Goal: Task Accomplishment & Management: Manage account settings

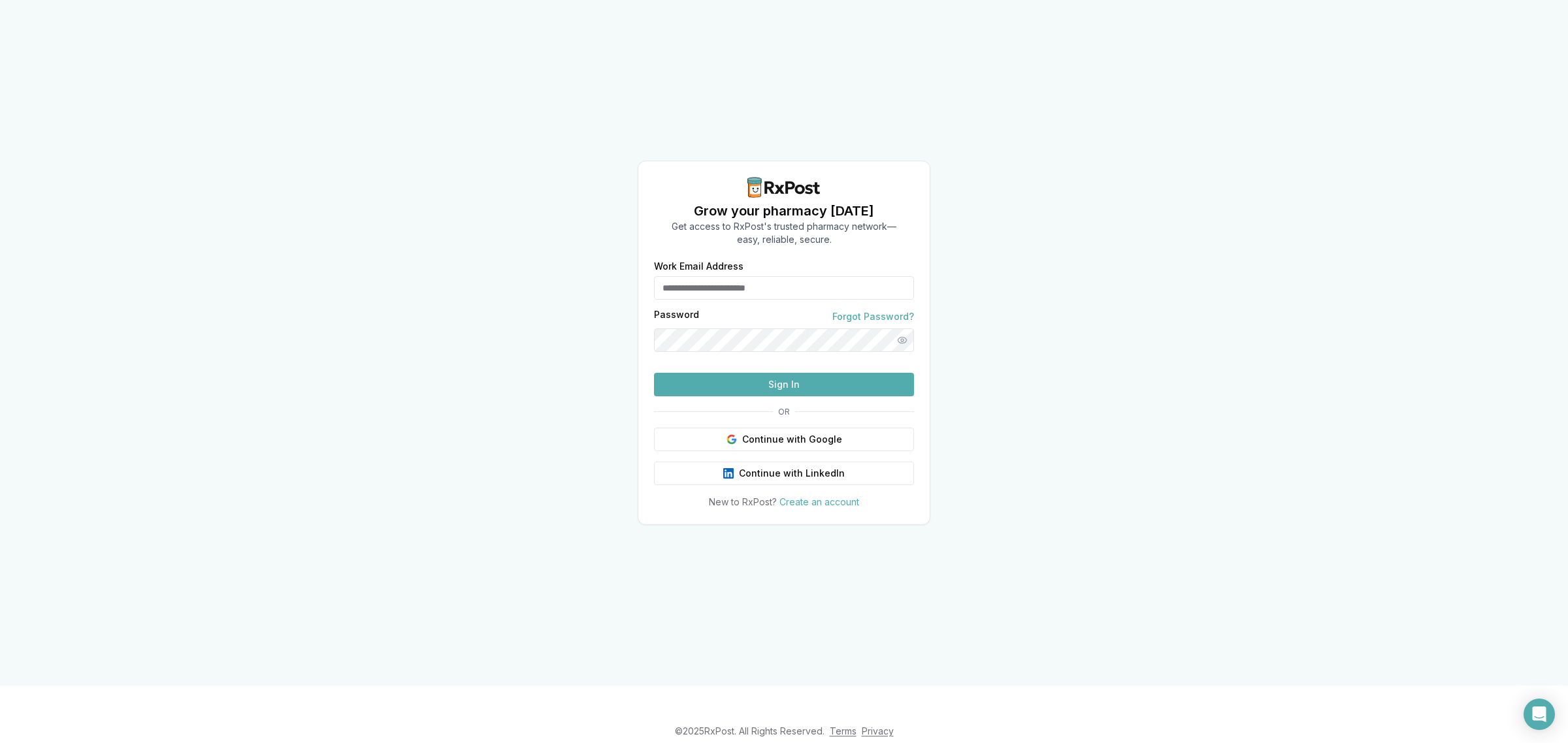
type input "**********"
click at [853, 276] on input "**********" at bounding box center [784, 288] width 260 height 23
click at [471, 398] on div "**********" at bounding box center [784, 343] width 1568 height 686
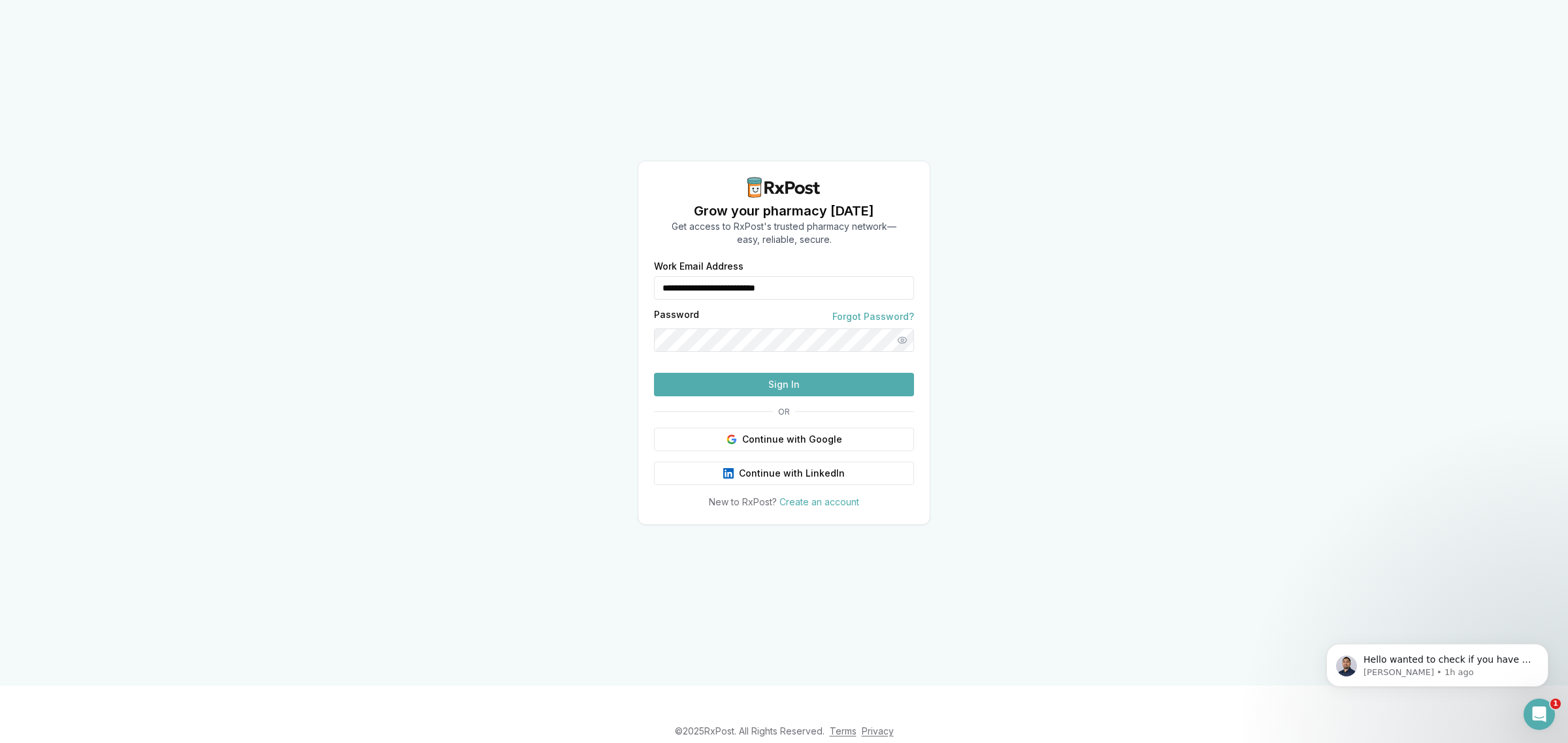
click at [759, 397] on button "Sign In" at bounding box center [784, 384] width 260 height 23
click at [1542, 647] on icon "Dismiss notification" at bounding box center [1543, 647] width 5 height 5
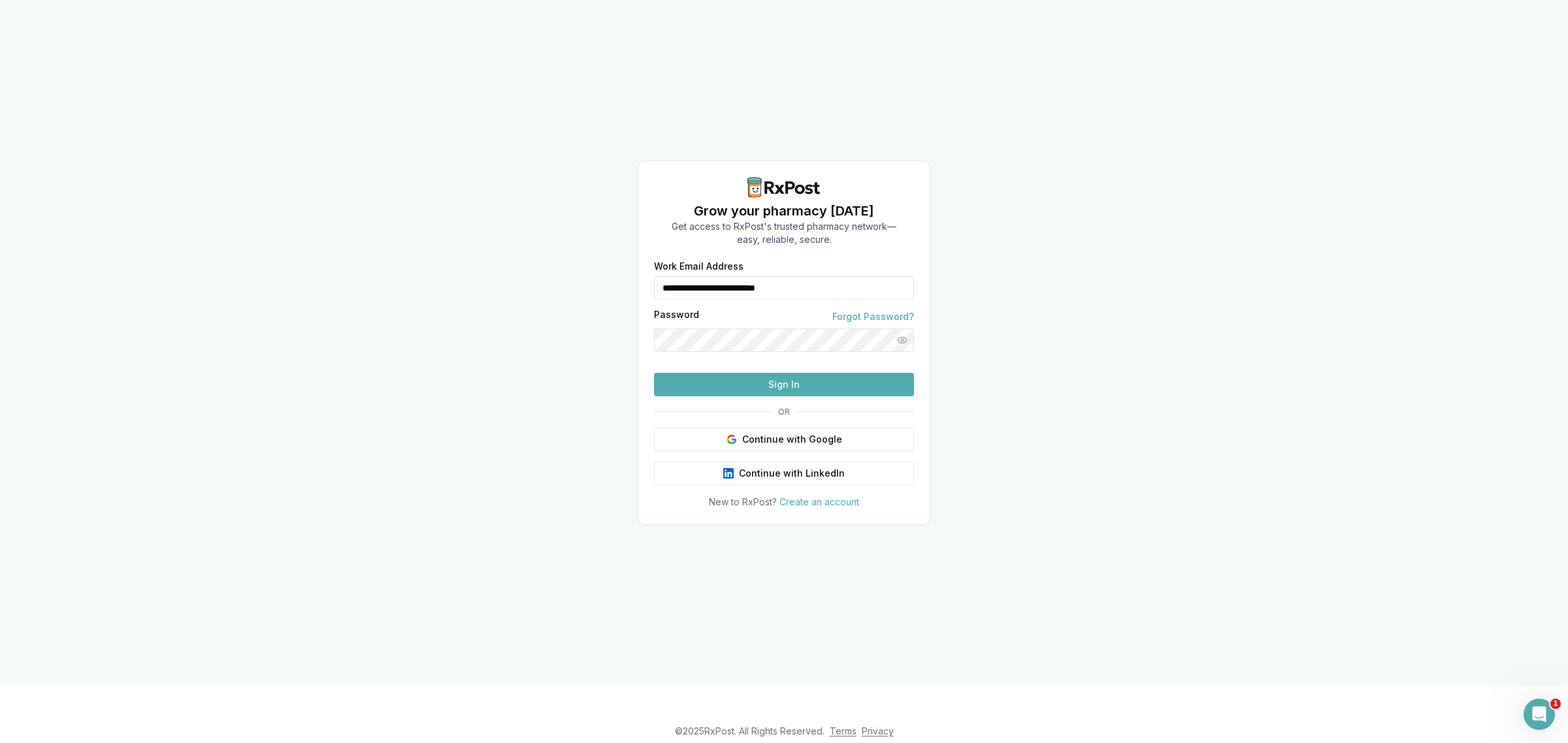
click at [737, 397] on button "Sign In" at bounding box center [784, 384] width 260 height 23
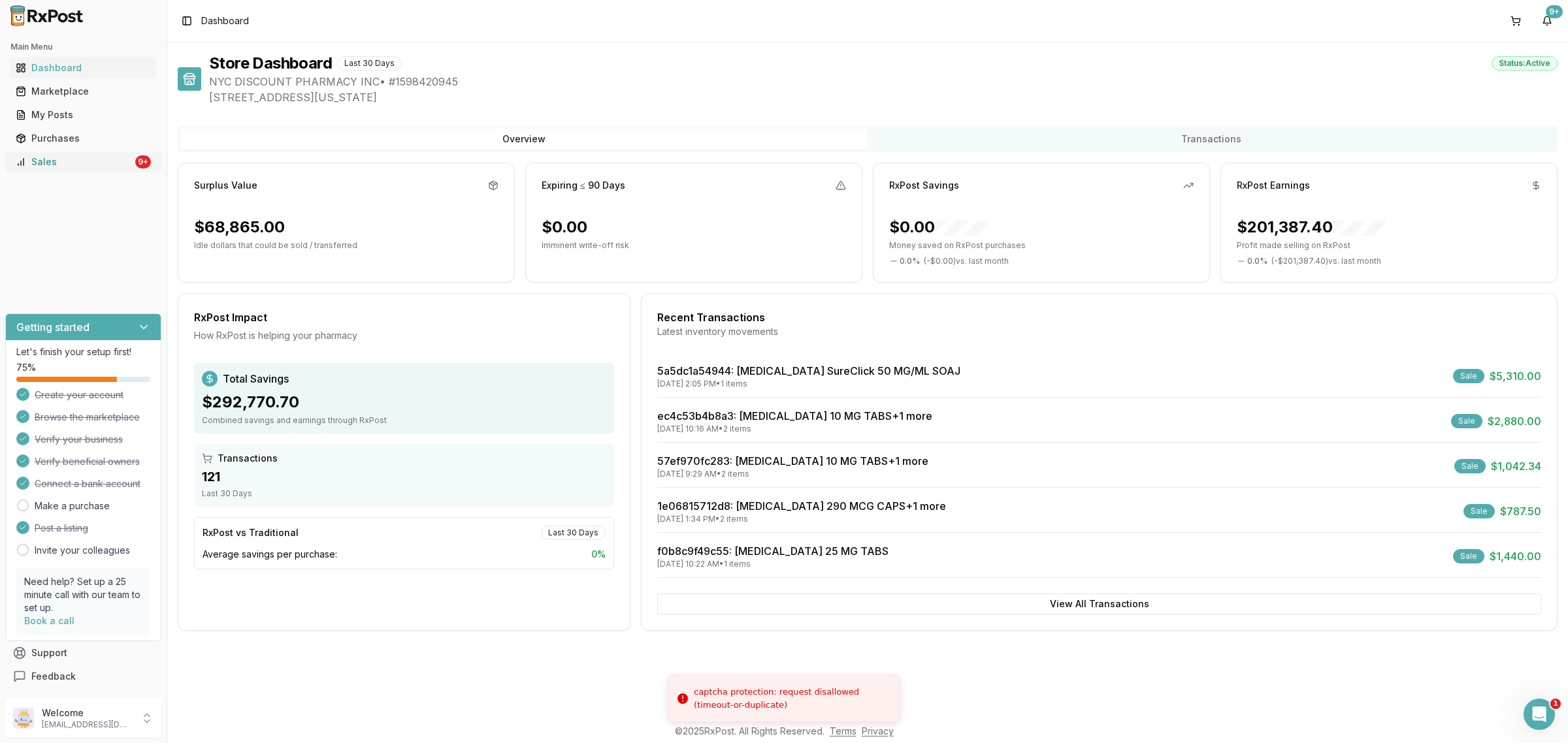
click at [68, 168] on div "Sales" at bounding box center [74, 162] width 117 height 13
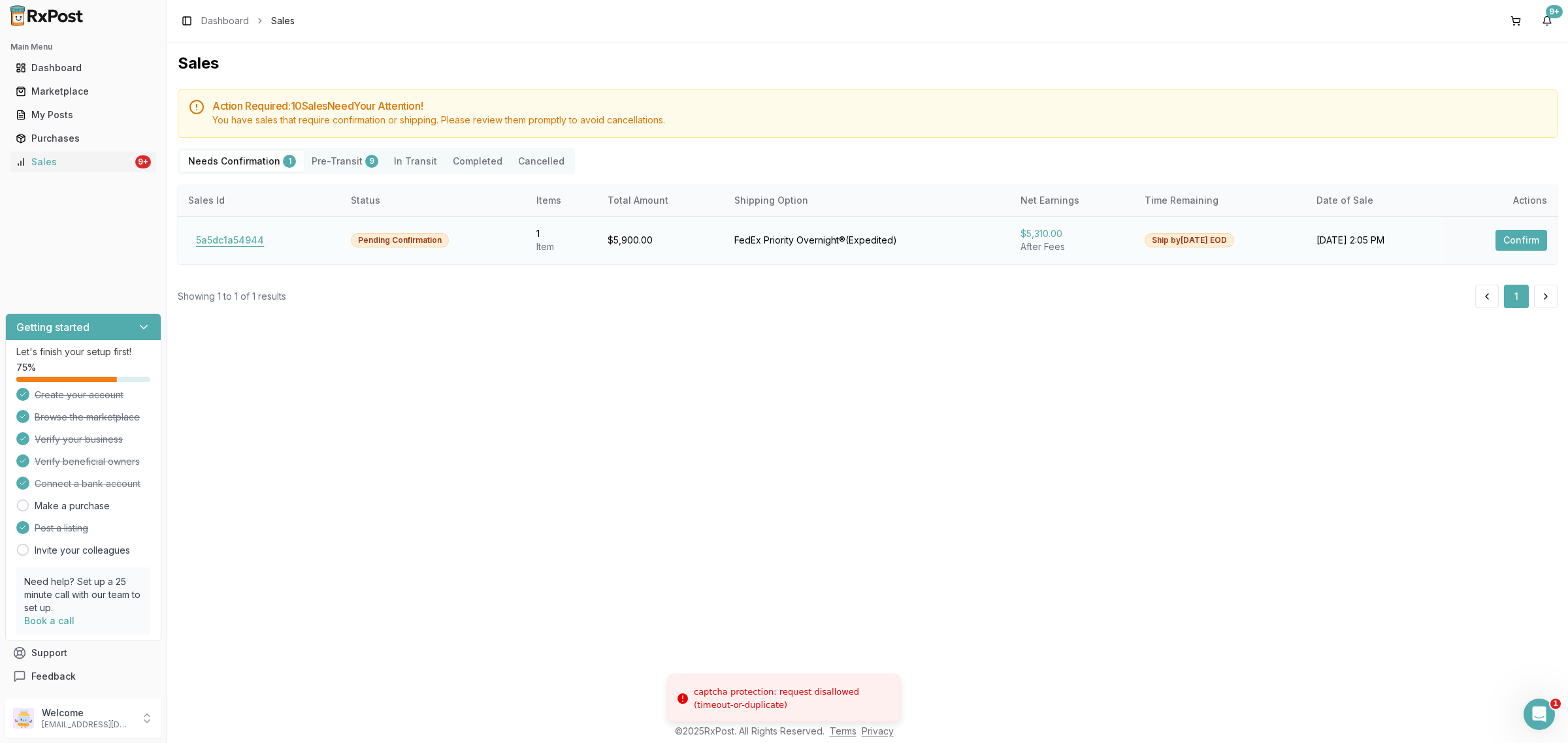
click at [250, 246] on button "5a5dc1a54944" at bounding box center [230, 240] width 84 height 21
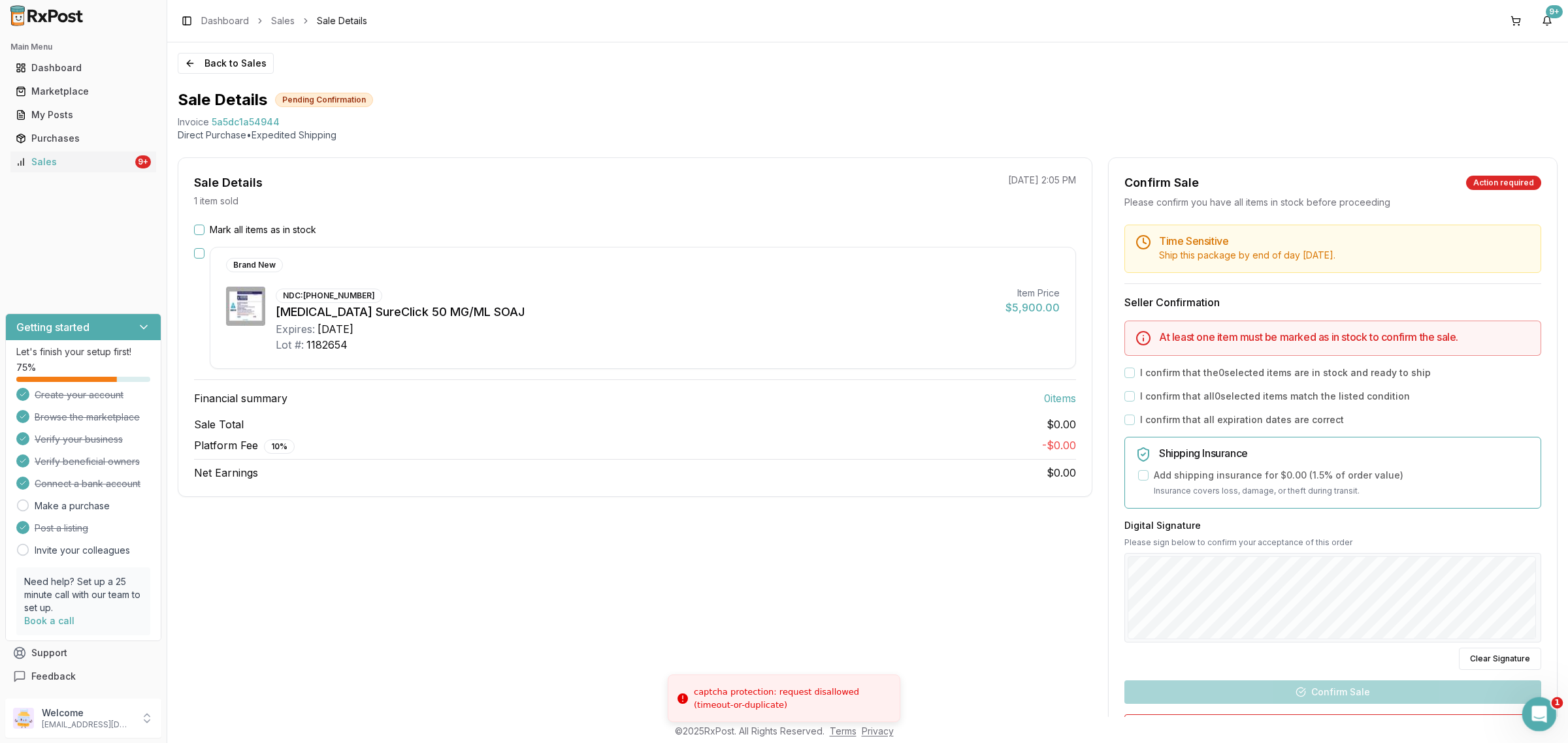
click at [1546, 722] on div "Open Intercom Messenger" at bounding box center [1537, 712] width 43 height 43
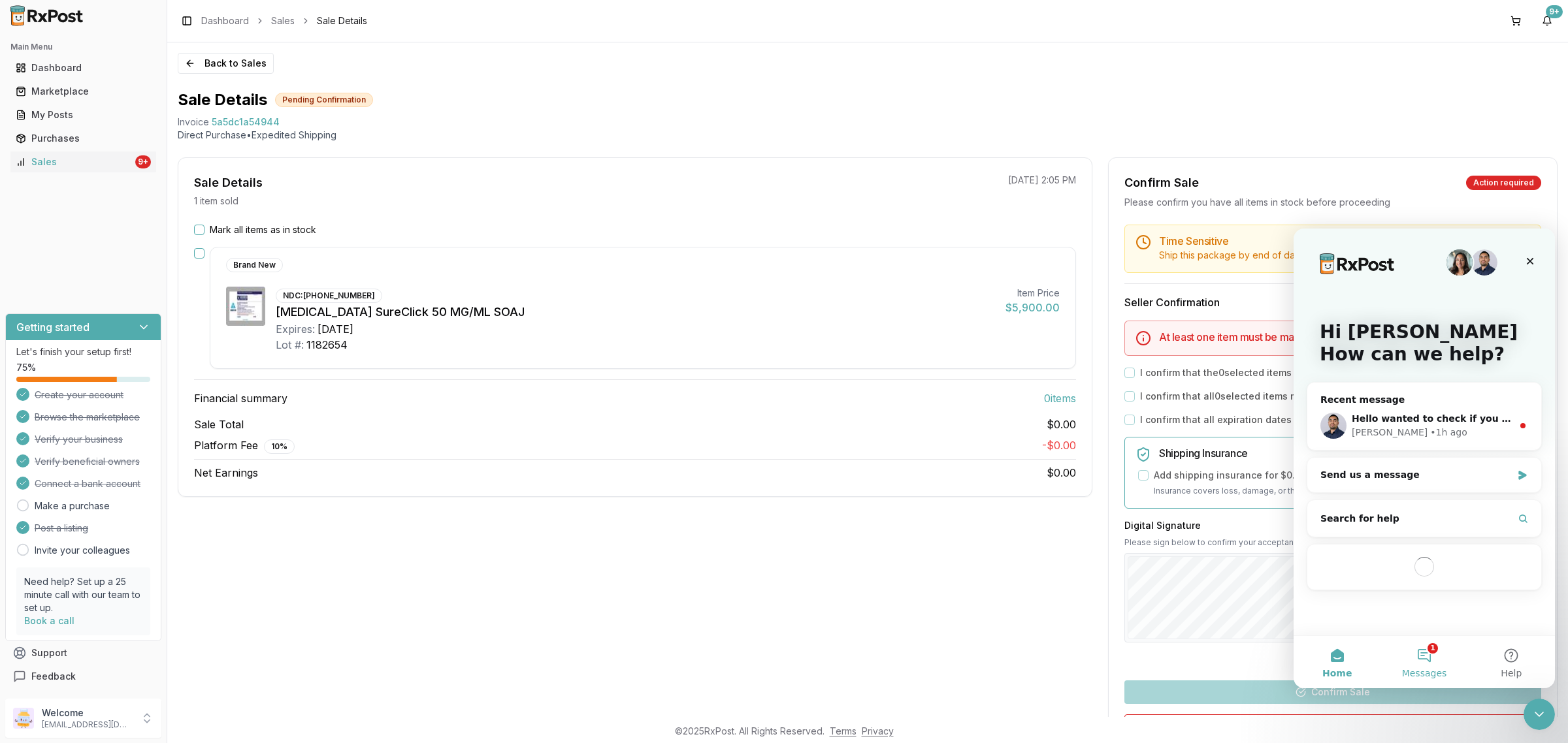
click at [1436, 647] on button "1 Messages" at bounding box center [1424, 662] width 87 height 53
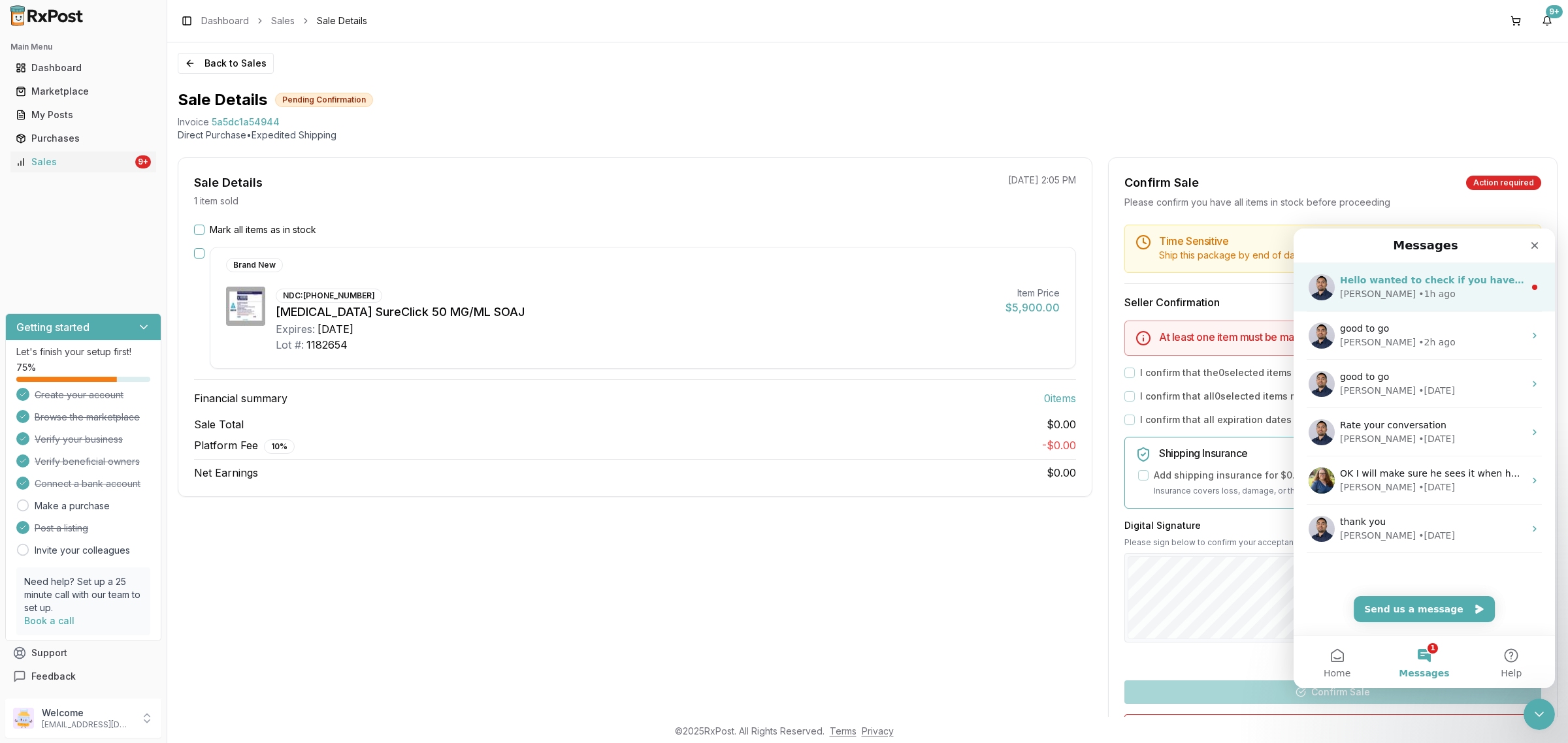
click at [1414, 303] on div "Hello wanted to check if you have 1 x Ozempic 0.25/0.5mg red ? Manuel • 1h ago" at bounding box center [1424, 287] width 261 height 49
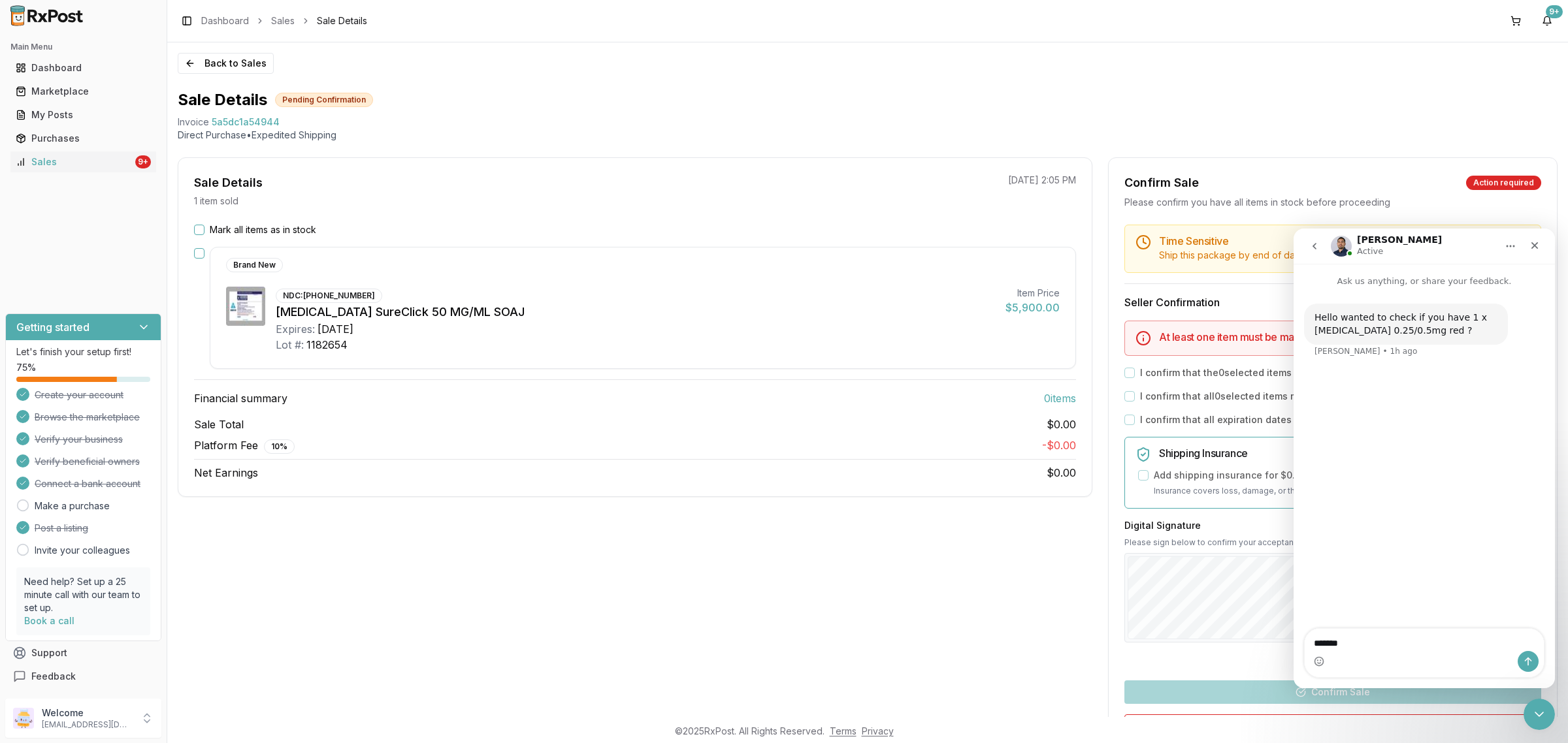
type textarea "********"
click at [1541, 237] on div "Close" at bounding box center [1534, 245] width 23 height 23
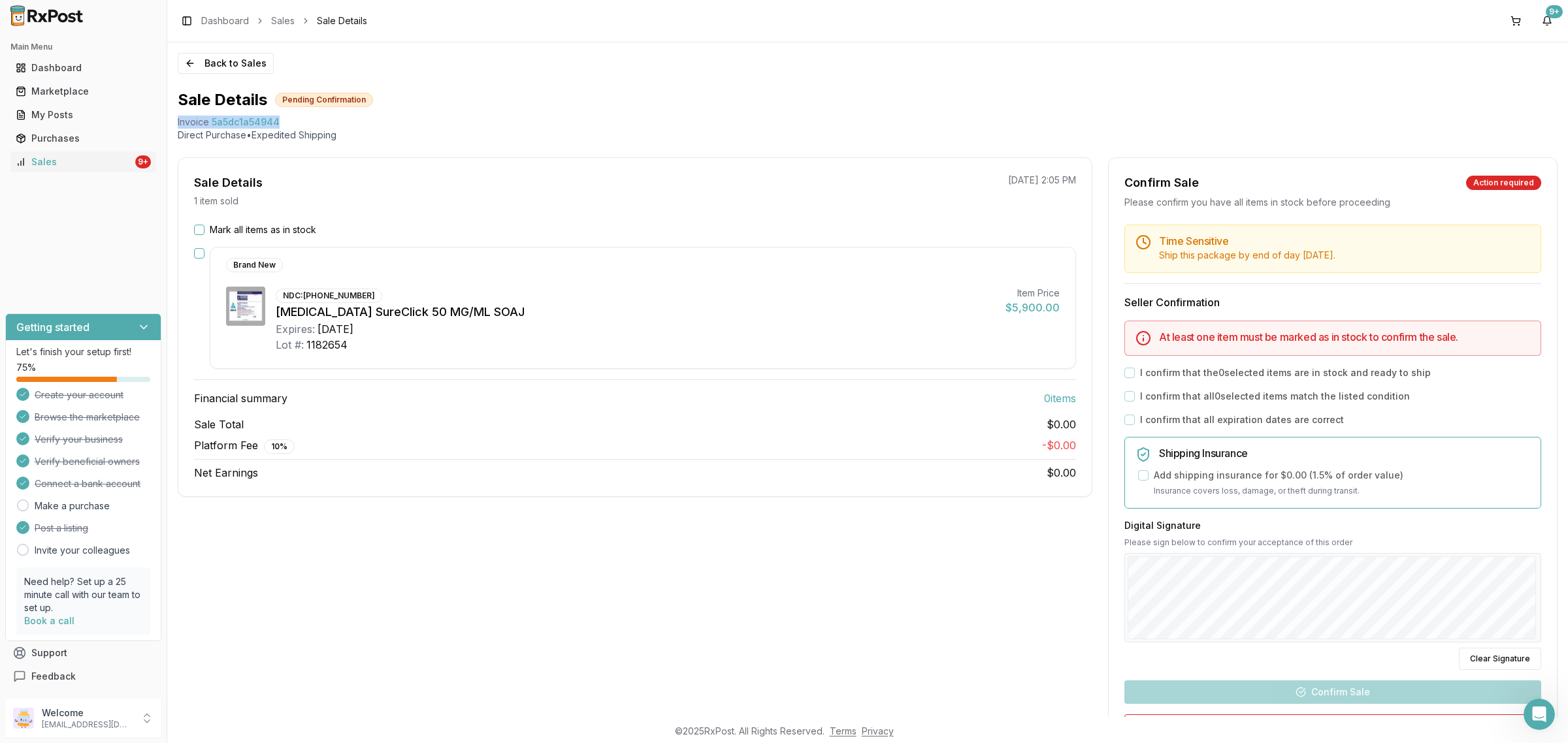
drag, startPoint x: 294, startPoint y: 120, endPoint x: 186, endPoint y: 130, distance: 108.5
click at [171, 126] on div "Back to Sales Sale Details Pending Confirmation Invoice 5a5dc1a54944 Direct Pur…" at bounding box center [867, 379] width 1400 height 675
copy div "Invoice 5a5dc1a54944"
click at [1536, 709] on icon "Open Intercom Messenger" at bounding box center [1537, 712] width 21 height 21
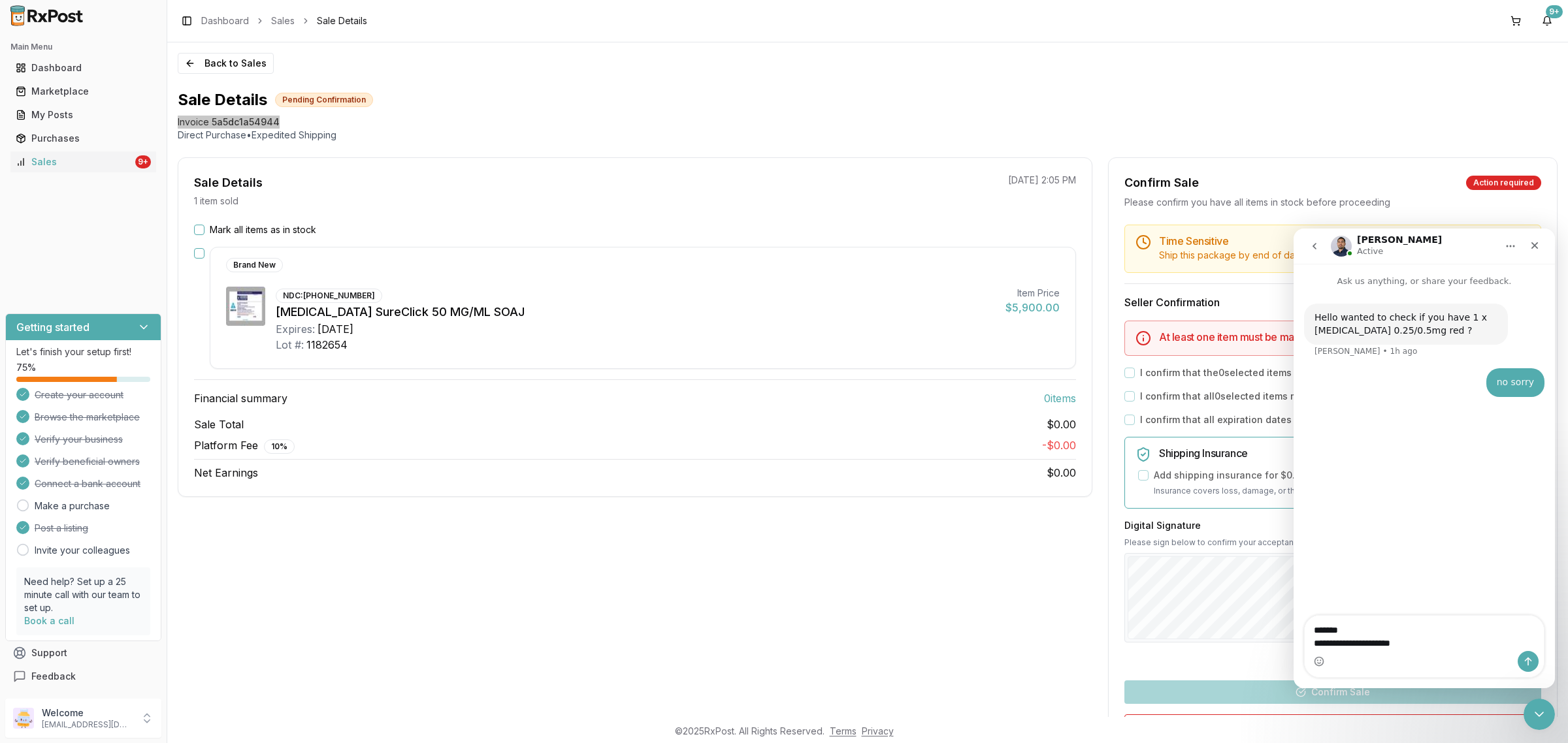
click at [1374, 643] on textarea "**********" at bounding box center [1424, 633] width 239 height 35
click at [1371, 641] on textarea "**********" at bounding box center [1424, 633] width 239 height 35
click at [1447, 643] on textarea "**********" at bounding box center [1424, 633] width 239 height 35
type textarea "**********"
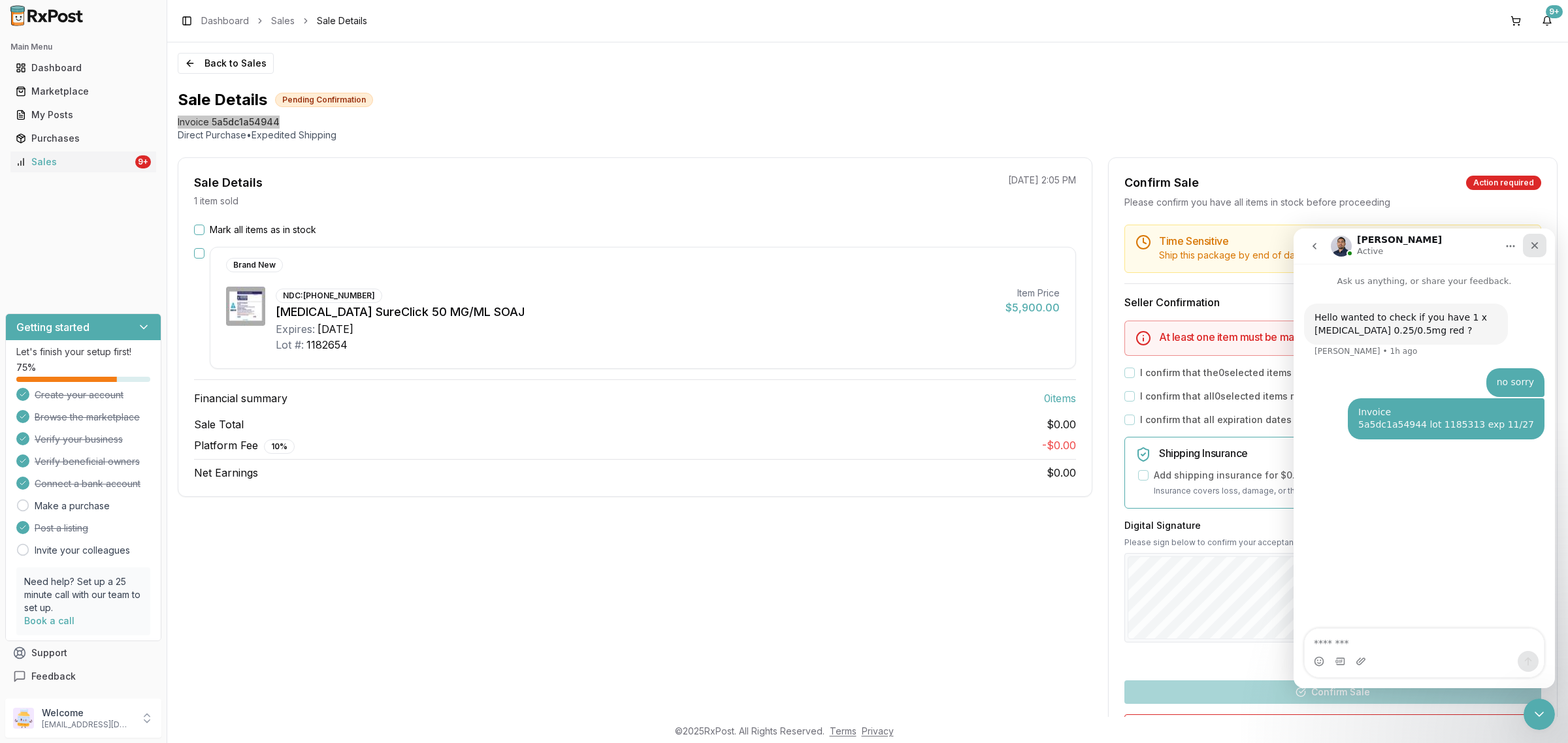
click at [1543, 242] on div "Close" at bounding box center [1534, 245] width 23 height 23
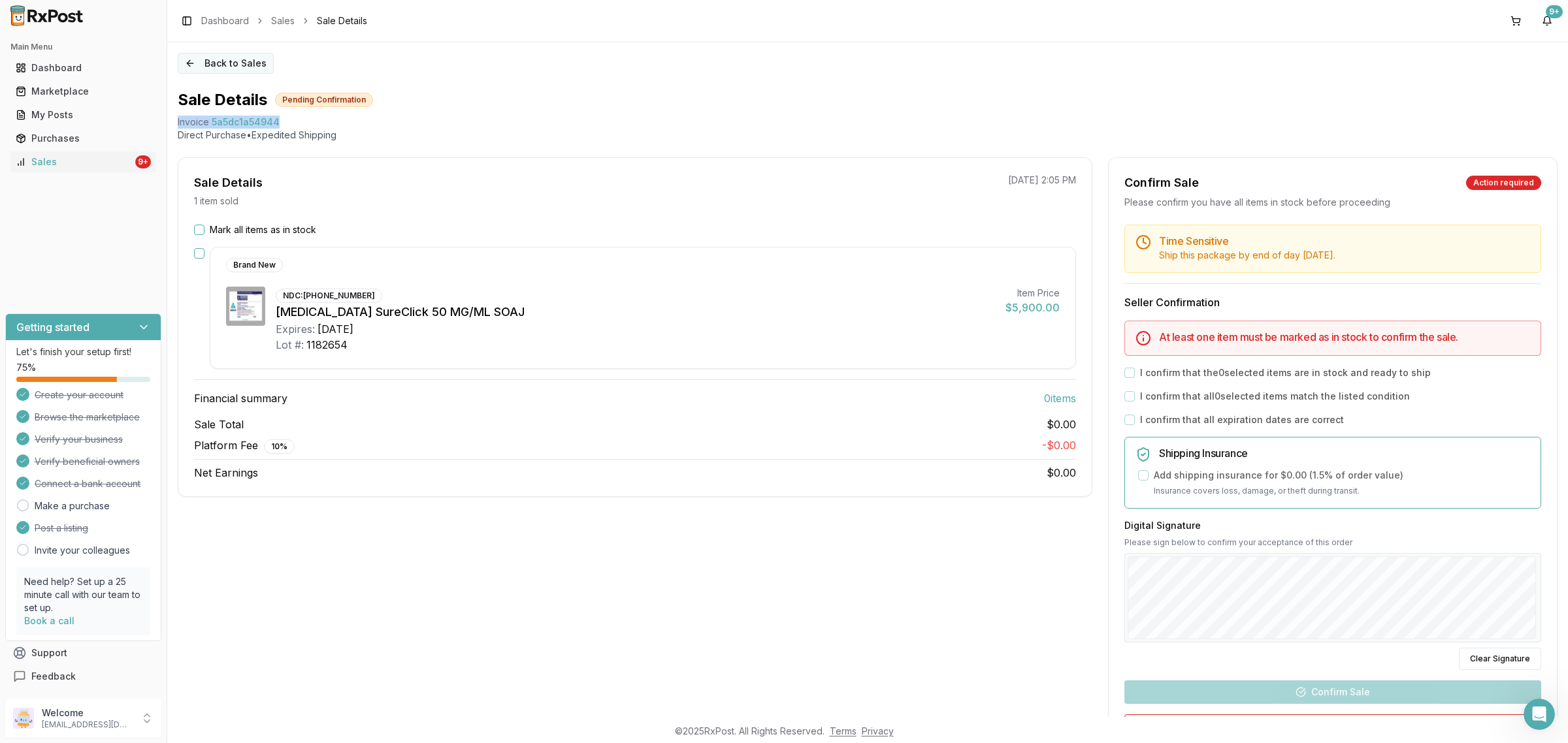
click at [229, 62] on button "Back to Sales" at bounding box center [225, 63] width 96 height 21
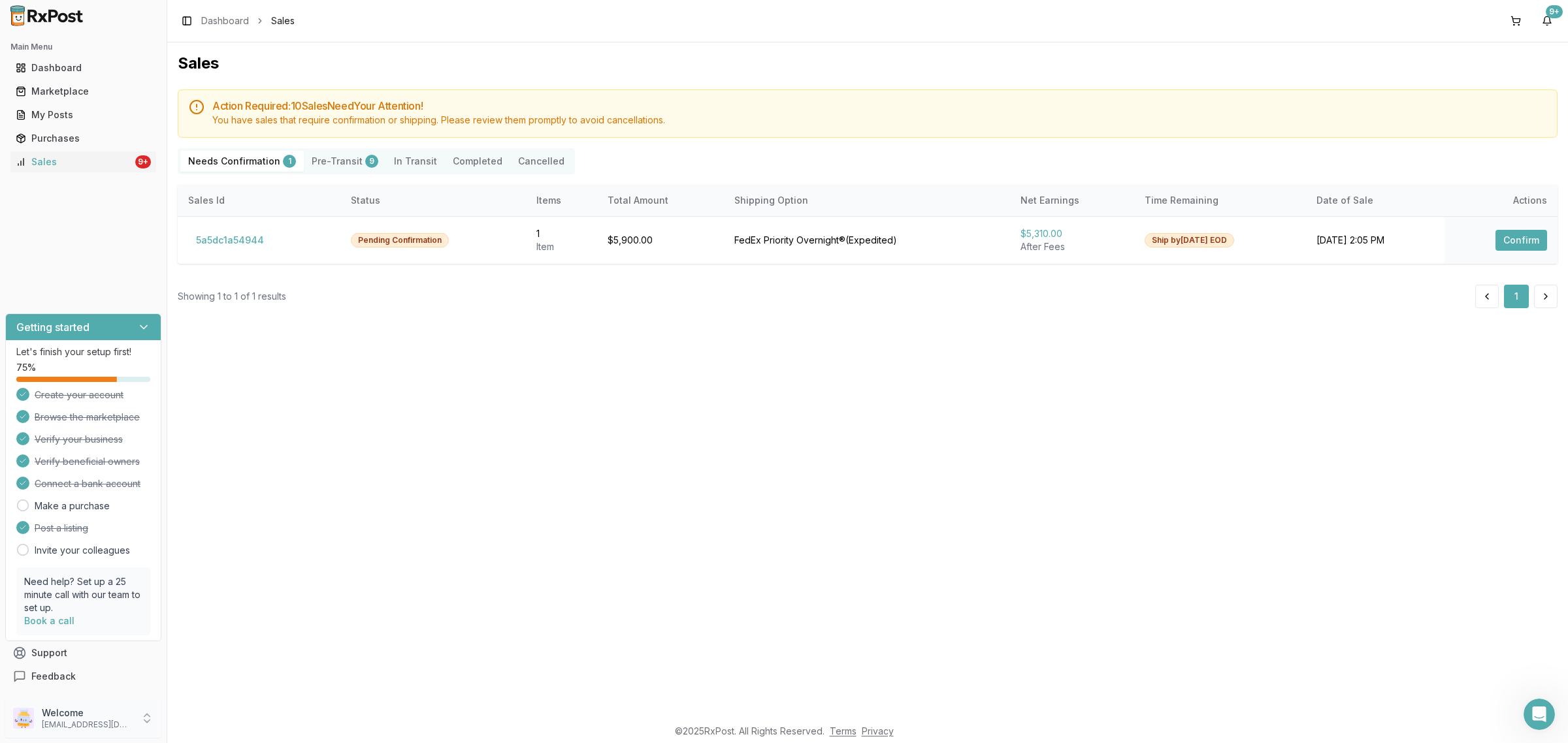
click at [74, 713] on p "Welcome" at bounding box center [87, 713] width 91 height 13
click at [227, 709] on link "Payment Settings" at bounding box center [237, 700] width 134 height 21
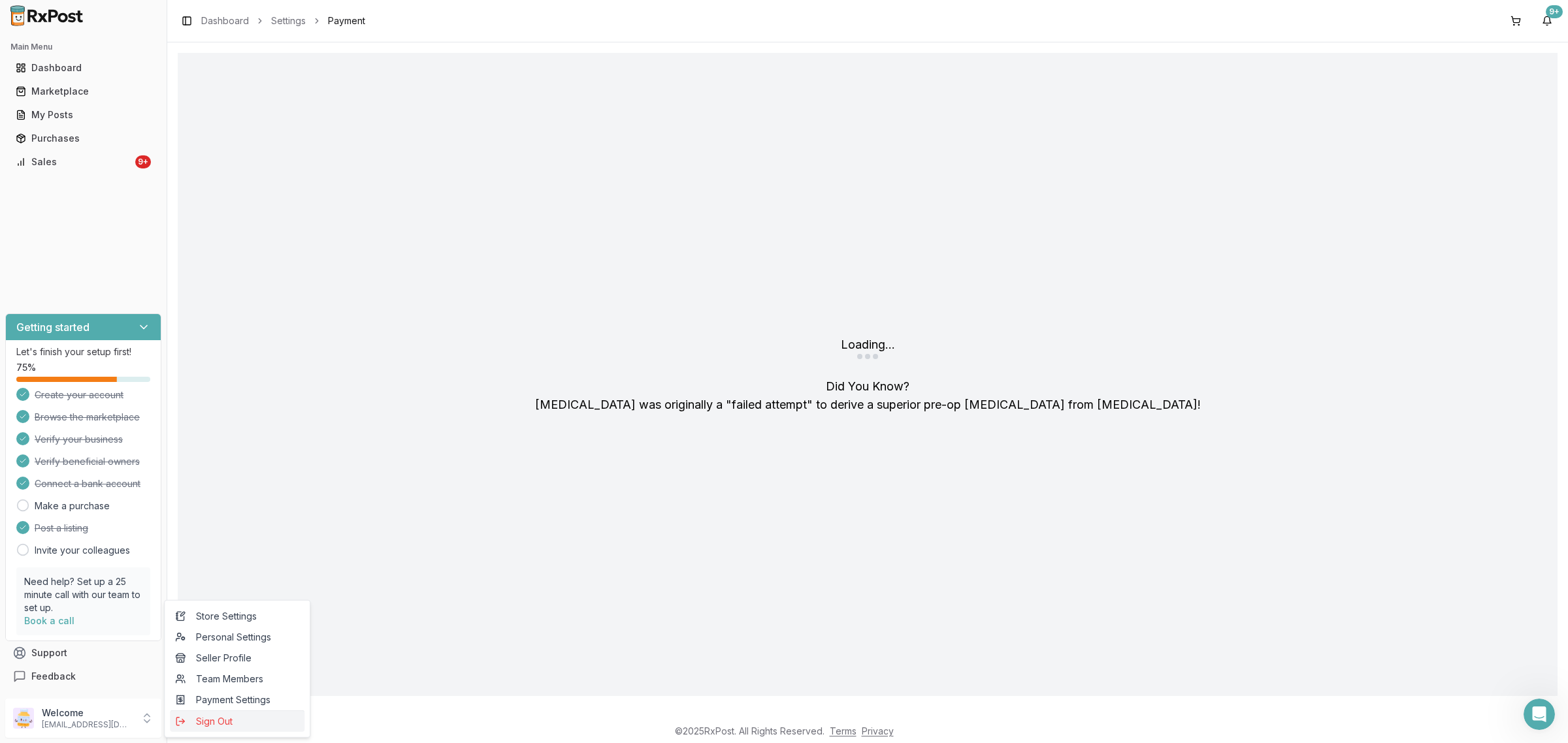
click at [230, 726] on span "Sign Out" at bounding box center [237, 722] width 124 height 13
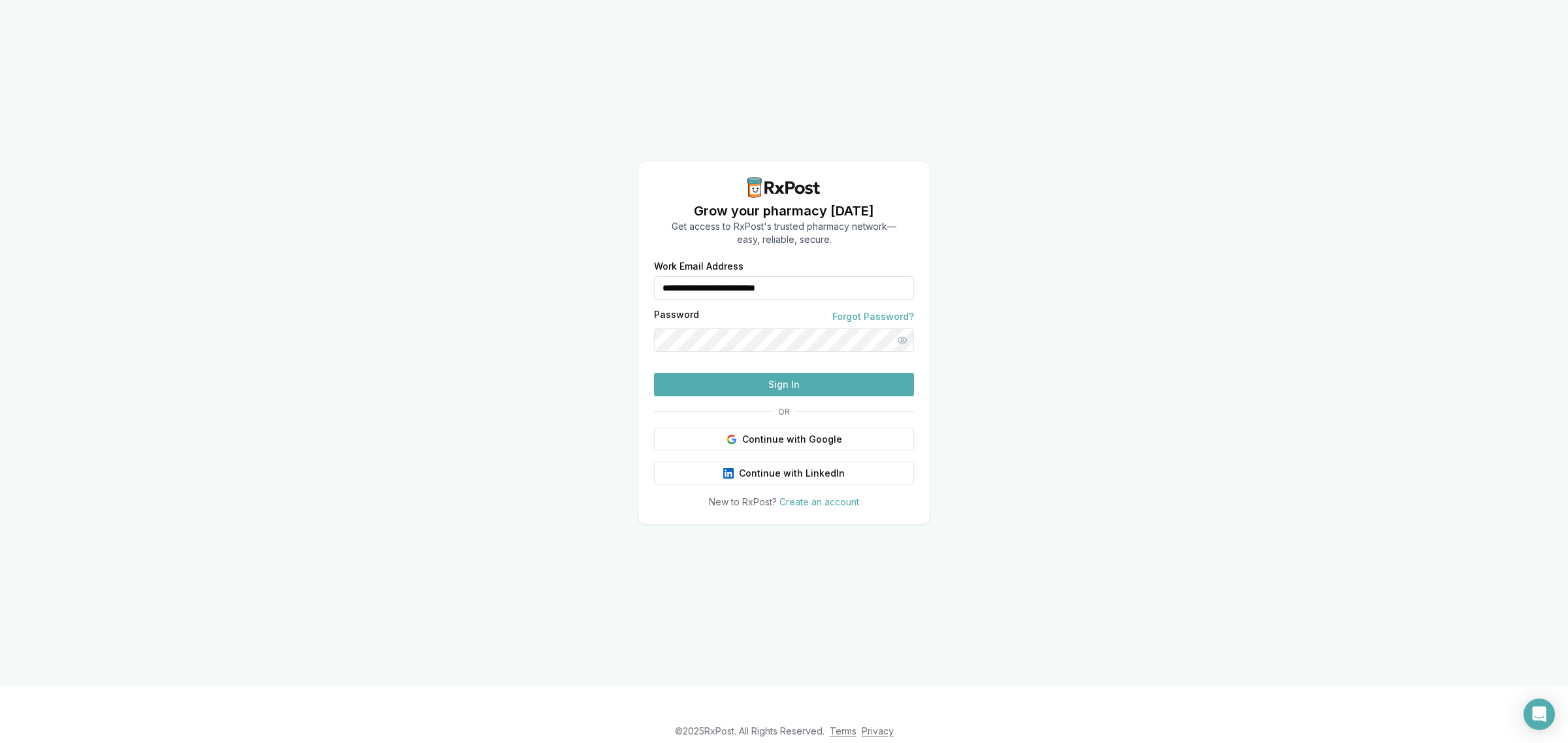
drag, startPoint x: 840, startPoint y: 253, endPoint x: 335, endPoint y: 275, distance: 505.5
click at [340, 276] on div "**********" at bounding box center [784, 343] width 1568 height 686
type input "**********"
click at [737, 397] on button "Sign In" at bounding box center [784, 384] width 260 height 23
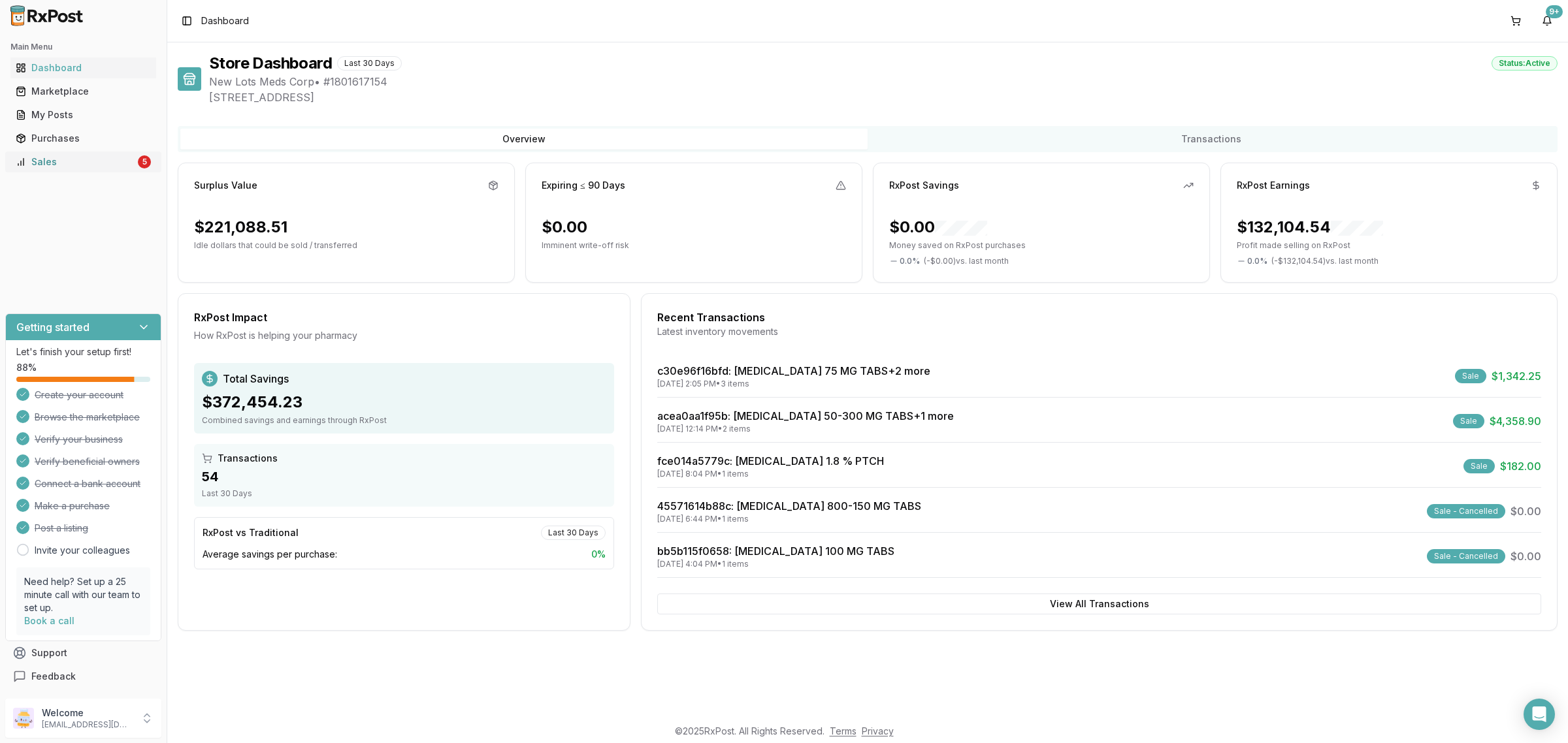
click at [99, 154] on link "Sales 5" at bounding box center [83, 161] width 146 height 23
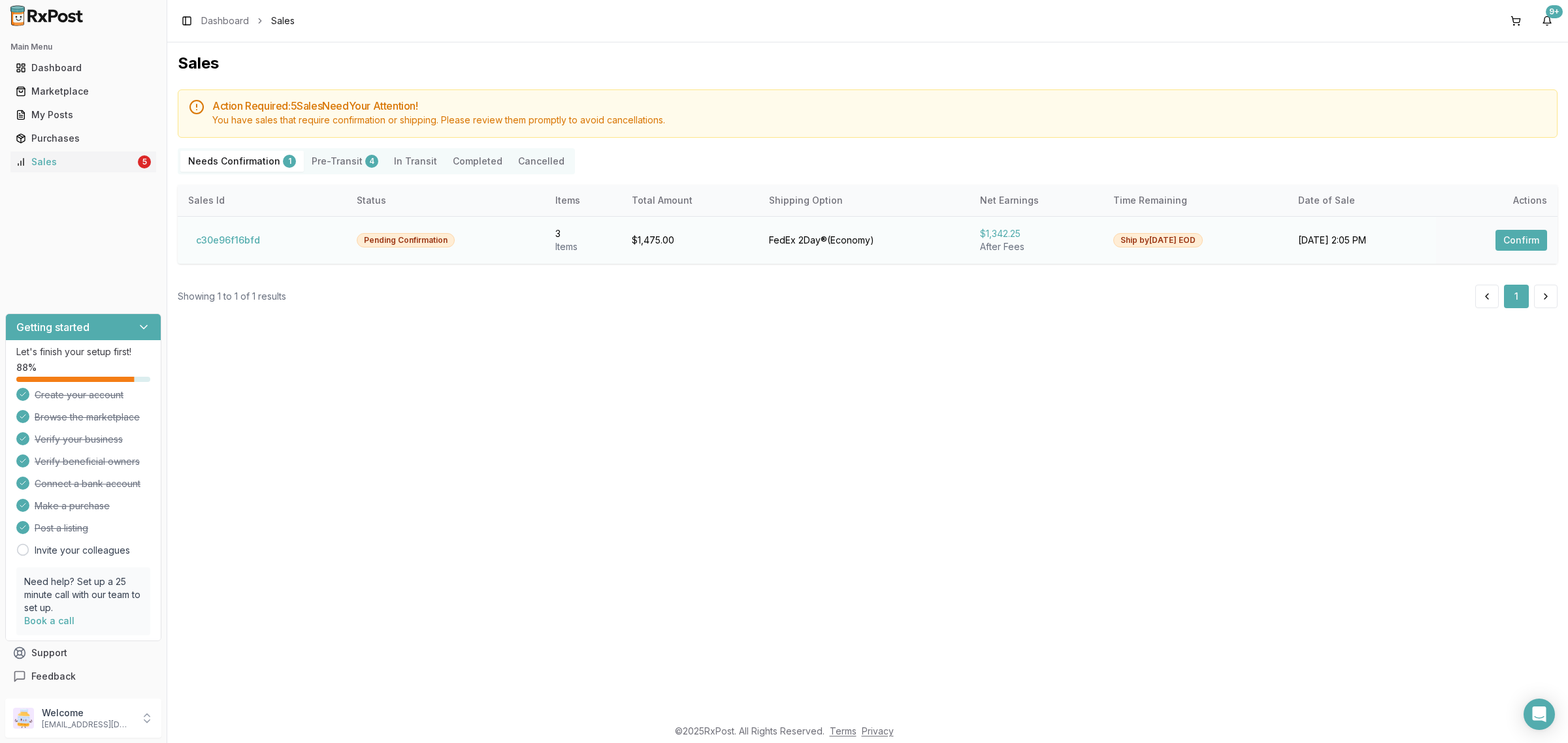
click at [223, 224] on td "c30e96f16bfd" at bounding box center [262, 240] width 169 height 48
click at [237, 240] on button "c30e96f16bfd" at bounding box center [228, 240] width 80 height 21
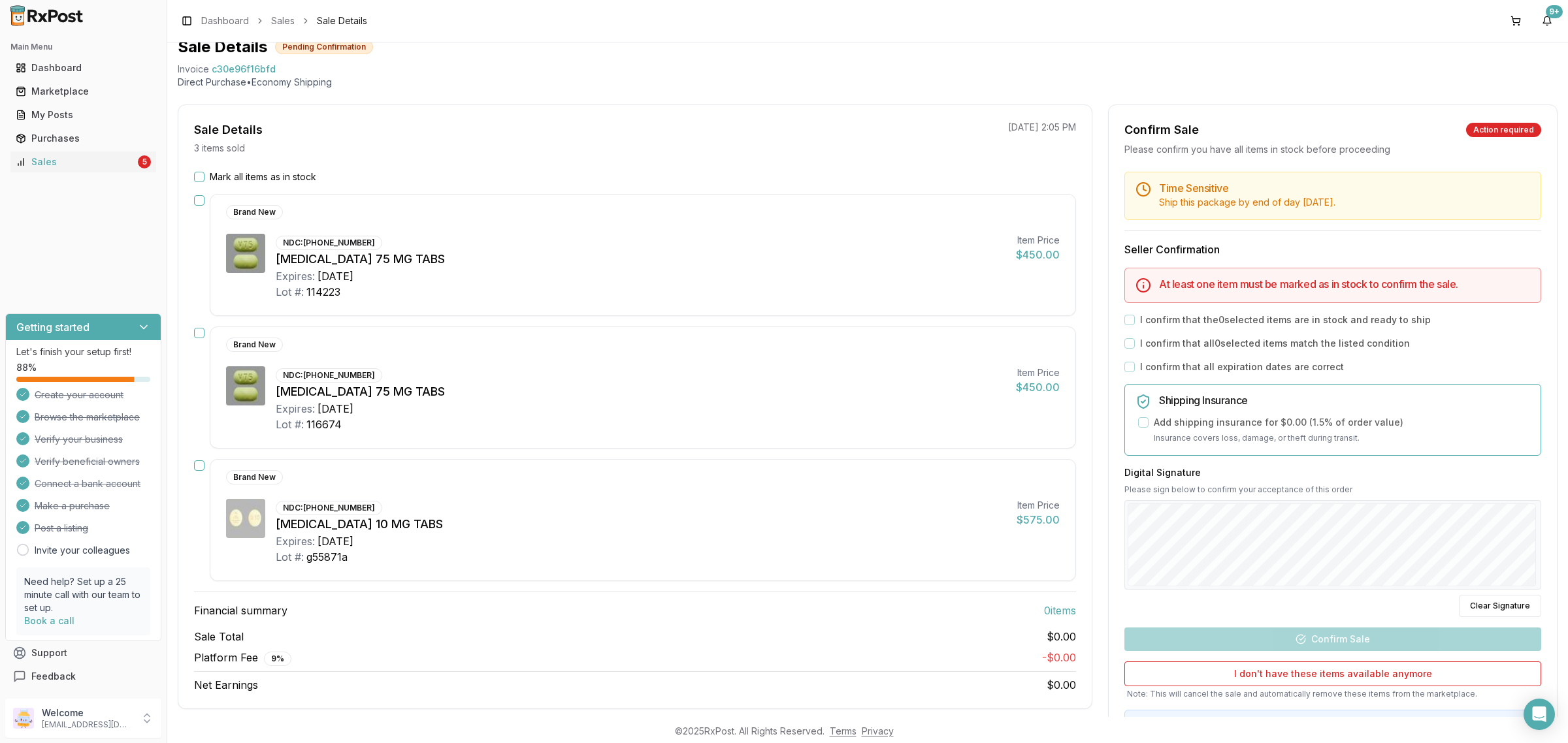
scroll to position [82, 0]
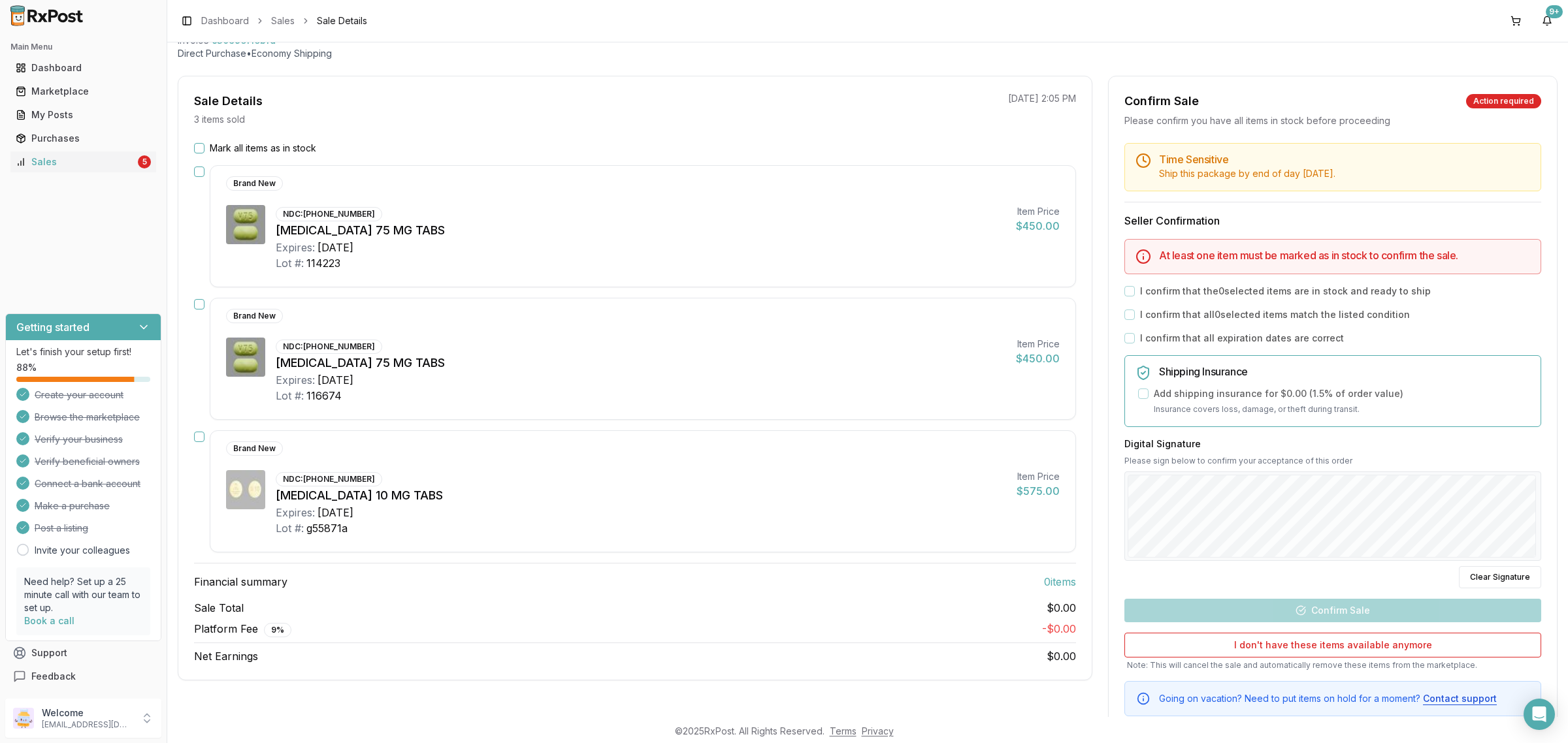
click at [207, 148] on div "Mark all items as in stock" at bounding box center [635, 148] width 882 height 13
click at [203, 148] on button "Mark all items as in stock" at bounding box center [199, 148] width 11 height 11
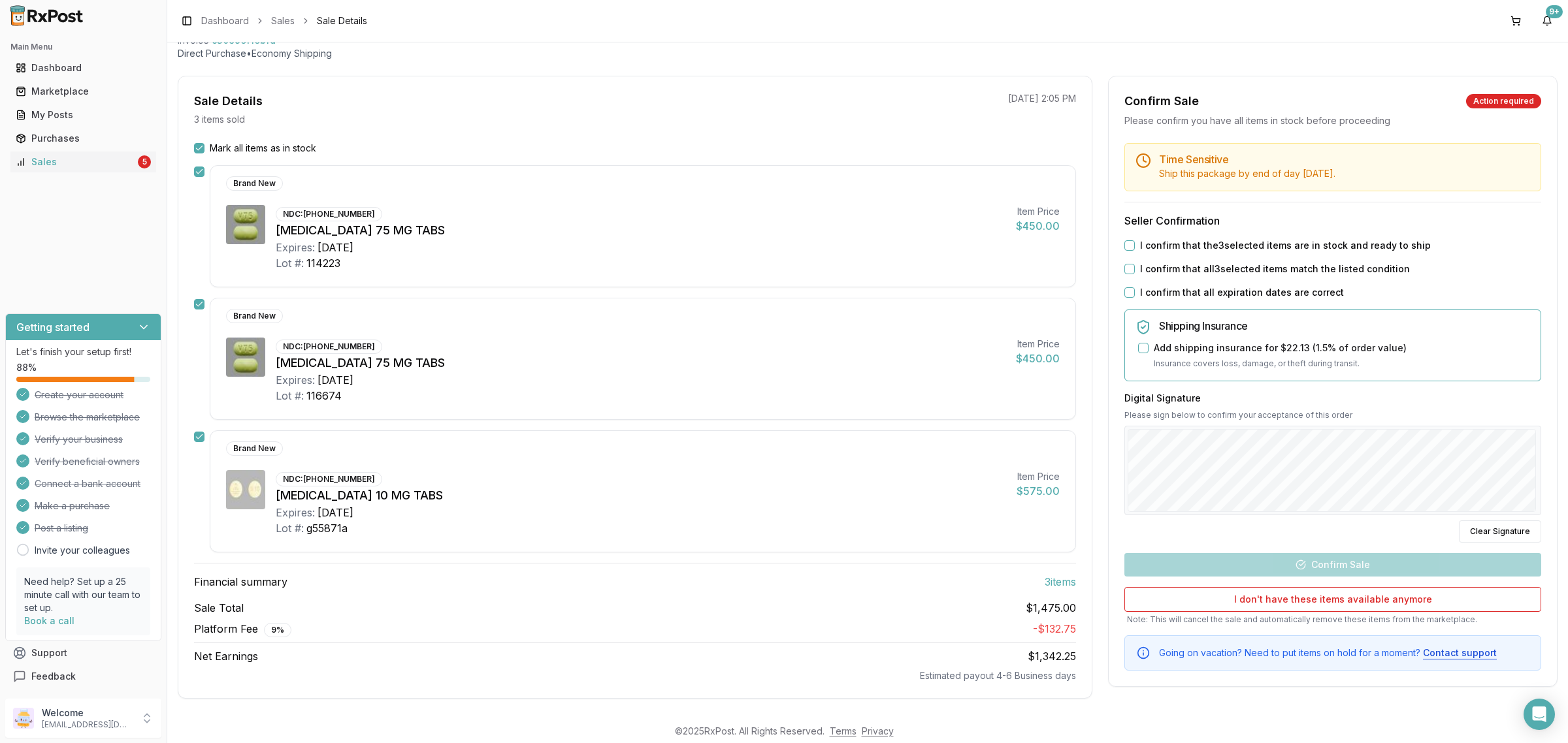
click at [1132, 246] on div "I confirm that the 3 selected items are in stock and ready to ship" at bounding box center [1332, 246] width 417 height 13
click at [1127, 248] on button "I confirm that the 3 selected items are in stock and ready to ship" at bounding box center [1129, 246] width 11 height 11
click at [1125, 268] on button "I confirm that all 3 selected items match the listed condition" at bounding box center [1129, 269] width 11 height 11
click at [1124, 292] on button "I confirm that all expiration dates are correct" at bounding box center [1129, 292] width 11 height 11
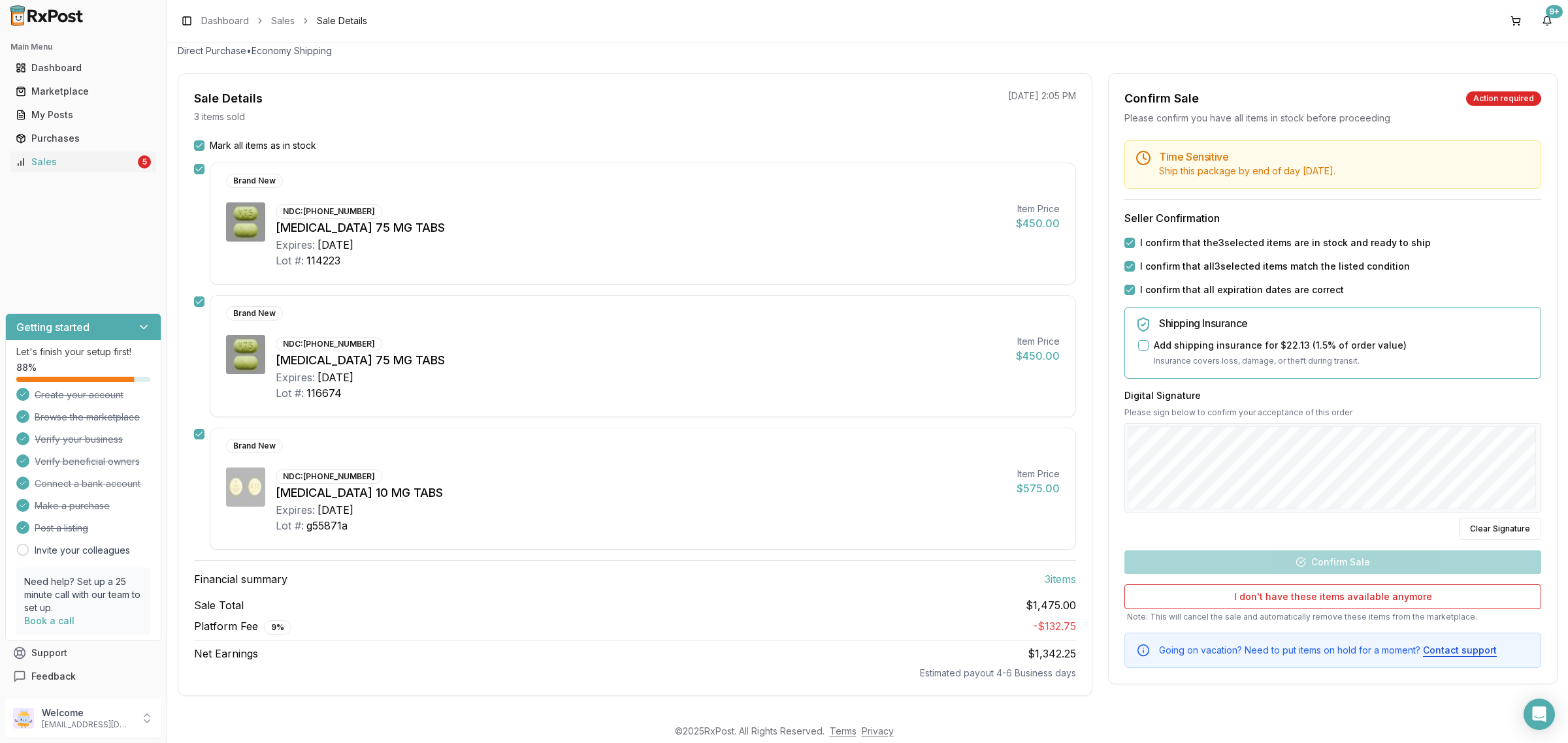
scroll to position [87, 0]
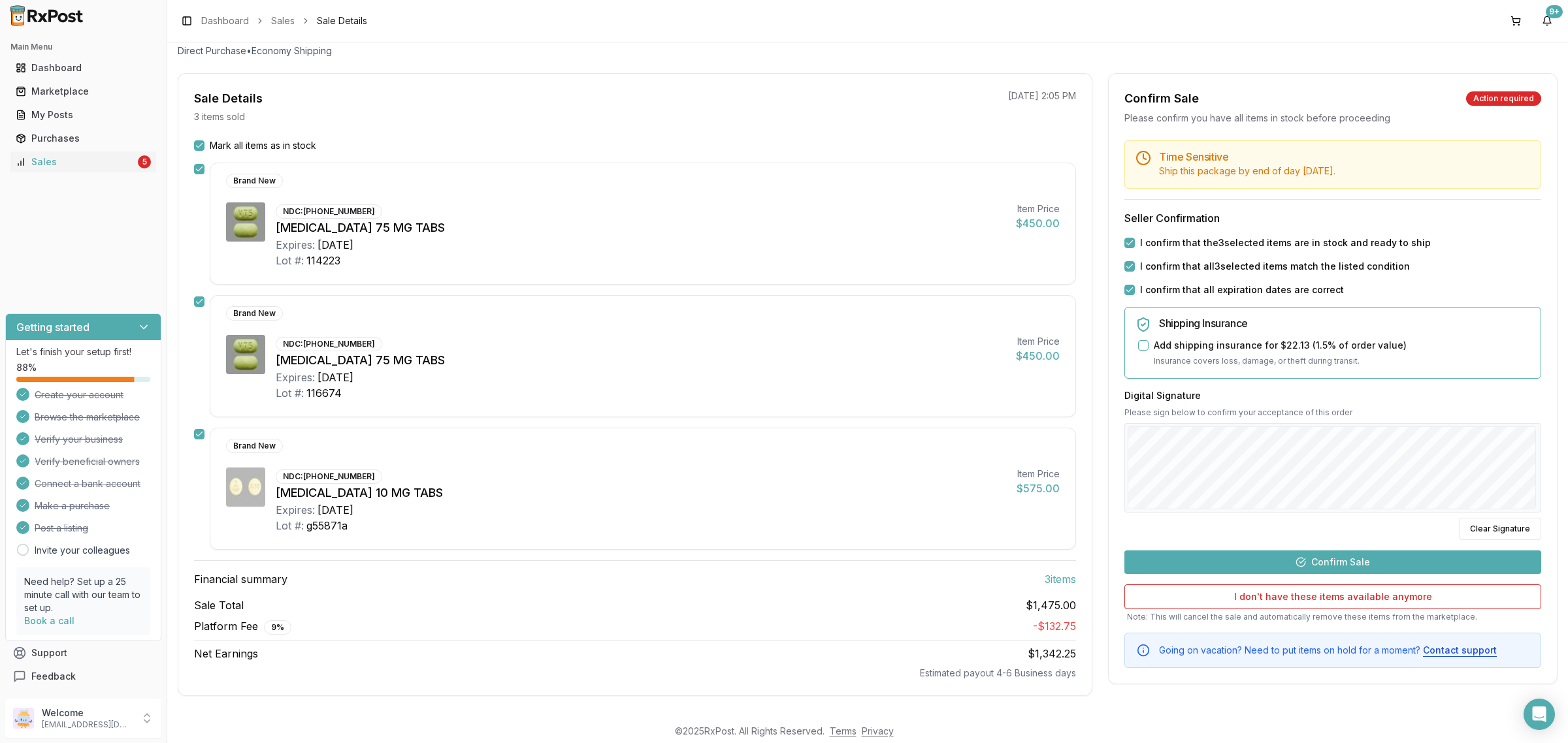
click at [1374, 554] on button "Confirm Sale" at bounding box center [1332, 562] width 417 height 23
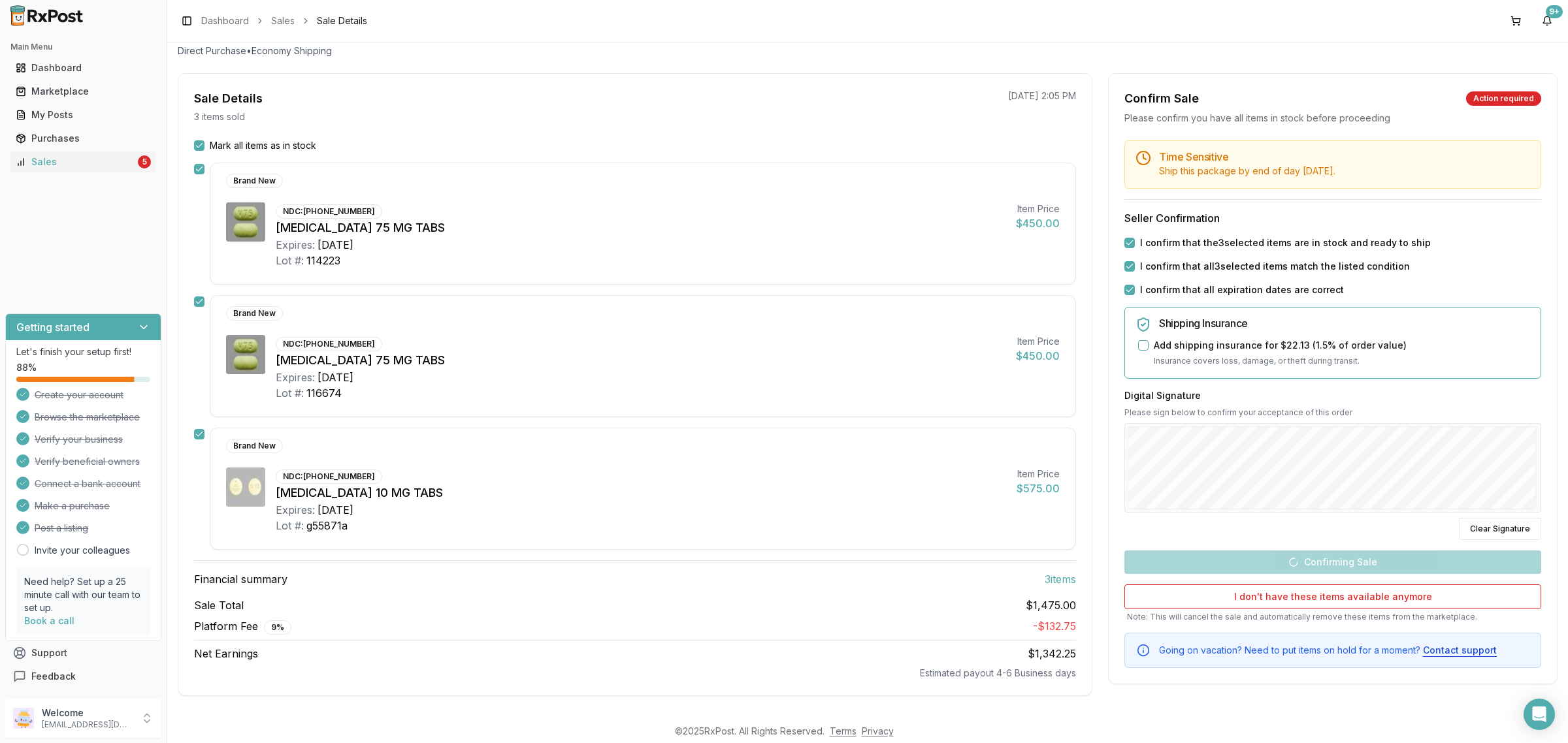
scroll to position [63, 0]
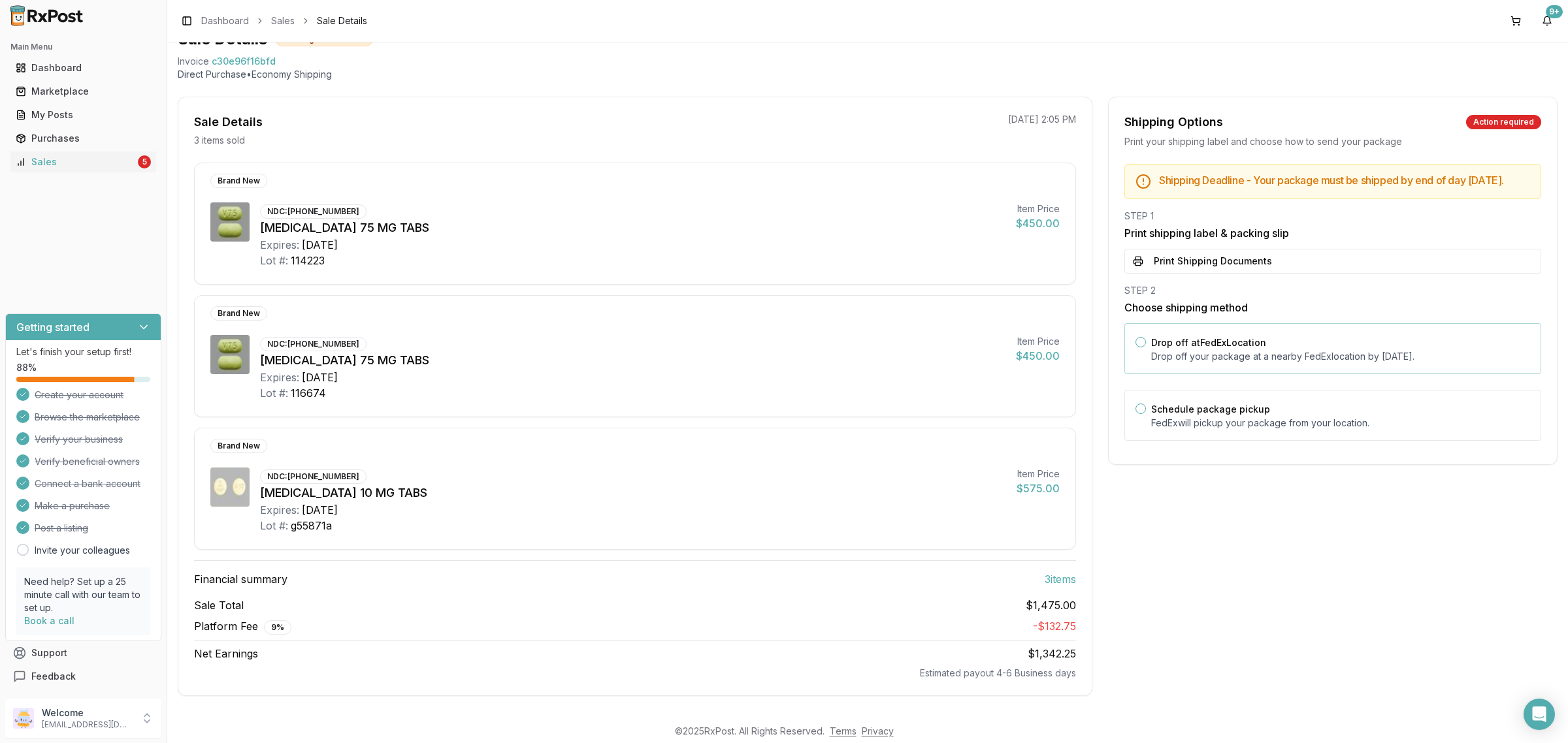
click at [1238, 344] on div "Drop off at FedEx Location Drop off your package at a nearby FedEx location by …" at bounding box center [1341, 348] width 379 height 29
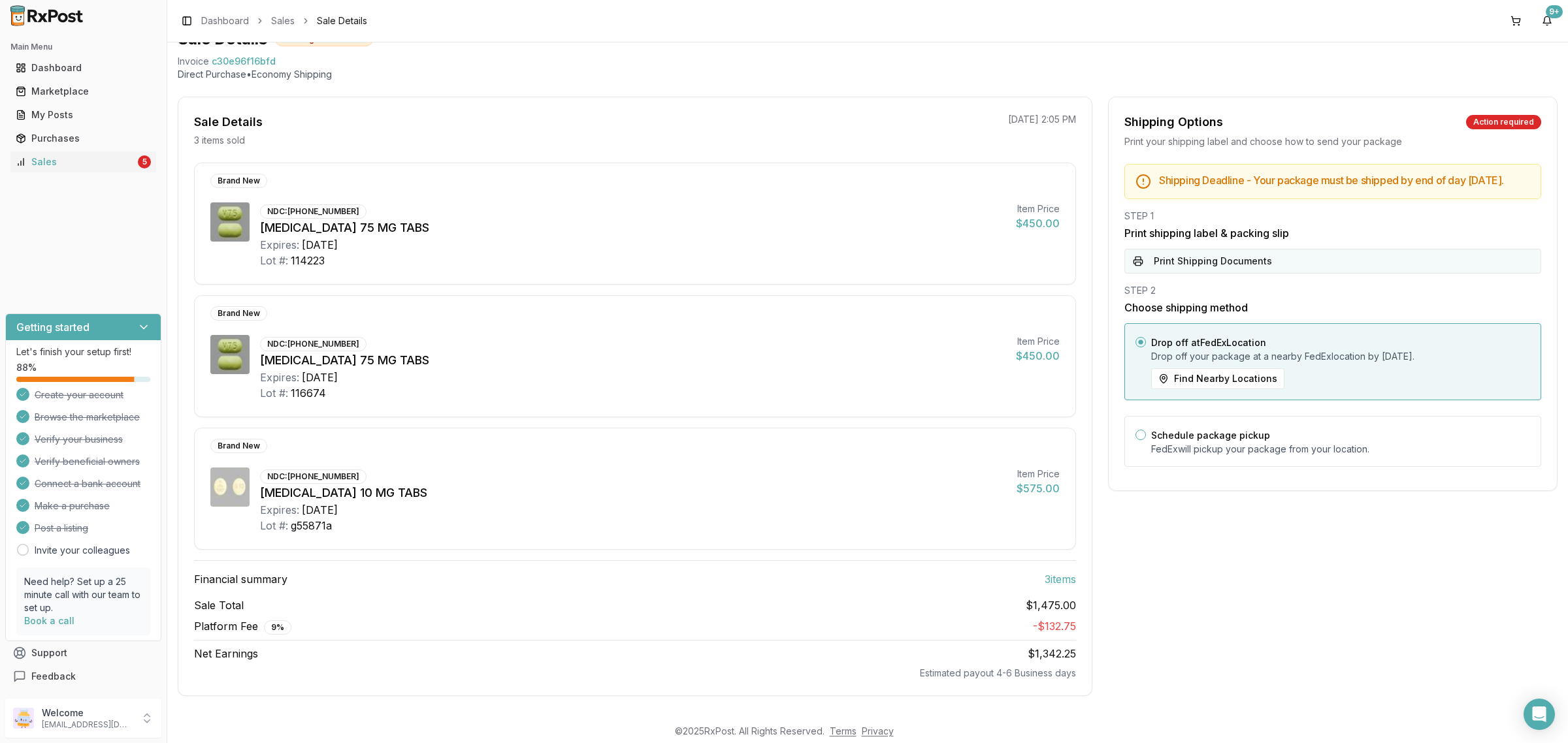
click at [1229, 268] on button "Print Shipping Documents" at bounding box center [1332, 261] width 417 height 25
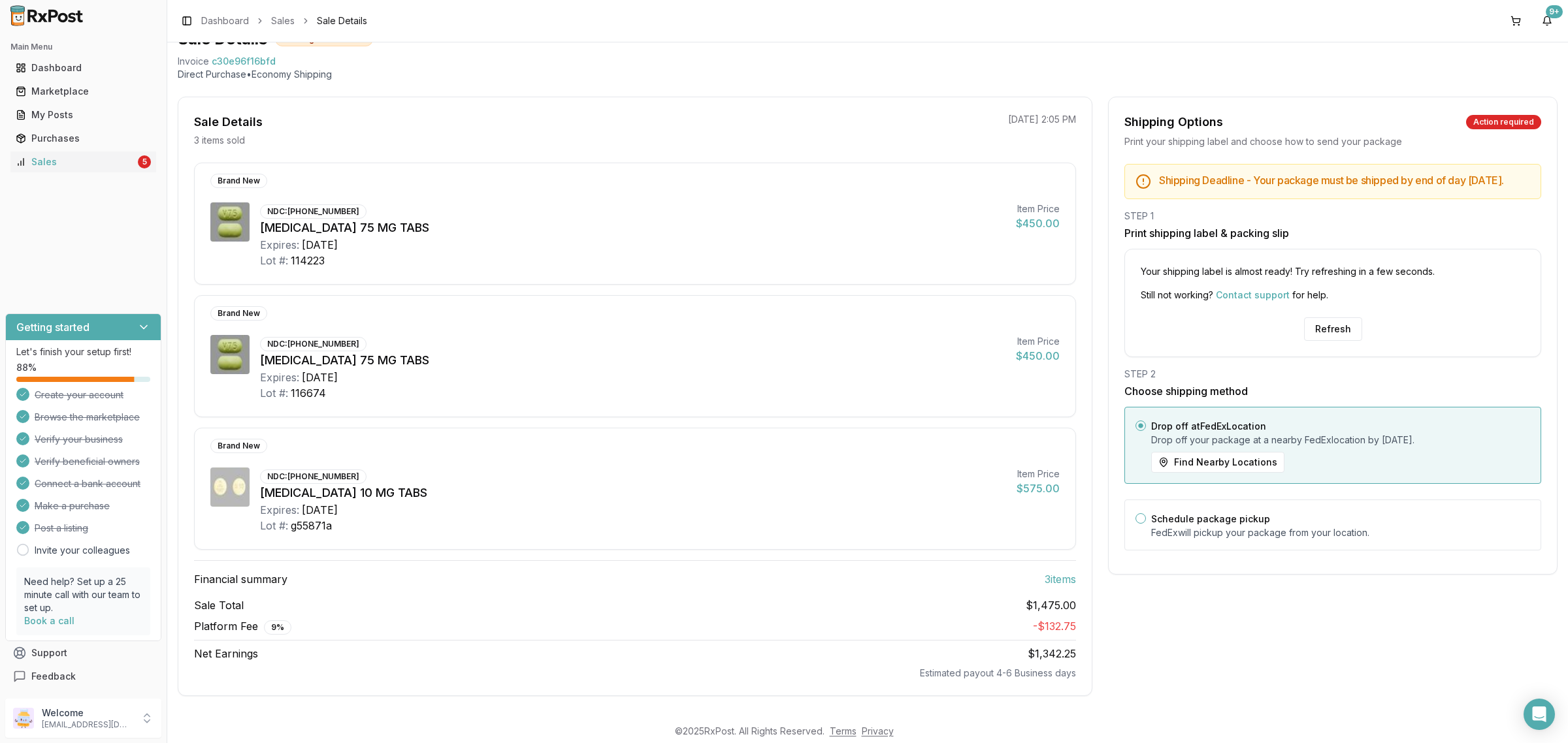
click at [1331, 358] on div "Your shipping label is almost ready! Try refreshing in a few seconds. Still not…" at bounding box center [1332, 302] width 417 height 108
click at [1323, 341] on button "Refresh" at bounding box center [1333, 329] width 58 height 23
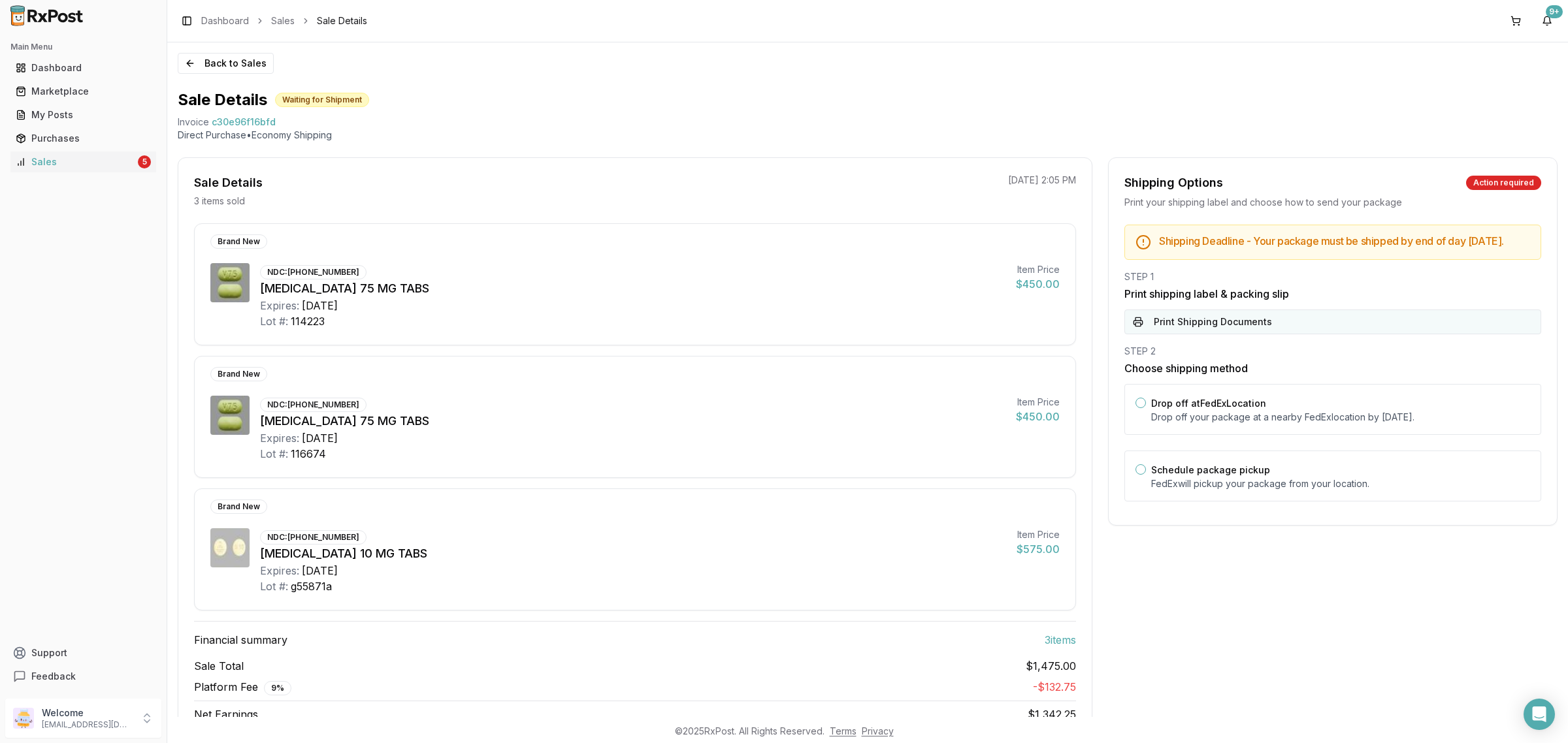
click at [1287, 331] on button "Print Shipping Documents" at bounding box center [1332, 322] width 417 height 25
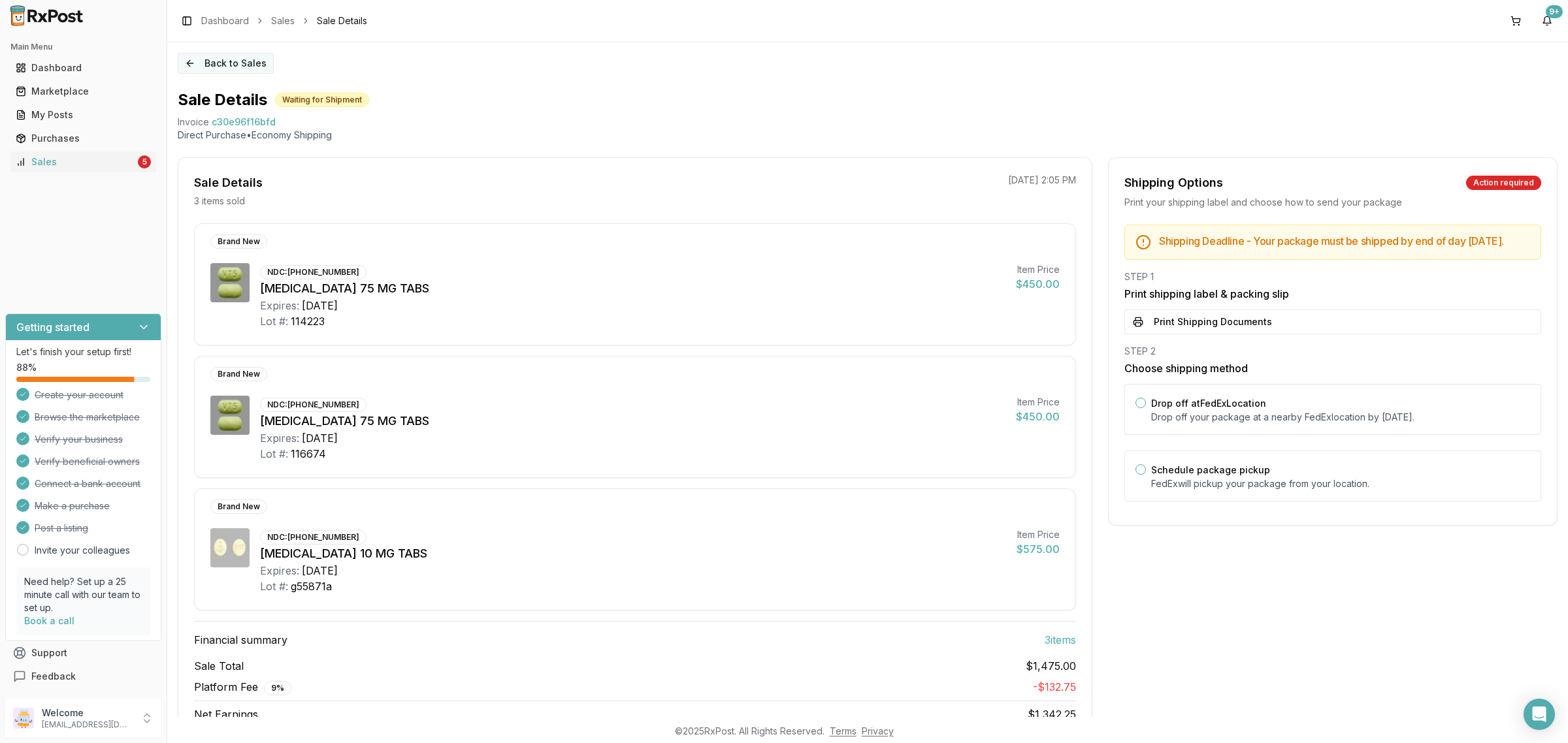
click at [221, 68] on button "Back to Sales" at bounding box center [225, 63] width 96 height 21
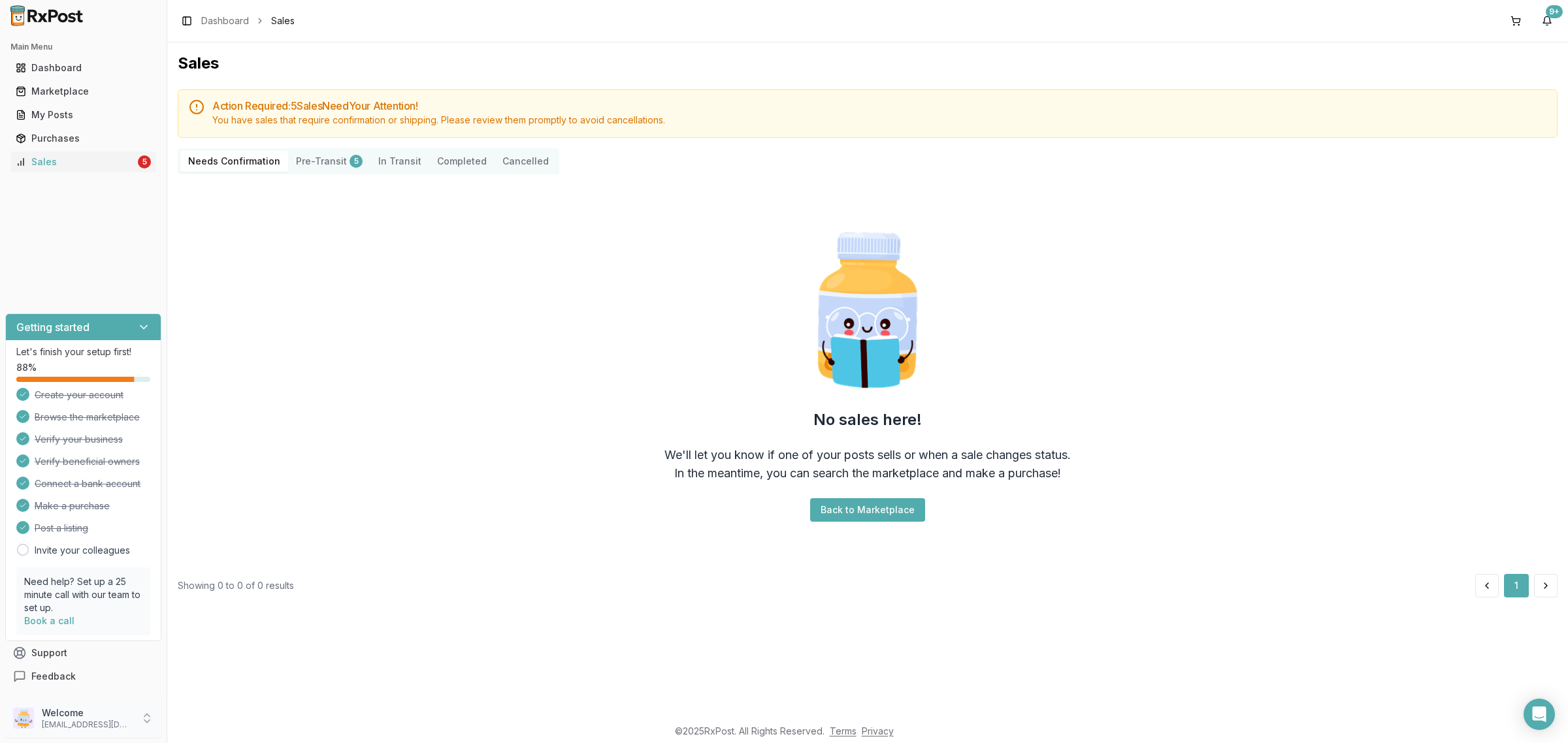
click at [94, 727] on p "ivoryrx12@gmail.com" at bounding box center [87, 725] width 91 height 11
click at [204, 726] on span "Sign Out" at bounding box center [237, 722] width 124 height 13
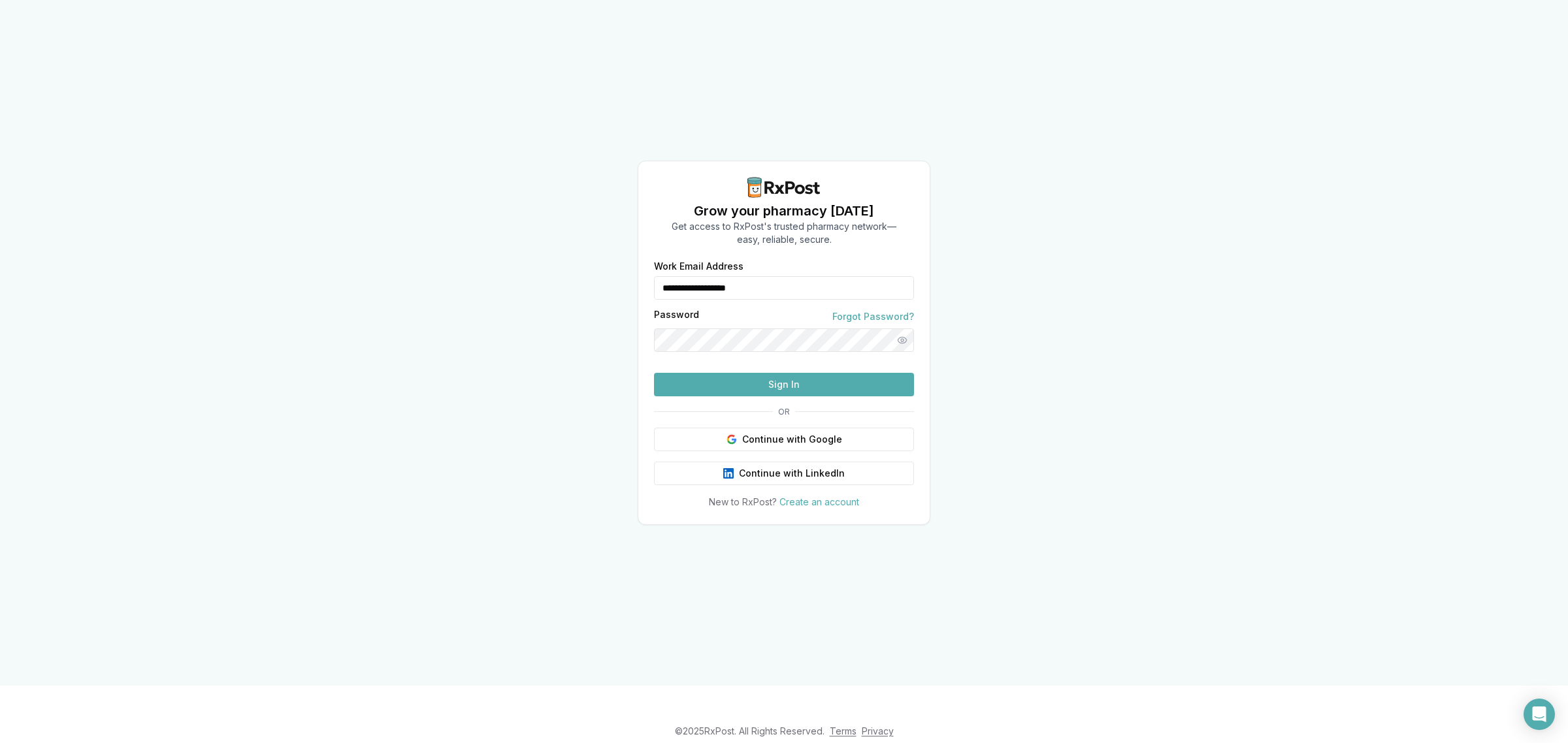
drag, startPoint x: 785, startPoint y: 268, endPoint x: 504, endPoint y: 278, distance: 281.2
click at [504, 278] on div "**********" at bounding box center [784, 343] width 1568 height 686
click at [727, 276] on input "**" at bounding box center [784, 288] width 260 height 23
type input "**********"
click at [768, 397] on button "Sign In" at bounding box center [784, 384] width 260 height 23
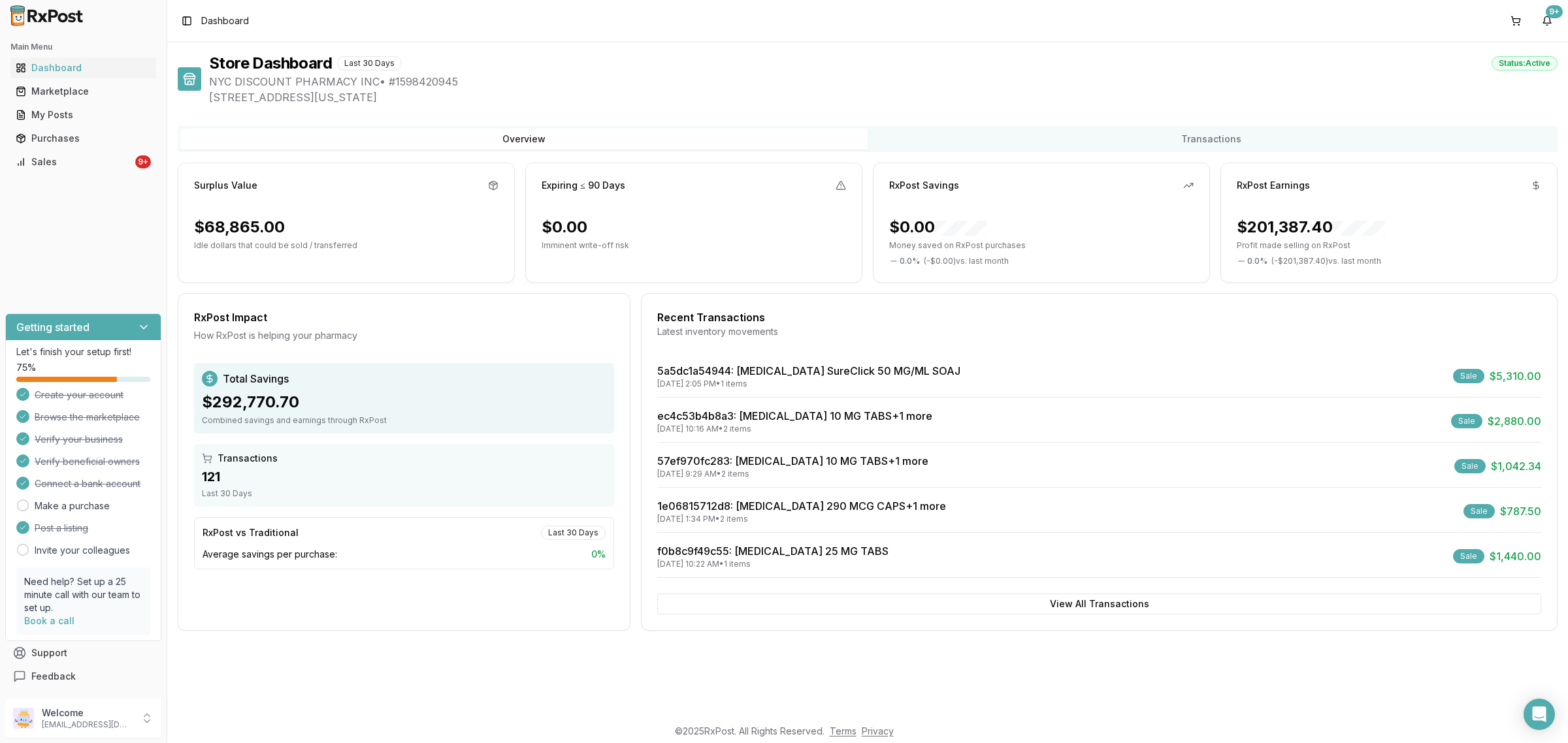
click at [173, 159] on div "Store Dashboard Last 30 Days Status: Active NYC DISCOUNT PHARMACY INC • # 15984…" at bounding box center [867, 379] width 1400 height 675
click at [146, 171] on link "Sales 9+" at bounding box center [83, 161] width 146 height 23
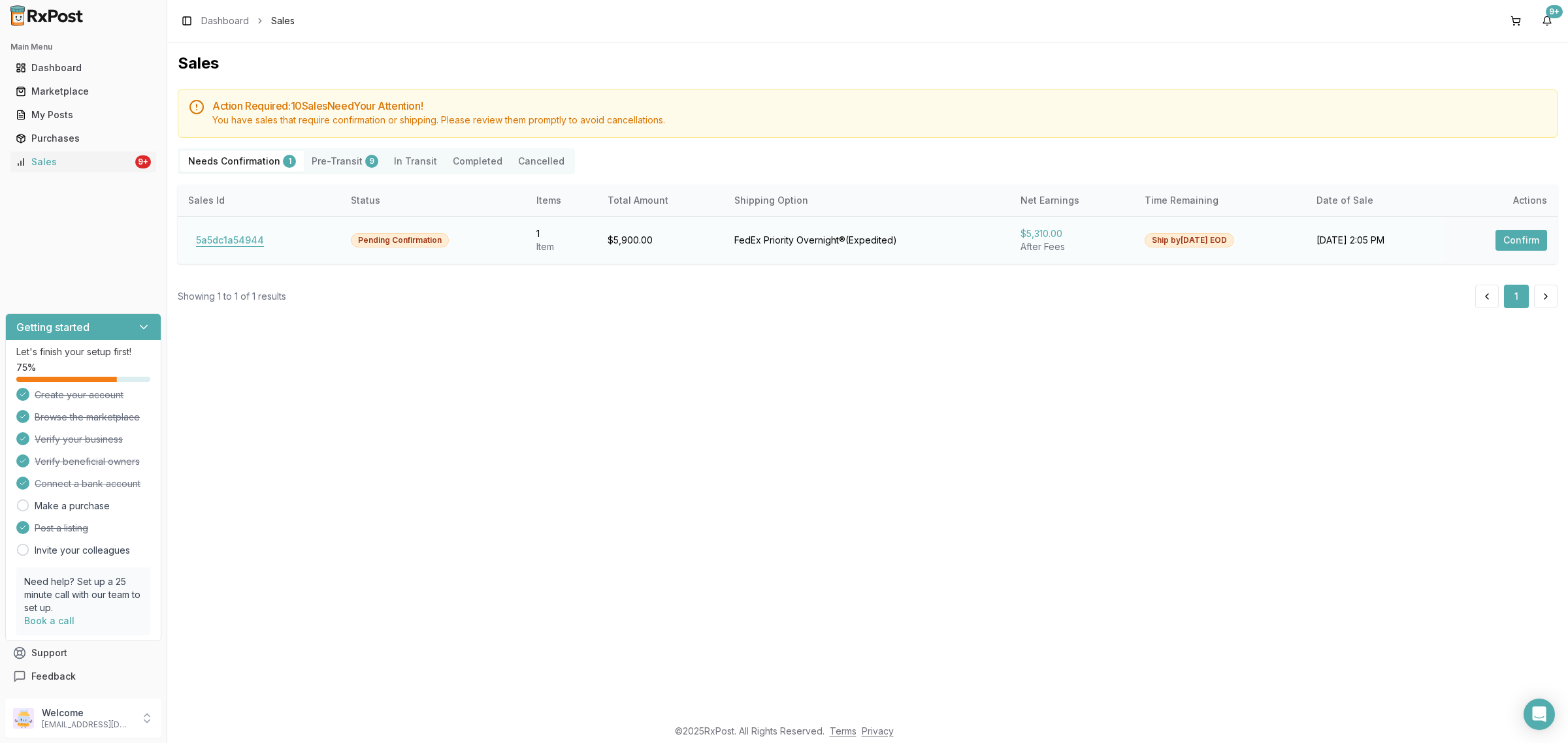
click at [191, 245] on button "5a5dc1a54944" at bounding box center [230, 240] width 84 height 21
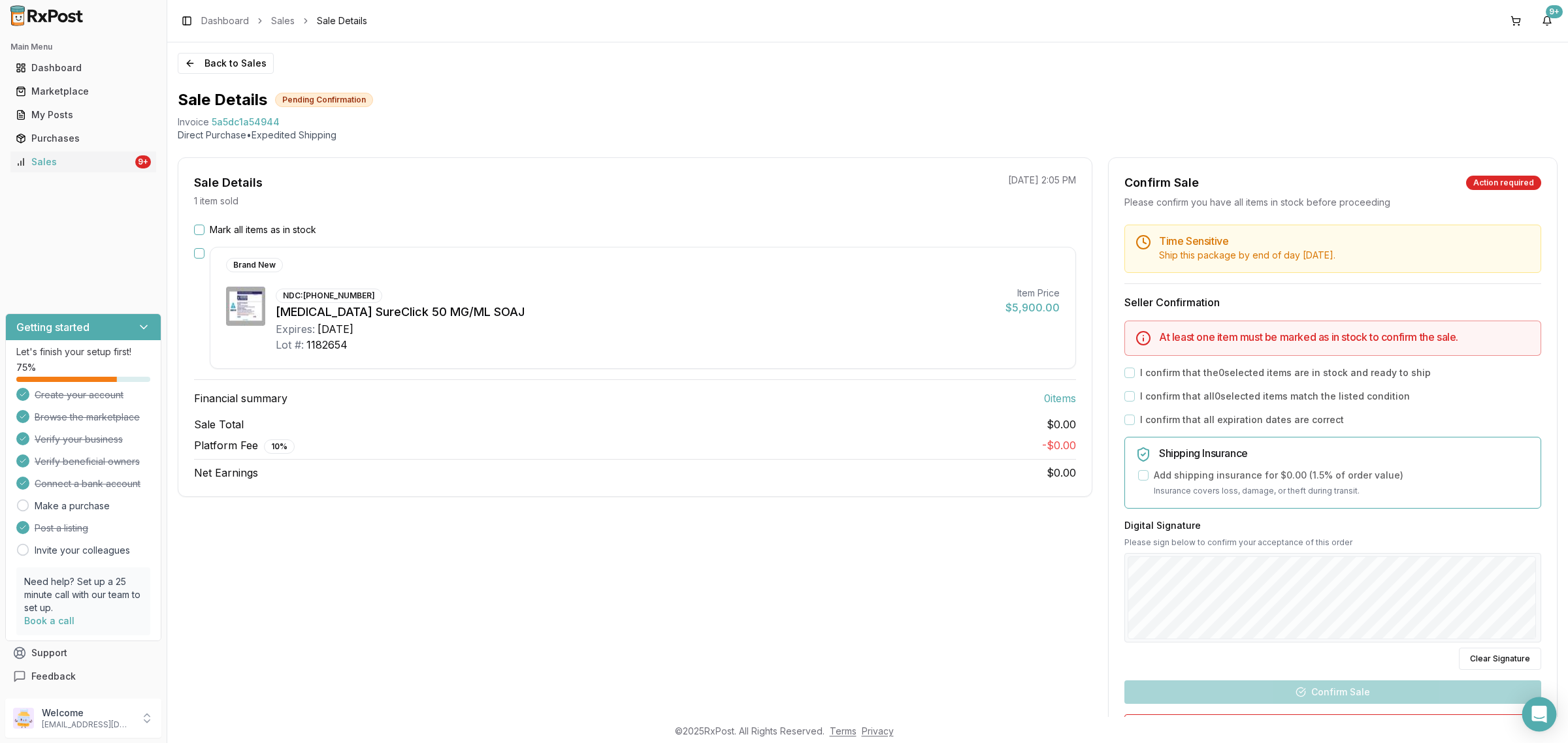
click at [1524, 726] on body "Main Menu Dashboard Marketplace My Posts Purchases Sales 9+ Getting started Let…" at bounding box center [784, 372] width 1568 height 743
click at [1533, 720] on icon "Open Intercom Messenger" at bounding box center [1539, 714] width 17 height 17
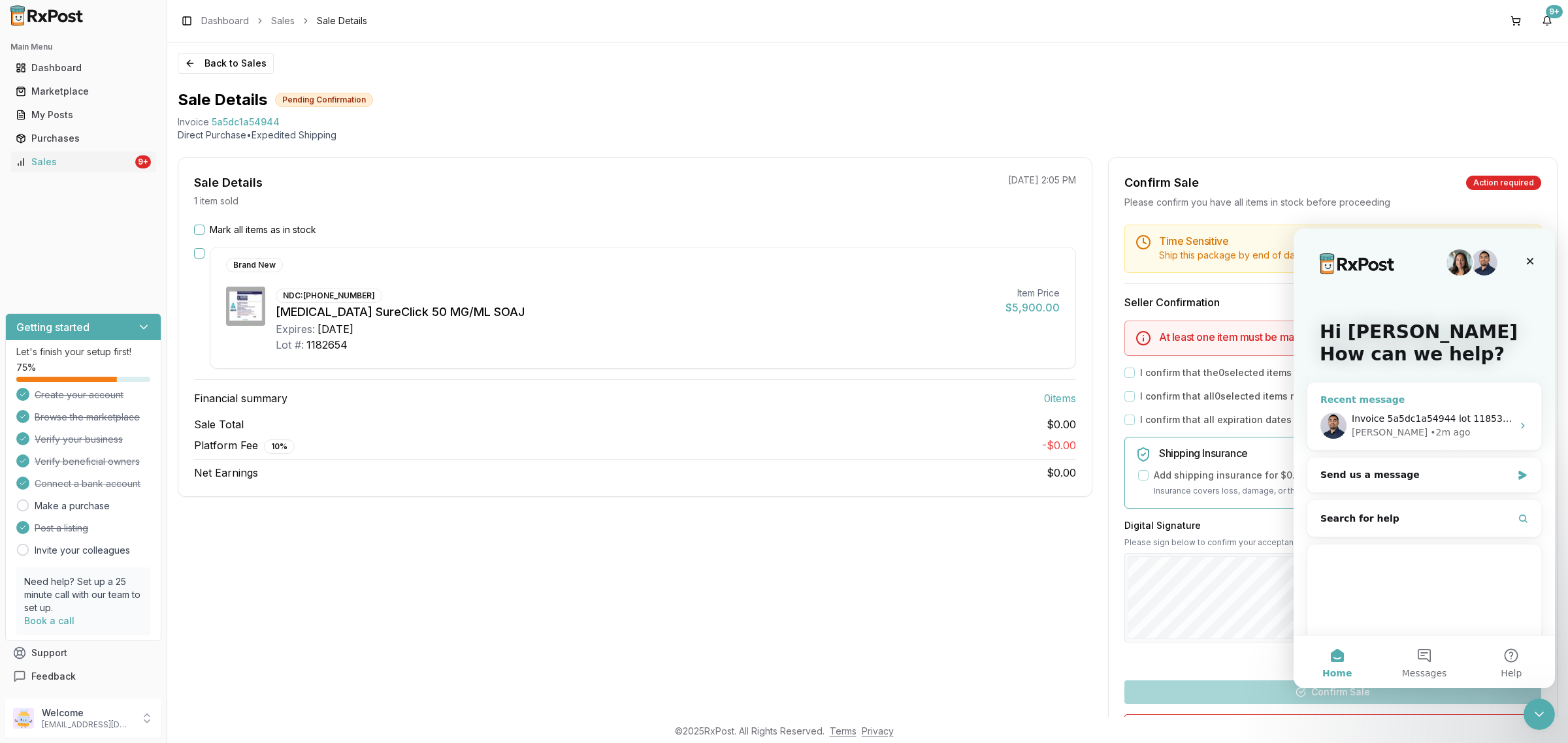
click at [1402, 421] on span "Invoice 5a5dc1a54944 lot 1185313 exp 11/27" at bounding box center [1456, 419] width 211 height 11
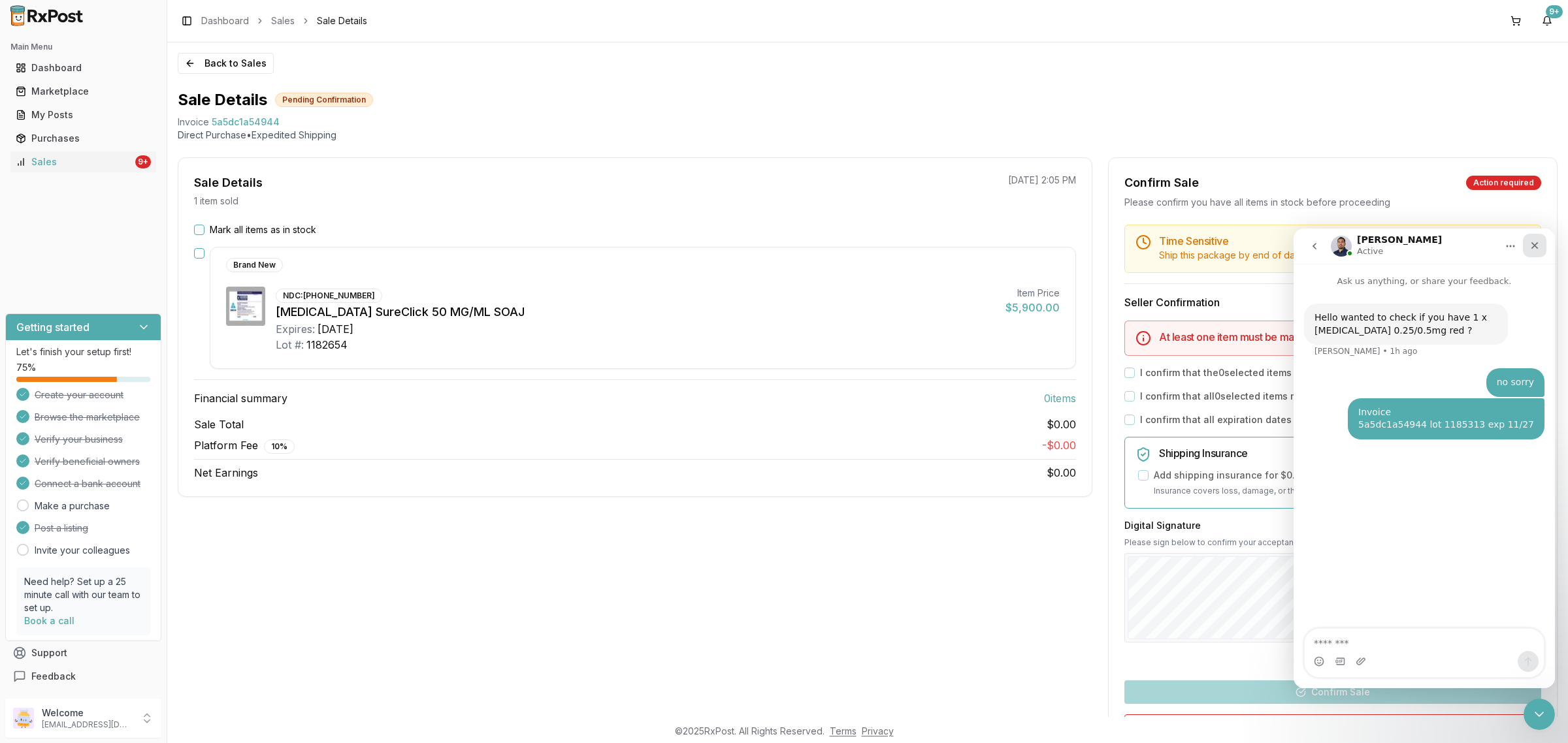
click at [1534, 246] on icon "Close" at bounding box center [1535, 246] width 7 height 7
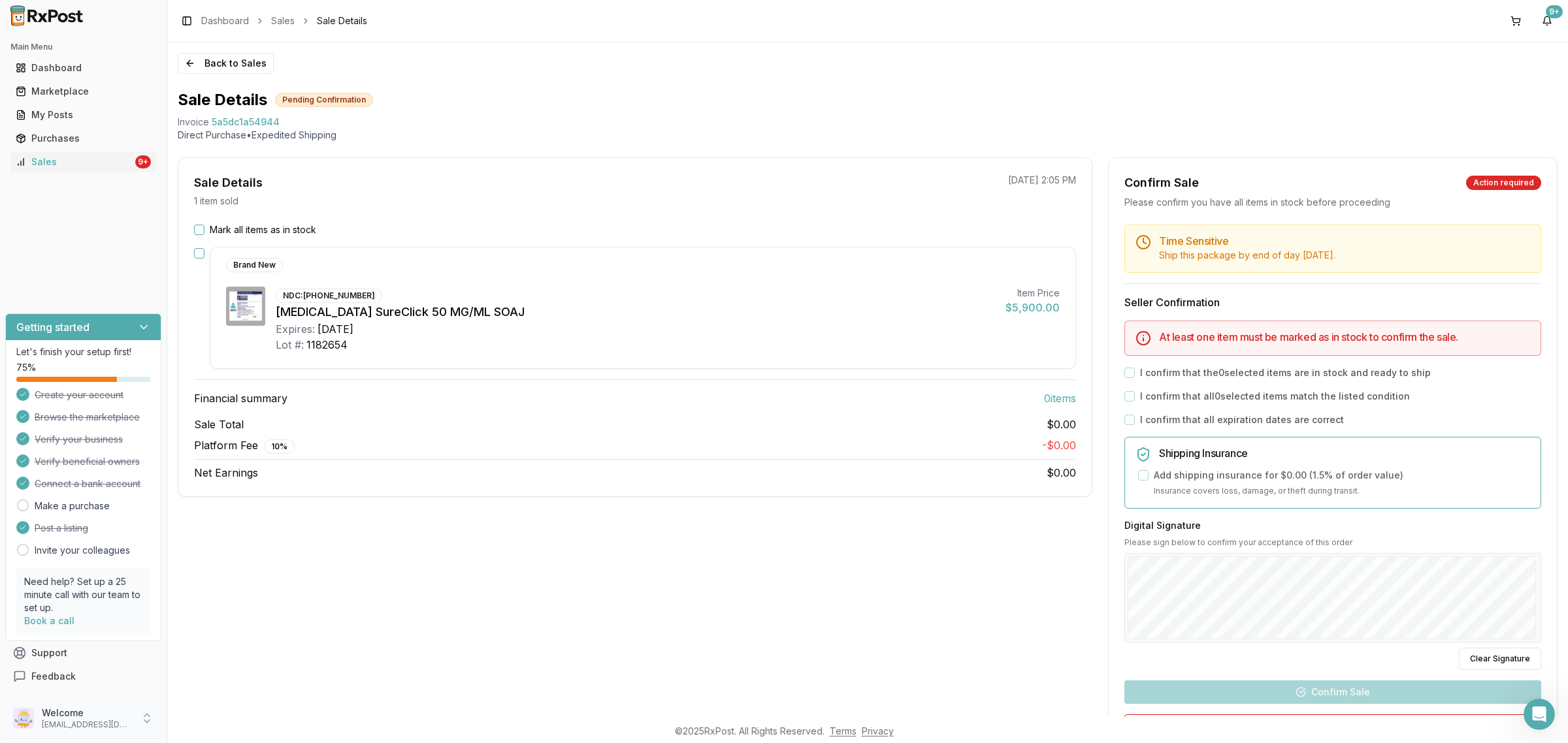
click at [145, 710] on div "Welcome nycdiscountpharma2@gmail.com" at bounding box center [83, 718] width 156 height 39
click at [232, 718] on span "Sign Out" at bounding box center [237, 722] width 124 height 13
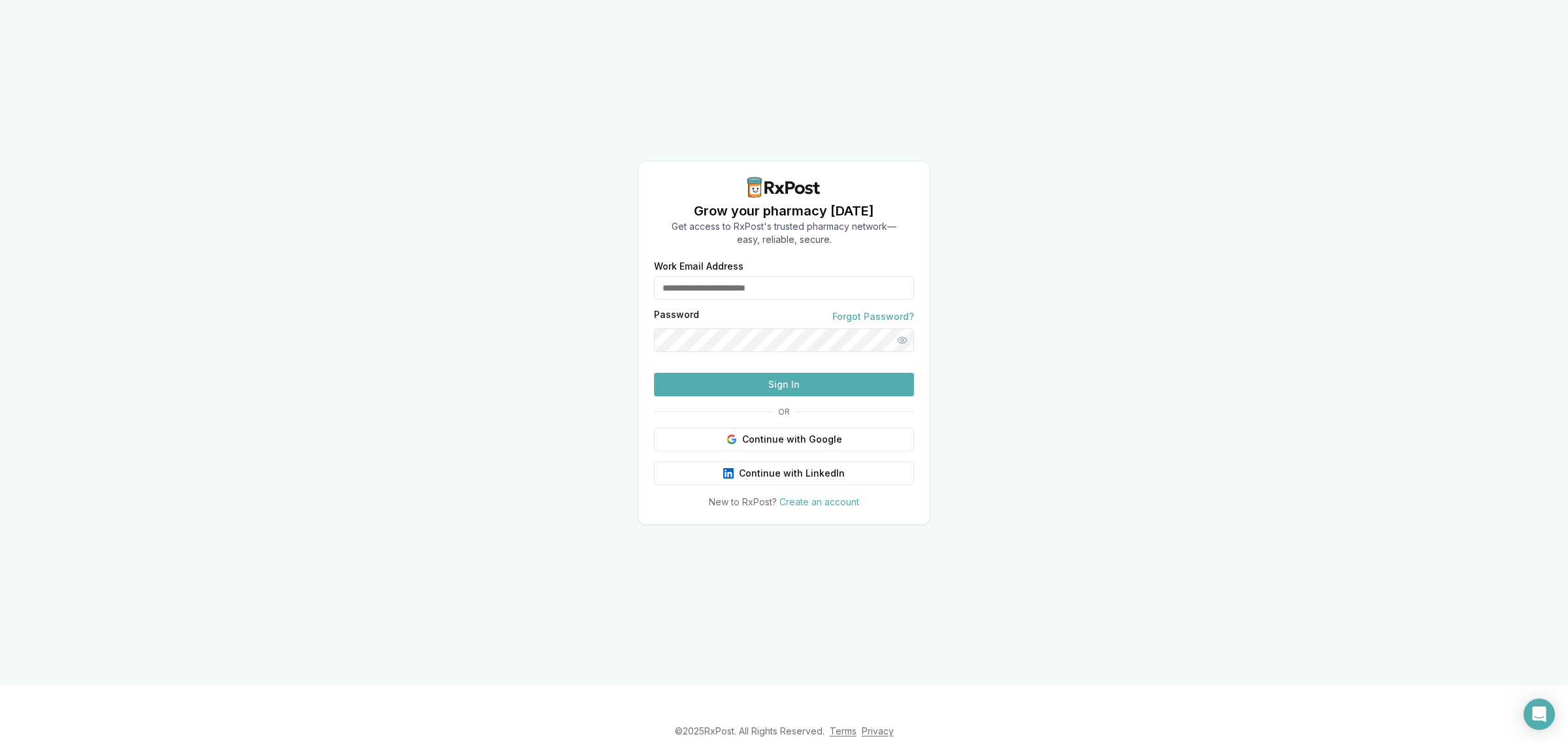
type input "**********"
click at [727, 397] on button "Sign In" at bounding box center [784, 384] width 260 height 23
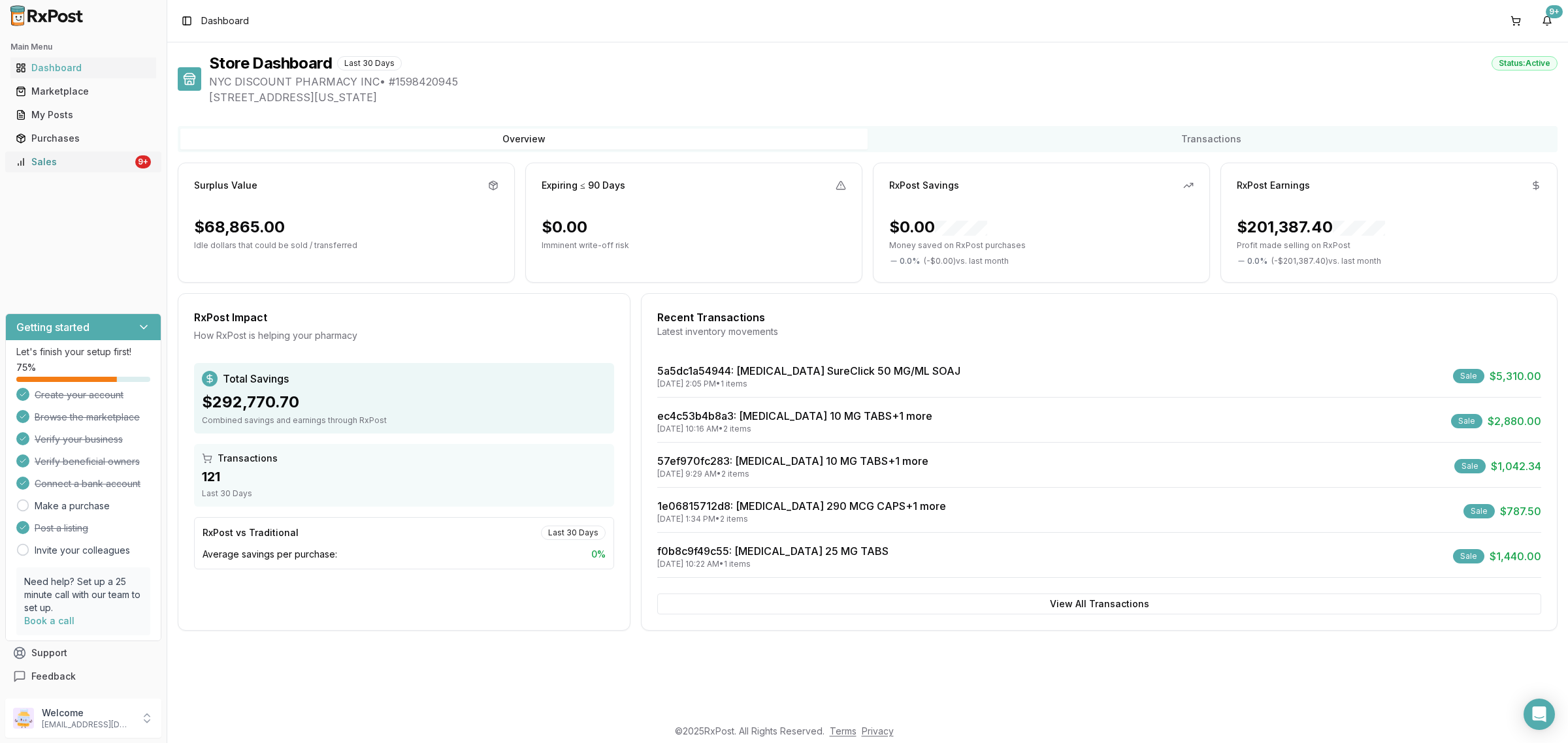
click at [89, 169] on link "Sales 9+" at bounding box center [83, 161] width 146 height 23
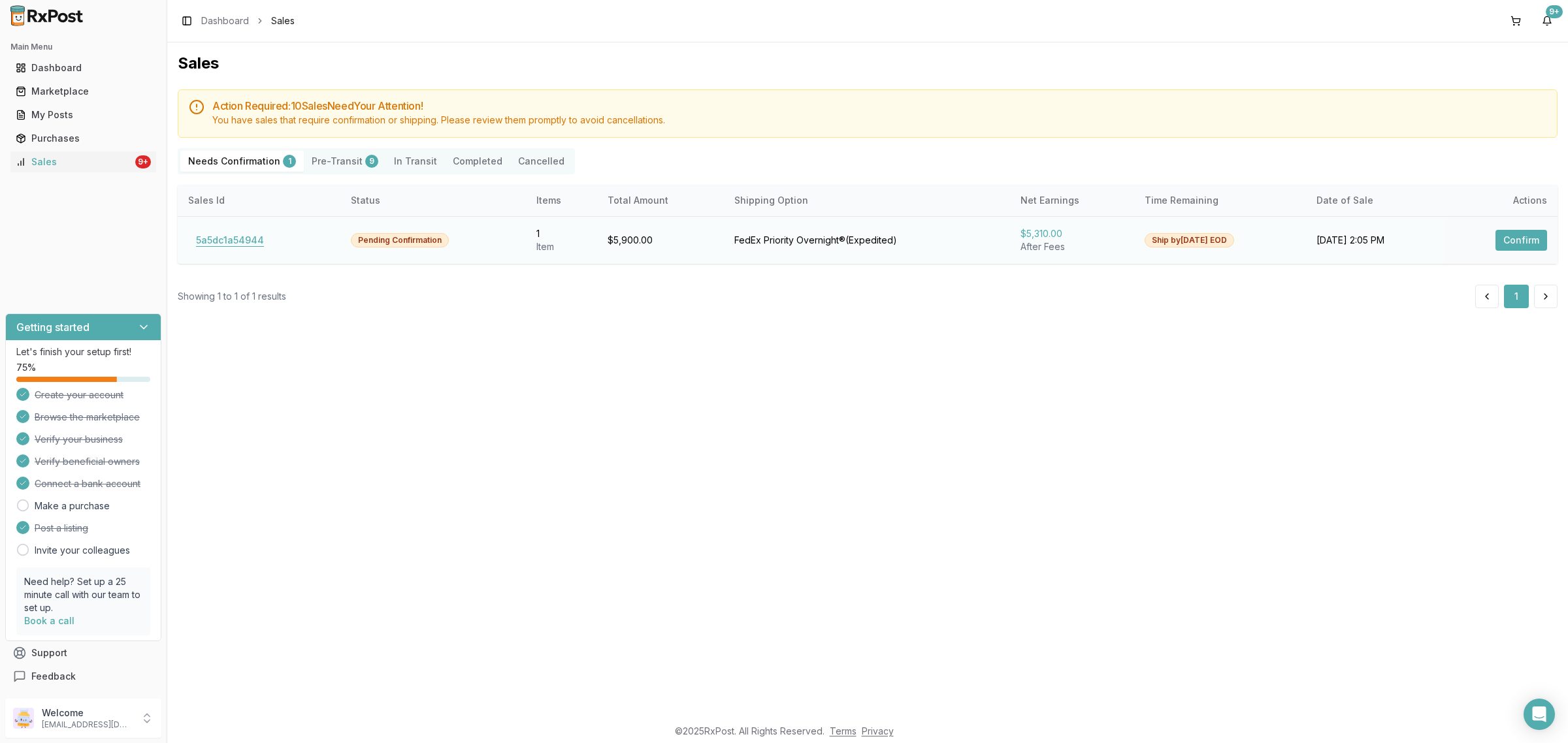
click at [225, 239] on button "5a5dc1a54944" at bounding box center [230, 240] width 84 height 21
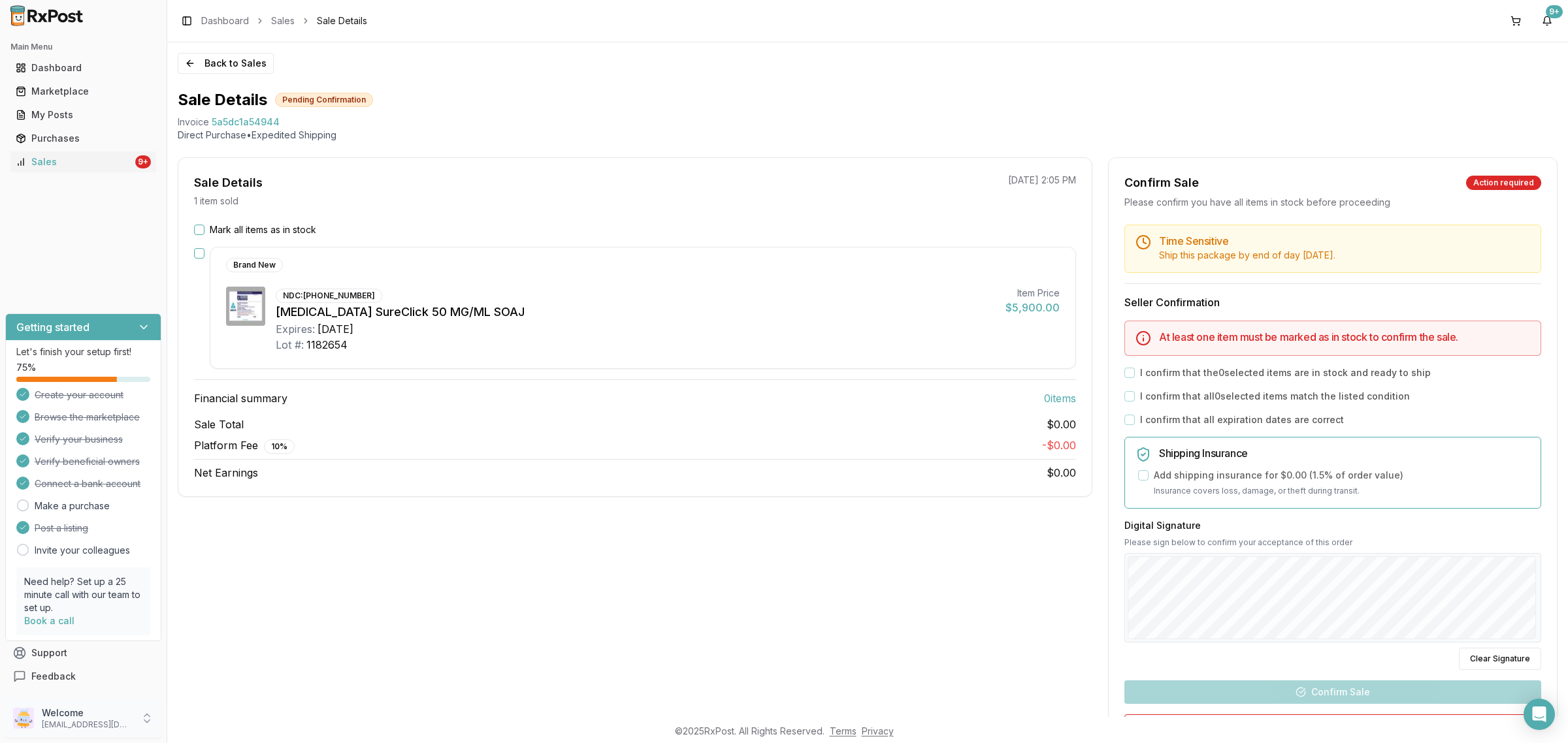
click at [82, 730] on p "nycdiscountpharma2@gmail.com" at bounding box center [87, 725] width 91 height 11
click at [239, 726] on span "Sign Out" at bounding box center [237, 722] width 124 height 13
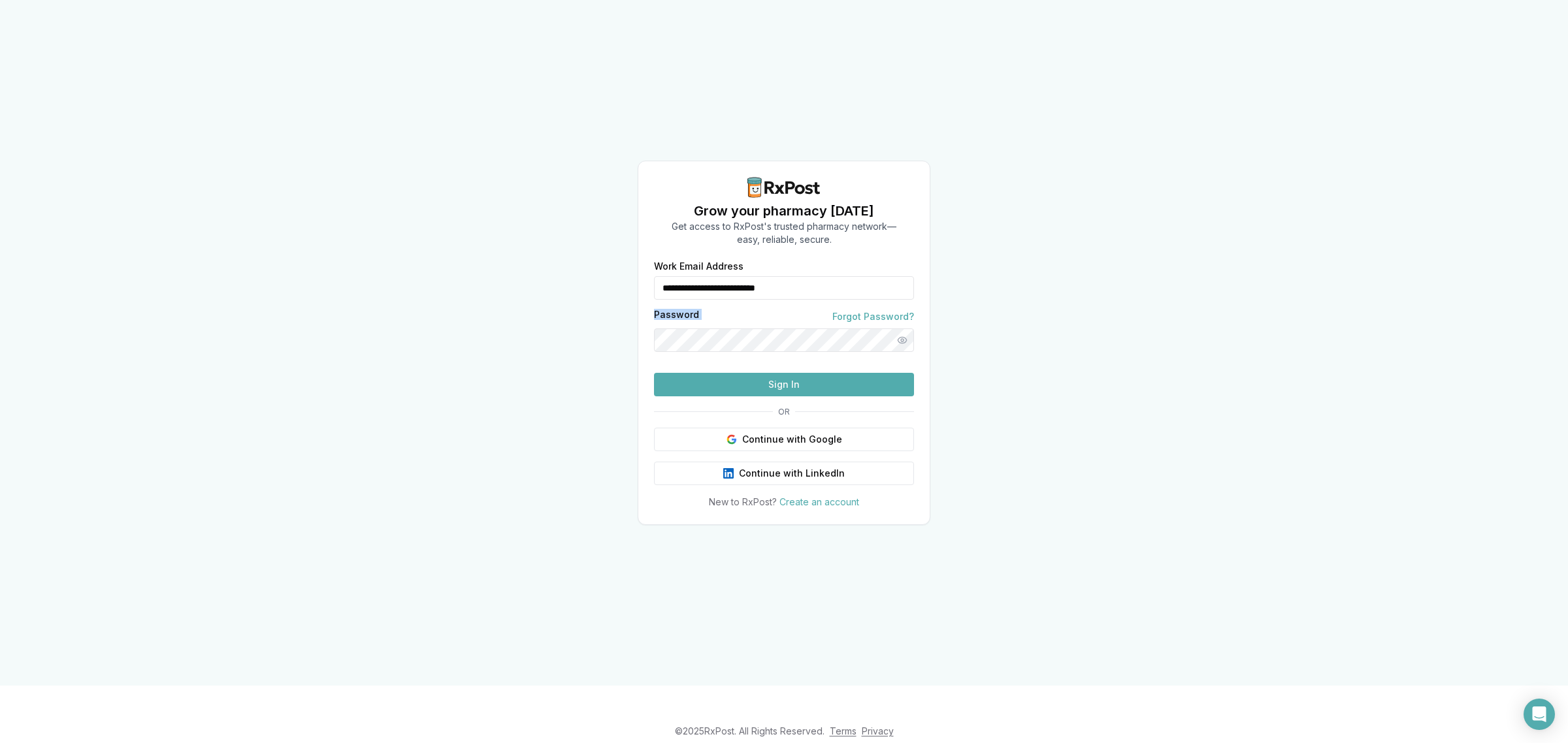
drag, startPoint x: 832, startPoint y: 279, endPoint x: 631, endPoint y: 297, distance: 201.8
click at [629, 297] on div "**********" at bounding box center [784, 343] width 1568 height 686
drag, startPoint x: 782, startPoint y: 274, endPoint x: 508, endPoint y: 274, distance: 274.0
click at [510, 275] on div "**********" at bounding box center [784, 343] width 1568 height 686
type input "**********"
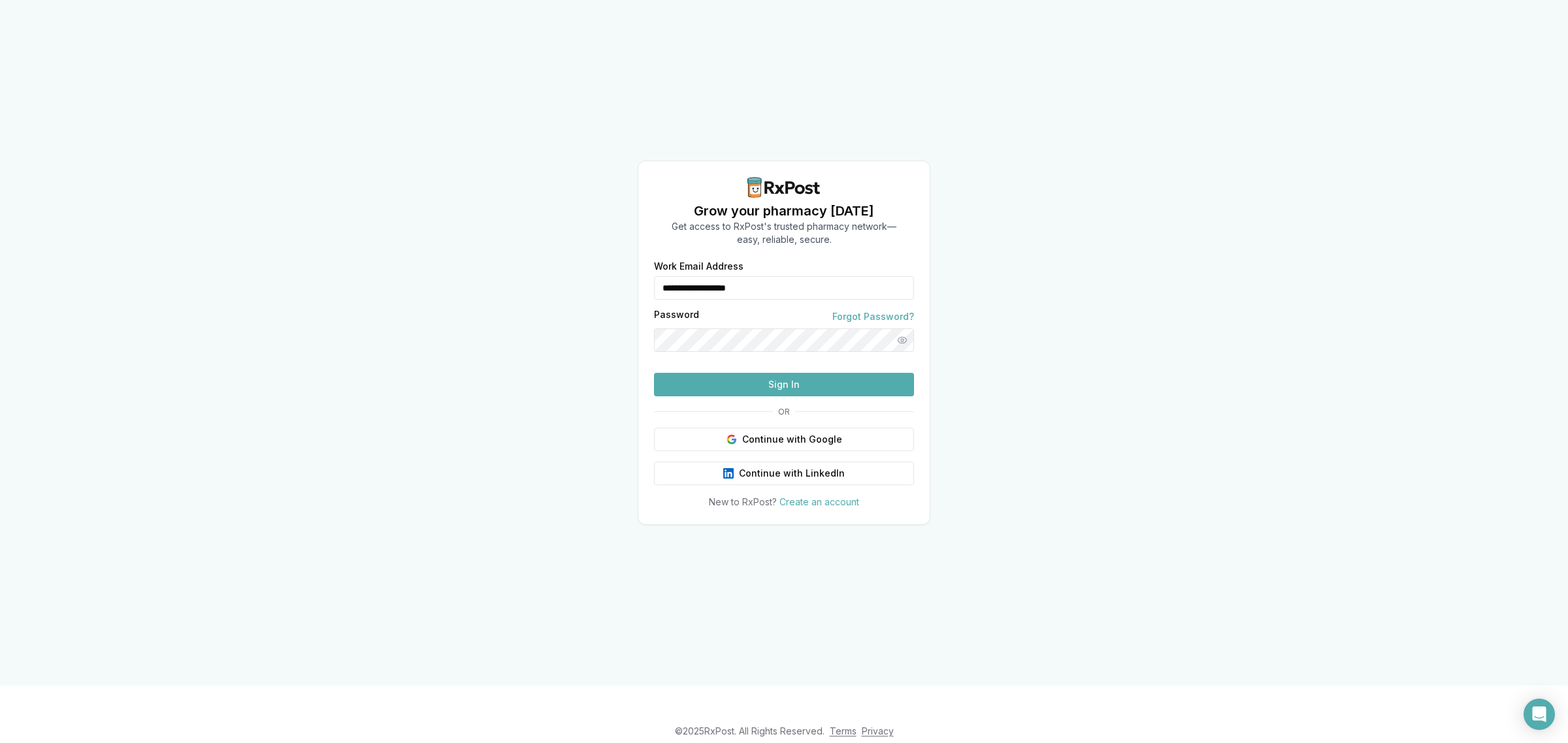
click at [740, 397] on button "Sign In" at bounding box center [784, 384] width 260 height 23
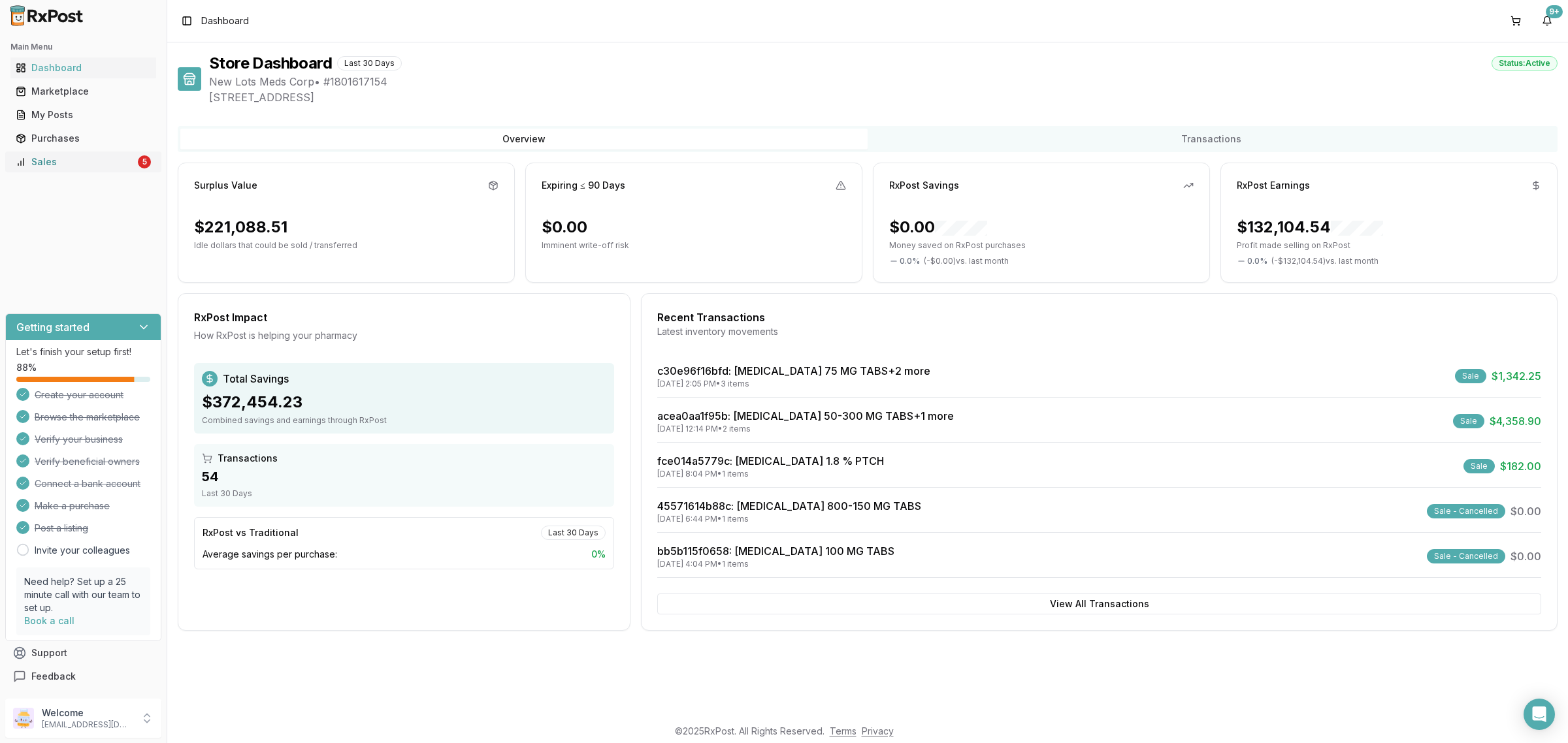
click at [58, 165] on div "Sales" at bounding box center [76, 162] width 120 height 13
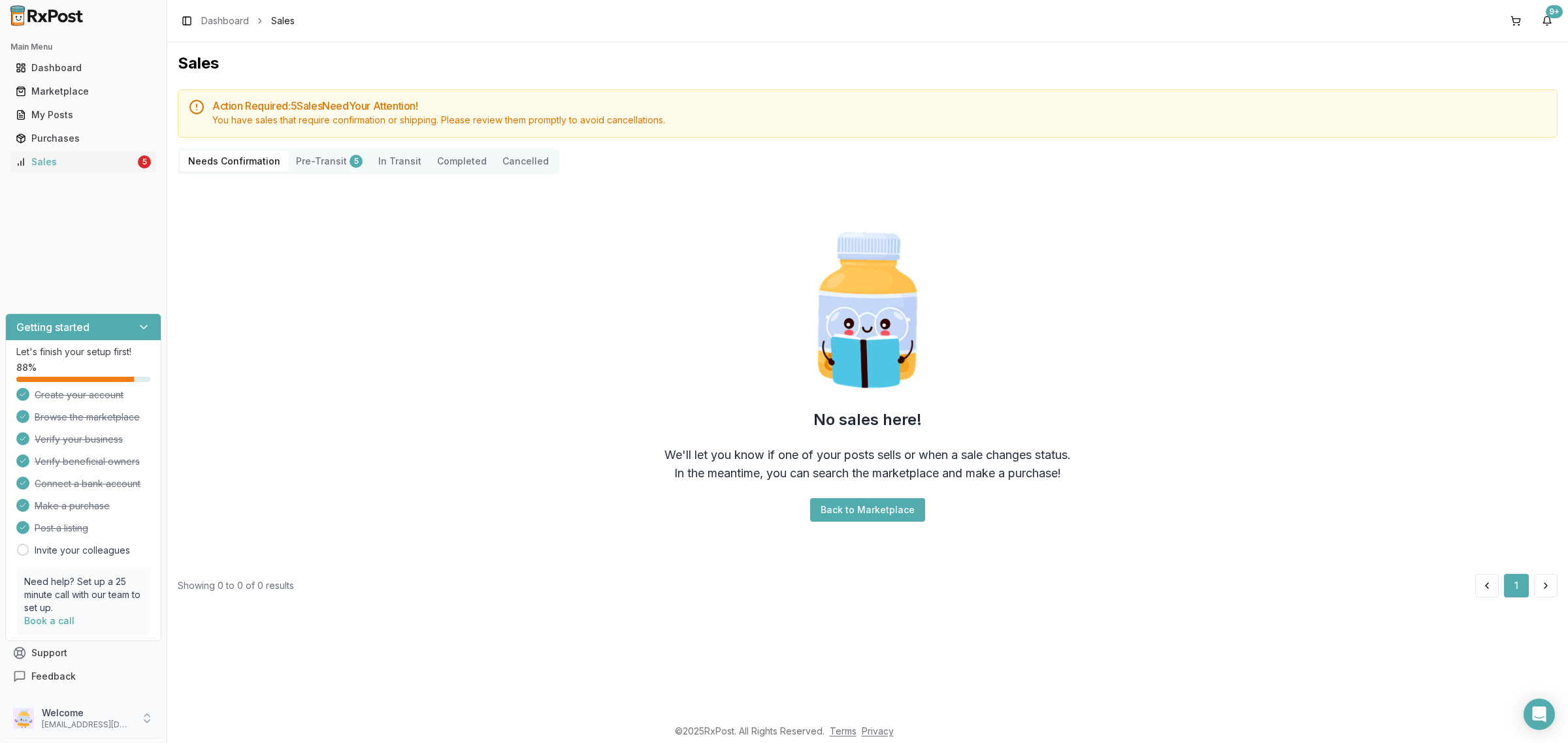
click at [84, 715] on p "Welcome" at bounding box center [87, 713] width 91 height 13
click at [237, 714] on button "Sign Out" at bounding box center [237, 721] width 134 height 21
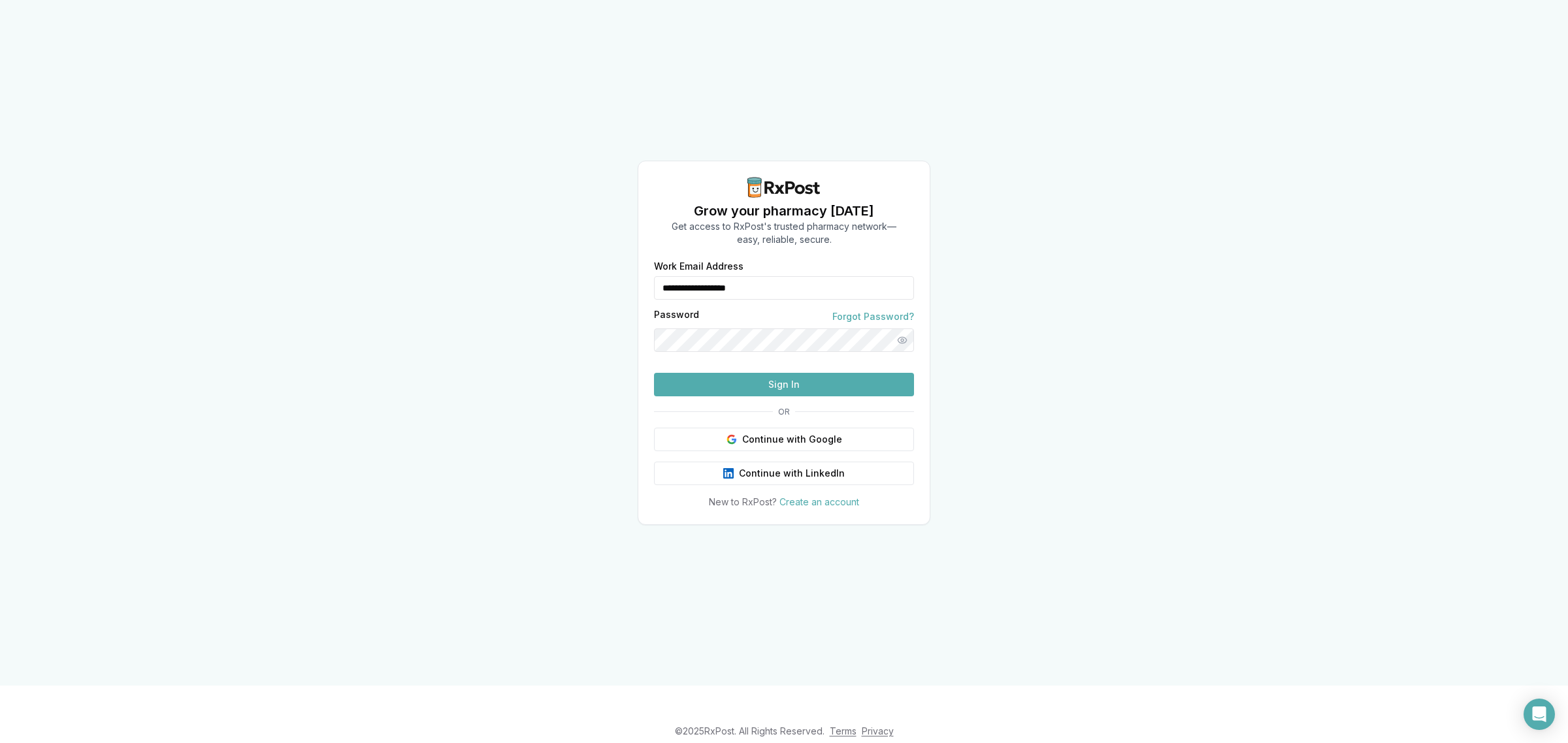
drag, startPoint x: 778, startPoint y: 268, endPoint x: 534, endPoint y: 285, distance: 244.6
click at [534, 285] on div "**********" at bounding box center [784, 343] width 1568 height 686
type input "**********"
click at [748, 397] on button "Sign In" at bounding box center [784, 384] width 260 height 23
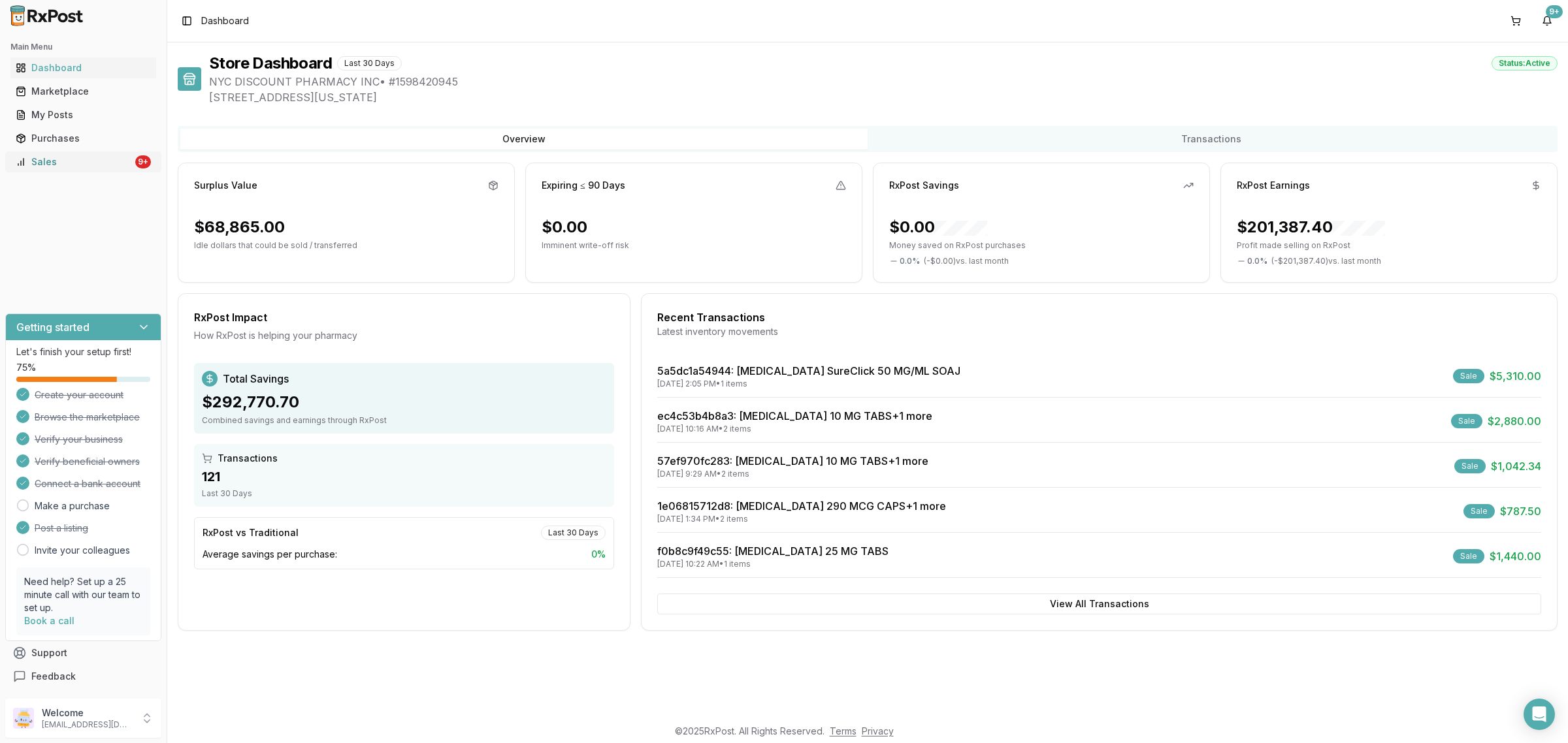
click at [111, 162] on div "Sales" at bounding box center [74, 162] width 117 height 13
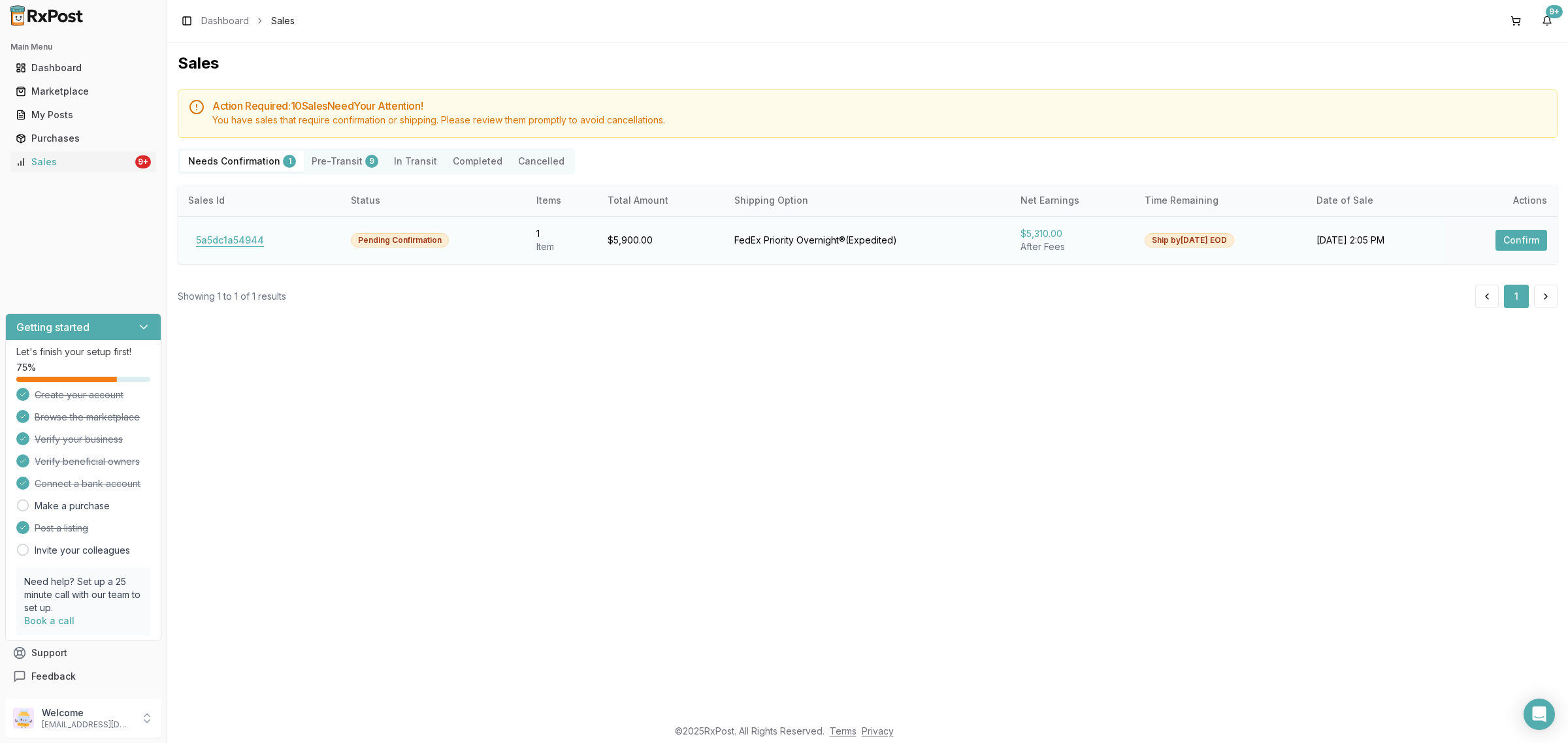
click at [244, 237] on button "5a5dc1a54944" at bounding box center [230, 240] width 84 height 21
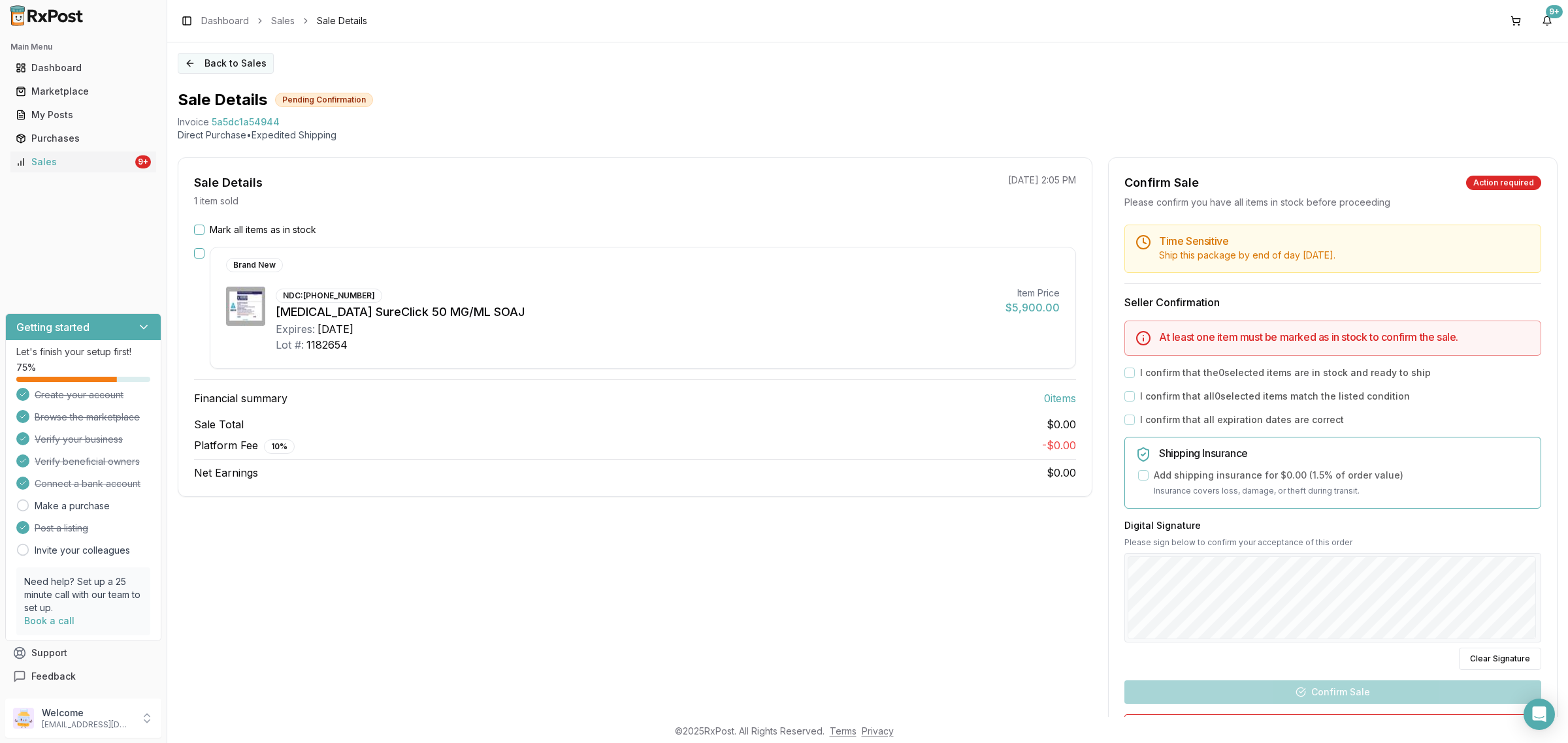
drag, startPoint x: 193, startPoint y: 93, endPoint x: 205, endPoint y: 67, distance: 28.6
click at [193, 92] on h1 "Sale Details" at bounding box center [222, 100] width 90 height 21
click at [205, 67] on button "Back to Sales" at bounding box center [225, 63] width 96 height 21
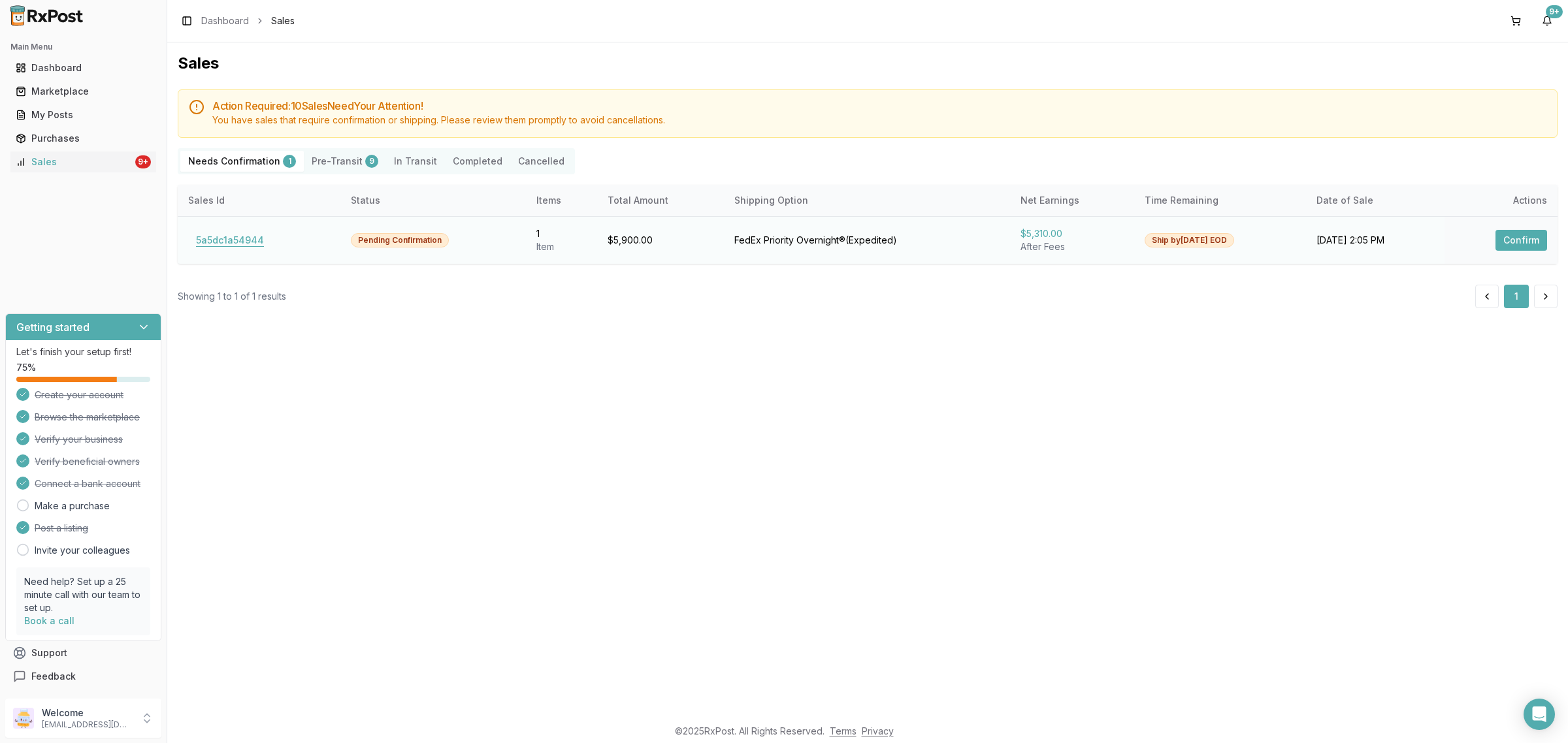
click at [232, 245] on button "5a5dc1a54944" at bounding box center [230, 240] width 84 height 21
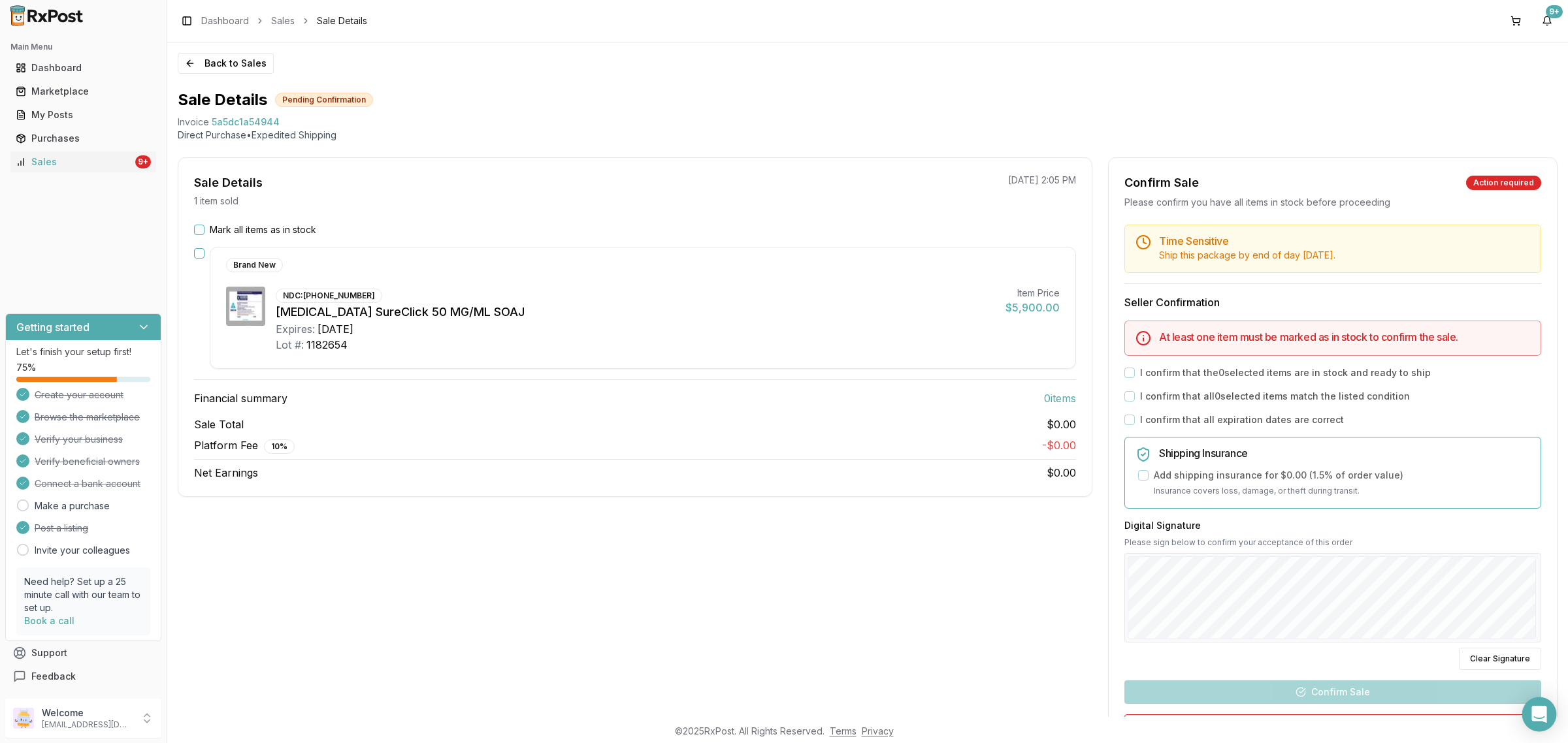
click at [1533, 714] on icon "Open Intercom Messenger" at bounding box center [1539, 714] width 17 height 17
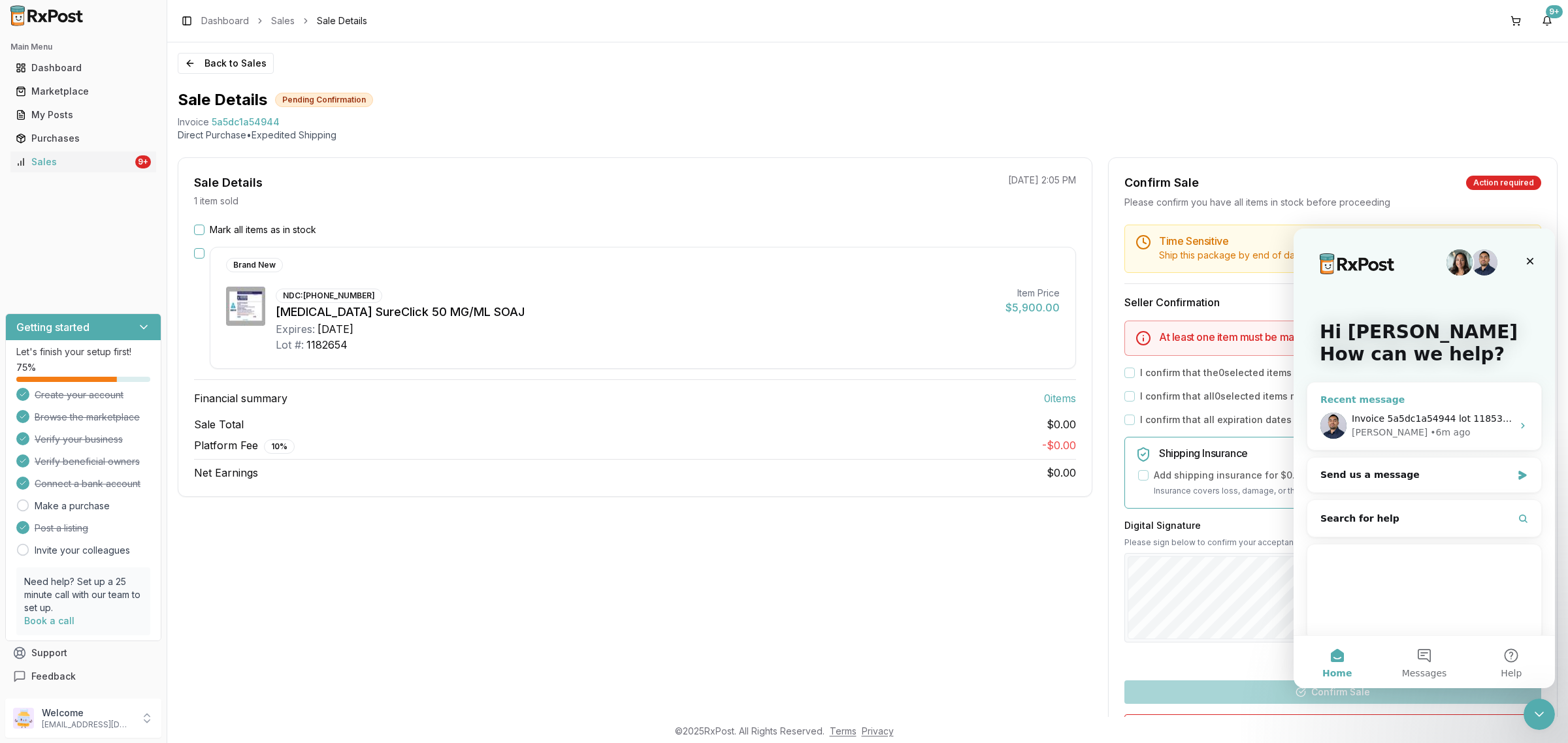
click at [1418, 414] on span "Invoice 5a5dc1a54944 lot 1185313 exp 11/27" at bounding box center [1456, 419] width 211 height 11
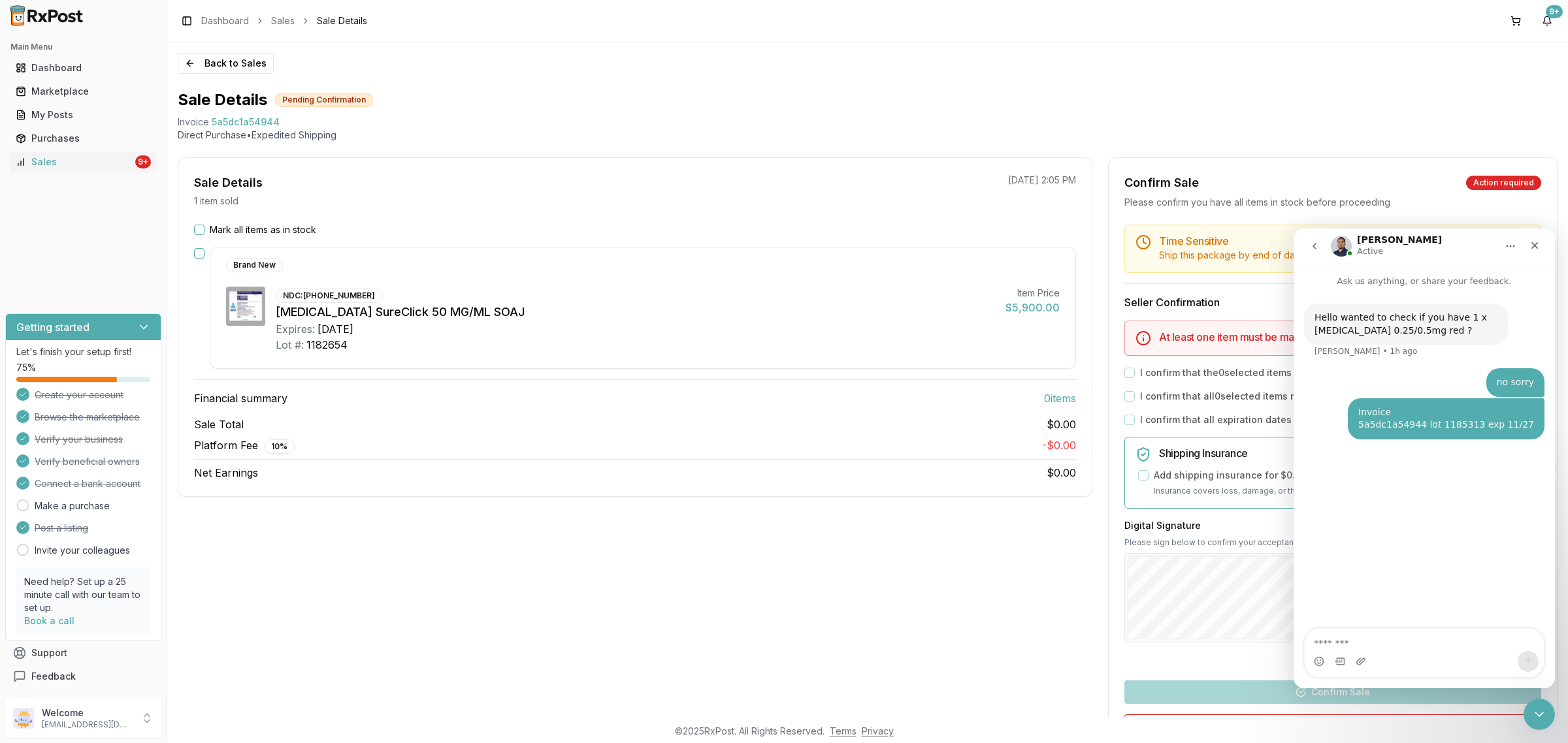
click at [1526, 230] on nav "Manuel Active" at bounding box center [1424, 246] width 261 height 35
click at [1533, 243] on icon "Close" at bounding box center [1535, 246] width 11 height 11
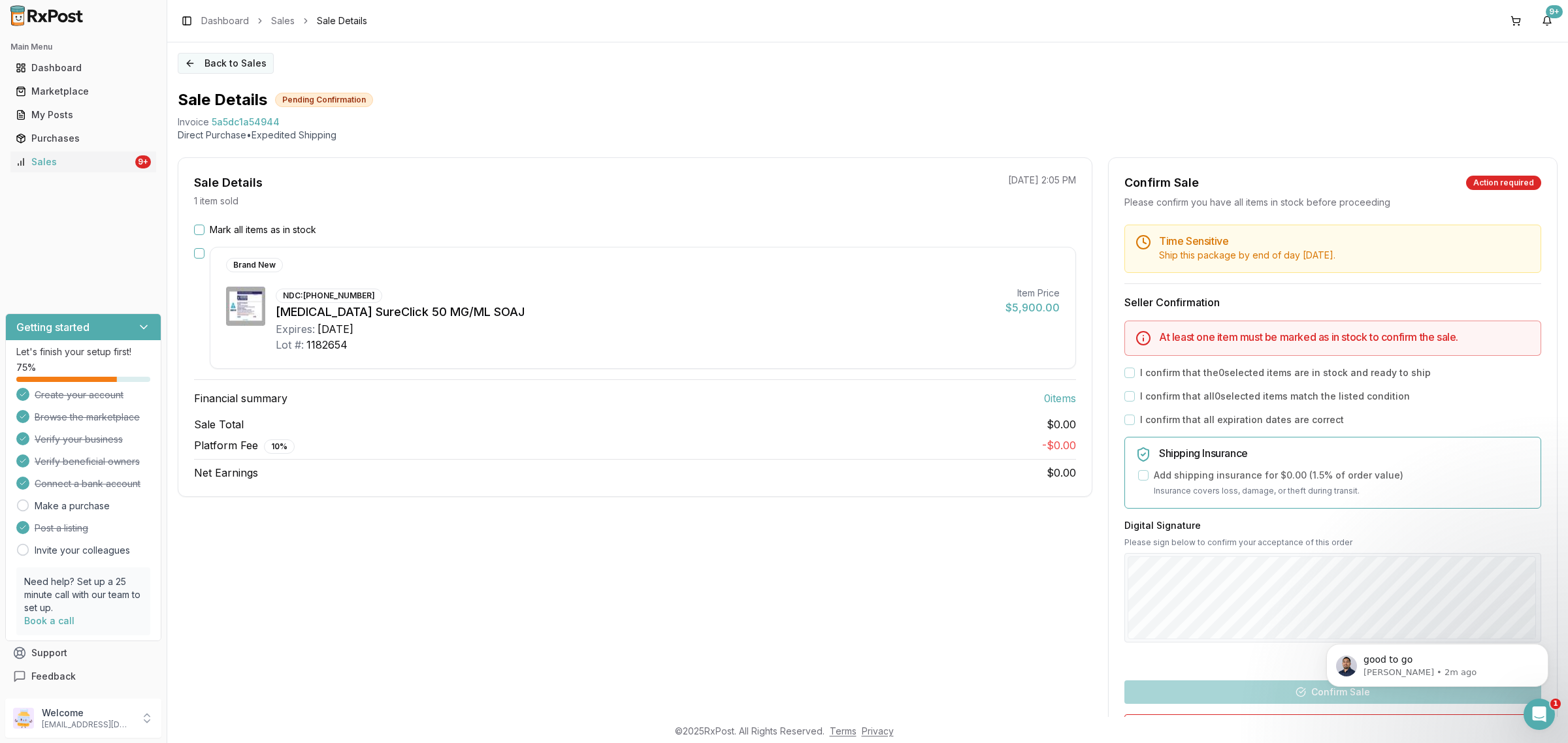
click at [213, 65] on button "Back to Sales" at bounding box center [225, 63] width 96 height 21
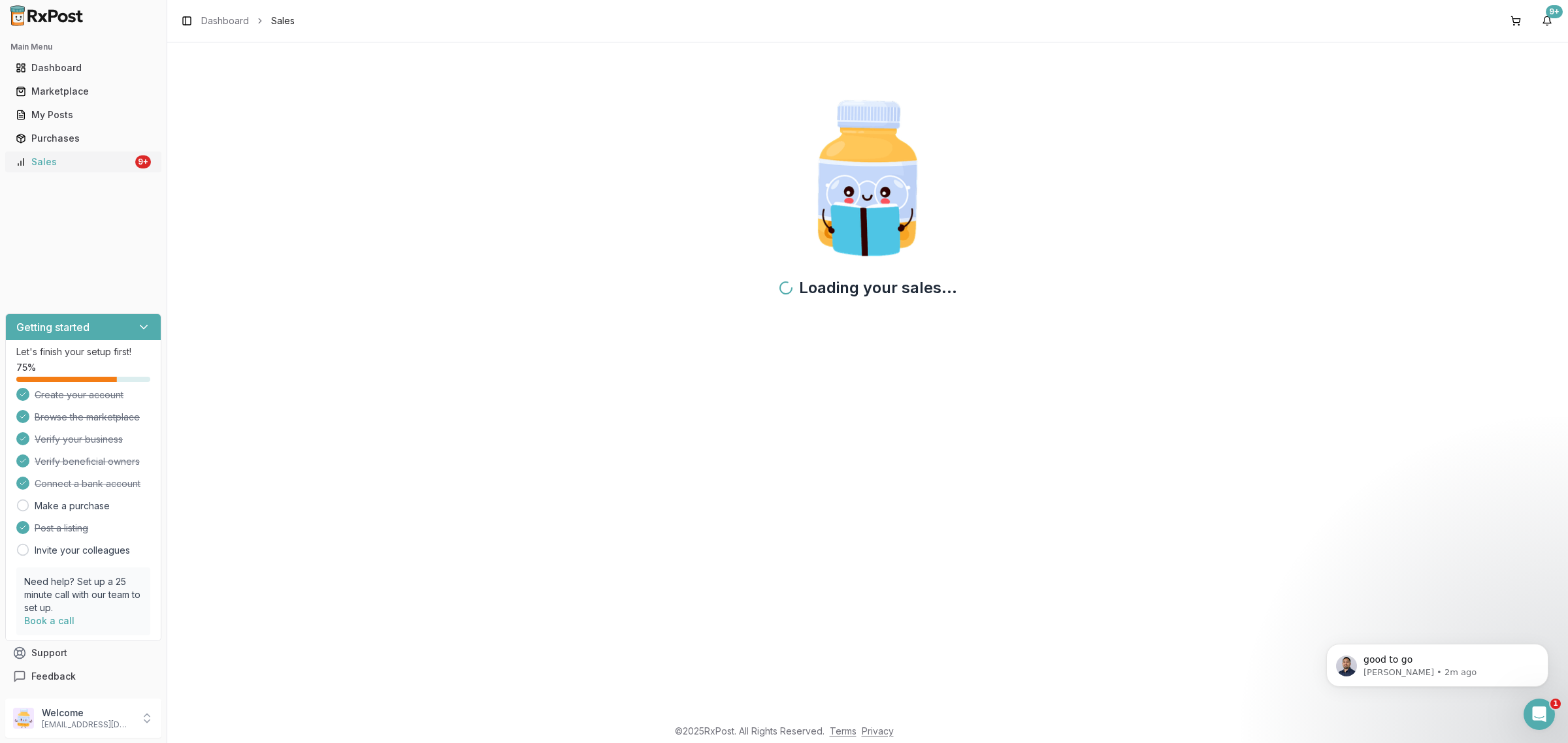
drag, startPoint x: 41, startPoint y: 160, endPoint x: 23, endPoint y: 165, distance: 18.7
click at [23, 165] on icon at bounding box center [21, 162] width 11 height 11
click at [23, 165] on icon at bounding box center [21, 162] width 11 height 11
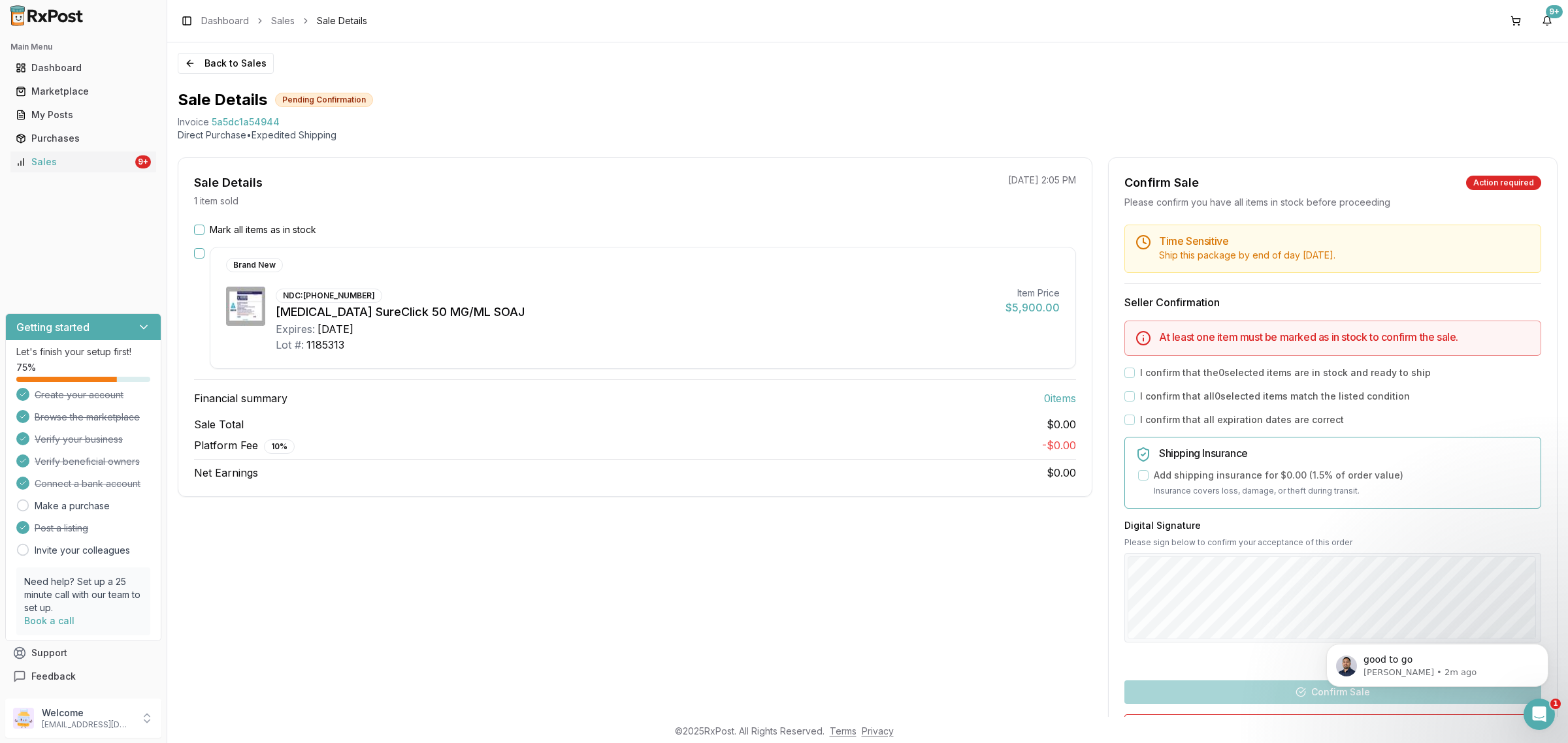
click at [201, 234] on div "Mark all items as in stock" at bounding box center [635, 230] width 882 height 13
click at [201, 230] on button "Mark all items as in stock" at bounding box center [199, 230] width 11 height 11
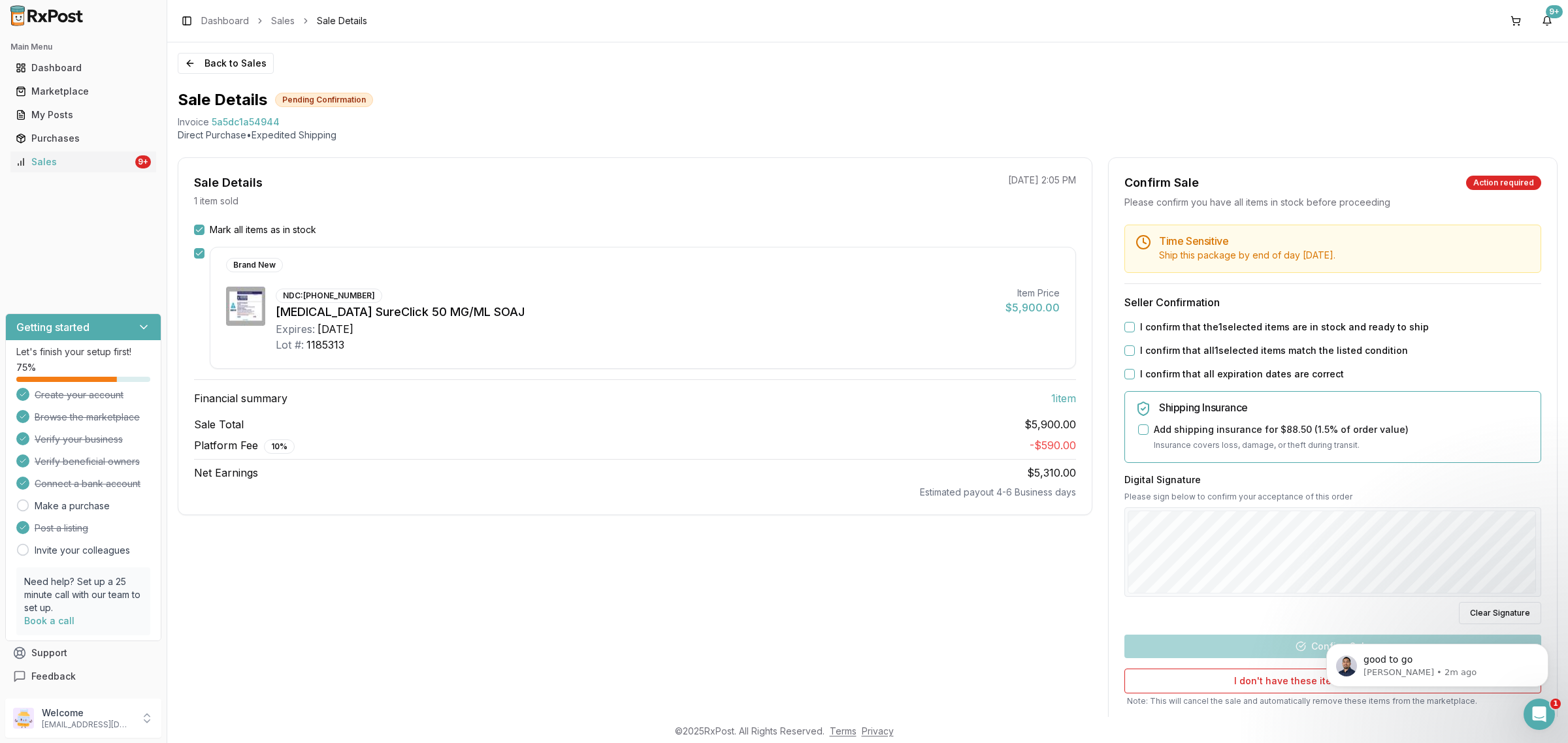
click at [1124, 324] on button "I confirm that the 1 selected items are in stock and ready to ship" at bounding box center [1129, 328] width 11 height 11
click at [1125, 350] on button "I confirm that all 1 selected items match the listed condition" at bounding box center [1129, 351] width 11 height 11
click at [1127, 366] on div "Time Sensitive Ship this package by end of day Tuesday, September 23rd . Seller…" at bounding box center [1333, 488] width 448 height 528
click at [1127, 370] on button "I confirm that all expiration dates are correct" at bounding box center [1129, 374] width 11 height 11
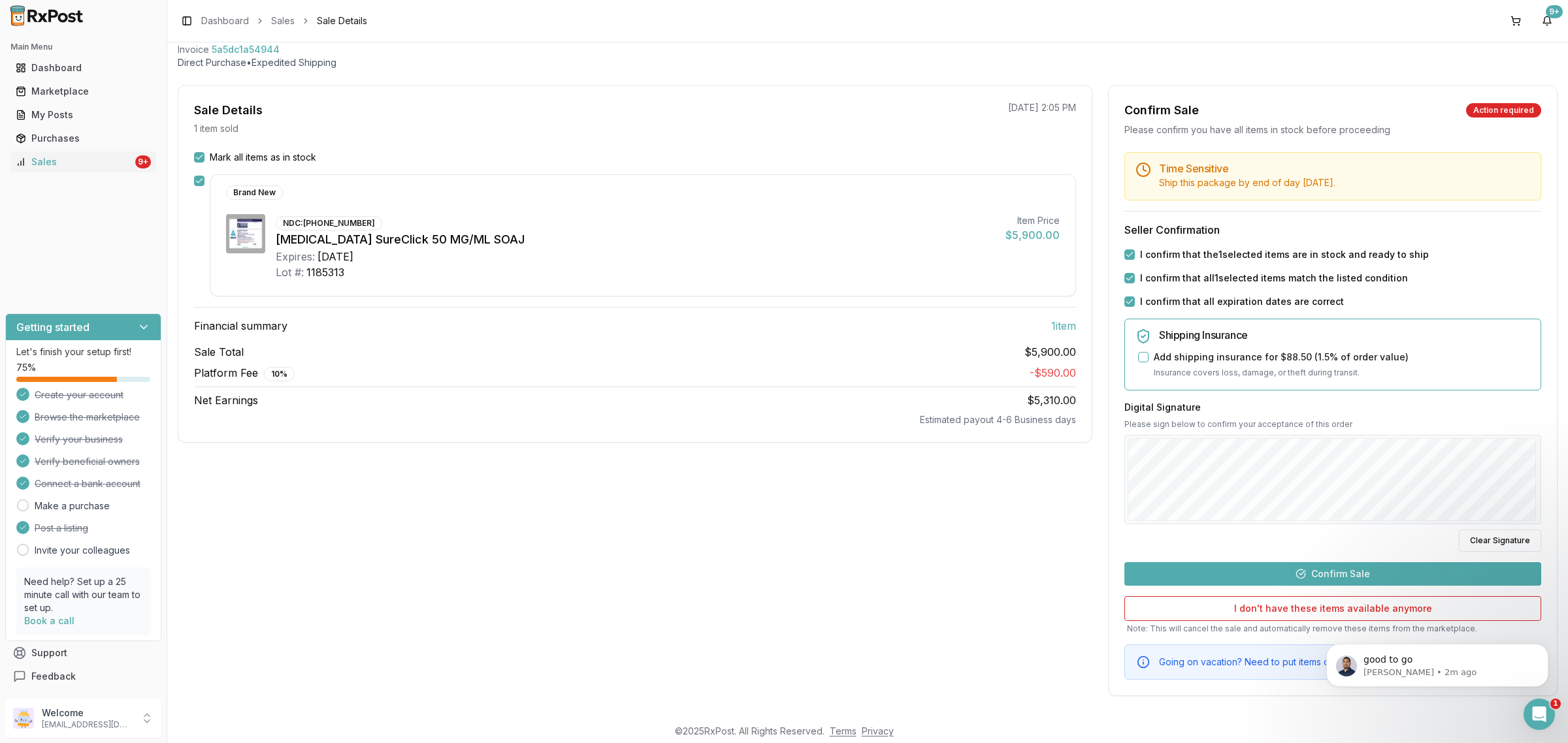
click at [1327, 566] on button "Confirm Sale" at bounding box center [1332, 574] width 417 height 23
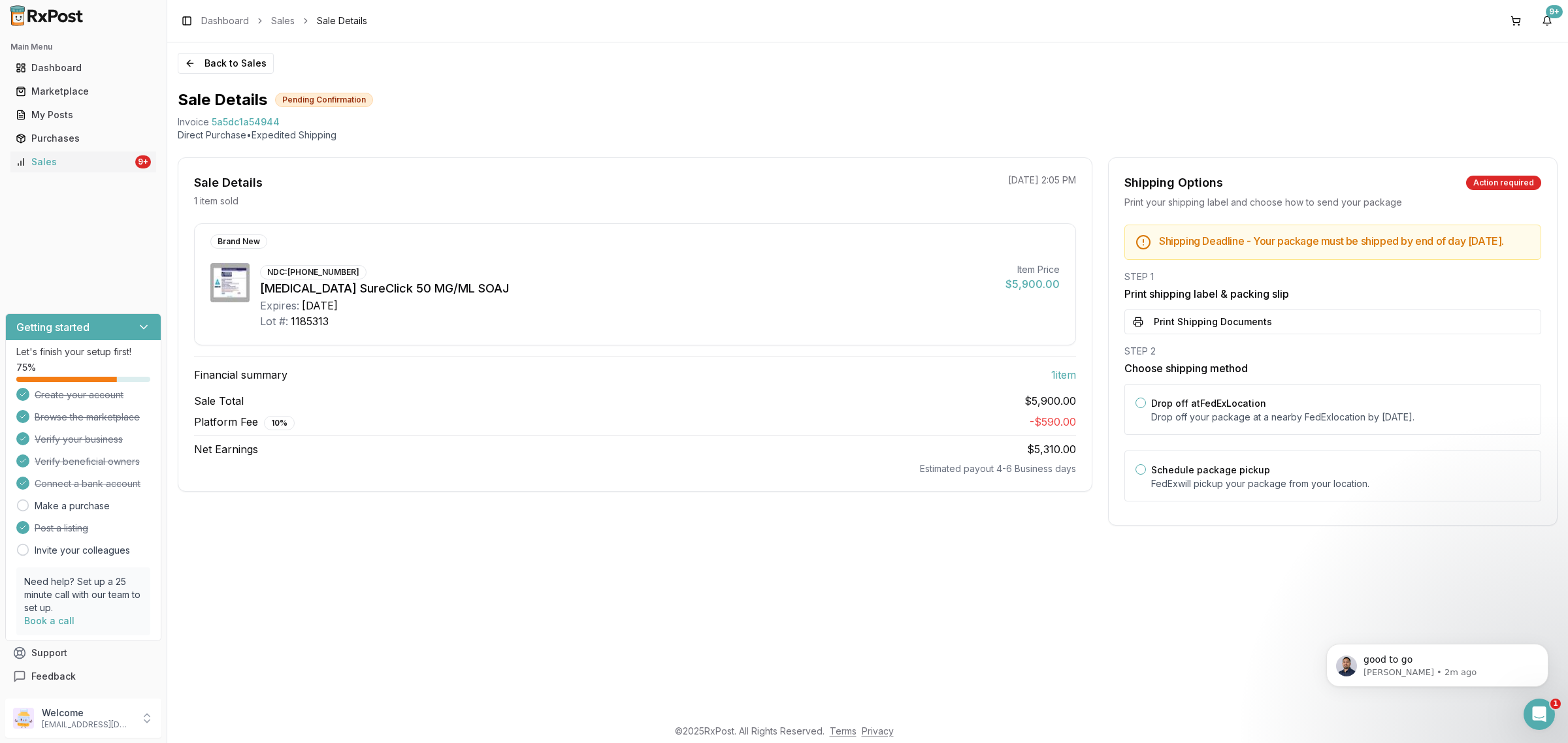
scroll to position [0, 0]
drag, startPoint x: 1245, startPoint y: 472, endPoint x: 1233, endPoint y: 449, distance: 25.9
click at [1242, 466] on div "Schedule package pickup FedEx will pickup your package from your location." at bounding box center [1332, 476] width 417 height 51
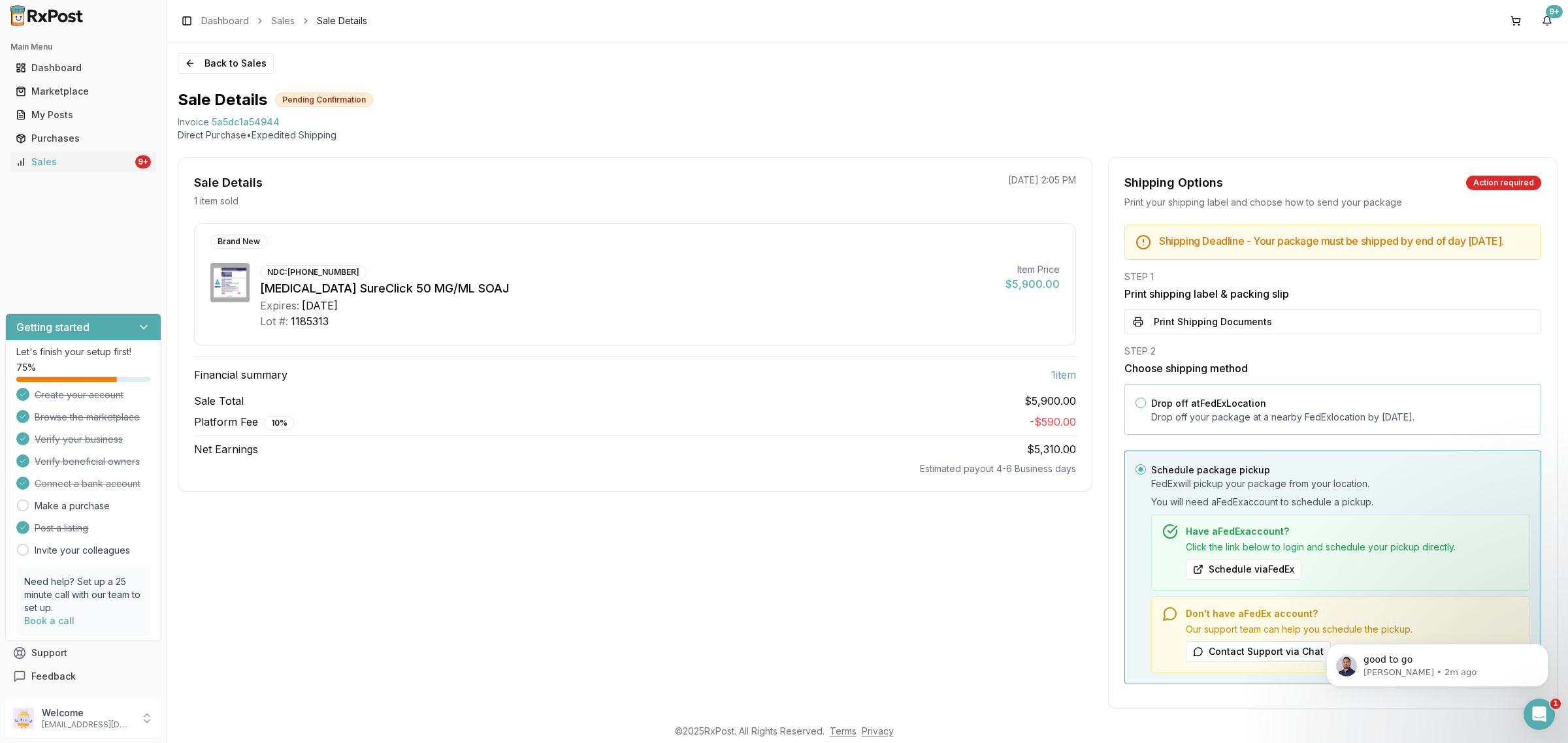
click at [1230, 435] on div "Drop off at FedEx Location Drop off your package at a nearby FedEx location by …" at bounding box center [1332, 409] width 417 height 51
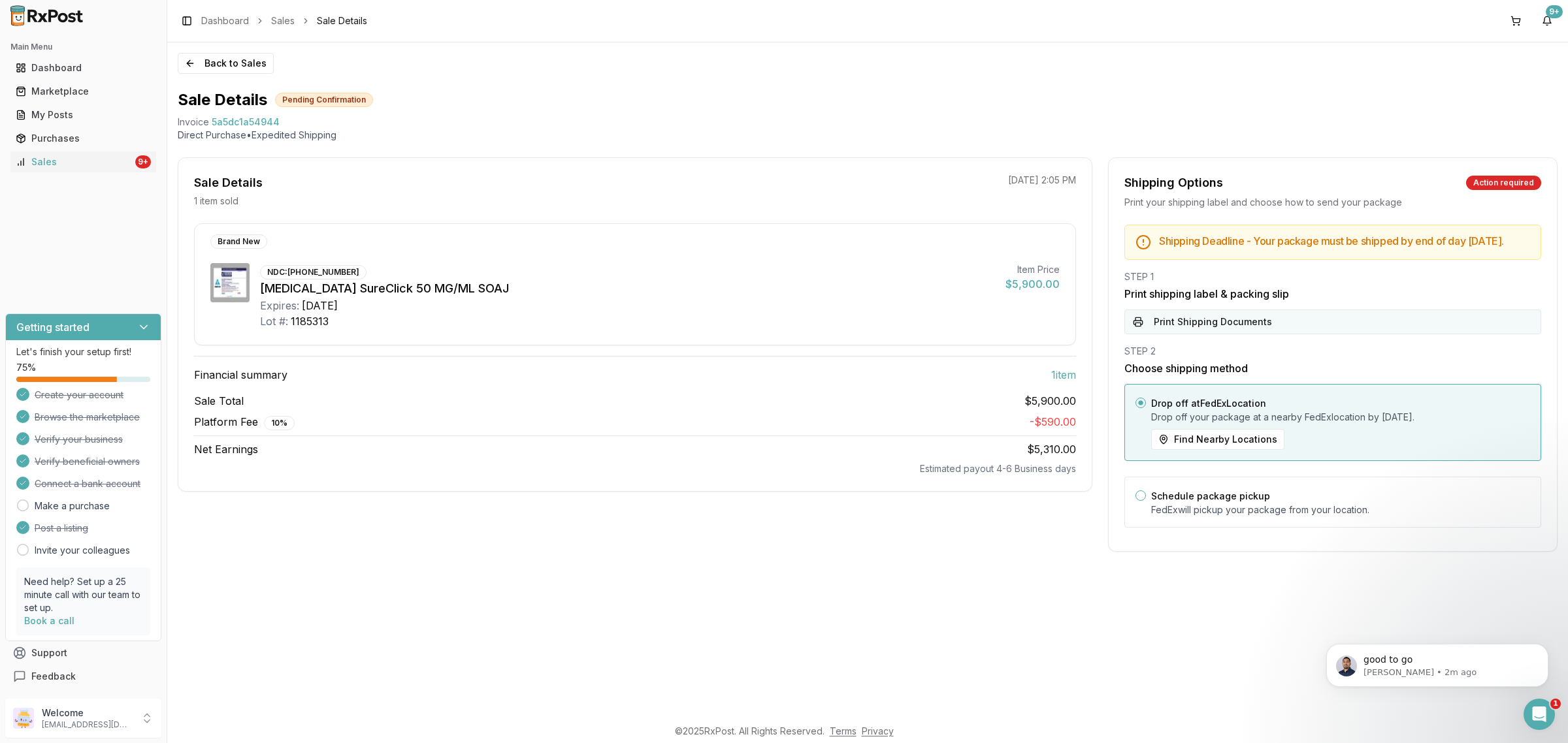
click at [1210, 330] on button "Print Shipping Documents" at bounding box center [1332, 322] width 417 height 25
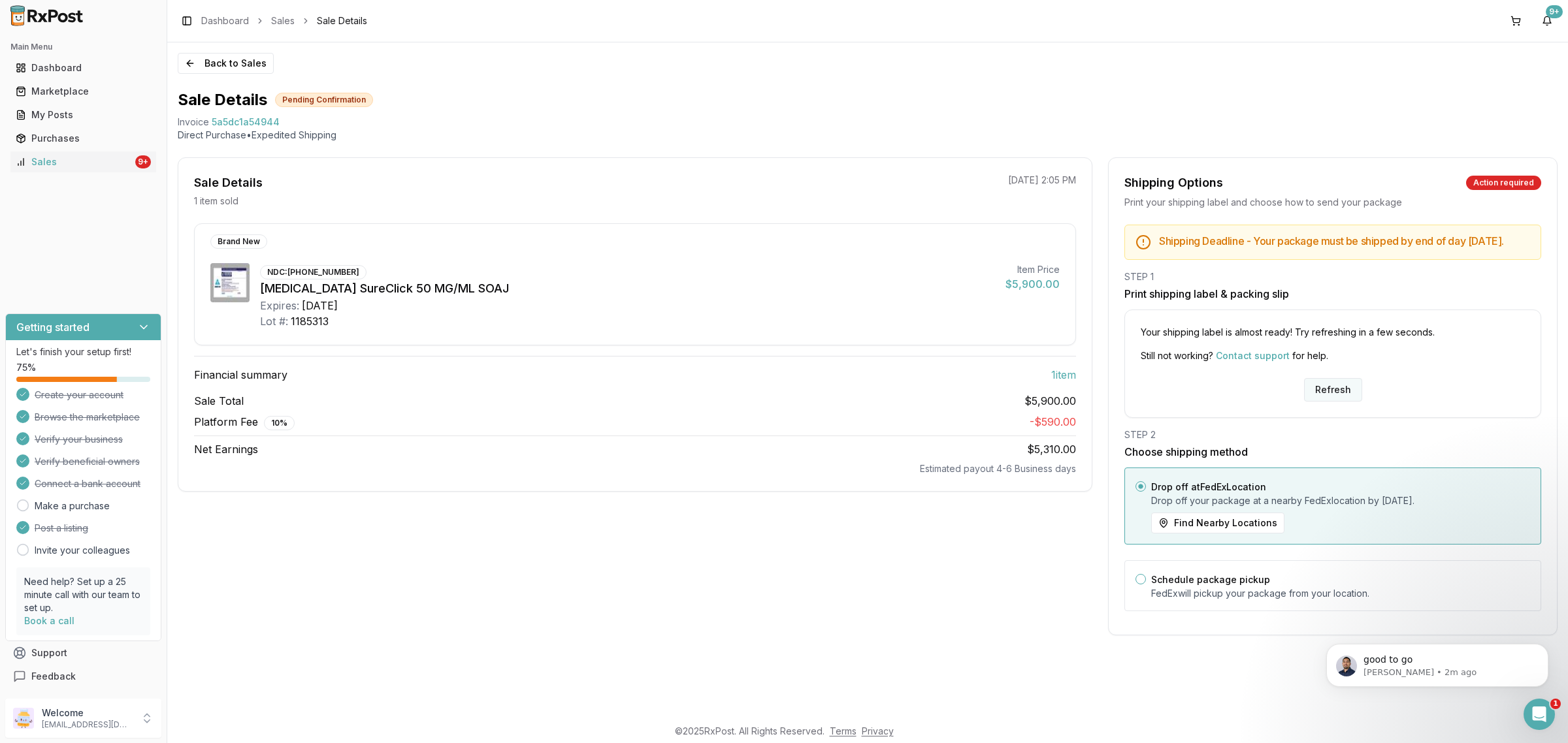
click at [1317, 391] on button "Refresh" at bounding box center [1333, 389] width 58 height 23
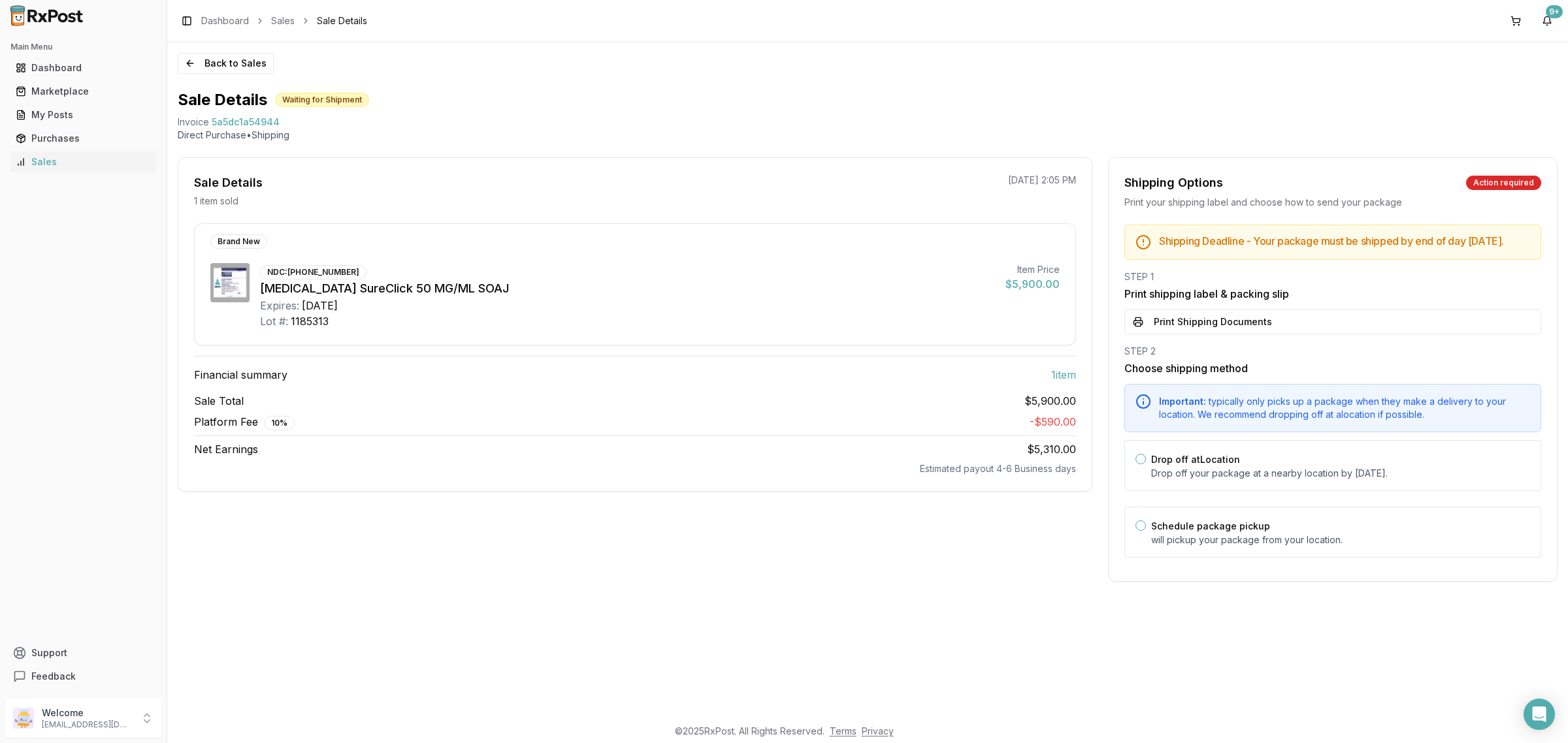
click at [1239, 314] on div "STEP 1 Print shipping label & packing slip Print Shipping Documents" at bounding box center [1332, 302] width 417 height 64
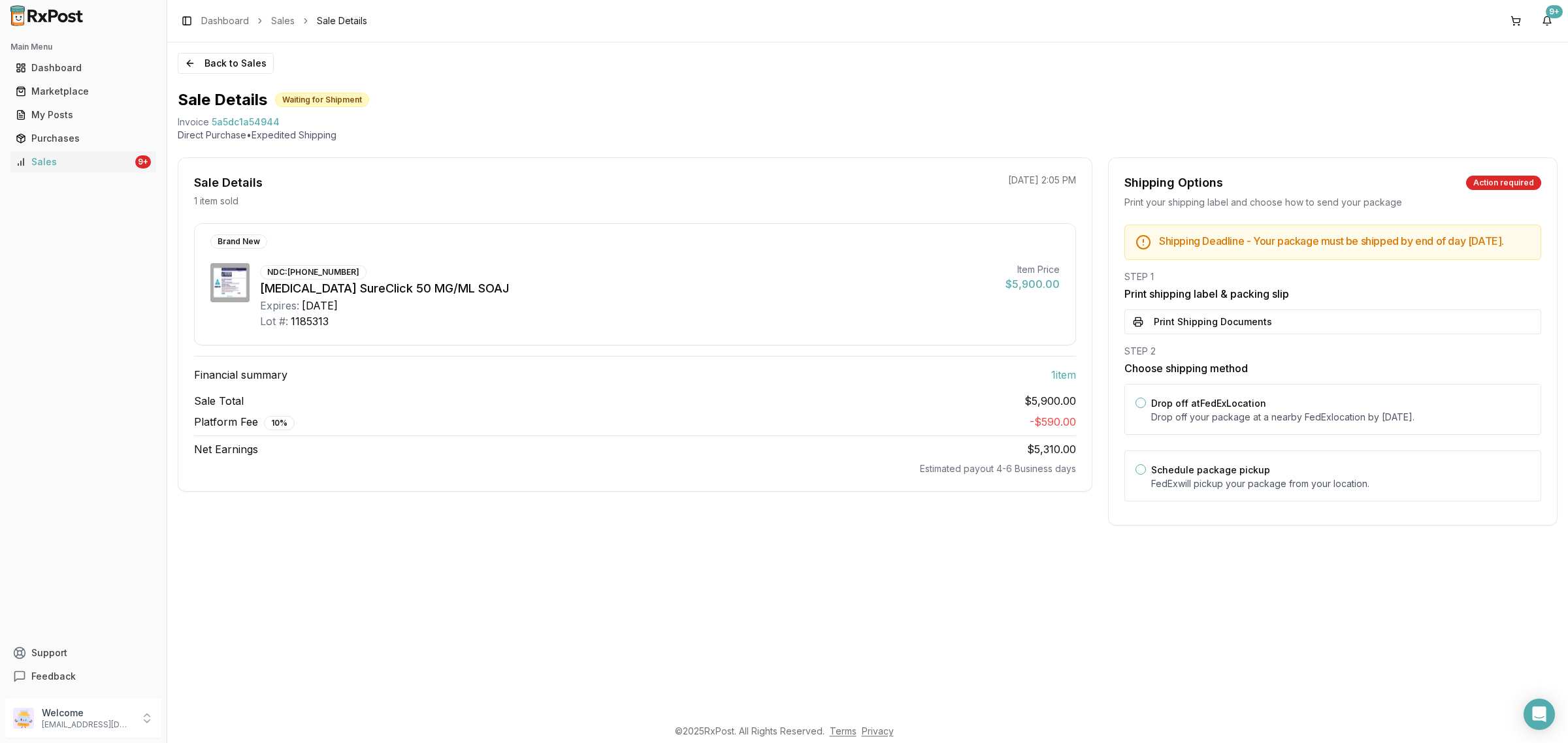
click at [1241, 334] on button "Print Shipping Documents" at bounding box center [1332, 322] width 417 height 25
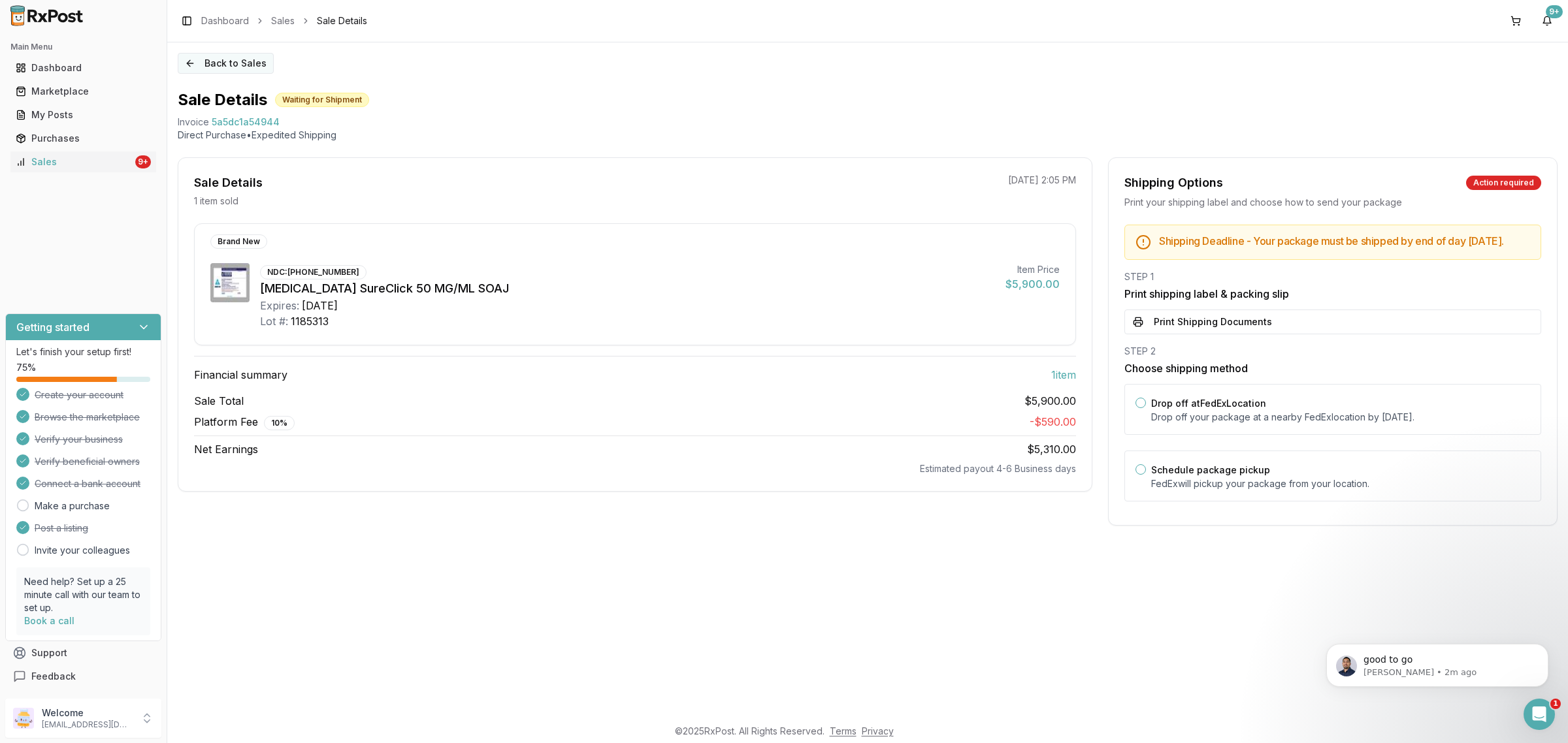
click at [217, 59] on button "Back to Sales" at bounding box center [225, 63] width 96 height 21
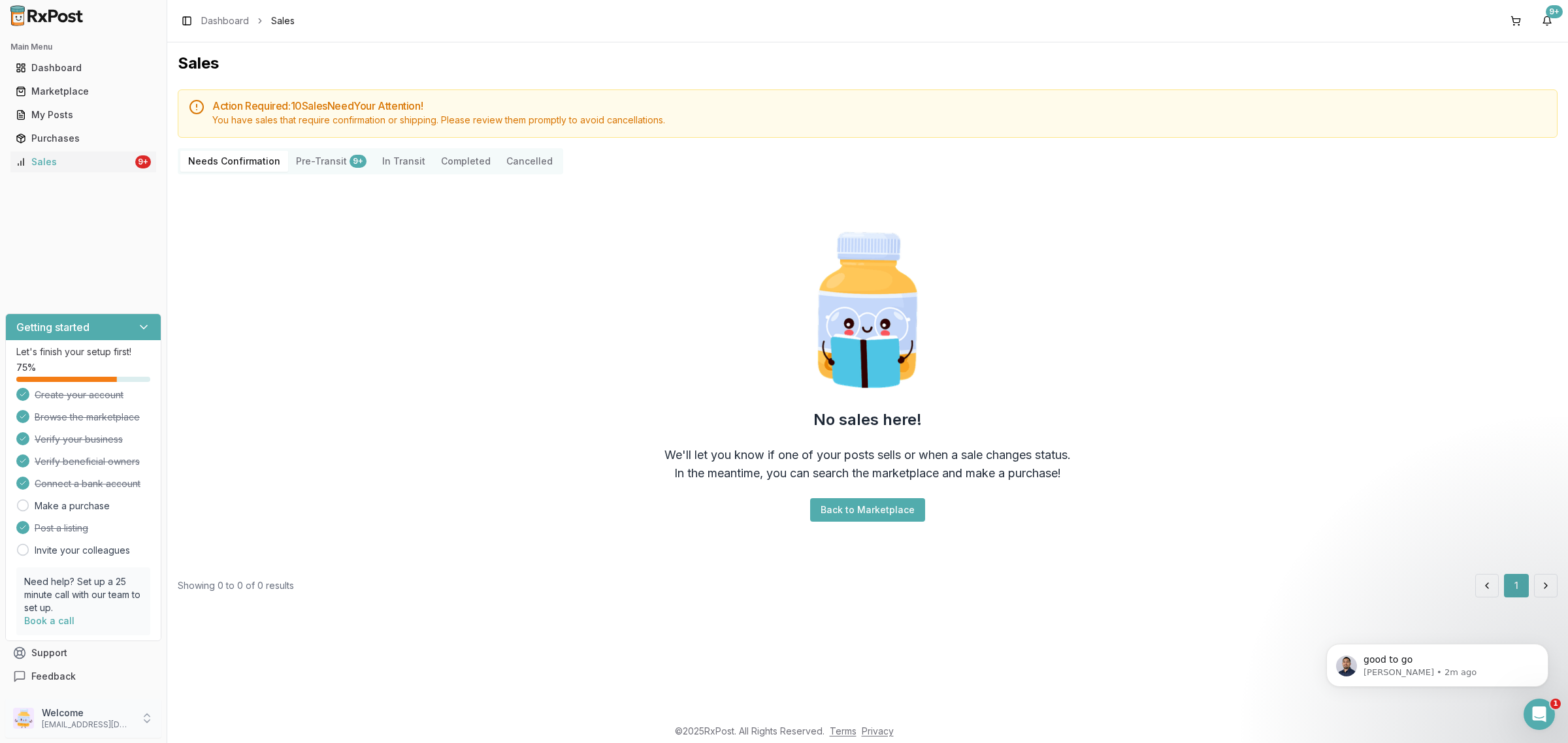
click at [76, 718] on p "Welcome" at bounding box center [87, 713] width 91 height 13
click at [200, 723] on span "Sign Out" at bounding box center [237, 722] width 124 height 13
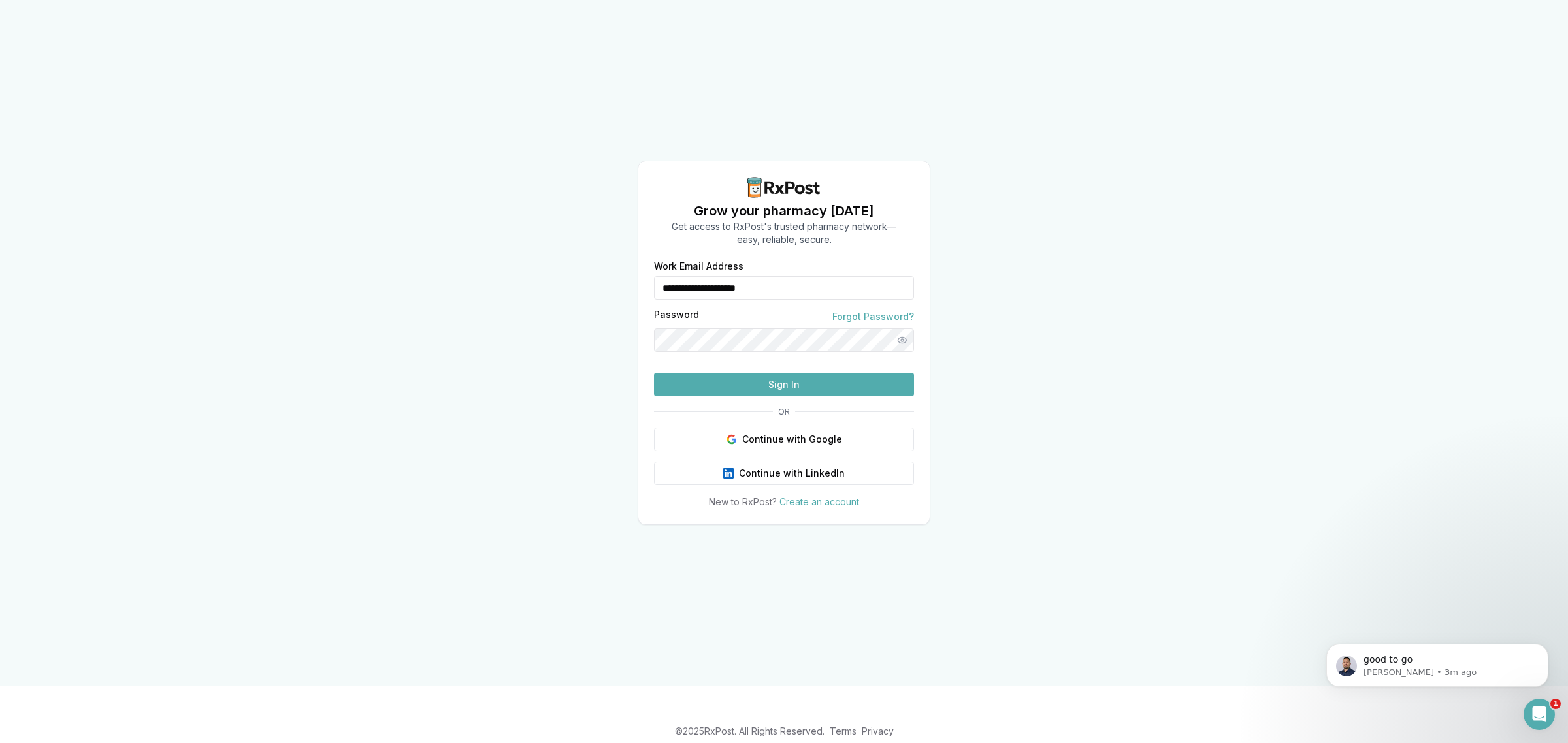
drag, startPoint x: 820, startPoint y: 263, endPoint x: 431, endPoint y: 296, distance: 390.4
click at [431, 296] on div "**********" at bounding box center [784, 343] width 1568 height 686
type input "**********"
click at [741, 397] on button "Sign In" at bounding box center [784, 384] width 260 height 23
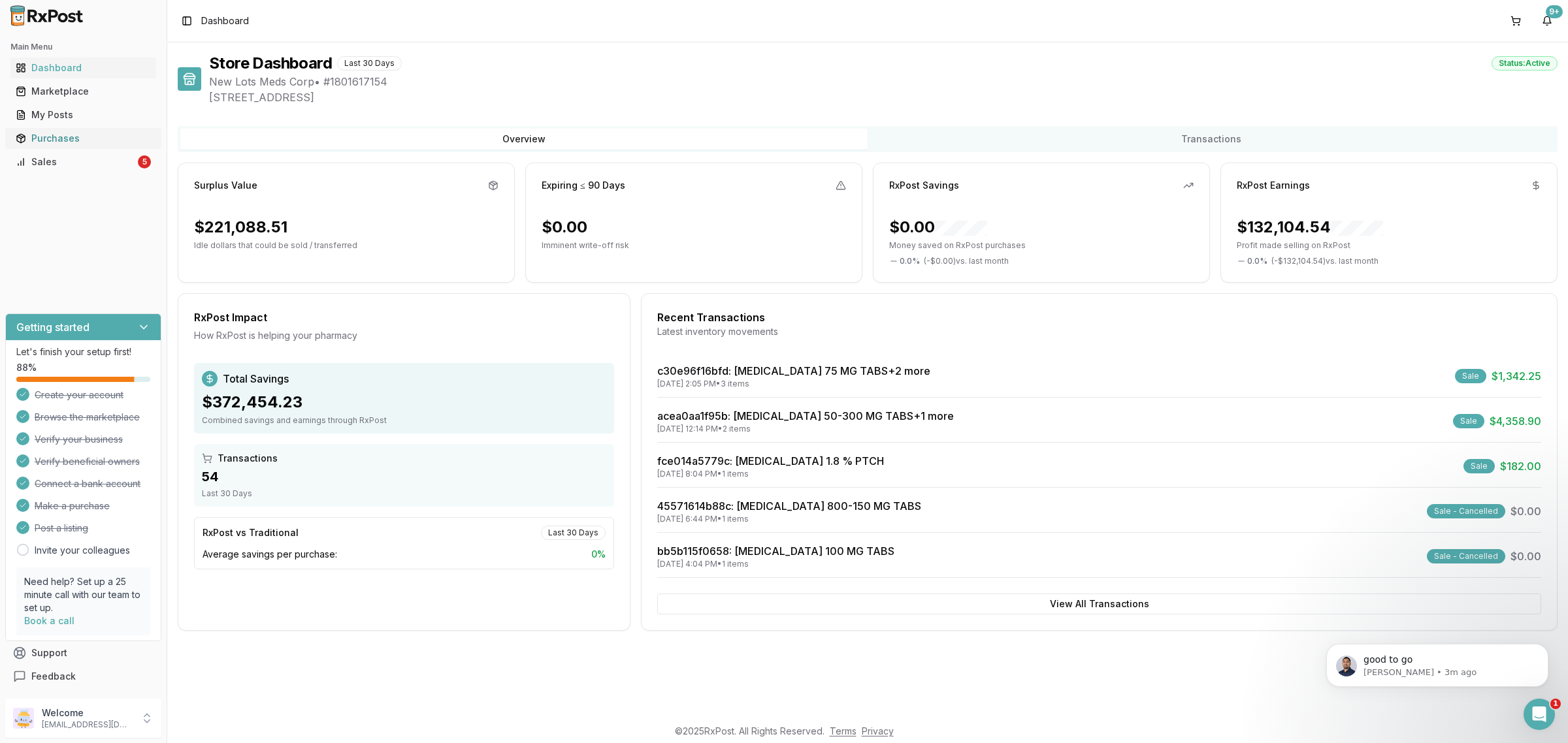
drag, startPoint x: 120, startPoint y: 149, endPoint x: 113, endPoint y: 148, distance: 7.1
click at [120, 149] on ul "Dashboard Marketplace My Posts Purchases Sales 5" at bounding box center [83, 114] width 156 height 115
click at [116, 156] on div "Sales" at bounding box center [76, 162] width 120 height 13
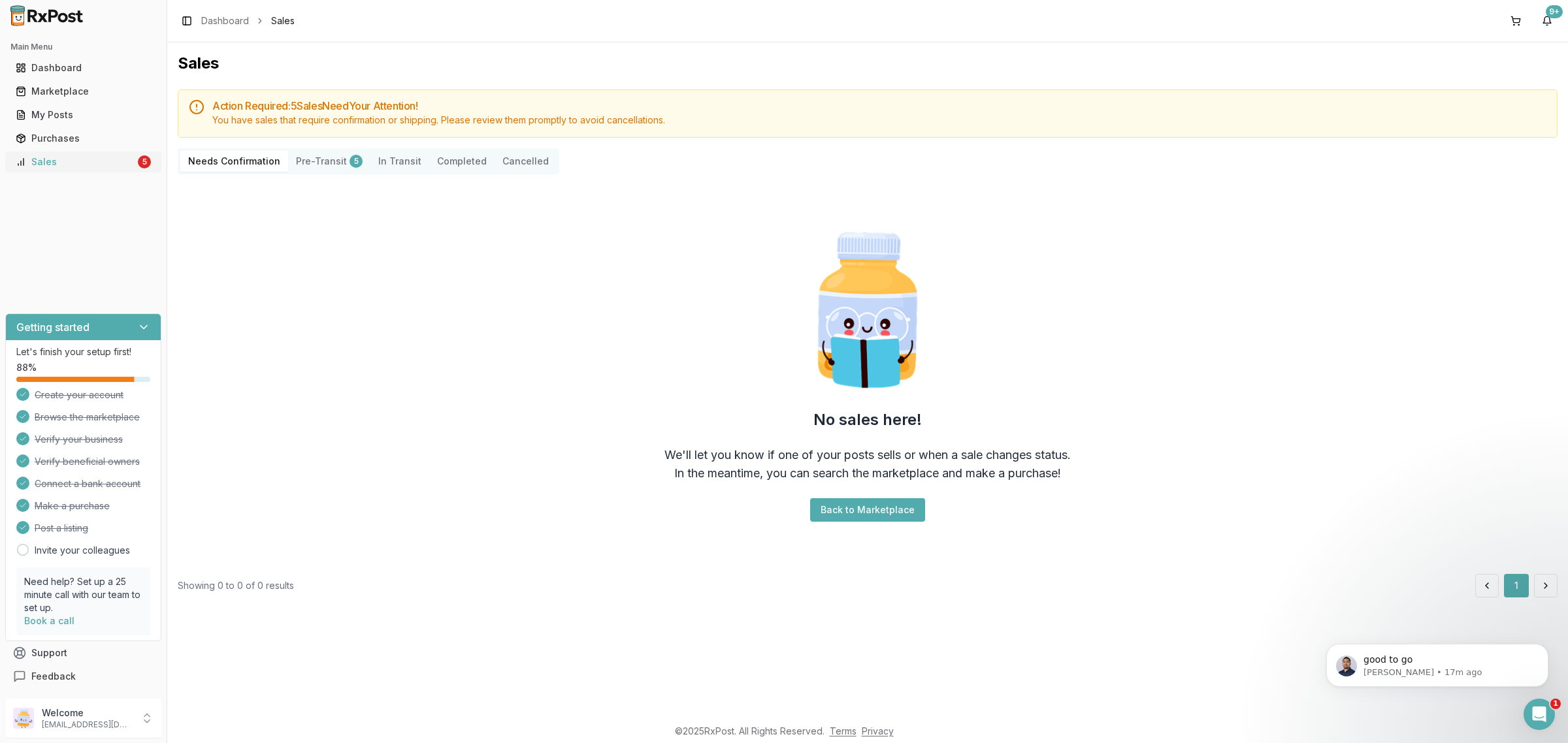
click at [132, 158] on div "Sales" at bounding box center [76, 162] width 120 height 13
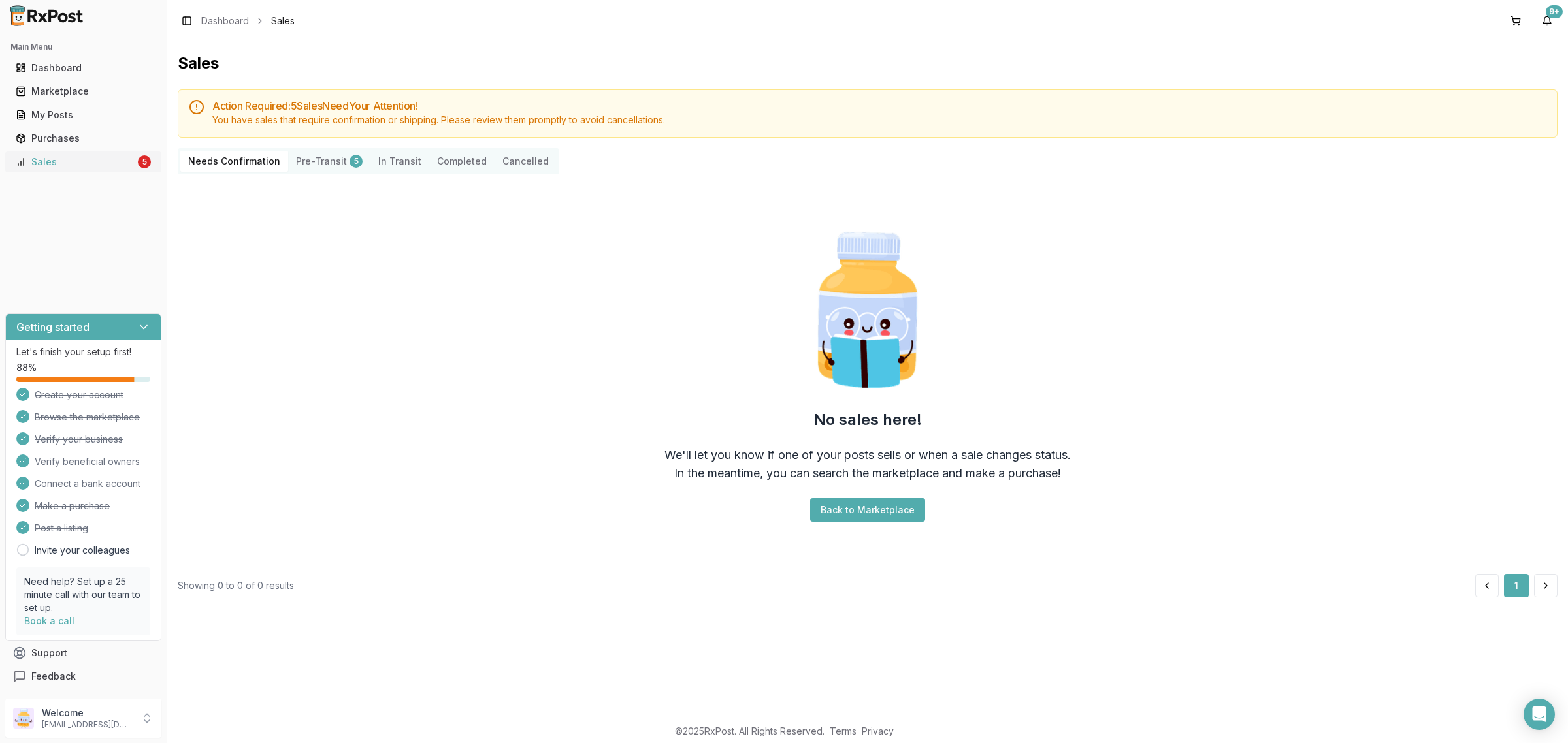
click at [122, 167] on div "Sales" at bounding box center [76, 162] width 120 height 13
drag, startPoint x: 85, startPoint y: 723, endPoint x: 104, endPoint y: 723, distance: 19.0
click at [86, 723] on p "[EMAIL_ADDRESS][DOMAIN_NAME]" at bounding box center [87, 725] width 91 height 11
click at [224, 727] on span "Sign Out" at bounding box center [237, 722] width 124 height 13
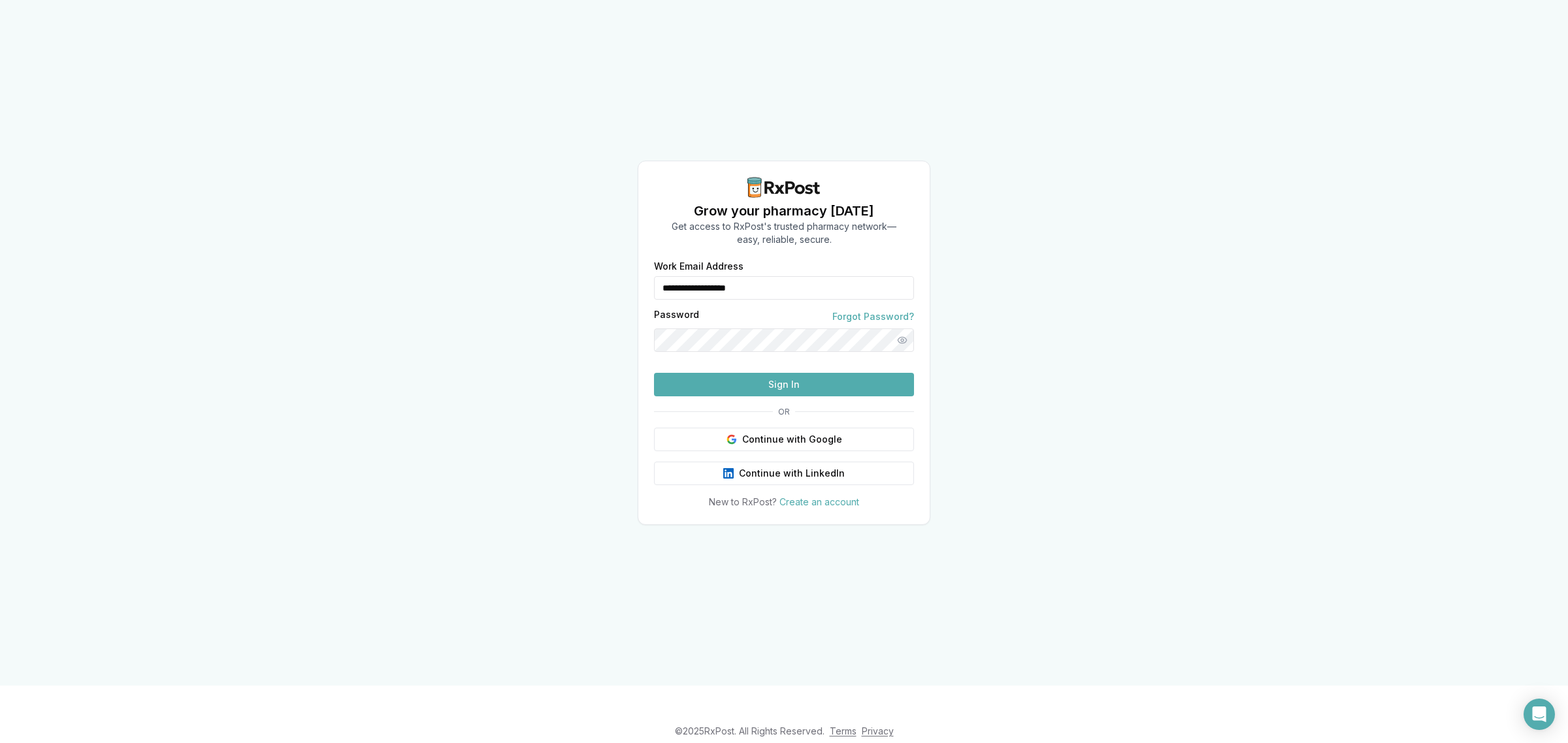
drag, startPoint x: 798, startPoint y: 268, endPoint x: 619, endPoint y: 253, distance: 179.6
click at [619, 253] on div "**********" at bounding box center [784, 343] width 1568 height 686
type input "**********"
click at [796, 397] on button "Sign In" at bounding box center [784, 384] width 260 height 23
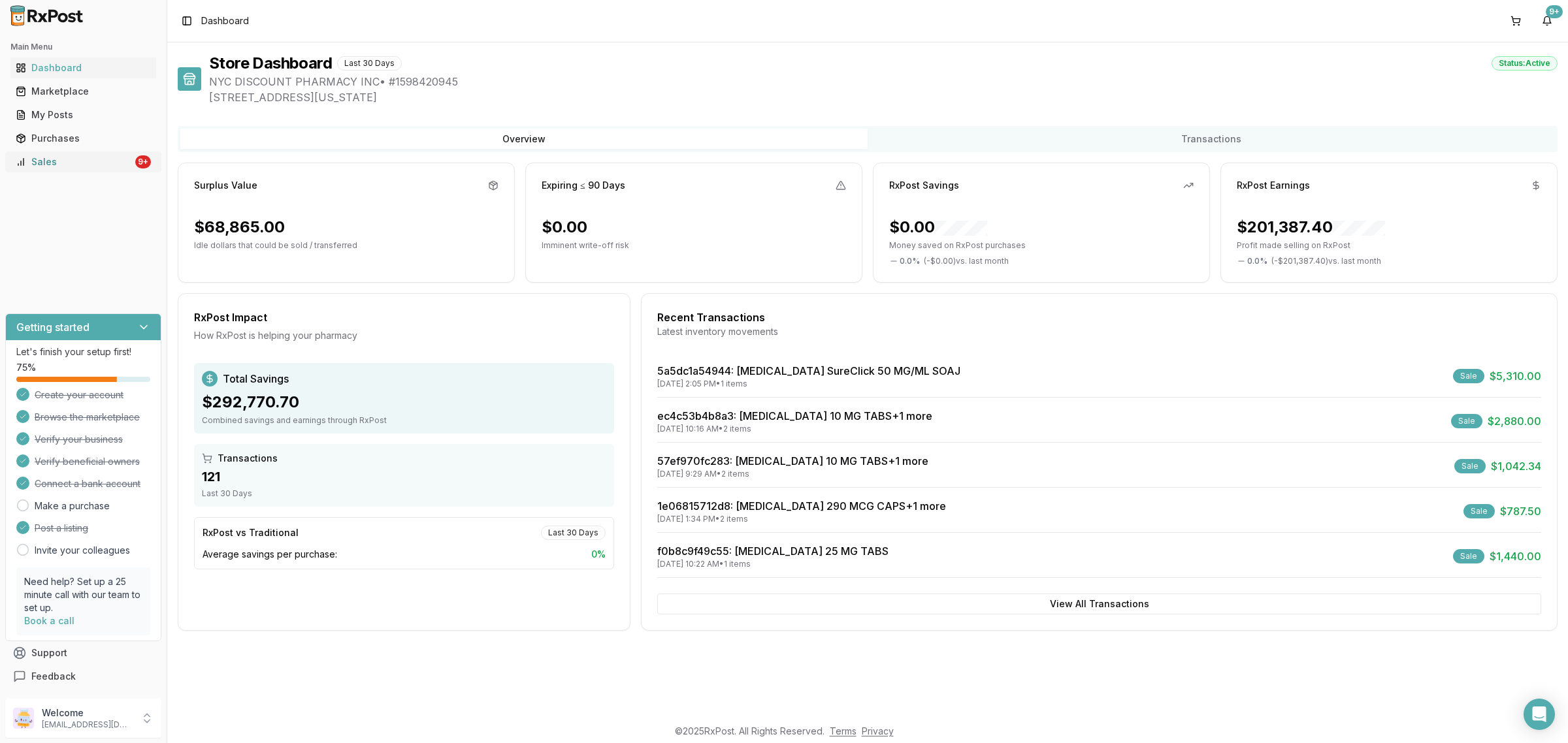
click at [132, 158] on div "Sales" at bounding box center [74, 162] width 117 height 13
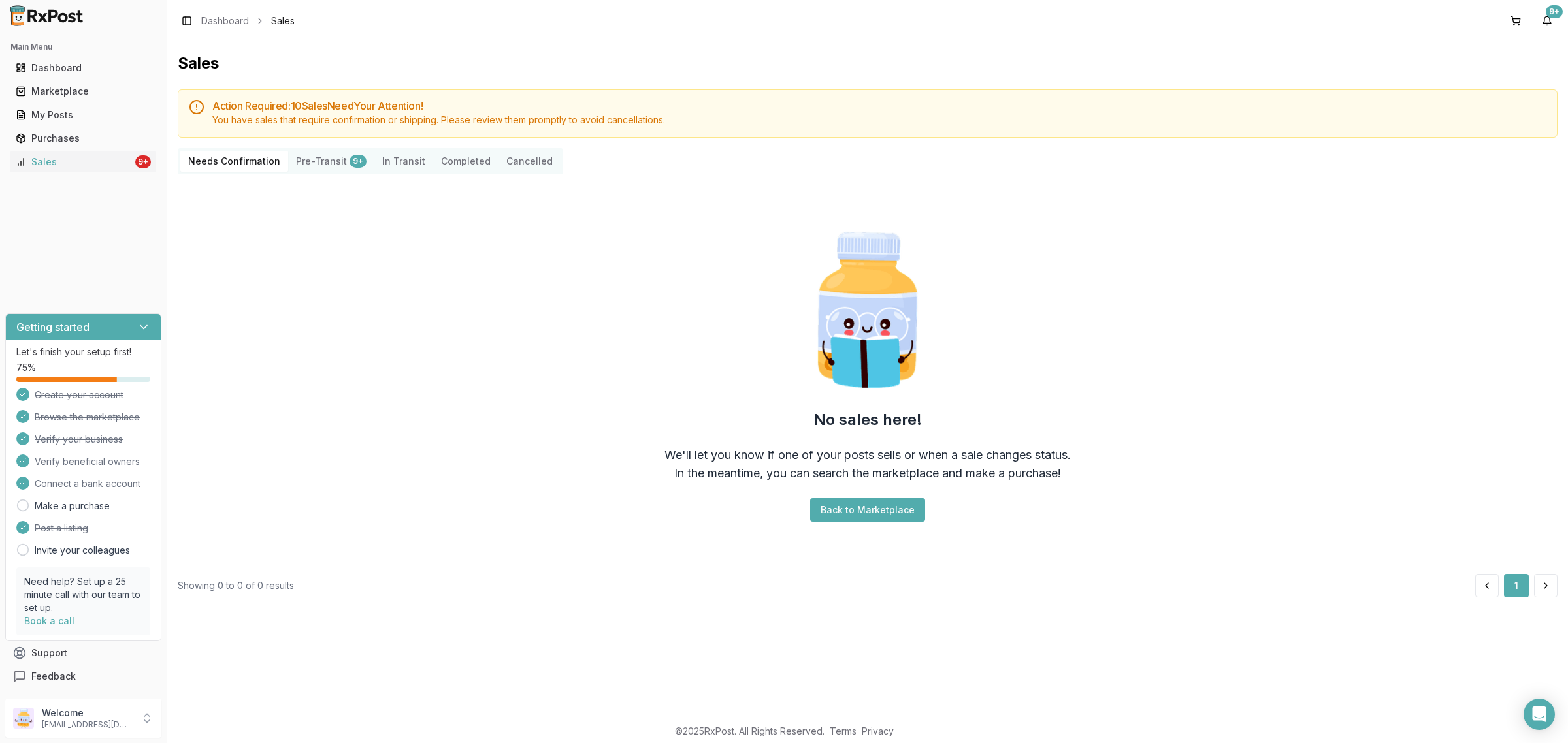
click at [320, 158] on button "Pre-Transit 9+" at bounding box center [331, 161] width 86 height 21
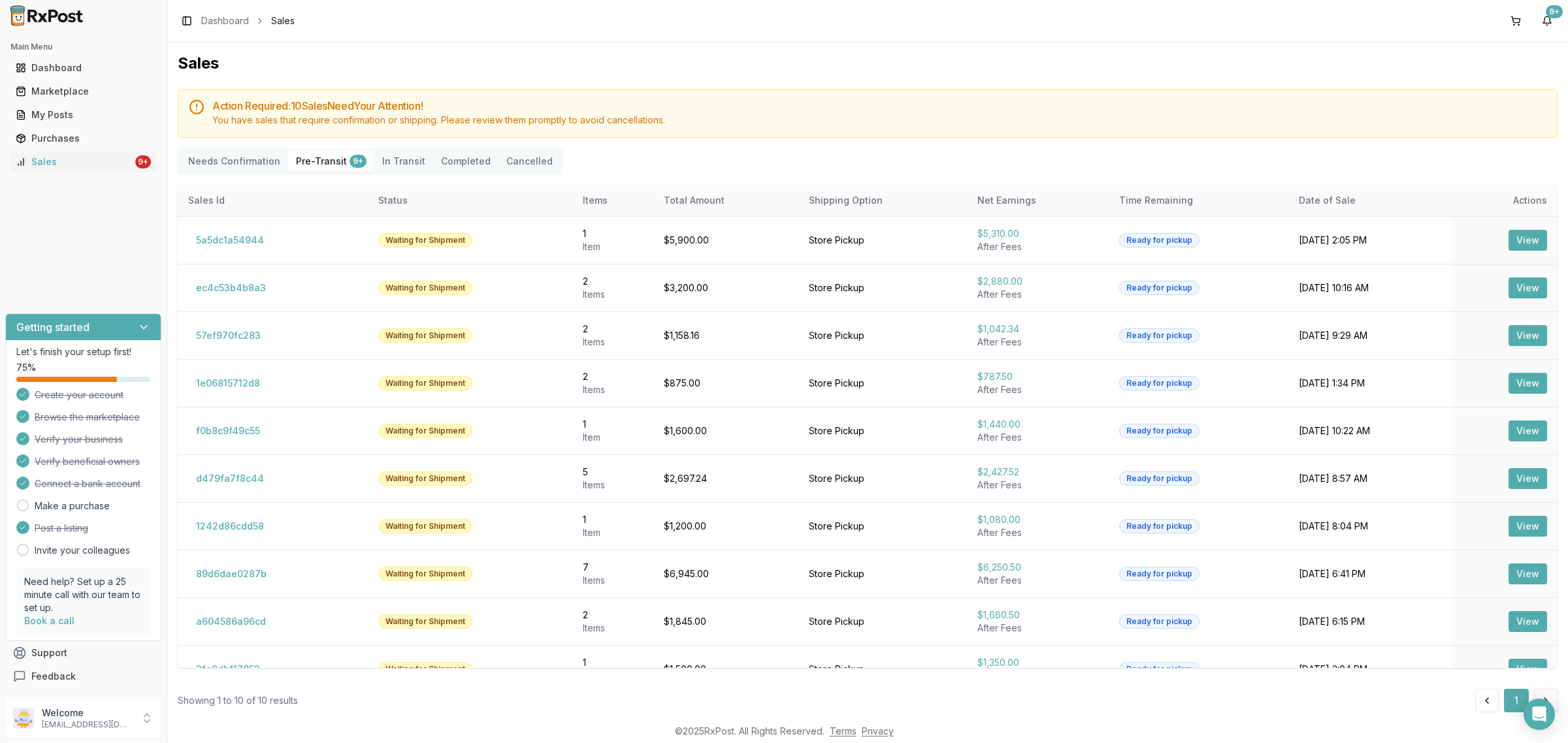
click at [224, 159] on Confirmation "Needs Confirmation" at bounding box center [234, 161] width 108 height 21
click at [249, 154] on Confirmation "Needs Confirmation" at bounding box center [234, 161] width 108 height 21
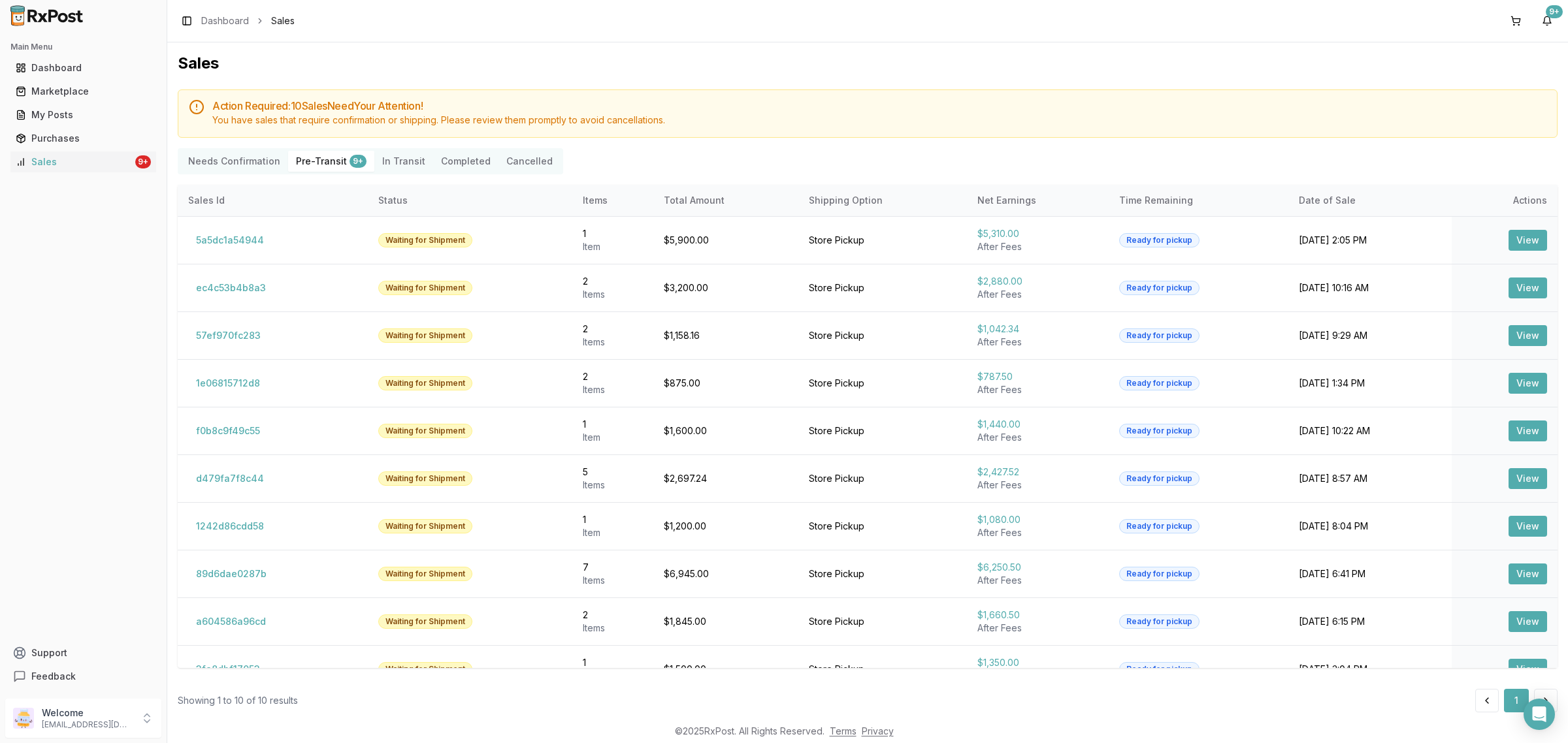
click at [239, 158] on Confirmation "Needs Confirmation" at bounding box center [234, 161] width 108 height 21
click at [232, 162] on Confirmation "Needs Confirmation" at bounding box center [234, 161] width 108 height 21
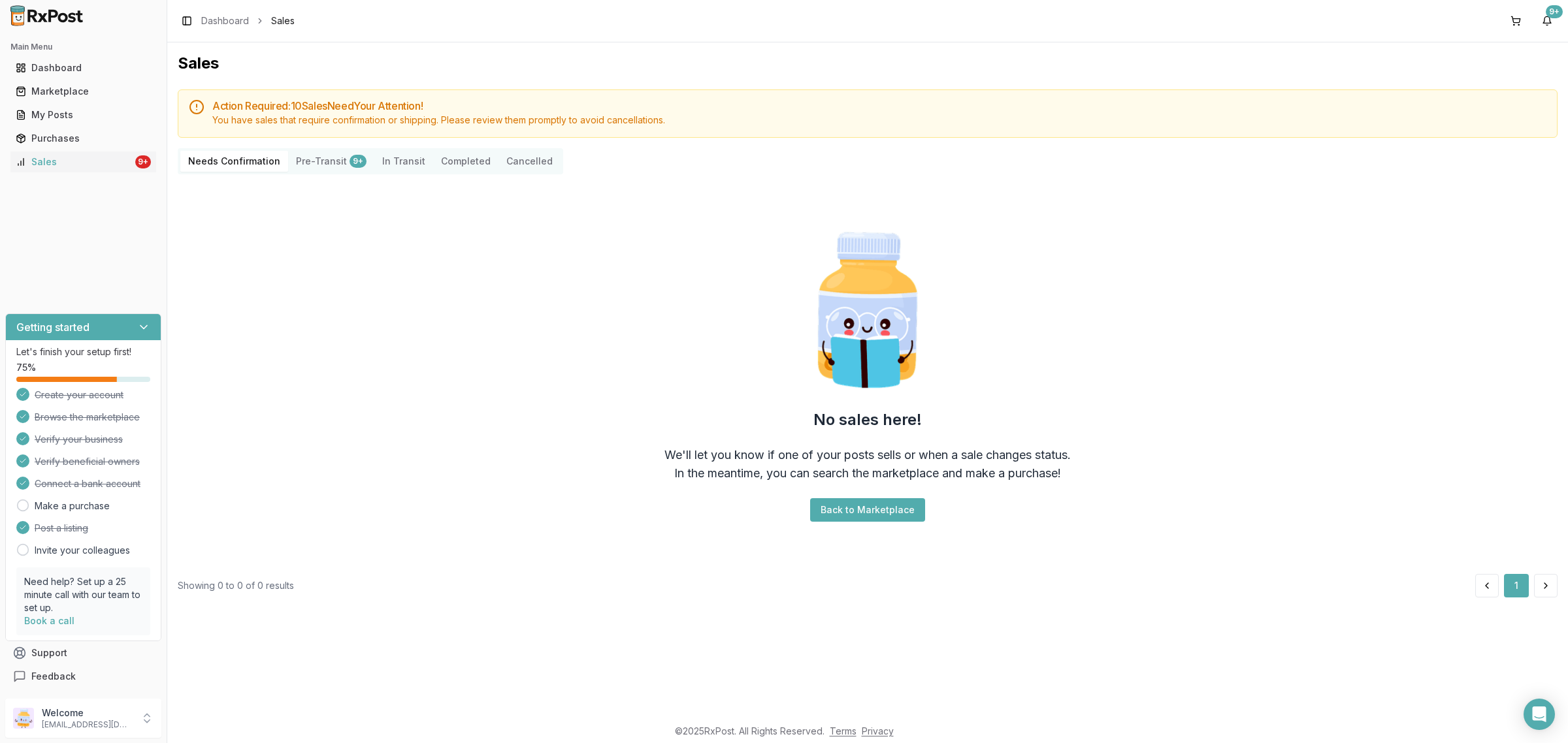
click at [226, 161] on Confirmation "Needs Confirmation" at bounding box center [234, 161] width 108 height 21
click at [37, 736] on div "Welcome [EMAIL_ADDRESS][DOMAIN_NAME]" at bounding box center [83, 718] width 156 height 39
click at [234, 722] on span "Sign Out" at bounding box center [237, 722] width 124 height 13
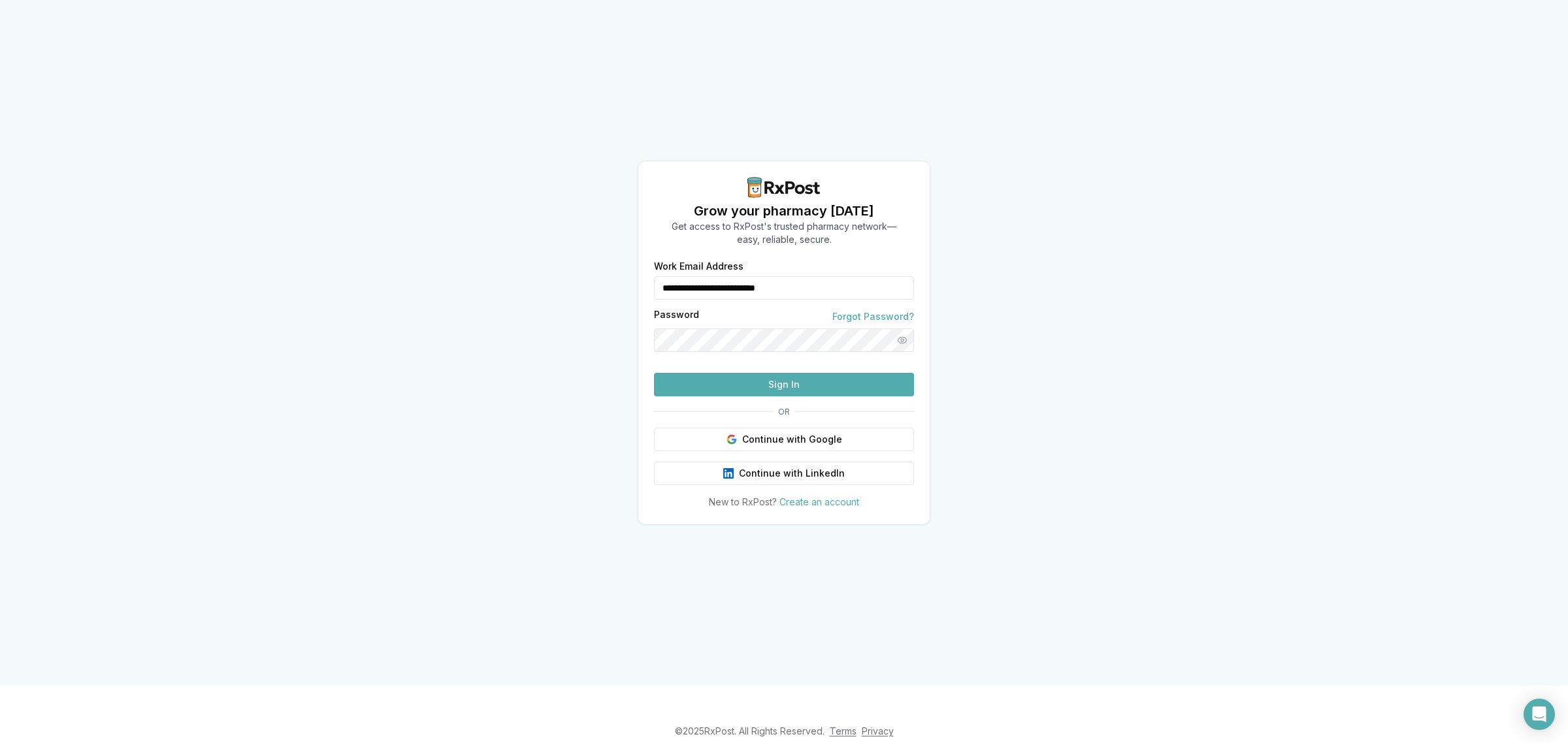
drag, startPoint x: 850, startPoint y: 266, endPoint x: 480, endPoint y: 289, distance: 370.7
click at [480, 289] on div "**********" at bounding box center [784, 343] width 1568 height 686
type input "**********"
click at [758, 397] on button "Sign In" at bounding box center [784, 384] width 260 height 23
click at [743, 397] on button "Sign In" at bounding box center [784, 384] width 260 height 23
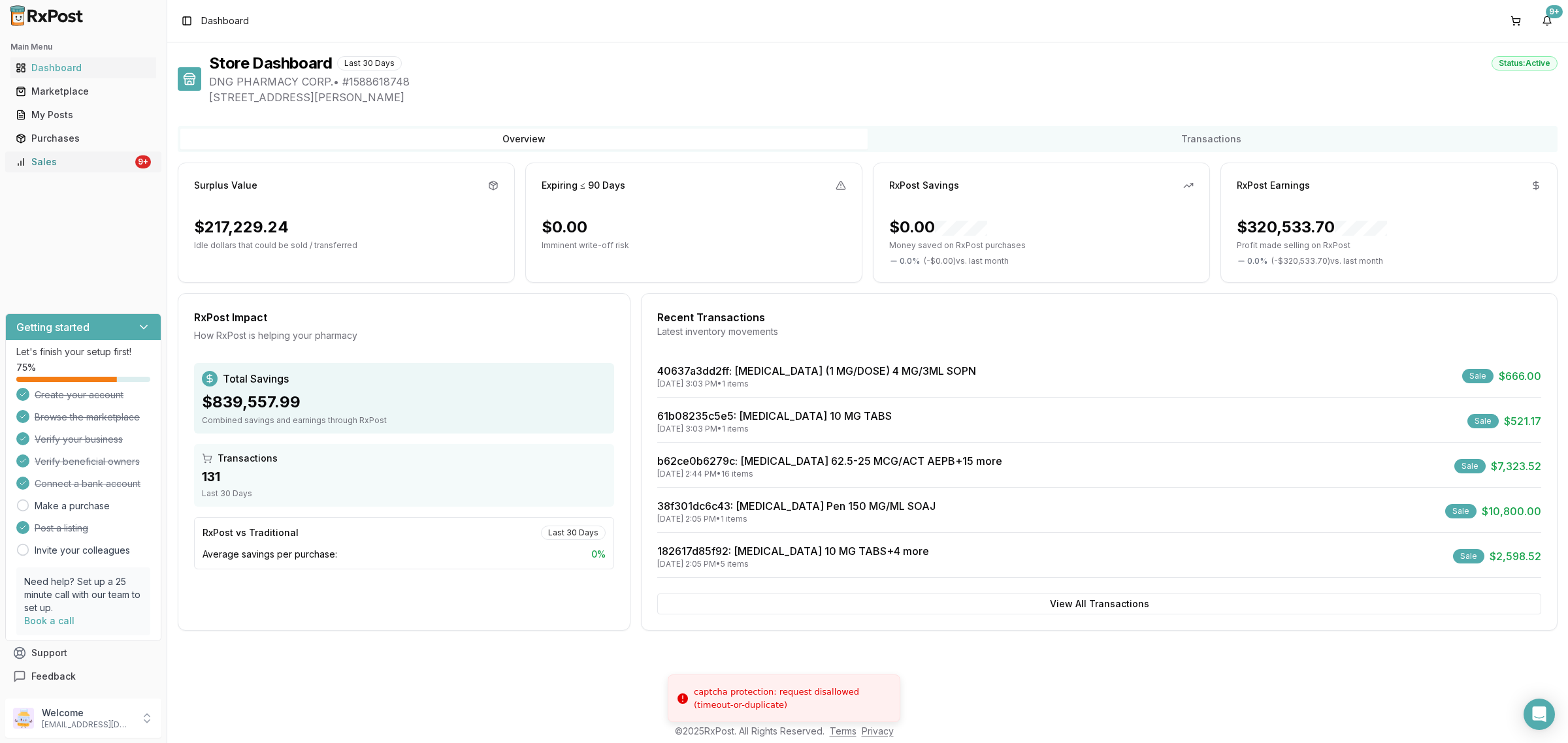
click at [70, 162] on div "Sales" at bounding box center [74, 162] width 117 height 13
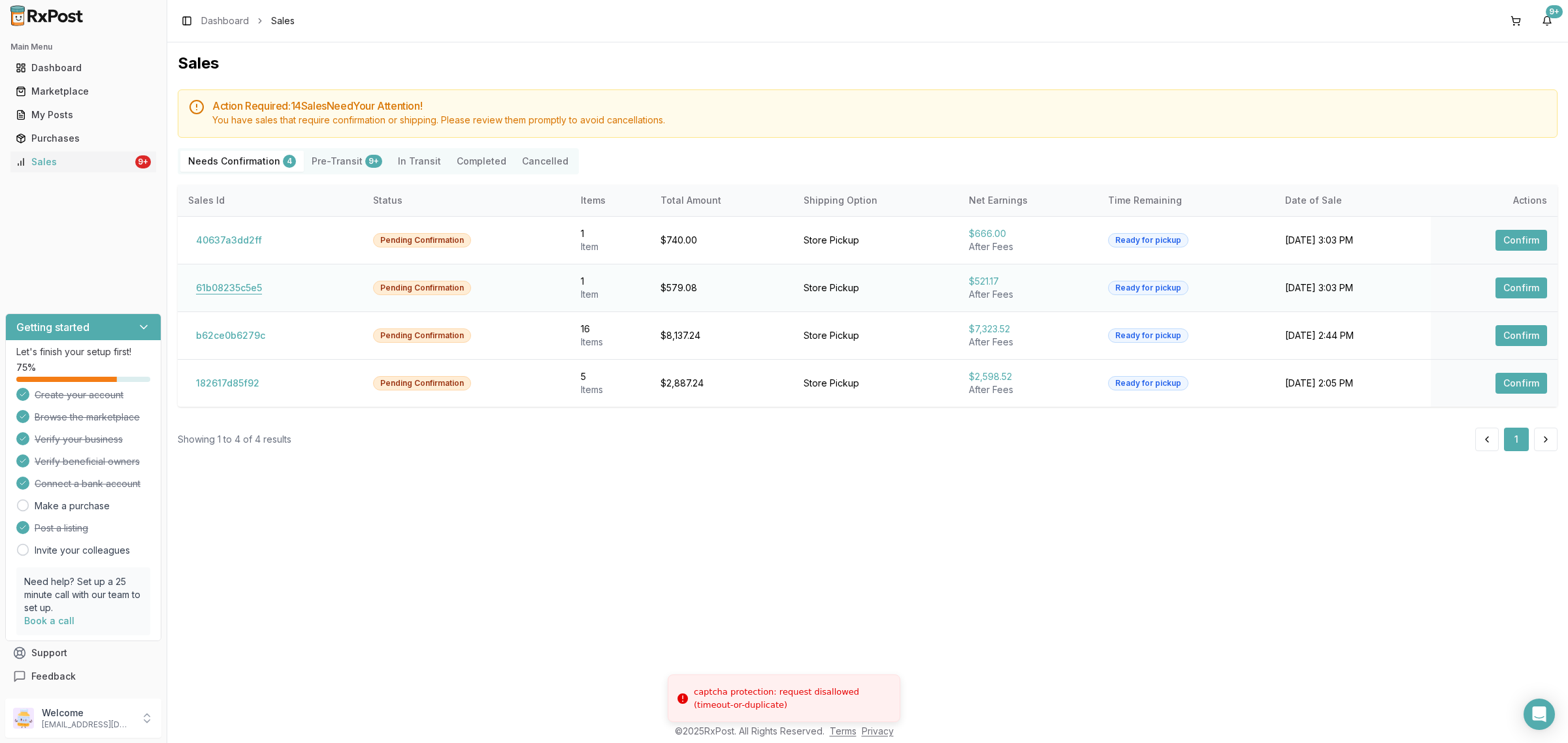
click at [223, 286] on button "61b08235c5e5" at bounding box center [229, 288] width 82 height 21
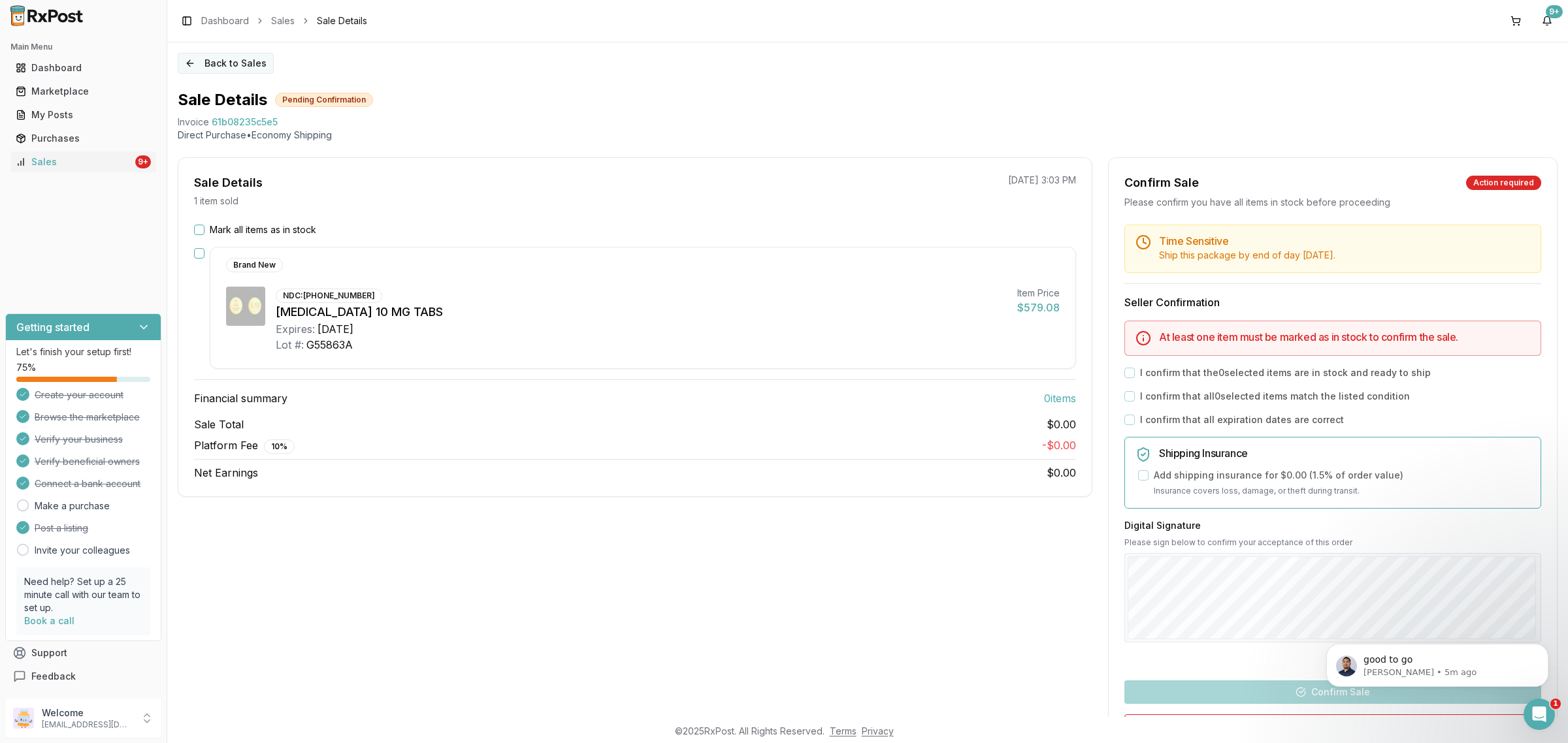
click at [224, 67] on button "Back to Sales" at bounding box center [225, 63] width 96 height 21
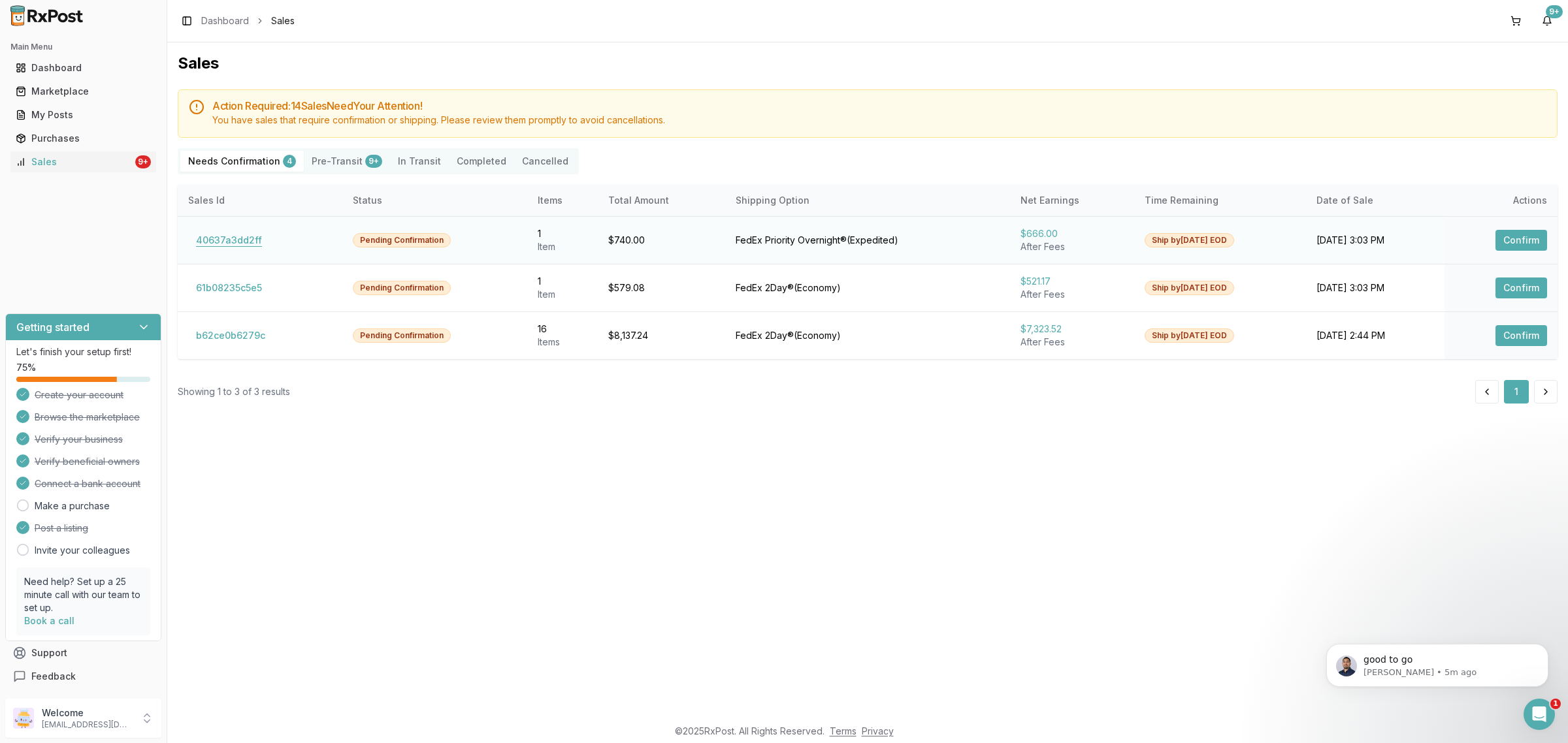
click at [234, 239] on button "40637a3dd2ff" at bounding box center [229, 240] width 82 height 21
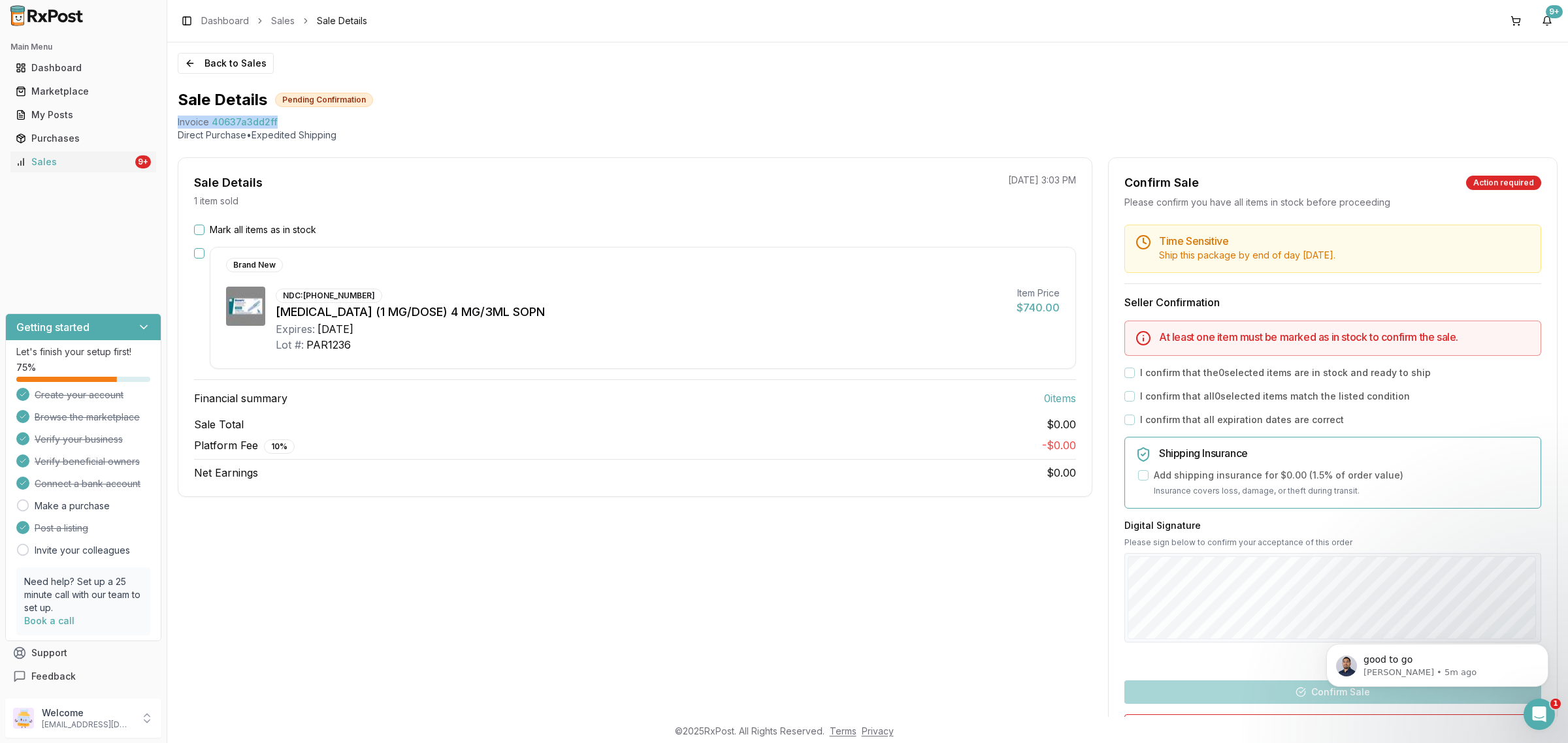
drag, startPoint x: 279, startPoint y: 119, endPoint x: 174, endPoint y: 125, distance: 105.2
click at [174, 125] on div "Back to Sales Sale Details Pending Confirmation Invoice 40637a3dd2ff Direct Pur…" at bounding box center [867, 379] width 1400 height 675
copy div "Invoice 40637a3dd2ff"
click at [1545, 732] on footer "© 2025 RxPost. All Rights Reserved. Terms Privacy" at bounding box center [784, 731] width 1568 height 23
click at [1544, 724] on div "Open Intercom Messenger" at bounding box center [1537, 712] width 43 height 43
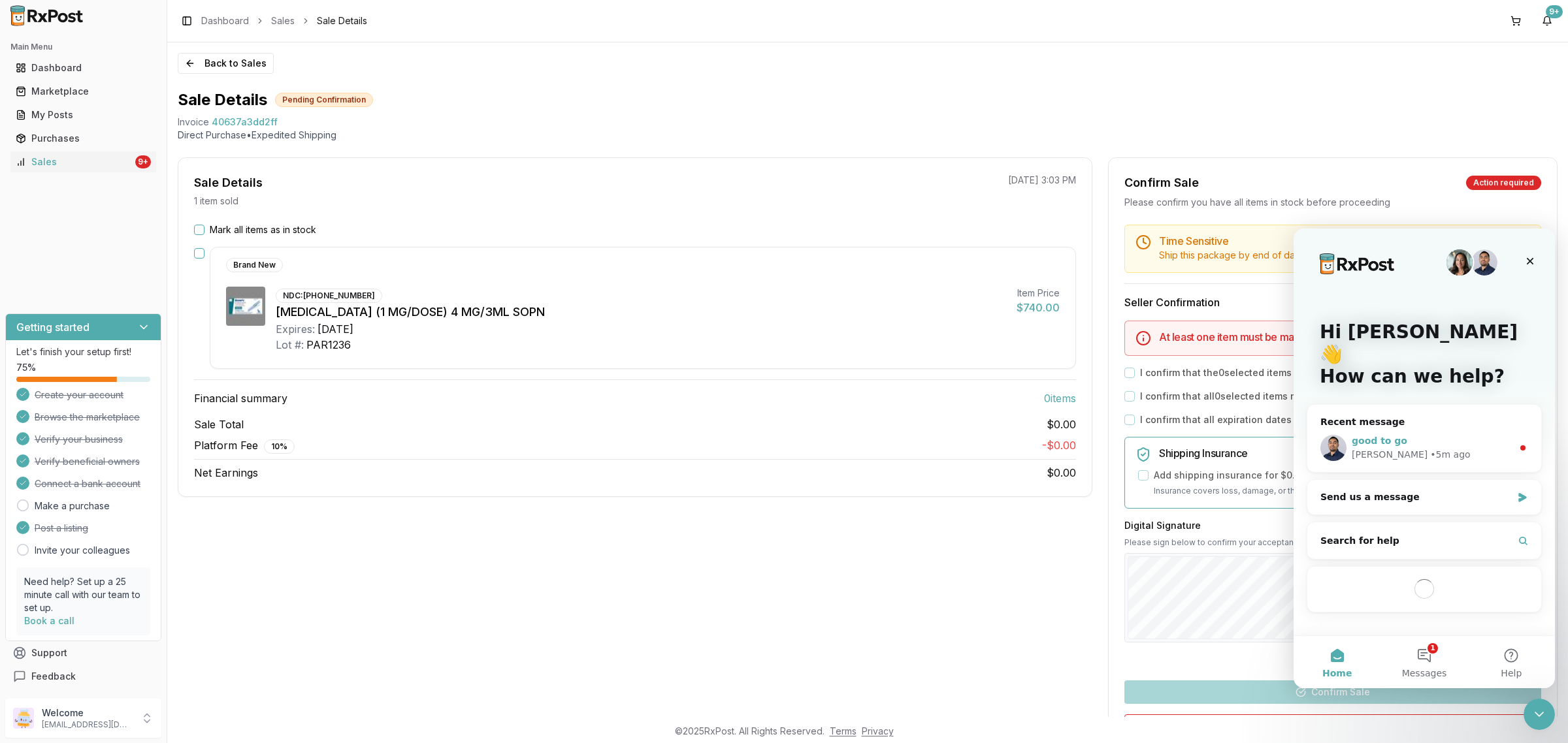
click at [1424, 424] on div "good to go Manuel • 5m ago" at bounding box center [1424, 448] width 234 height 49
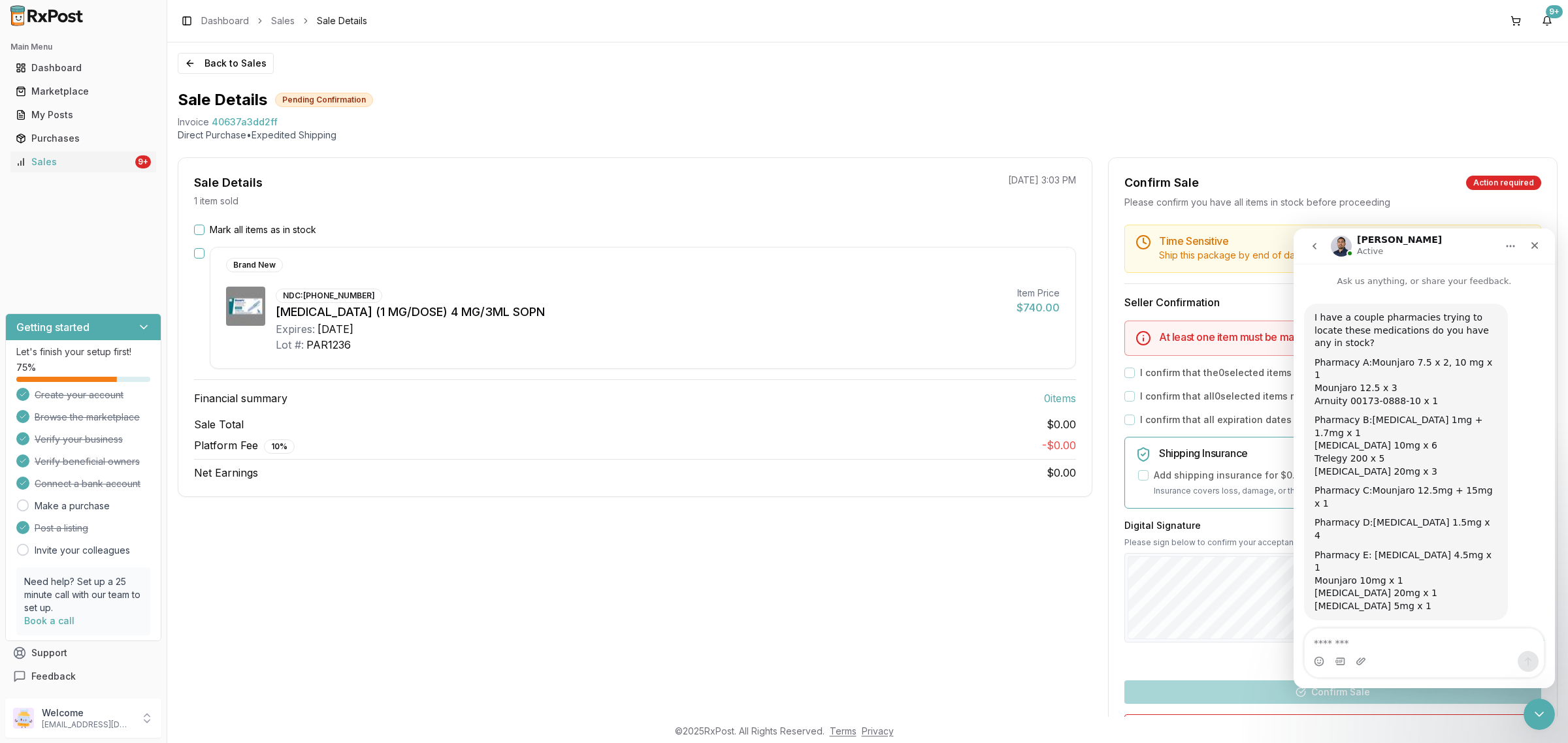
scroll to position [1, 0]
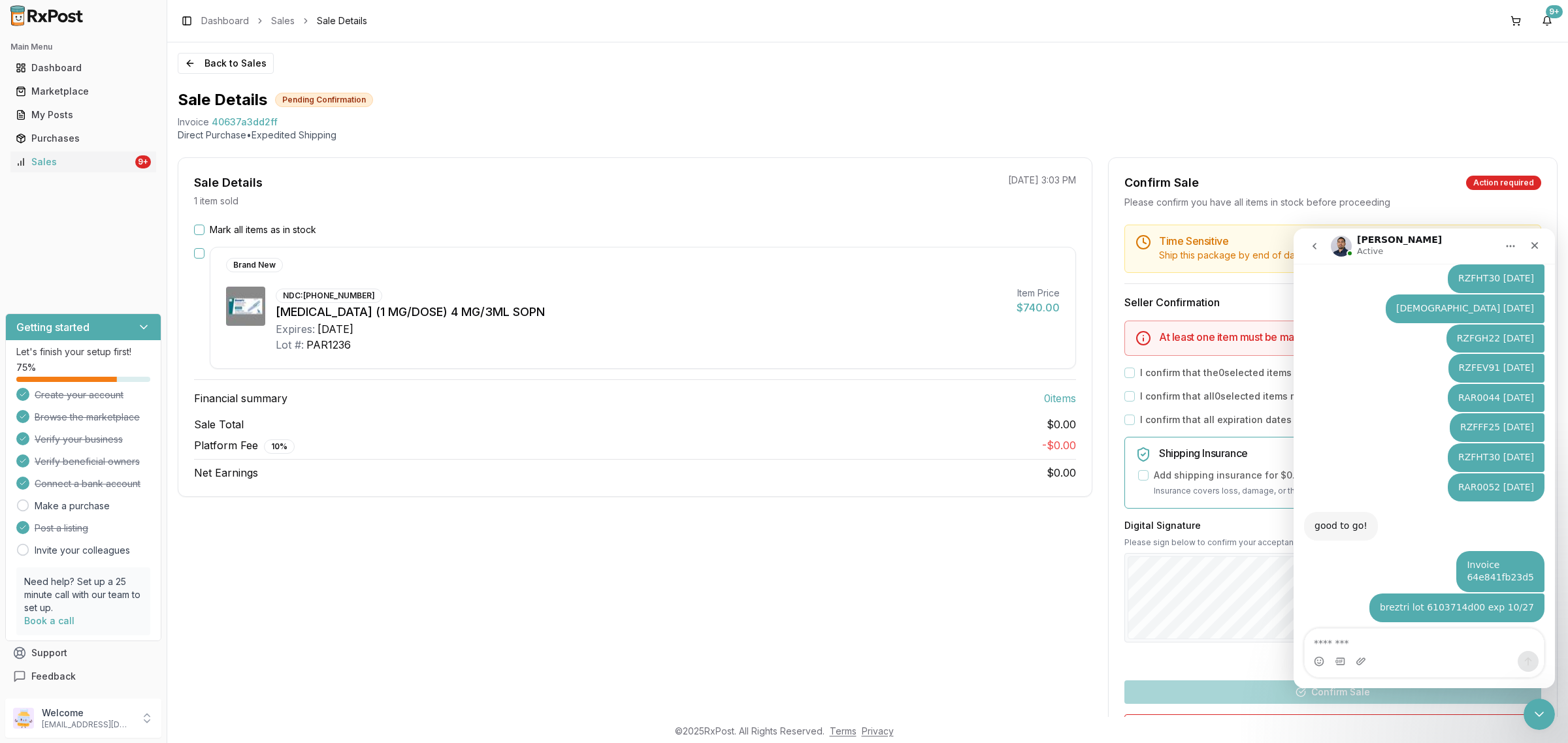
click at [1391, 649] on textarea "Message…" at bounding box center [1424, 639] width 239 height 22
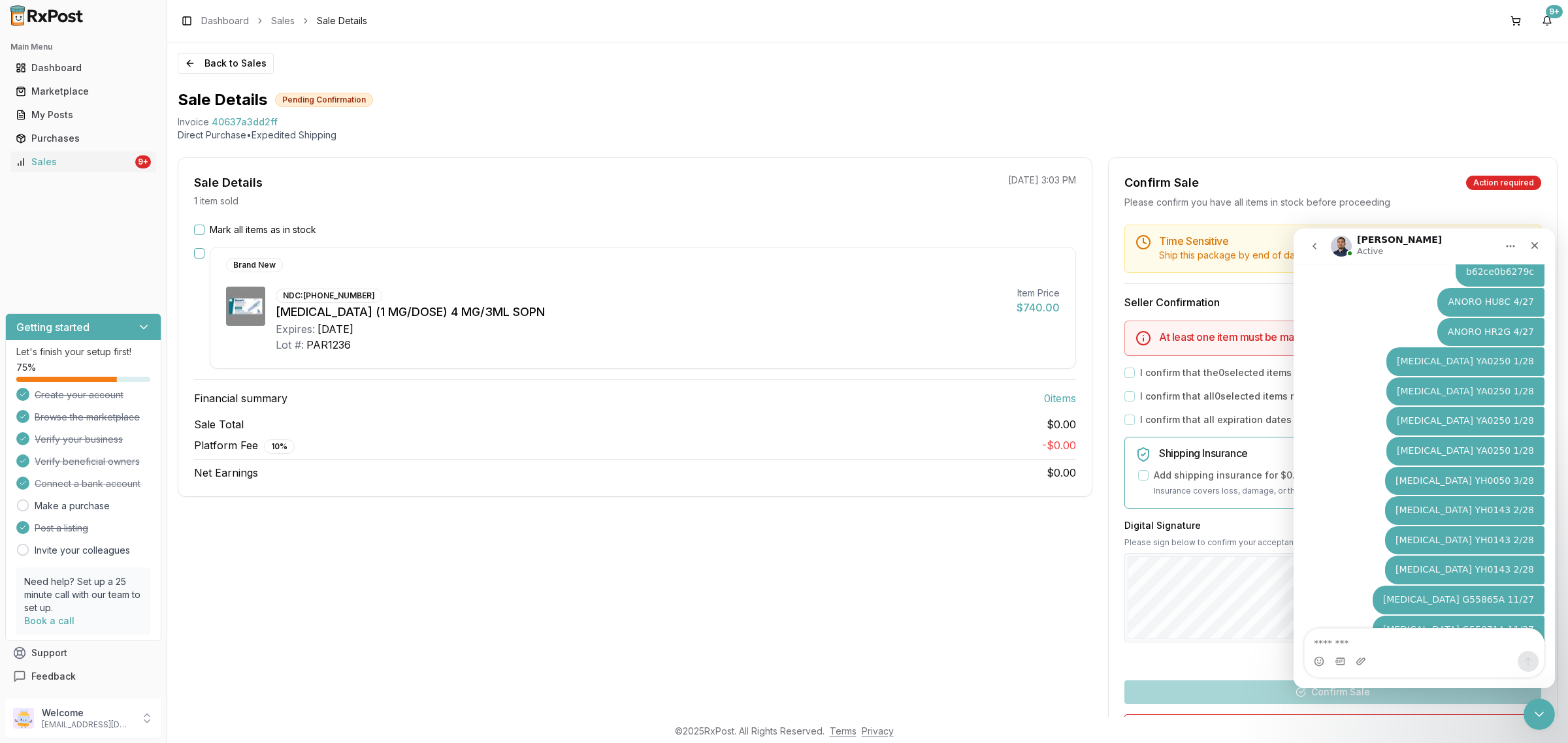
scroll to position [3456, 0]
type textarea "**********"
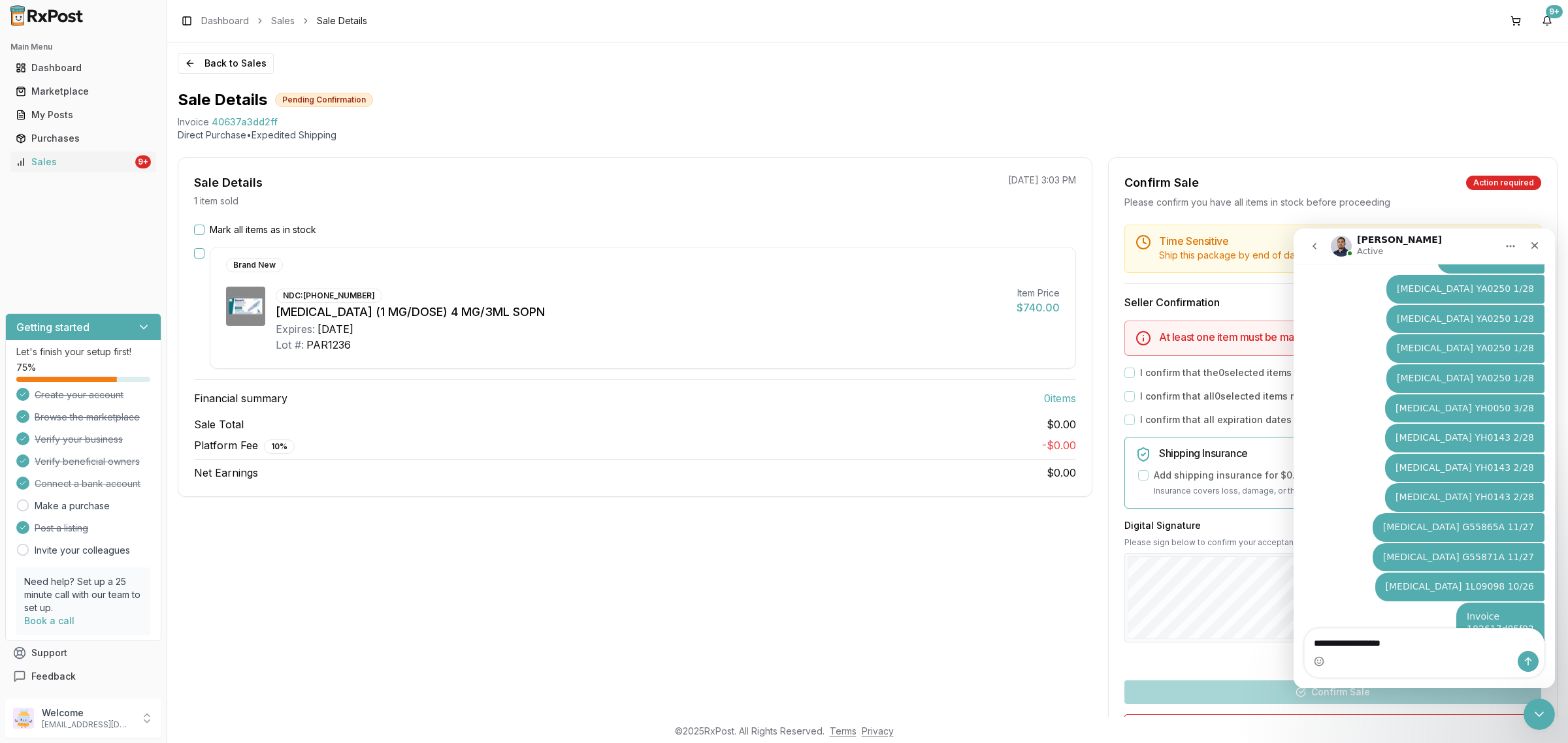
type textarea "**********"
click at [1536, 238] on div "Close" at bounding box center [1534, 245] width 23 height 23
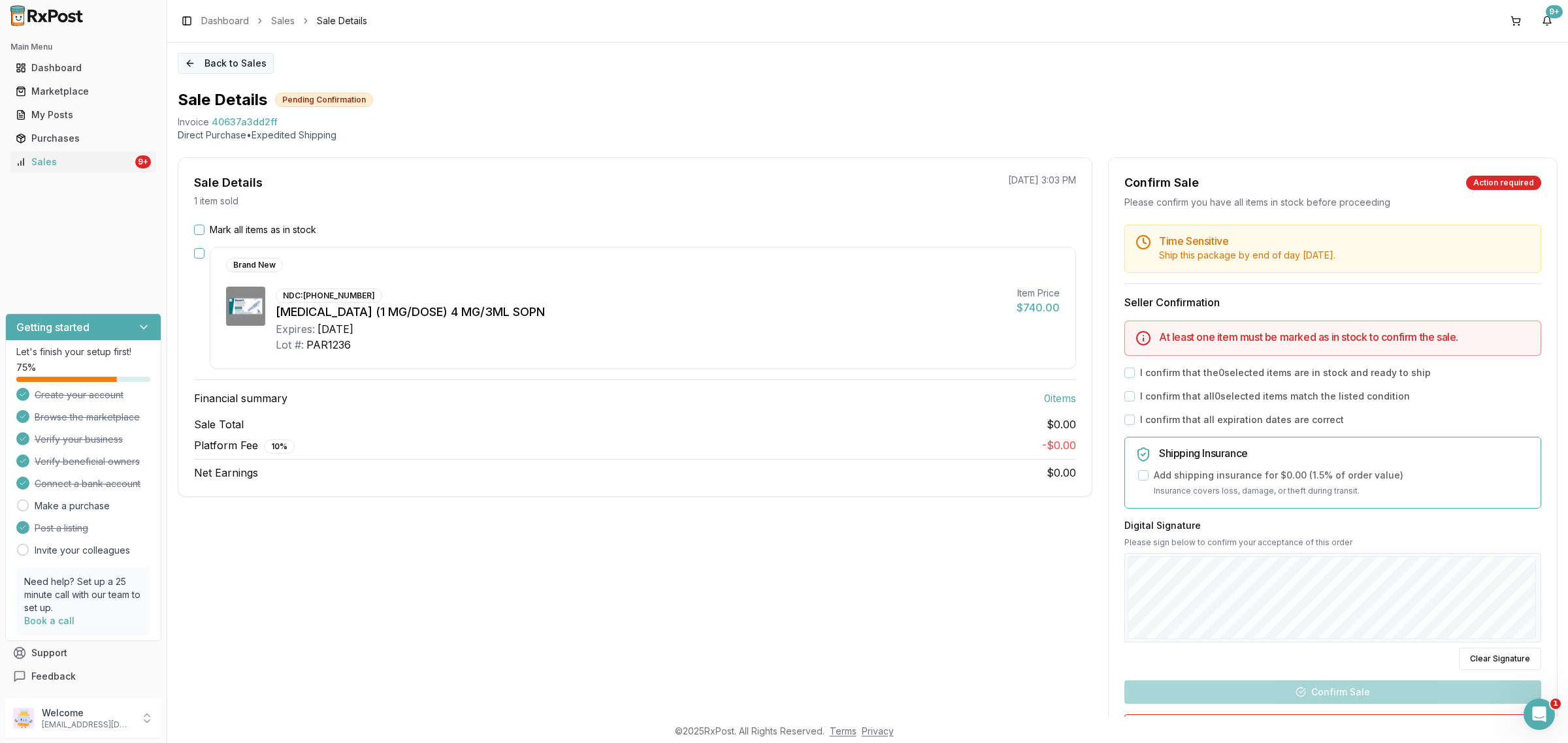
click at [223, 66] on button "Back to Sales" at bounding box center [225, 63] width 96 height 21
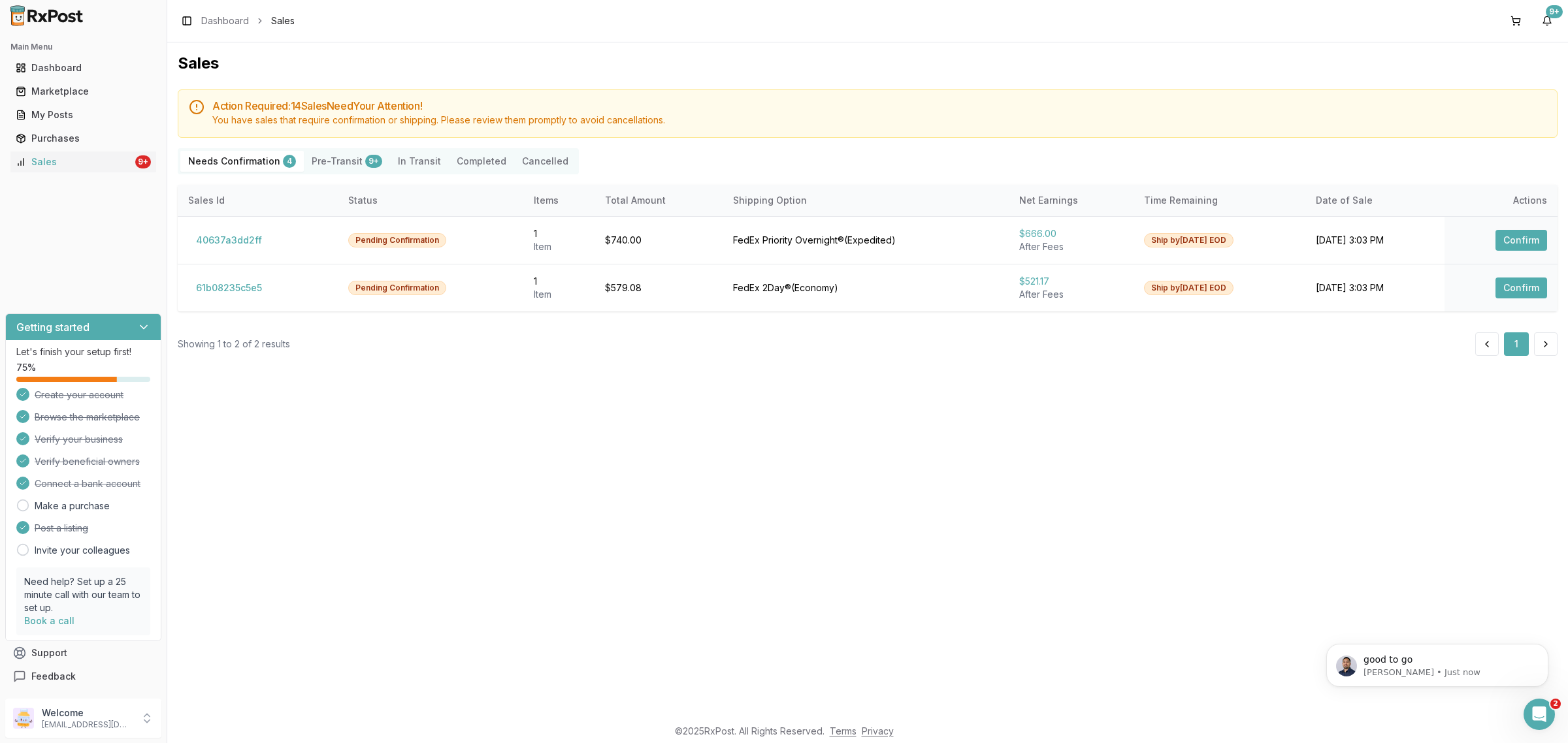
scroll to position [3628, 0]
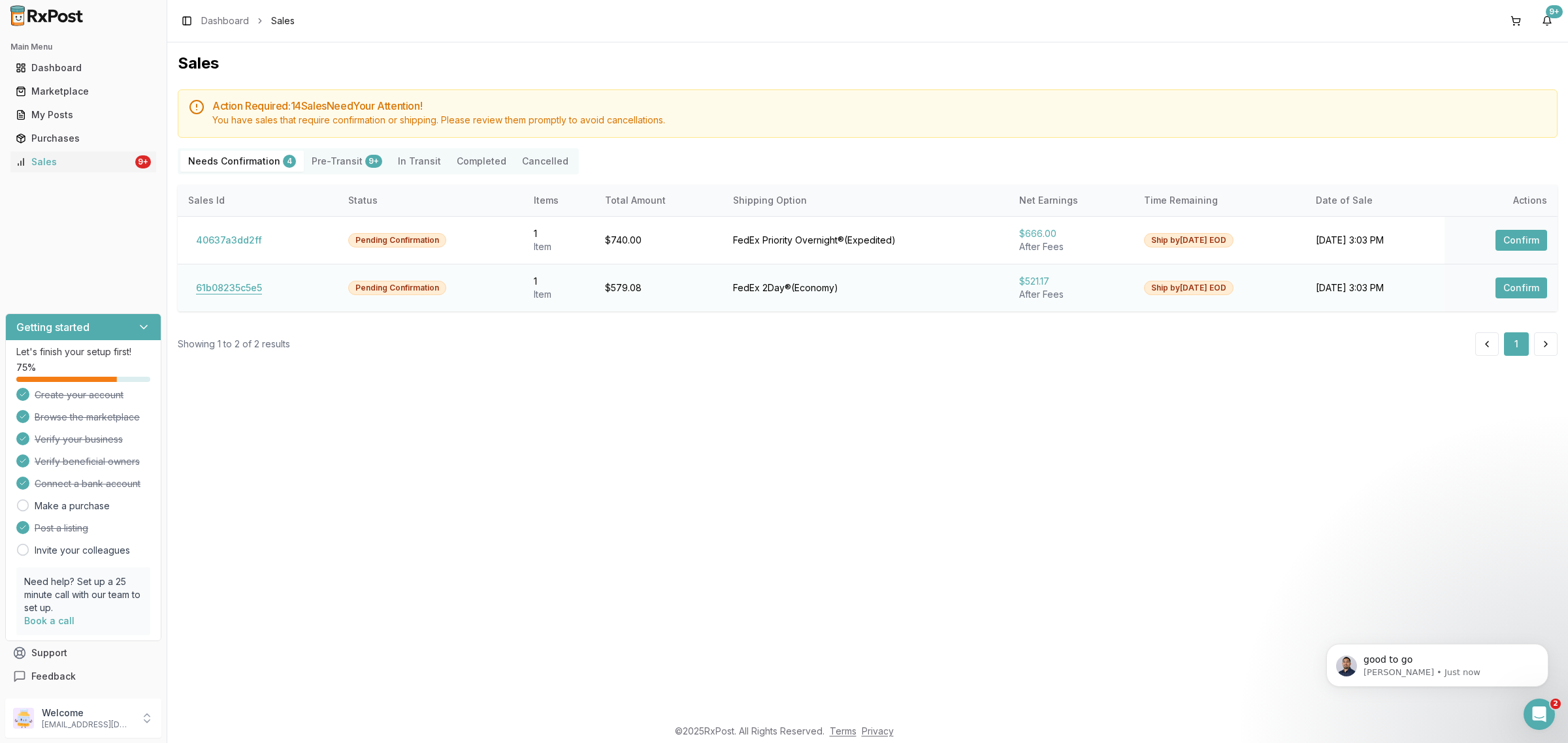
click at [263, 287] on button "61b08235c5e5" at bounding box center [229, 288] width 82 height 21
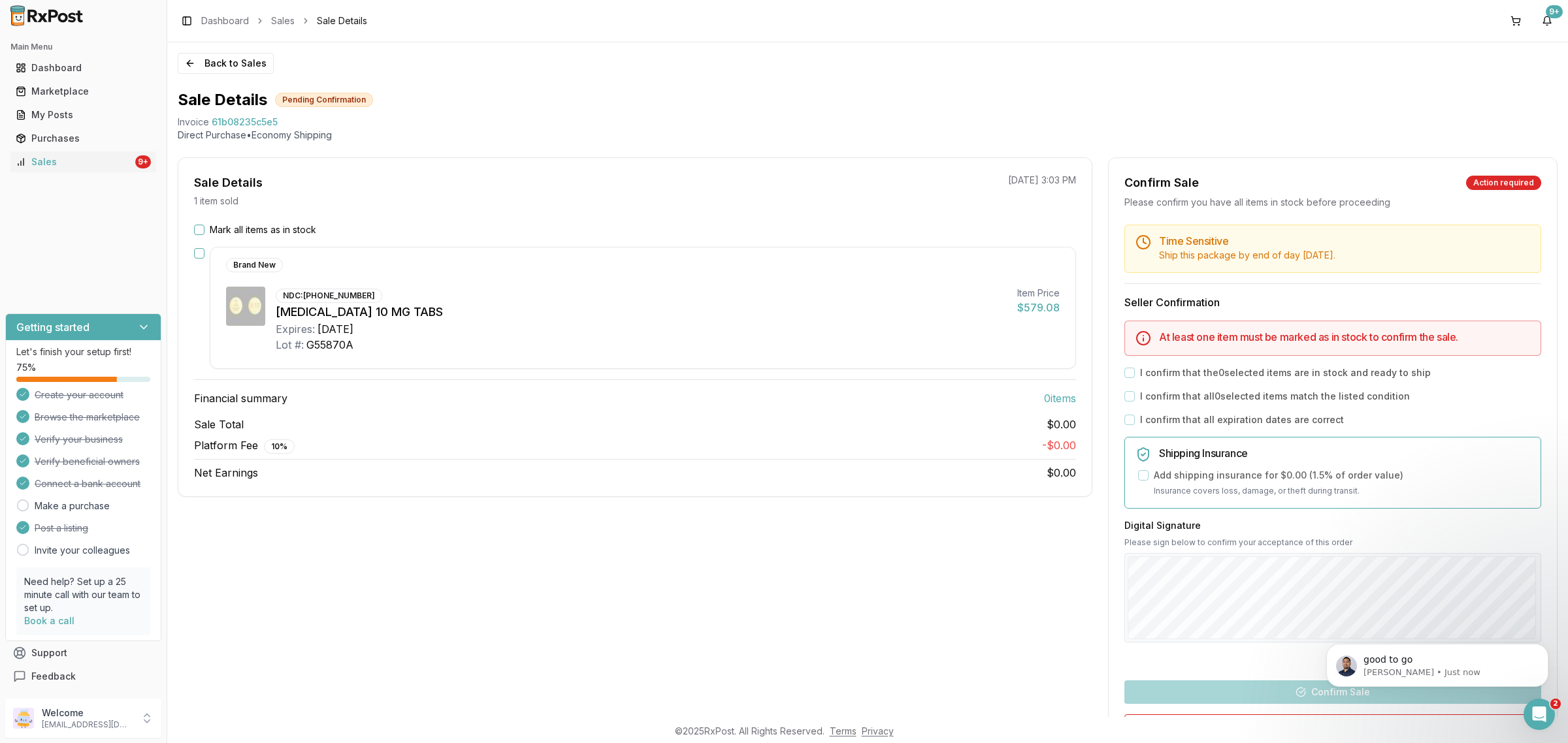
click at [203, 226] on div "Mark all items as in stock" at bounding box center [635, 230] width 882 height 13
click at [199, 225] on button "Mark all items as in stock" at bounding box center [199, 230] width 11 height 11
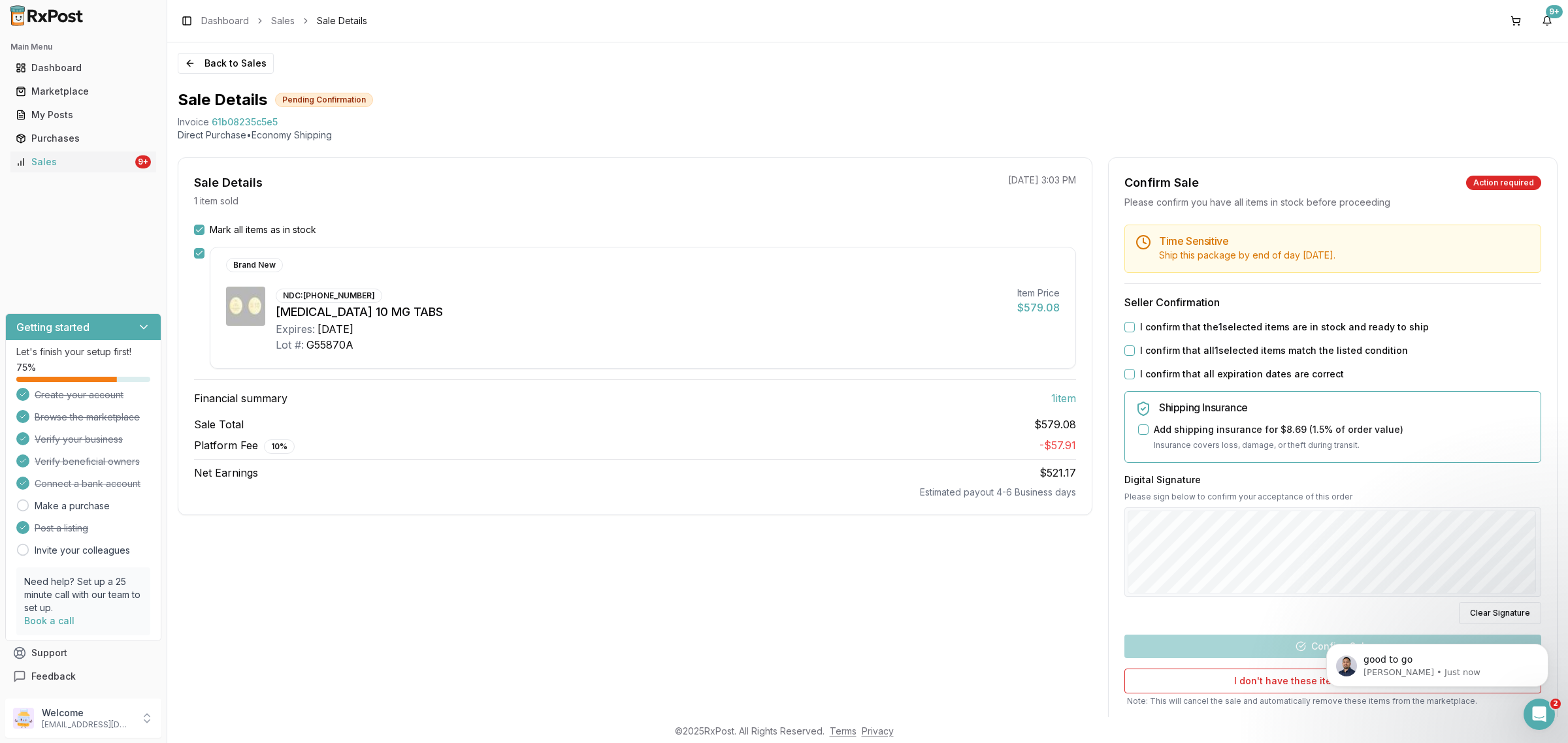
click at [1128, 330] on button "I confirm that the 1 selected items are in stock and ready to ship" at bounding box center [1129, 328] width 11 height 11
click at [1131, 353] on div "I confirm that all 1 selected items match the listed condition" at bounding box center [1332, 351] width 417 height 13
click at [1124, 351] on button "I confirm that all 1 selected items match the listed condition" at bounding box center [1129, 351] width 11 height 11
click at [1125, 377] on button "I confirm that all expiration dates are correct" at bounding box center [1129, 374] width 11 height 11
click at [1313, 613] on body "good to go Manuel • Just now" at bounding box center [1436, 634] width 251 height 136
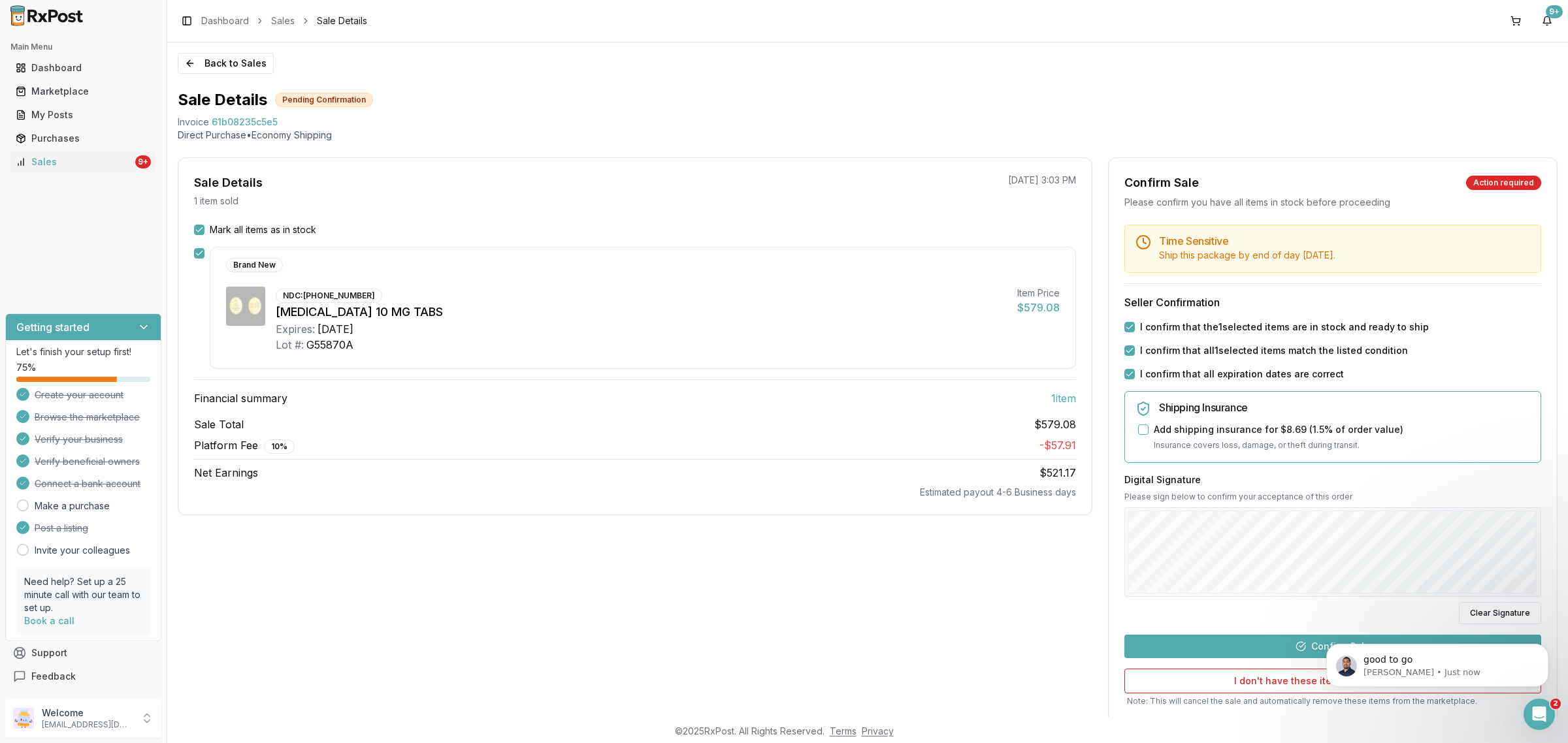
click at [1307, 653] on html "good to go Manuel • Just now" at bounding box center [1437, 663] width 261 height 92
click at [1295, 652] on button "Confirm Sale" at bounding box center [1332, 646] width 417 height 23
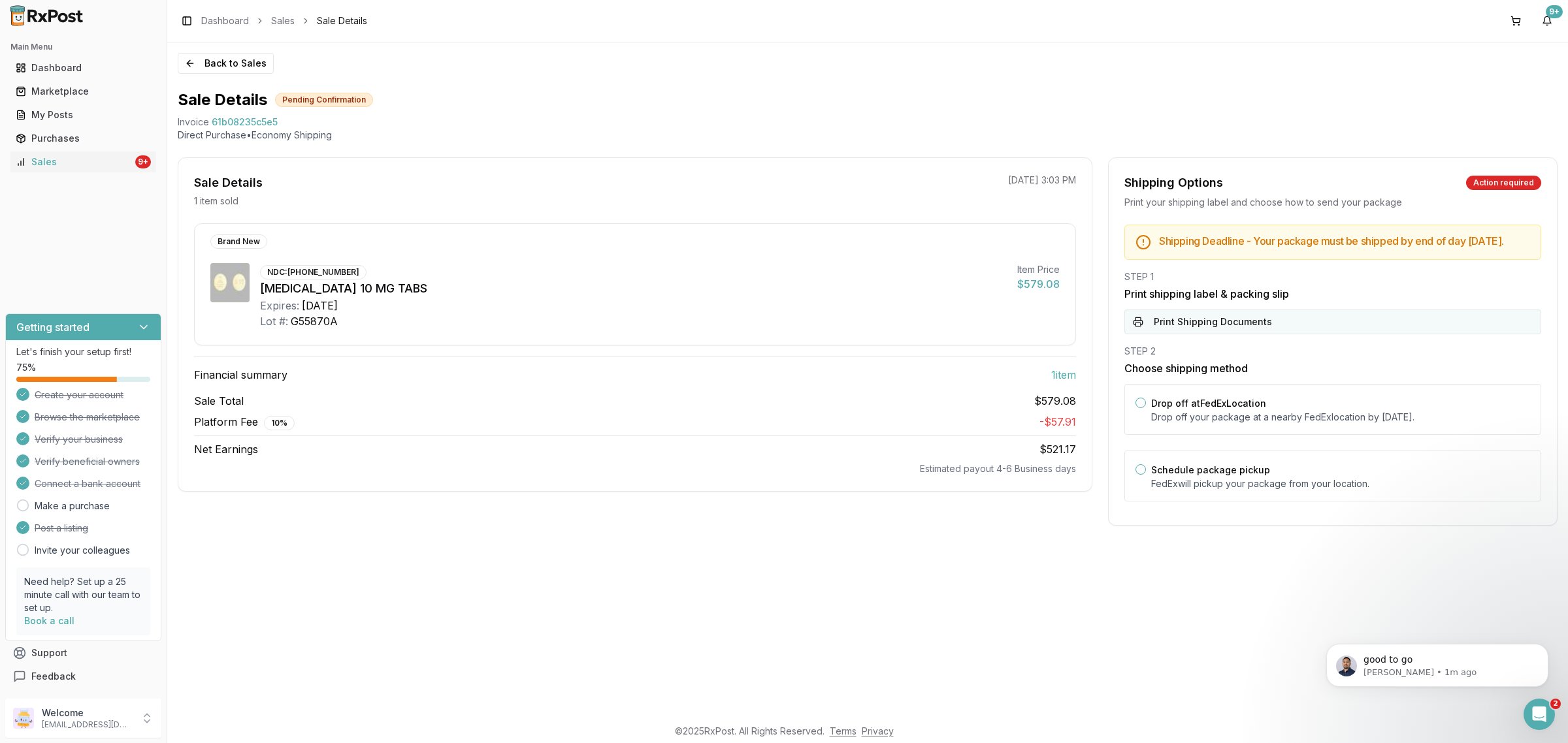
click at [1264, 334] on button "Print Shipping Documents" at bounding box center [1332, 322] width 417 height 25
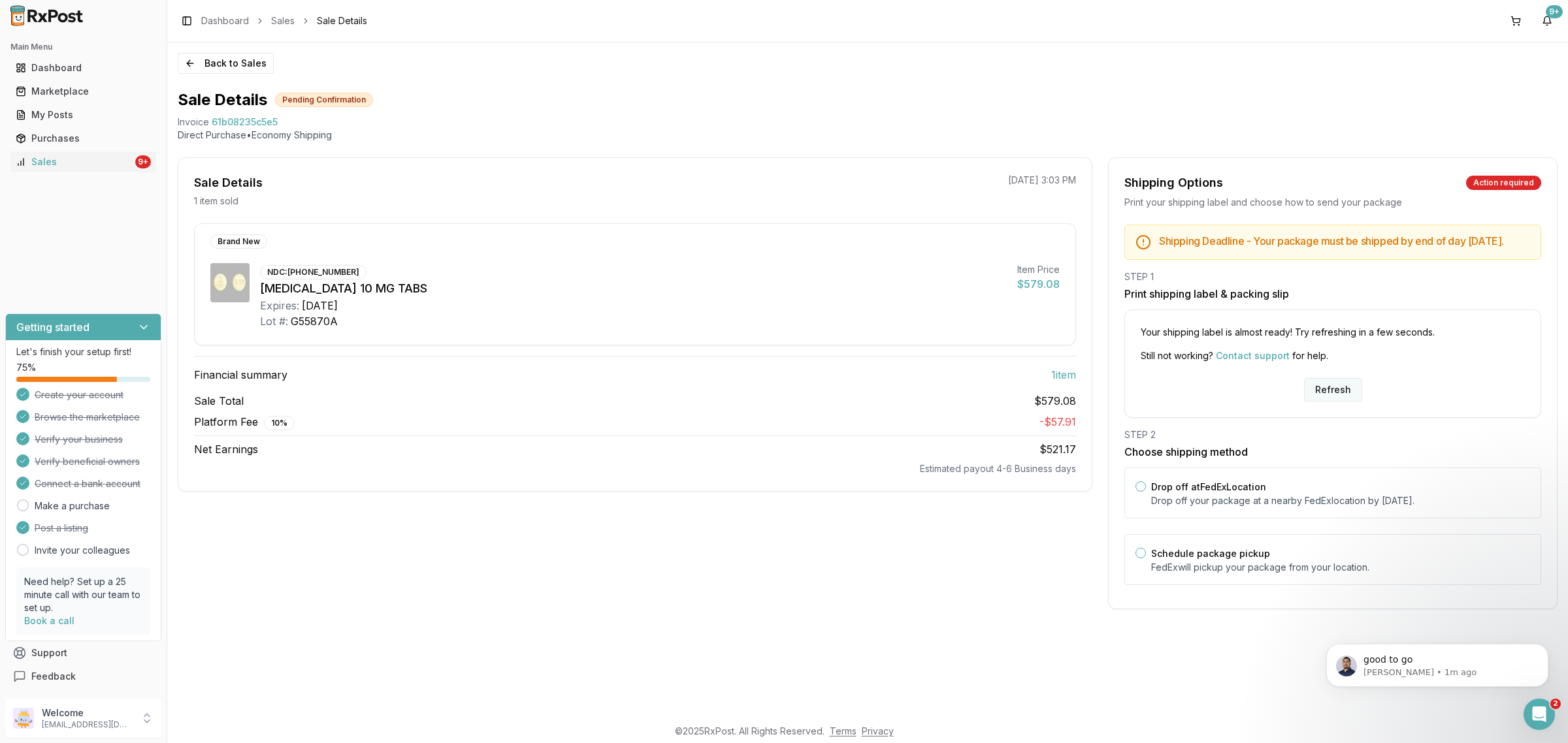
click at [1340, 396] on button "Refresh" at bounding box center [1333, 389] width 58 height 23
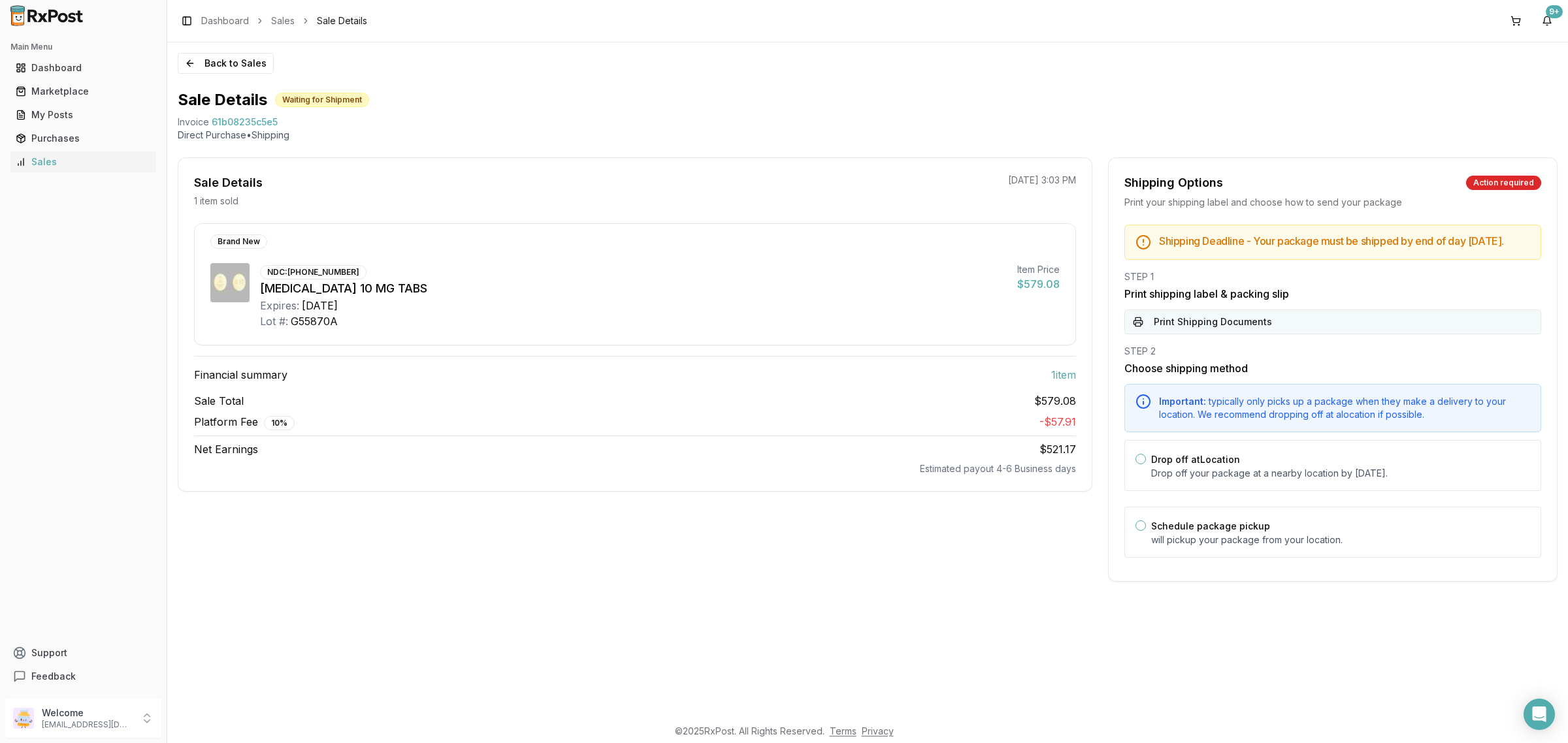
click at [1238, 334] on button "Print Shipping Documents" at bounding box center [1332, 322] width 417 height 25
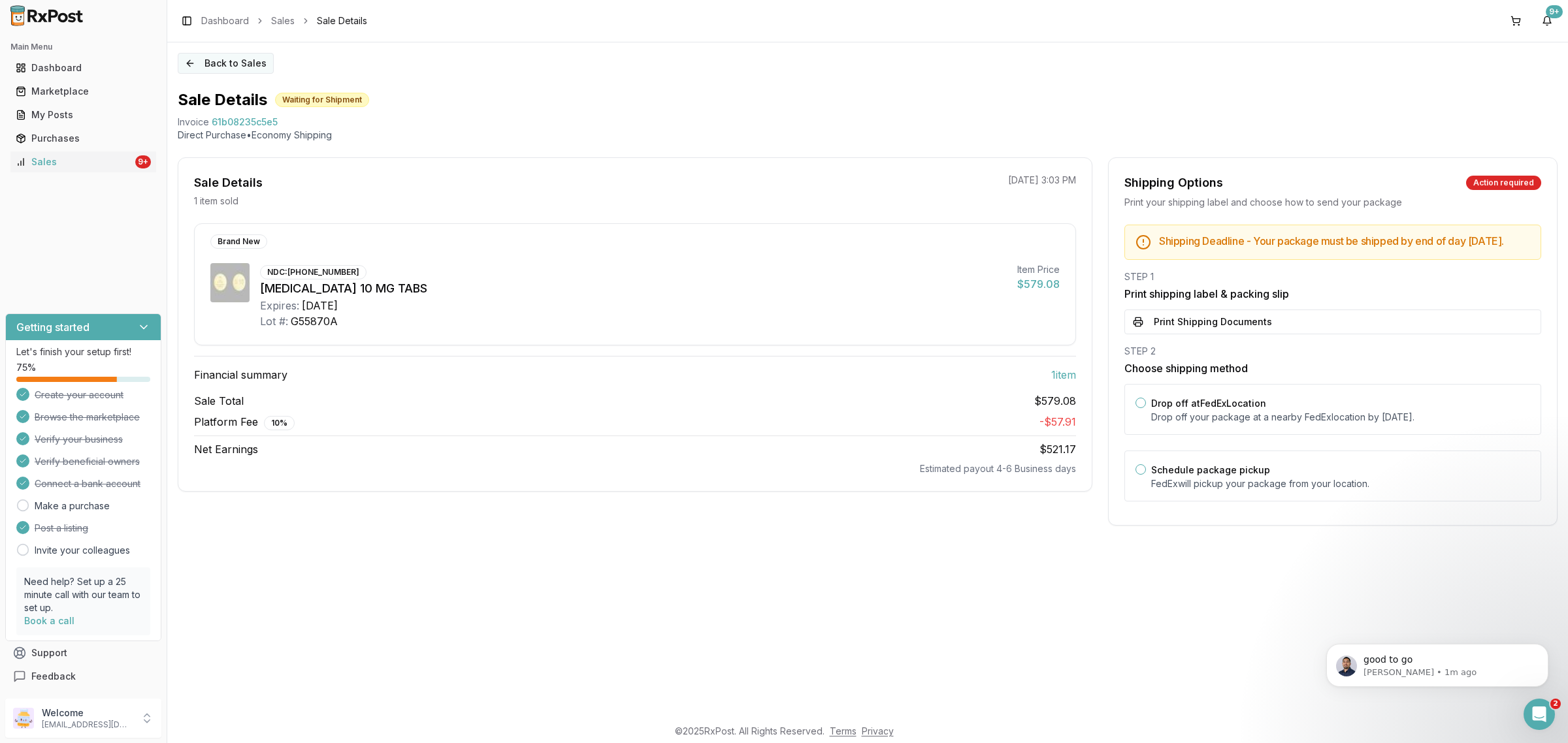
click at [217, 54] on button "Back to Sales" at bounding box center [225, 63] width 96 height 21
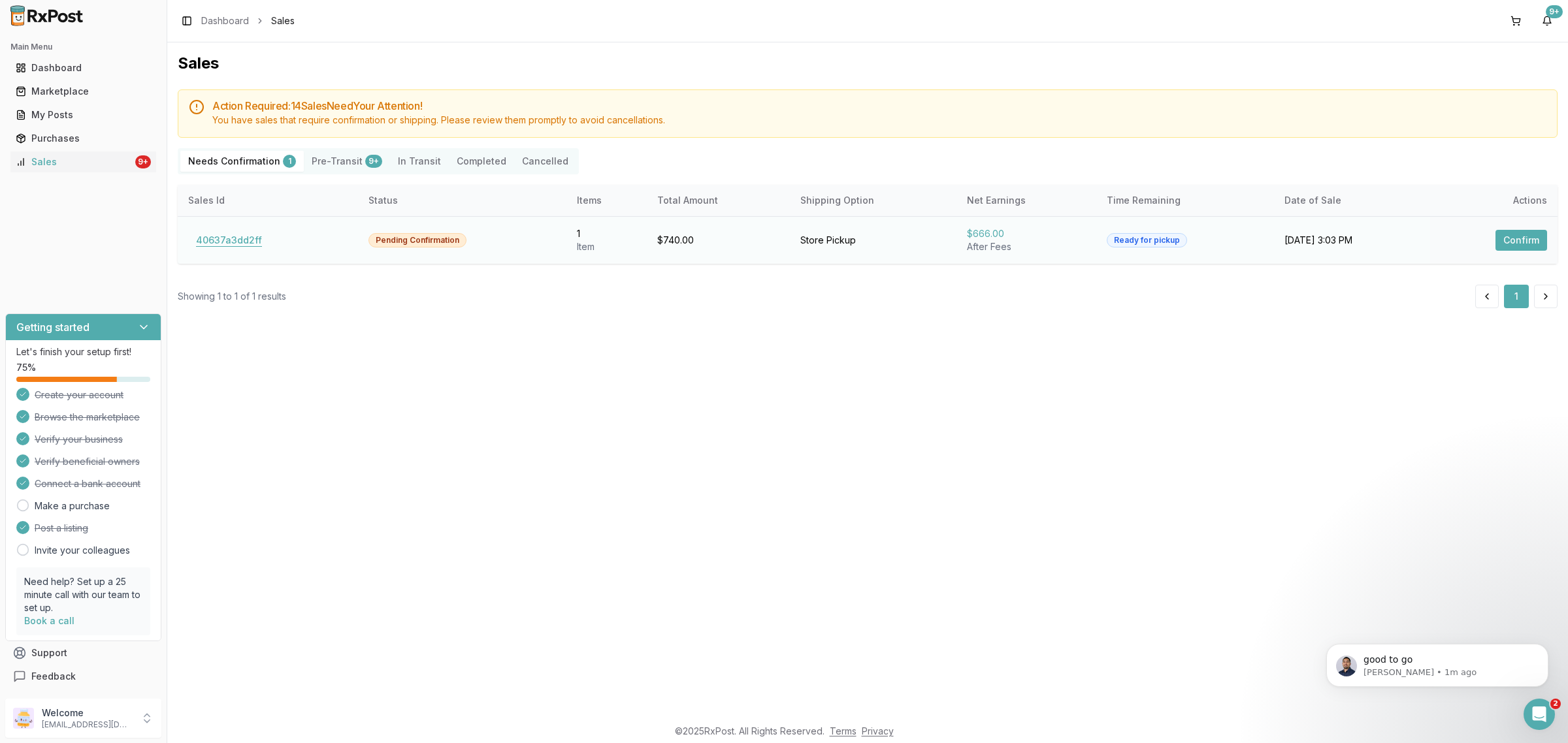
click at [220, 231] on button "40637a3dd2ff" at bounding box center [229, 240] width 82 height 21
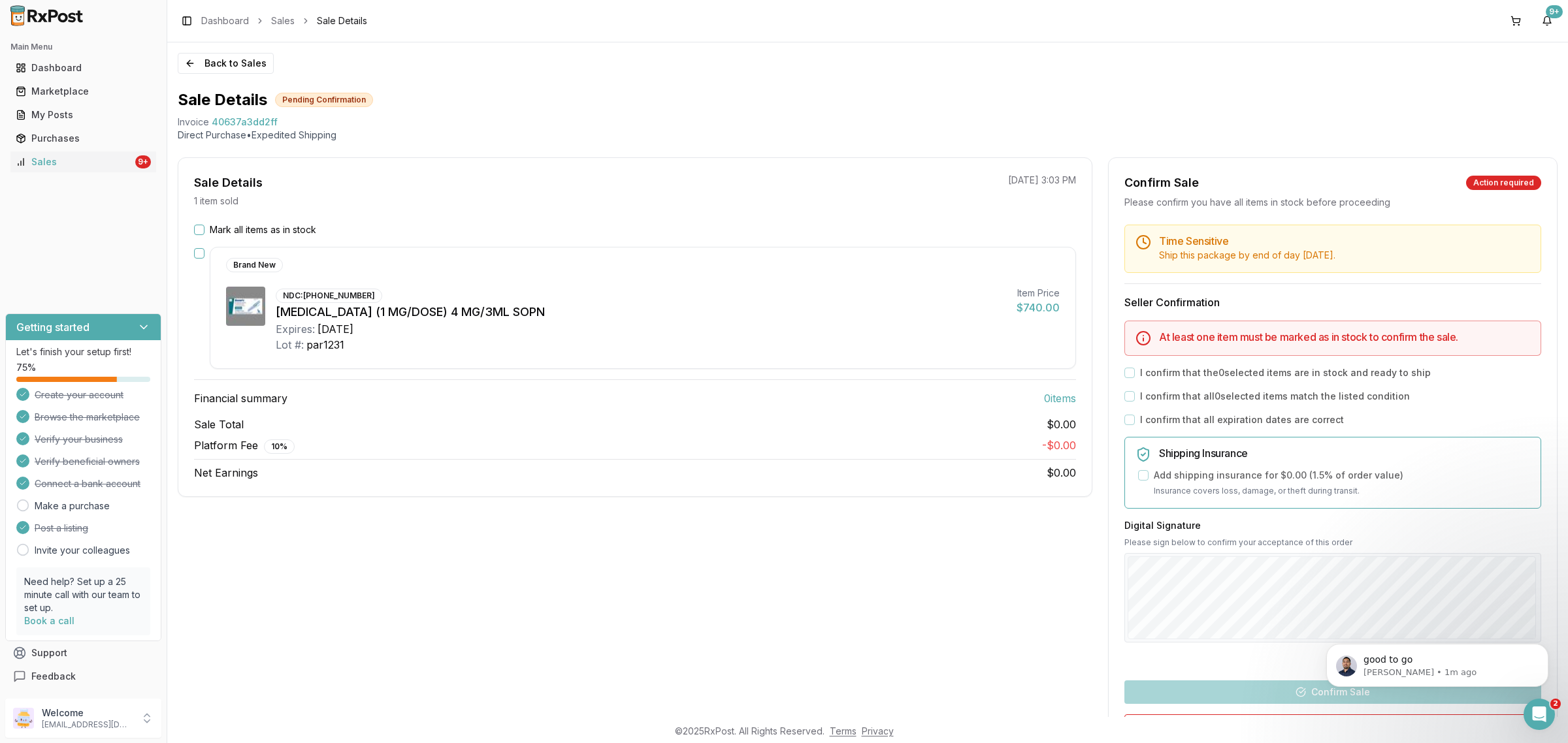
click at [191, 225] on div "Mark all items as in stock Brand New NDC: 00169-4130-13 Ozempic (1 MG/DOSE) 4 M…" at bounding box center [635, 352] width 913 height 257
click at [198, 226] on button "Mark all items as in stock" at bounding box center [199, 230] width 11 height 11
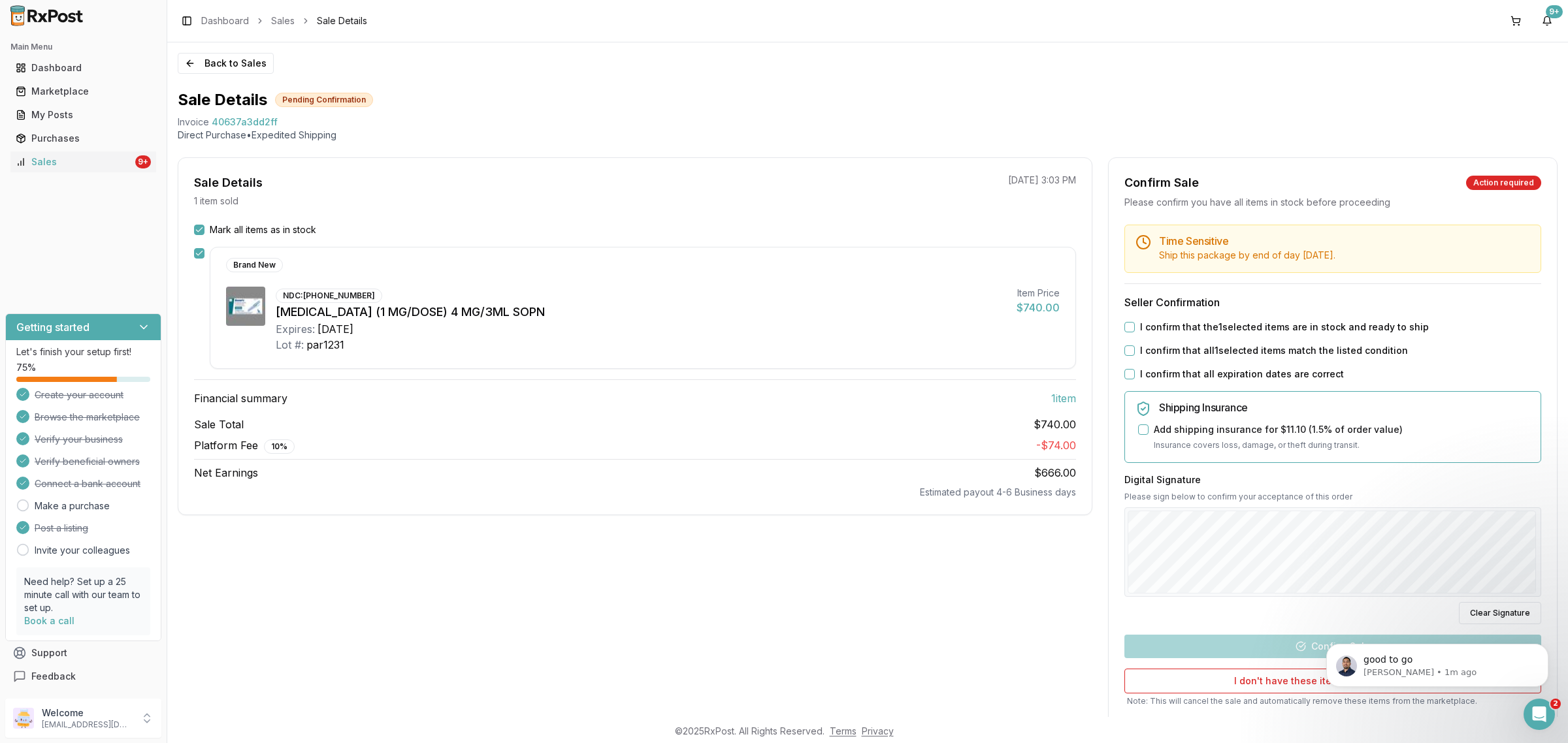
click at [1124, 325] on button "I confirm that the 1 selected items are in stock and ready to ship" at bounding box center [1129, 328] width 11 height 11
click at [1125, 356] on button "I confirm that all 1 selected items match the listed condition" at bounding box center [1129, 351] width 11 height 11
click at [1130, 383] on div "Time Sensitive Ship this package by end of day Tuesday, September 23rd . Seller…" at bounding box center [1333, 488] width 448 height 528
click at [1127, 377] on button "I confirm that all expiration dates are correct" at bounding box center [1129, 374] width 11 height 11
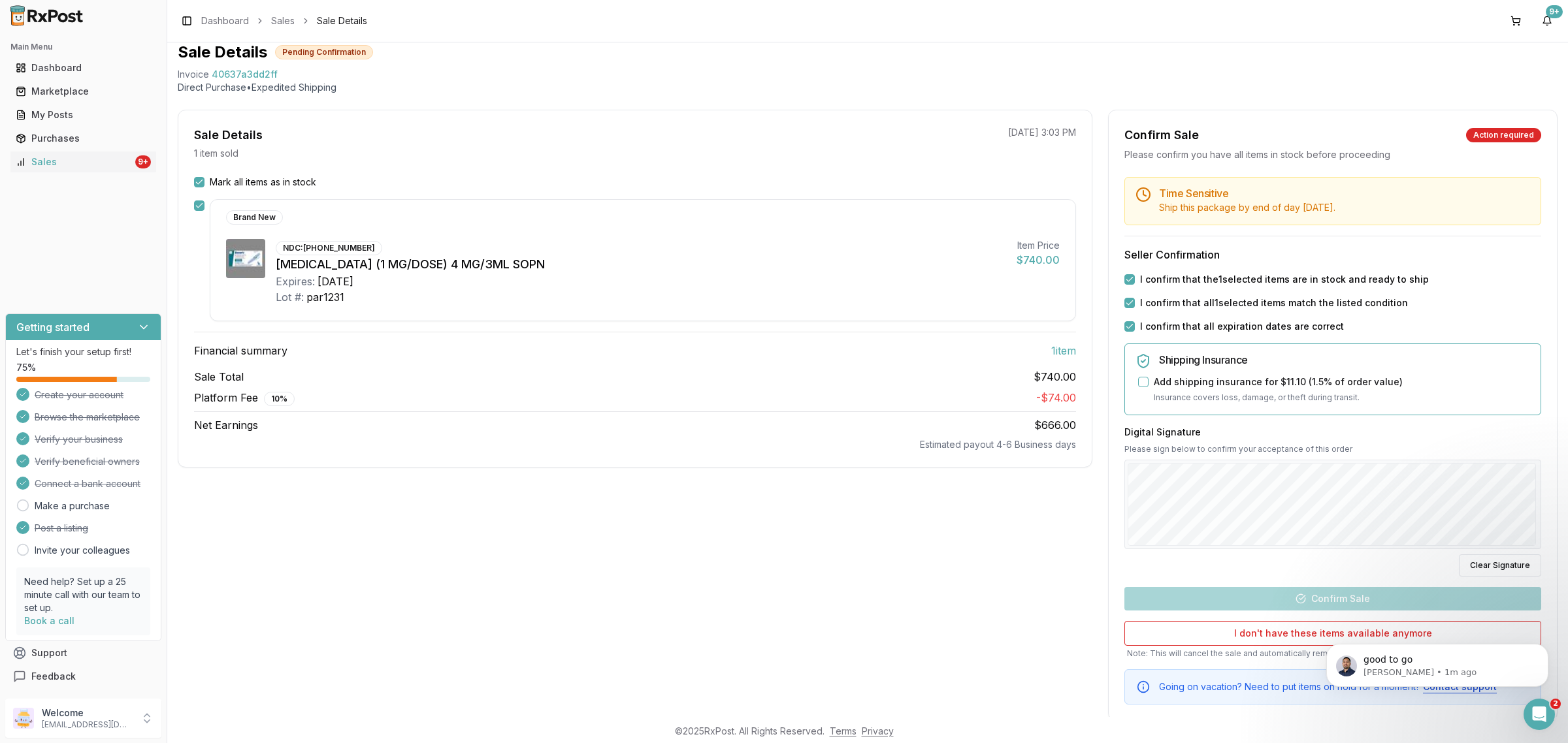
scroll to position [74, 0]
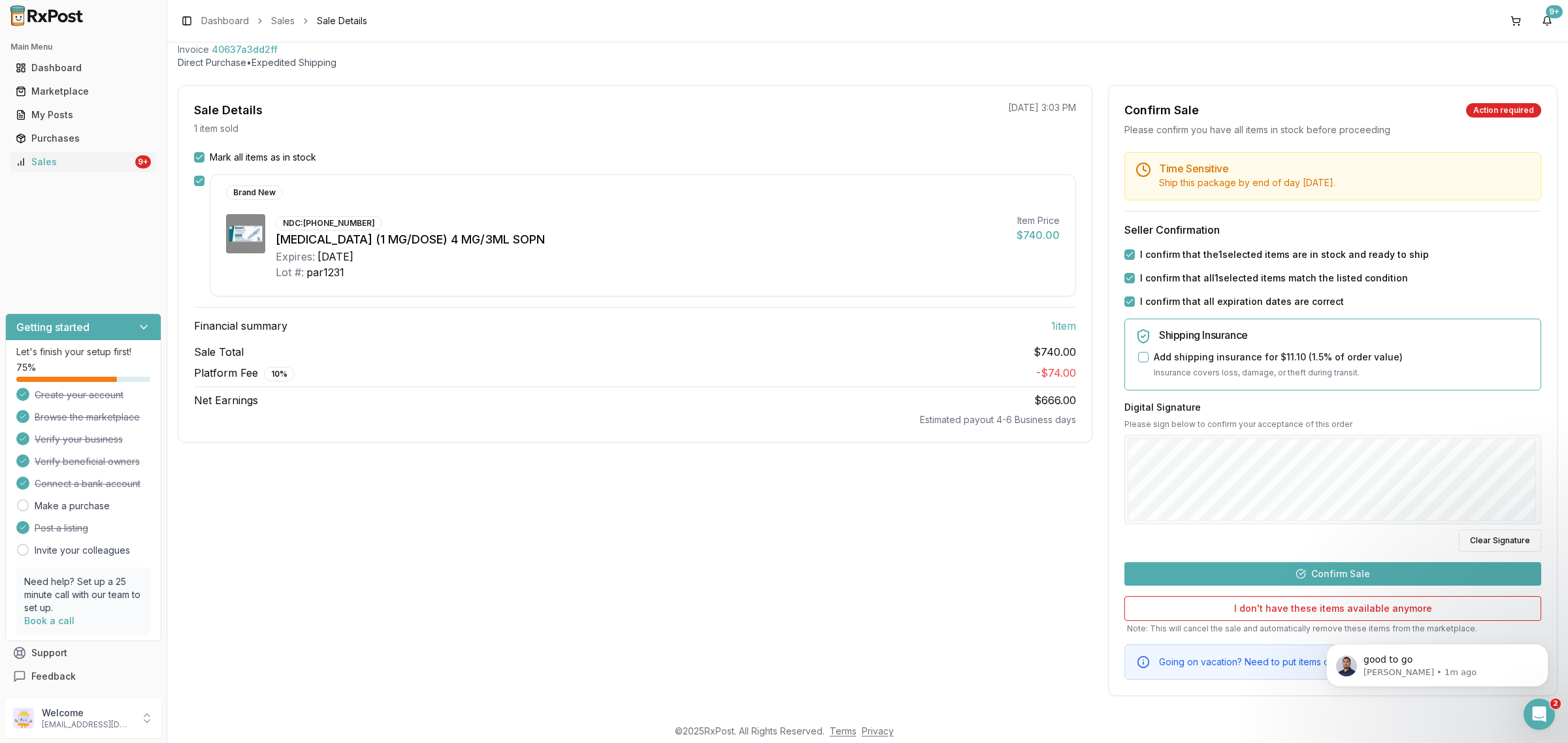
click at [1282, 564] on button "Confirm Sale" at bounding box center [1332, 574] width 417 height 23
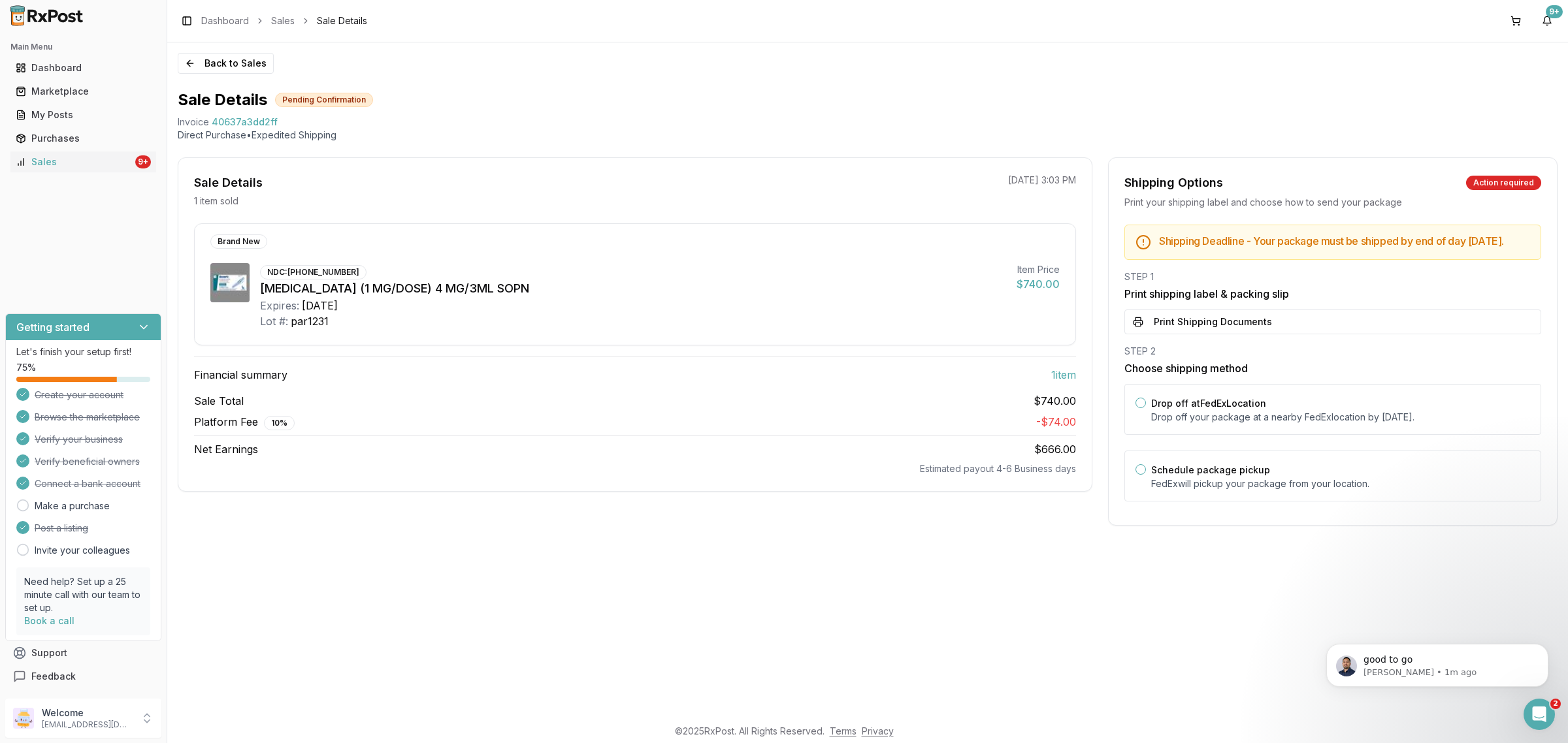
scroll to position [0, 0]
click at [1271, 435] on div "Drop off at FedEx Location Drop off your package at a nearby FedEx location by …" at bounding box center [1332, 409] width 417 height 51
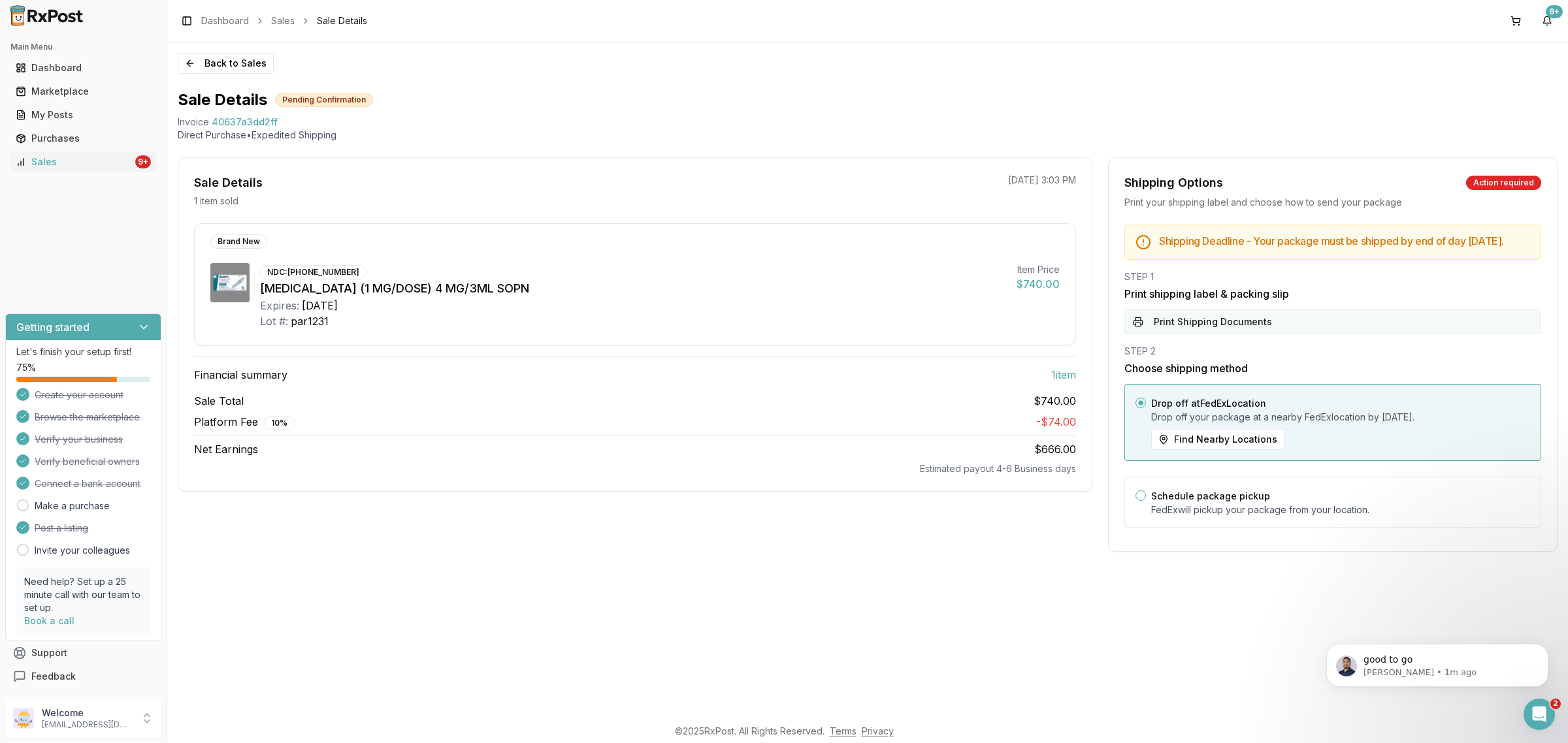
click at [1265, 330] on button "Print Shipping Documents" at bounding box center [1332, 322] width 417 height 25
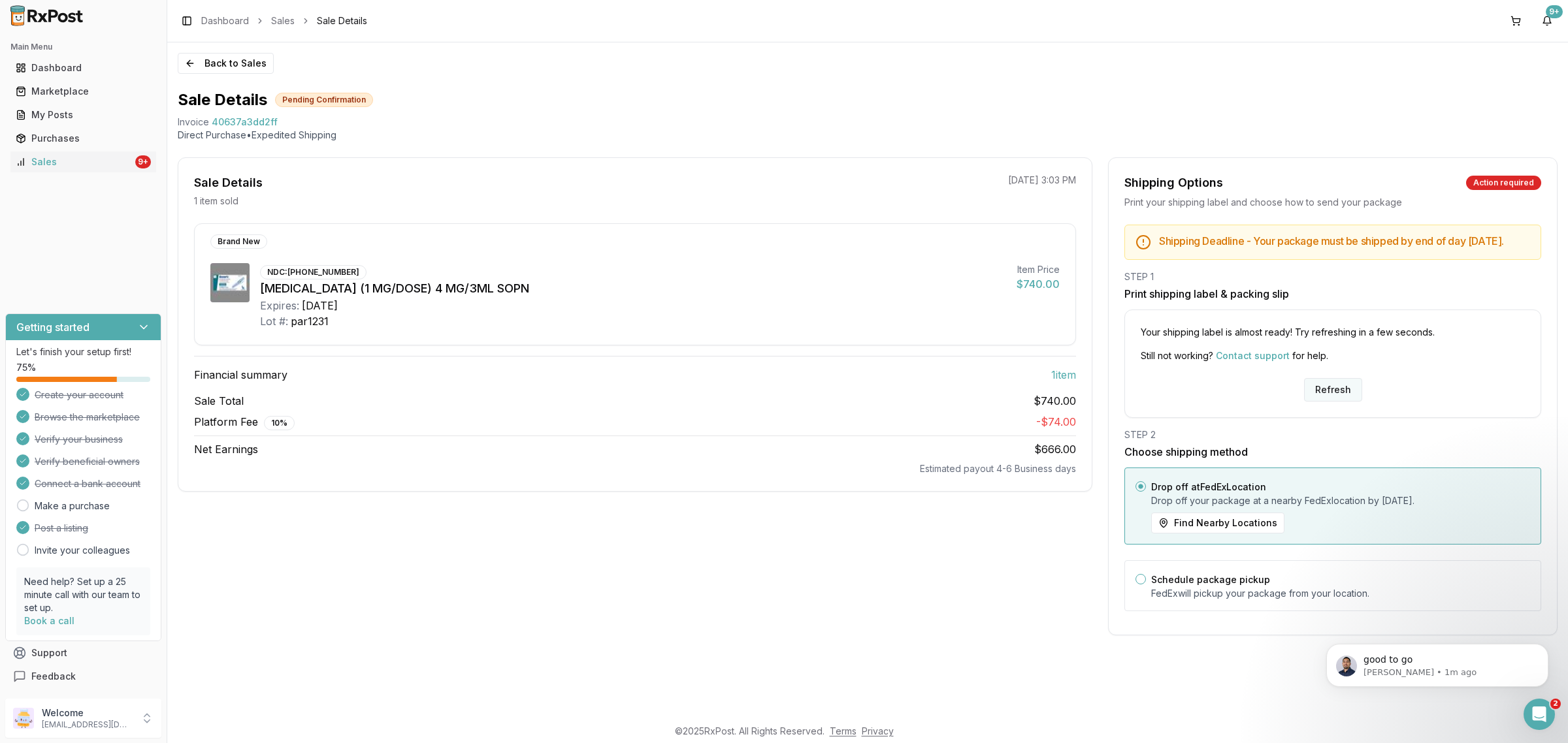
click at [1341, 401] on button "Refresh" at bounding box center [1333, 389] width 58 height 23
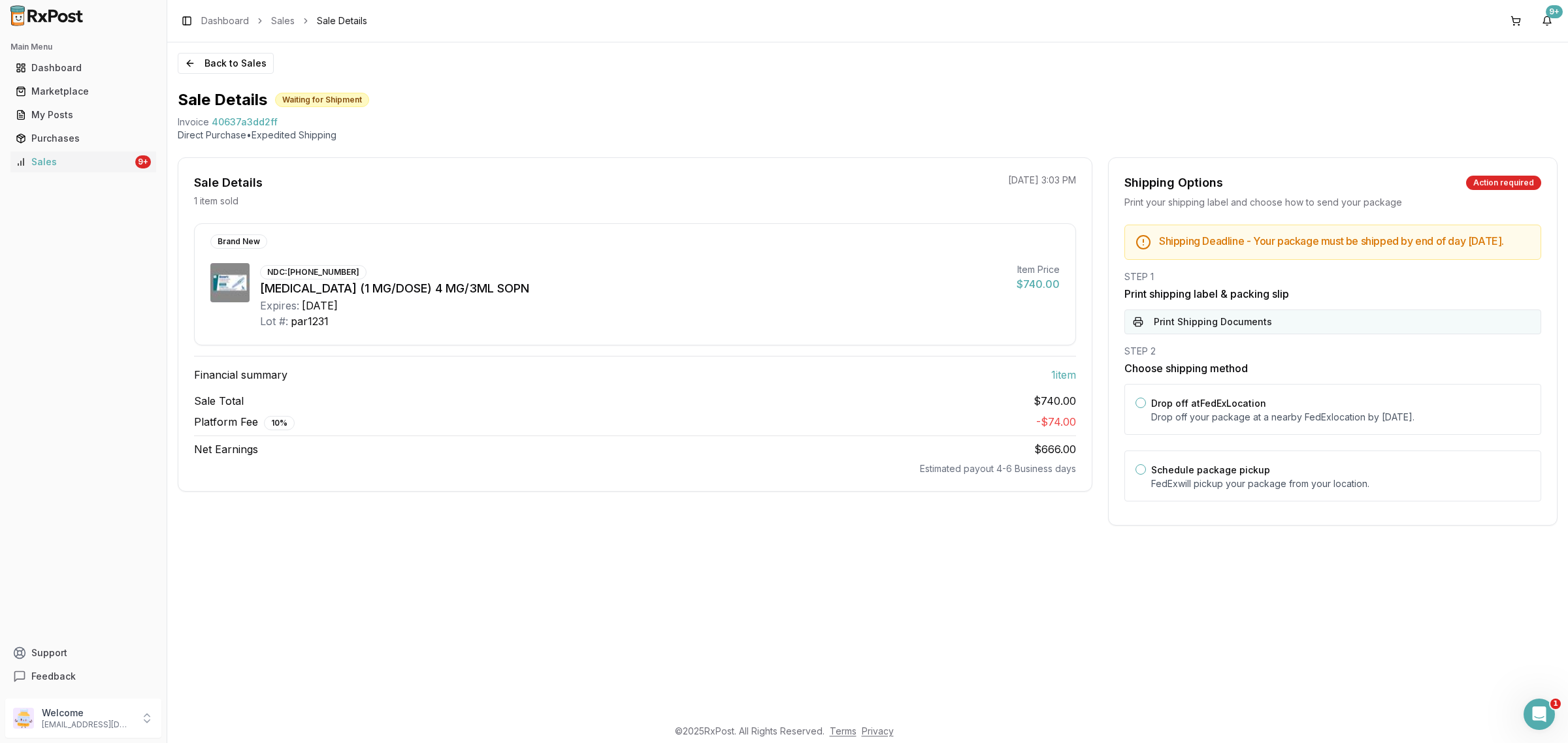
click at [1274, 328] on button "Print Shipping Documents" at bounding box center [1332, 322] width 417 height 25
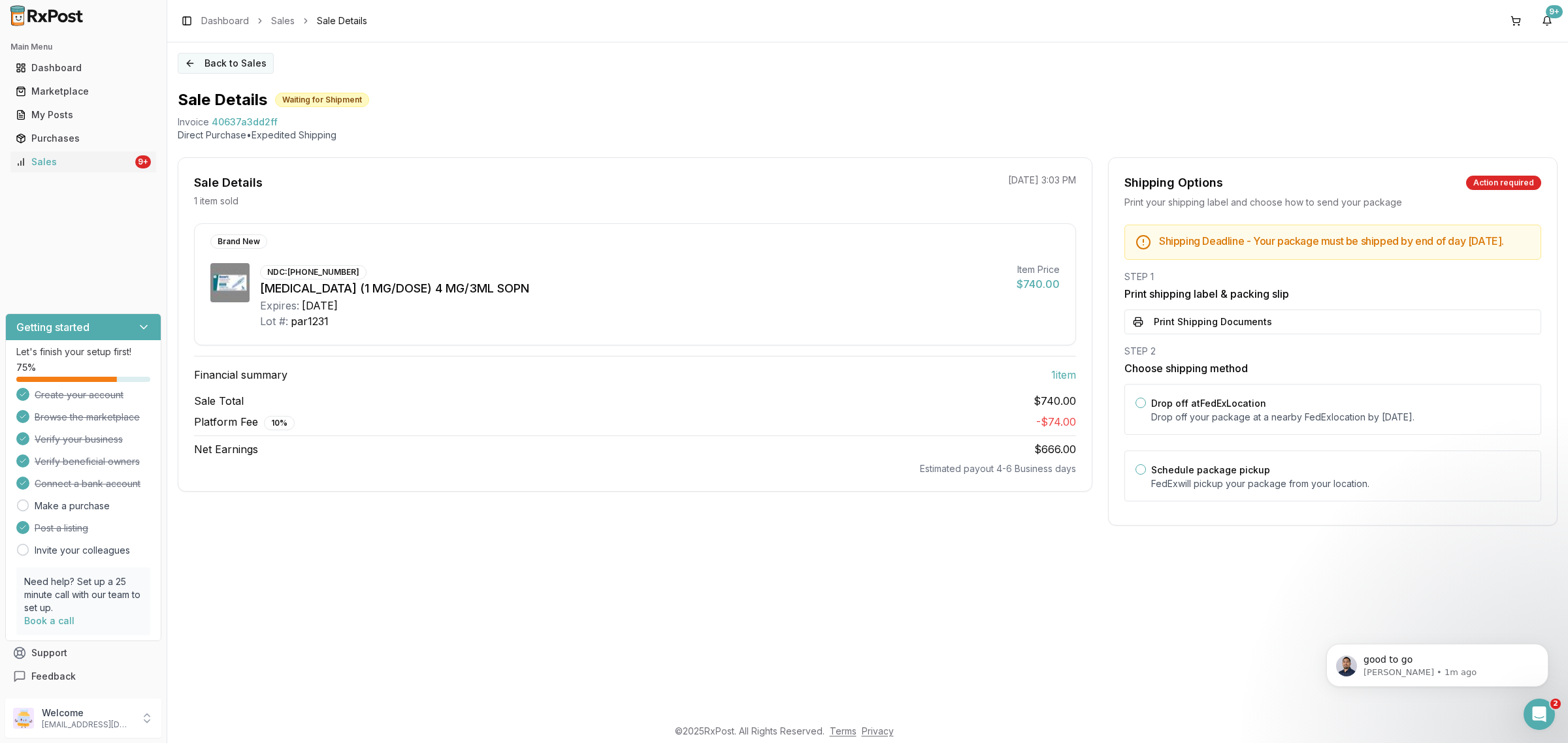
click at [239, 57] on button "Back to Sales" at bounding box center [225, 63] width 96 height 21
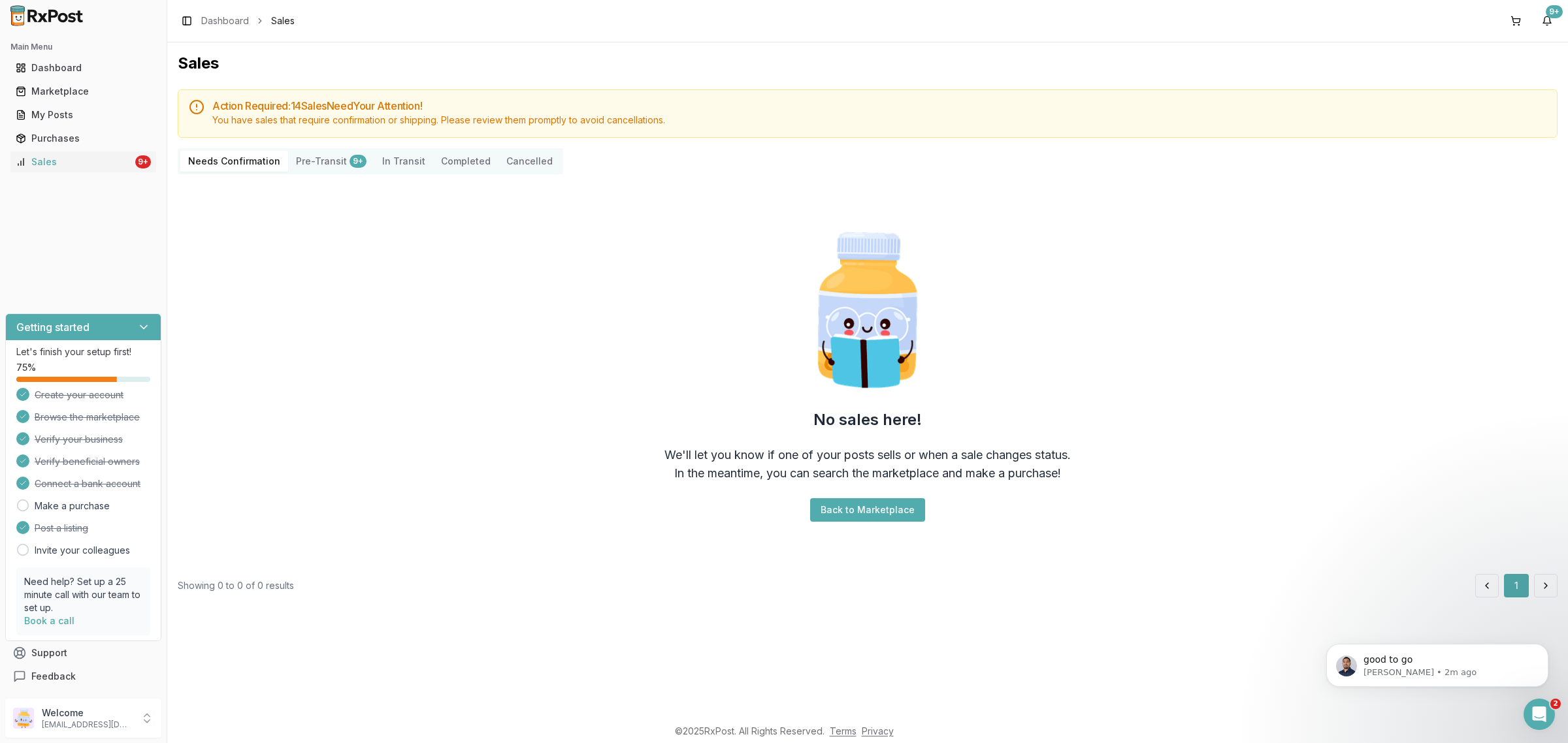
click at [90, 175] on div "Main Menu Dashboard Marketplace My Posts Purchases Sales 9+" at bounding box center [83, 104] width 167 height 146
click at [85, 169] on link "Sales 9+" at bounding box center [83, 161] width 146 height 23
click at [56, 29] on div at bounding box center [83, 15] width 167 height 31
click at [53, 21] on img at bounding box center [47, 15] width 84 height 21
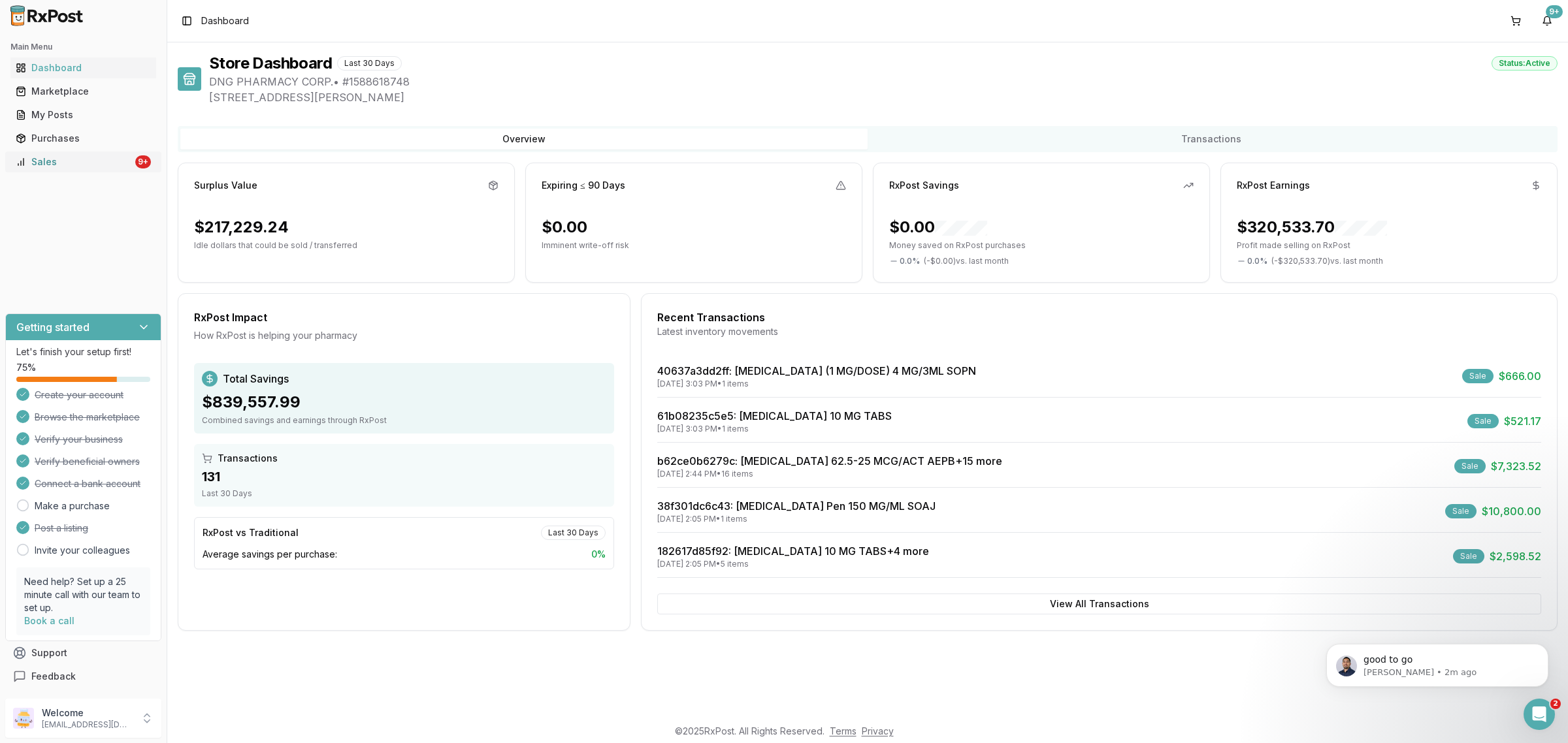
click at [121, 165] on div "Sales" at bounding box center [74, 162] width 117 height 13
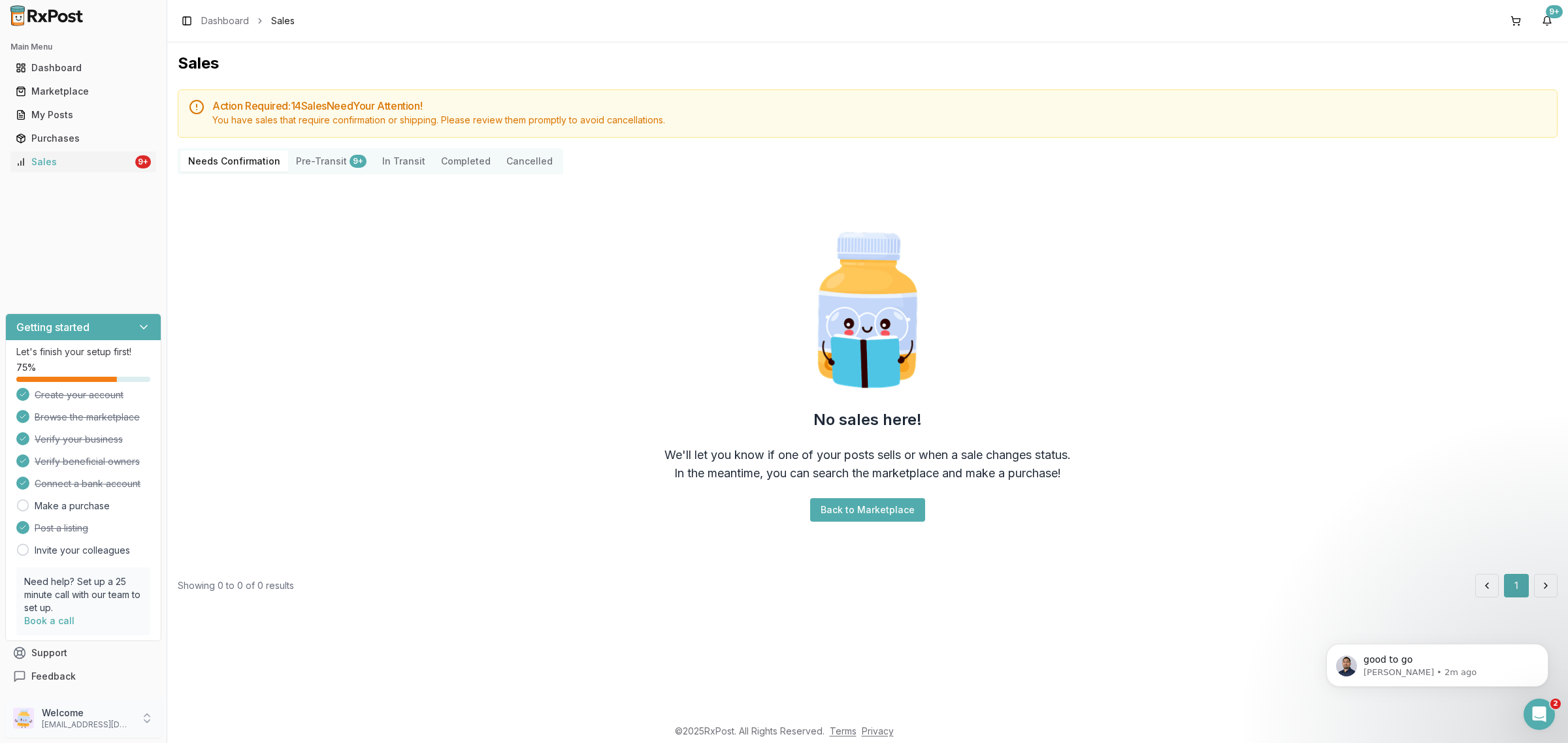
click at [90, 725] on p "[EMAIL_ADDRESS][DOMAIN_NAME]" at bounding box center [87, 725] width 91 height 11
click at [220, 727] on span "Sign Out" at bounding box center [237, 722] width 124 height 13
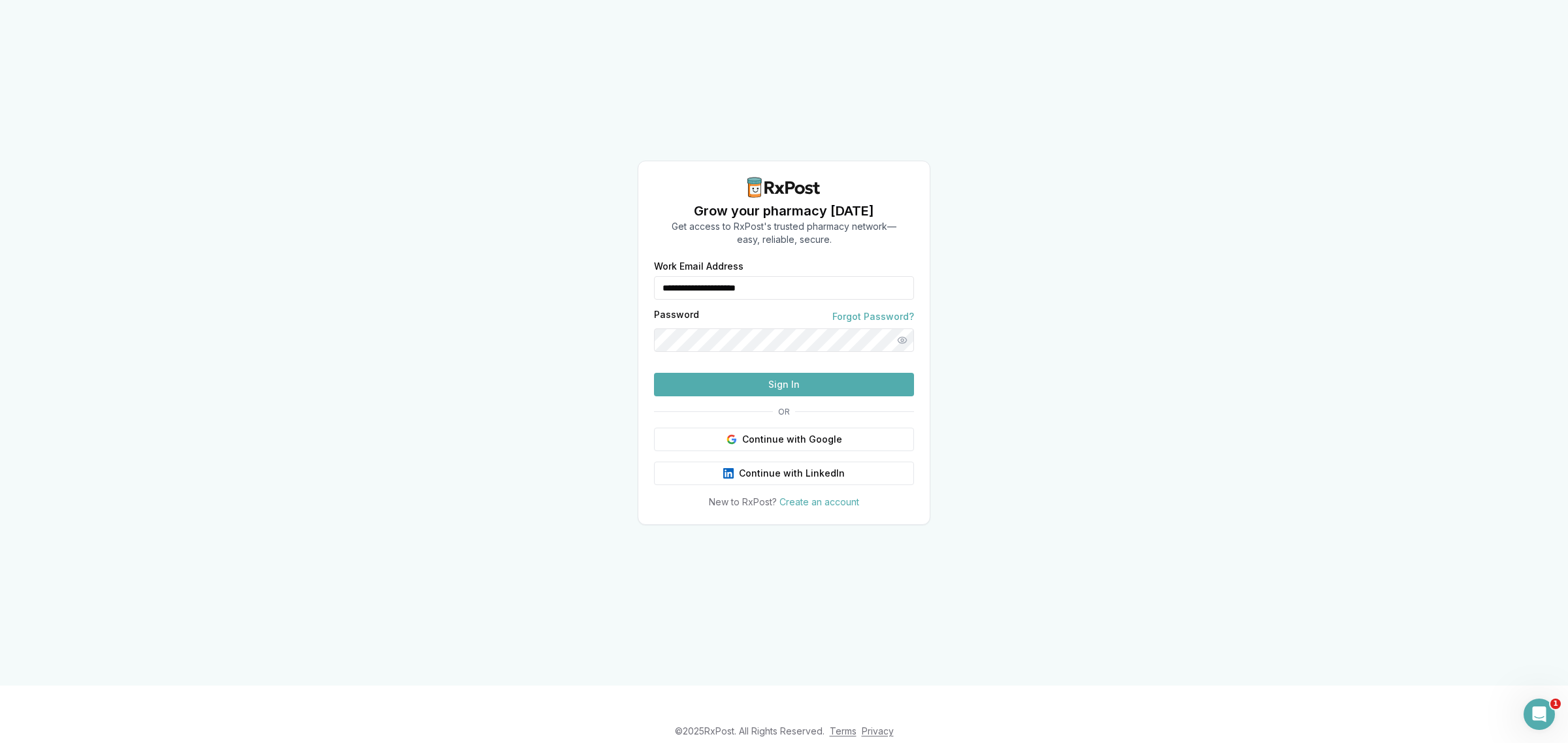
drag, startPoint x: 834, startPoint y: 255, endPoint x: 500, endPoint y: 263, distance: 334.1
click at [500, 263] on div "**********" at bounding box center [784, 343] width 1568 height 686
type input "**********"
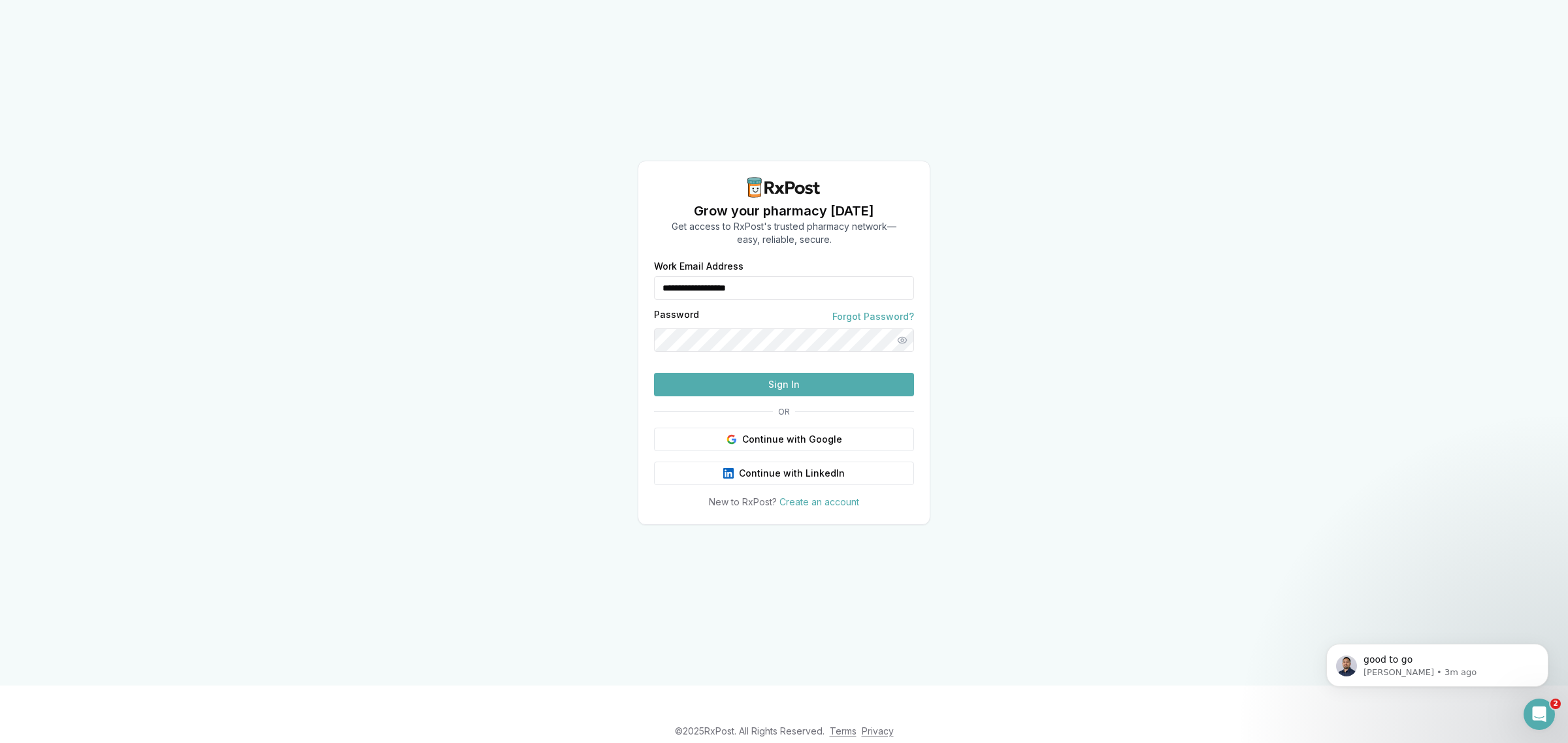
click at [788, 397] on button "Sign In" at bounding box center [784, 384] width 260 height 23
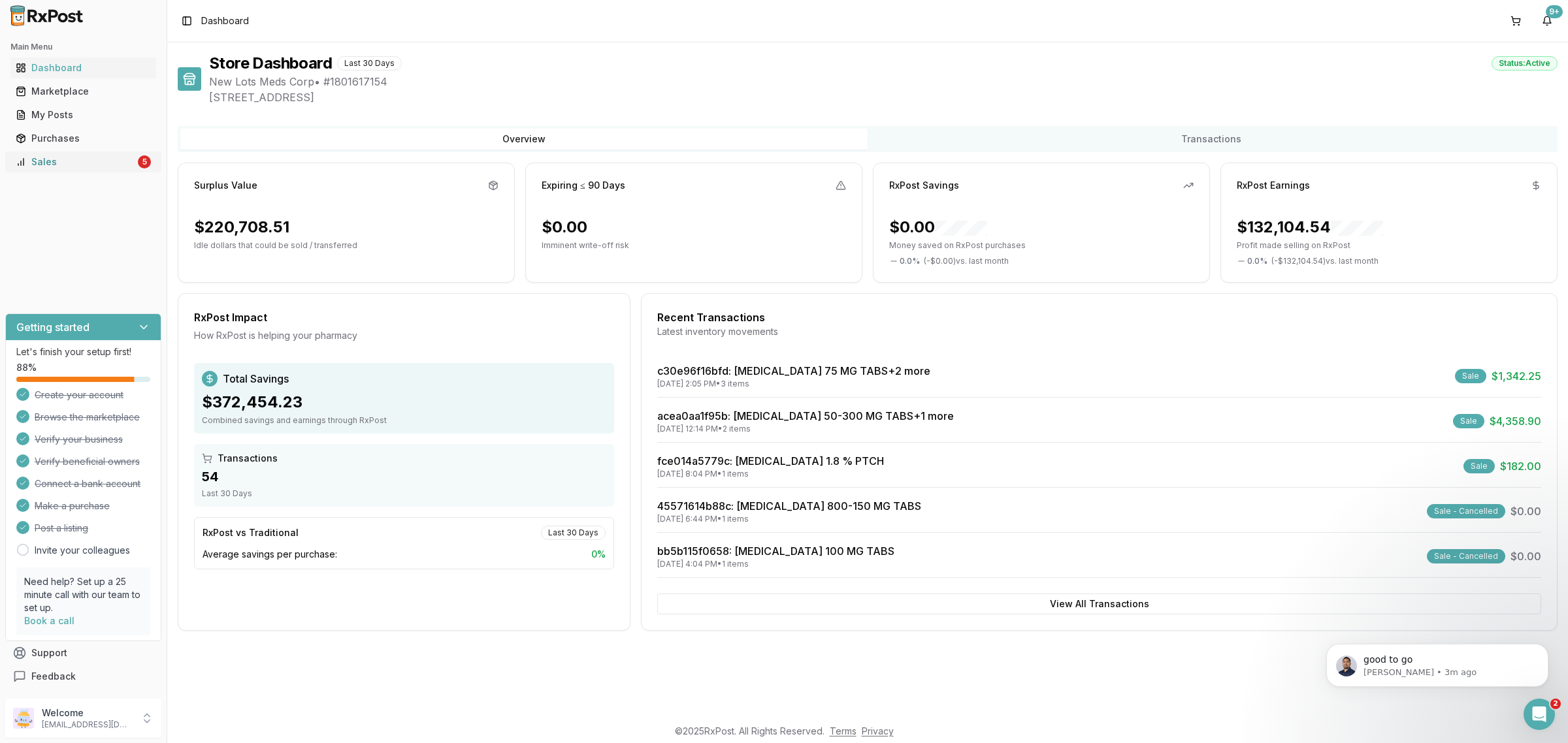
click at [57, 169] on link "Sales 5" at bounding box center [83, 161] width 146 height 23
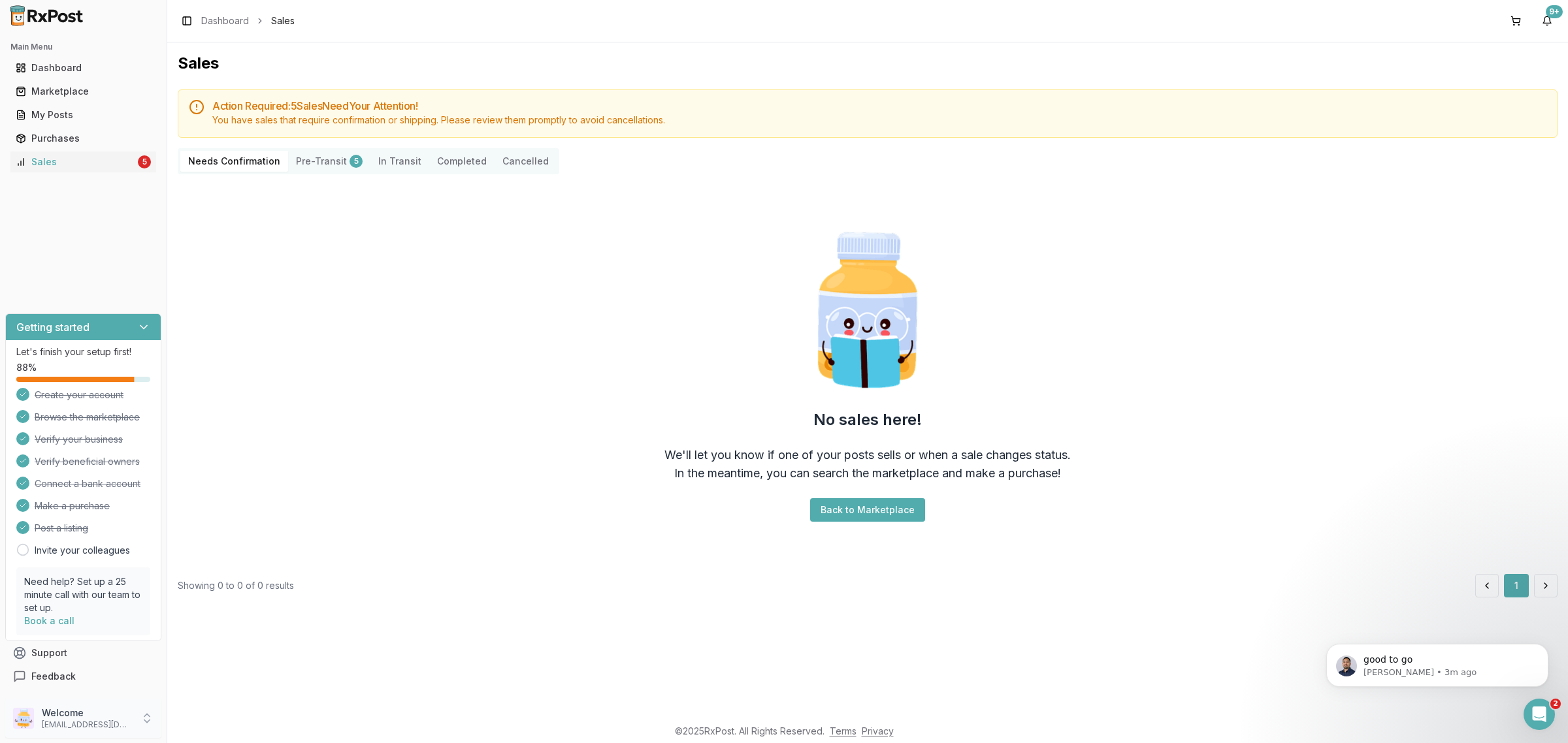
drag, startPoint x: 106, startPoint y: 720, endPoint x: 155, endPoint y: 726, distance: 49.4
click at [108, 722] on p "[EMAIL_ADDRESS][DOMAIN_NAME]" at bounding box center [87, 725] width 91 height 11
click at [219, 732] on button "Sign Out" at bounding box center [237, 721] width 134 height 21
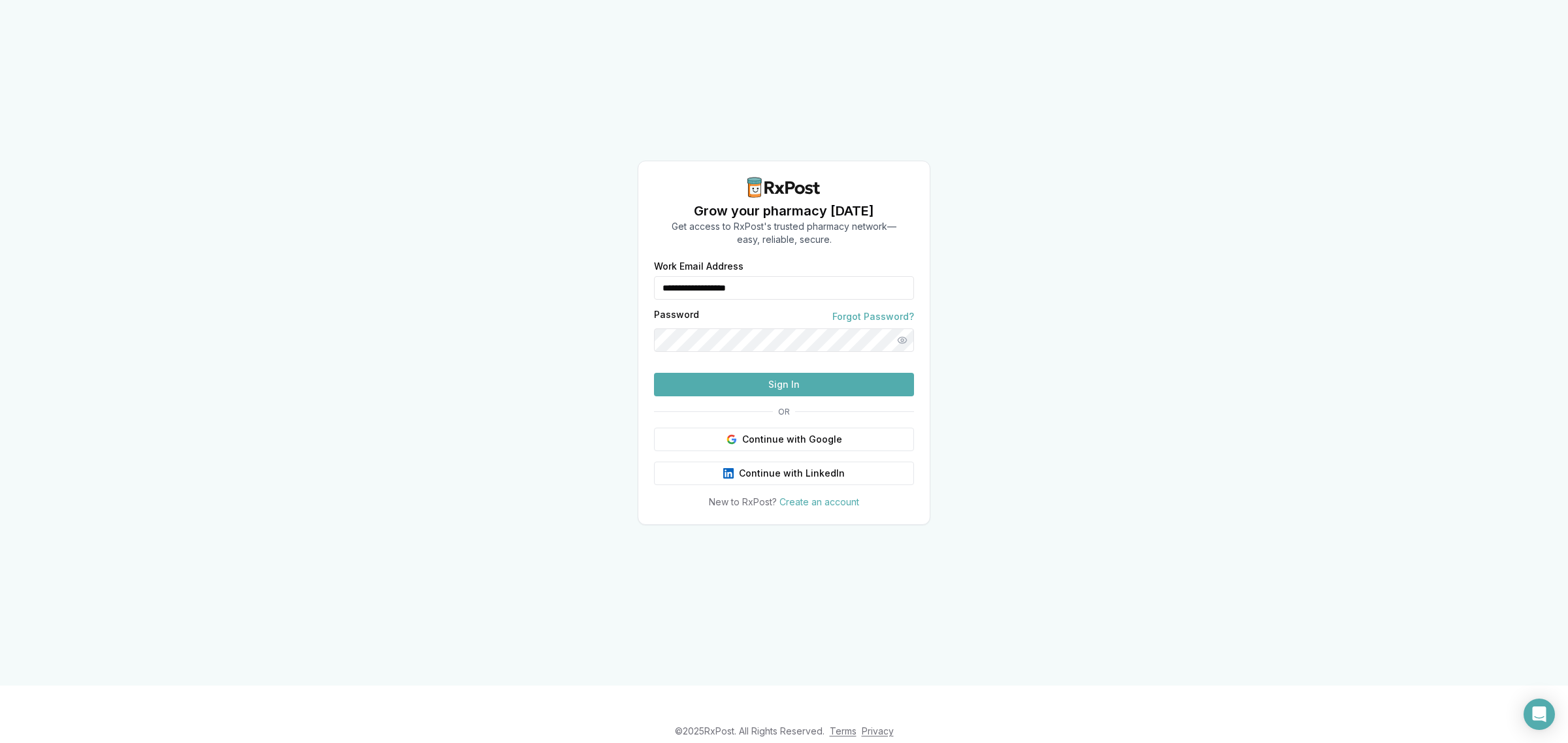
drag, startPoint x: 662, startPoint y: 278, endPoint x: 560, endPoint y: 288, distance: 102.5
click at [560, 288] on div "**********" at bounding box center [784, 343] width 1568 height 686
type input "**********"
click at [754, 397] on button "Sign In" at bounding box center [784, 384] width 260 height 23
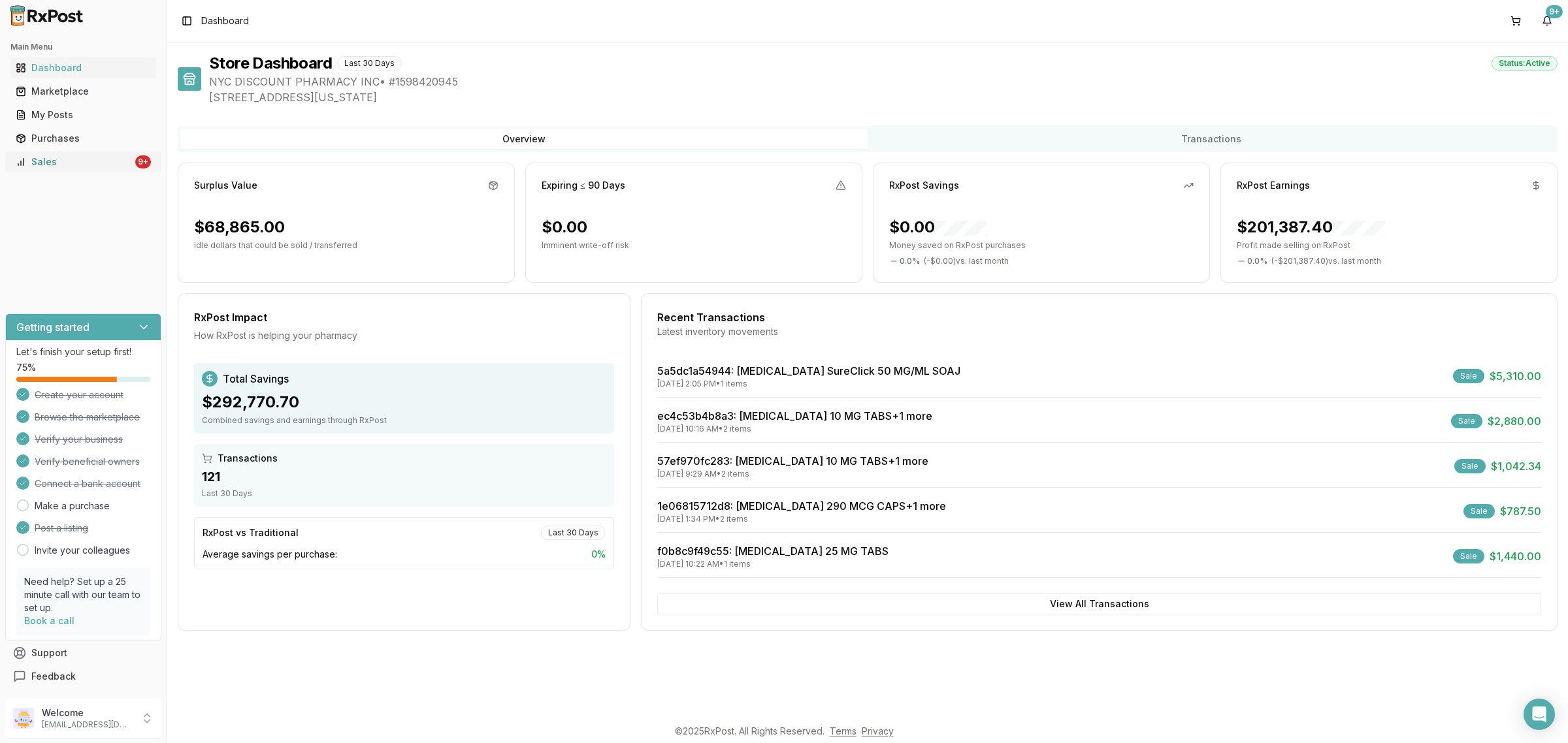
click at [106, 160] on div "Sales" at bounding box center [74, 162] width 117 height 13
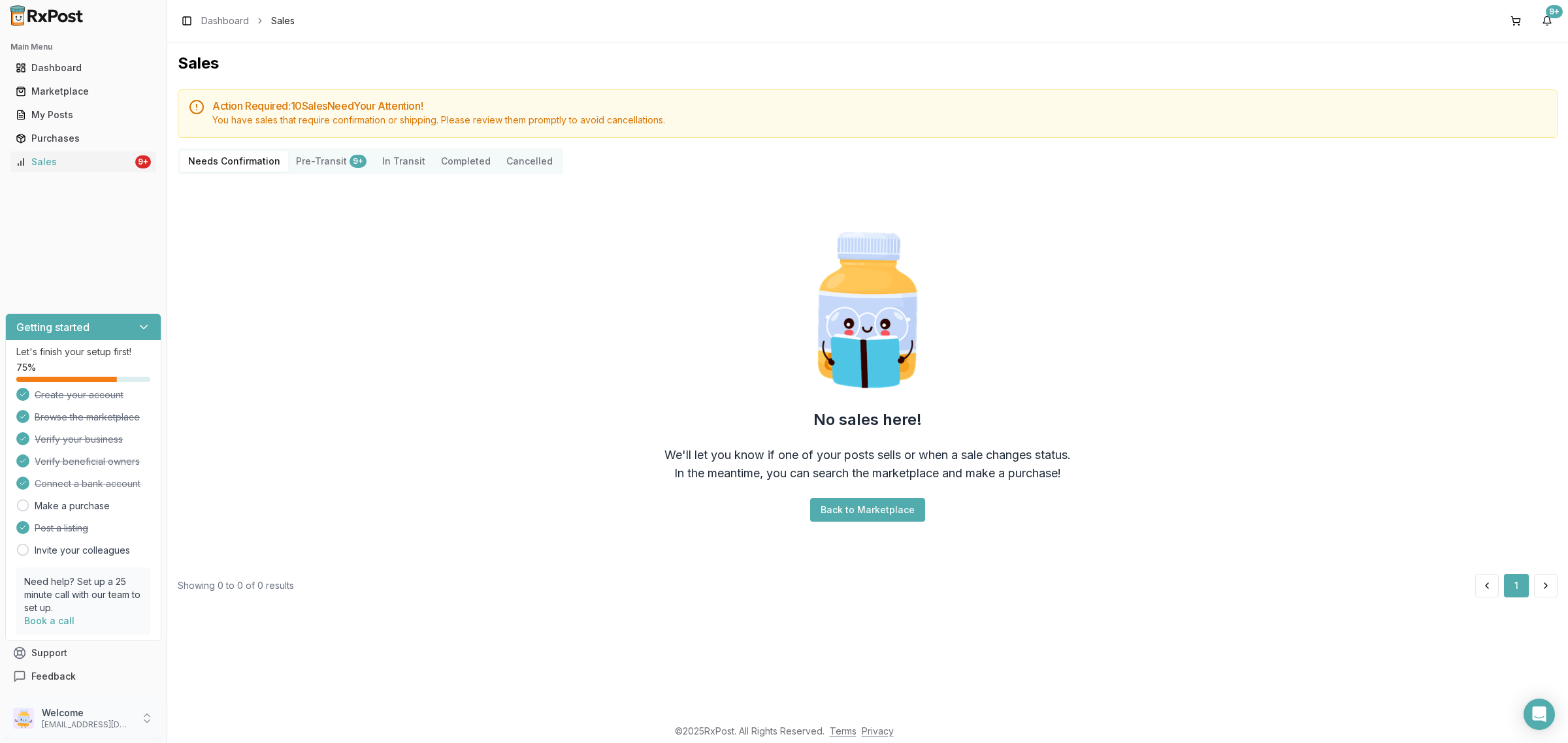
click at [111, 716] on p "Welcome" at bounding box center [87, 713] width 91 height 13
click at [220, 718] on span "Sign Out" at bounding box center [237, 722] width 124 height 13
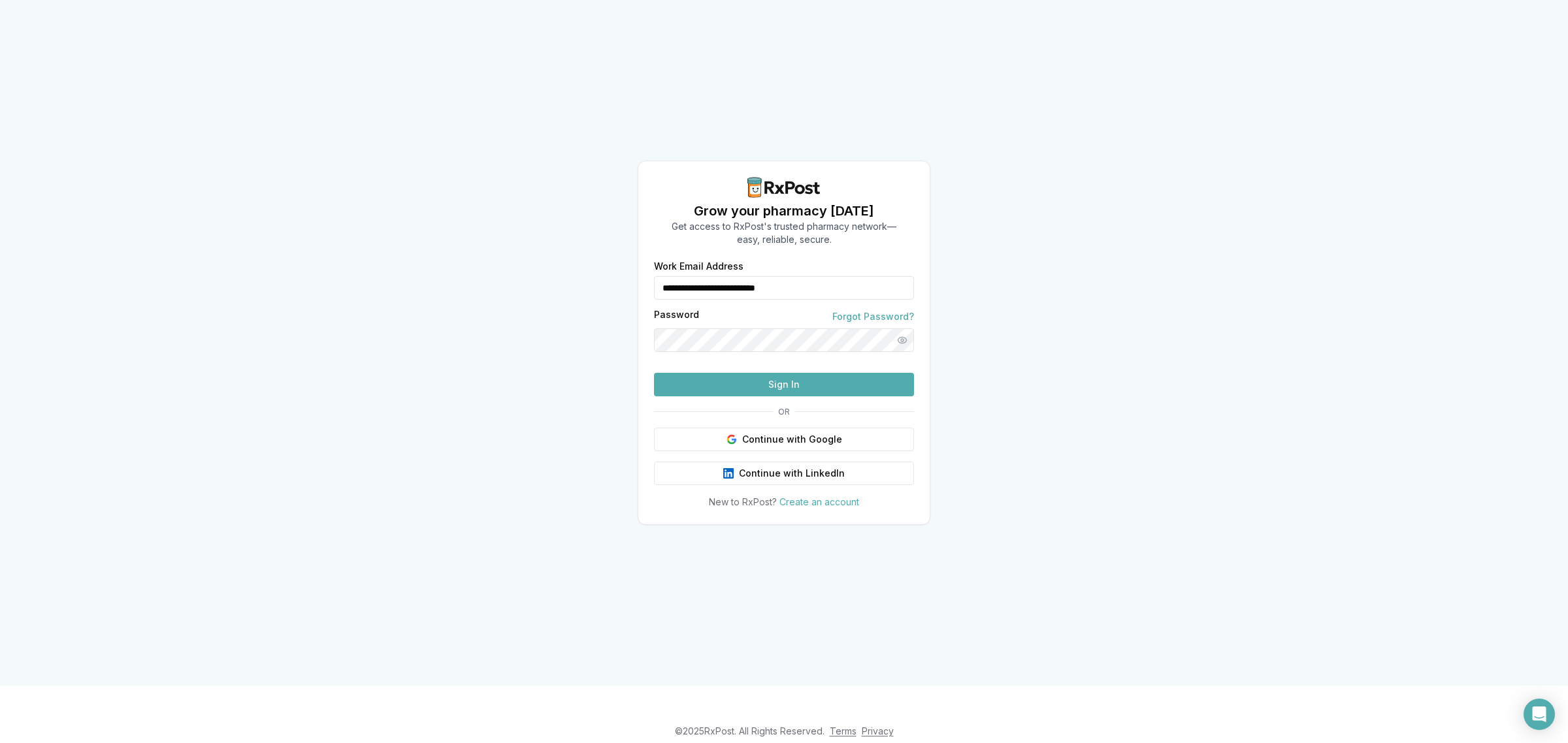
drag, startPoint x: 828, startPoint y: 258, endPoint x: 492, endPoint y: 255, distance: 336.0
click at [492, 255] on div "**********" at bounding box center [784, 343] width 1568 height 686
type input "**********"
click at [724, 397] on button "Sign In" at bounding box center [784, 384] width 260 height 23
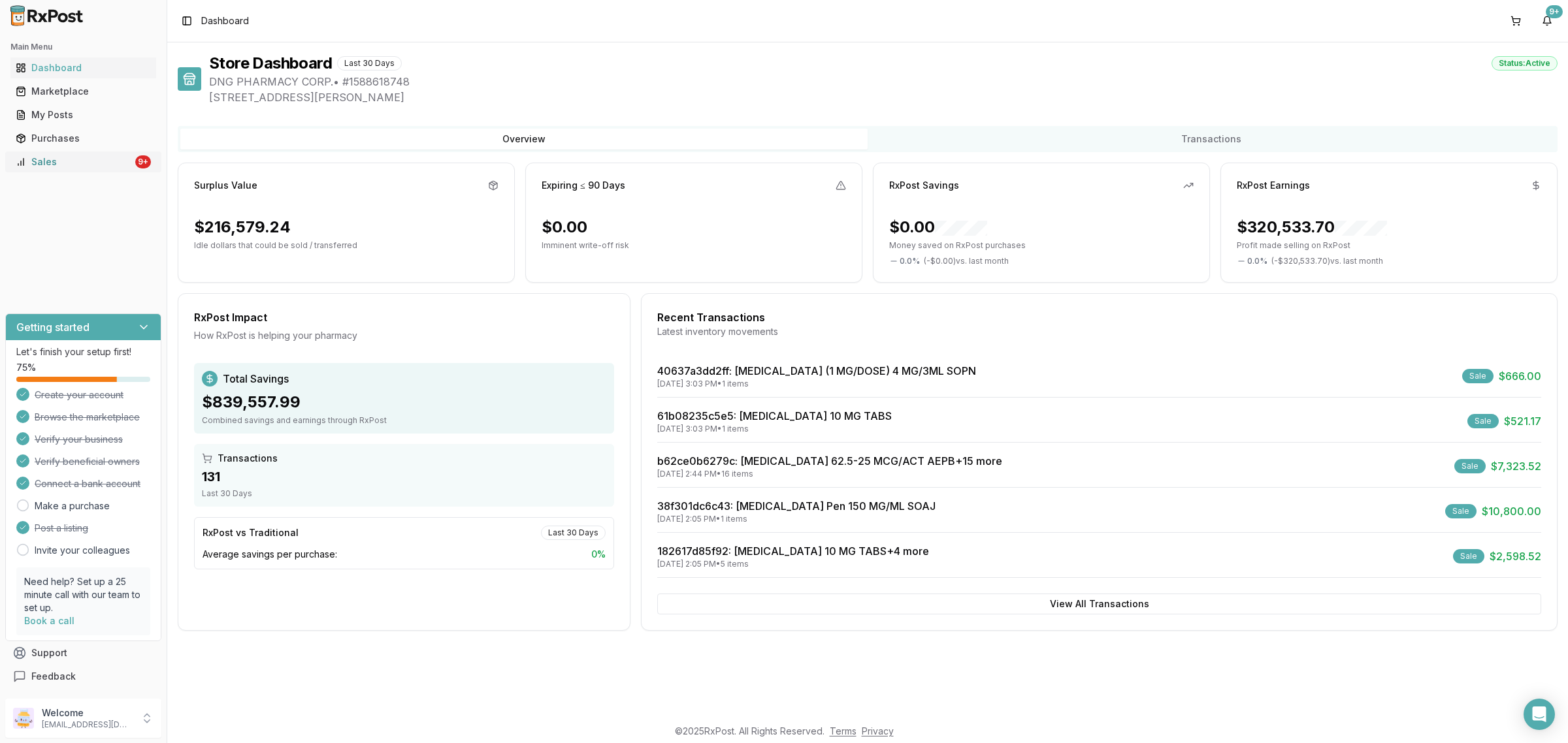
click at [84, 168] on div "Sales" at bounding box center [74, 162] width 117 height 13
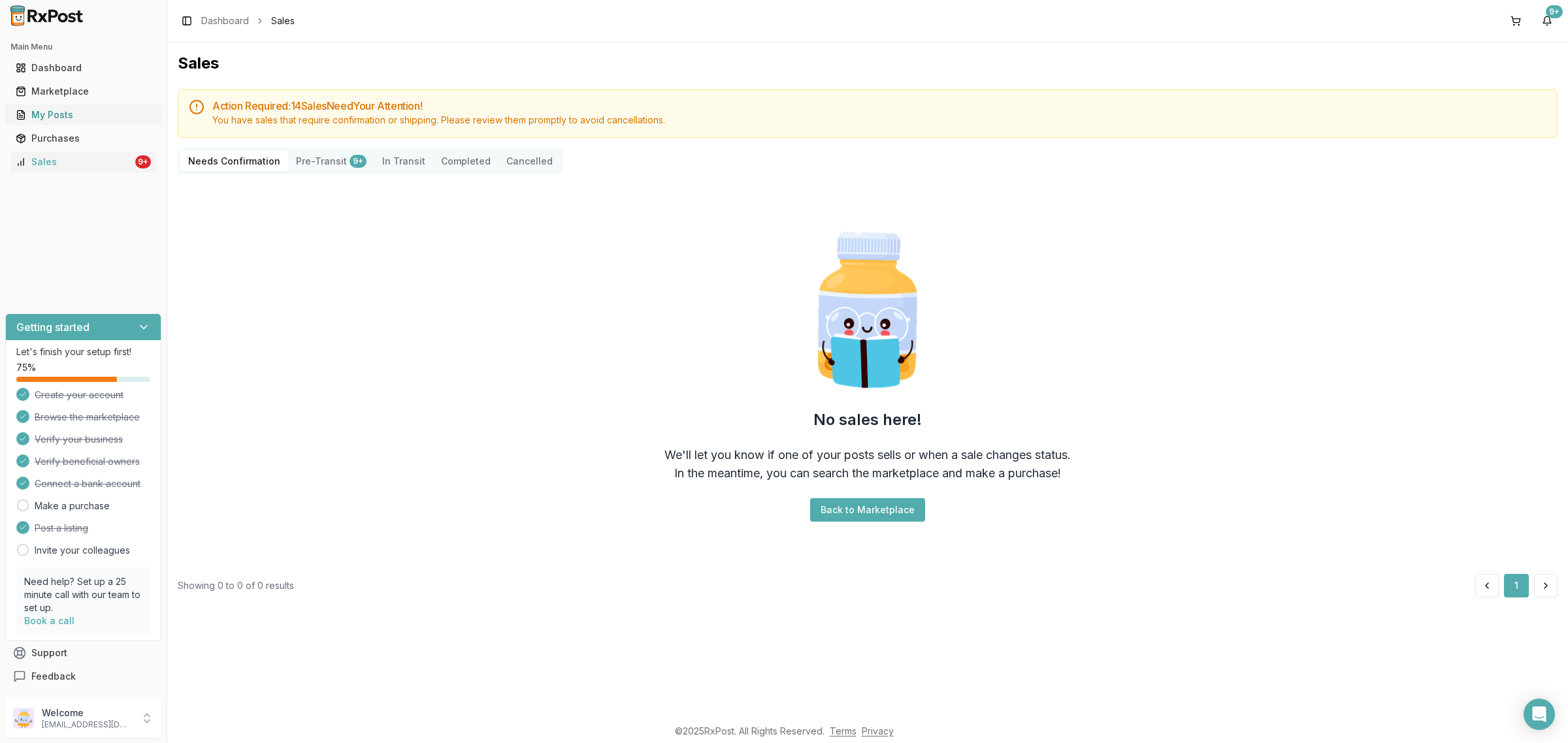
click at [72, 118] on div "My Posts" at bounding box center [83, 115] width 135 height 13
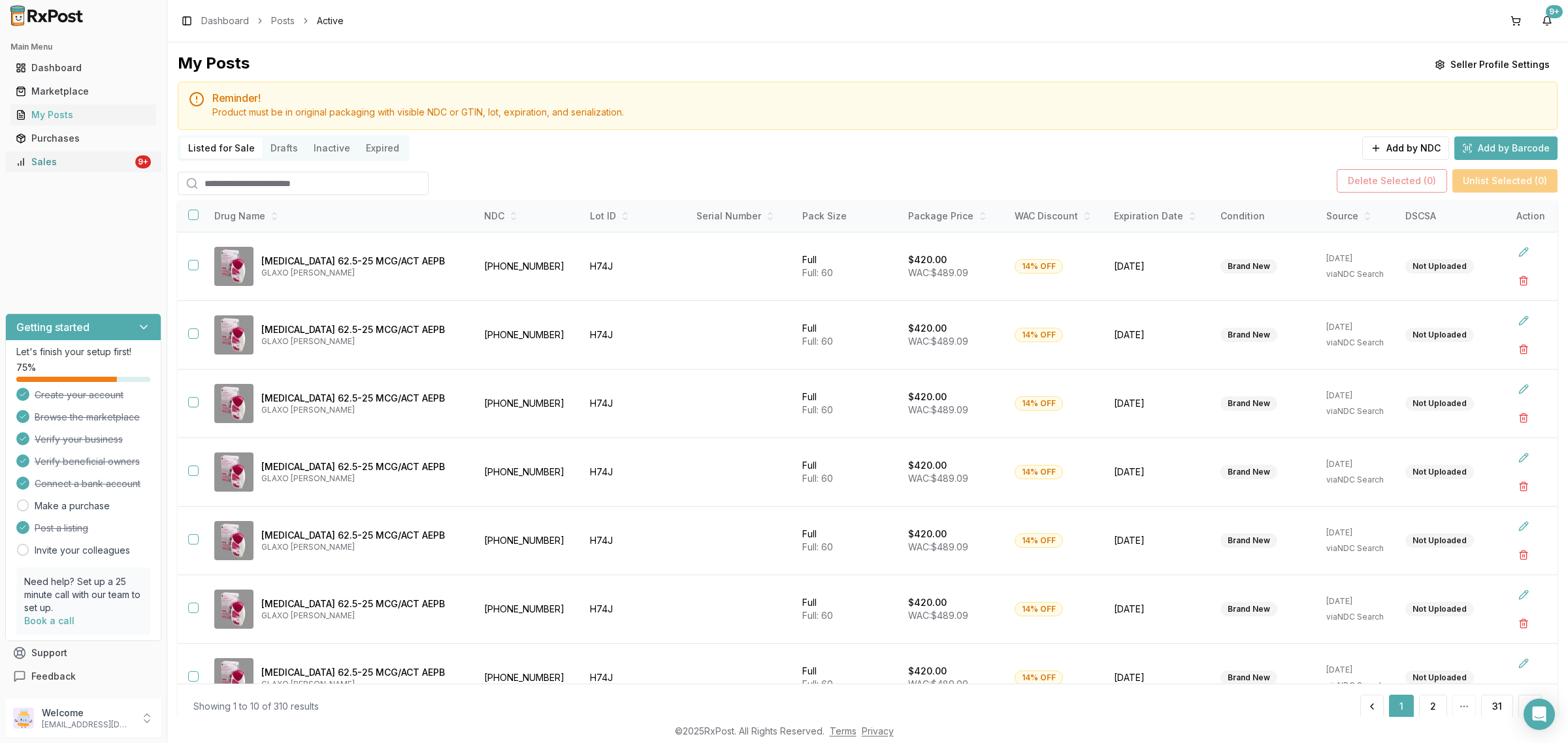
click at [56, 156] on div "Sales" at bounding box center [74, 162] width 117 height 13
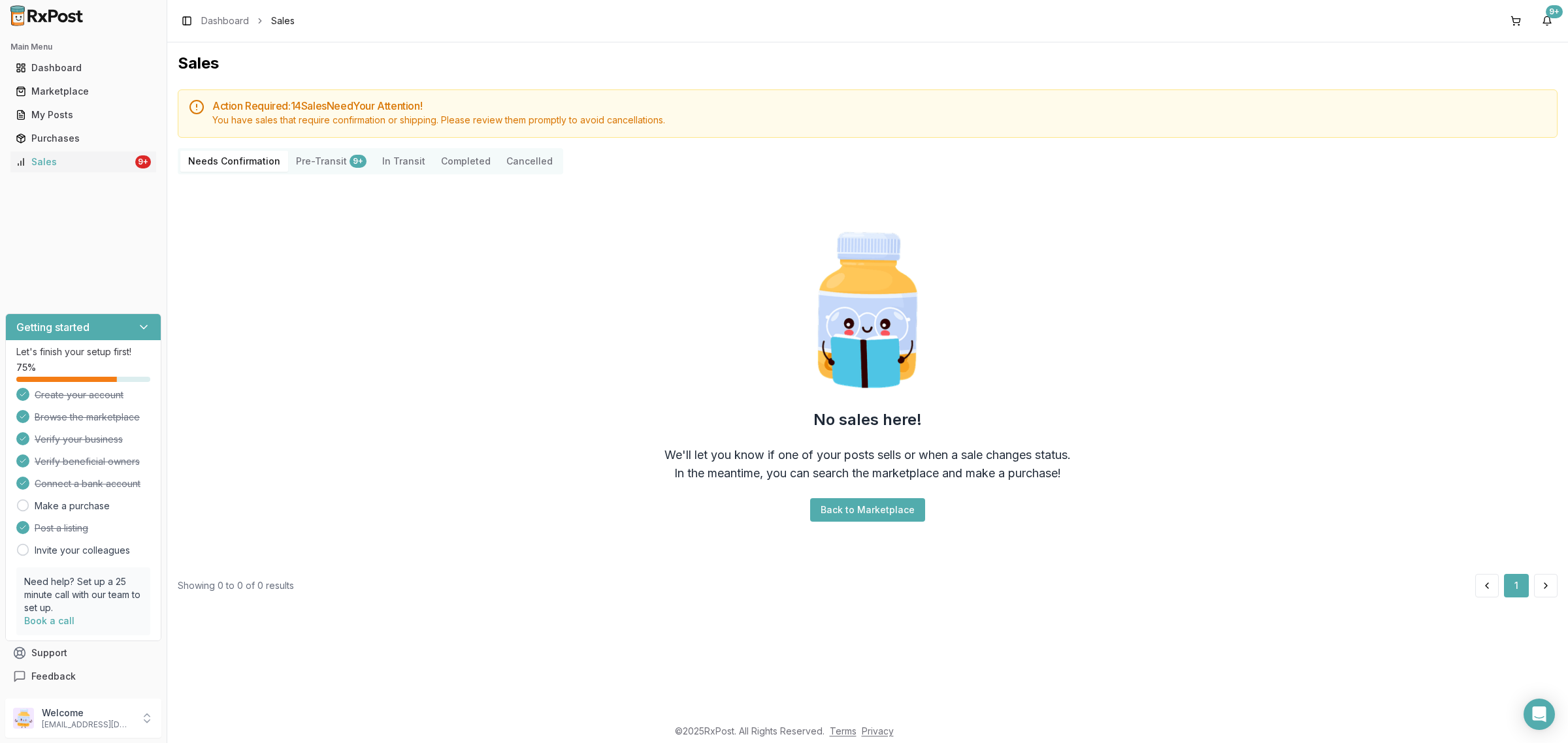
click at [292, 165] on button "Pre-Transit 9+" at bounding box center [331, 161] width 86 height 21
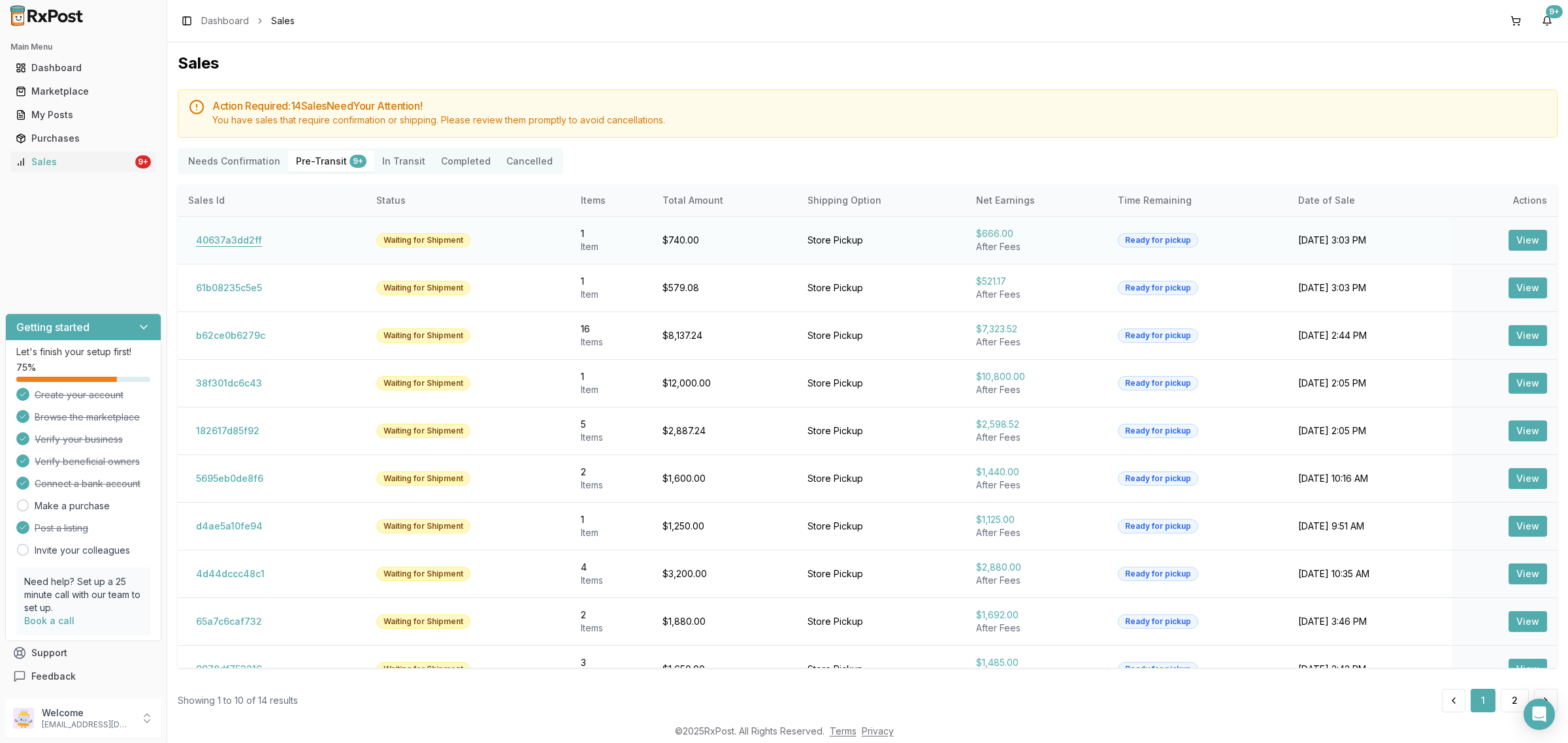
click at [223, 241] on button "40637a3dd2ff" at bounding box center [229, 240] width 82 height 21
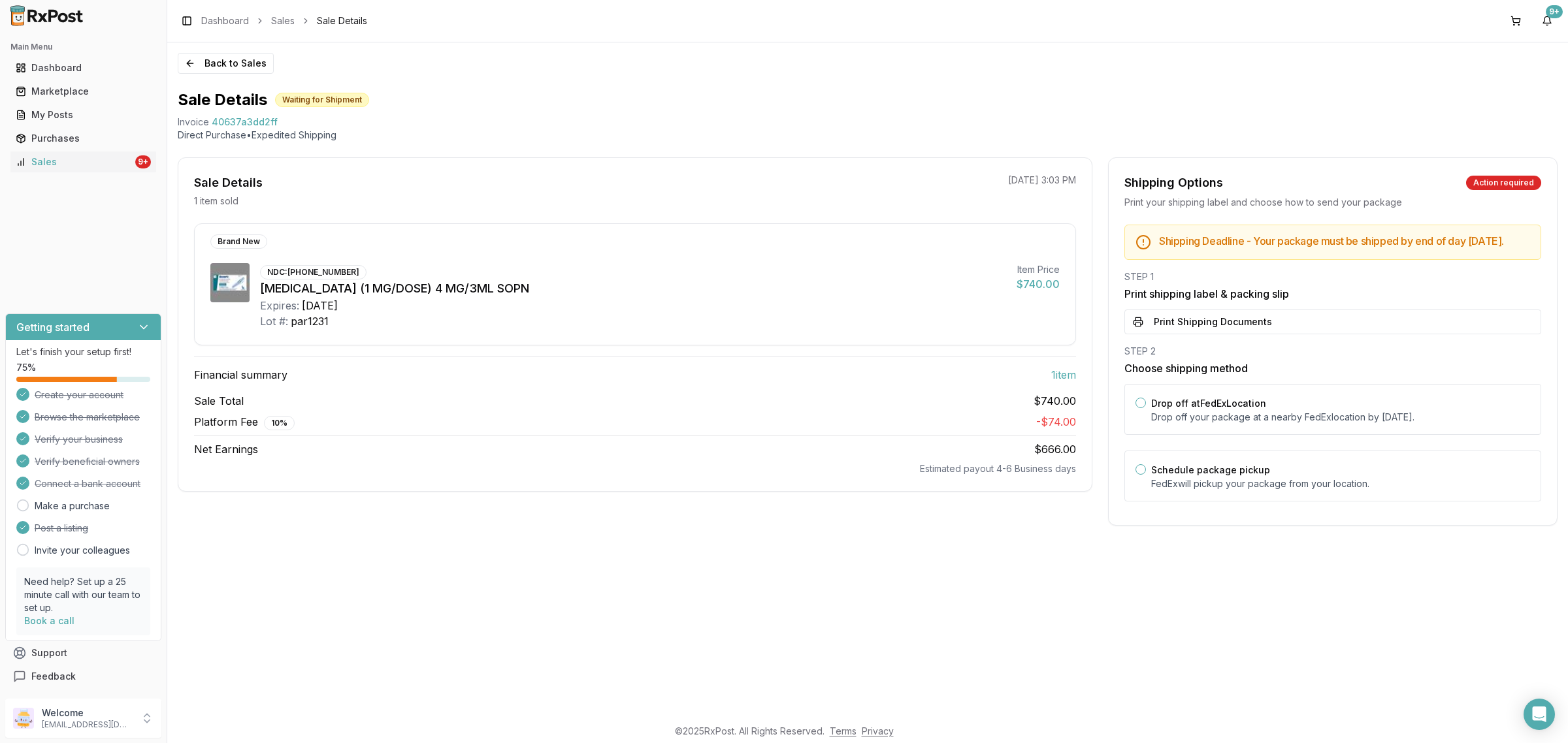
drag, startPoint x: 1111, startPoint y: 300, endPoint x: 1103, endPoint y: 310, distance: 12.8
click at [1103, 310] on div "Sale Details 1 item sold 09/22/2025 3:03 PM Brand New NDC: 00169-4130-13 Ozempi…" at bounding box center [867, 342] width 1380 height 368
drag, startPoint x: 1103, startPoint y: 310, endPoint x: 1503, endPoint y: 330, distance: 400.5
click at [1520, 333] on button "Print Shipping Documents" at bounding box center [1332, 322] width 417 height 25
click at [1389, 334] on div "STEP 1 Print shipping label & packing slip Loading PDF..." at bounding box center [1332, 302] width 417 height 64
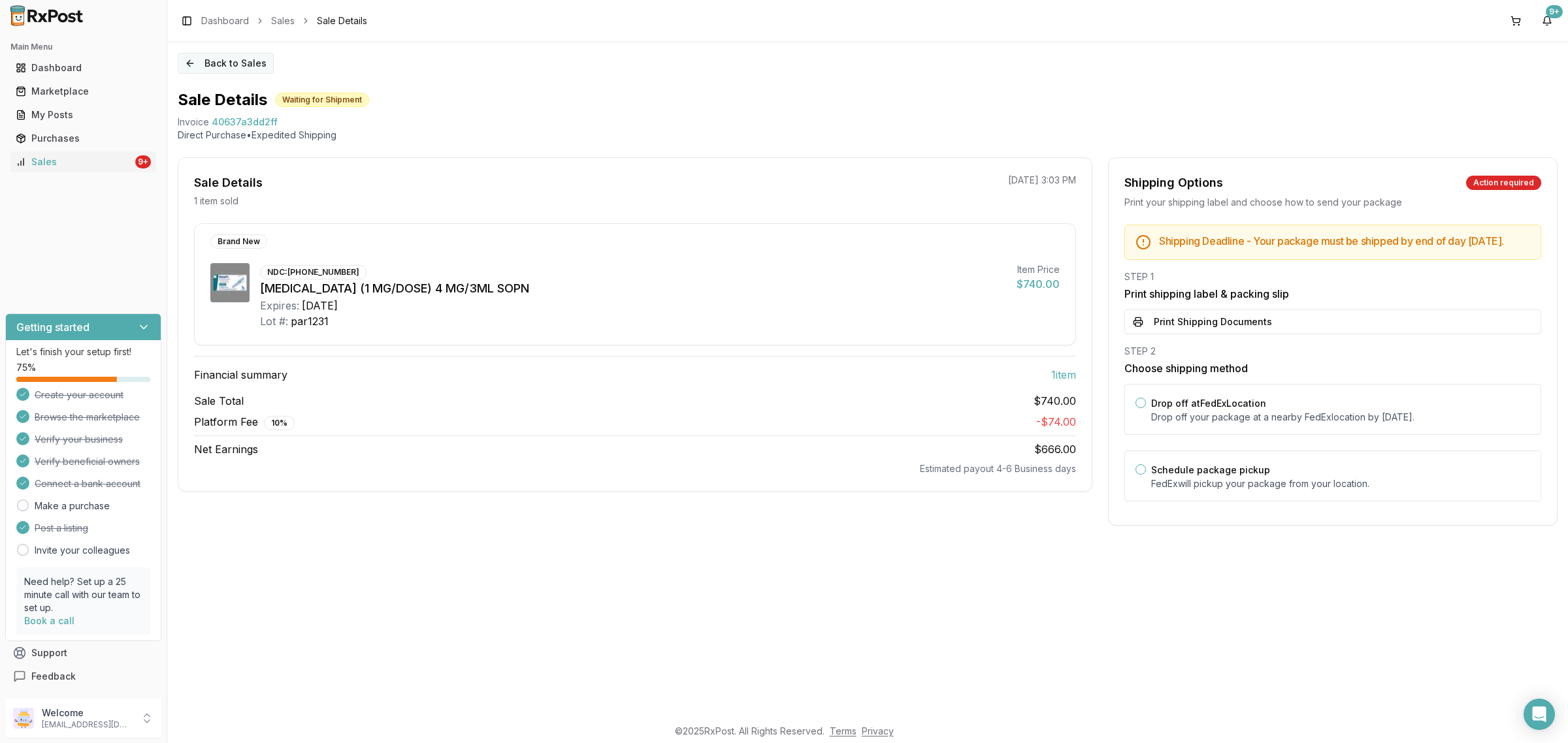
click at [260, 59] on button "Back to Sales" at bounding box center [225, 63] width 96 height 21
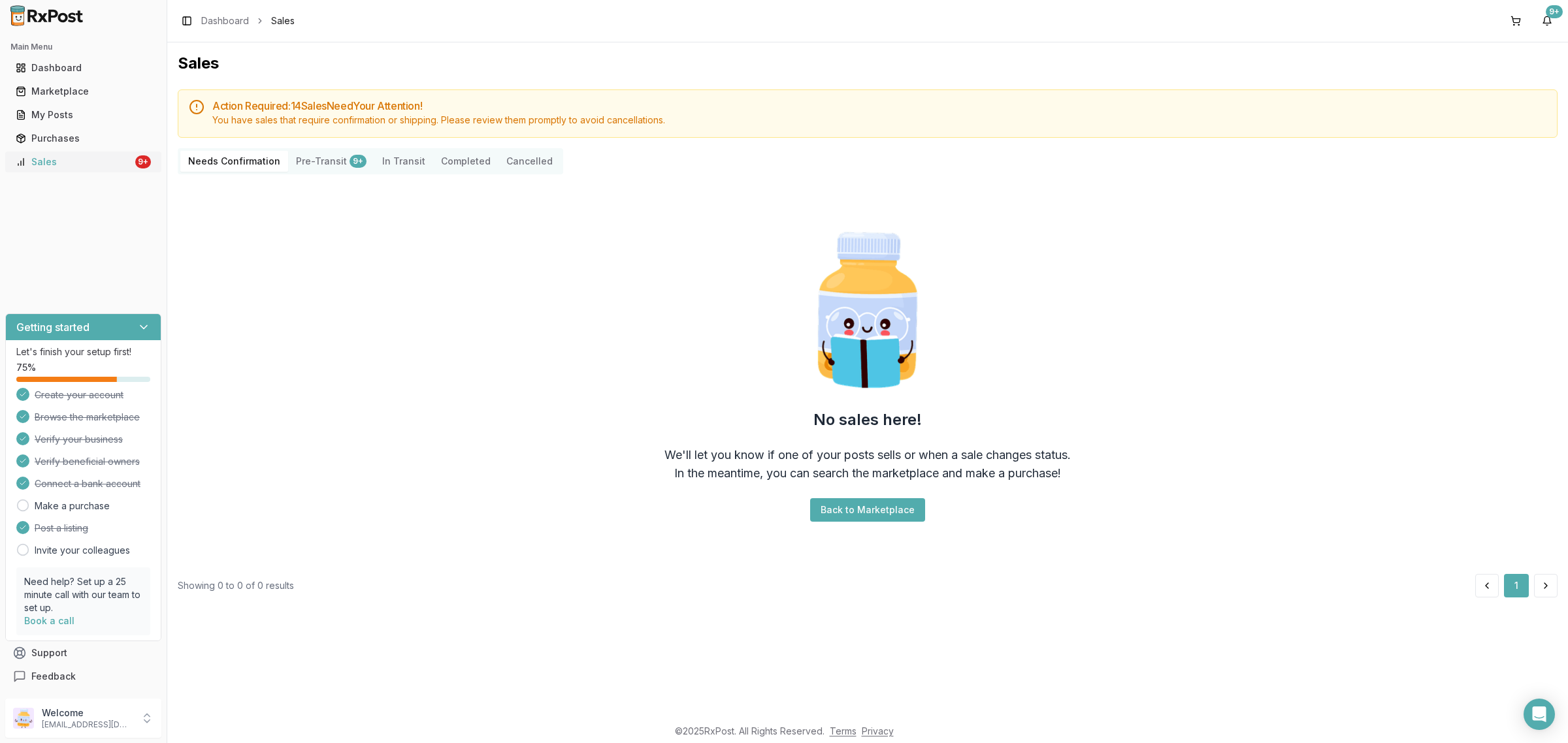
click at [46, 167] on div "Sales" at bounding box center [74, 162] width 117 height 13
click at [70, 7] on img at bounding box center [47, 15] width 84 height 21
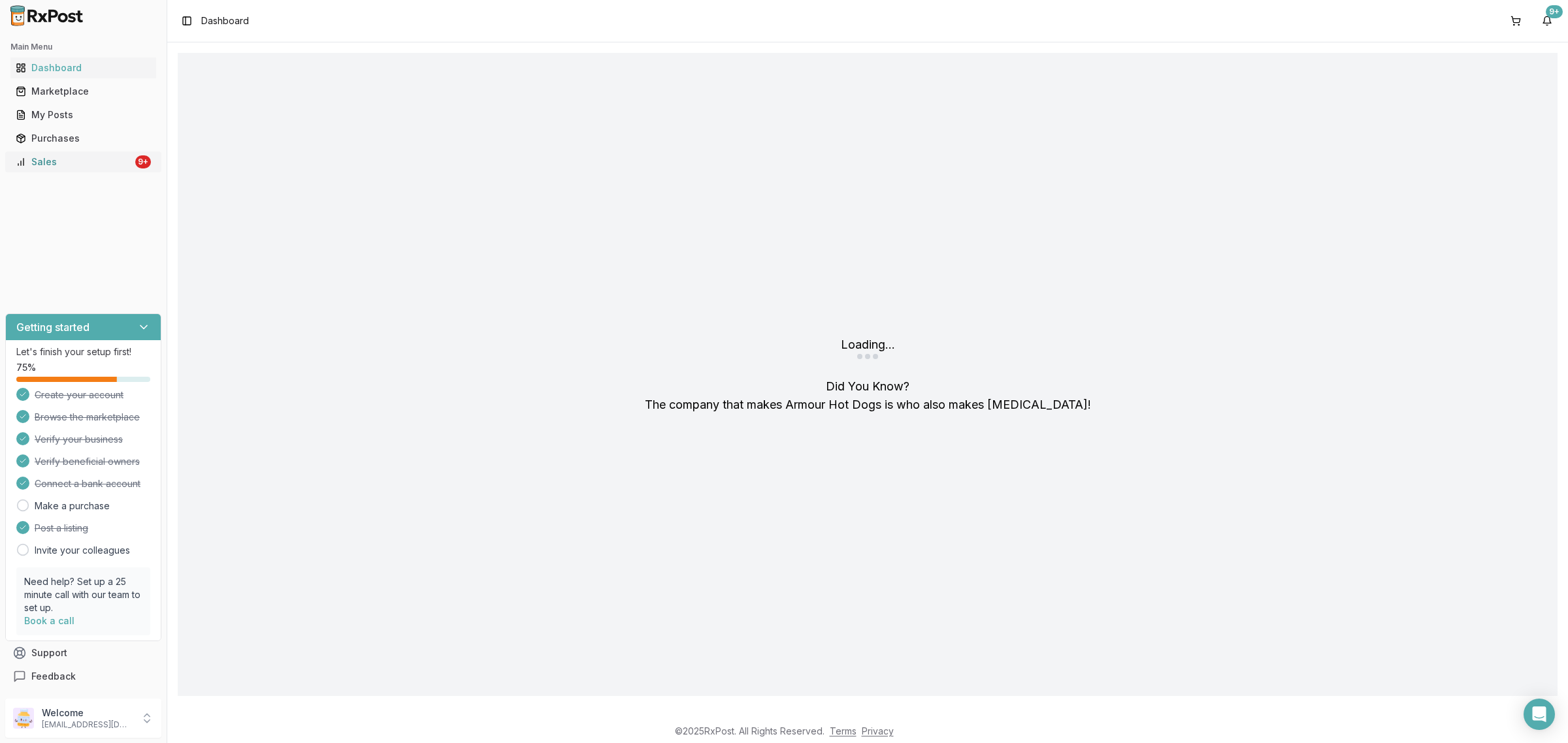
click at [82, 163] on div "Sales" at bounding box center [74, 162] width 117 height 13
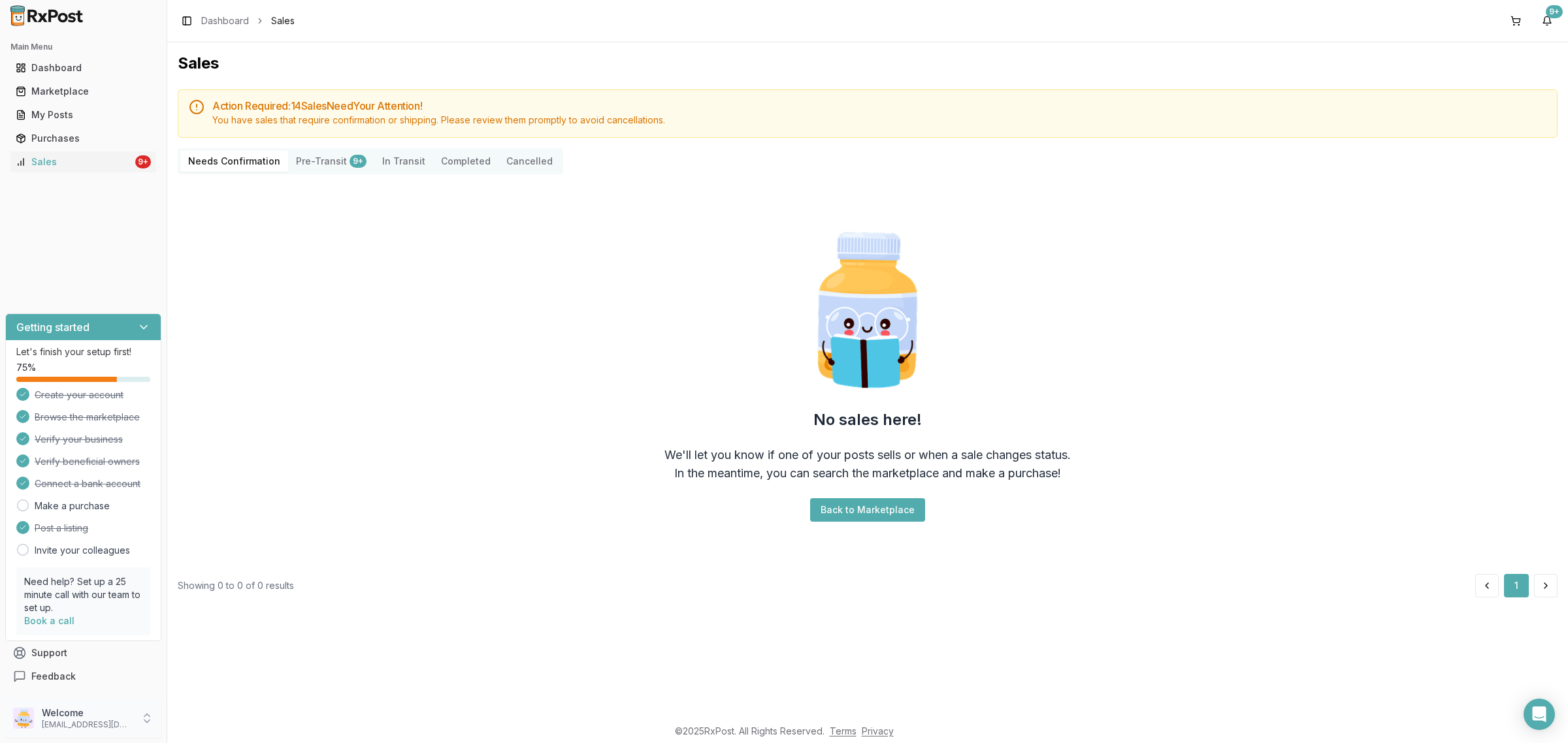
click at [95, 712] on p "Welcome" at bounding box center [87, 713] width 91 height 13
click at [253, 717] on span "Sign Out" at bounding box center [237, 722] width 124 height 13
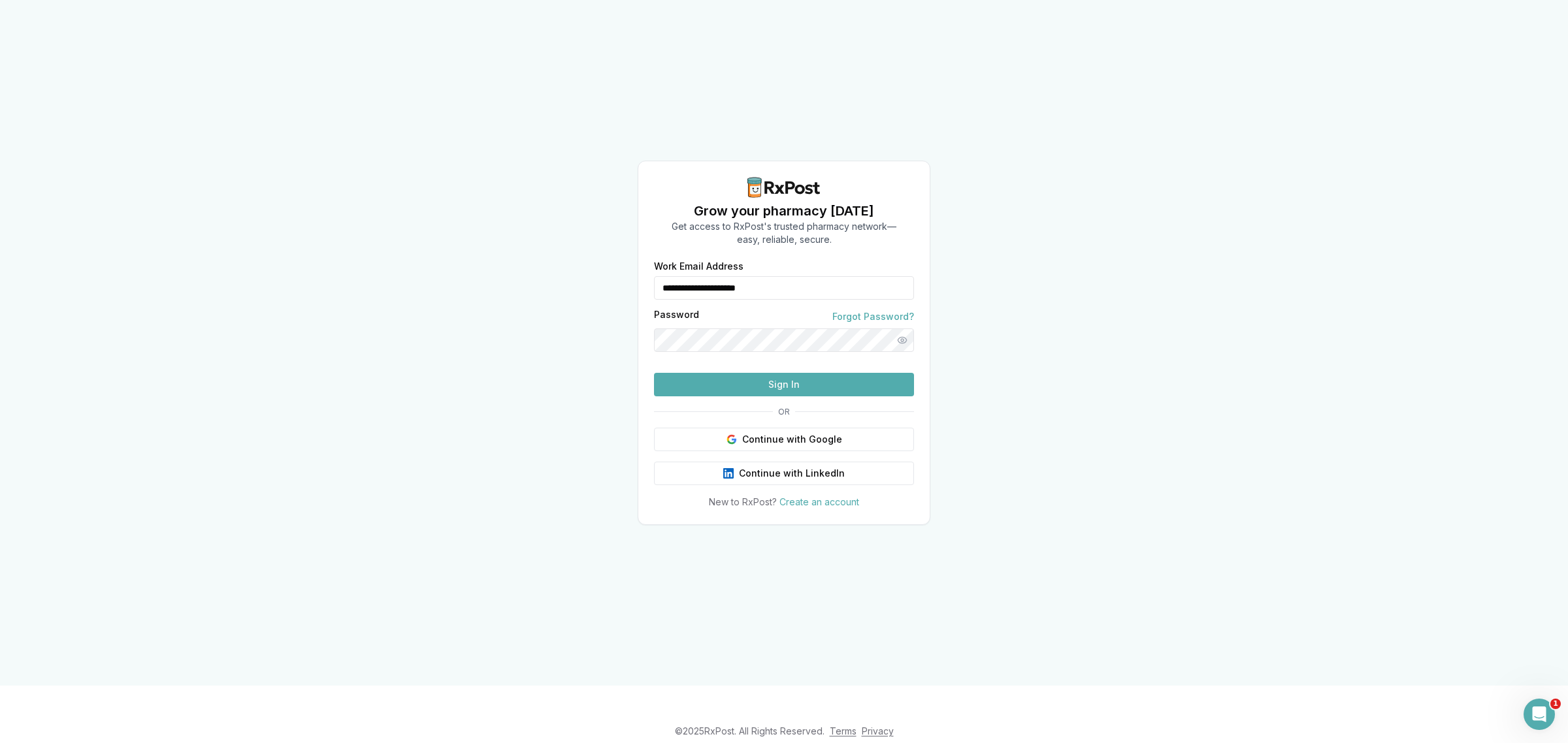
drag, startPoint x: 843, startPoint y: 241, endPoint x: 809, endPoint y: 255, distance: 36.8
click at [808, 262] on div "**********" at bounding box center [784, 280] width 260 height 38
drag, startPoint x: 794, startPoint y: 266, endPoint x: 596, endPoint y: 268, distance: 198.0
click at [596, 268] on div "**********" at bounding box center [784, 343] width 1568 height 686
type input "**********"
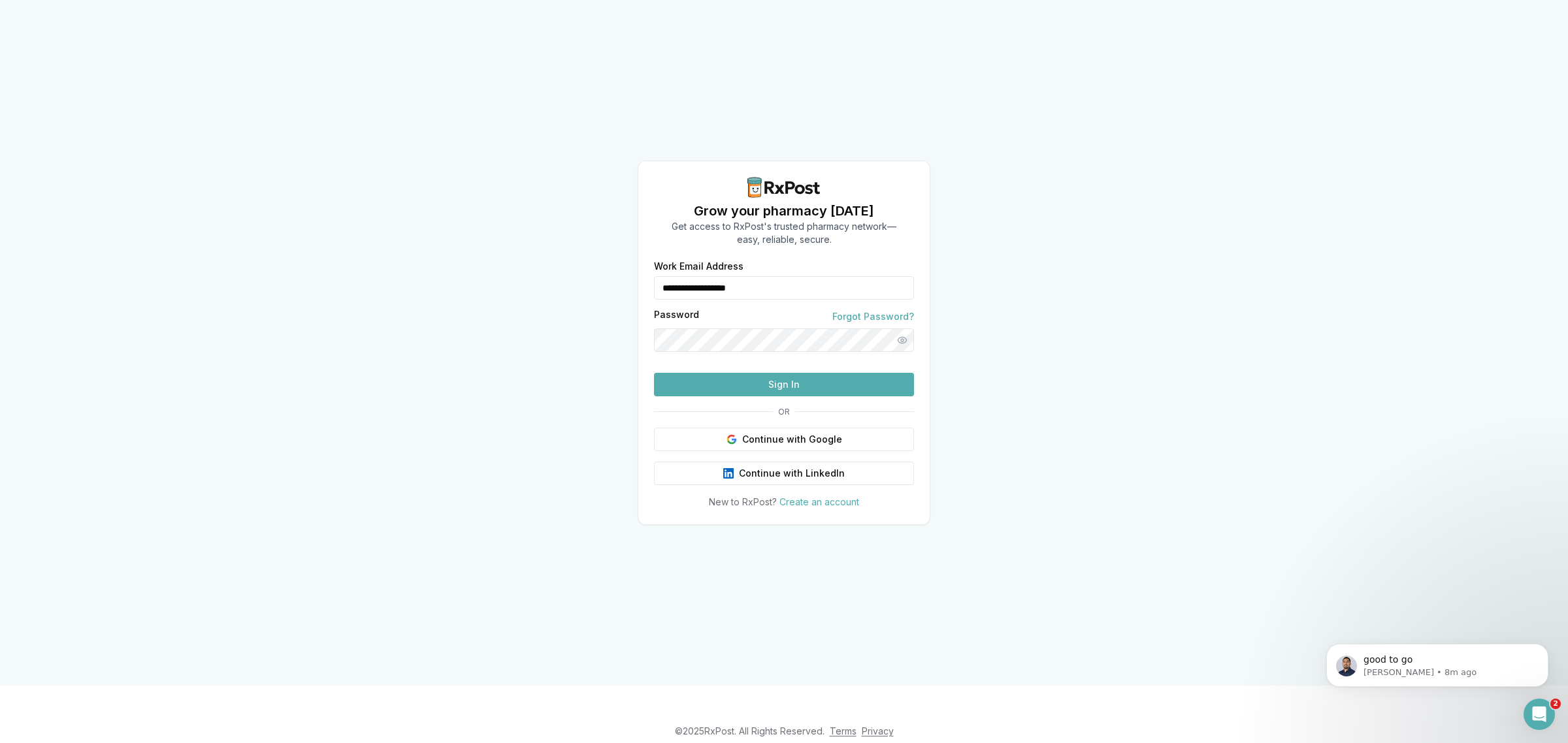
click at [781, 397] on button "Sign In" at bounding box center [784, 384] width 260 height 23
click at [696, 397] on button "Sign In" at bounding box center [784, 384] width 260 height 23
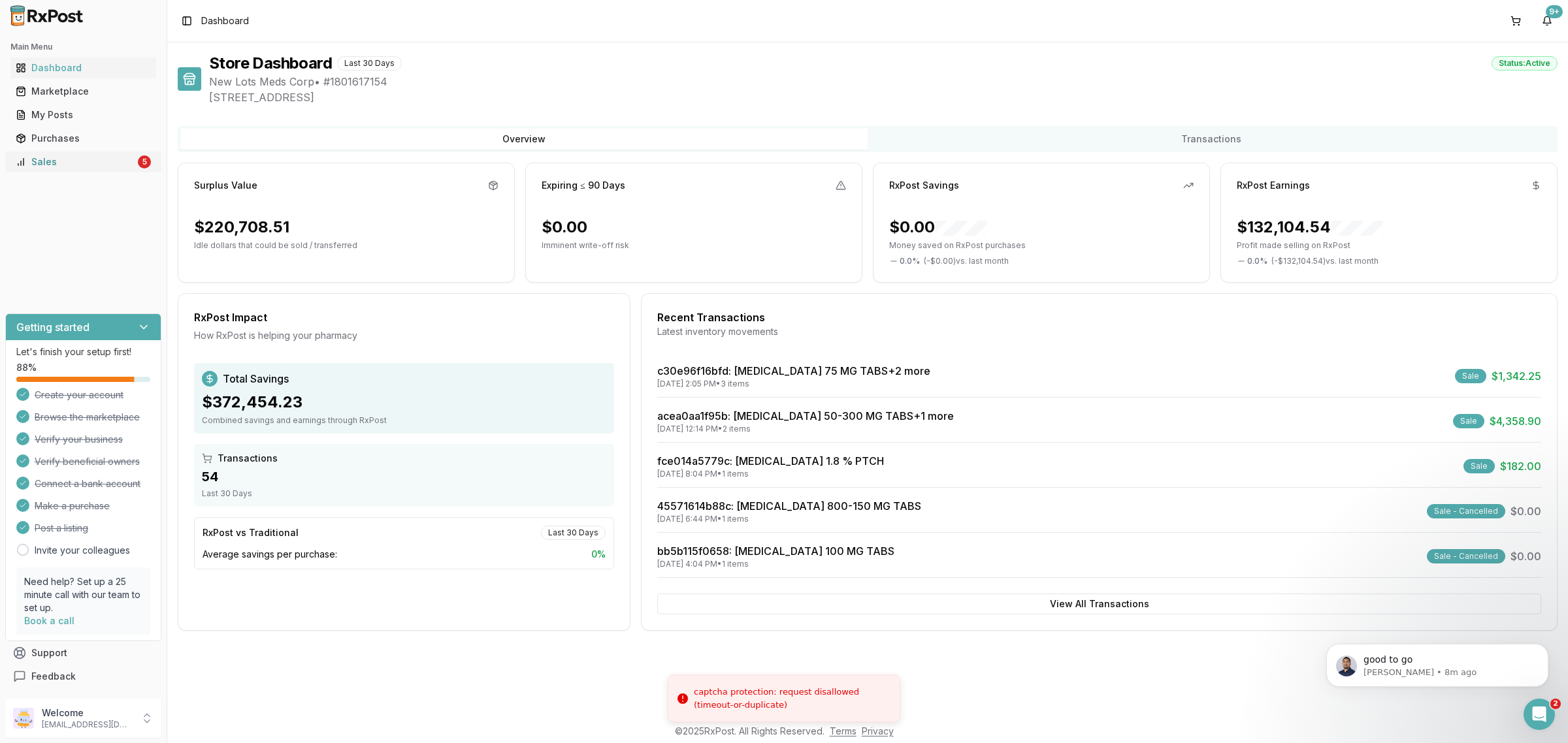
click at [144, 167] on link "Sales 5" at bounding box center [83, 161] width 146 height 23
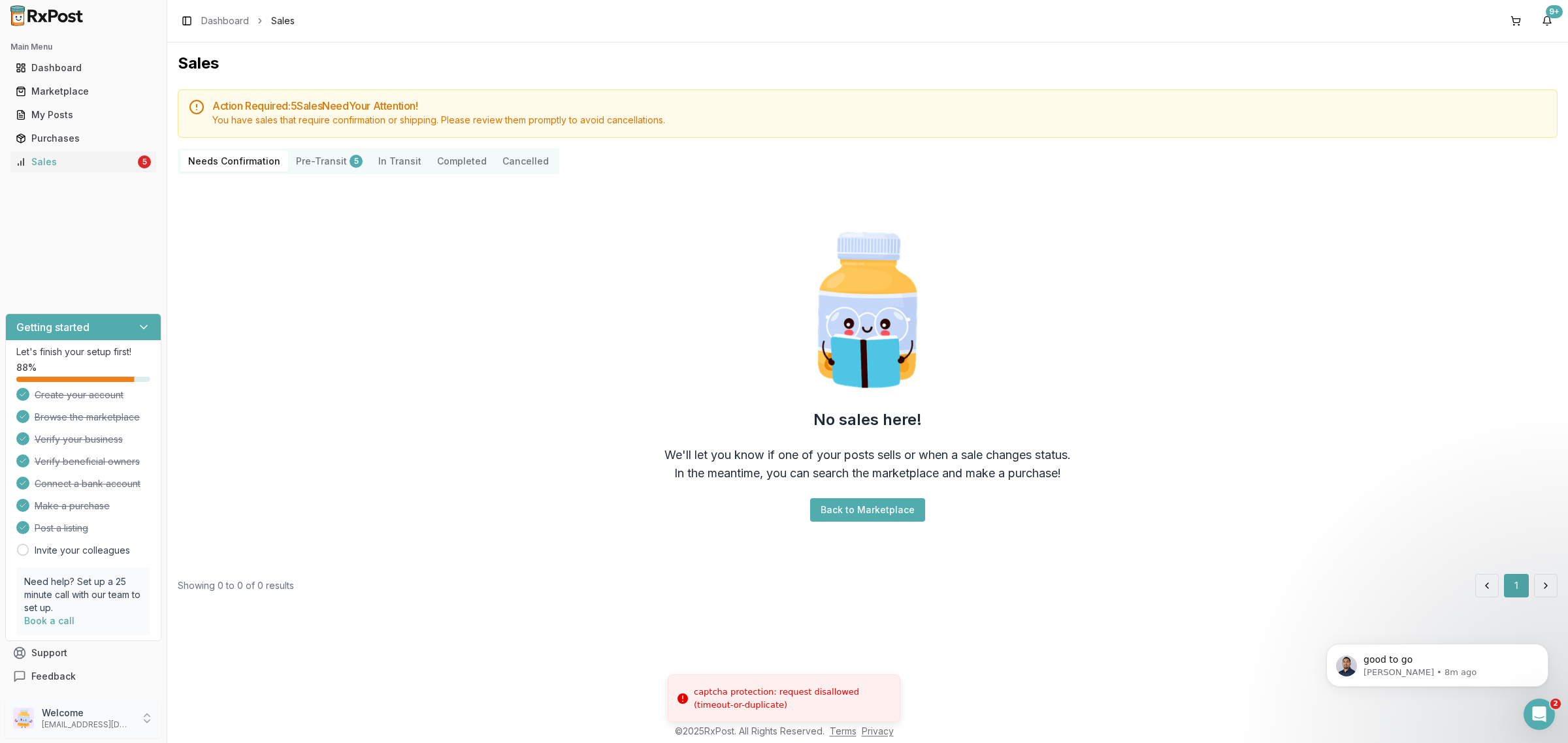
click at [126, 724] on p "[EMAIL_ADDRESS][DOMAIN_NAME]" at bounding box center [87, 725] width 91 height 11
click at [195, 726] on span "Sign Out" at bounding box center [237, 722] width 124 height 13
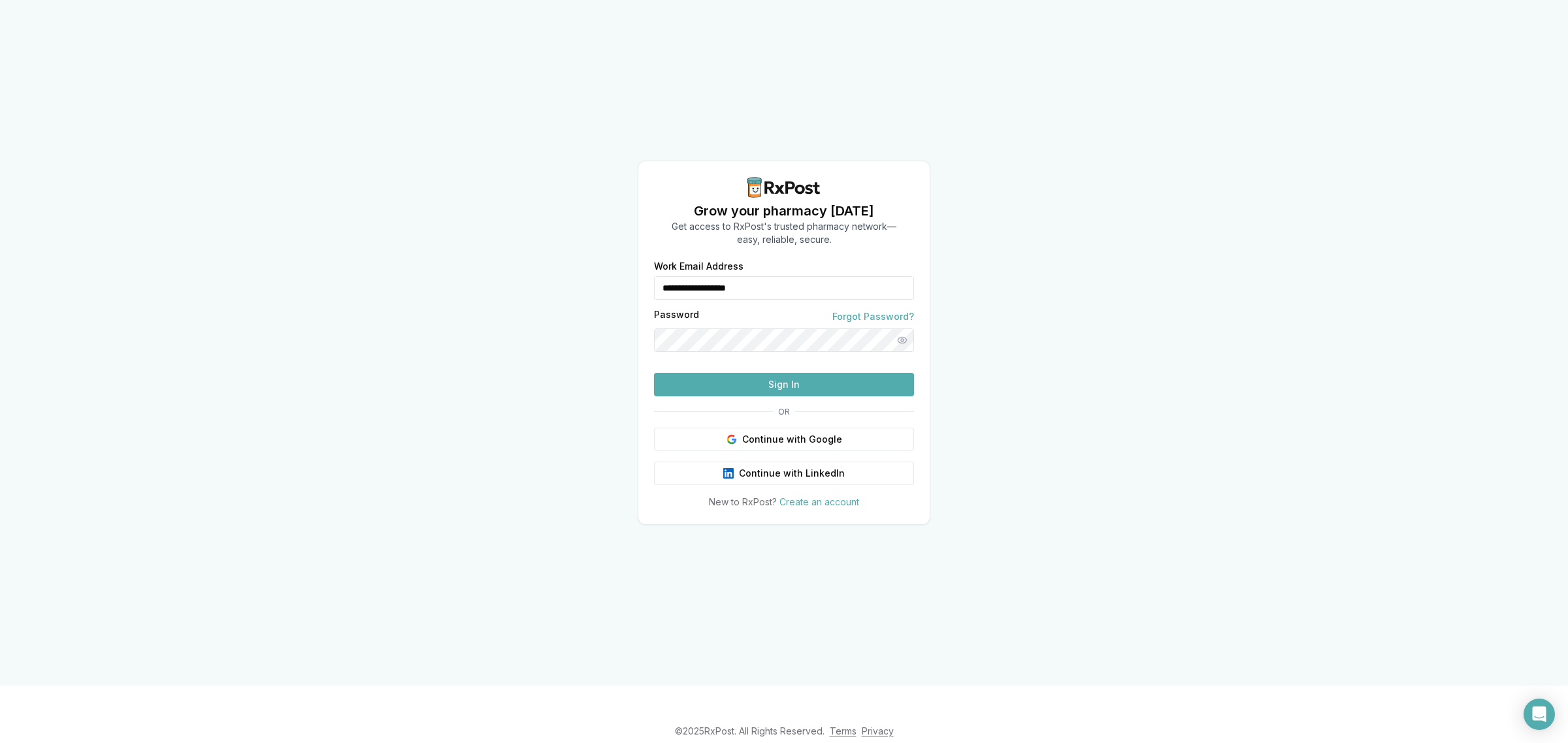
drag, startPoint x: 798, startPoint y: 260, endPoint x: 598, endPoint y: 288, distance: 202.0
click at [602, 289] on div "**********" at bounding box center [784, 343] width 1568 height 686
type input "**********"
drag, startPoint x: 716, startPoint y: 253, endPoint x: 568, endPoint y: 257, distance: 148.1
click at [576, 256] on div "**********" at bounding box center [784, 343] width 1568 height 686
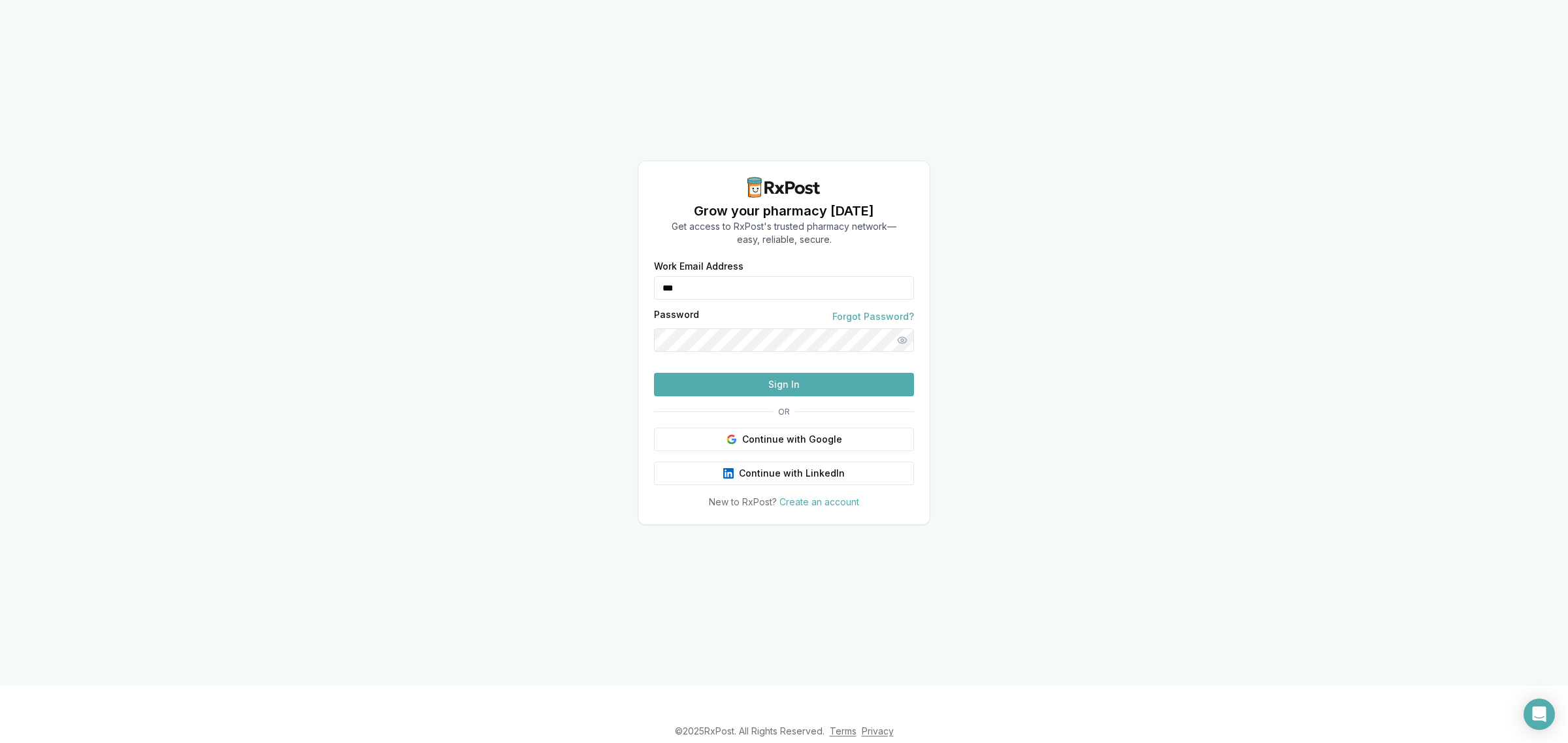
type input "**********"
click at [746, 397] on button "Sign In" at bounding box center [784, 384] width 260 height 23
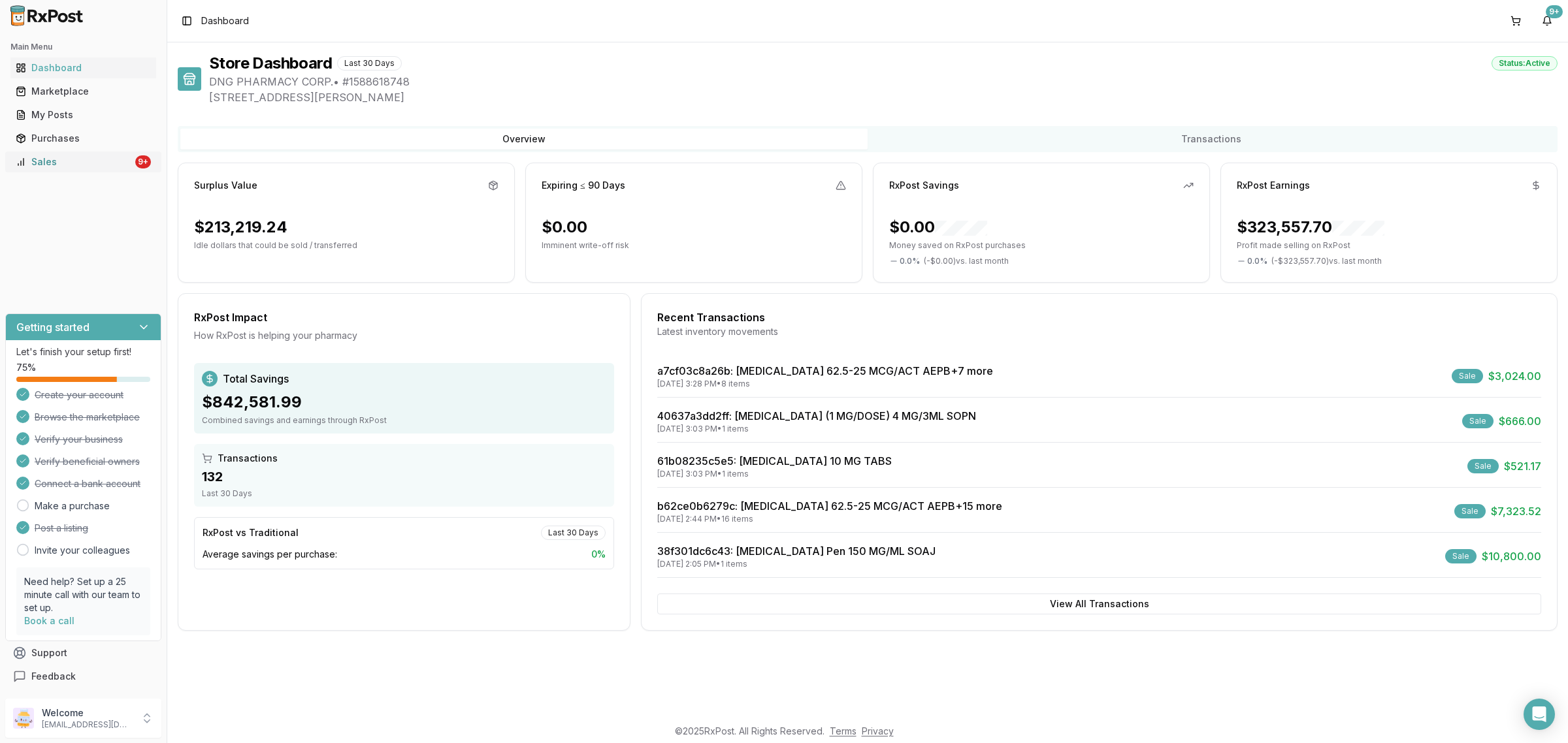
click at [118, 167] on div "Sales" at bounding box center [74, 162] width 117 height 13
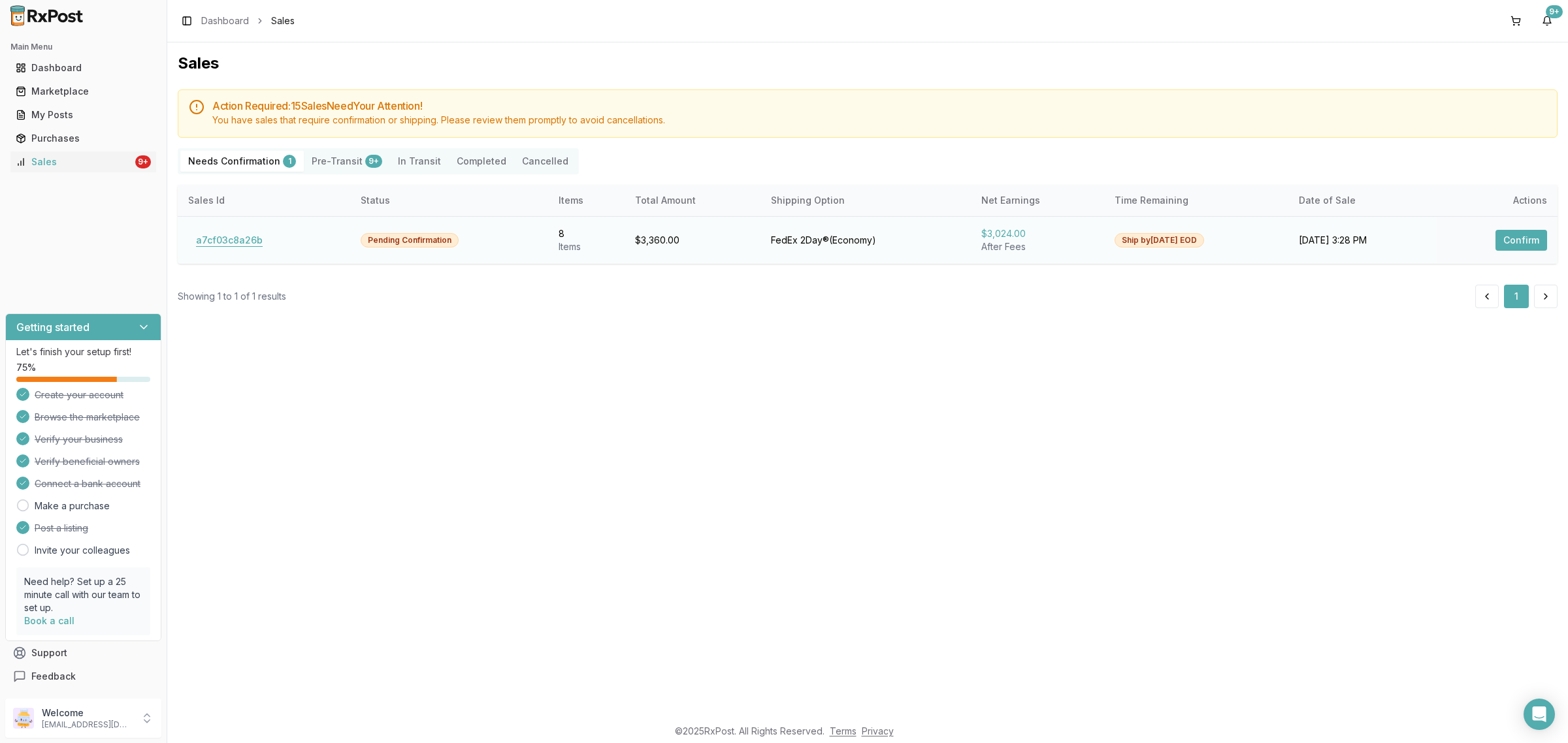
click at [261, 239] on button "a7cf03c8a26b" at bounding box center [229, 240] width 82 height 21
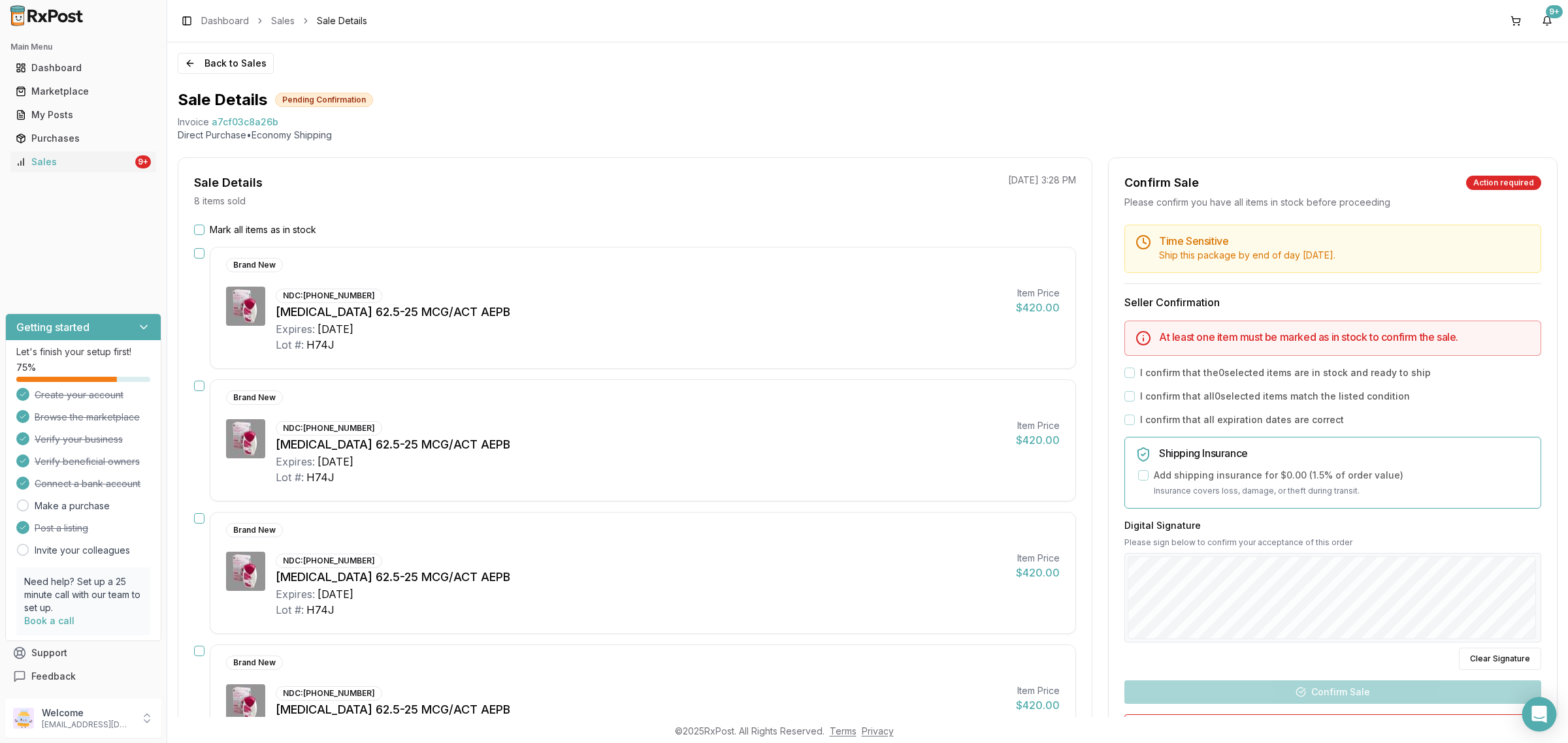
click at [1542, 720] on icon "Open Intercom Messenger" at bounding box center [1539, 714] width 15 height 17
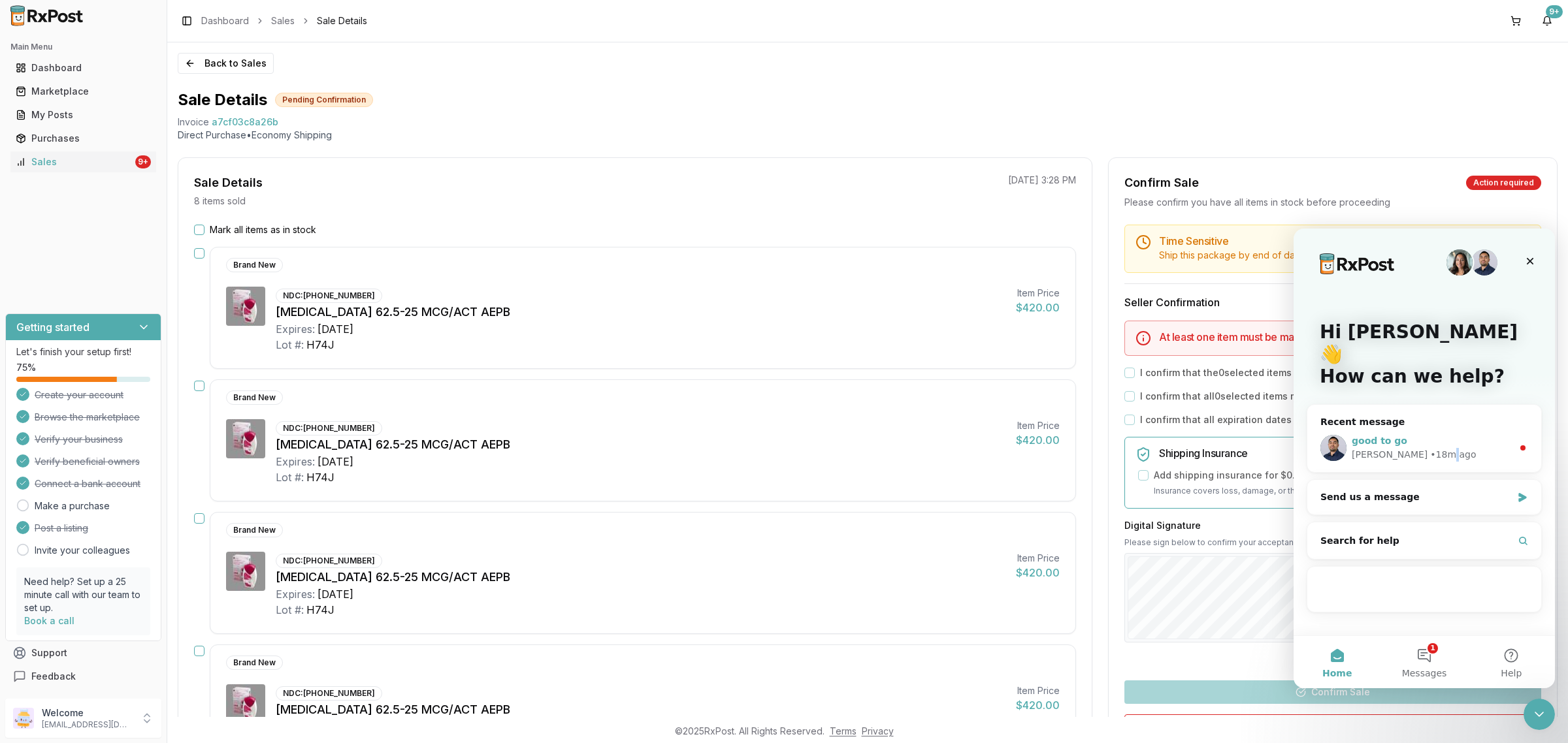
click at [1430, 448] on div "• 18m ago" at bounding box center [1452, 455] width 46 height 14
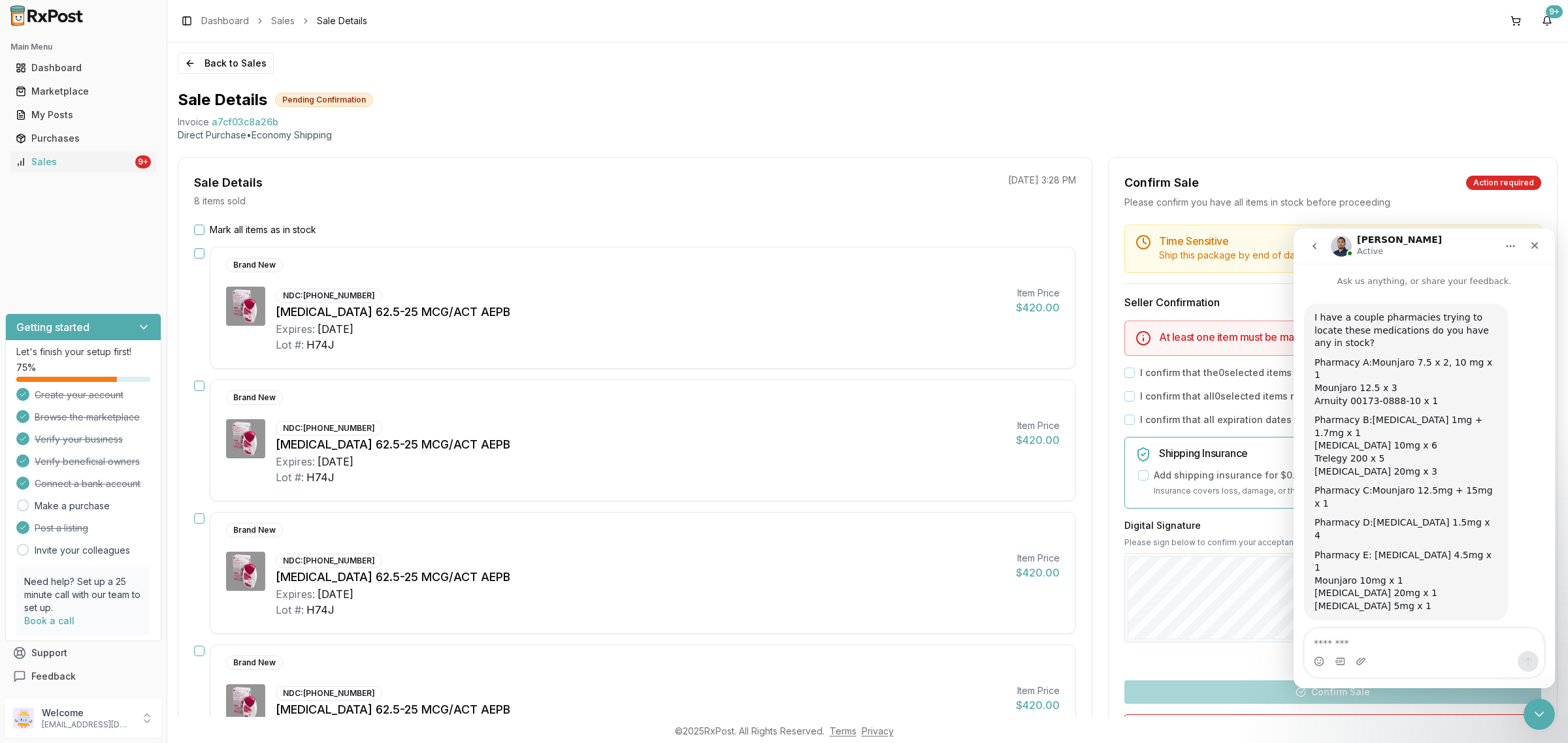
scroll to position [40, 0]
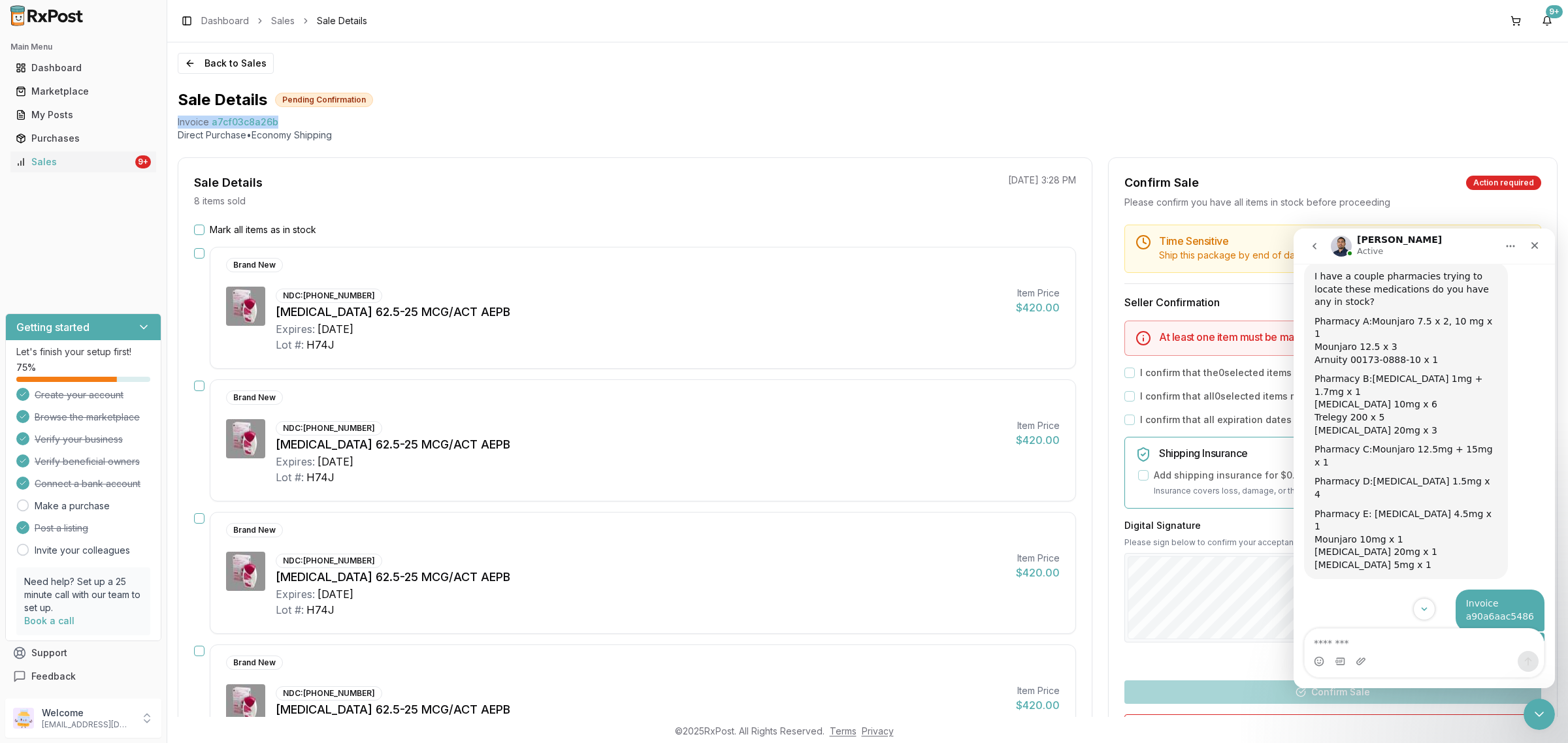
drag, startPoint x: 283, startPoint y: 116, endPoint x: 171, endPoint y: 120, distance: 112.1
click at [171, 120] on div "Back to Sales Sale Details Pending Confirmation Invoice a7cf03c8a26b Direct Pur…" at bounding box center [867, 379] width 1400 height 675
copy div "Invoice a7cf03c8a26b"
click at [1347, 637] on textarea "Message…" at bounding box center [1424, 639] width 239 height 22
paste textarea "**********"
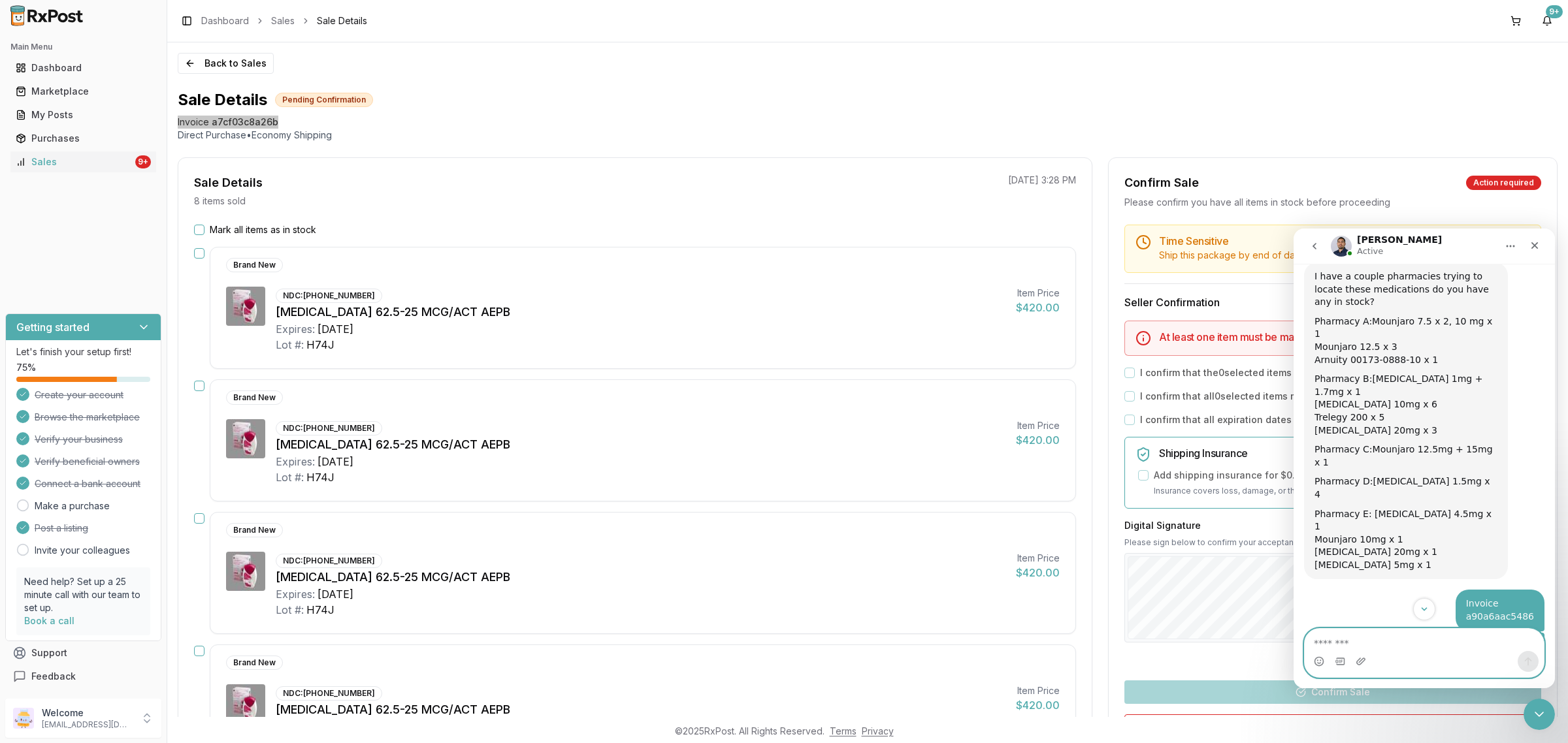
type textarea "**********"
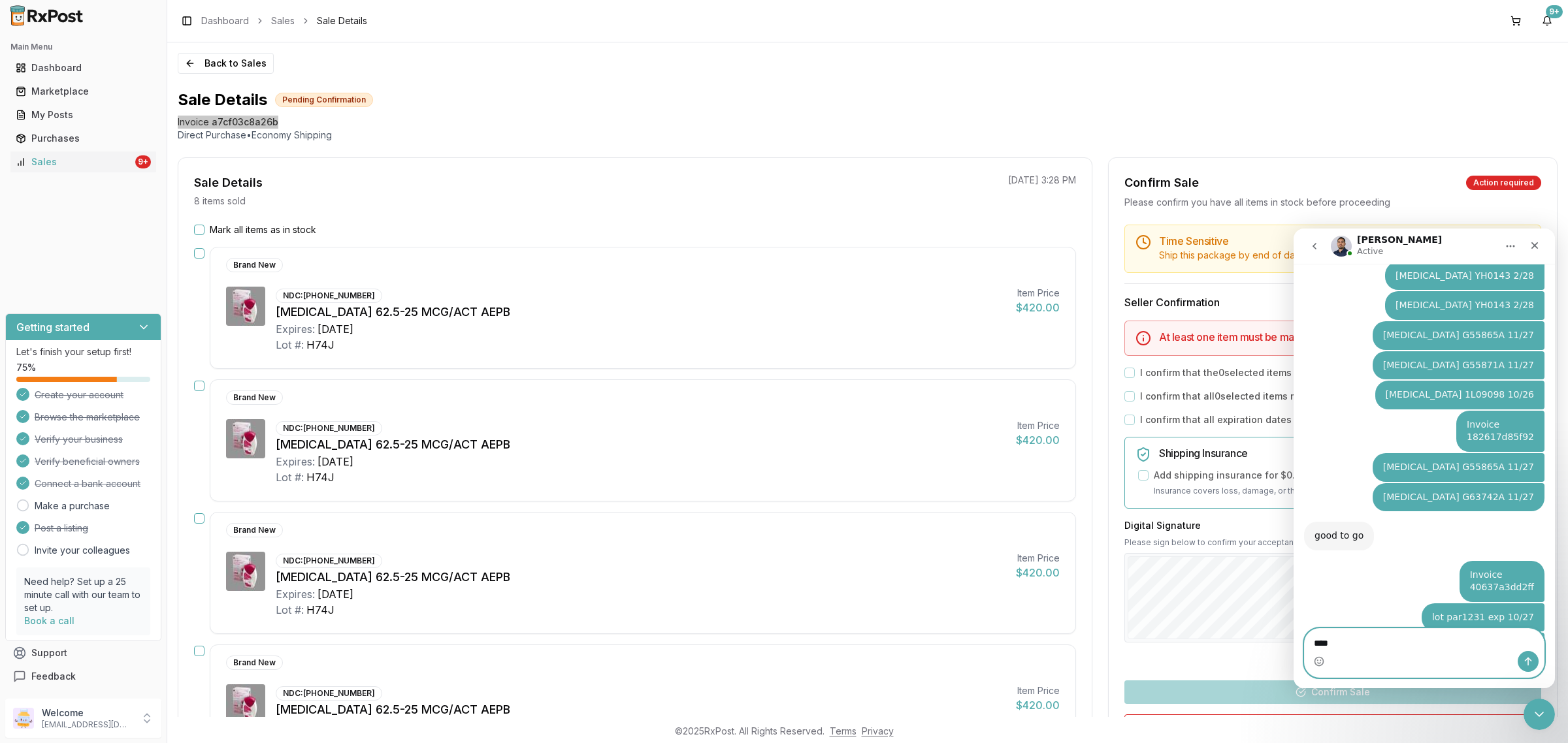
scroll to position [3679, 0]
type textarea "**********"
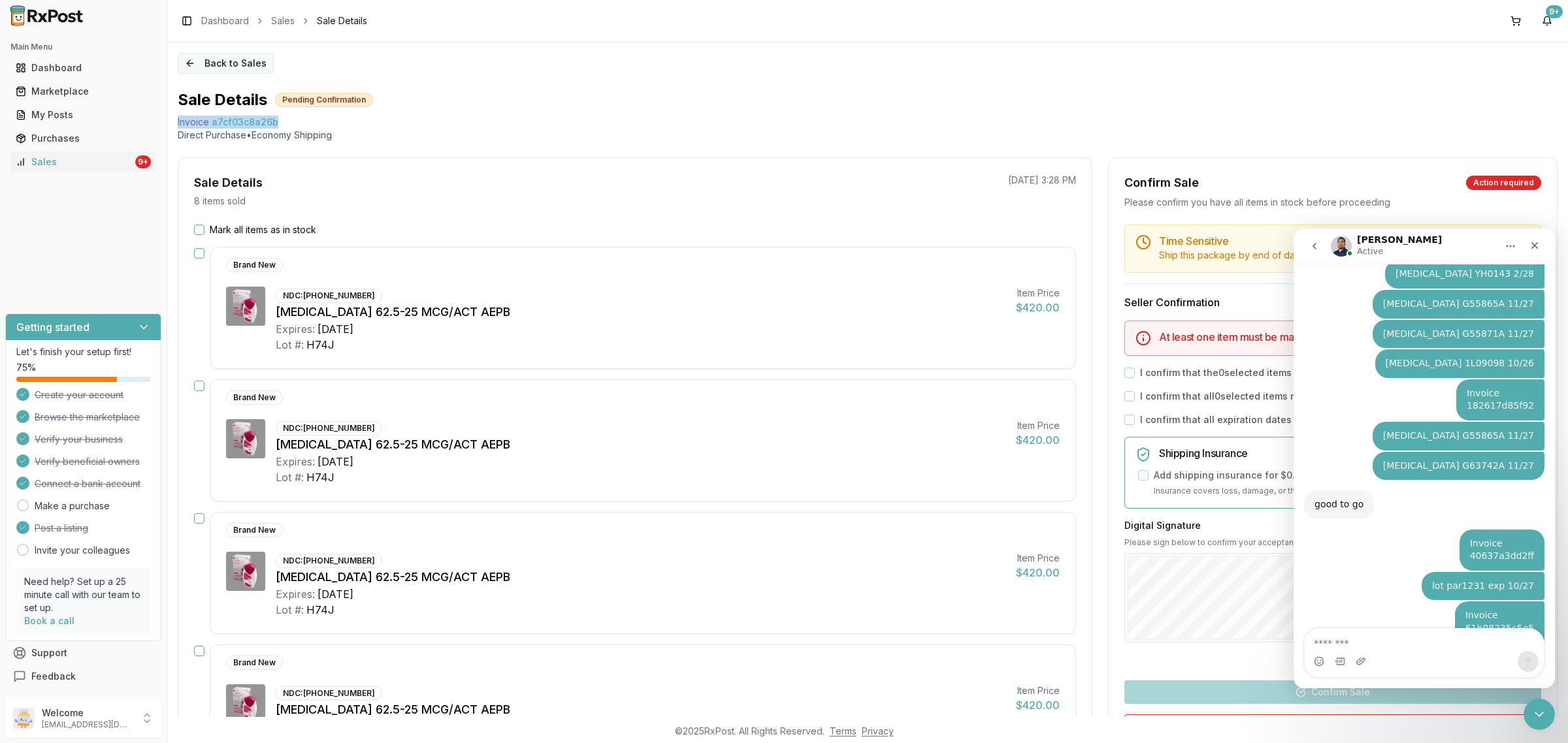
click at [194, 53] on button "Back to Sales" at bounding box center [225, 63] width 96 height 21
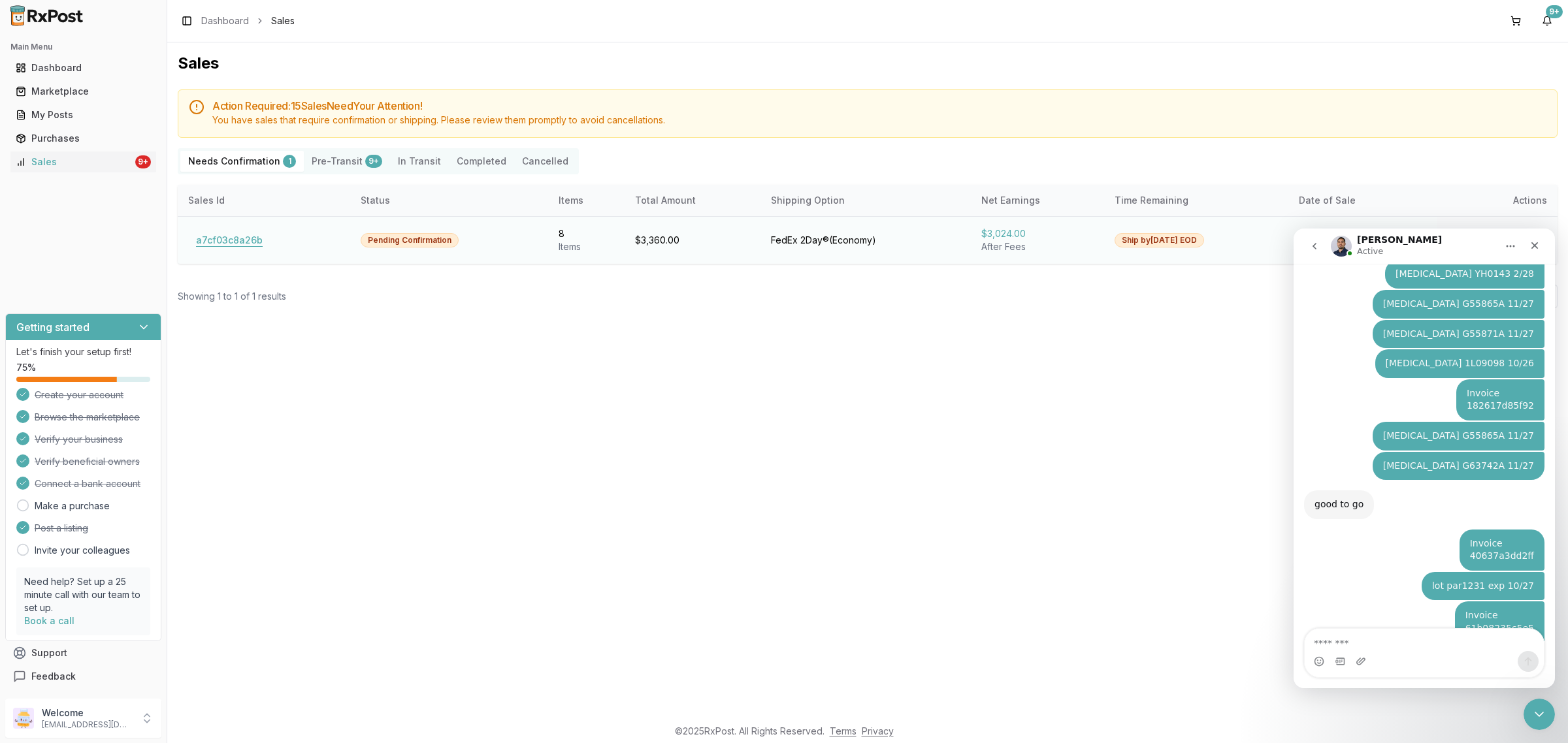
click at [239, 233] on button "a7cf03c8a26b" at bounding box center [229, 240] width 82 height 21
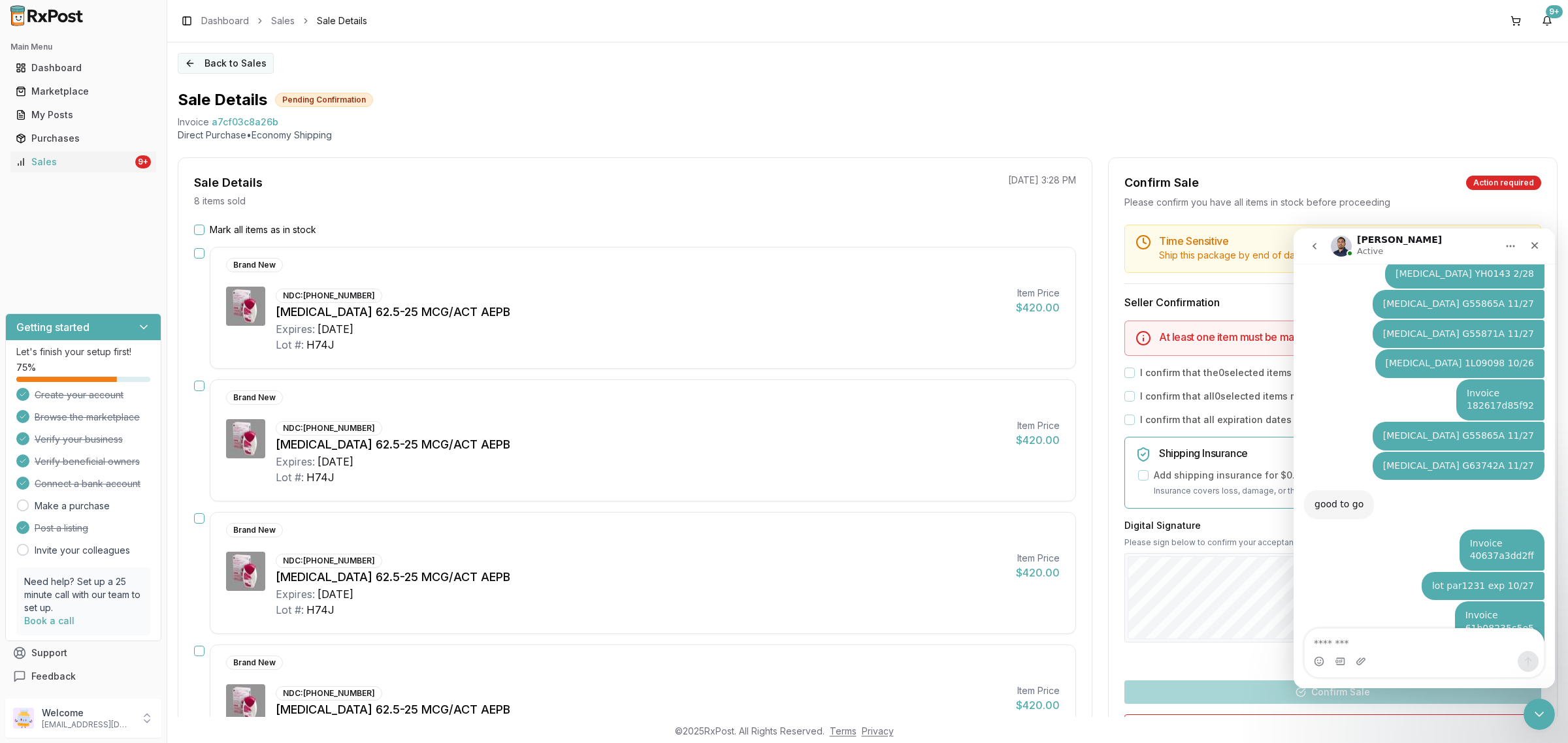
click at [185, 60] on button "Back to Sales" at bounding box center [225, 63] width 96 height 21
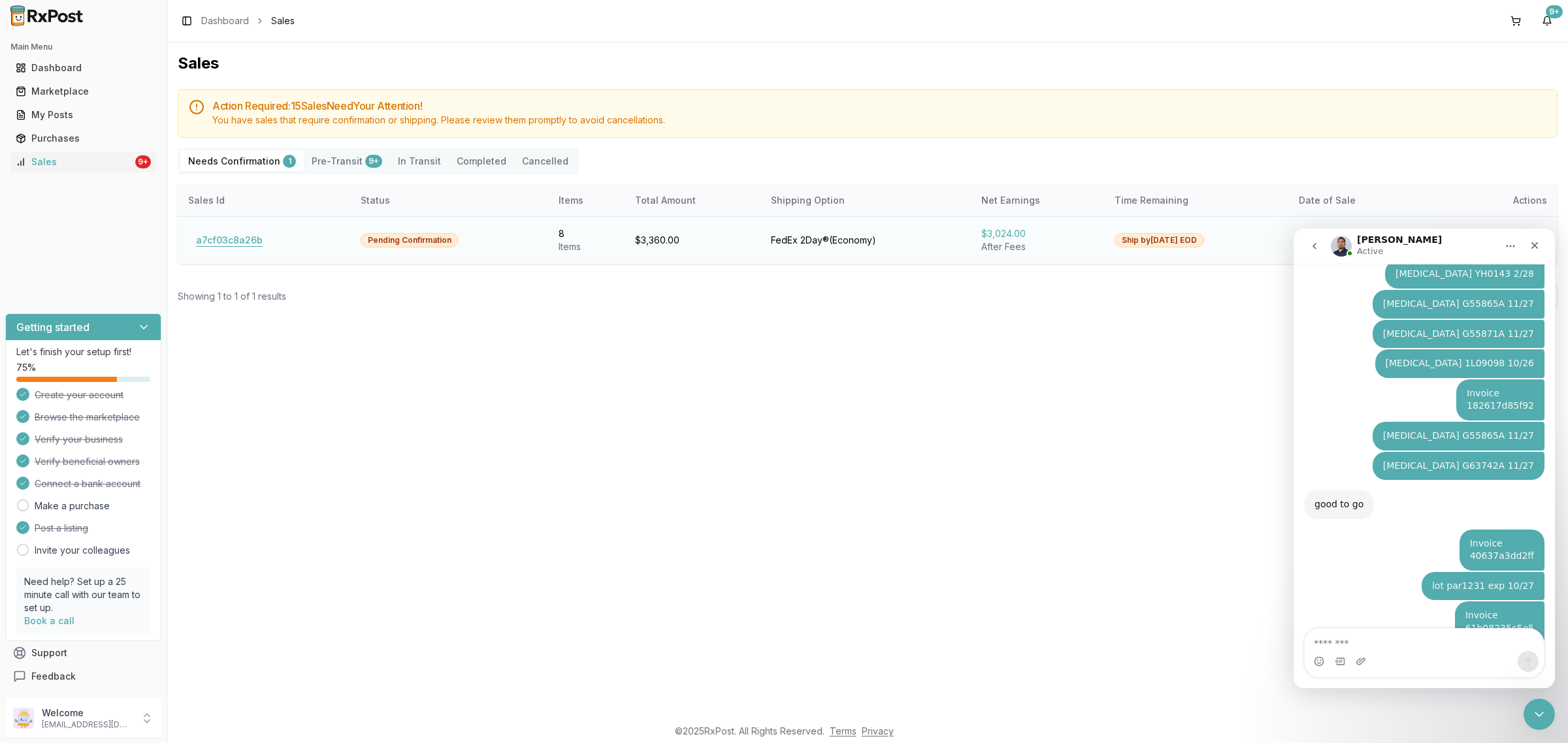
click at [225, 241] on button "a7cf03c8a26b" at bounding box center [229, 240] width 82 height 21
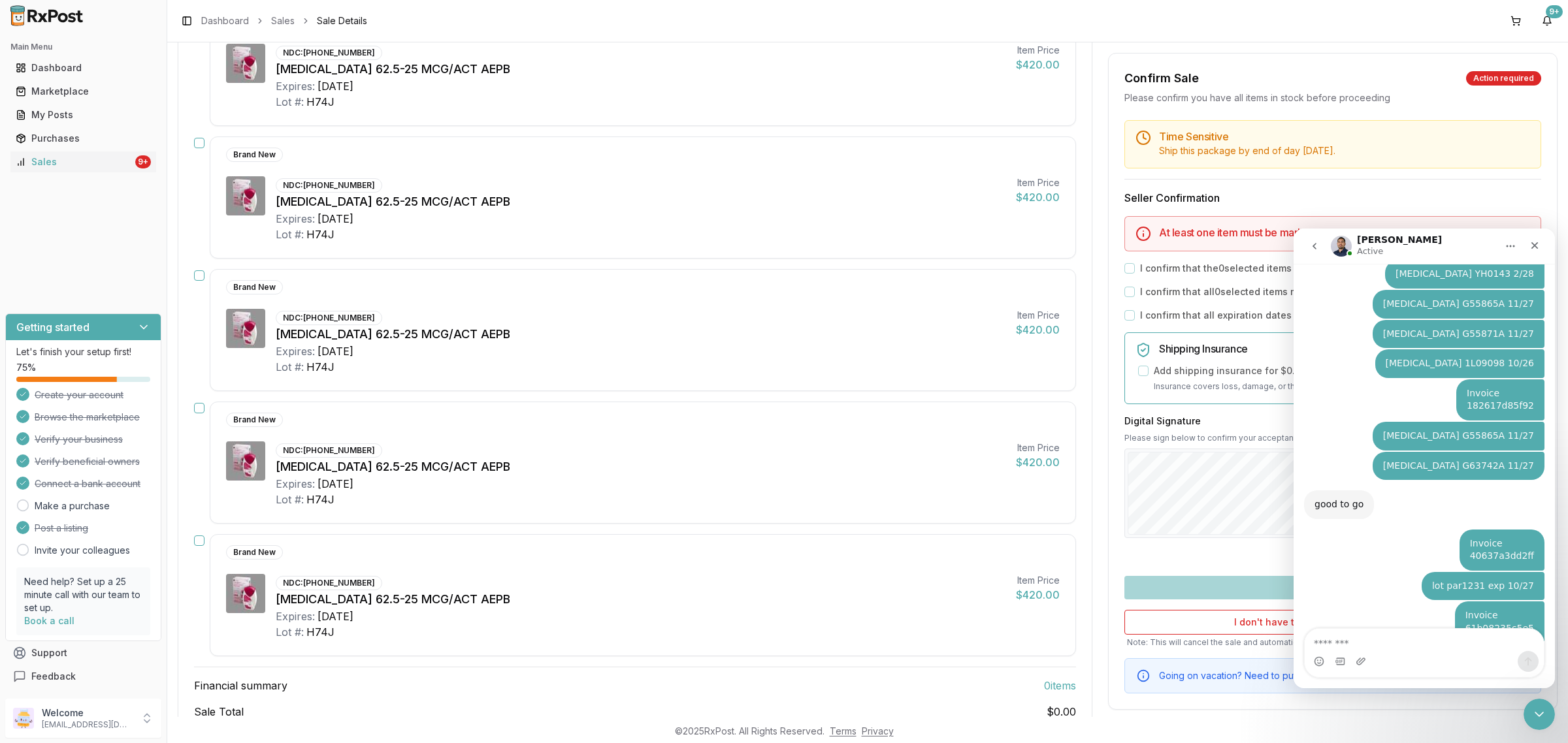
scroll to position [328, 0]
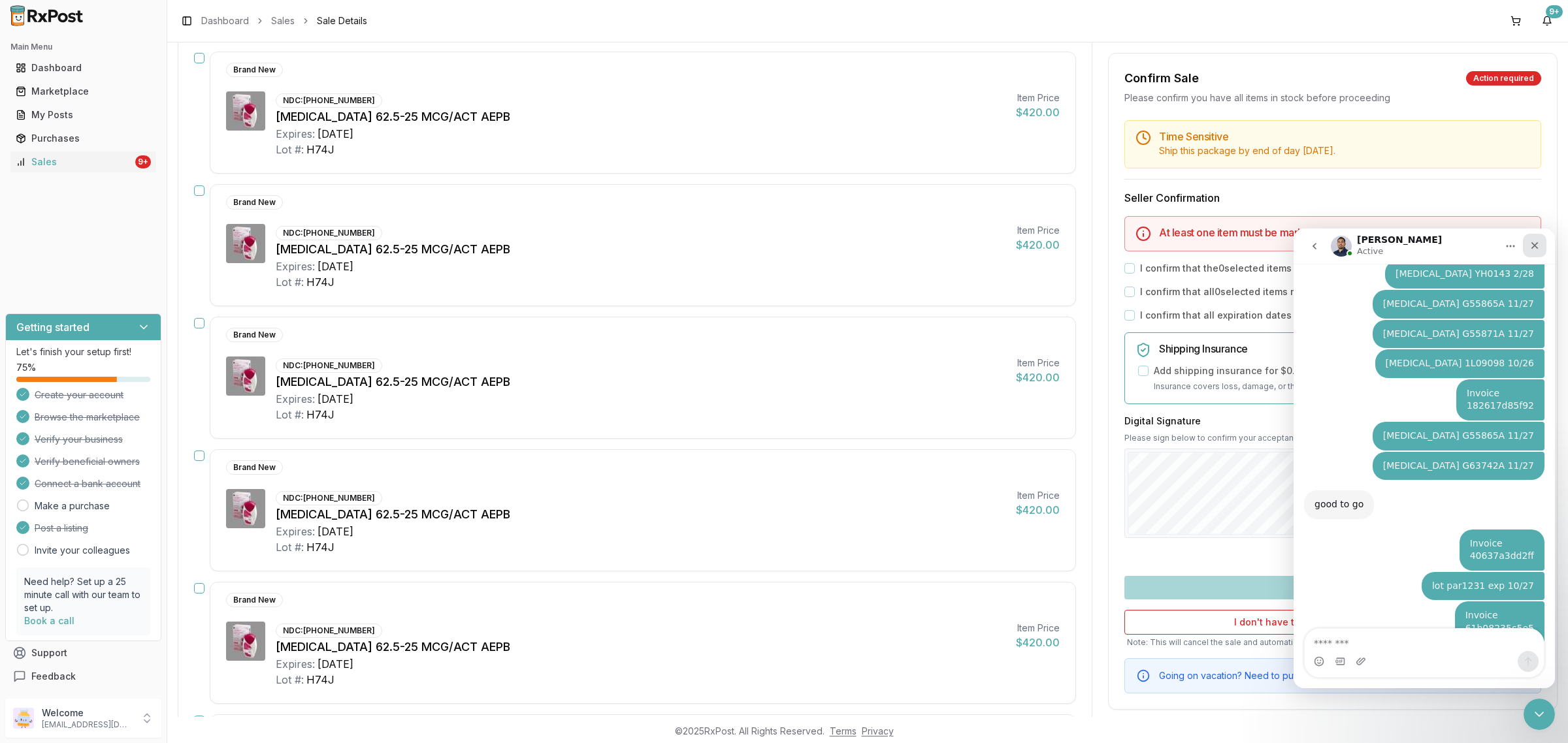
click at [1534, 241] on icon "Close" at bounding box center [1535, 246] width 11 height 11
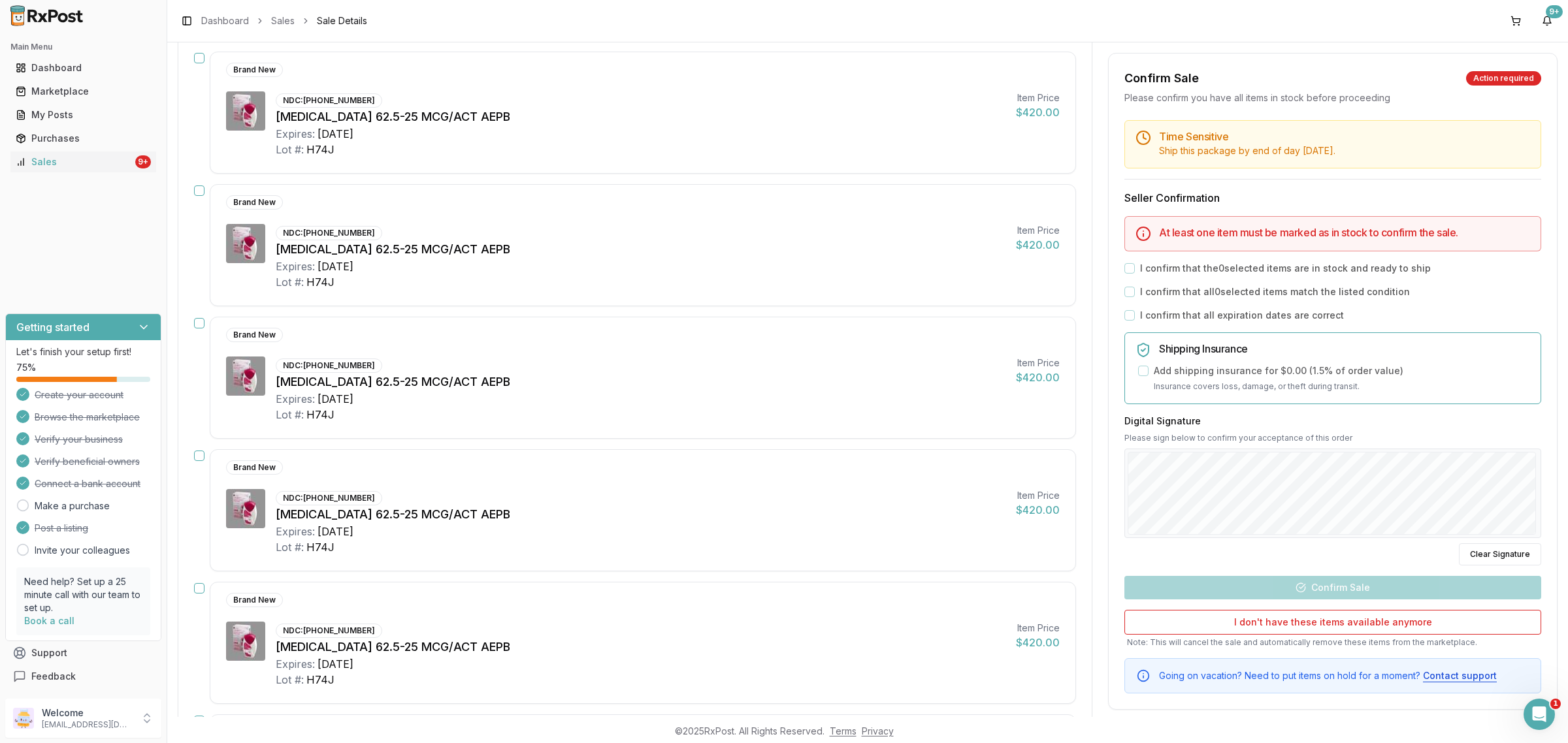
scroll to position [3710, 0]
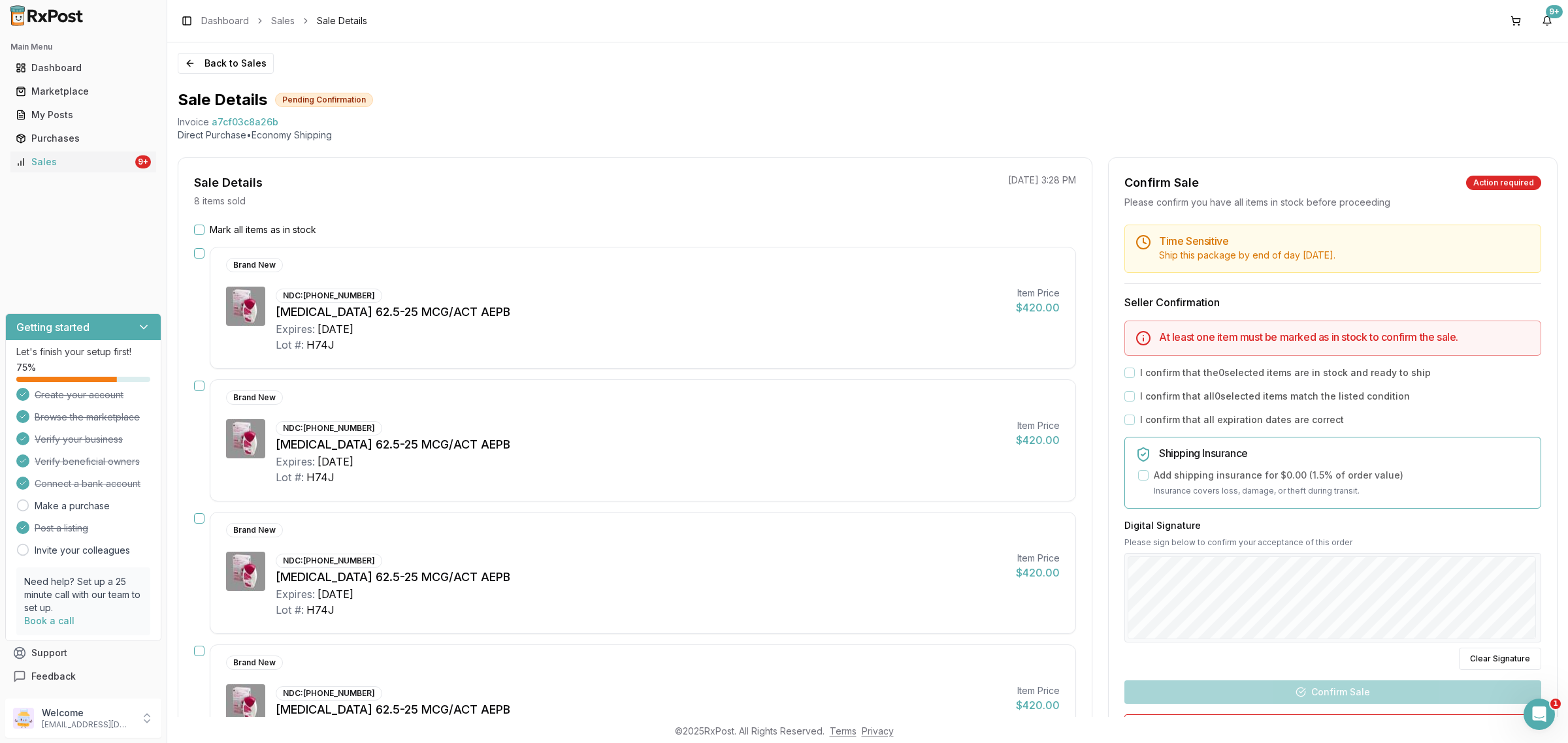
click at [1559, 710] on body "Main Menu Dashboard Marketplace My Posts Purchases Sales 9+ Getting started Let…" at bounding box center [784, 372] width 1568 height 743
drag, startPoint x: 3076, startPoint y: 1414, endPoint x: 1551, endPoint y: 716, distance: 1677.1
click at [1549, 716] on div "Open Intercom Messenger" at bounding box center [1537, 712] width 43 height 43
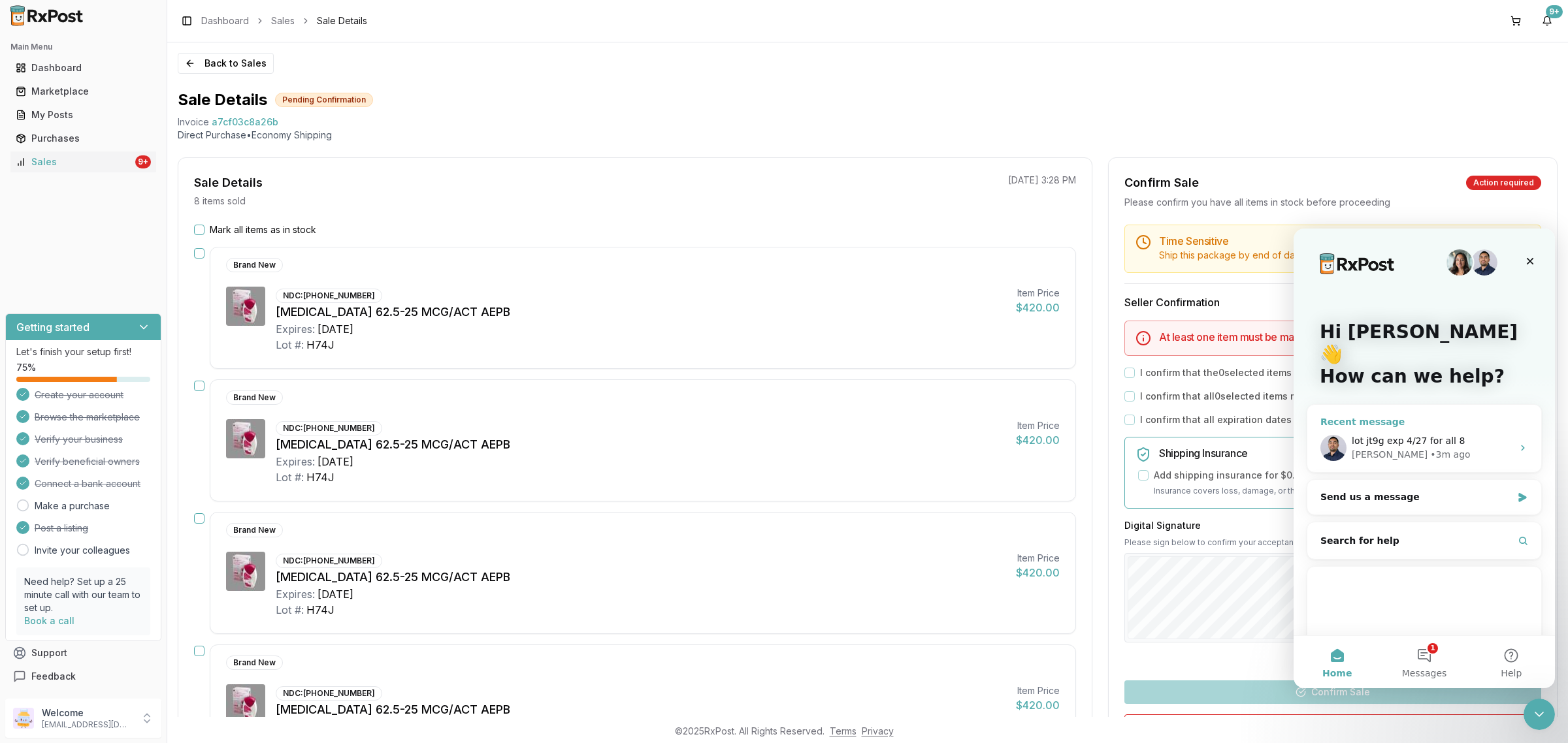
click at [1430, 448] on div "• 3m ago" at bounding box center [1450, 455] width 40 height 14
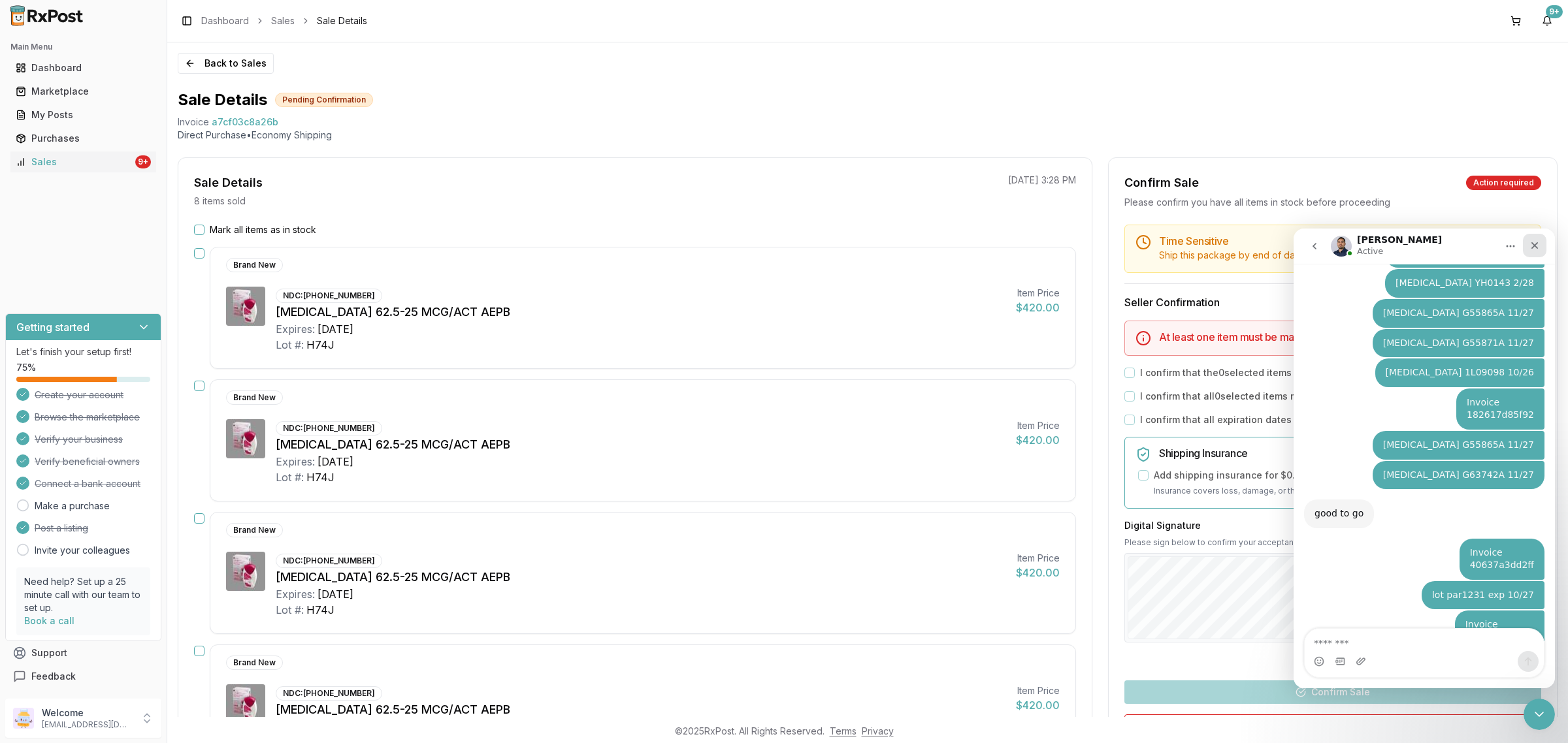
scroll to position [3710, 0]
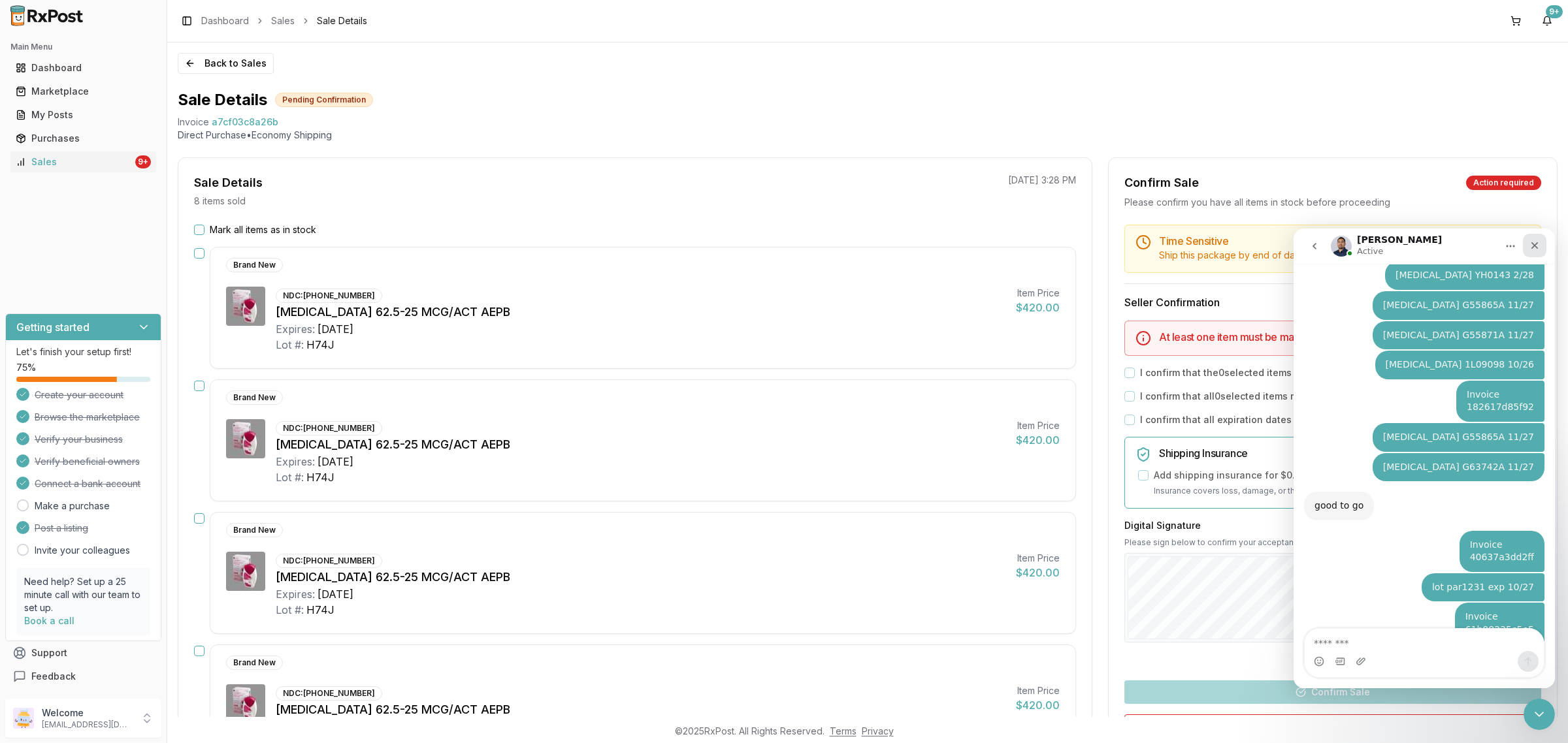
click at [1539, 249] on icon "Close" at bounding box center [1535, 246] width 11 height 11
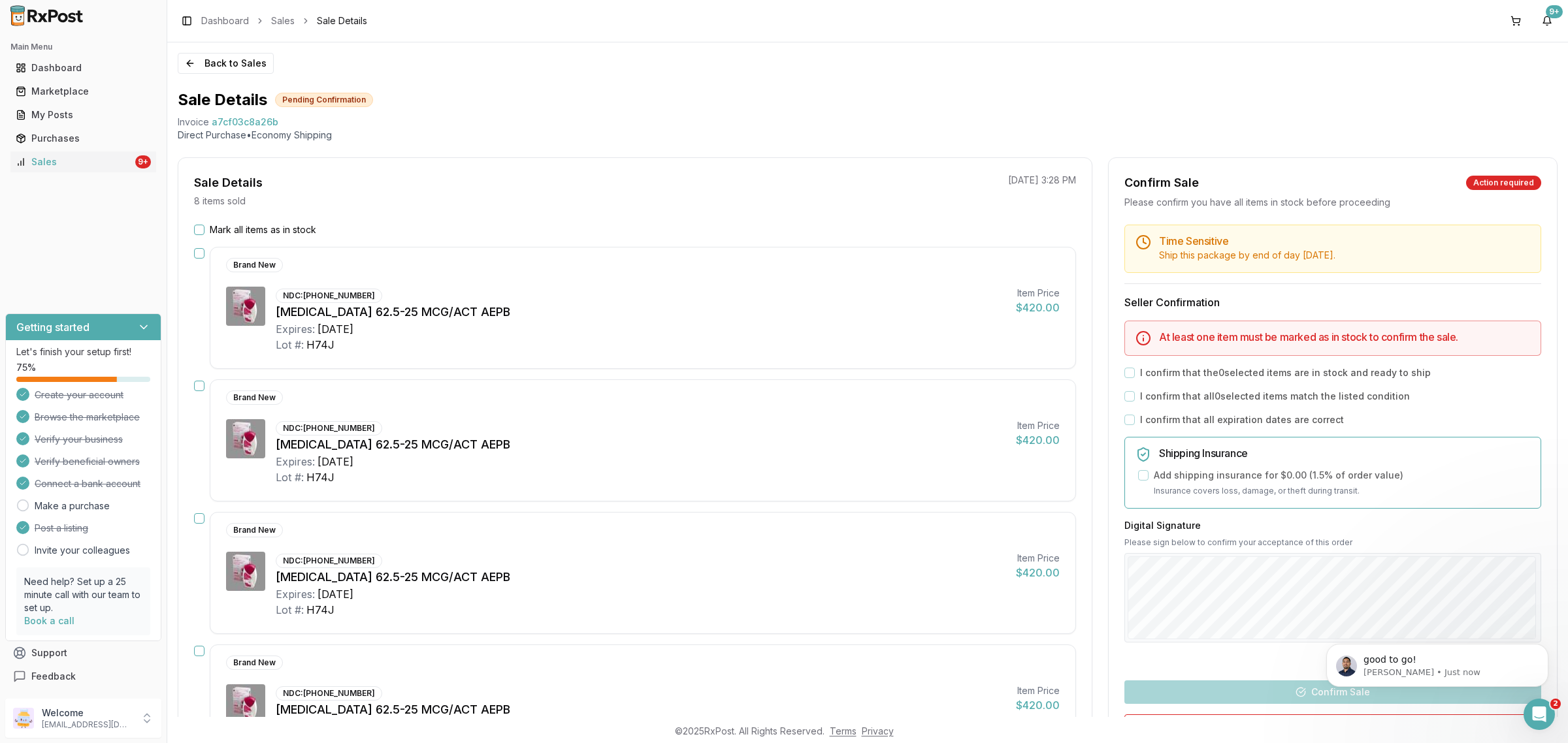
scroll to position [3749, 0]
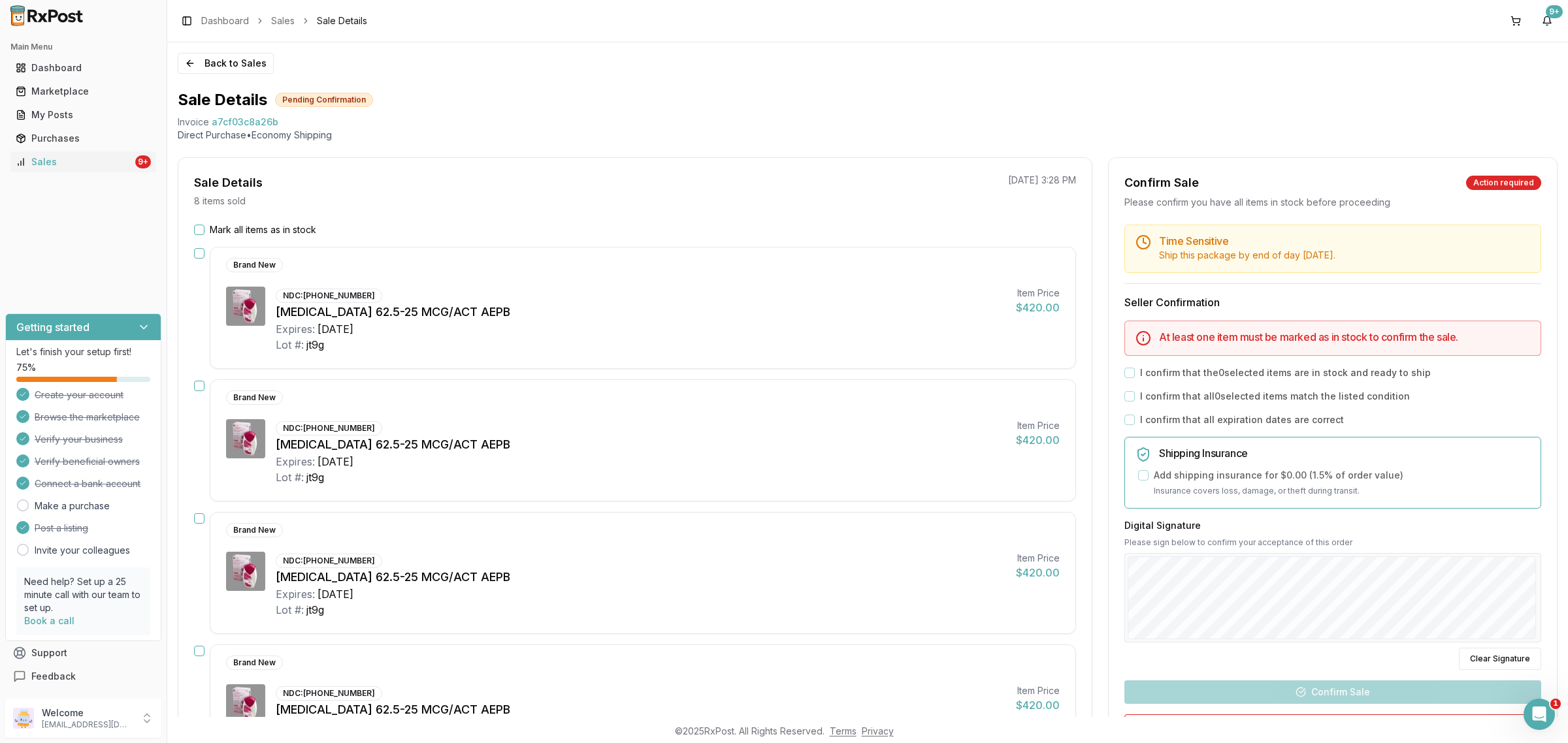
click at [197, 230] on button "Mark all items as in stock" at bounding box center [199, 230] width 11 height 11
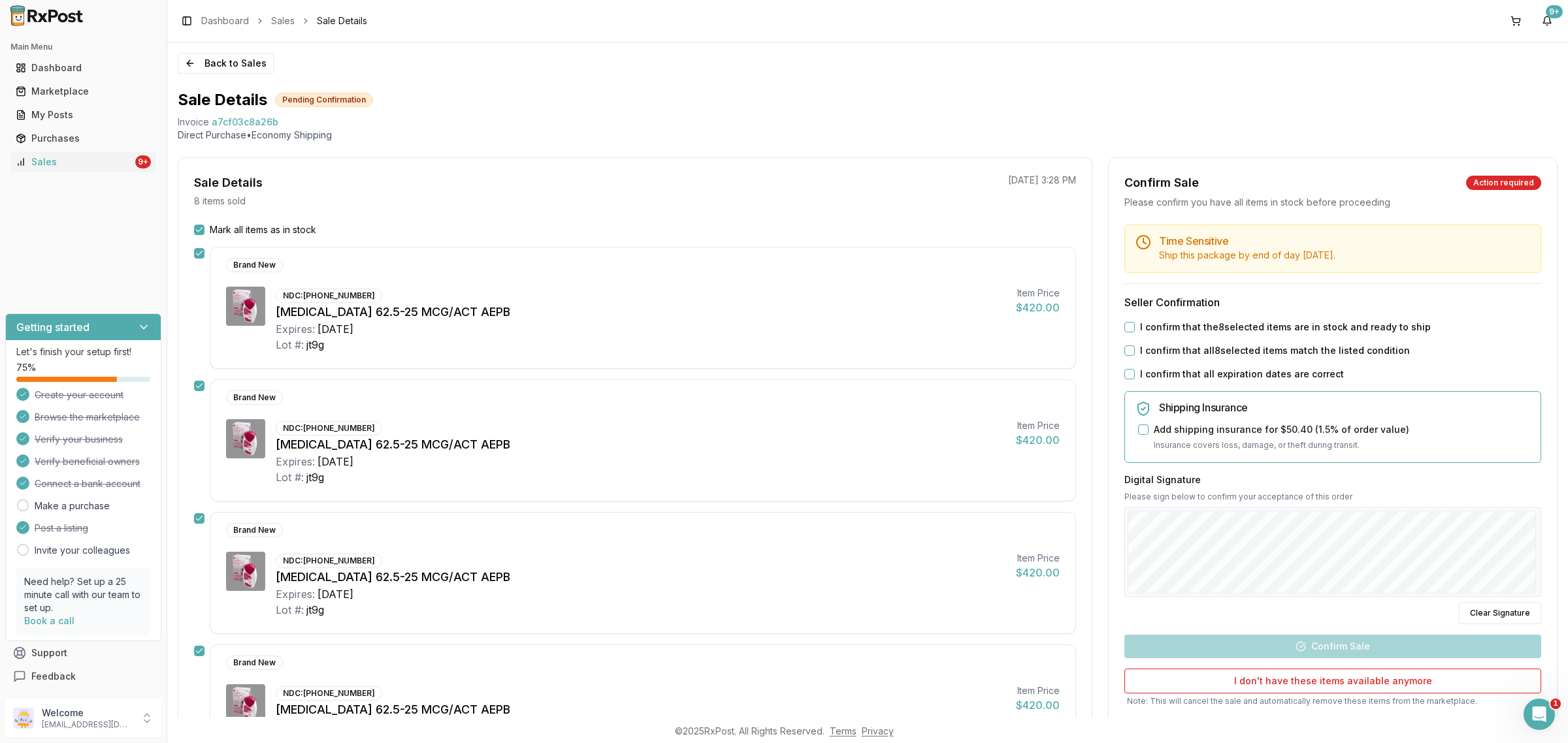
click at [1127, 324] on button "I confirm that the 8 selected items are in stock and ready to ship" at bounding box center [1129, 328] width 11 height 11
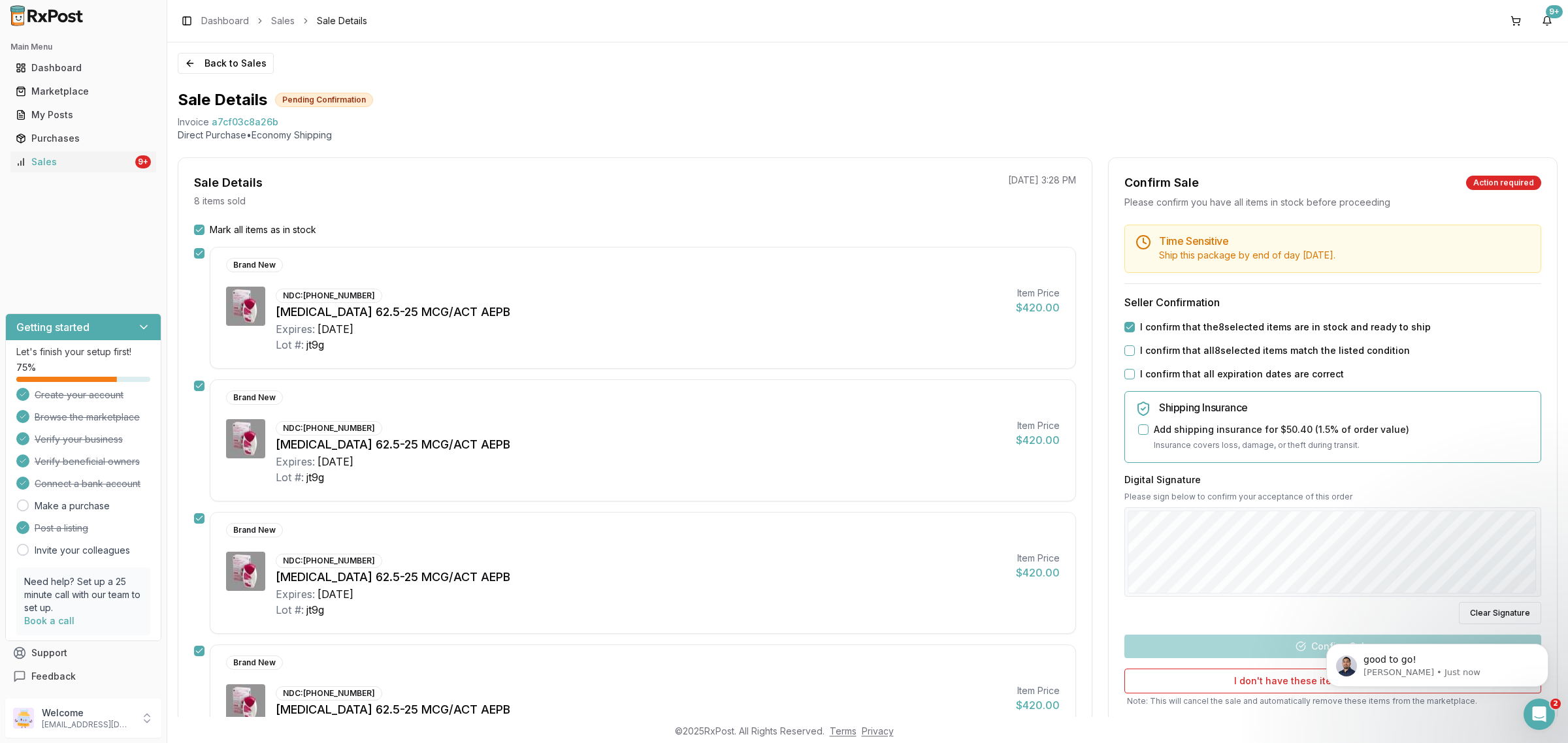
click at [1127, 344] on div "Time Sensitive Ship this package by end of day [DATE] . Seller Confirmation I c…" at bounding box center [1333, 488] width 448 height 528
click at [1125, 347] on button "I confirm that all 8 selected items match the listed condition" at bounding box center [1129, 351] width 11 height 11
click at [1130, 379] on button "I confirm that all expiration dates are correct" at bounding box center [1129, 374] width 11 height 11
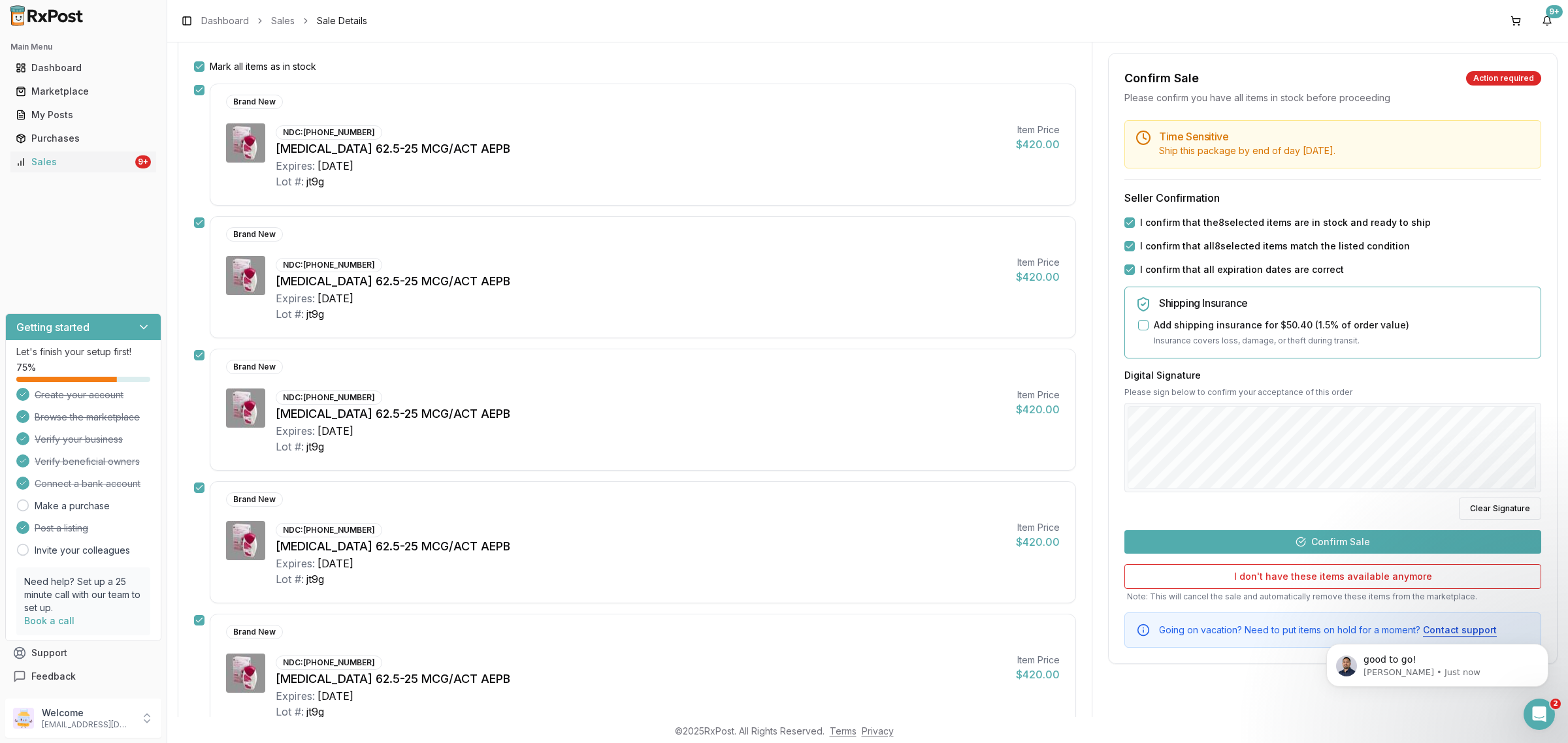
click at [1317, 544] on button "Confirm Sale" at bounding box center [1332, 542] width 417 height 23
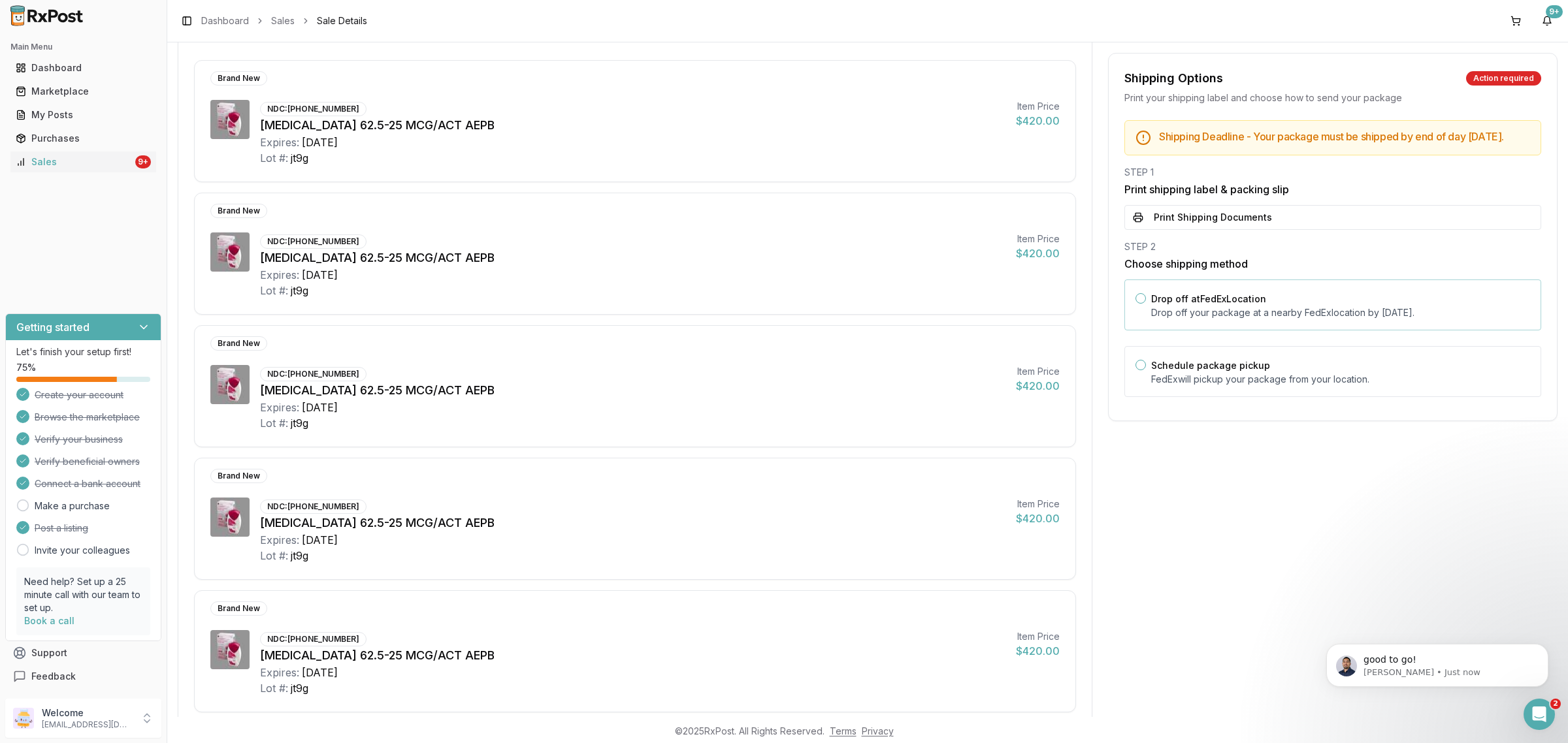
click at [1245, 320] on p "Drop off your package at a nearby [GEOGRAPHIC_DATA] location by [DATE] ." at bounding box center [1341, 313] width 379 height 13
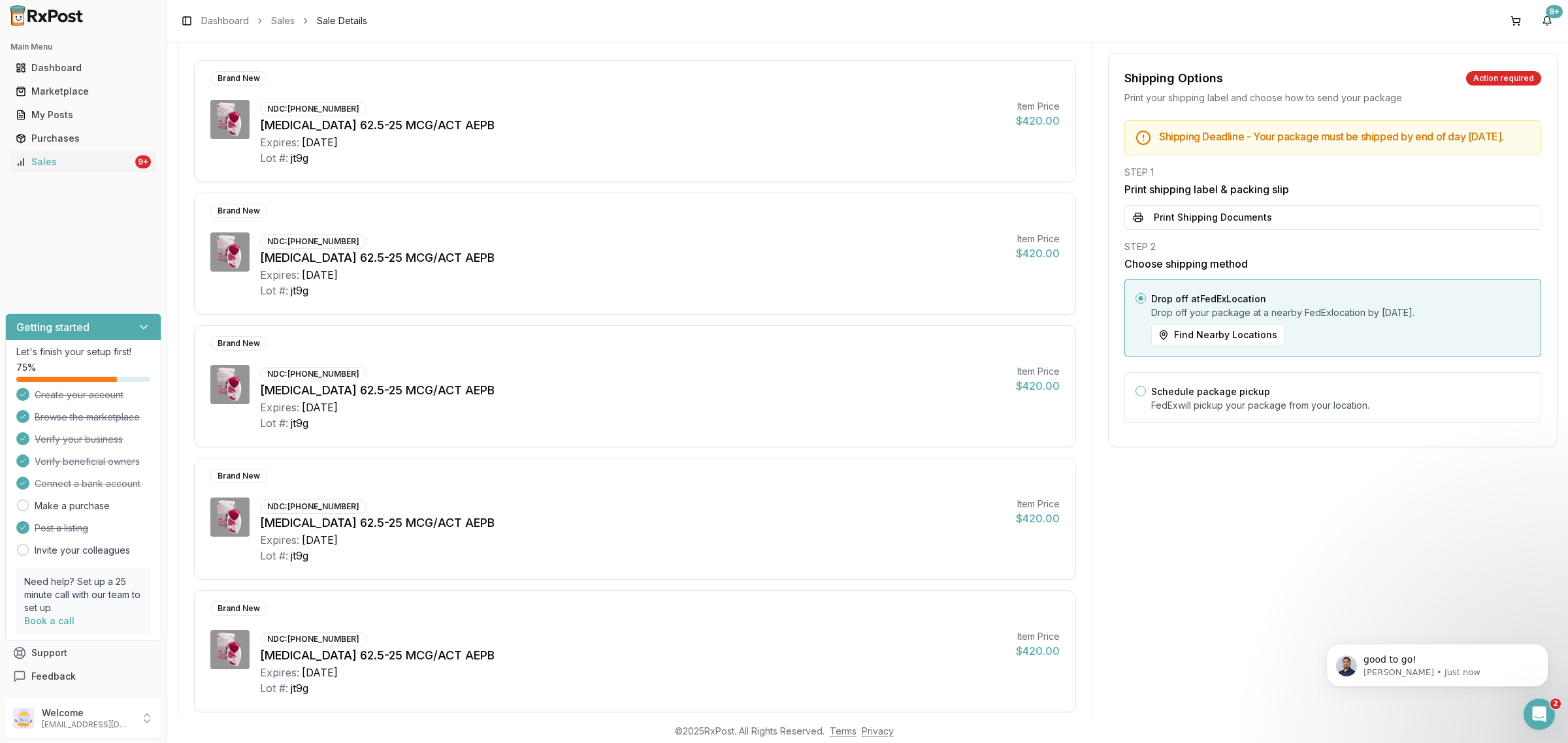
click at [1232, 197] on h3 "Print shipping label & packing slip" at bounding box center [1332, 189] width 417 height 16
click at [1232, 223] on button "Print Shipping Documents" at bounding box center [1332, 217] width 417 height 25
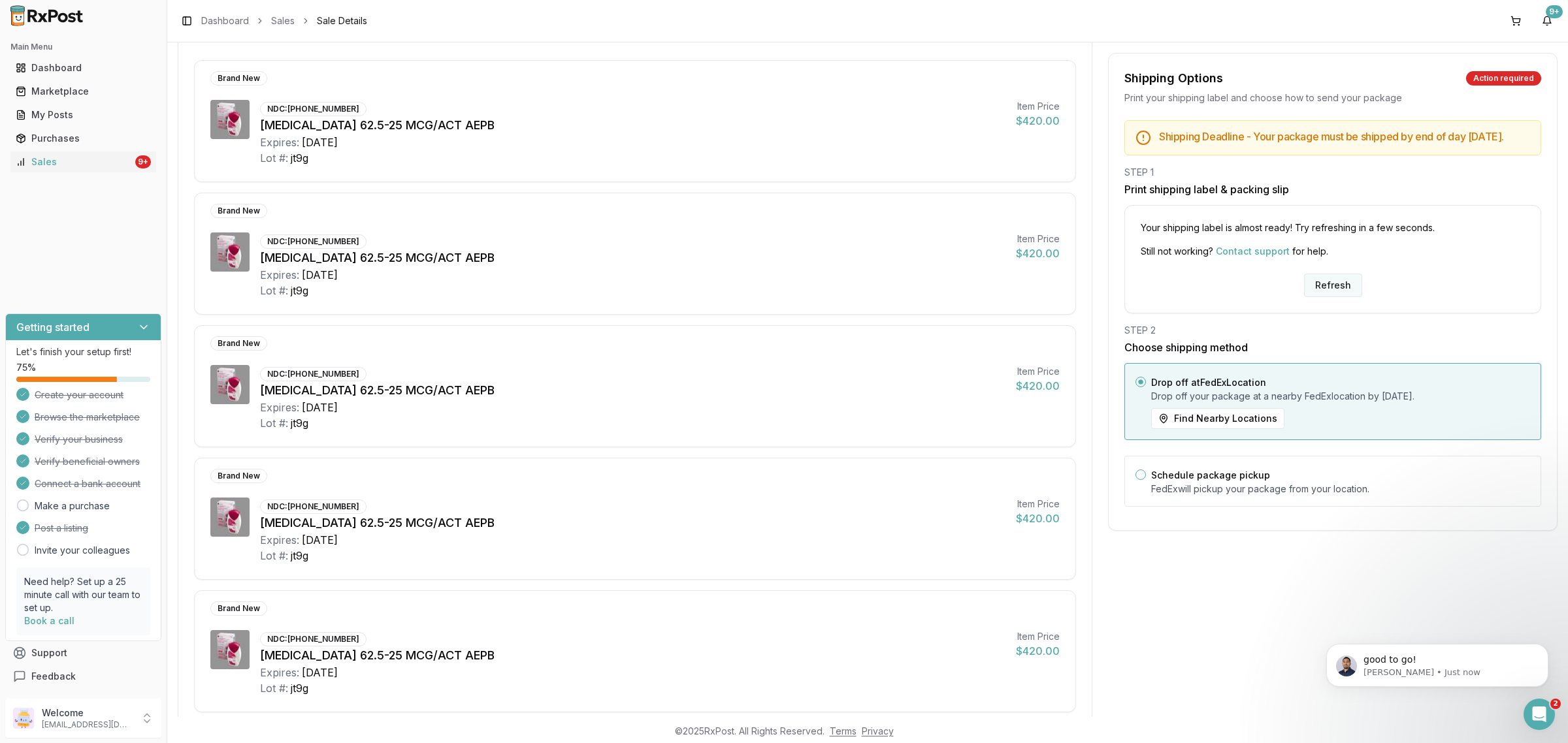
click at [1341, 297] on button "Refresh" at bounding box center [1333, 285] width 58 height 23
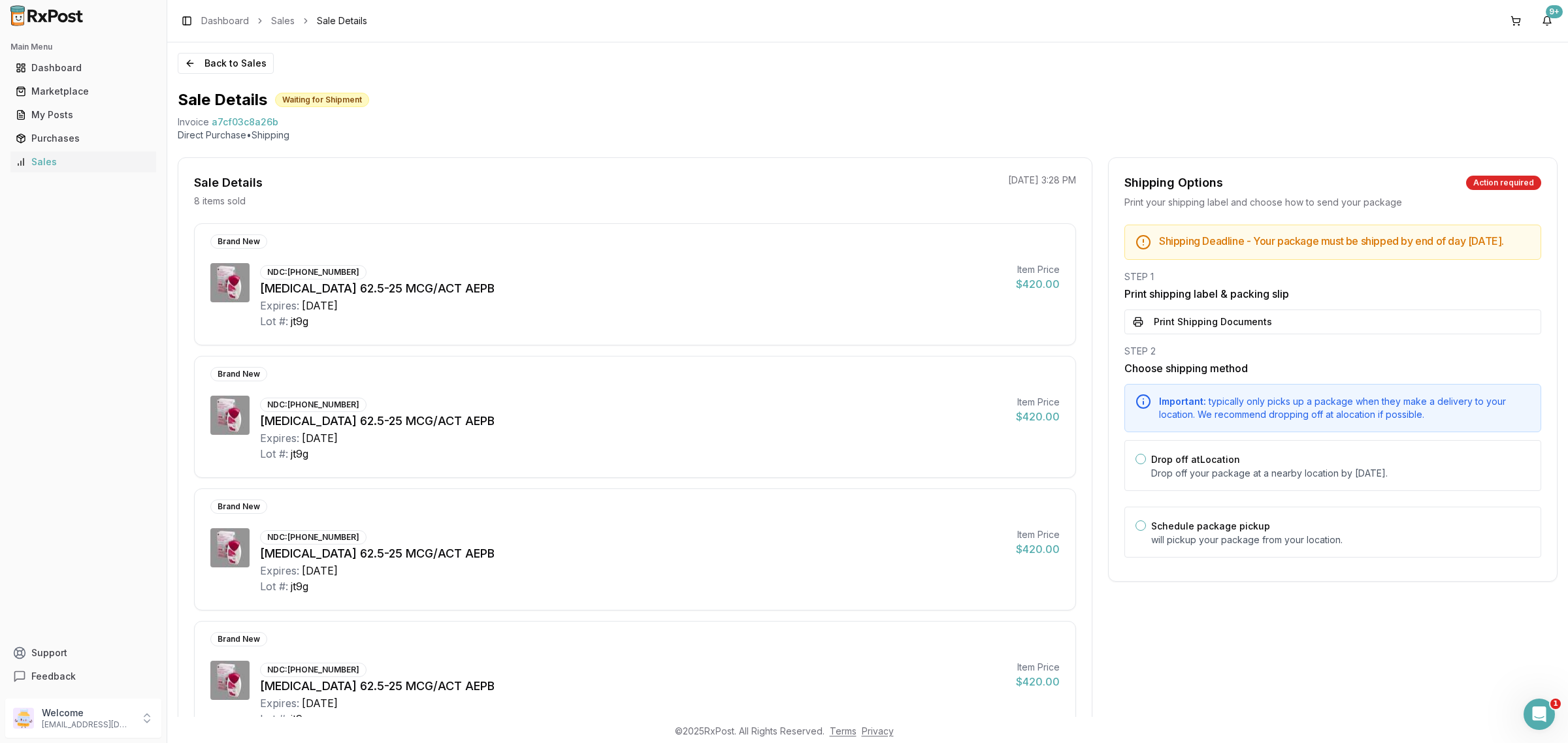
click at [1323, 328] on button "Print Shipping Documents" at bounding box center [1332, 322] width 417 height 25
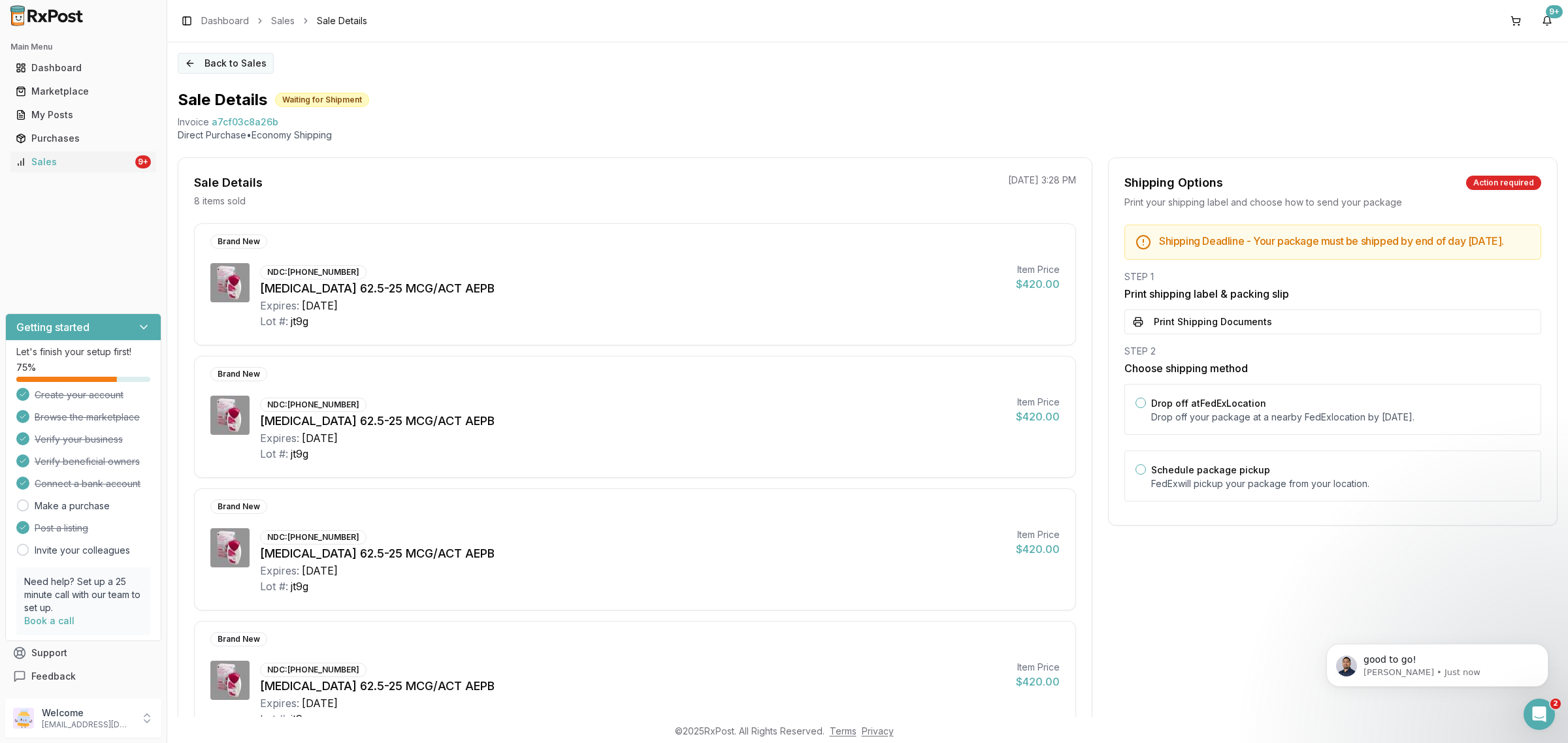
click at [263, 62] on button "Back to Sales" at bounding box center [225, 63] width 96 height 21
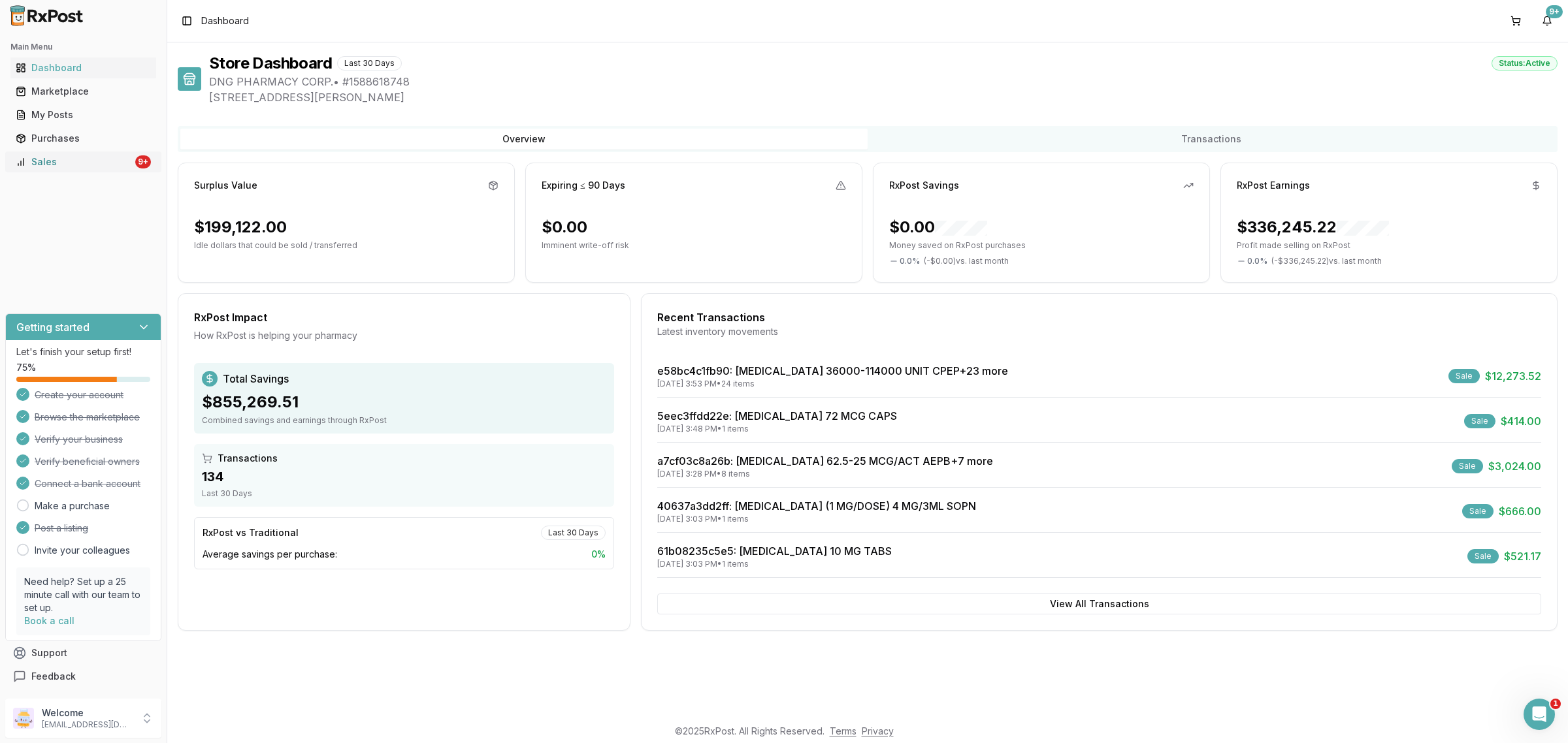
click at [122, 168] on div "Sales" at bounding box center [74, 162] width 117 height 13
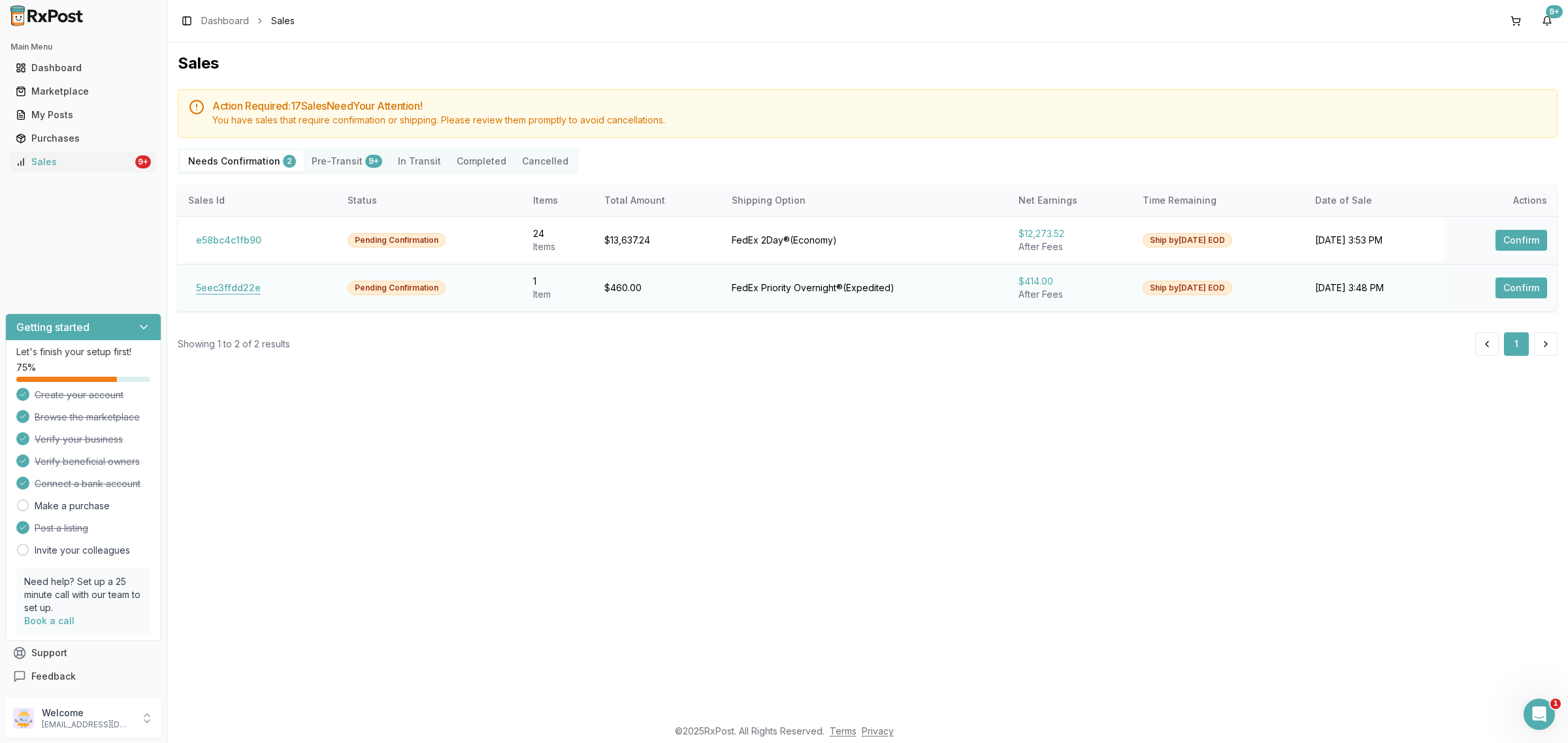
click at [226, 280] on button "5eec3ffdd22e" at bounding box center [228, 288] width 80 height 21
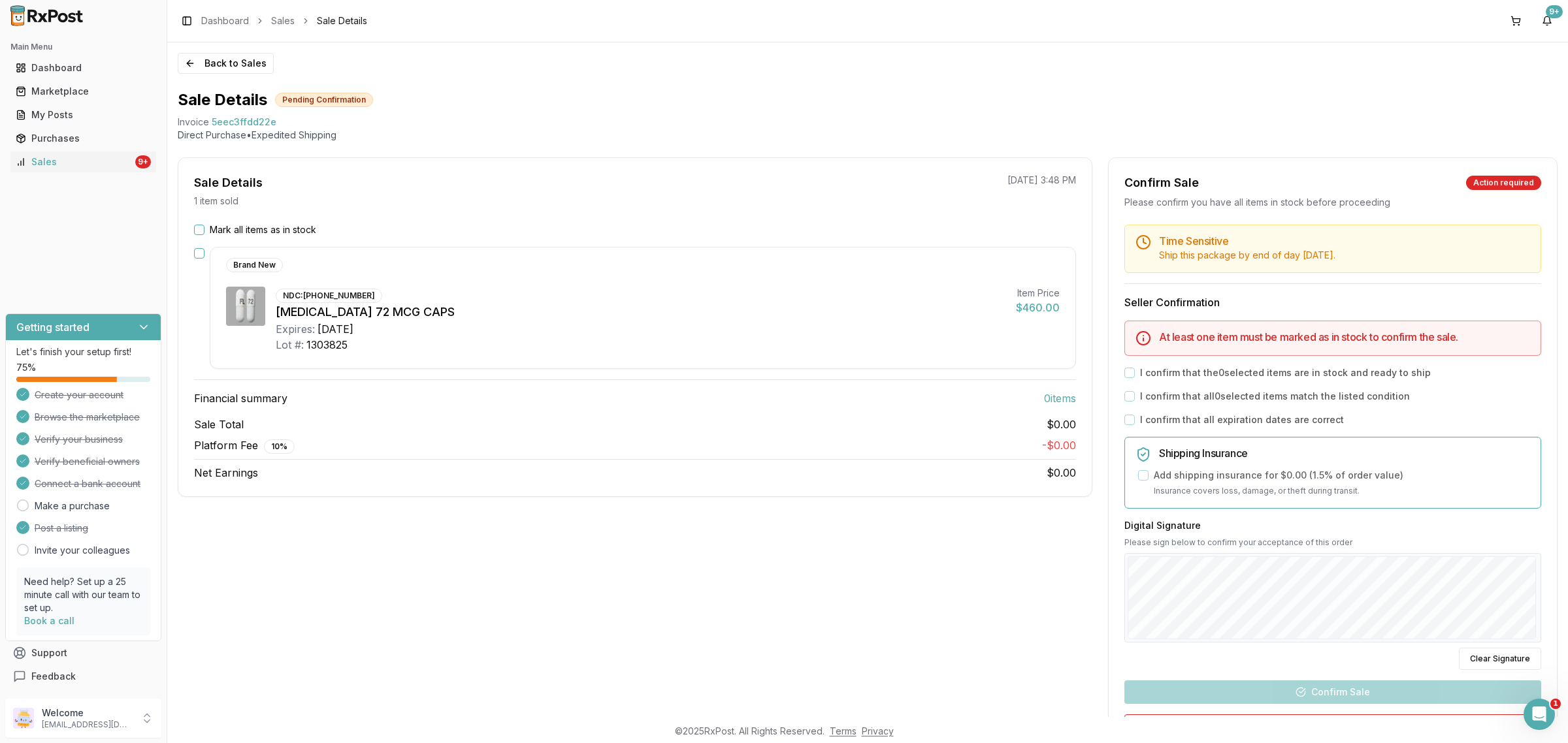
click at [197, 233] on button "Mark all items as in stock" at bounding box center [199, 230] width 11 height 11
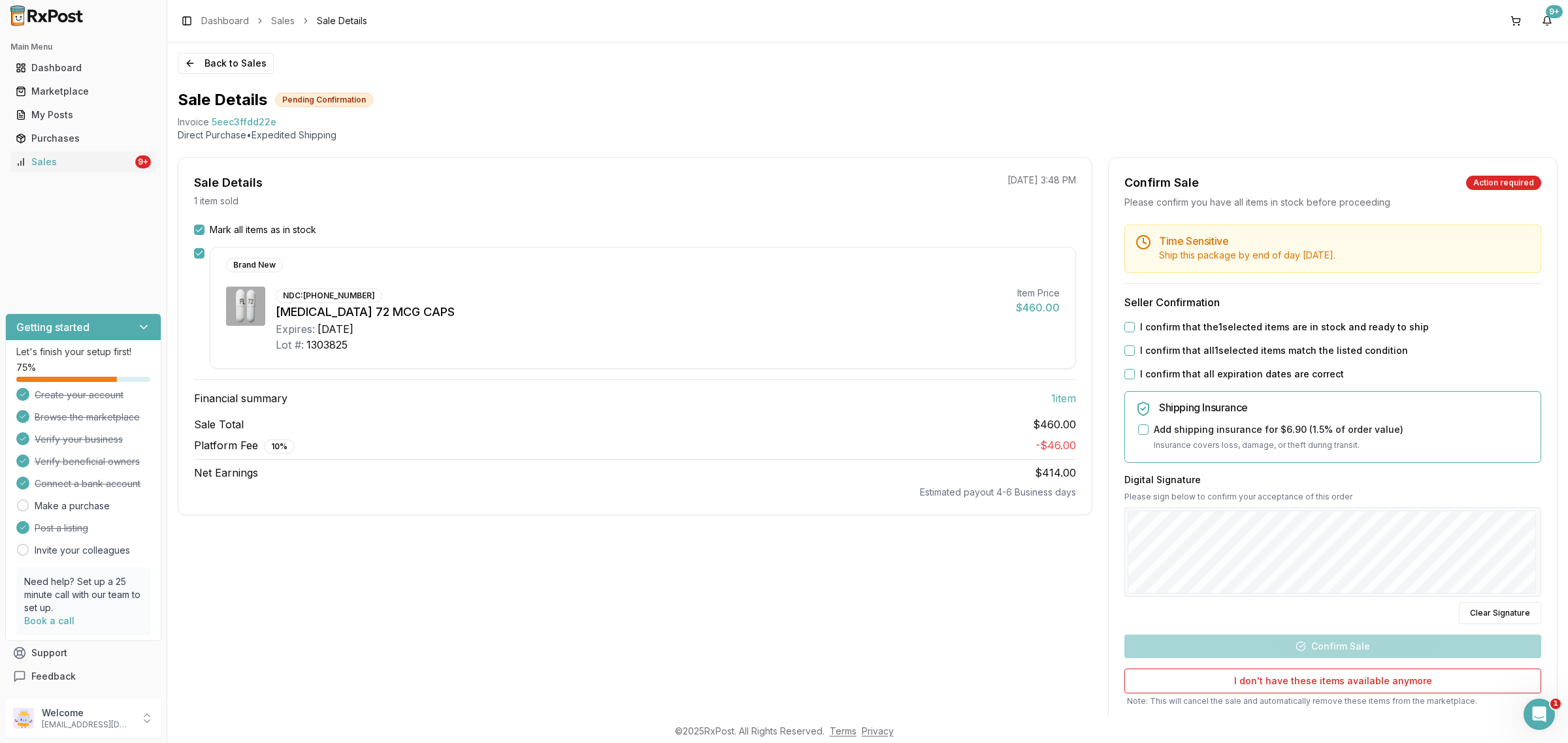
click at [1133, 328] on div "I confirm that the 1 selected items are in stock and ready to ship" at bounding box center [1332, 328] width 417 height 13
click at [1130, 328] on button "I confirm that the 1 selected items are in stock and ready to ship" at bounding box center [1129, 328] width 11 height 11
click at [1125, 350] on button "I confirm that all 1 selected items match the listed condition" at bounding box center [1129, 351] width 11 height 11
click at [1127, 377] on button "I confirm that all expiration dates are correct" at bounding box center [1129, 374] width 11 height 11
click at [1320, 615] on div "Digital Signature Please sign below to confirm your acceptance of this order Cl…" at bounding box center [1332, 550] width 417 height 152
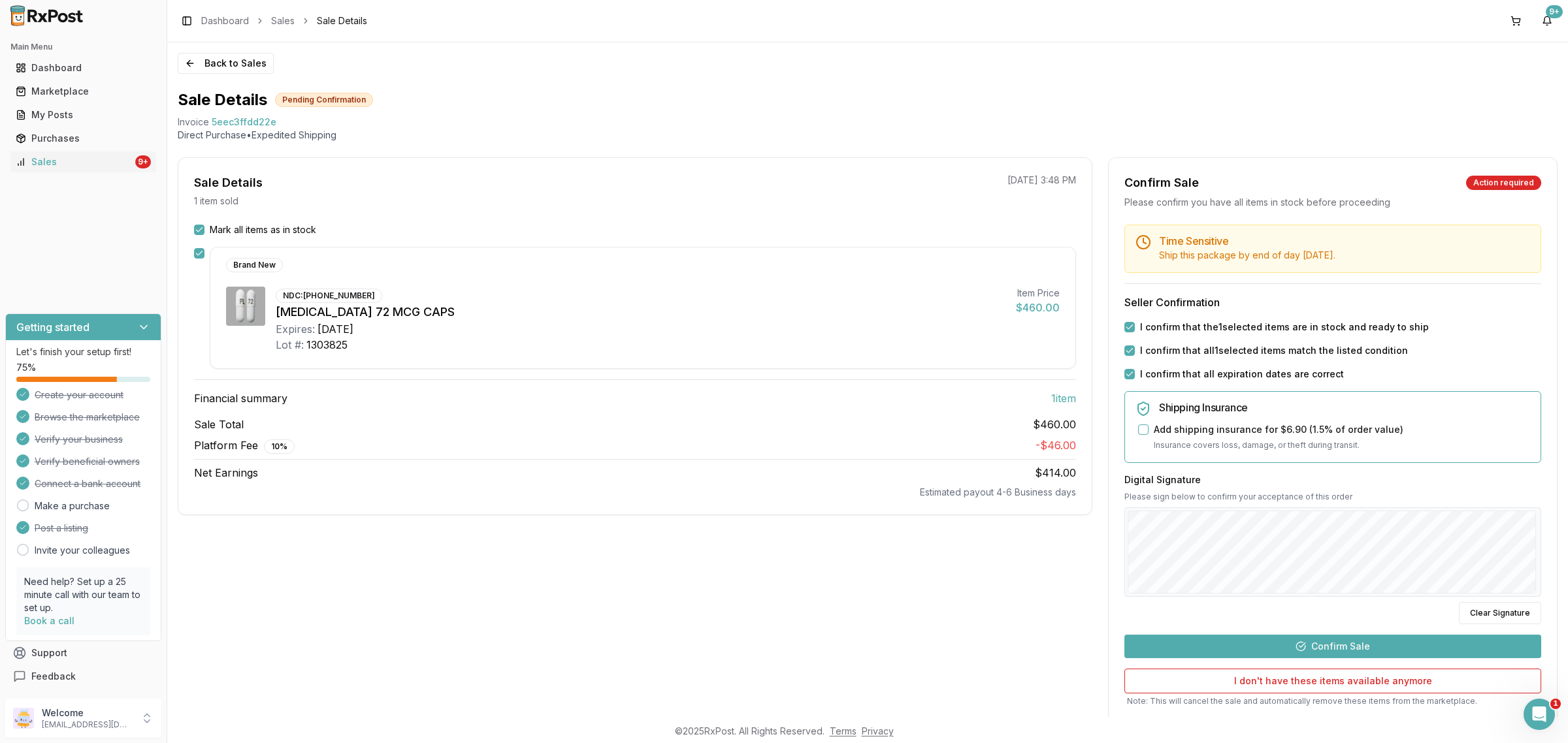
click at [1349, 649] on button "Confirm Sale" at bounding box center [1332, 646] width 417 height 23
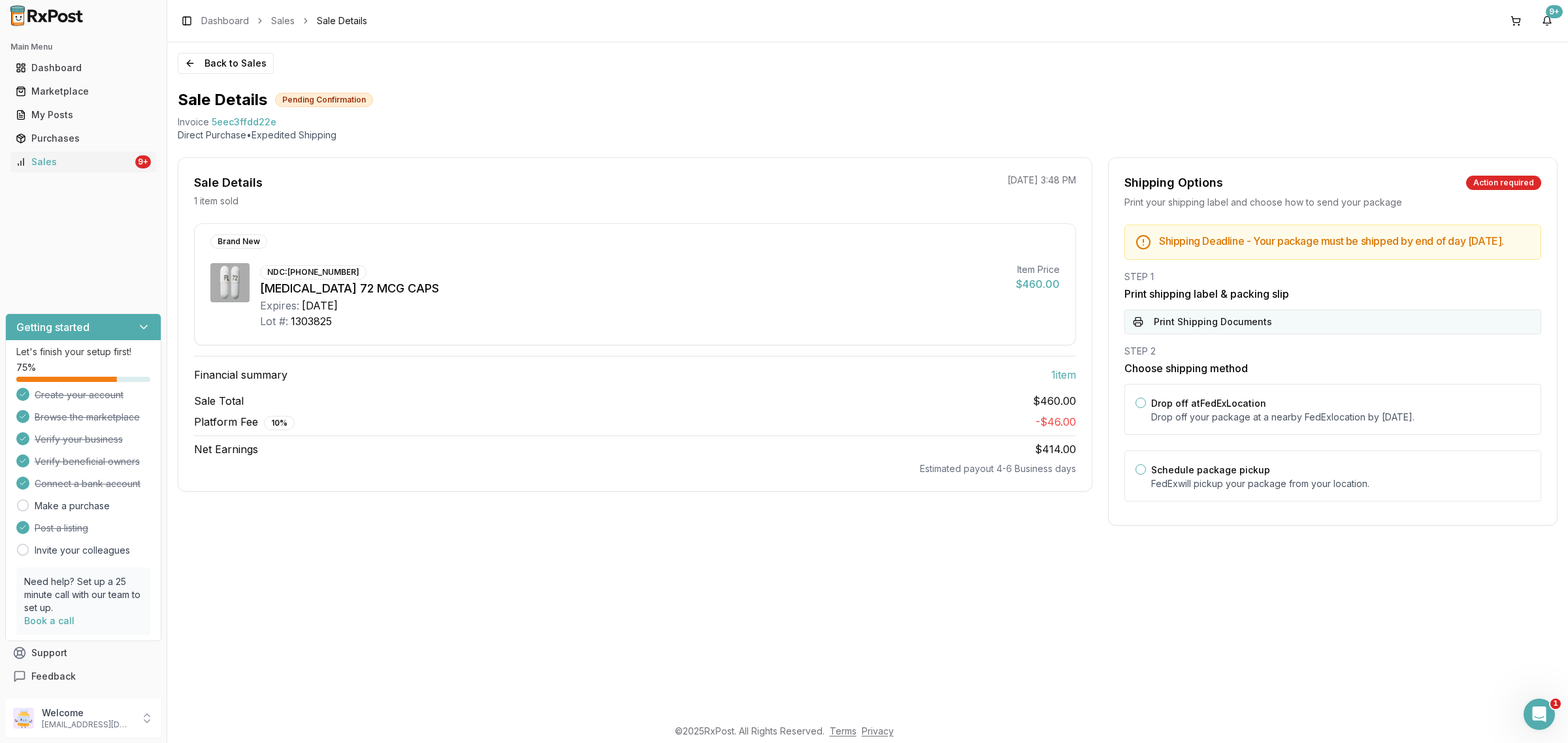
click at [1256, 320] on button "Print Shipping Documents" at bounding box center [1332, 322] width 417 height 25
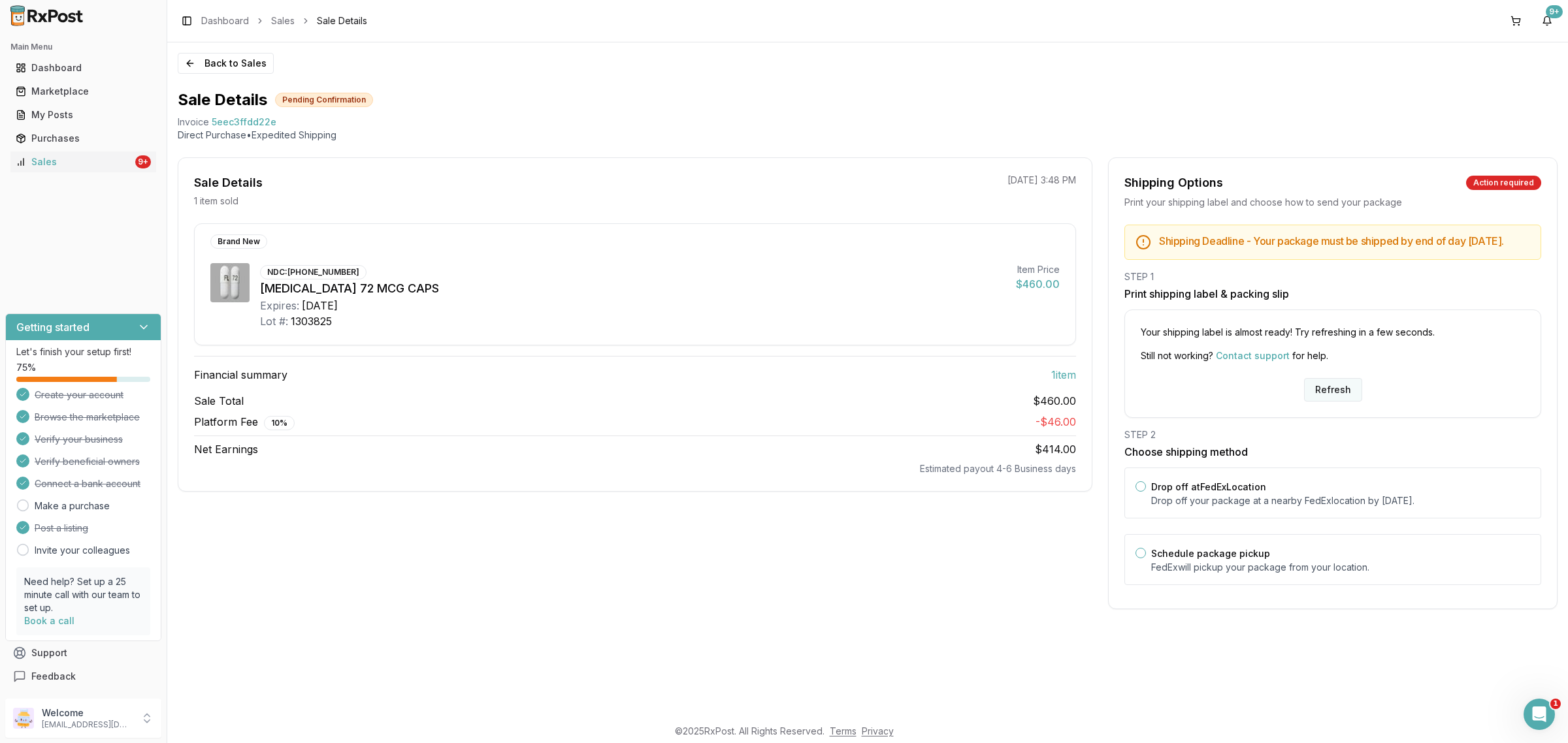
click at [1337, 401] on button "Refresh" at bounding box center [1333, 389] width 58 height 23
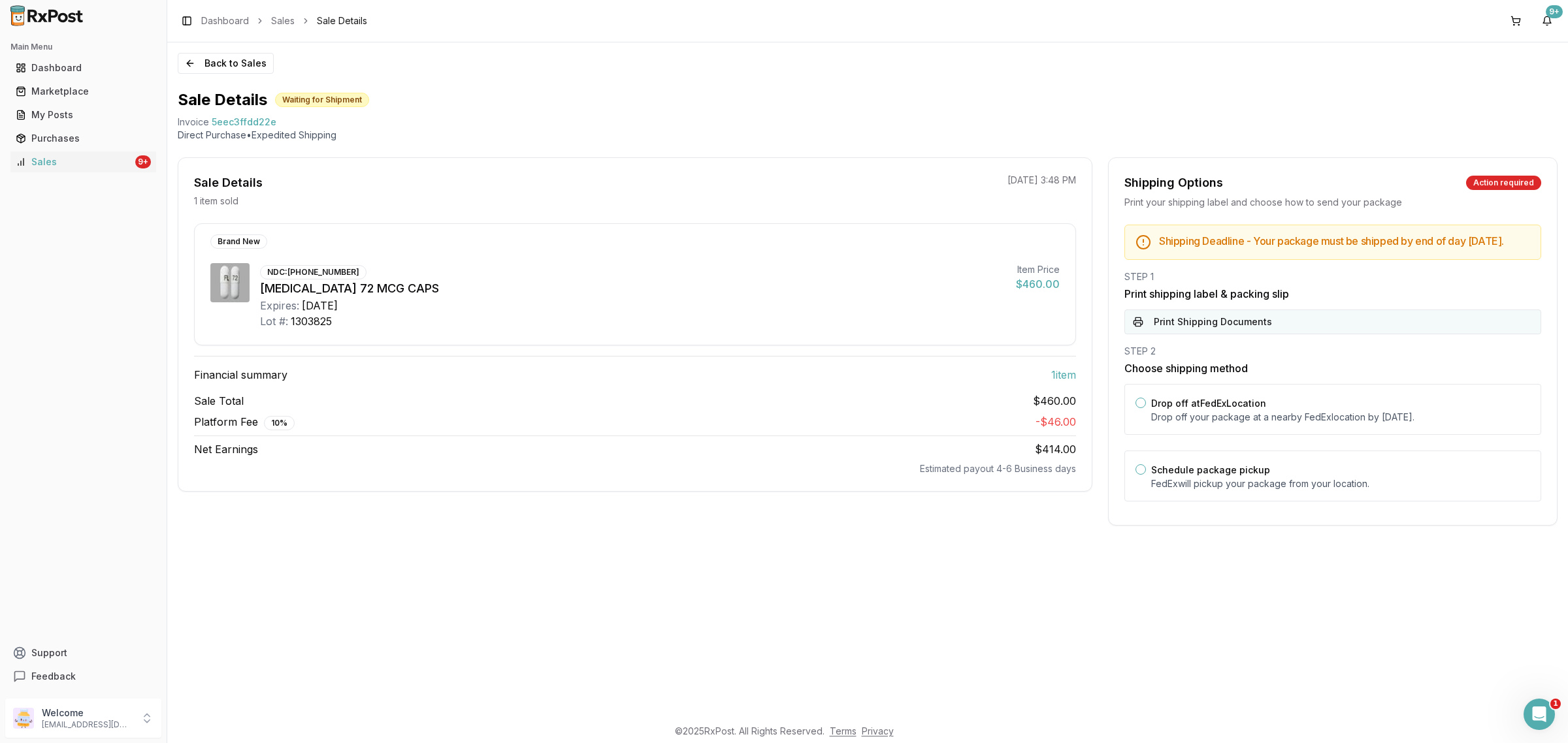
click at [1263, 334] on button "Print Shipping Documents" at bounding box center [1332, 322] width 417 height 25
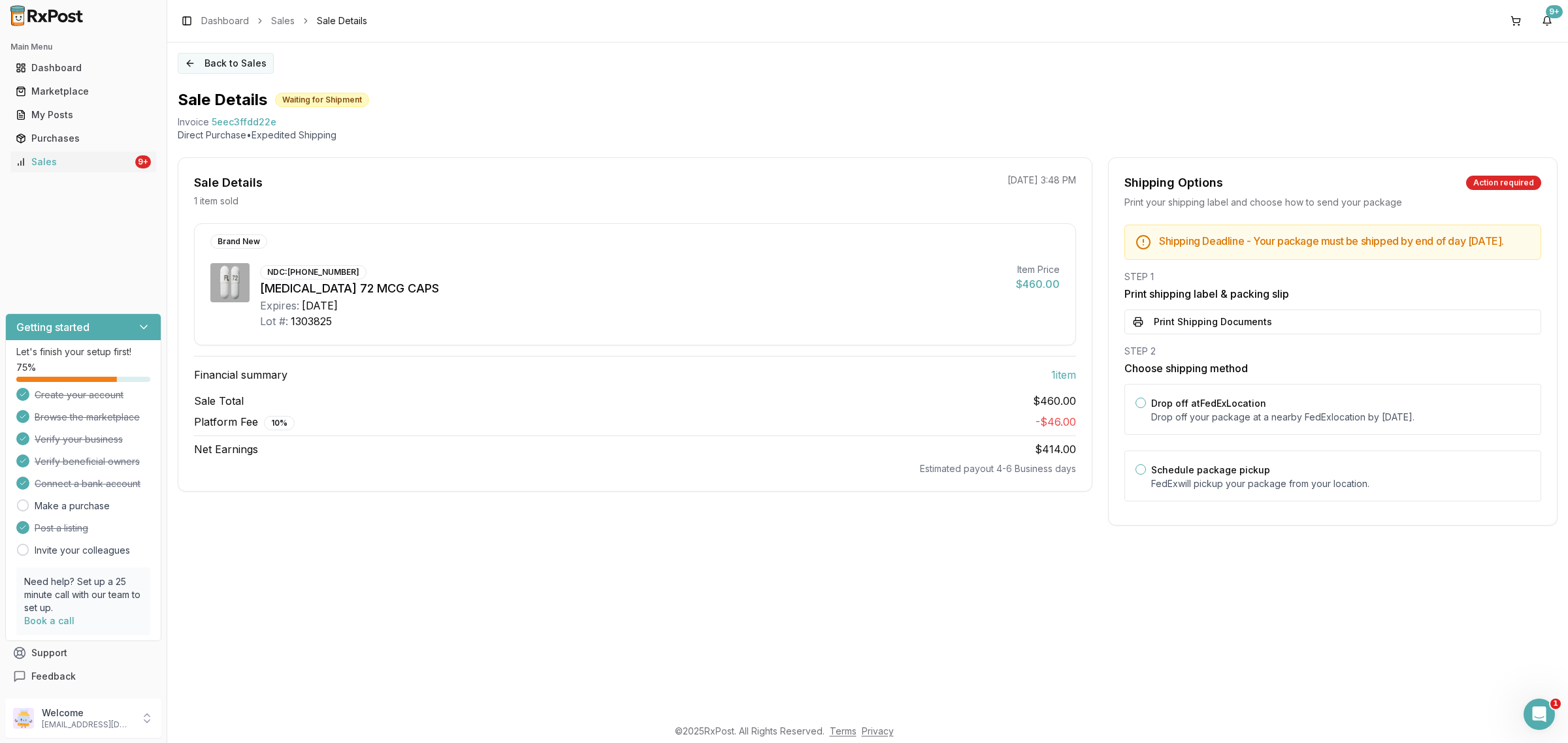
click at [193, 69] on button "Back to Sales" at bounding box center [225, 63] width 96 height 21
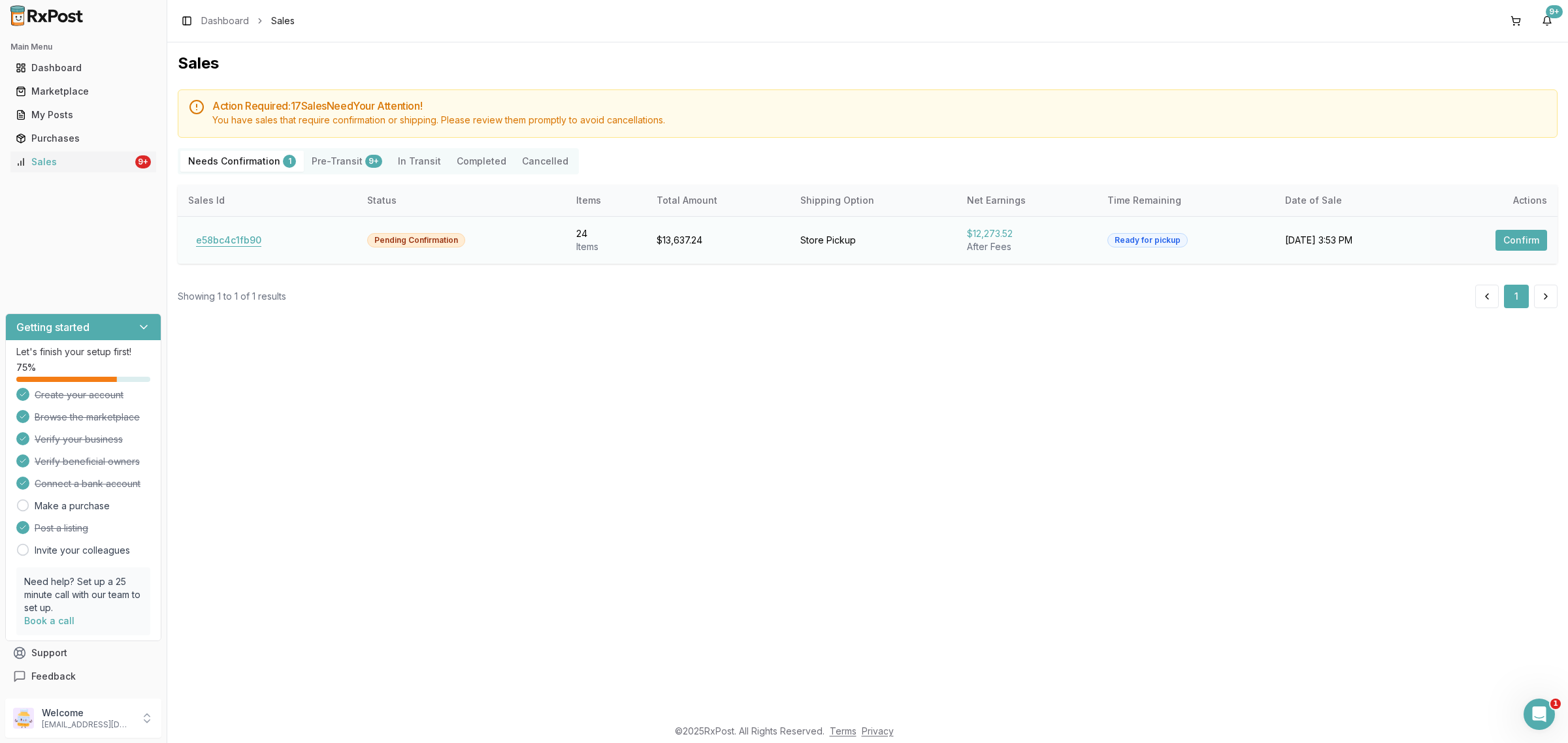
click at [220, 243] on button "e58bc4c1fb90" at bounding box center [229, 240] width 81 height 21
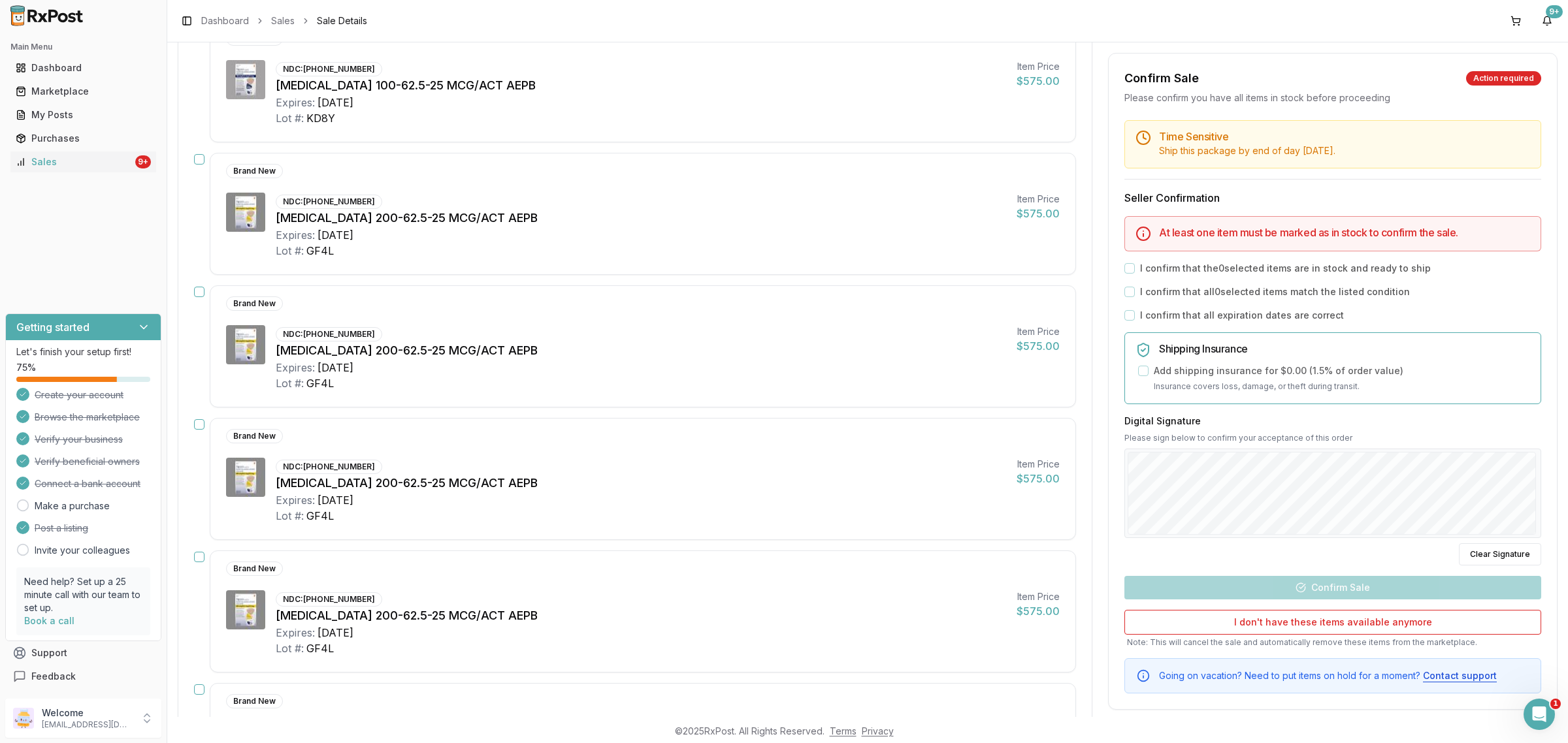
scroll to position [2531, 0]
click at [397, 356] on div "[MEDICAL_DATA] 100-62.5-25 MCG/ACT AEPB" at bounding box center [641, 352] width 730 height 19
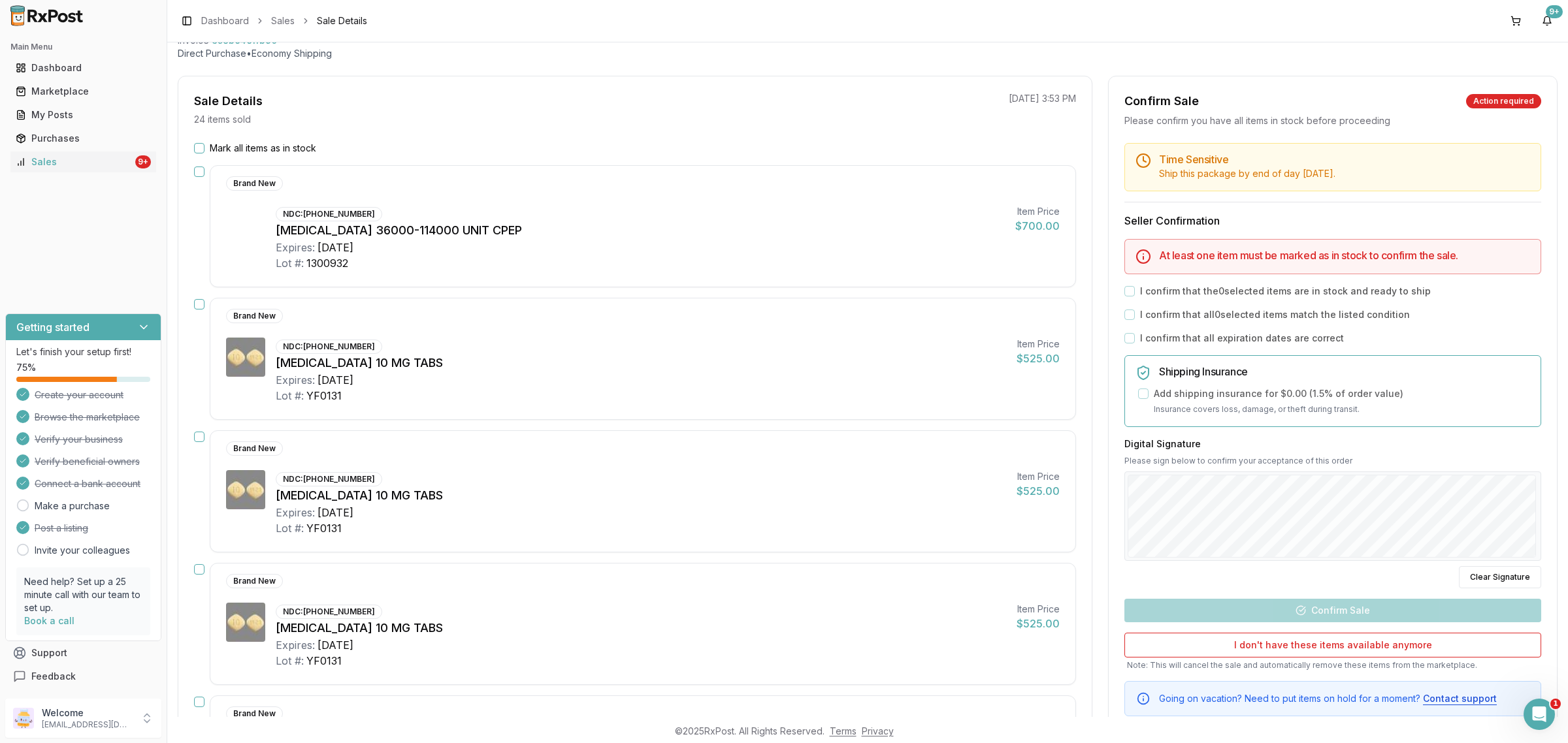
scroll to position [0, 0]
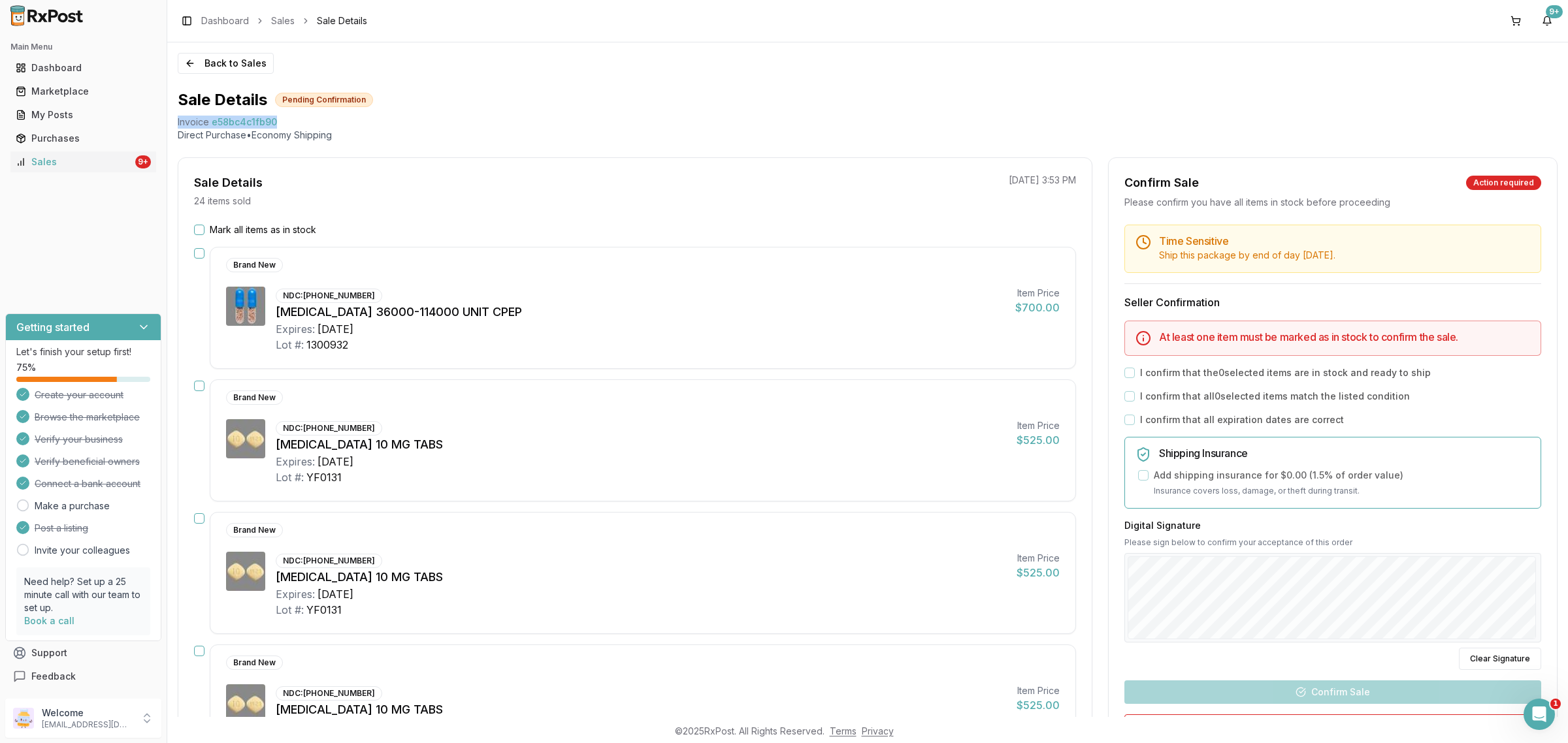
drag, startPoint x: 177, startPoint y: 120, endPoint x: 316, endPoint y: 118, distance: 139.0
click at [316, 118] on div "Back to Sales Sale Details Pending Confirmation Invoice e58bc4c1fb90 Direct Pur…" at bounding box center [867, 379] width 1400 height 675
copy div "Invoice e58bc4c1fb90"
click at [1531, 723] on div "Open Intercom Messenger" at bounding box center [1537, 712] width 43 height 43
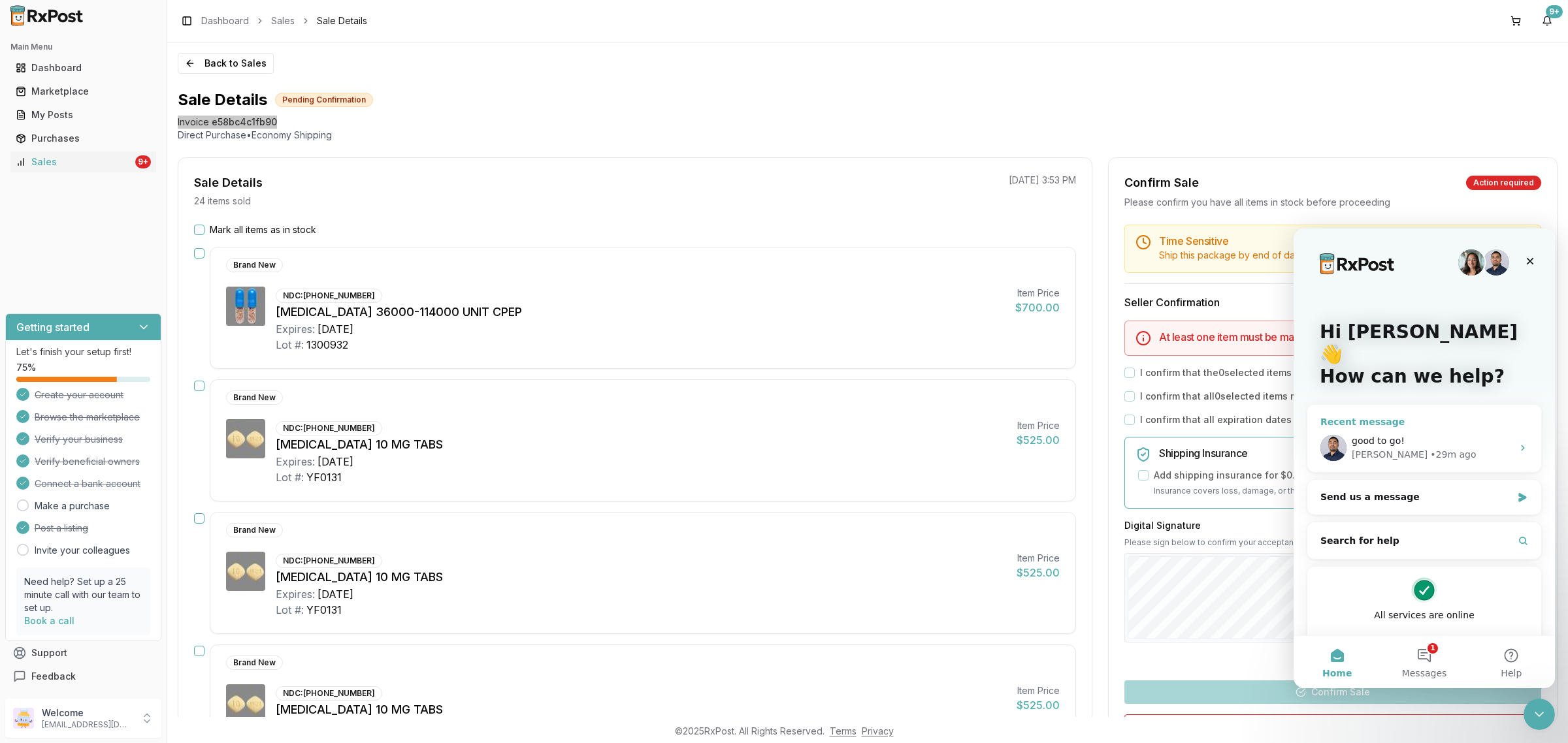
click at [1452, 435] on div "good to go!" at bounding box center [1432, 441] width 161 height 14
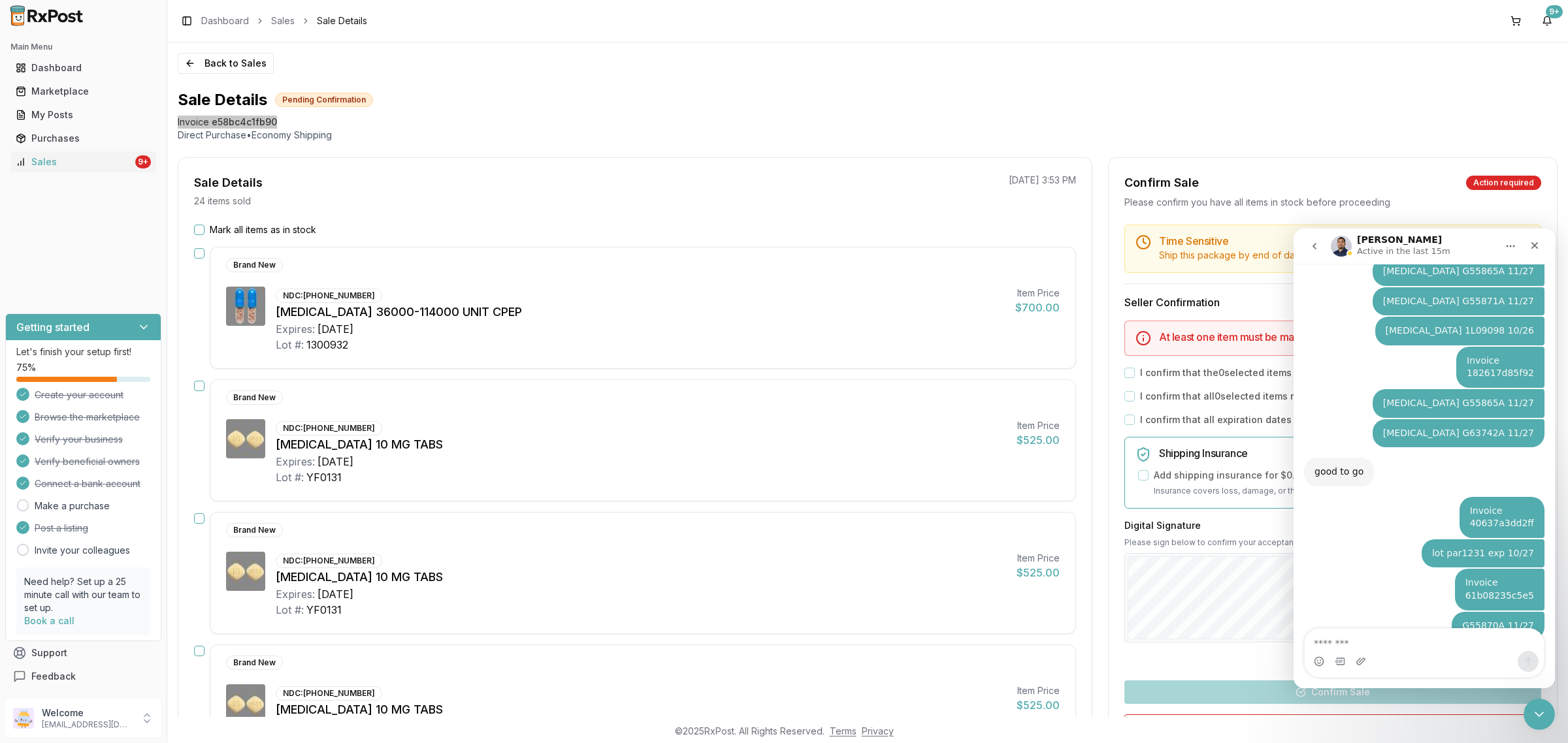
scroll to position [3749, 0]
type textarea "**********"
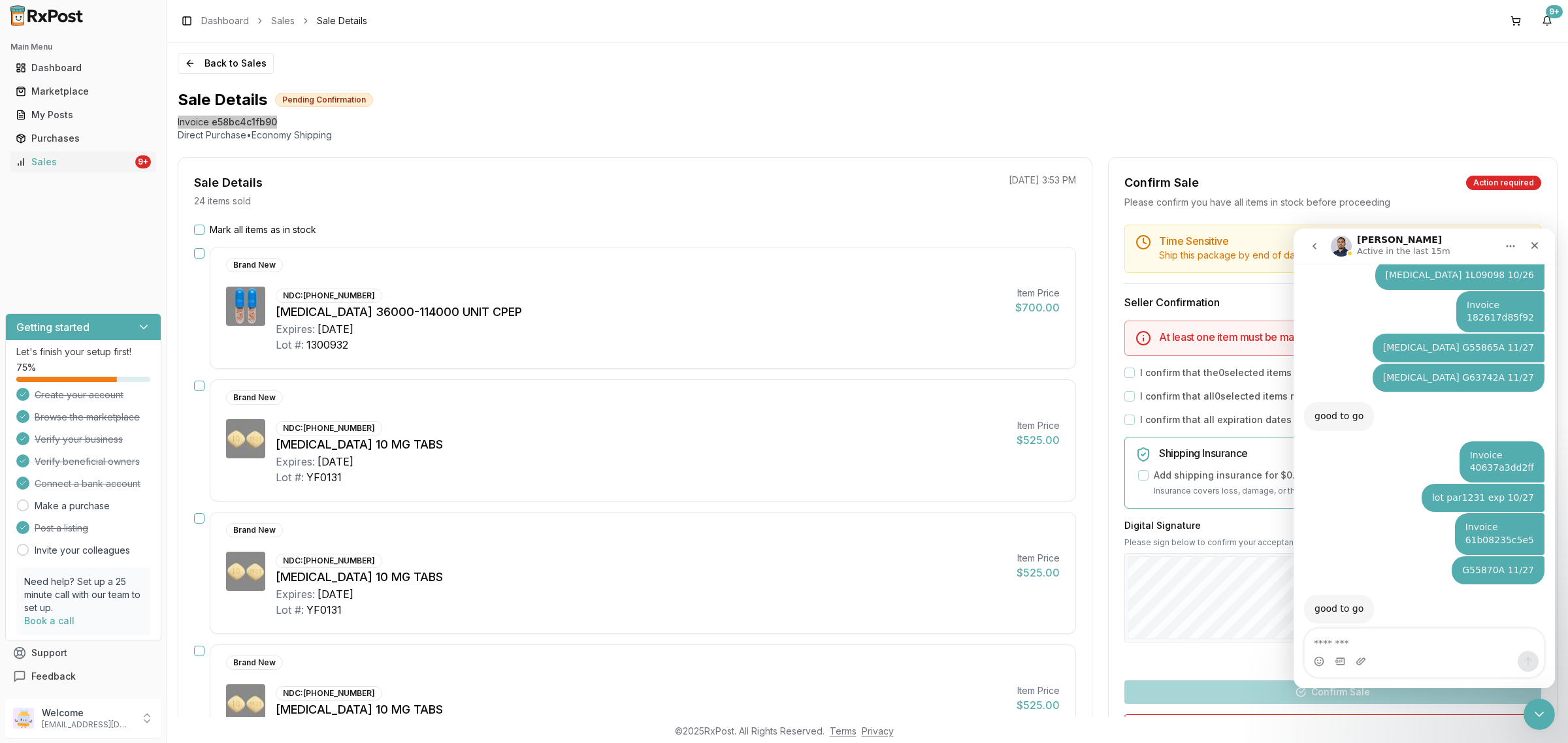
scroll to position [3800, 0]
type textarea "**********"
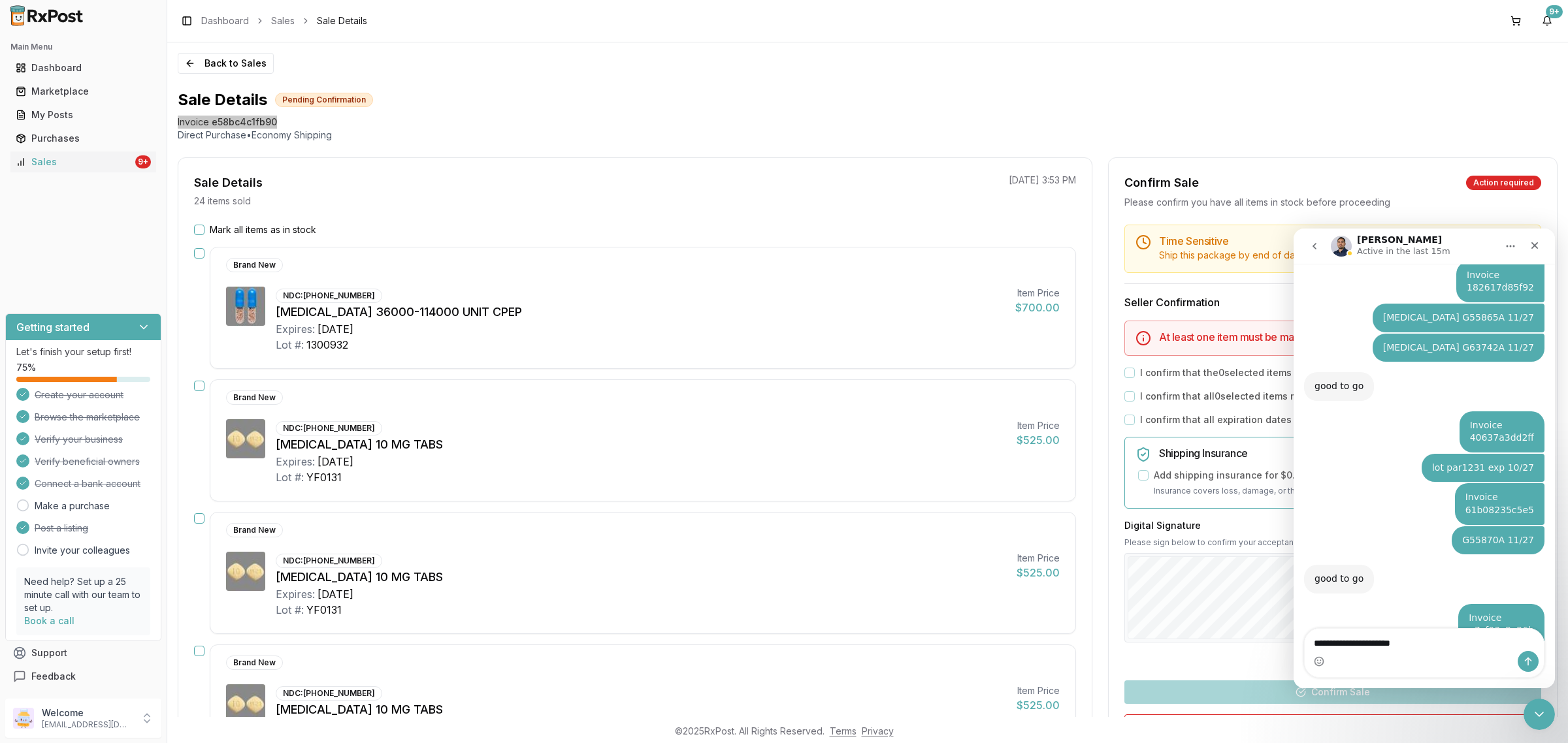
type textarea "**********"
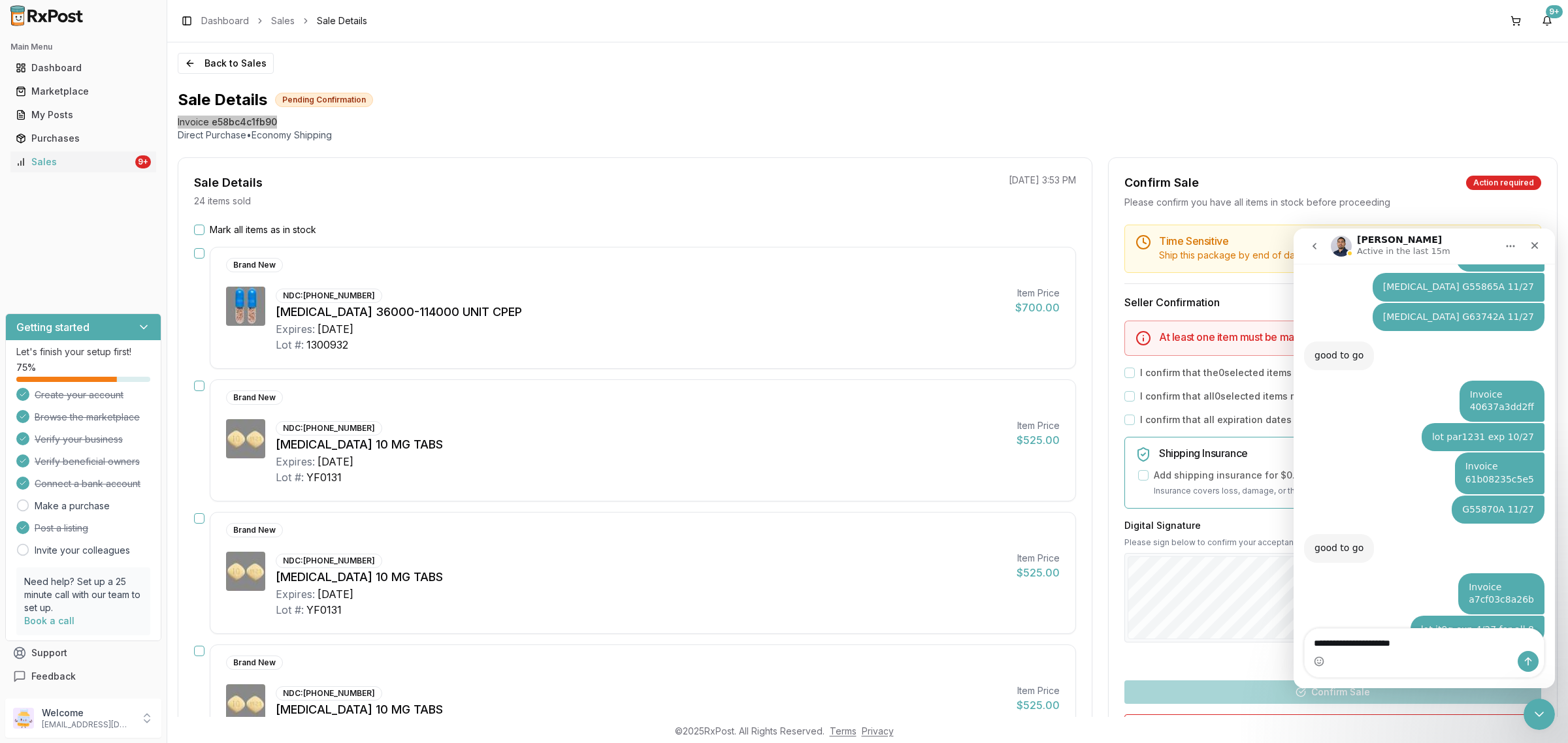
type textarea "**********"
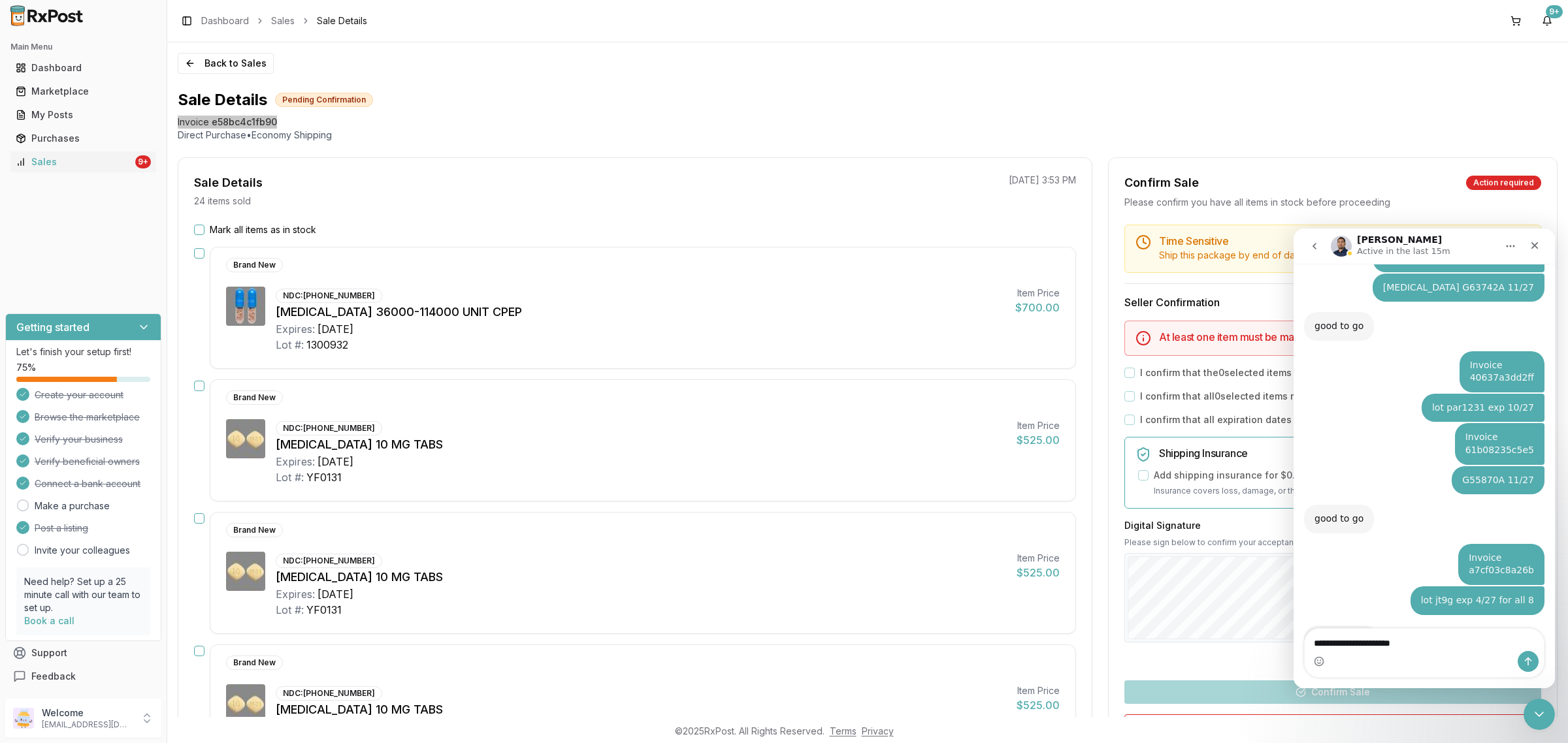
type textarea "**********"
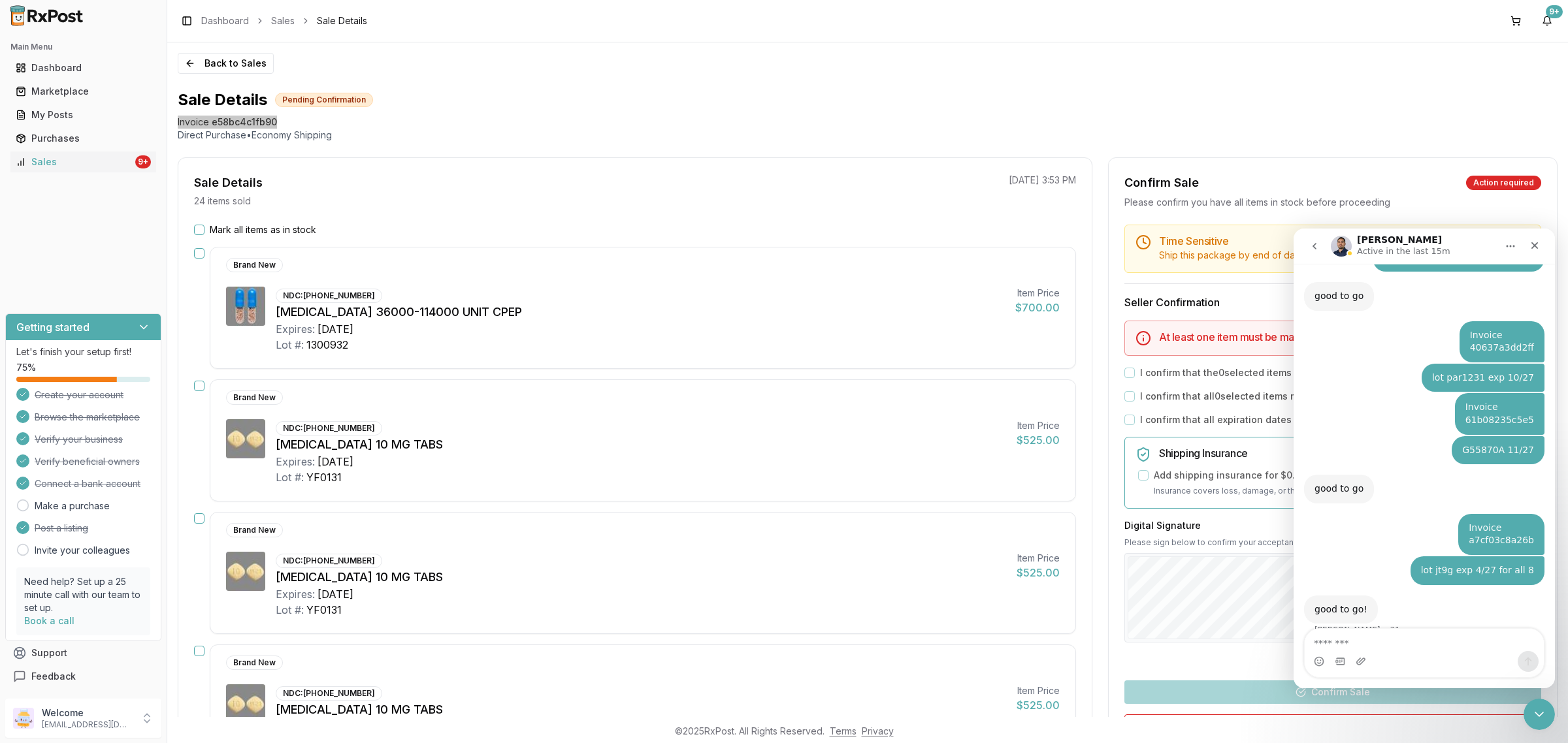
drag, startPoint x: 1416, startPoint y: 599, endPoint x: 1524, endPoint y: 591, distance: 108.3
click at [1337, 638] on textarea "Message…" at bounding box center [1424, 639] width 239 height 22
paste textarea "**********"
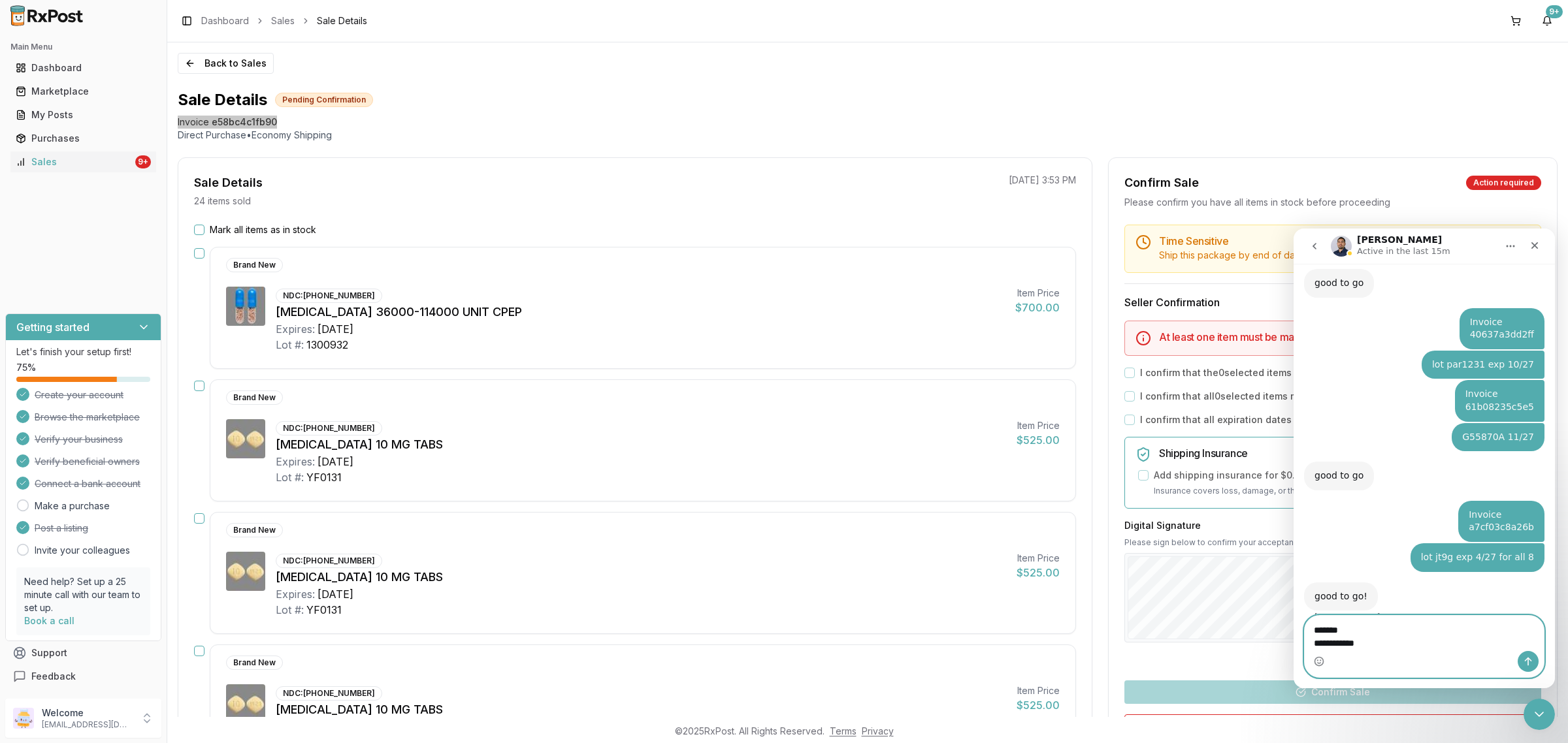
drag, startPoint x: 1416, startPoint y: 647, endPoint x: 1313, endPoint y: 609, distance: 109.8
click at [1304, 613] on div "Ask us anything, or share your feedback. I have a couple pharmacies trying to l…" at bounding box center [1424, 476] width 261 height 425
drag, startPoint x: 1416, startPoint y: 583, endPoint x: 1527, endPoint y: 581, distance: 111.0
copy div "[MEDICAL_DATA] 10mg YH0050 3/28"
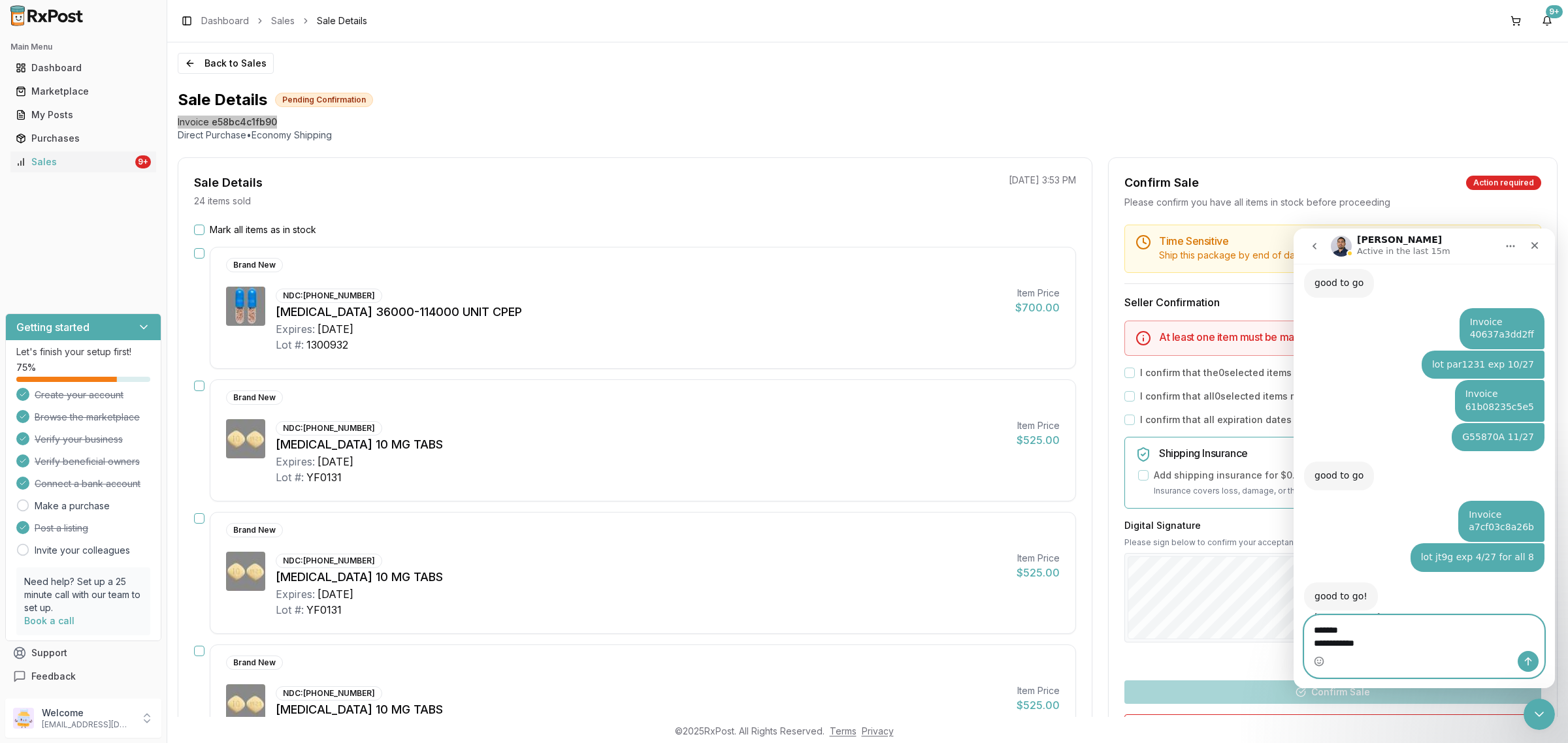
drag, startPoint x: 1434, startPoint y: 648, endPoint x: 1309, endPoint y: 623, distance: 127.5
click at [1309, 623] on textarea "**********" at bounding box center [1424, 633] width 239 height 35
paste textarea "*****"
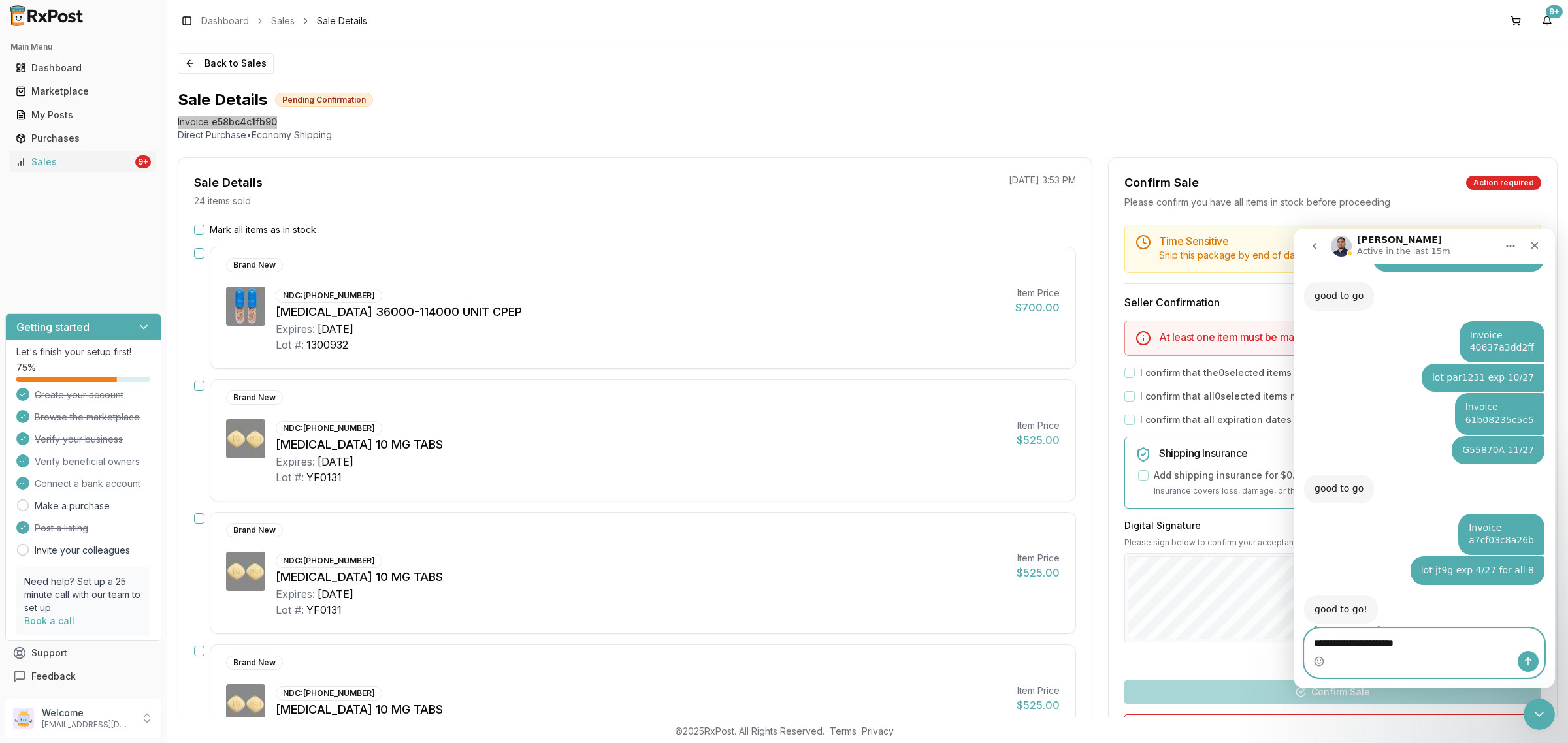
type textarea "**********"
click at [1529, 661] on icon "Send a message…" at bounding box center [1528, 662] width 11 height 11
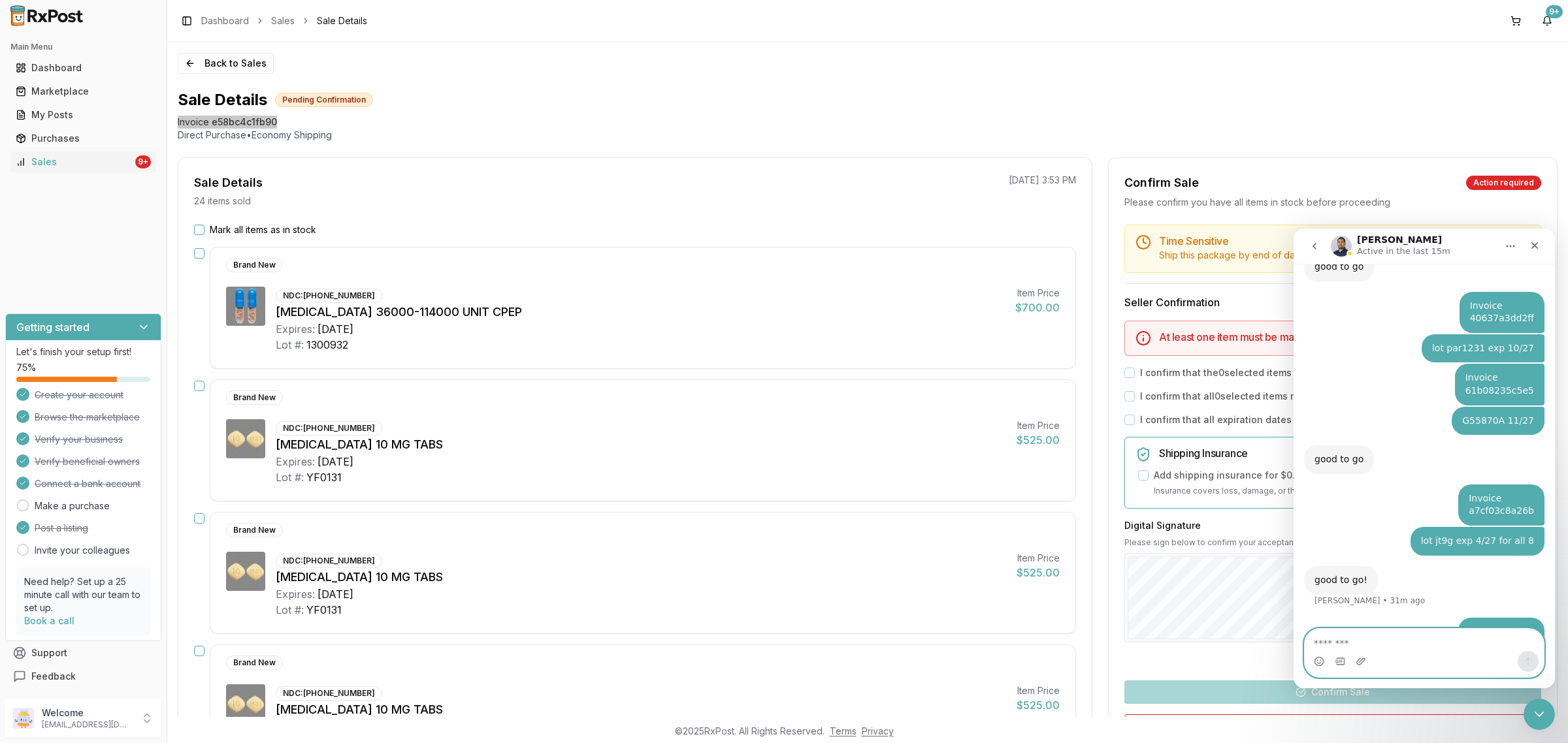
paste textarea "**********"
type textarea "**********"
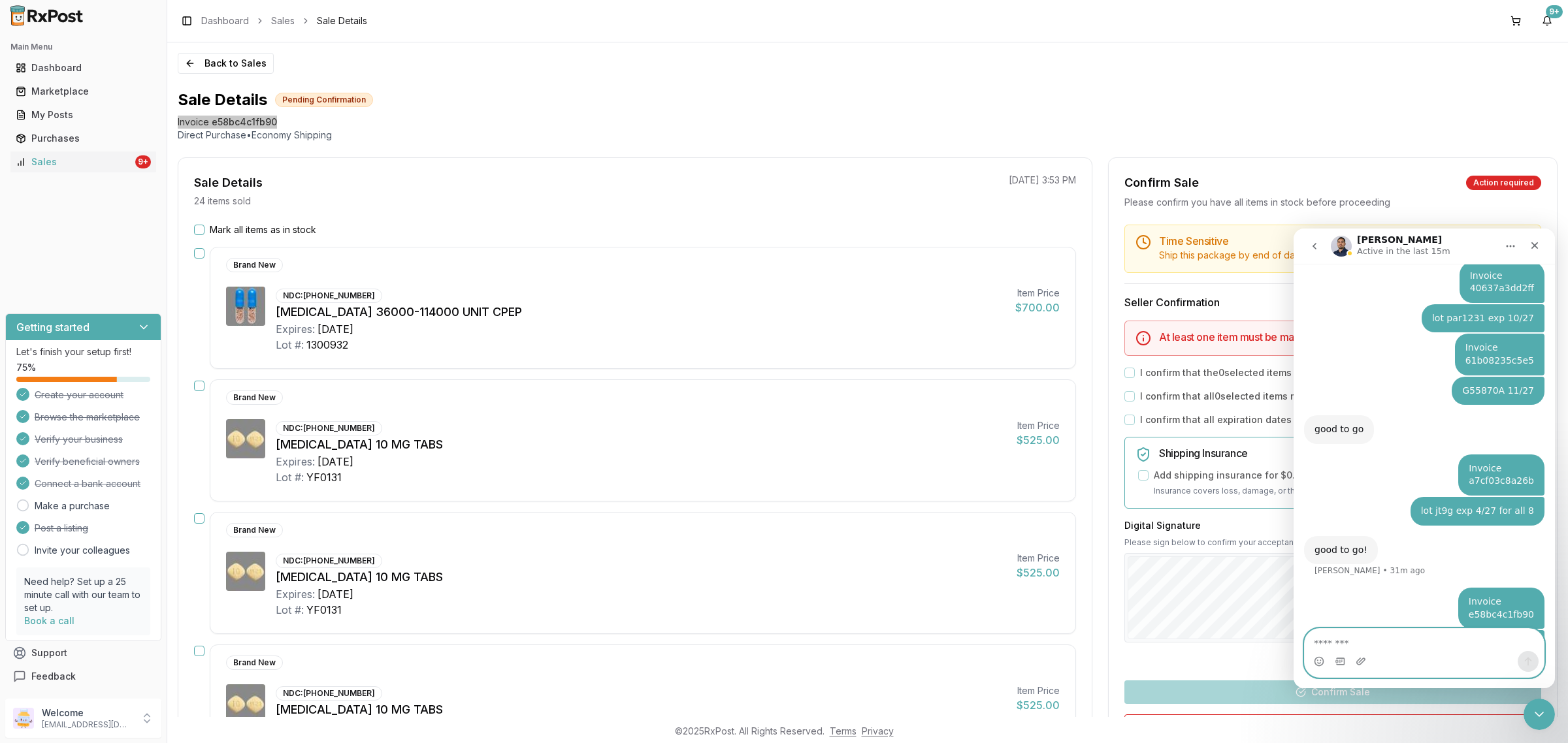
paste textarea "**********"
drag, startPoint x: 1429, startPoint y: 625, endPoint x: 1402, endPoint y: 625, distance: 27.0
click at [1379, 638] on div "Ask us anything, or share your feedback. I have a couple pharmacies trying to l…" at bounding box center [1424, 476] width 261 height 425
drag, startPoint x: 1427, startPoint y: 643, endPoint x: 1369, endPoint y: 656, distance: 59.4
click at [1369, 656] on div "**********" at bounding box center [1424, 653] width 239 height 49
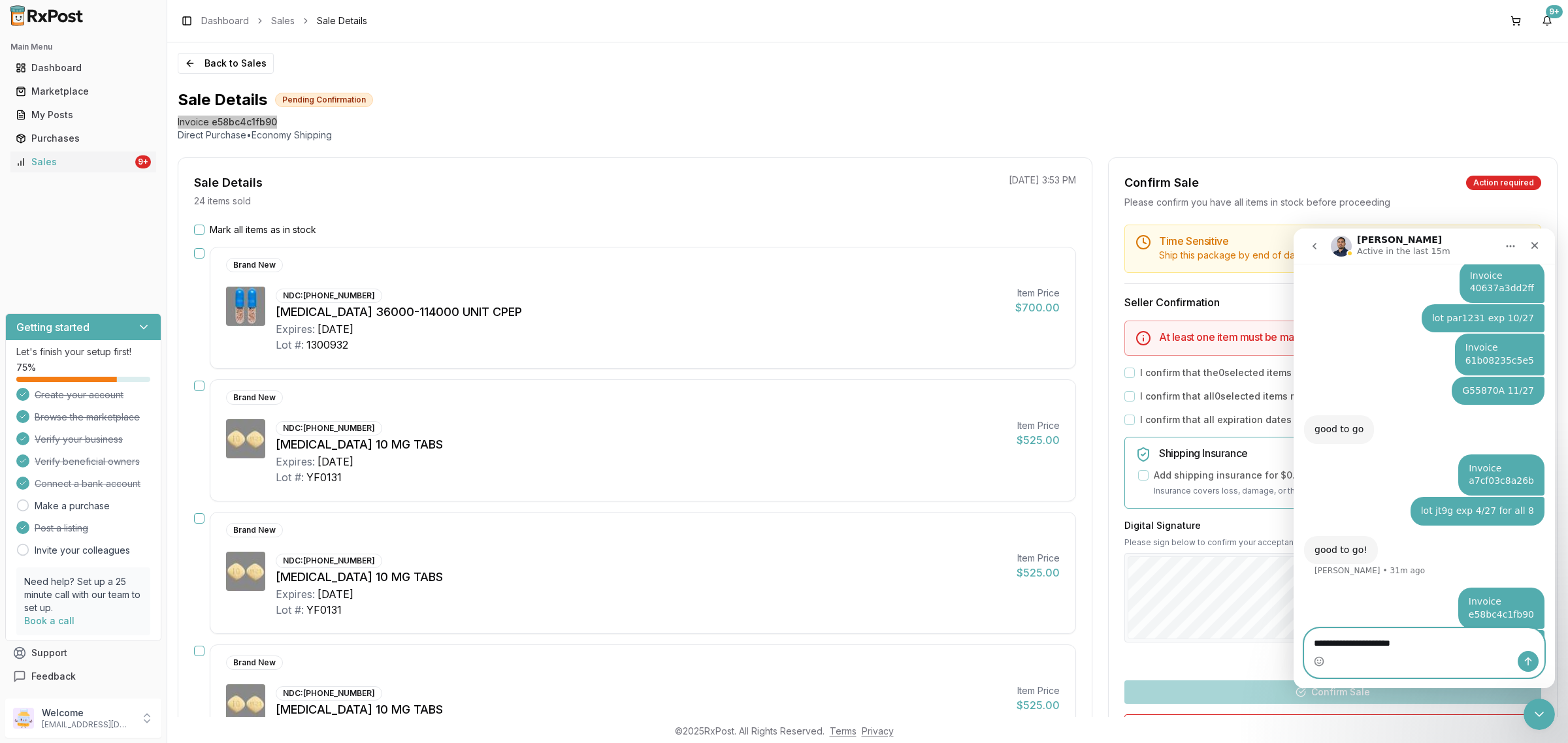
type textarea "**********"
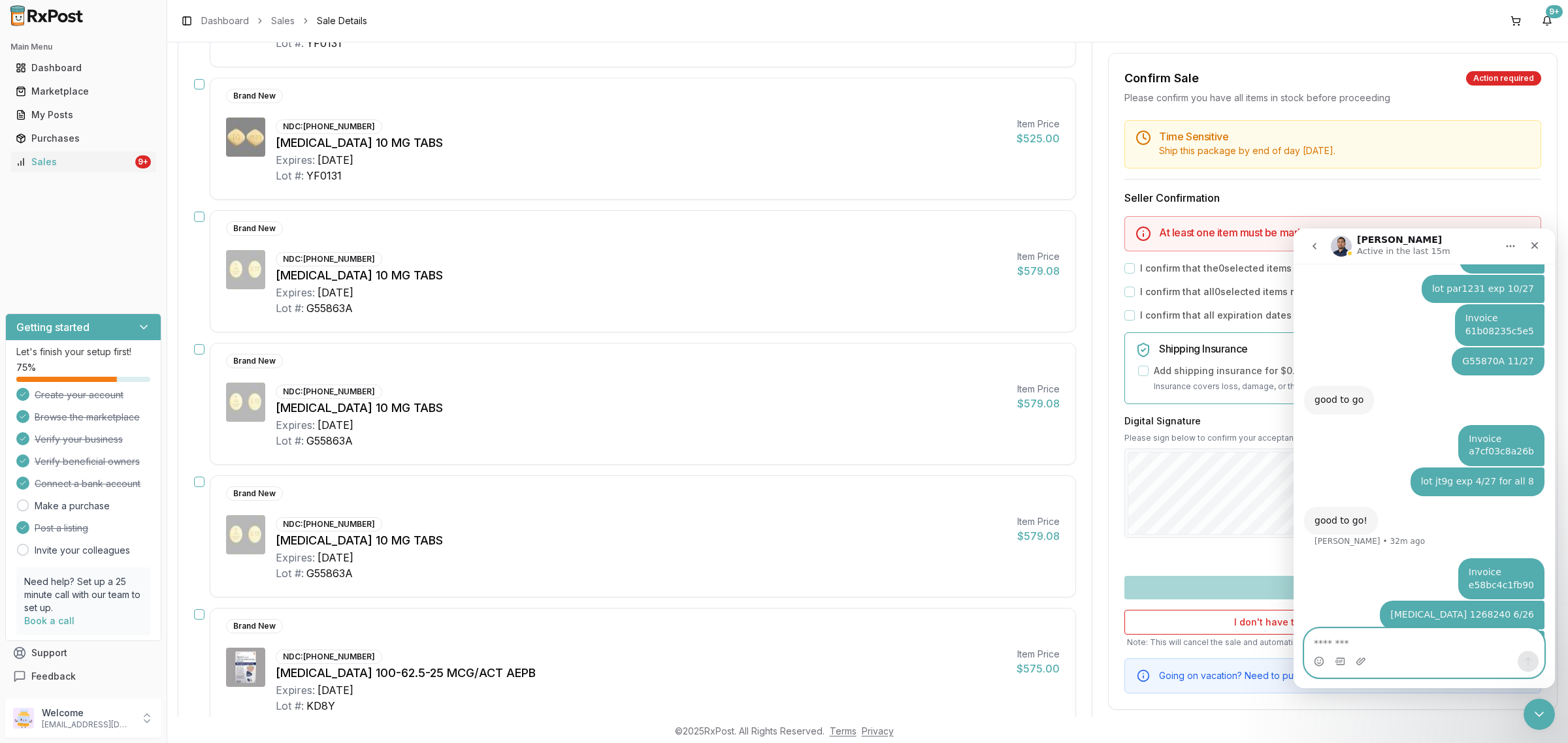
scroll to position [980, 0]
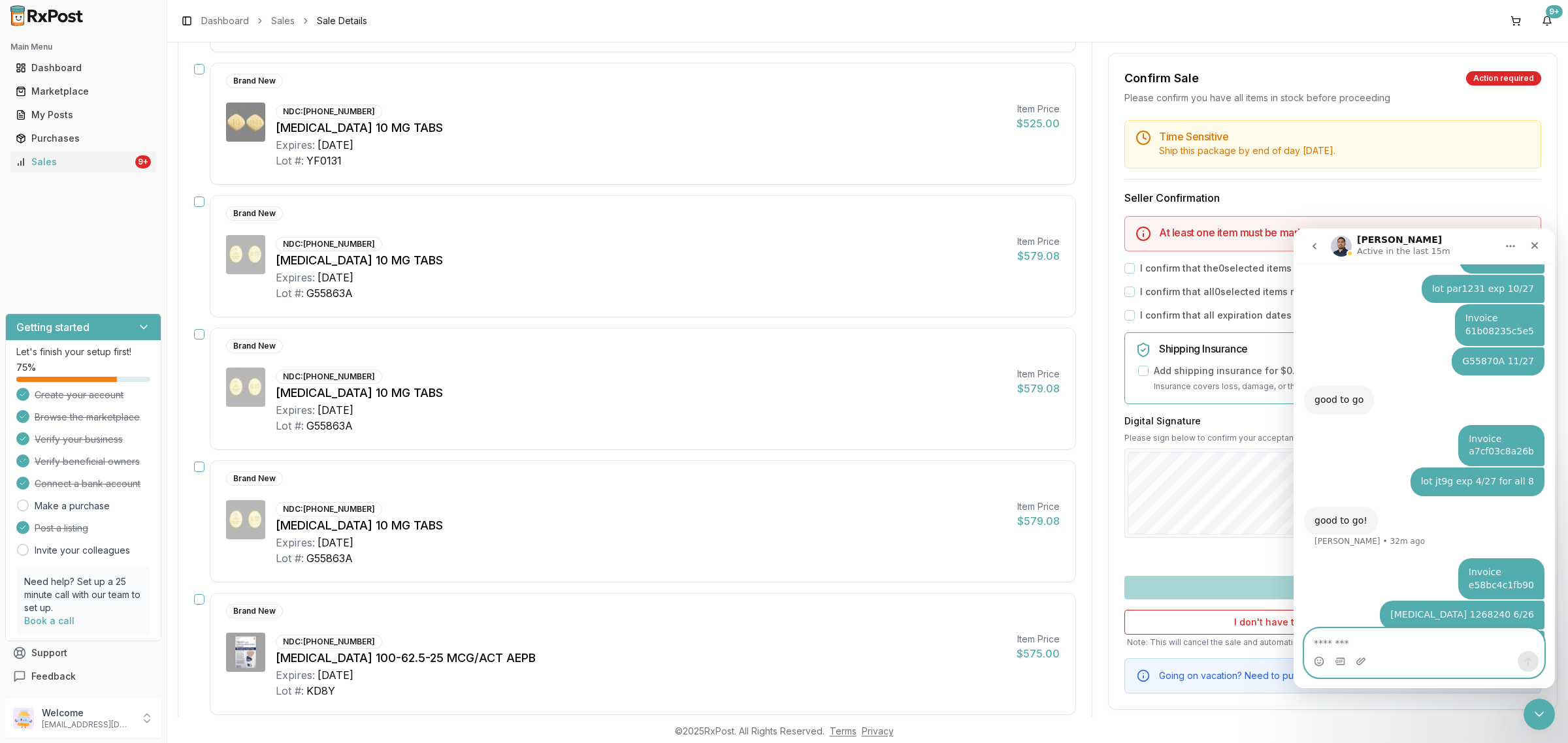
click at [1356, 638] on textarea "Message…" at bounding box center [1424, 639] width 239 height 22
type textarea "**********"
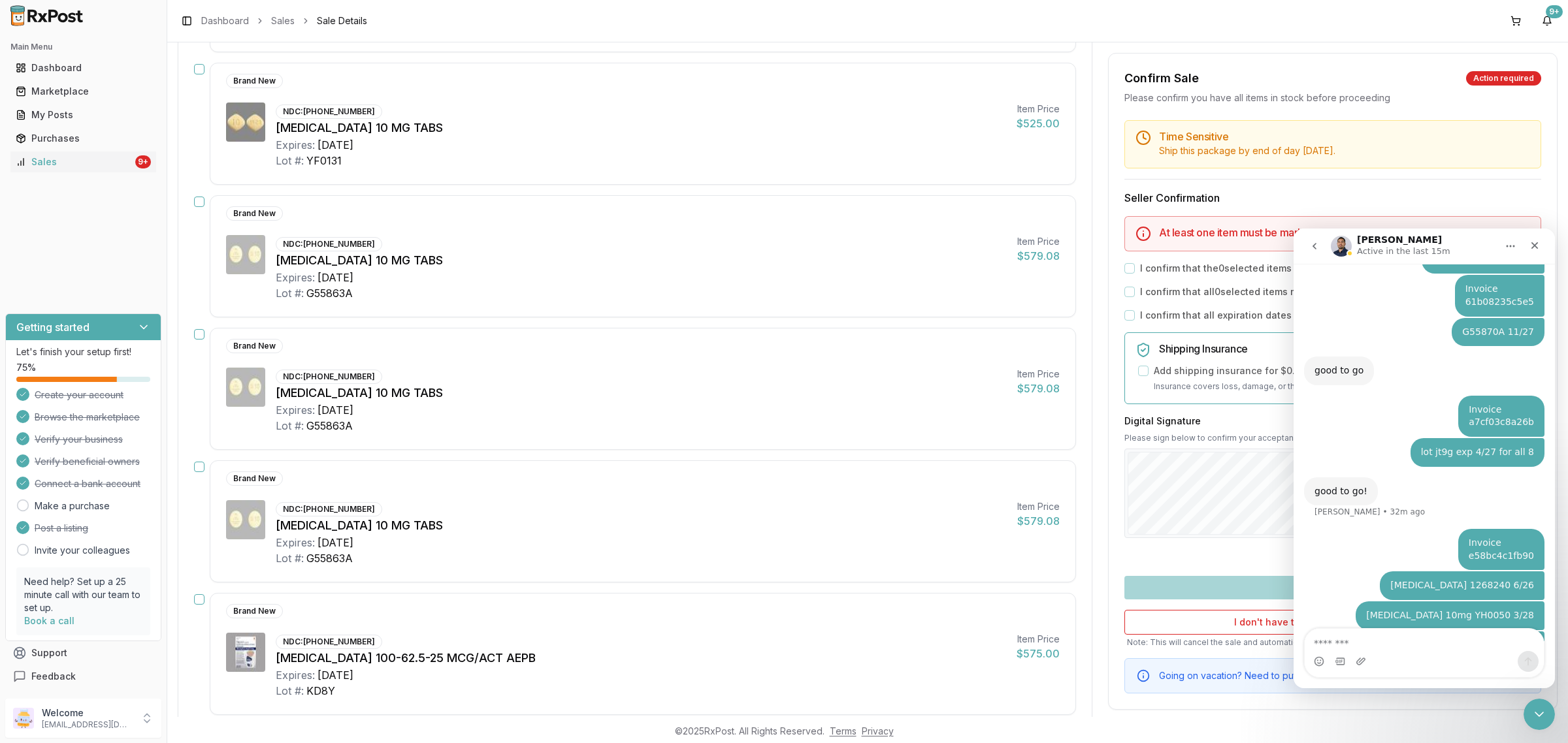
drag, startPoint x: 1419, startPoint y: 602, endPoint x: 1527, endPoint y: 603, distance: 108.0
copy div "jardiance G63742A 11/27"
click at [1392, 648] on textarea "Message…" at bounding box center [1424, 639] width 239 height 22
paste textarea "**********"
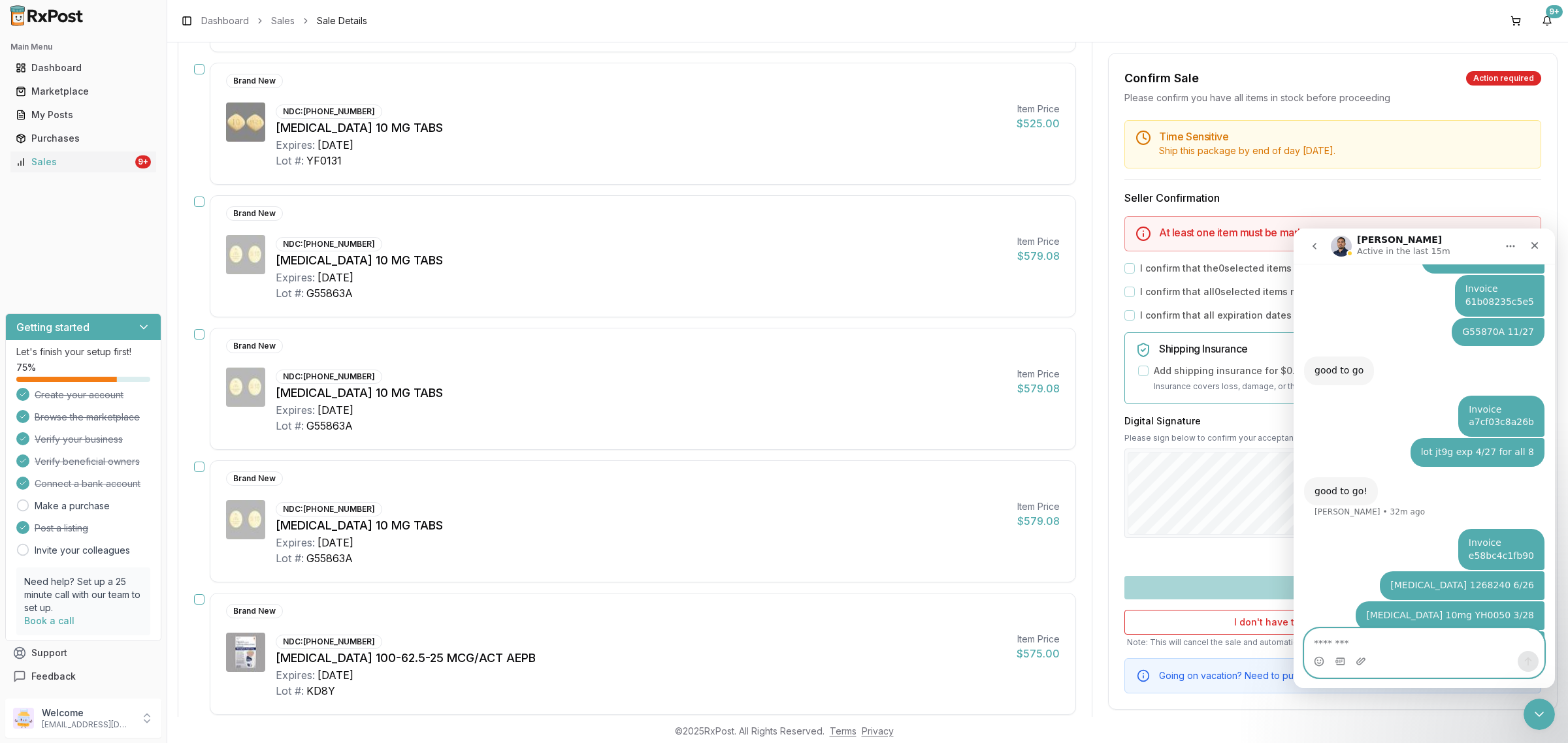
type textarea "**********"
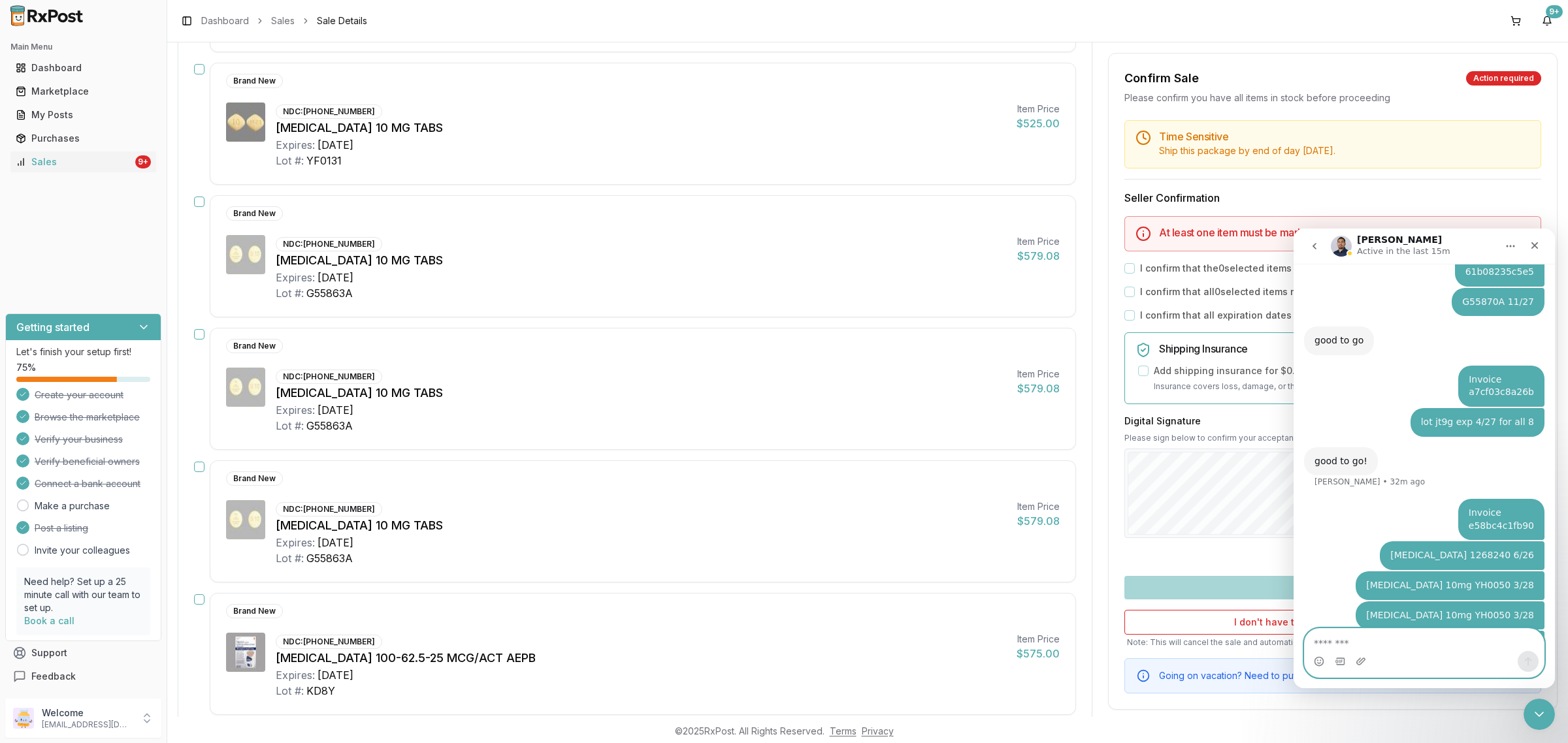
paste textarea "**********"
type textarea "**********"
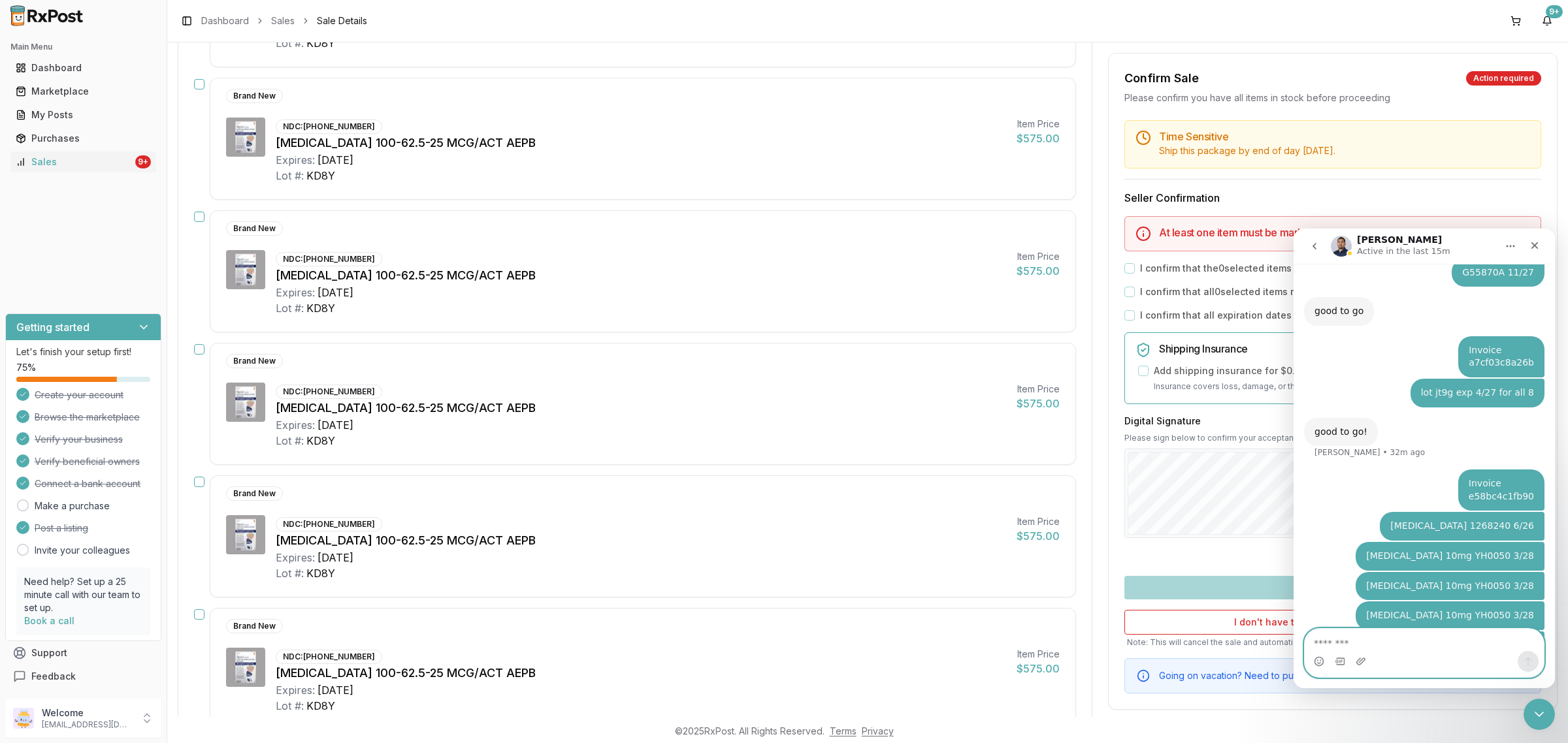
scroll to position [1796, 0]
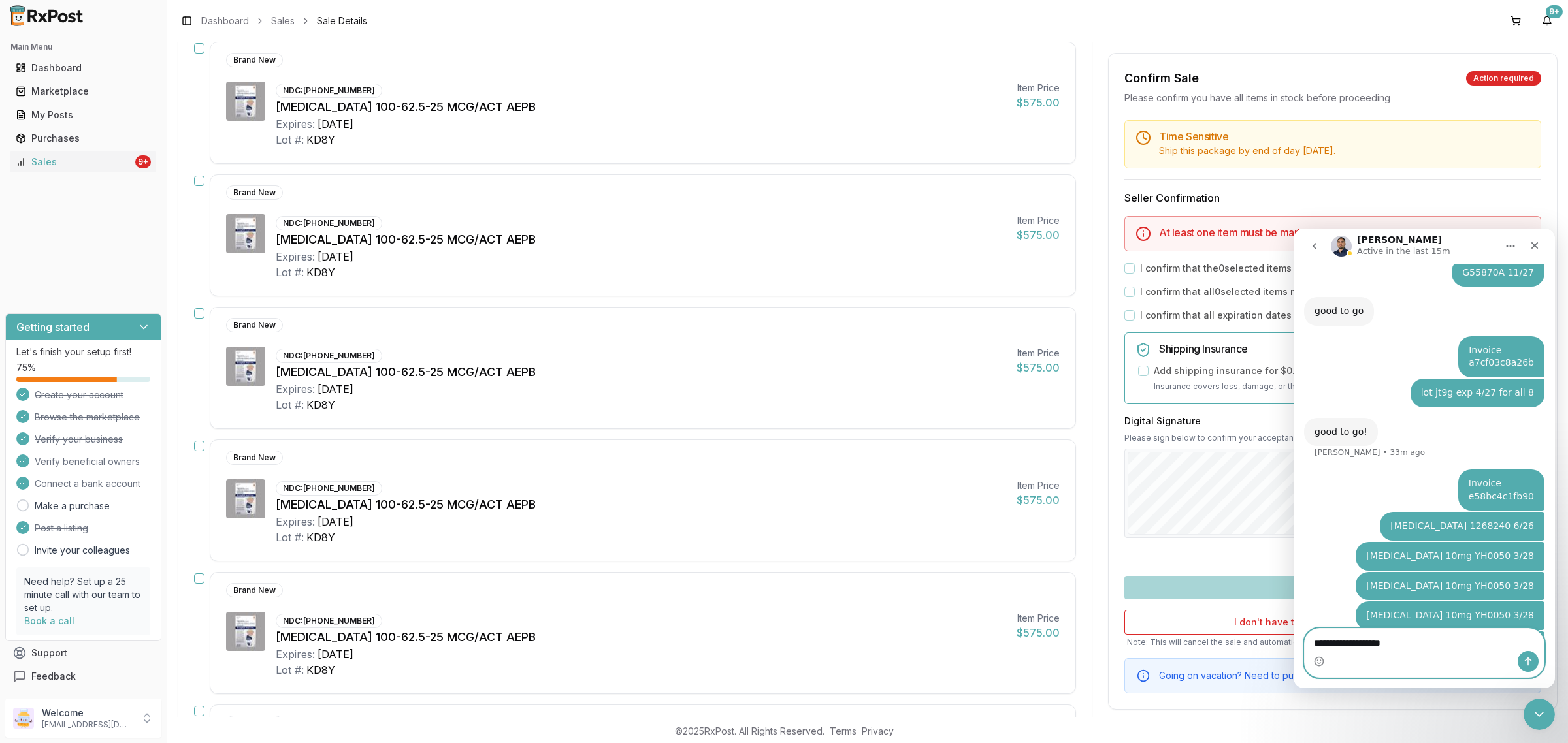
type textarea "**********"
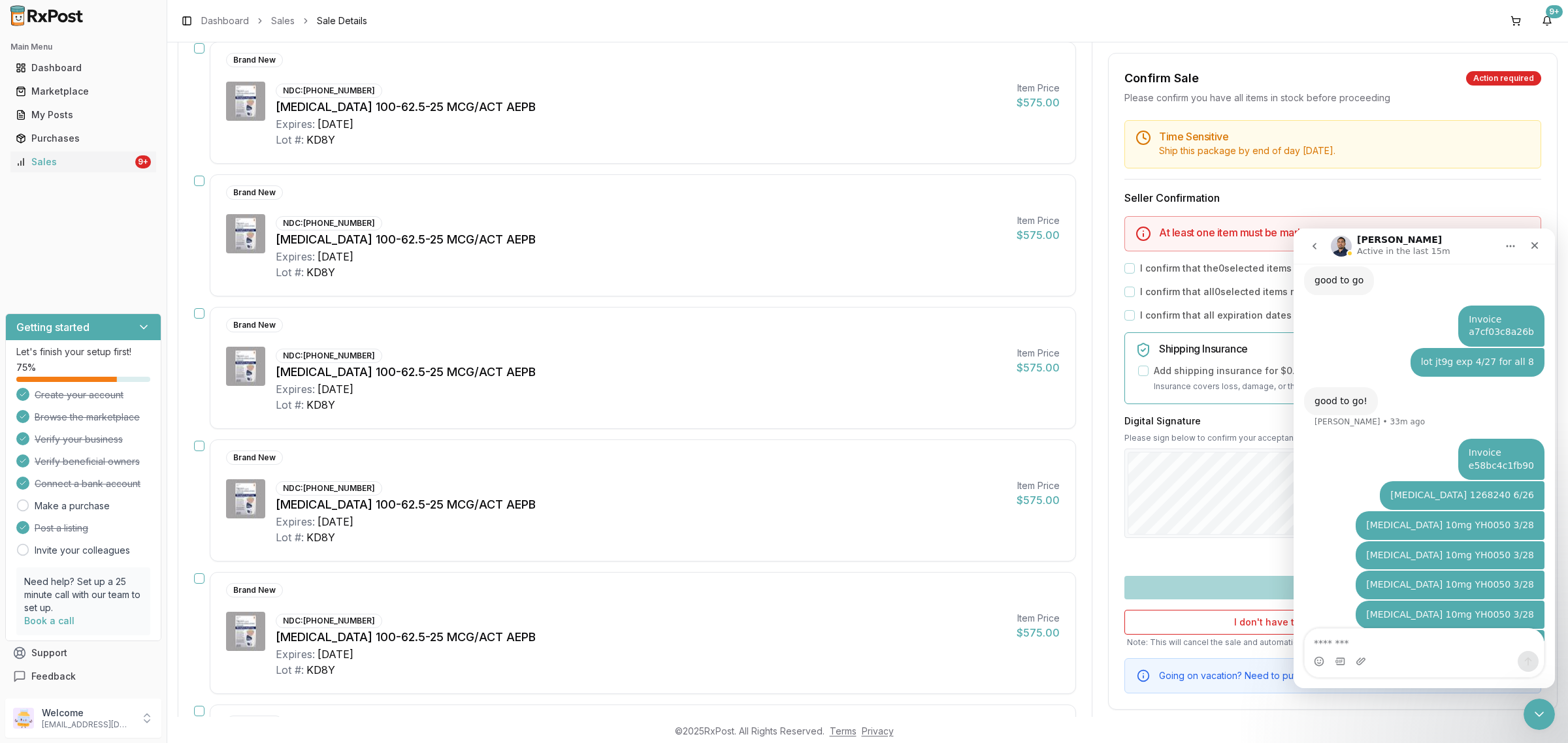
drag, startPoint x: 1429, startPoint y: 597, endPoint x: 2850, endPoint y: 824, distance: 1439.0
click at [1555, 595] on html "Manuel Active in the last 15m Ask us anything, or share your feedback. I have a…" at bounding box center [1424, 459] width 261 height 460
copy div "trelegy 100 GG9P 3/27"
drag, startPoint x: 1365, startPoint y: 653, endPoint x: 1359, endPoint y: 643, distance: 11.7
click at [1363, 651] on div "Intercom messenger" at bounding box center [1361, 661] width 11 height 21
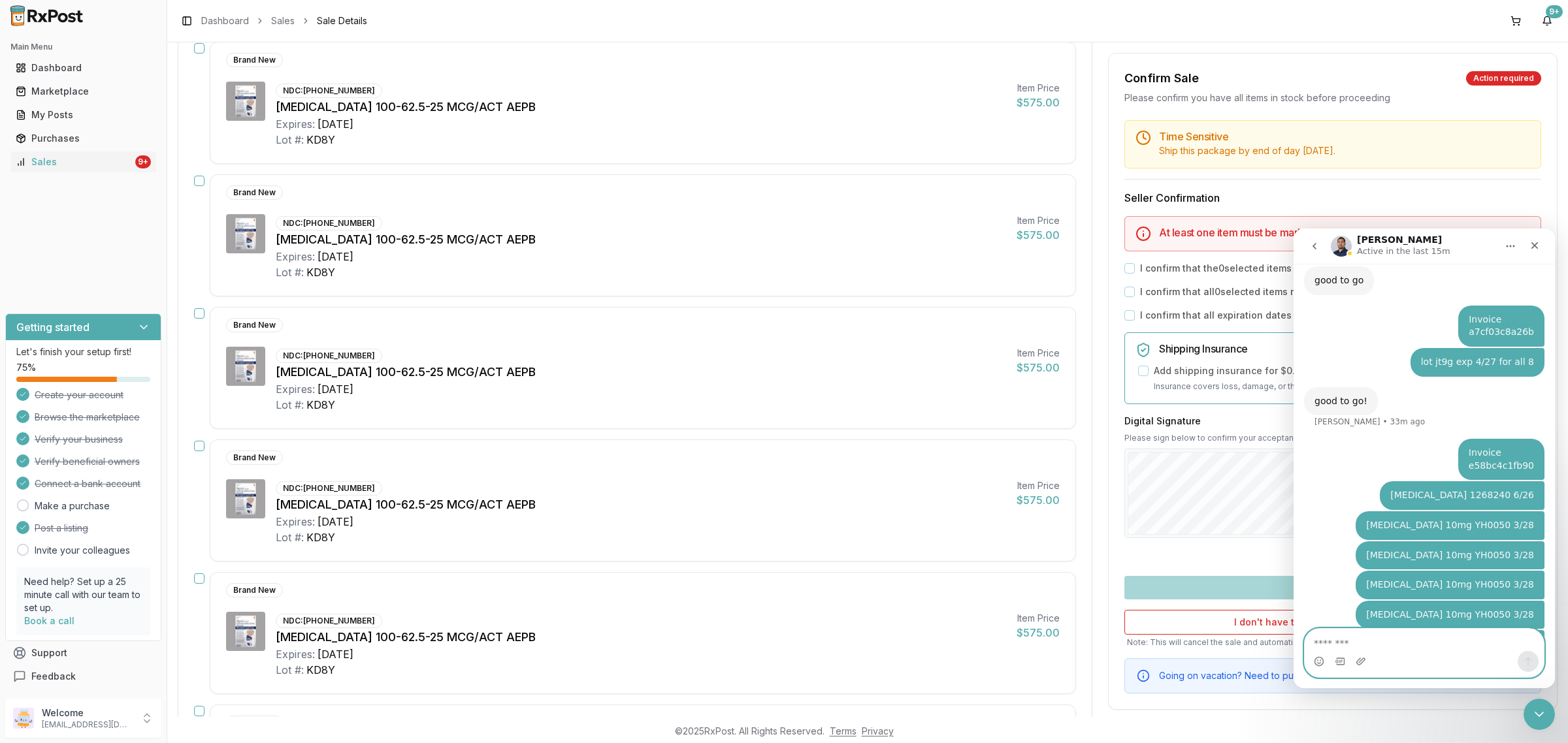
click at [1357, 639] on textarea "Message…" at bounding box center [1424, 639] width 239 height 22
paste textarea "**********"
drag, startPoint x: 1406, startPoint y: 646, endPoint x: 1367, endPoint y: 648, distance: 39.1
click at [1367, 648] on textarea "**********" at bounding box center [1424, 639] width 239 height 22
type textarea "**********"
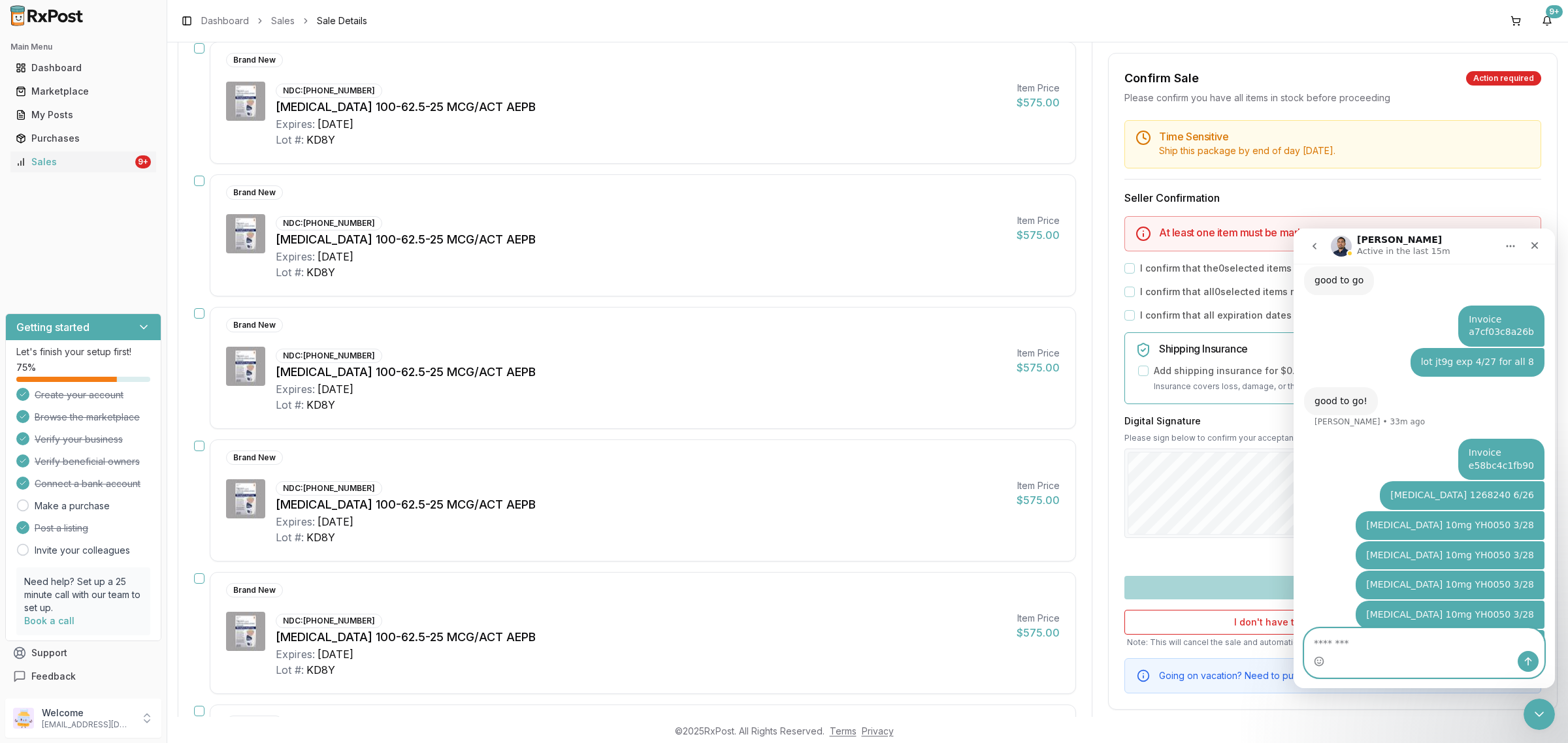
scroll to position [4157, 0]
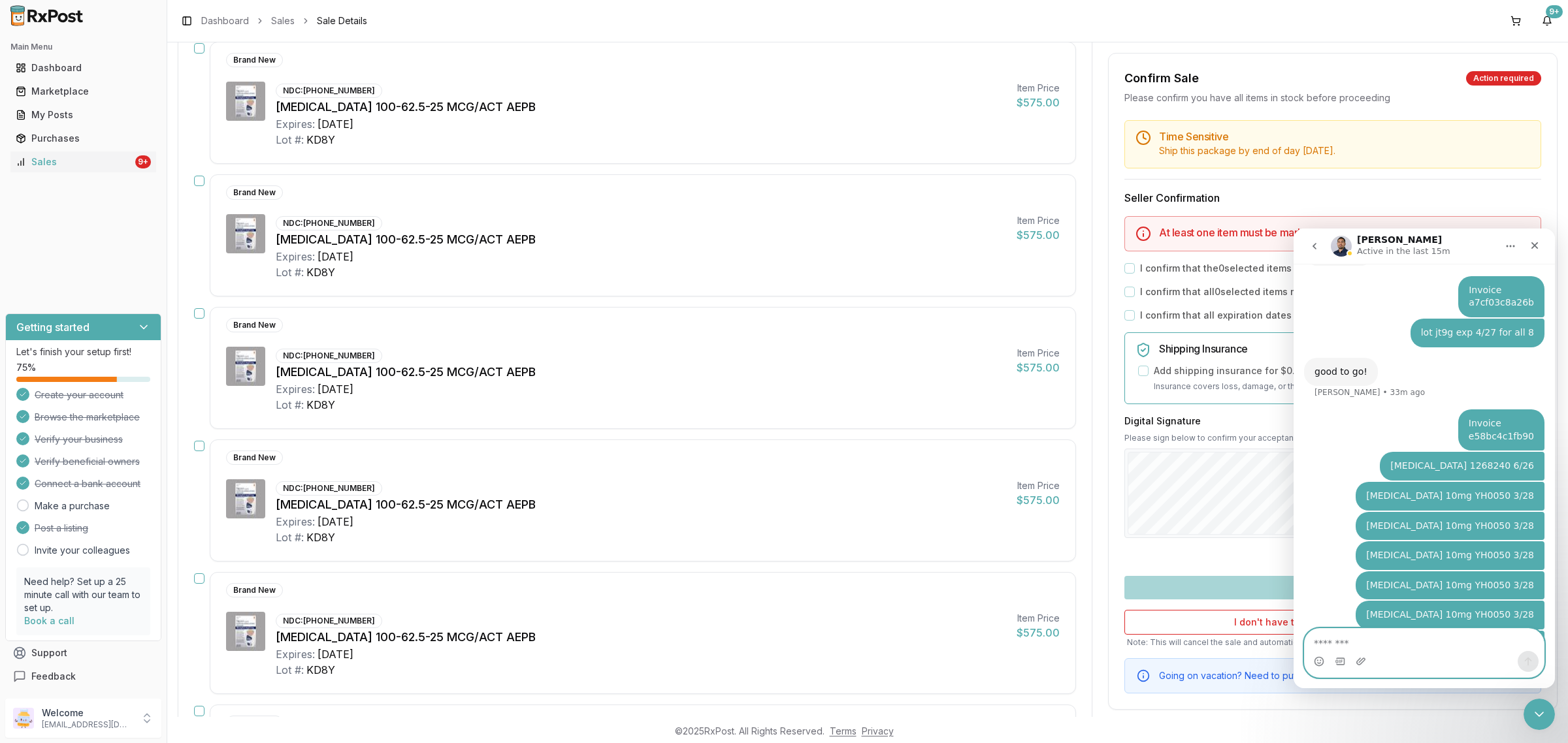
paste textarea "**********"
type textarea "**********"
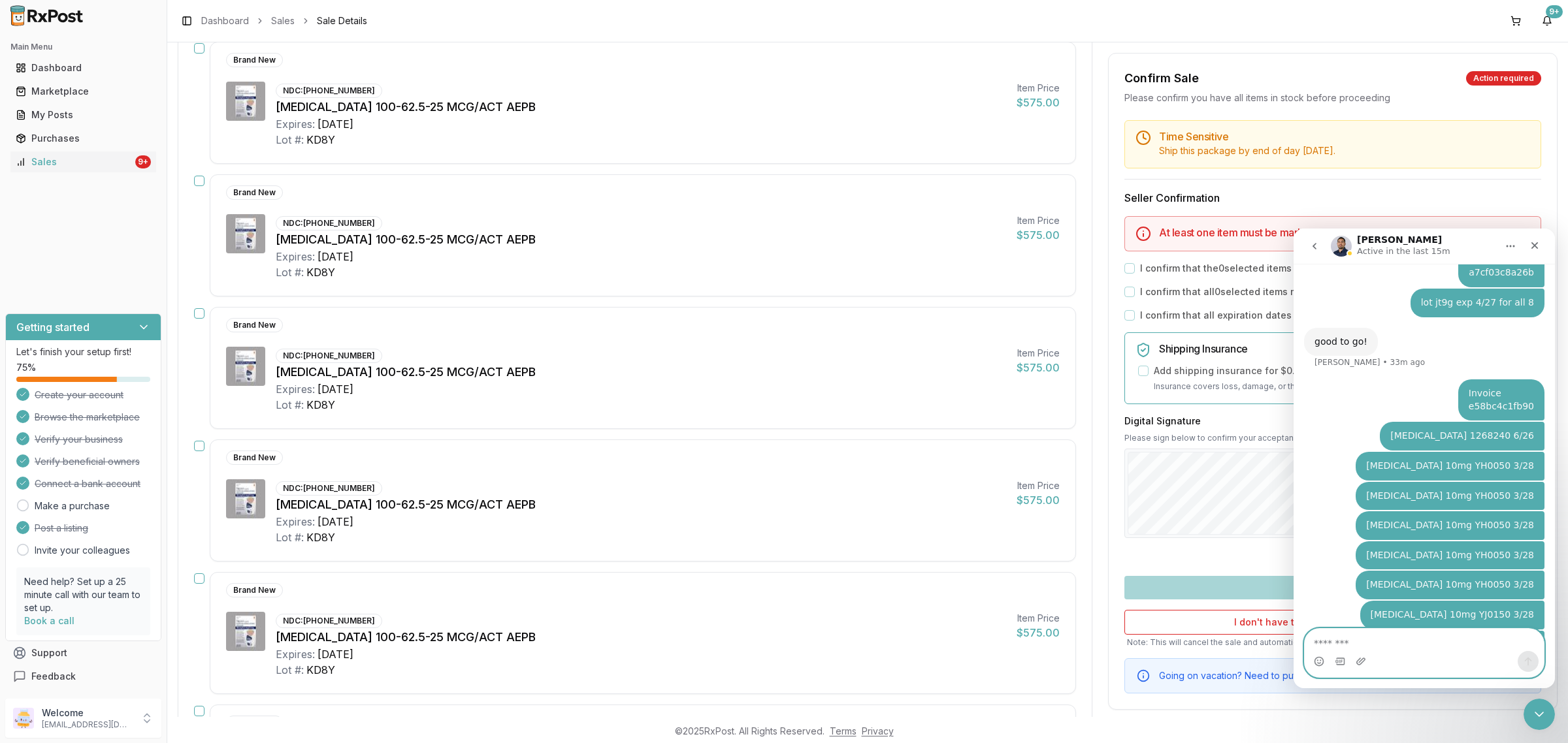
paste textarea "**********"
type textarea "**********"
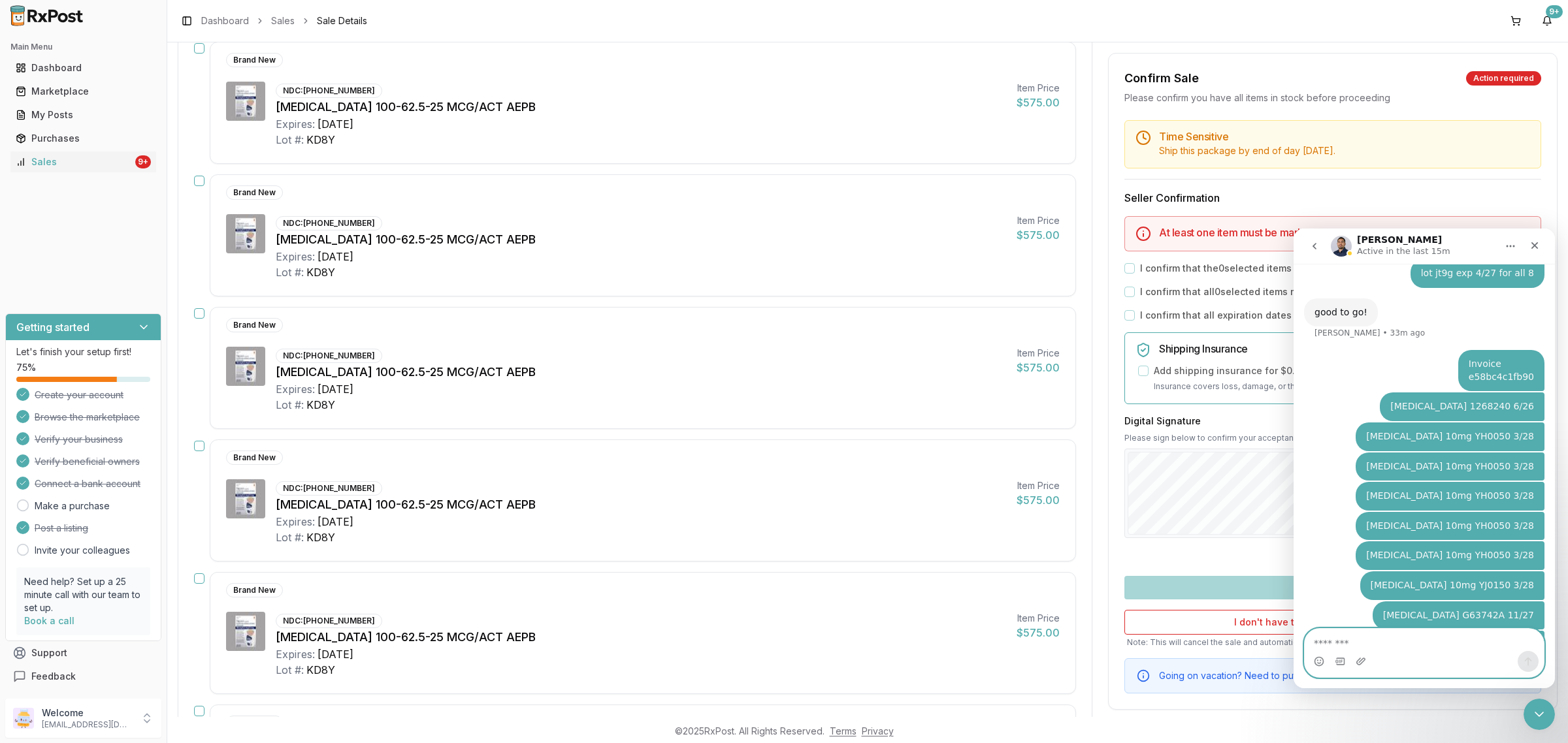
paste textarea "**********"
type textarea "**********"
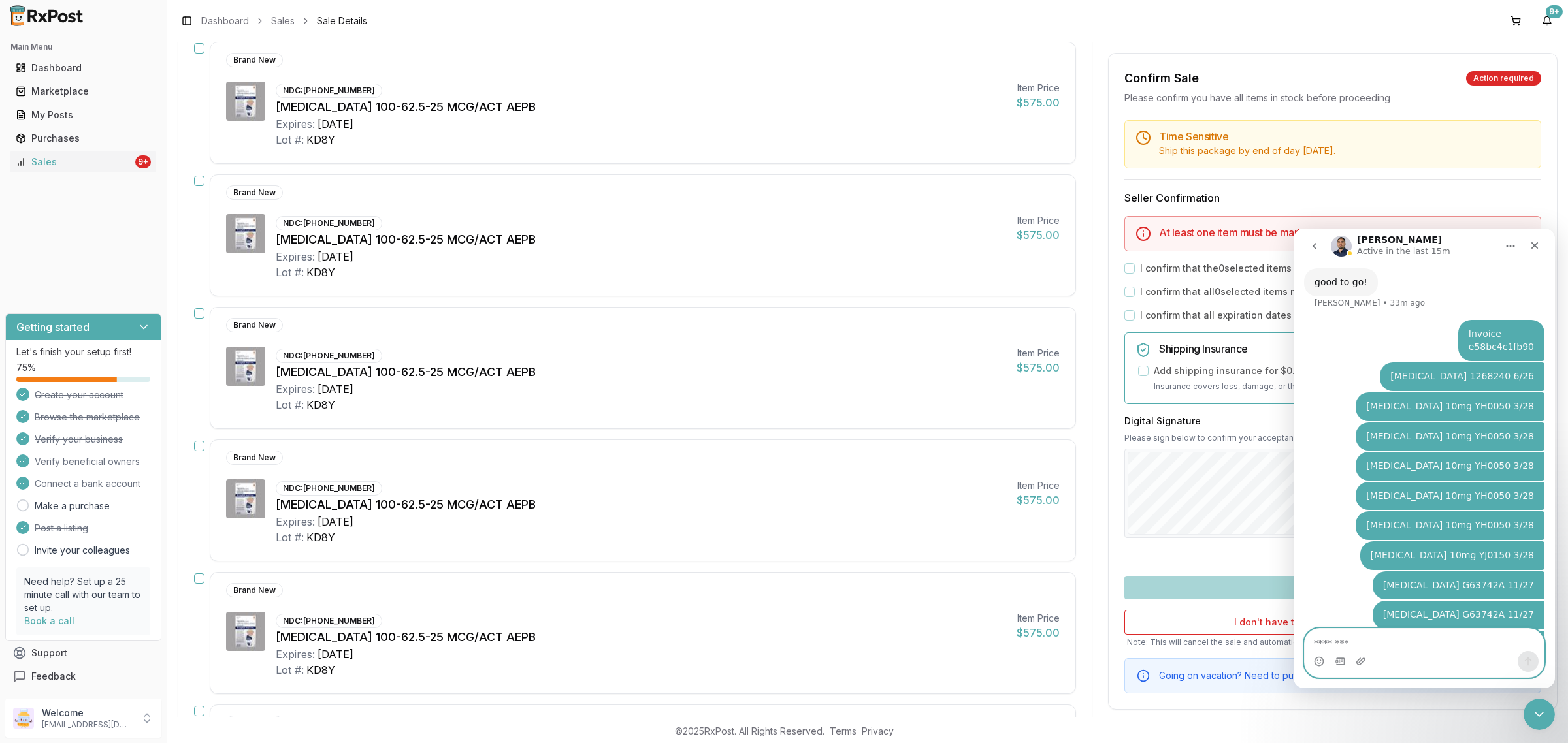
paste textarea "**********"
type textarea "**********"
paste textarea "**********"
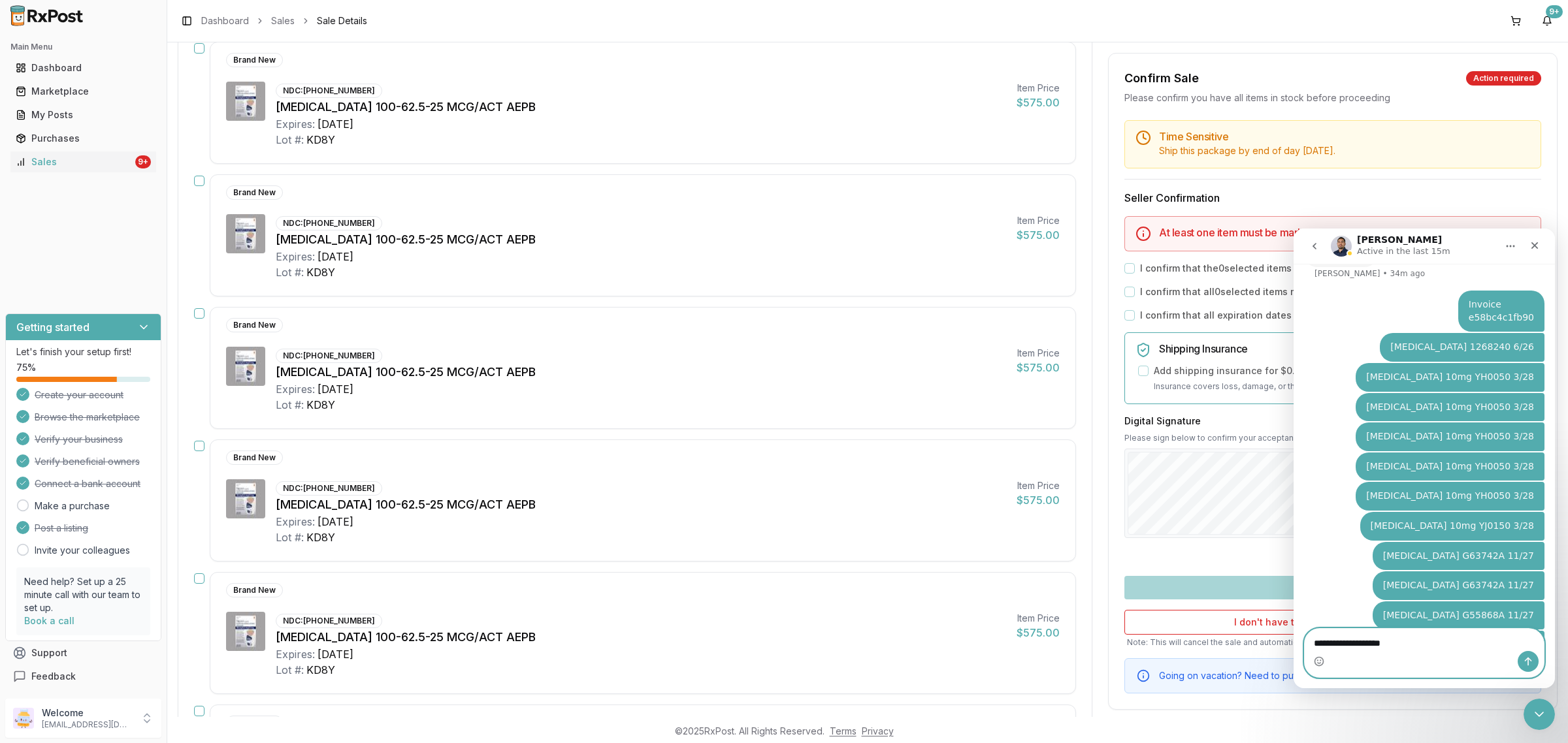
type textarea "**********"
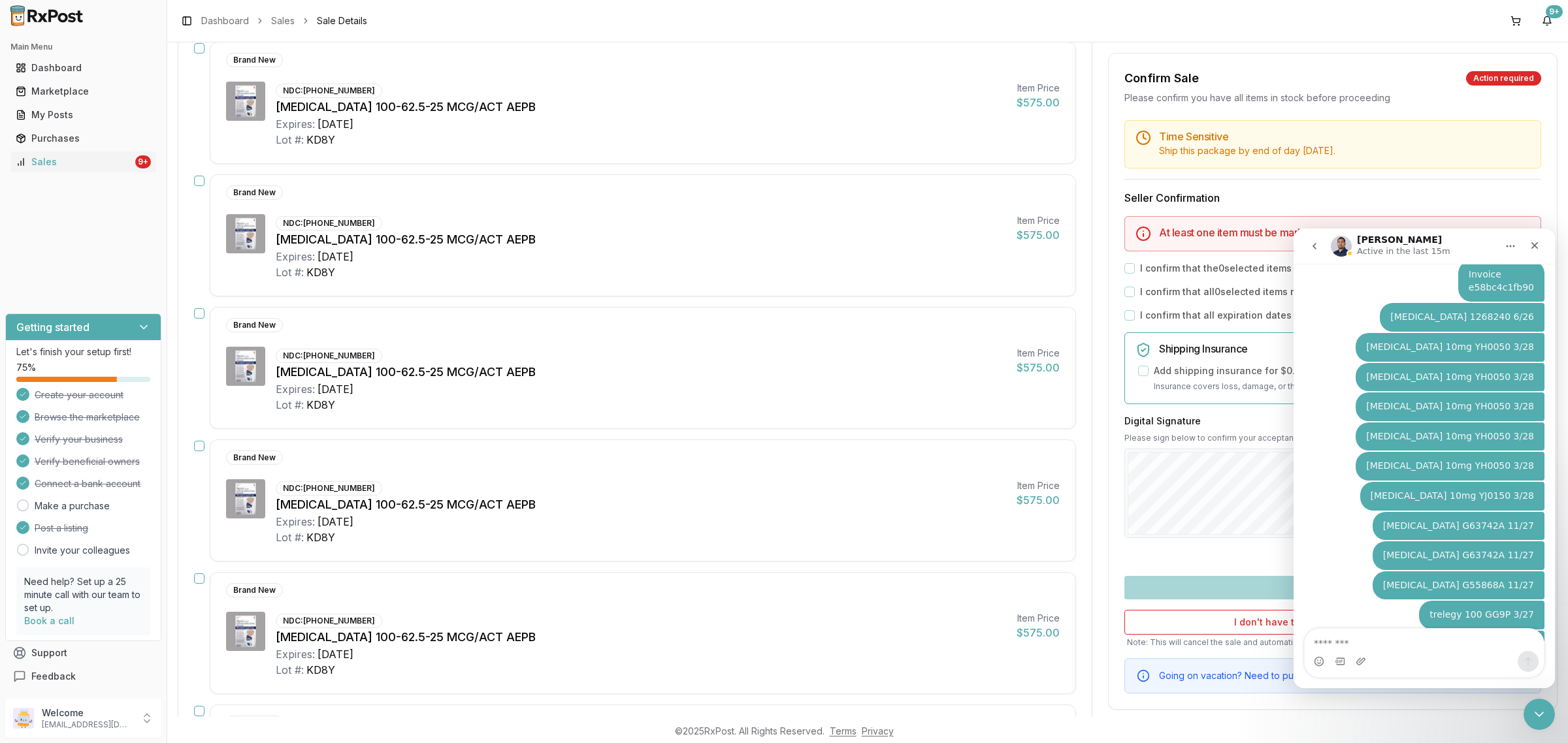
drag, startPoint x: 1461, startPoint y: 595, endPoint x: 1530, endPoint y: 599, distance: 69.1
copy div "trelegy 100 G26N 2/27"
click at [1383, 629] on textarea "Message…" at bounding box center [1424, 639] width 239 height 22
paste textarea "**********"
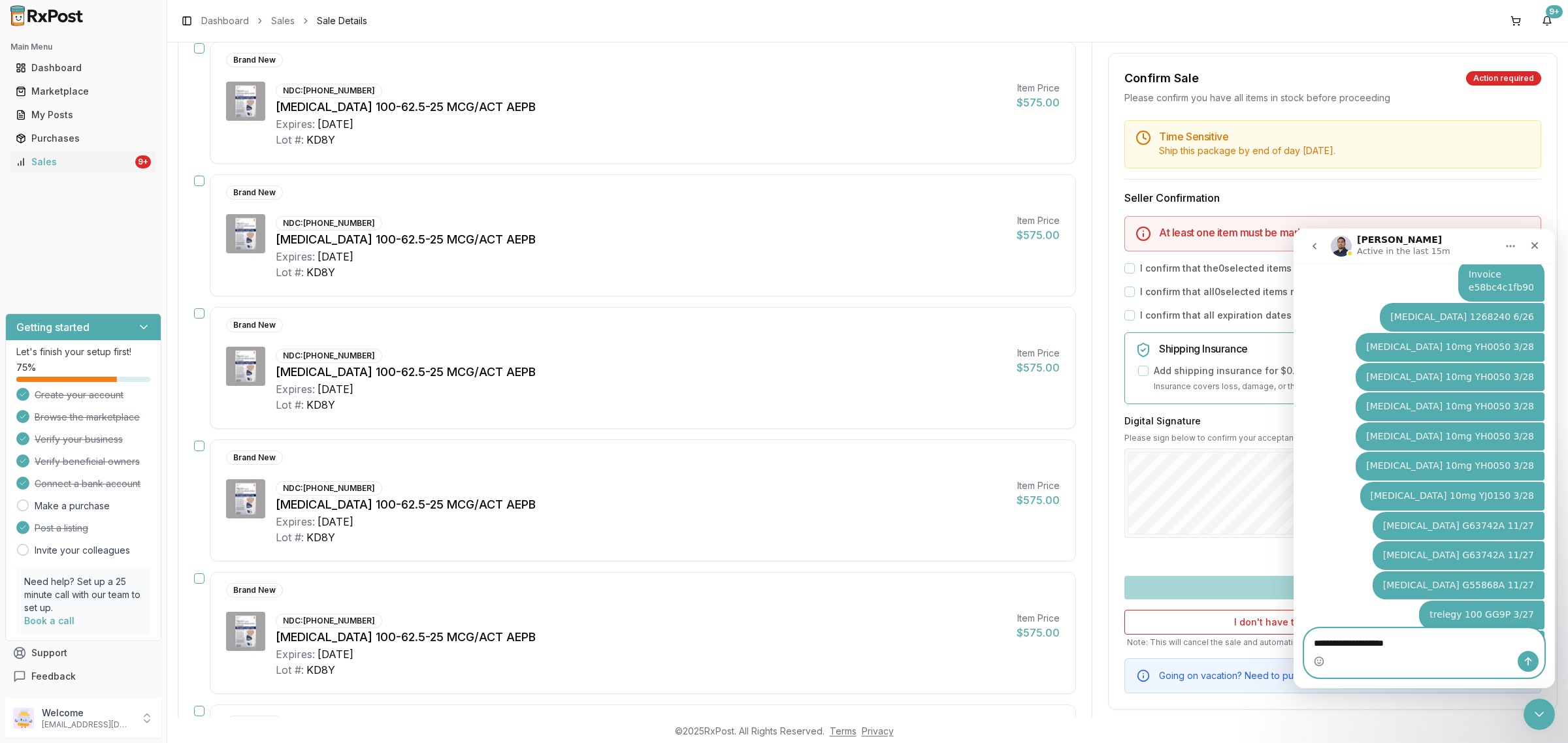
type textarea "**********"
click at [1523, 661] on icon "Send a message…" at bounding box center [1528, 662] width 11 height 11
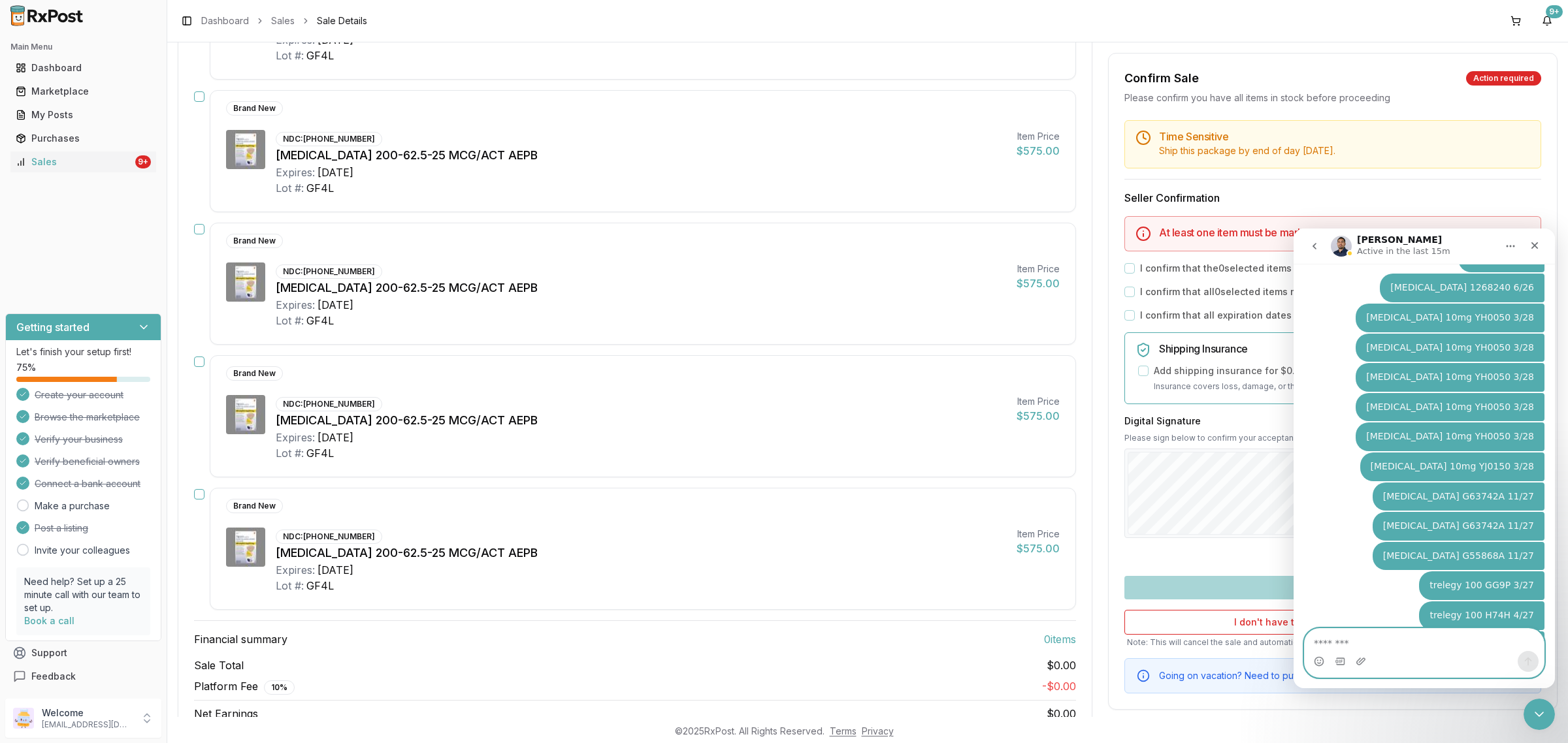
scroll to position [2858, 0]
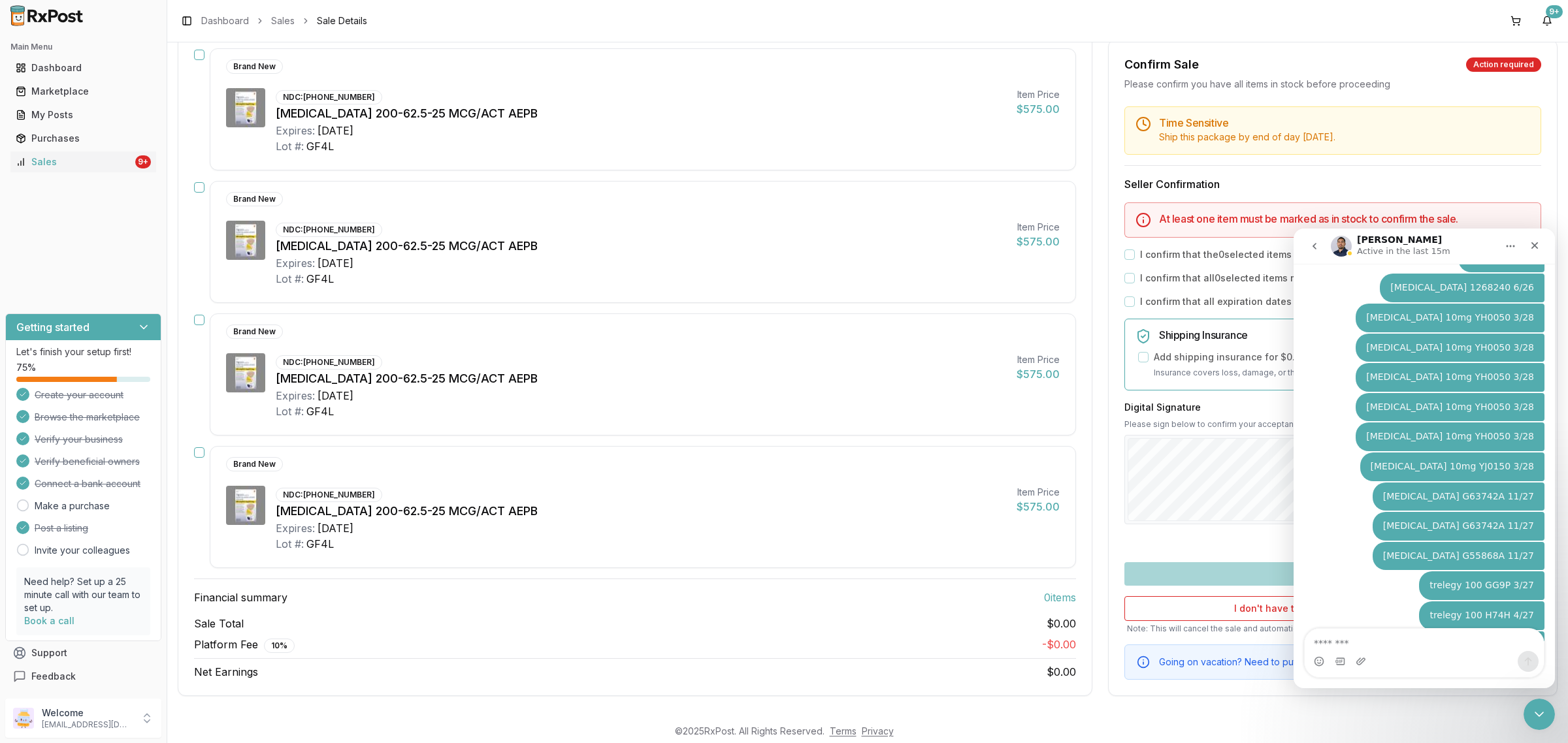
click at [1406, 653] on div "Intercom messenger" at bounding box center [1424, 661] width 239 height 21
click at [1323, 647] on textarea "Message…" at bounding box center [1424, 639] width 239 height 22
paste textarea "**********"
drag, startPoint x: 1432, startPoint y: 641, endPoint x: 1346, endPoint y: 656, distance: 87.3
click at [1346, 656] on div "**********" at bounding box center [1424, 653] width 239 height 49
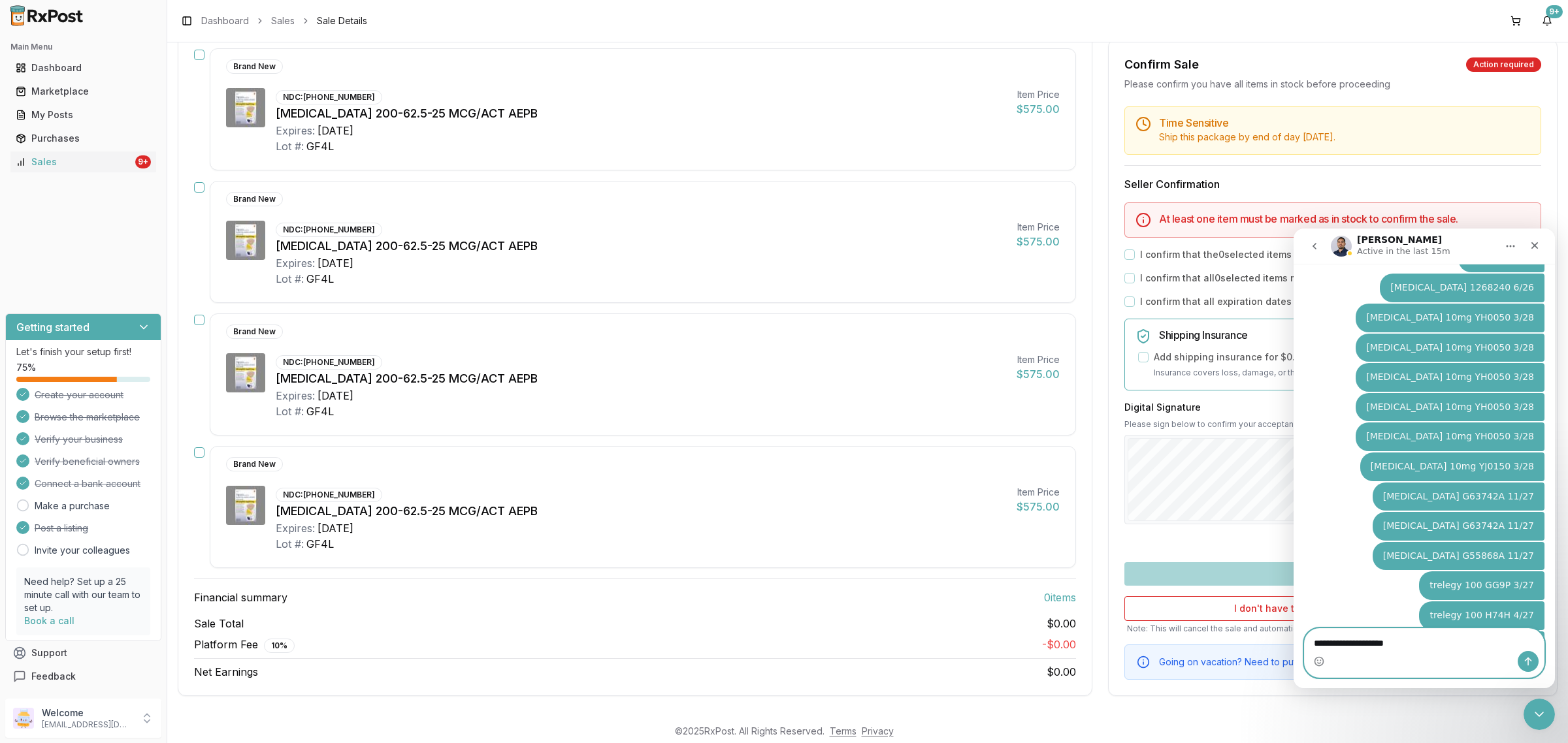
drag, startPoint x: 1410, startPoint y: 641, endPoint x: 2580, endPoint y: 884, distance: 1195.0
click at [1293, 655] on html "Manuel Active in the last 15m Ask us anything, or share your feedback. I have a…" at bounding box center [1424, 459] width 261 height 460
type textarea "**********"
click at [1436, 653] on div "Intercom messenger" at bounding box center [1424, 661] width 239 height 21
drag, startPoint x: 1435, startPoint y: 637, endPoint x: 1303, endPoint y: 657, distance: 133.5
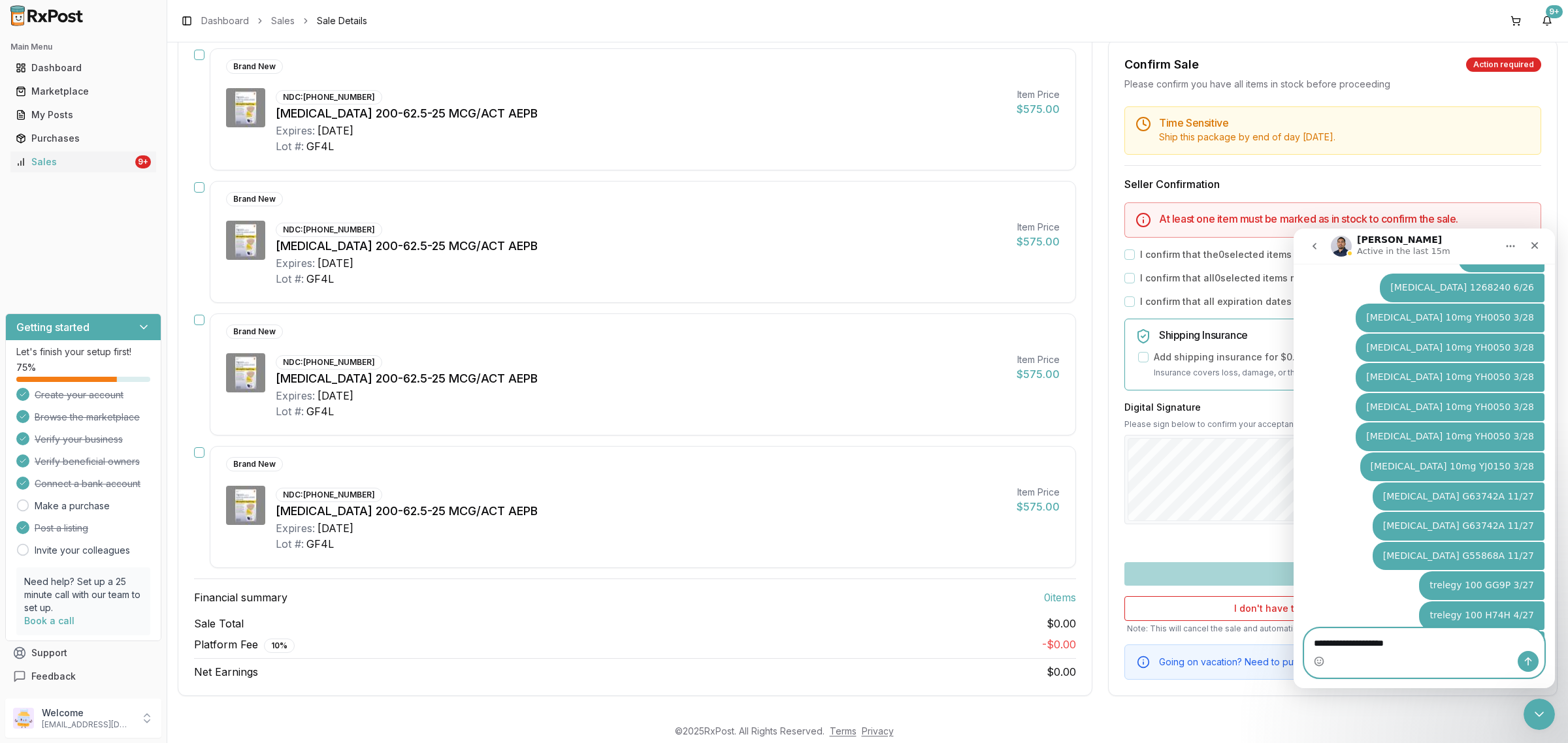
click at [1304, 657] on div "**********" at bounding box center [1424, 653] width 241 height 50
click at [1416, 638] on textarea "**********" at bounding box center [1424, 639] width 239 height 22
paste textarea "**********"
type textarea "**********"
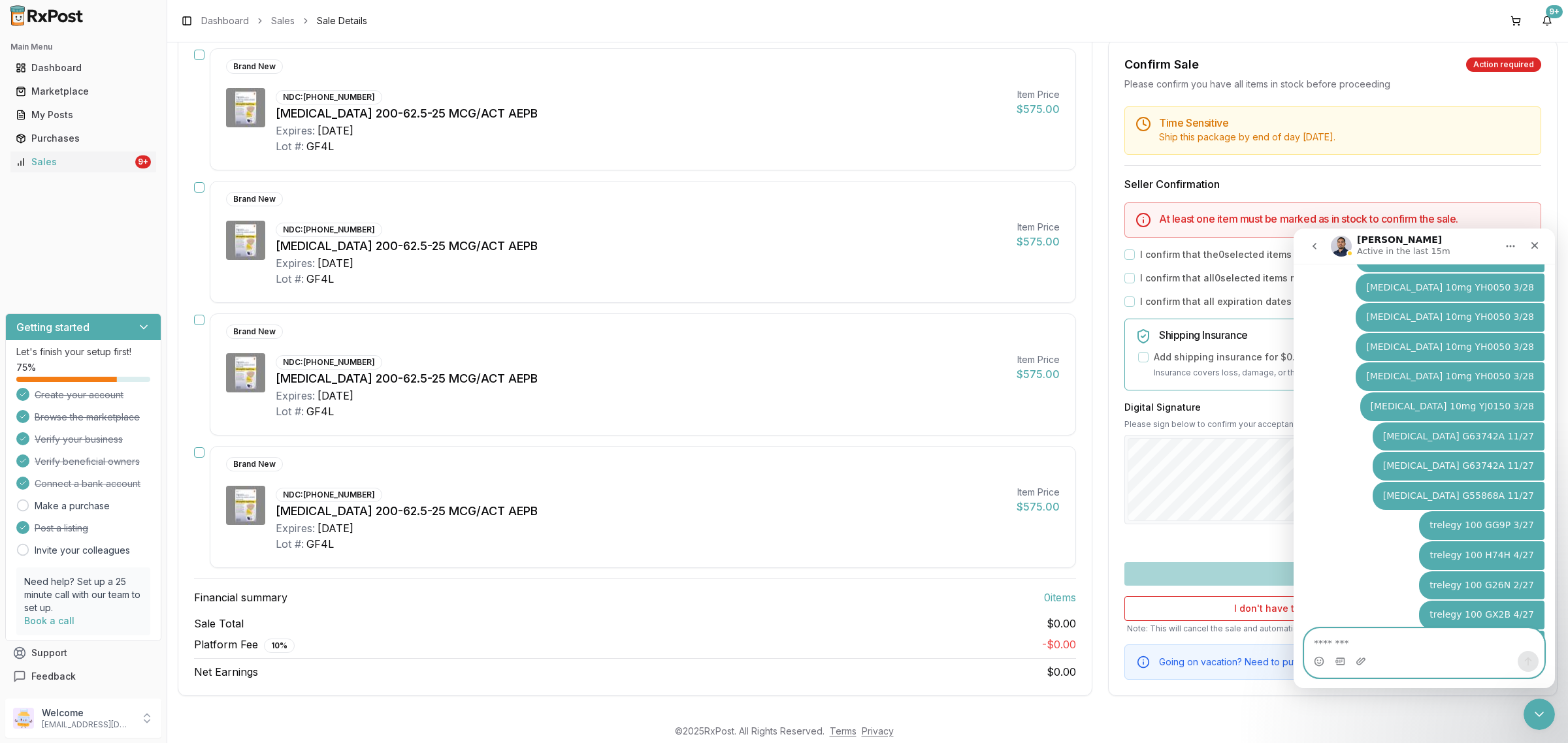
paste textarea "**********"
type textarea "**********"
paste textarea "**********"
type textarea "**********"
paste textarea "**********"
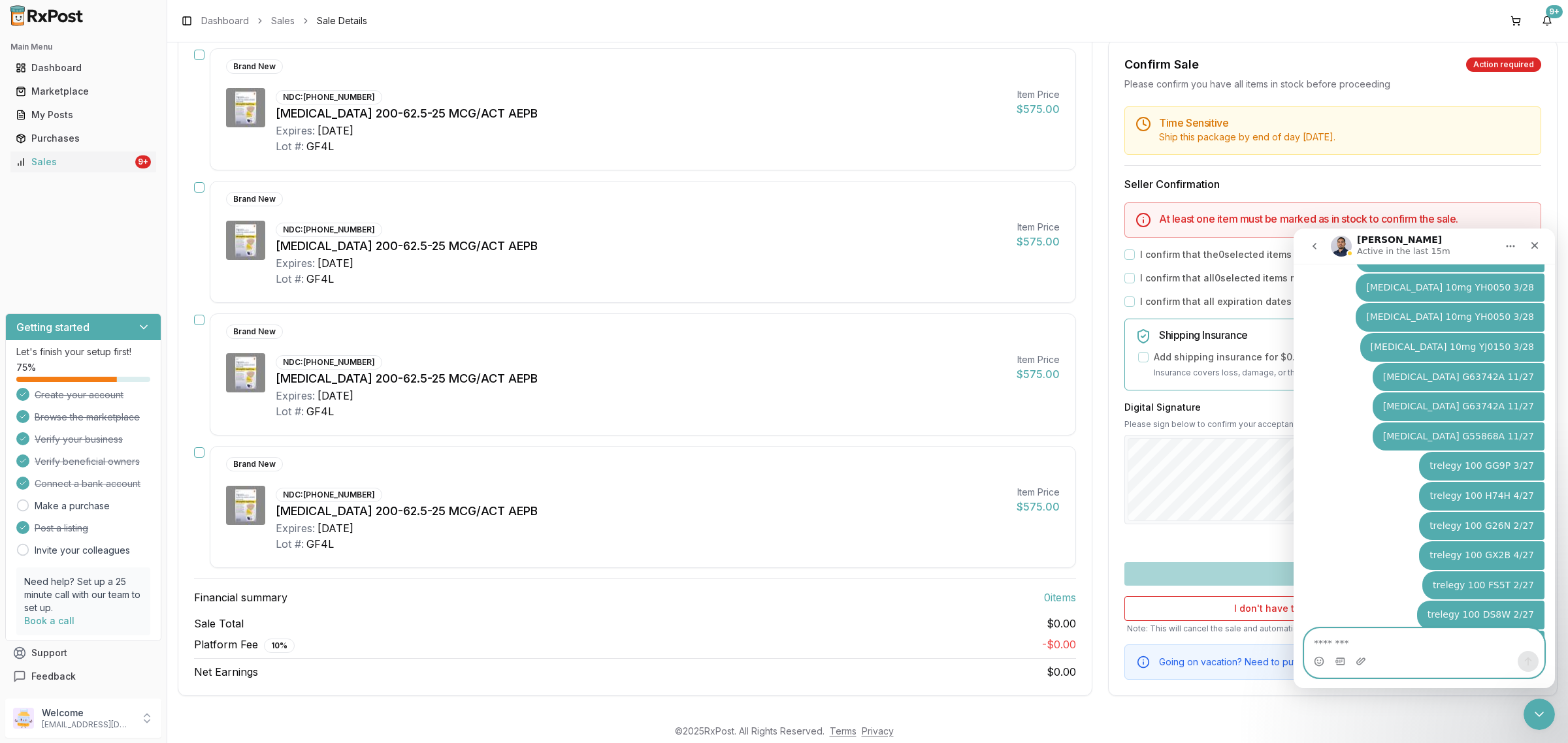
type textarea "**********"
paste textarea "**********"
type textarea "**********"
click at [1535, 712] on icon "Close Intercom Messenger" at bounding box center [1537, 712] width 9 height 5
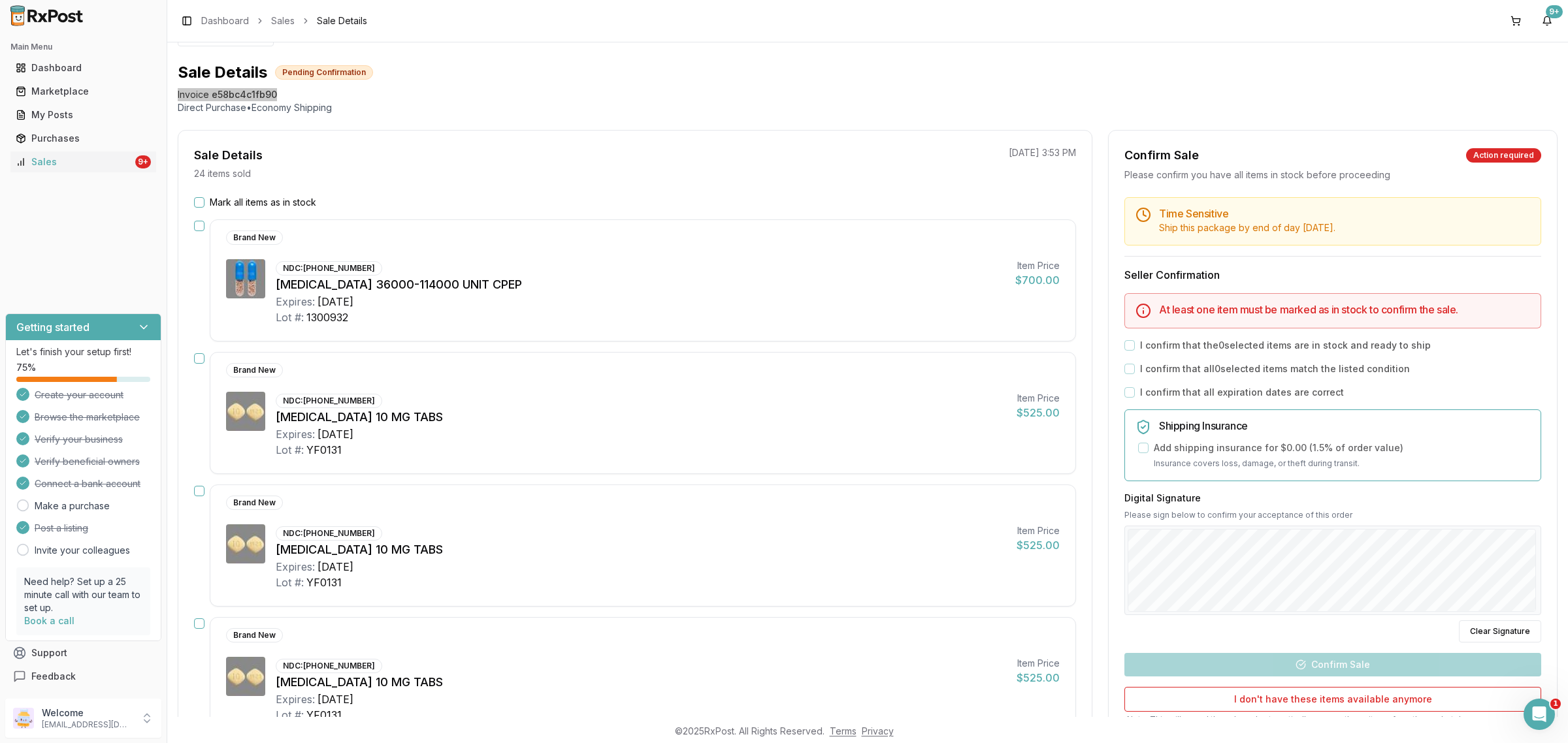
scroll to position [0, 0]
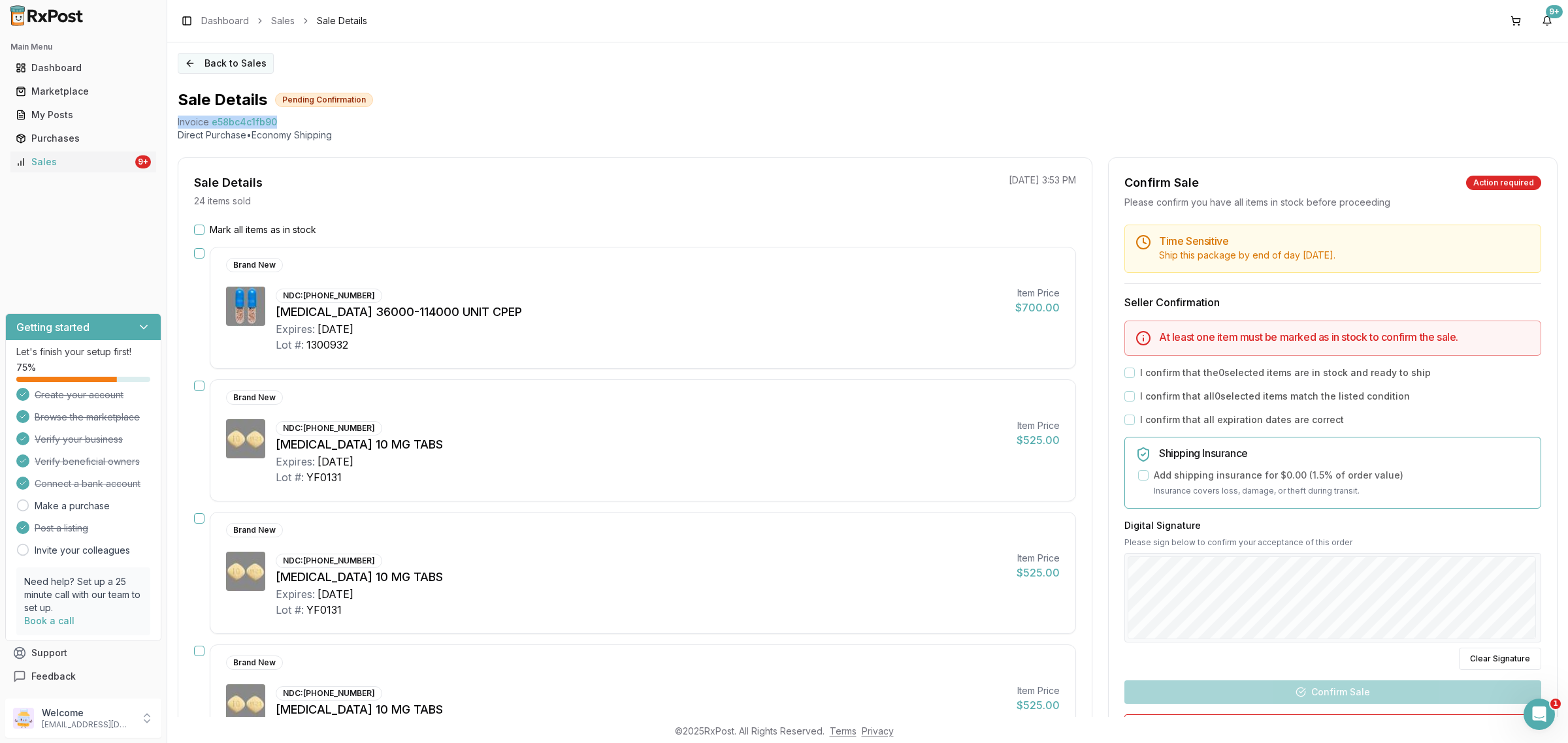
click at [226, 64] on button "Back to Sales" at bounding box center [225, 63] width 96 height 21
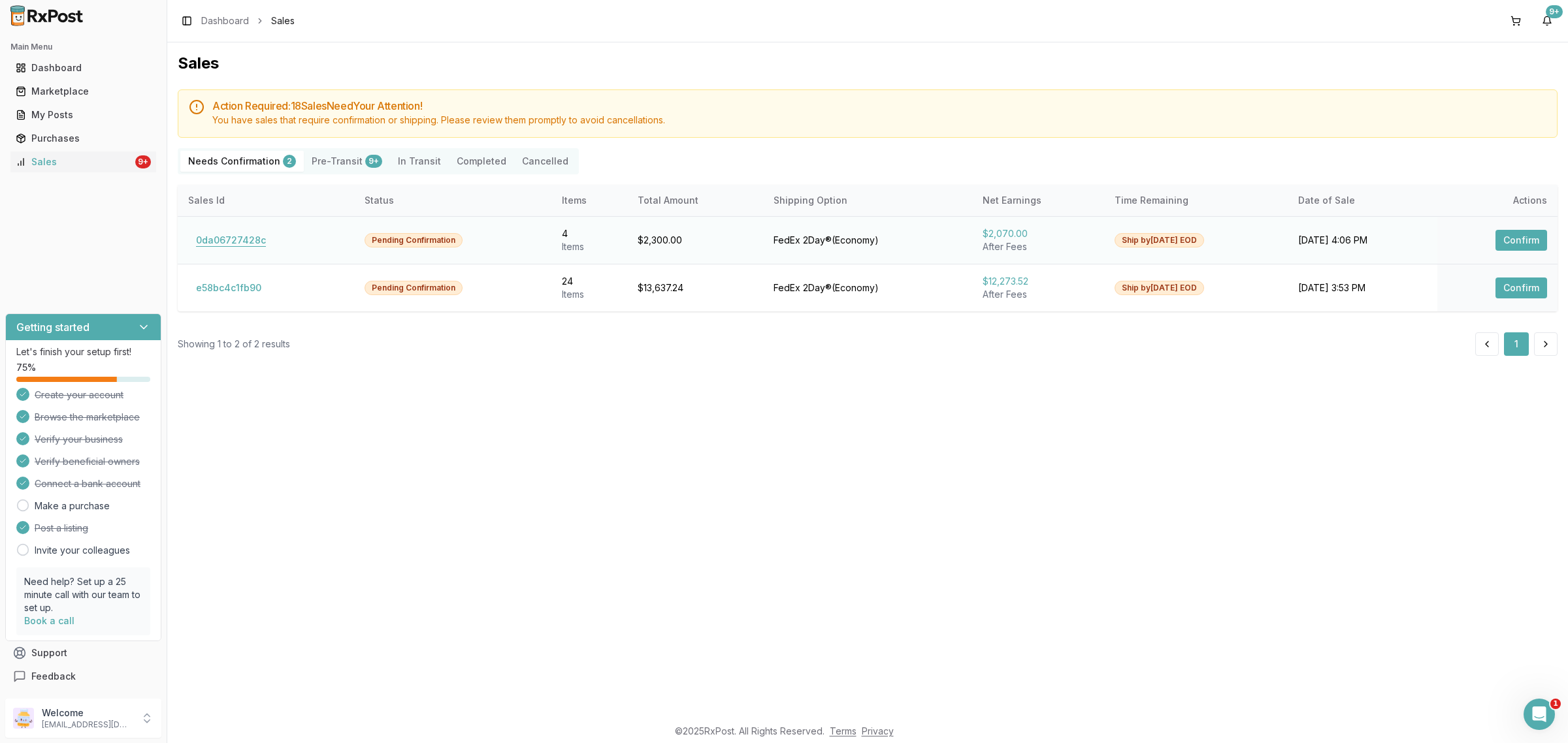
click at [224, 235] on button "0da06727428c" at bounding box center [231, 240] width 86 height 21
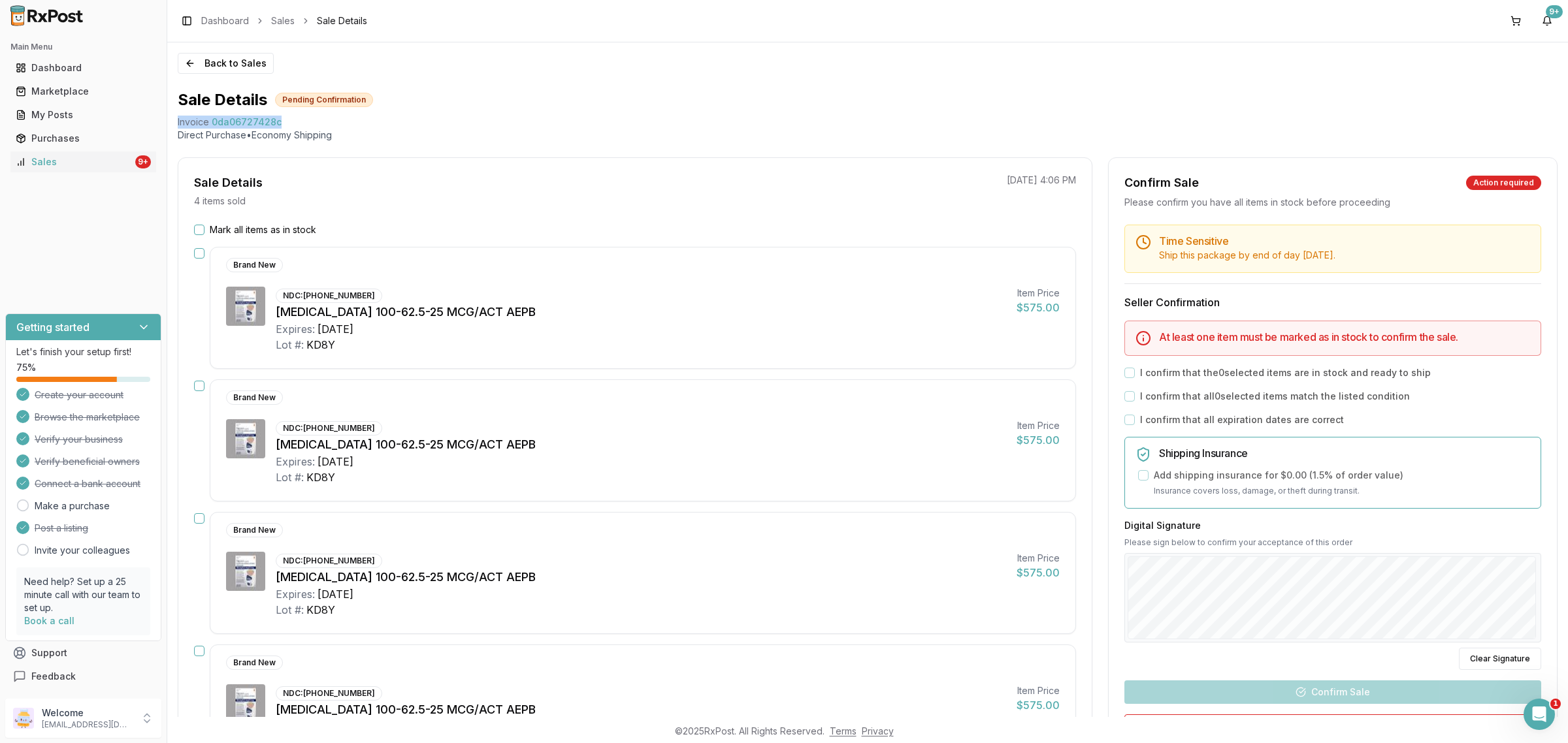
drag, startPoint x: 173, startPoint y: 122, endPoint x: 308, endPoint y: 124, distance: 135.0
click at [308, 124] on div "Back to Sales Sale Details Pending Confirmation Invoice 0da06727428c Direct Pur…" at bounding box center [867, 379] width 1400 height 675
copy div "Invoice 0da06727428c"
click at [1541, 723] on div "Open Intercom Messenger" at bounding box center [1537, 712] width 43 height 43
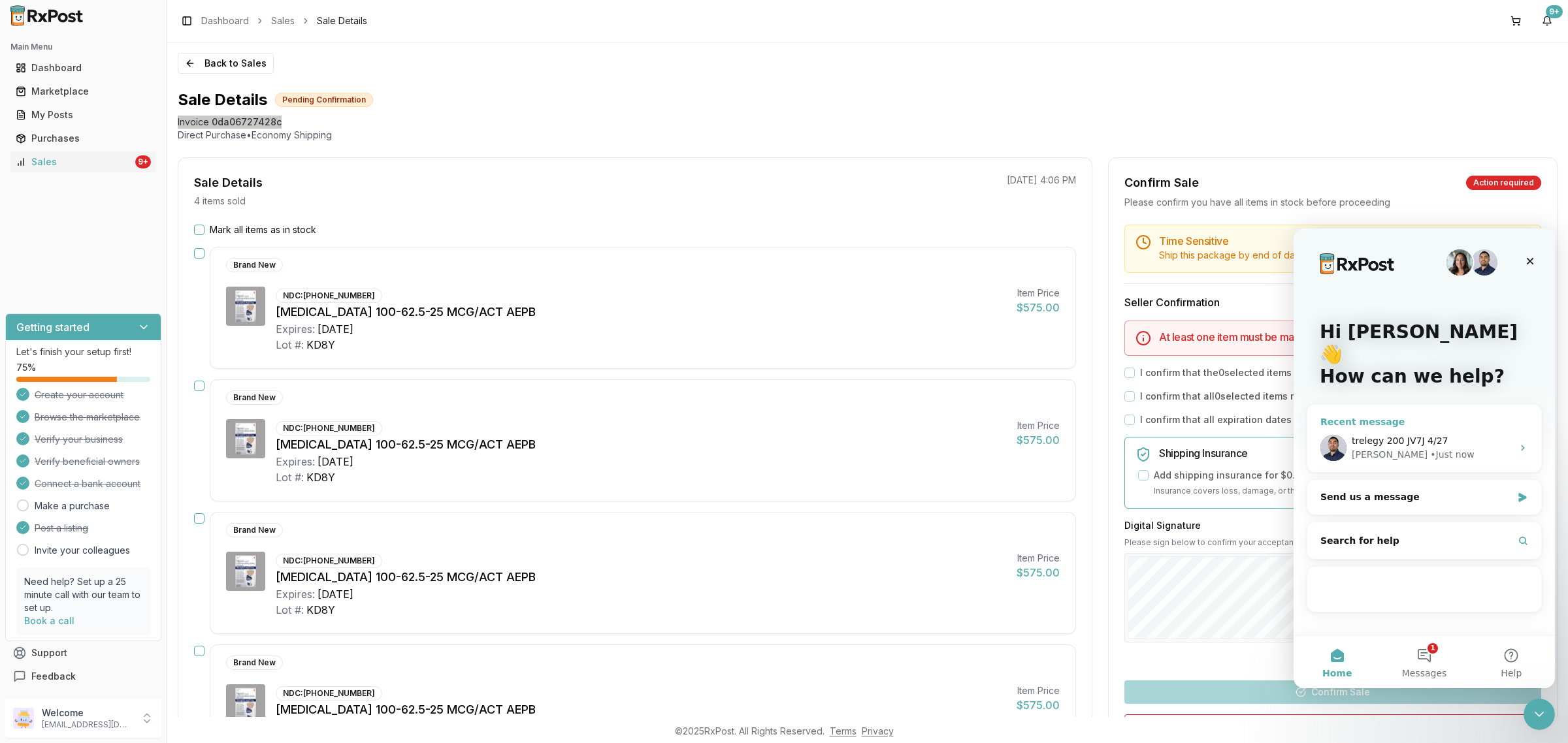
click at [1448, 448] on div "[PERSON_NAME] • Just now" at bounding box center [1432, 455] width 161 height 14
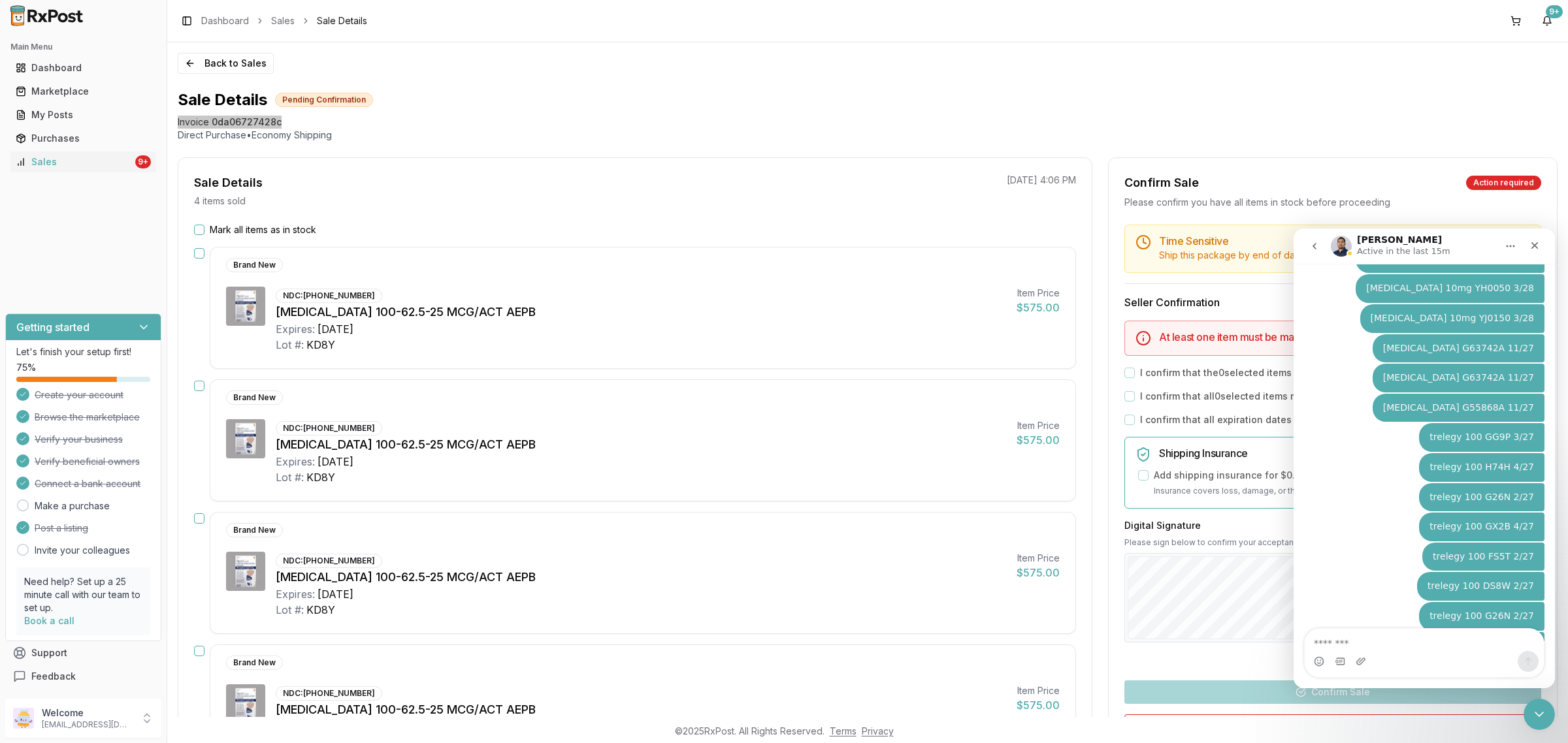
type textarea "**********"
type textarea "*********"
drag, startPoint x: 1483, startPoint y: 595, endPoint x: 1530, endPoint y: 600, distance: 47.3
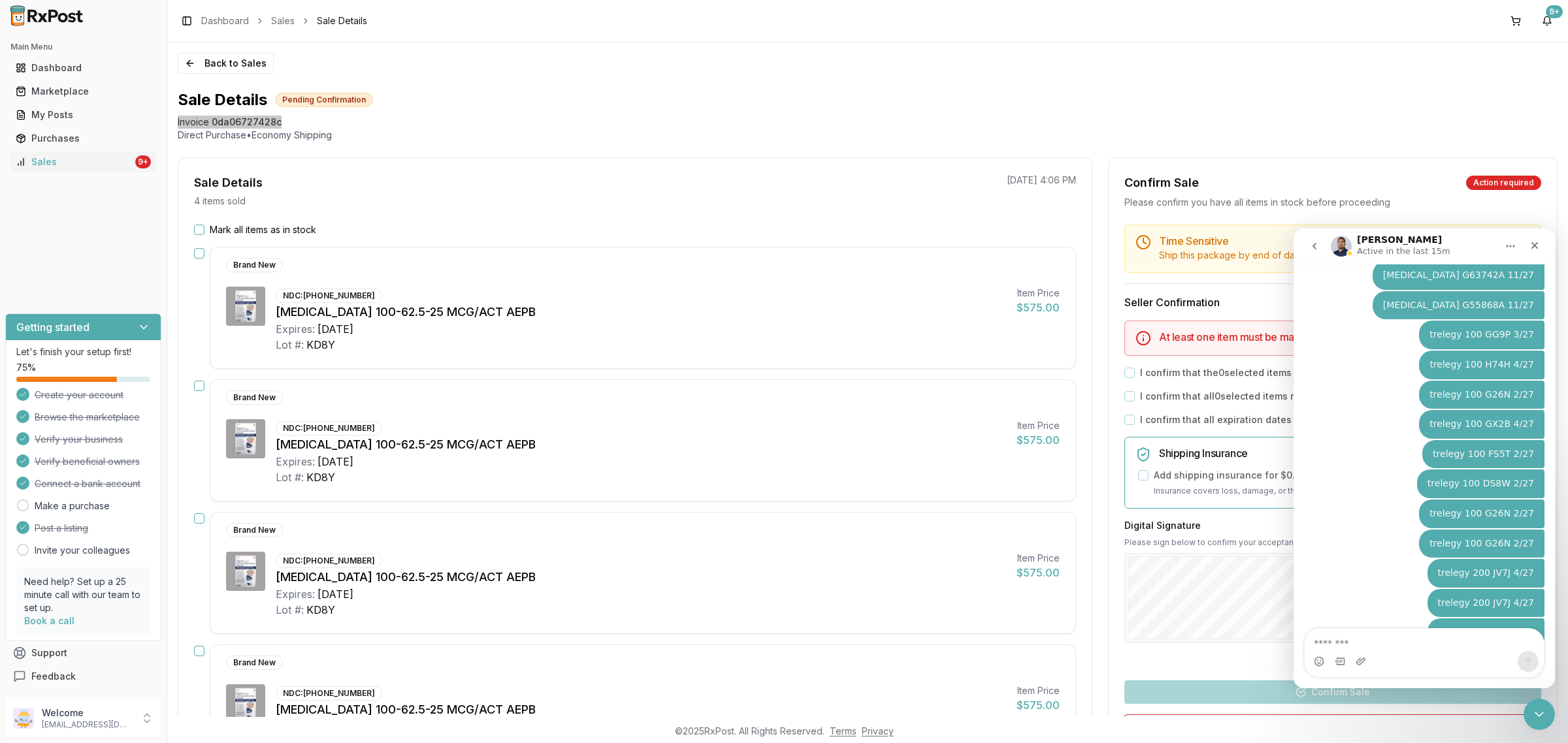
copy div "GX2B 4/27"
click at [1460, 641] on textarea "Message…" at bounding box center [1424, 639] width 239 height 22
paste textarea "*********"
type textarea "*********"
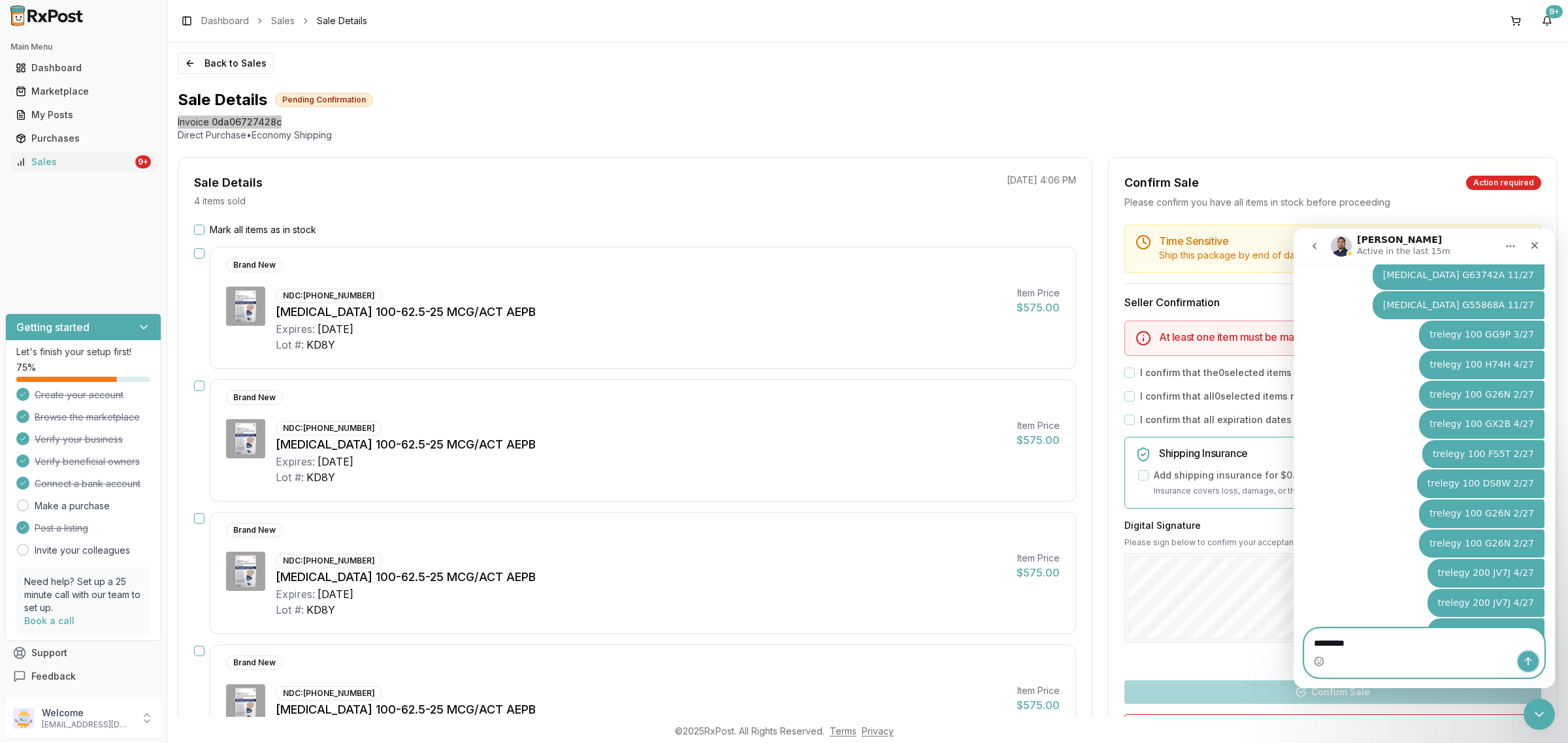
click at [1530, 661] on icon "Send a message…" at bounding box center [1528, 662] width 7 height 9
paste textarea "*********"
type textarea "*********"
click at [1525, 661] on icon "Send a message…" at bounding box center [1528, 662] width 11 height 11
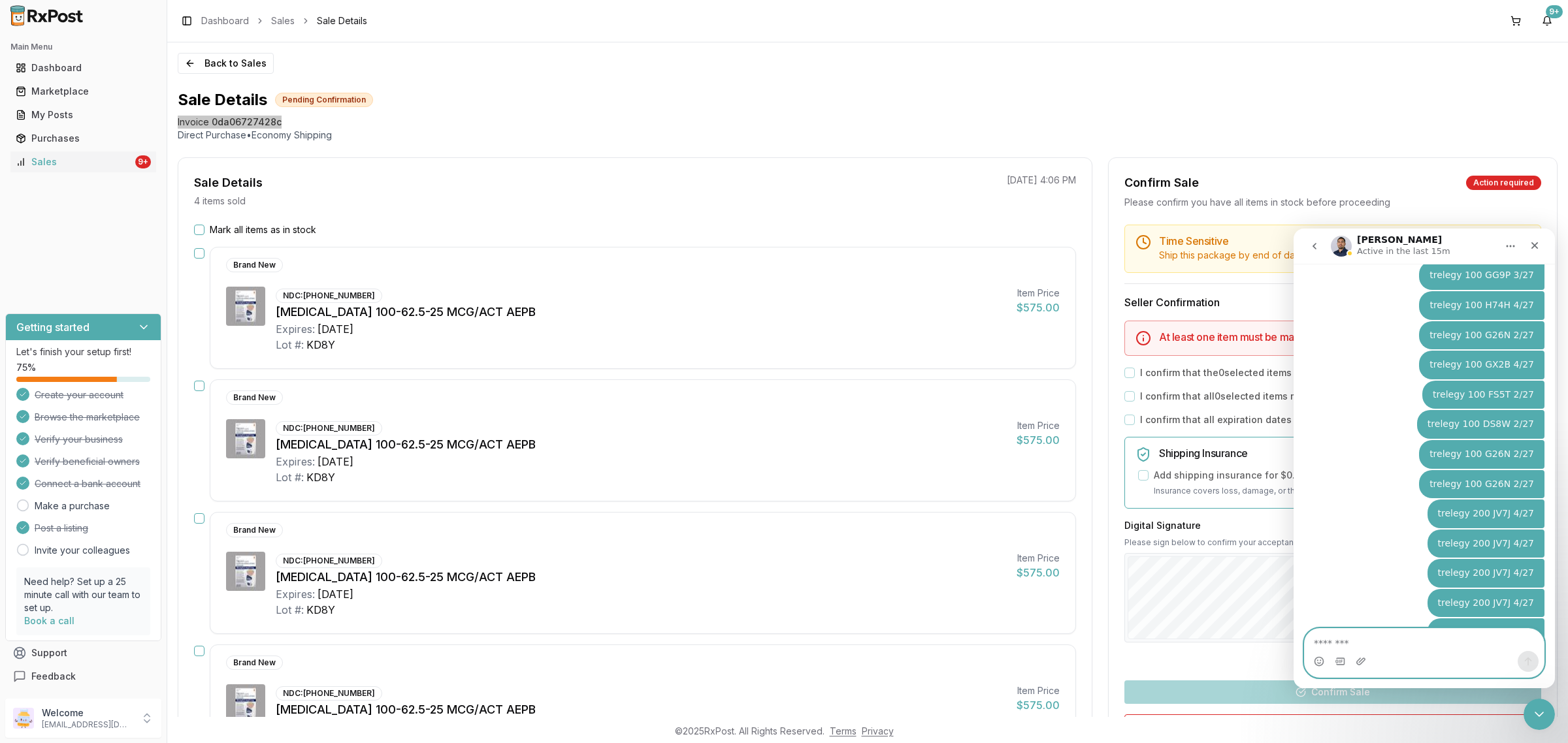
paste textarea "*********"
type textarea "*********"
click at [1525, 658] on icon "Send a message…" at bounding box center [1528, 662] width 11 height 11
click at [1530, 246] on icon "Close" at bounding box center [1535, 246] width 11 height 11
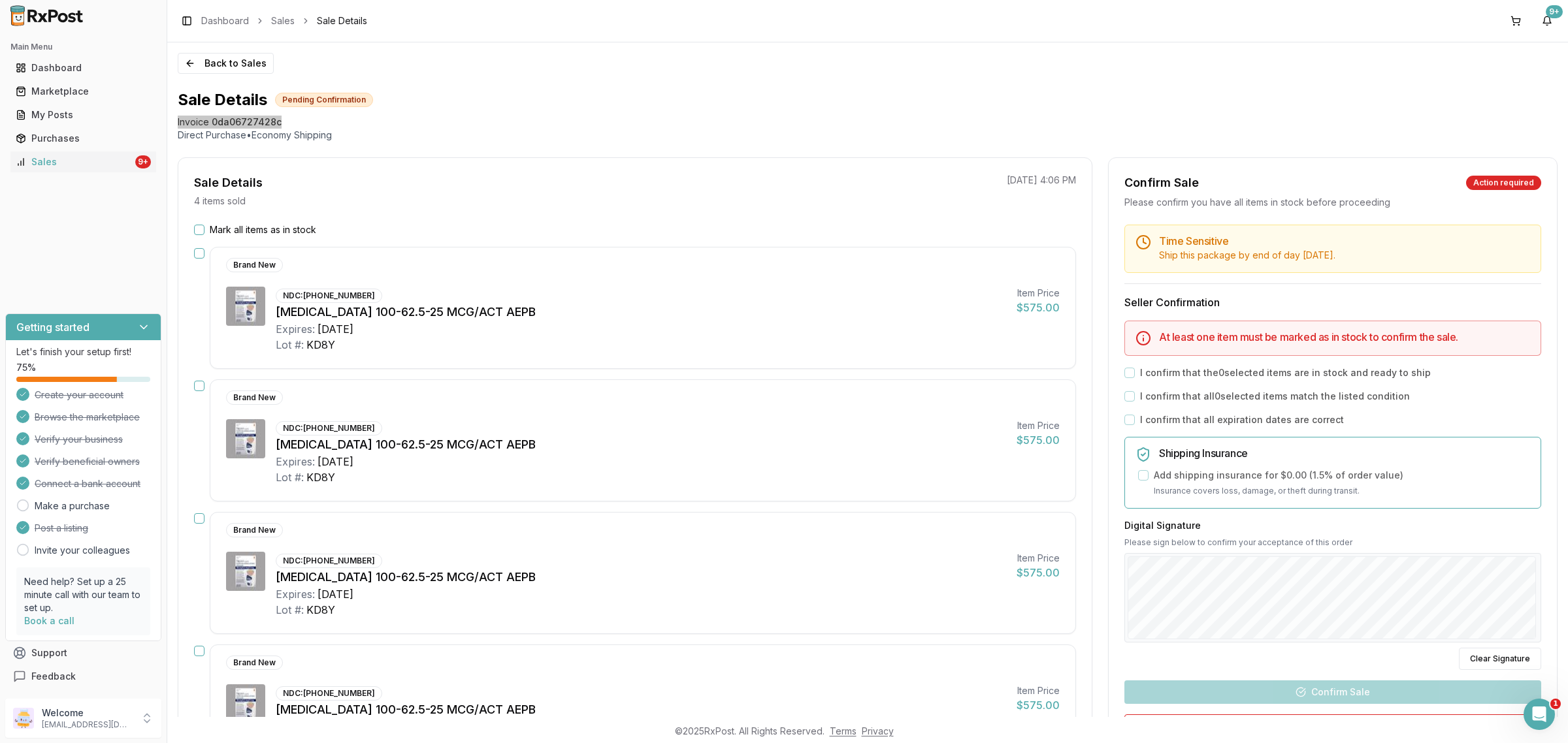
scroll to position [0, 0]
click at [222, 65] on button "Back to Sales" at bounding box center [225, 63] width 96 height 21
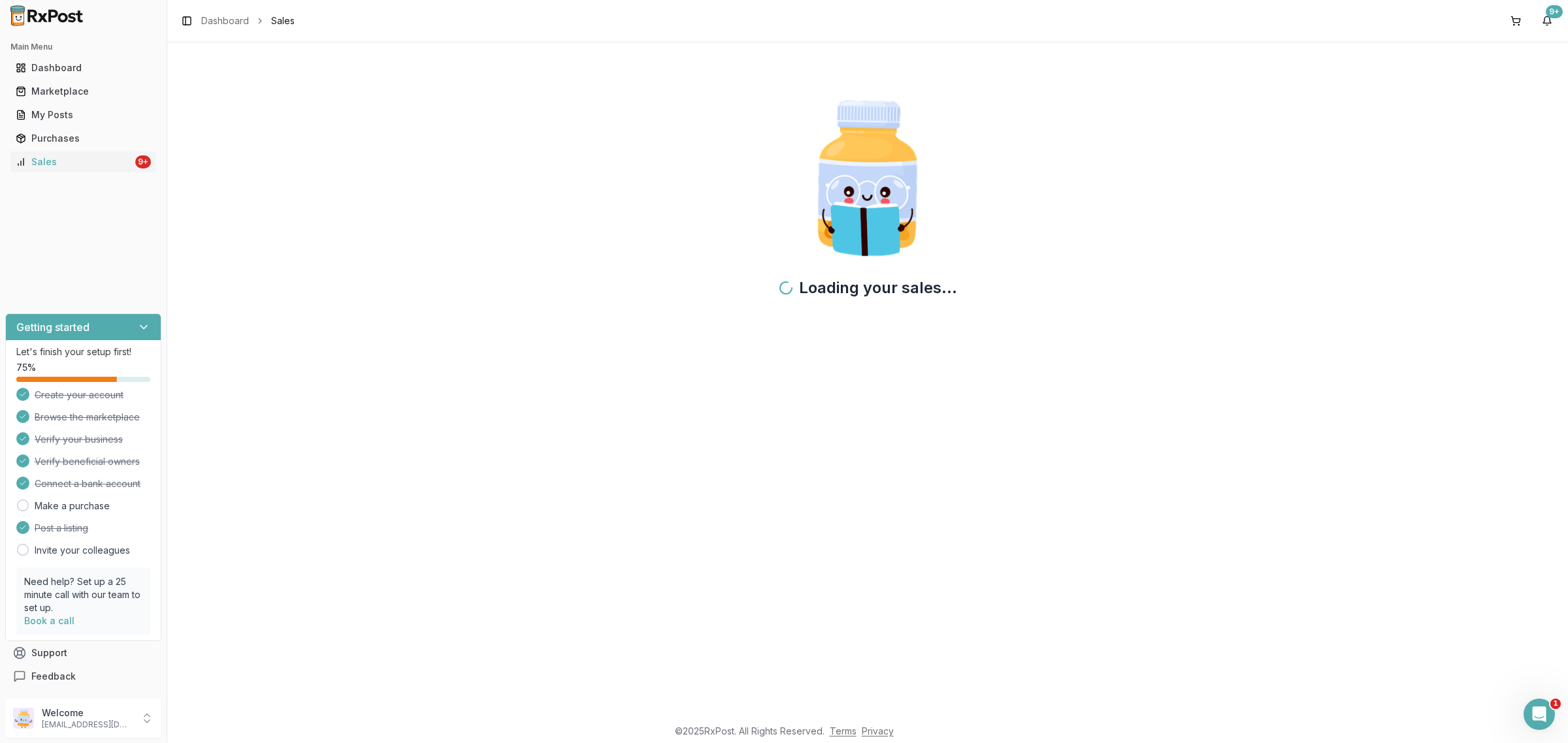
scroll to position [4677, 0]
click at [86, 717] on p "Welcome" at bounding box center [87, 713] width 91 height 13
click at [255, 717] on span "Sign Out" at bounding box center [237, 722] width 124 height 13
click at [233, 714] on button "Sign Out" at bounding box center [237, 721] width 134 height 21
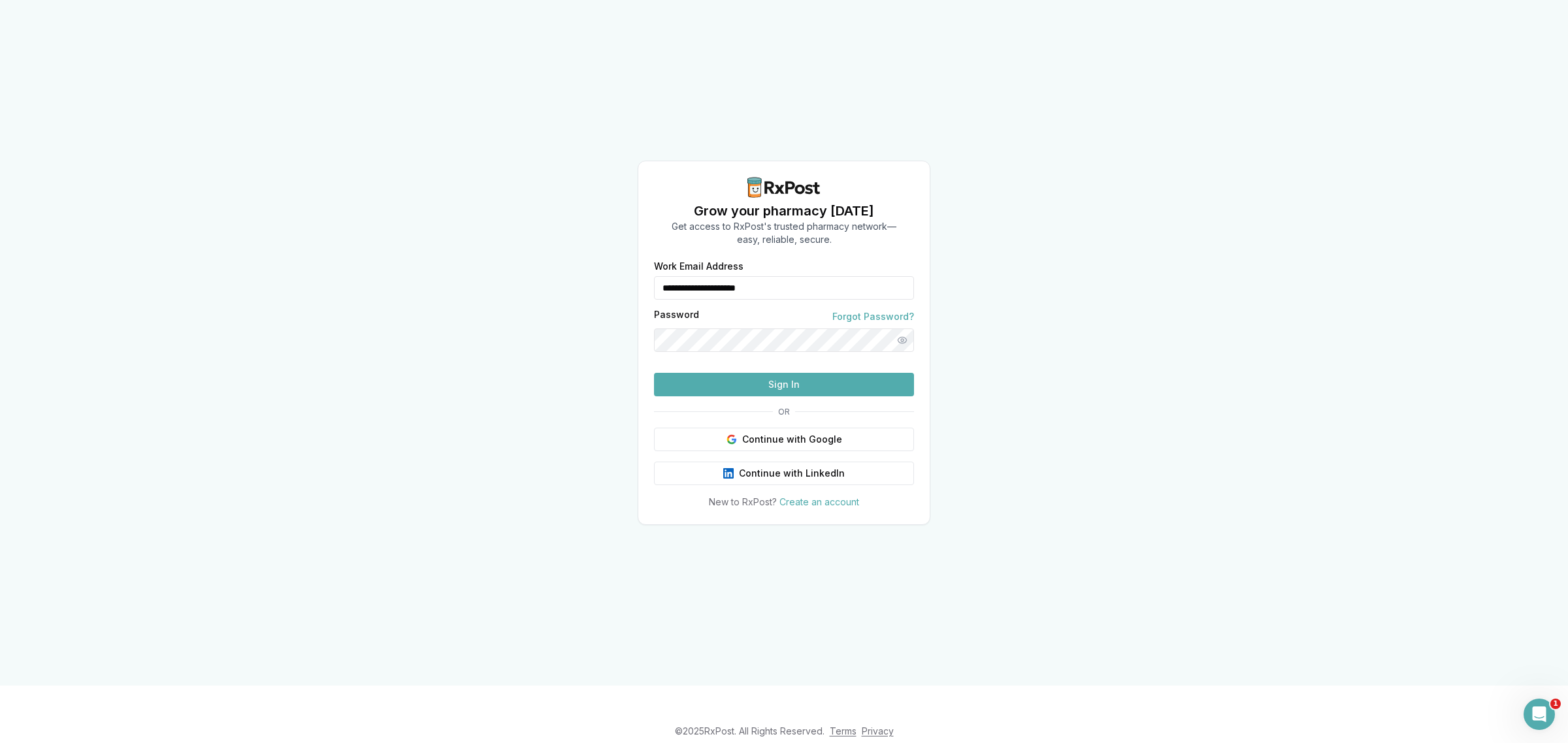
drag, startPoint x: 828, startPoint y: 272, endPoint x: 602, endPoint y: 281, distance: 226.2
click at [641, 285] on div "**********" at bounding box center [784, 385] width 291 height 247
type input "**********"
click at [797, 397] on button "Sign In" at bounding box center [784, 384] width 260 height 23
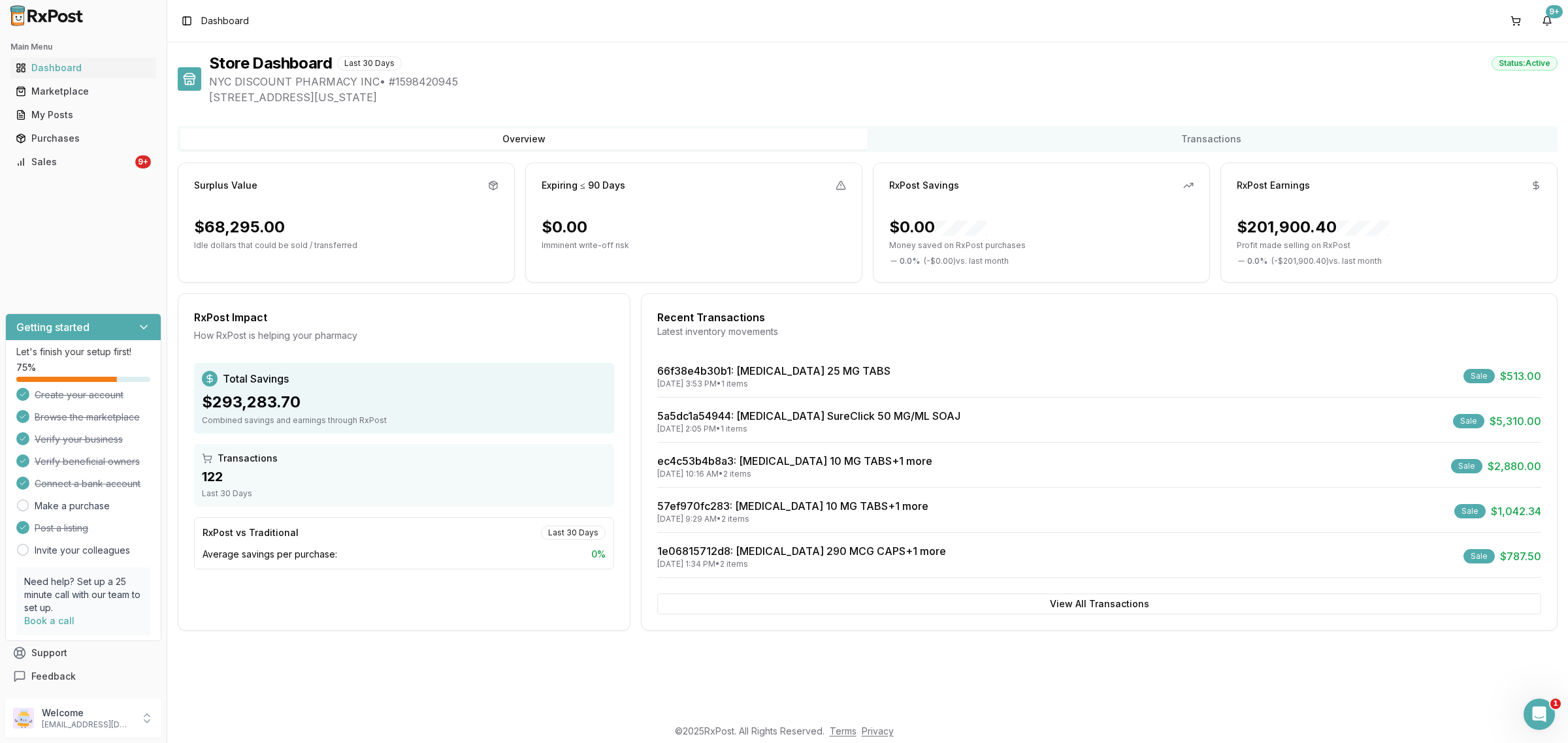
click at [116, 173] on div "Main Menu Dashboard Marketplace My Posts Purchases Sales 9+" at bounding box center [83, 104] width 167 height 146
click at [114, 163] on div "Sales" at bounding box center [74, 162] width 117 height 13
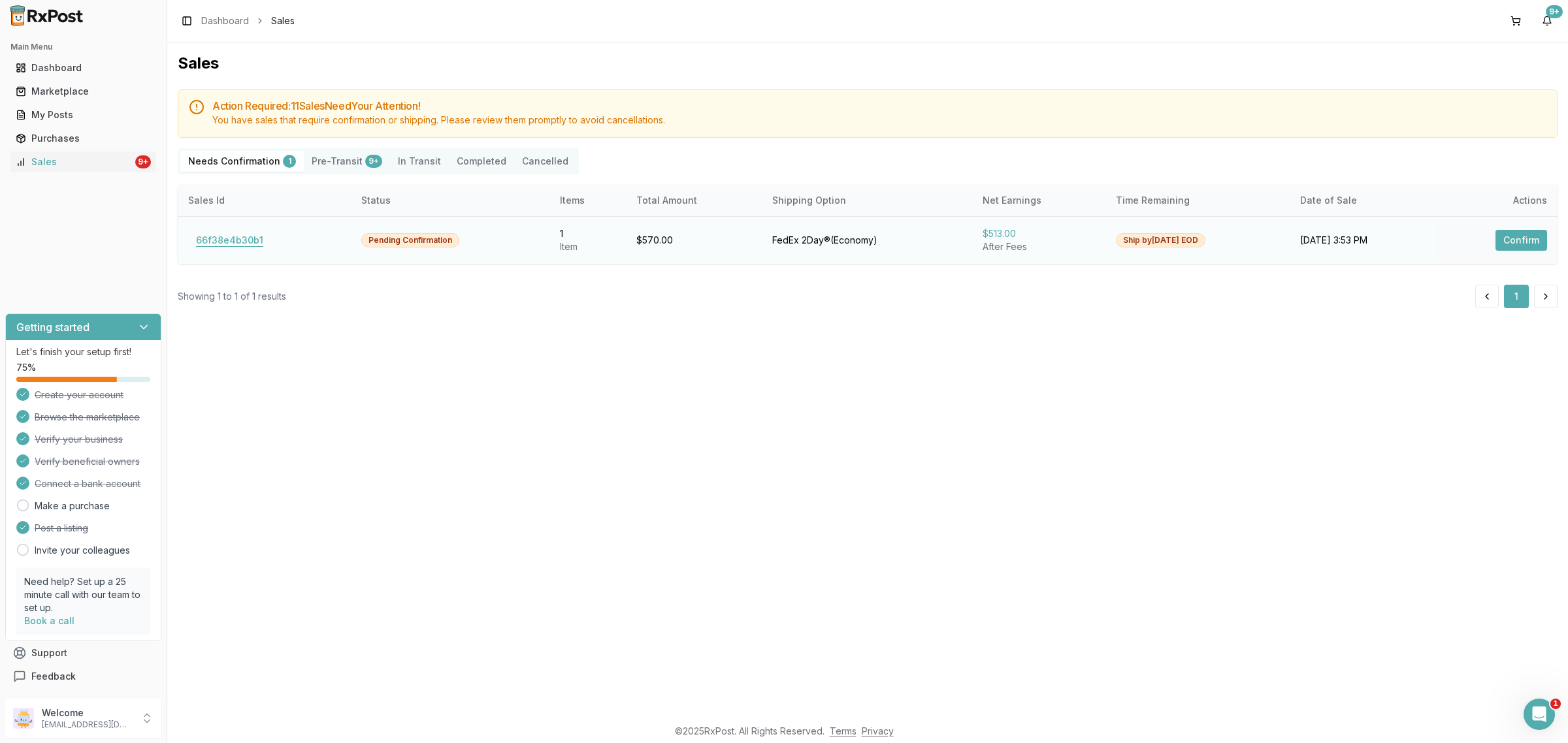
click at [227, 235] on button "66f38e4b30b1" at bounding box center [229, 240] width 83 height 21
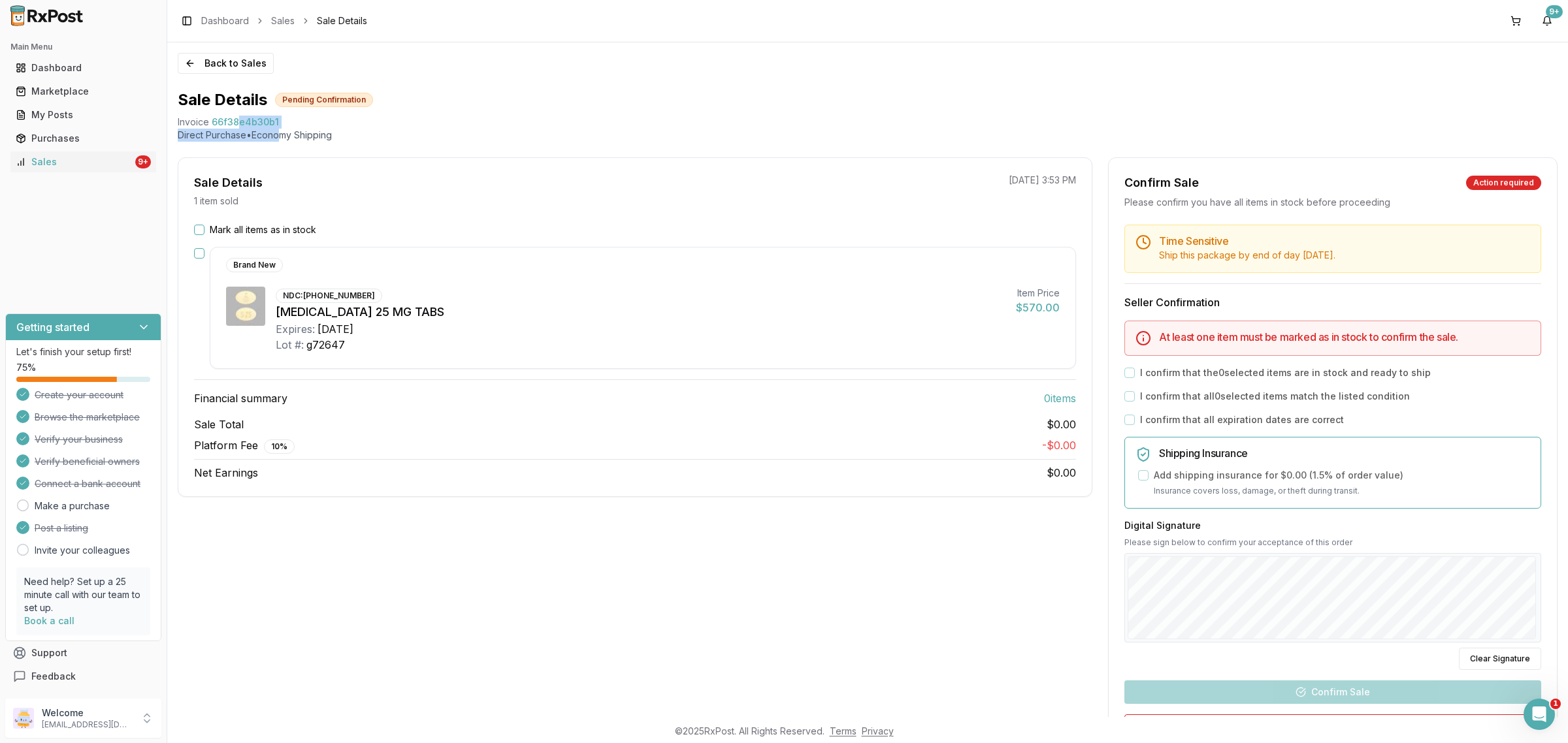
drag, startPoint x: 287, startPoint y: 129, endPoint x: 243, endPoint y: 128, distance: 44.0
click at [243, 128] on div "Sale Details Pending Confirmation Invoice 66f38e4b30b1 Direct Purchase • Econom…" at bounding box center [867, 116] width 1380 height 53
click at [278, 129] on p "Direct Purchase • Economy Shipping" at bounding box center [867, 136] width 1380 height 13
click at [280, 126] on div "Invoice 66f38e4b30b1" at bounding box center [867, 122] width 1380 height 13
drag, startPoint x: 283, startPoint y: 121, endPoint x: 175, endPoint y: 125, distance: 108.1
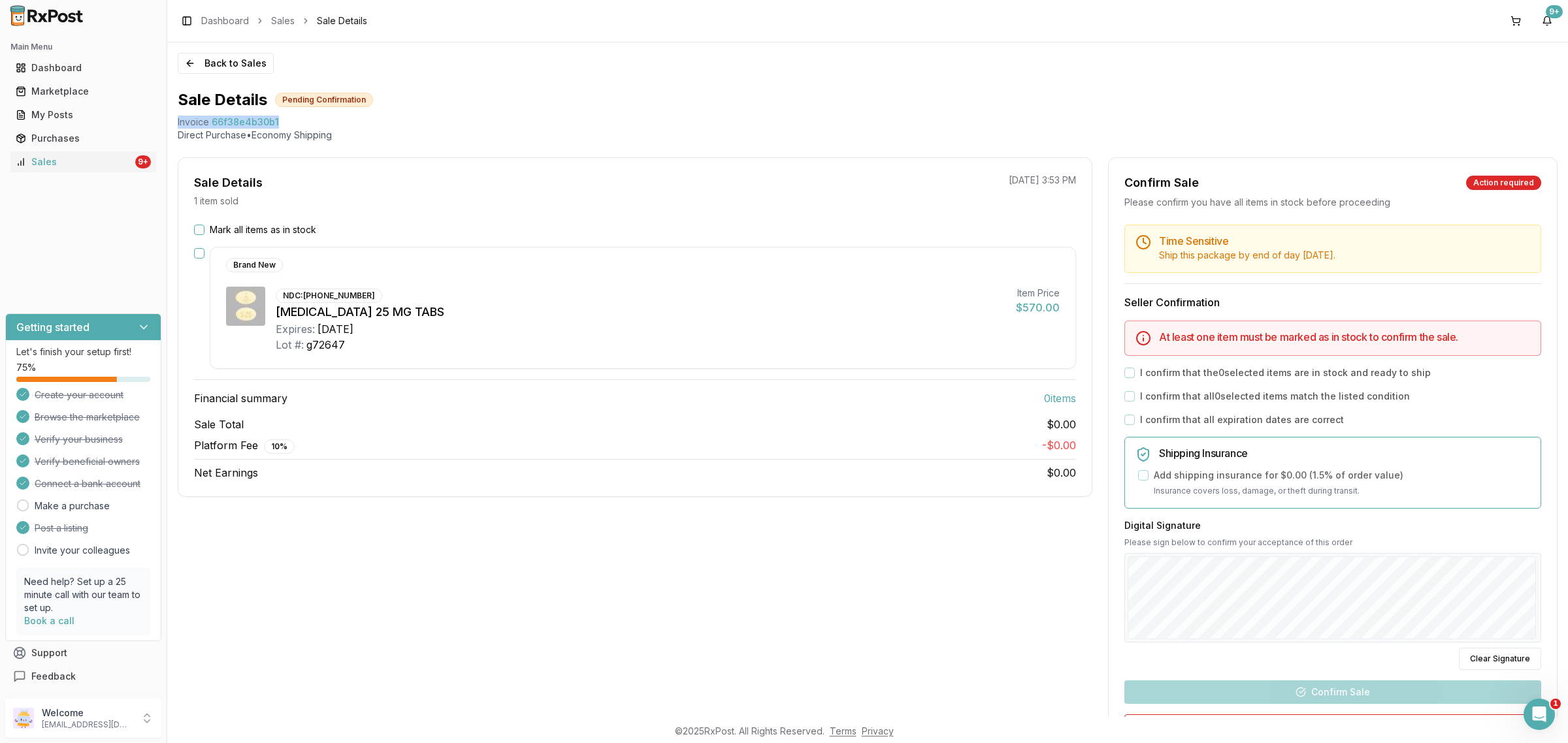
click at [175, 125] on div "Back to Sales Sale Details Pending Confirmation Invoice 66f38e4b30b1 Direct Pur…" at bounding box center [867, 379] width 1400 height 675
copy div "Invoice 66f38e4b30b1"
click at [1546, 719] on div "Open Intercom Messenger" at bounding box center [1537, 712] width 43 height 43
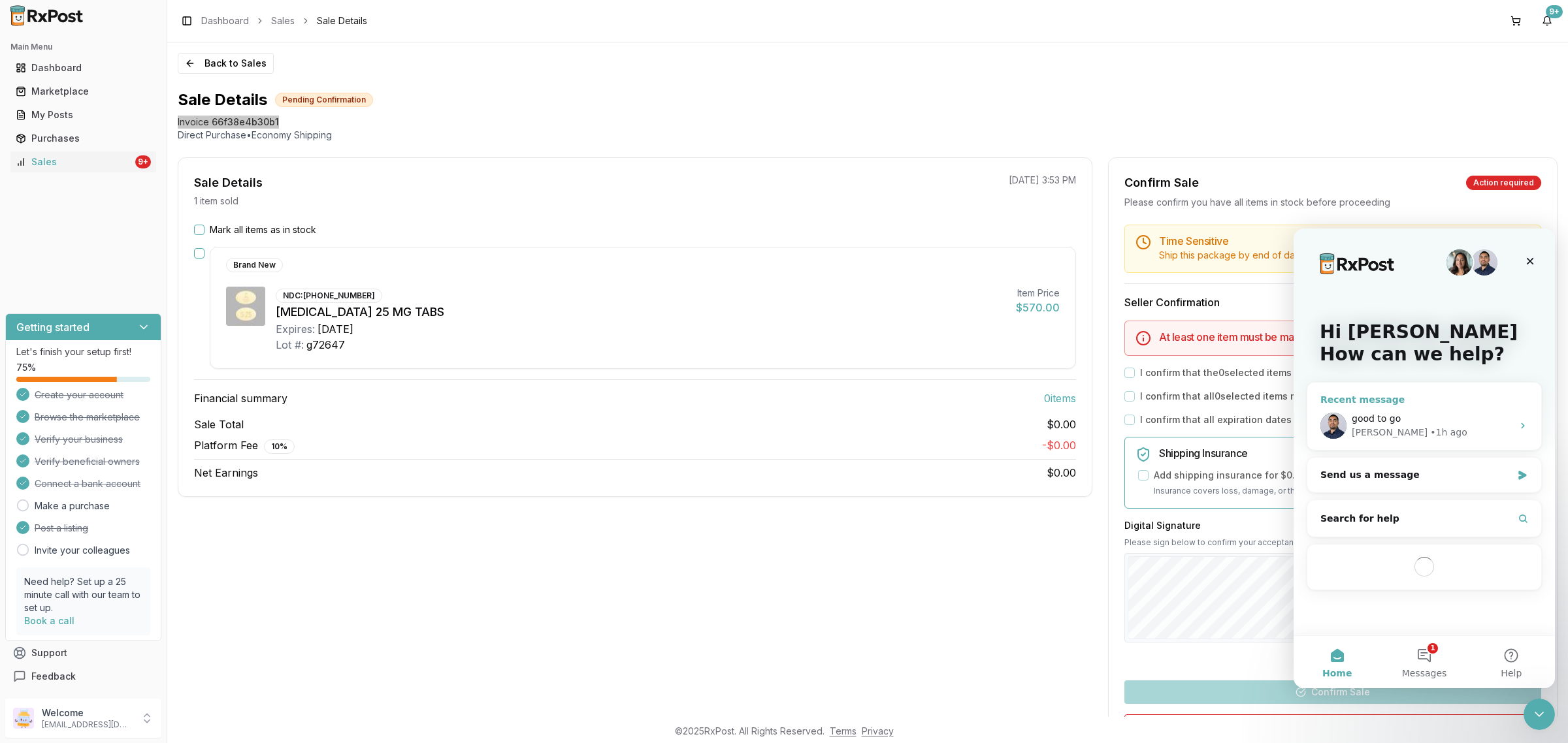
click at [1422, 435] on div "[PERSON_NAME] • 1h ago" at bounding box center [1432, 433] width 161 height 14
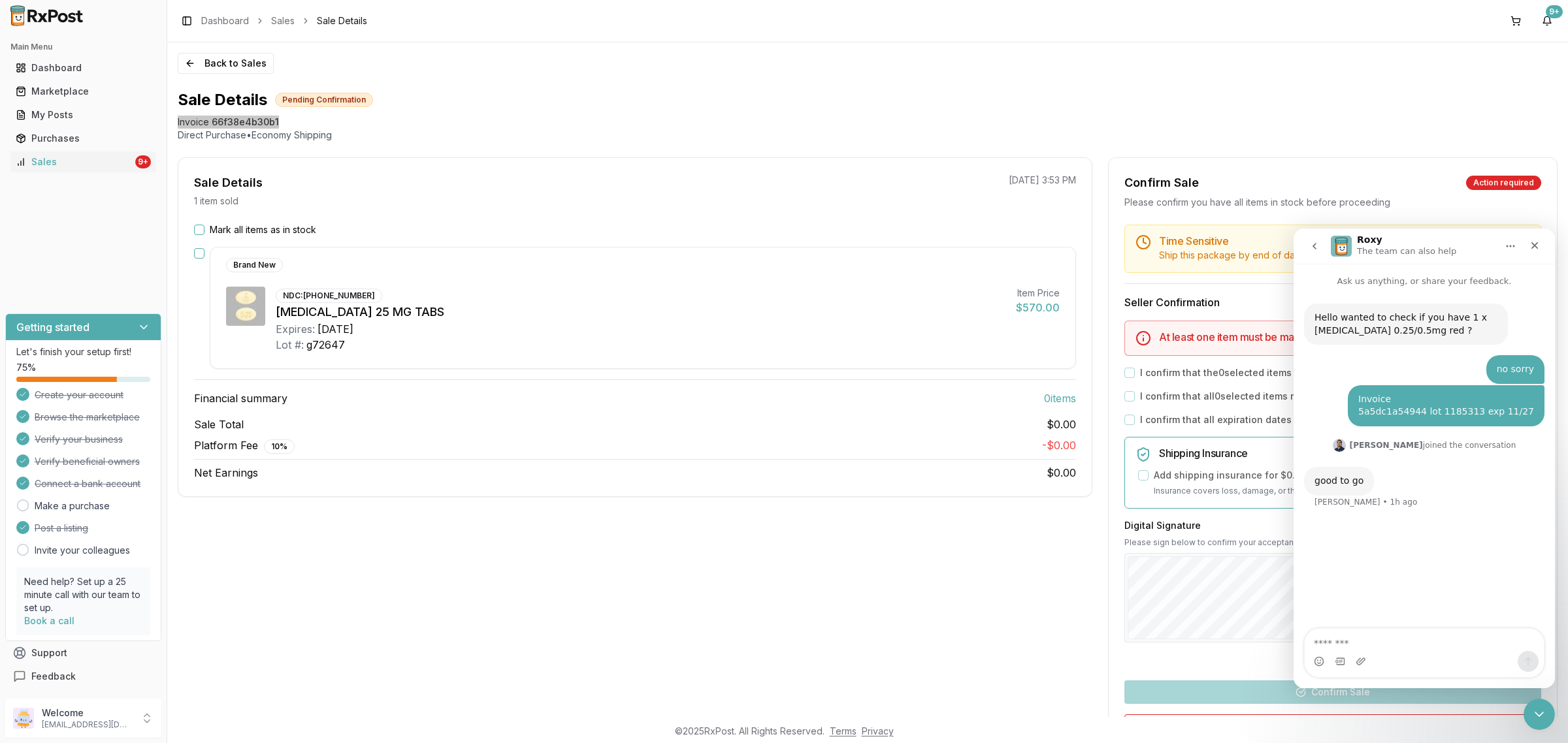
type textarea "**********"
click at [1532, 253] on div "Close" at bounding box center [1534, 245] width 23 height 23
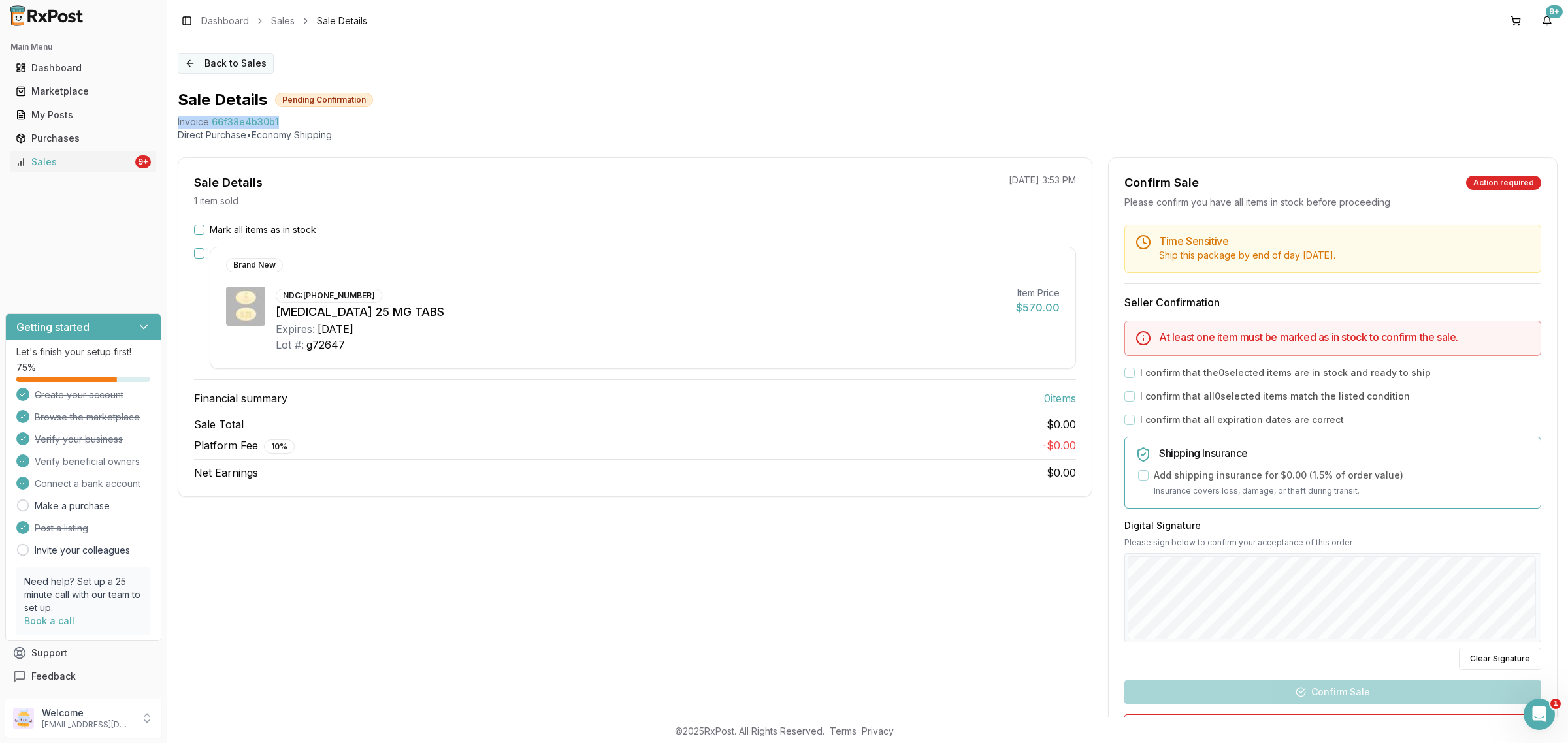
click at [245, 66] on button "Back to Sales" at bounding box center [225, 63] width 96 height 21
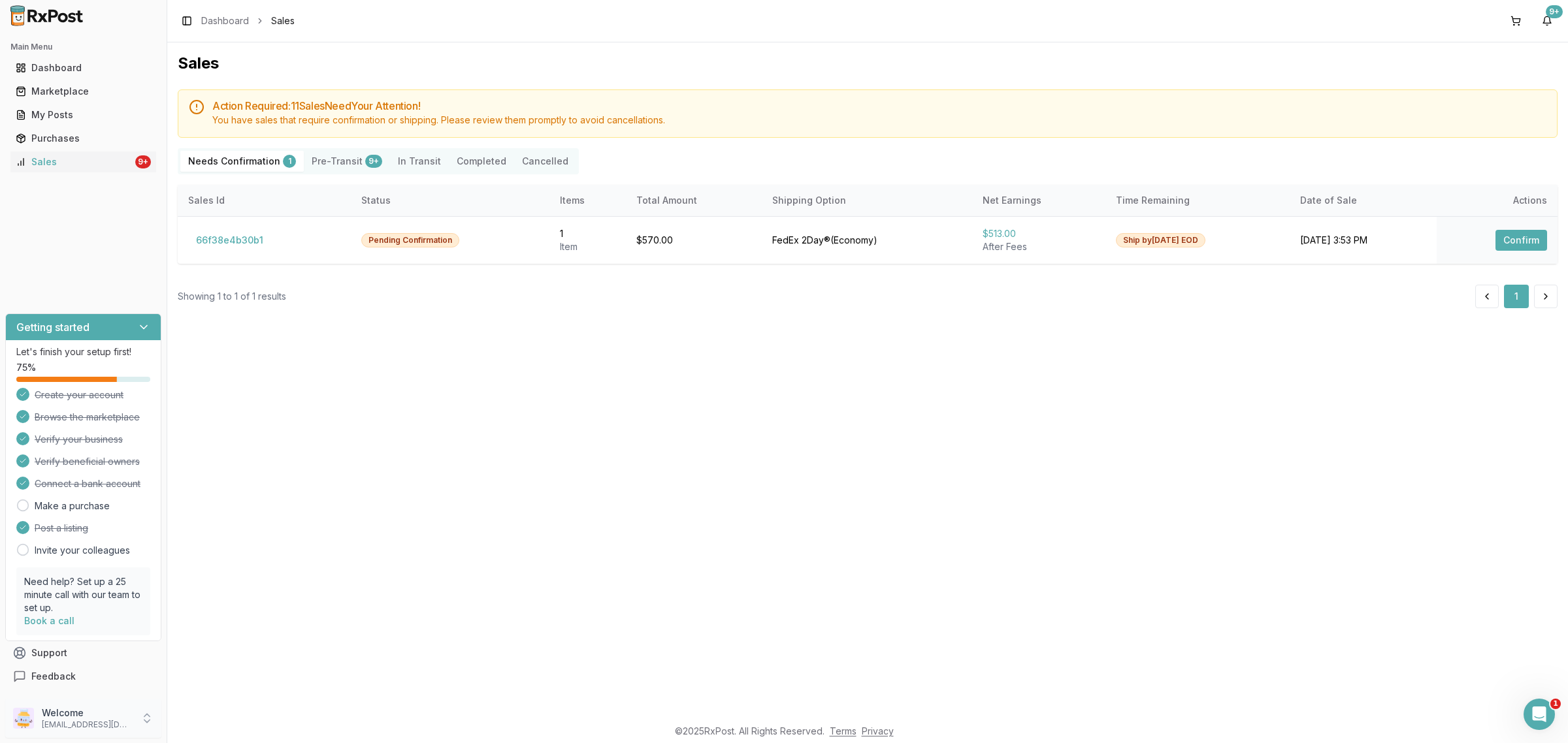
click at [57, 735] on div "Welcome [EMAIL_ADDRESS][DOMAIN_NAME]" at bounding box center [83, 718] width 156 height 39
click at [273, 716] on span "Sign Out" at bounding box center [237, 722] width 124 height 13
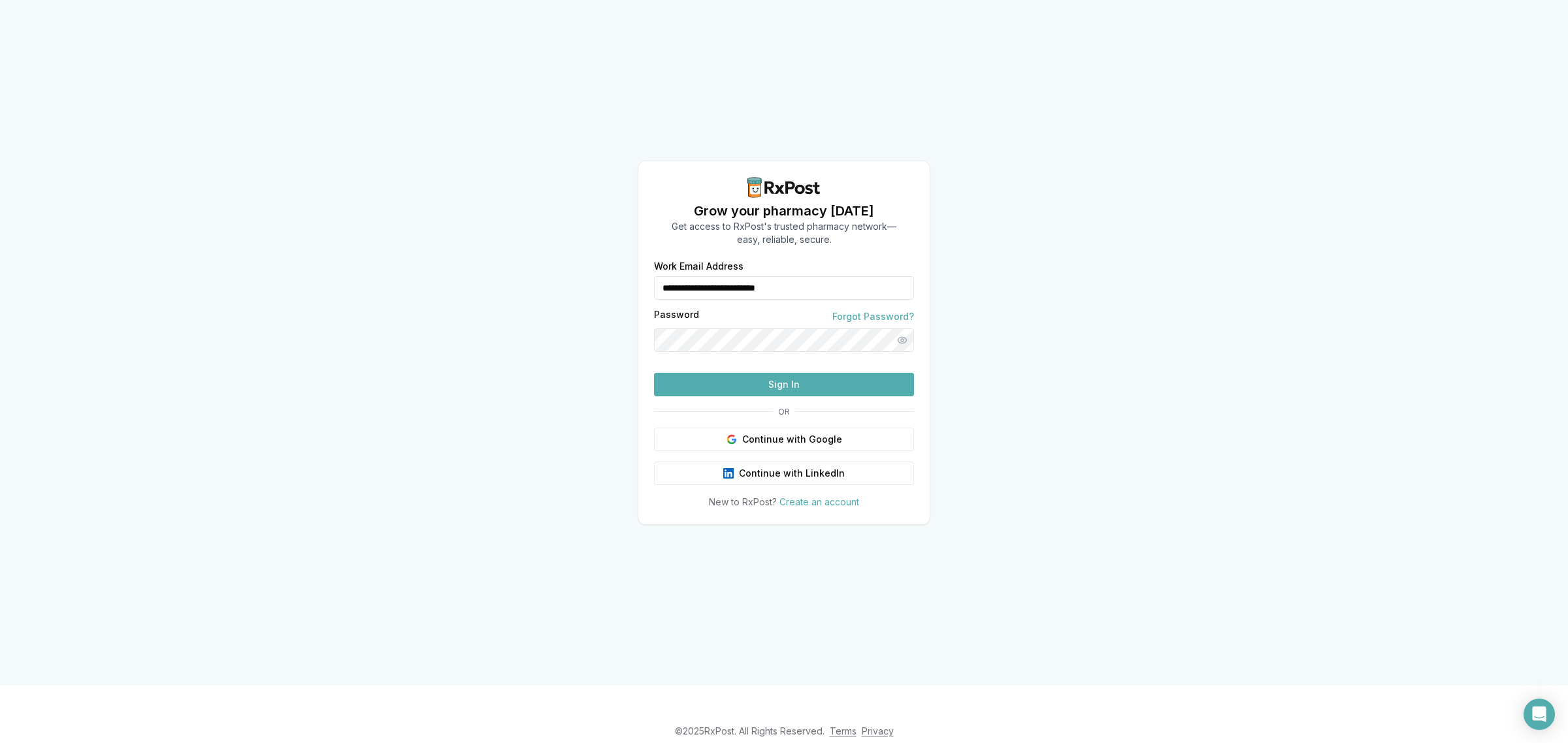
drag, startPoint x: 838, startPoint y: 255, endPoint x: 590, endPoint y: 247, distance: 248.1
click at [590, 247] on div "**********" at bounding box center [784, 343] width 1568 height 686
type input "**********"
click at [786, 397] on button "Sign In" at bounding box center [784, 384] width 260 height 23
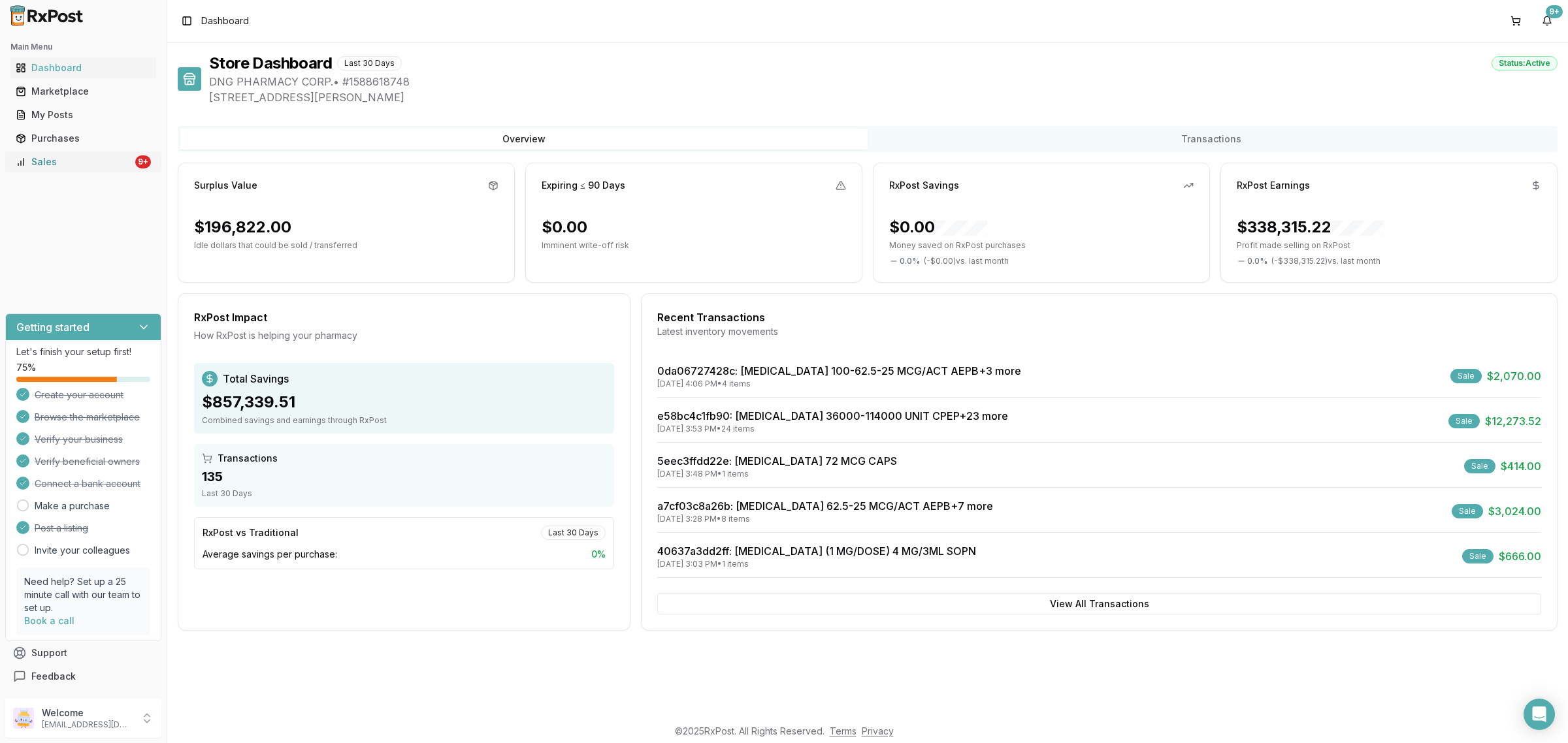
click at [132, 159] on div "Sales" at bounding box center [74, 162] width 117 height 13
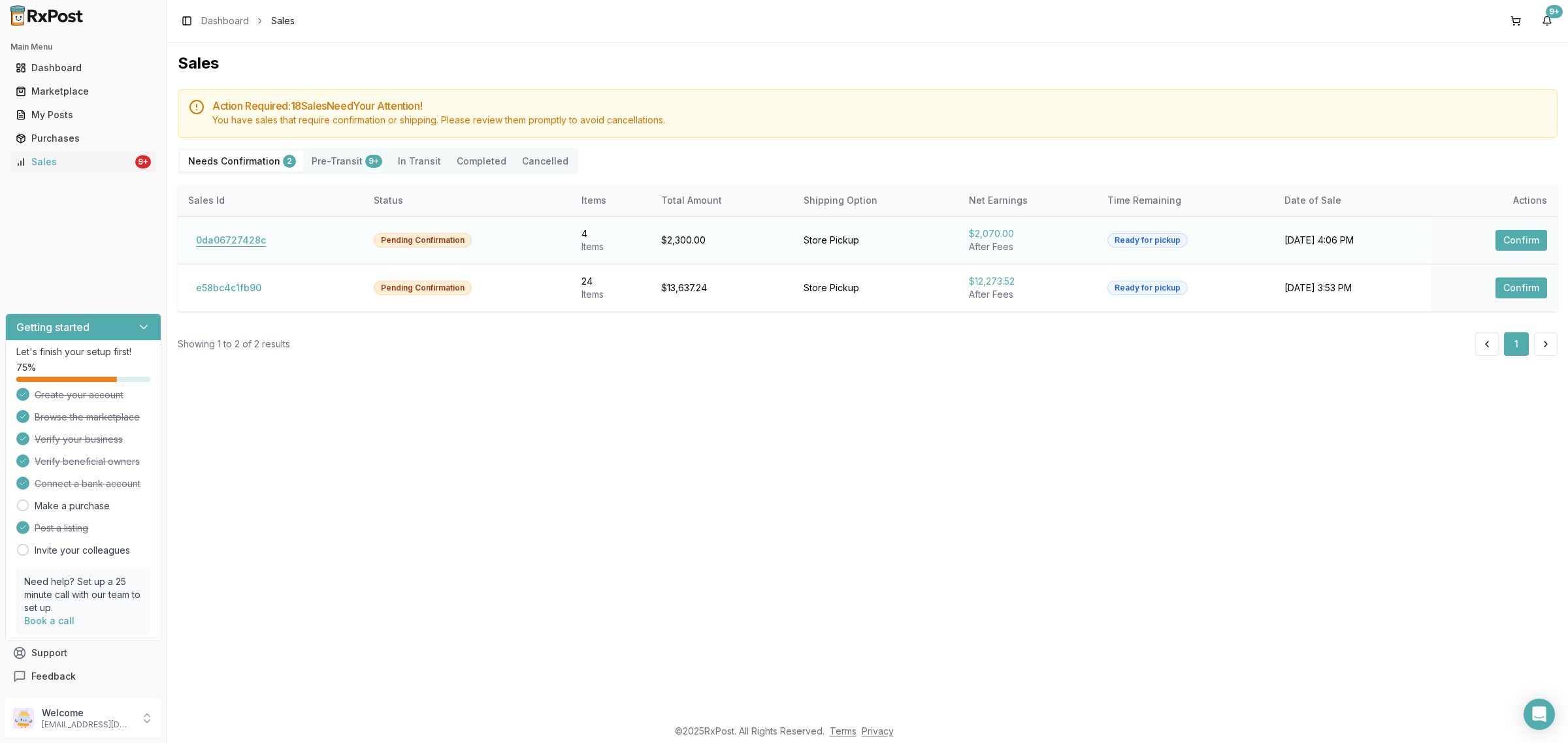
click at [219, 234] on button "0da06727428c" at bounding box center [231, 240] width 86 height 21
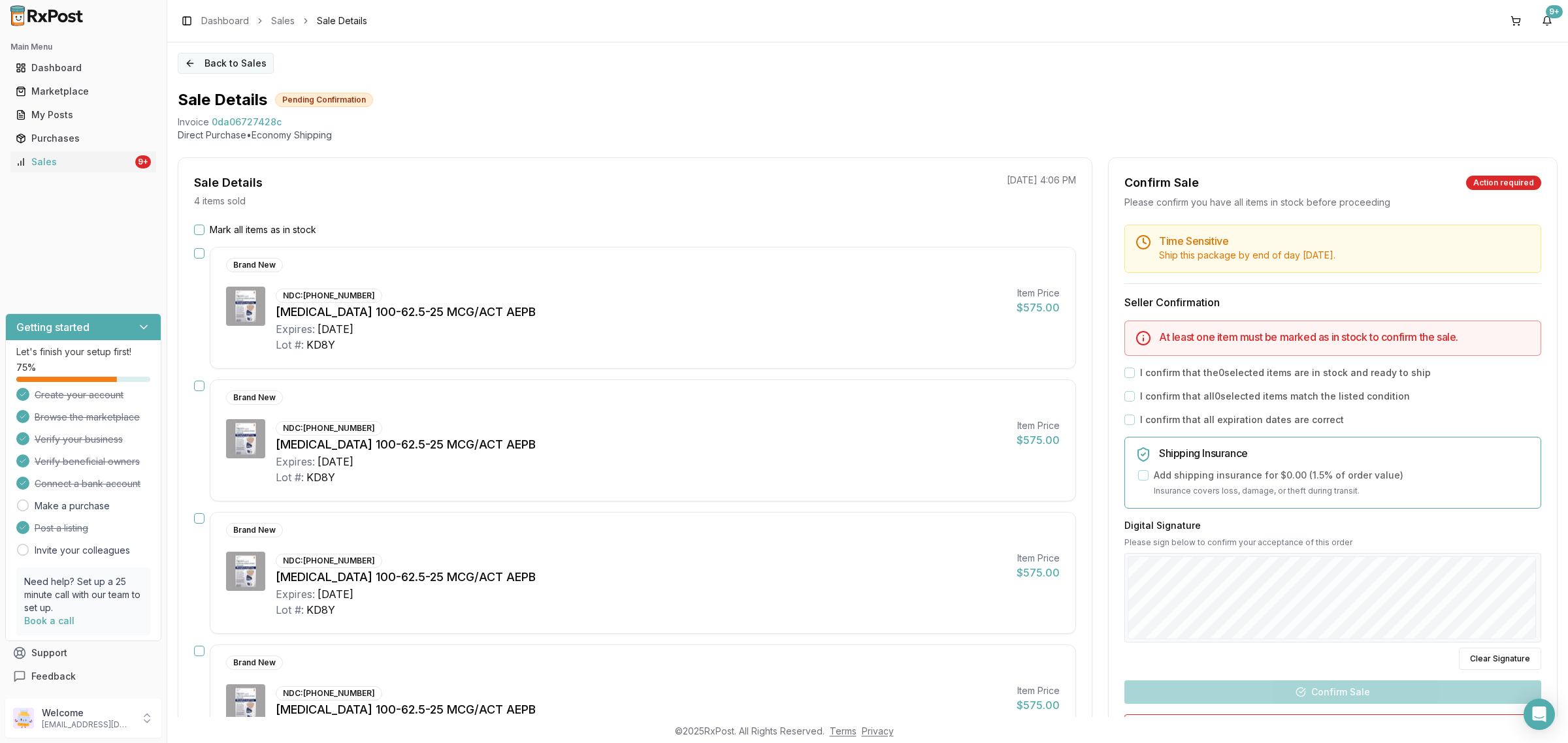
click at [213, 70] on button "Back to Sales" at bounding box center [225, 63] width 96 height 21
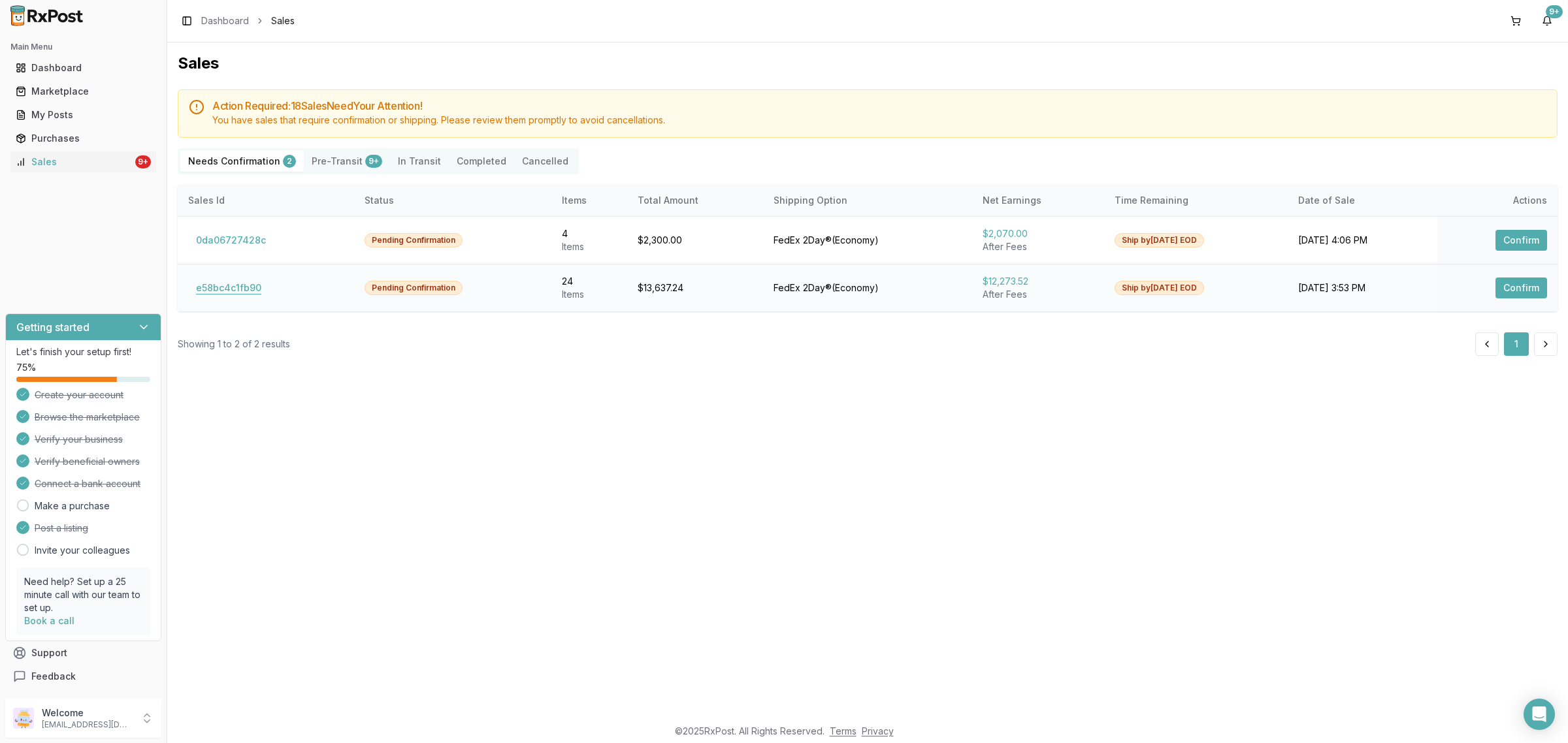
click at [233, 283] on button "e58bc4c1fb90" at bounding box center [229, 288] width 81 height 21
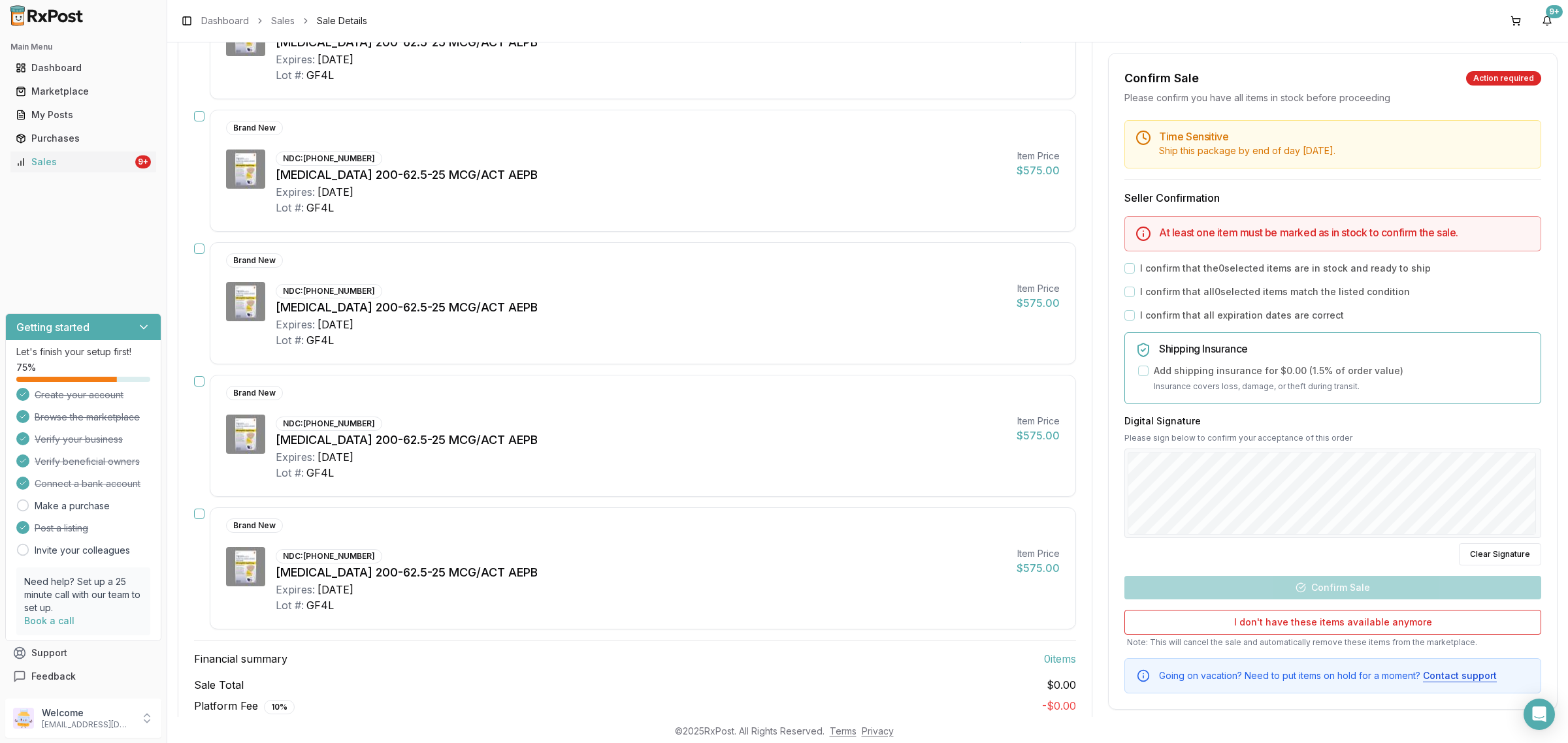
scroll to position [2872, 0]
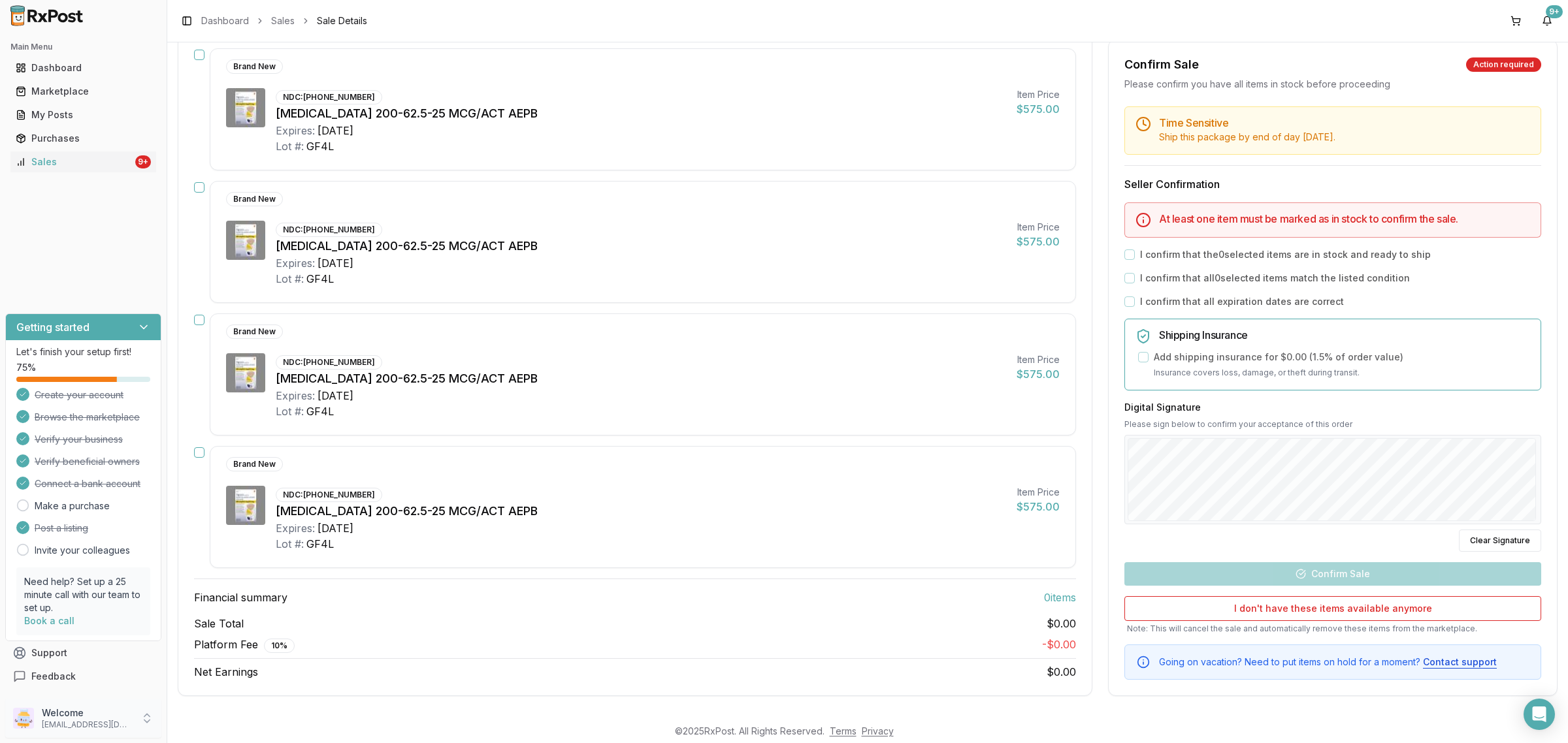
click at [88, 720] on p "dngpharmacy2@gmail.com" at bounding box center [87, 725] width 91 height 11
click at [231, 720] on span "Sign Out" at bounding box center [237, 722] width 124 height 13
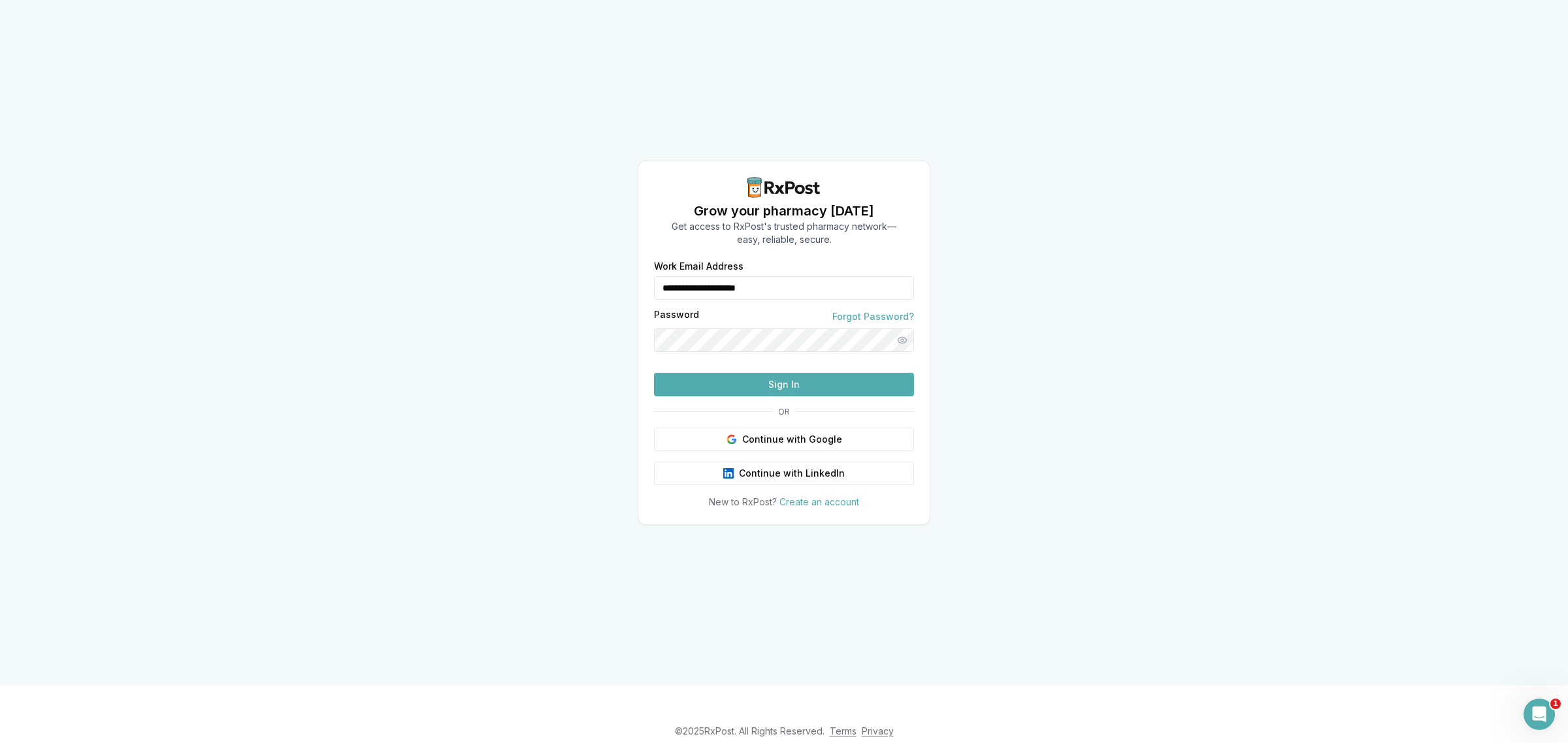
drag, startPoint x: 799, startPoint y: 269, endPoint x: 536, endPoint y: 269, distance: 263.0
click at [536, 269] on div "**********" at bounding box center [784, 343] width 1568 height 686
type input "**********"
click at [750, 397] on button "Sign In" at bounding box center [784, 384] width 260 height 23
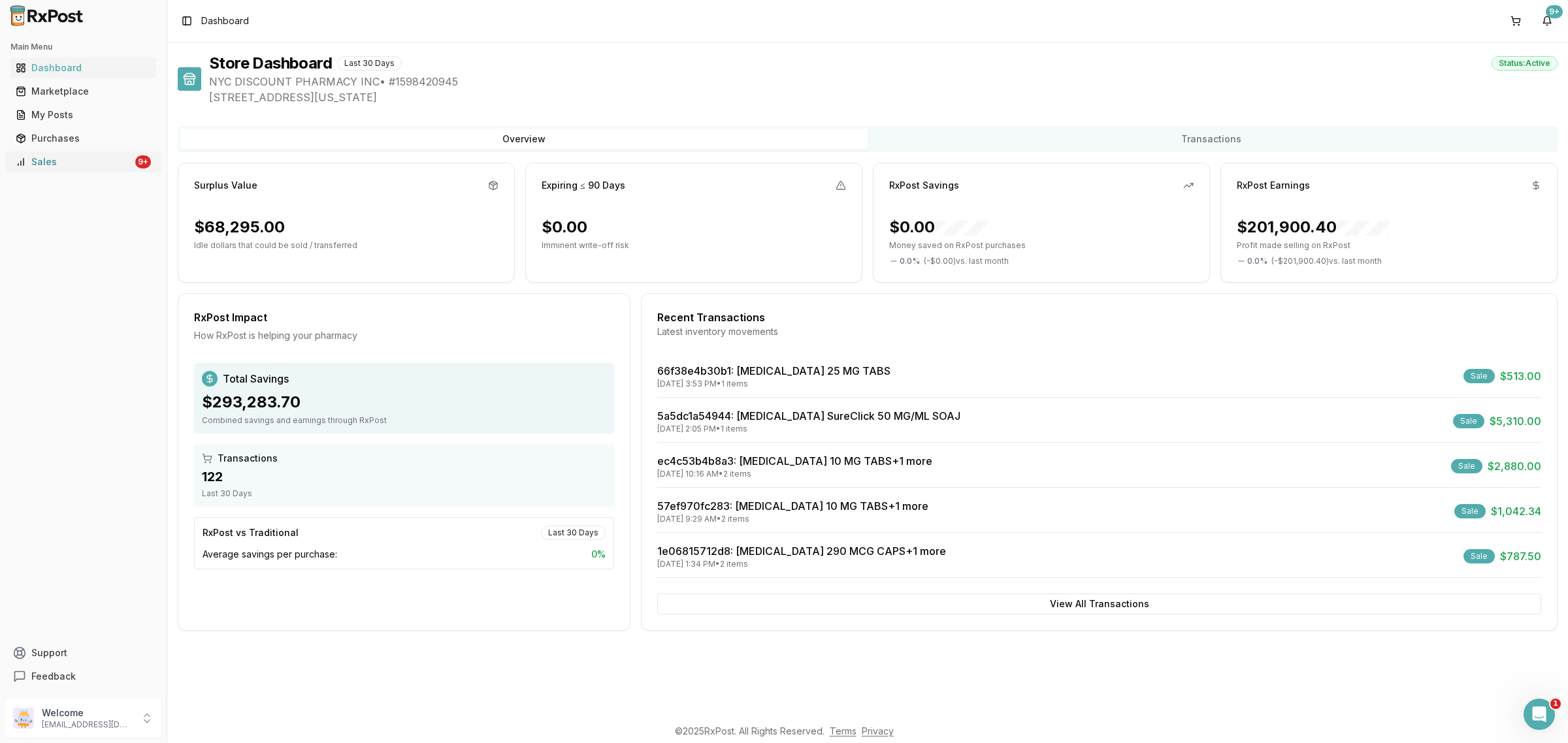
click at [89, 171] on link "Sales 9+" at bounding box center [83, 161] width 146 height 23
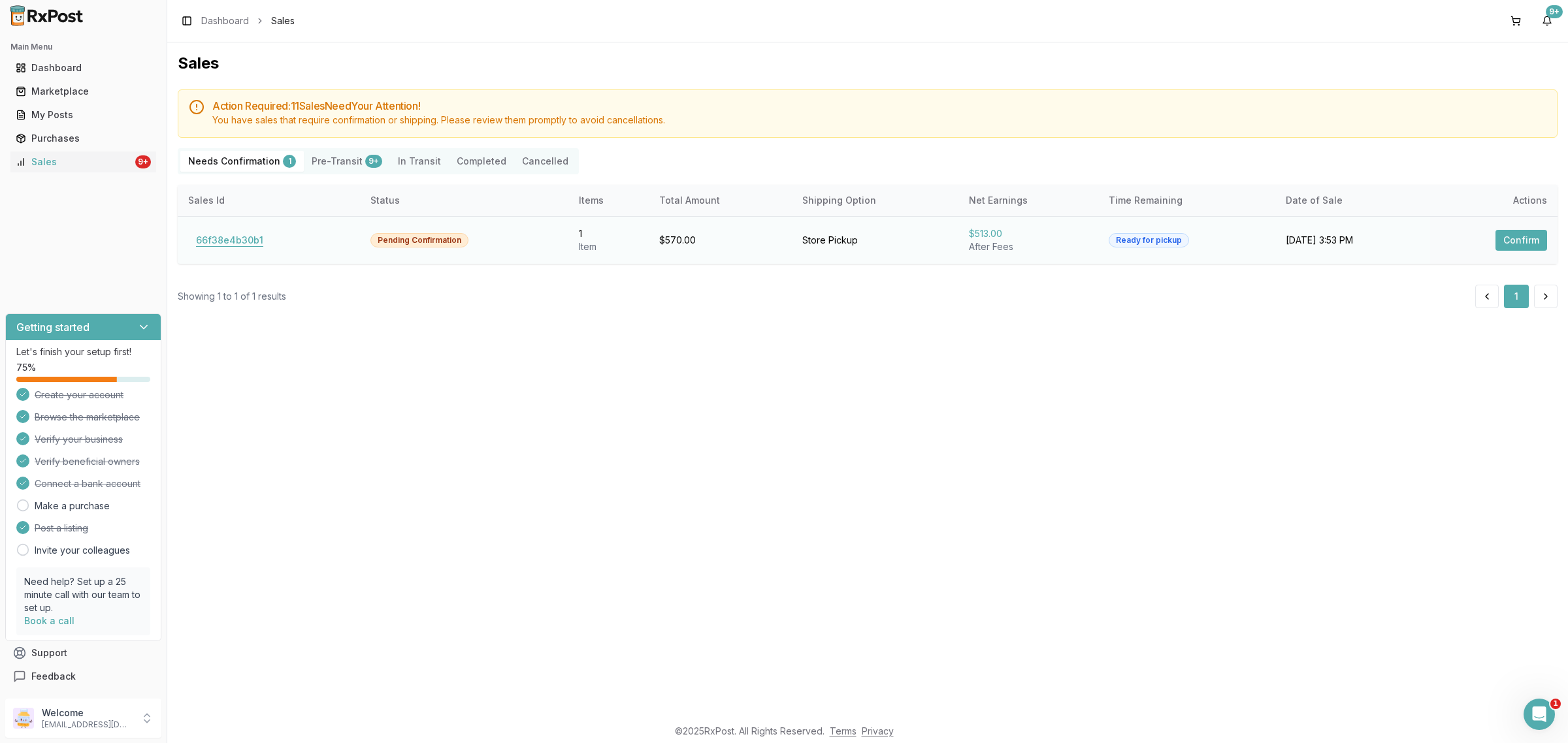
click at [235, 246] on button "66f38e4b30b1" at bounding box center [229, 240] width 83 height 21
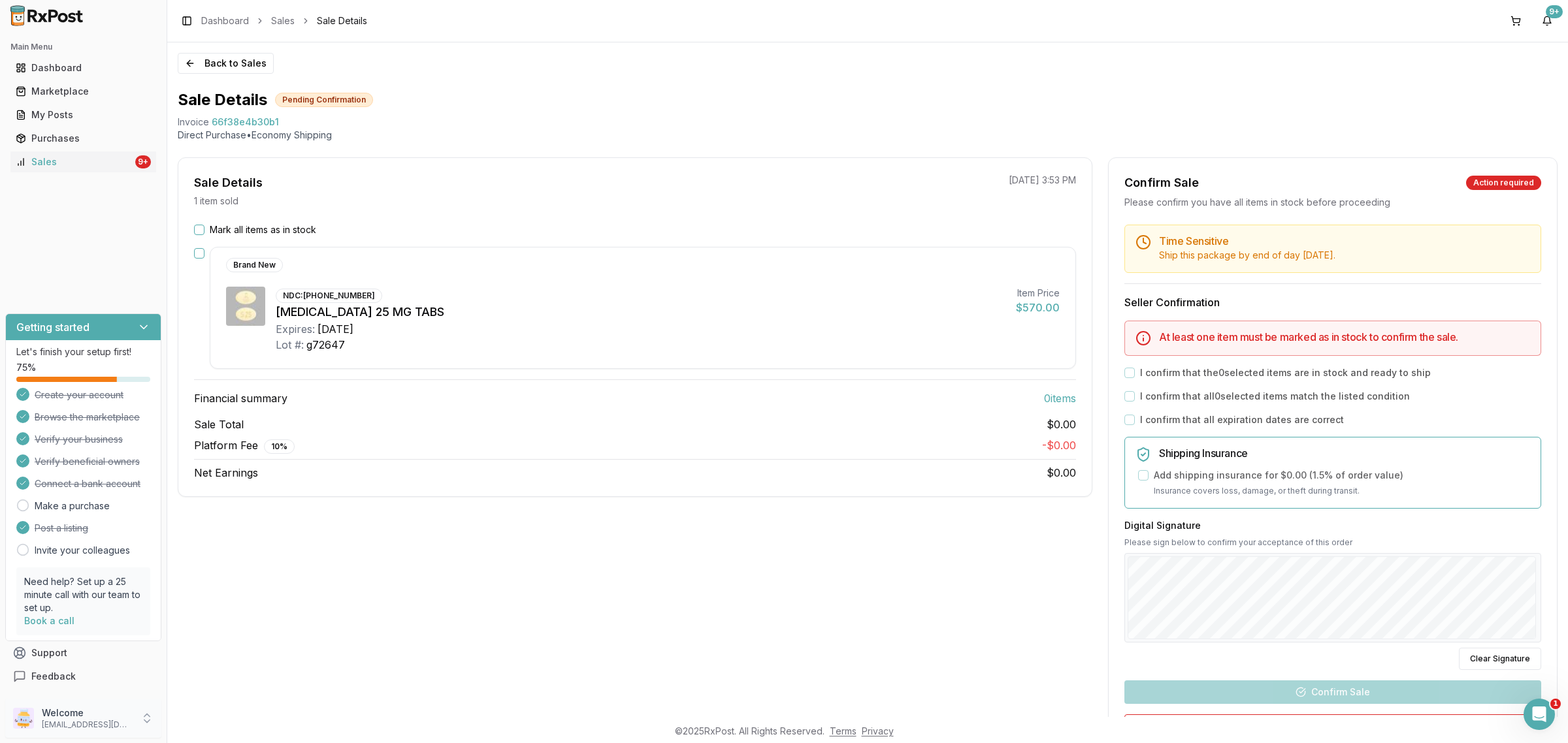
click at [79, 719] on p "Welcome" at bounding box center [87, 713] width 91 height 13
click at [236, 716] on span "Sign Out" at bounding box center [237, 722] width 124 height 13
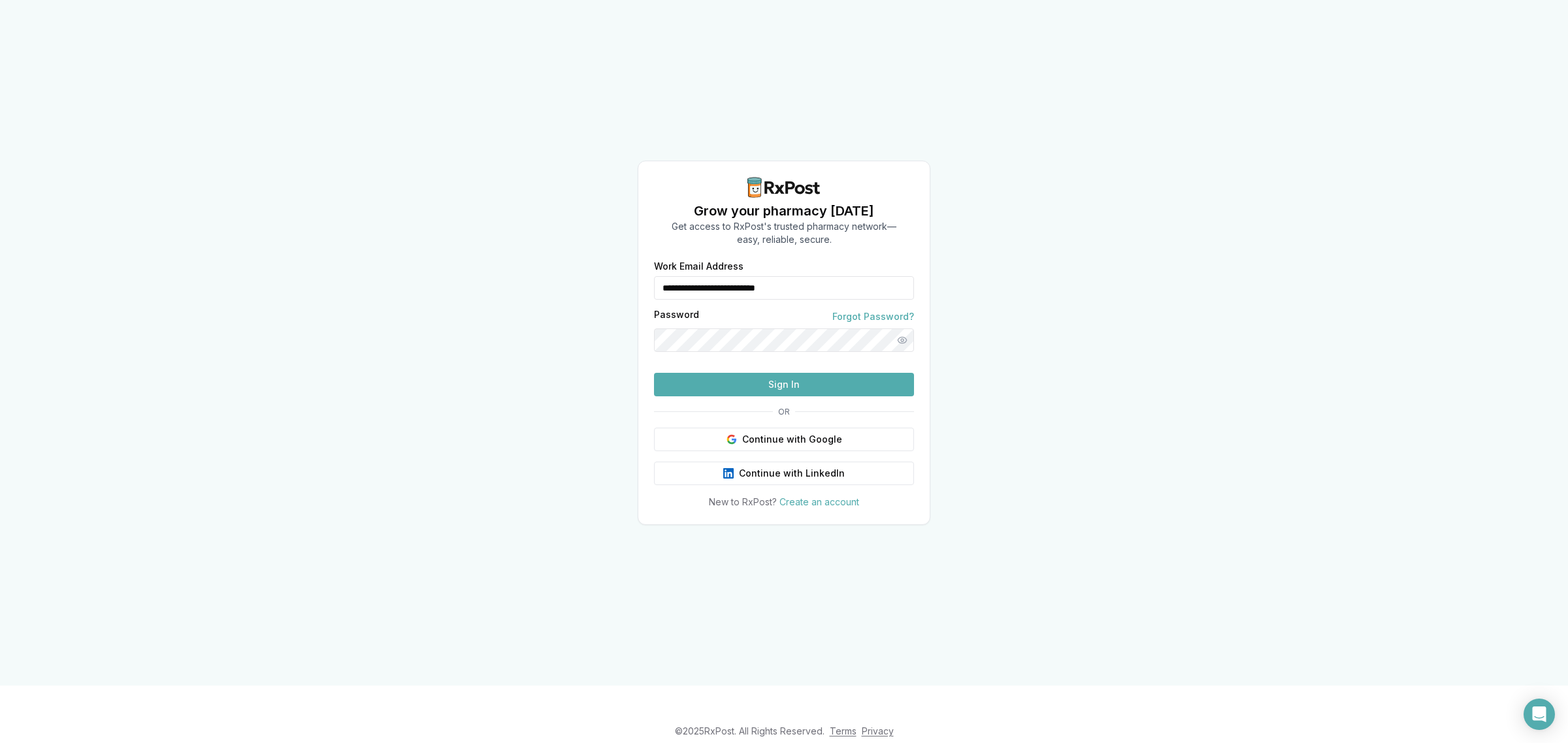
drag, startPoint x: 749, startPoint y: 265, endPoint x: 494, endPoint y: 265, distance: 255.0
click at [495, 265] on div "**********" at bounding box center [784, 343] width 1568 height 686
type input "**********"
drag, startPoint x: 772, startPoint y: 406, endPoint x: 772, endPoint y: 397, distance: 9.0
click at [773, 397] on button "Sign In" at bounding box center [784, 384] width 260 height 23
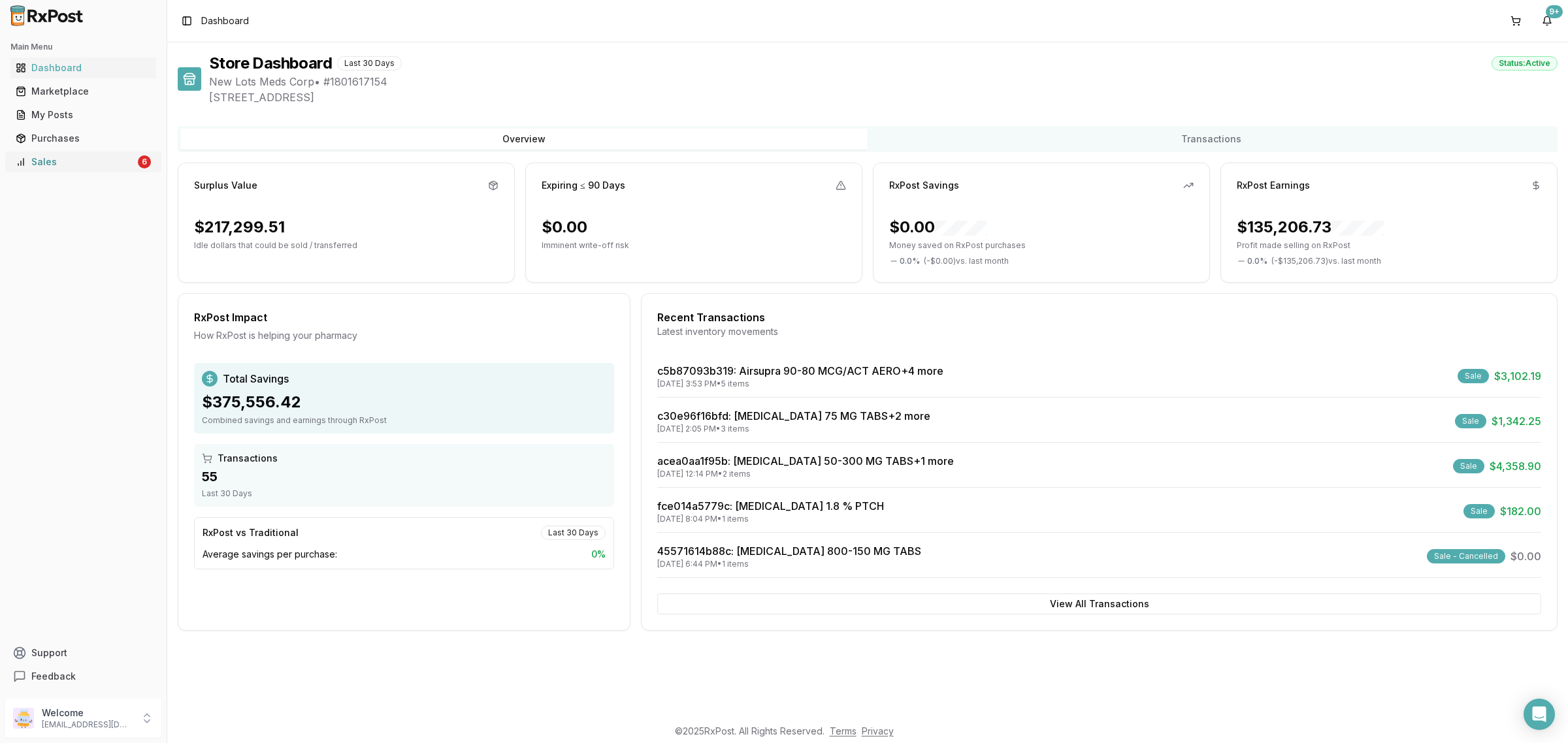
click at [129, 171] on link "Sales 6" at bounding box center [83, 161] width 146 height 23
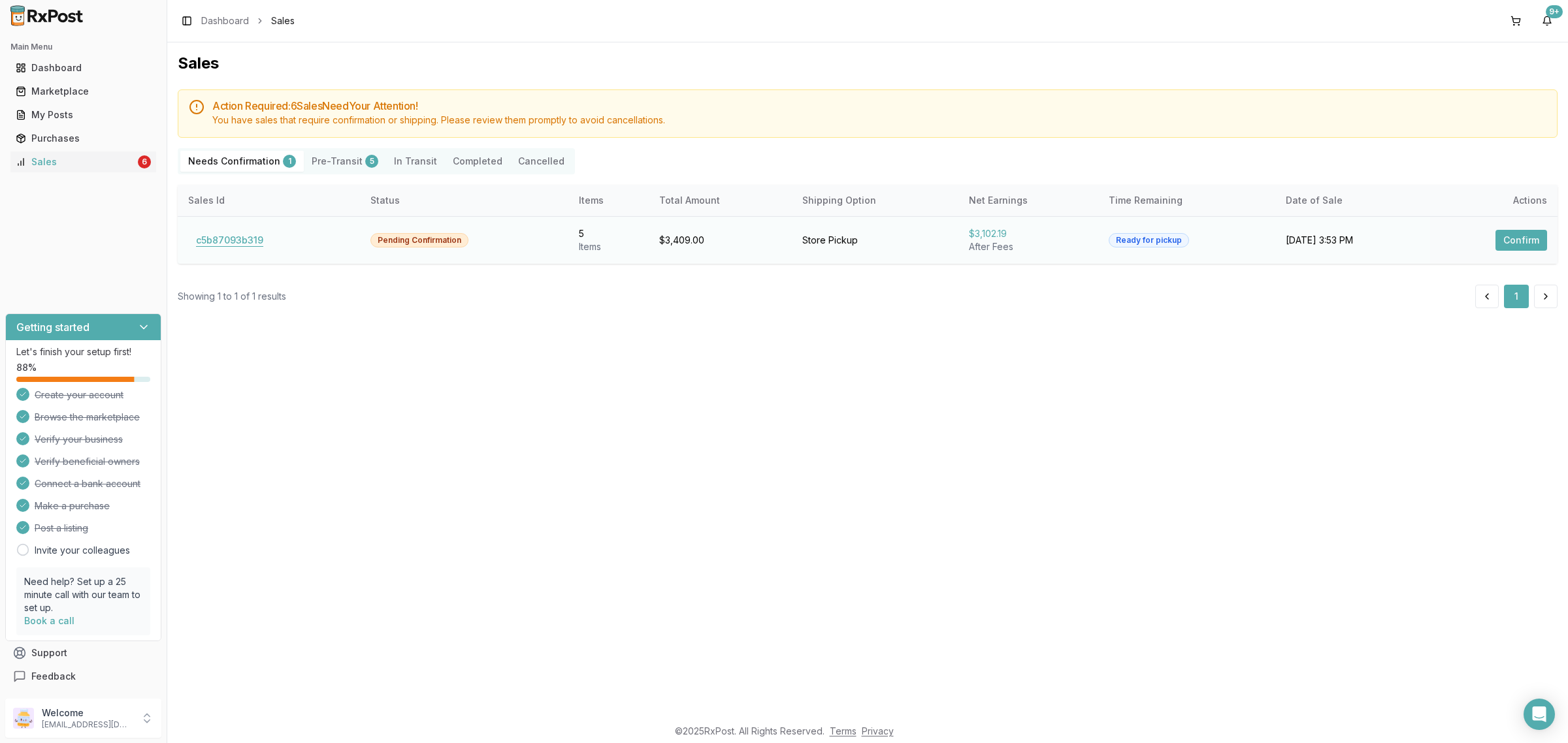
click at [249, 246] on button "c5b87093b319" at bounding box center [229, 240] width 83 height 21
click at [247, 247] on button "c5b87093b319" at bounding box center [229, 240] width 83 height 21
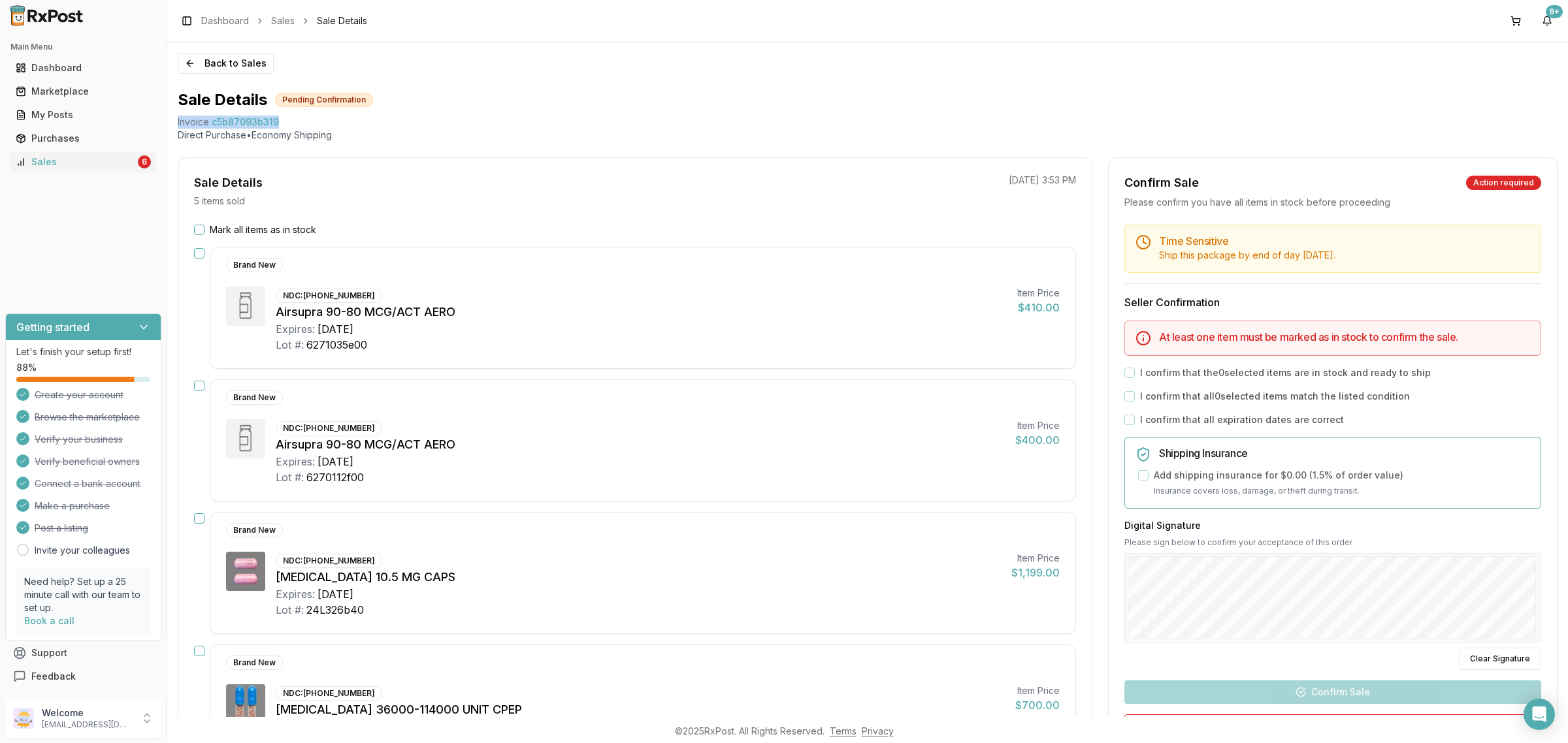
drag, startPoint x: 278, startPoint y: 119, endPoint x: 174, endPoint y: 123, distance: 104.1
click at [173, 124] on div "Back to Sales Sale Details Pending Confirmation Invoice c5b87093b319 Direct Pur…" at bounding box center [867, 379] width 1400 height 675
copy div "Invoice c5b87093b319"
click at [1534, 716] on icon "Open Intercom Messenger" at bounding box center [1539, 714] width 15 height 17
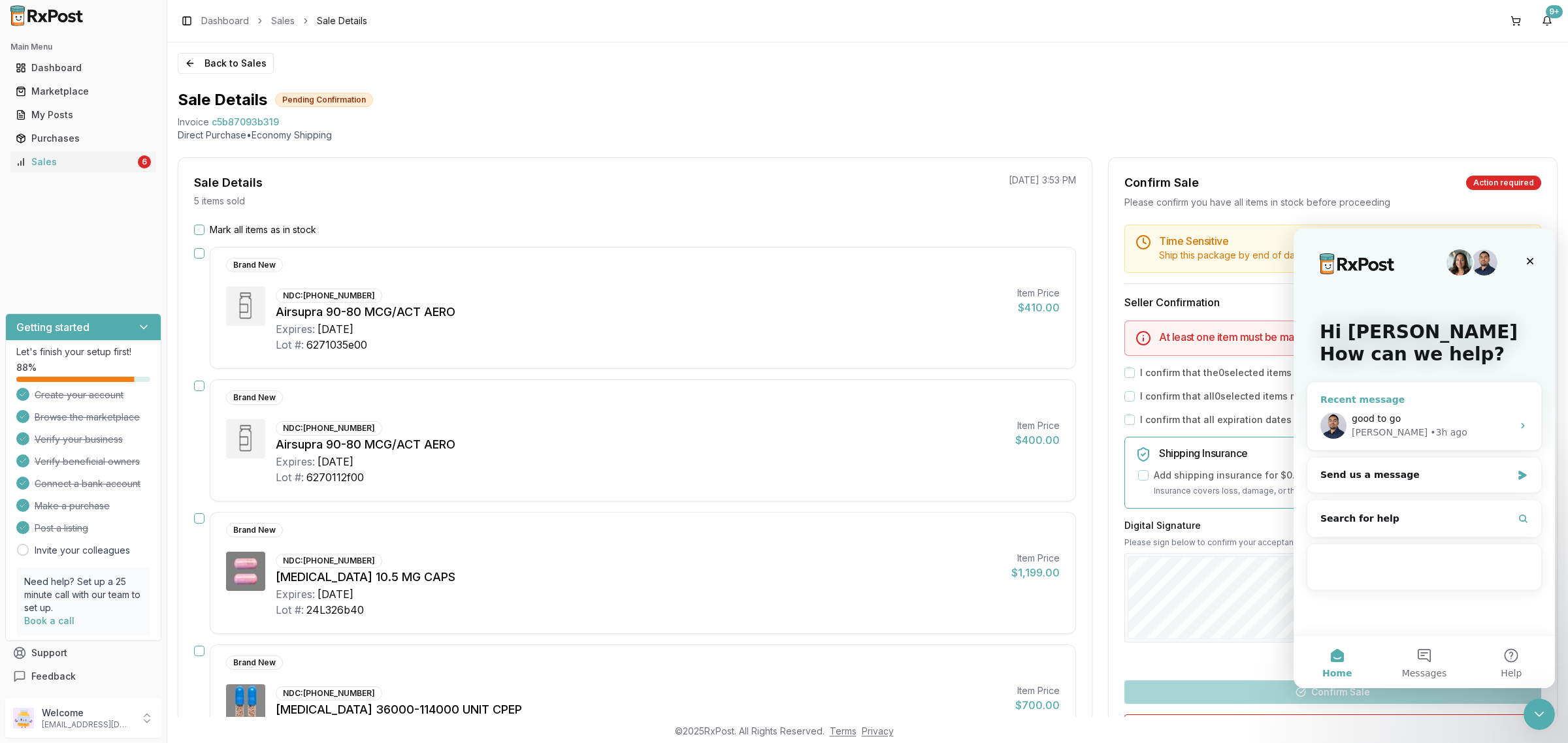
click at [1430, 426] on div "• 3h ago" at bounding box center [1448, 433] width 37 height 14
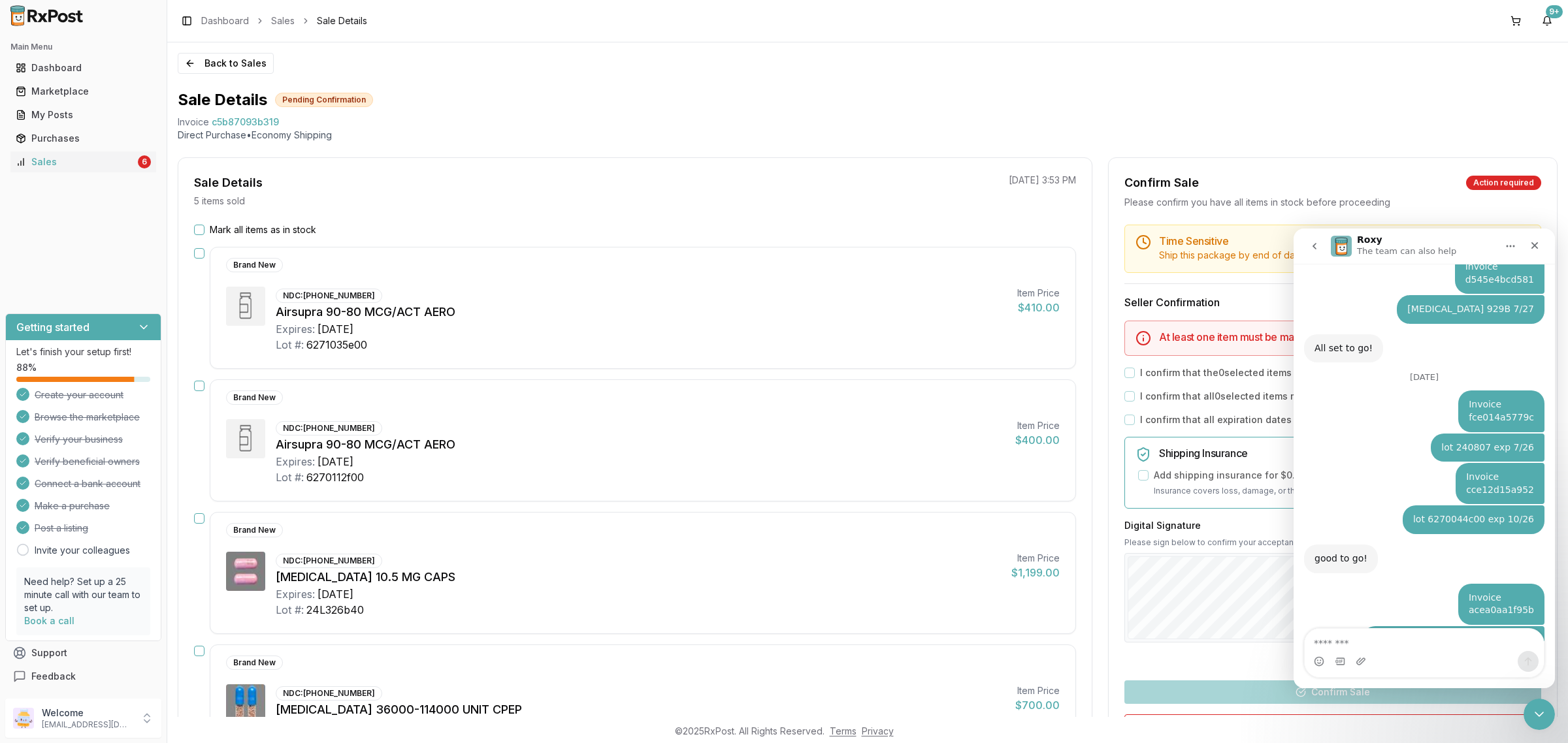
type textarea "**********"
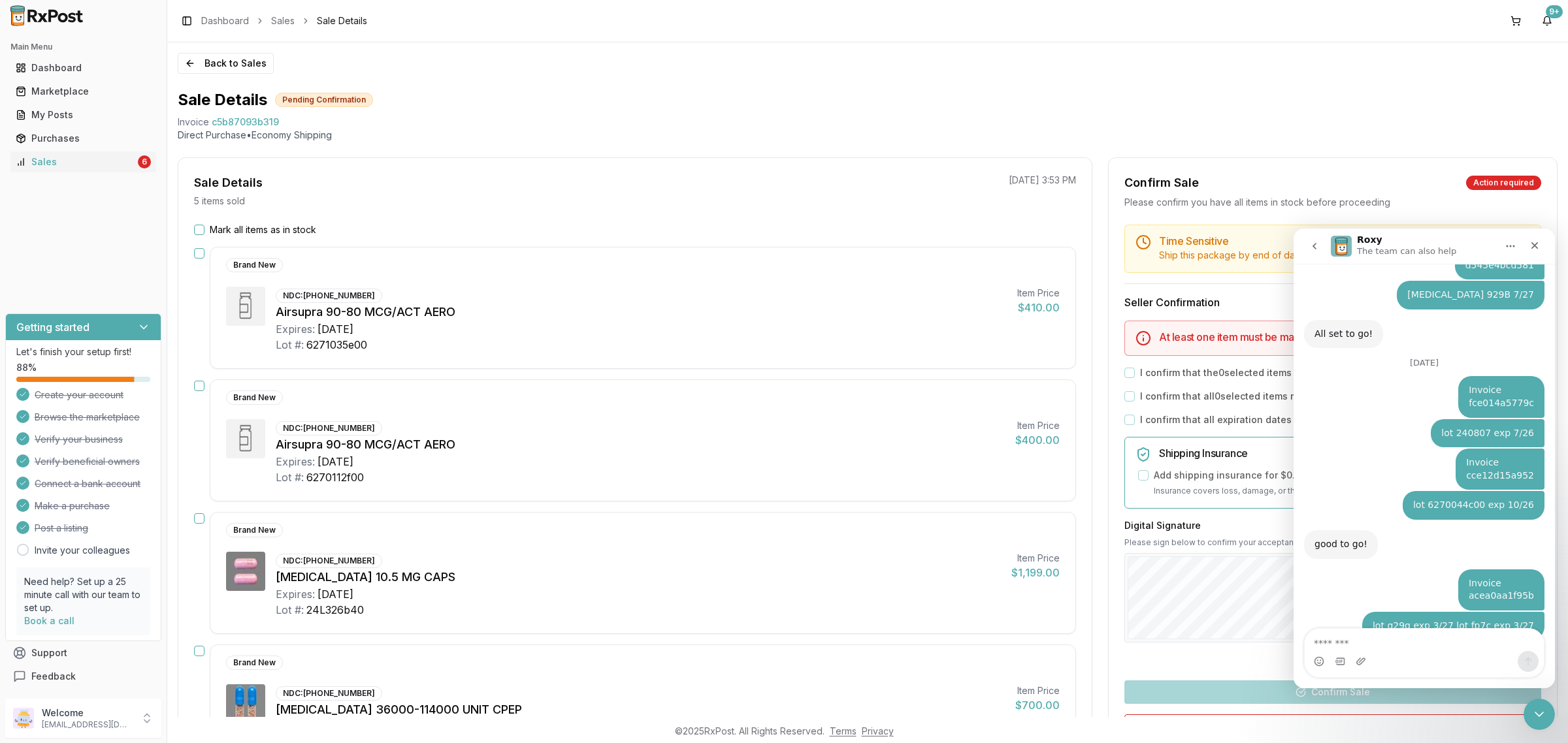
scroll to position [2894, 0]
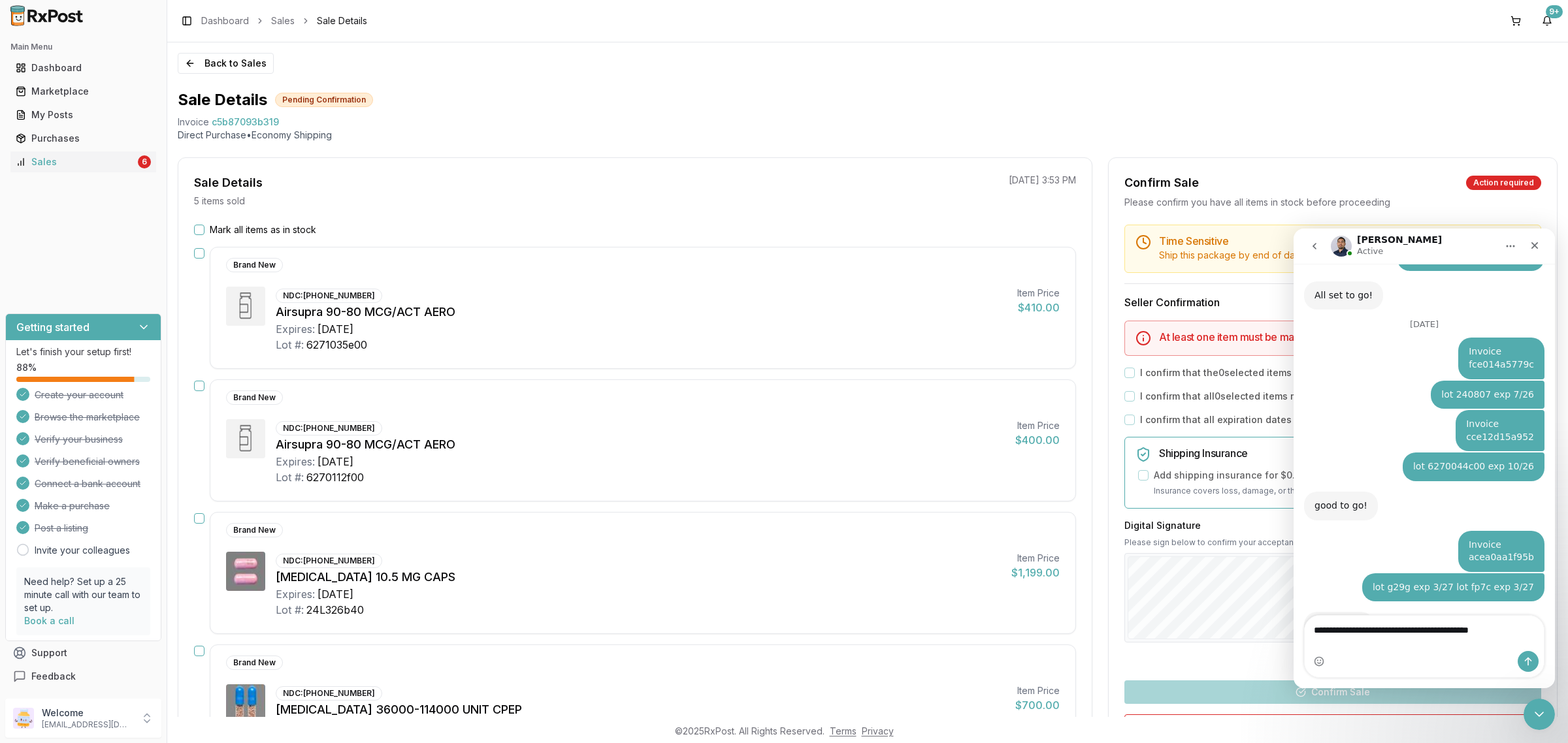
type textarea "**********"
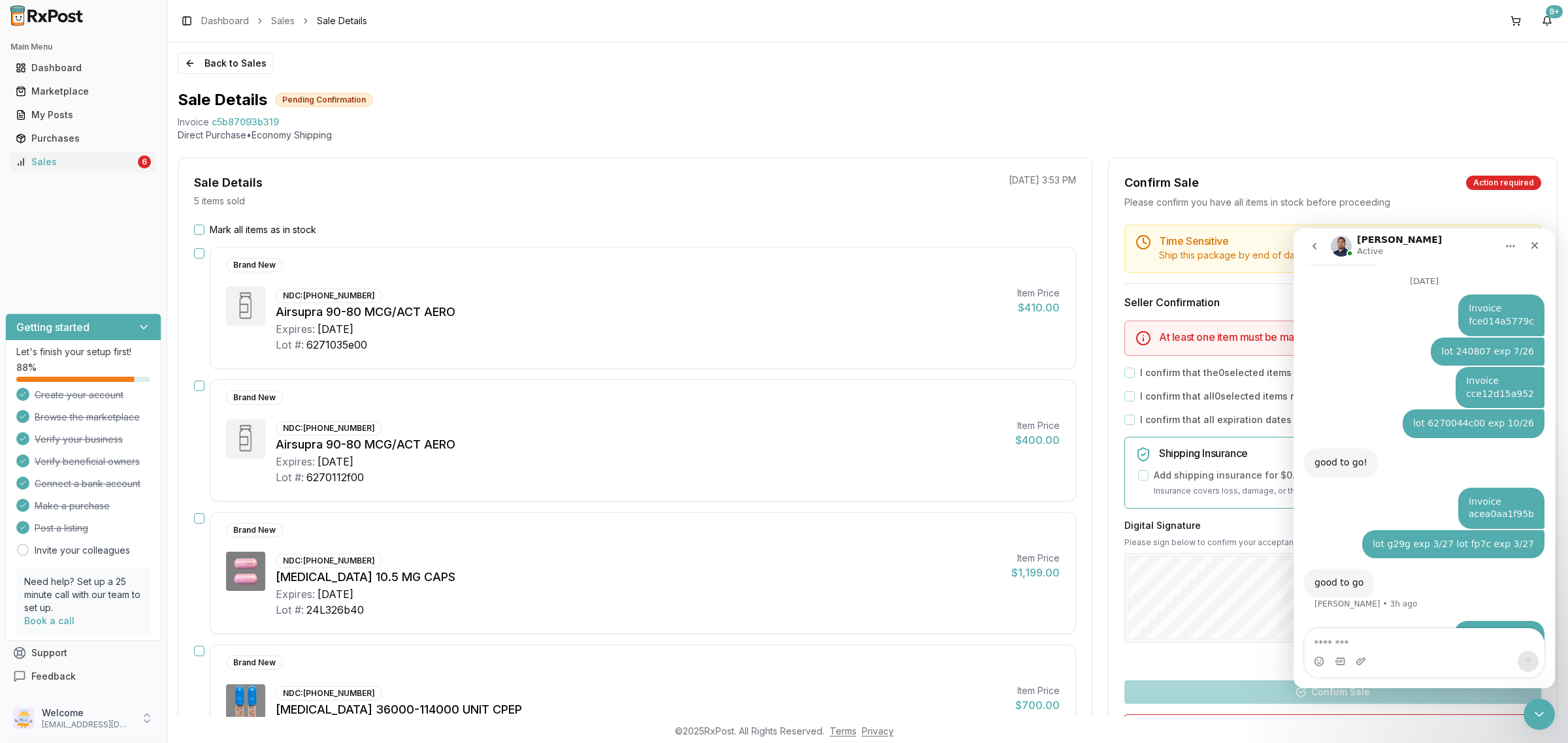
click at [88, 716] on p "Welcome" at bounding box center [87, 713] width 91 height 13
click at [232, 718] on span "Sign Out" at bounding box center [237, 722] width 124 height 13
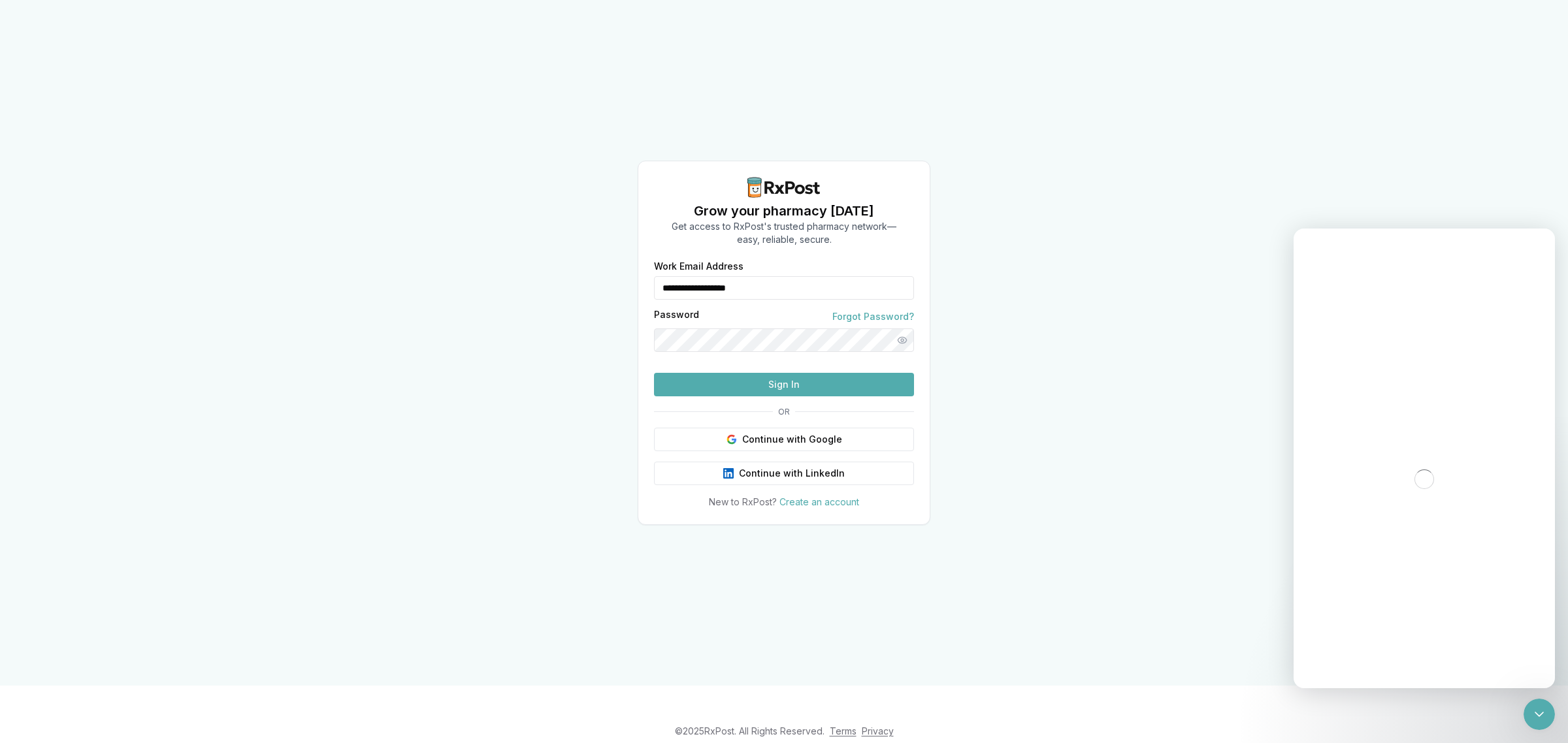
drag, startPoint x: 705, startPoint y: 269, endPoint x: 1131, endPoint y: 286, distance: 426.3
click at [635, 272] on div "**********" at bounding box center [784, 343] width 1568 height 686
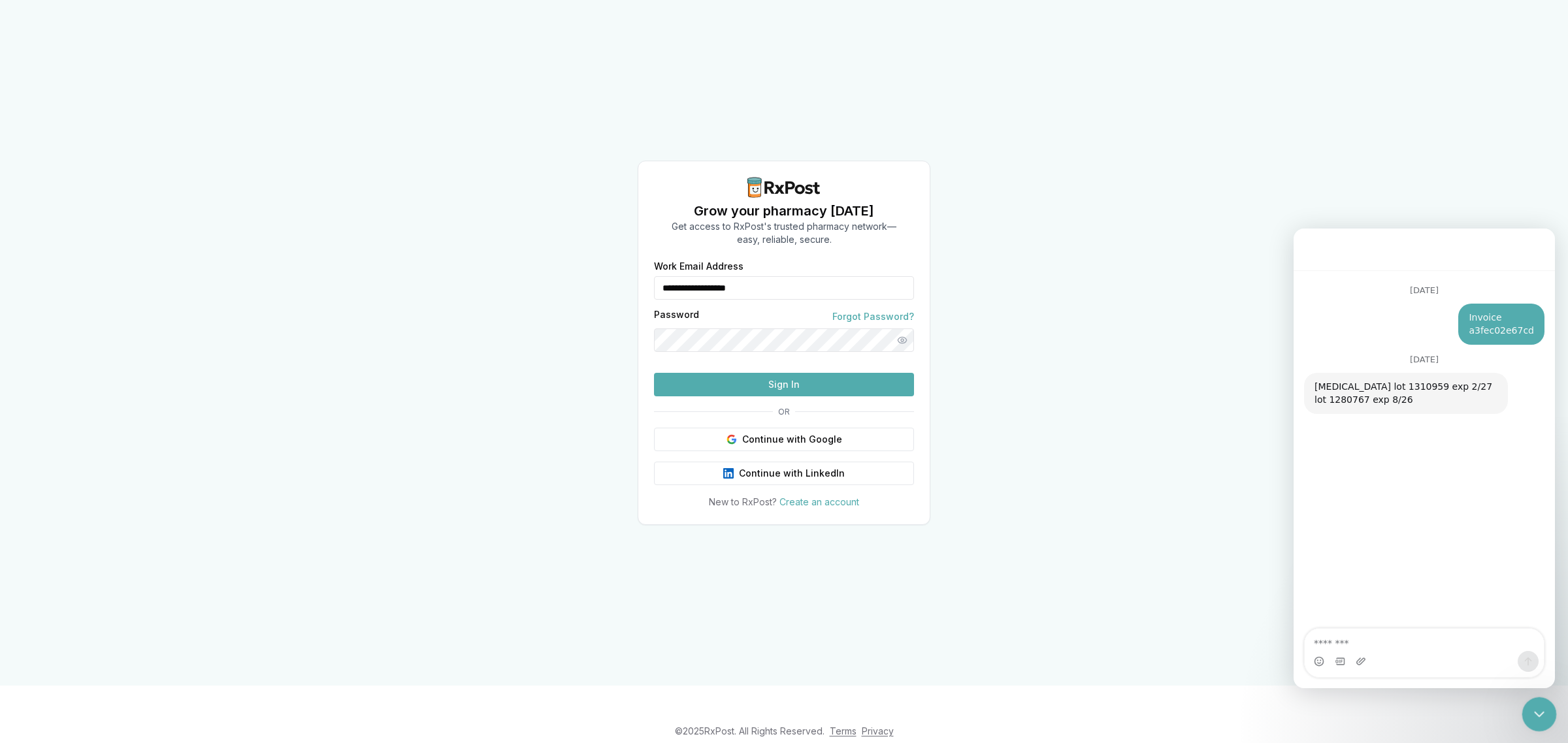
click at [1533, 713] on icon "Close Intercom Messenger" at bounding box center [1537, 712] width 16 height 16
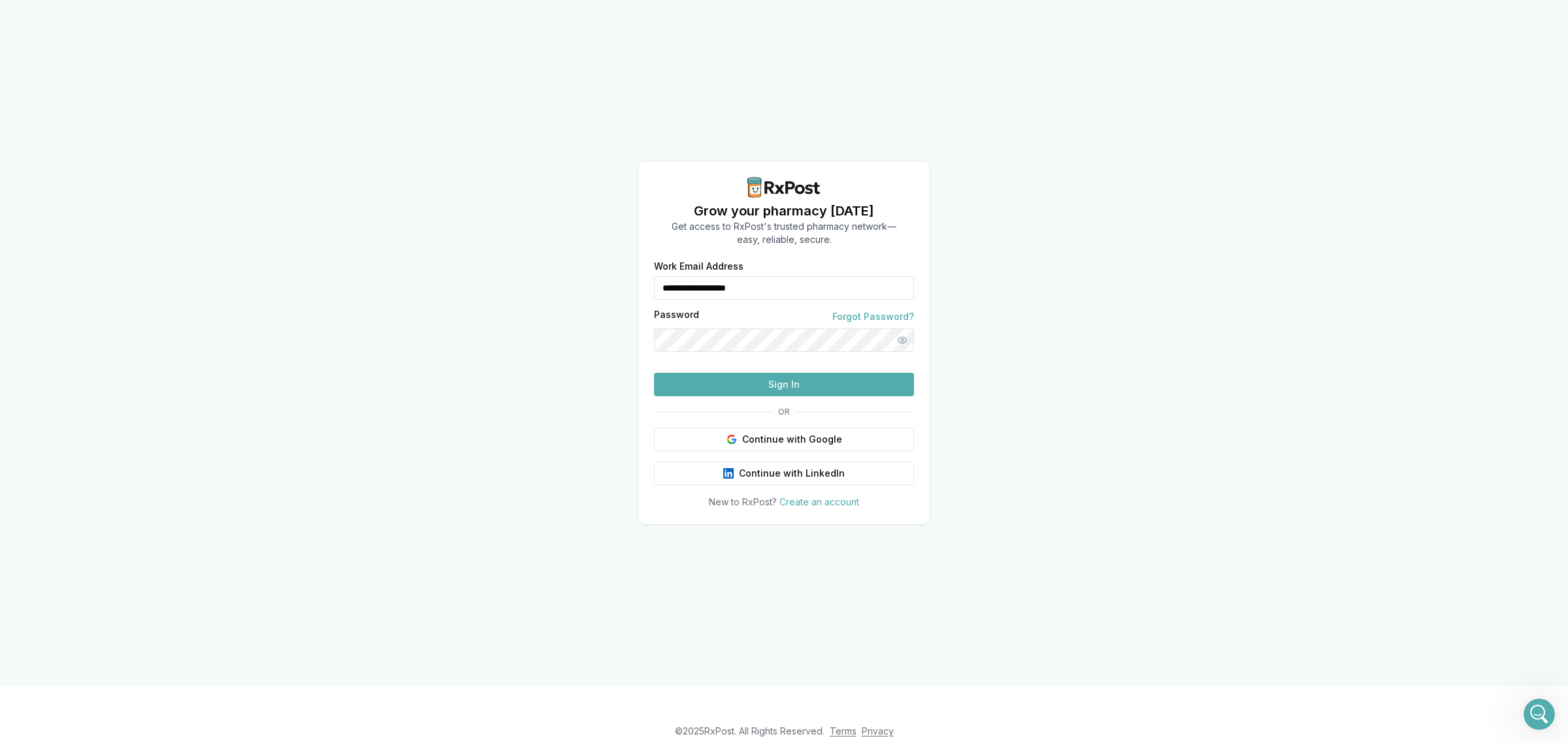
scroll to position [2937, 0]
type input "**********"
click at [799, 397] on button "Sign In" at bounding box center [784, 384] width 260 height 23
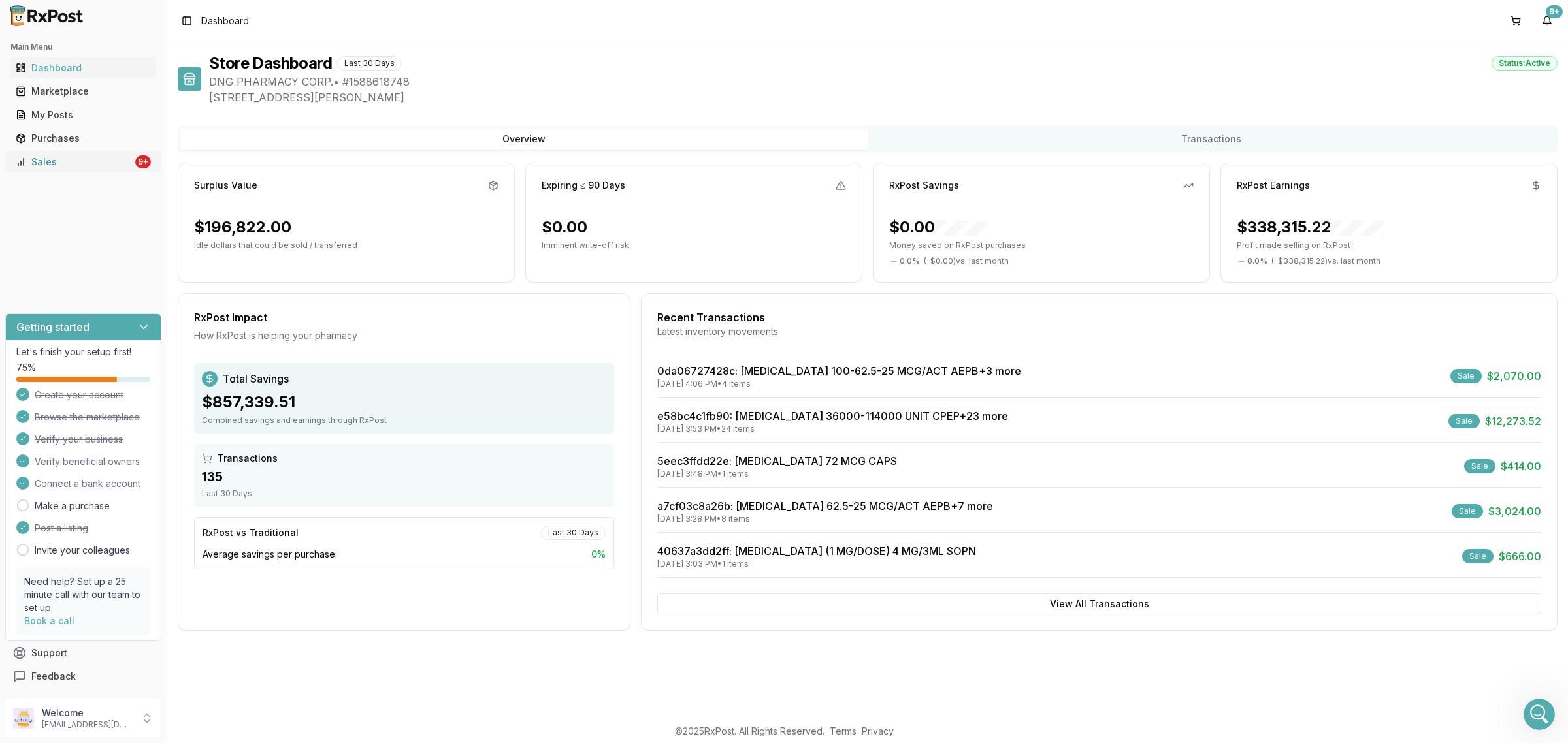
click at [83, 170] on link "Sales 9+" at bounding box center [83, 161] width 146 height 23
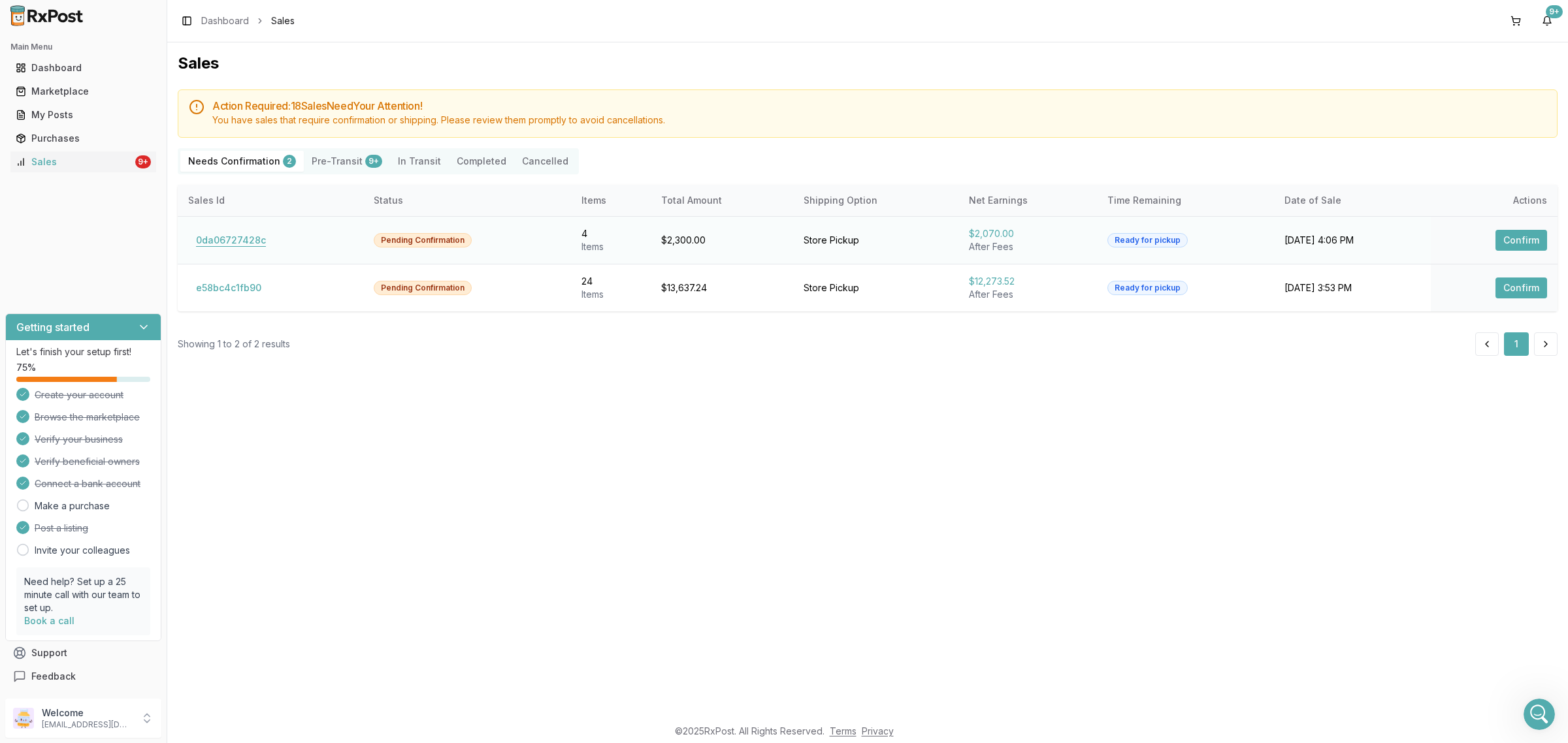
click at [227, 246] on button "0da06727428c" at bounding box center [231, 240] width 86 height 21
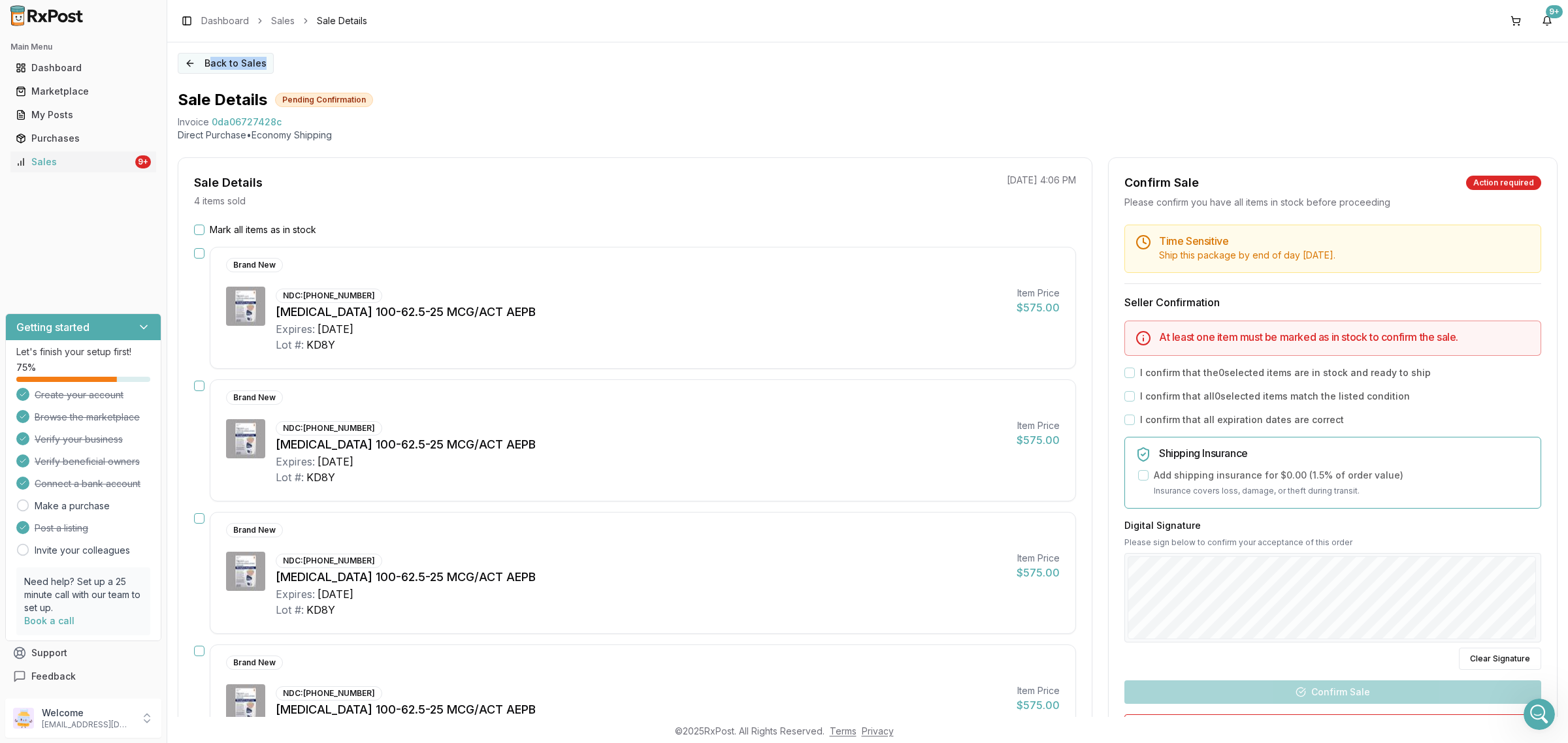
click at [209, 72] on div "Back to Sales Sale Details Pending Confirmation Invoice 0da06727428c Direct Pur…" at bounding box center [867, 379] width 1400 height 675
click at [207, 62] on button "Back to Sales" at bounding box center [225, 63] width 96 height 21
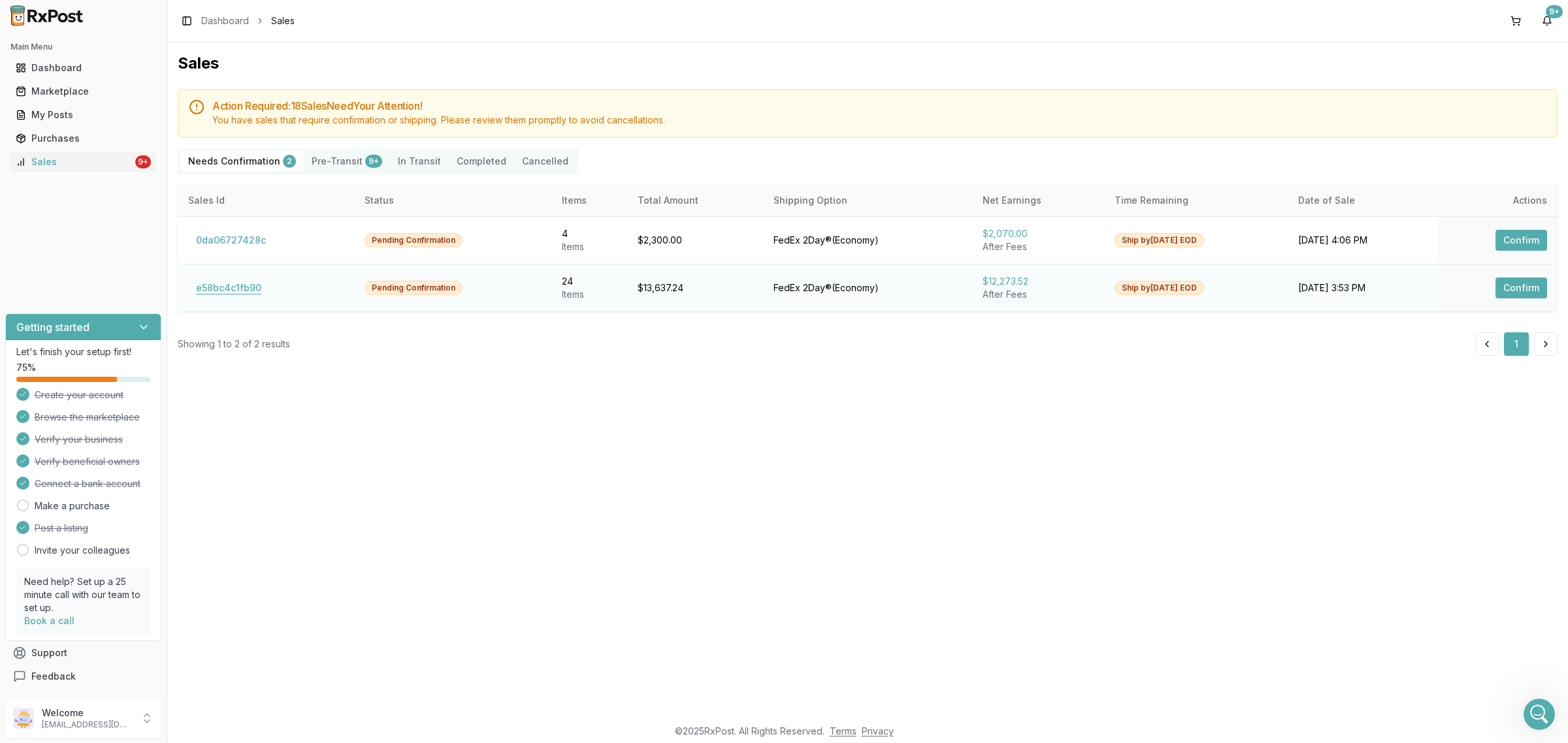
click at [230, 284] on button "e58bc4c1fb90" at bounding box center [229, 288] width 81 height 21
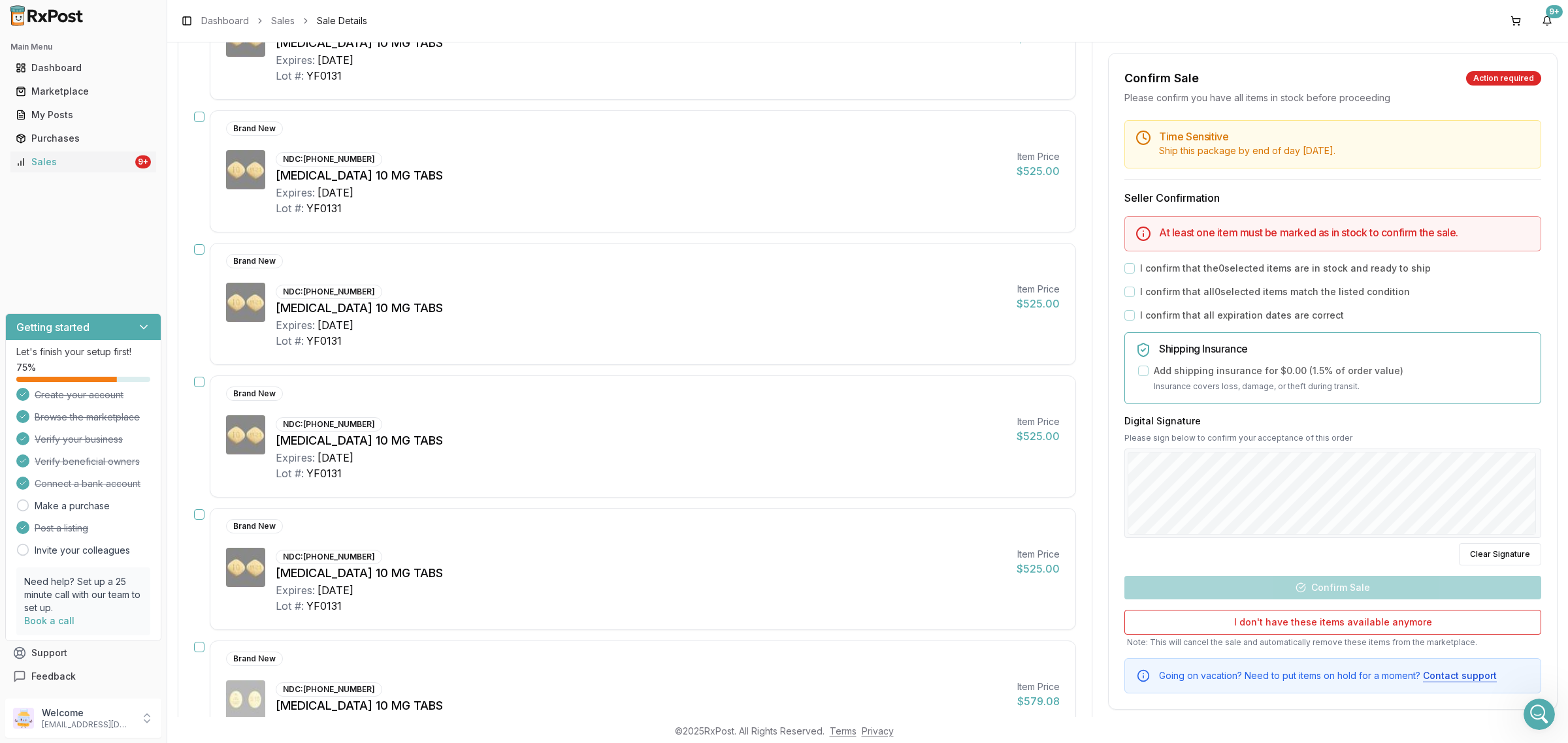
scroll to position [653, 0]
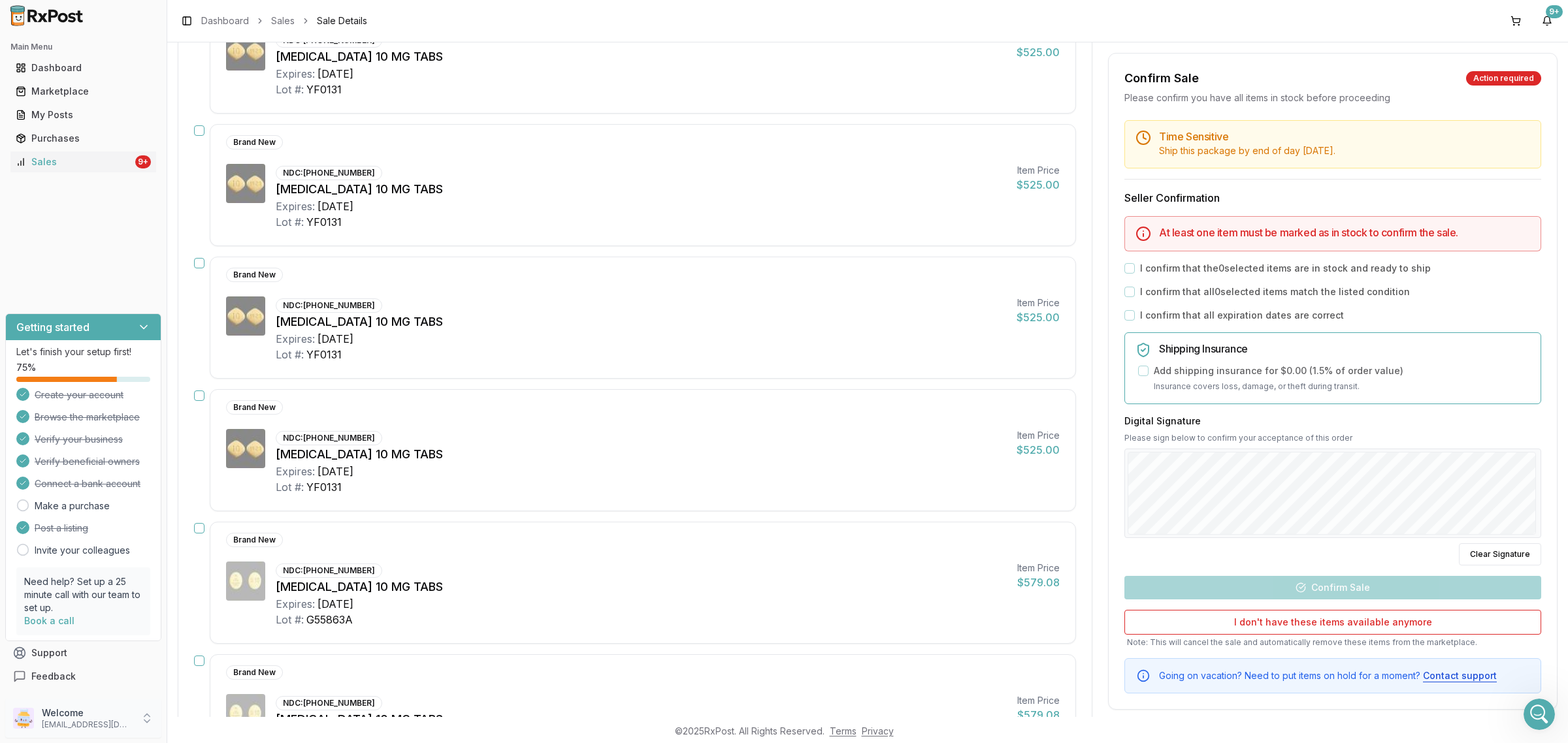
drag, startPoint x: 85, startPoint y: 715, endPoint x: 126, endPoint y: 718, distance: 41.1
click at [86, 715] on p "Welcome" at bounding box center [87, 713] width 91 height 13
click at [222, 717] on span "Sign Out" at bounding box center [237, 722] width 124 height 13
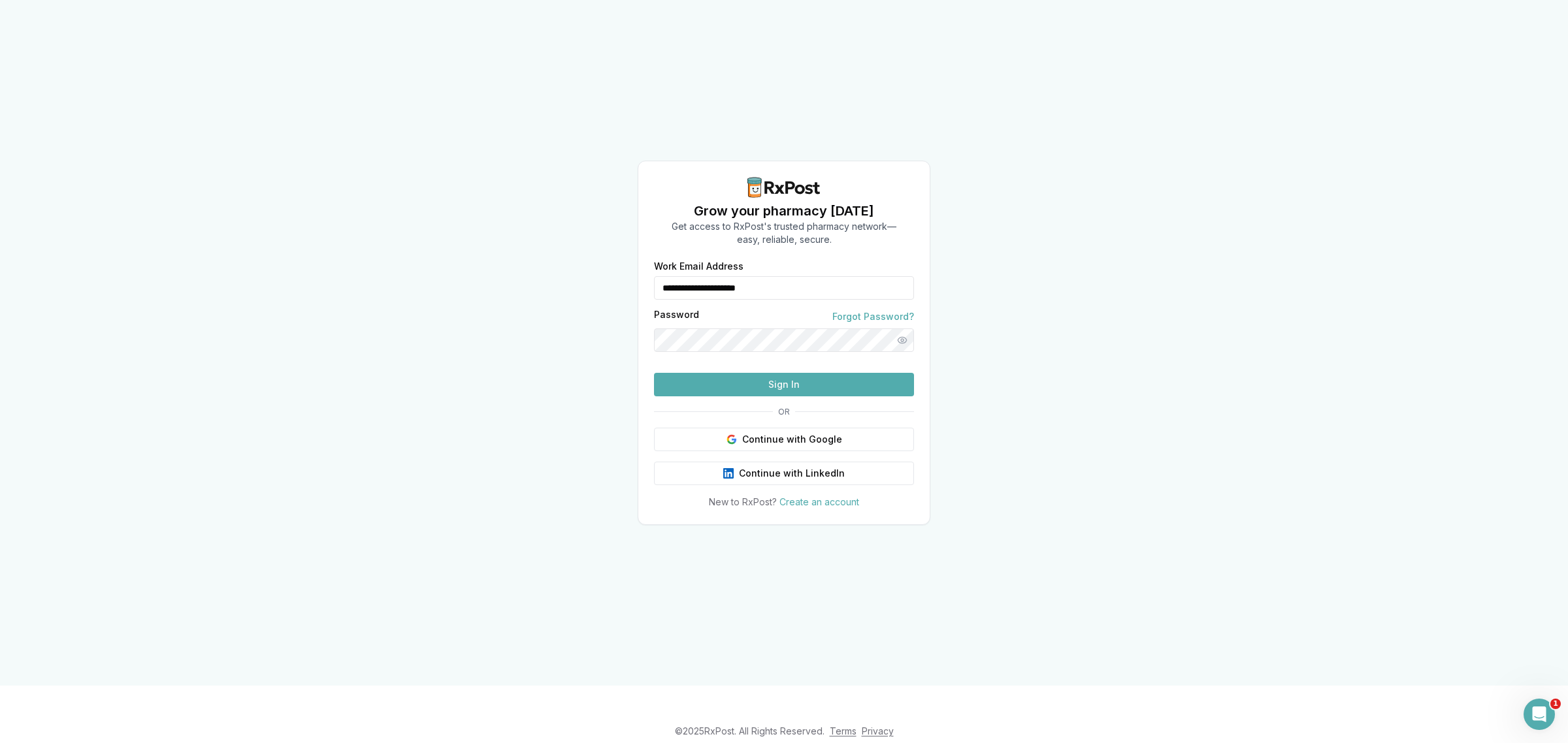
drag, startPoint x: 756, startPoint y: 269, endPoint x: 523, endPoint y: 308, distance: 236.2
click at [520, 308] on div "**********" at bounding box center [784, 343] width 1568 height 686
type input "**********"
click at [744, 397] on button "Sign In" at bounding box center [784, 384] width 260 height 23
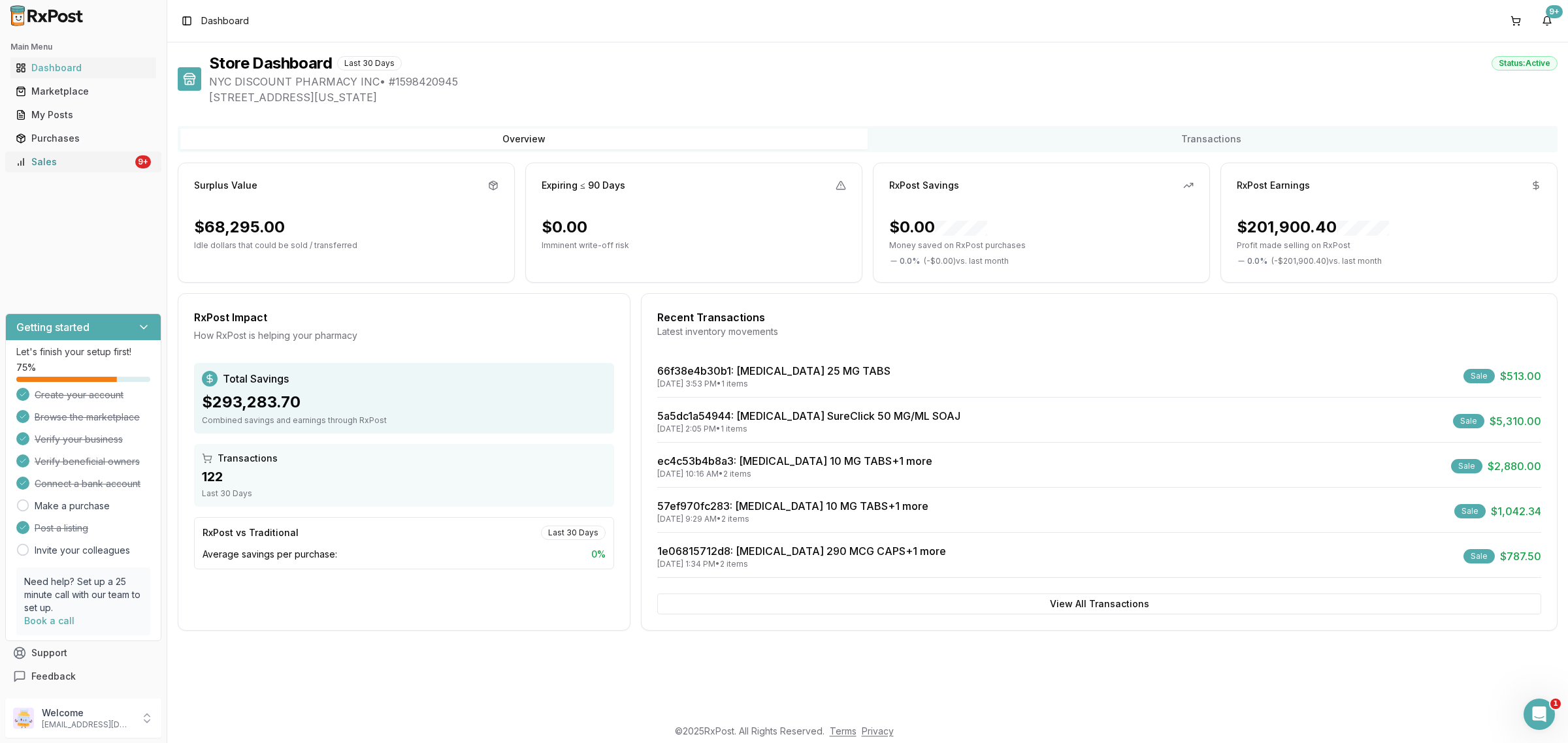
click at [145, 168] on link "Sales 9+" at bounding box center [83, 161] width 146 height 23
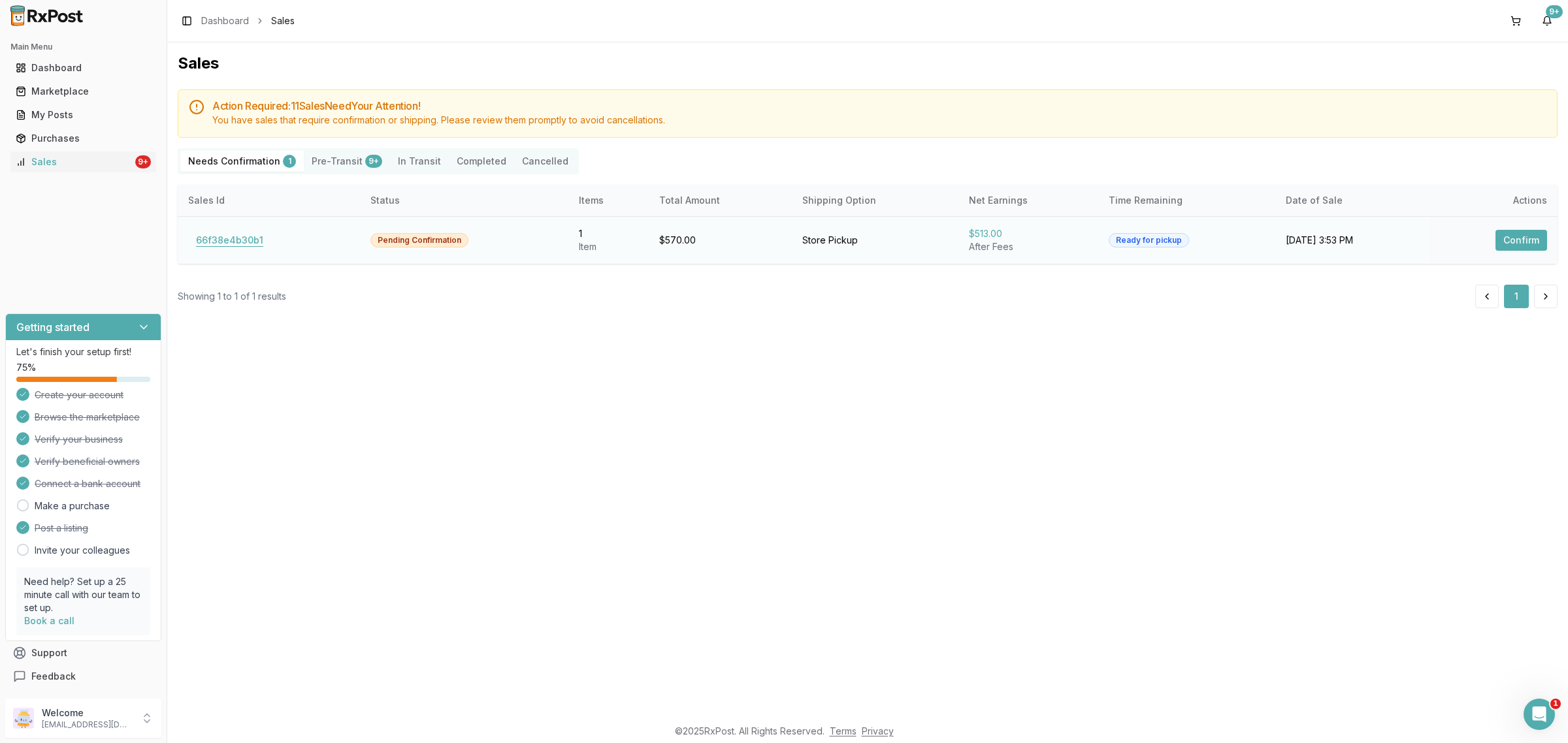
click at [243, 245] on button "66f38e4b30b1" at bounding box center [229, 240] width 83 height 21
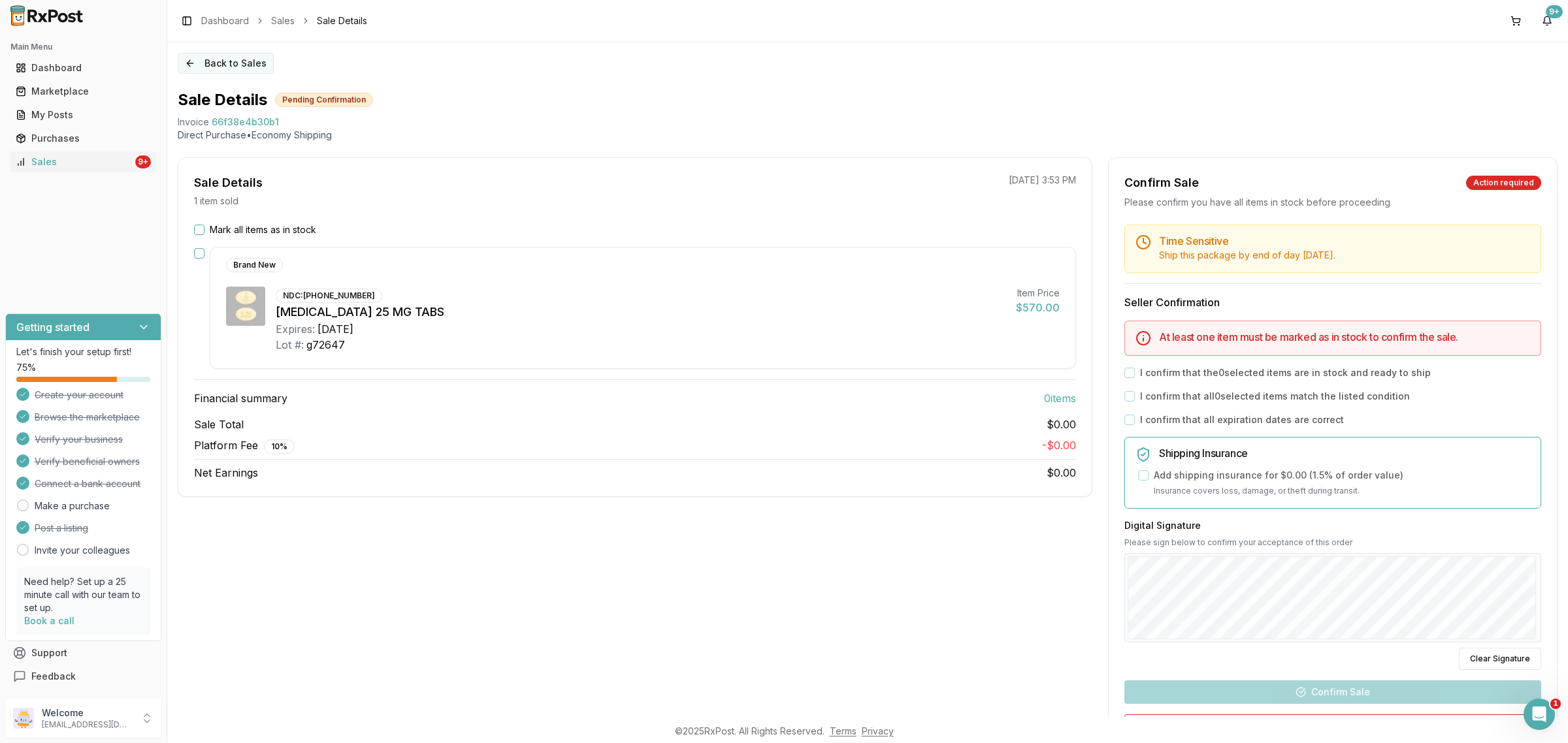
click at [217, 57] on button "Back to Sales" at bounding box center [225, 63] width 96 height 21
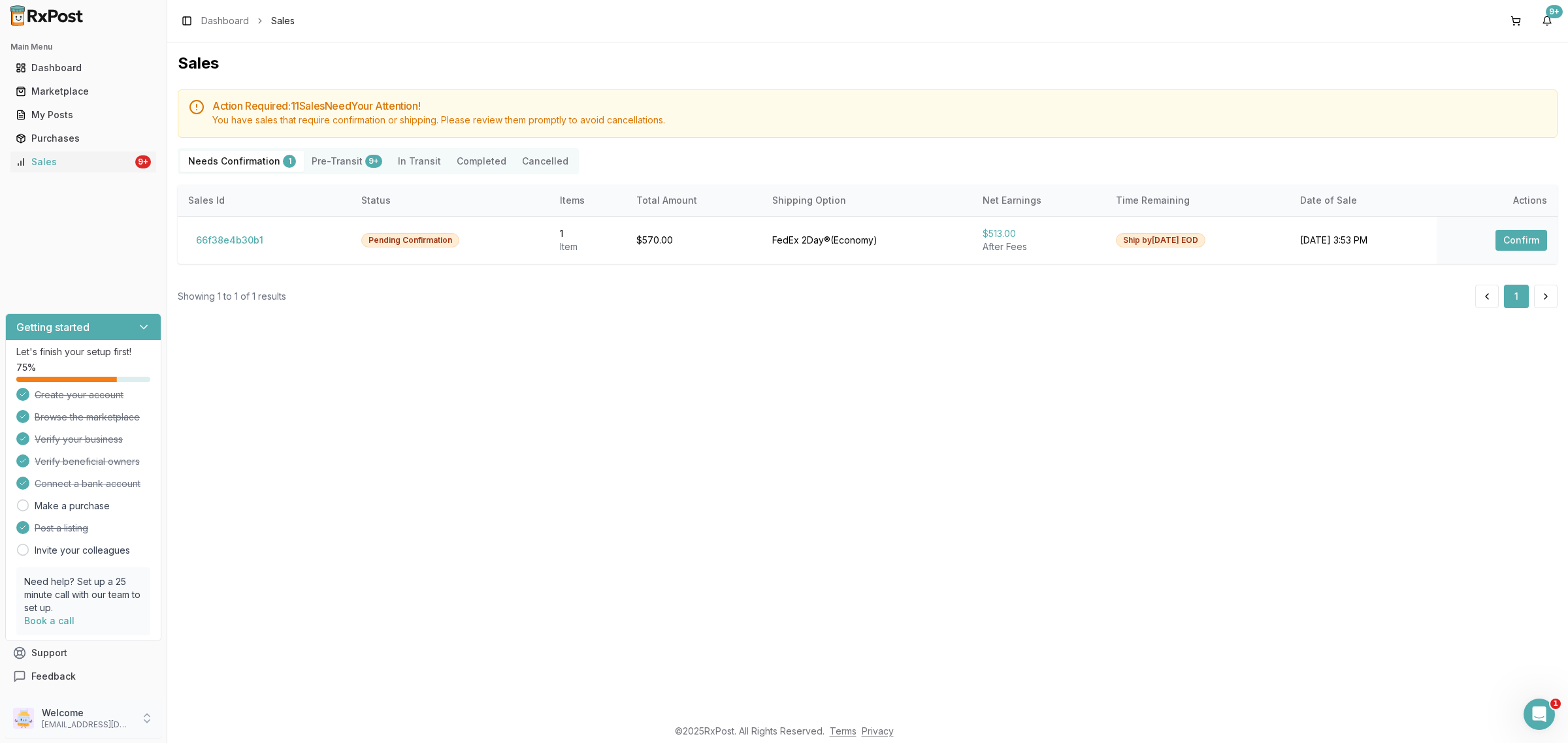
click at [87, 722] on p "nycdiscountpharma2@gmail.com" at bounding box center [87, 725] width 91 height 11
click at [219, 726] on span "Sign Out" at bounding box center [237, 722] width 124 height 13
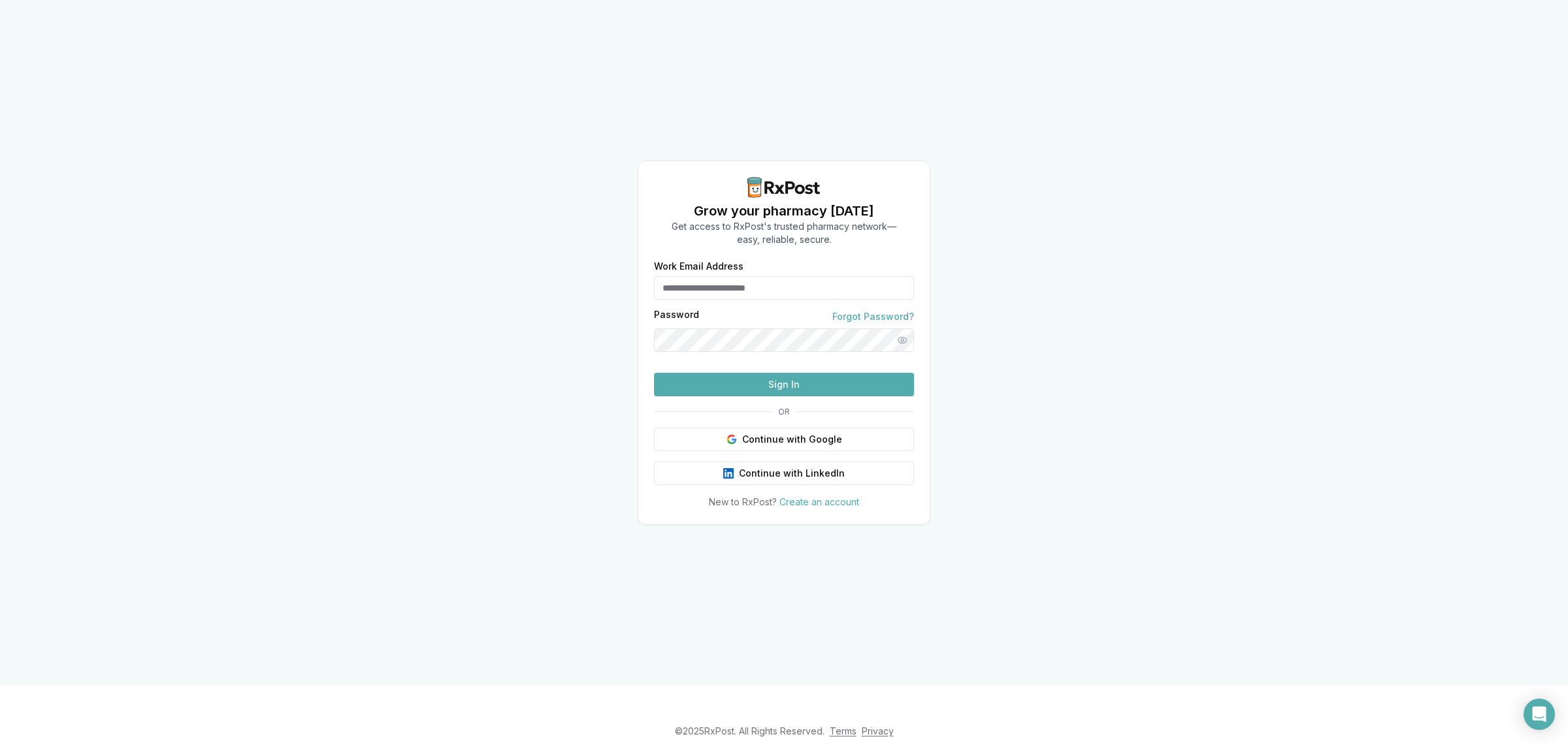
type input "**********"
click at [766, 397] on button "Sign In" at bounding box center [784, 384] width 260 height 23
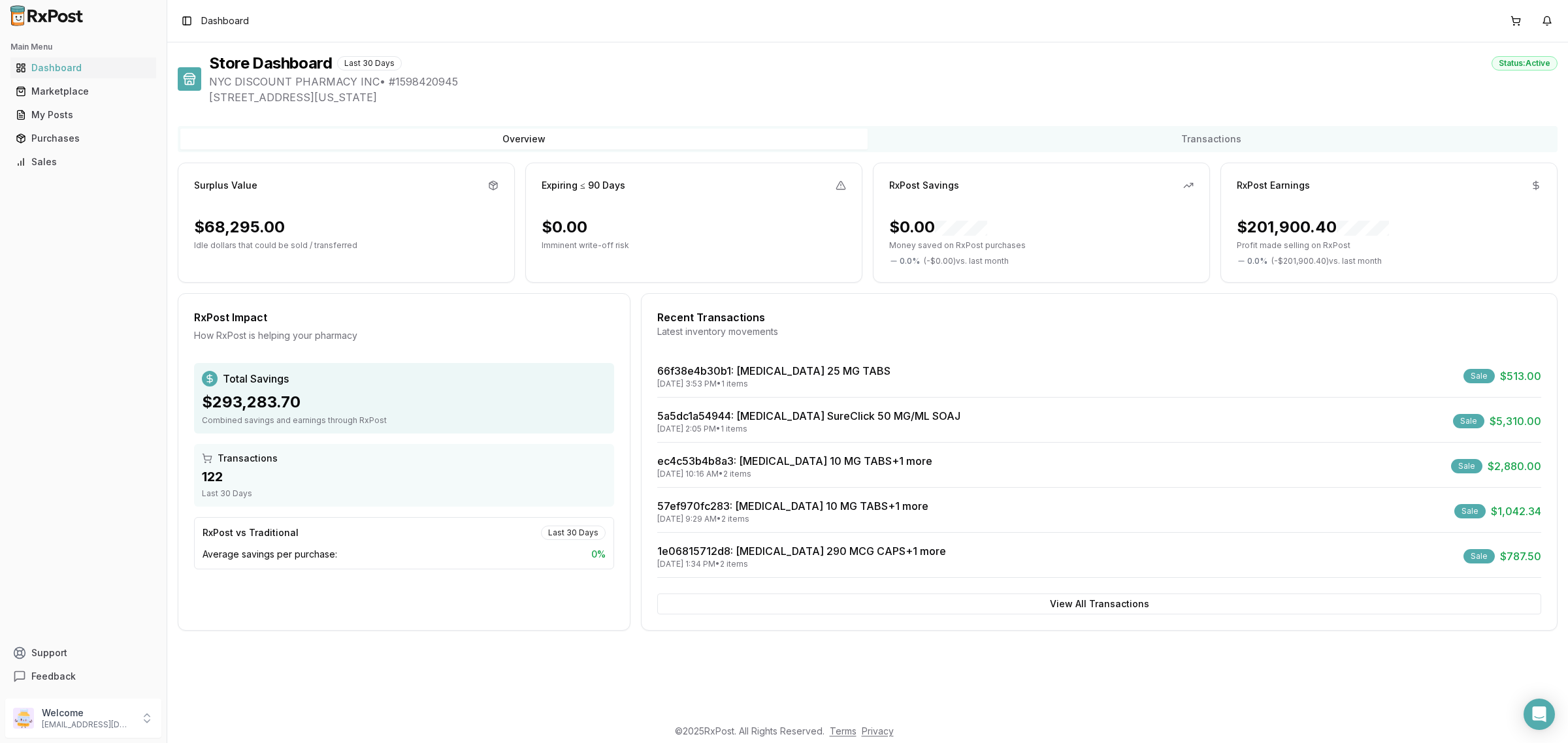
click at [717, 403] on div "66f38e4b30b1 : [MEDICAL_DATA] 25 MG TABS [DATE] 3:53 PM • 1 items Sale $513.00 …" at bounding box center [1099, 470] width 884 height 215
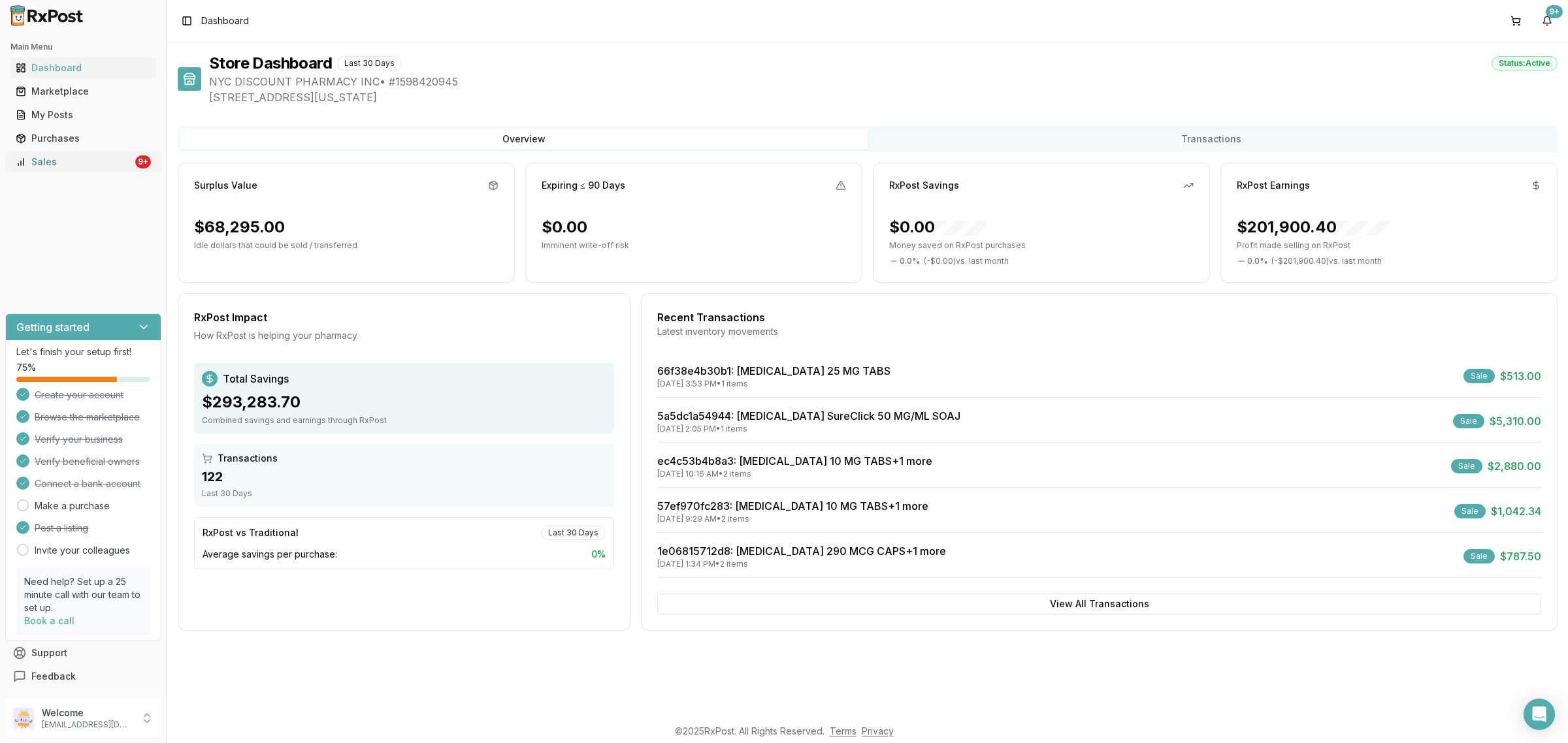
click at [108, 171] on link "Sales 9+" at bounding box center [83, 161] width 146 height 23
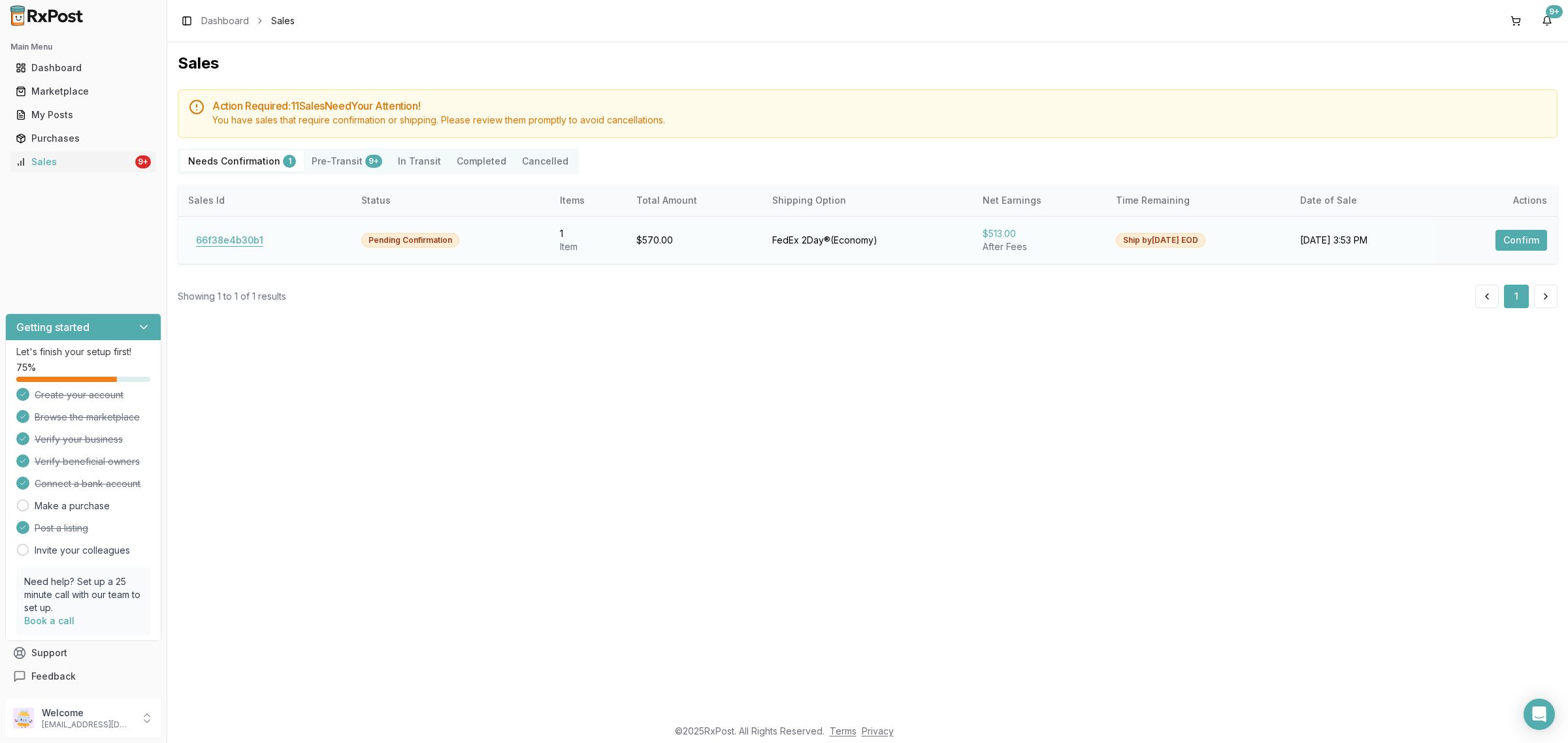
click at [231, 240] on button "66f38e4b30b1" at bounding box center [229, 240] width 83 height 21
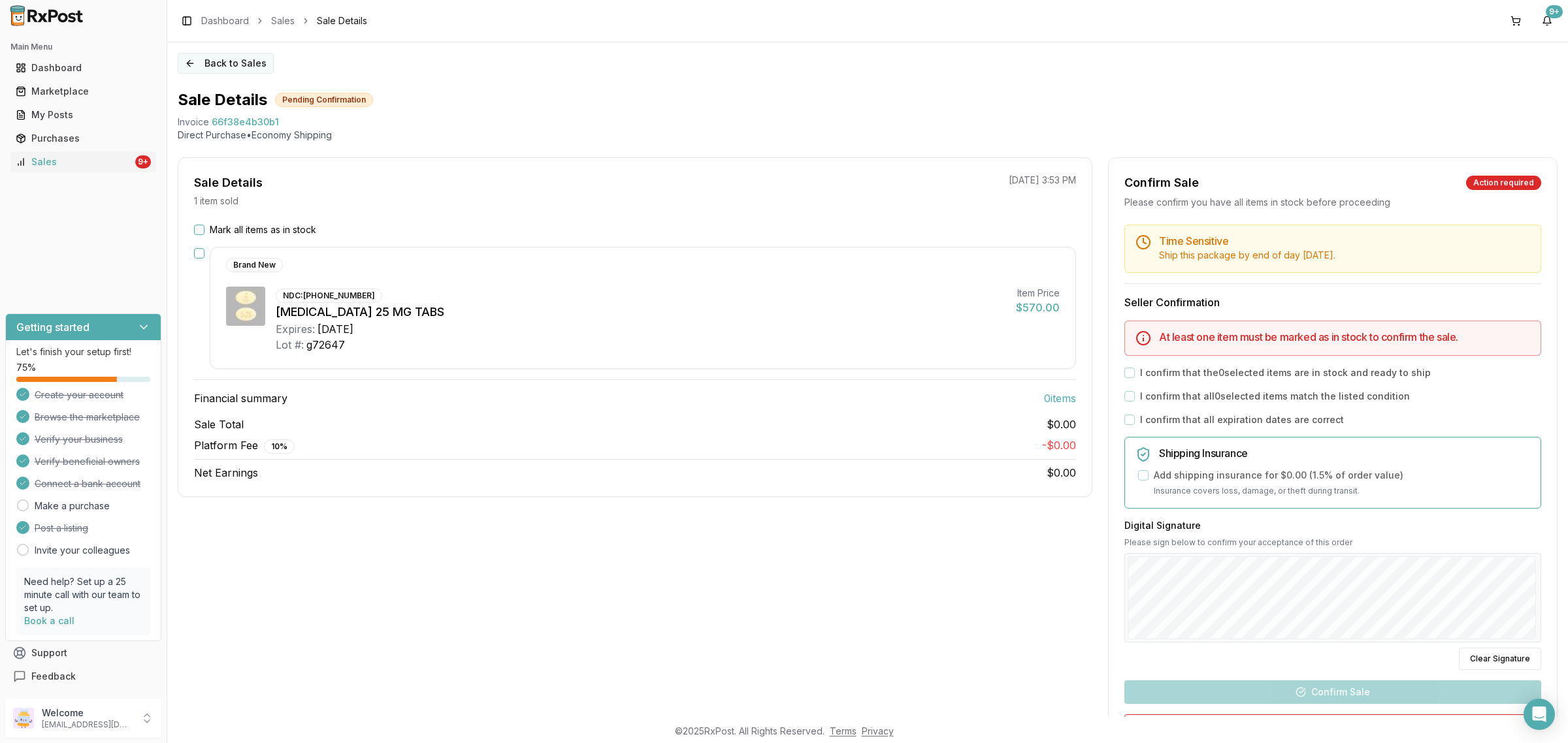
click at [217, 63] on button "Back to Sales" at bounding box center [225, 63] width 96 height 21
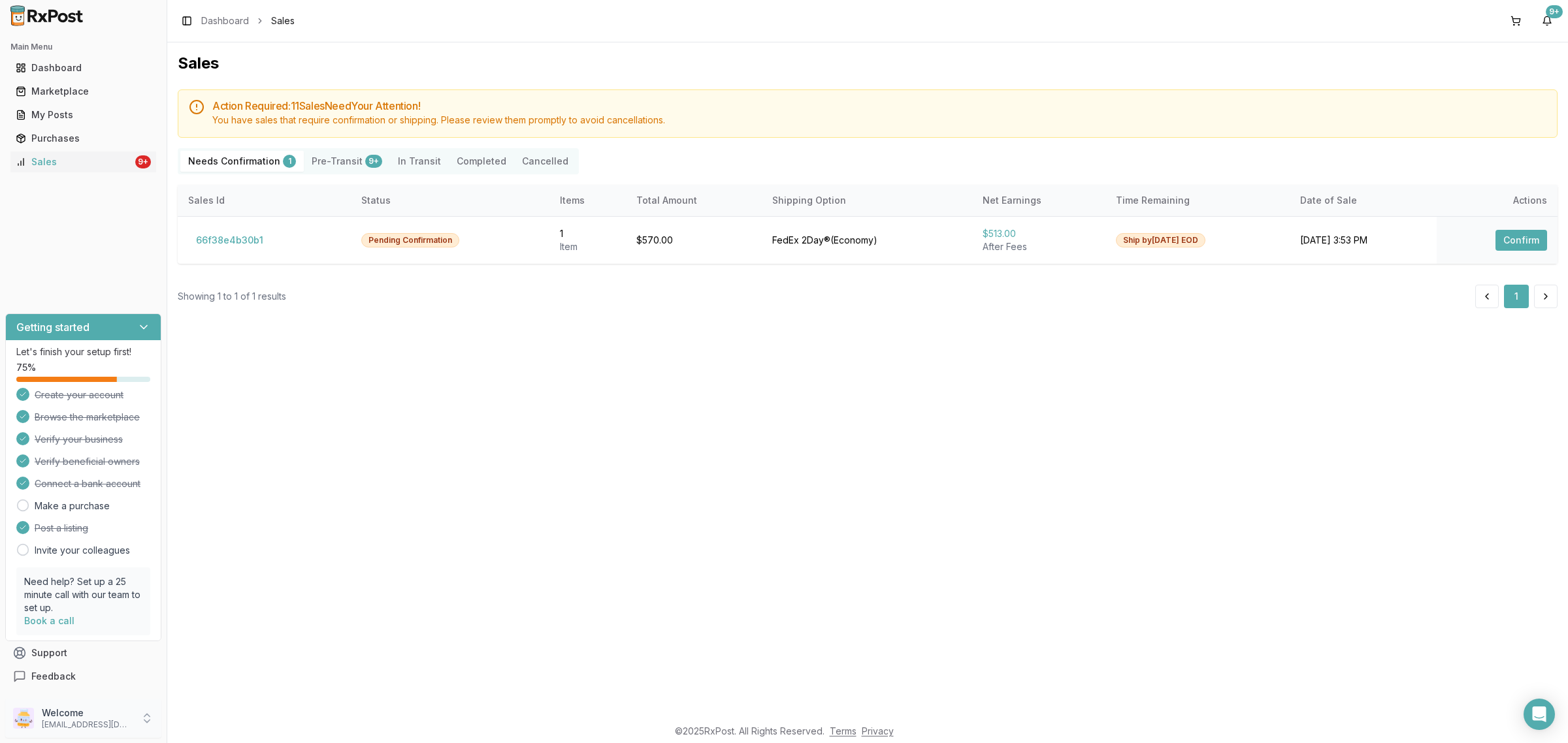
click at [100, 727] on p "[EMAIL_ADDRESS][DOMAIN_NAME]" at bounding box center [87, 725] width 91 height 11
click at [207, 717] on span "Sign Out" at bounding box center [237, 722] width 124 height 13
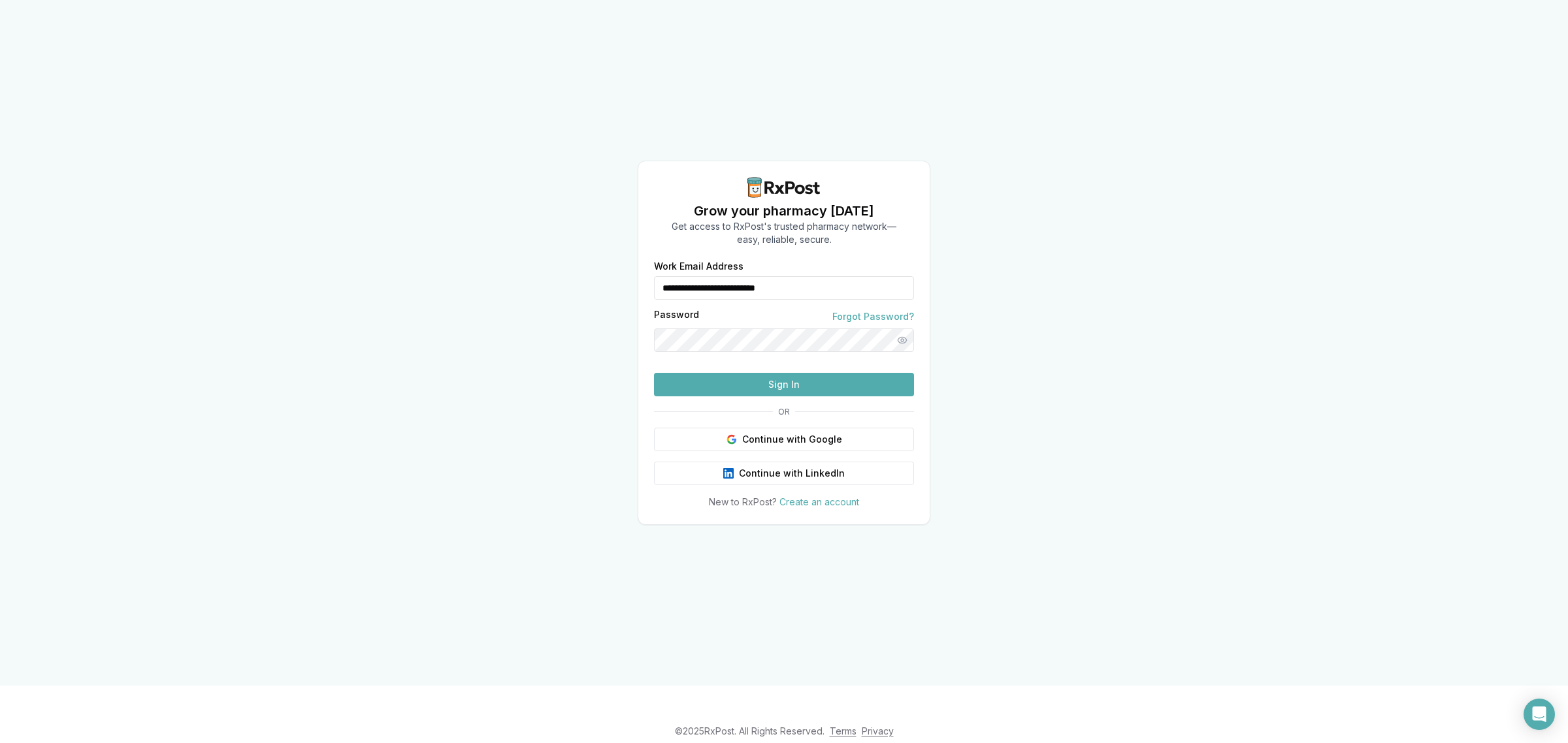
drag, startPoint x: 847, startPoint y: 263, endPoint x: 530, endPoint y: 312, distance: 320.8
click at [631, 302] on div "**********" at bounding box center [784, 343] width 1568 height 686
type input "**********"
click at [798, 397] on button "Sign In" at bounding box center [784, 384] width 260 height 23
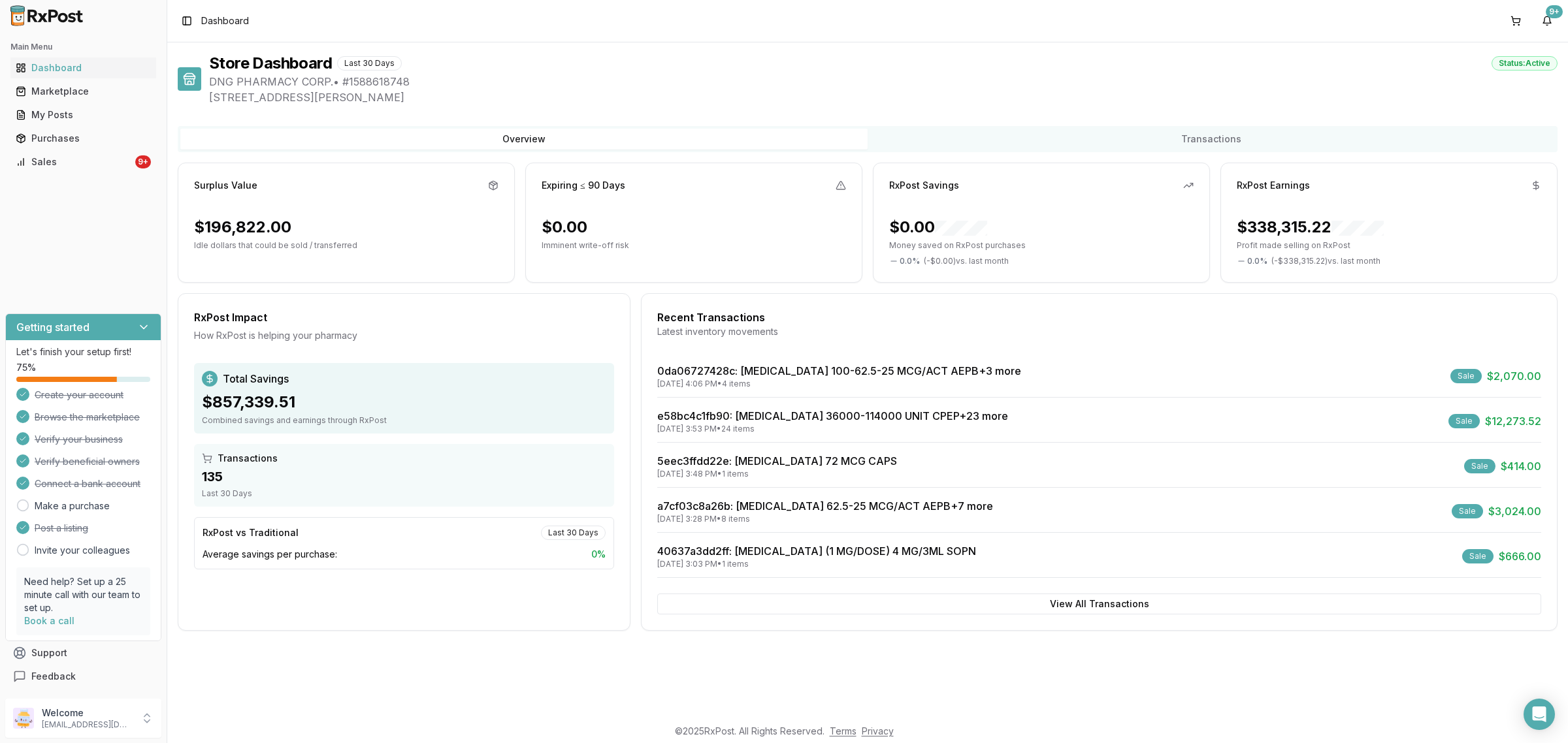
click at [132, 181] on div "Main Menu Dashboard Marketplace My Posts Purchases Sales 9+ Getting started Let…" at bounding box center [83, 362] width 167 height 663
click at [131, 173] on div "Main Menu Dashboard Marketplace My Posts Purchases Sales 9+" at bounding box center [83, 104] width 167 height 146
click at [133, 165] on link "Sales 9+" at bounding box center [83, 161] width 146 height 23
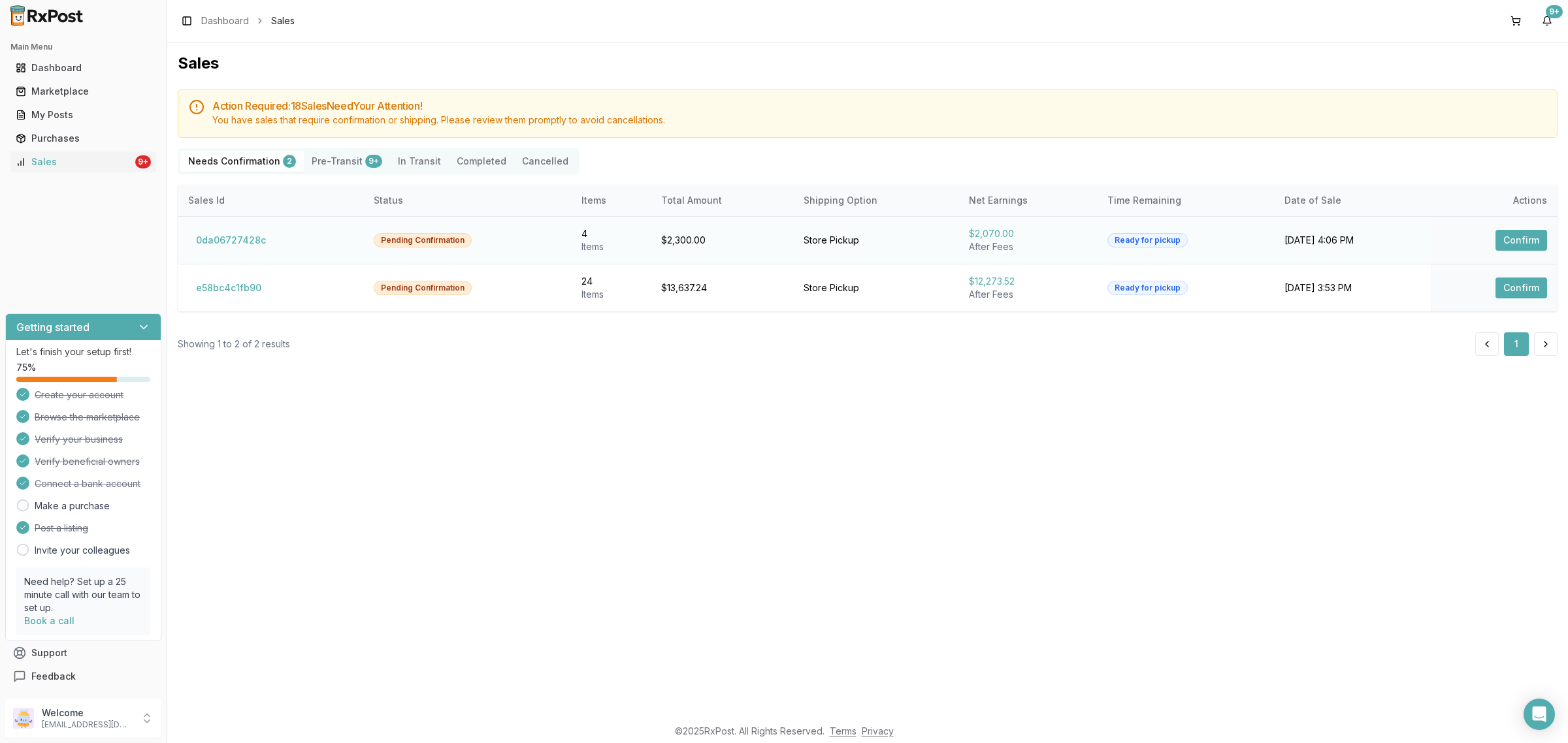
click at [234, 255] on td "0da06727428c" at bounding box center [270, 240] width 185 height 48
click at [232, 241] on button "0da06727428c" at bounding box center [231, 240] width 86 height 21
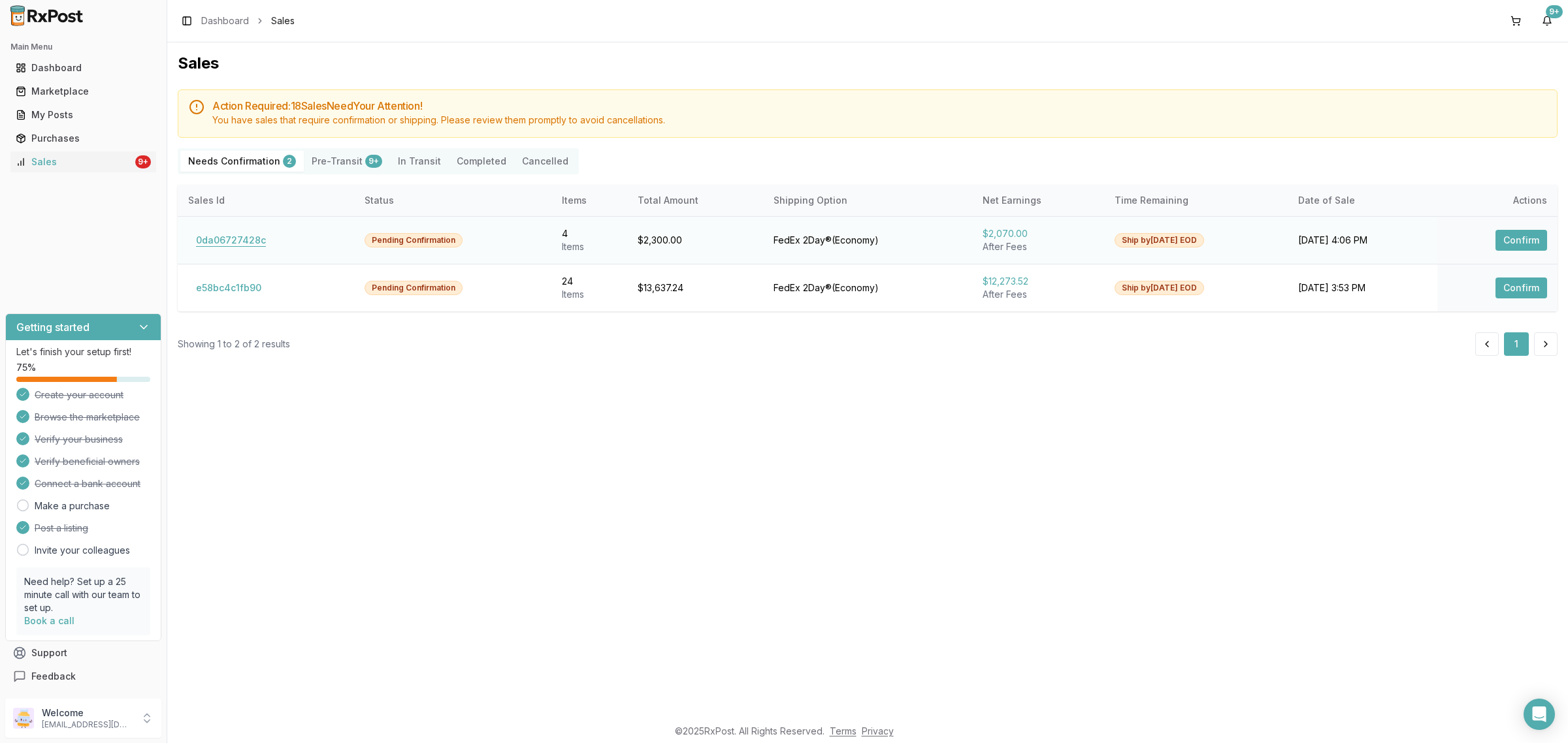
click at [230, 243] on button "0da06727428c" at bounding box center [231, 240] width 86 height 21
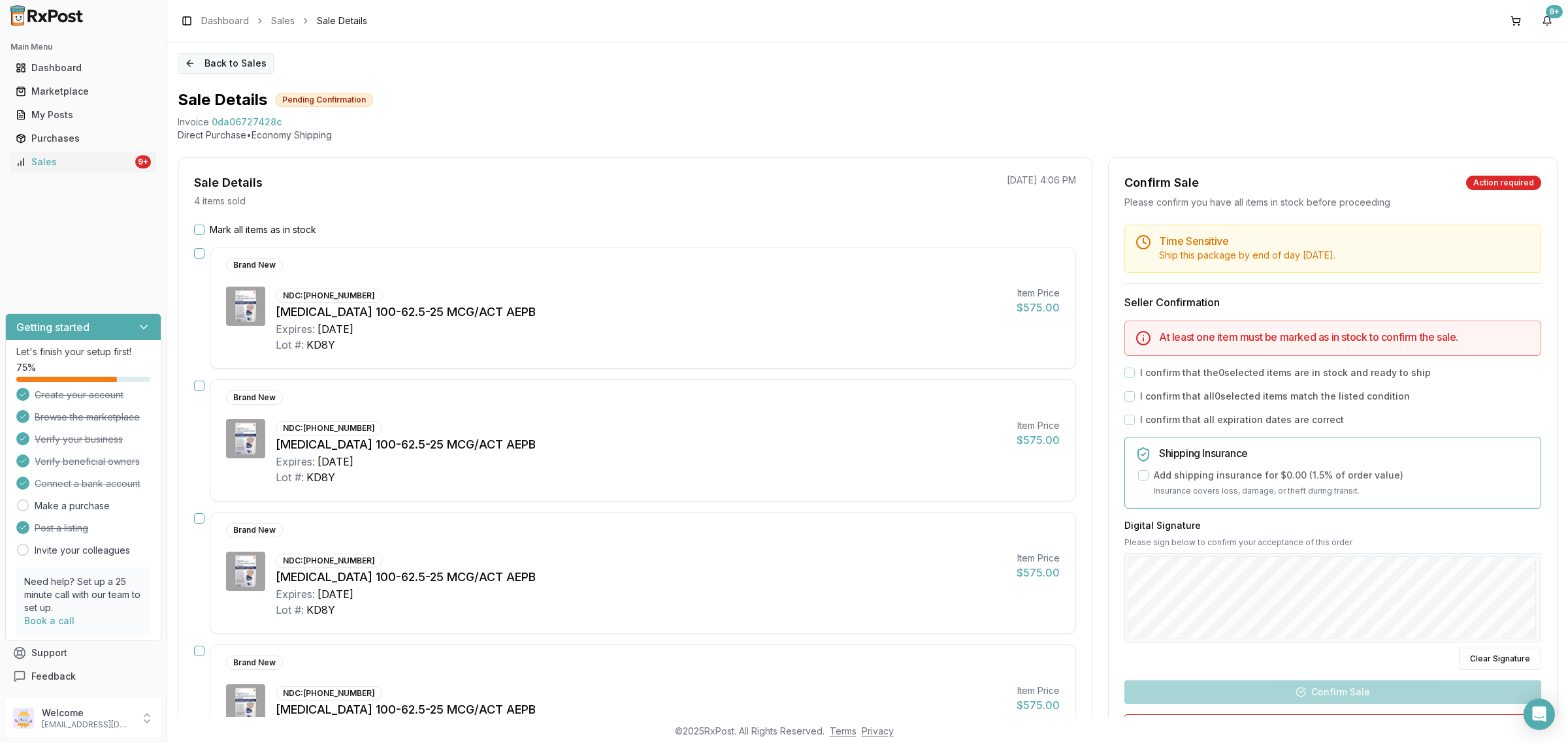
click at [233, 54] on button "Back to Sales" at bounding box center [225, 63] width 96 height 21
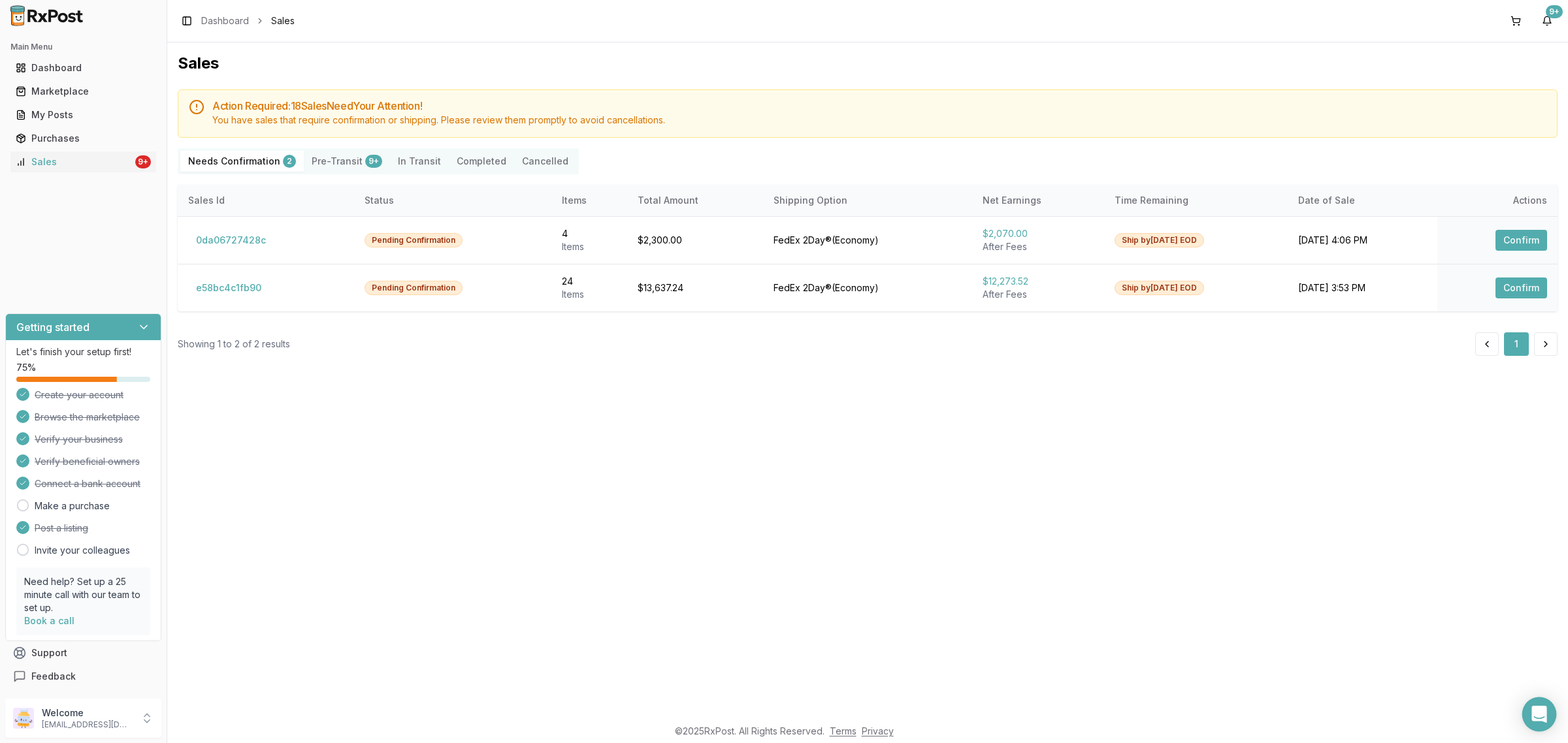
click at [1543, 724] on div "Open Intercom Messenger" at bounding box center [1539, 715] width 35 height 35
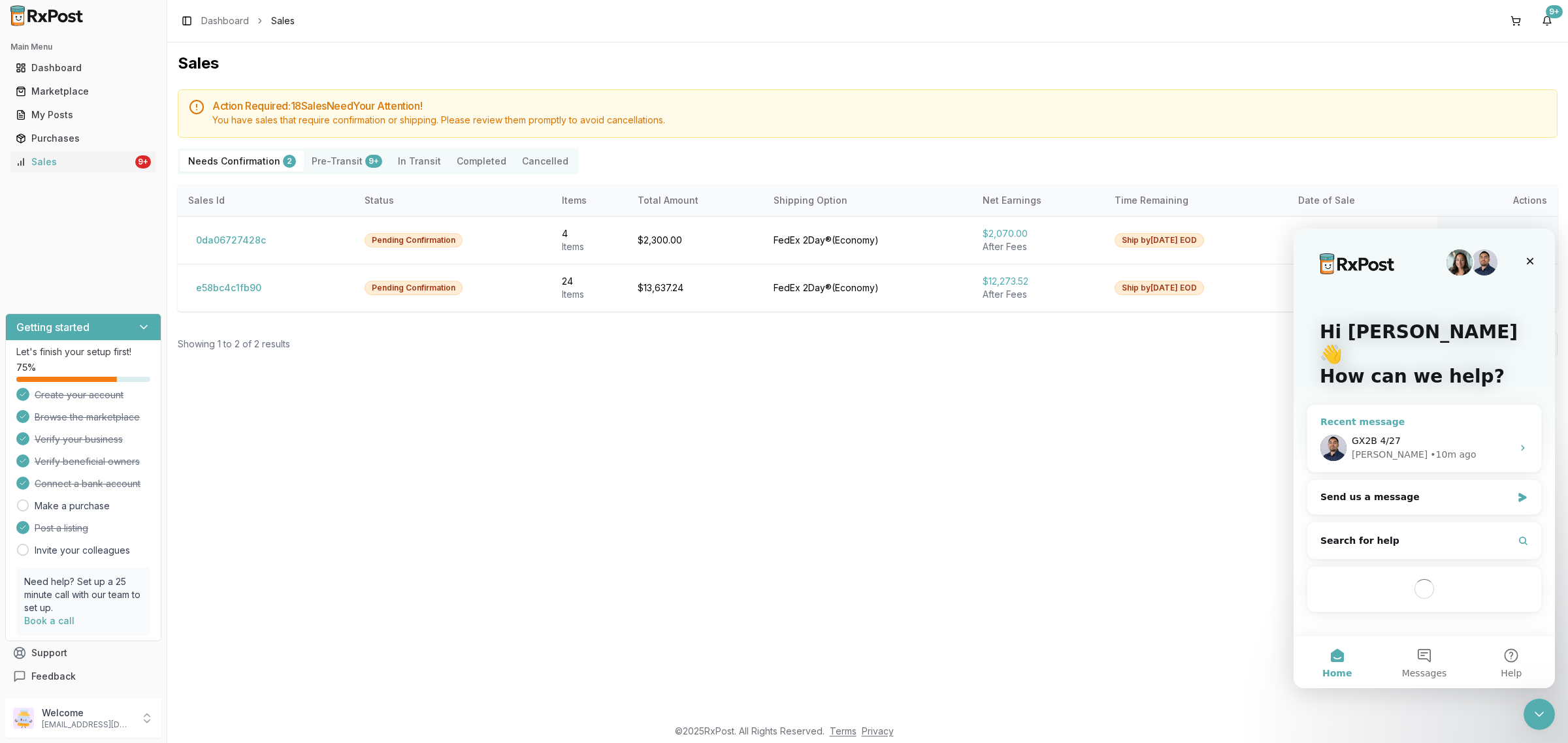
click at [1430, 448] on div "• 10m ago" at bounding box center [1452, 455] width 46 height 14
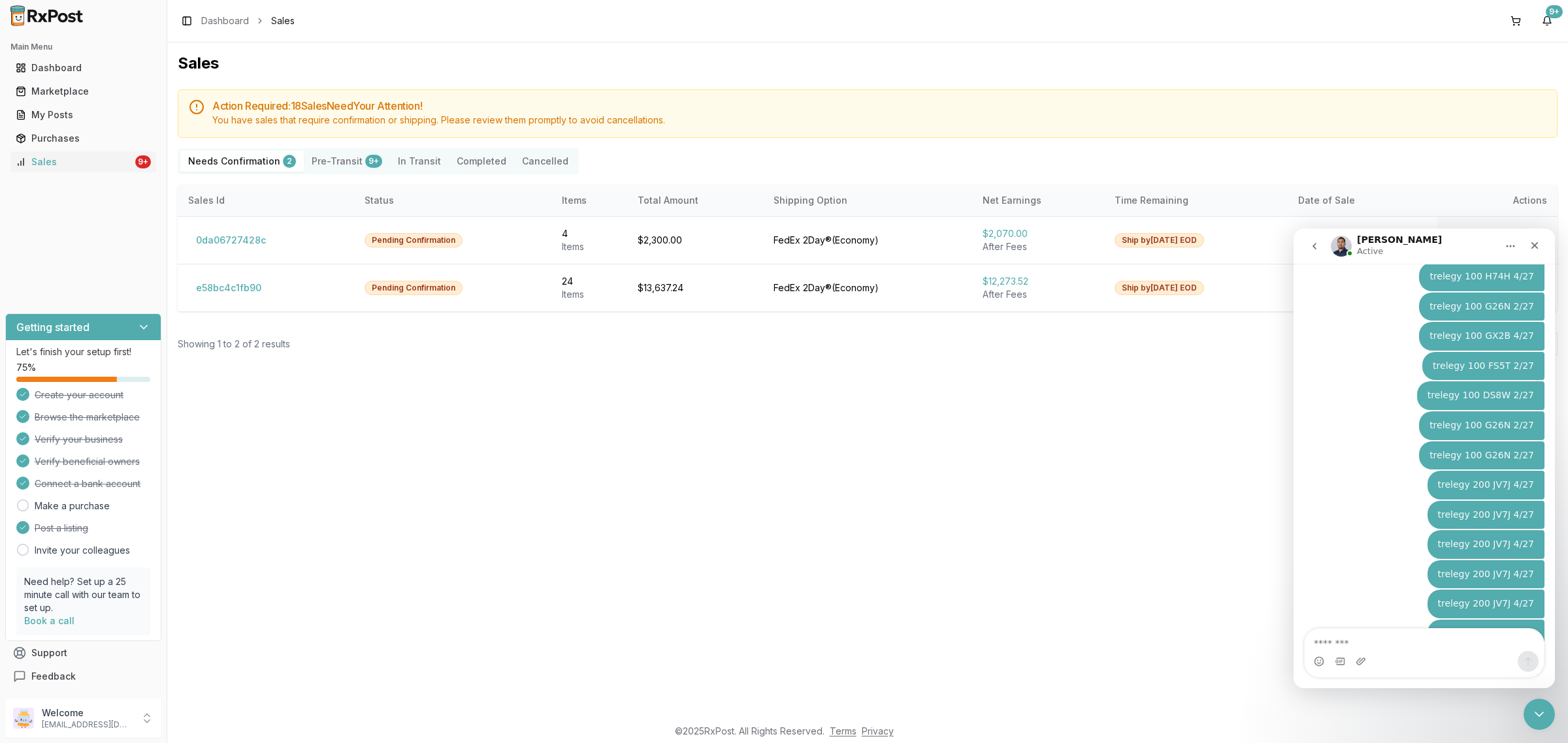
scroll to position [4677, 0]
click at [1531, 247] on icon "Close" at bounding box center [1535, 246] width 11 height 11
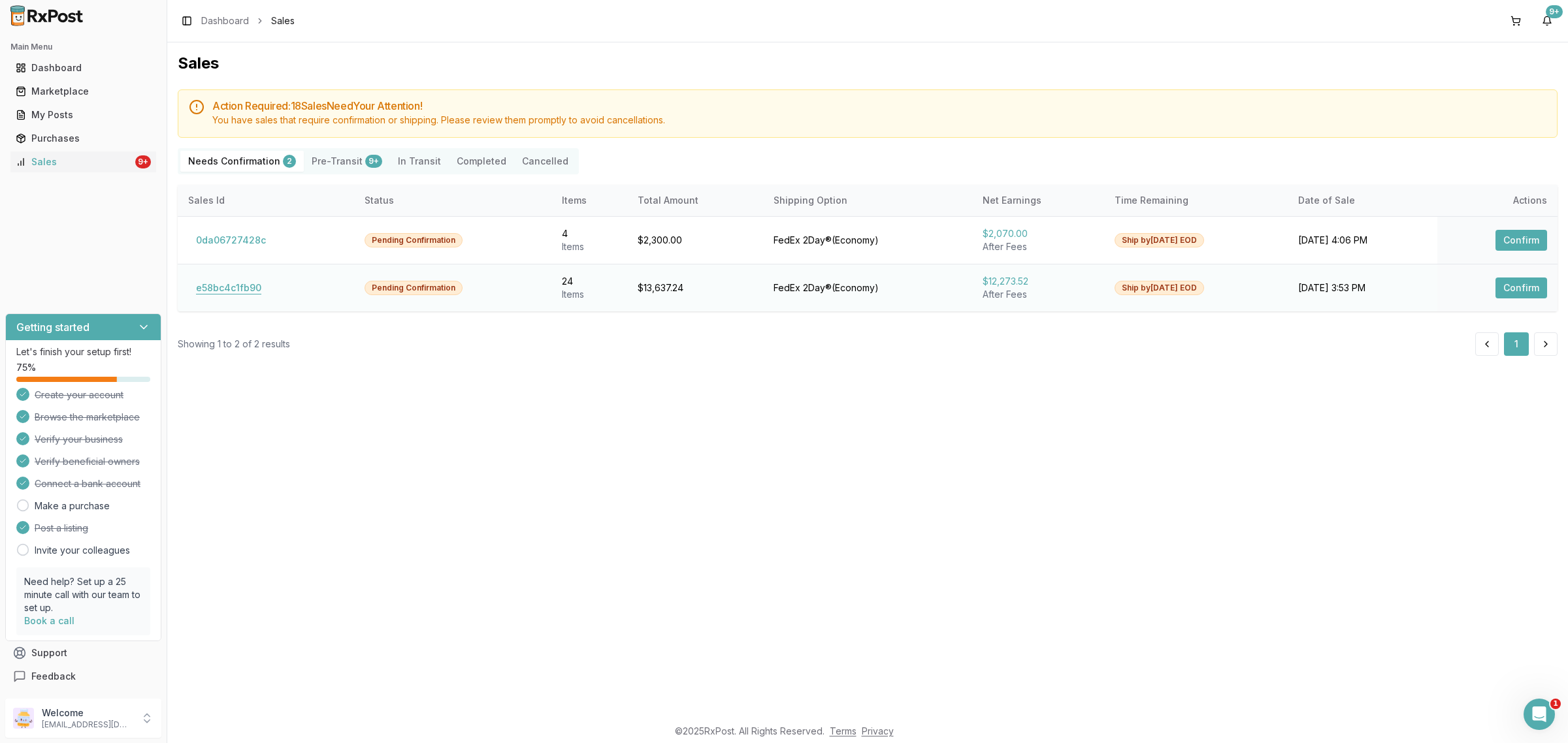
click at [233, 292] on button "e58bc4c1fb90" at bounding box center [229, 288] width 81 height 21
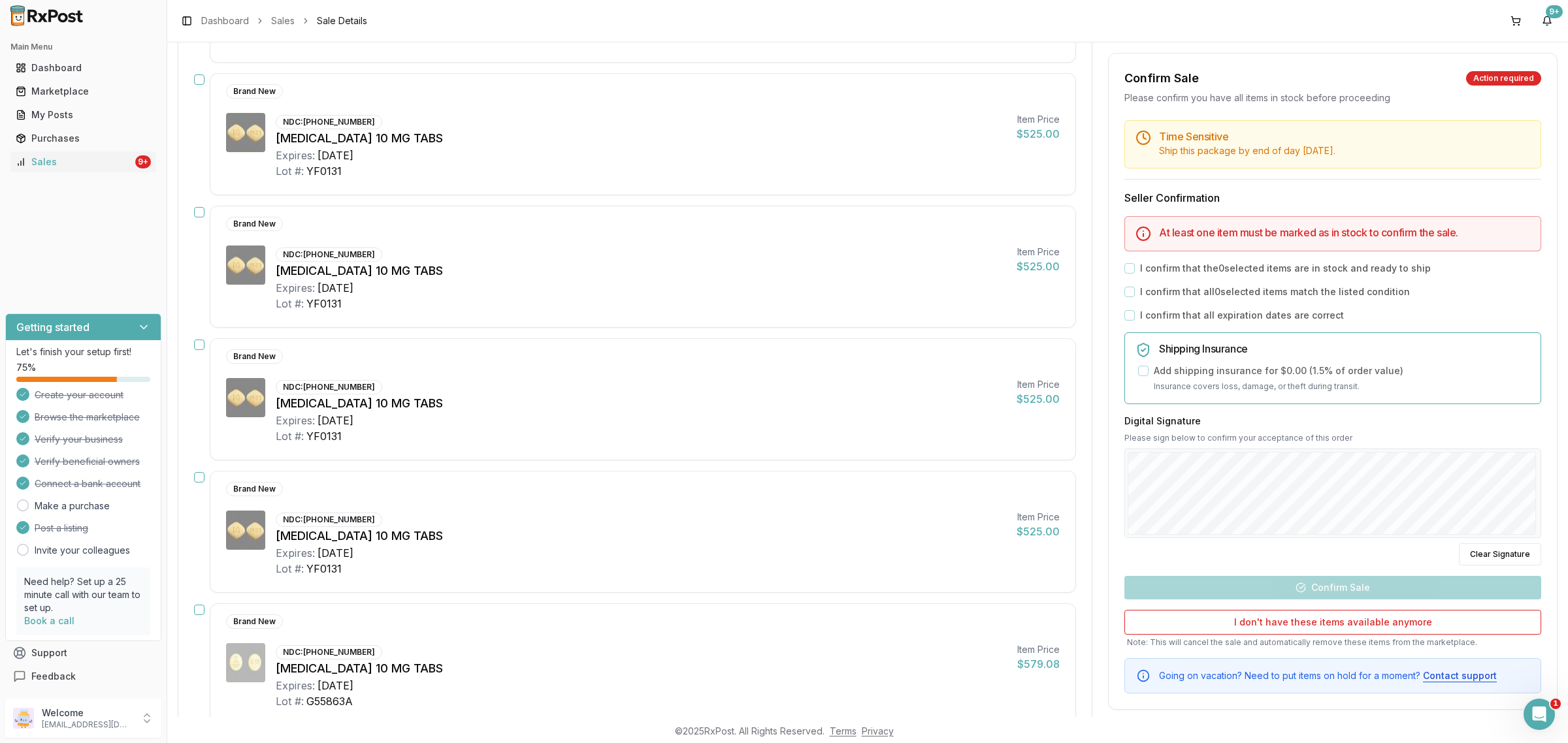
drag, startPoint x: 468, startPoint y: 608, endPoint x: 471, endPoint y: 599, distance: 9.5
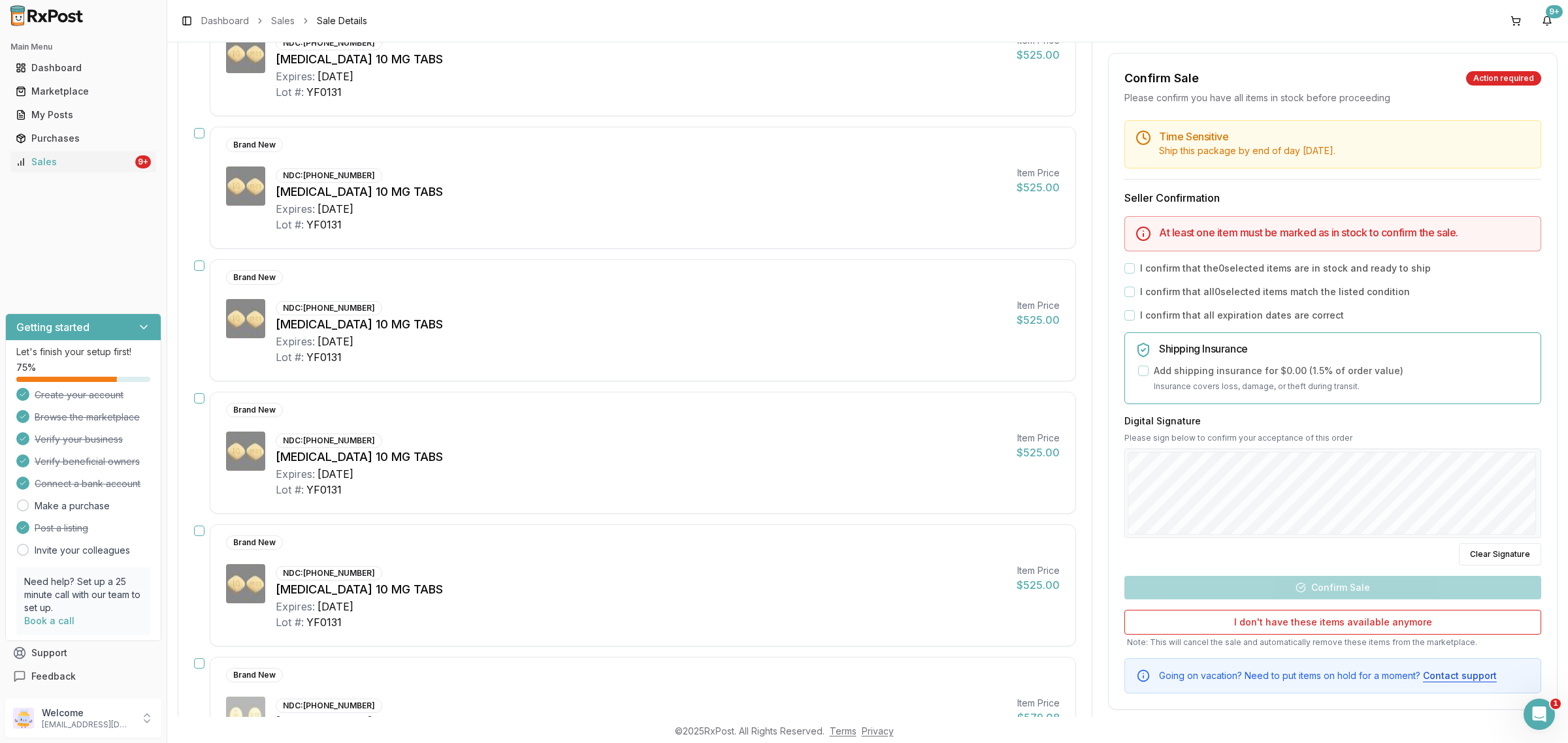
scroll to position [490, 0]
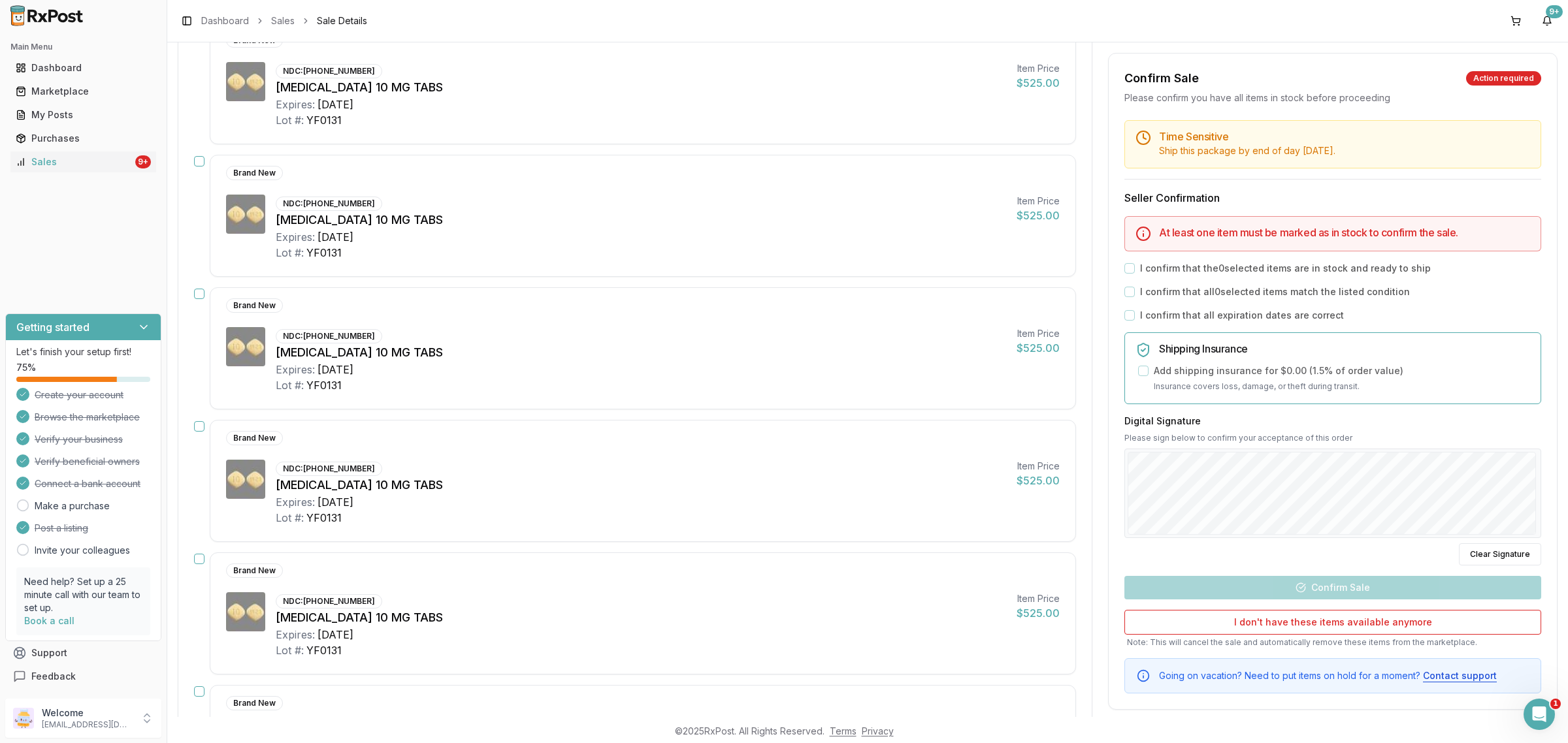
drag, startPoint x: 471, startPoint y: 599, endPoint x: 872, endPoint y: 253, distance: 529.6
click at [881, 256] on div "Lot #: YF0131" at bounding box center [641, 253] width 730 height 16
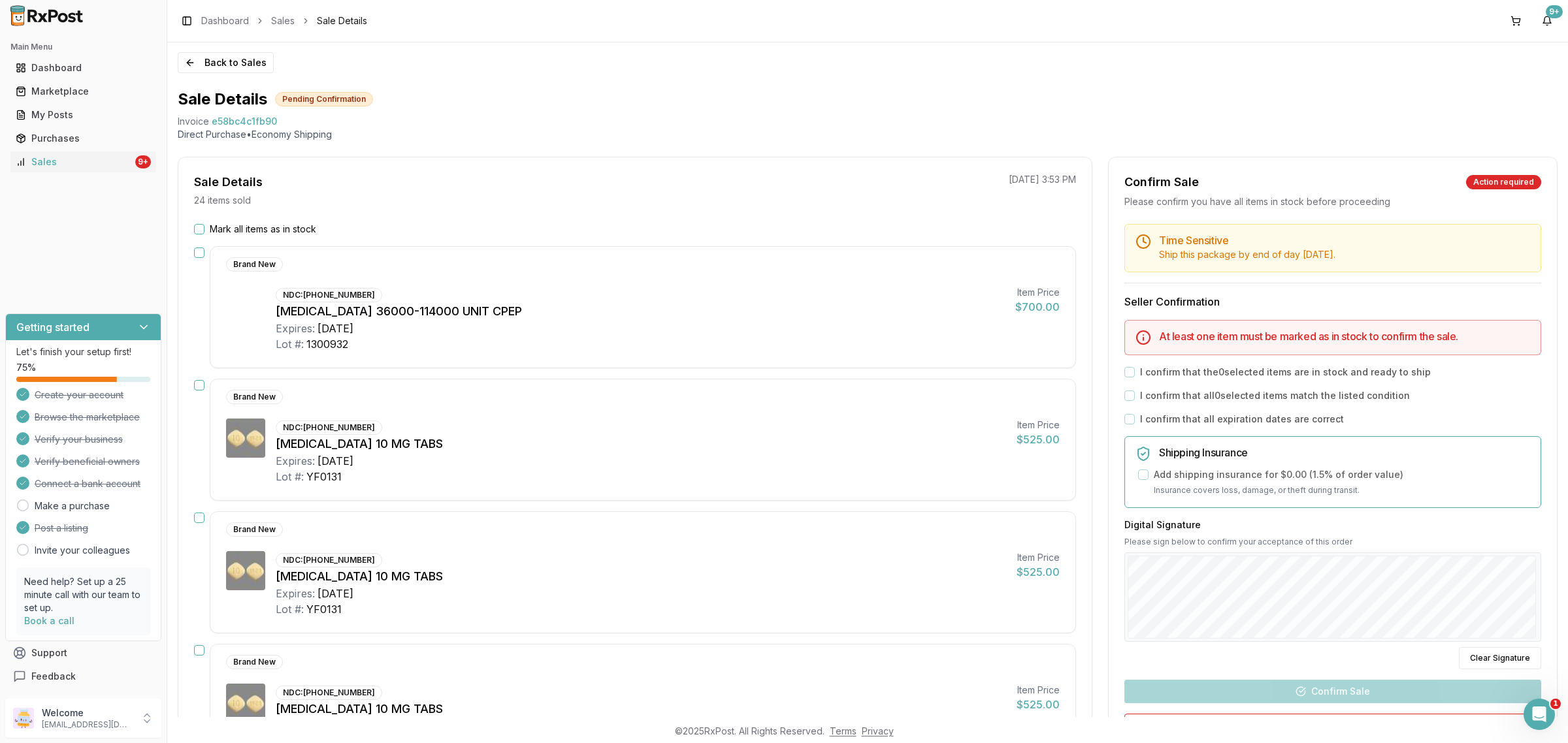
scroll to position [0, 0]
click at [212, 69] on button "Back to Sales" at bounding box center [225, 63] width 96 height 21
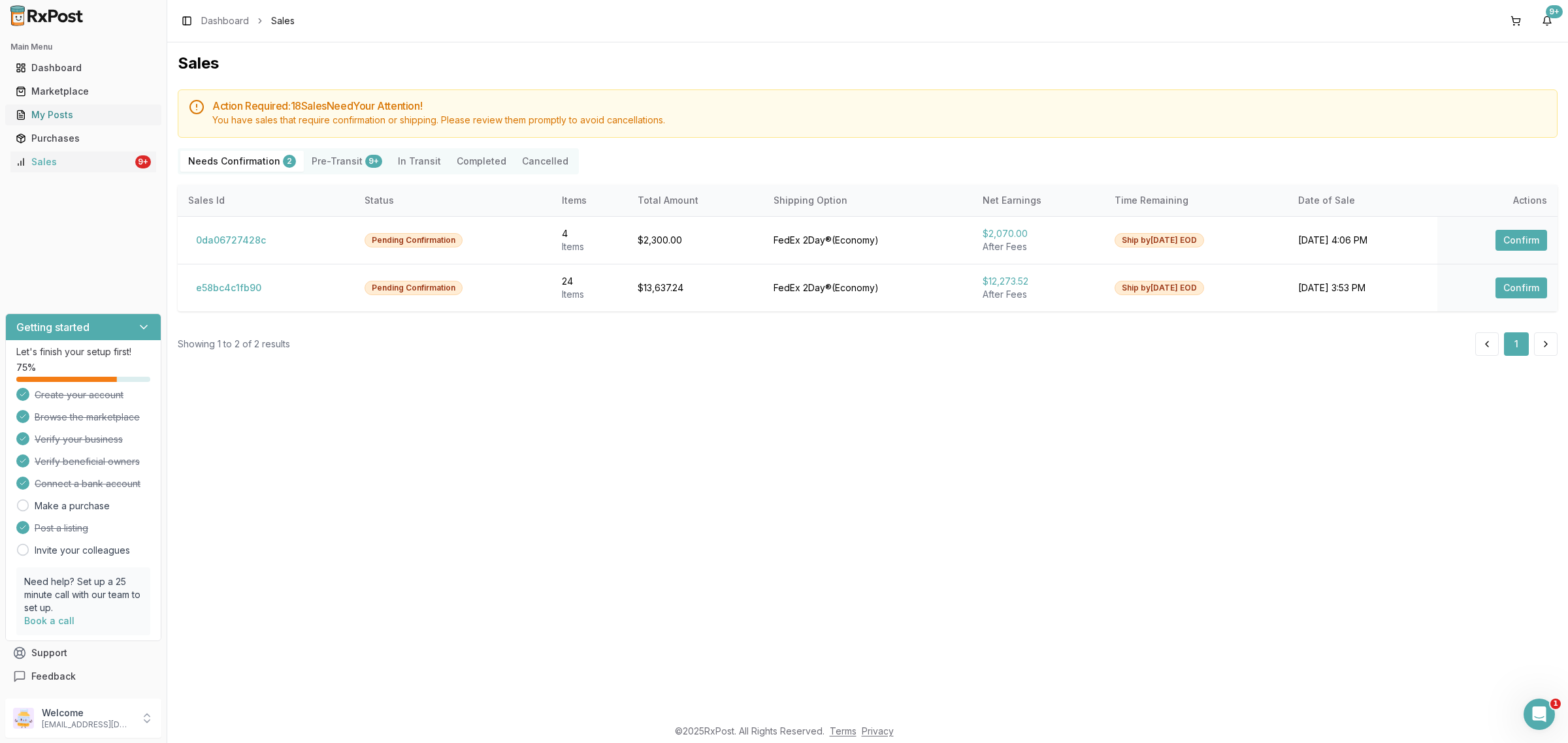
click at [67, 104] on link "My Posts" at bounding box center [83, 114] width 146 height 23
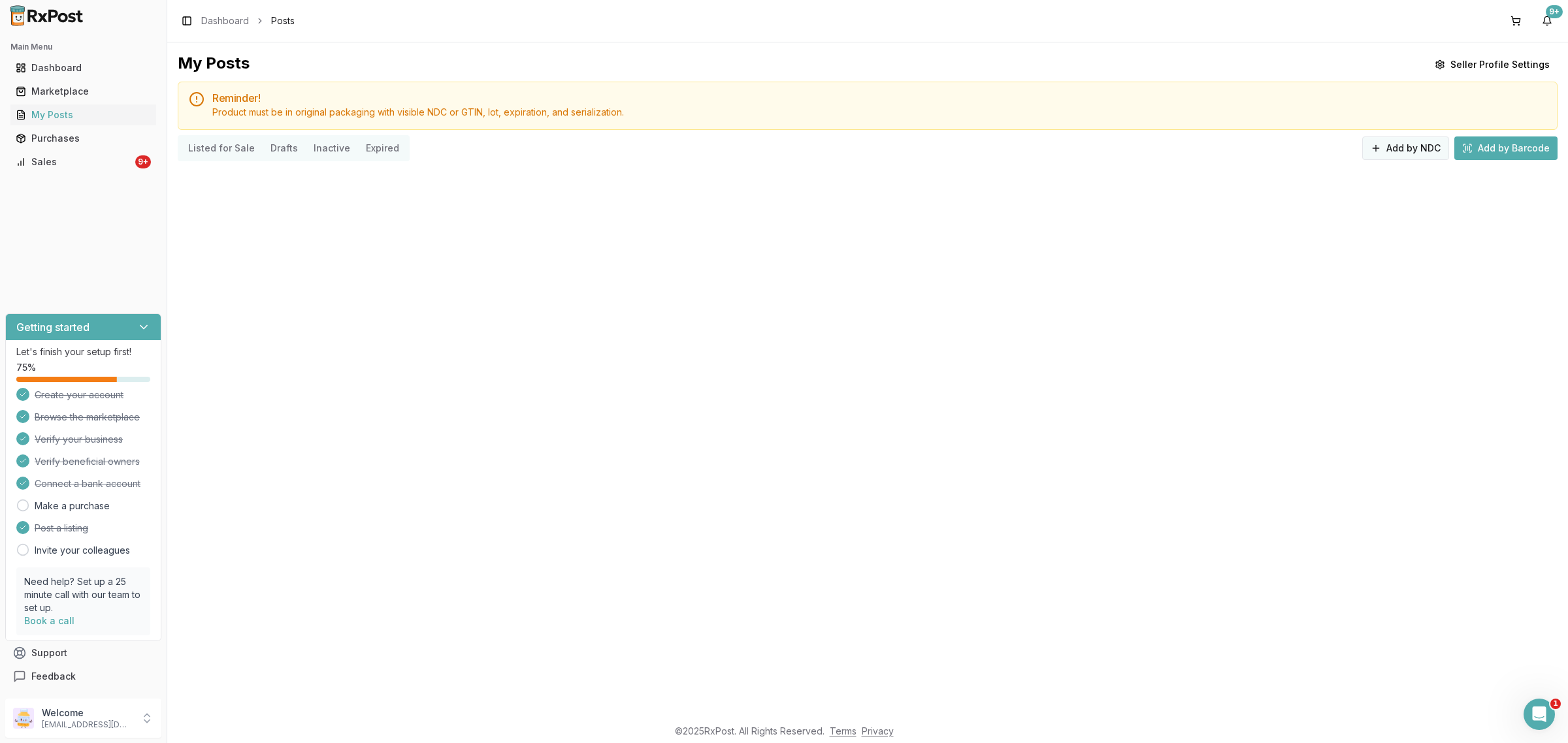
click at [1428, 141] on button "Add by NDC" at bounding box center [1405, 148] width 87 height 23
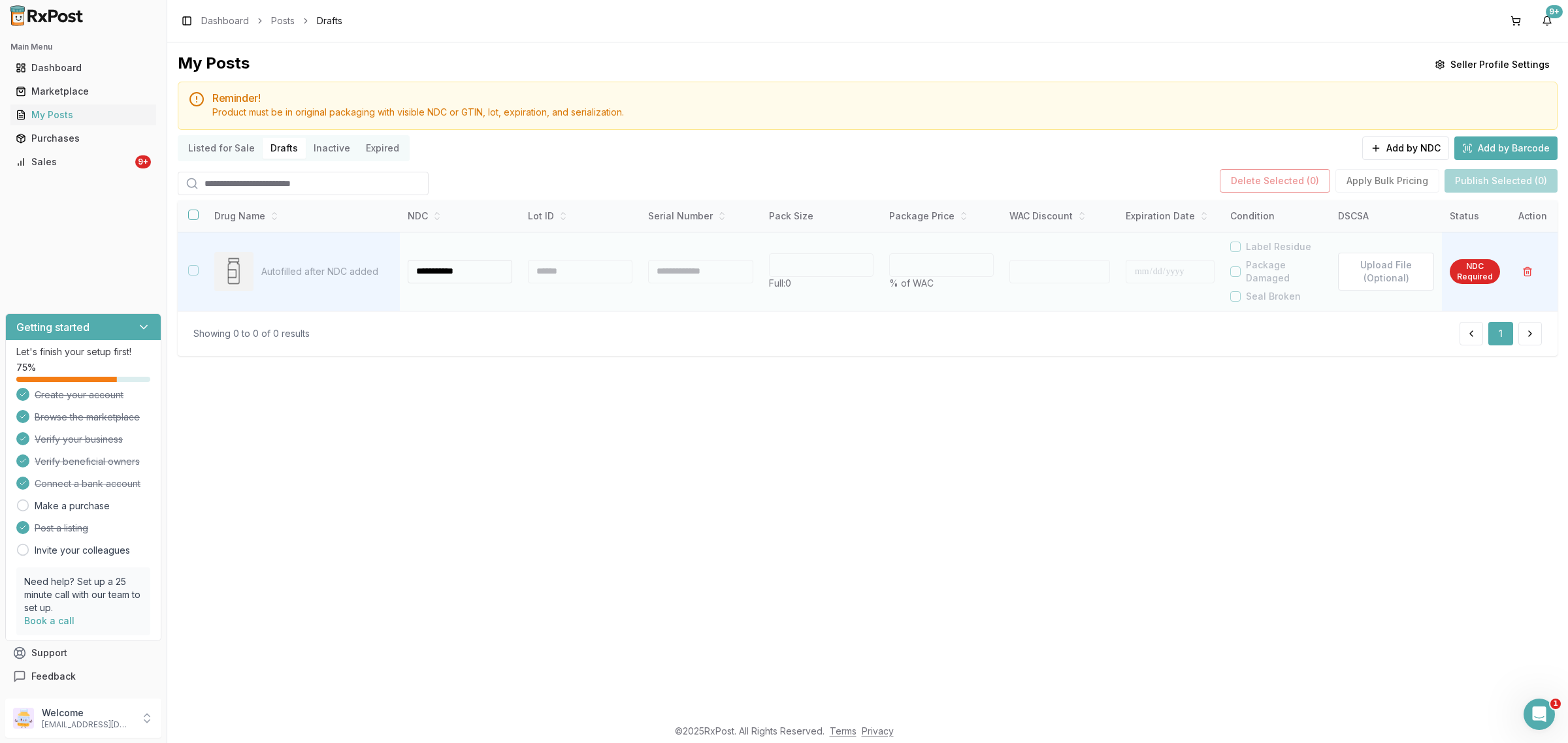
type input "**********"
click at [596, 276] on div at bounding box center [580, 271] width 104 height 23
click at [576, 275] on div at bounding box center [578, 271] width 103 height 23
type input "**"
type input "*"
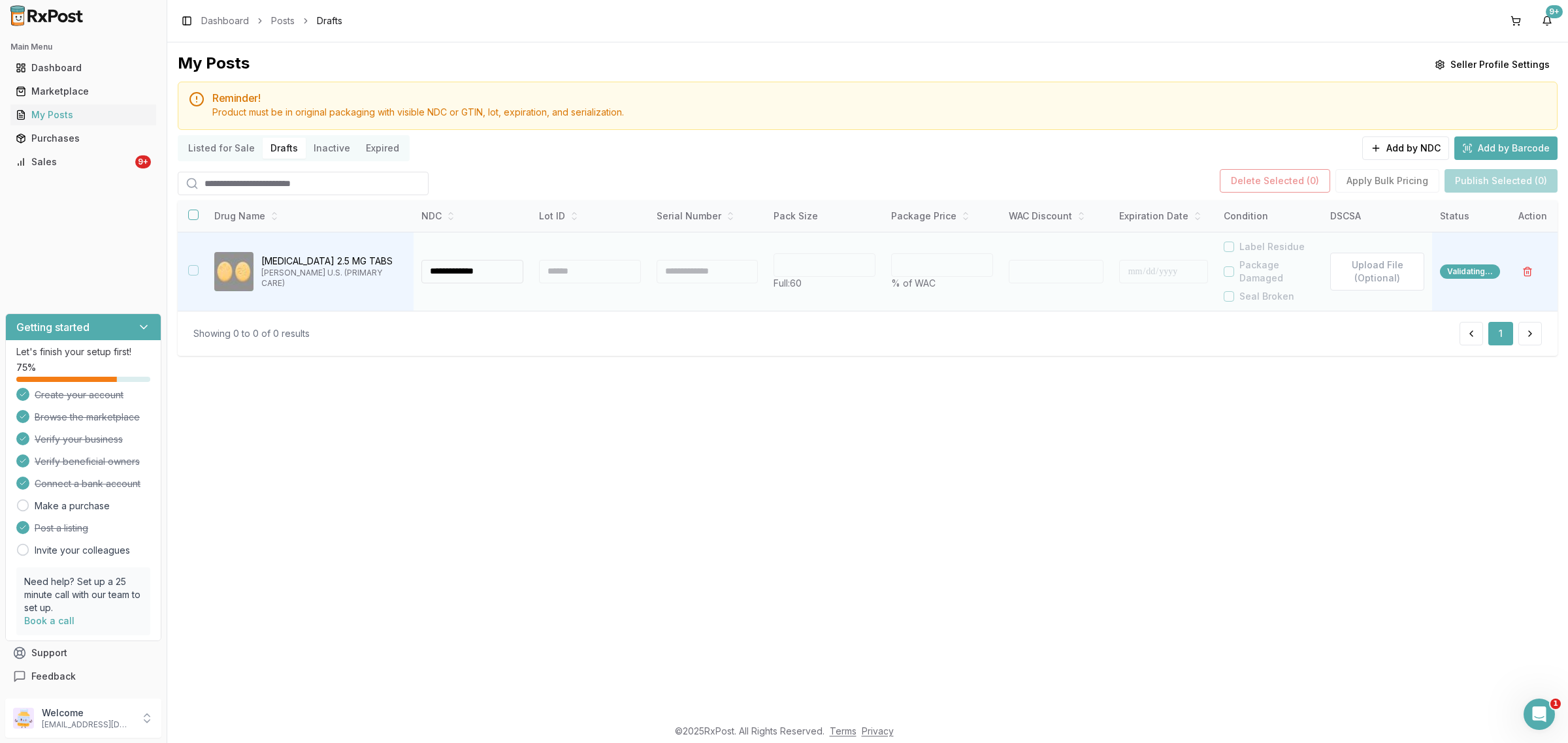
click at [550, 275] on div at bounding box center [590, 271] width 102 height 23
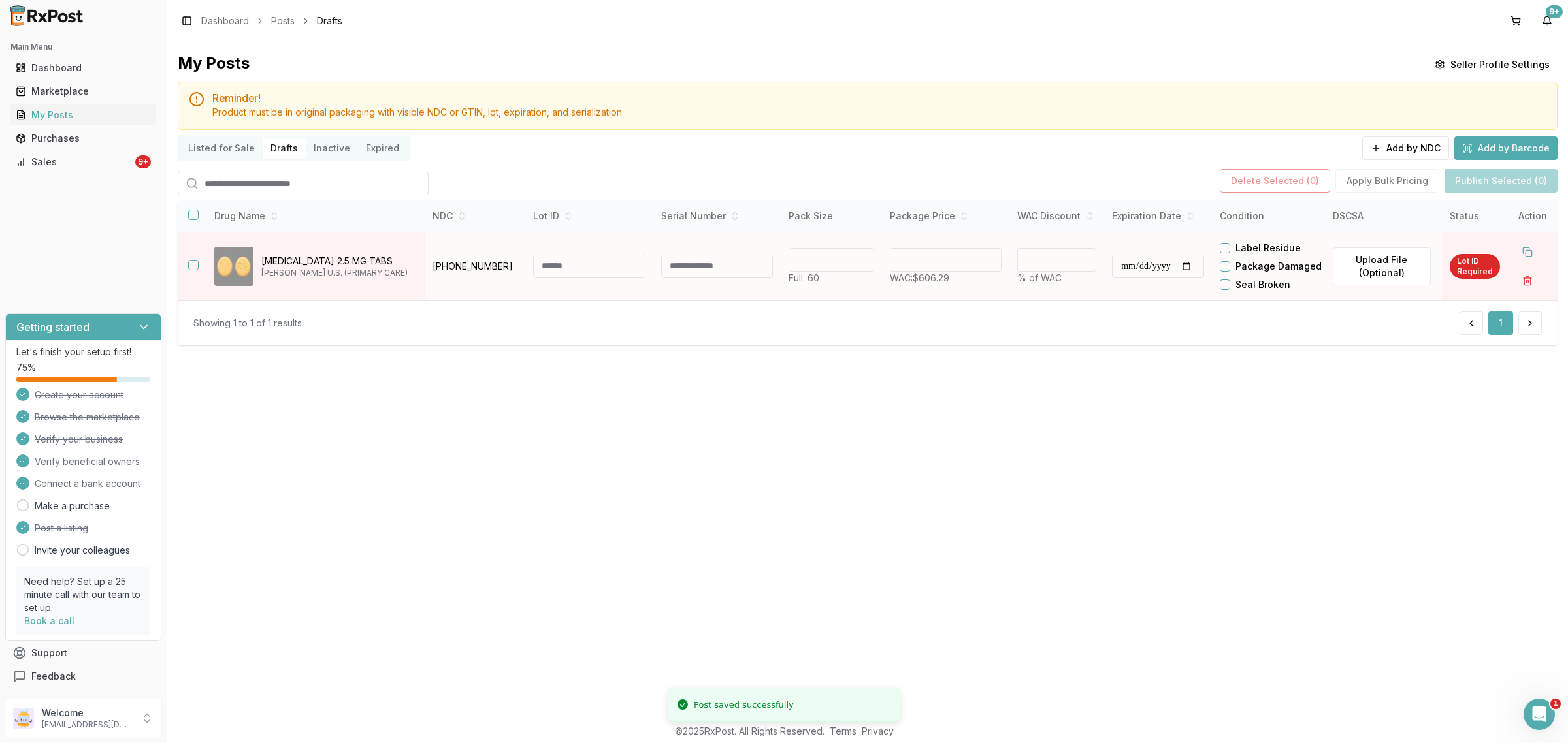
click at [550, 274] on input at bounding box center [589, 266] width 112 height 23
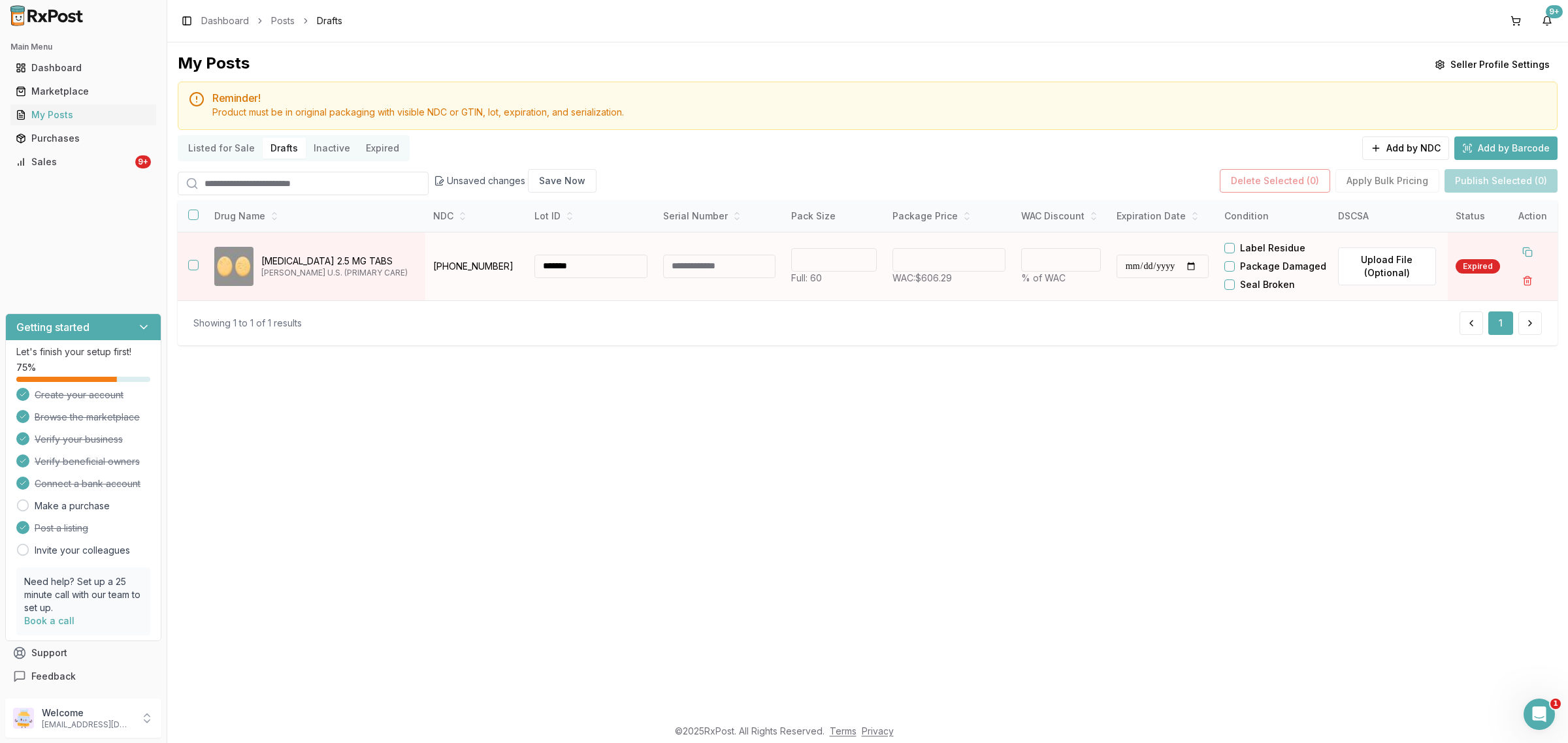
type input "*******"
drag, startPoint x: 1133, startPoint y: 280, endPoint x: 1145, endPoint y: 281, distance: 12.0
click at [1135, 278] on div "**********" at bounding box center [1163, 266] width 92 height 23
click at [1145, 278] on input "**********" at bounding box center [1163, 266] width 92 height 23
type input "**********"
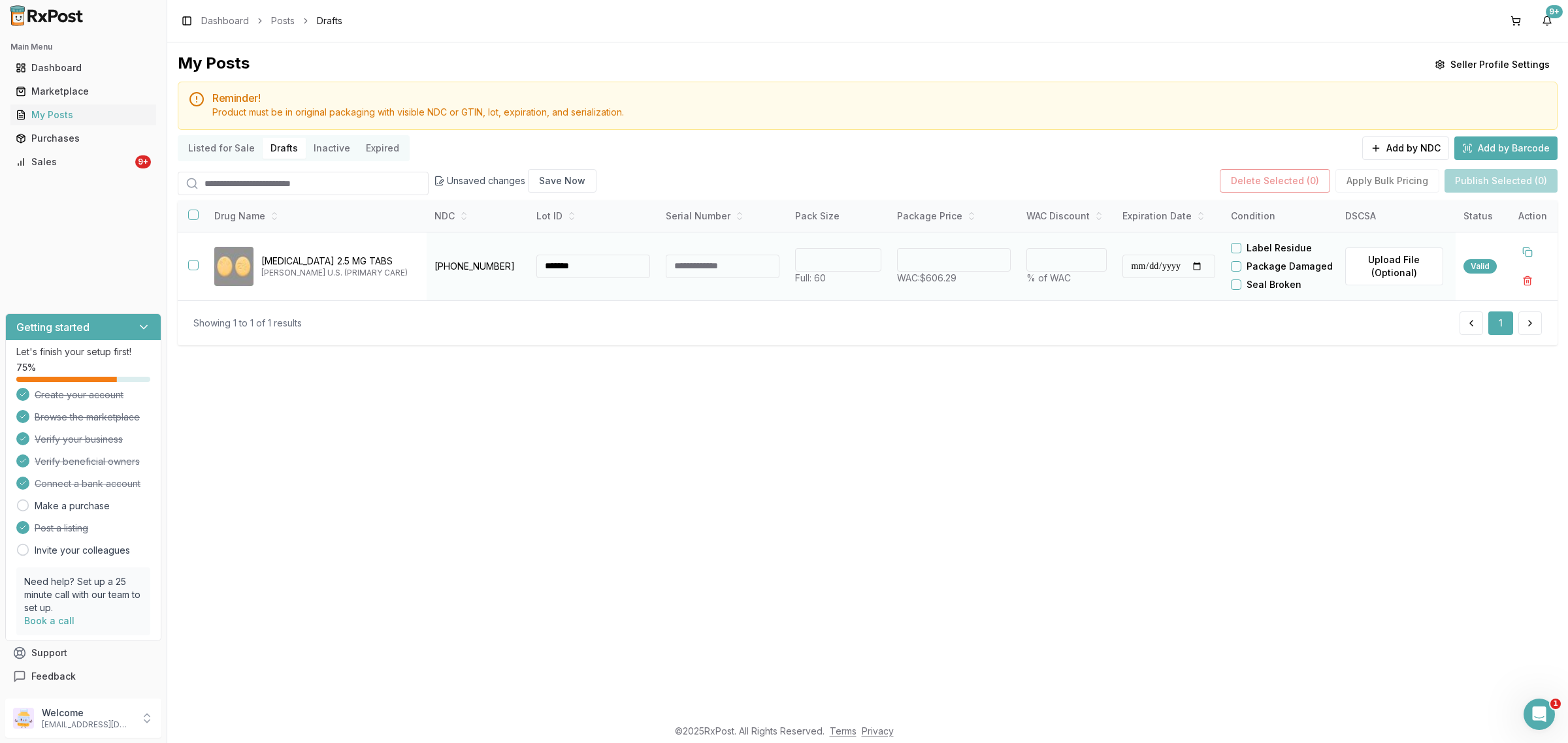
drag, startPoint x: 961, startPoint y: 272, endPoint x: 376, endPoint y: 286, distance: 585.2
click at [732, 274] on tr "**********" at bounding box center [867, 266] width 1380 height 68
type input "******"
type input "*"
click at [1532, 264] on button at bounding box center [1527, 252] width 23 height 23
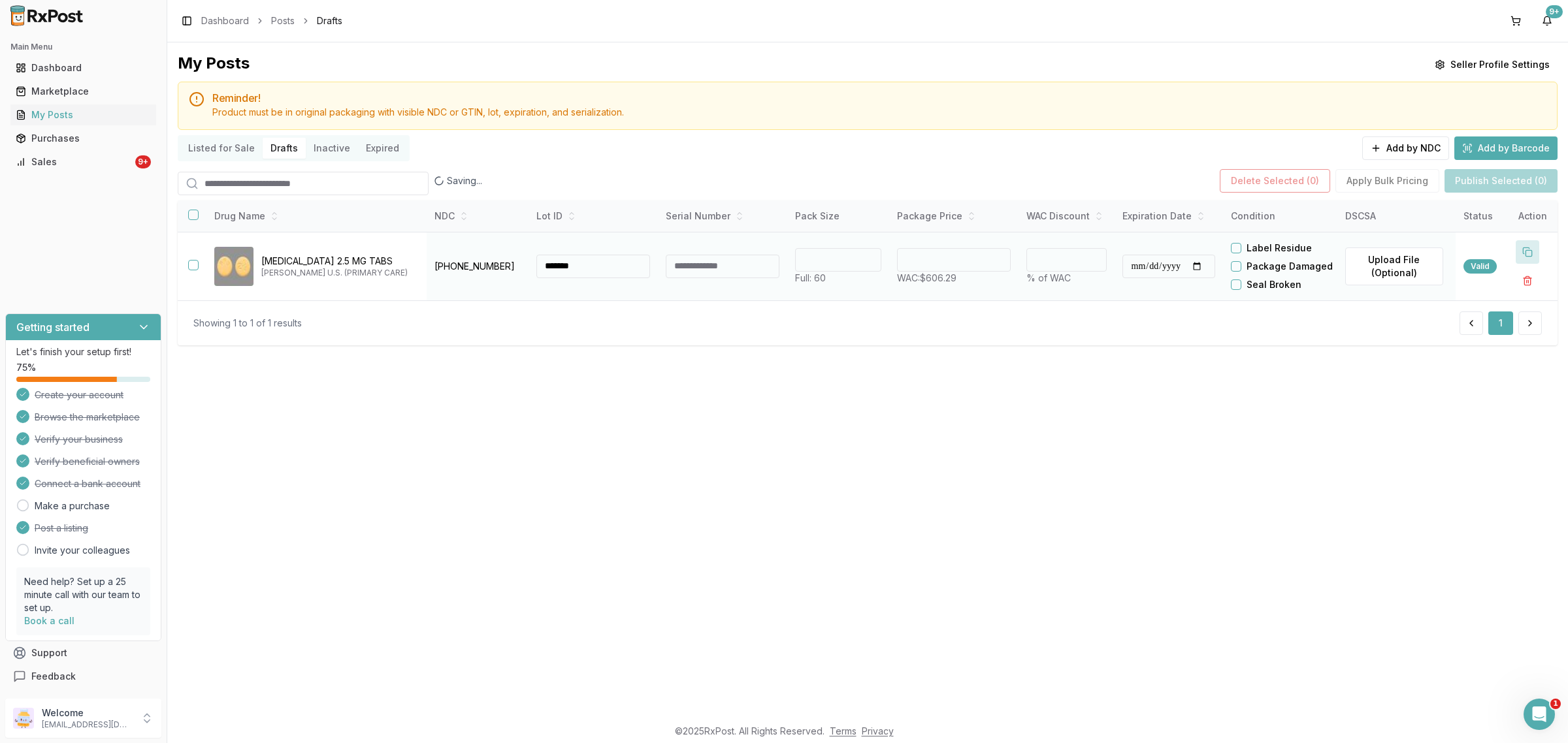
click at [1531, 264] on button at bounding box center [1527, 252] width 23 height 23
click at [1529, 264] on button at bounding box center [1527, 252] width 23 height 23
click at [1527, 264] on button at bounding box center [1527, 252] width 23 height 23
click at [1526, 264] on button at bounding box center [1527, 252] width 23 height 23
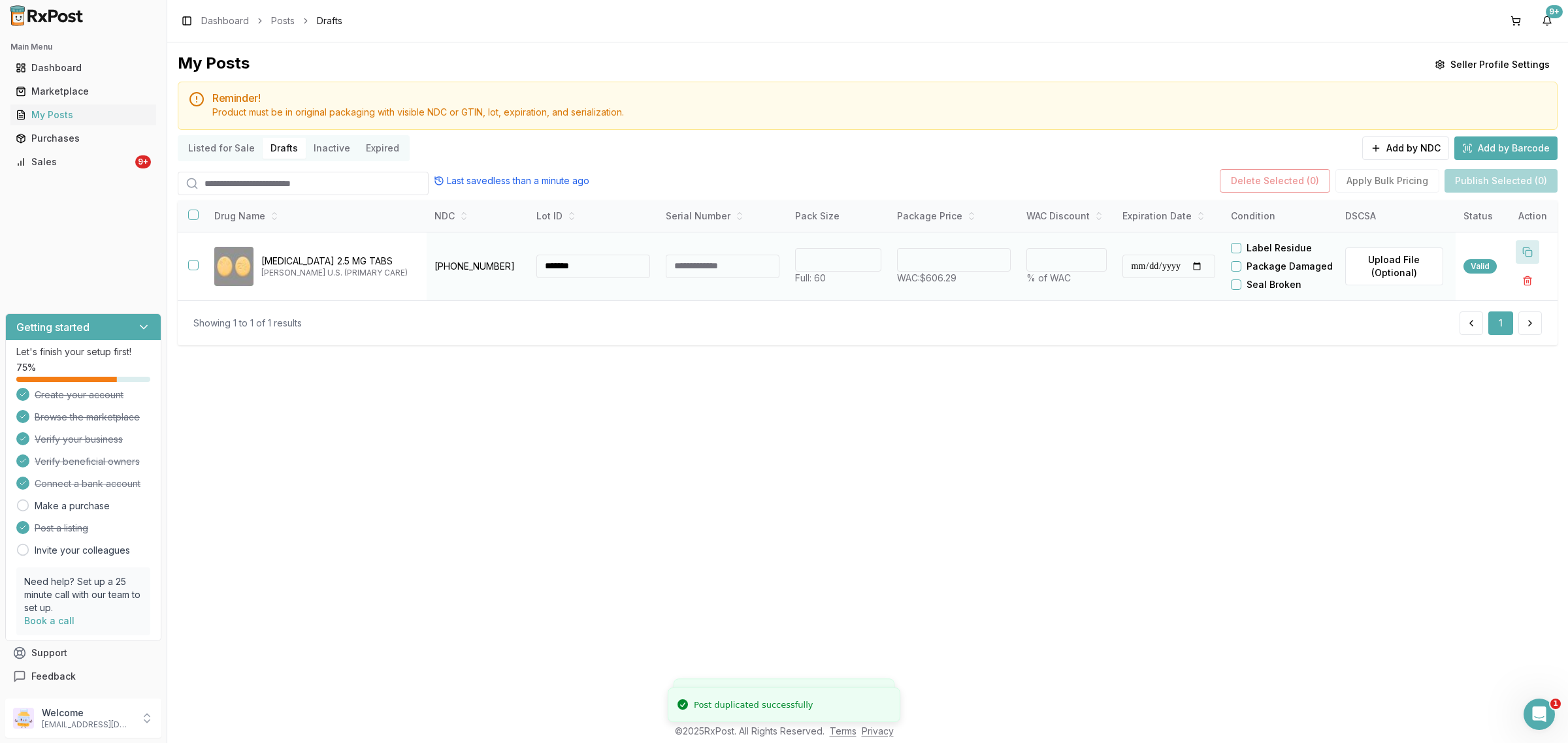
click at [1527, 264] on button at bounding box center [1527, 252] width 23 height 23
click at [538, 278] on input "*******" at bounding box center [593, 266] width 114 height 23
click at [536, 278] on input "*******" at bounding box center [593, 266] width 114 height 23
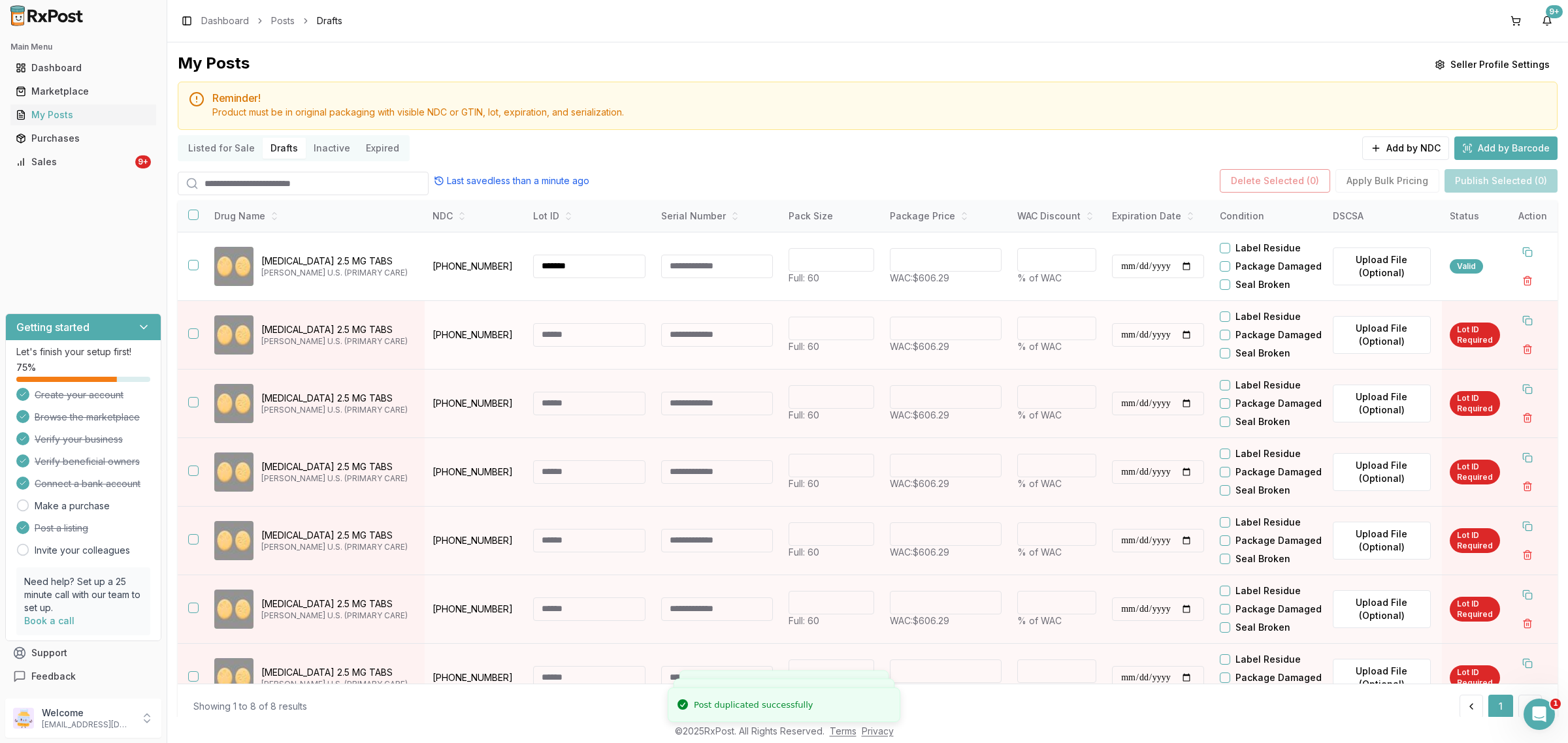
click at [557, 347] on input at bounding box center [589, 334] width 112 height 23
paste input "*******"
type input "*******"
click at [569, 415] on input at bounding box center [589, 403] width 112 height 23
paste input "*******"
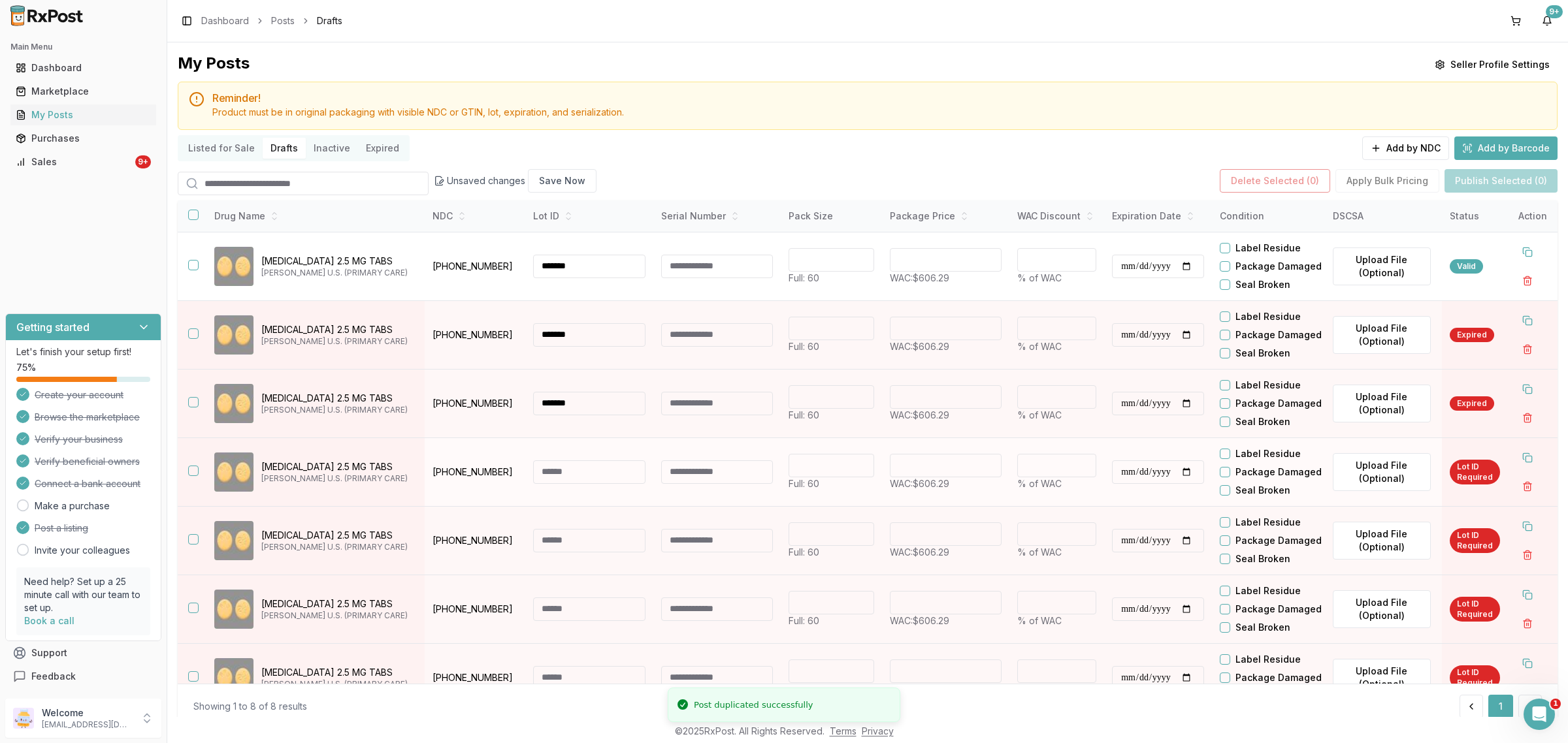
type input "*******"
click at [566, 484] on input at bounding box center [589, 472] width 112 height 23
paste input "*******"
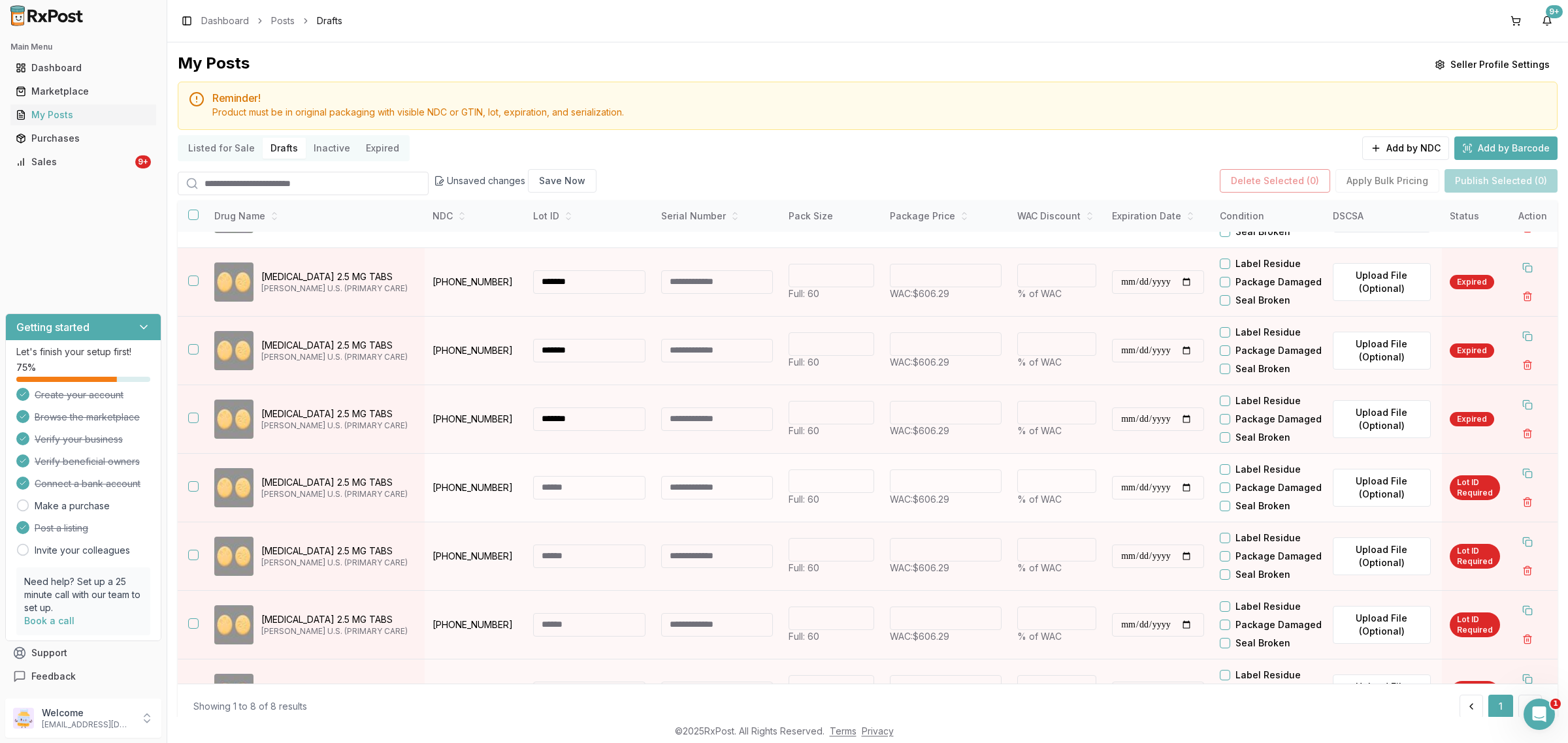
scroll to position [82, 0]
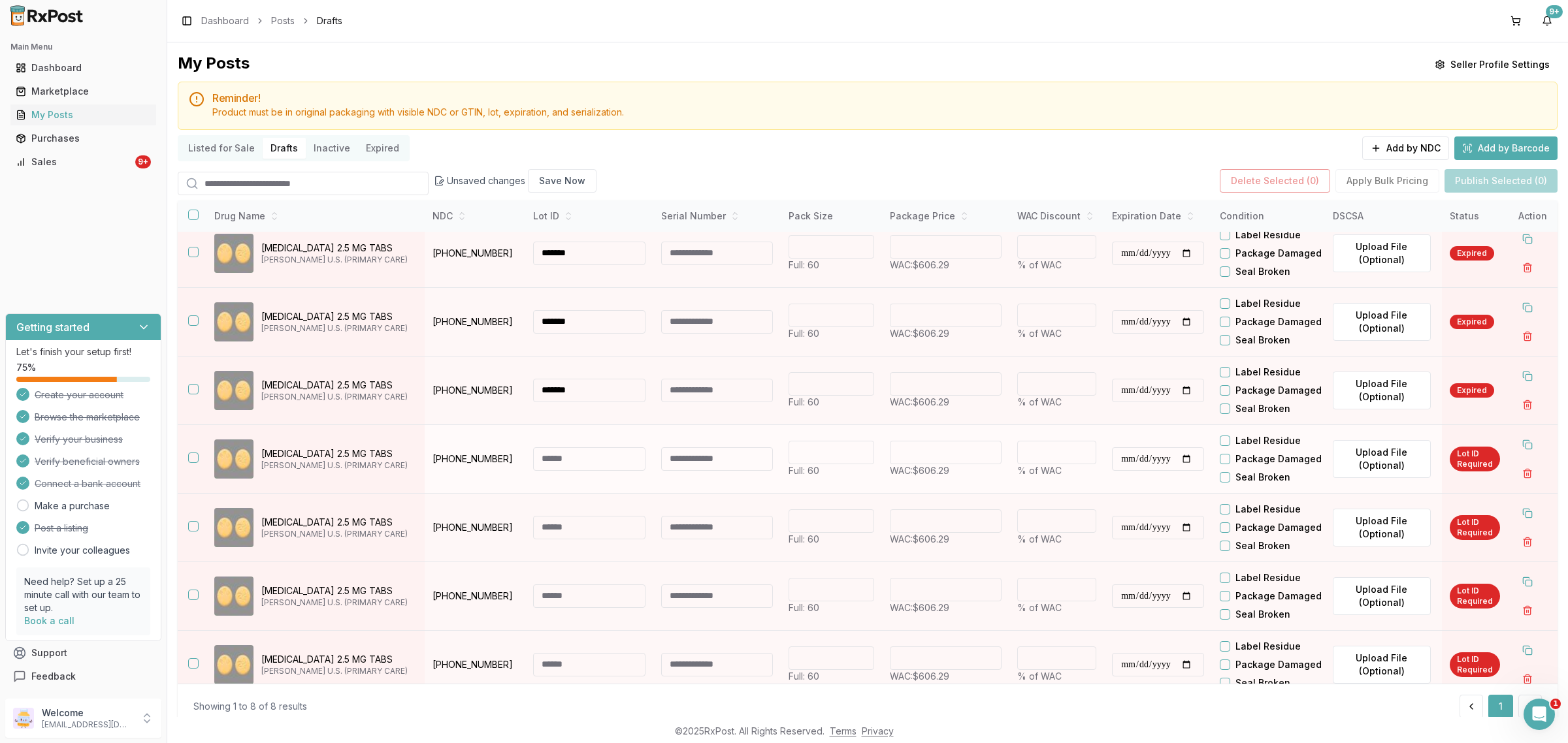
type input "*******"
click at [544, 493] on td at bounding box center [589, 459] width 128 height 68
click at [541, 471] on input at bounding box center [589, 459] width 112 height 23
paste input "*******"
type input "*******"
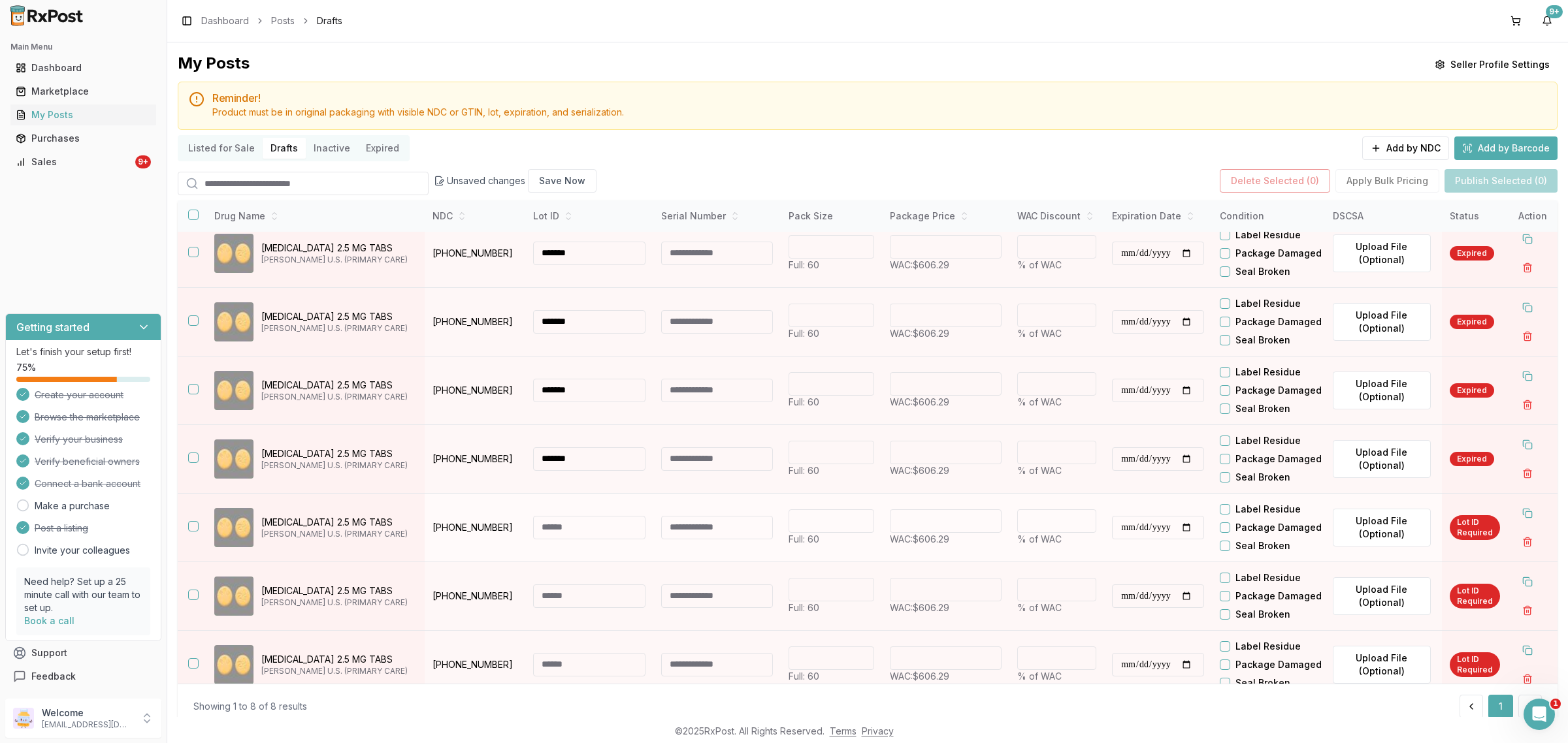
paste input "*******"
click at [544, 540] on input "*******" at bounding box center [589, 527] width 112 height 23
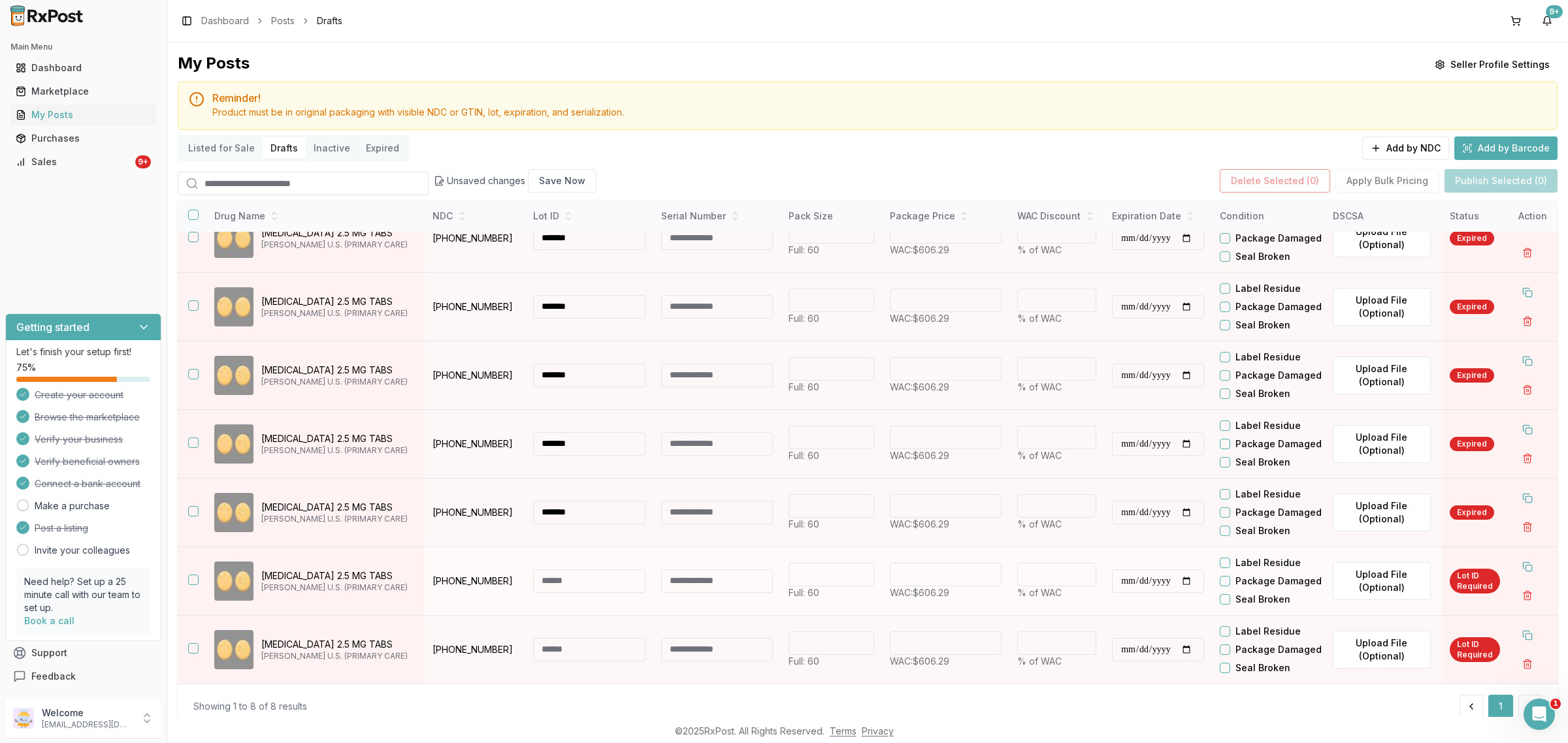
scroll to position [191, 0]
type input "*******"
paste input "*******"
click at [541, 573] on input at bounding box center [589, 581] width 112 height 23
type input "*******"
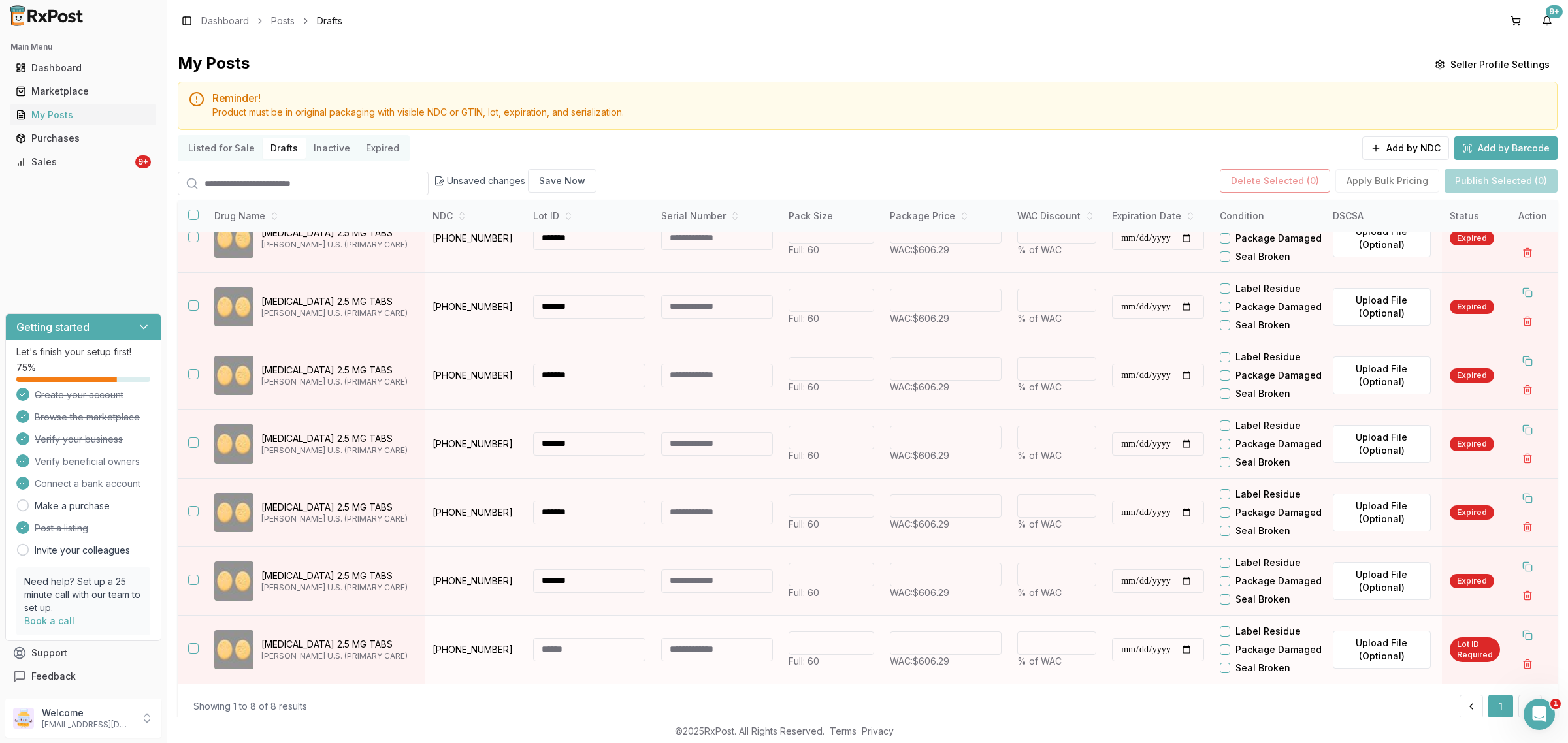
paste input "*******"
click at [550, 654] on input at bounding box center [589, 649] width 112 height 23
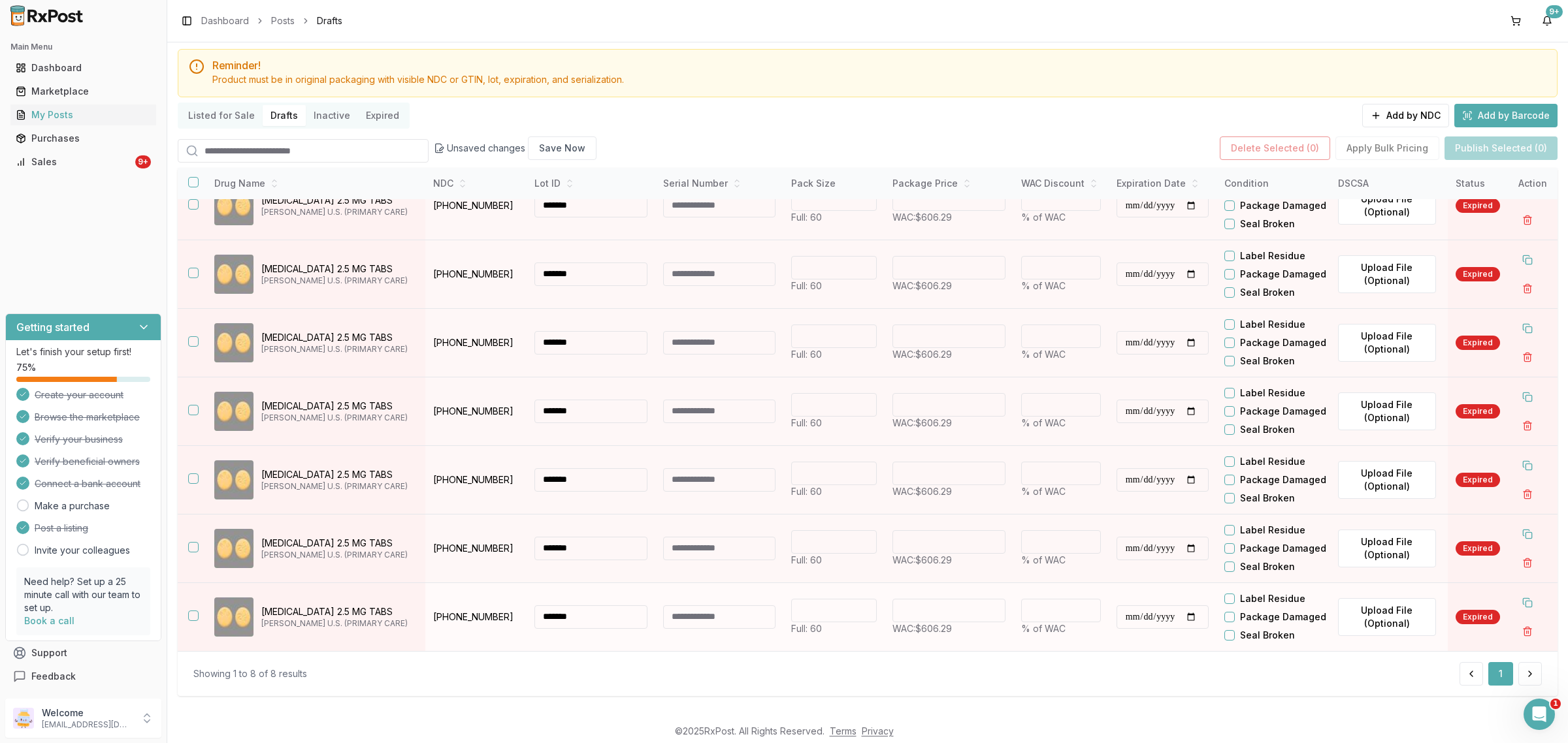
type input "*******"
click at [1135, 611] on input "**********" at bounding box center [1163, 617] width 92 height 23
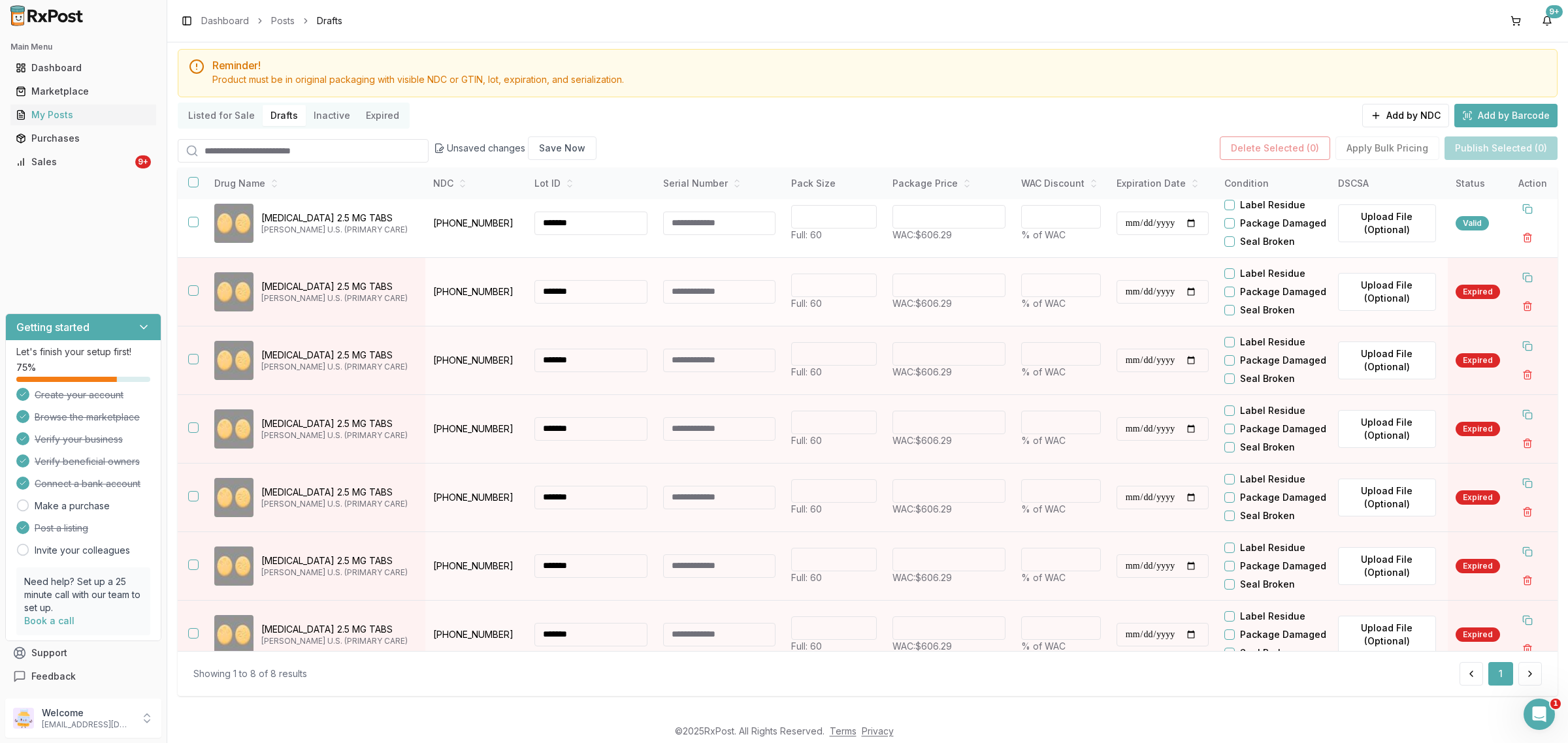
scroll to position [0, 0]
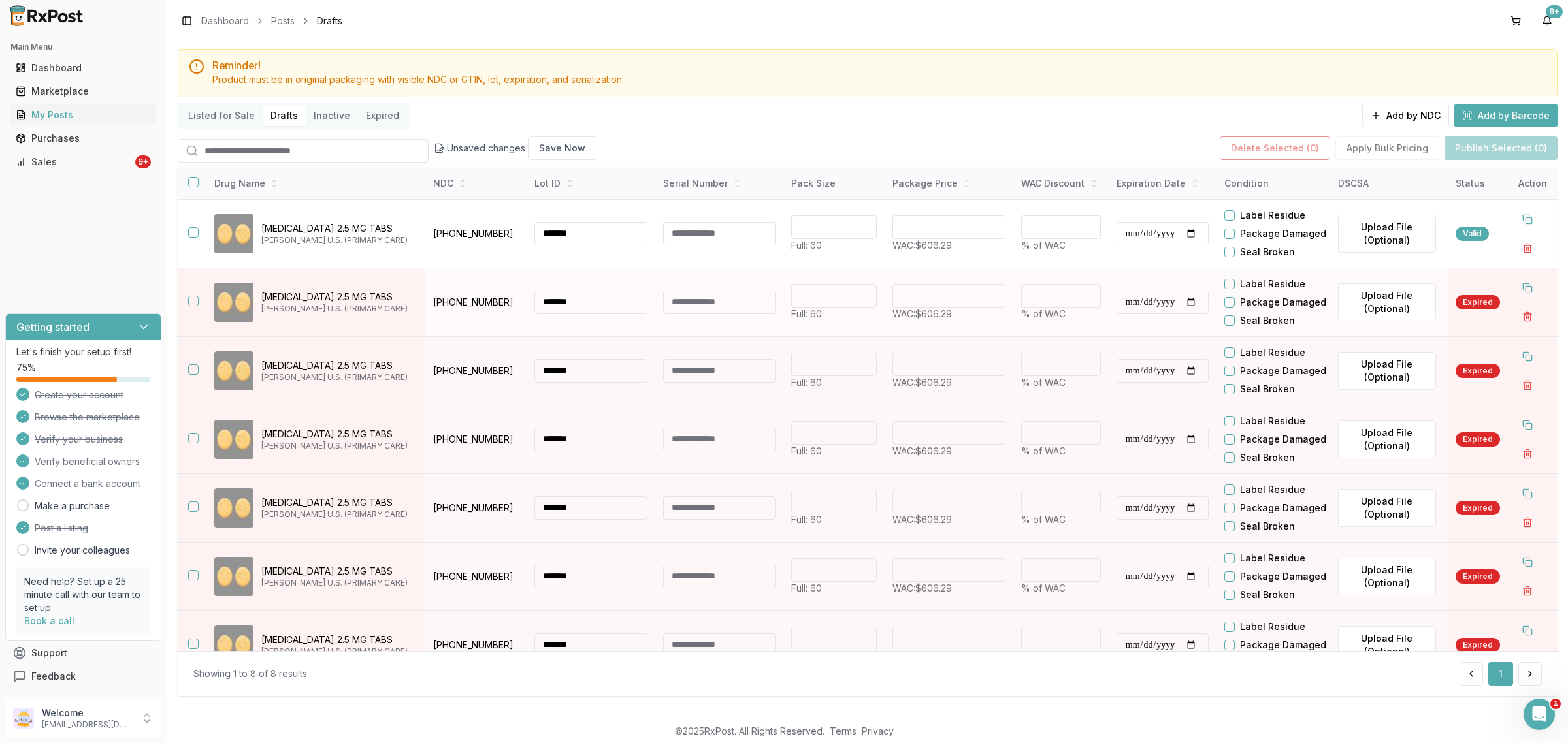
click at [1129, 314] on input "**********" at bounding box center [1163, 302] width 92 height 23
type input "**********"
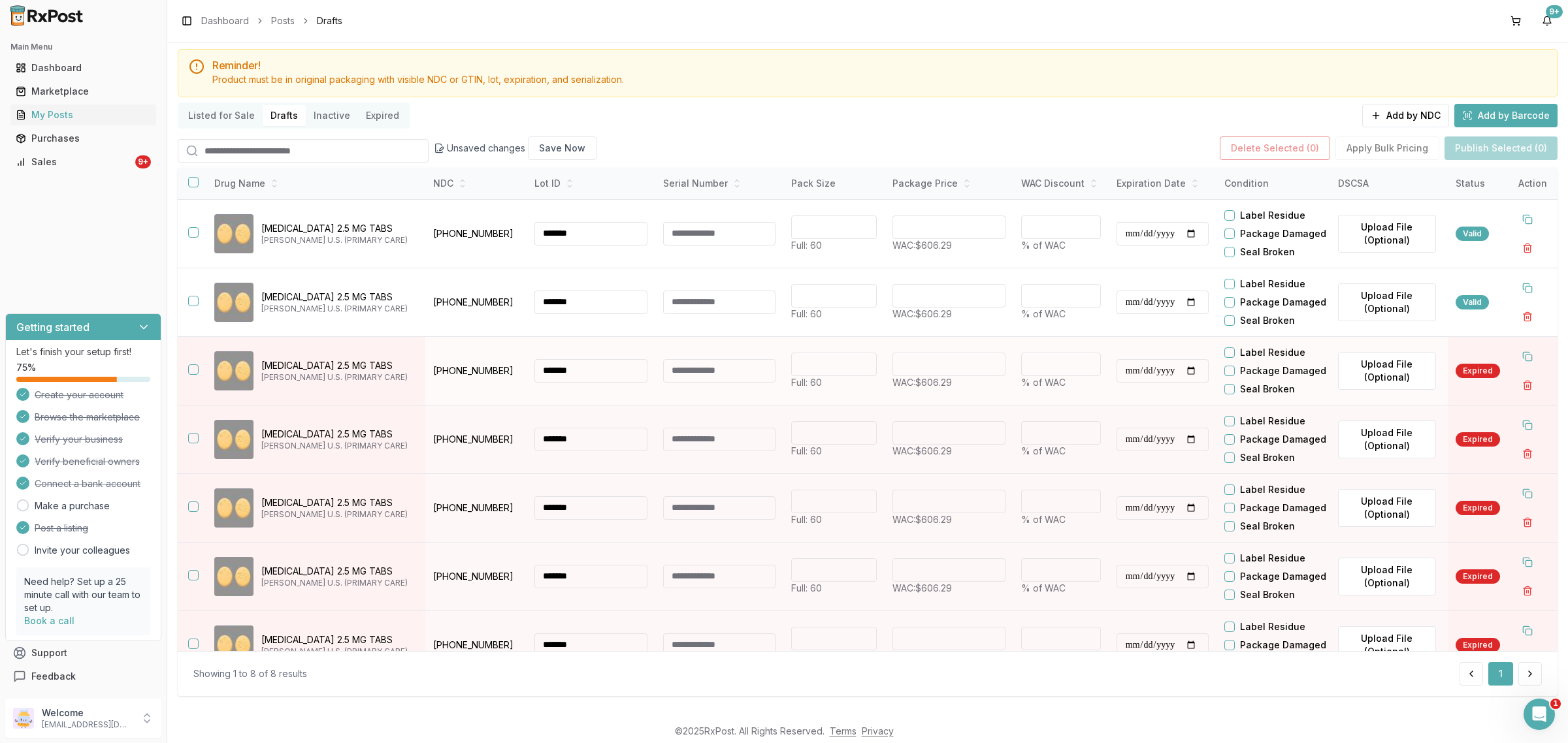
click at [1131, 383] on input "**********" at bounding box center [1163, 371] width 92 height 23
type input "**********"
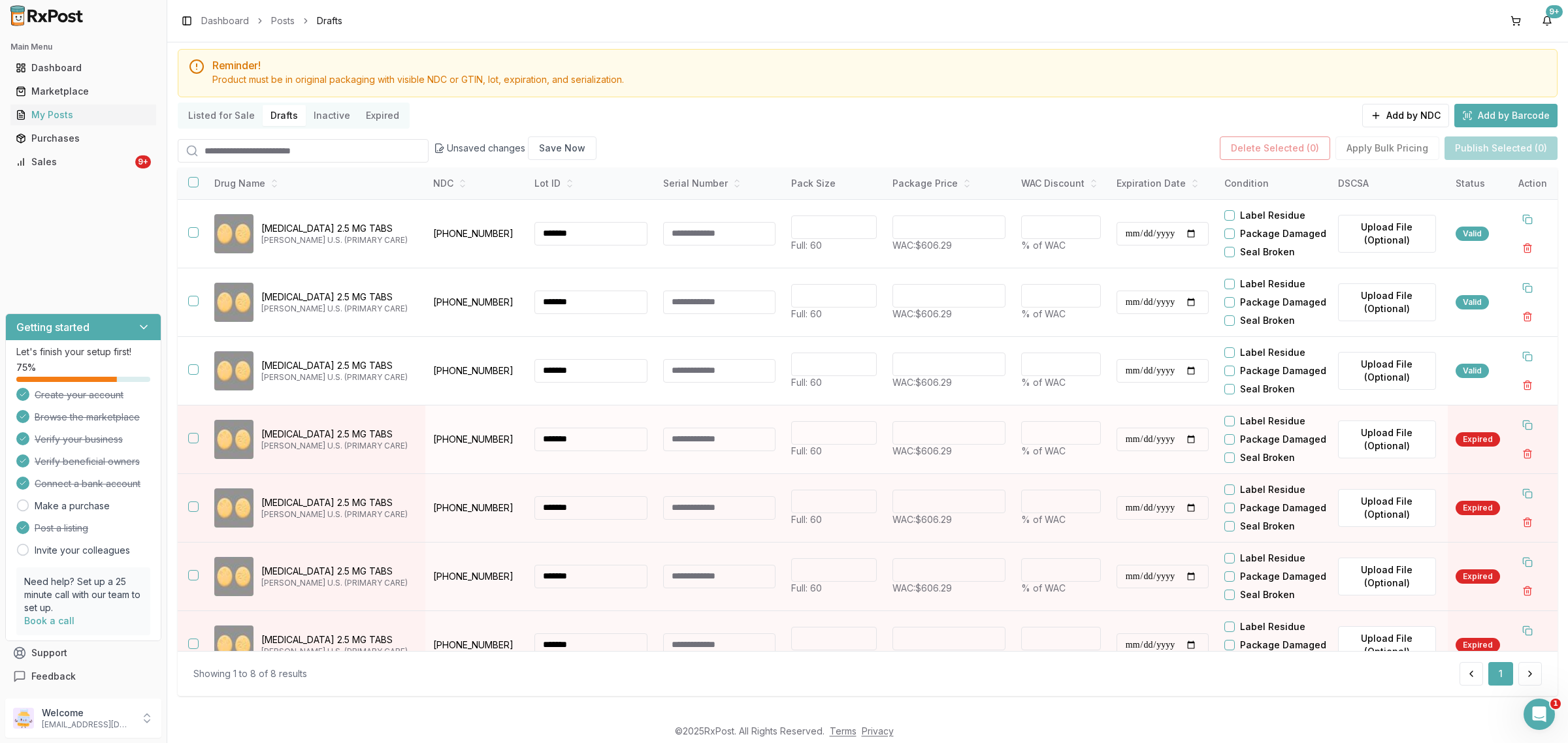
click at [1128, 451] on input "**********" at bounding box center [1163, 439] width 92 height 23
type input "**********"
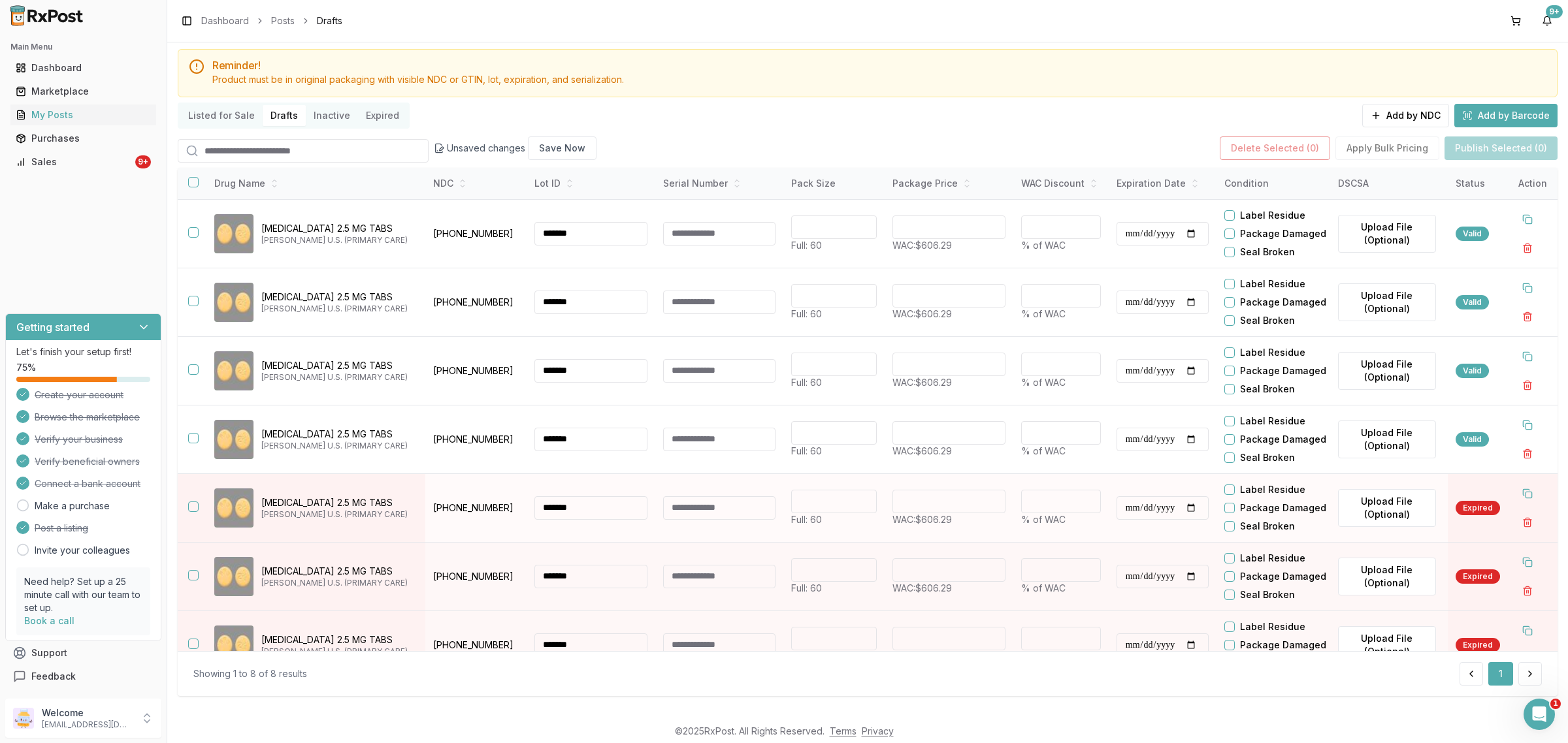
click at [1134, 520] on input "**********" at bounding box center [1163, 508] width 92 height 23
type input "**********"
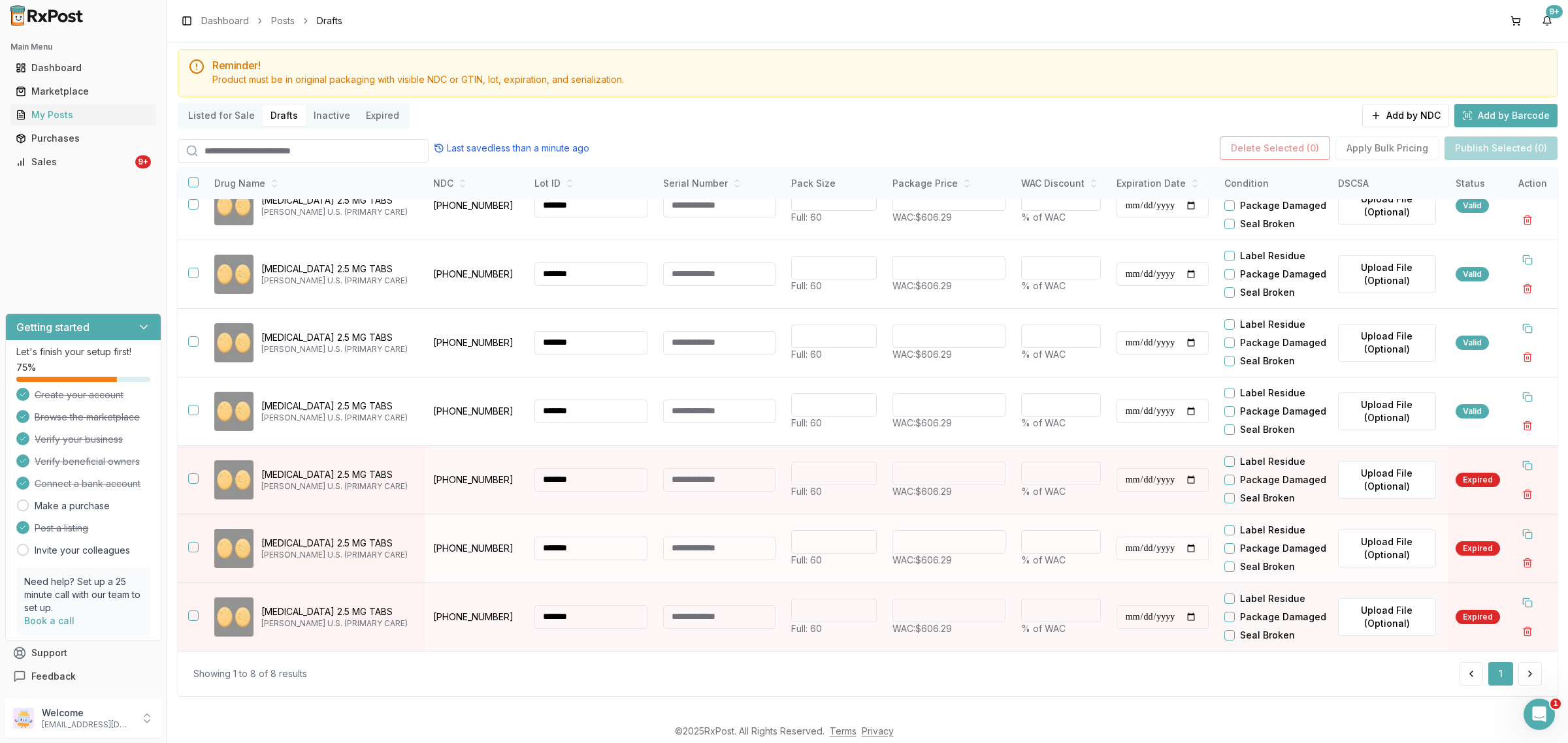
scroll to position [191, 0]
click at [1131, 469] on input "**********" at bounding box center [1163, 480] width 92 height 23
type input "**********"
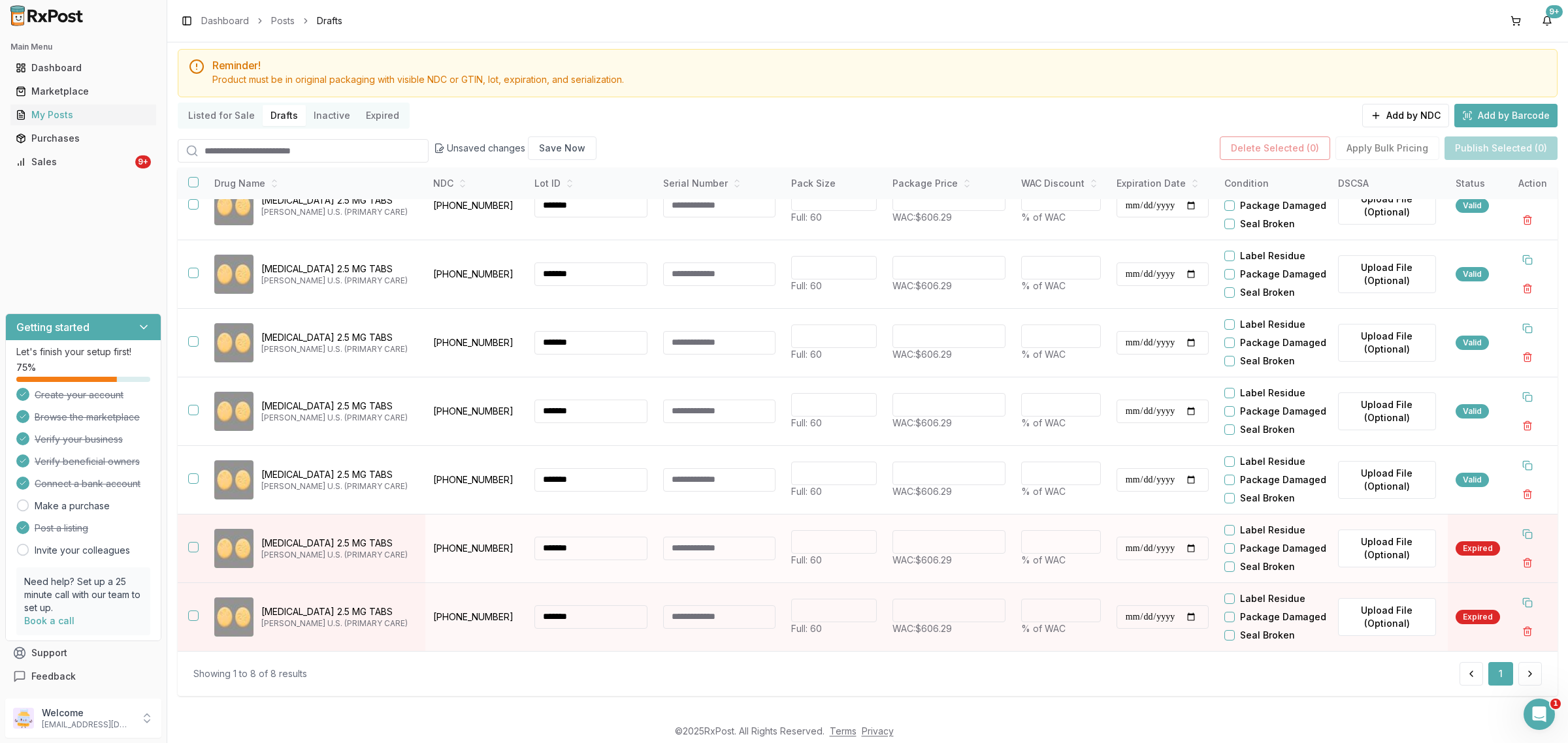
click at [1124, 537] on div at bounding box center [1121, 548] width 8 height 23
click at [1131, 537] on input "**********" at bounding box center [1163, 548] width 92 height 23
type input "**********"
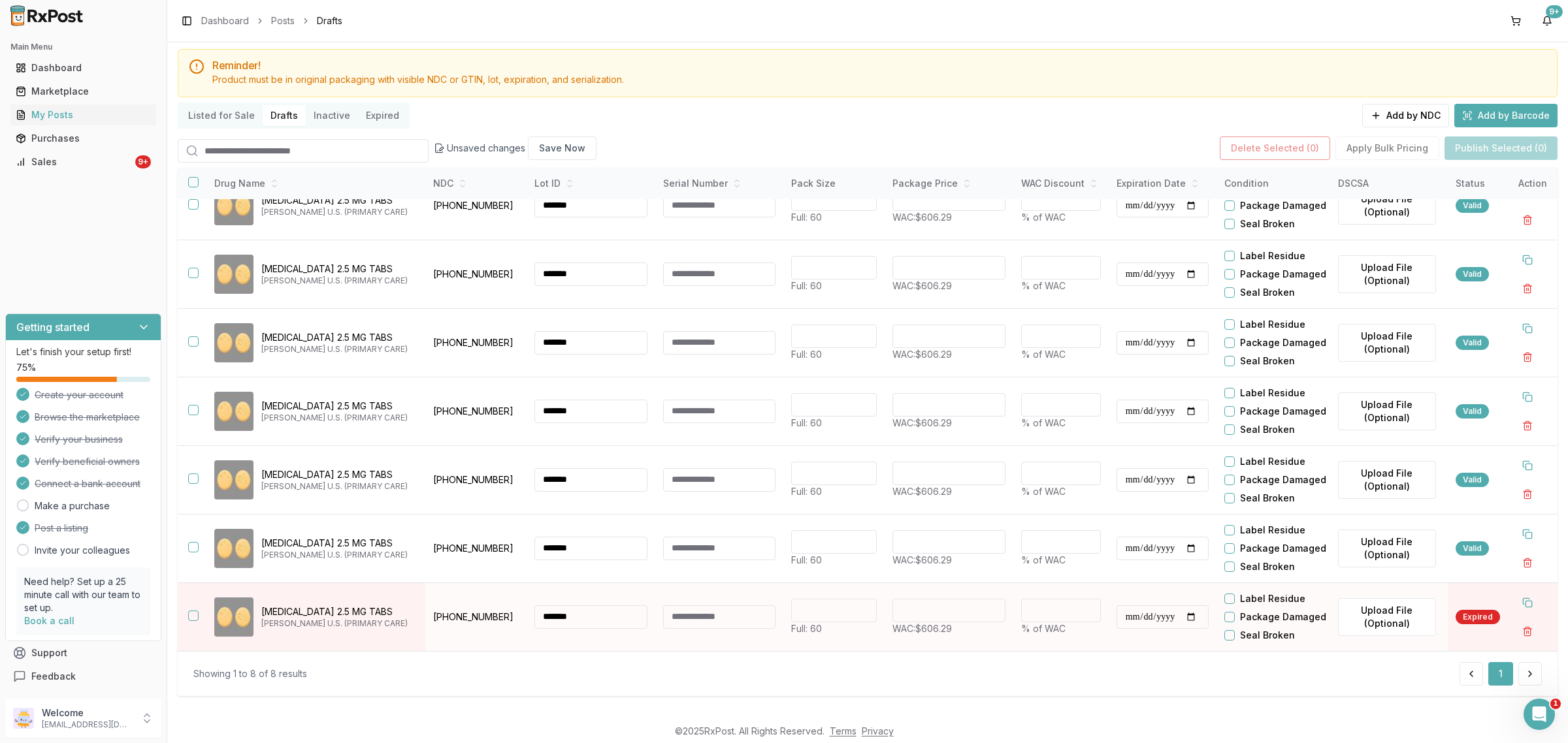
click at [1130, 607] on input "**********" at bounding box center [1163, 617] width 92 height 23
type input "**********"
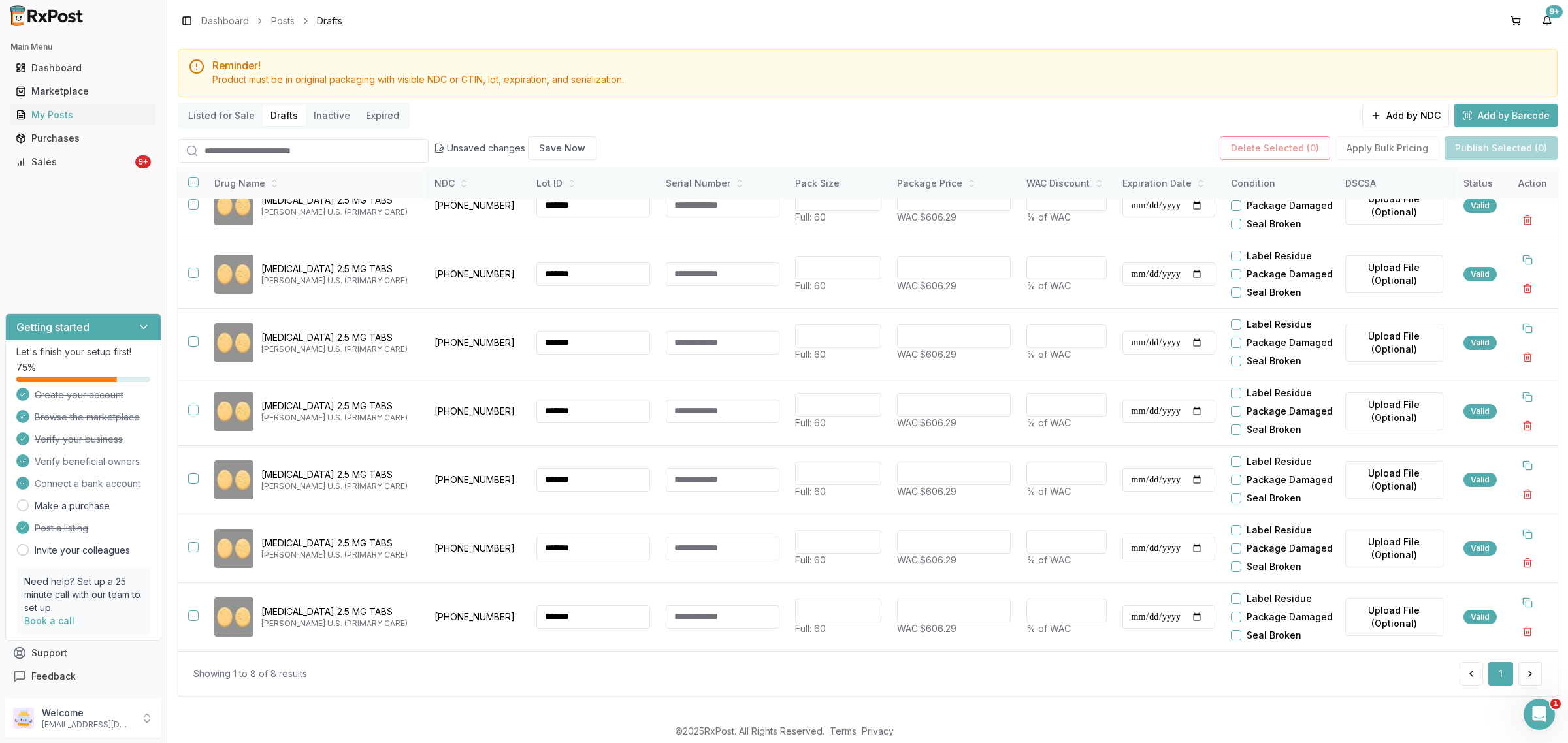
click at [191, 187] on button "button" at bounding box center [193, 182] width 11 height 11
click at [1497, 149] on button "Publish Selected (8)" at bounding box center [1501, 148] width 113 height 23
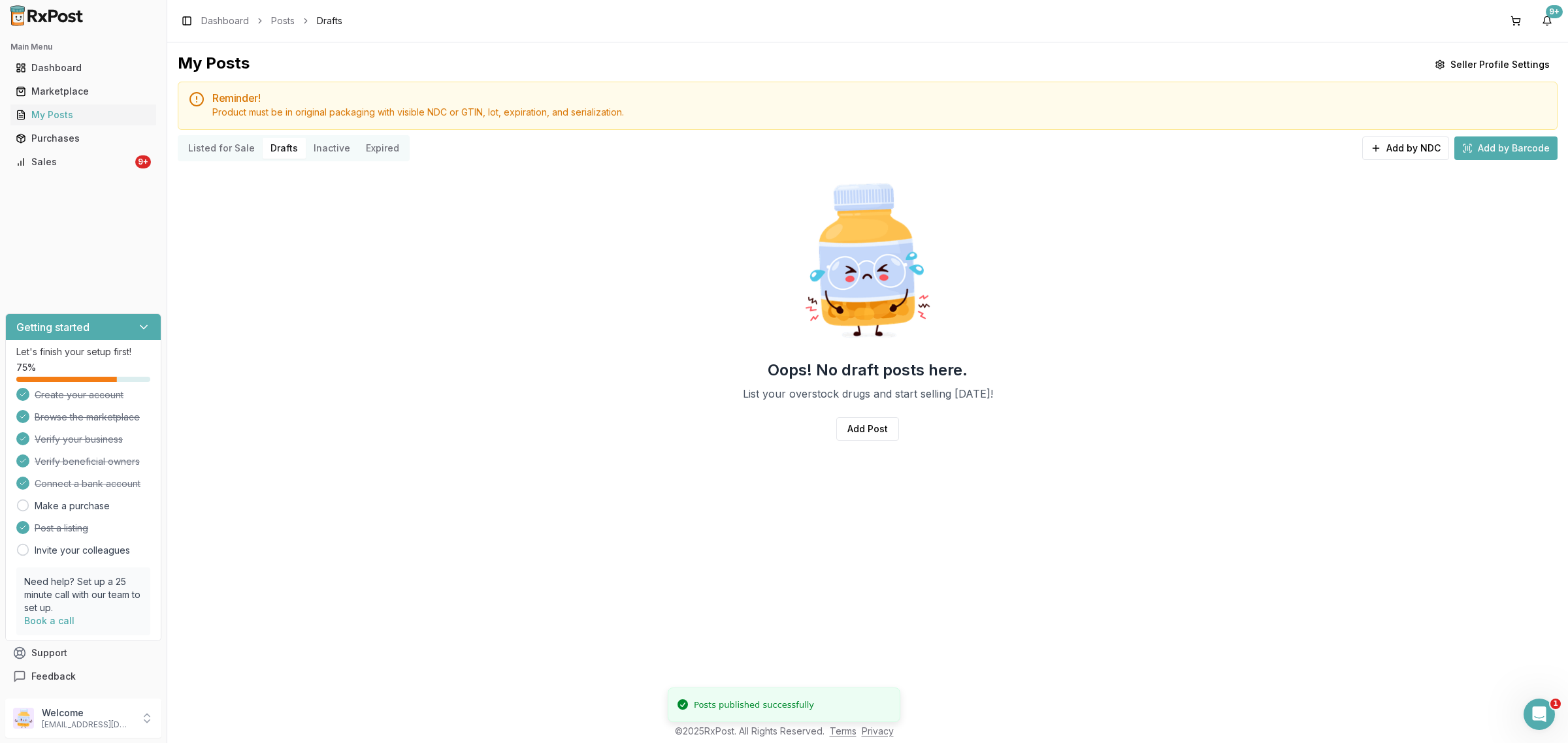
scroll to position [0, 0]
click at [83, 173] on div "Main Menu Dashboard Marketplace My Posts Purchases Sales 9+" at bounding box center [83, 104] width 167 height 146
click at [80, 165] on div "Sales" at bounding box center [74, 162] width 117 height 13
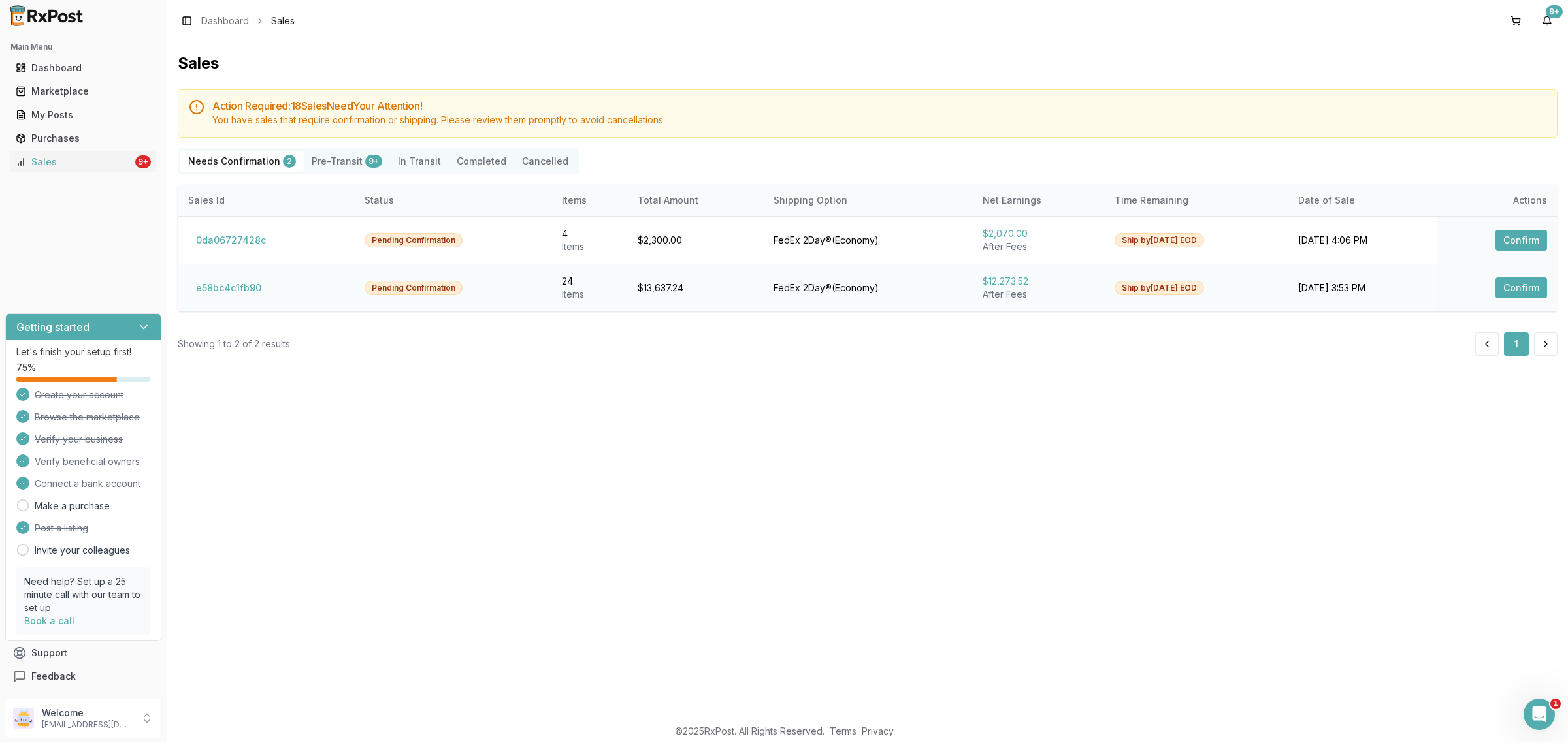
click at [219, 292] on button "e58bc4c1fb90" at bounding box center [229, 288] width 81 height 21
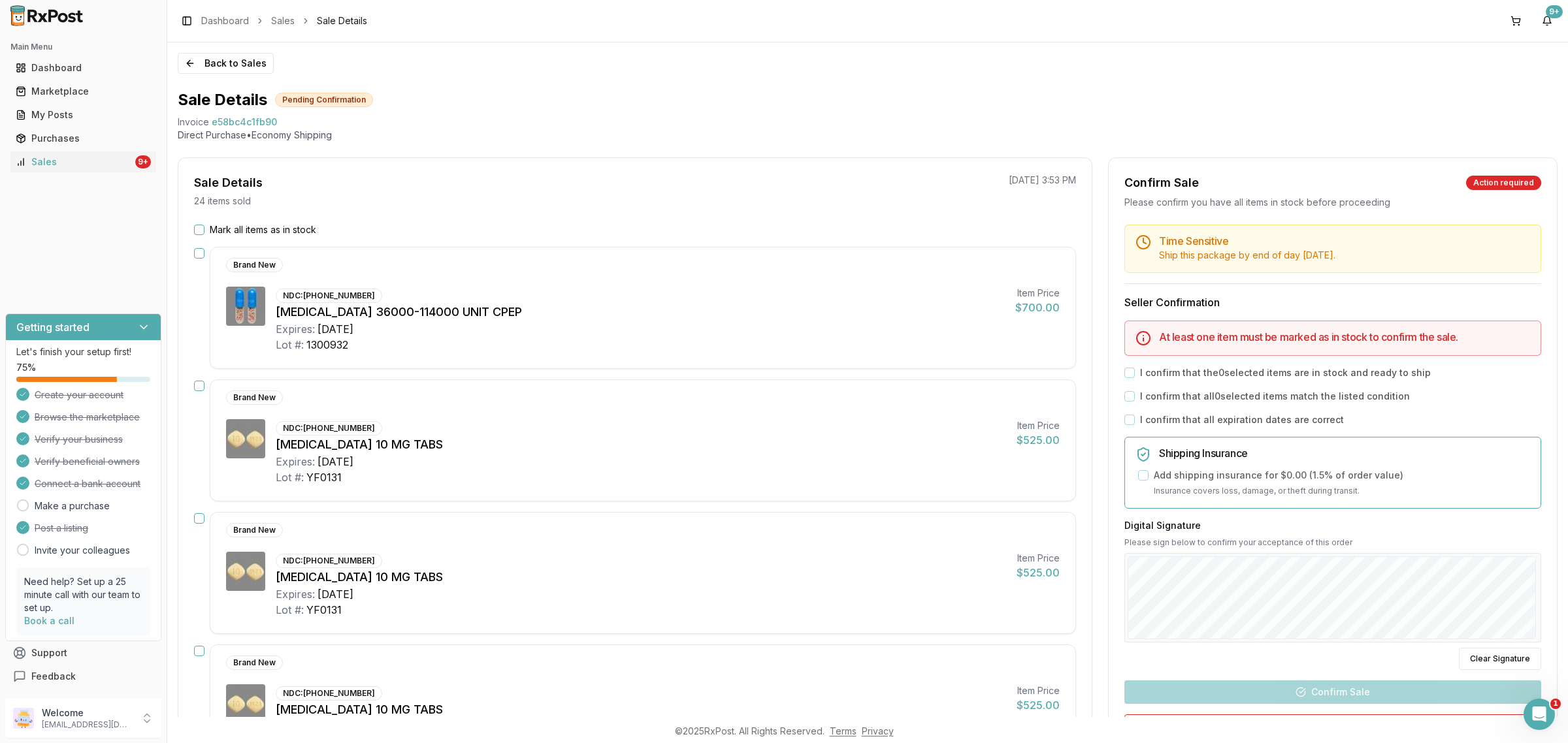
click at [213, 74] on div "Back to Sales Sale Details Pending Confirmation Invoice e58bc4c1fb90 Direct Pur…" at bounding box center [867, 379] width 1400 height 675
click at [203, 70] on button "Back to Sales" at bounding box center [225, 63] width 96 height 21
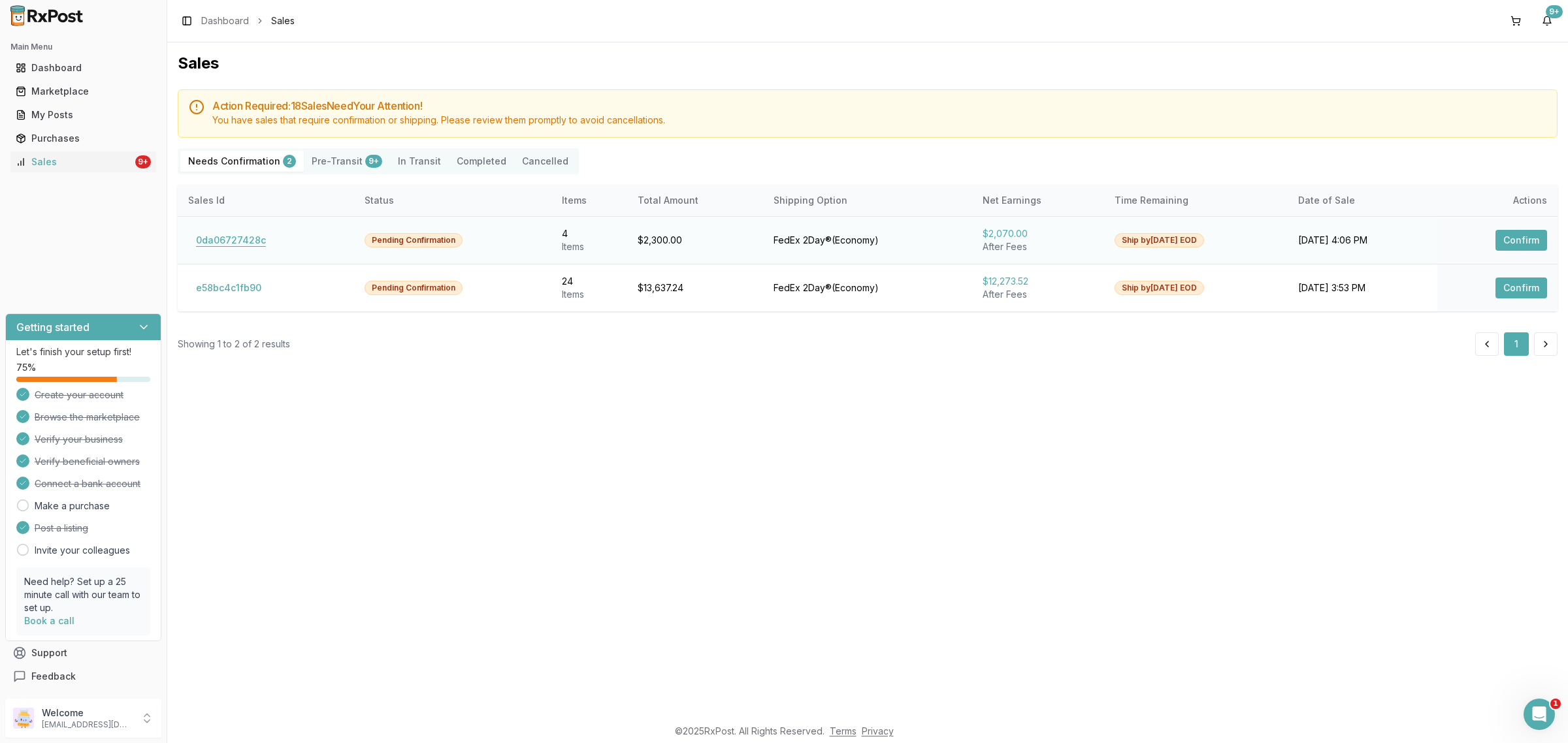
click at [222, 234] on button "0da06727428c" at bounding box center [231, 240] width 86 height 21
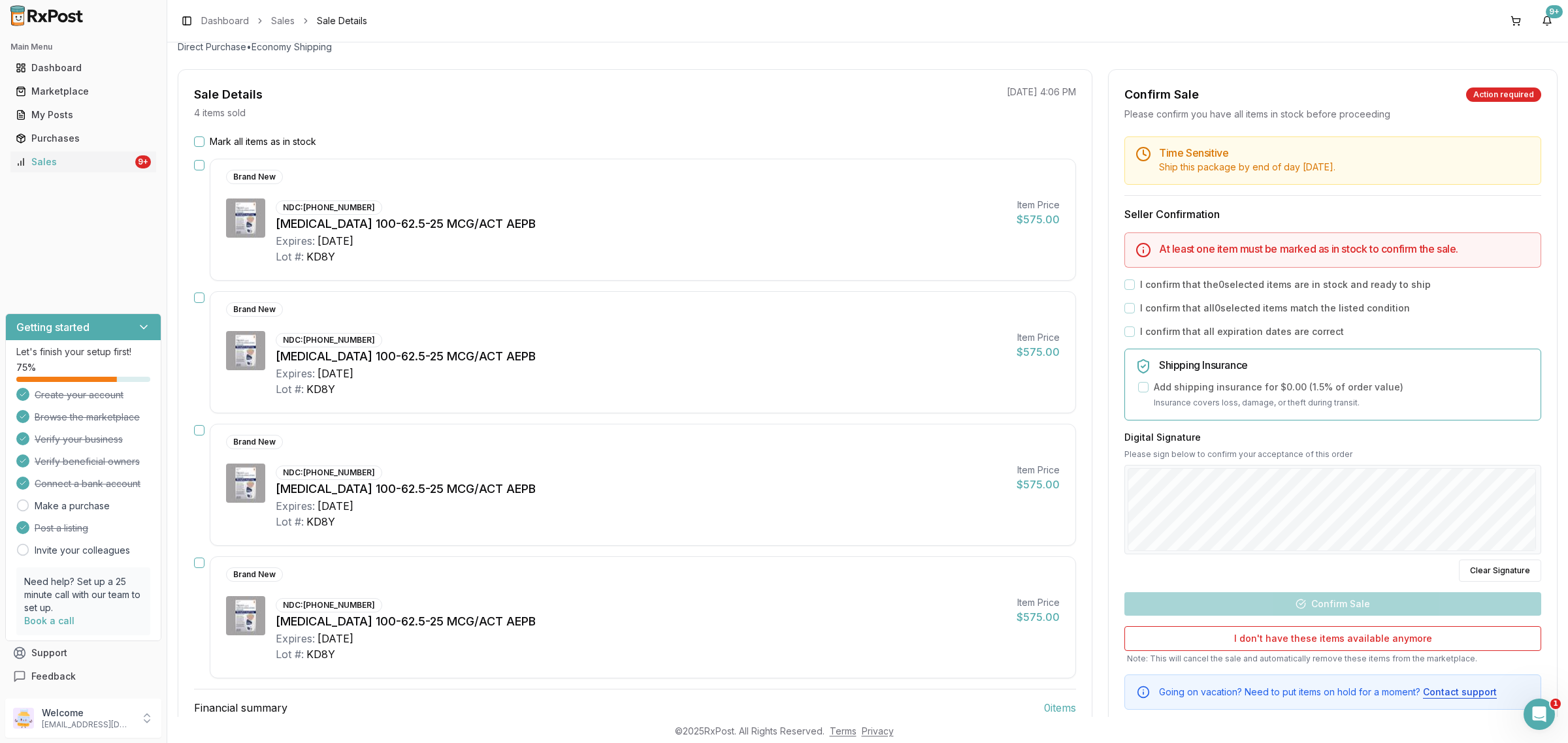
scroll to position [203, 0]
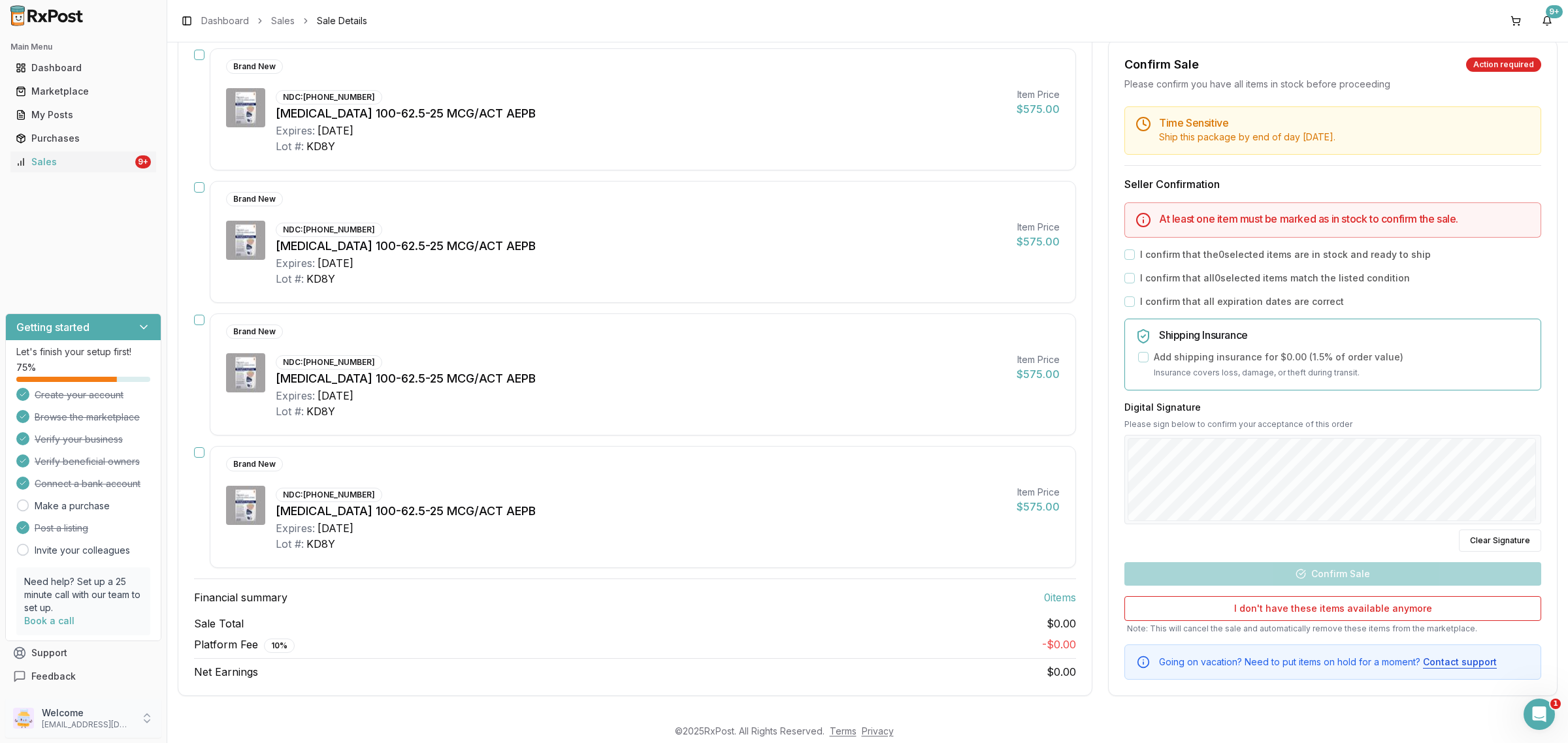
click at [62, 725] on p "dngpharmacy2@gmail.com" at bounding box center [87, 725] width 91 height 11
click at [227, 722] on span "Sign Out" at bounding box center [237, 722] width 124 height 13
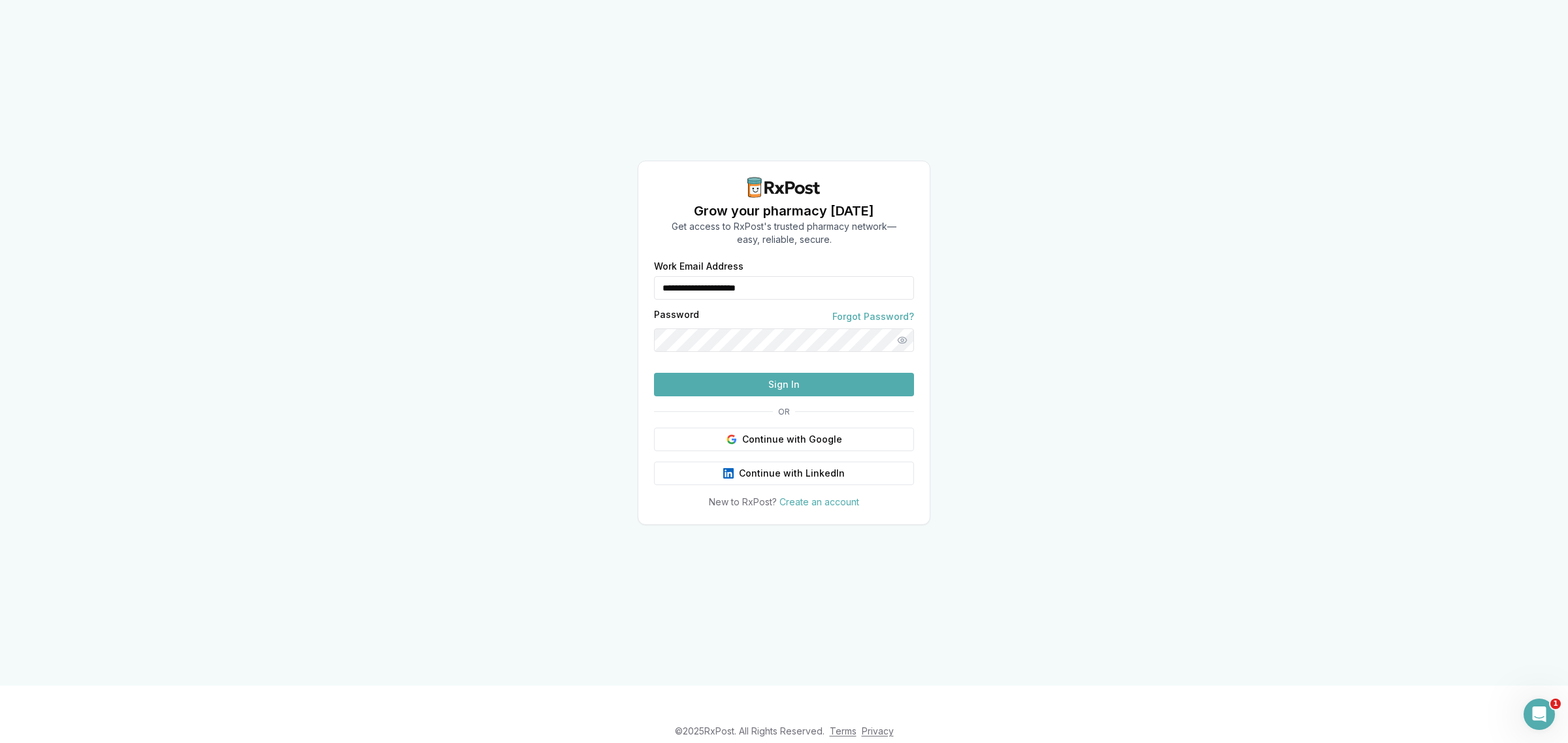
drag, startPoint x: 804, startPoint y: 270, endPoint x: 198, endPoint y: 433, distance: 627.5
click at [468, 358] on div "**********" at bounding box center [784, 343] width 1568 height 686
type input "**********"
click at [781, 397] on button "Sign In" at bounding box center [784, 384] width 260 height 23
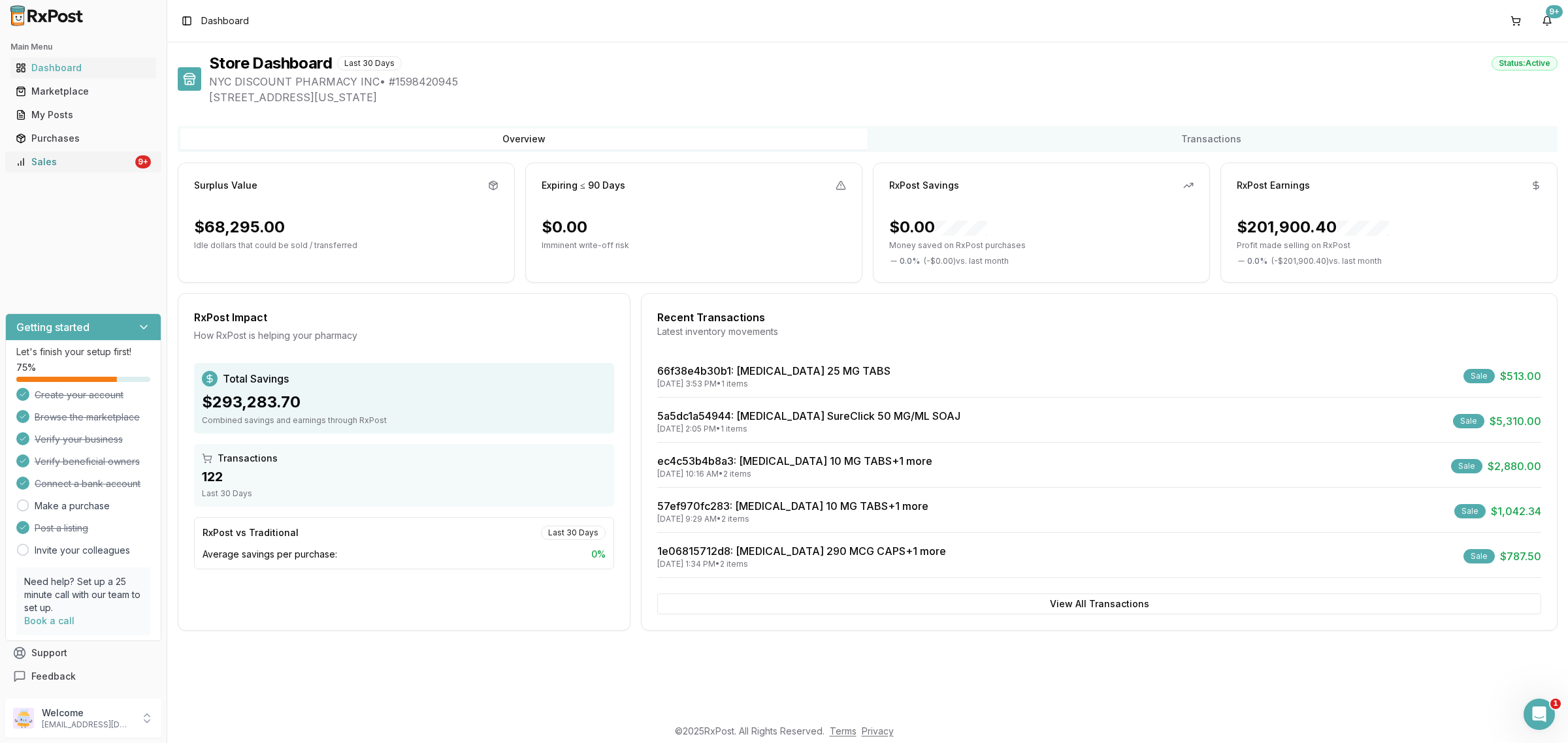
click at [67, 157] on div "Sales" at bounding box center [74, 162] width 117 height 13
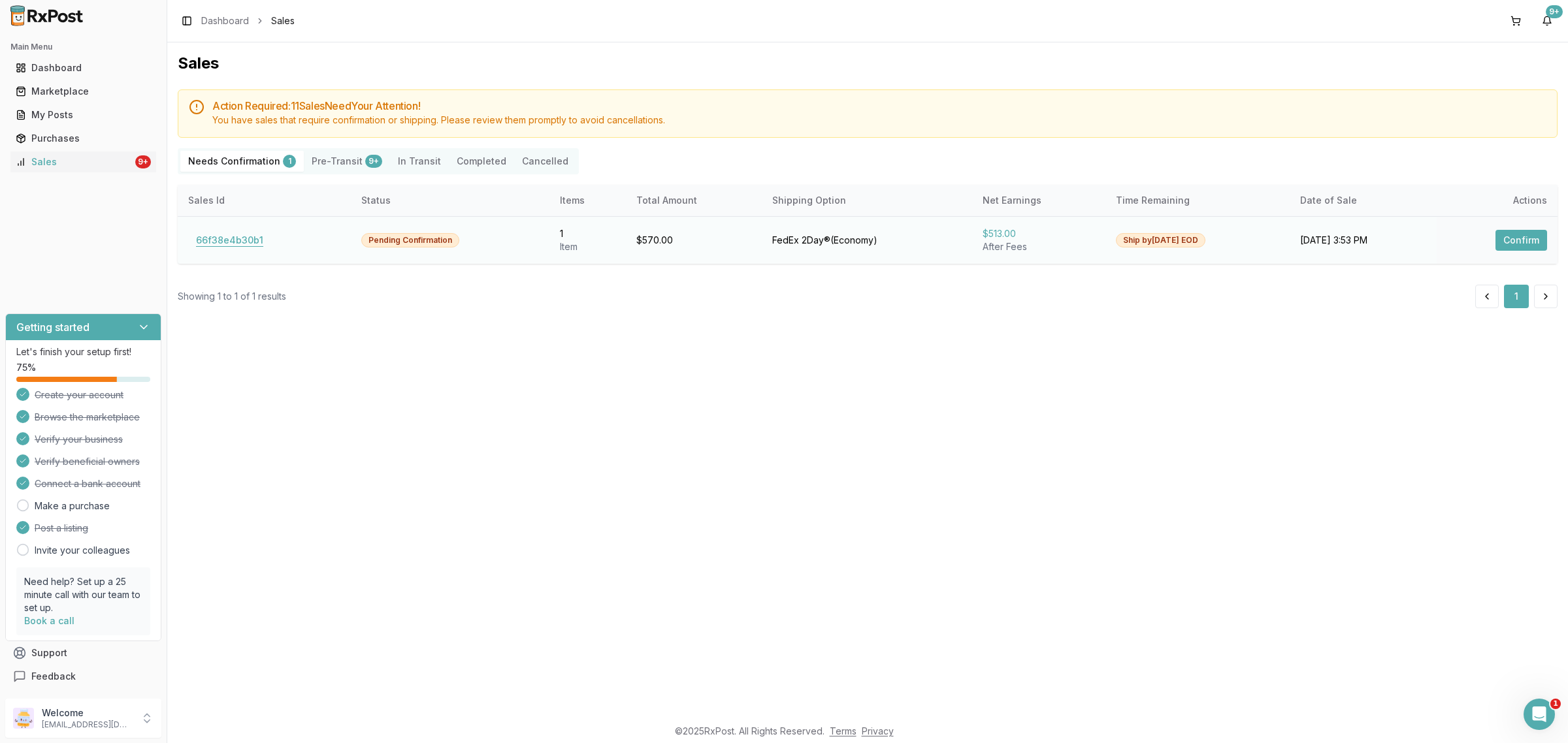
click at [245, 237] on button "66f38e4b30b1" at bounding box center [229, 240] width 83 height 21
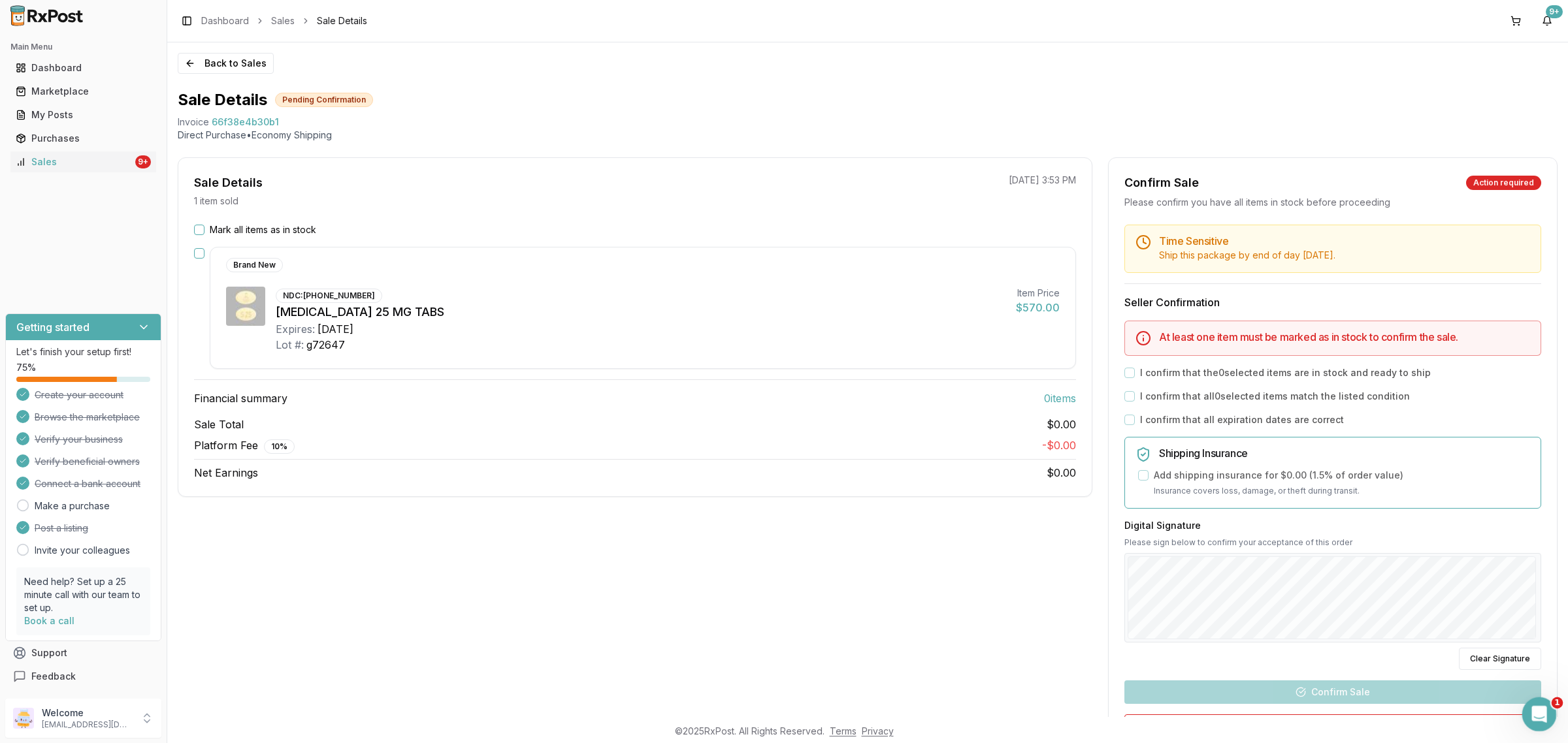
click at [1541, 704] on div "Open Intercom Messenger" at bounding box center [1537, 712] width 43 height 43
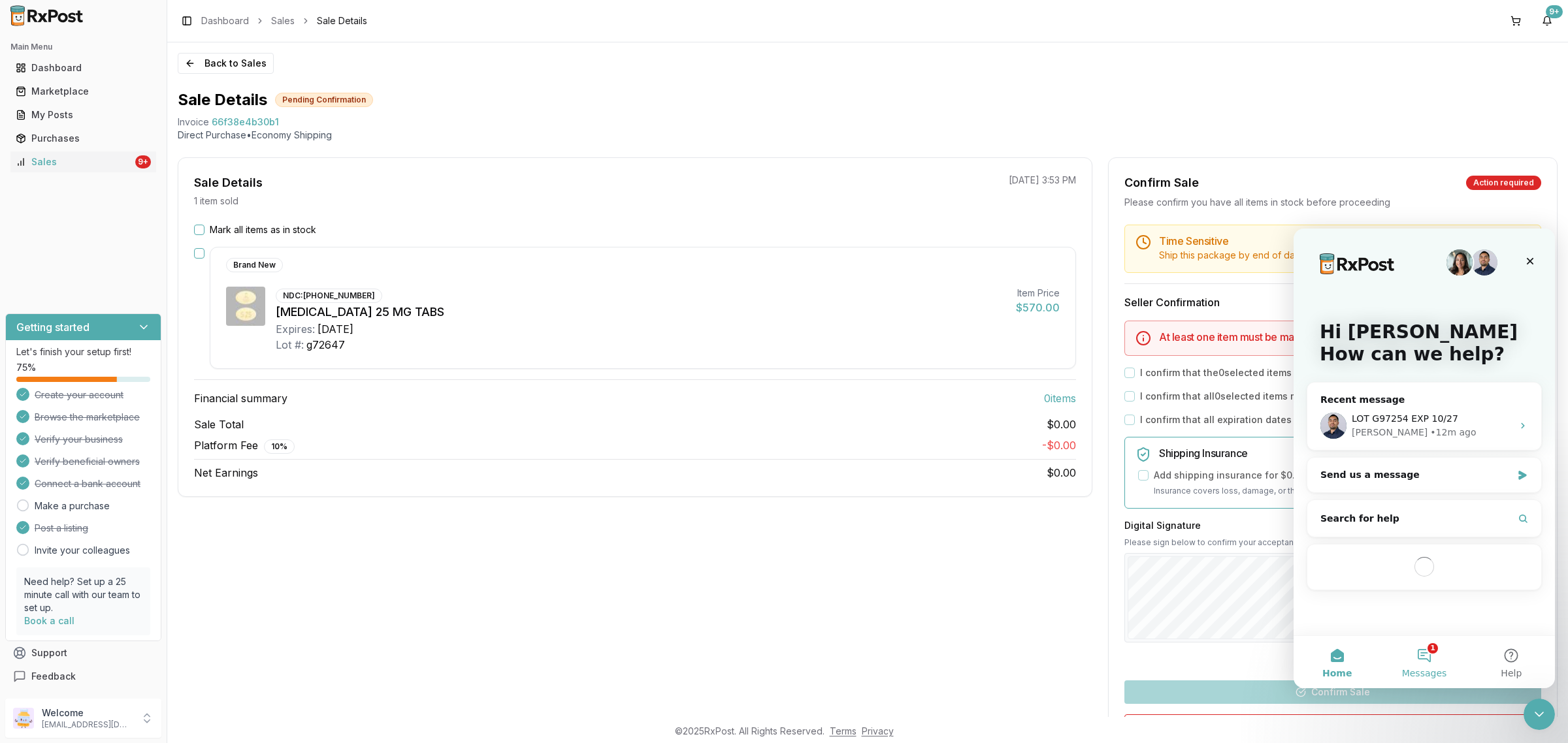
click at [1432, 663] on button "1 Messages" at bounding box center [1424, 662] width 87 height 53
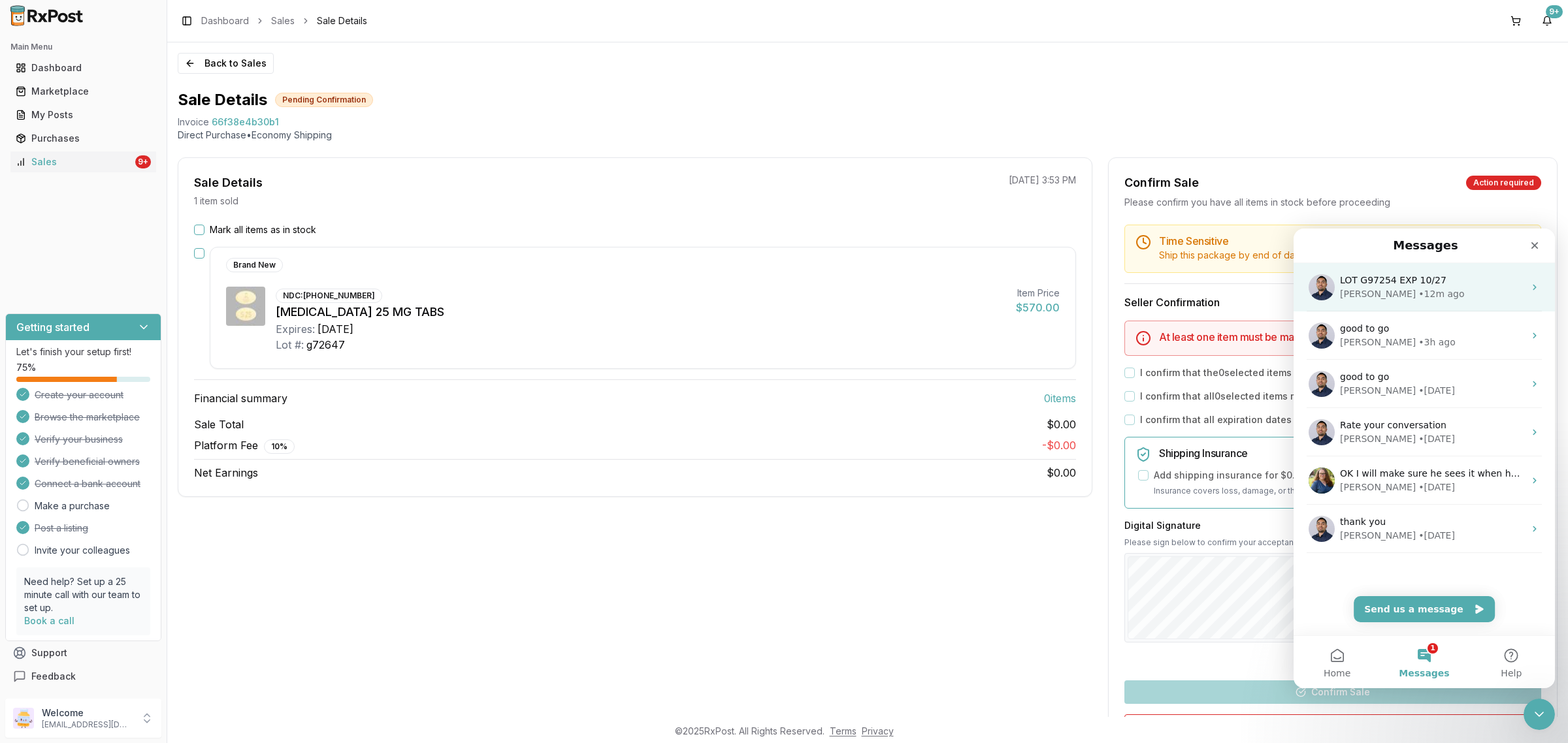
click at [1418, 288] on div "• 12m ago" at bounding box center [1441, 294] width 46 height 14
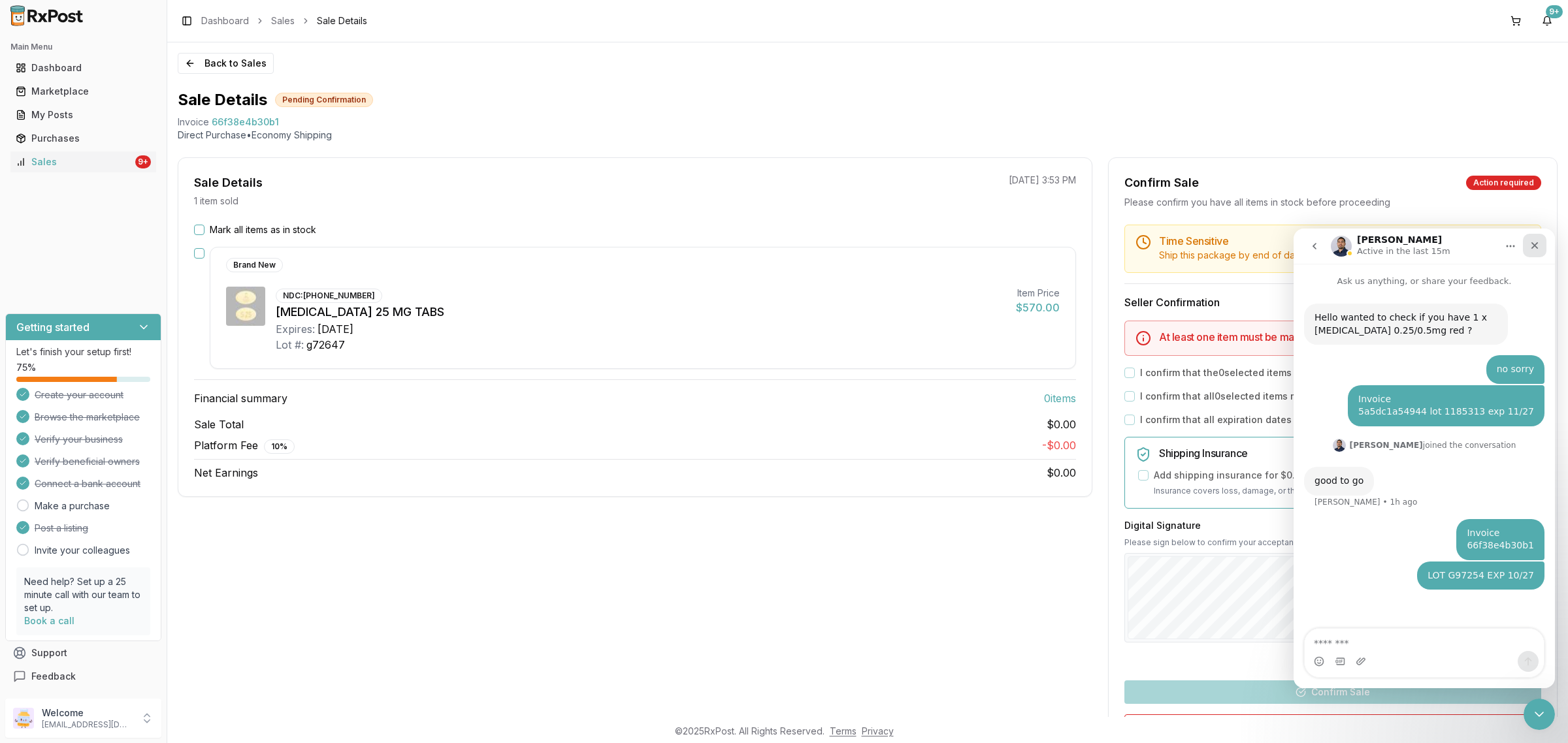
click at [1538, 247] on icon "Close" at bounding box center [1535, 246] width 11 height 11
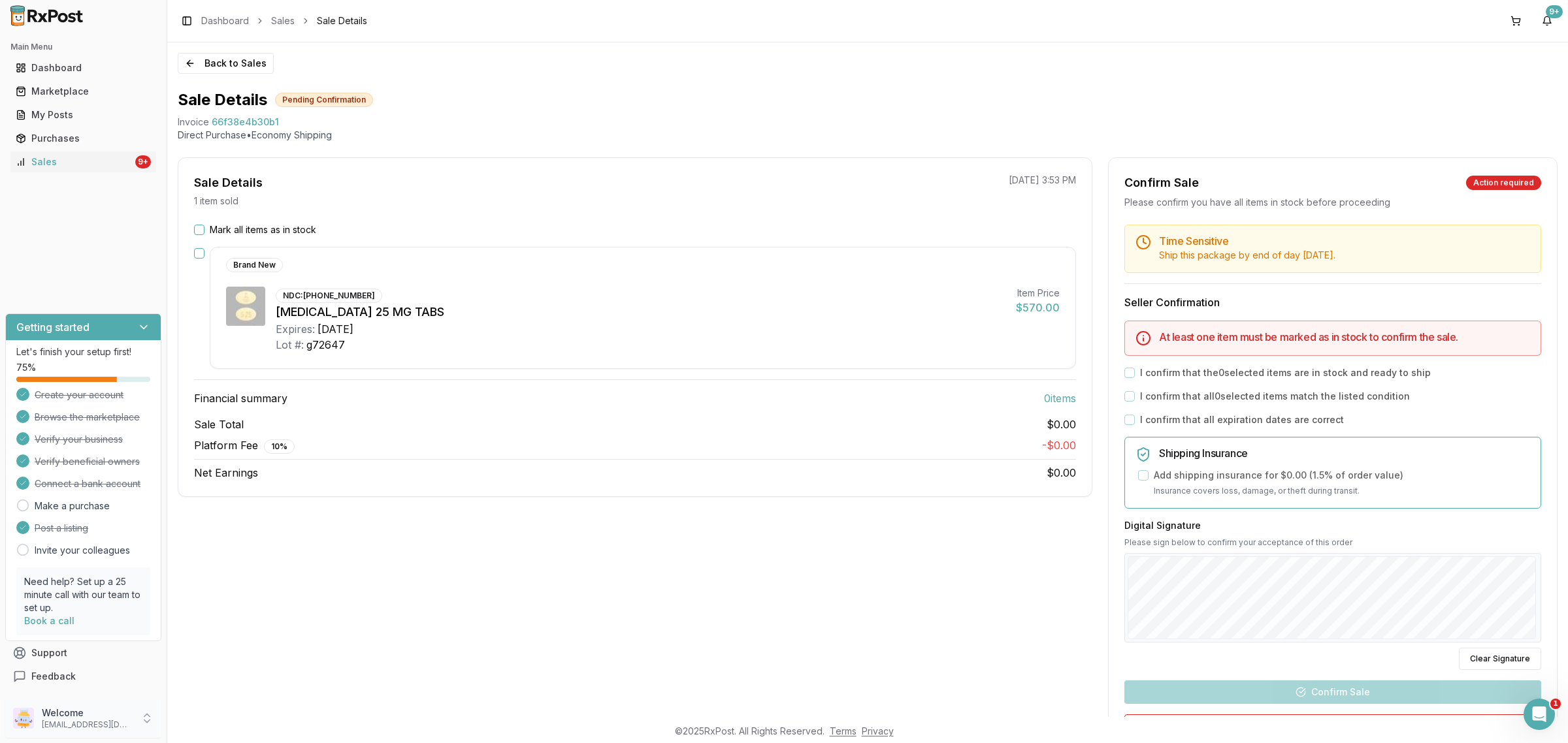
drag, startPoint x: 80, startPoint y: 712, endPoint x: 86, endPoint y: 714, distance: 6.3
click at [80, 713] on p "Welcome" at bounding box center [87, 713] width 91 height 13
click at [288, 713] on button "Sign Out" at bounding box center [237, 721] width 134 height 21
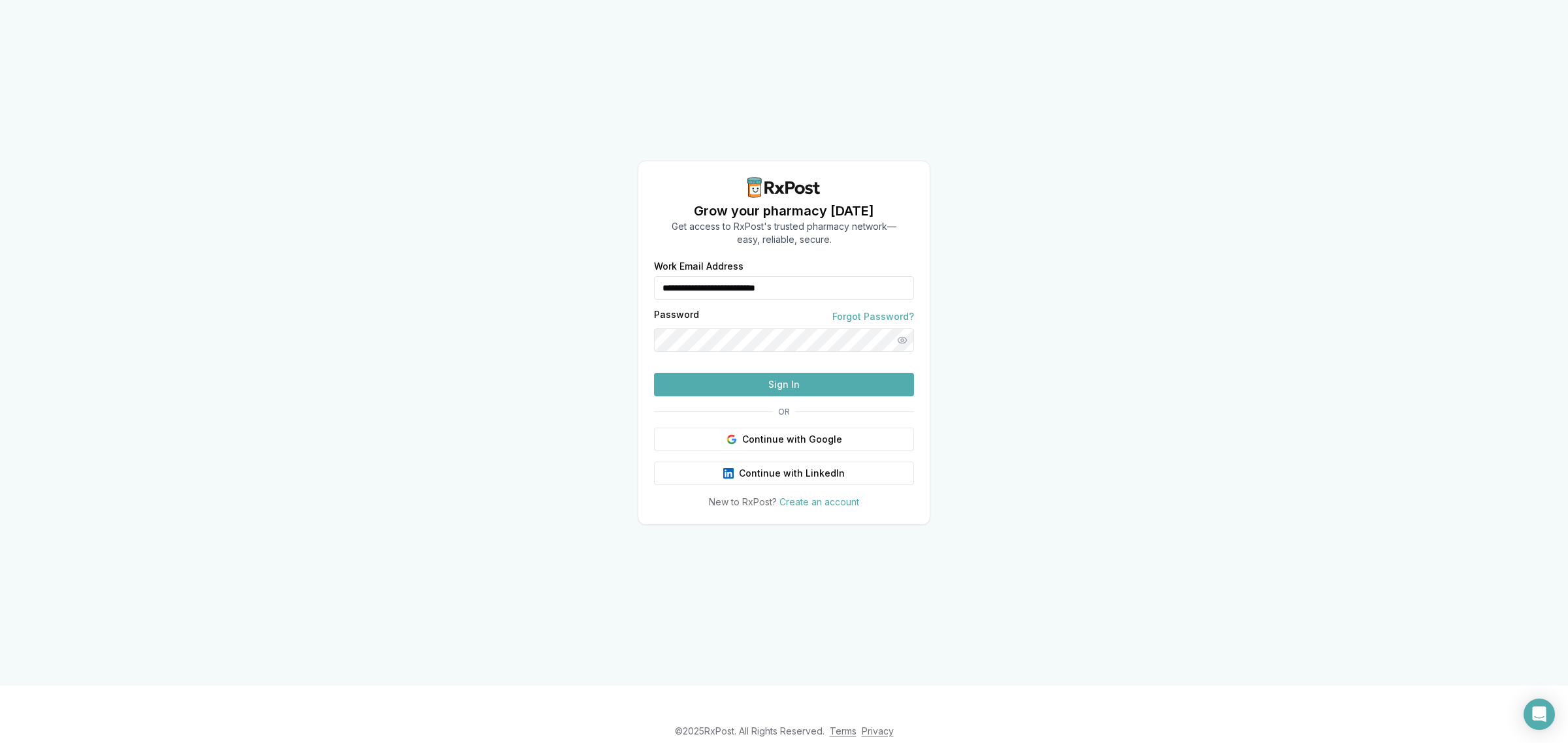
drag, startPoint x: 568, startPoint y: 298, endPoint x: 471, endPoint y: 318, distance: 99.0
click at [464, 318] on div "**********" at bounding box center [784, 343] width 1568 height 686
type input "**********"
click at [798, 397] on button "Sign In" at bounding box center [784, 384] width 260 height 23
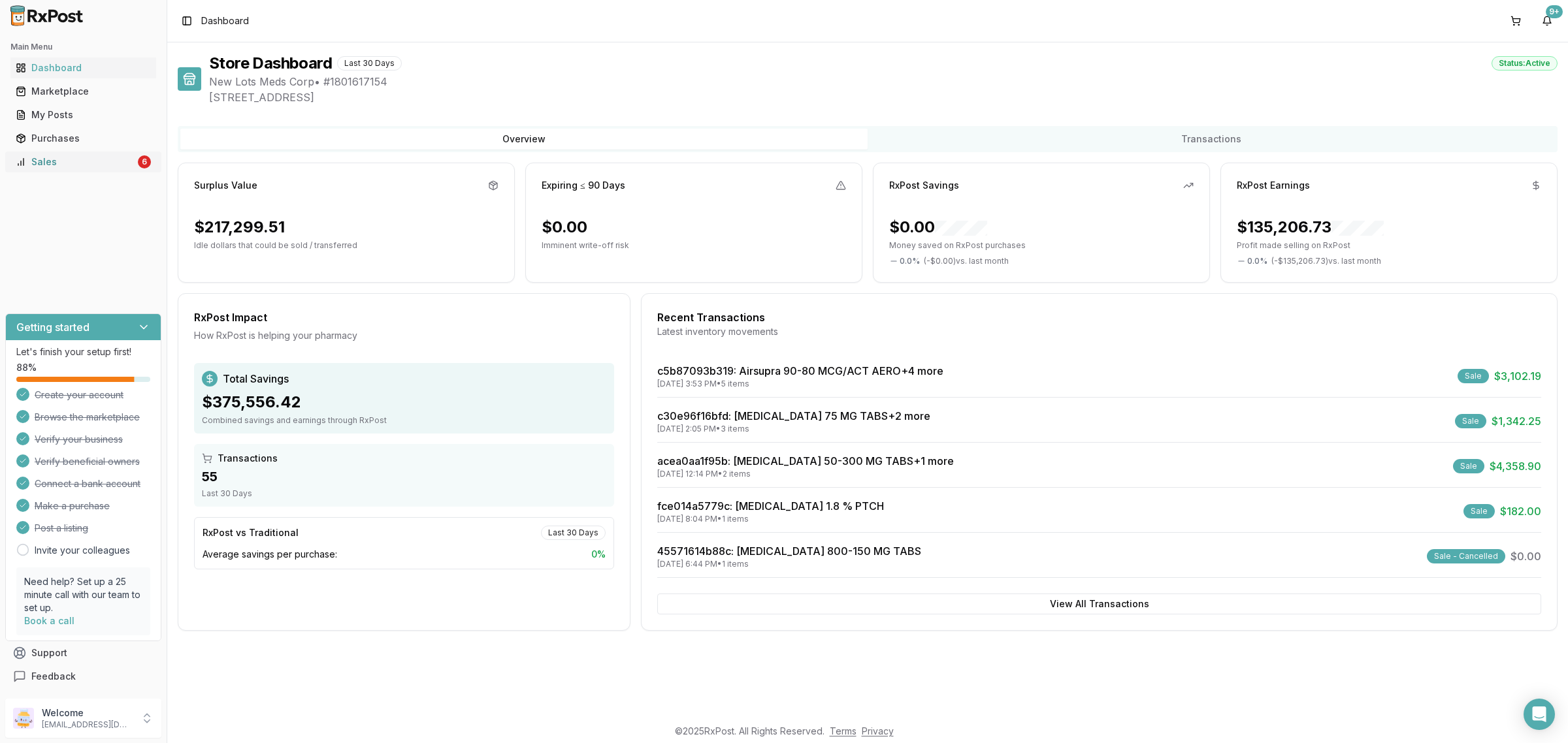
click at [108, 165] on div "Sales" at bounding box center [76, 162] width 120 height 13
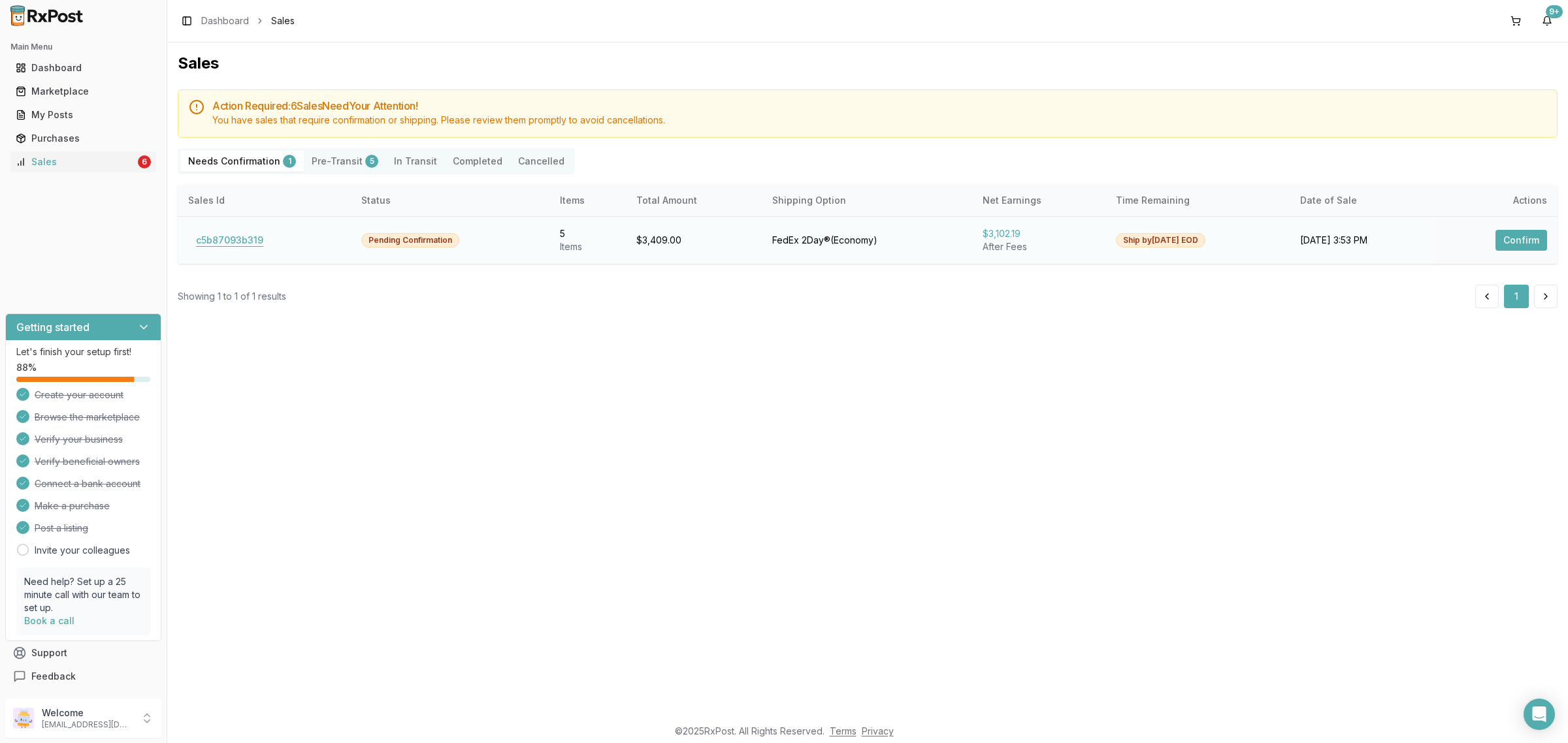
click at [234, 242] on button "c5b87093b319" at bounding box center [229, 240] width 83 height 21
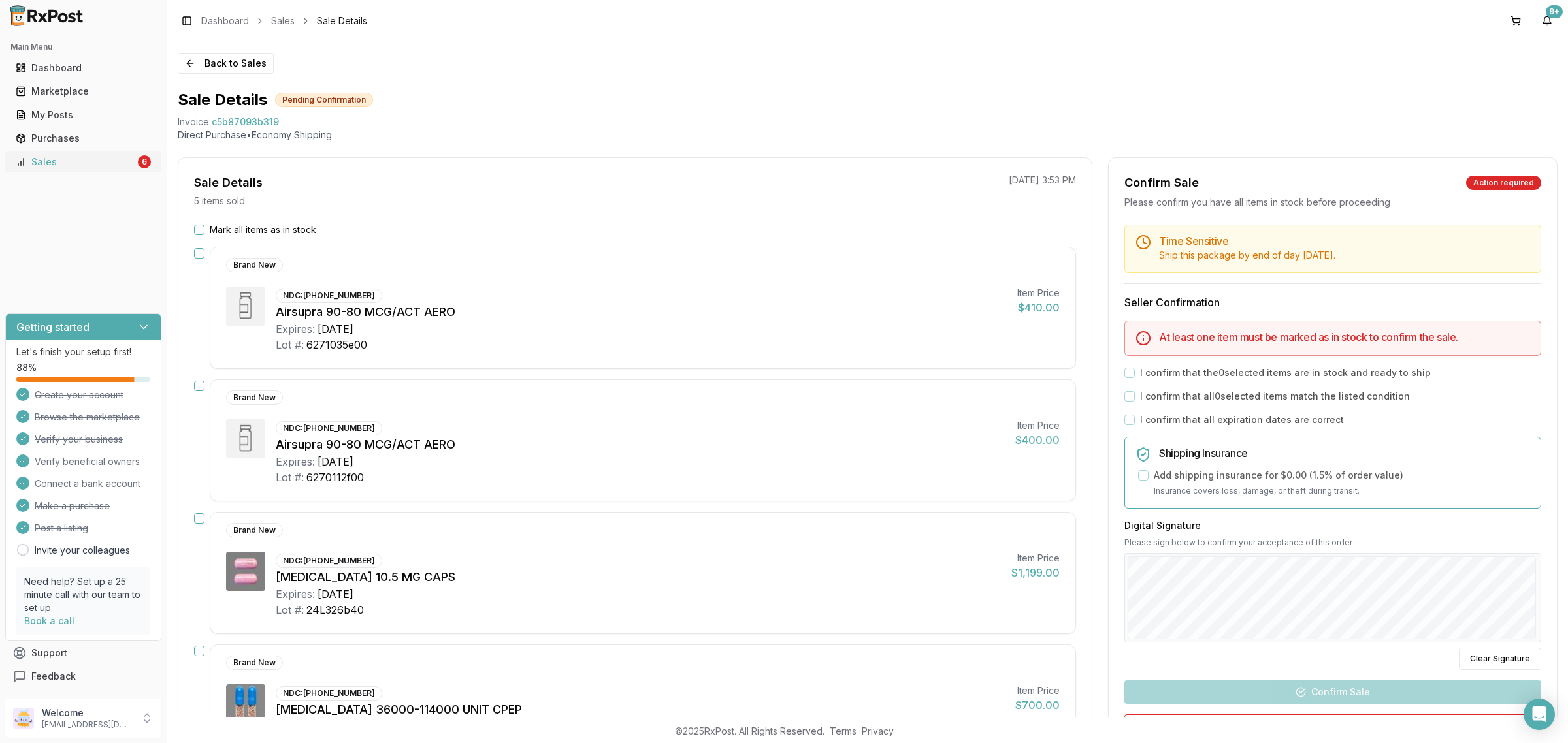
click at [110, 156] on link "Sales 6" at bounding box center [83, 161] width 146 height 23
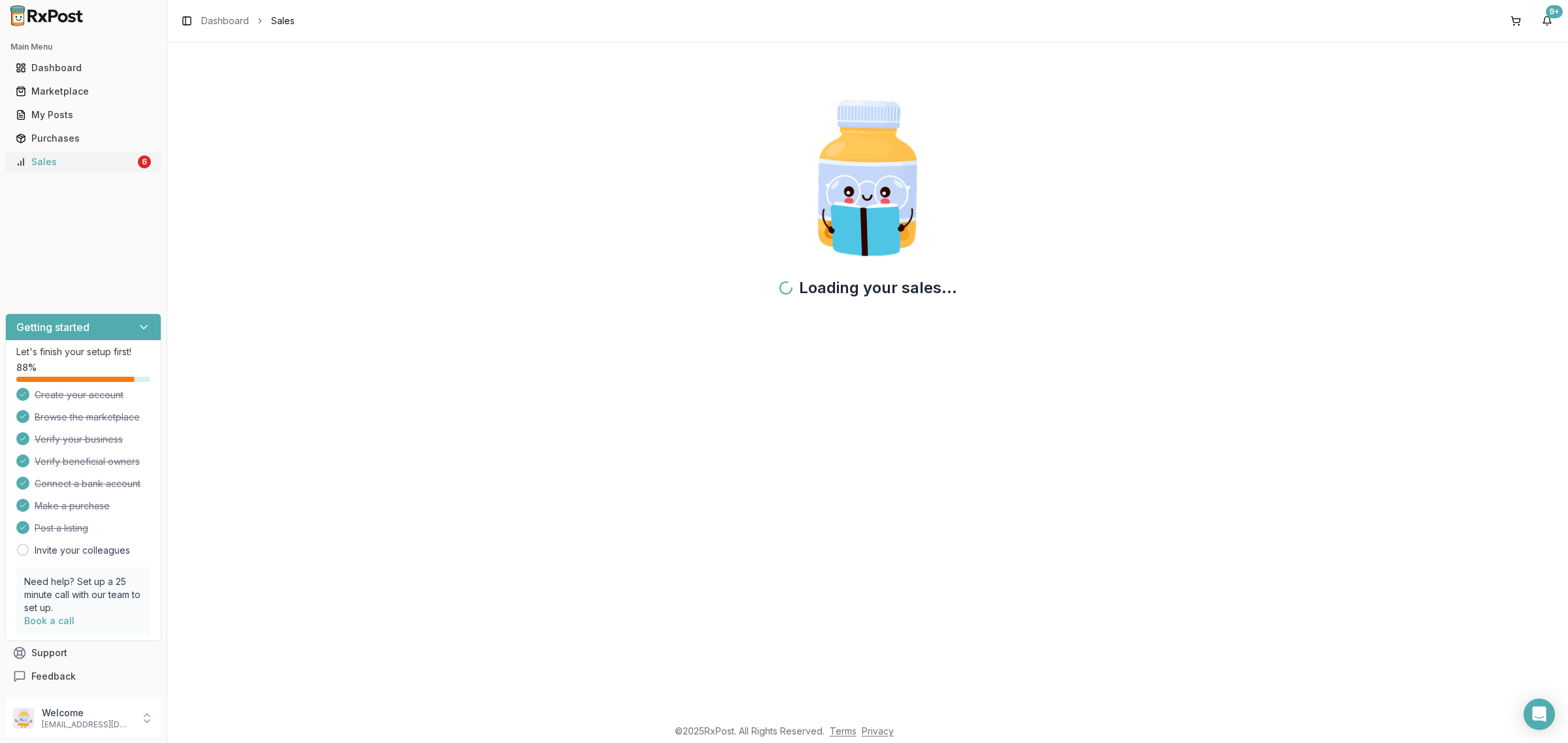
click at [112, 164] on div "Sales" at bounding box center [76, 162] width 120 height 13
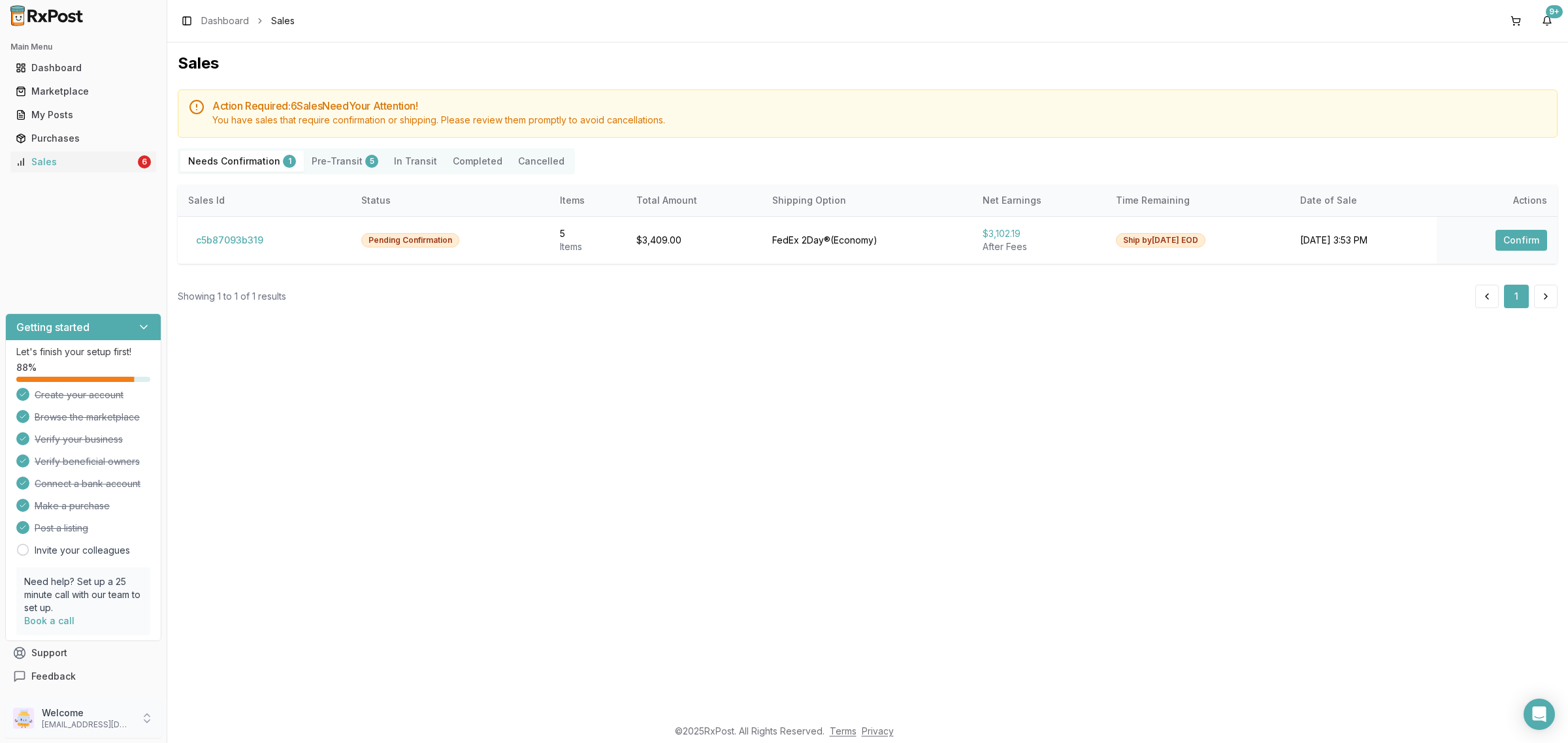
drag, startPoint x: 106, startPoint y: 717, endPoint x: 113, endPoint y: 718, distance: 7.1
click at [106, 719] on p "Welcome" at bounding box center [87, 713] width 91 height 13
click at [203, 730] on button "Sign Out" at bounding box center [237, 721] width 134 height 21
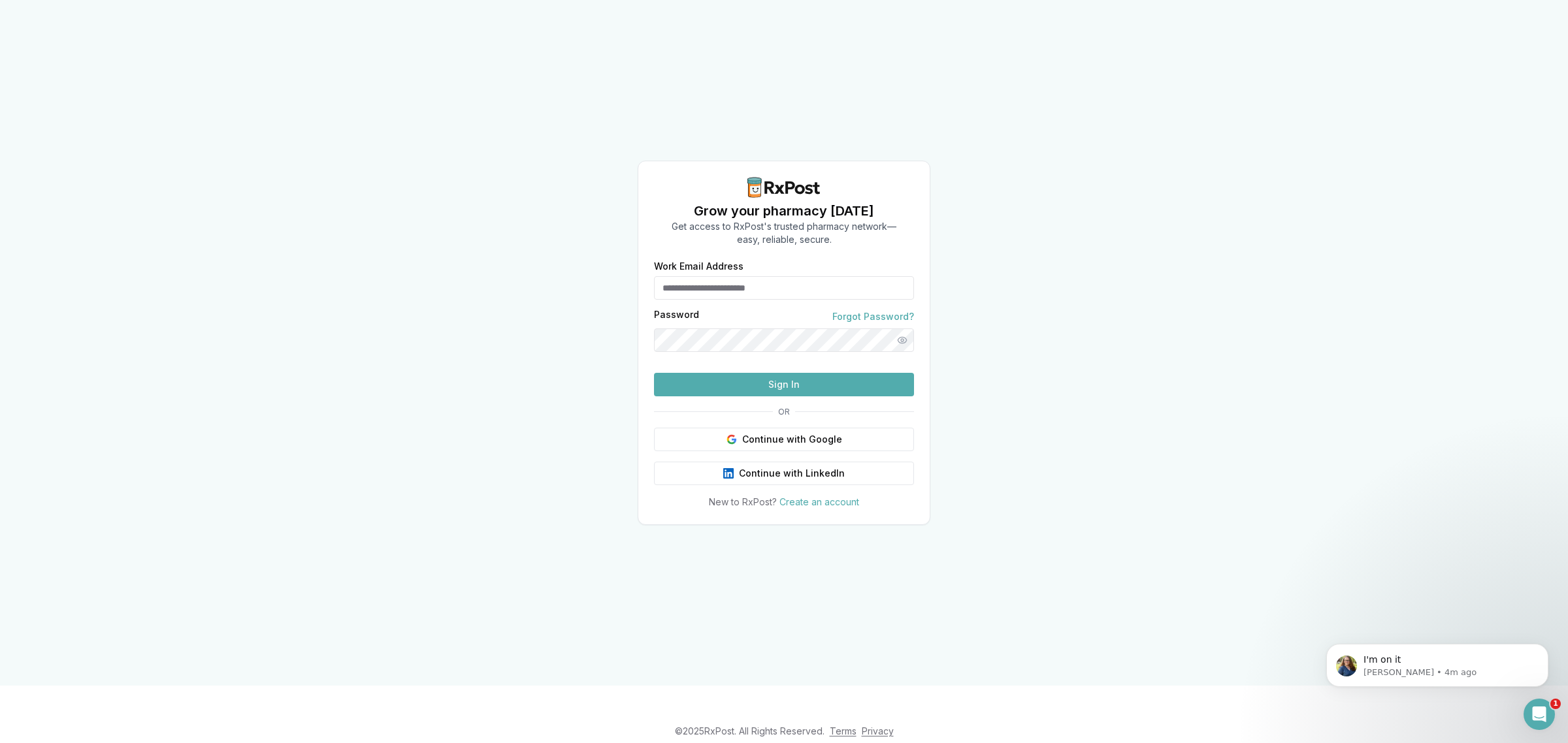
type input "**********"
click at [765, 397] on button "Sign In" at bounding box center [784, 384] width 260 height 23
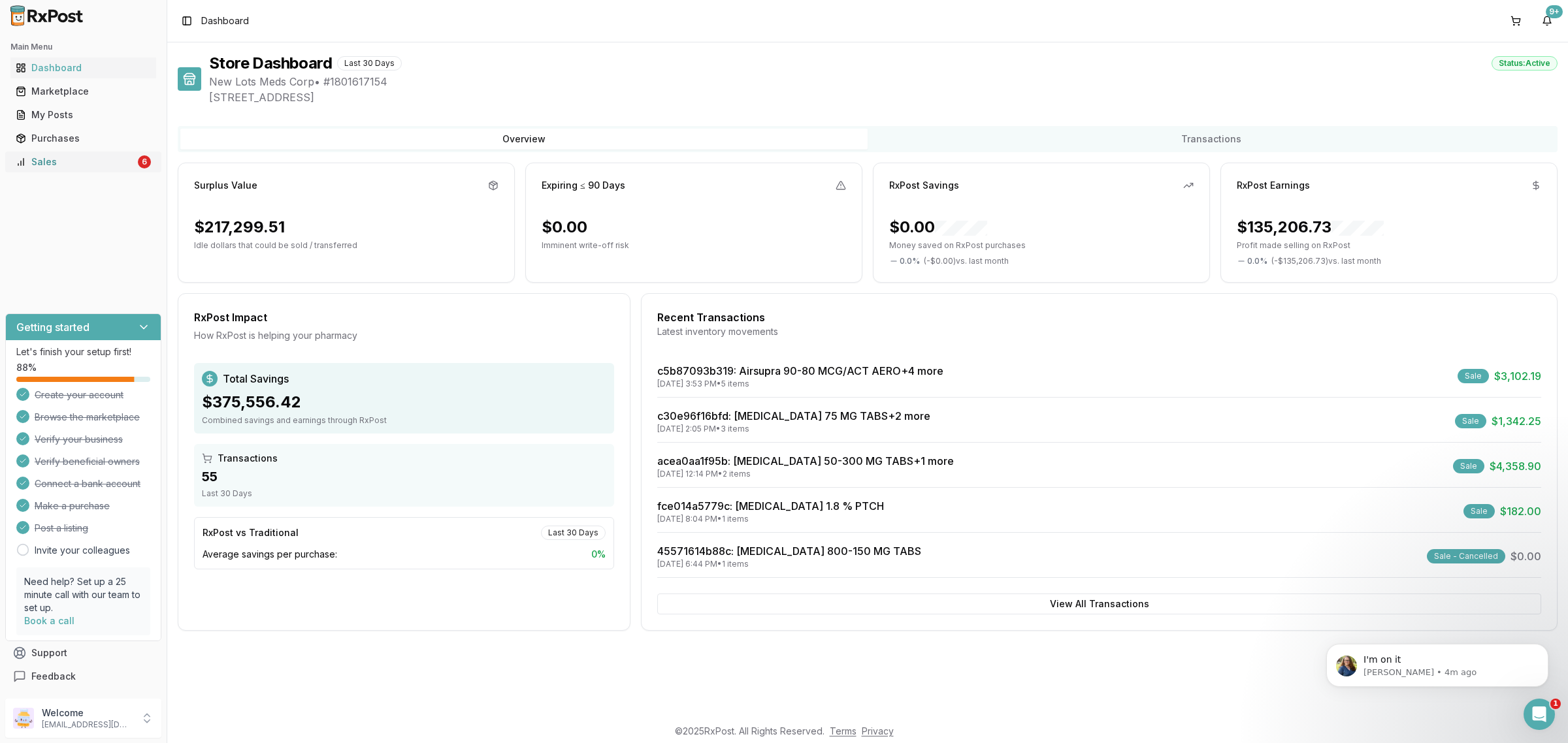
click at [124, 171] on link "Sales 6" at bounding box center [83, 161] width 146 height 23
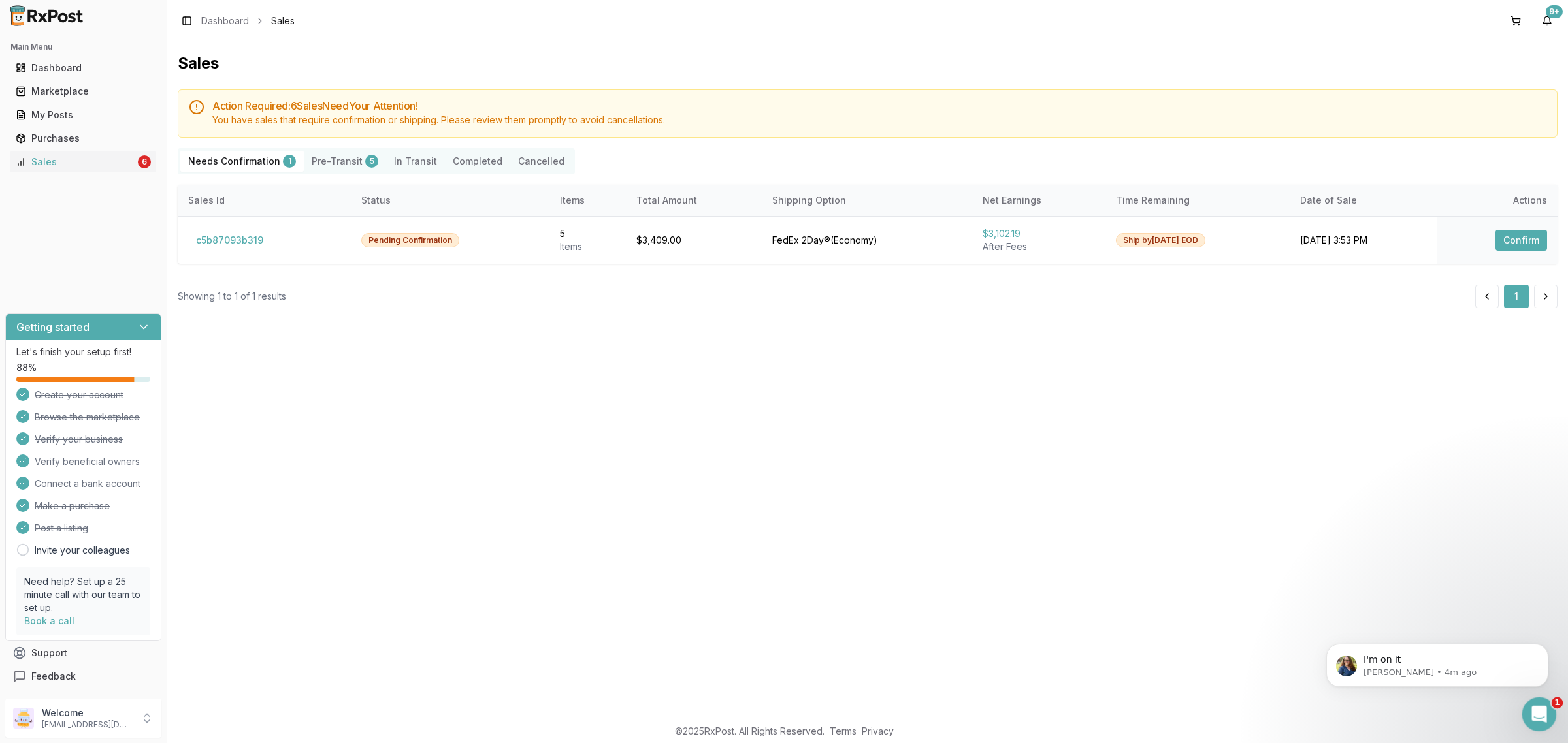
click at [1553, 708] on html at bounding box center [1537, 712] width 31 height 31
click at [1541, 710] on icon "Open Intercom Messenger" at bounding box center [1537, 712] width 21 height 21
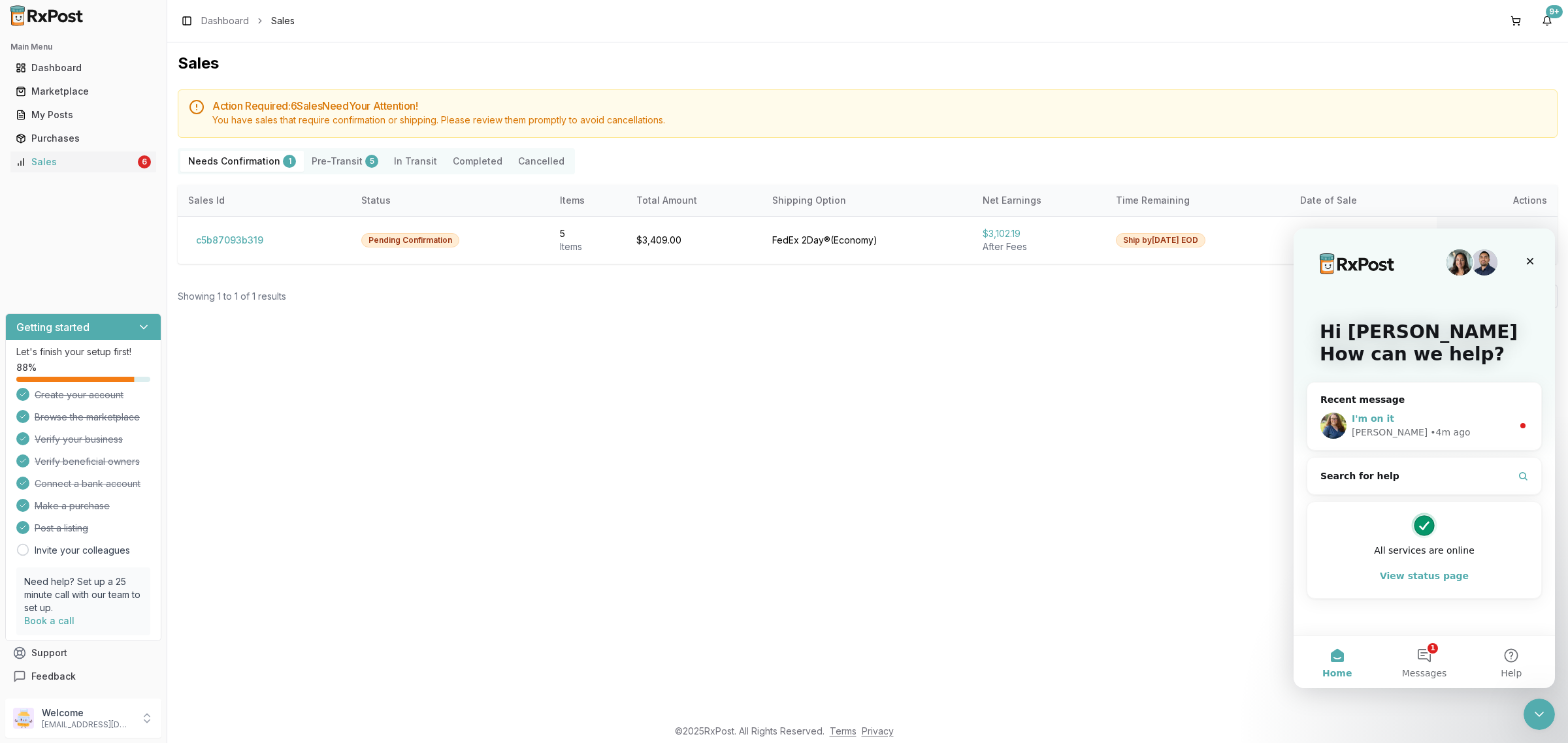
click at [1405, 415] on div "I'm on it" at bounding box center [1432, 419] width 161 height 14
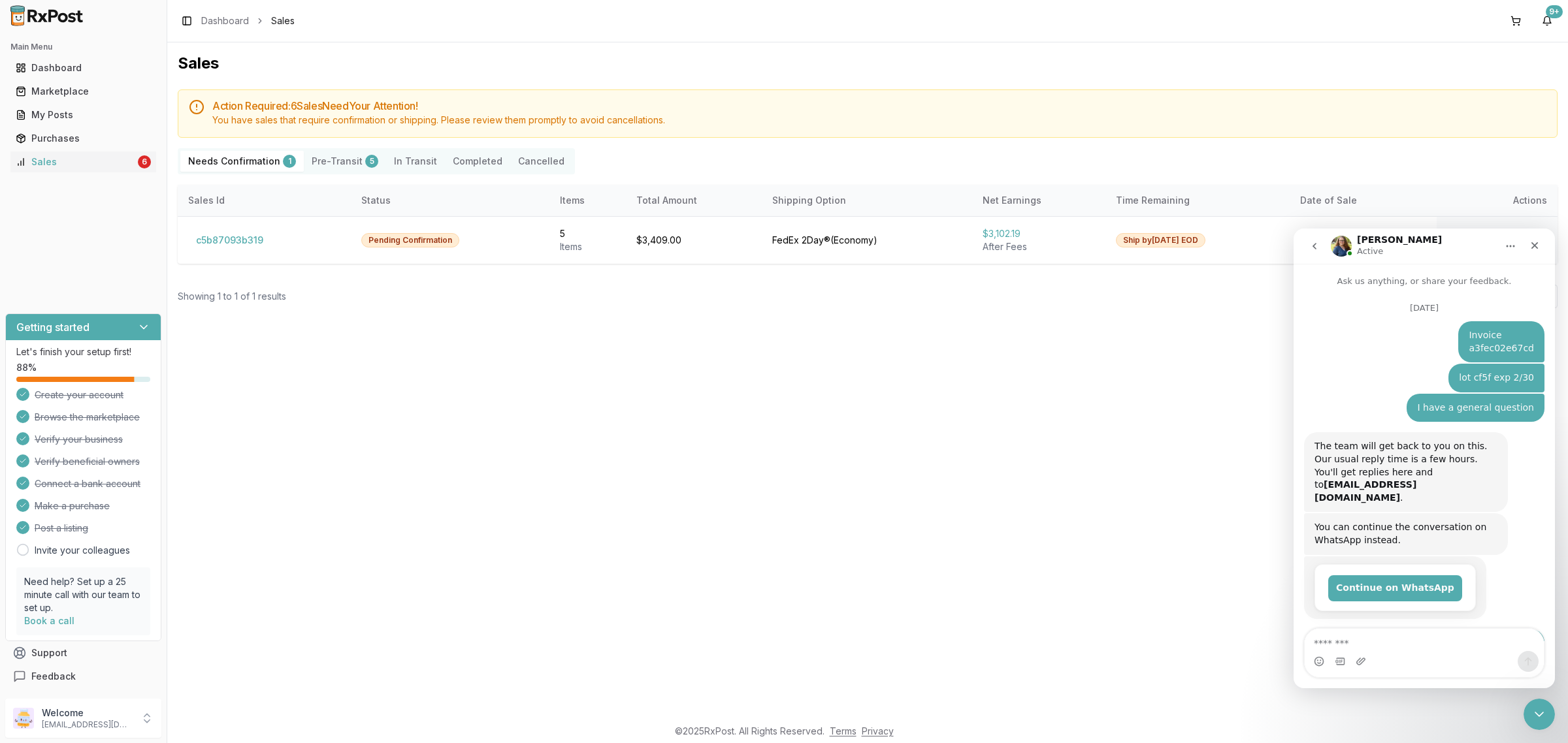
scroll to position [56, 0]
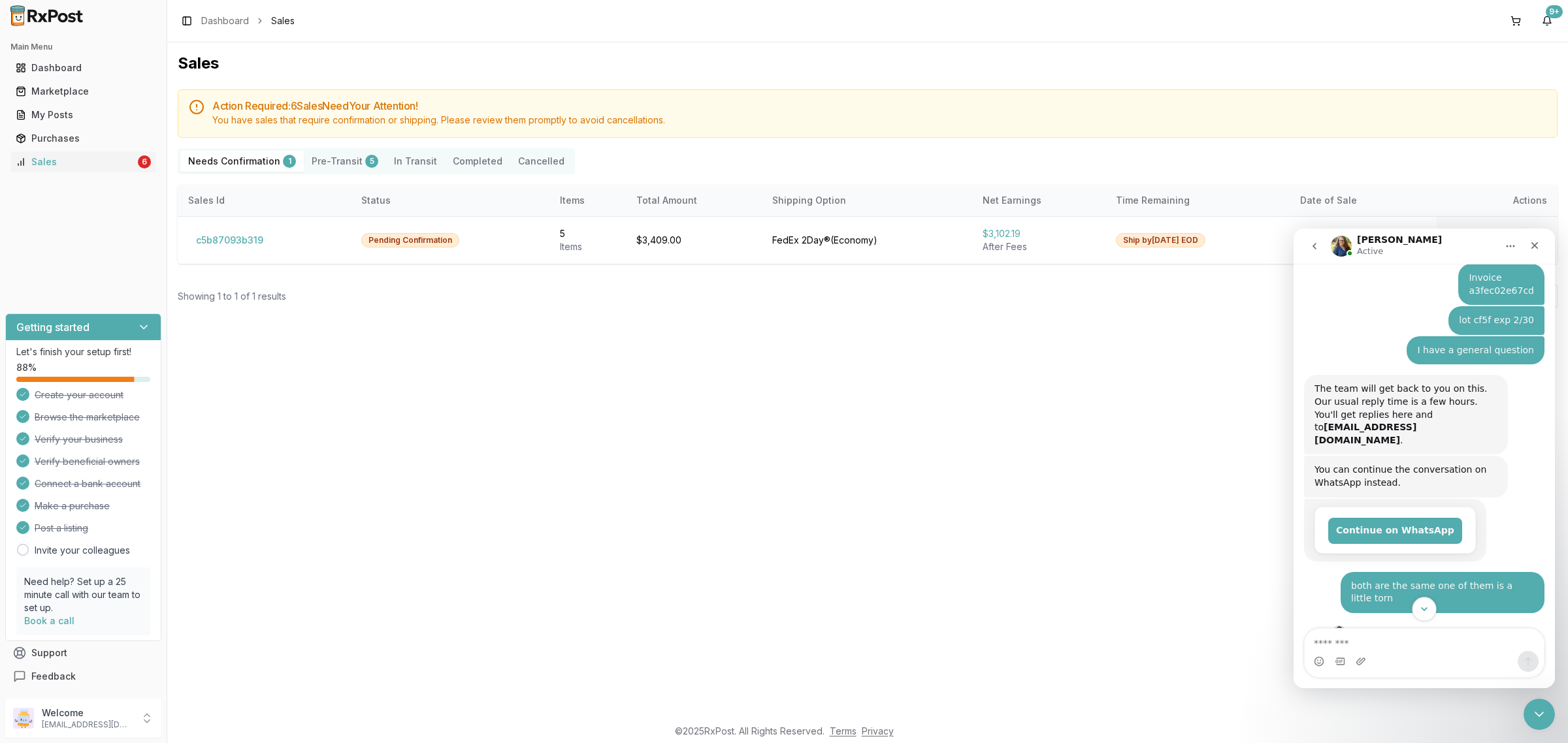
click at [1425, 607] on icon "Scroll to bottom" at bounding box center [1424, 609] width 12 height 12
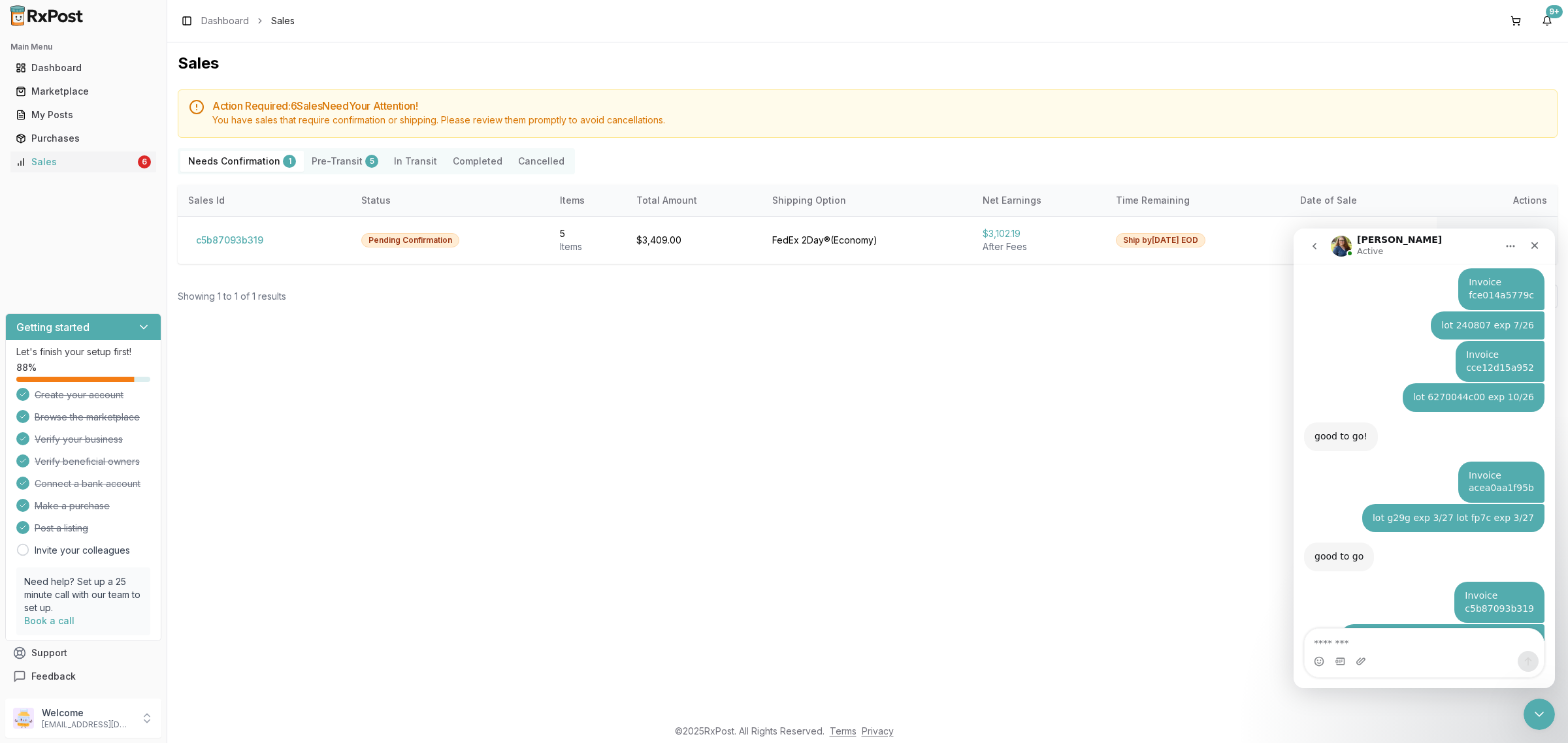
scroll to position [2976, 0]
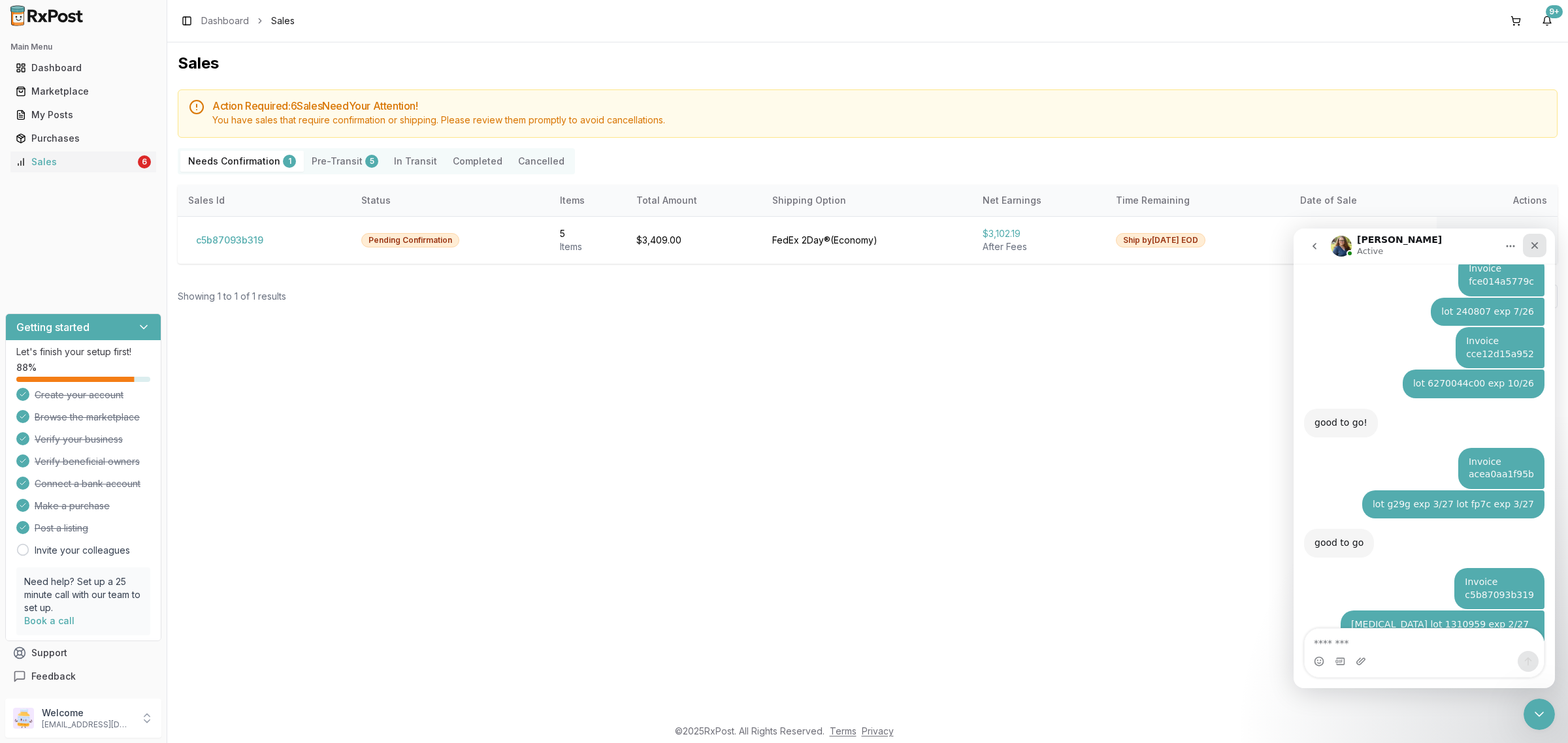
click at [1526, 243] on div "Close" at bounding box center [1534, 245] width 23 height 23
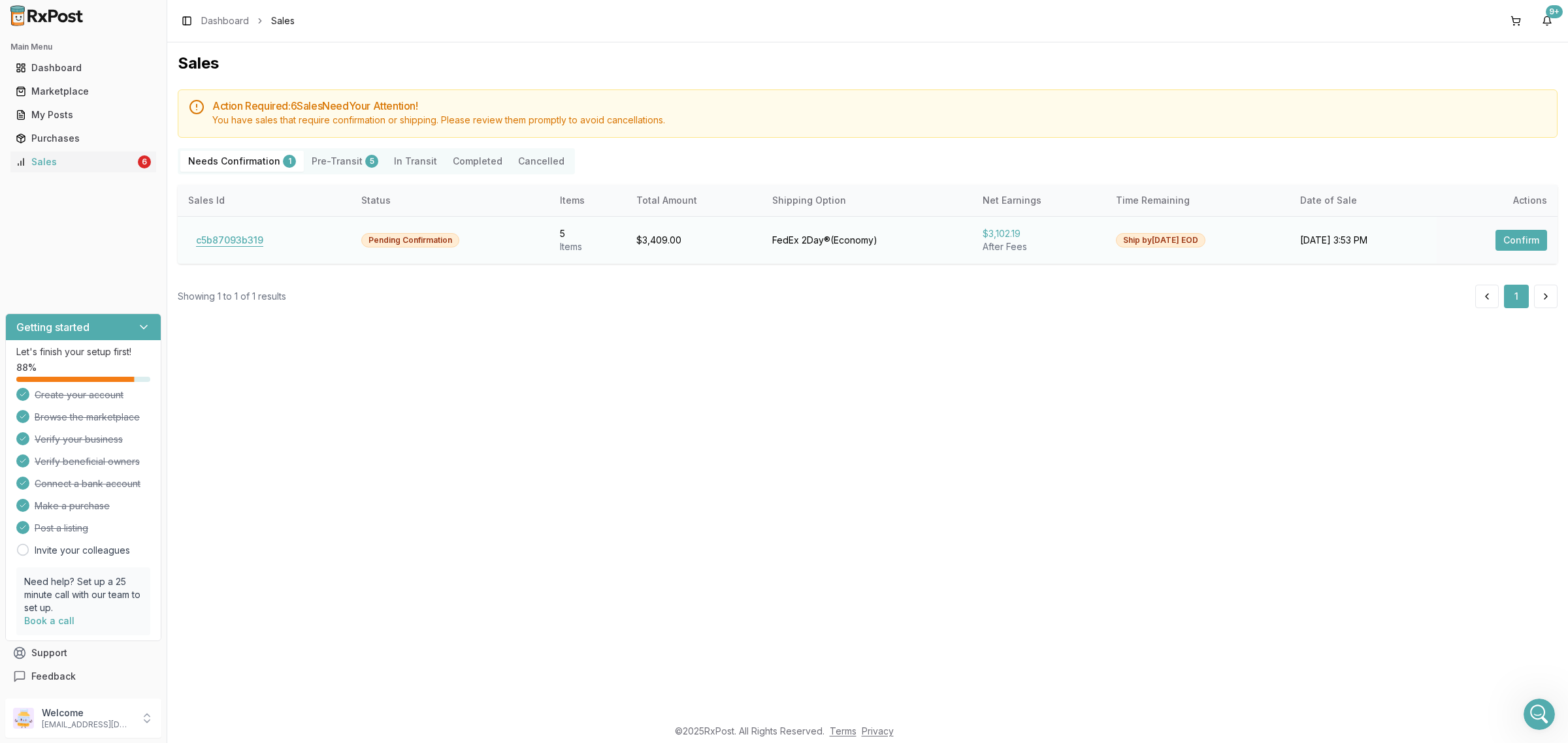
click at [247, 249] on button "c5b87093b319" at bounding box center [229, 240] width 83 height 21
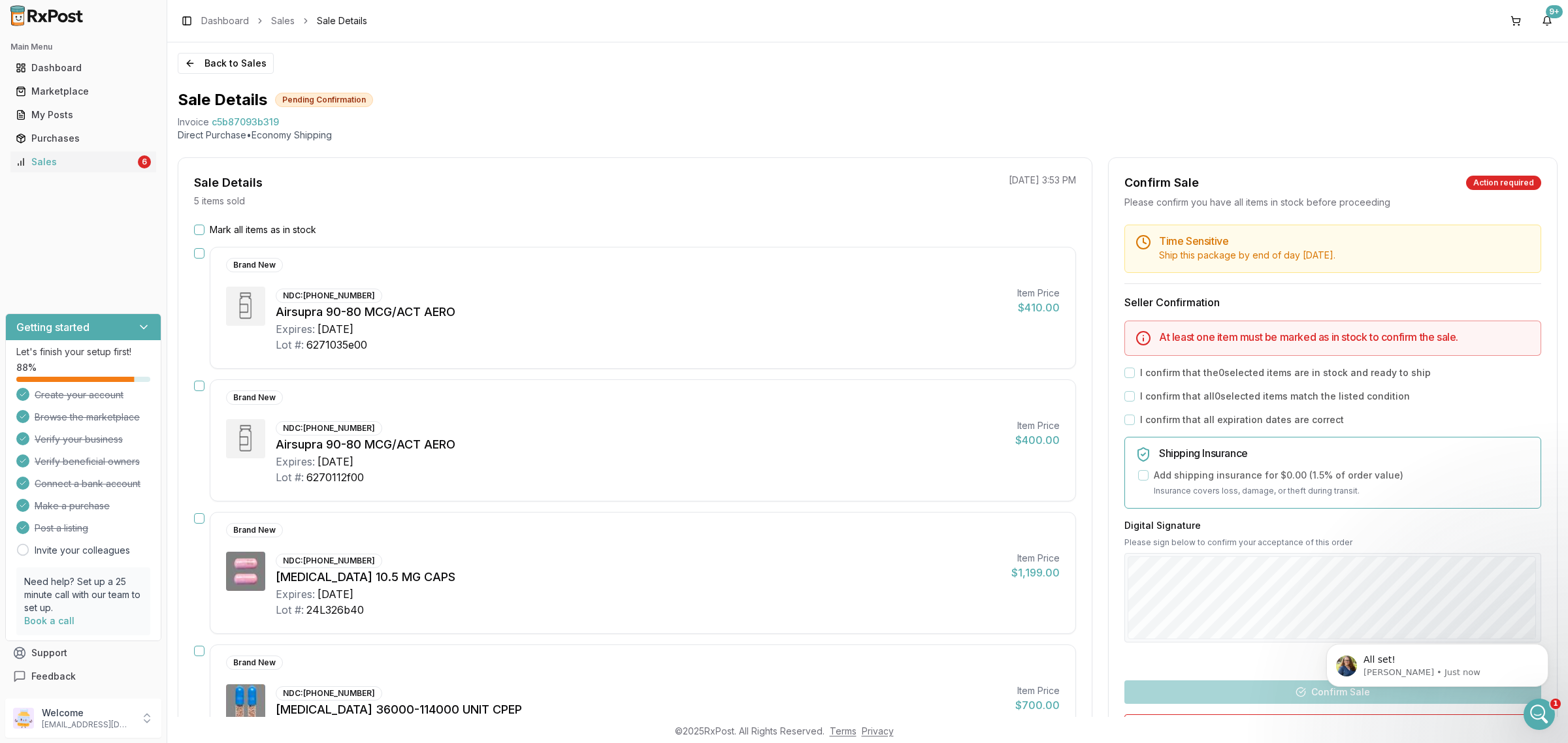
scroll to position [3006, 0]
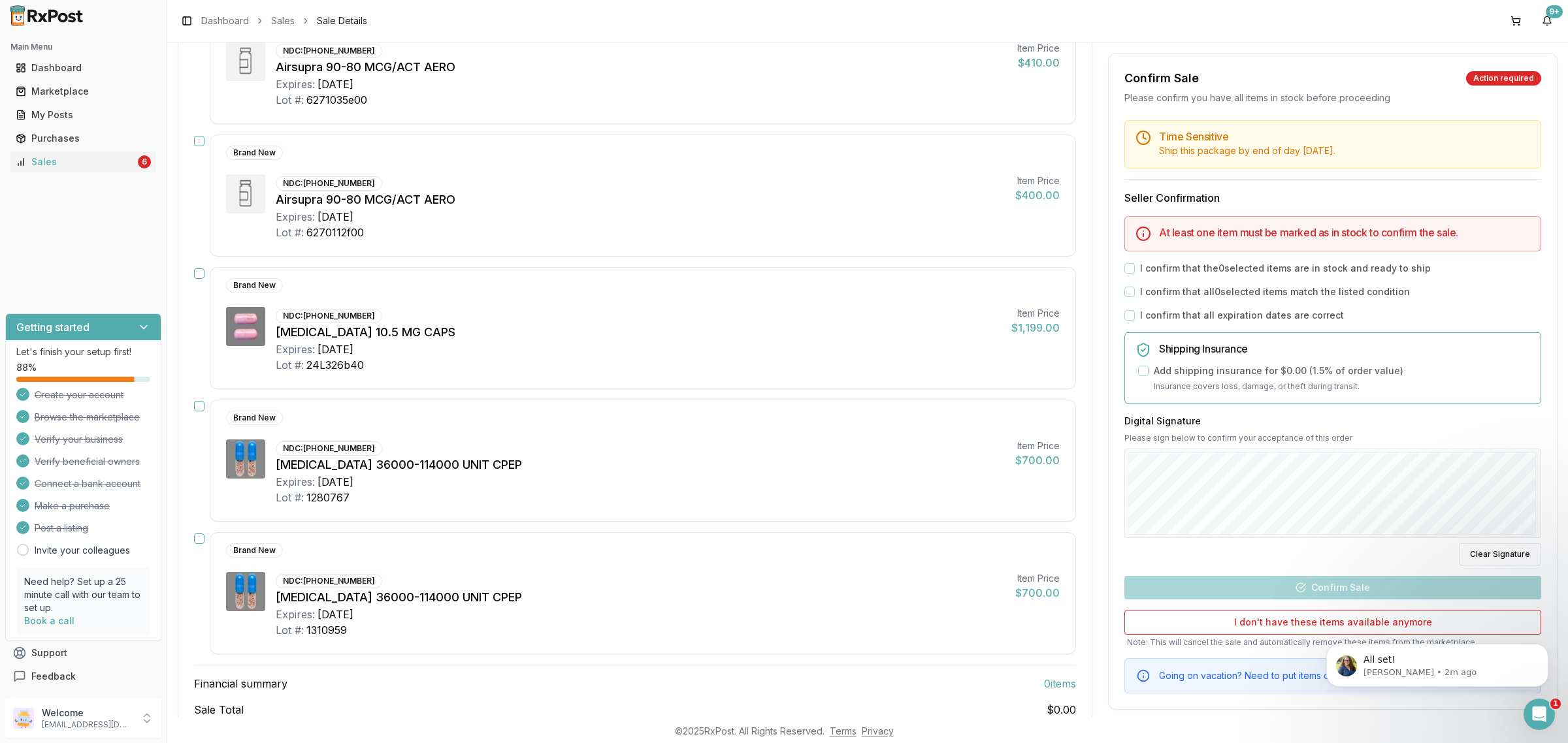
click at [201, 272] on button "button" at bounding box center [199, 274] width 11 height 11
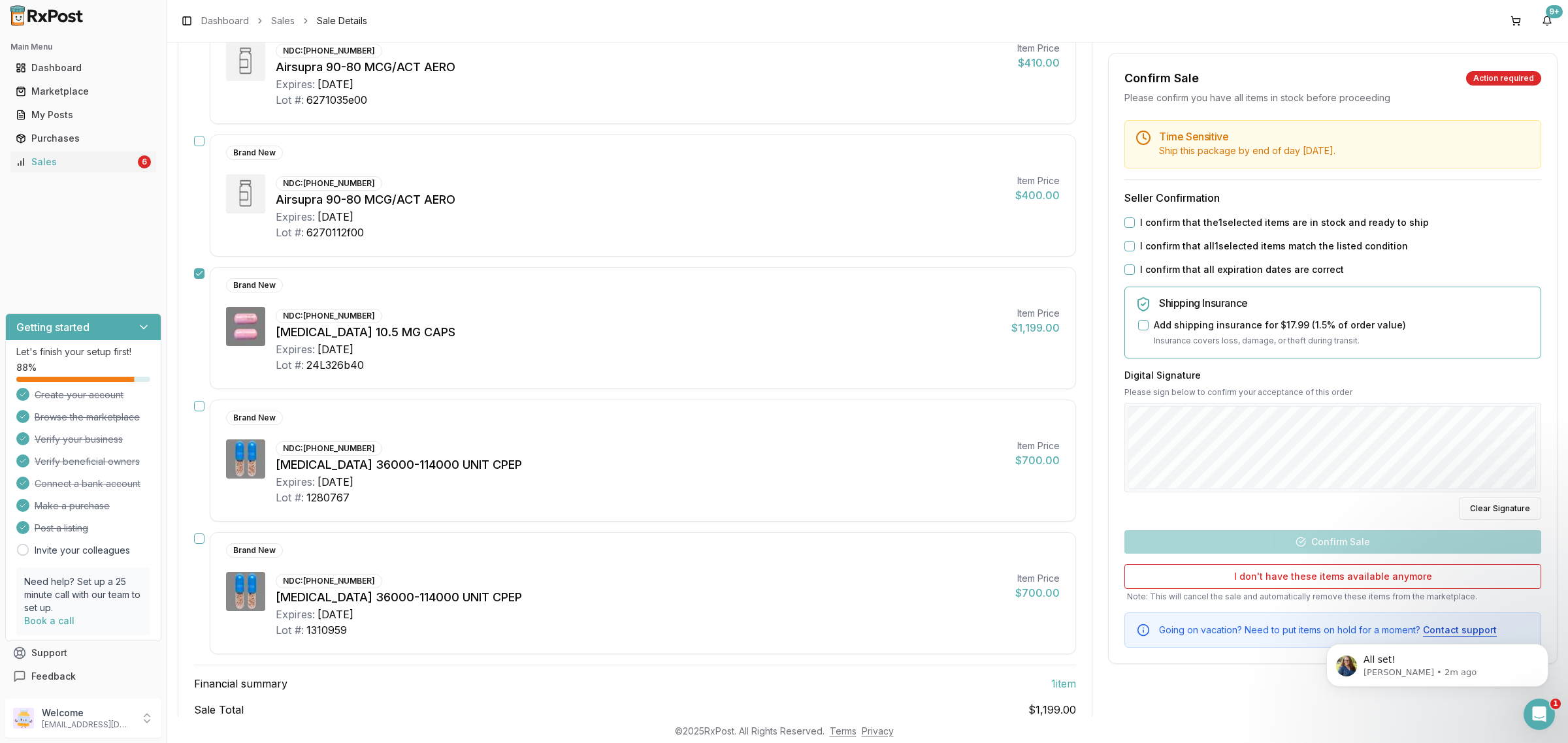
click at [197, 410] on button "button" at bounding box center [199, 406] width 11 height 11
drag, startPoint x: 195, startPoint y: 539, endPoint x: 247, endPoint y: 550, distance: 53.2
click at [196, 539] on button "button" at bounding box center [199, 539] width 11 height 11
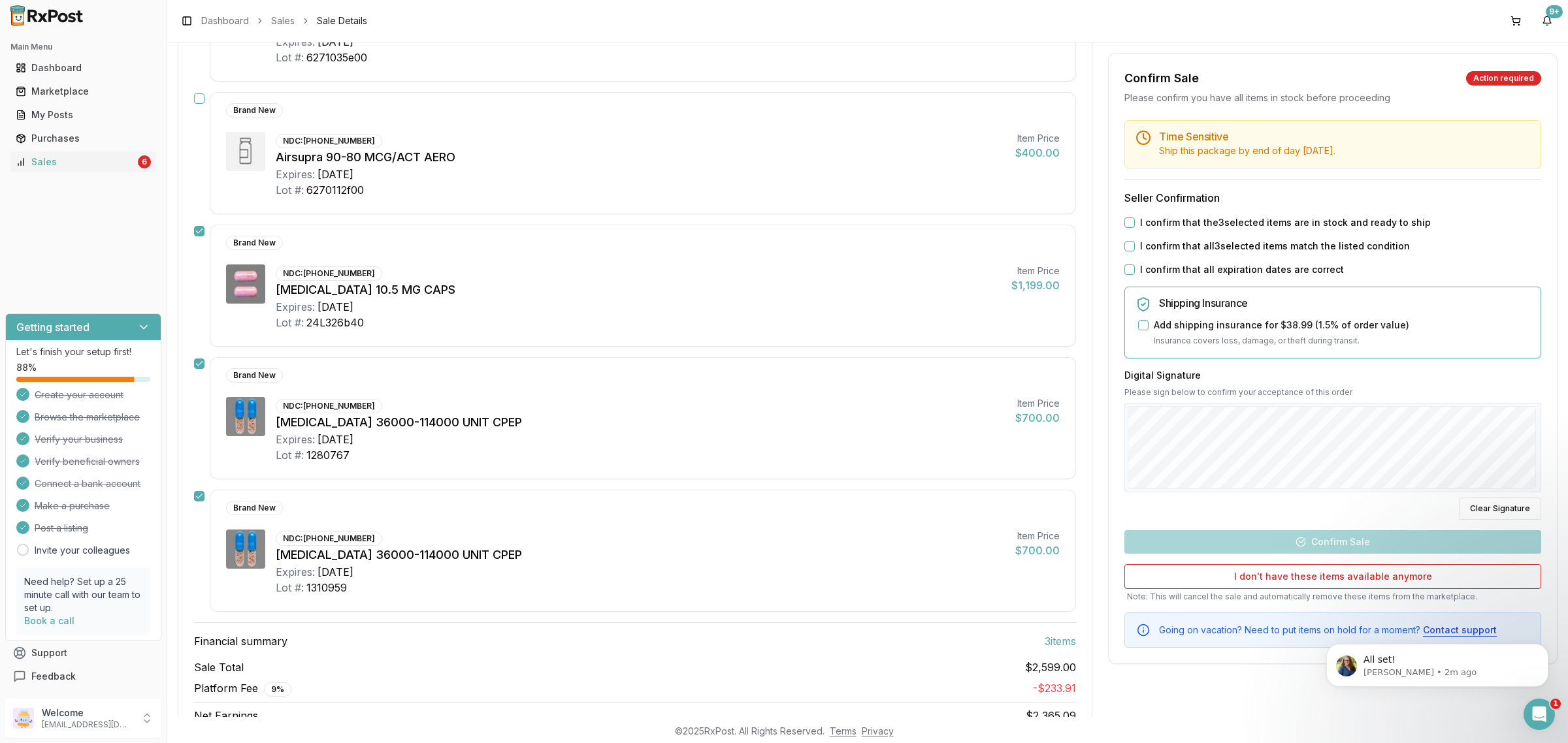
scroll to position [354, 0]
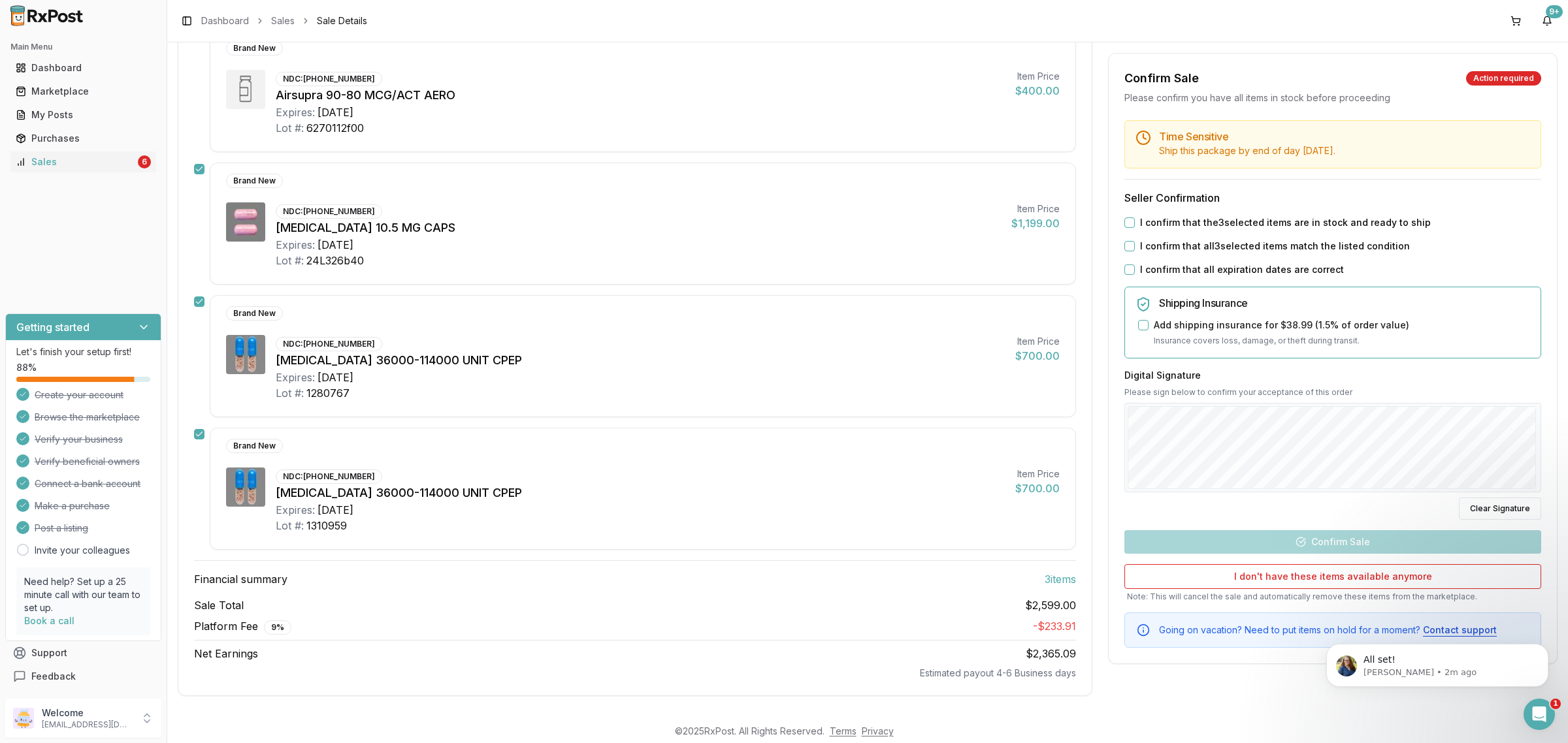
drag, startPoint x: 1125, startPoint y: 226, endPoint x: 1127, endPoint y: 234, distance: 8.2
click at [1127, 225] on button "I confirm that the 3 selected items are in stock and ready to ship" at bounding box center [1129, 223] width 11 height 11
drag, startPoint x: 1123, startPoint y: 243, endPoint x: 1128, endPoint y: 249, distance: 7.8
click at [1127, 246] on button "I confirm that all 3 selected items match the listed condition" at bounding box center [1129, 247] width 11 height 11
click at [1134, 268] on div "I confirm that all expiration dates are correct" at bounding box center [1332, 270] width 417 height 13
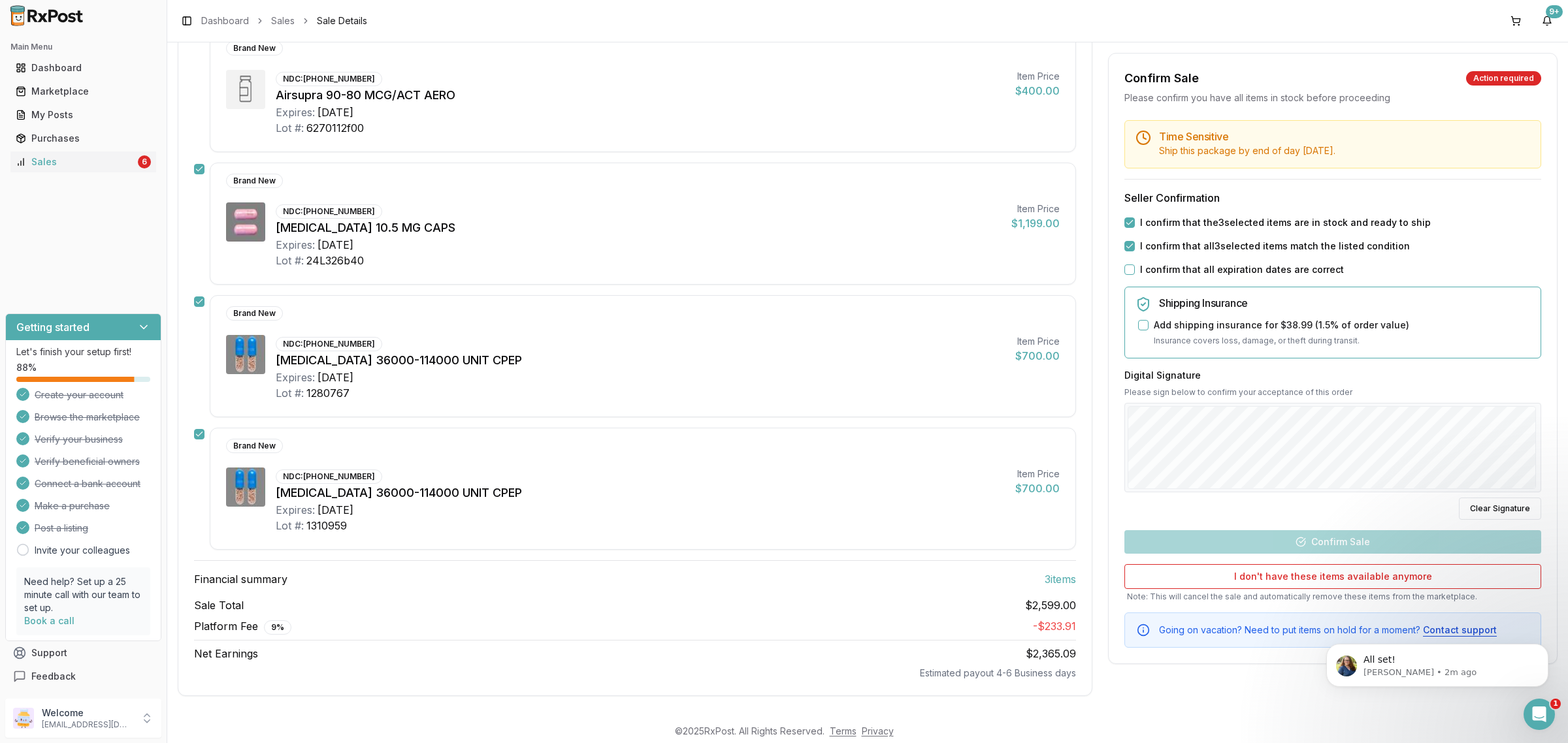
click at [1133, 268] on div "I confirm that all expiration dates are correct" at bounding box center [1332, 270] width 417 height 13
click at [1131, 269] on div "I confirm that all expiration dates are correct" at bounding box center [1332, 270] width 417 height 13
click at [1130, 271] on button "I confirm that all expiration dates are correct" at bounding box center [1129, 270] width 11 height 11
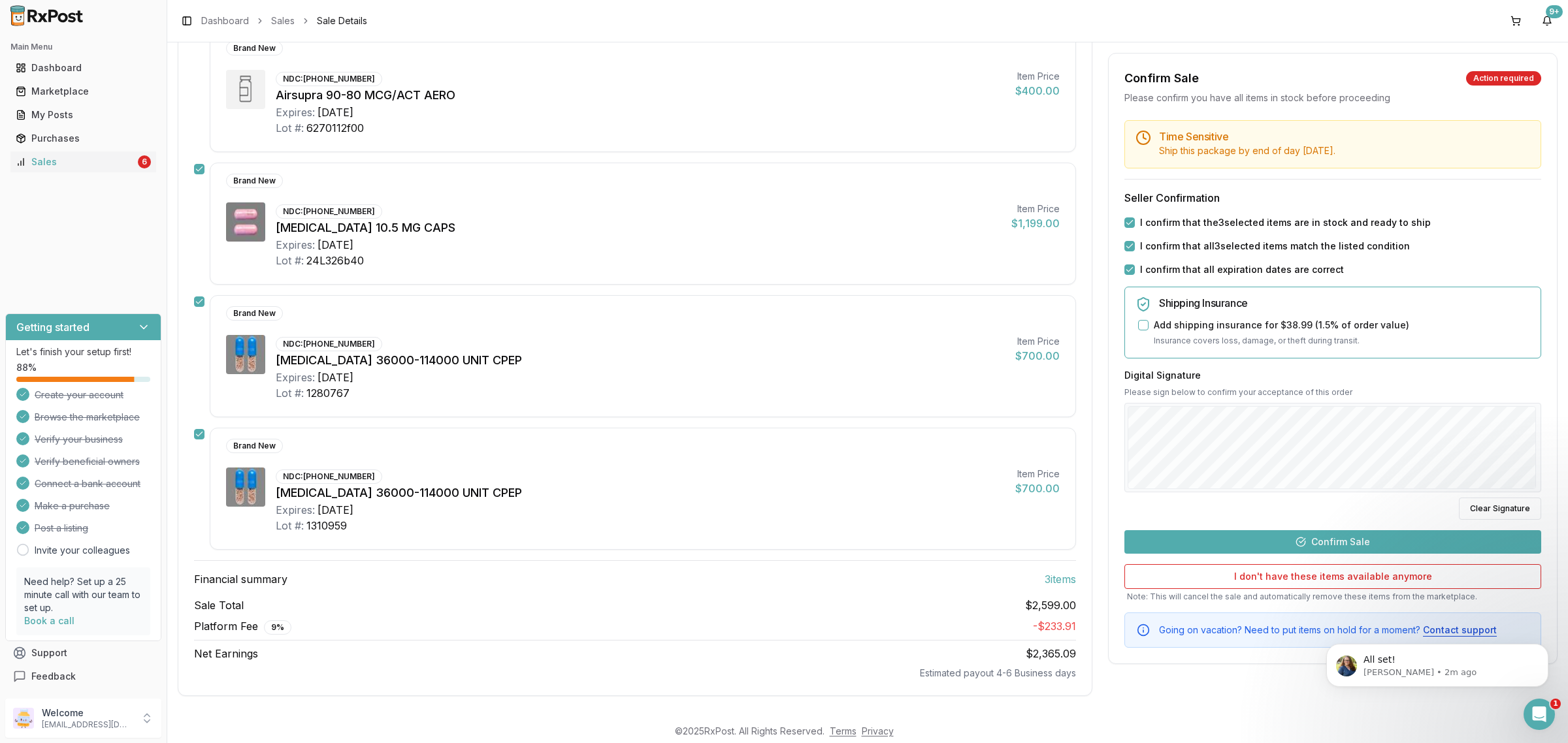
click at [1356, 541] on button "Confirm Sale" at bounding box center [1332, 542] width 417 height 23
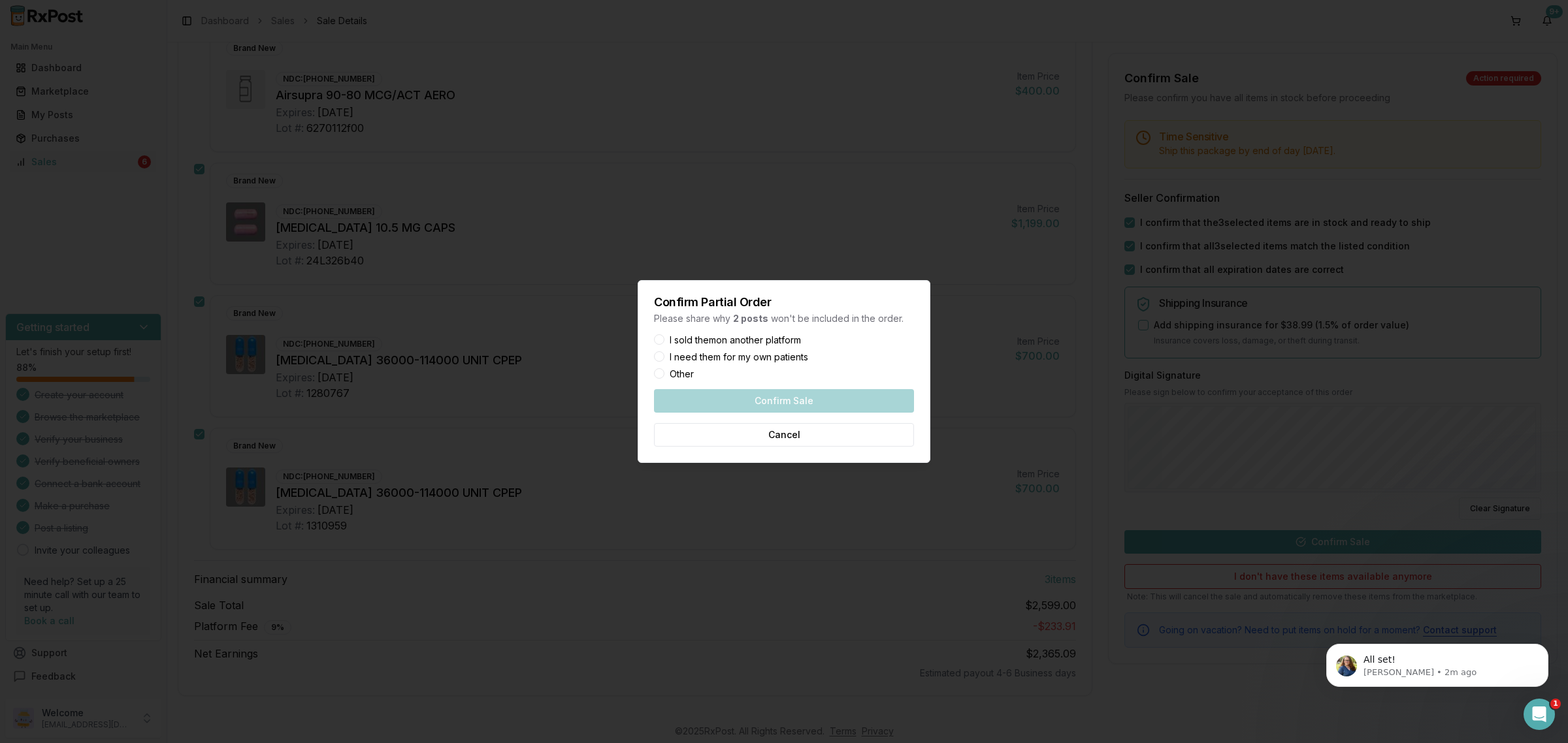
click at [657, 375] on button "Other" at bounding box center [659, 373] width 11 height 11
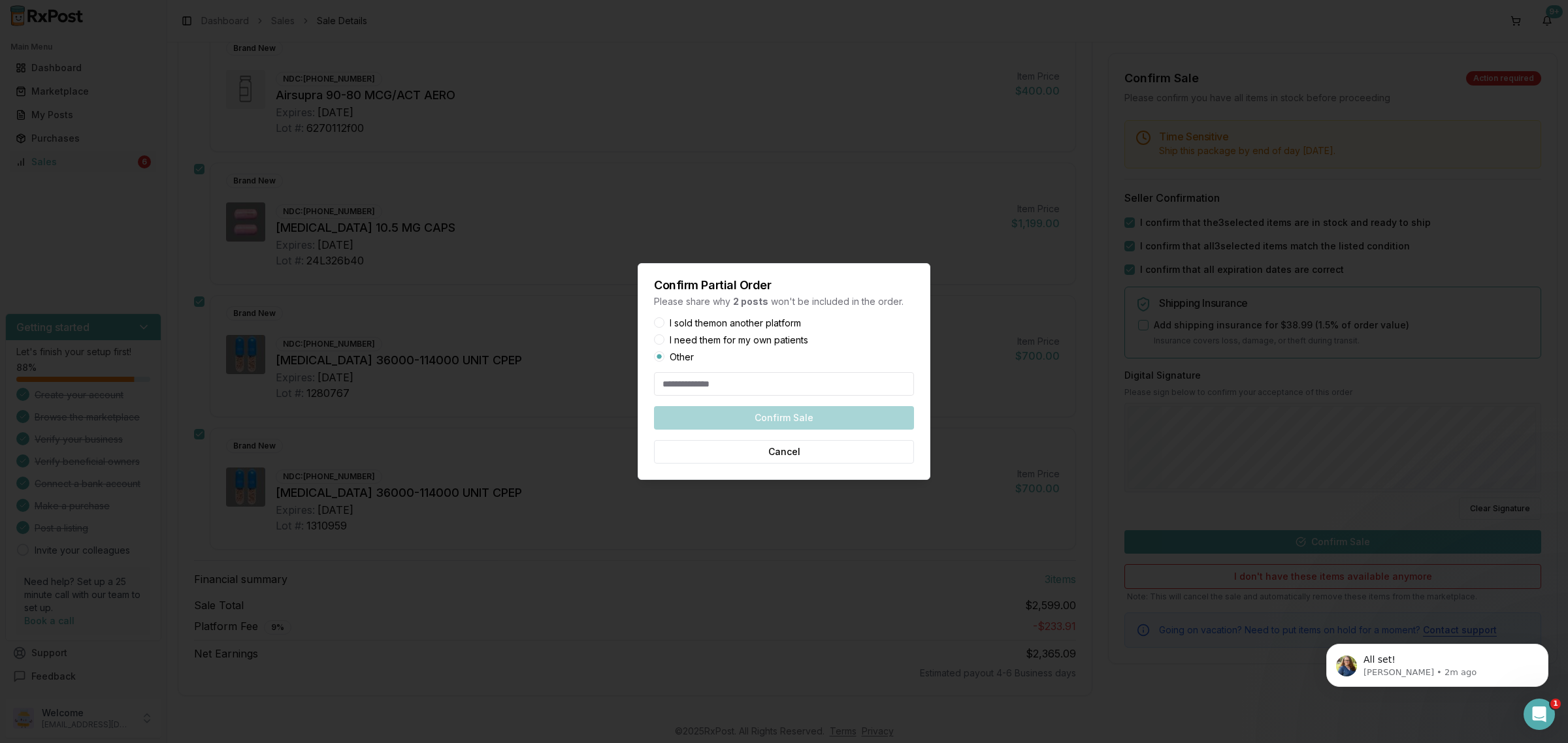
click at [701, 397] on div "Confirm Partial Order Please share why 2 posts won't be included in the order. …" at bounding box center [784, 372] width 292 height 217
click at [697, 392] on input at bounding box center [784, 383] width 260 height 23
type input "**"
click at [808, 416] on button "Confirm Sale" at bounding box center [784, 417] width 260 height 23
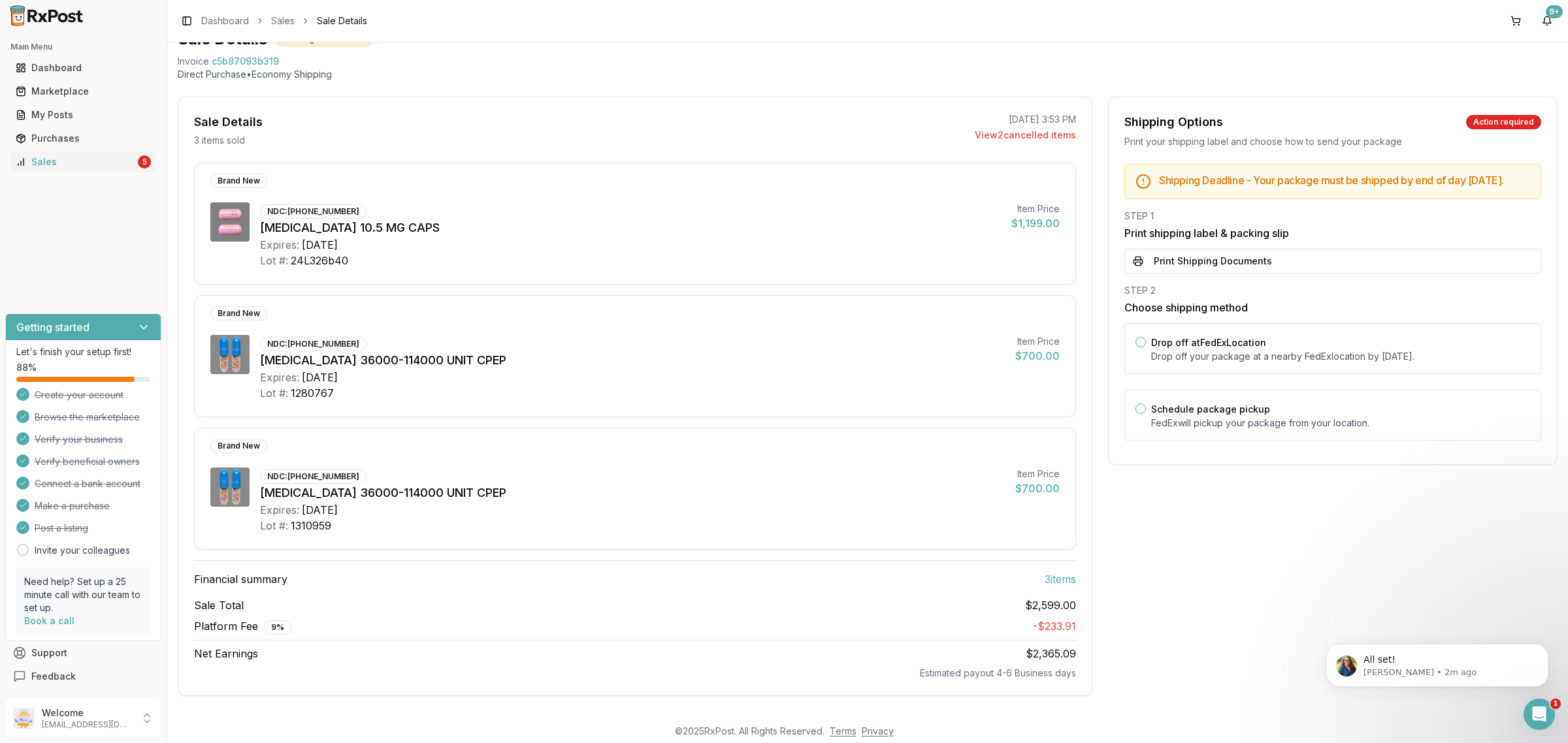
scroll to position [63, 0]
click at [1180, 363] on p "Drop off your package at a nearby FedEx location by September 29, 2025 ." at bounding box center [1341, 357] width 379 height 13
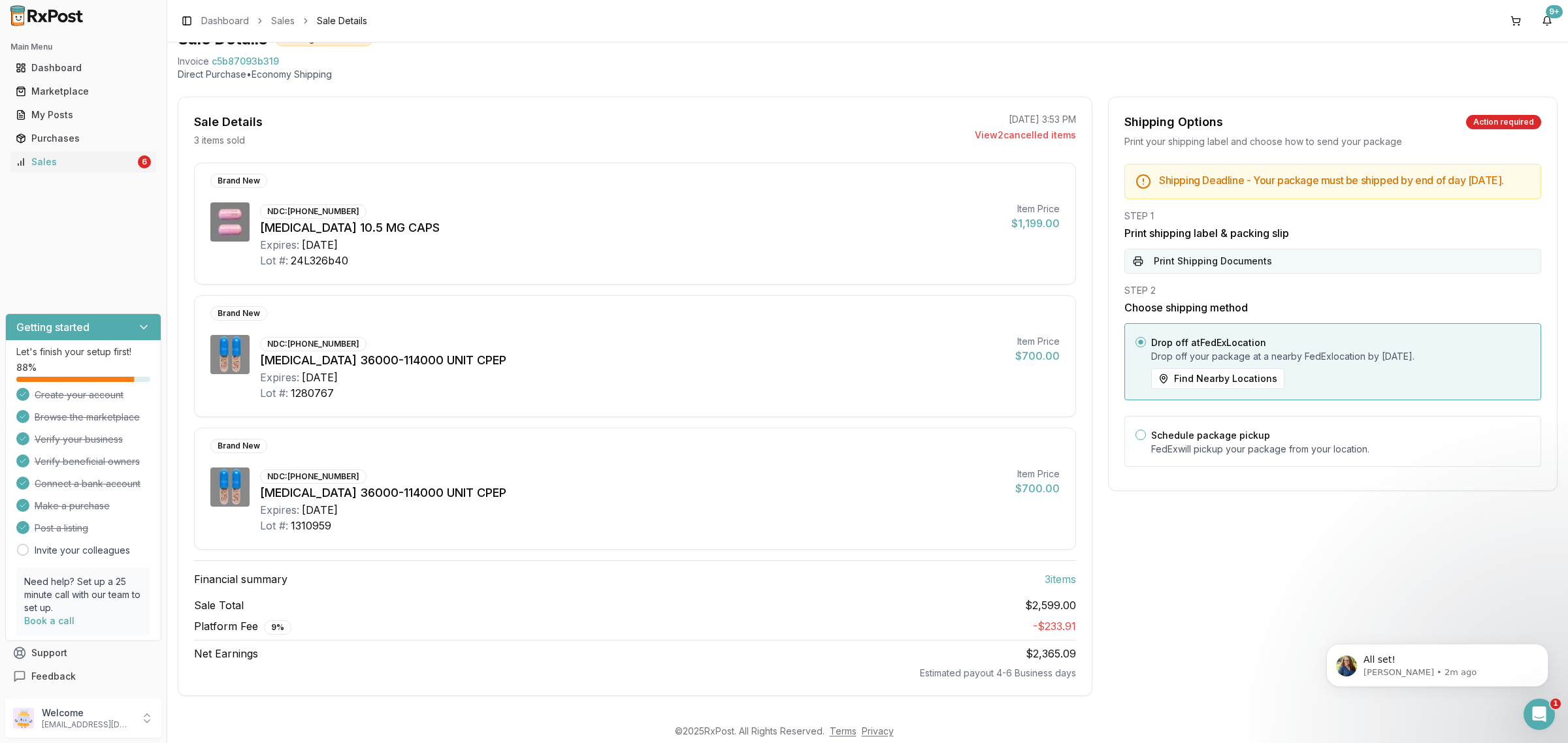
click at [1186, 274] on button "Print Shipping Documents" at bounding box center [1332, 261] width 417 height 25
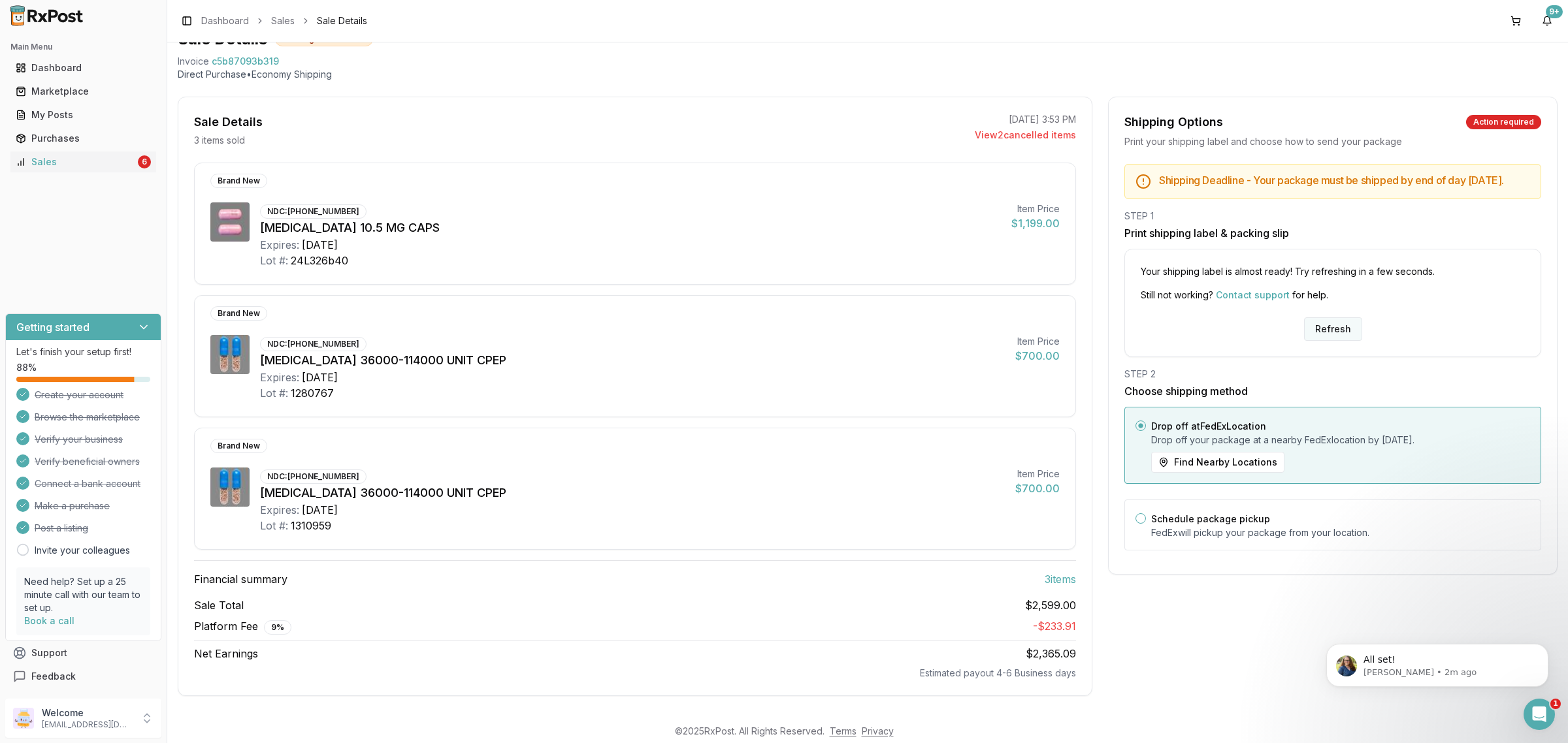
click at [1326, 338] on button "Refresh" at bounding box center [1333, 329] width 58 height 23
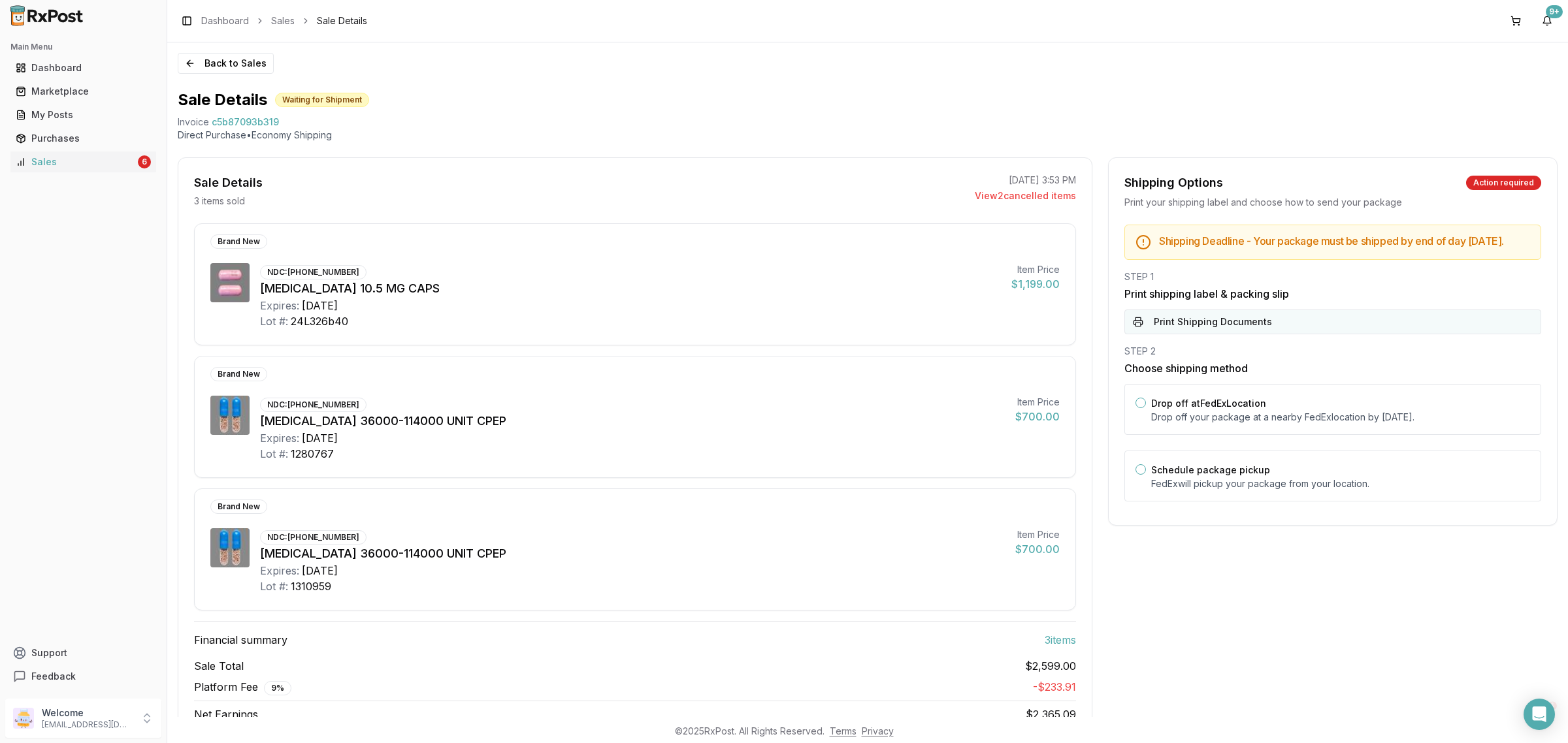
click at [1302, 334] on button "Print Shipping Documents" at bounding box center [1332, 322] width 417 height 25
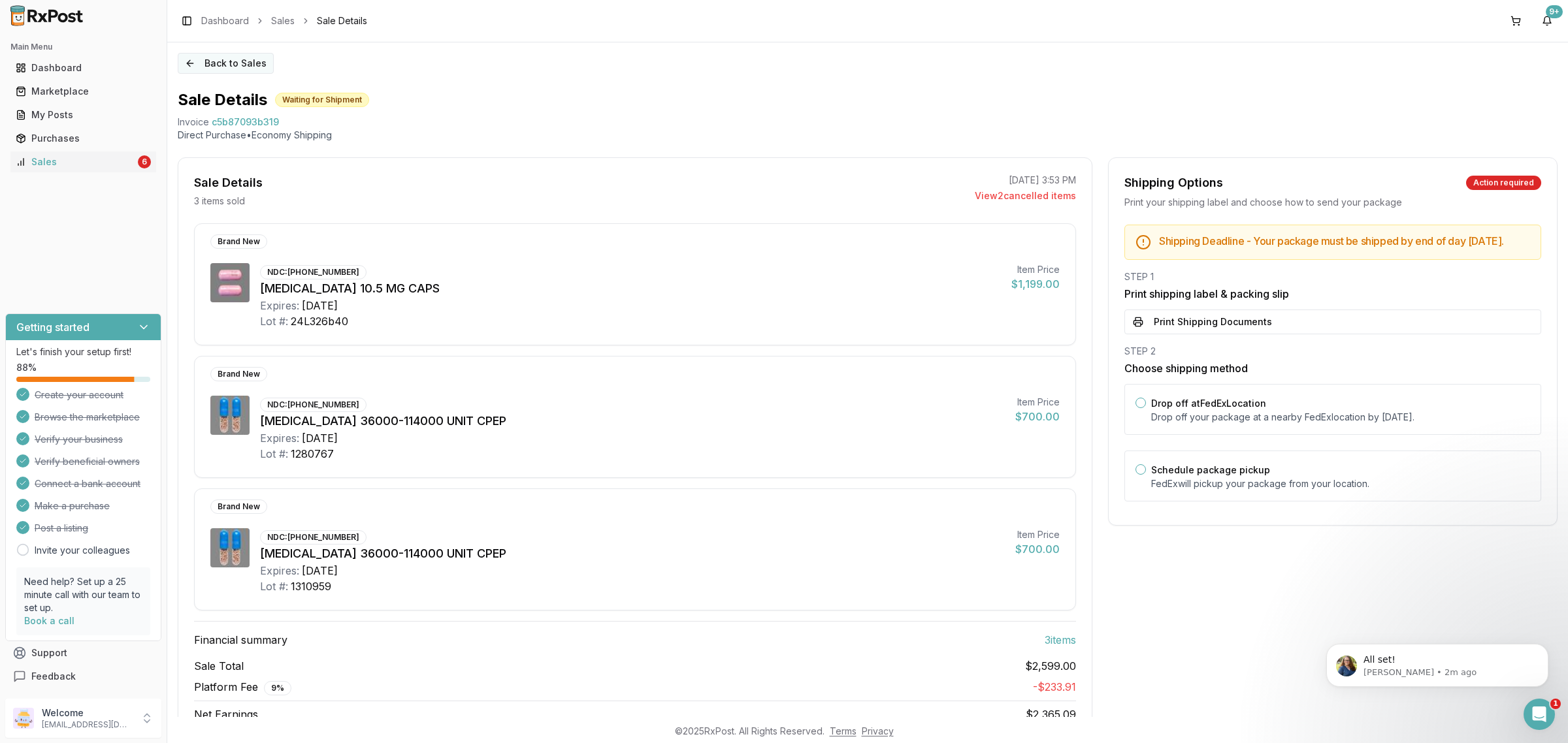
click at [200, 56] on button "Back to Sales" at bounding box center [225, 63] width 96 height 21
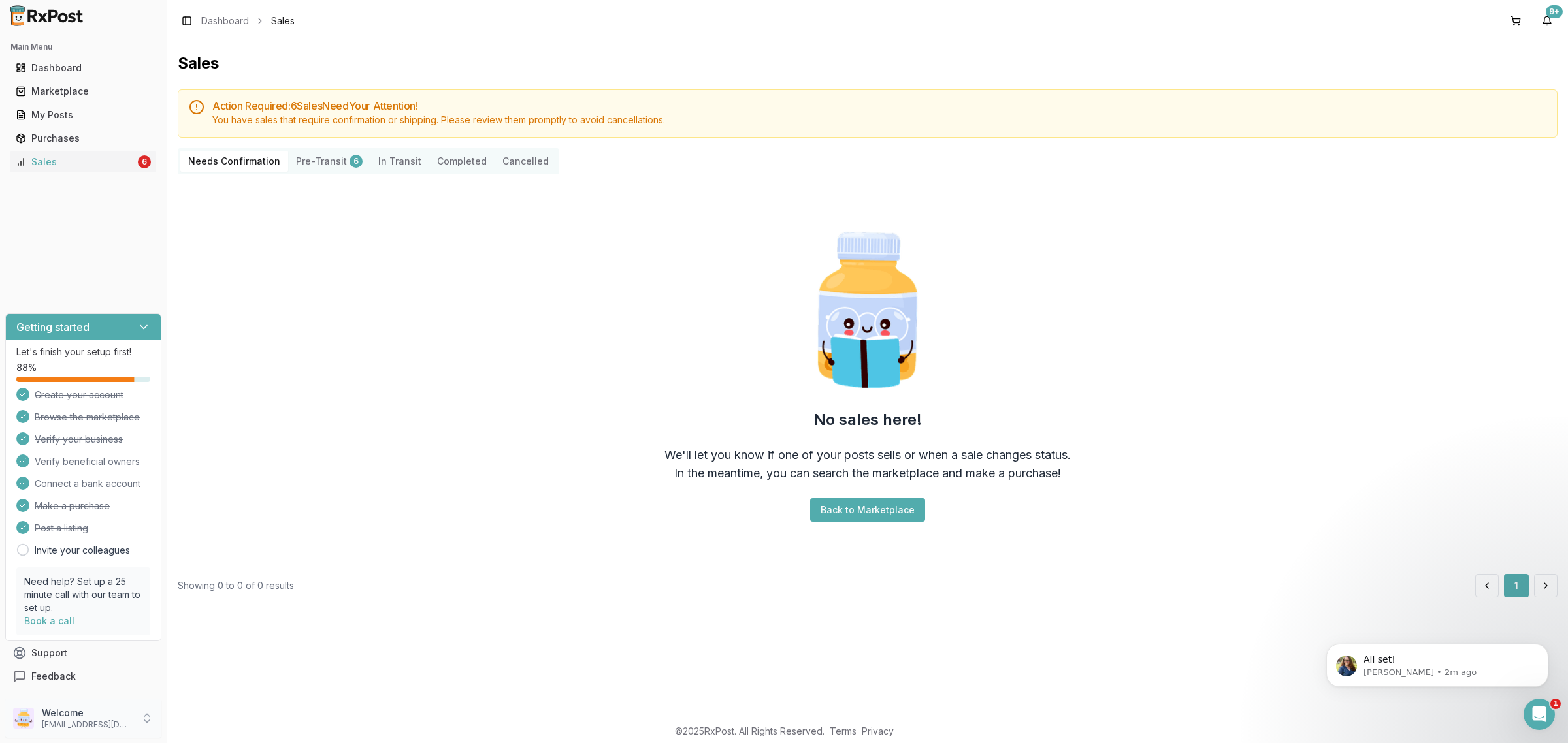
click at [89, 727] on p "[EMAIL_ADDRESS][DOMAIN_NAME]" at bounding box center [87, 725] width 91 height 11
click at [263, 713] on button "Sign Out" at bounding box center [237, 721] width 134 height 21
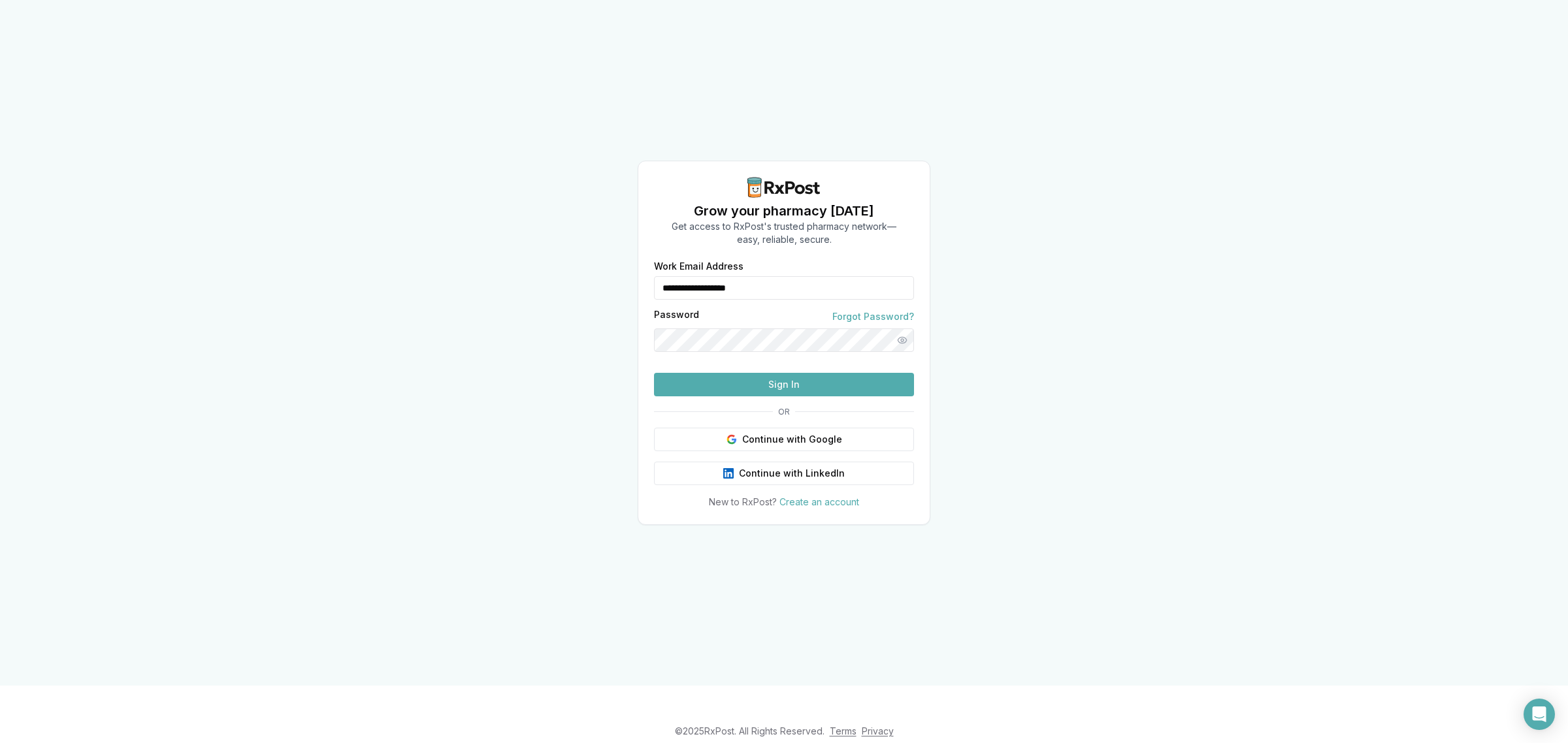
drag, startPoint x: 807, startPoint y: 262, endPoint x: 487, endPoint y: 304, distance: 322.7
click at [484, 304] on div "**********" at bounding box center [784, 343] width 1568 height 686
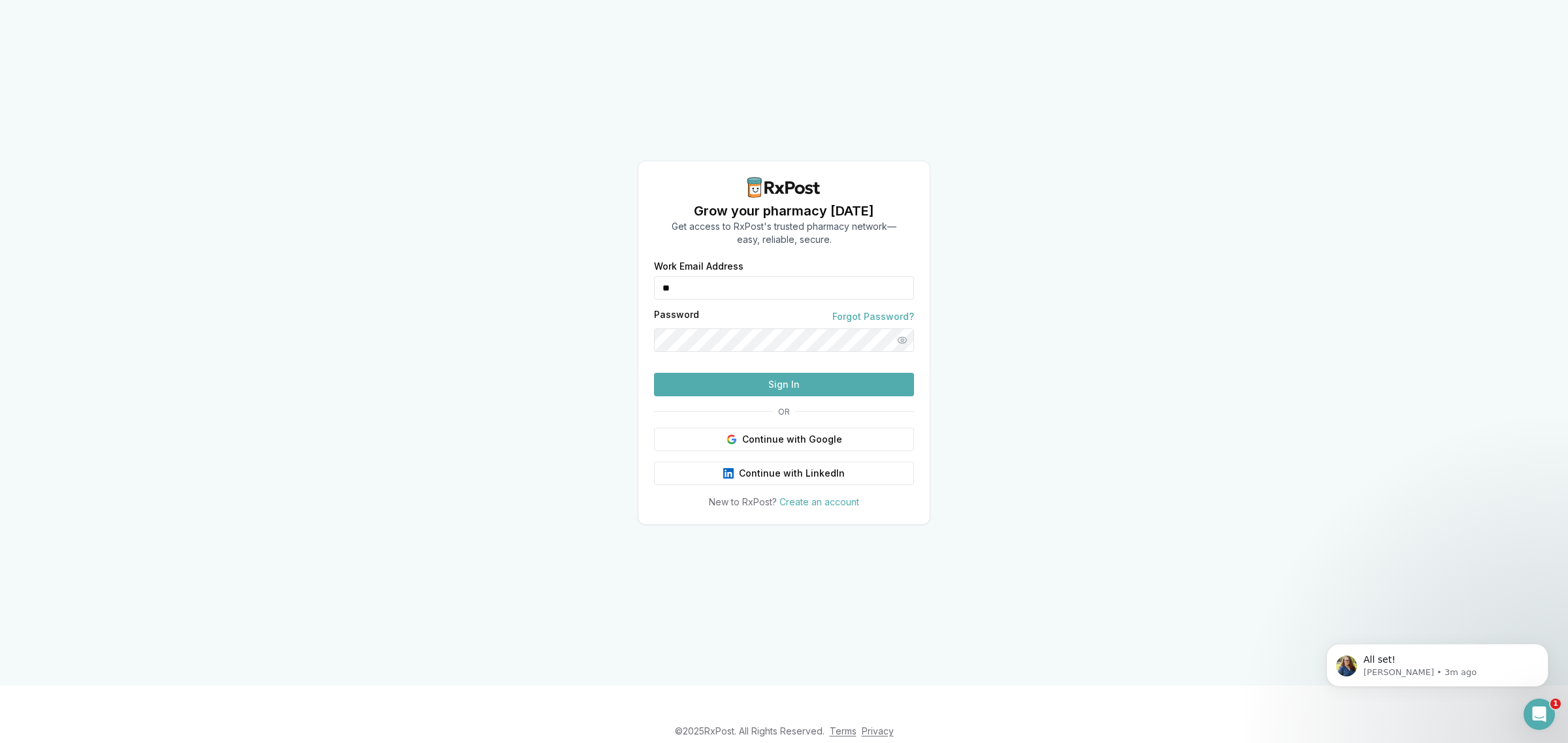
type input "**********"
click at [818, 397] on button "Sign In" at bounding box center [784, 384] width 260 height 23
click at [808, 397] on button "Sign In" at bounding box center [784, 384] width 260 height 23
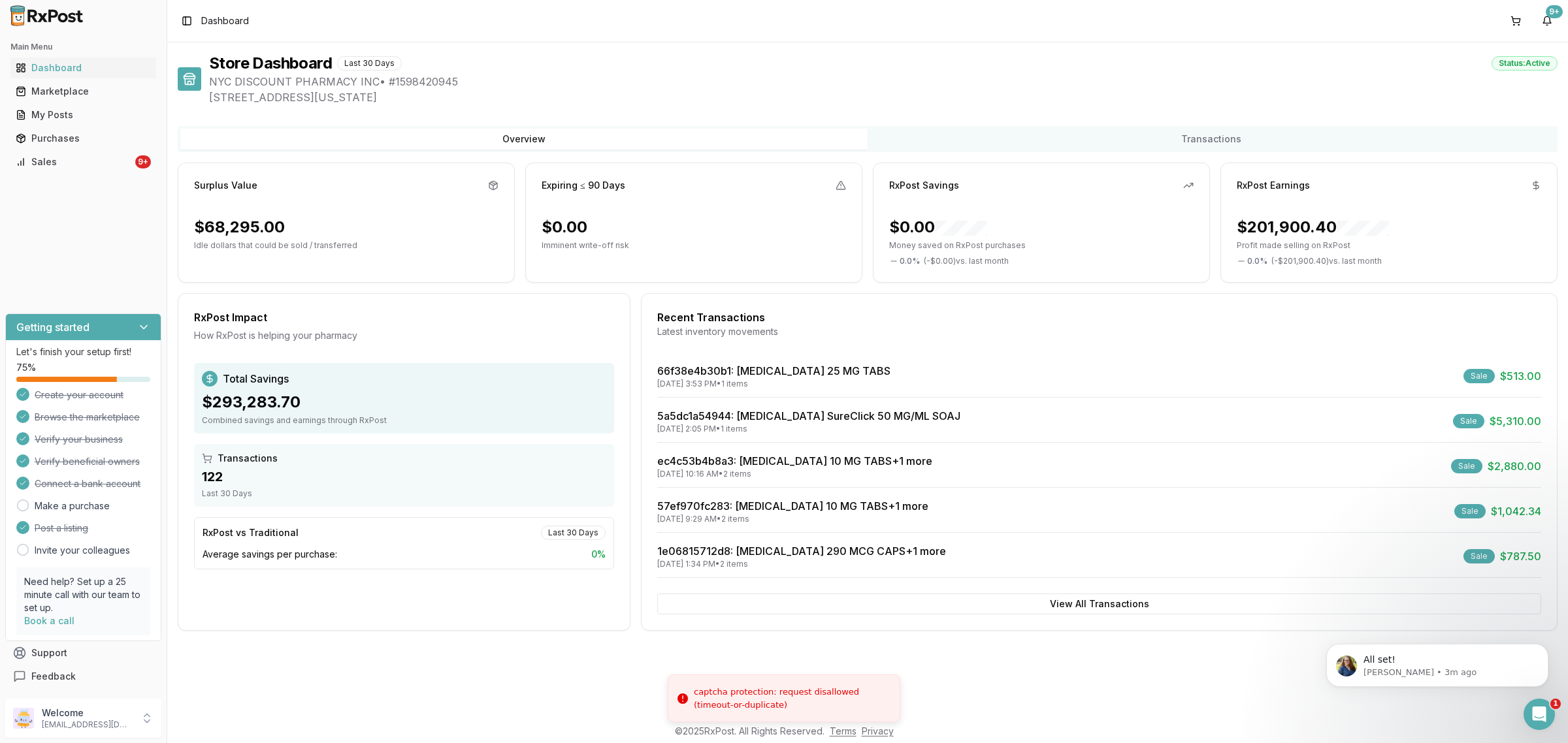
click at [104, 173] on div "Main Menu Dashboard Marketplace My Posts Purchases Sales 9+" at bounding box center [83, 104] width 167 height 146
click at [104, 167] on div "Sales" at bounding box center [74, 162] width 117 height 13
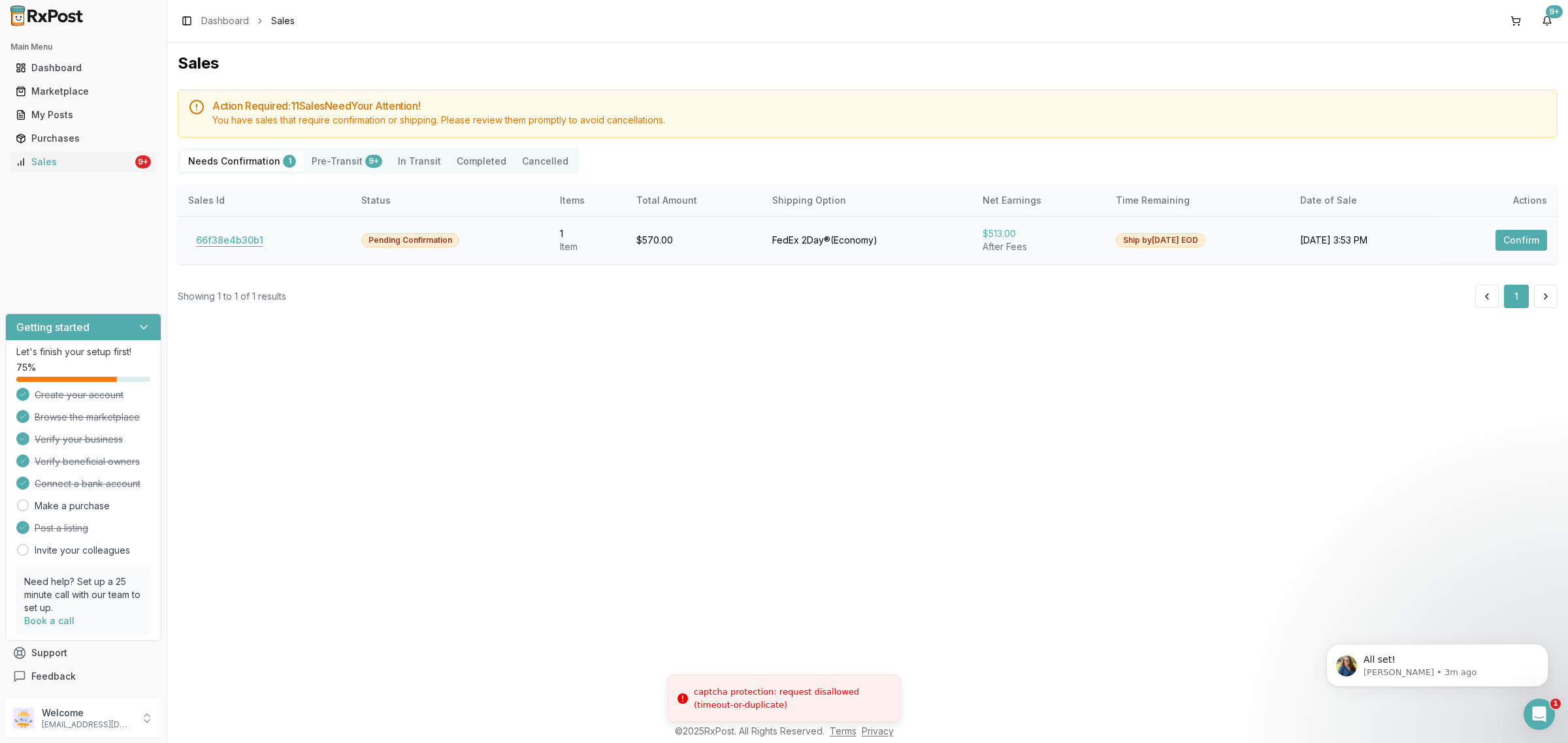
click at [221, 243] on button "66f38e4b30b1" at bounding box center [229, 240] width 83 height 21
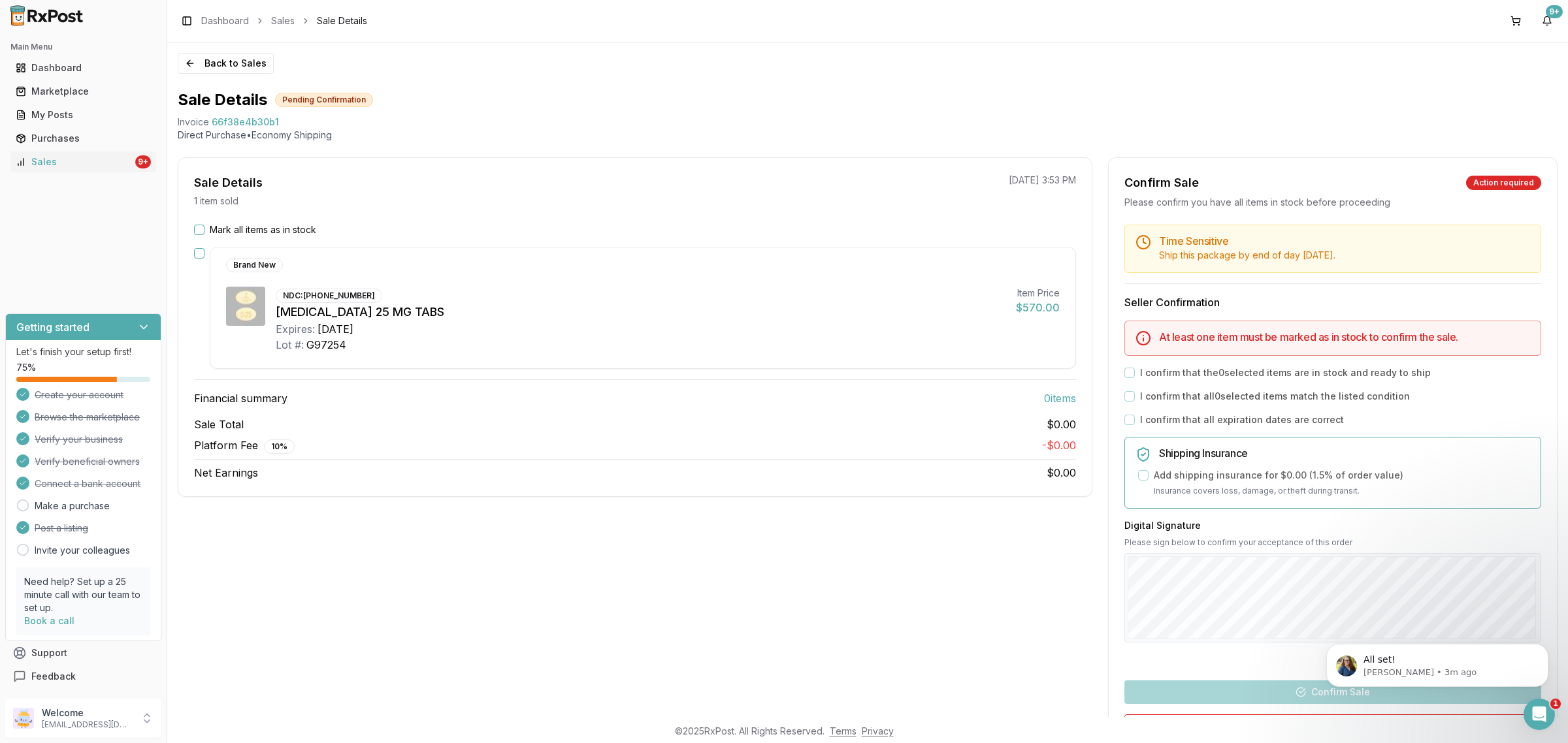
click at [196, 232] on button "Mark all items as in stock" at bounding box center [199, 230] width 11 height 11
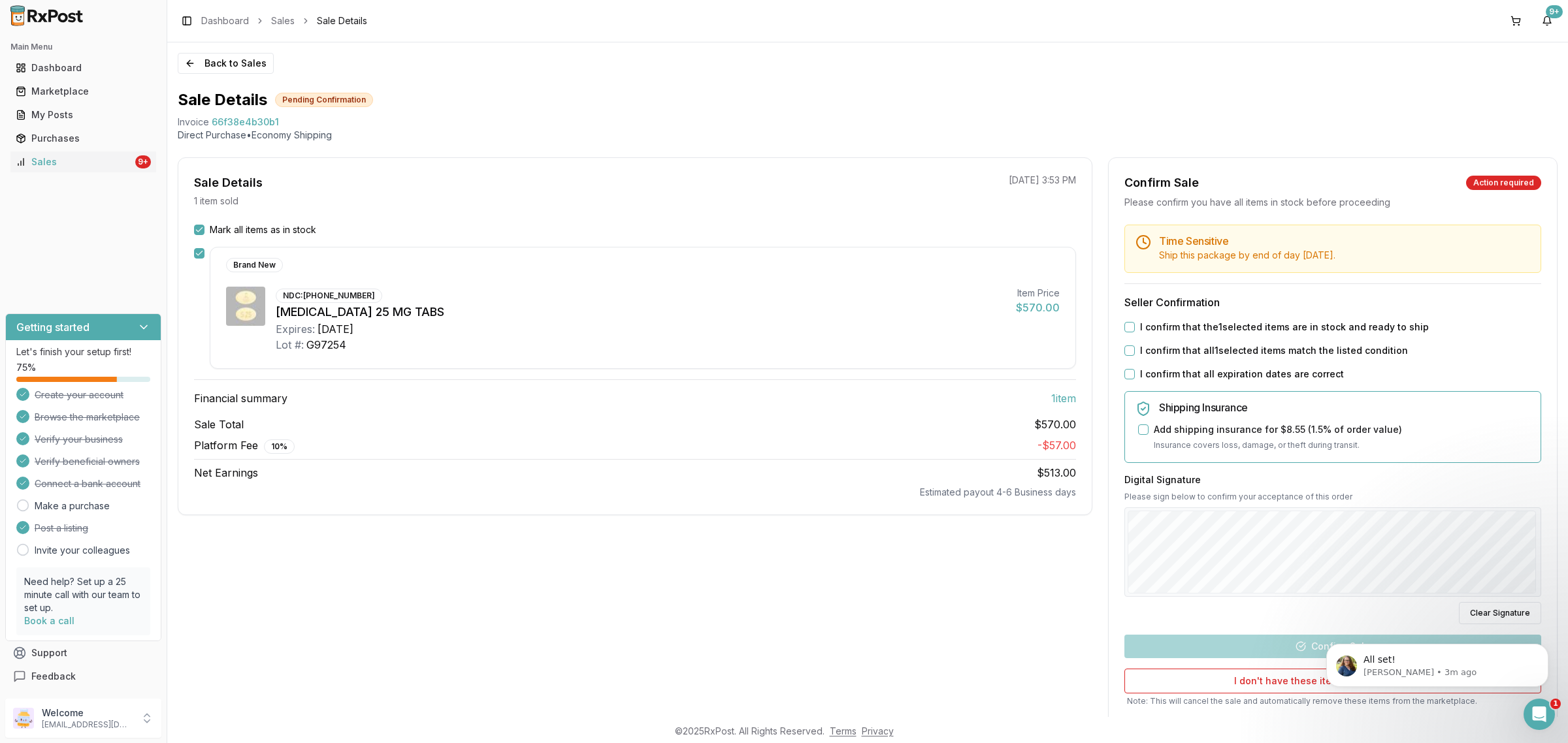
click at [1127, 325] on button "I confirm that the 1 selected items are in stock and ready to ship" at bounding box center [1129, 328] width 11 height 11
click at [1128, 352] on button "I confirm that all 1 selected items match the listed condition" at bounding box center [1129, 351] width 11 height 11
click at [1125, 372] on button "I confirm that all expiration dates are correct" at bounding box center [1129, 374] width 11 height 11
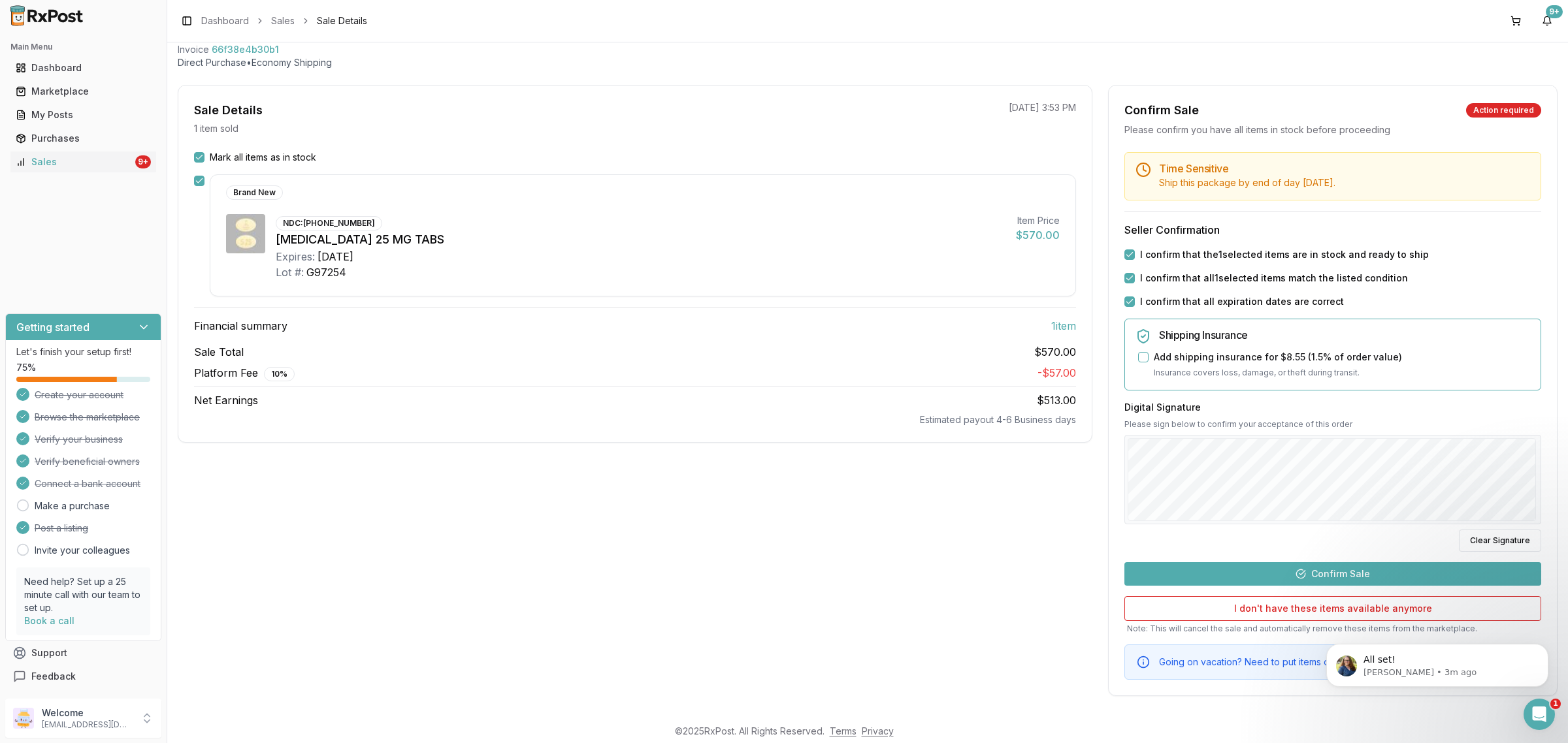
click at [1402, 580] on button "Confirm Sale" at bounding box center [1332, 574] width 417 height 23
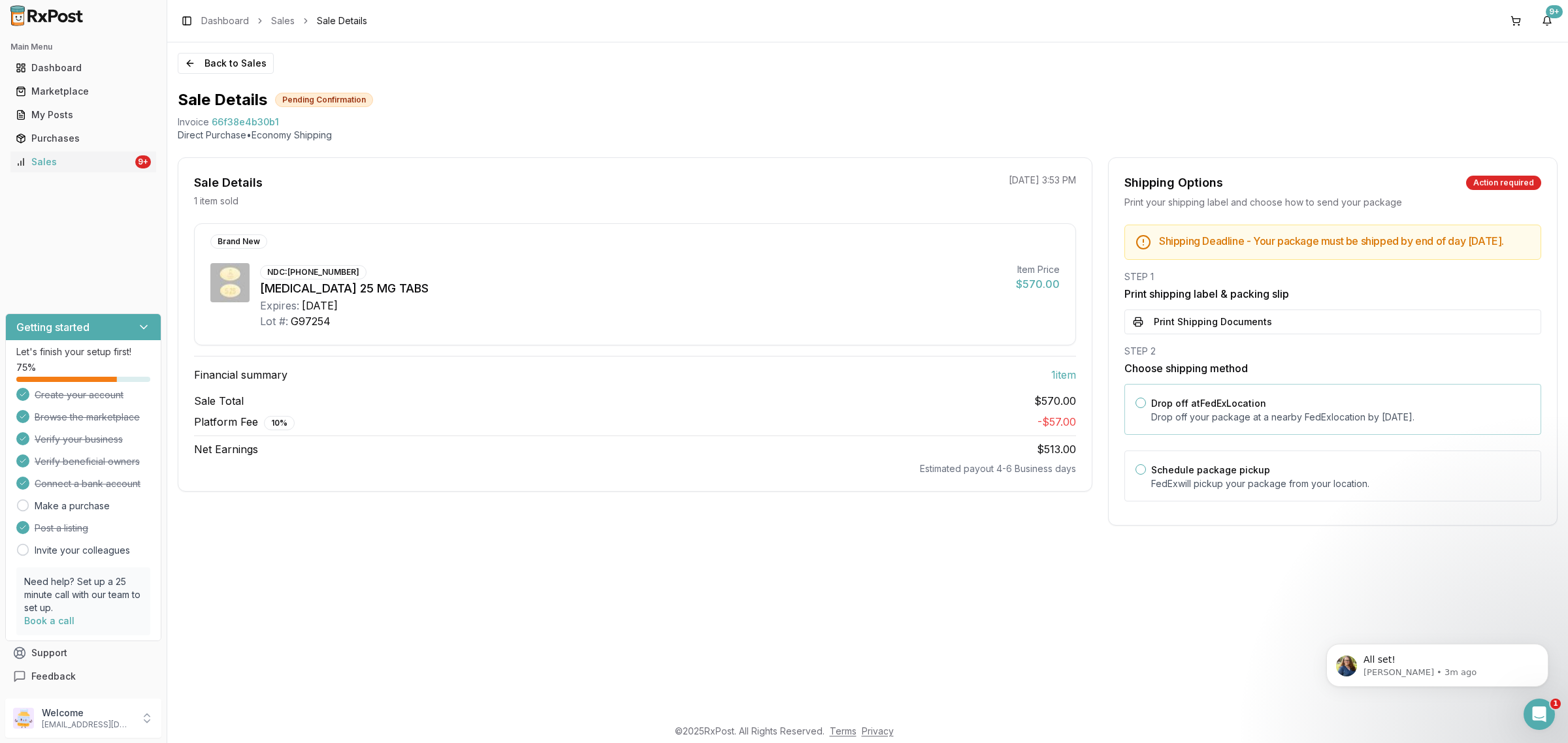
click at [1282, 435] on div "Drop off at FedEx Location Drop off your package at a nearby [GEOGRAPHIC_DATA] …" at bounding box center [1332, 409] width 417 height 51
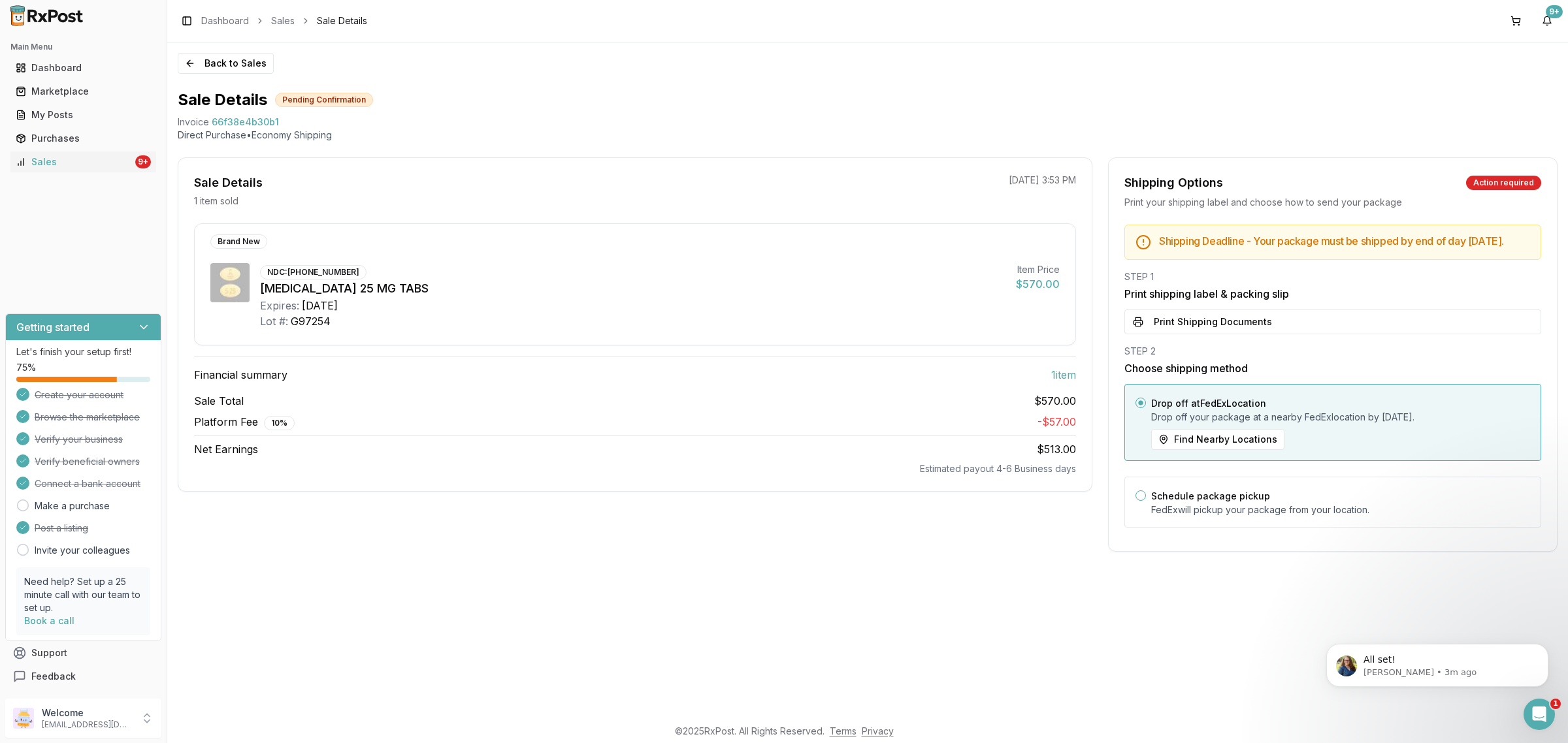
click at [1249, 334] on button "Print Shipping Documents" at bounding box center [1332, 322] width 417 height 25
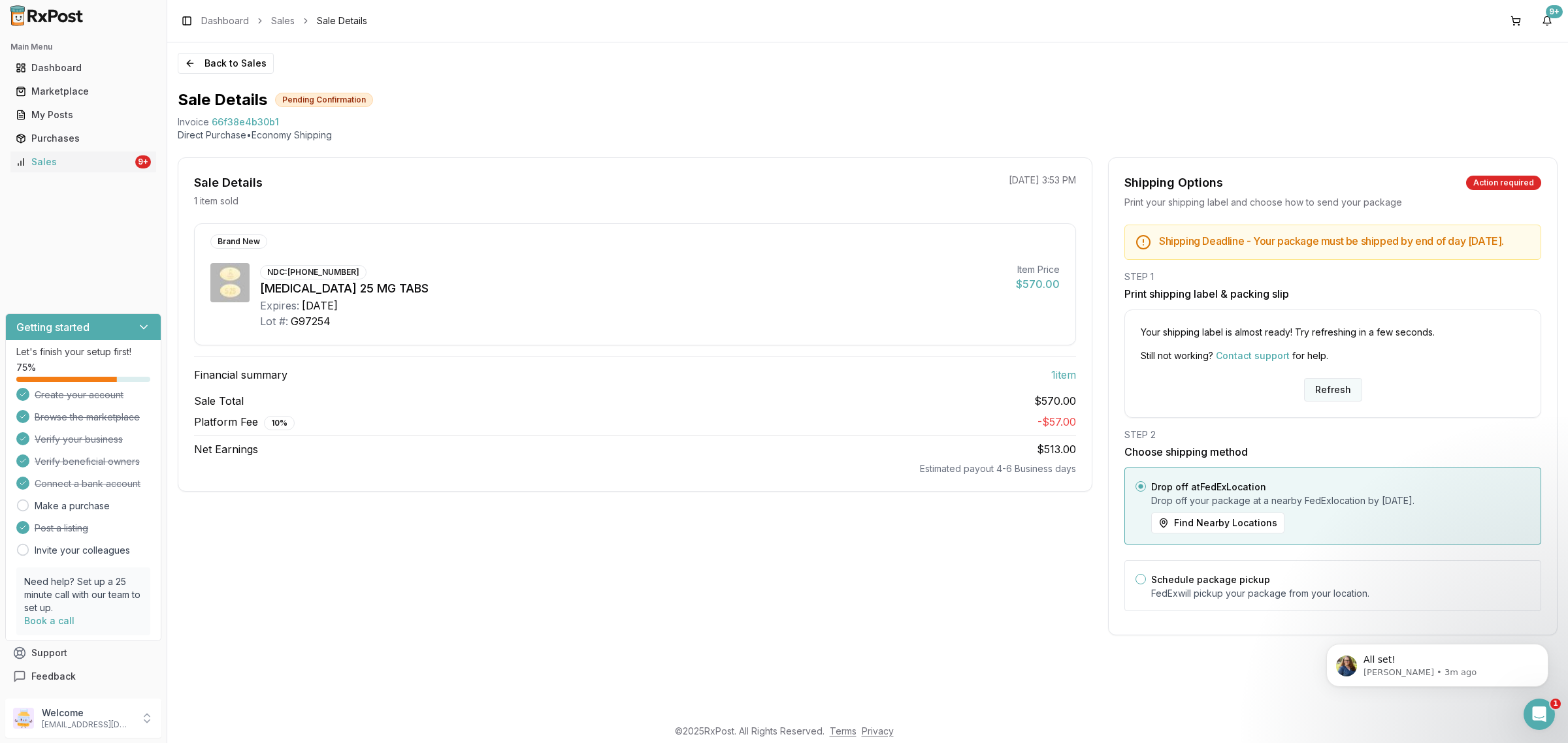
click at [1327, 400] on button "Refresh" at bounding box center [1333, 389] width 58 height 23
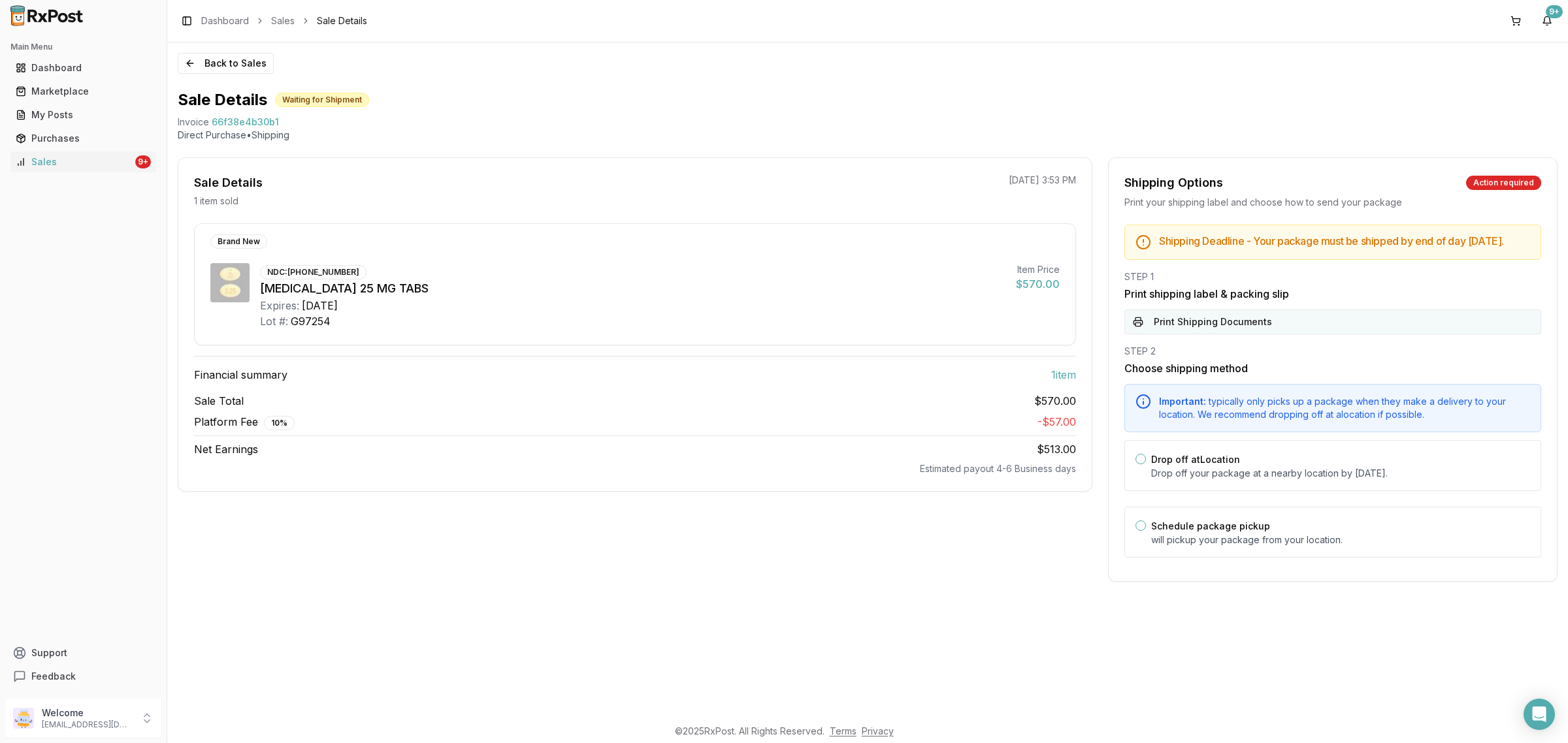
click at [1277, 323] on button "Print Shipping Documents" at bounding box center [1332, 322] width 417 height 25
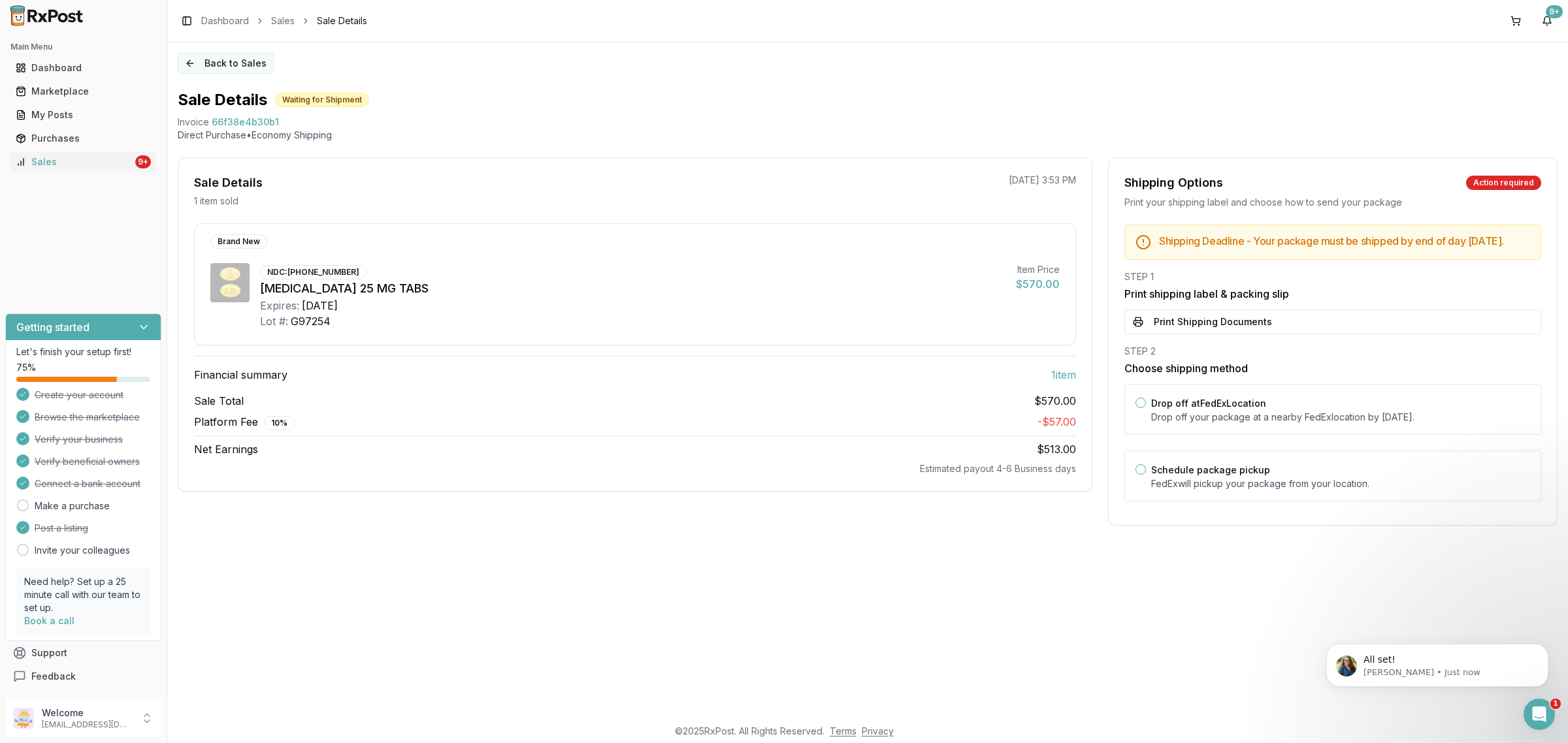
click at [227, 62] on button "Back to Sales" at bounding box center [225, 63] width 96 height 21
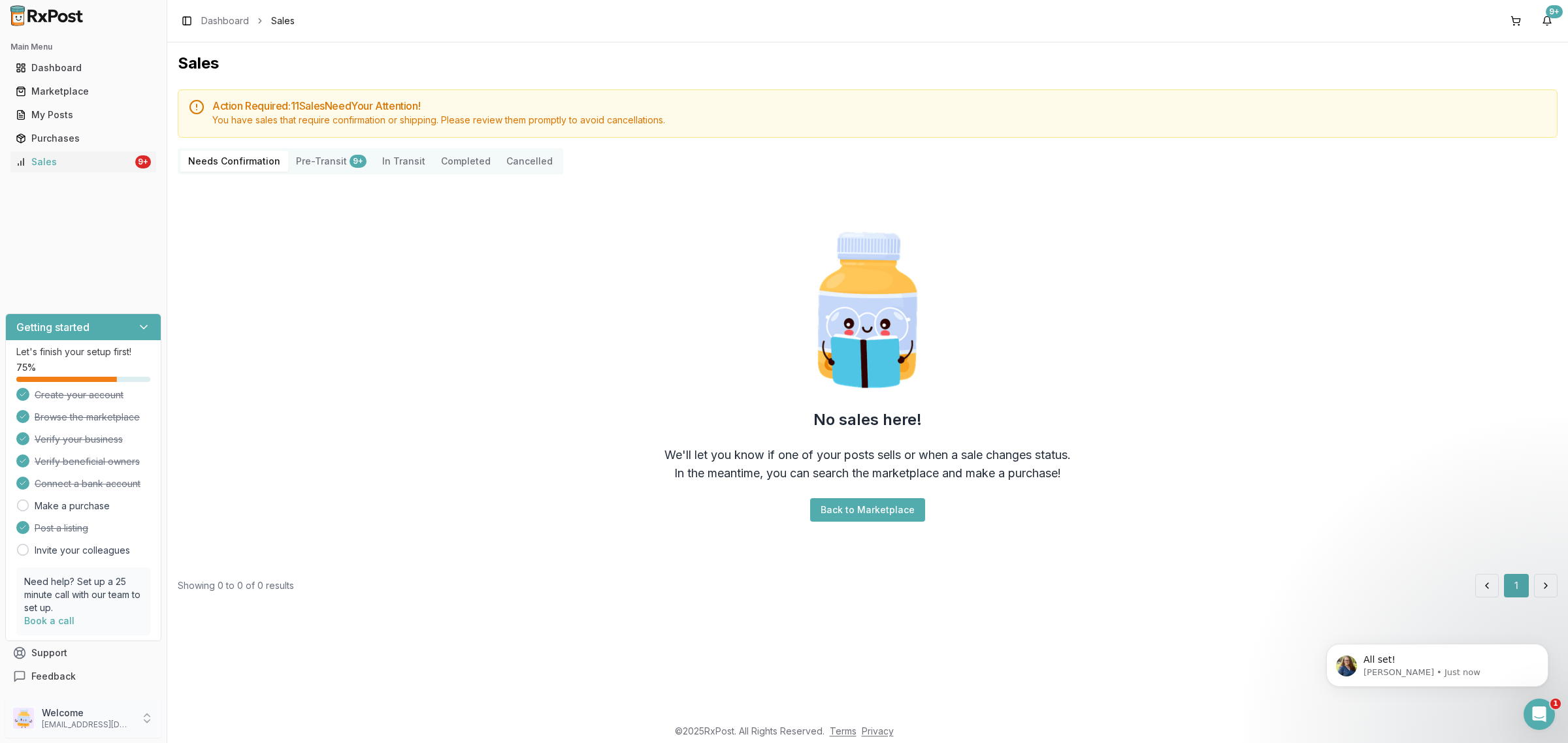
click at [72, 722] on p "nycdiscountpharma2@gmail.com" at bounding box center [87, 725] width 91 height 11
click at [229, 716] on span "Sign Out" at bounding box center [237, 722] width 124 height 13
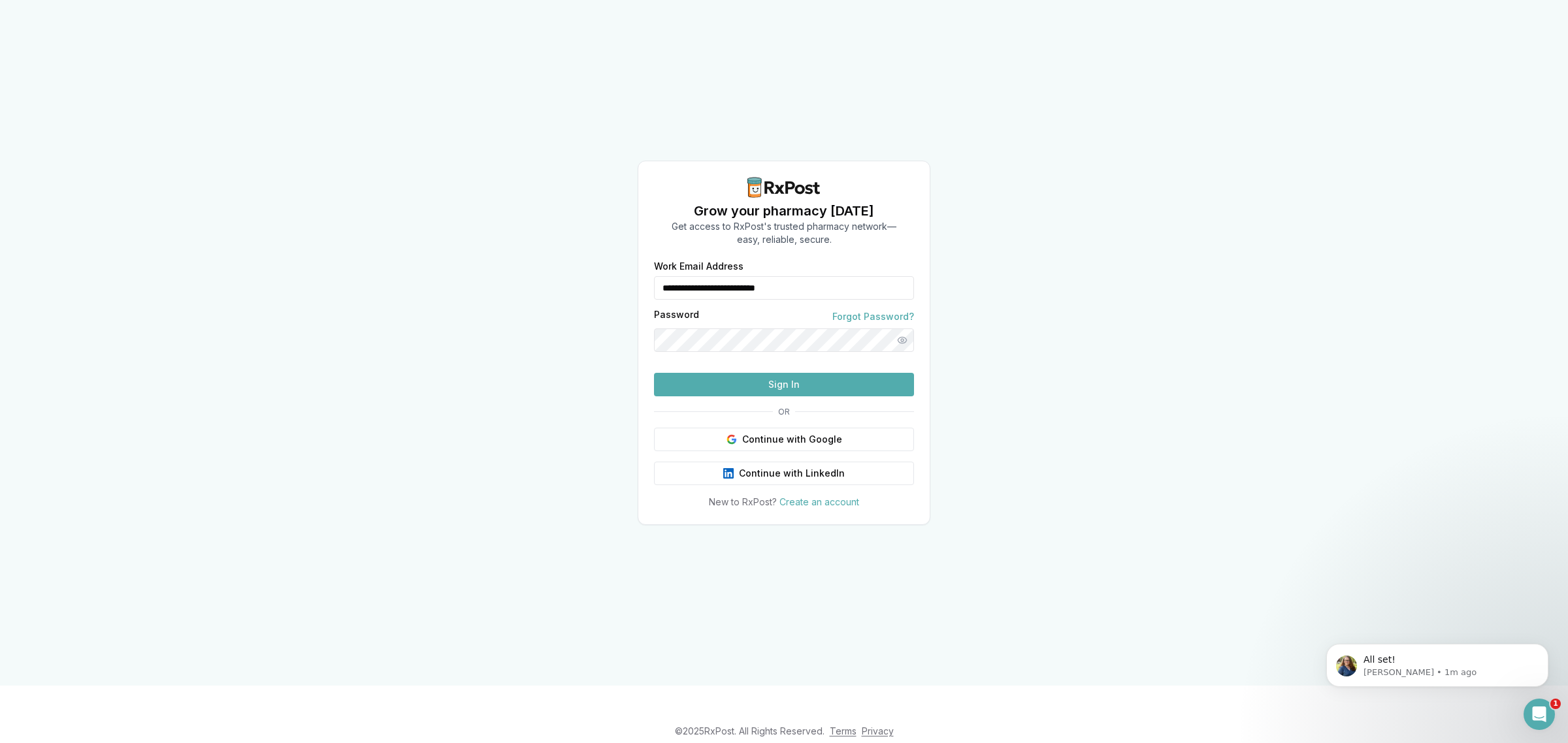
drag, startPoint x: 832, startPoint y: 265, endPoint x: 566, endPoint y: 253, distance: 266.3
click at [582, 253] on div "**********" at bounding box center [784, 343] width 1568 height 686
type input "**********"
click at [774, 397] on button "Sign In" at bounding box center [784, 384] width 260 height 23
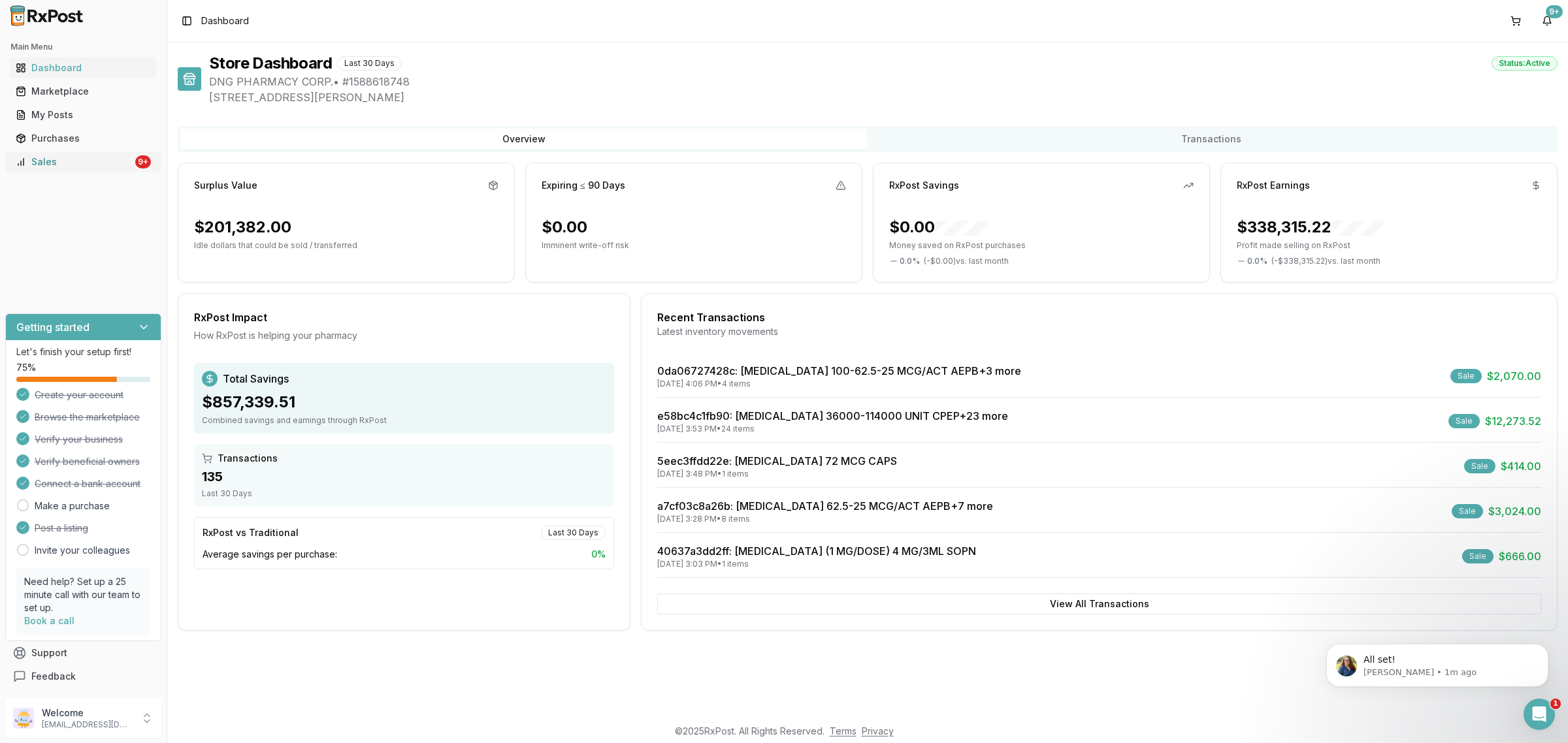
click at [128, 171] on link "Sales 9+" at bounding box center [83, 161] width 146 height 23
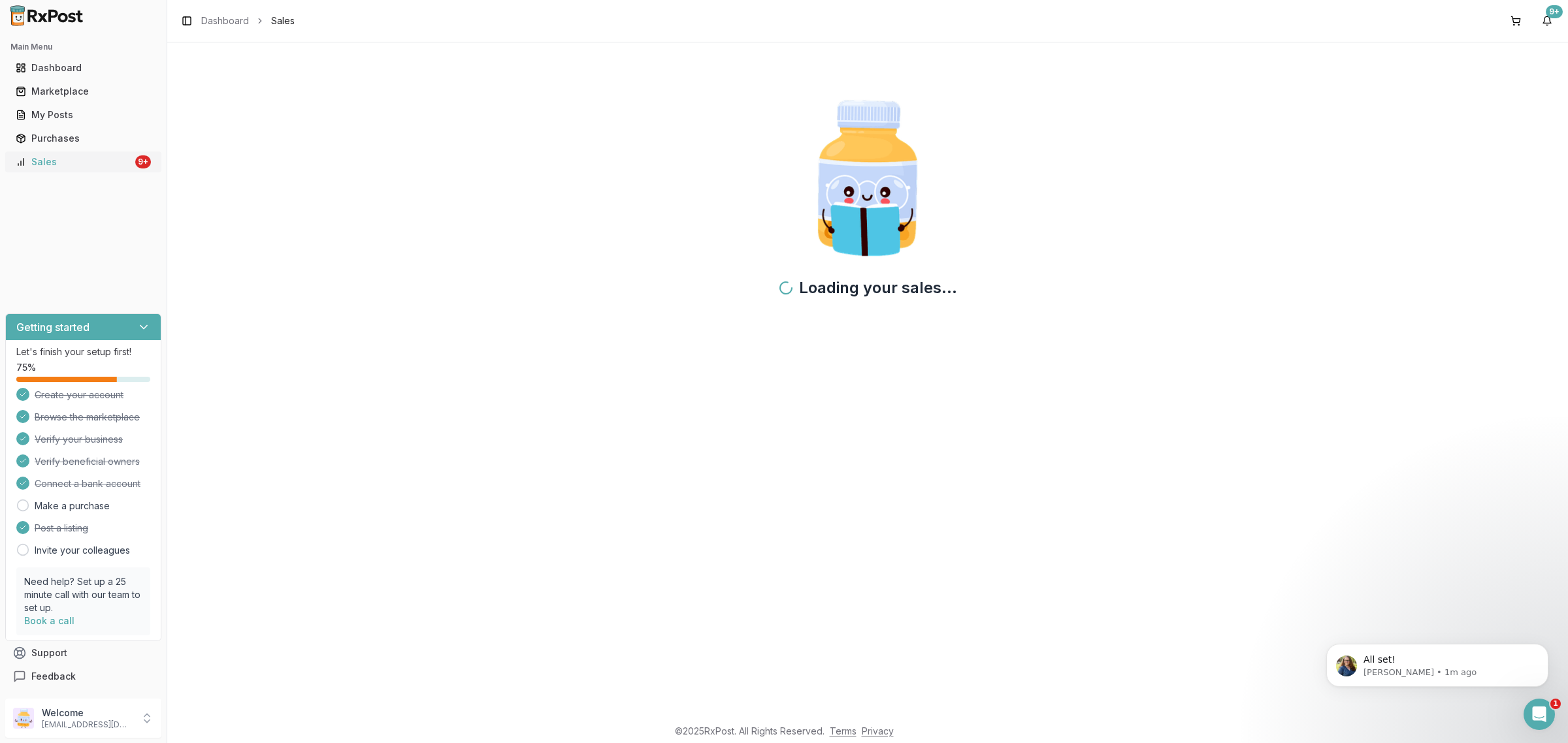
click at [123, 167] on div "Sales" at bounding box center [74, 162] width 117 height 13
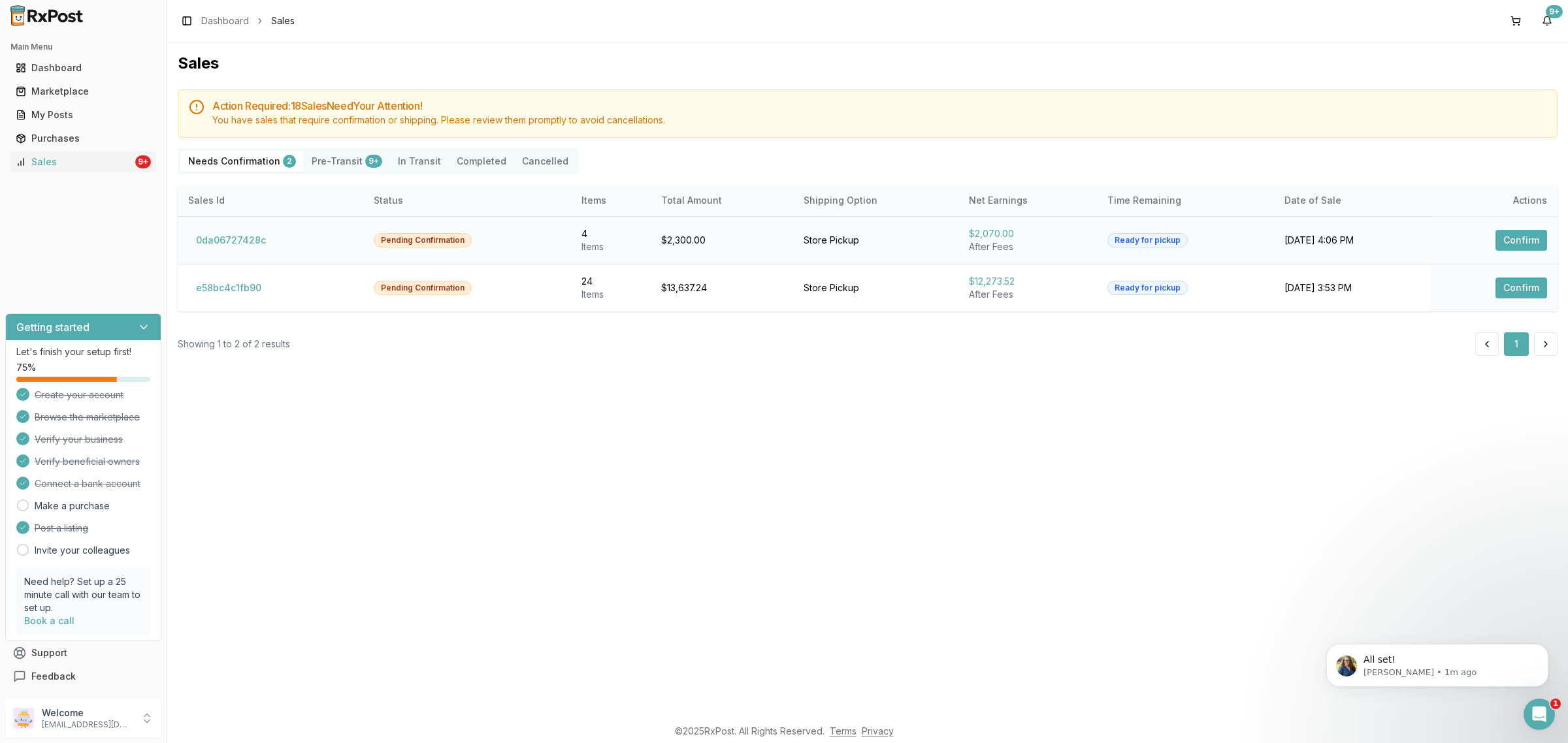
click at [227, 225] on td "0da06727428c" at bounding box center [270, 240] width 185 height 48
click at [235, 237] on button "0da06727428c" at bounding box center [231, 240] width 86 height 21
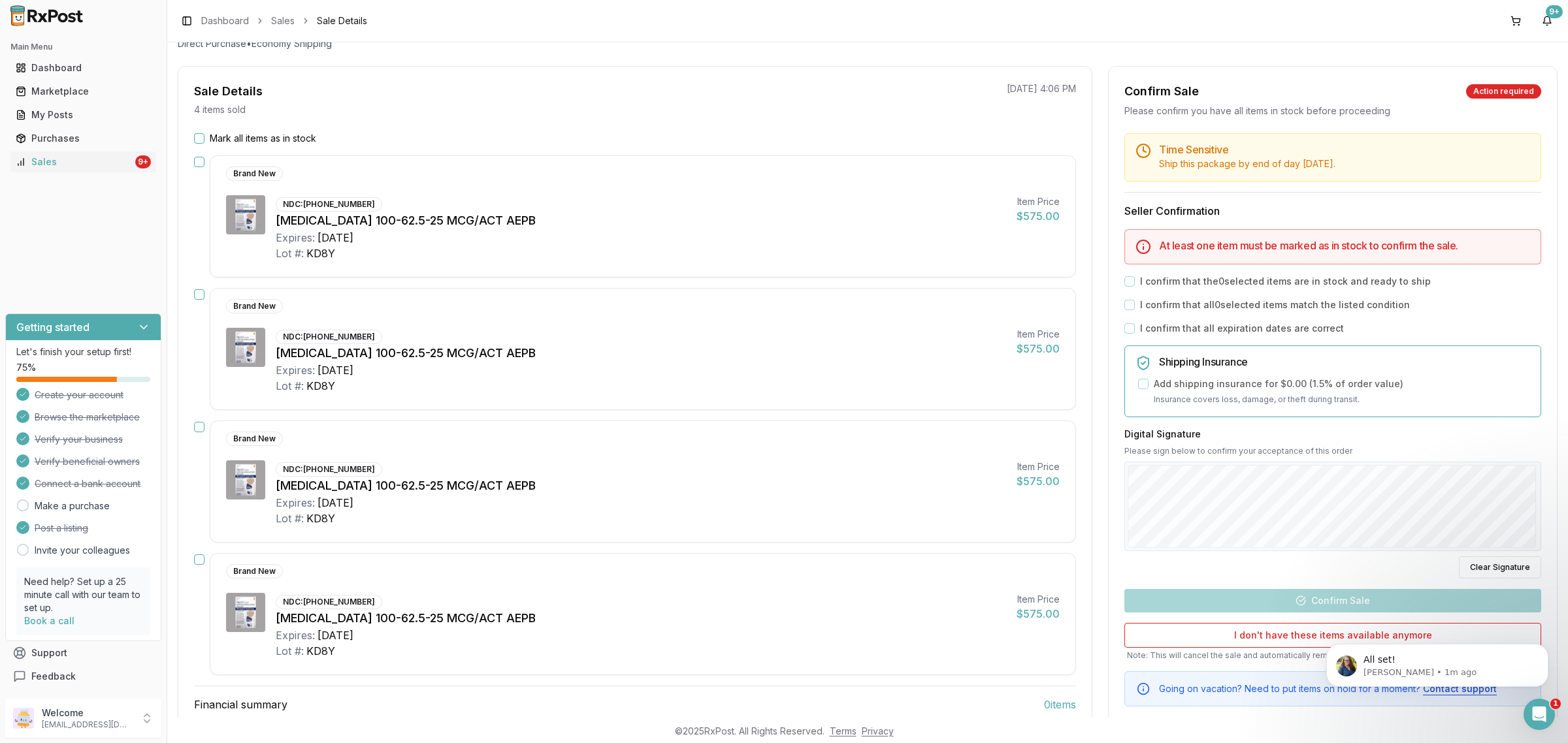
scroll to position [203, 0]
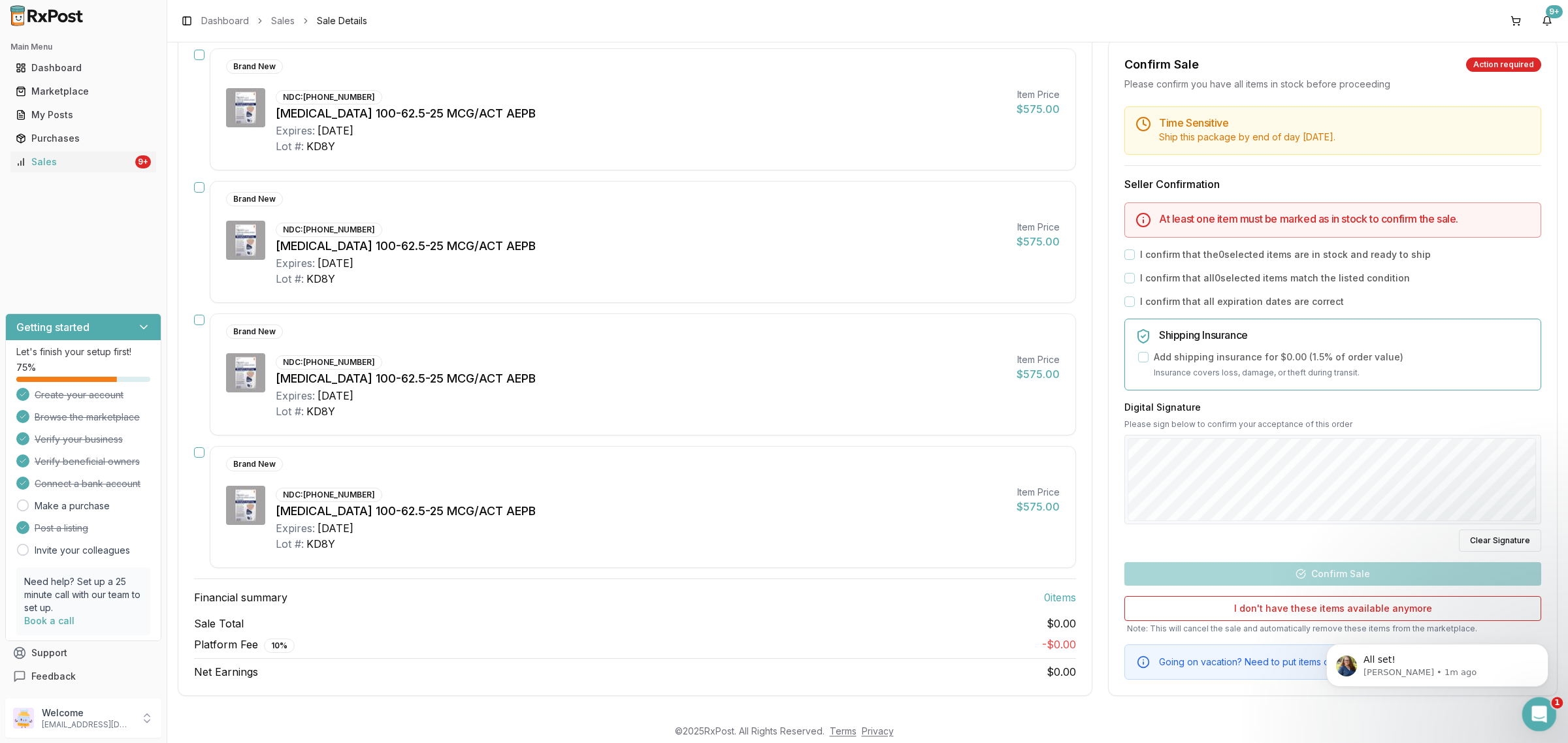
click at [1549, 706] on div "Open Intercom Messenger" at bounding box center [1537, 712] width 43 height 43
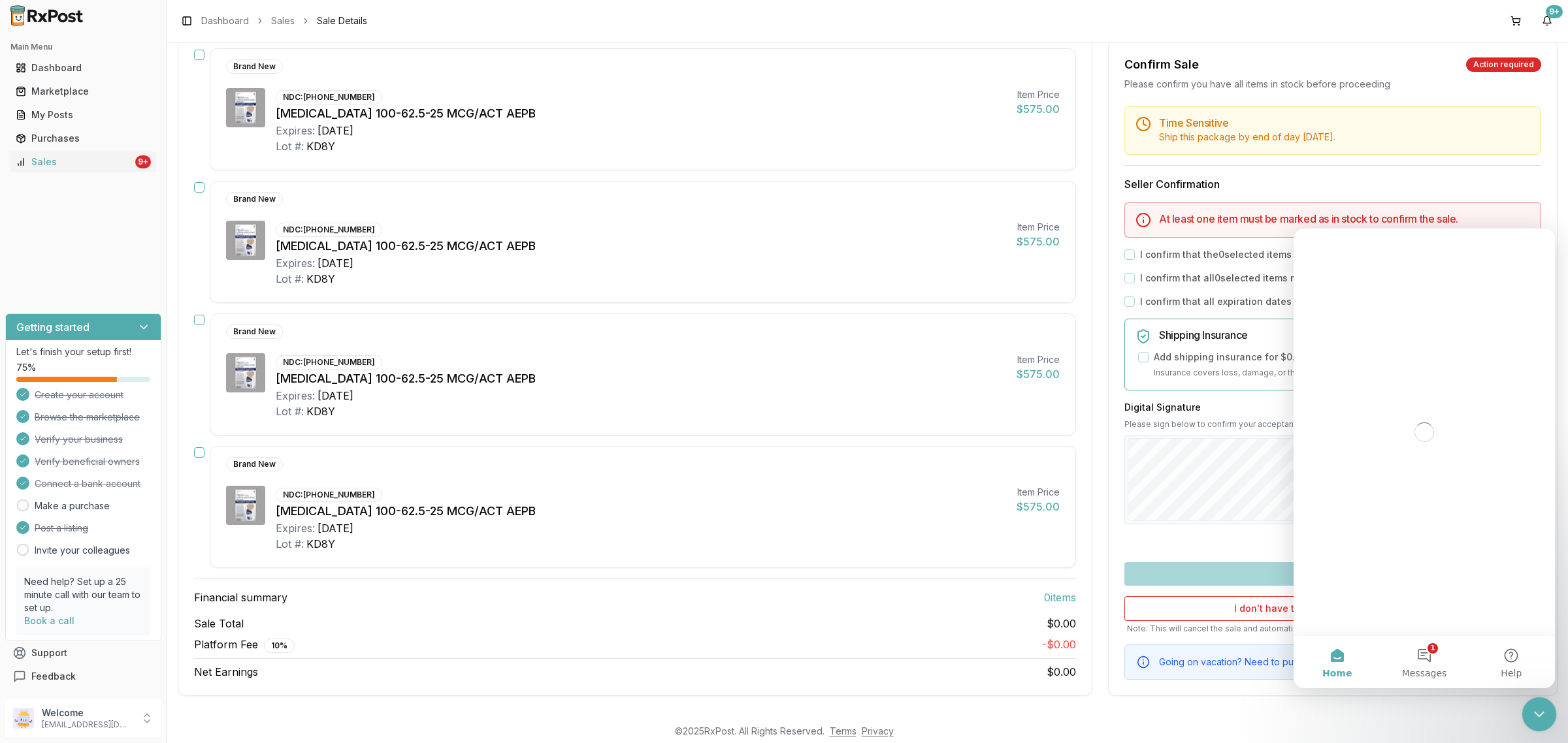
scroll to position [0, 0]
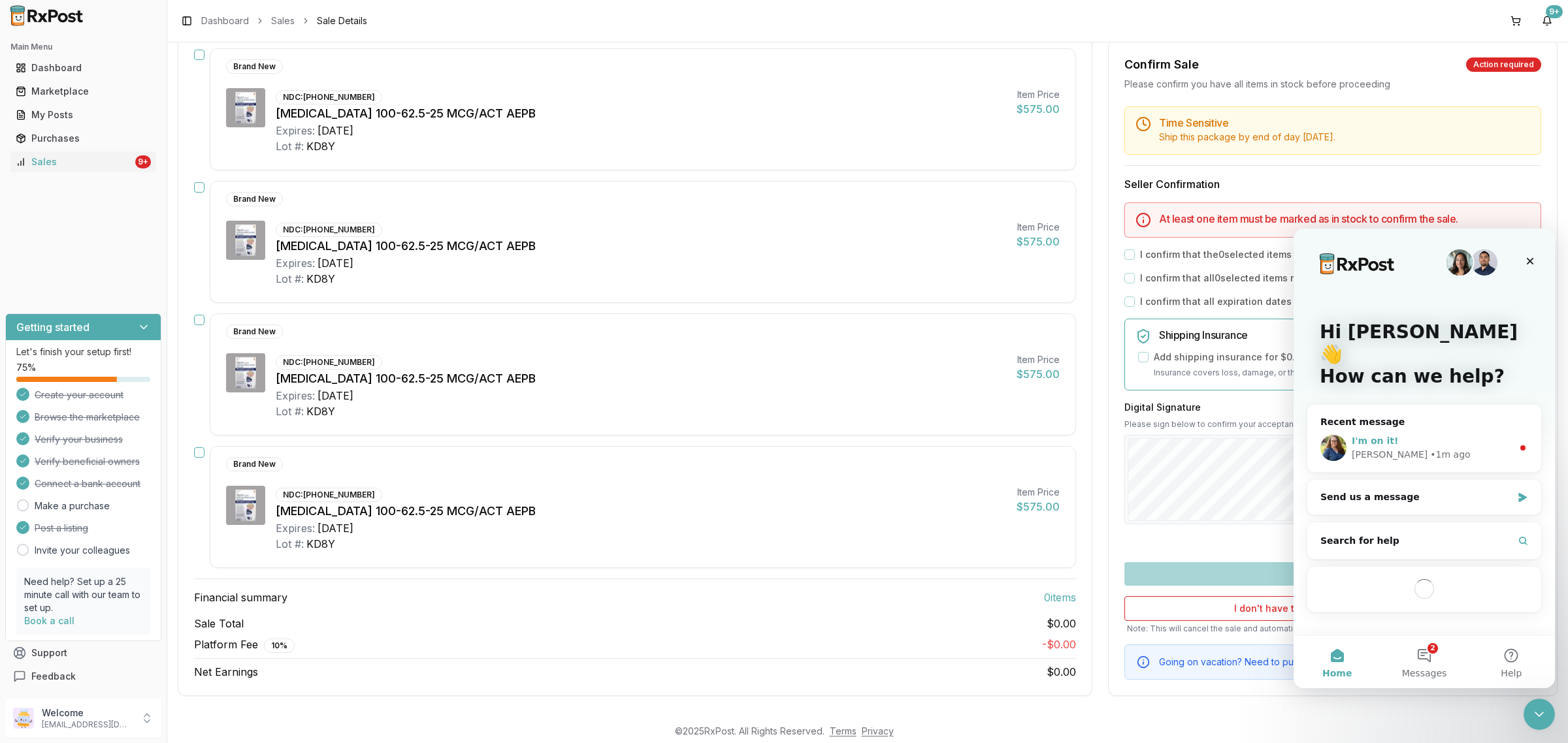
click at [1435, 435] on div "I'm on it!" at bounding box center [1432, 441] width 161 height 14
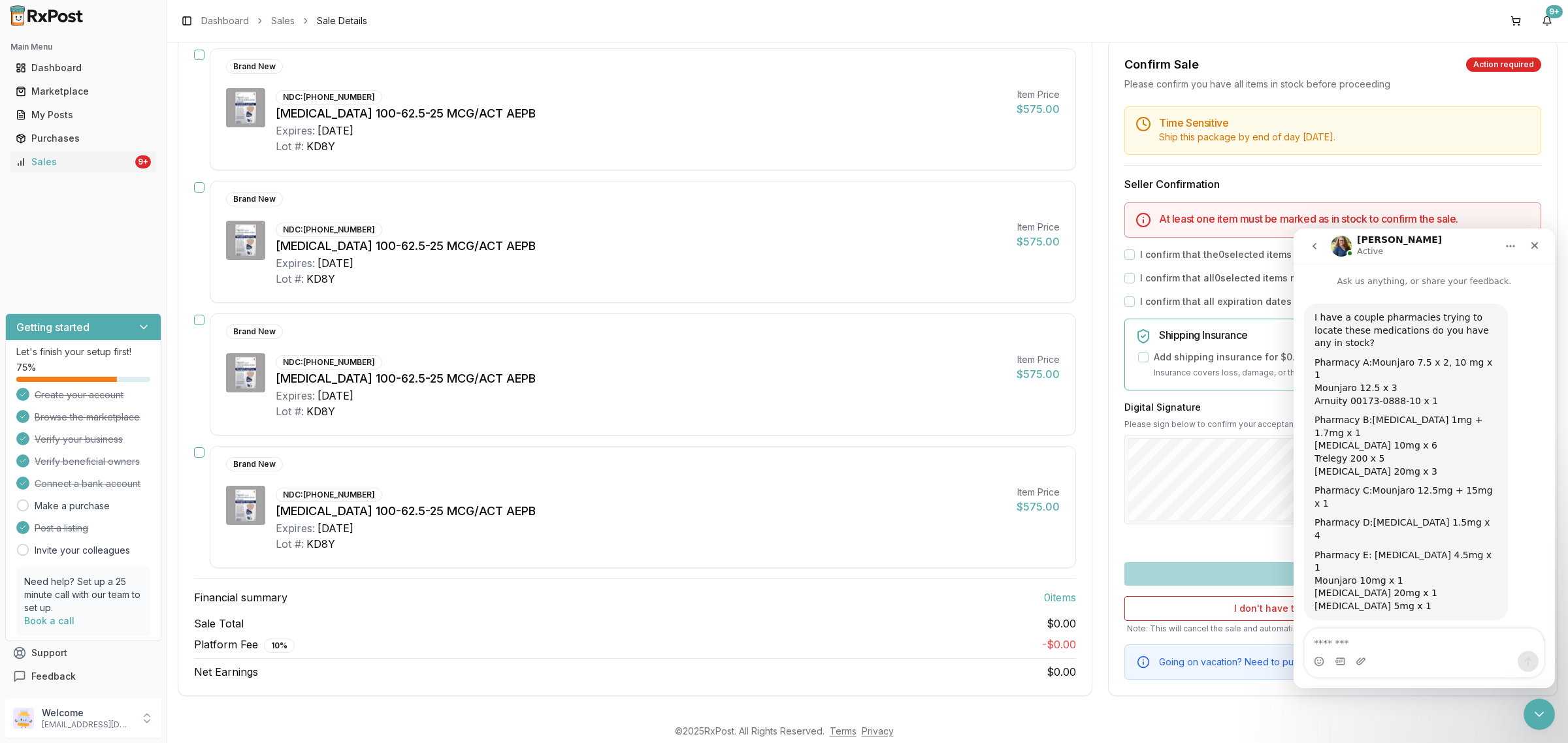
scroll to position [39, 0]
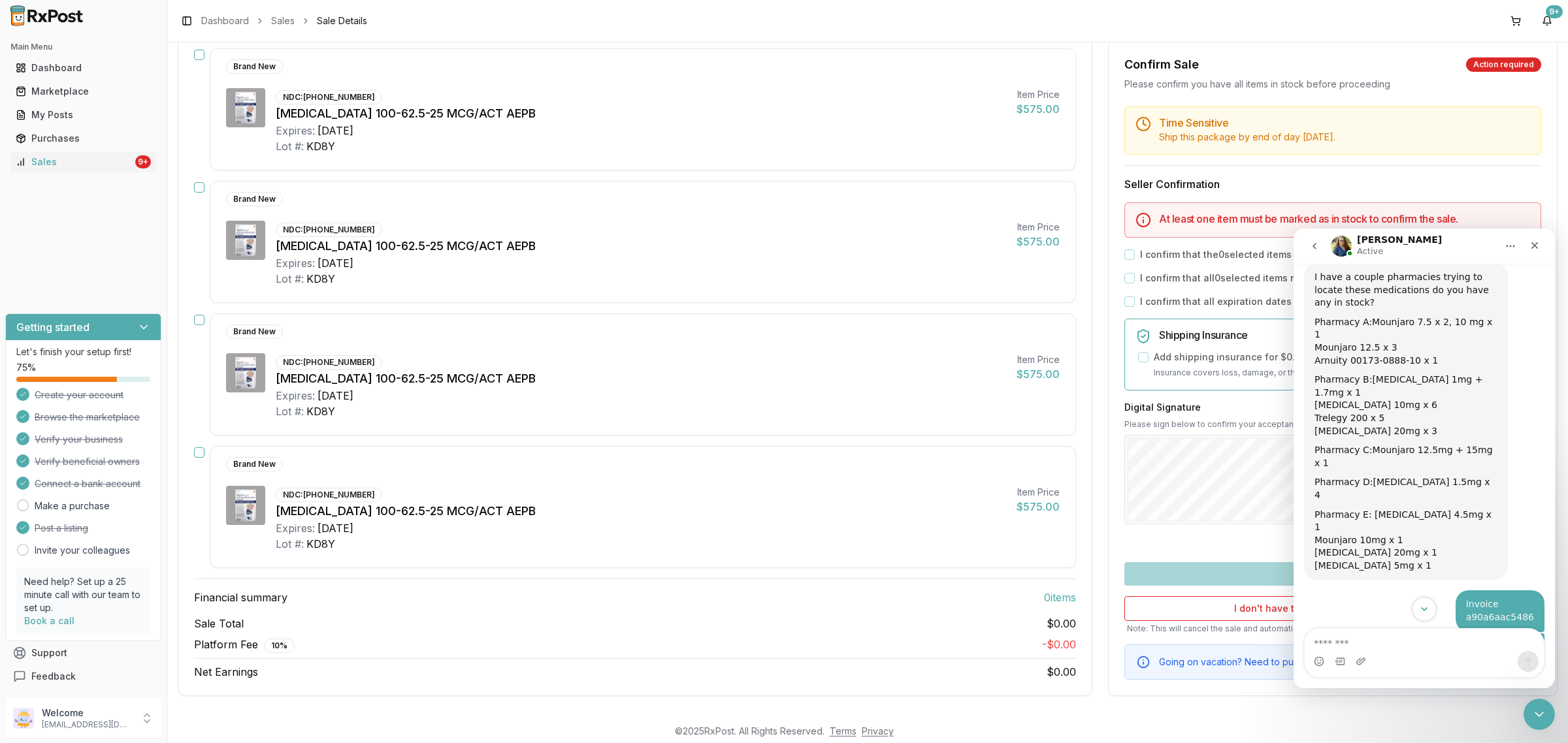
click at [1424, 611] on icon "Scroll to bottom" at bounding box center [1424, 609] width 12 height 12
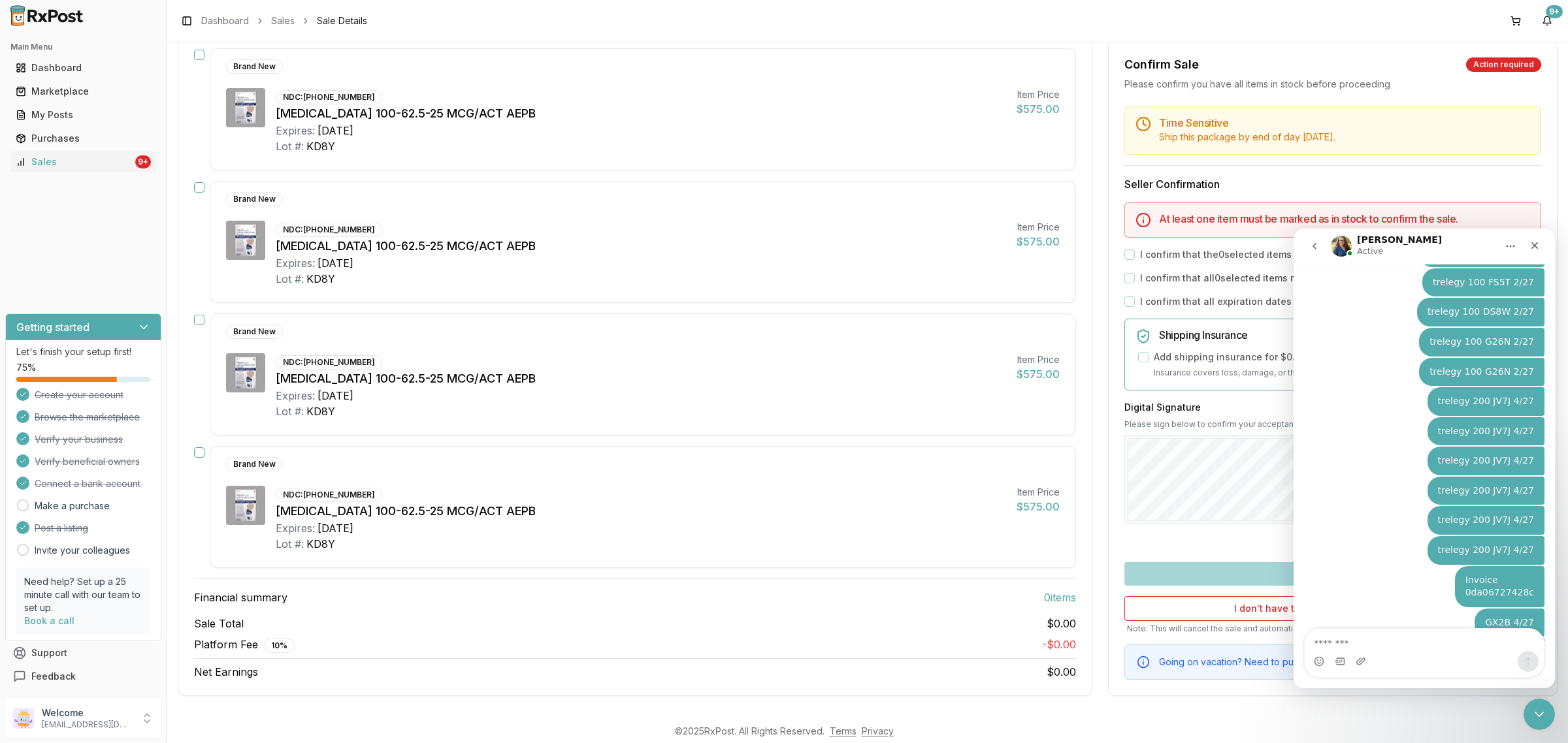
scroll to position [4745, 0]
click at [1379, 637] on textarea "Message…" at bounding box center [1424, 639] width 239 height 22
type textarea "**"
click at [1527, 664] on icon "Send a message…" at bounding box center [1528, 662] width 11 height 11
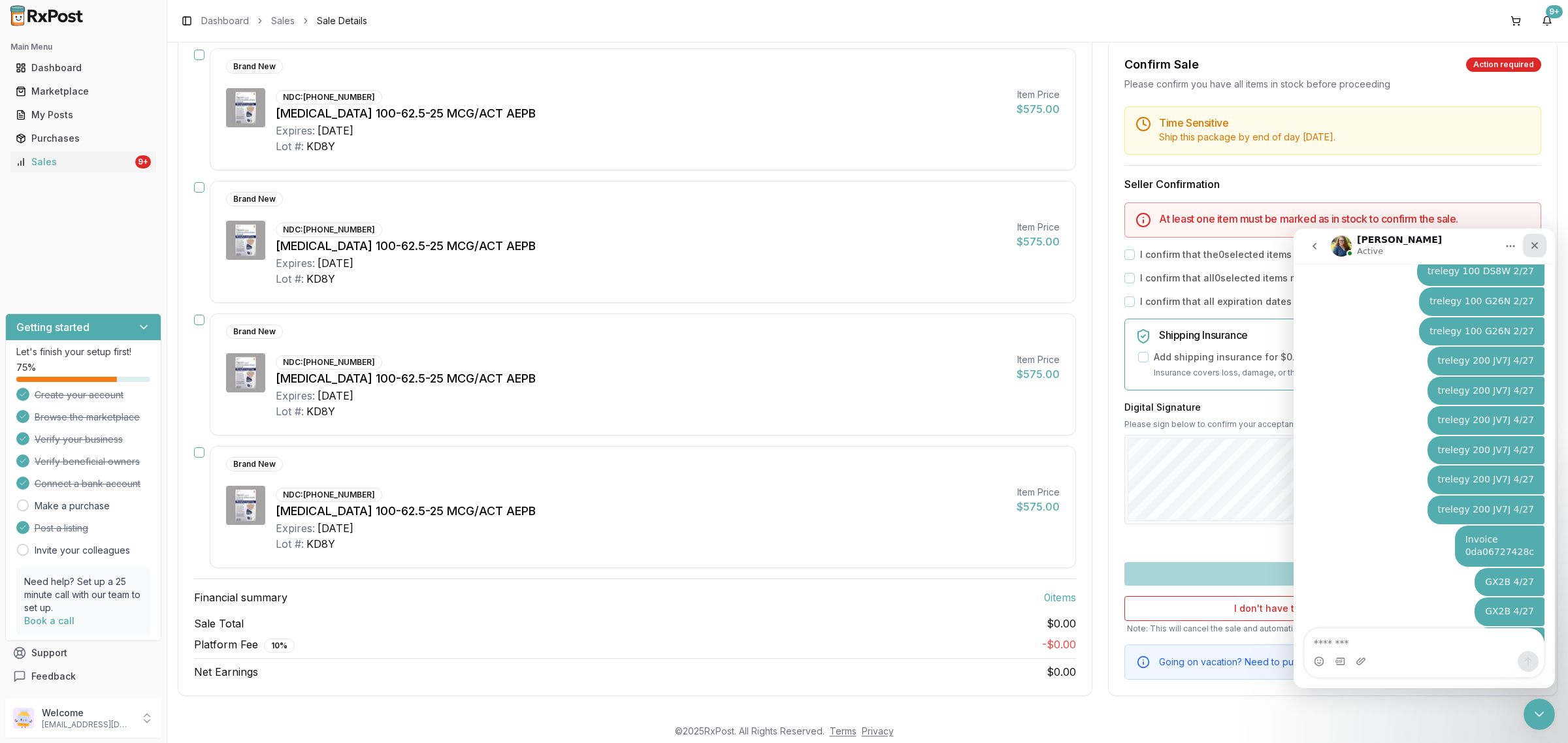
click at [1537, 251] on div "Close" at bounding box center [1534, 245] width 23 height 23
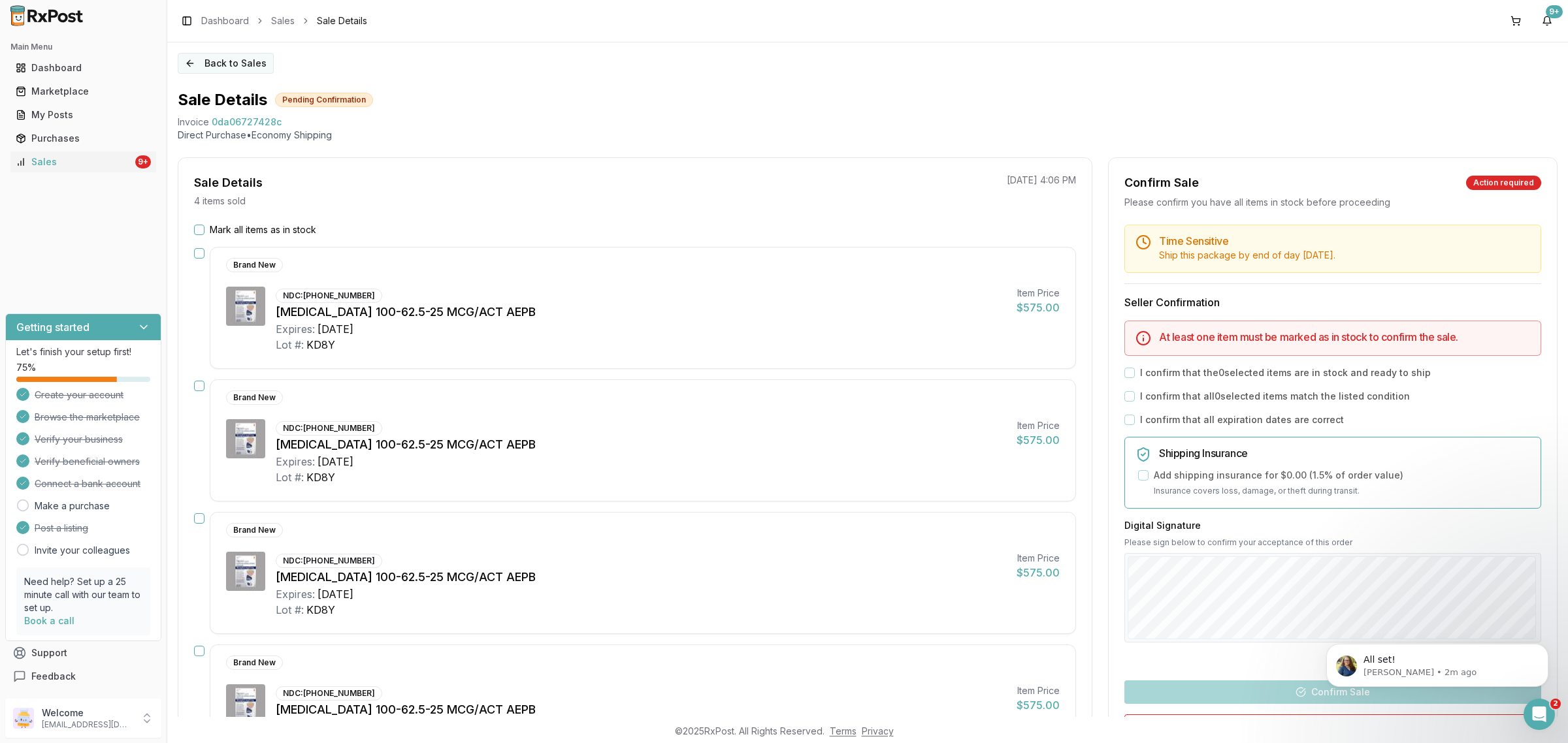
click at [220, 62] on button "Back to Sales" at bounding box center [225, 63] width 96 height 21
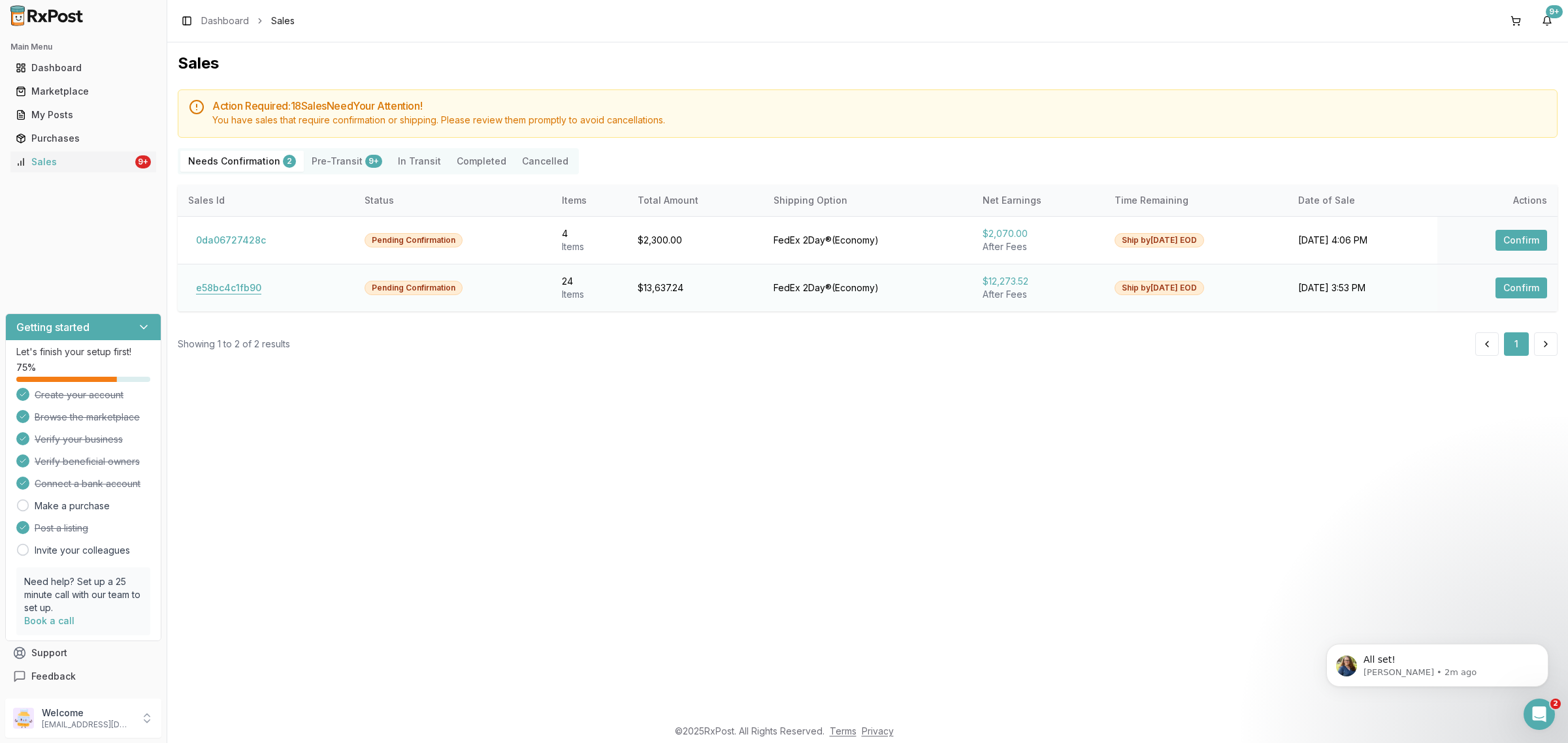
click at [245, 284] on button "e58bc4c1fb90" at bounding box center [229, 288] width 81 height 21
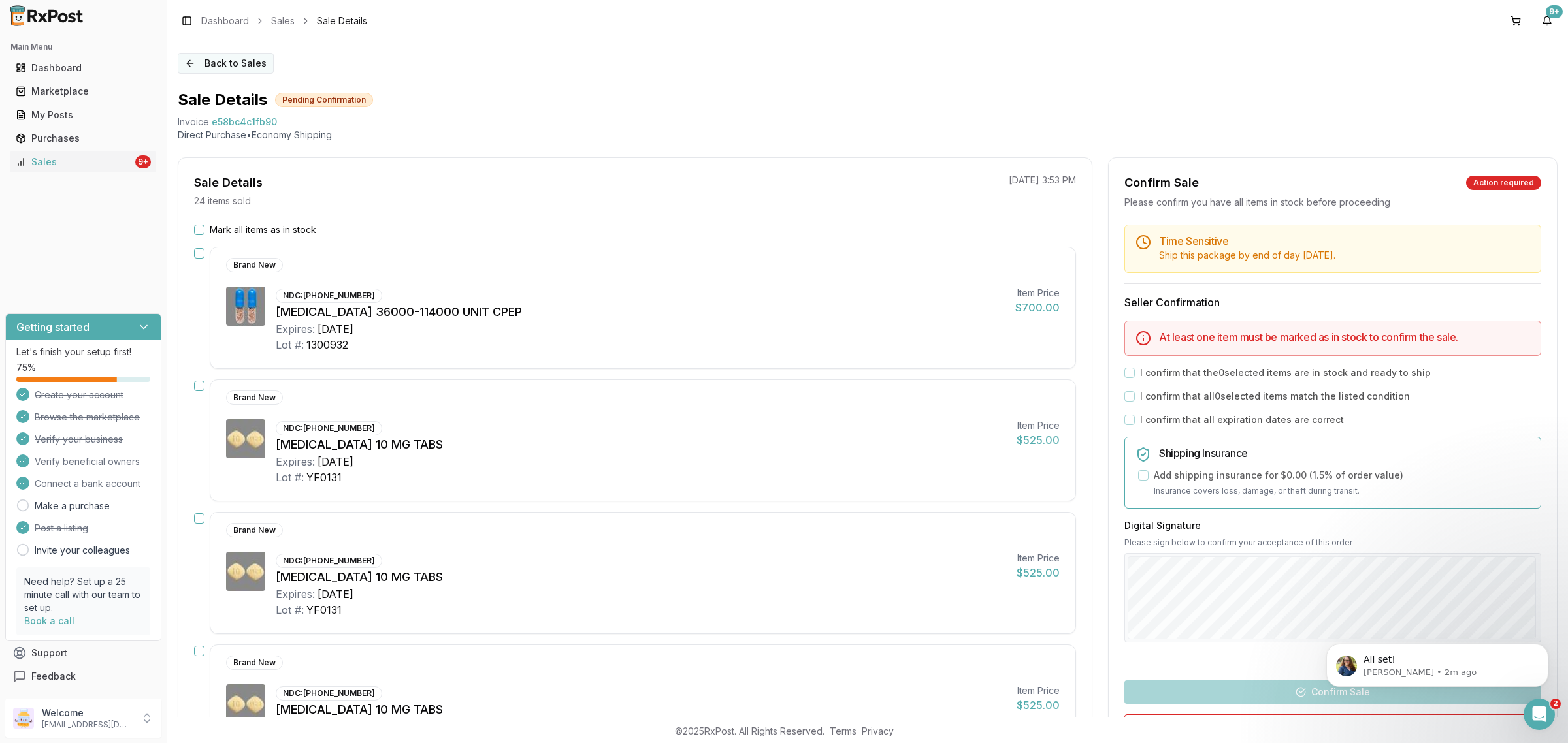
click at [223, 70] on button "Back to Sales" at bounding box center [225, 63] width 96 height 21
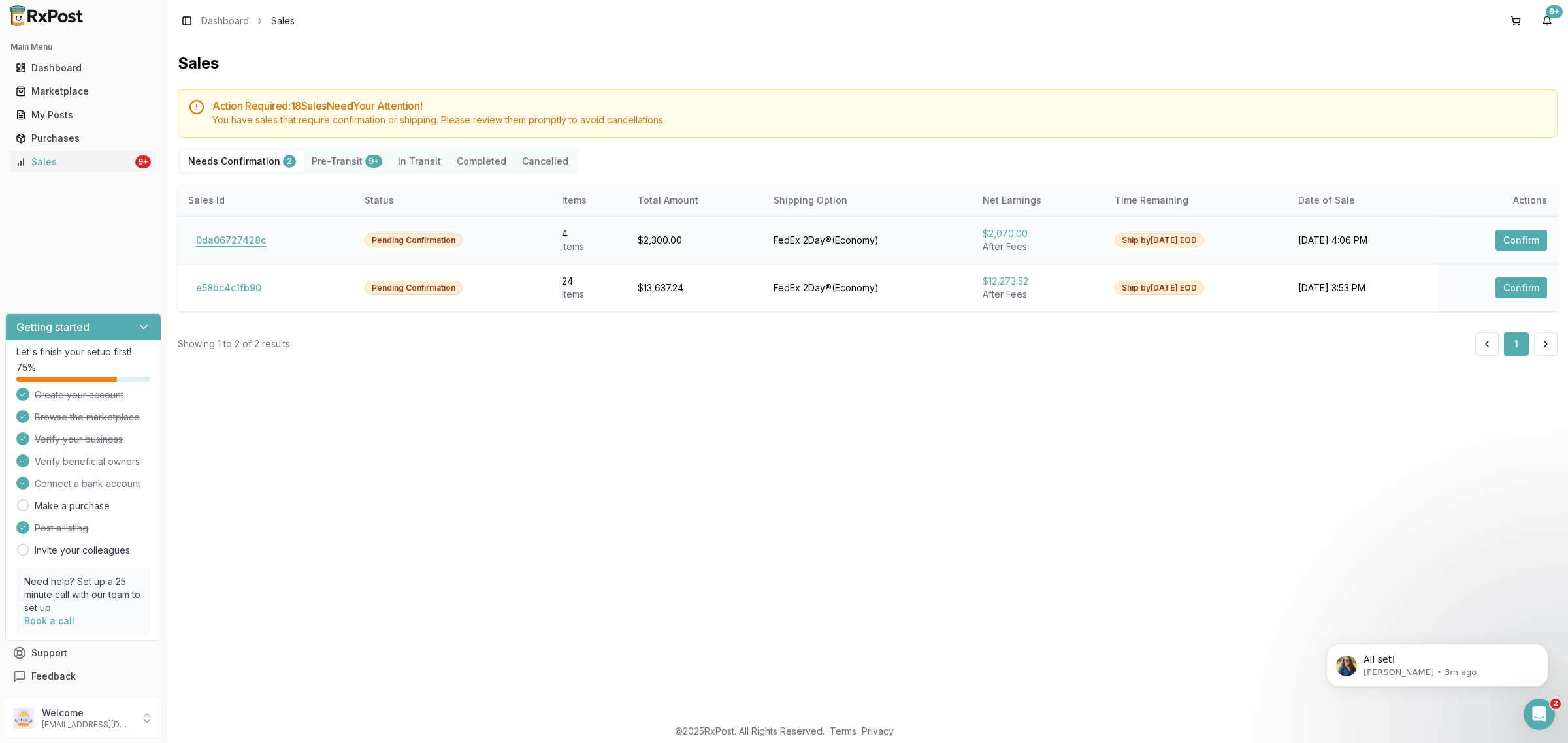
click at [255, 230] on button "0da06727428c" at bounding box center [231, 240] width 86 height 21
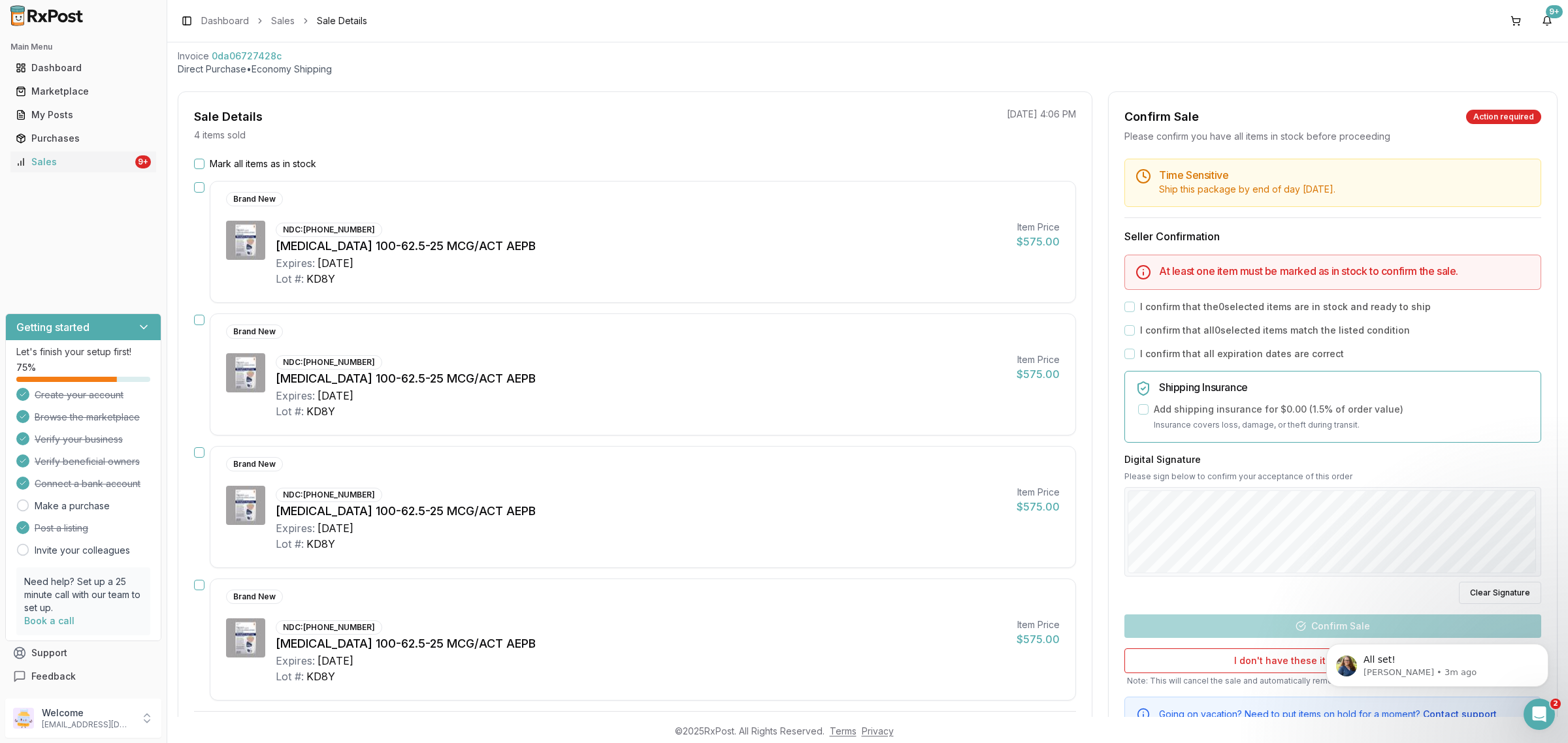
scroll to position [163, 0]
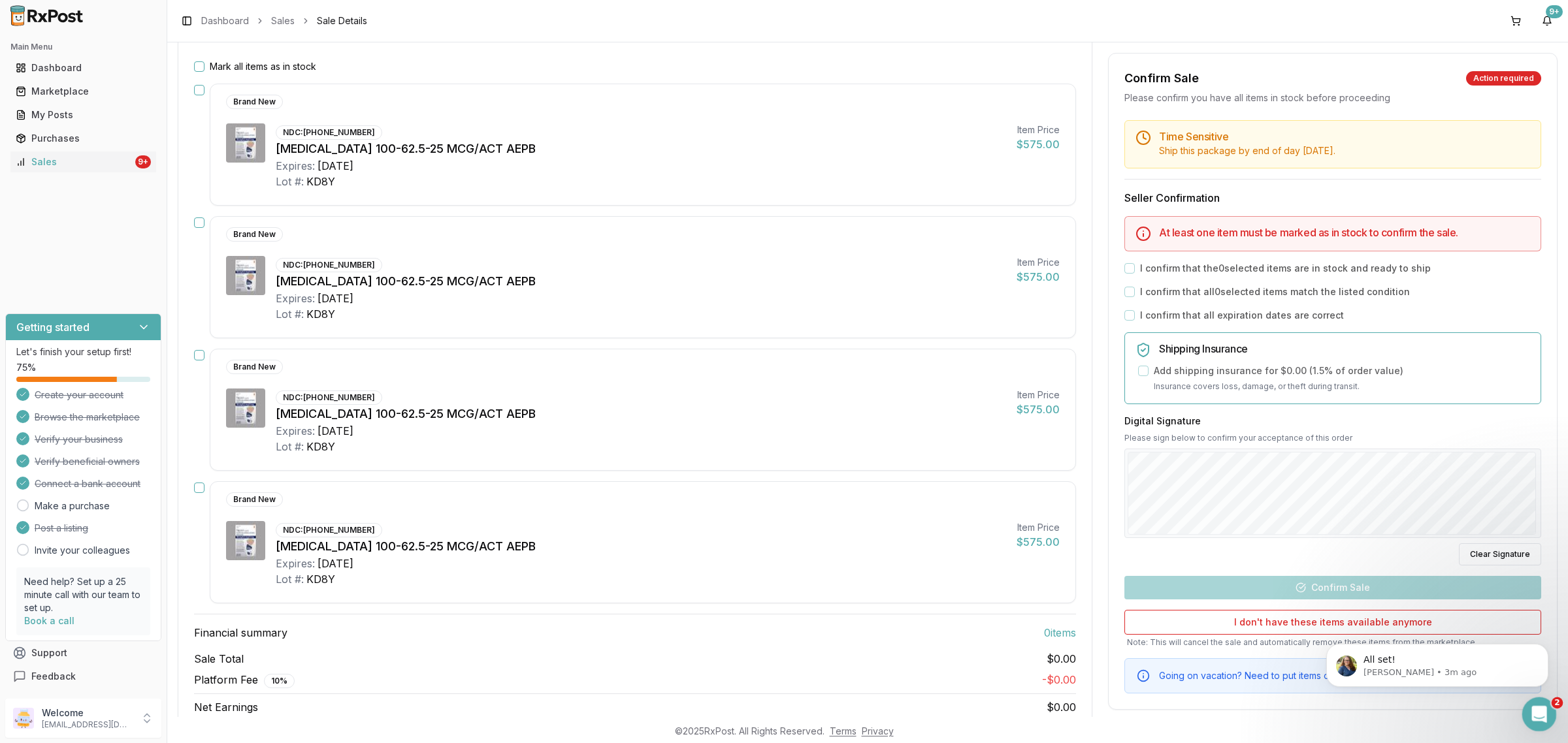
click at [1523, 702] on div "Open Intercom Messenger" at bounding box center [1537, 712] width 43 height 43
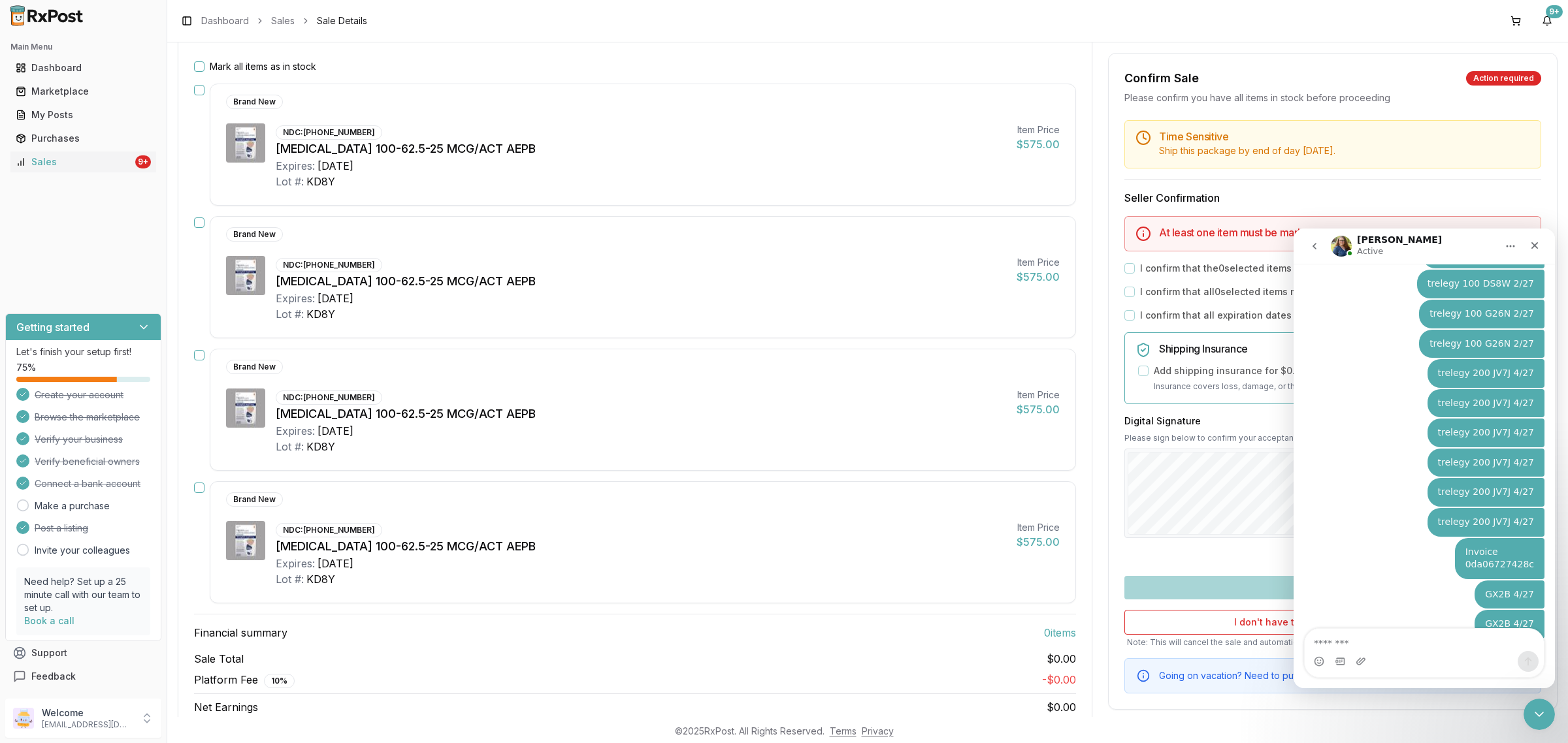
scroll to position [4784, 0]
click at [1543, 253] on div "Close" at bounding box center [1534, 245] width 23 height 23
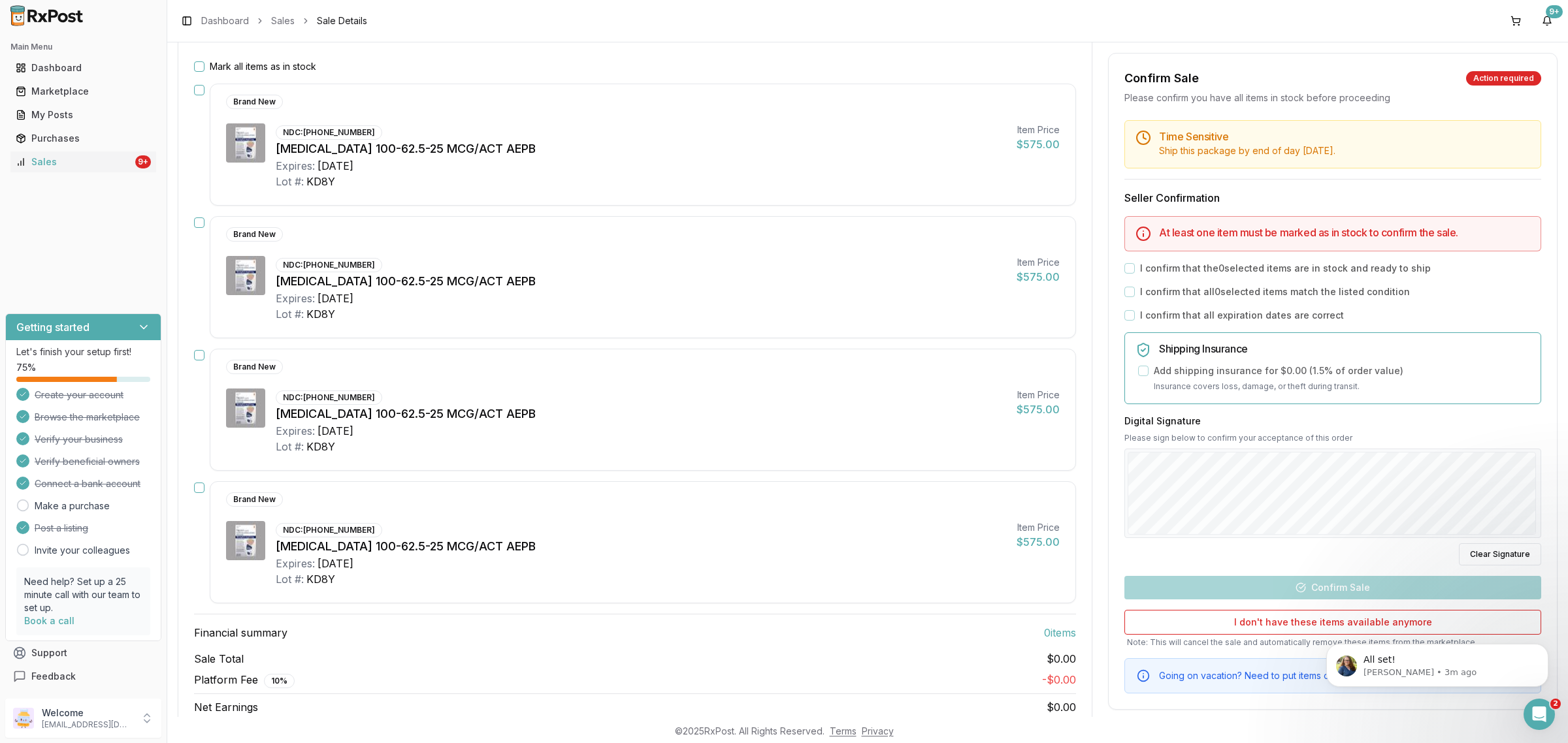
scroll to position [0, 0]
click at [1416, 654] on p "All set!" at bounding box center [1448, 661] width 169 height 13
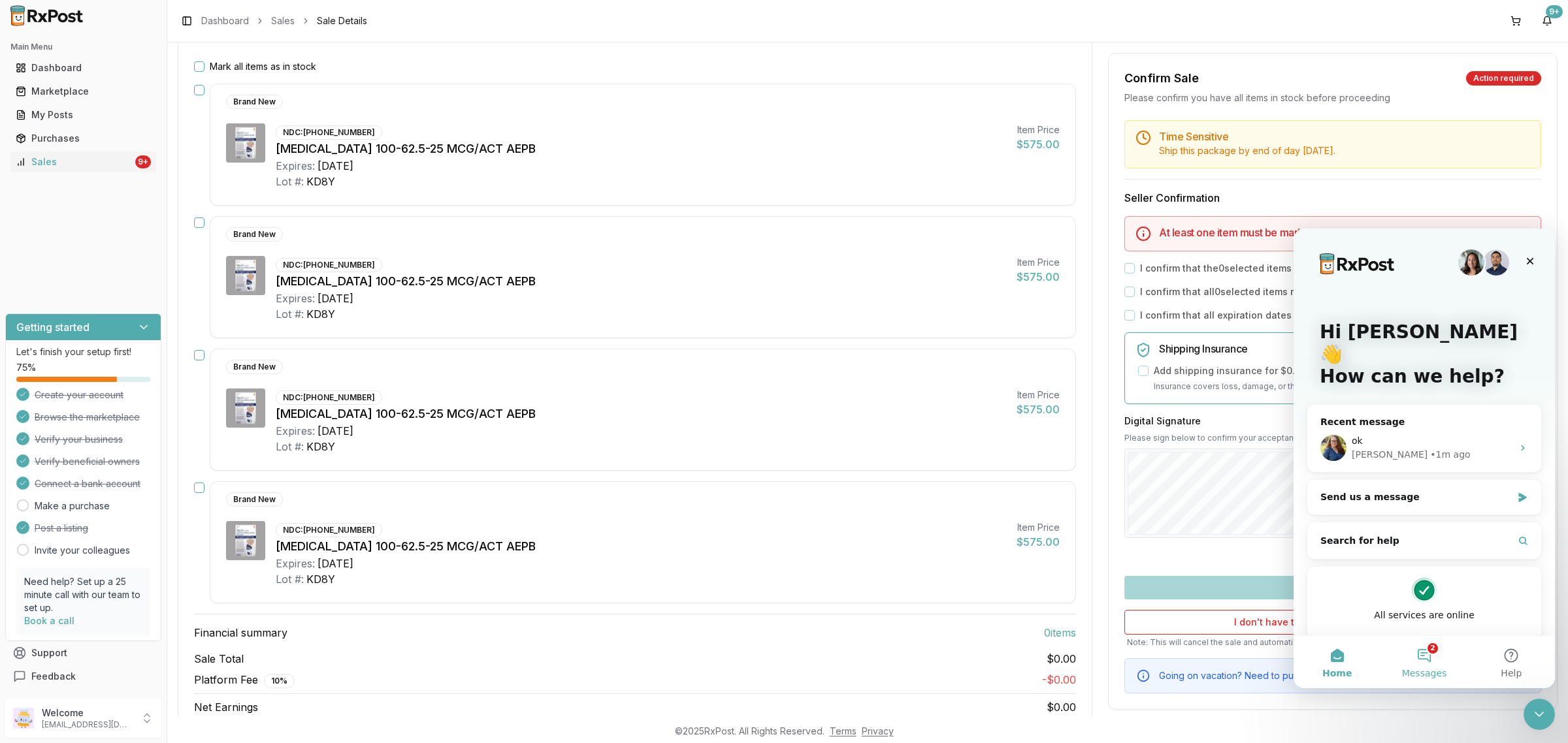
click at [1436, 661] on button "2 Messages" at bounding box center [1424, 662] width 87 height 53
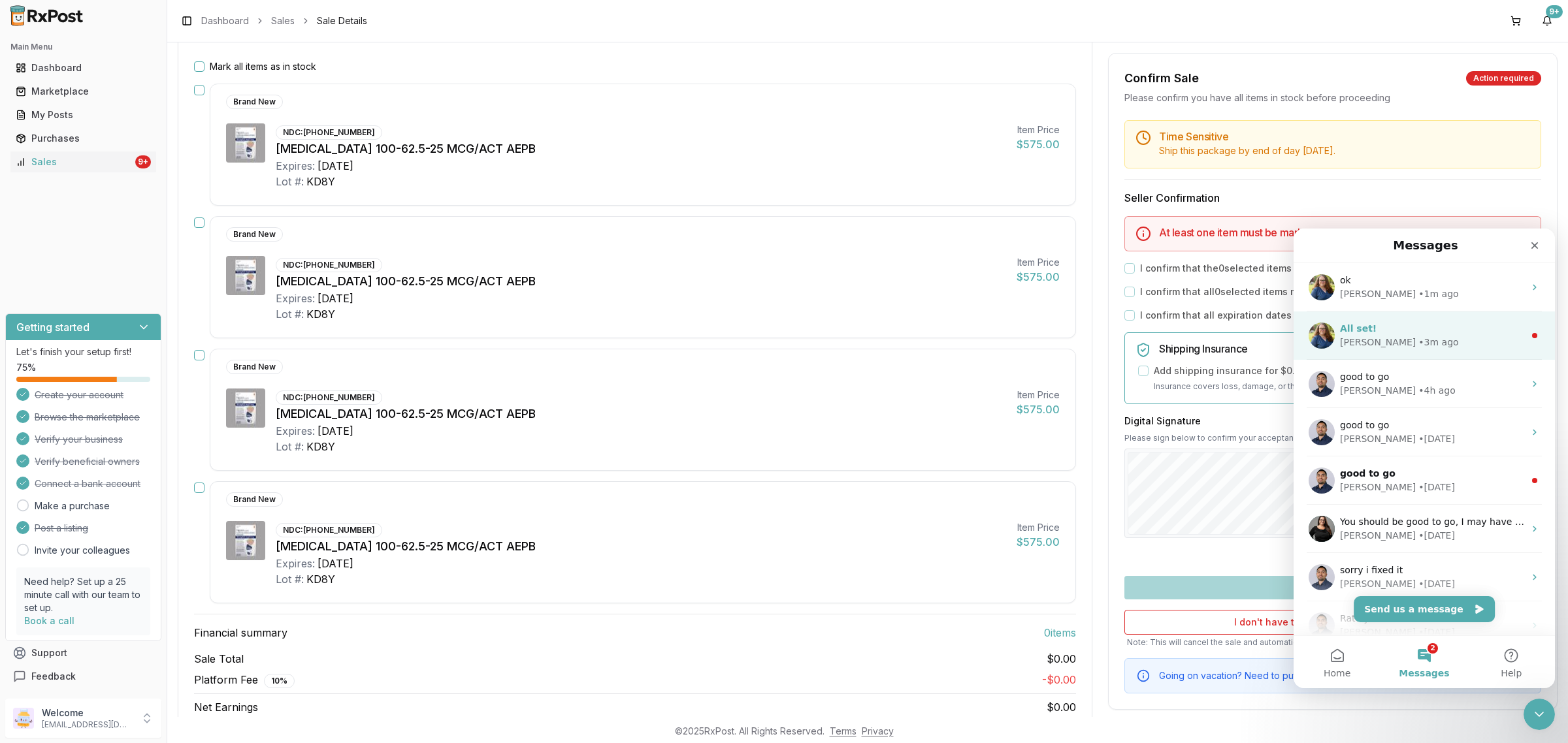
click at [1434, 340] on div "Bobbie • 3m ago" at bounding box center [1432, 342] width 184 height 14
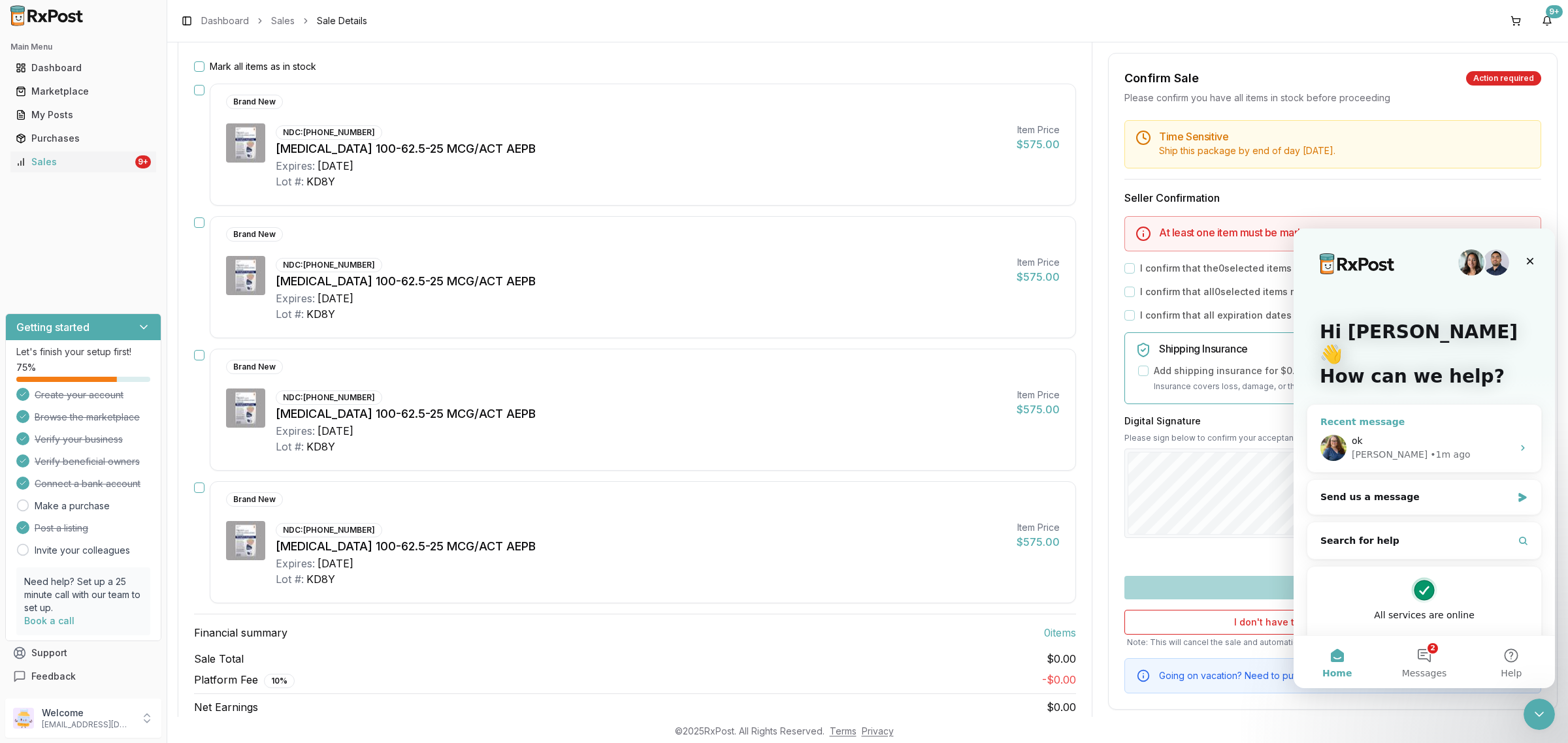
click at [1434, 448] on div "Bobbie • 1m ago" at bounding box center [1432, 455] width 161 height 14
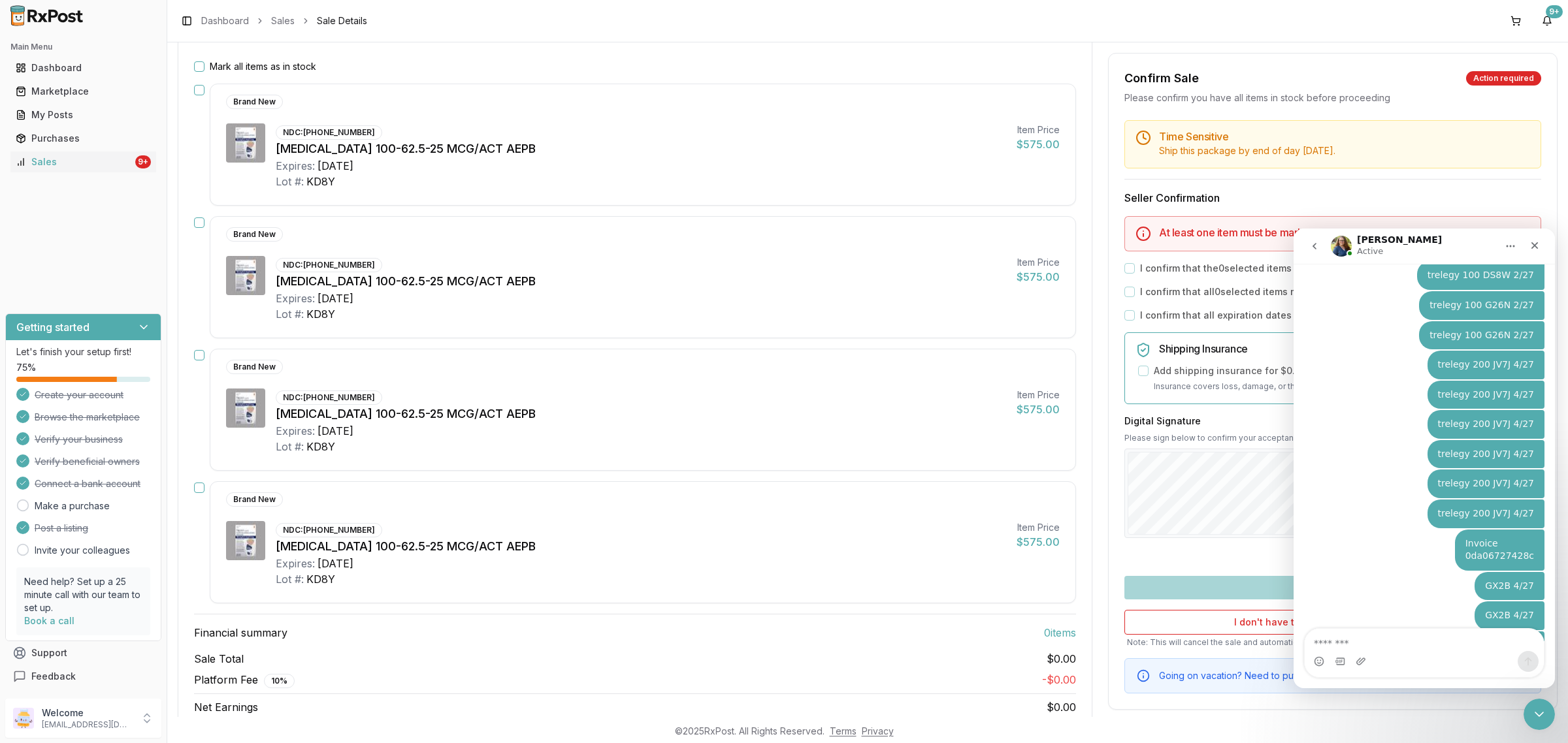
scroll to position [4784, 0]
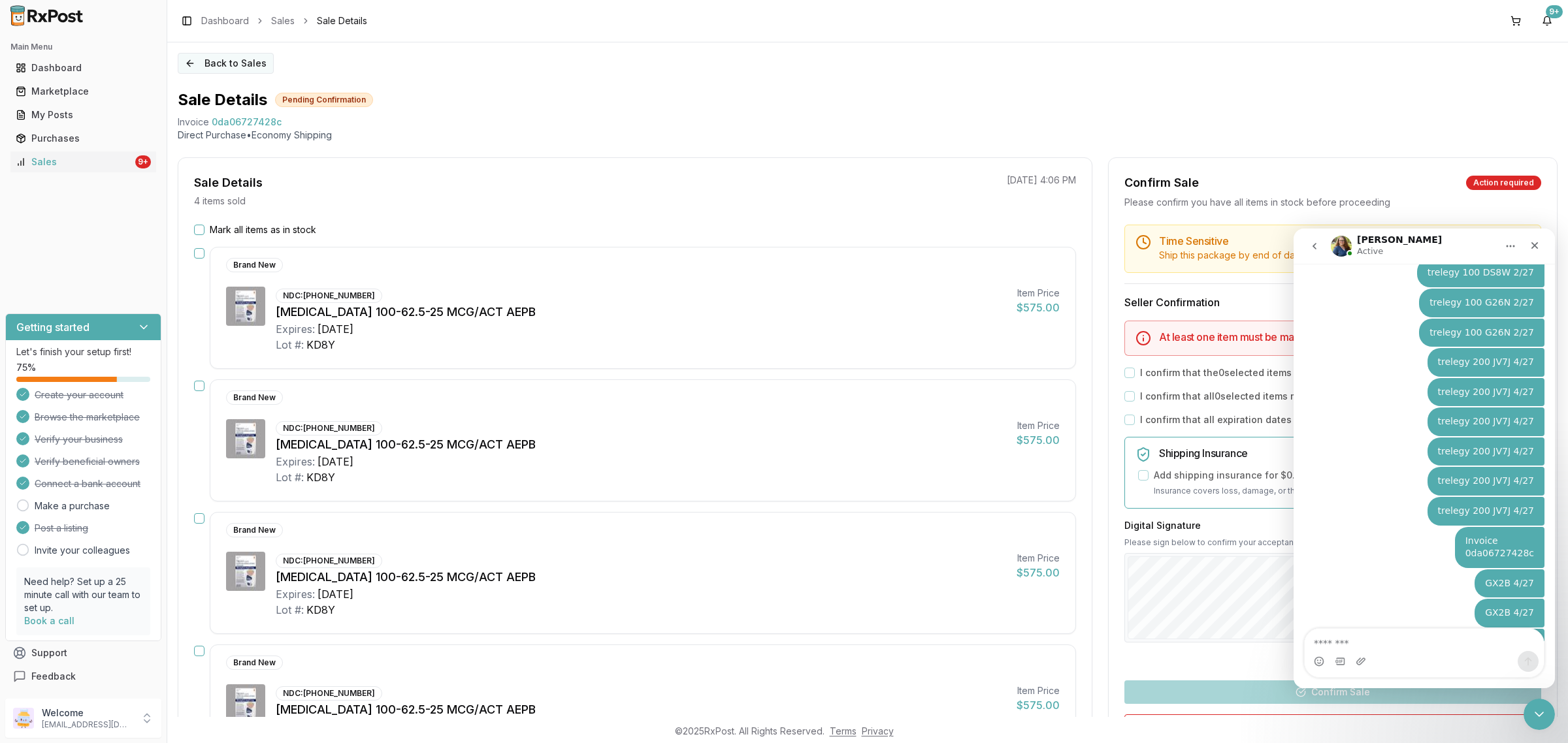
click at [225, 63] on button "Back to Sales" at bounding box center [225, 63] width 96 height 21
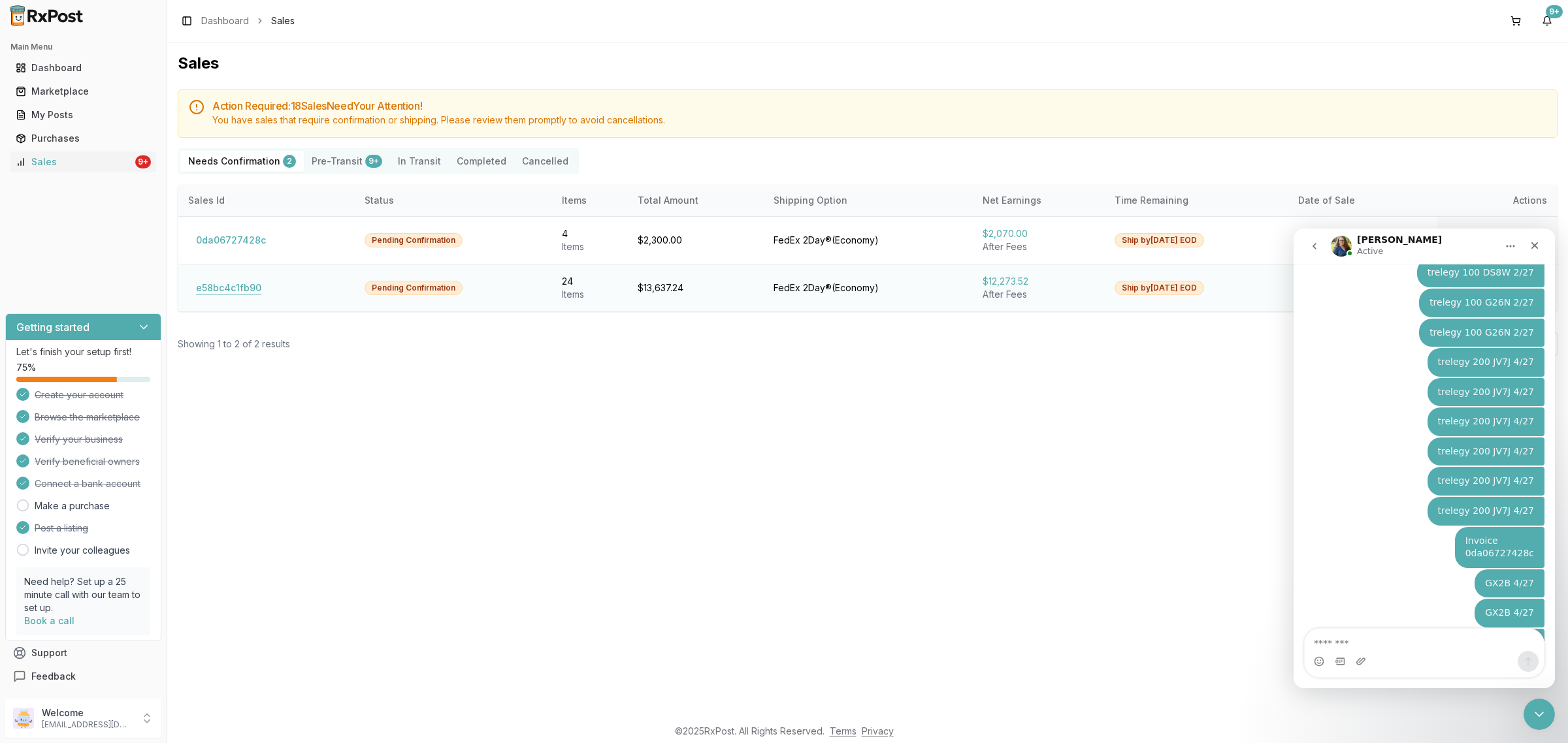
click at [207, 291] on button "e58bc4c1fb90" at bounding box center [229, 288] width 81 height 21
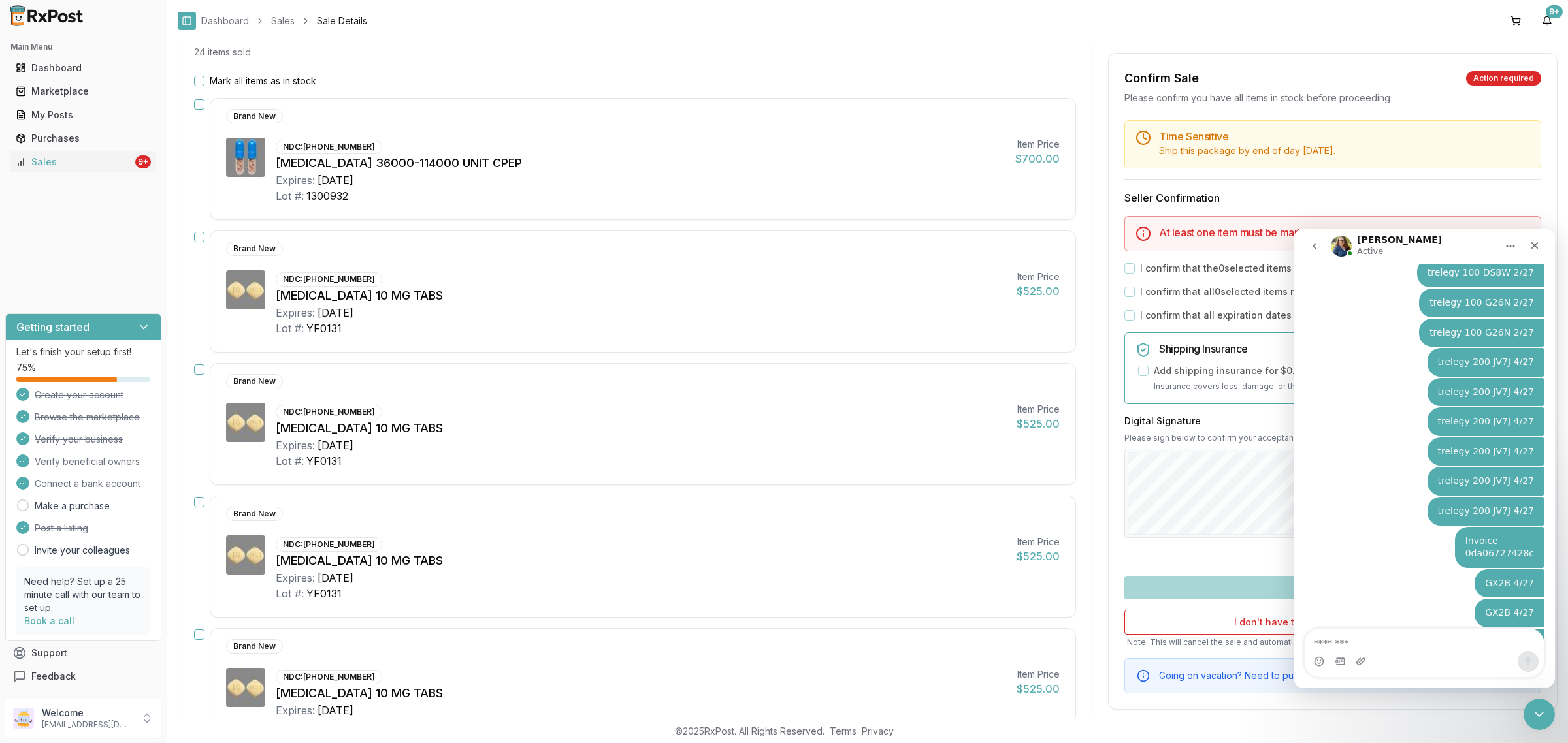
scroll to position [163, 0]
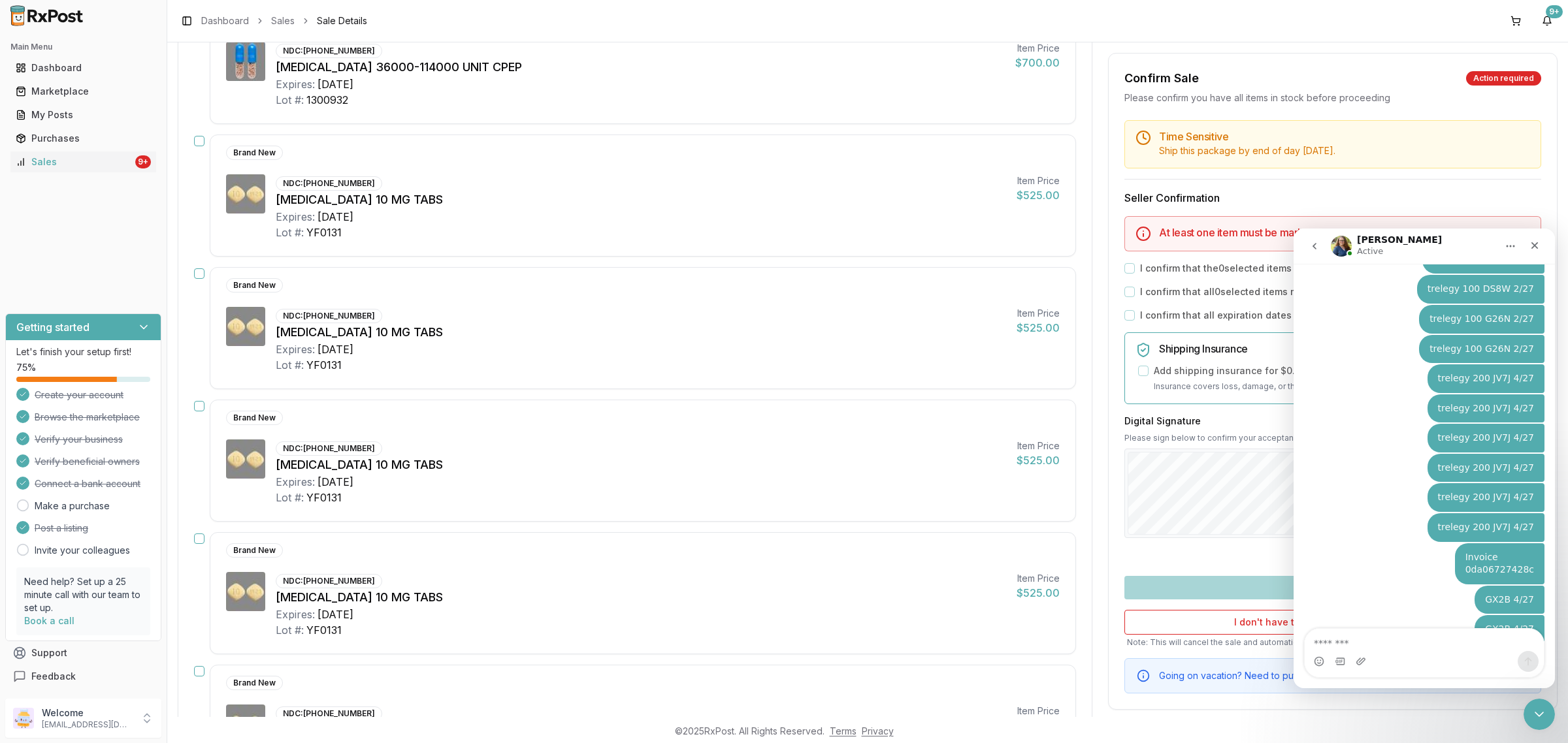
scroll to position [4784, 0]
click at [1530, 251] on div "Close" at bounding box center [1534, 245] width 23 height 23
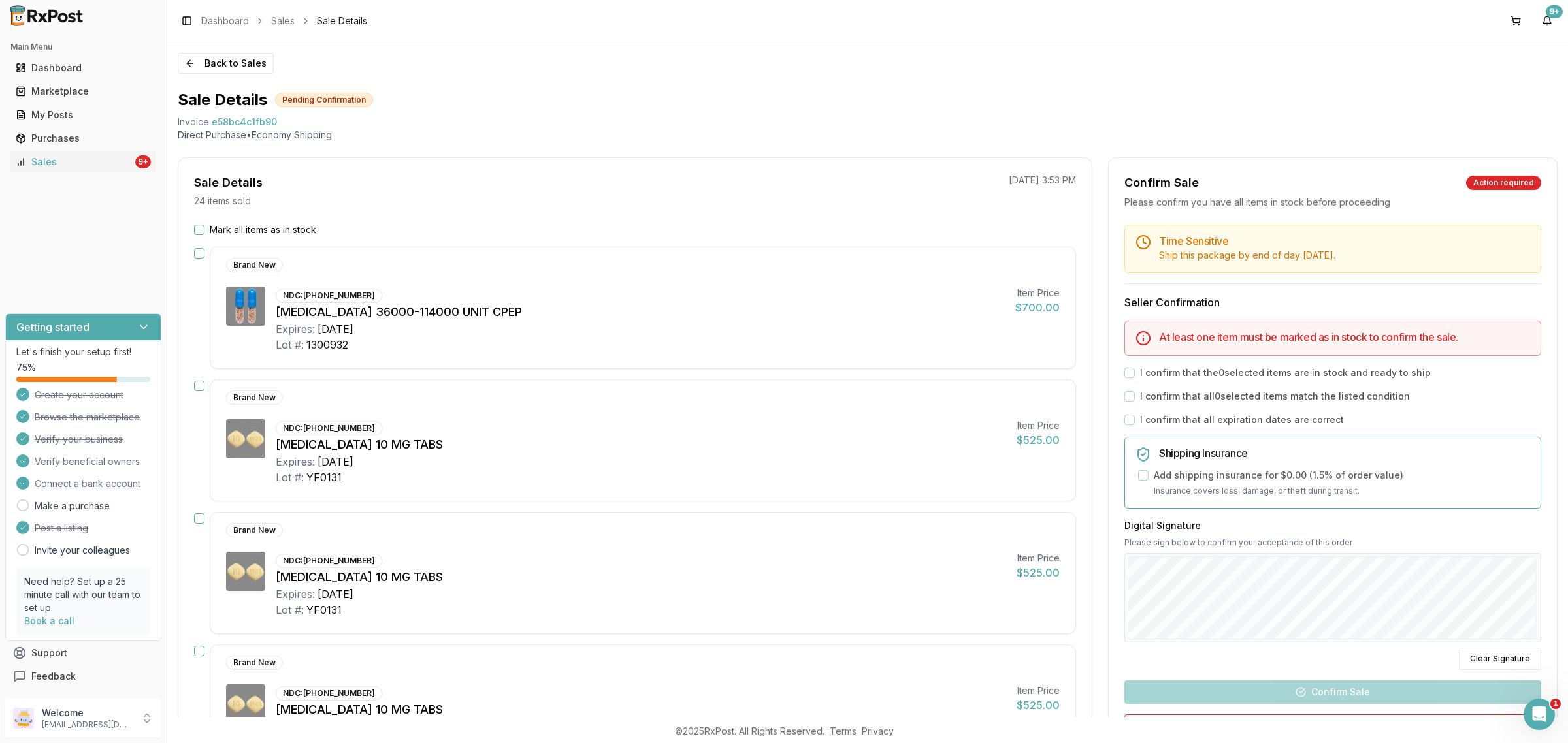
drag, startPoint x: 220, startPoint y: 83, endPoint x: 217, endPoint y: 74, distance: 9.5
click at [220, 80] on div "Back to Sales Sale Details Pending Confirmation Invoice e58bc4c1fb90 Direct Pur…" at bounding box center [867, 379] width 1400 height 675
click at [217, 72] on button "Back to Sales" at bounding box center [225, 63] width 96 height 21
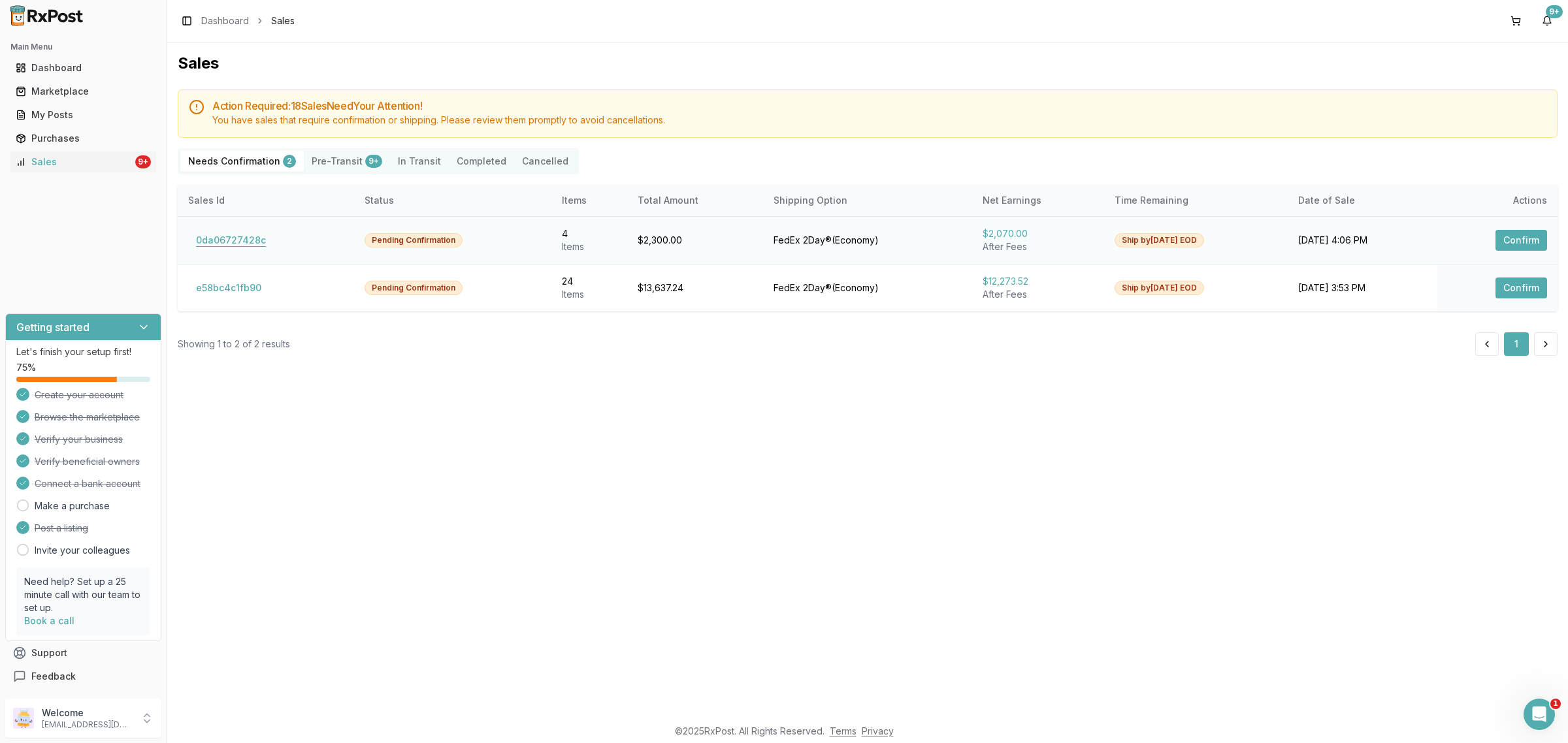
click at [260, 237] on button "0da06727428c" at bounding box center [231, 240] width 86 height 21
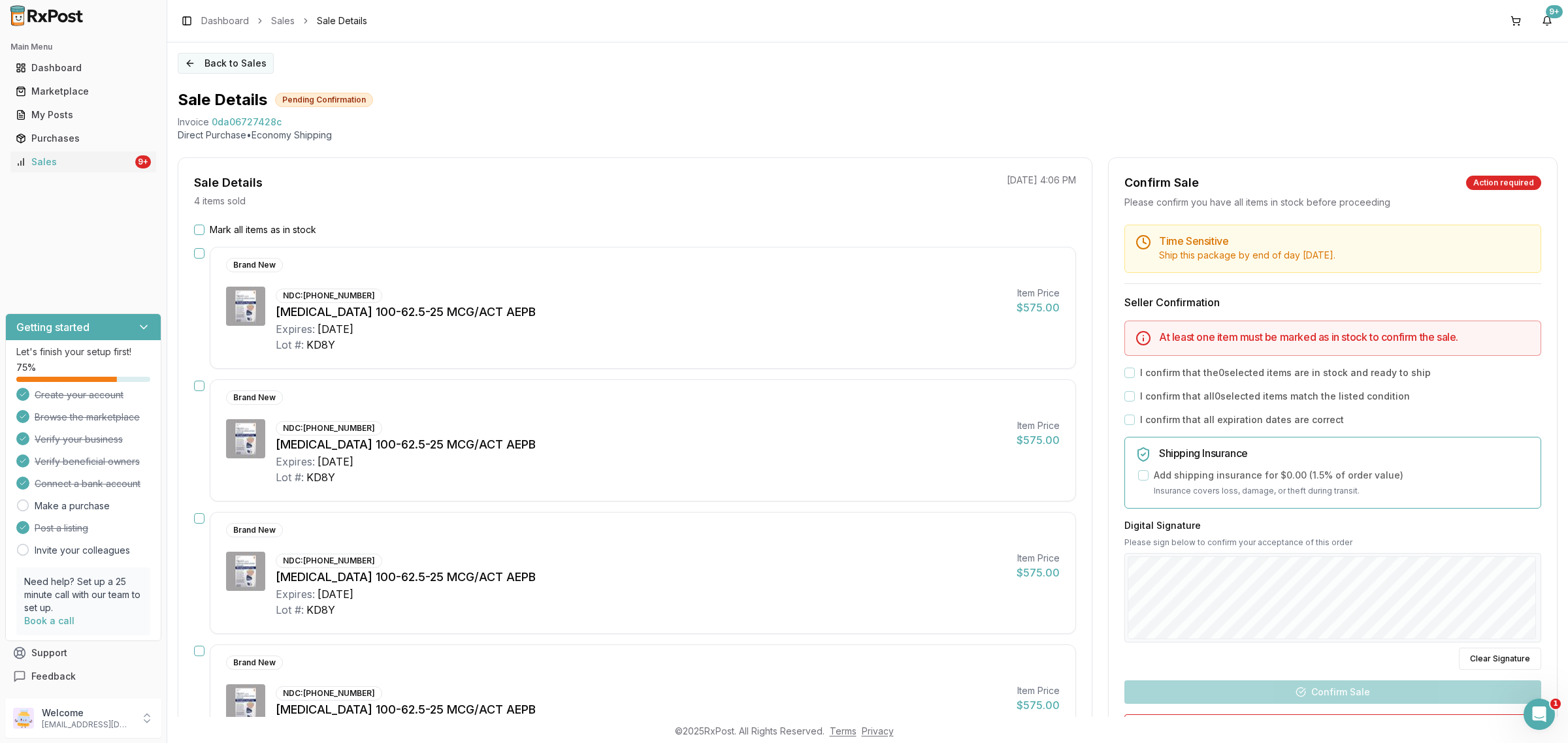
click at [203, 67] on button "Back to Sales" at bounding box center [225, 63] width 96 height 21
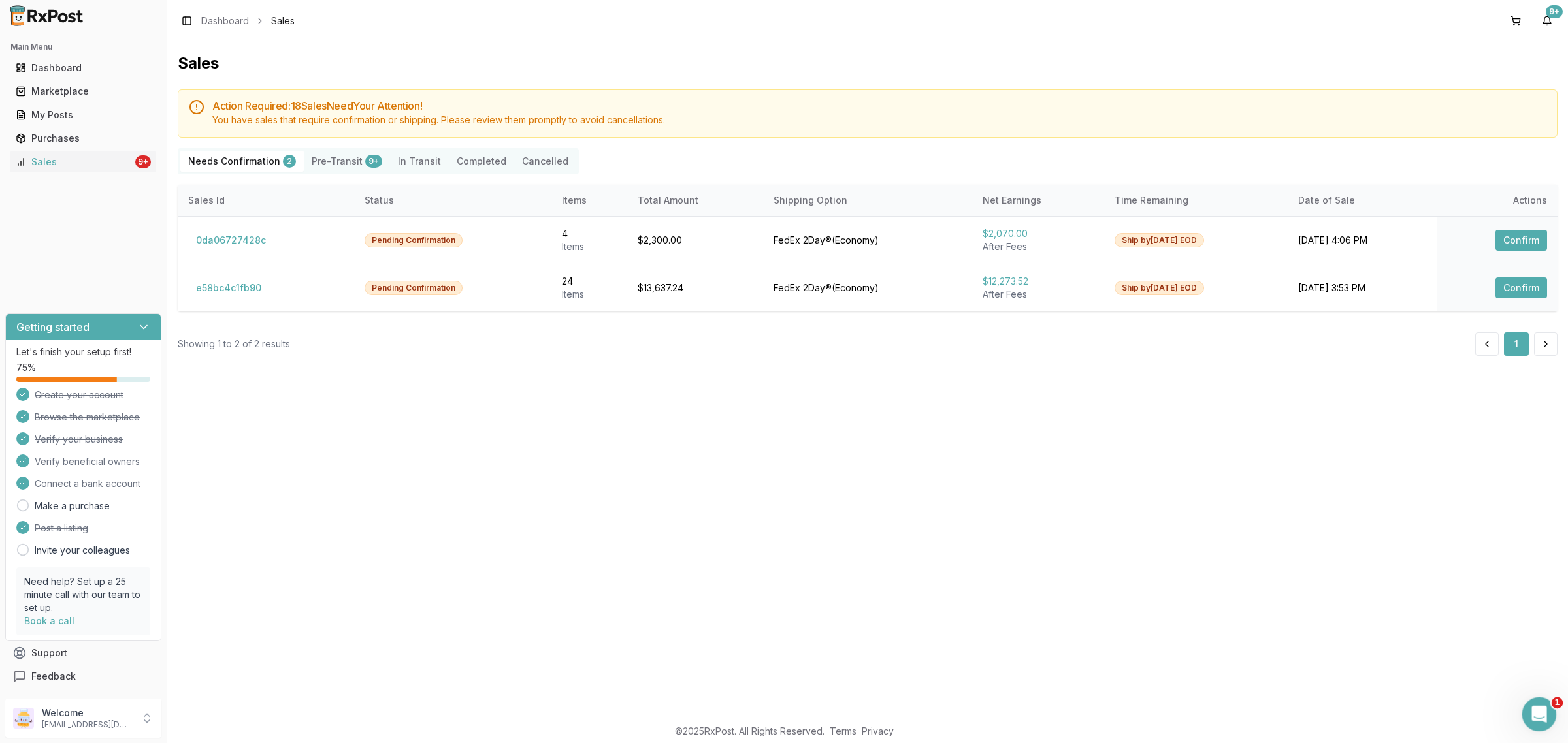
click at [1549, 704] on div "Open Intercom Messenger" at bounding box center [1537, 712] width 43 height 43
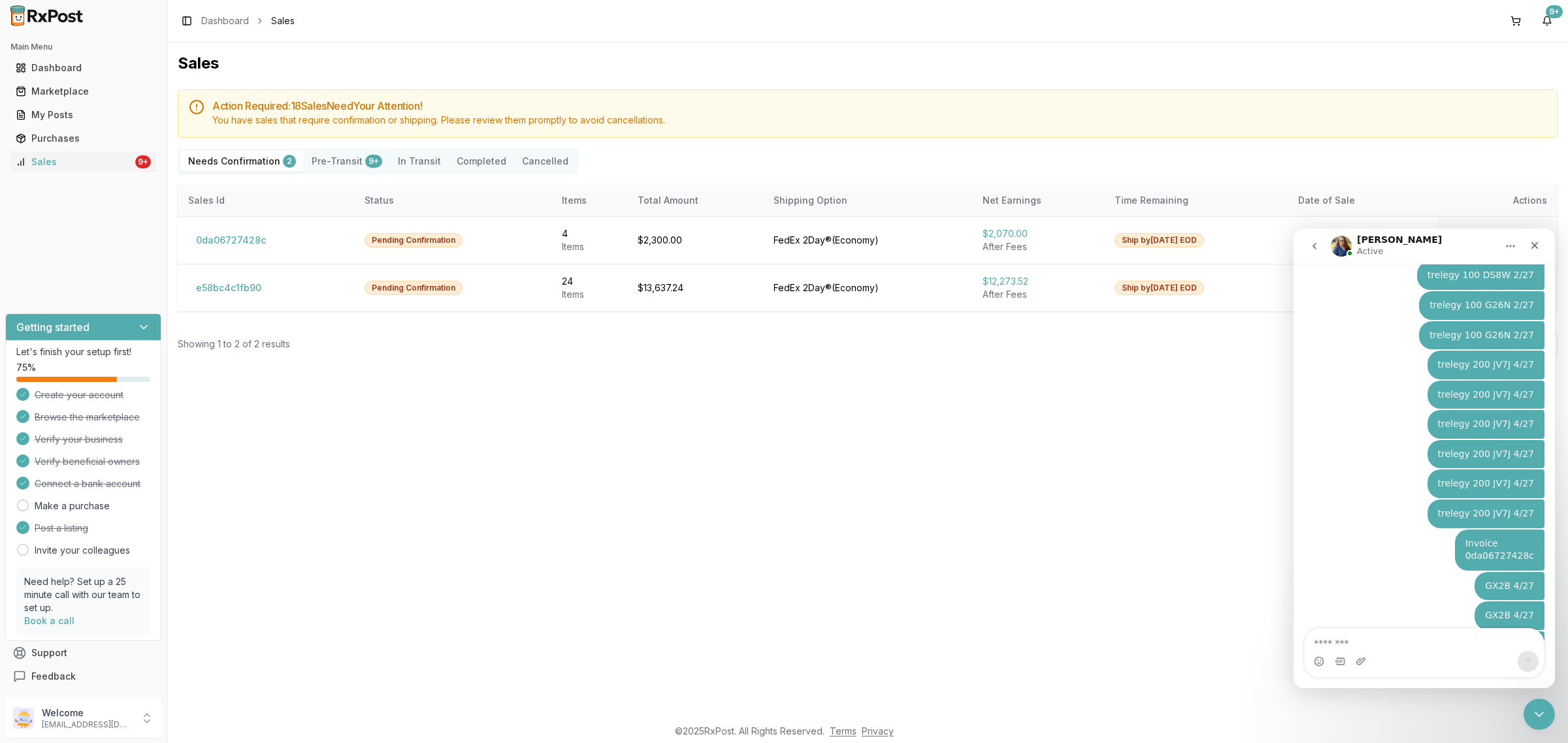
scroll to position [4784, 0]
click at [1533, 249] on icon "Close" at bounding box center [1535, 246] width 11 height 11
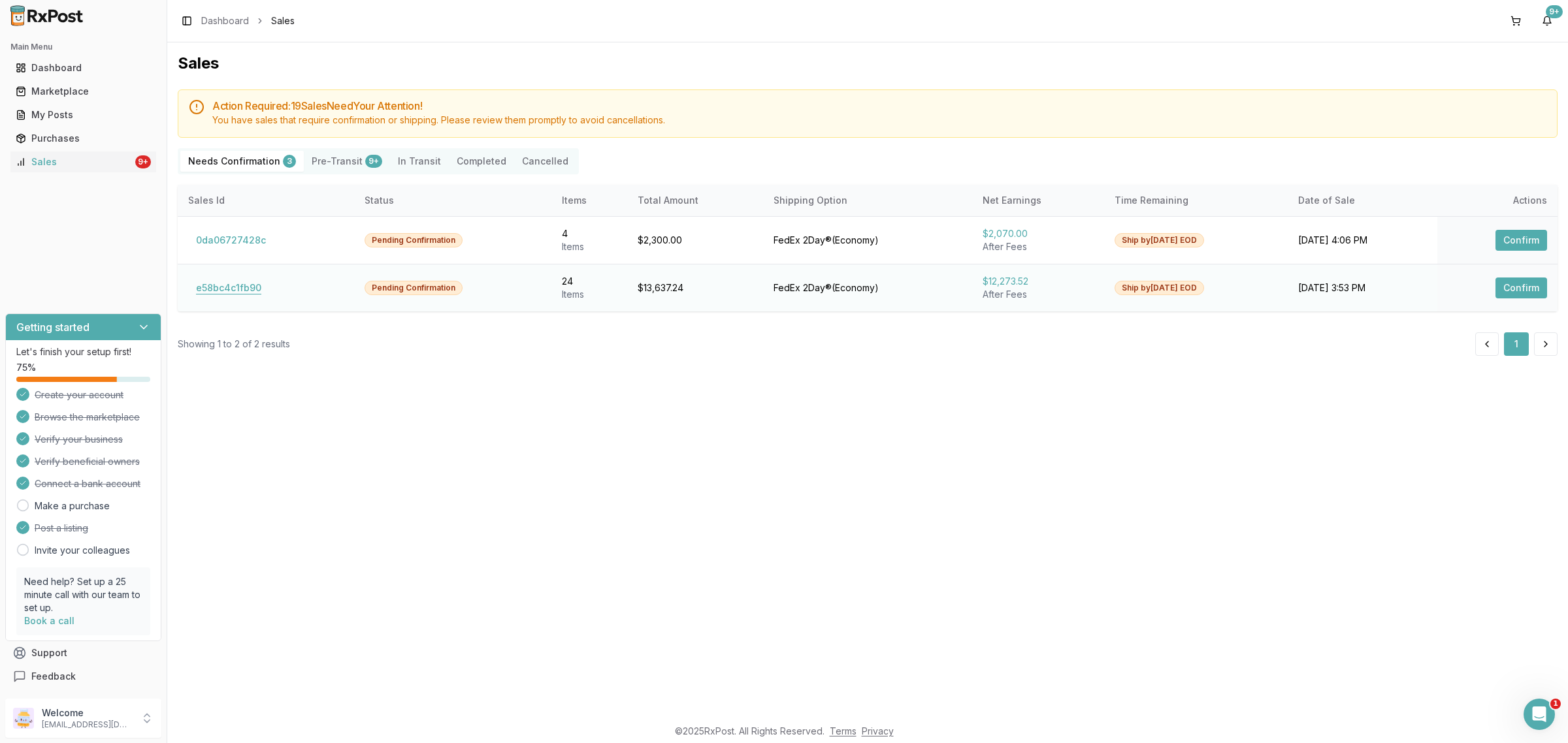
click at [237, 282] on button "e58bc4c1fb90" at bounding box center [229, 288] width 81 height 21
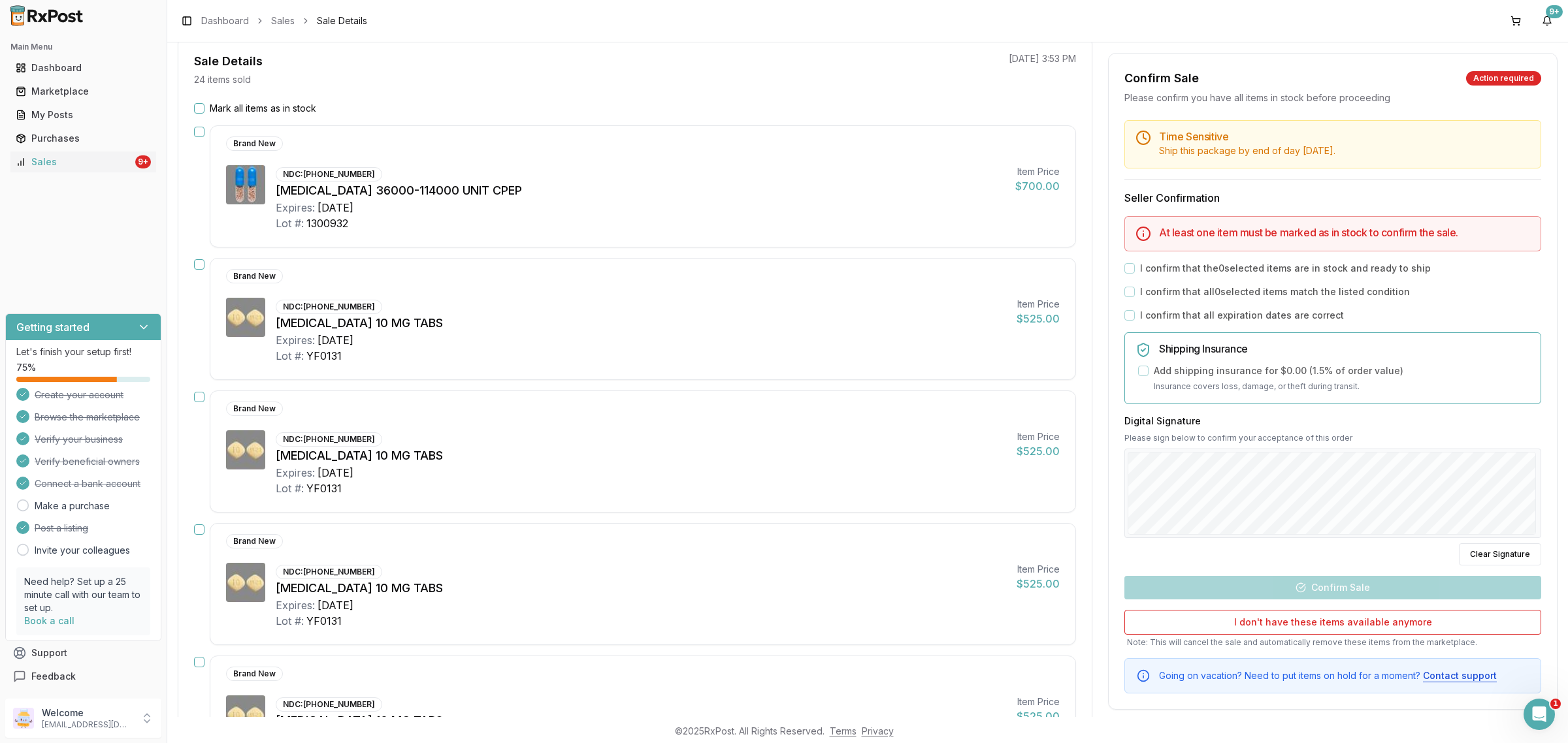
scroll to position [163, 0]
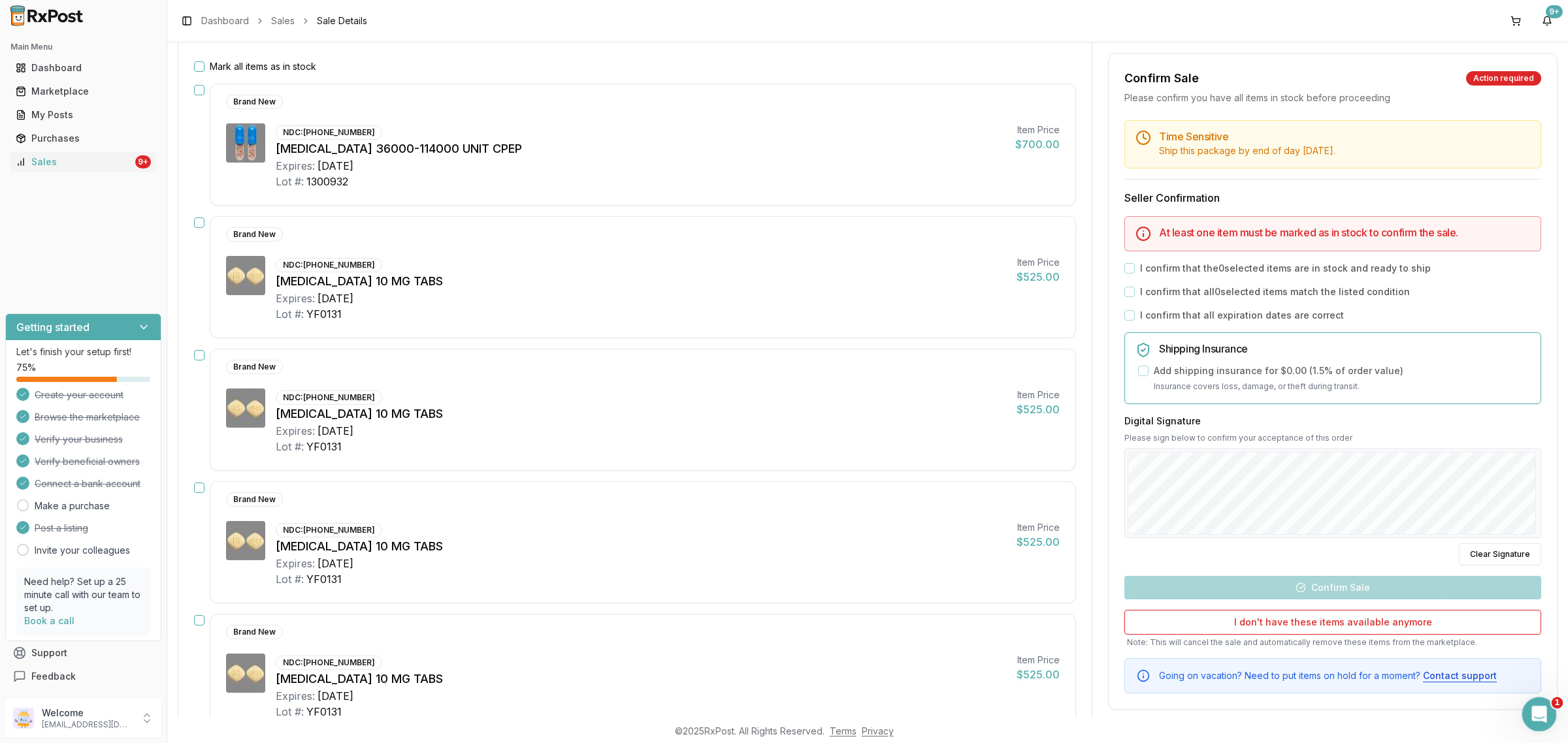
click at [1548, 706] on div "Open Intercom Messenger" at bounding box center [1537, 712] width 43 height 43
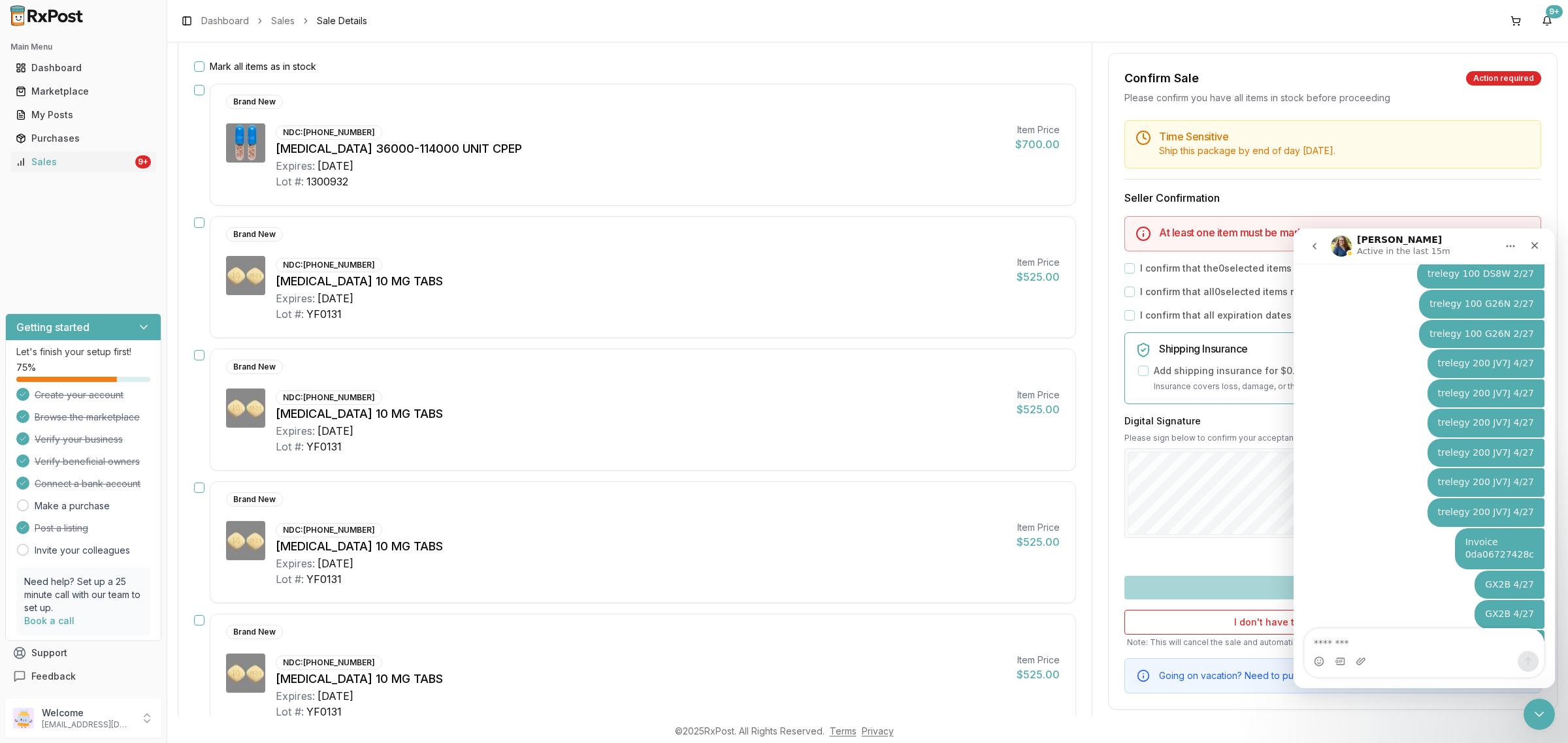
scroll to position [4784, 0]
click at [1533, 245] on icon "Close" at bounding box center [1535, 246] width 11 height 11
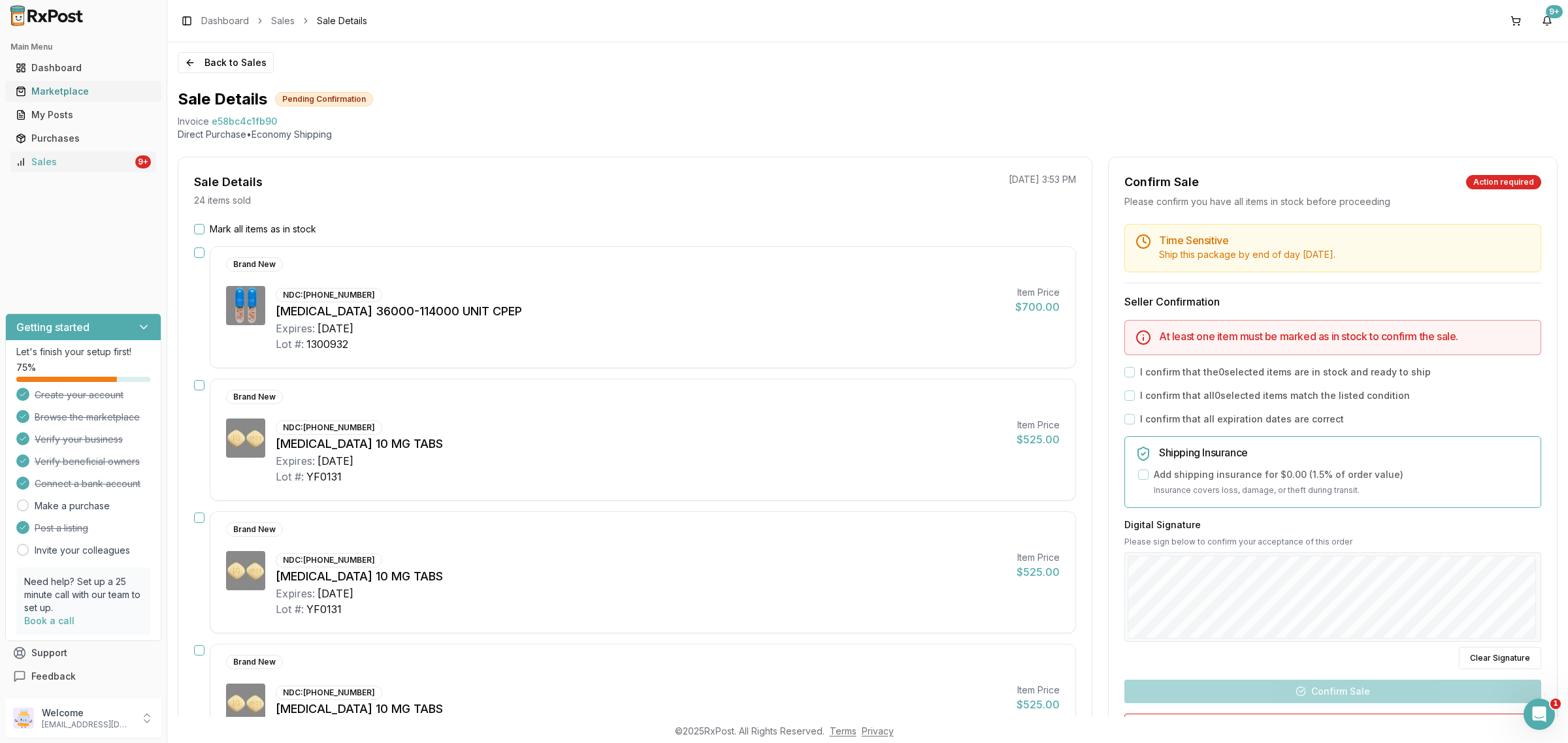
scroll to position [0, 0]
click at [239, 38] on div "Toggle Sidebar Dashboard Sales Sale Details 9+" at bounding box center [867, 21] width 1400 height 42
click at [233, 57] on button "Back to Sales" at bounding box center [225, 63] width 96 height 21
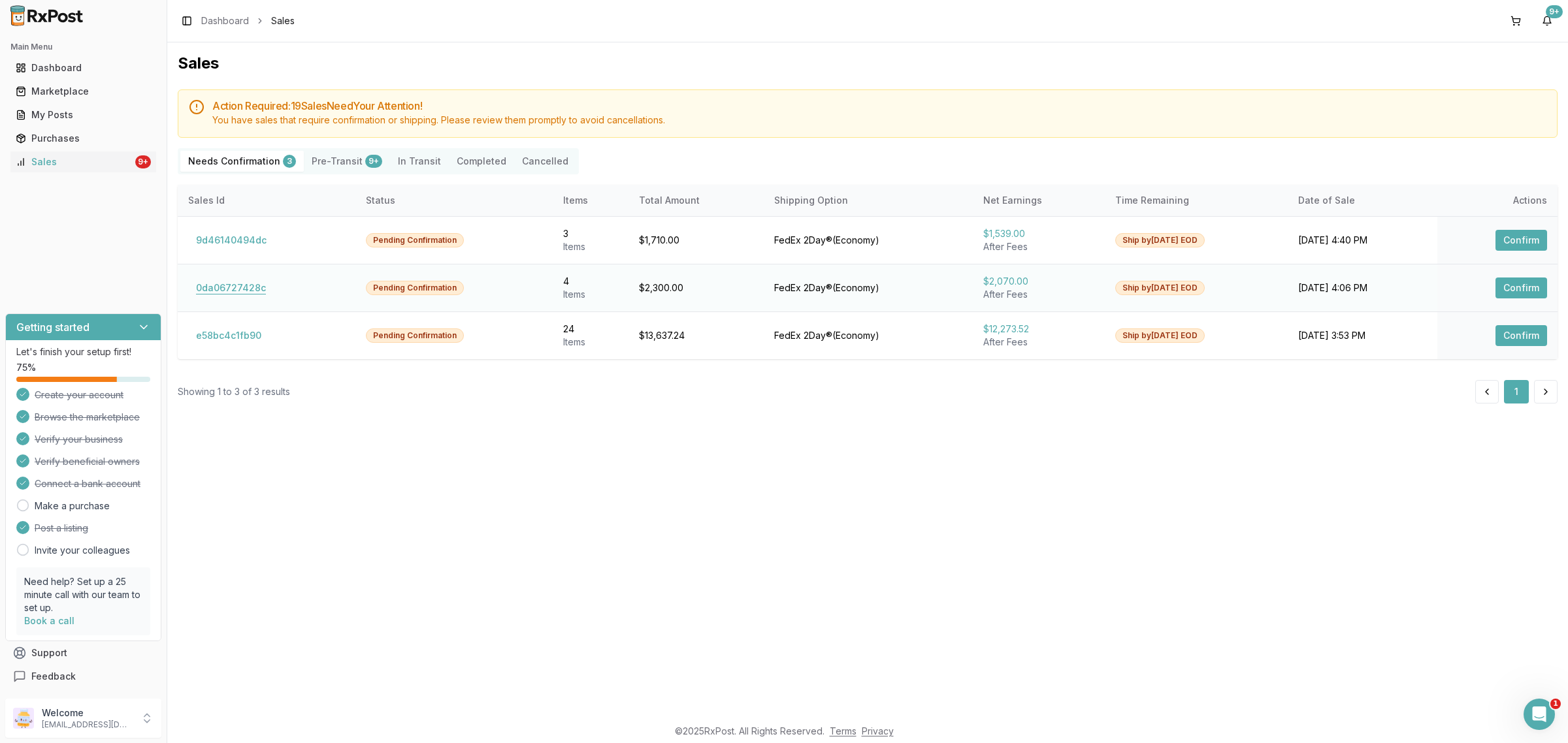
click at [227, 287] on button "0da06727428c" at bounding box center [231, 288] width 86 height 21
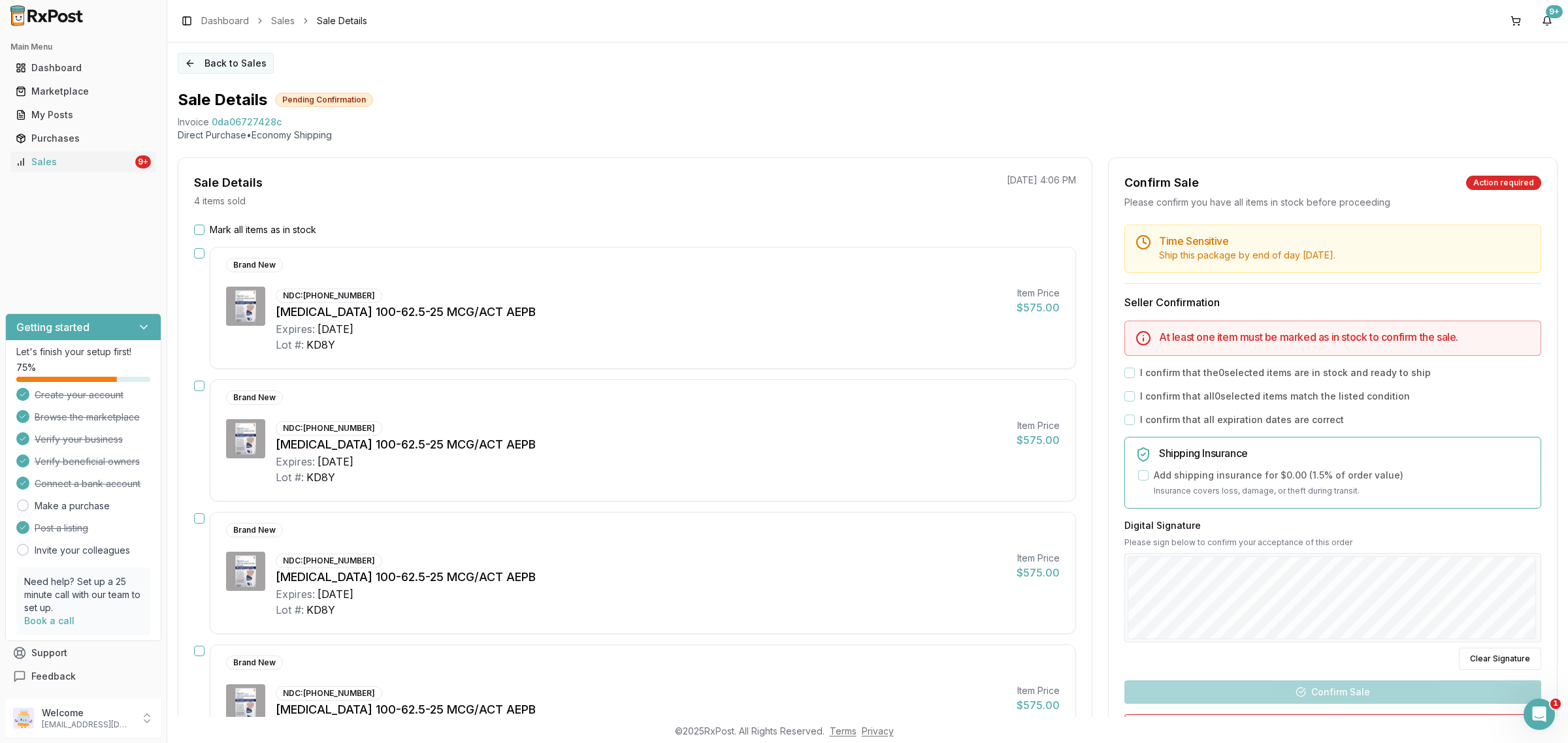
click at [198, 73] on div "Back to Sales Sale Details Pending Confirmation Invoice 0da06727428c Direct Pur…" at bounding box center [867, 379] width 1400 height 675
click at [200, 57] on button "Back to Sales" at bounding box center [225, 63] width 96 height 21
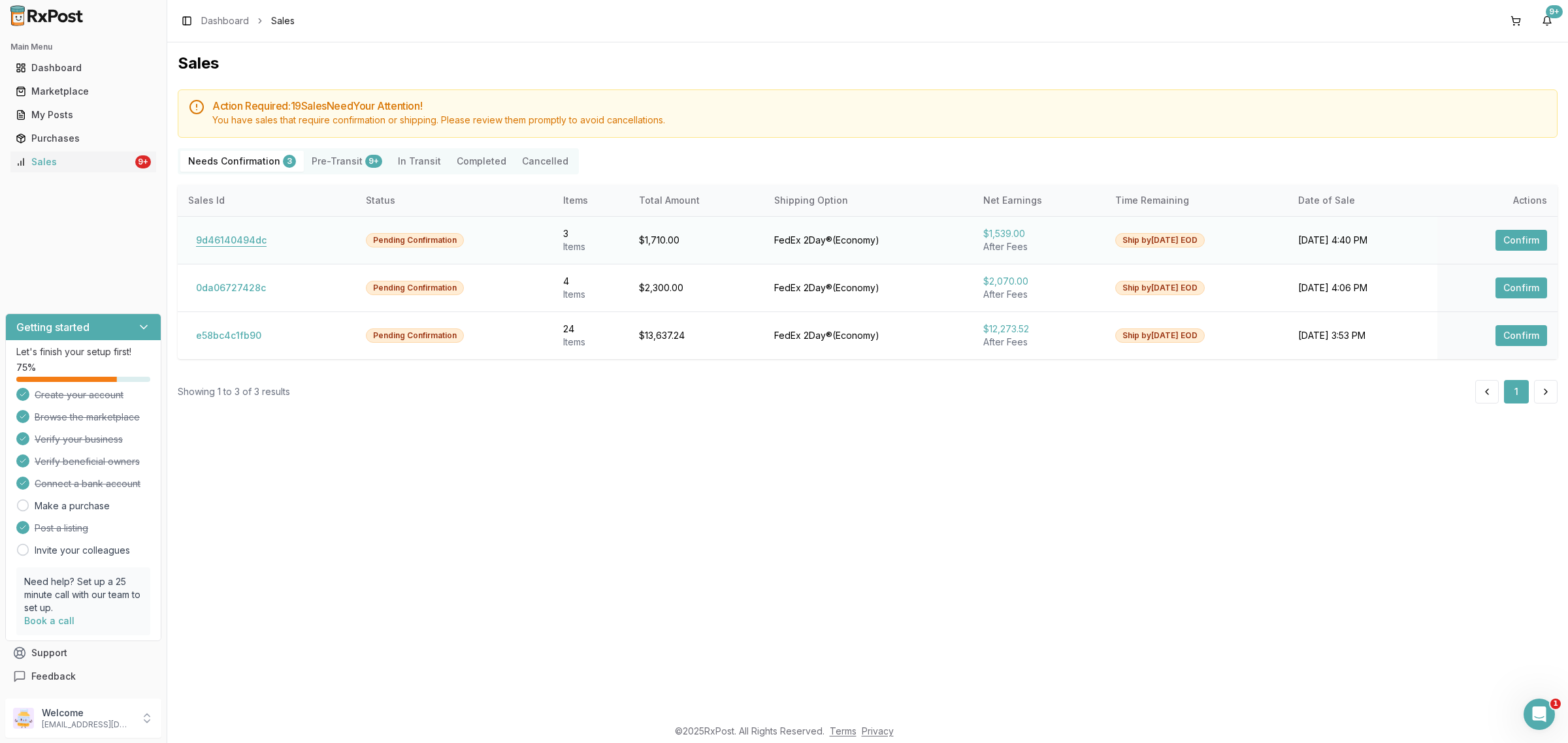
click at [236, 237] on button "9d46140494dc" at bounding box center [231, 240] width 86 height 21
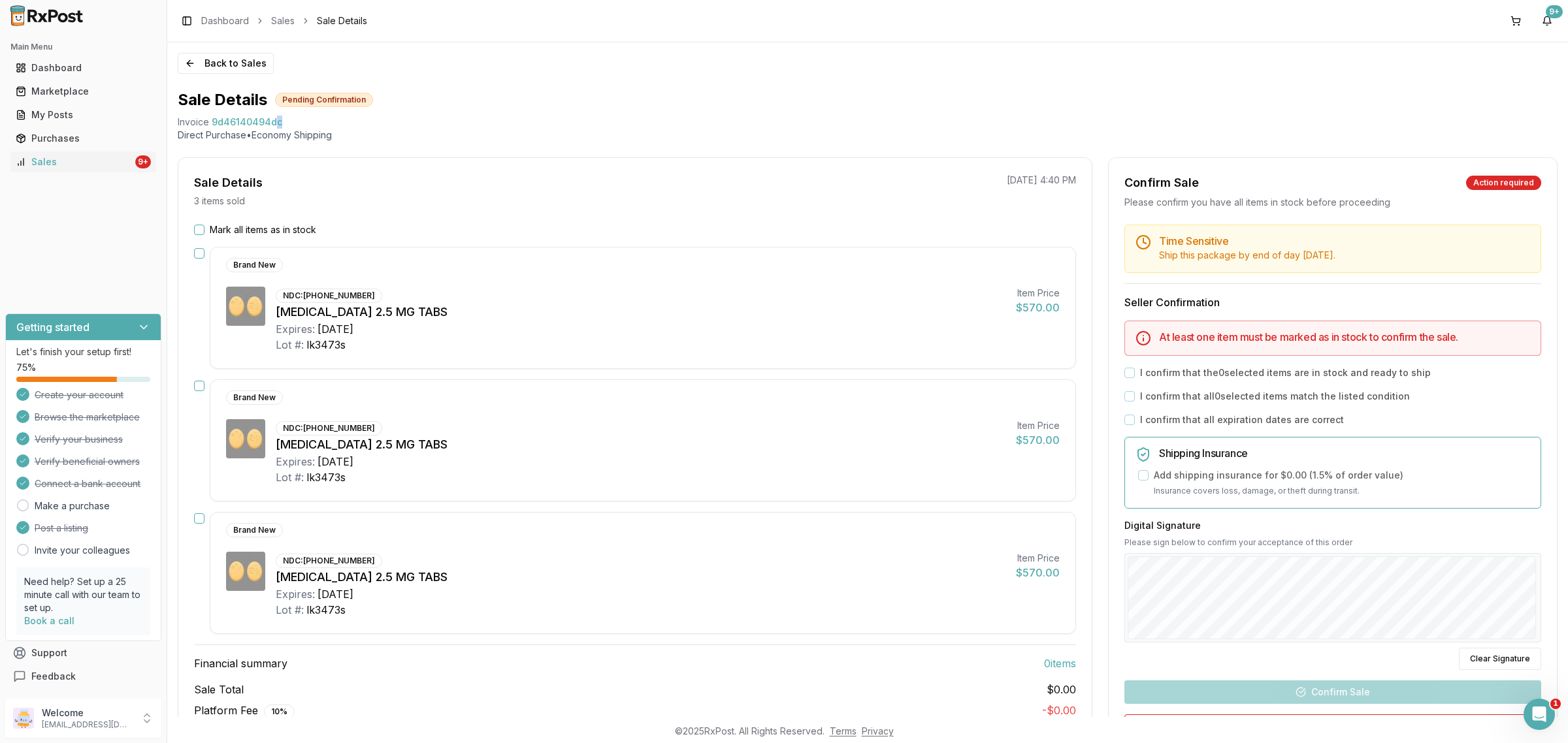
drag, startPoint x: 312, startPoint y: 125, endPoint x: 271, endPoint y: 126, distance: 41.0
click at [271, 126] on div "Invoice 9d46140494dc" at bounding box center [867, 122] width 1380 height 13
click at [304, 124] on div "Invoice 9d46140494dc" at bounding box center [867, 122] width 1380 height 13
drag, startPoint x: 292, startPoint y: 122, endPoint x: 175, endPoint y: 126, distance: 117.1
click at [175, 126] on div "Back to Sales Sale Details Pending Confirmation Invoice 9d46140494dc Direct Pur…" at bounding box center [867, 379] width 1400 height 675
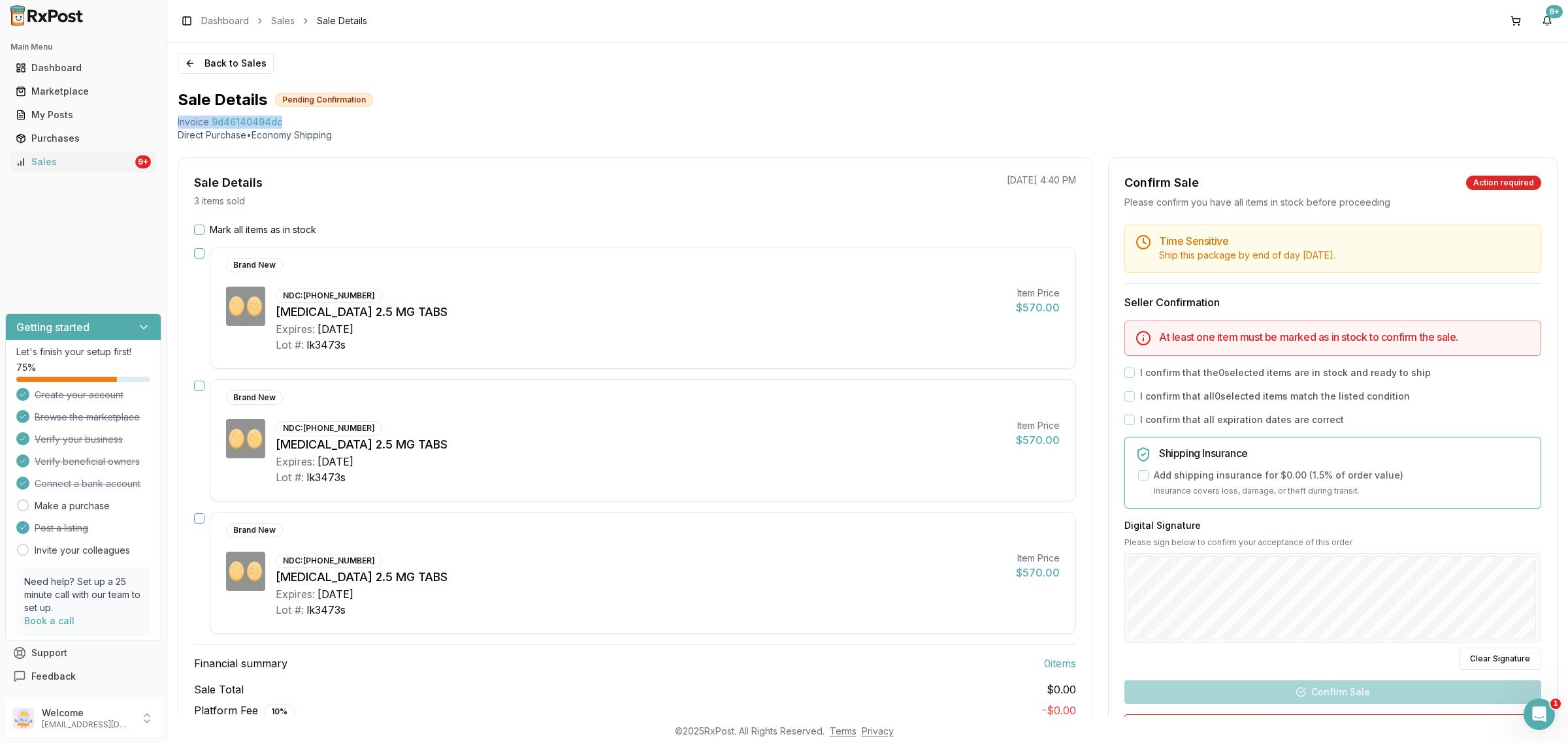
copy div "Invoice 9d46140494dc"
click at [1552, 714] on div "Open Intercom Messenger" at bounding box center [1537, 712] width 43 height 43
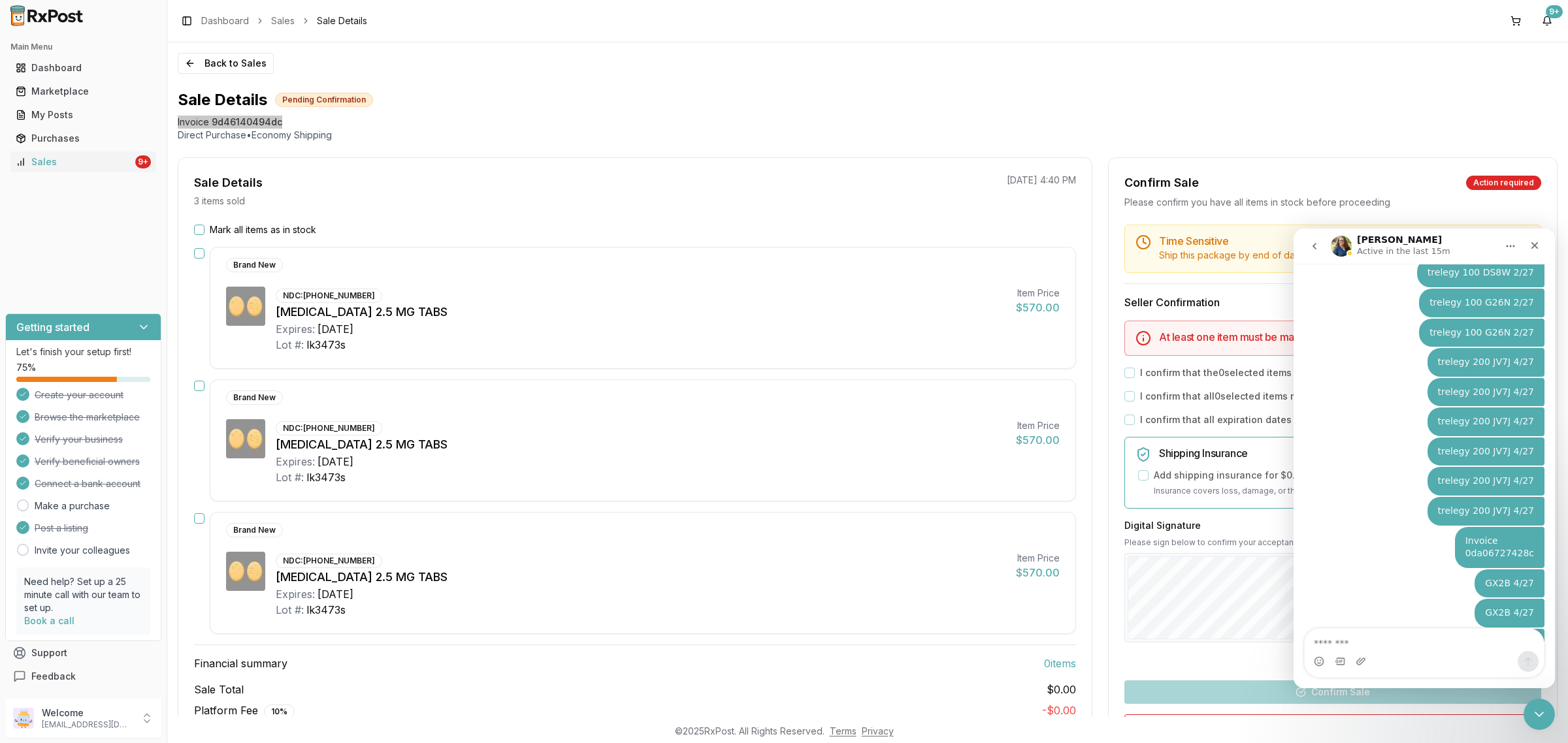
type textarea "**********"
drag, startPoint x: 1533, startPoint y: 249, endPoint x: 2824, endPoint y: 484, distance: 1312.2
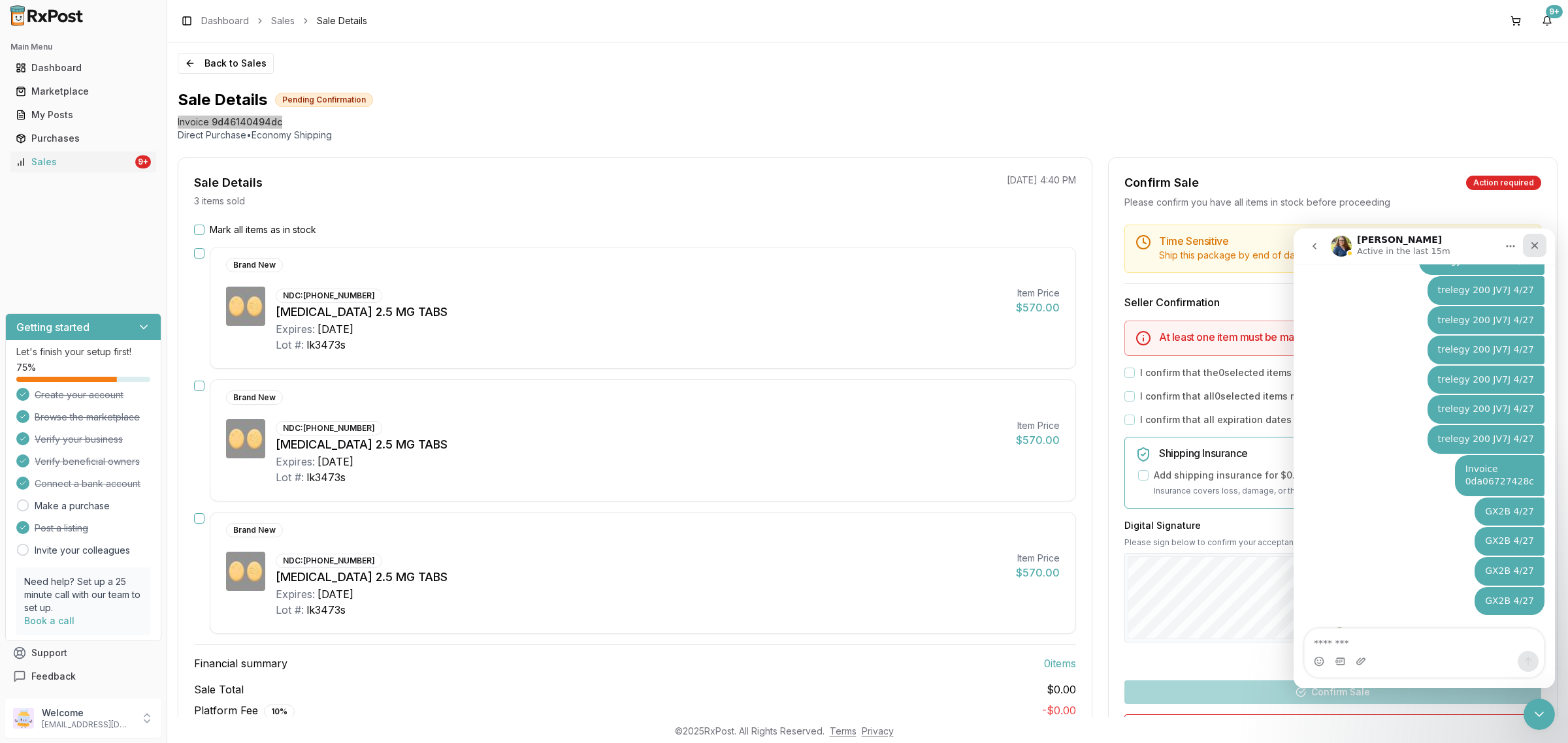
click at [1533, 249] on icon "Close" at bounding box center [1535, 246] width 11 height 11
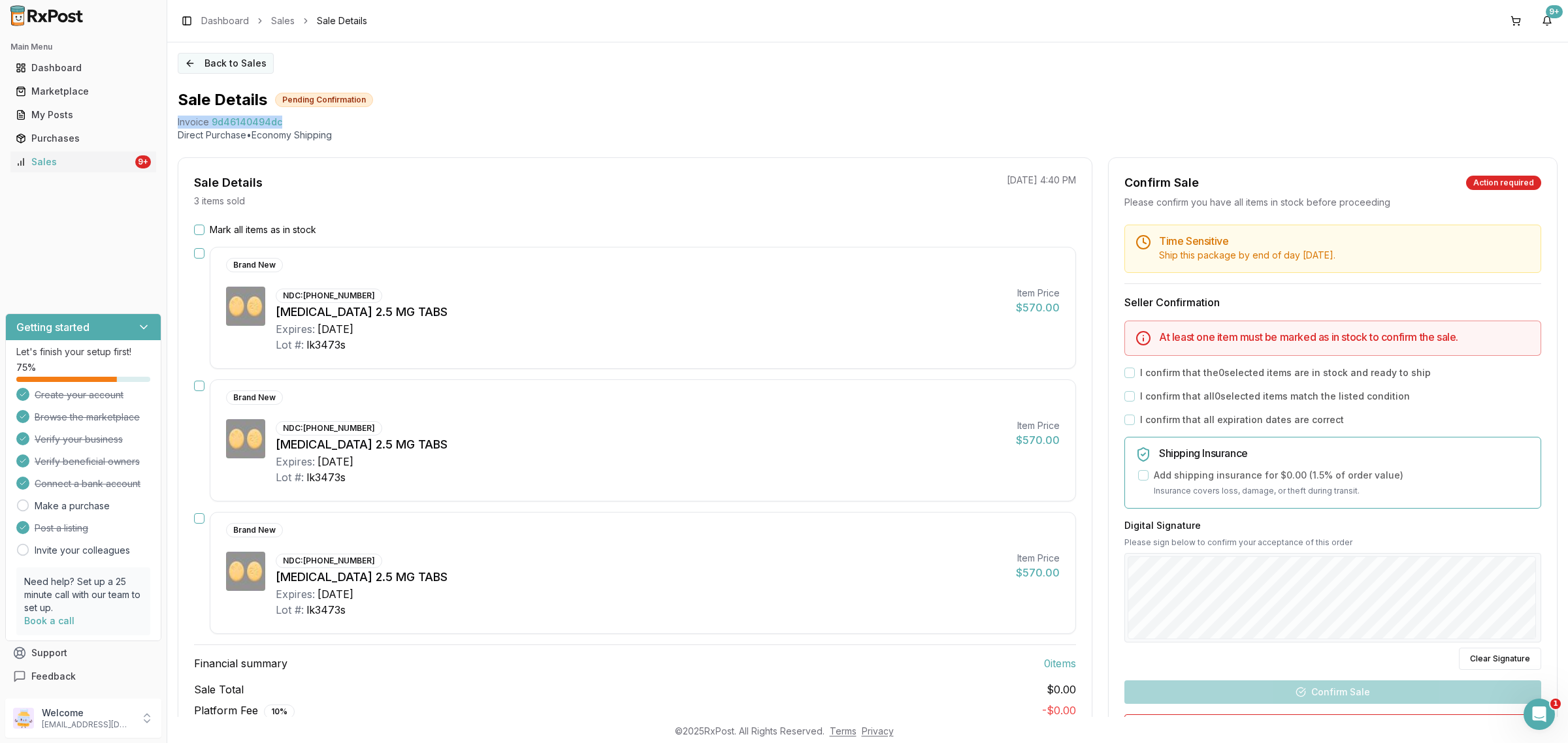
click at [237, 58] on button "Back to Sales" at bounding box center [225, 63] width 96 height 21
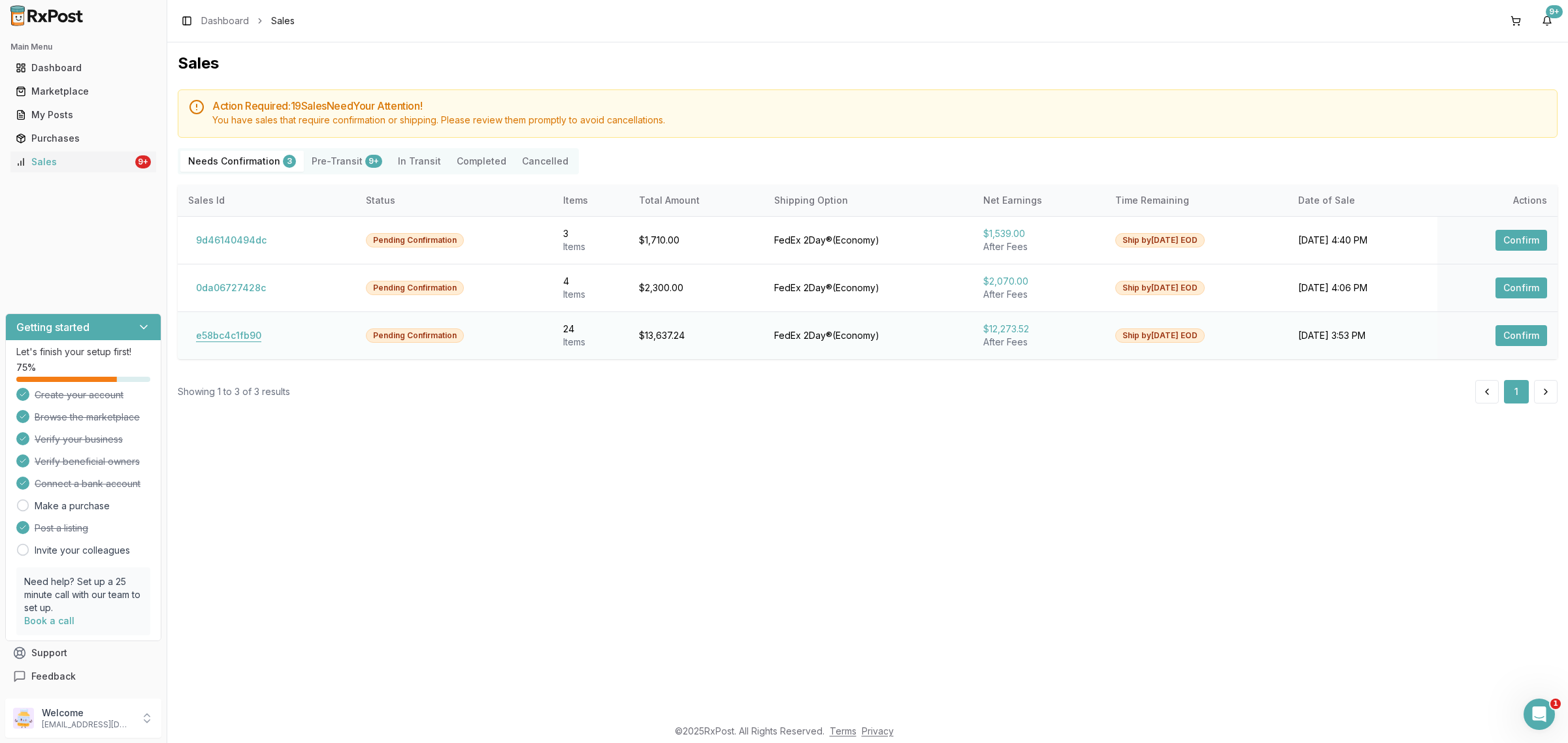
click at [214, 335] on button "e58bc4c1fb90" at bounding box center [229, 335] width 81 height 21
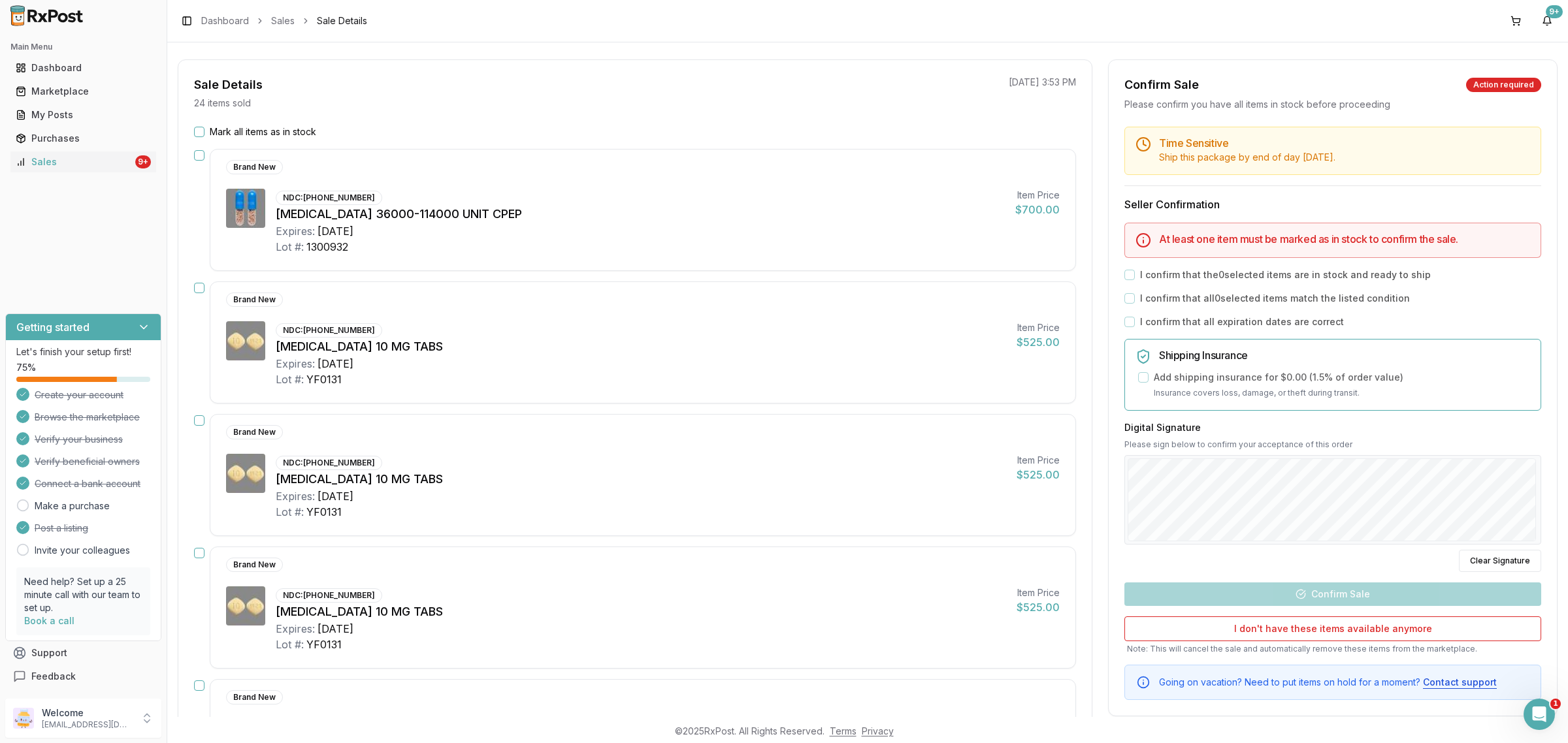
scroll to position [163, 0]
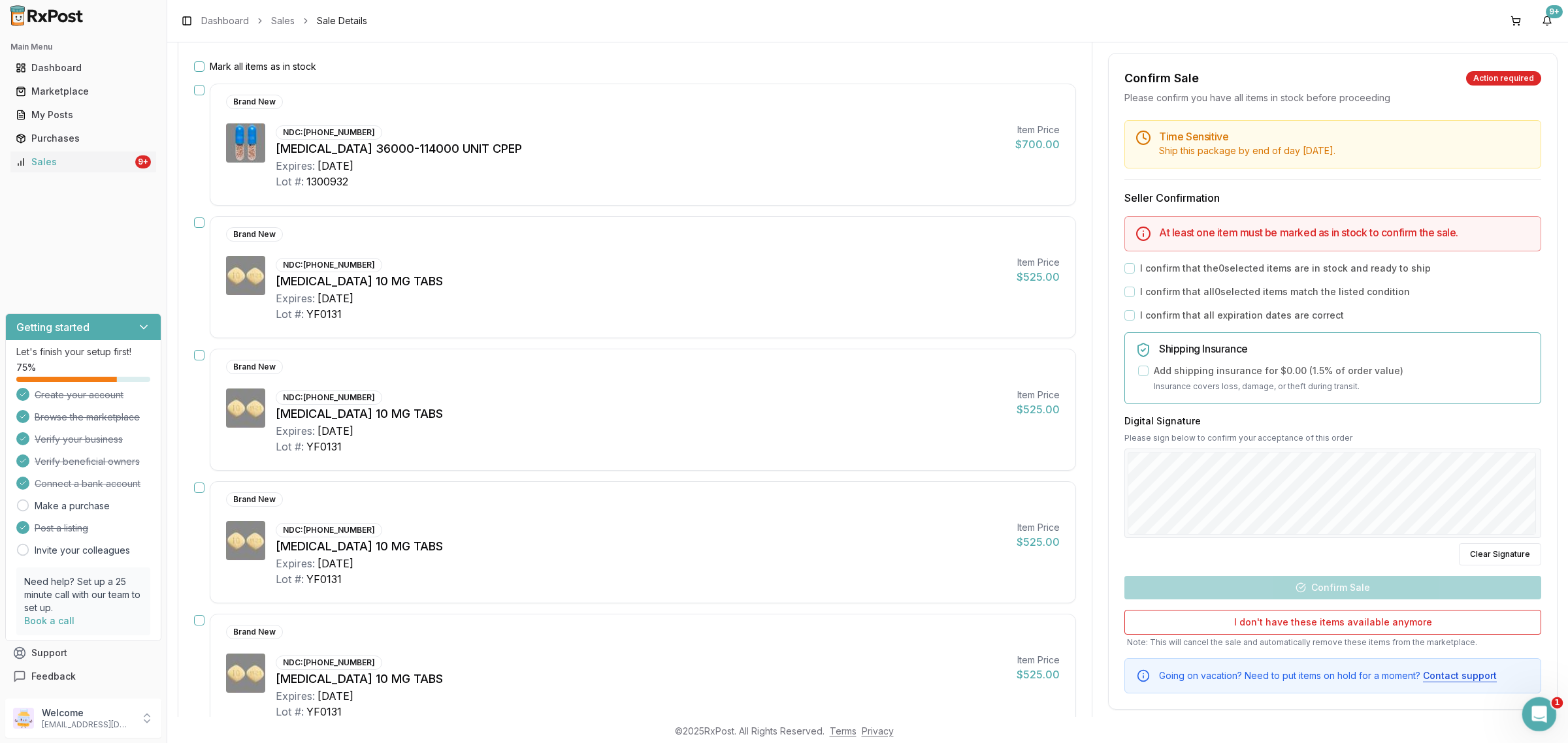
click at [1536, 714] on icon "Open Intercom Messenger" at bounding box center [1537, 712] width 9 height 11
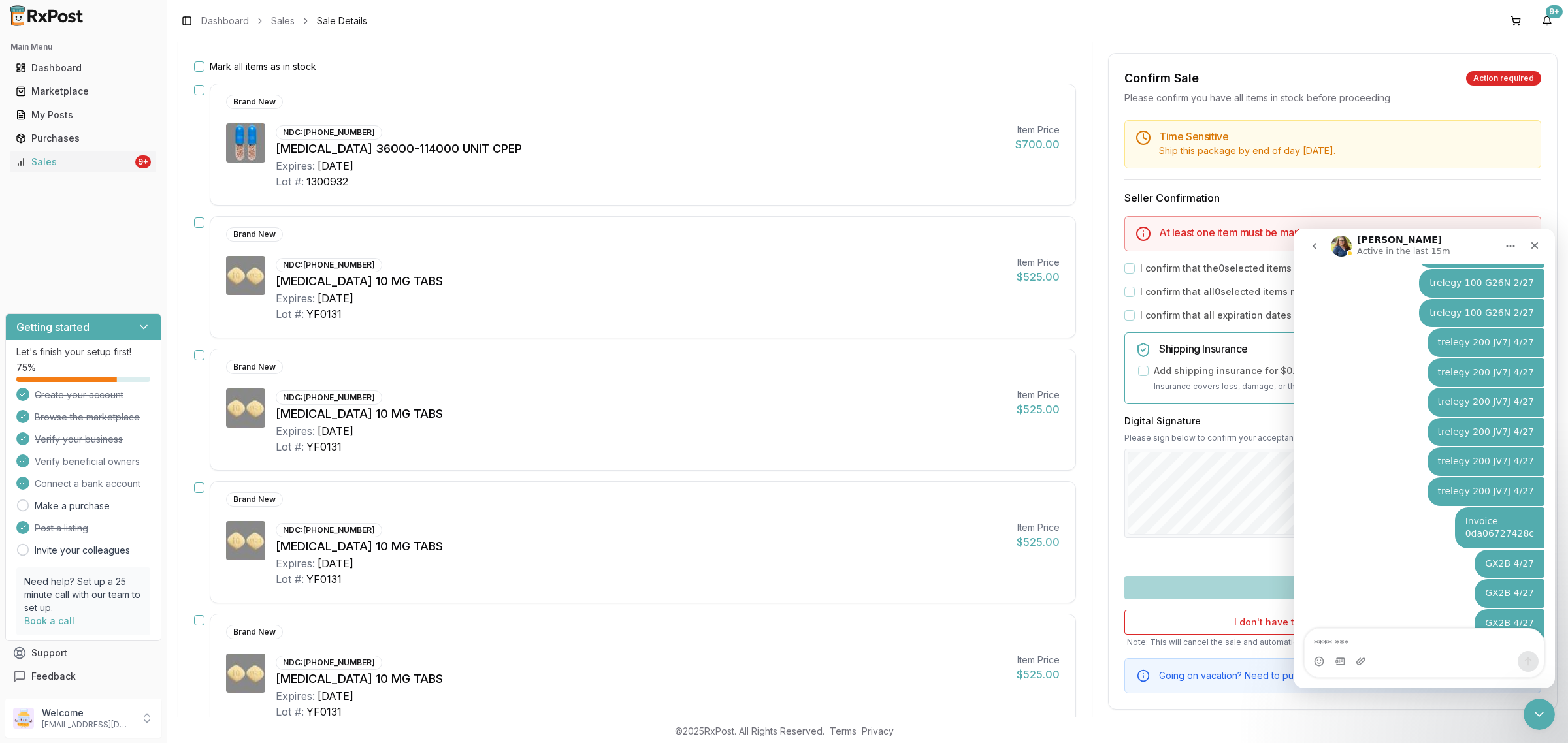
scroll to position [4856, 0]
click at [1317, 247] on icon "go back" at bounding box center [1314, 247] width 11 height 11
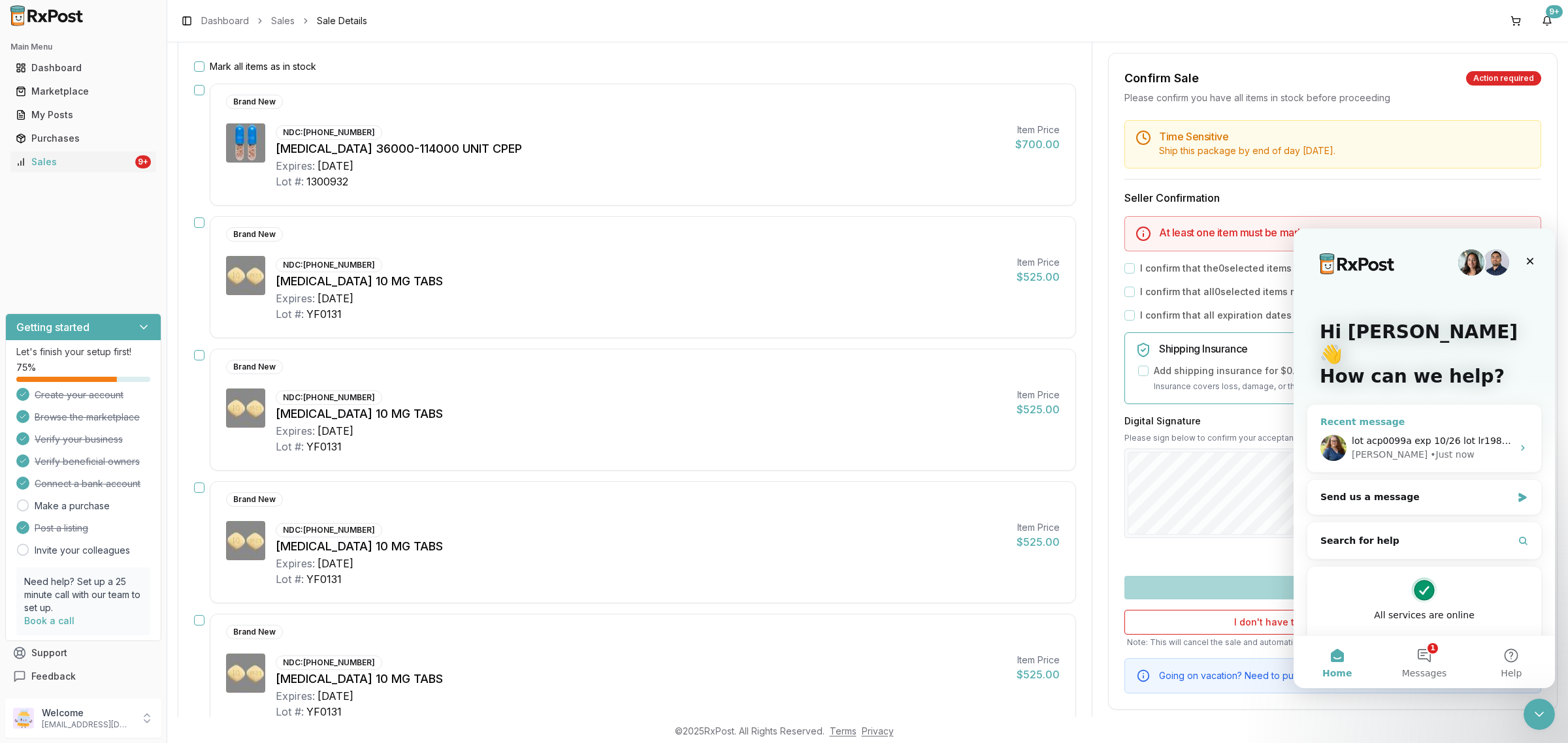
click at [1399, 441] on div "lot acp0099a exp 10/26 lot lr1980s exp 9/27 Bobbie • Just now" at bounding box center [1424, 448] width 234 height 49
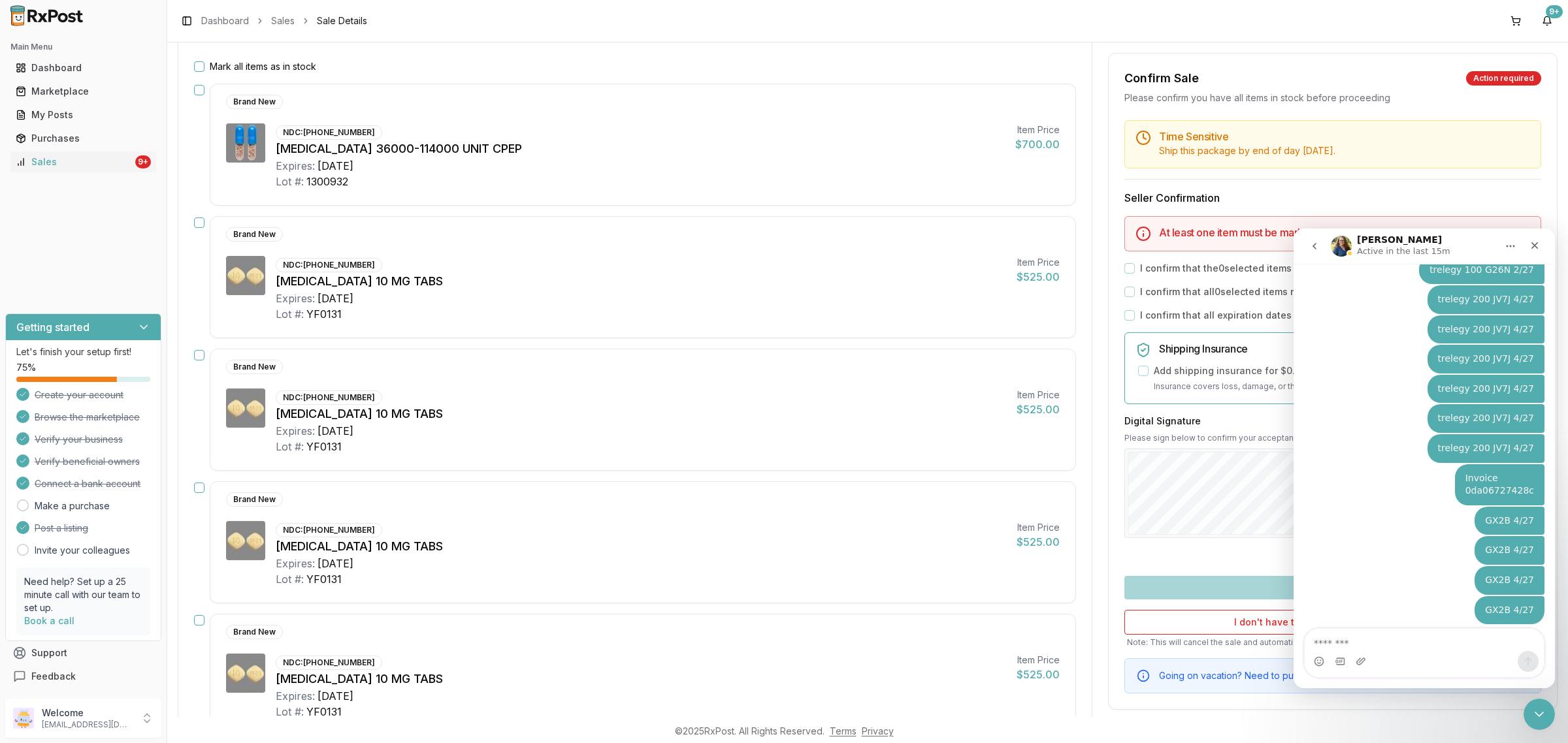
scroll to position [4856, 0]
type textarea "**********"
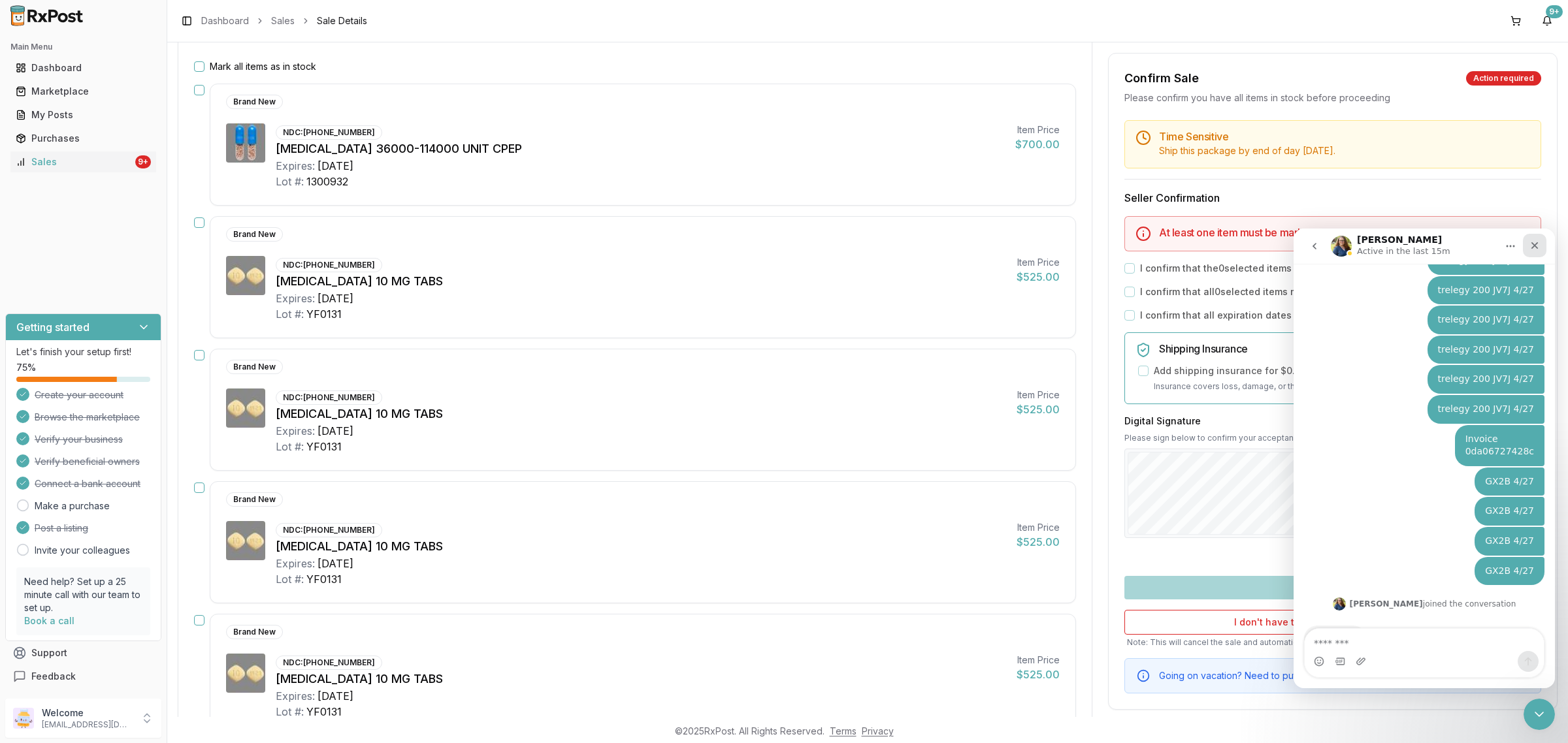
click at [1537, 251] on div "Close" at bounding box center [1534, 245] width 23 height 23
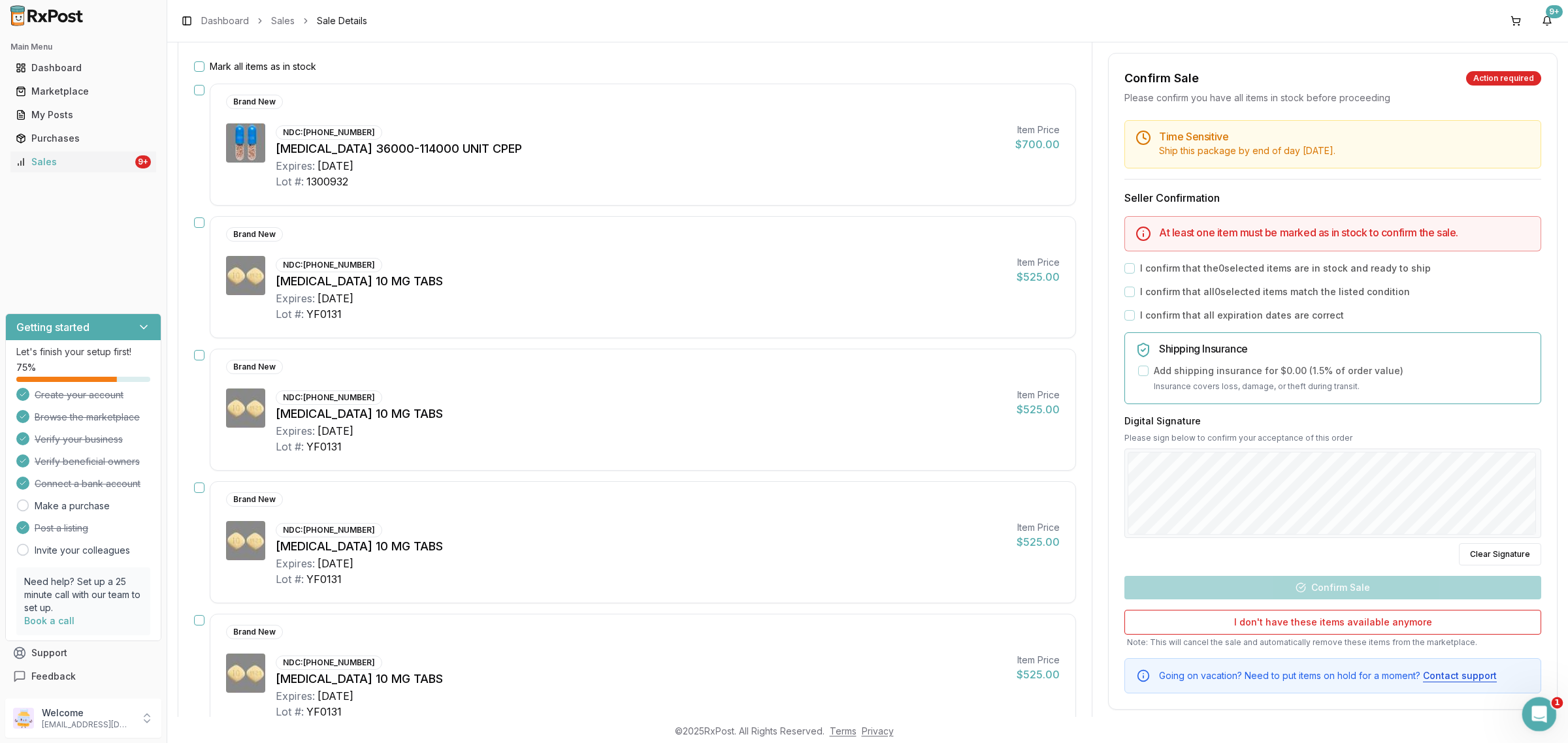
click at [1537, 707] on icon "Open Intercom Messenger" at bounding box center [1537, 712] width 21 height 21
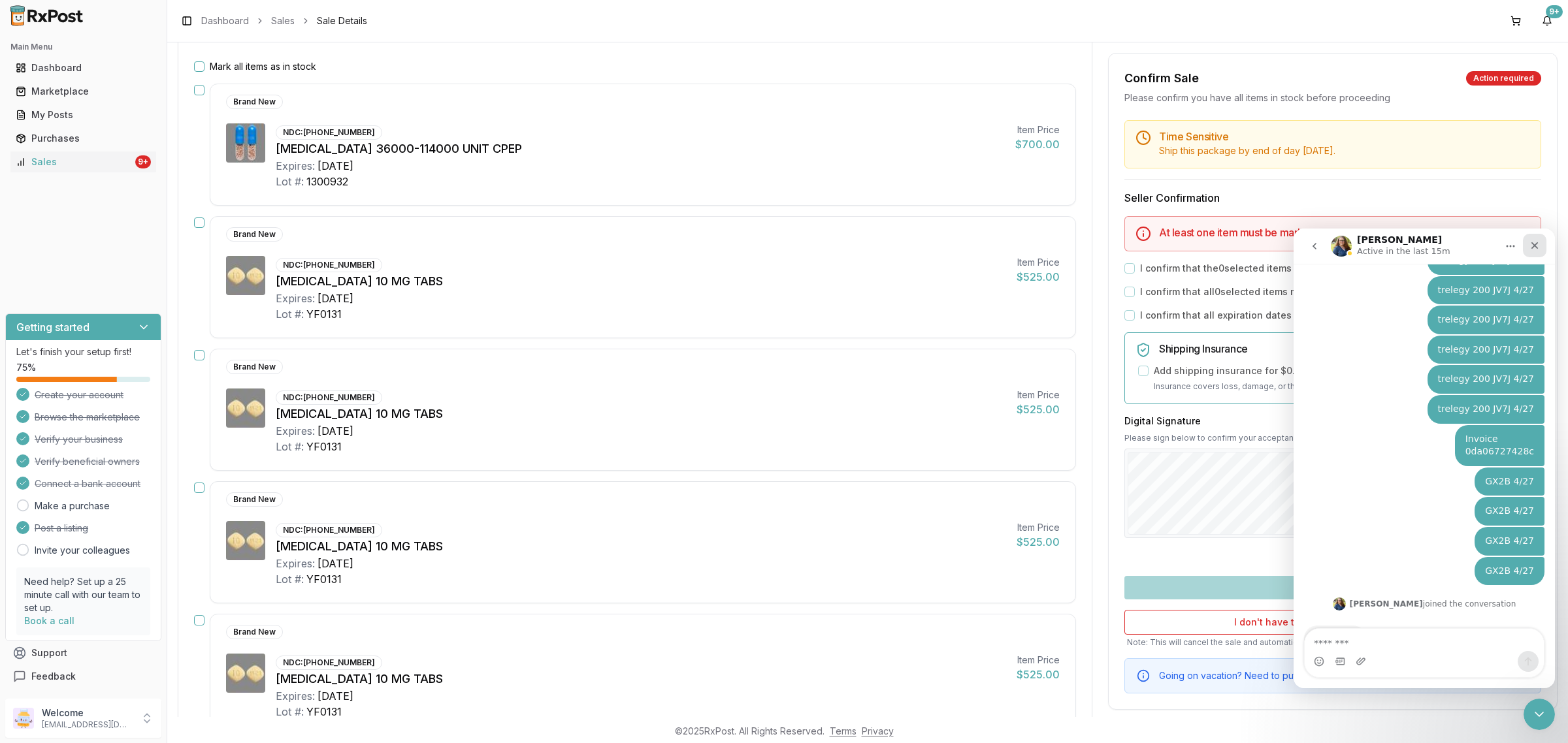
drag, startPoint x: 1539, startPoint y: 253, endPoint x: 2830, endPoint y: 478, distance: 1310.5
click at [1538, 252] on div "Close" at bounding box center [1534, 245] width 23 height 23
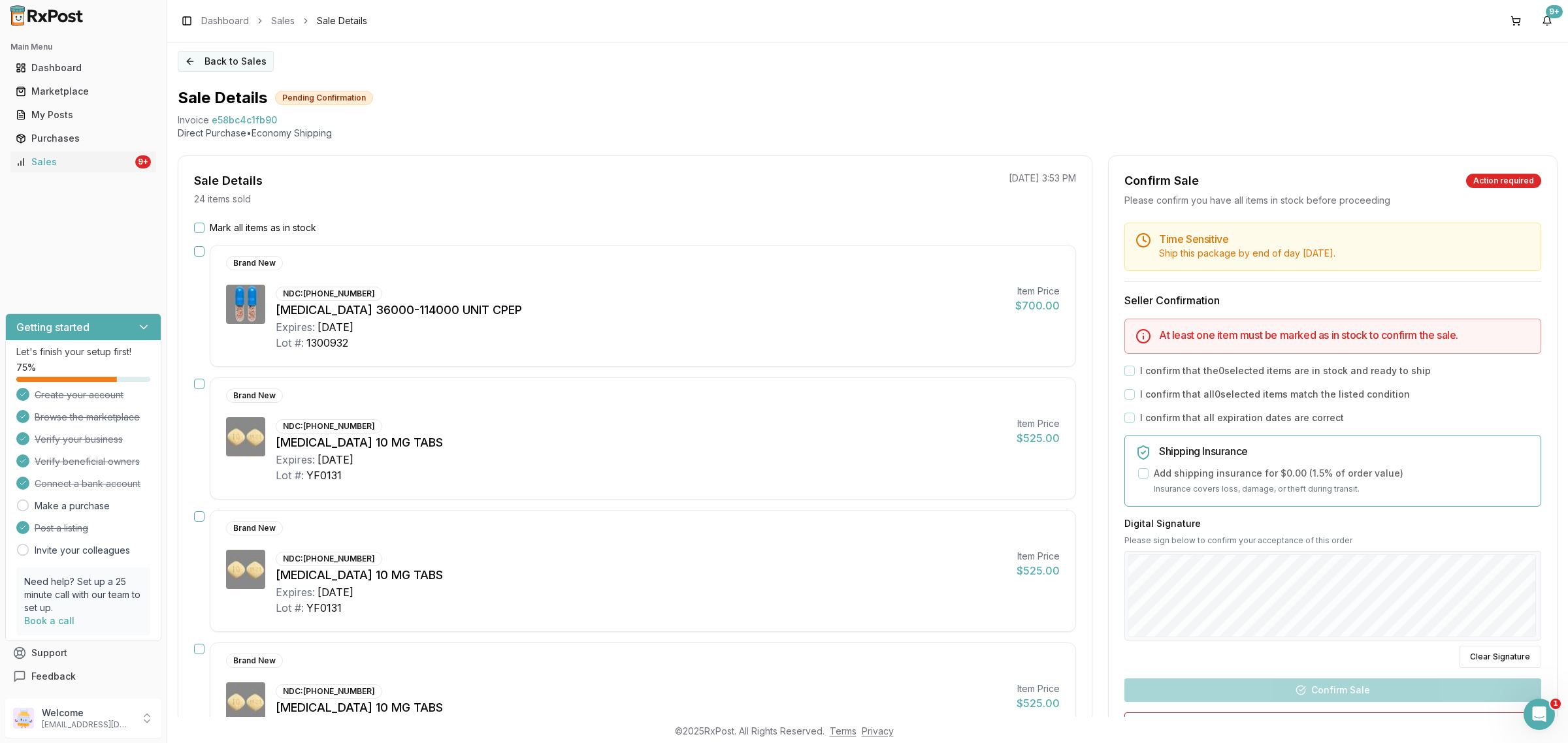
scroll to position [0, 0]
click at [219, 45] on div "Back to Sales Sale Details Pending Confirmation Invoice e58bc4c1fb90 Direct Pur…" at bounding box center [867, 379] width 1400 height 675
click at [216, 62] on button "Back to Sales" at bounding box center [225, 63] width 96 height 21
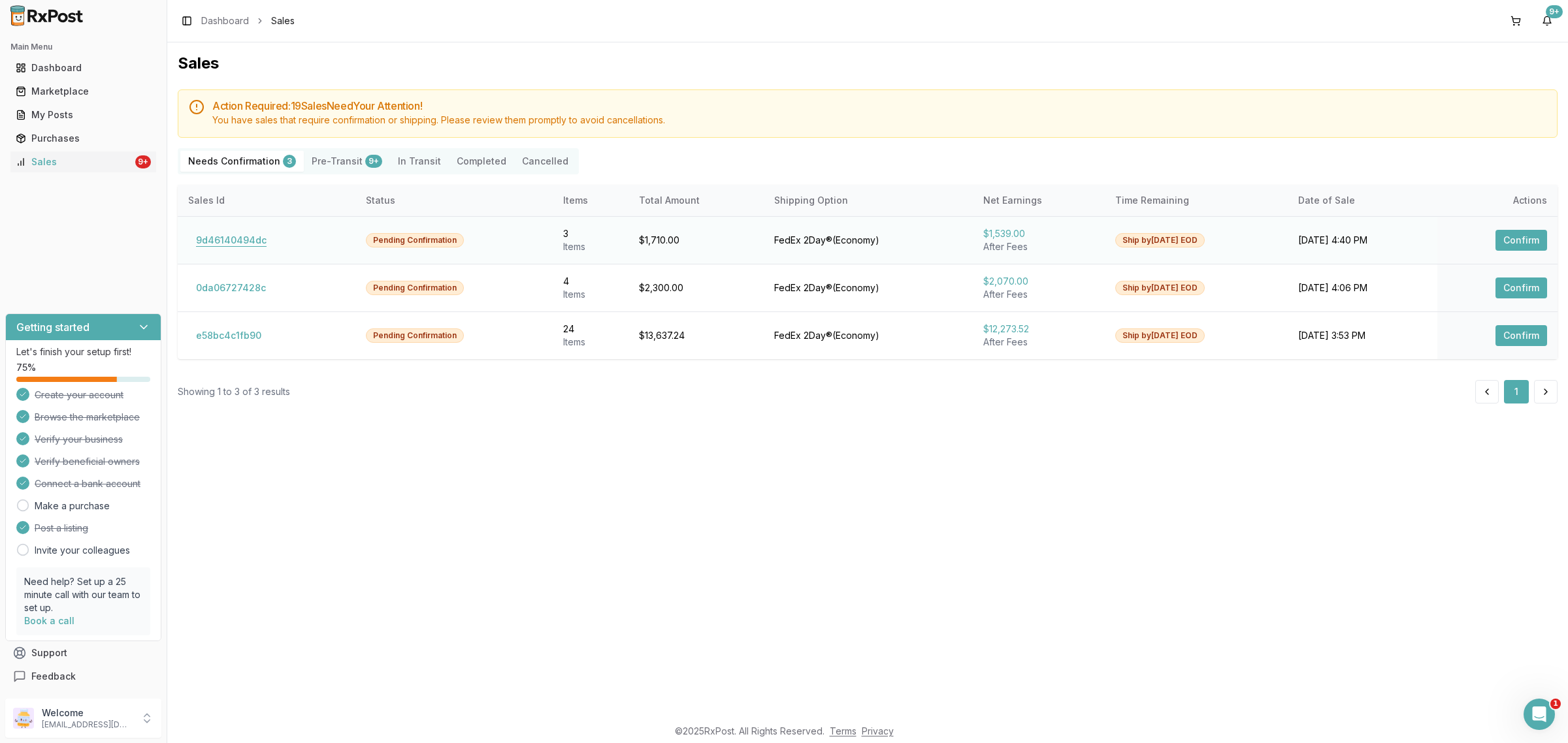
click at [237, 249] on button "9d46140494dc" at bounding box center [231, 240] width 86 height 21
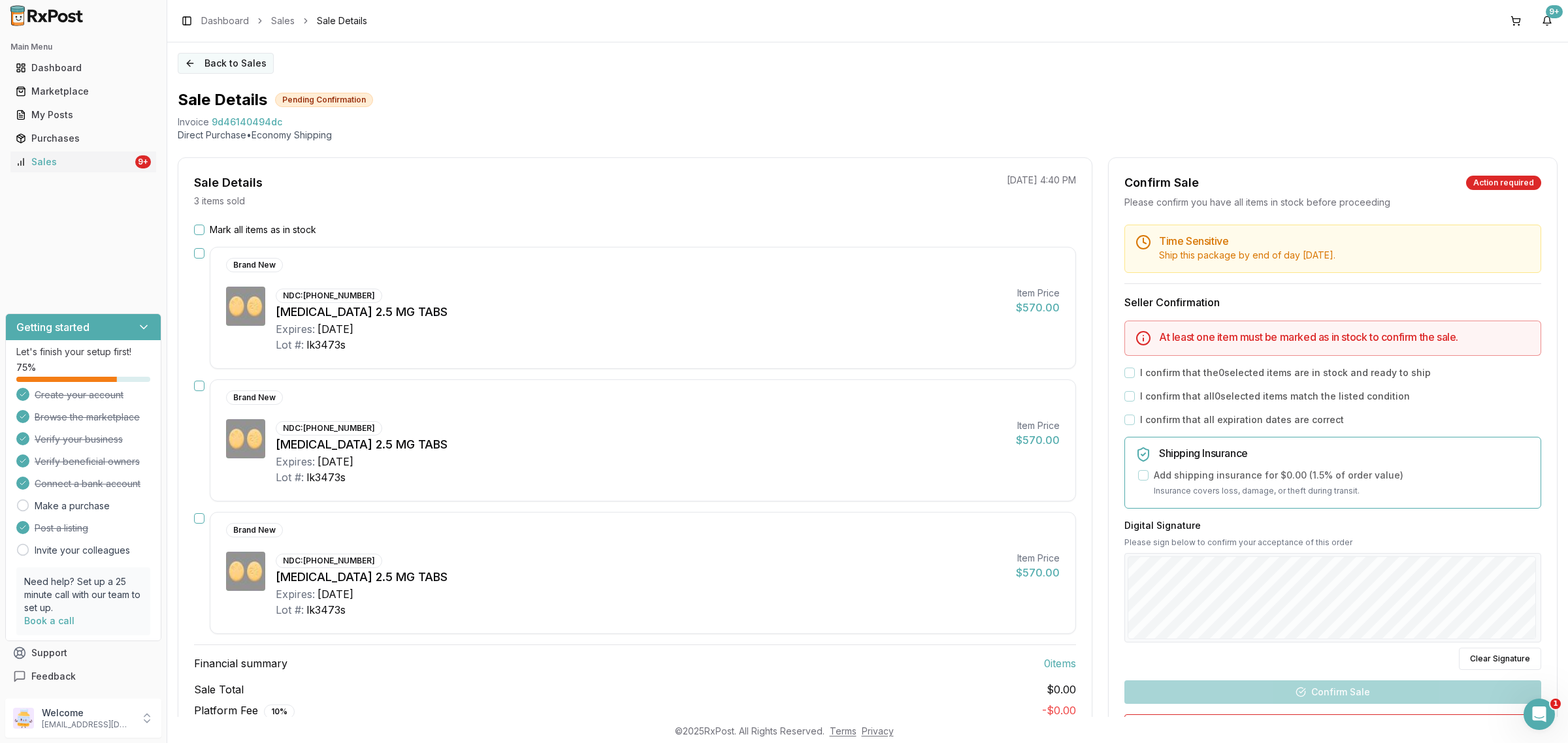
click at [191, 74] on div "Back to Sales Sale Details Pending Confirmation Invoice 9d46140494dc Direct Pur…" at bounding box center [867, 379] width 1400 height 675
click at [191, 70] on button "Back to Sales" at bounding box center [225, 63] width 96 height 21
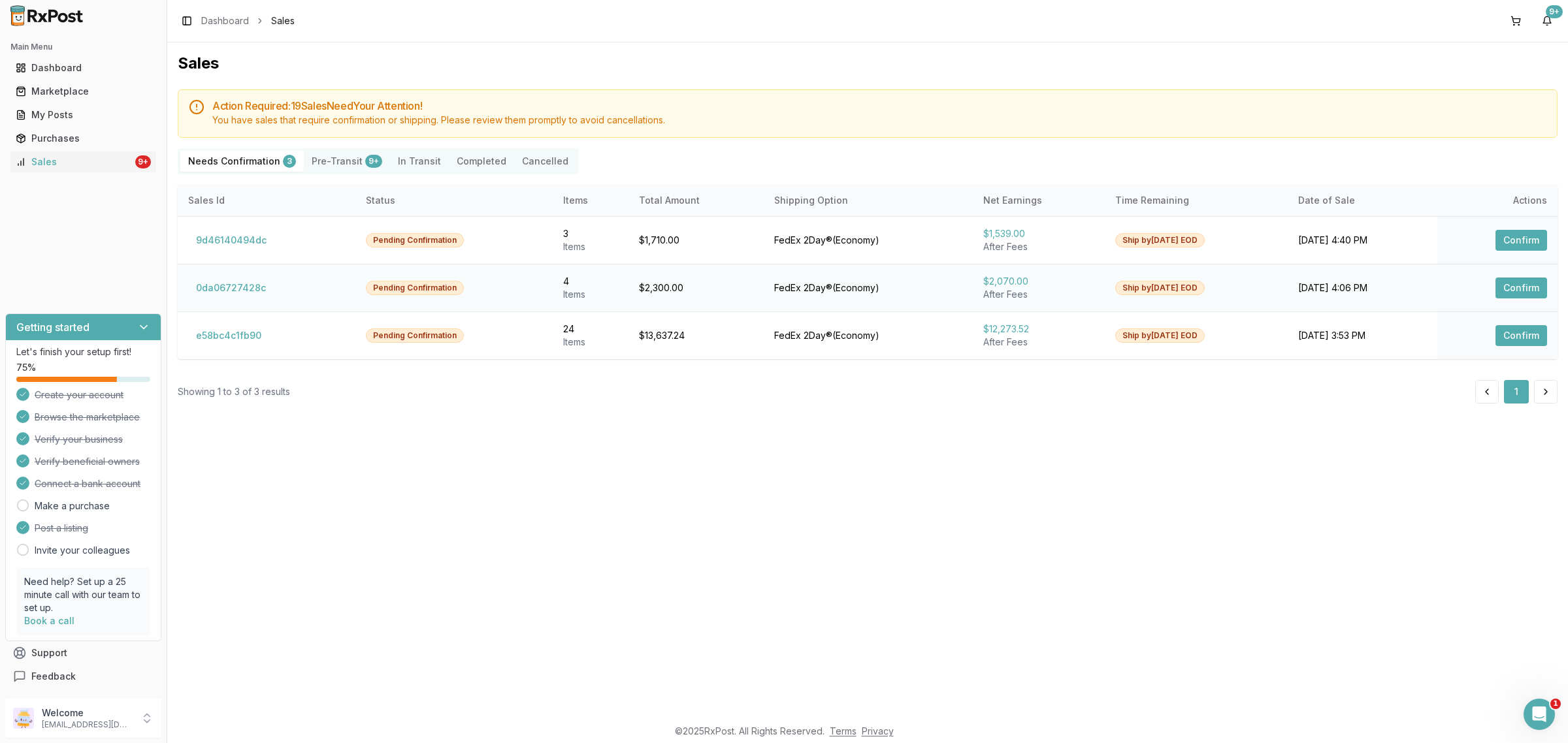
click at [215, 276] on td "0da06727428c" at bounding box center [266, 288] width 177 height 48
click at [219, 286] on button "0da06727428c" at bounding box center [231, 288] width 86 height 21
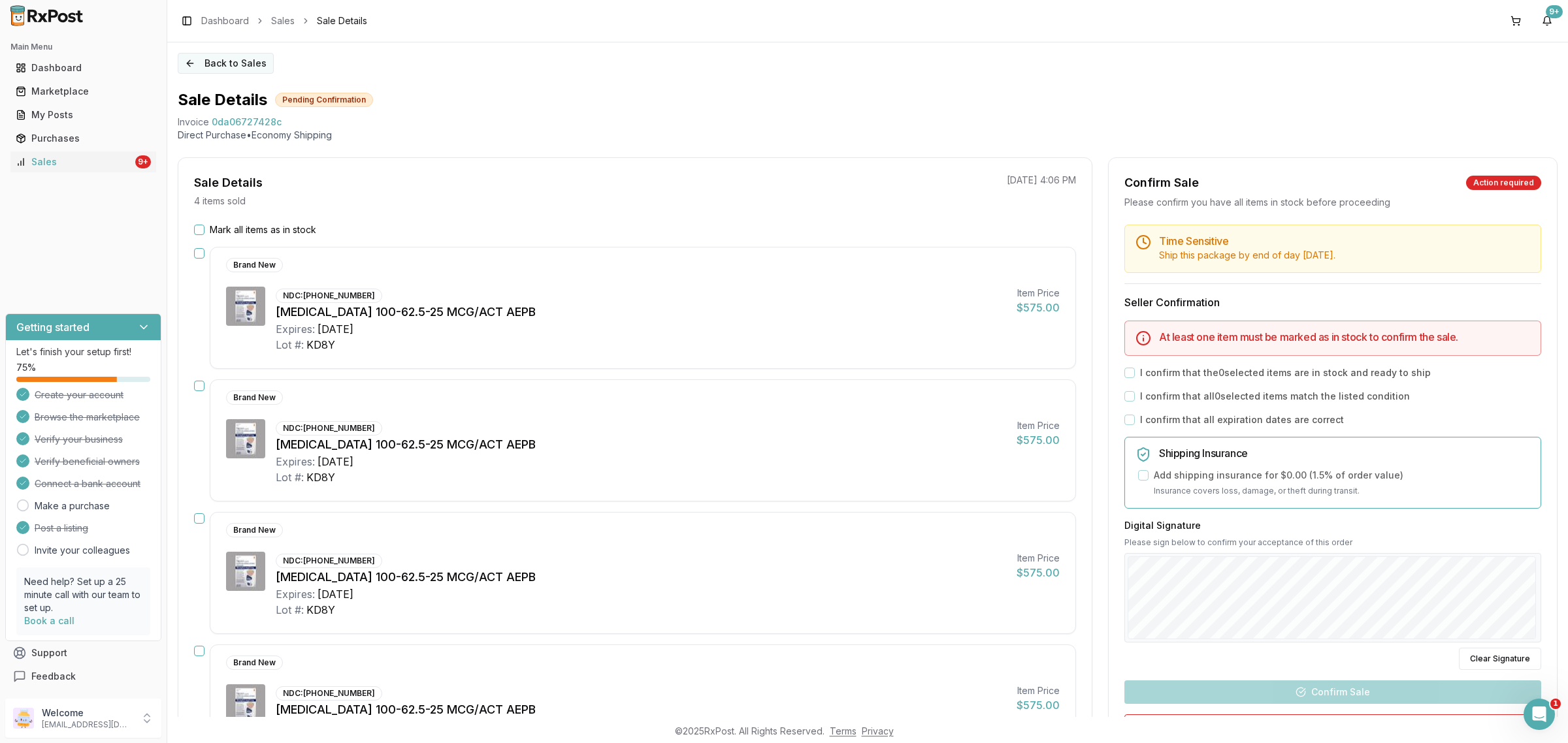
click at [224, 64] on button "Back to Sales" at bounding box center [225, 63] width 96 height 21
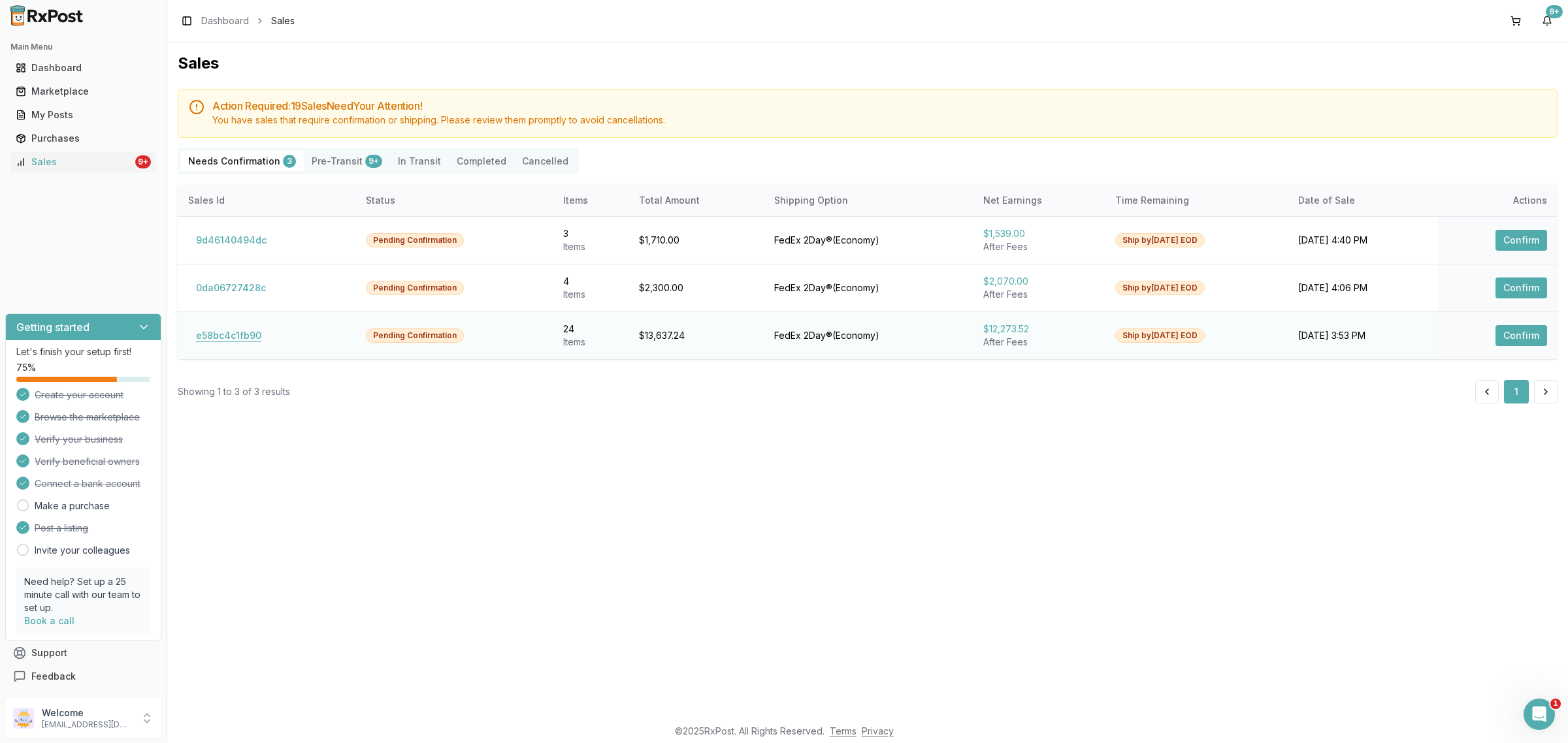
click at [239, 334] on button "e58bc4c1fb90" at bounding box center [229, 335] width 81 height 21
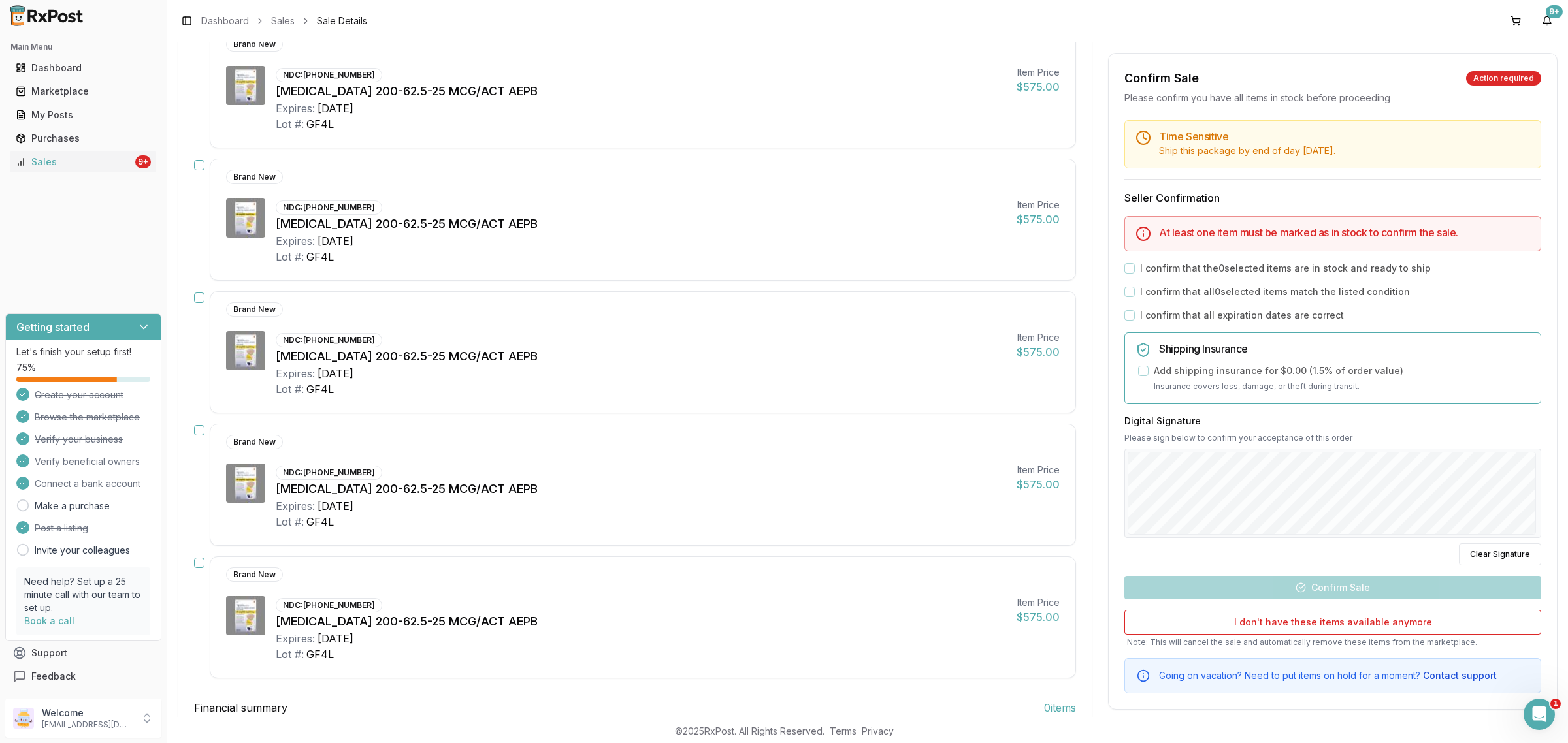
scroll to position [2872, 0]
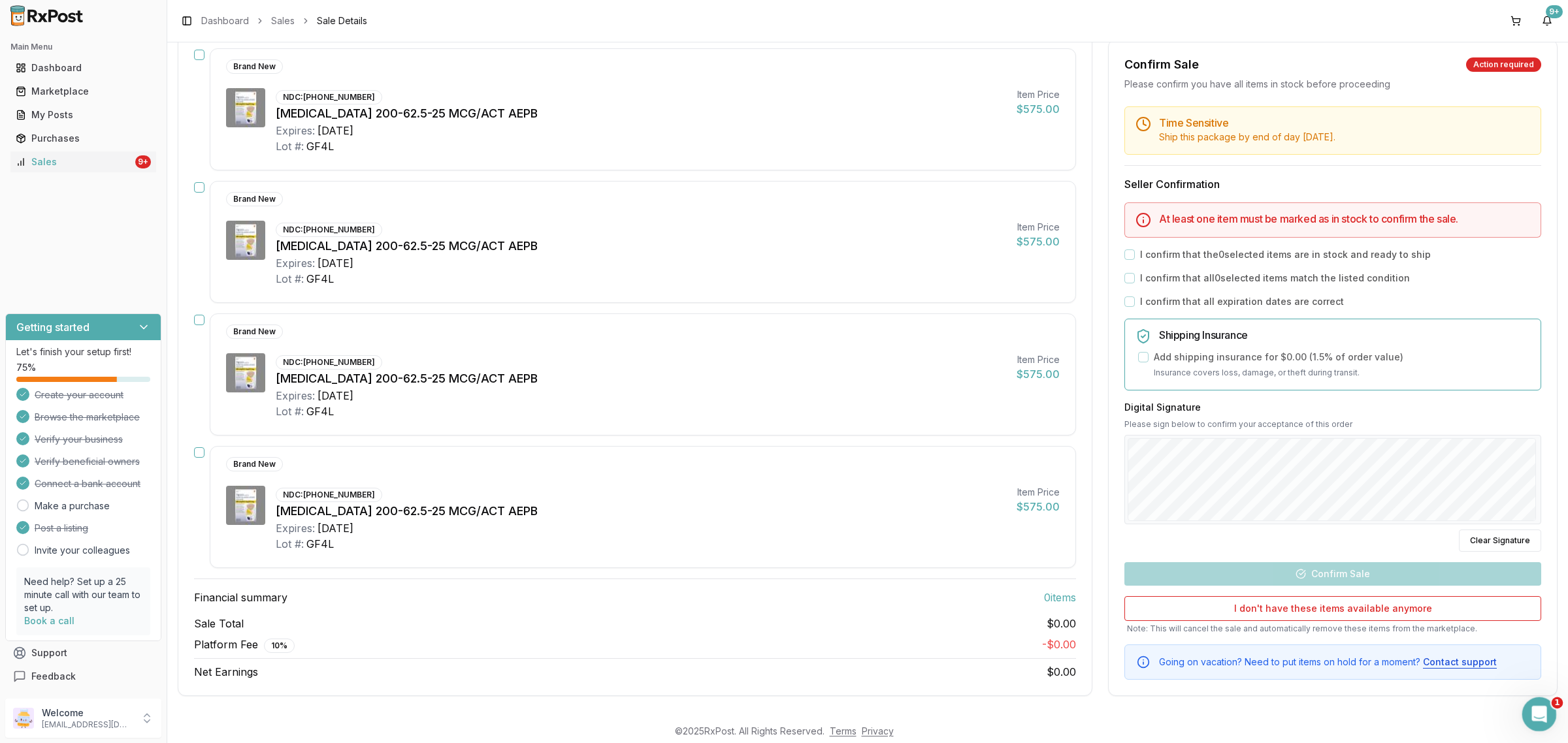
click at [1532, 701] on div "Open Intercom Messenger" at bounding box center [1537, 712] width 43 height 43
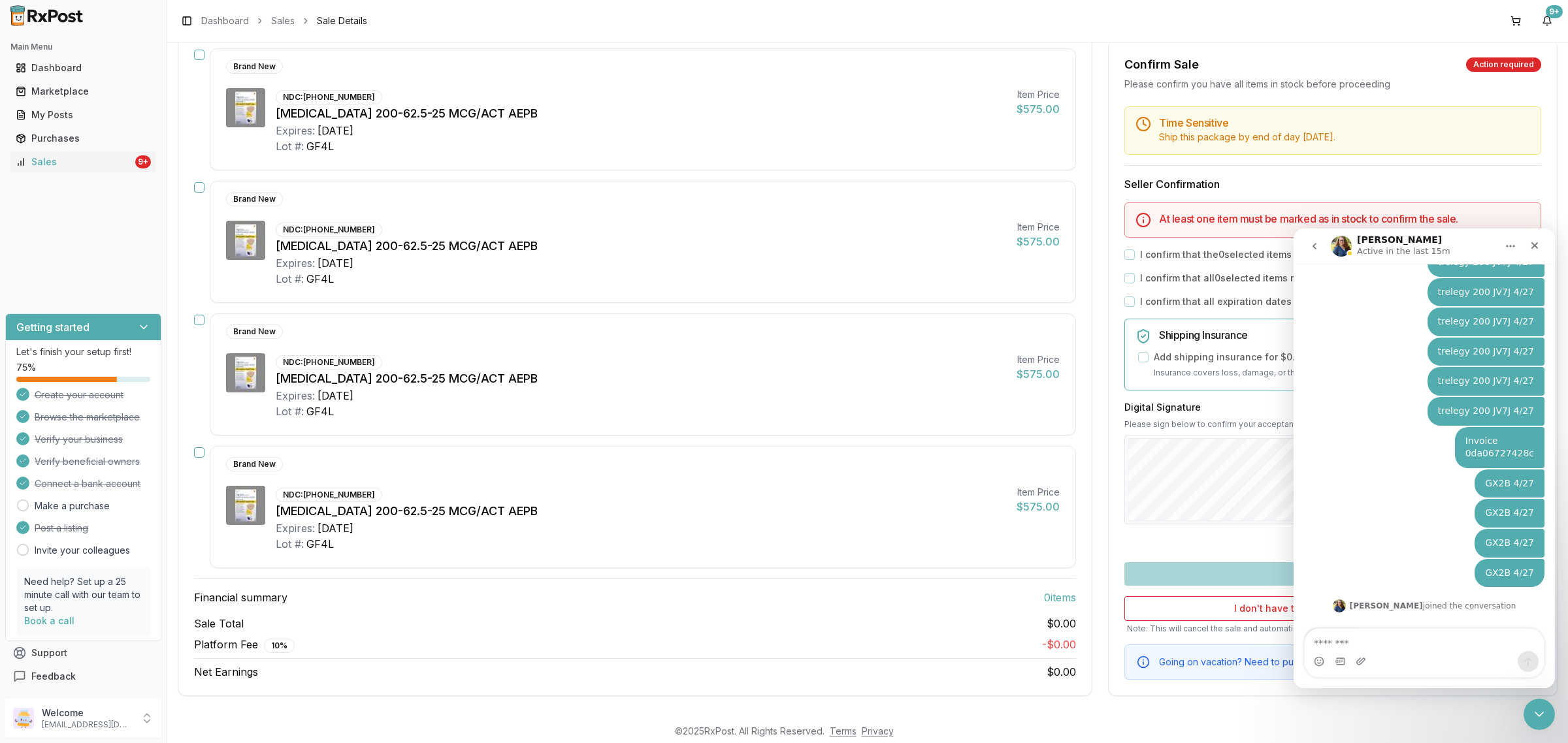
scroll to position [4886, 0]
click at [1536, 241] on icon "Close" at bounding box center [1535, 246] width 11 height 11
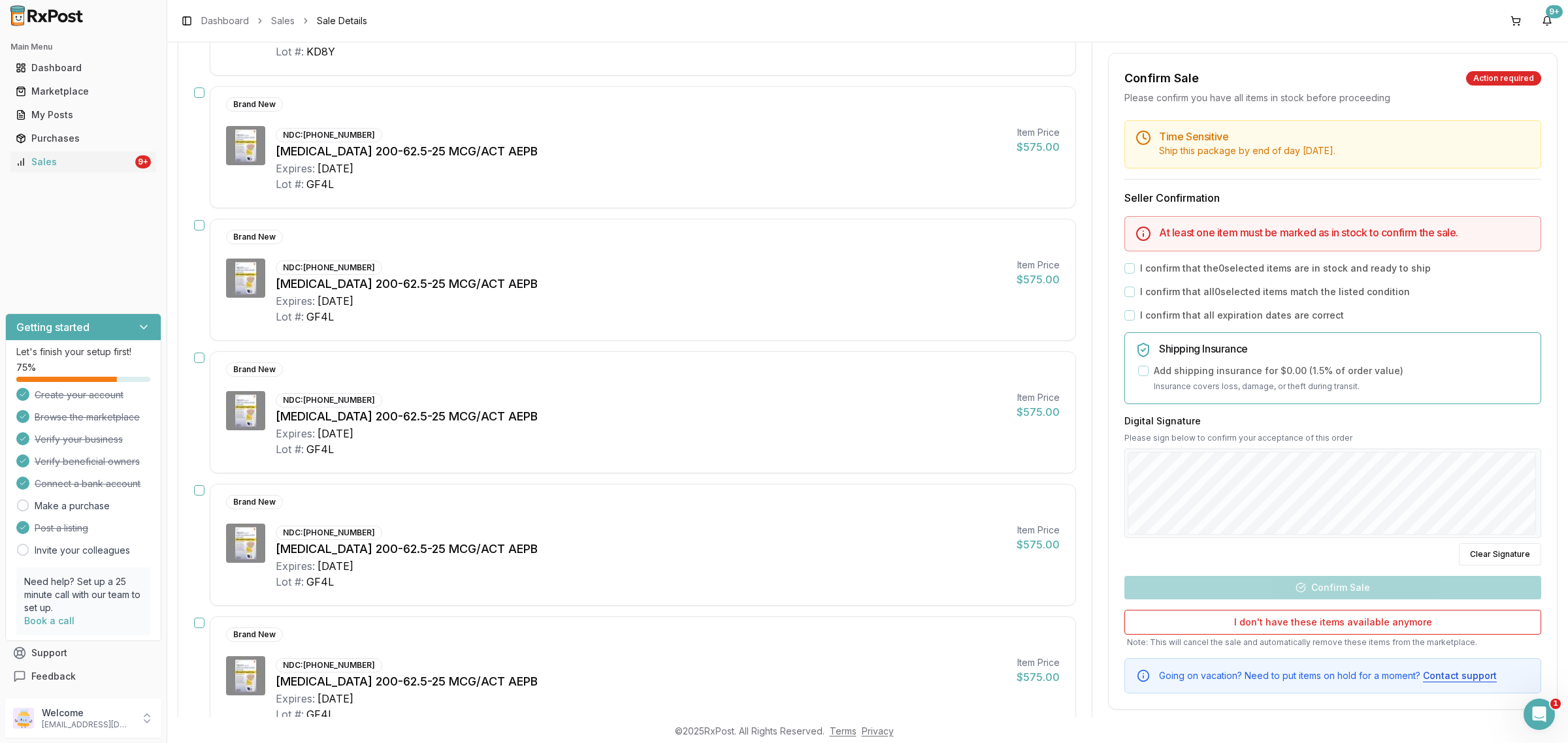
scroll to position [2545, 0]
click at [51, 28] on div at bounding box center [83, 15] width 167 height 31
click at [57, 25] on img at bounding box center [47, 15] width 84 height 21
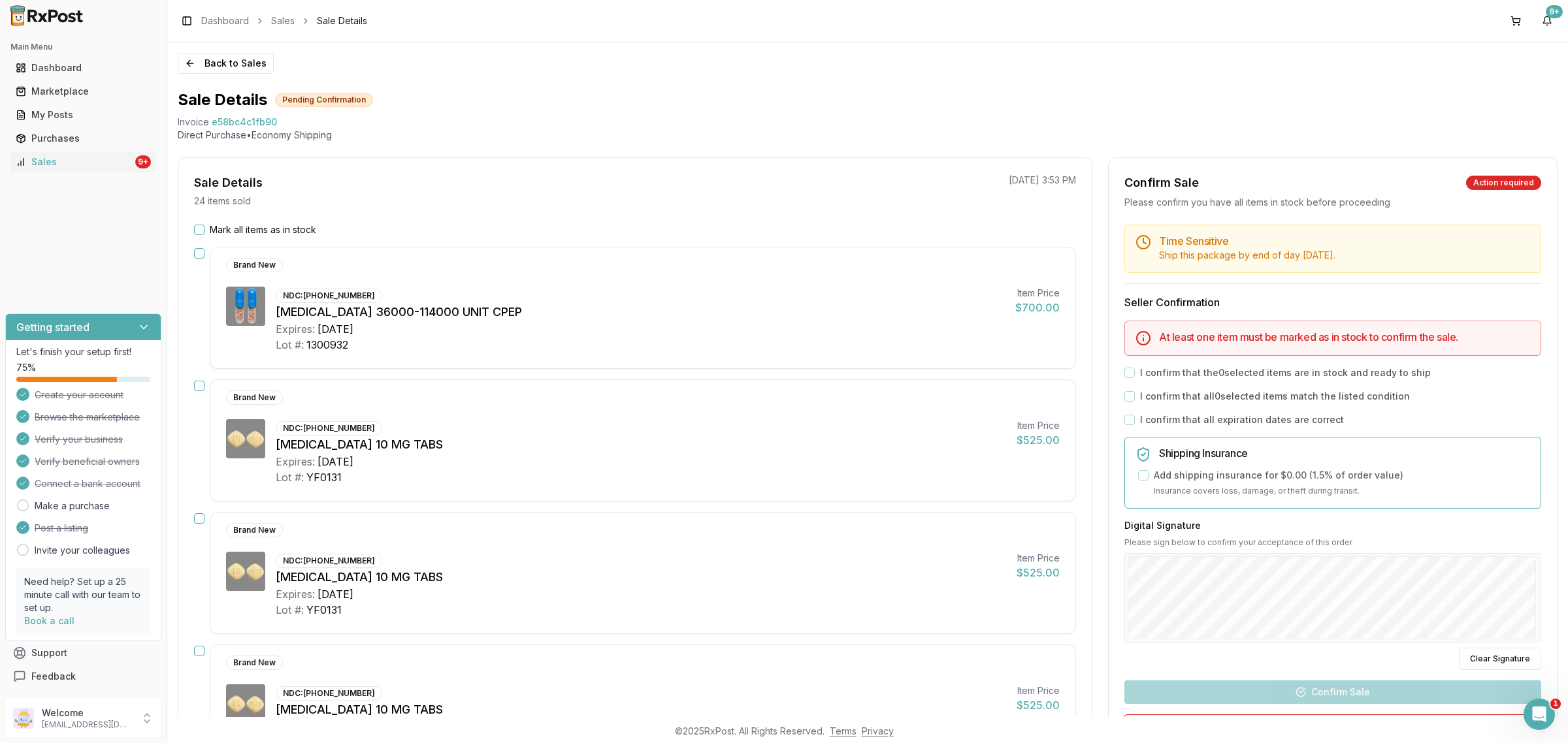
click at [53, 17] on img at bounding box center [47, 15] width 84 height 21
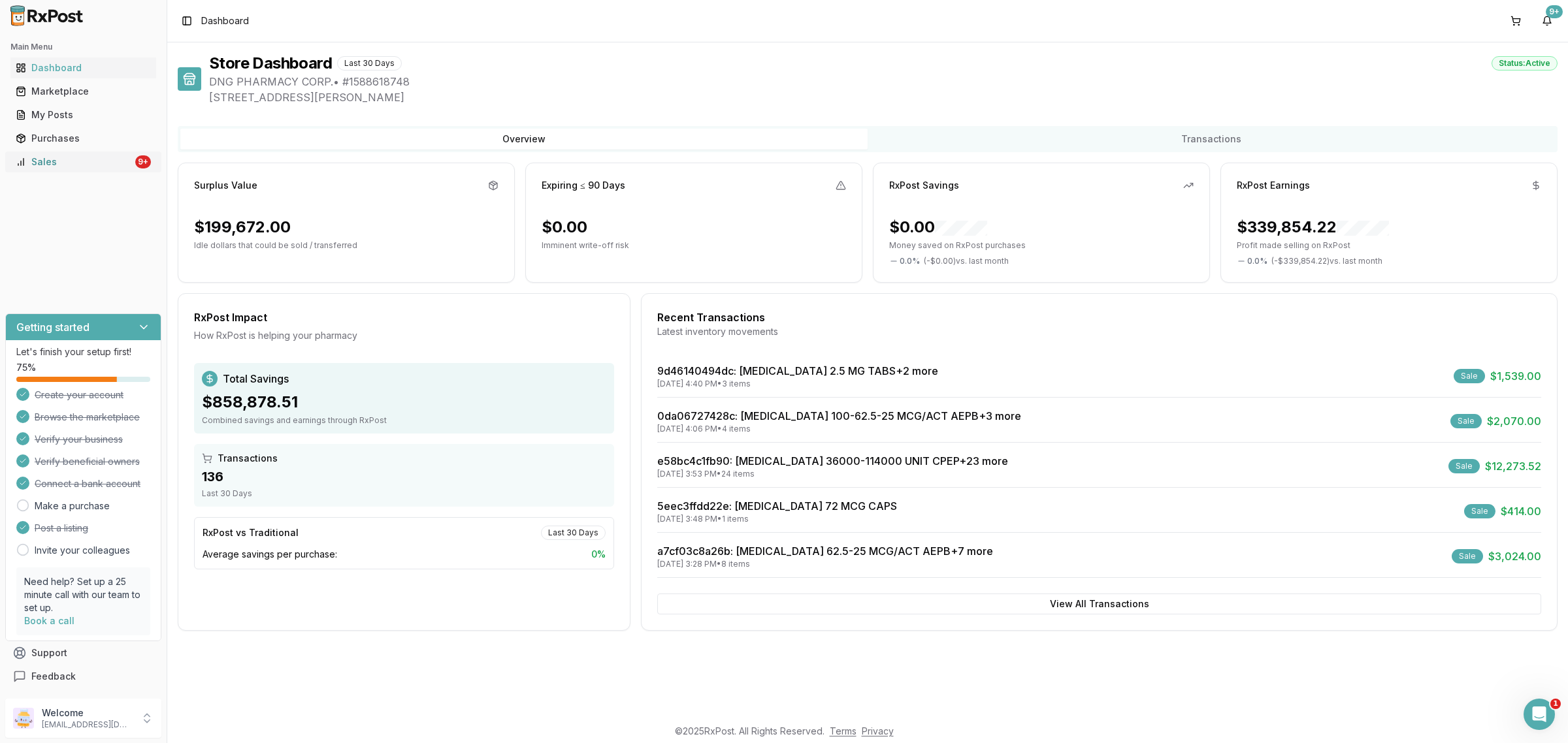
drag, startPoint x: 138, startPoint y: 160, endPoint x: 136, endPoint y: 167, distance: 7.3
click at [139, 160] on div "9+" at bounding box center [143, 162] width 16 height 13
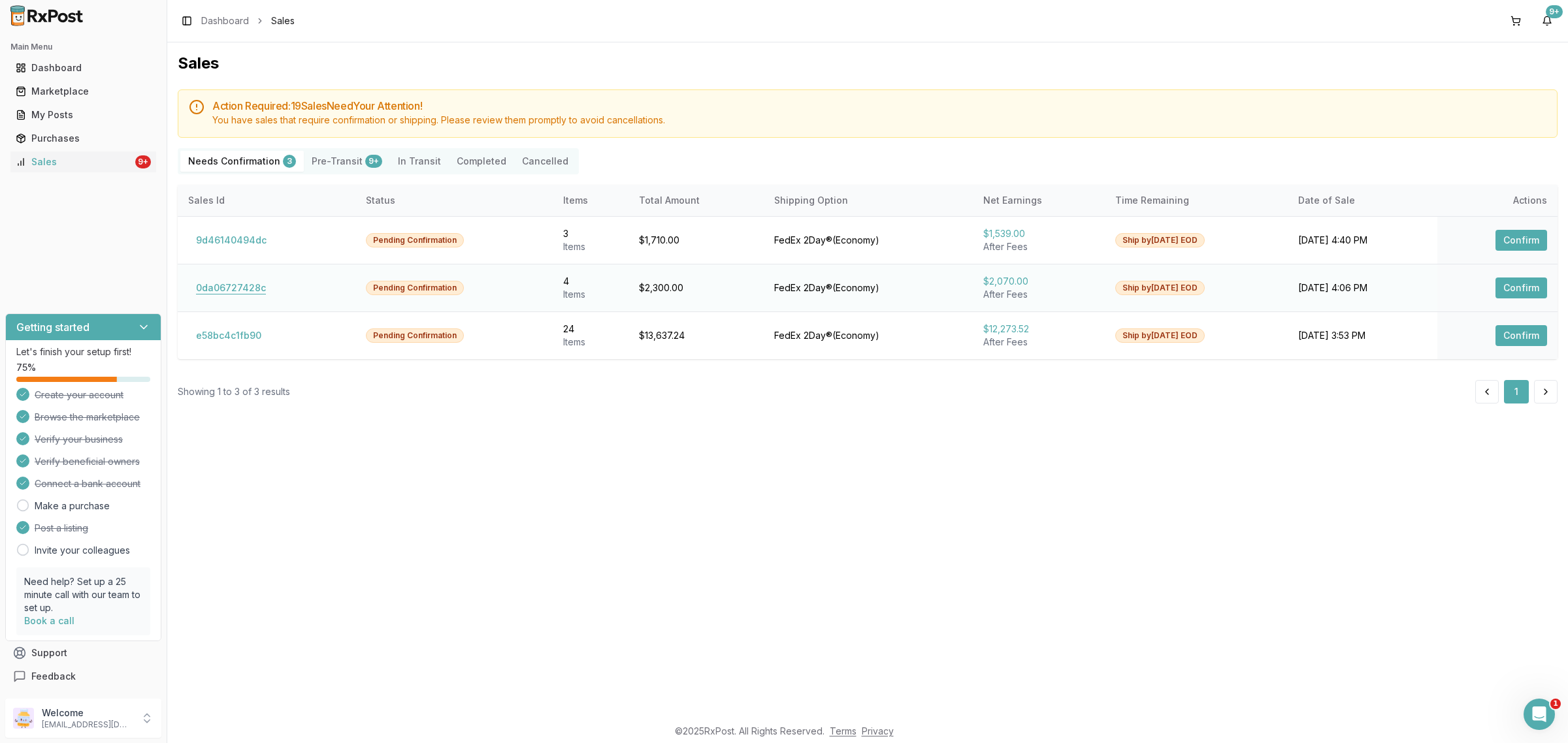
click at [217, 284] on button "0da06727428c" at bounding box center [231, 288] width 86 height 21
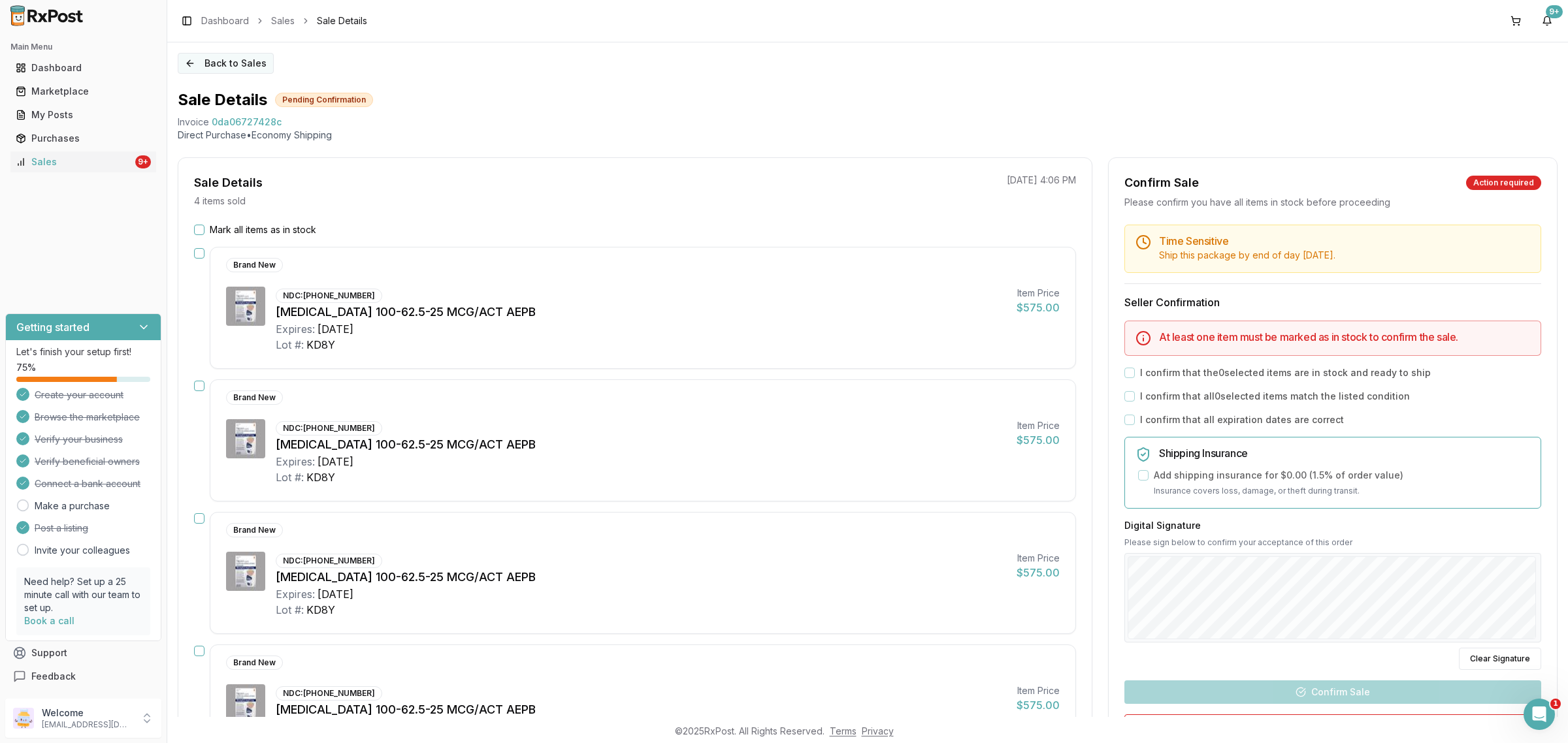
click at [214, 65] on button "Back to Sales" at bounding box center [225, 63] width 96 height 21
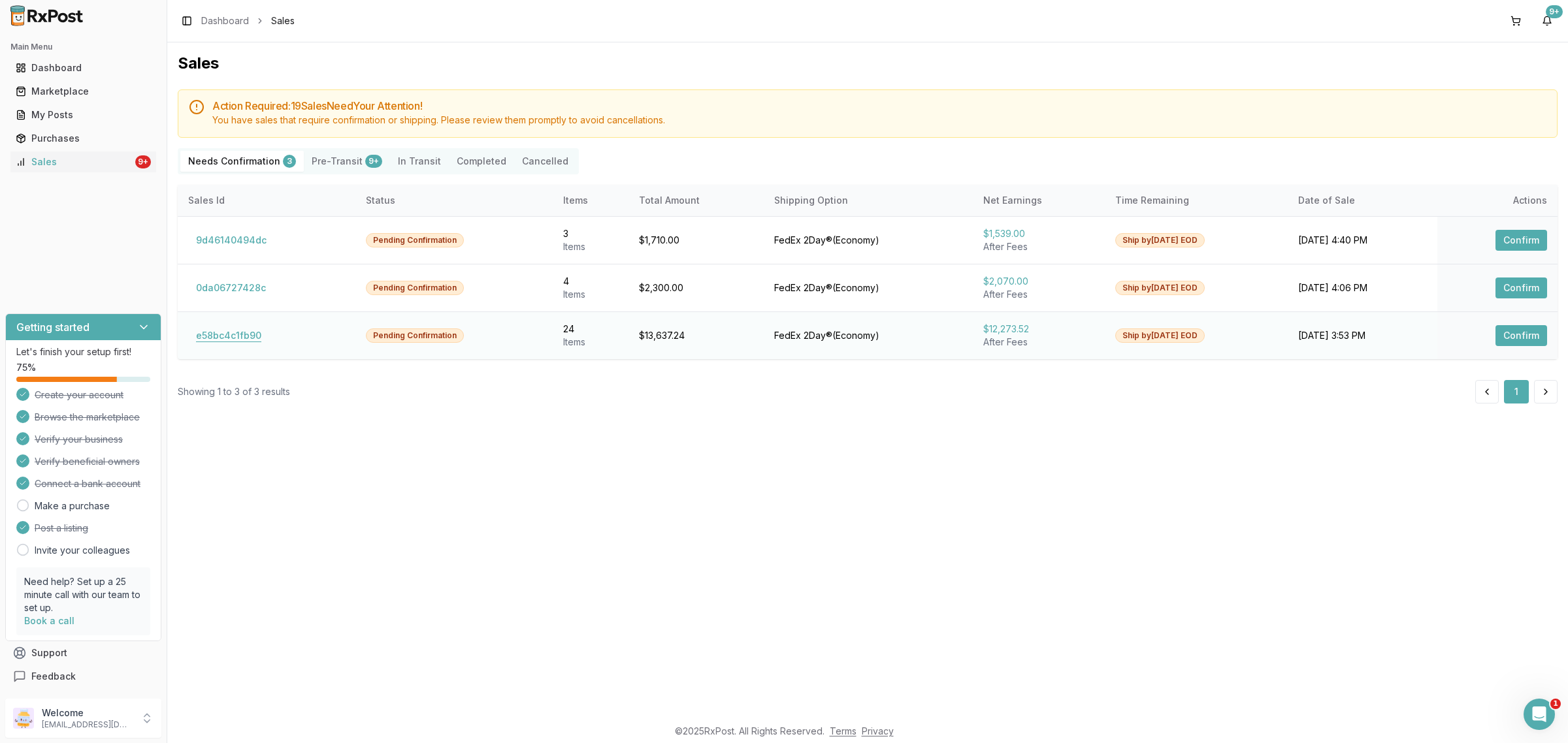
click at [240, 340] on button "e58bc4c1fb90" at bounding box center [229, 335] width 81 height 21
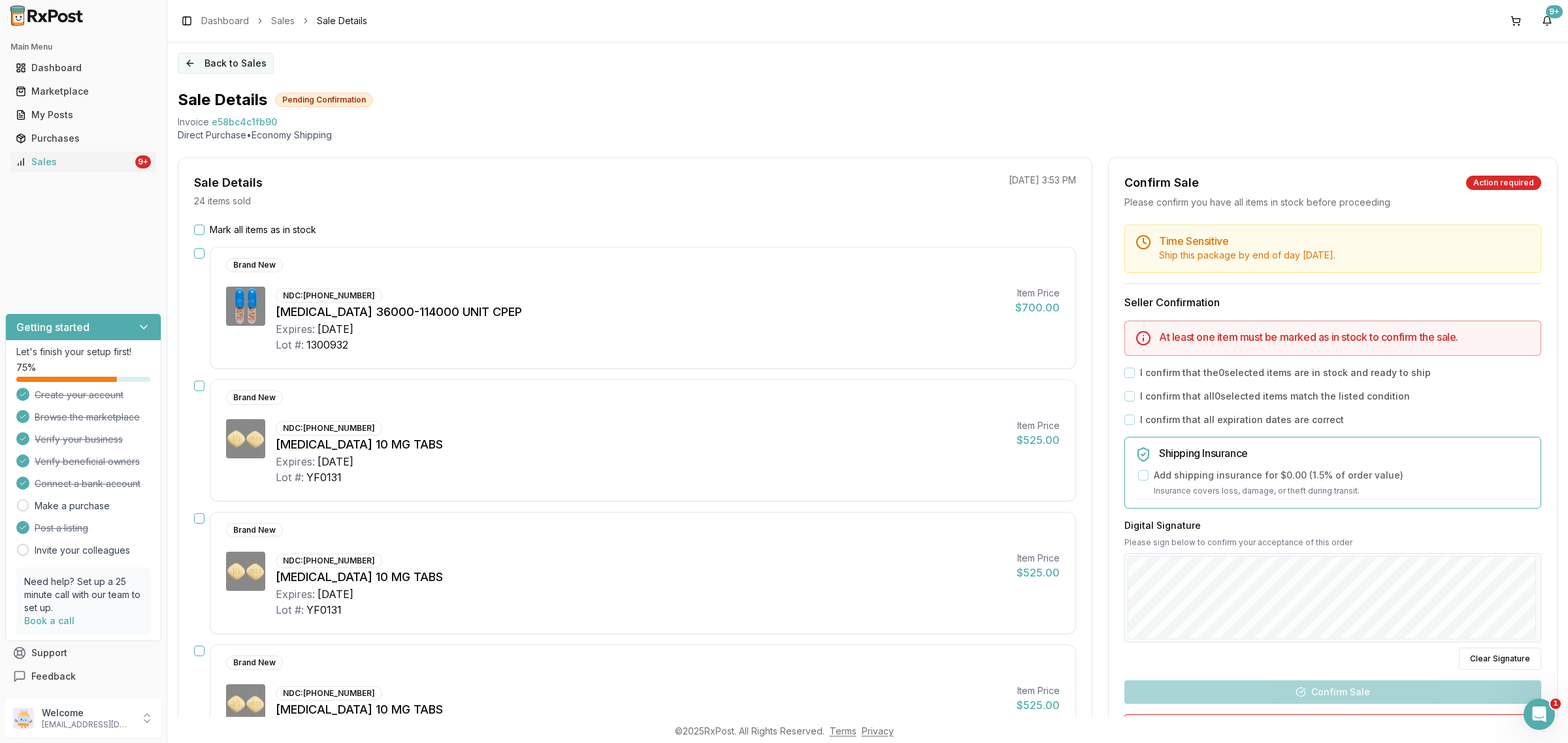
click at [251, 62] on button "Back to Sales" at bounding box center [225, 63] width 96 height 21
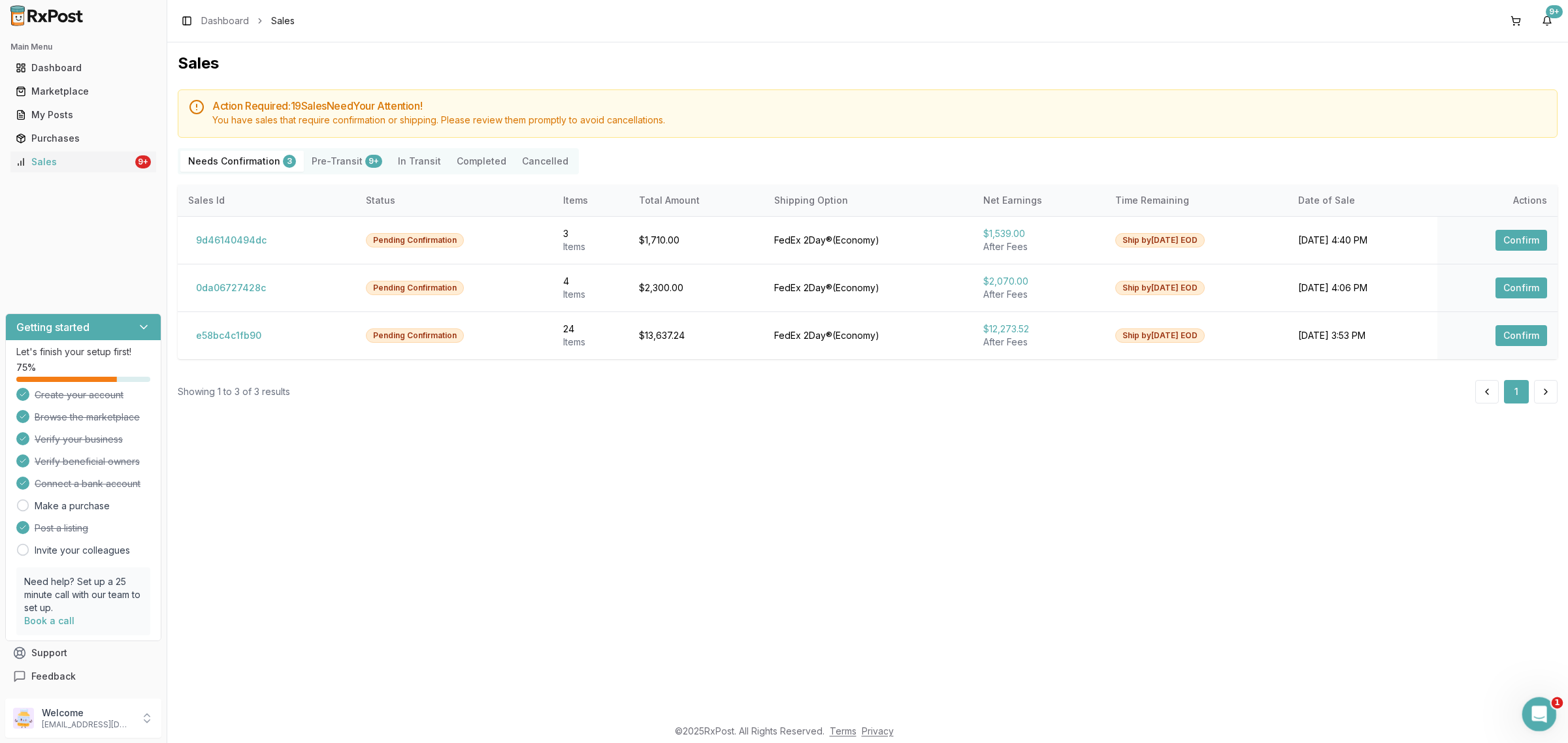
click at [1540, 717] on icon "Open Intercom Messenger" at bounding box center [1537, 712] width 21 height 21
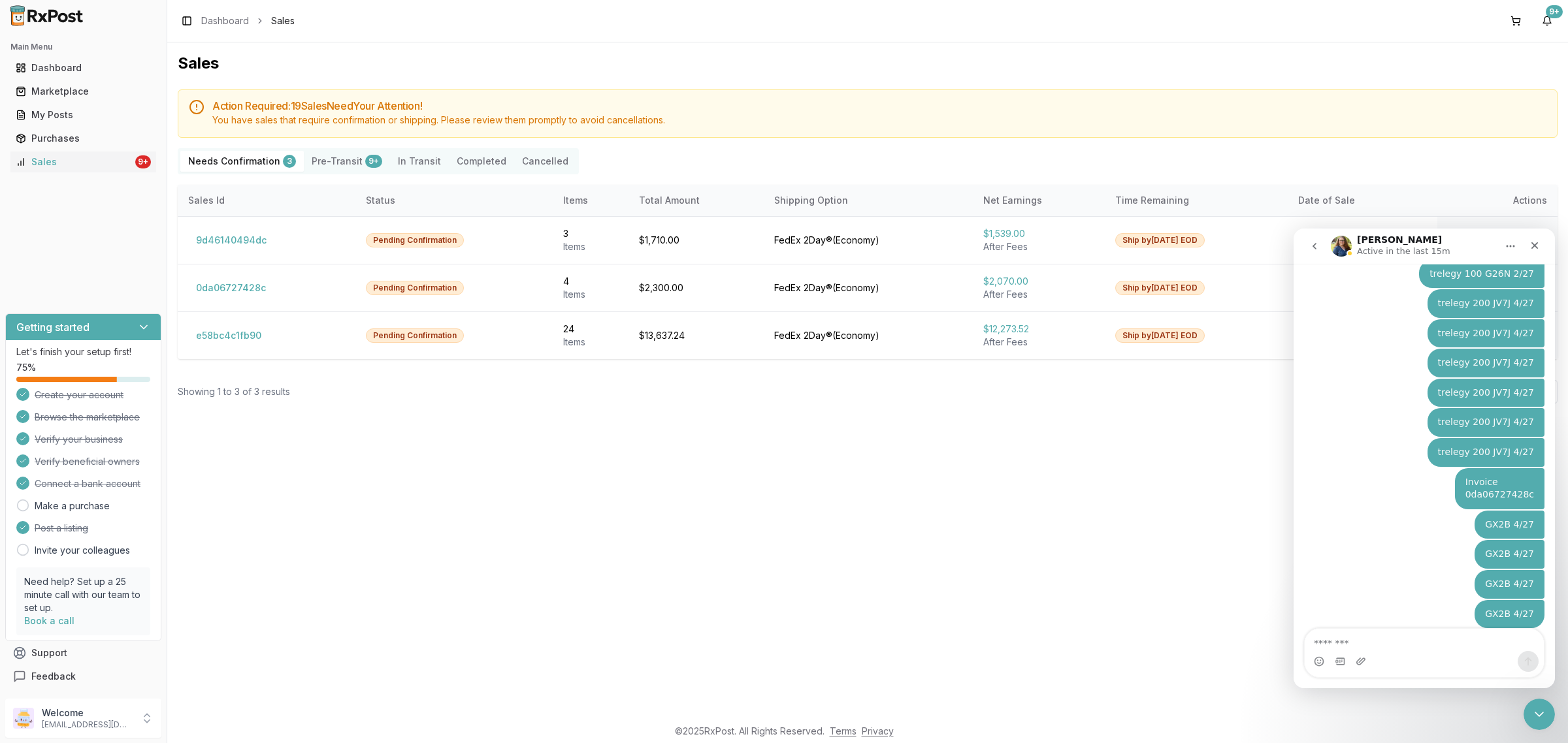
scroll to position [4886, 0]
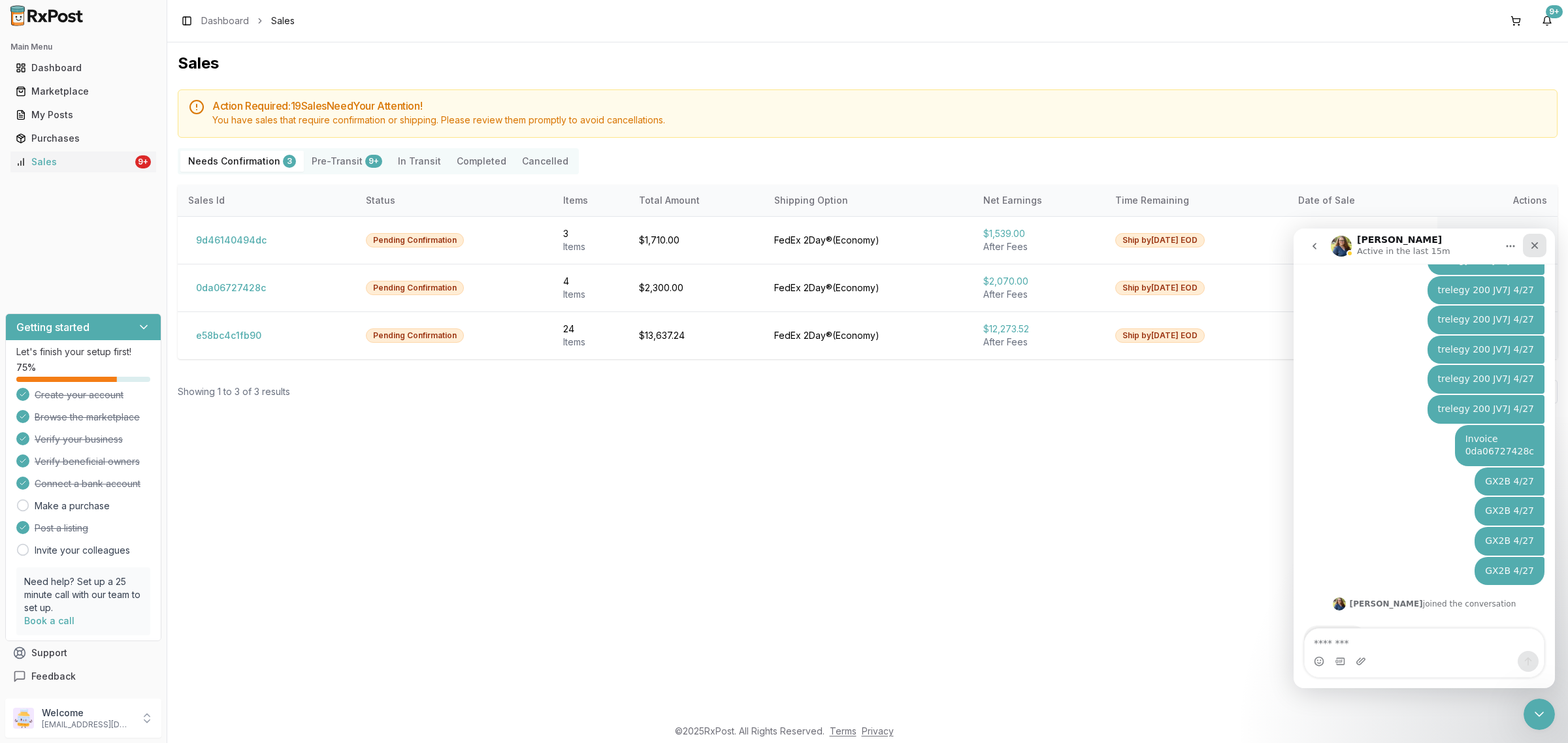
click at [1536, 253] on div "Close" at bounding box center [1534, 245] width 23 height 23
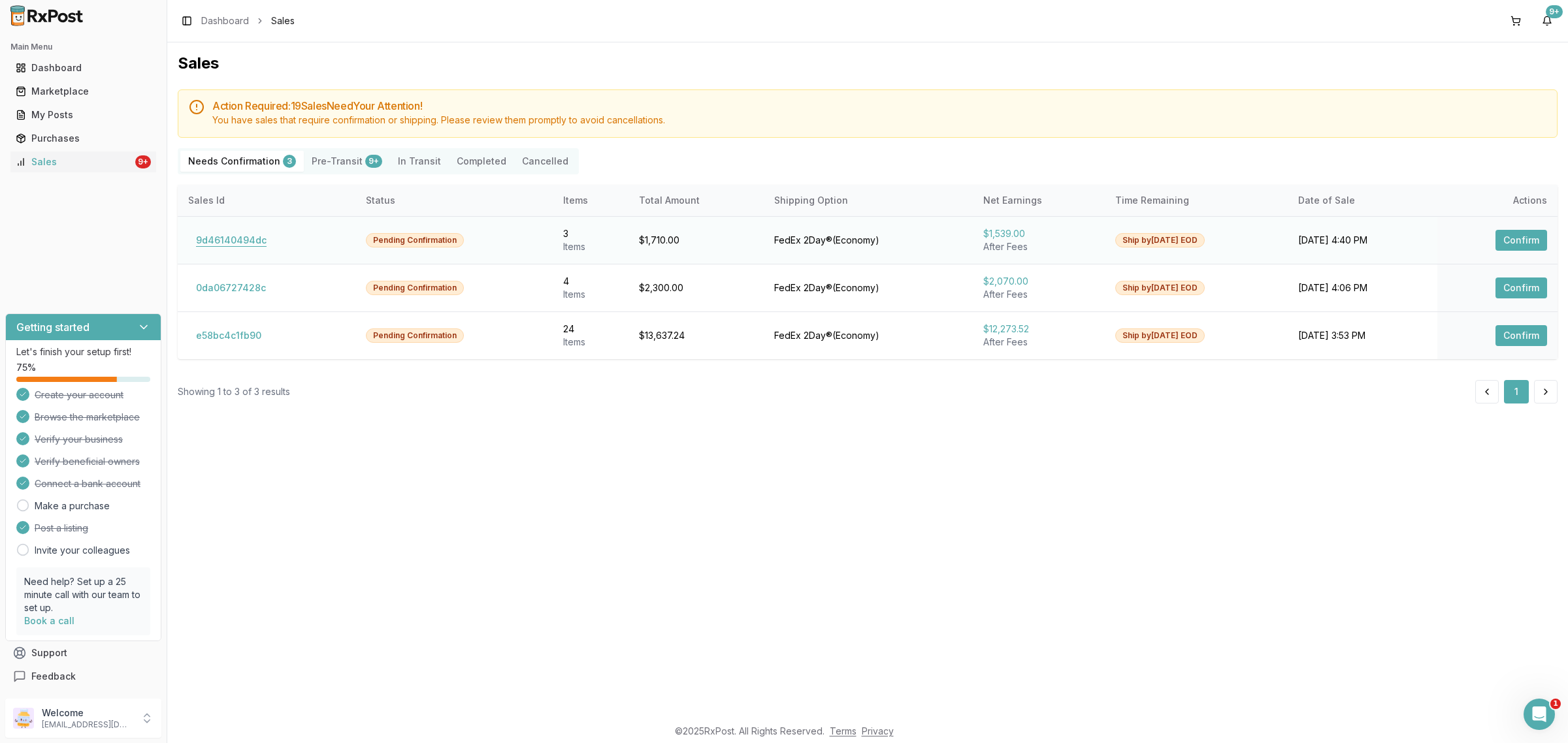
click at [261, 244] on button "9d46140494dc" at bounding box center [231, 240] width 86 height 21
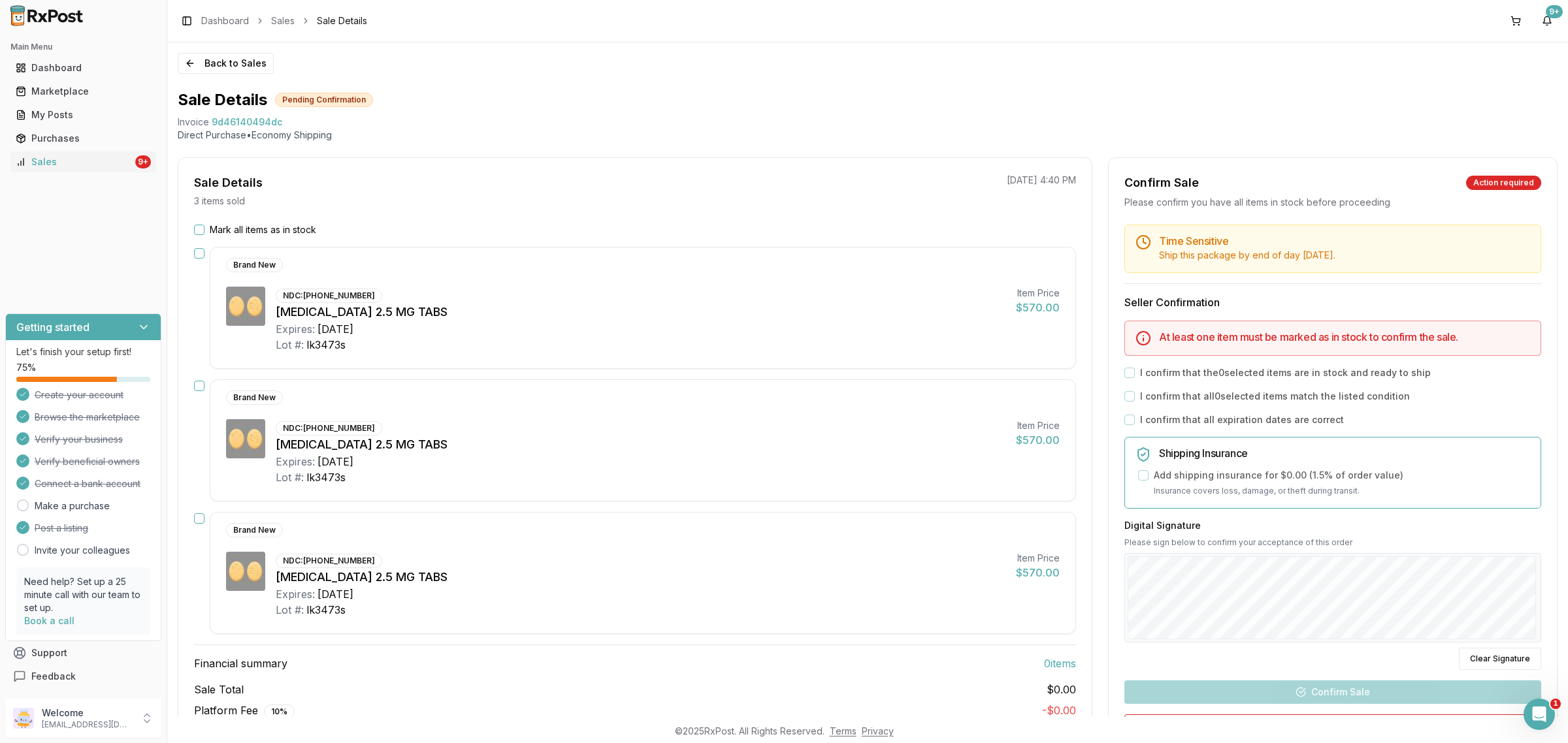
click at [201, 76] on div "Back to Sales Sale Details Pending Confirmation Invoice 9d46140494dc Direct Pur…" at bounding box center [867, 379] width 1400 height 675
click at [209, 54] on button "Back to Sales" at bounding box center [225, 63] width 96 height 21
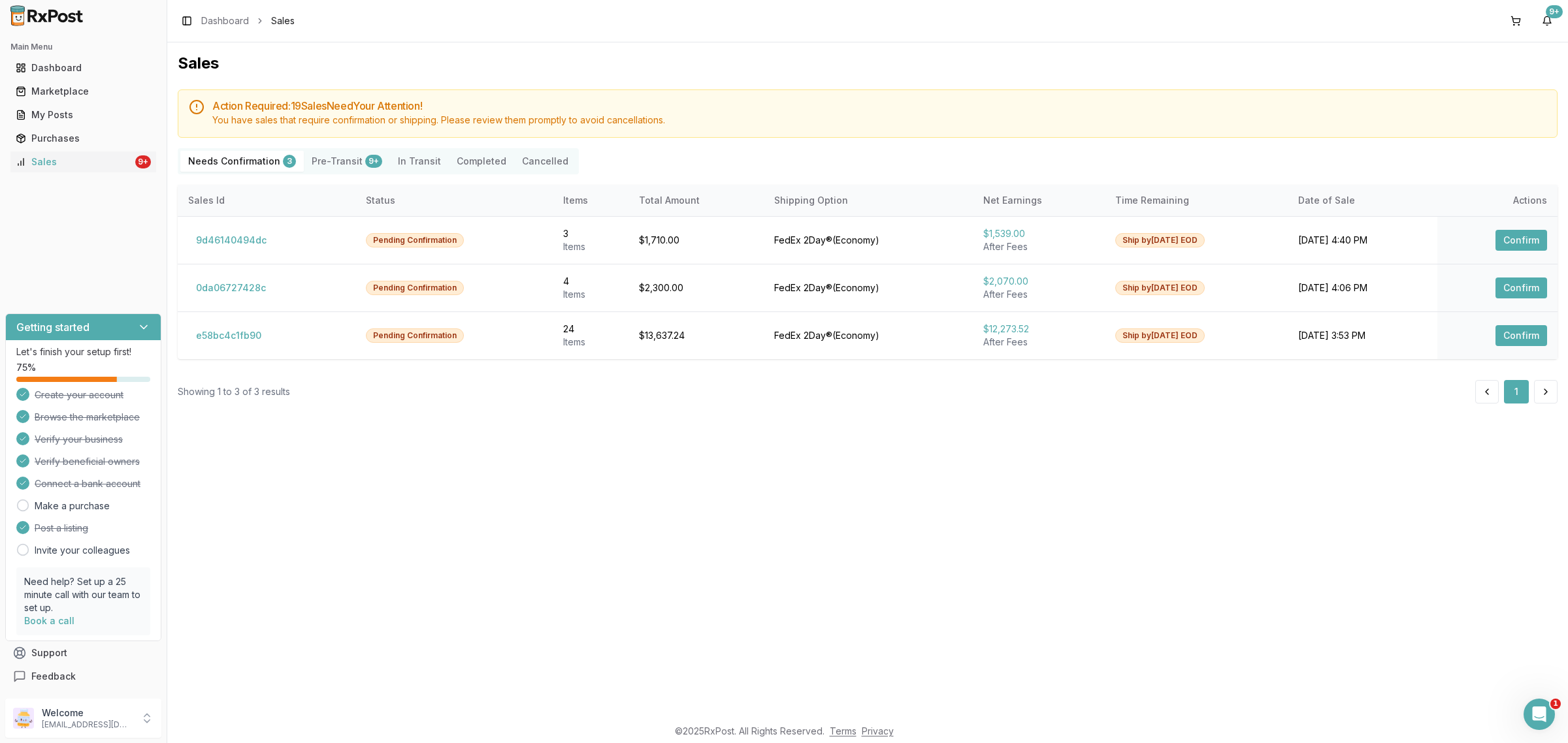
click at [1536, 732] on footer "© 2025 RxPost. All Rights Reserved. Terms Privacy" at bounding box center [784, 731] width 1568 height 23
click at [1547, 716] on div "Open Intercom Messenger" at bounding box center [1537, 712] width 43 height 43
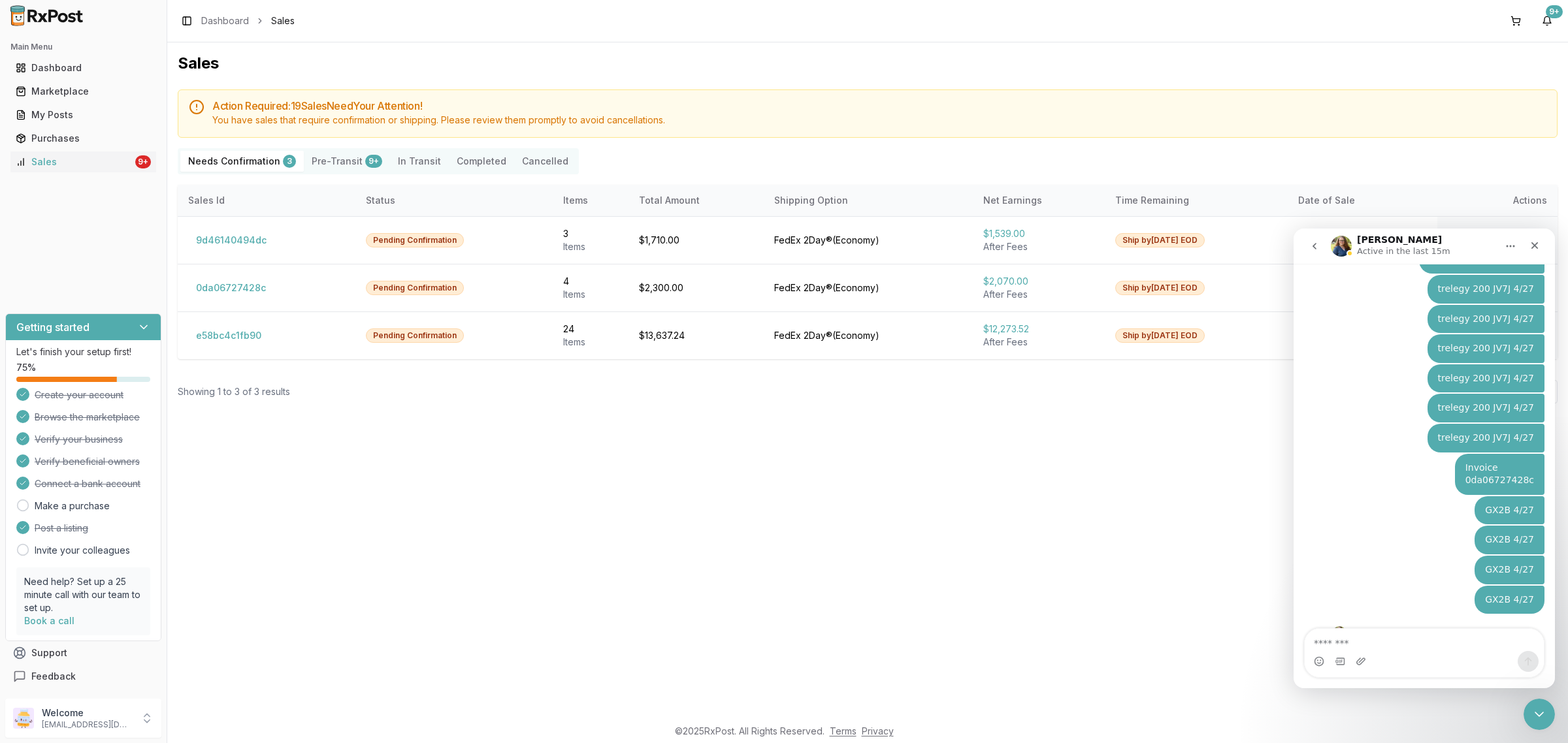
scroll to position [4886, 0]
drag, startPoint x: 1532, startPoint y: 249, endPoint x: 2505, endPoint y: 536, distance: 1014.4
click at [1532, 249] on icon "Close" at bounding box center [1535, 246] width 11 height 11
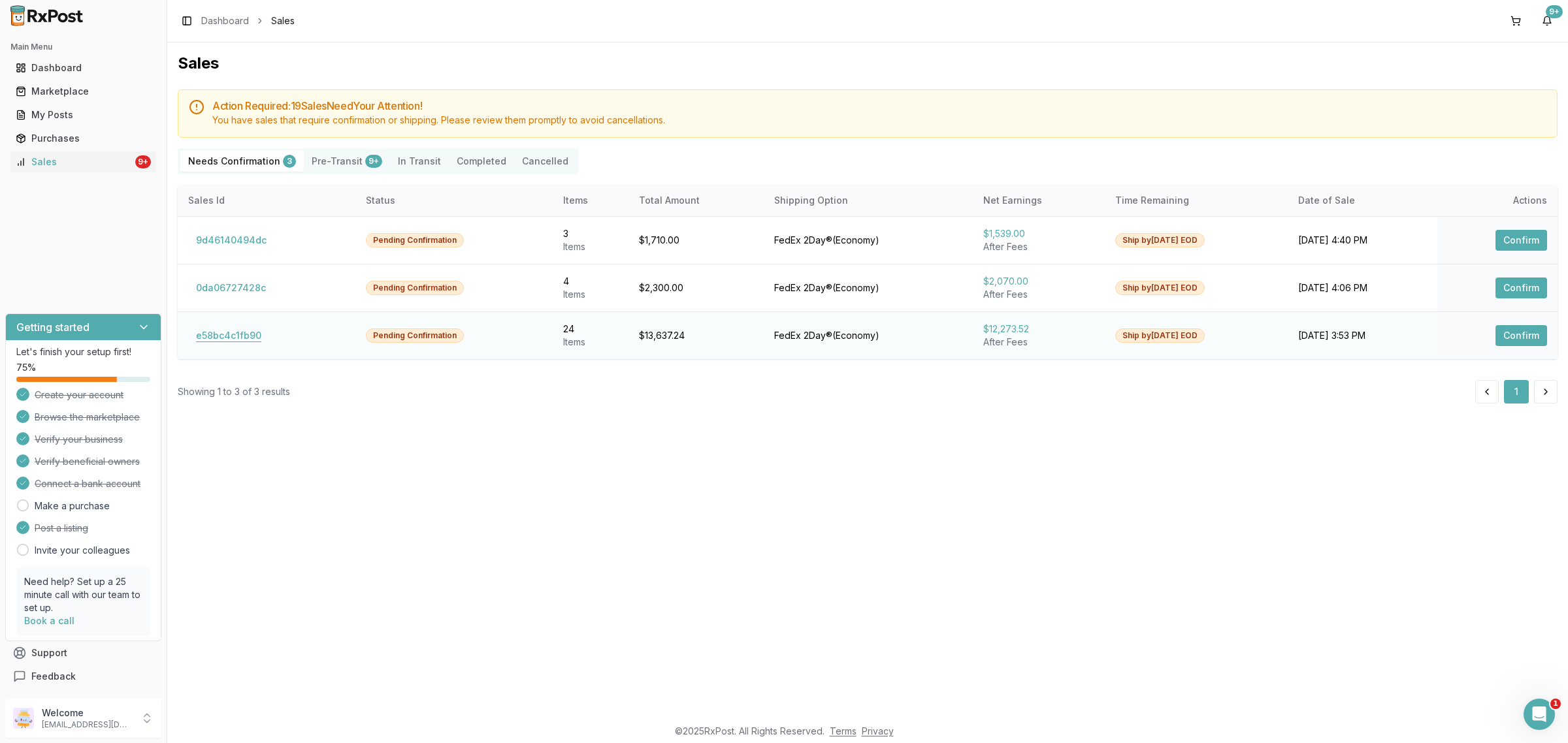
click at [196, 338] on button "e58bc4c1fb90" at bounding box center [229, 335] width 81 height 21
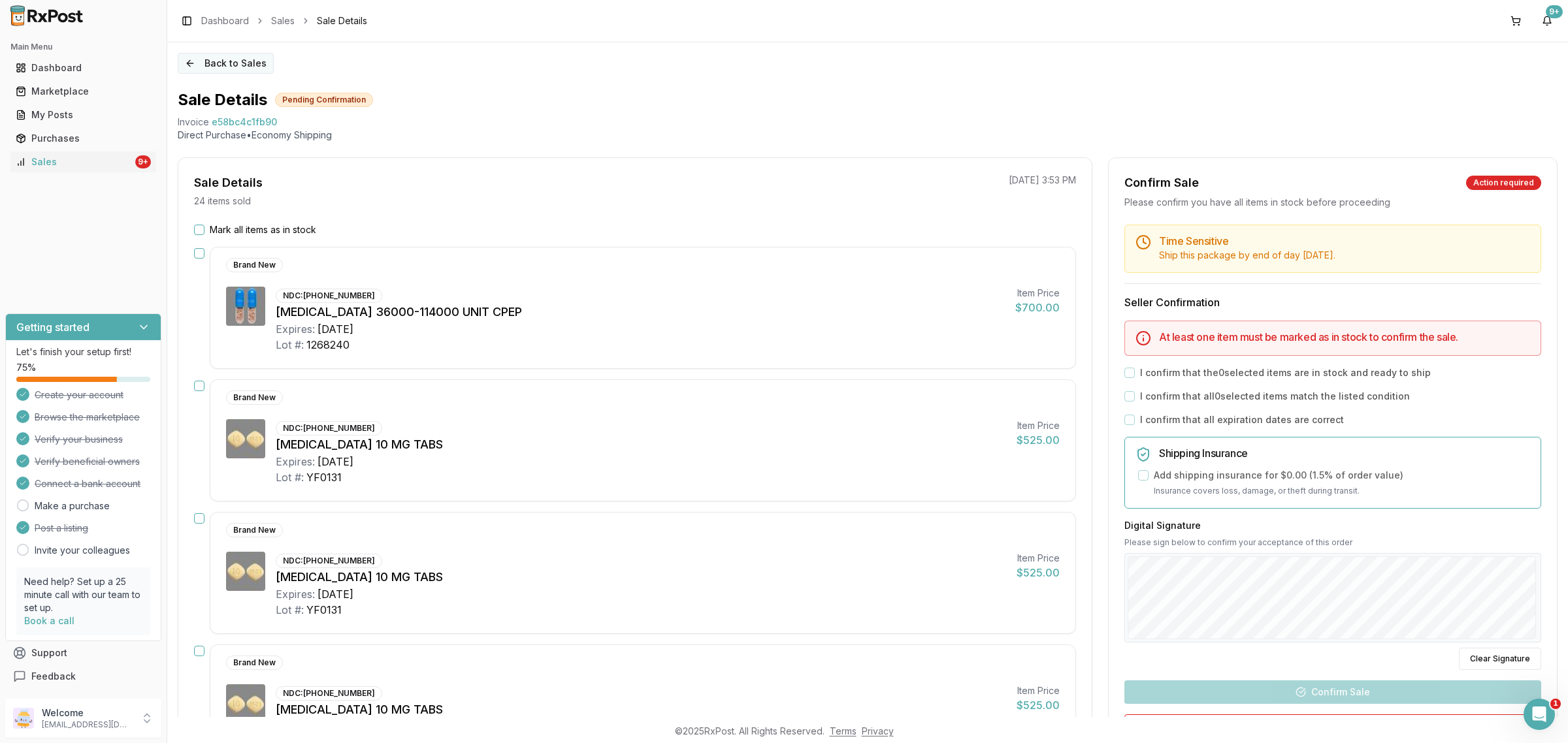
click at [225, 62] on button "Back to Sales" at bounding box center [225, 63] width 96 height 21
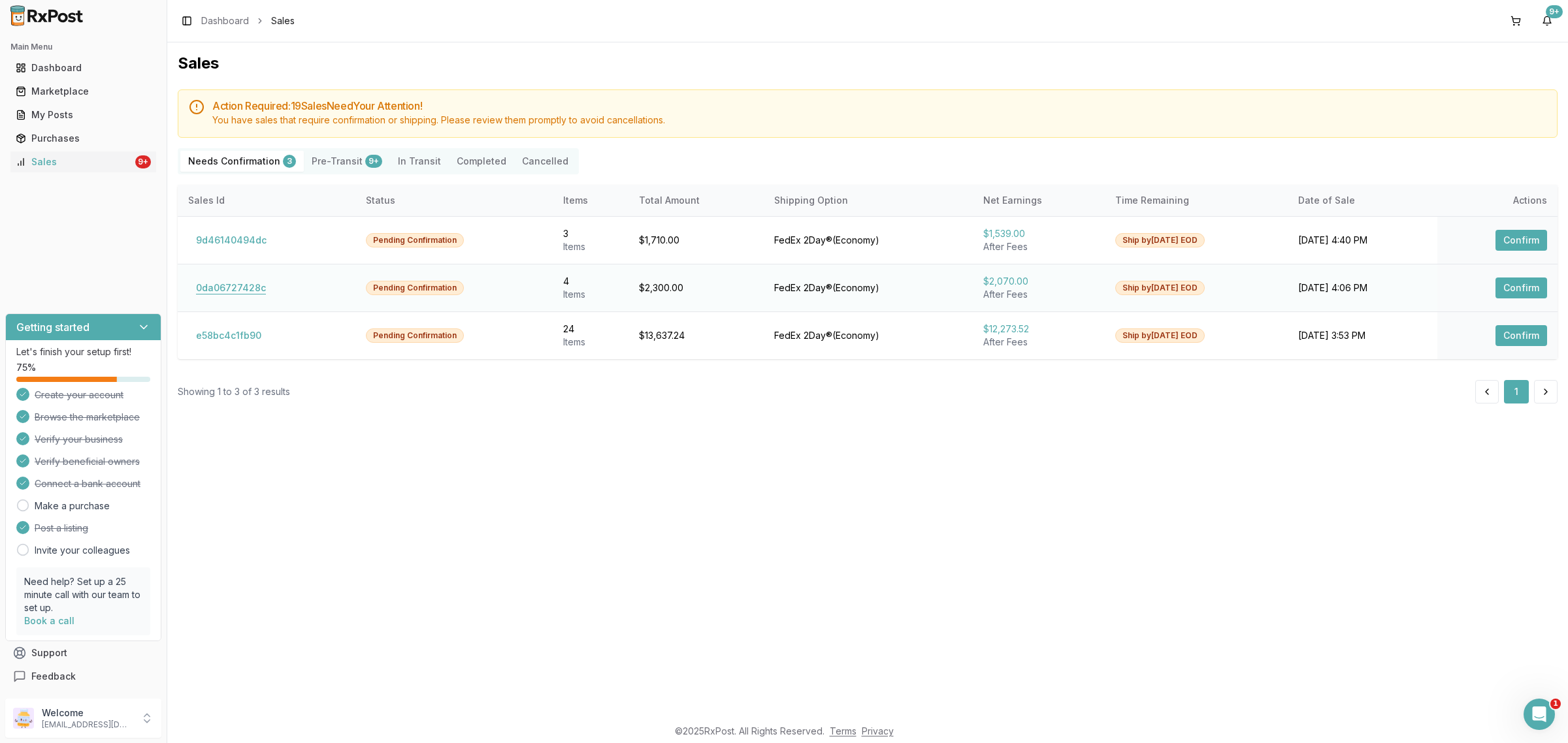
click at [237, 292] on button "0da06727428c" at bounding box center [231, 288] width 86 height 21
drag, startPoint x: 249, startPoint y: 305, endPoint x: 260, endPoint y: 296, distance: 14.2
click at [260, 296] on td "0da06727428c" at bounding box center [266, 288] width 177 height 48
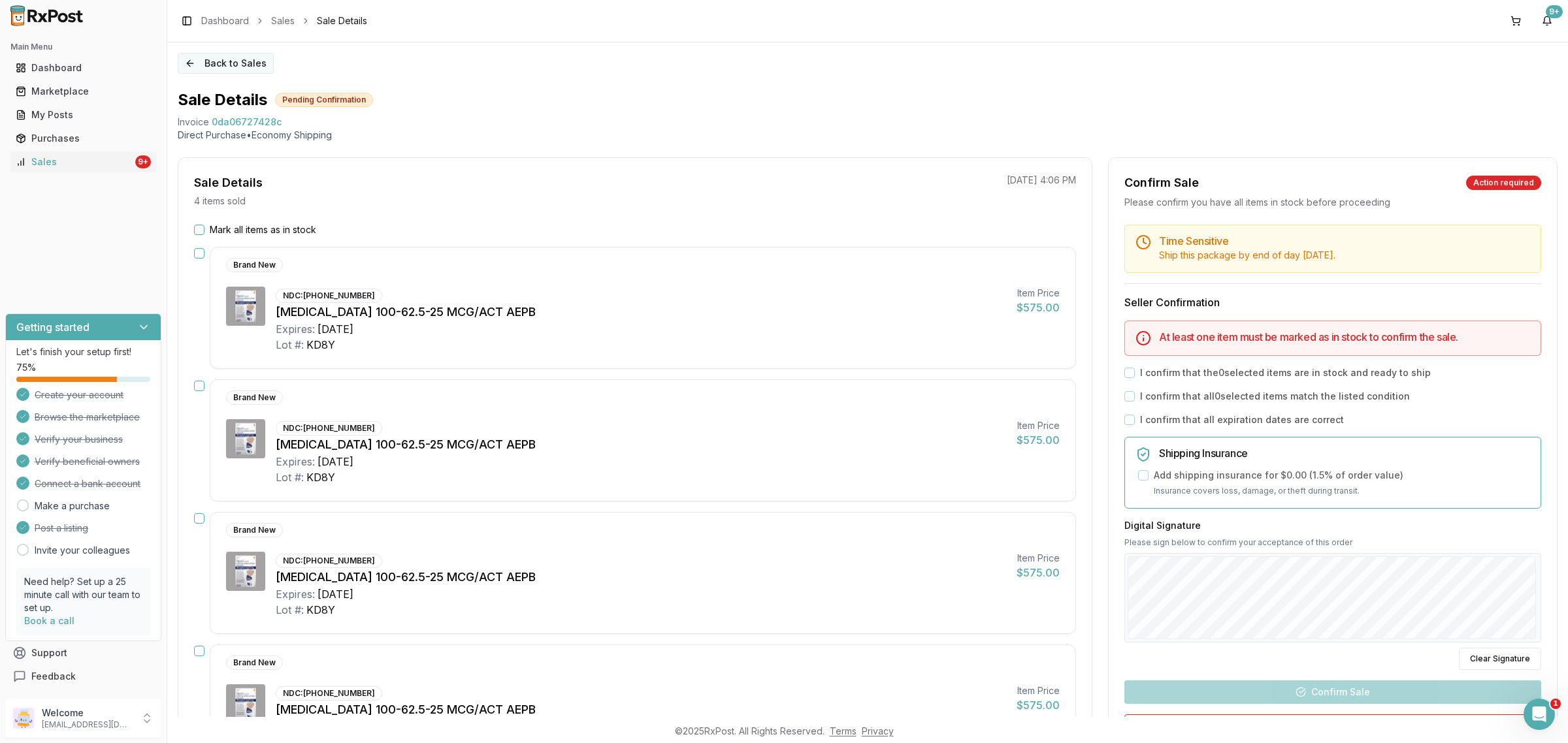
click at [209, 56] on button "Back to Sales" at bounding box center [225, 63] width 96 height 21
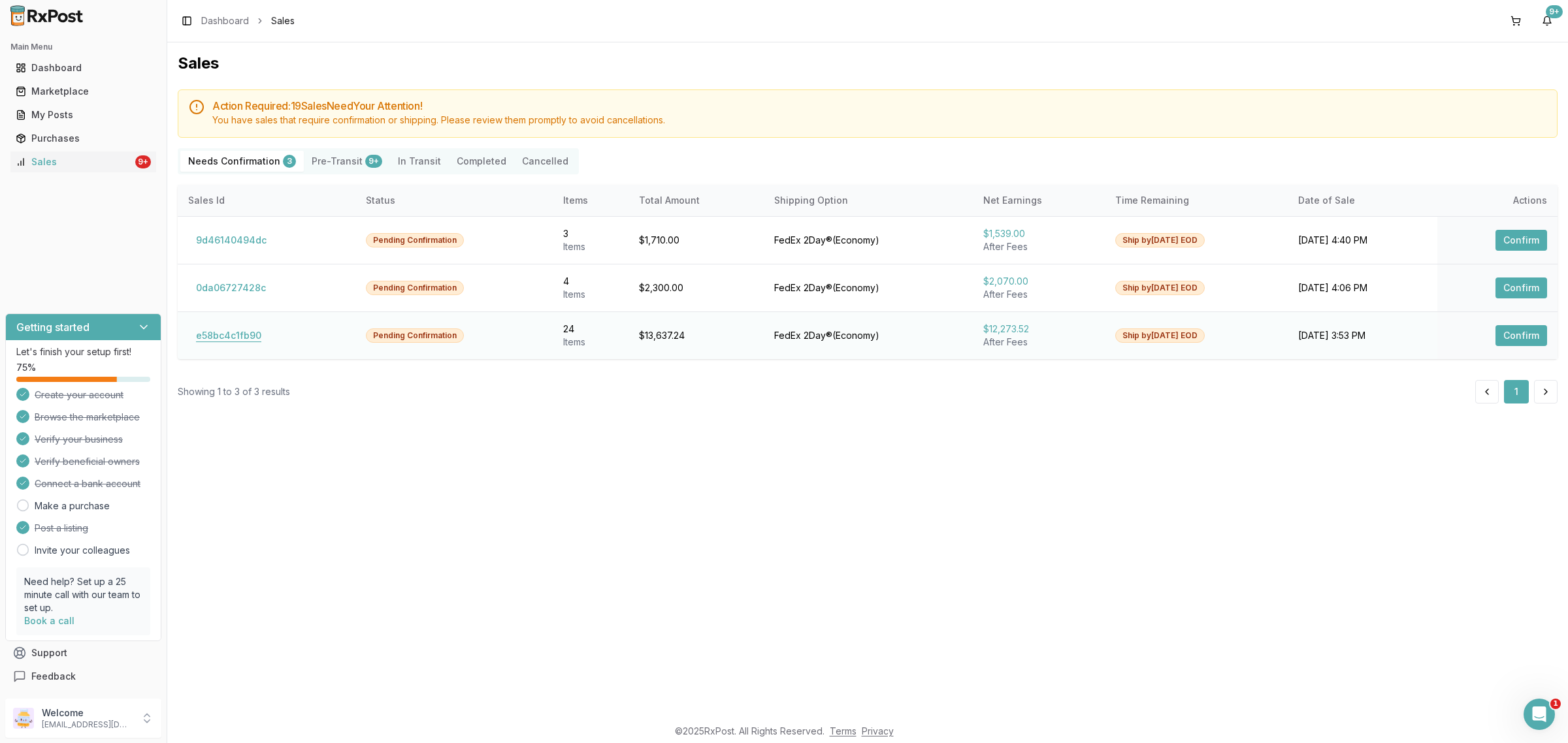
click at [233, 344] on button "e58bc4c1fb90" at bounding box center [229, 335] width 81 height 21
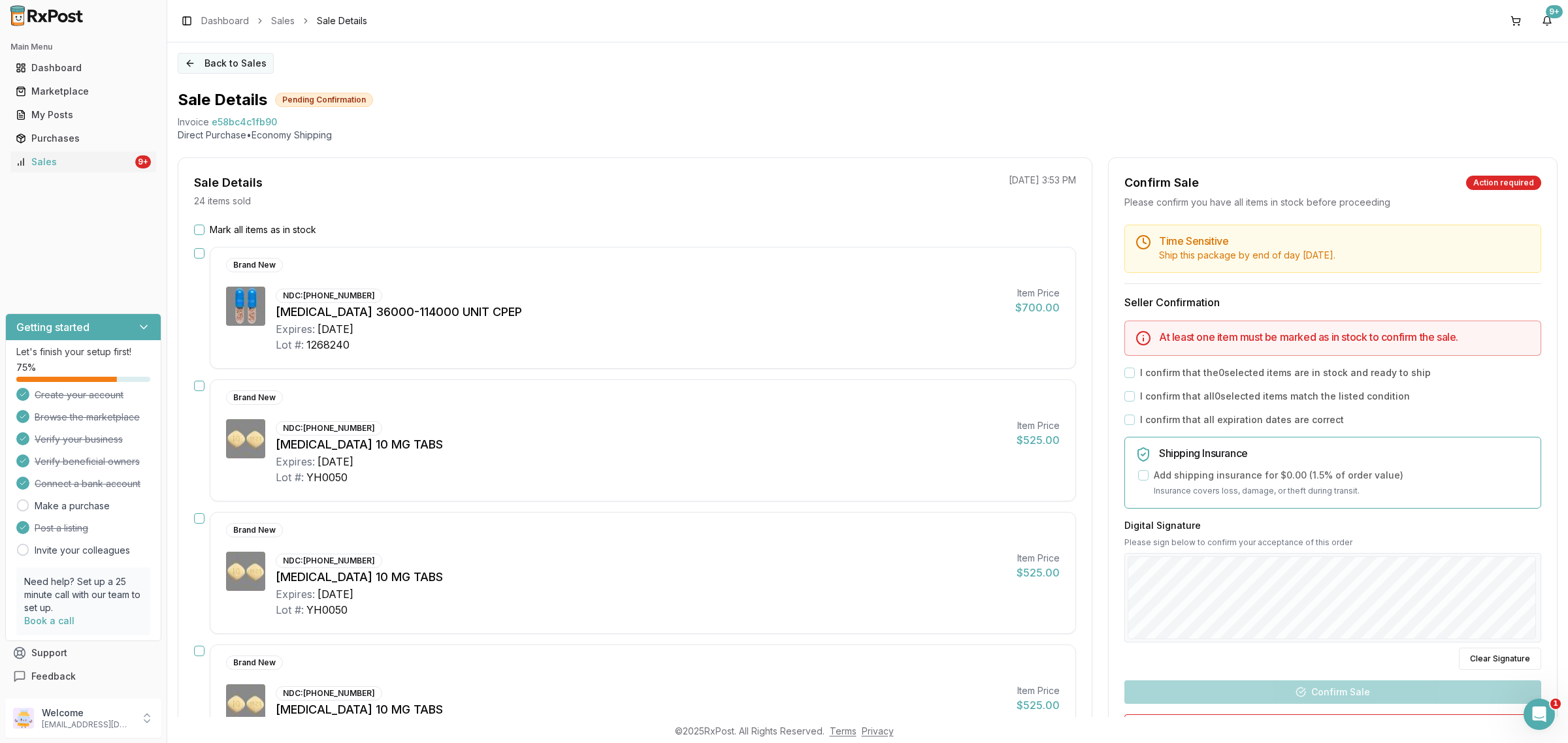
click at [219, 66] on button "Back to Sales" at bounding box center [225, 63] width 96 height 21
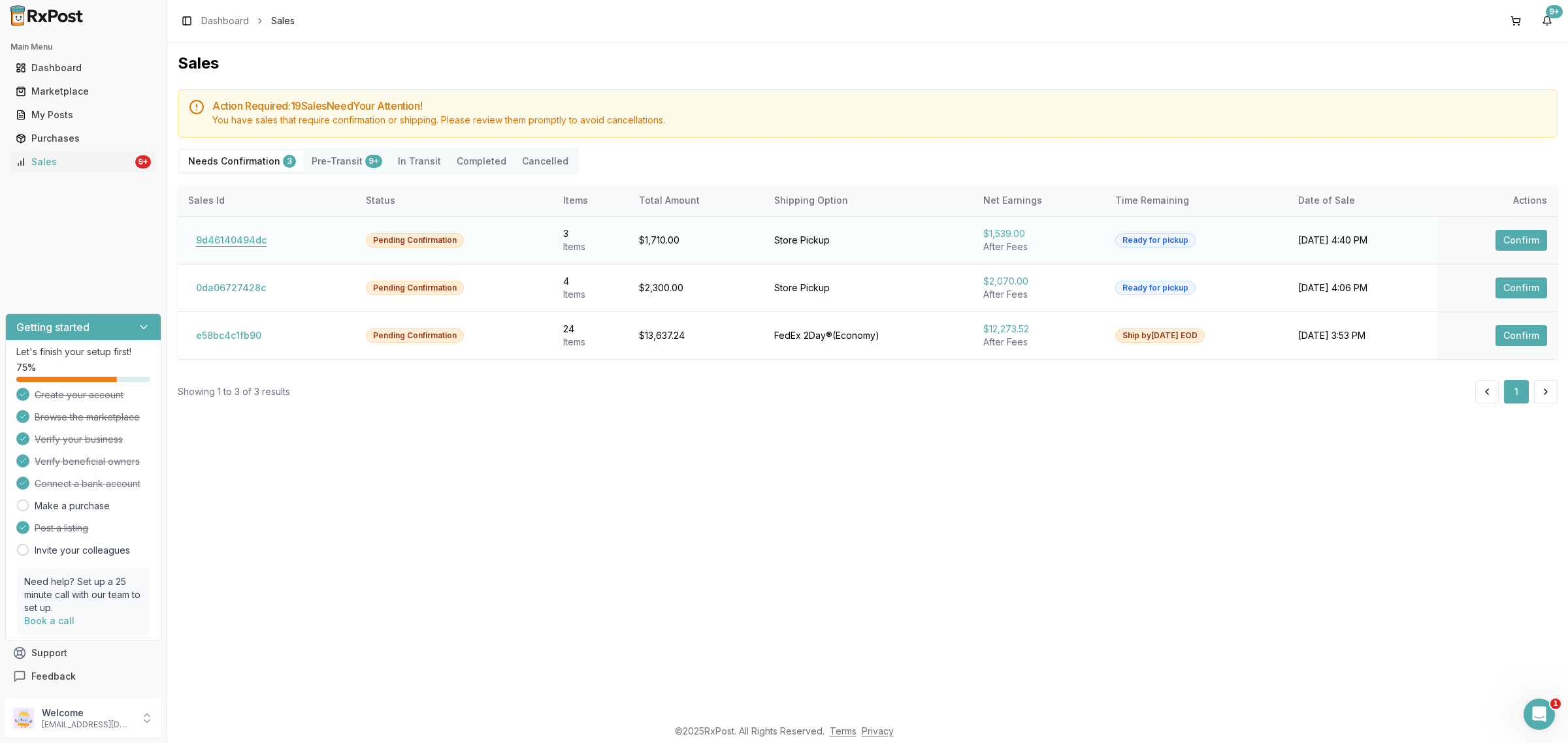
click at [220, 245] on button "9d46140494dc" at bounding box center [231, 240] width 86 height 21
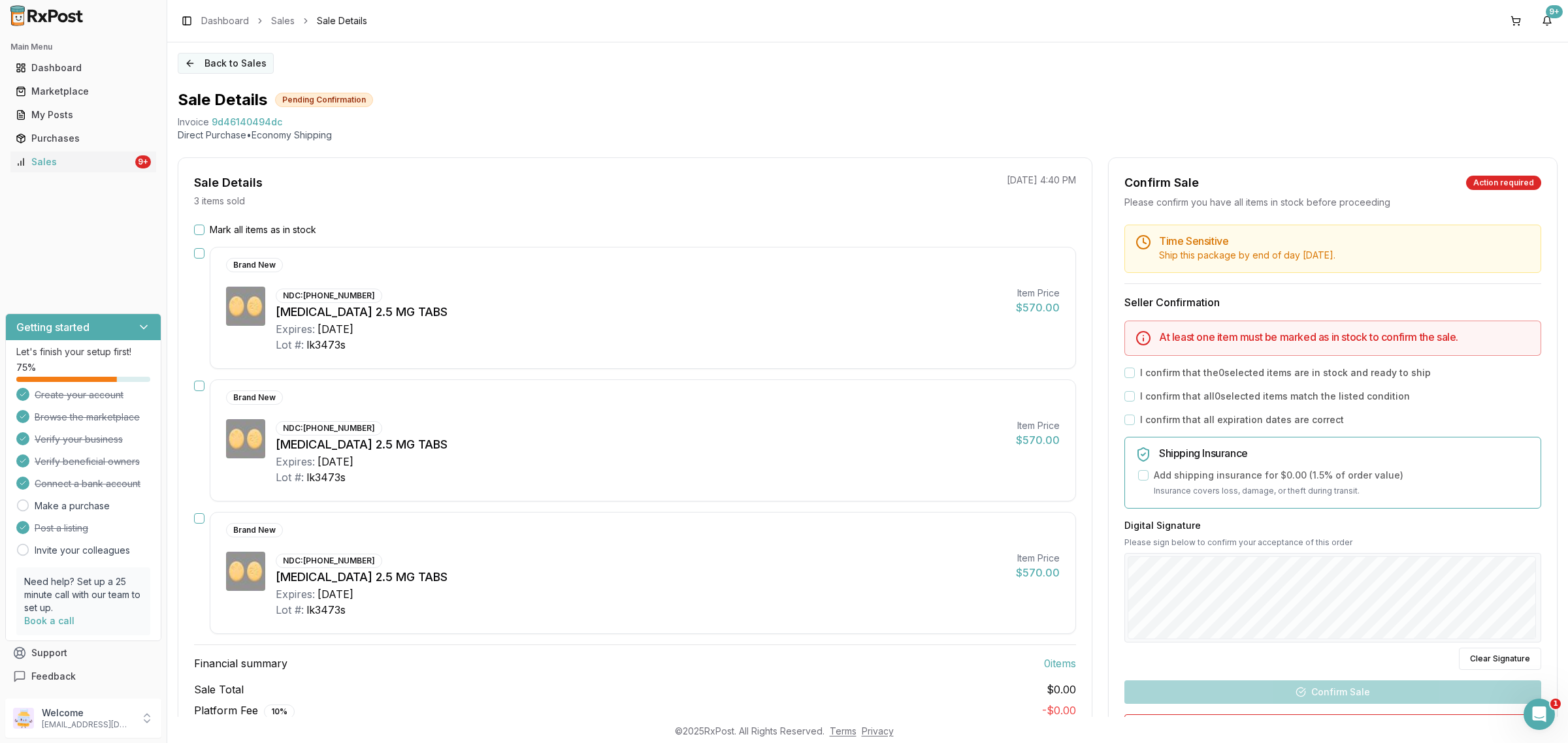
click at [204, 67] on button "Back to Sales" at bounding box center [225, 63] width 96 height 21
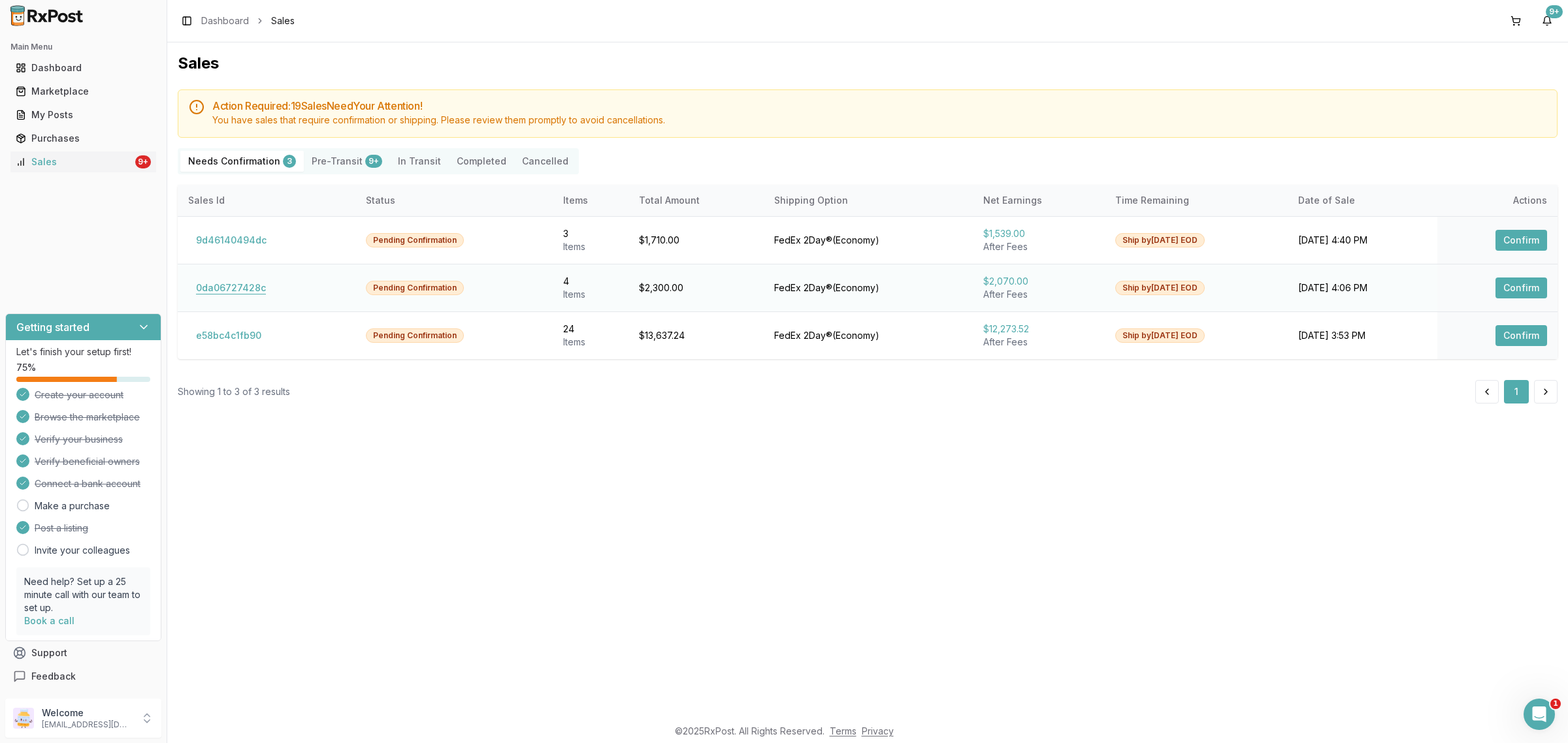
click at [242, 292] on button "0da06727428c" at bounding box center [231, 288] width 86 height 21
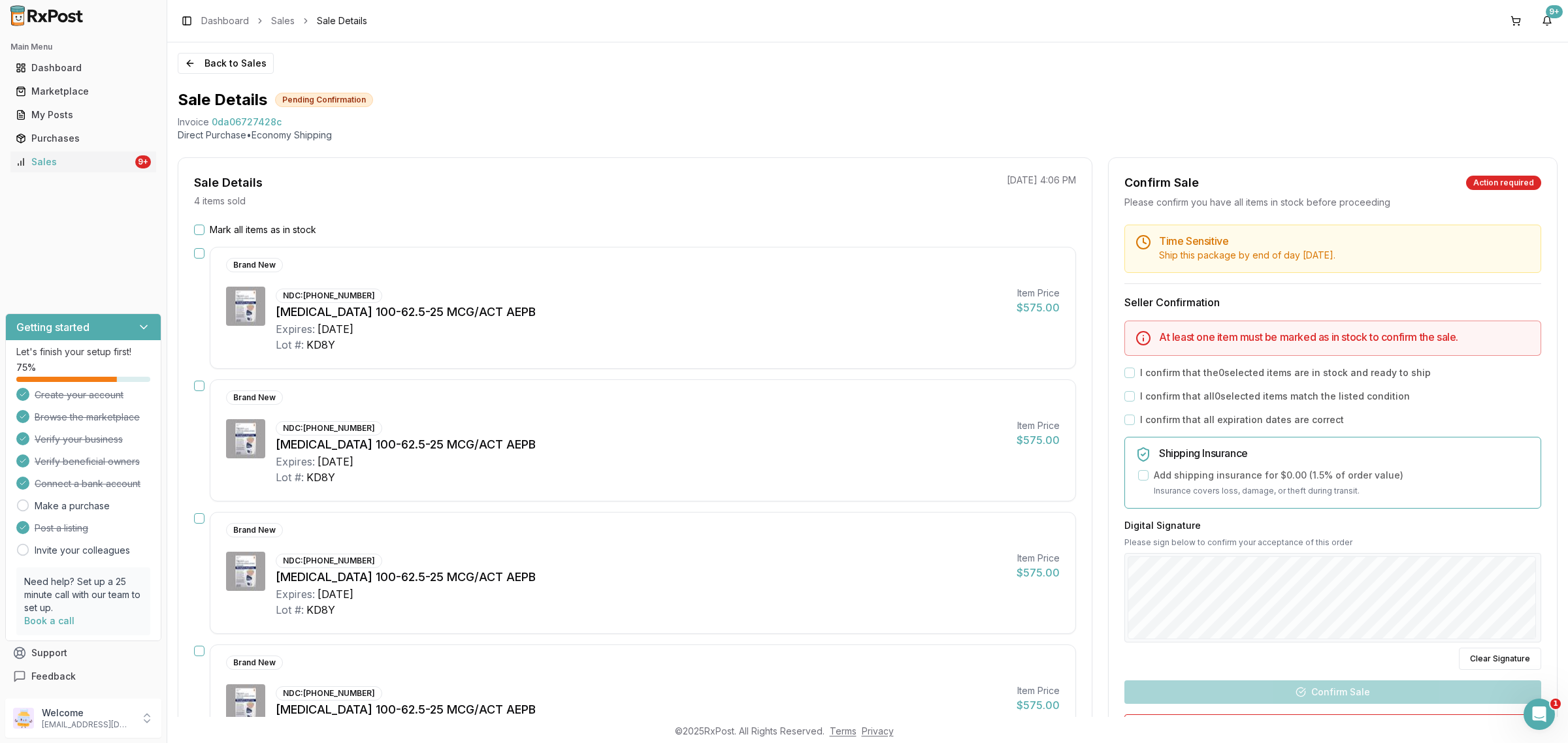
click at [245, 291] on img at bounding box center [245, 306] width 39 height 39
click at [210, 66] on button "Back to Sales" at bounding box center [225, 63] width 96 height 21
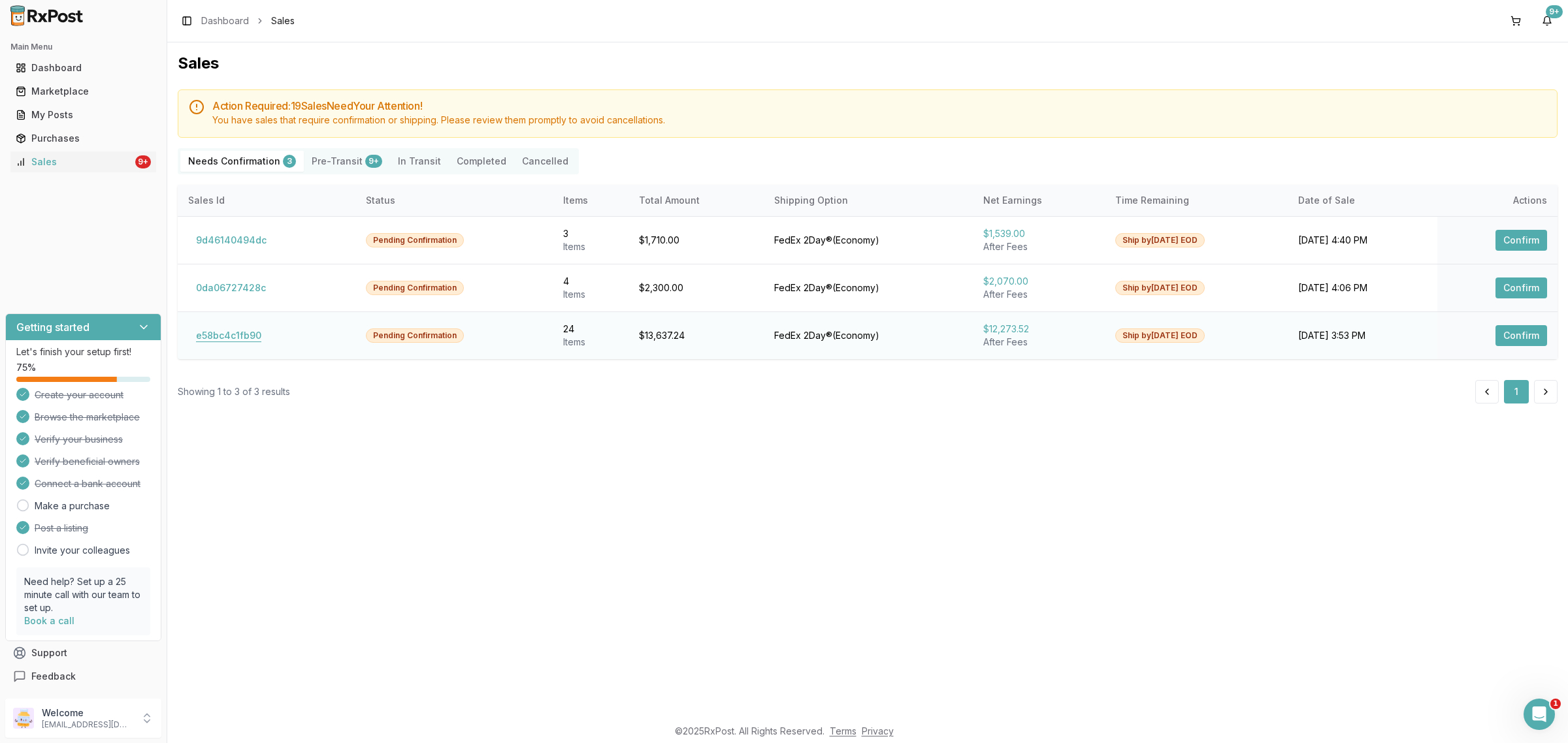
click at [214, 345] on button "e58bc4c1fb90" at bounding box center [229, 335] width 81 height 21
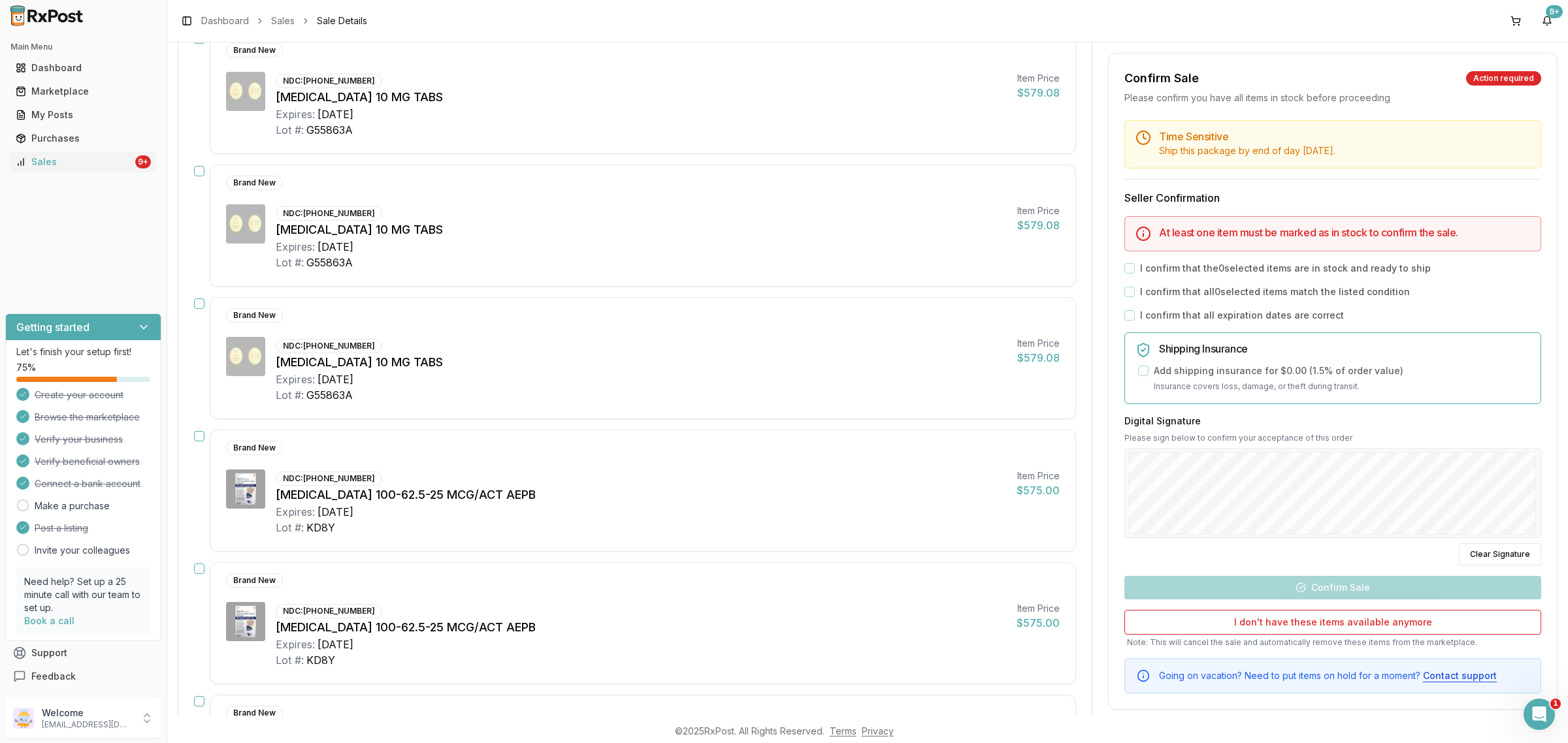
drag, startPoint x: 320, startPoint y: 323, endPoint x: 307, endPoint y: 288, distance: 37.3
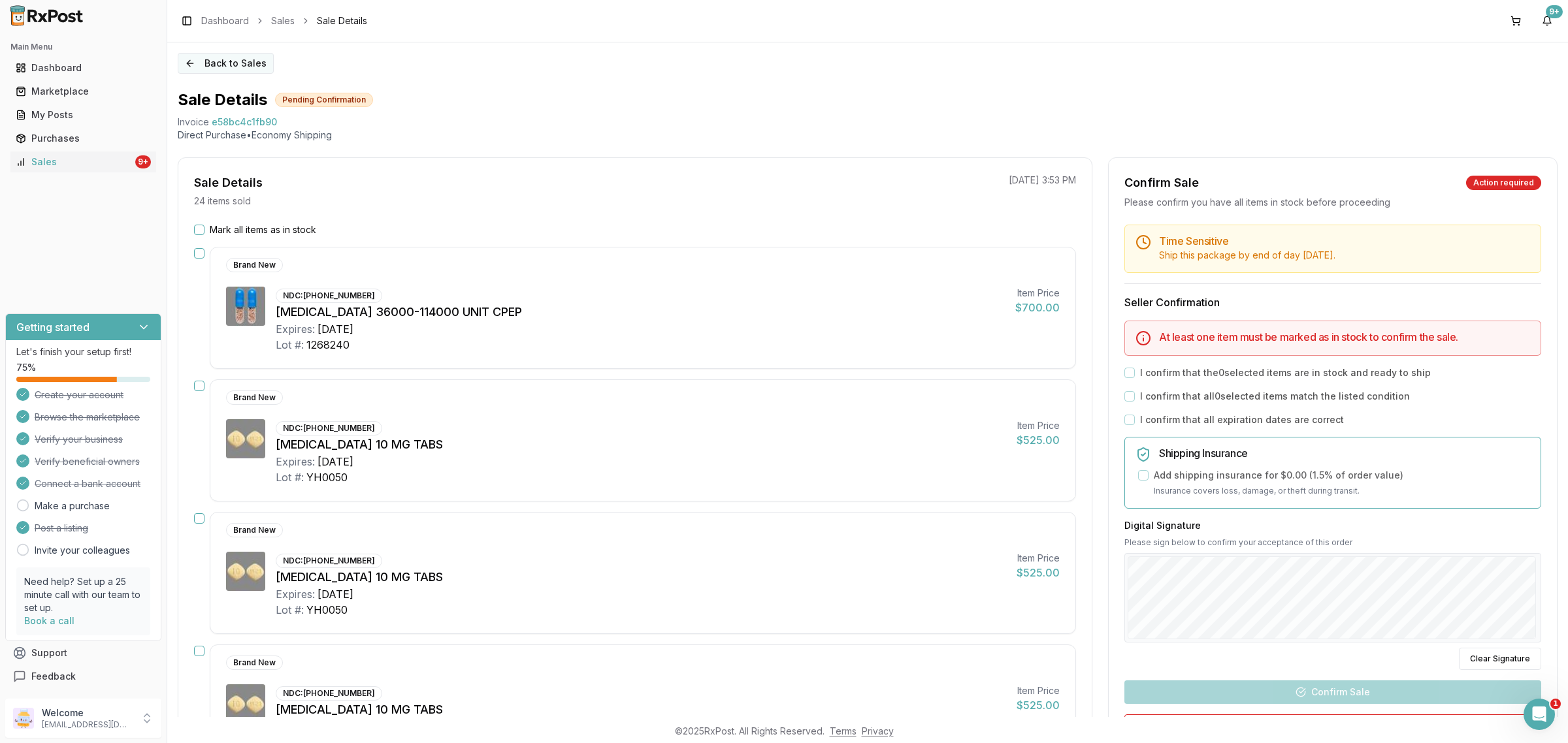
click at [229, 65] on button "Back to Sales" at bounding box center [225, 63] width 96 height 21
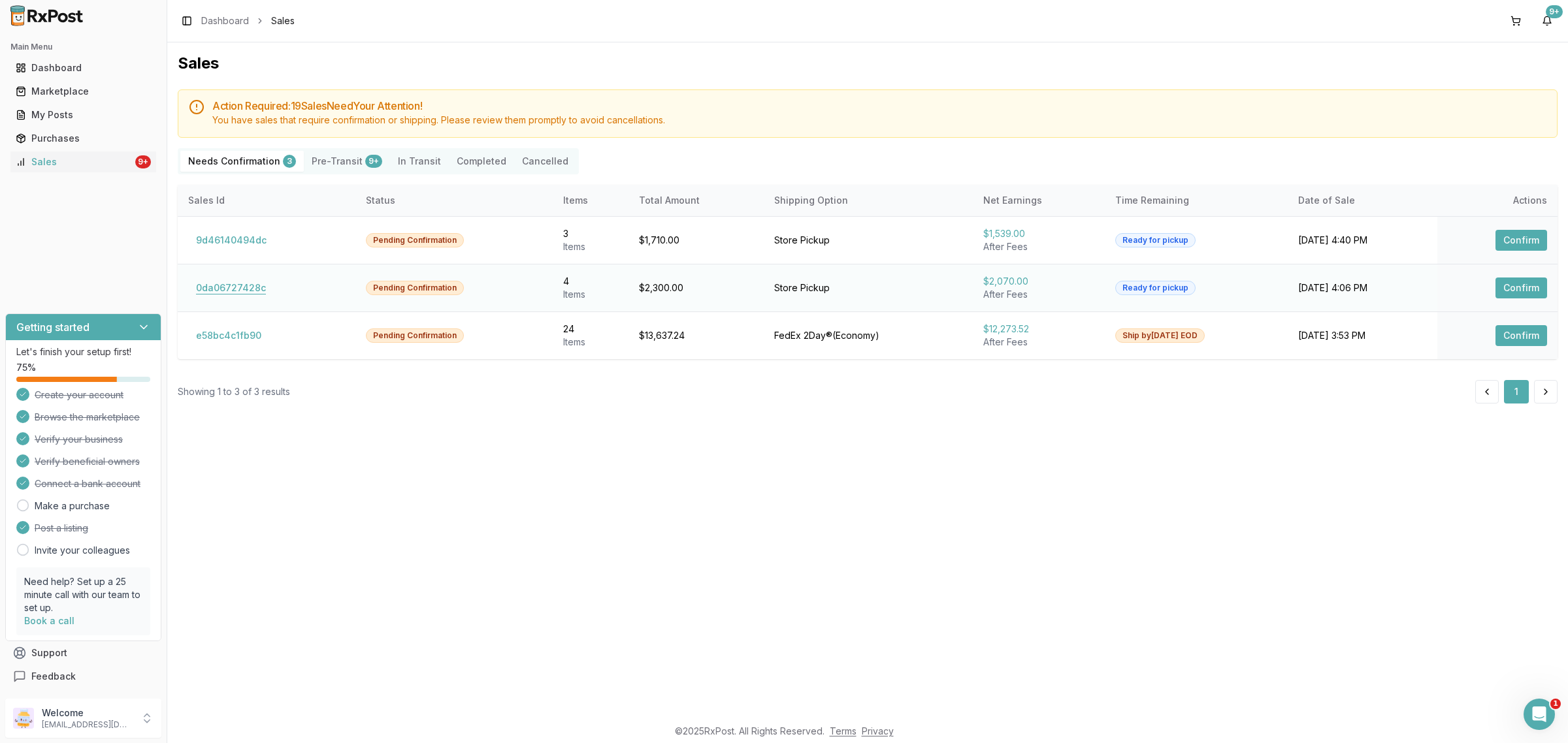
click at [229, 283] on button "0da06727428c" at bounding box center [231, 288] width 86 height 21
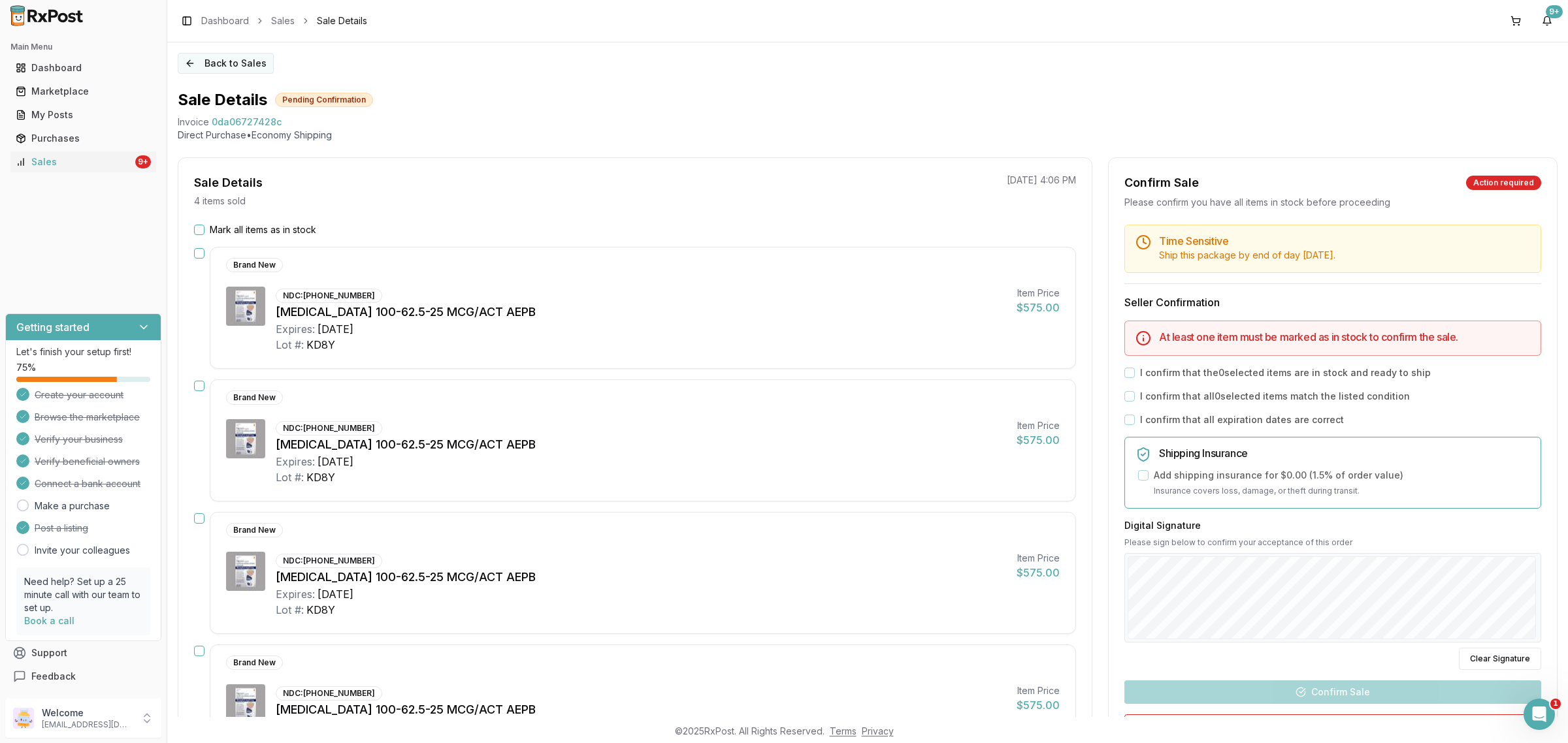
drag, startPoint x: 223, startPoint y: 51, endPoint x: 223, endPoint y: 59, distance: 8.0
click at [223, 51] on div "Back to Sales Sale Details Pending Confirmation Invoice 0da06727428c Direct Pur…" at bounding box center [867, 379] width 1400 height 675
click at [224, 60] on button "Back to Sales" at bounding box center [225, 63] width 96 height 21
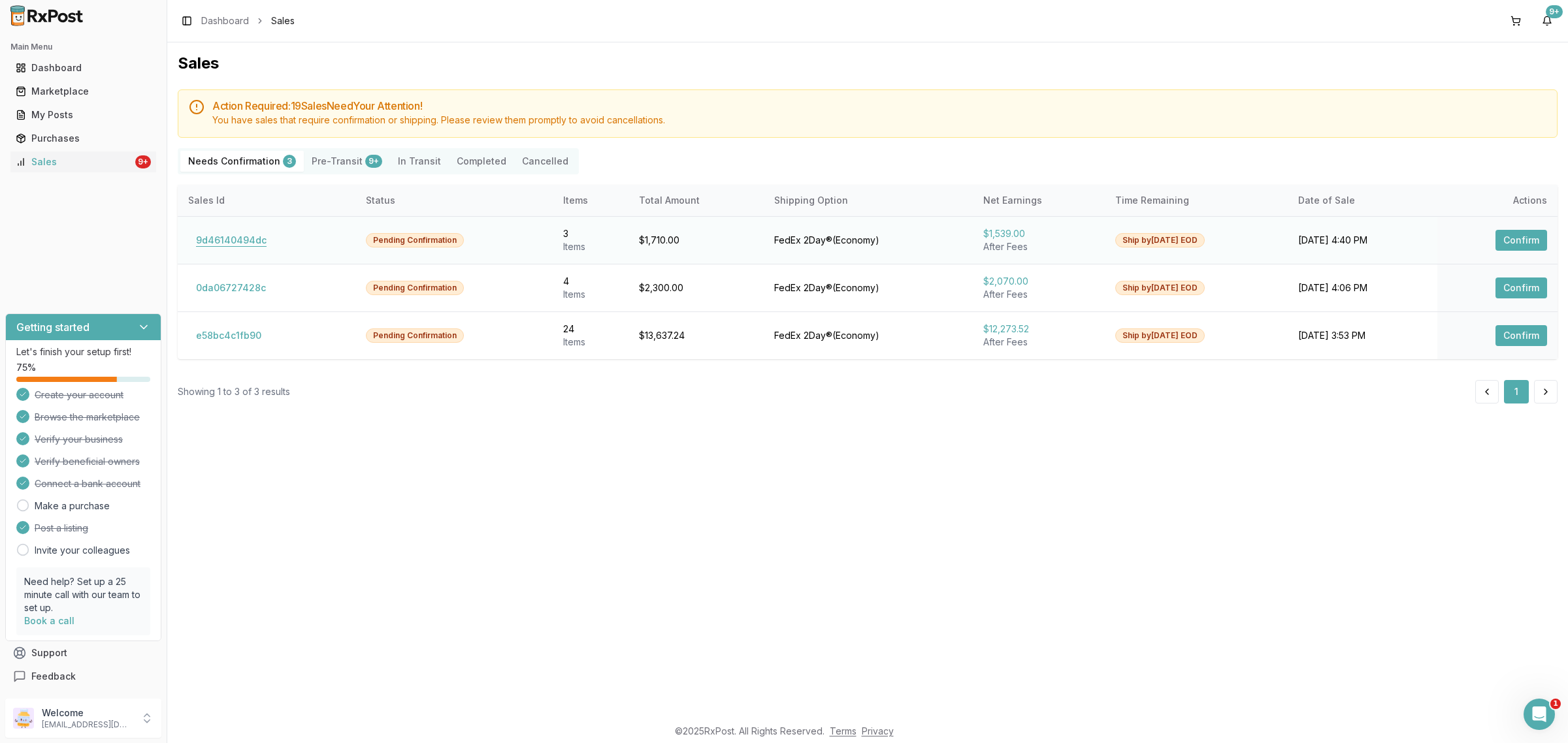
click at [216, 233] on button "9d46140494dc" at bounding box center [231, 240] width 86 height 21
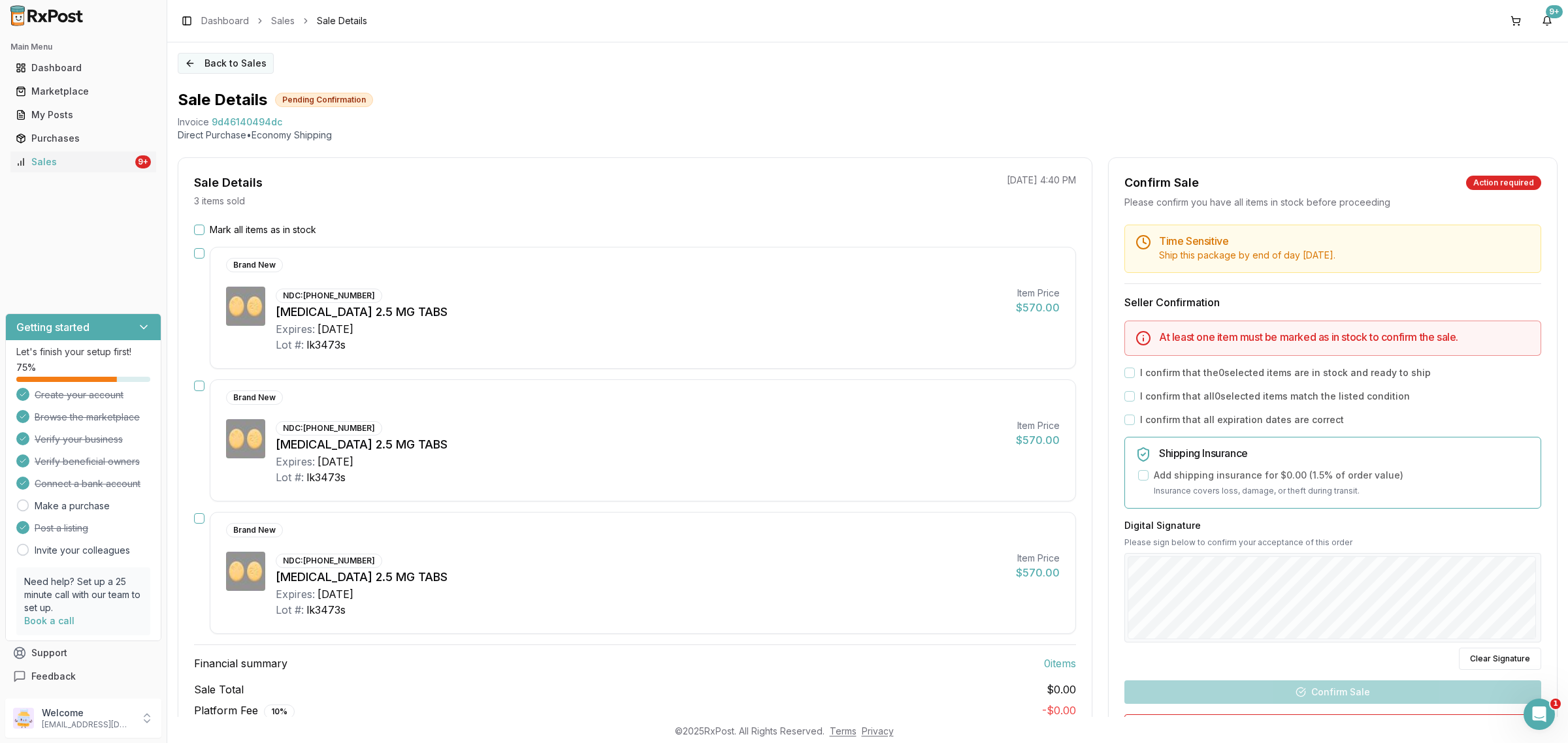
click at [198, 62] on button "Back to Sales" at bounding box center [225, 63] width 96 height 21
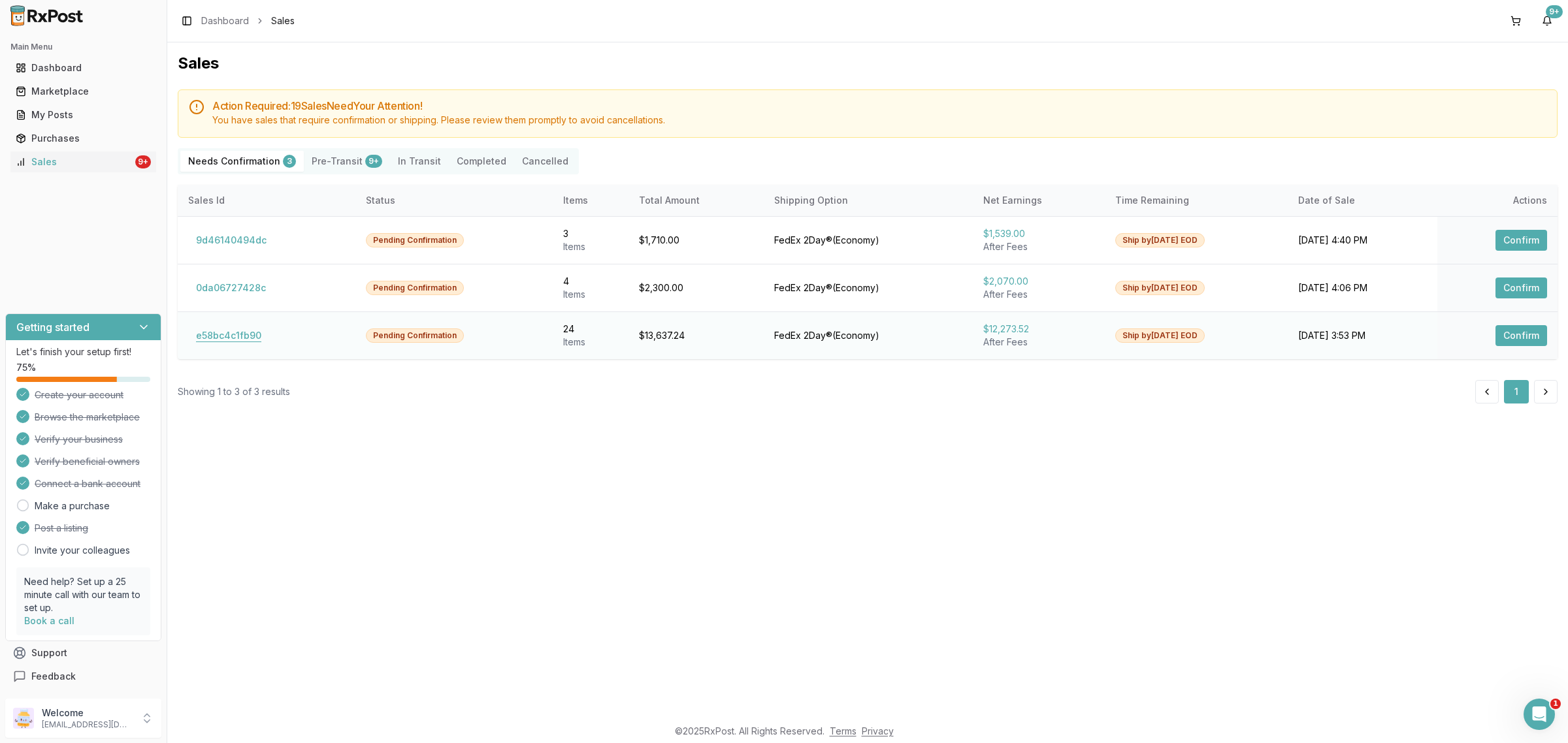
click at [255, 334] on button "e58bc4c1fb90" at bounding box center [229, 335] width 81 height 21
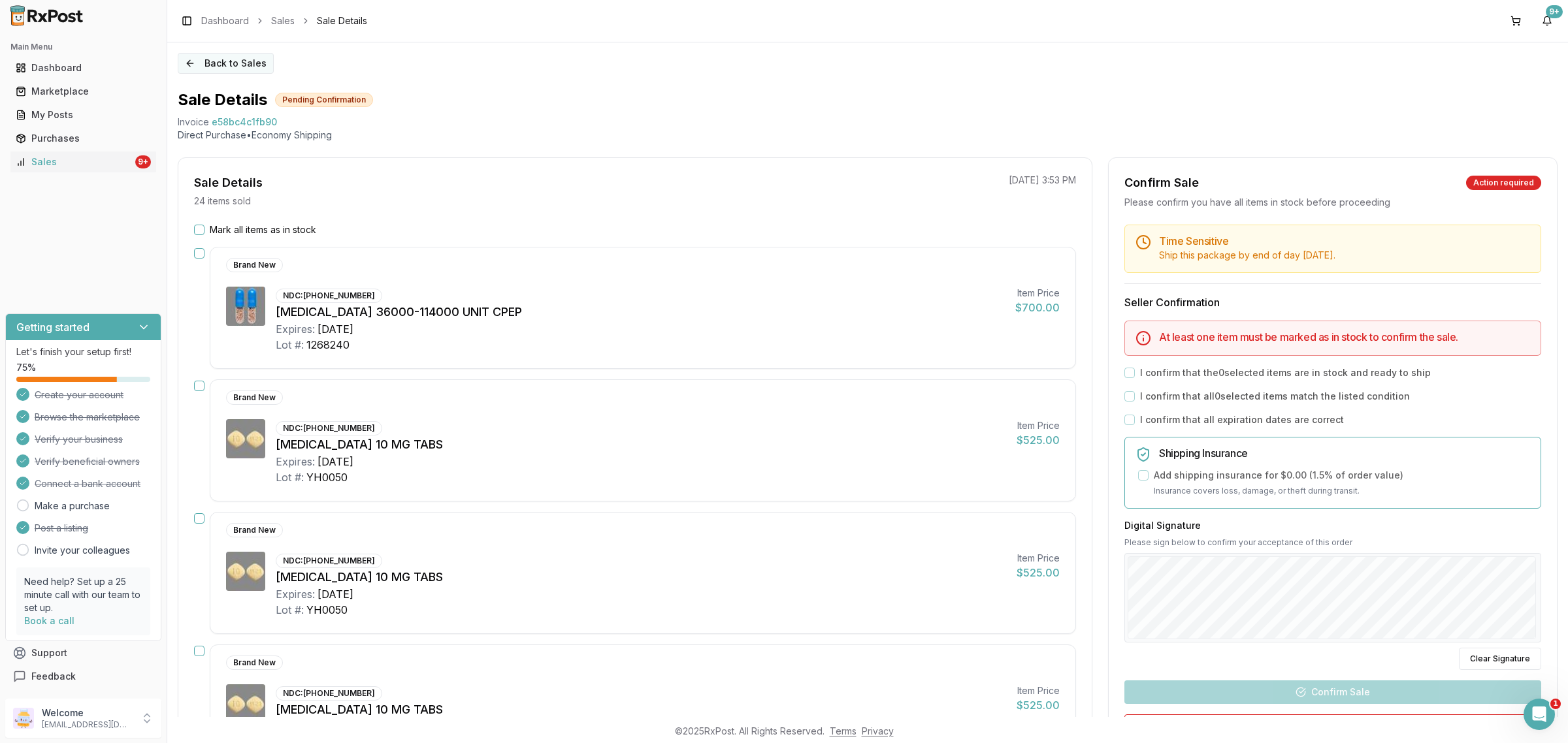
click at [229, 66] on button "Back to Sales" at bounding box center [225, 63] width 96 height 21
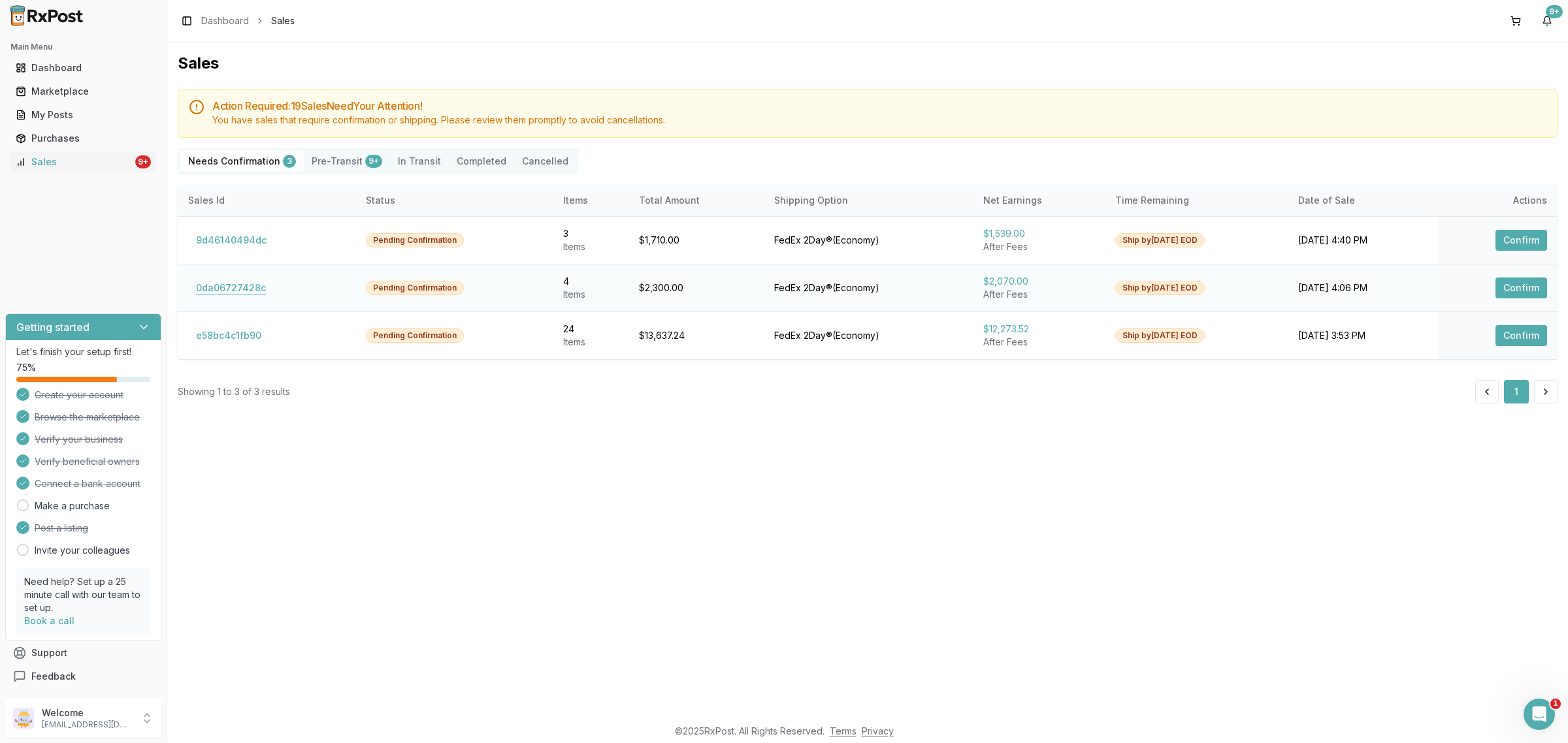
drag, startPoint x: 240, startPoint y: 252, endPoint x: 237, endPoint y: 292, distance: 40.1
click at [239, 259] on td "9d46140494dc" at bounding box center [266, 240] width 177 height 48
click at [237, 292] on button "0da06727428c" at bounding box center [231, 288] width 86 height 21
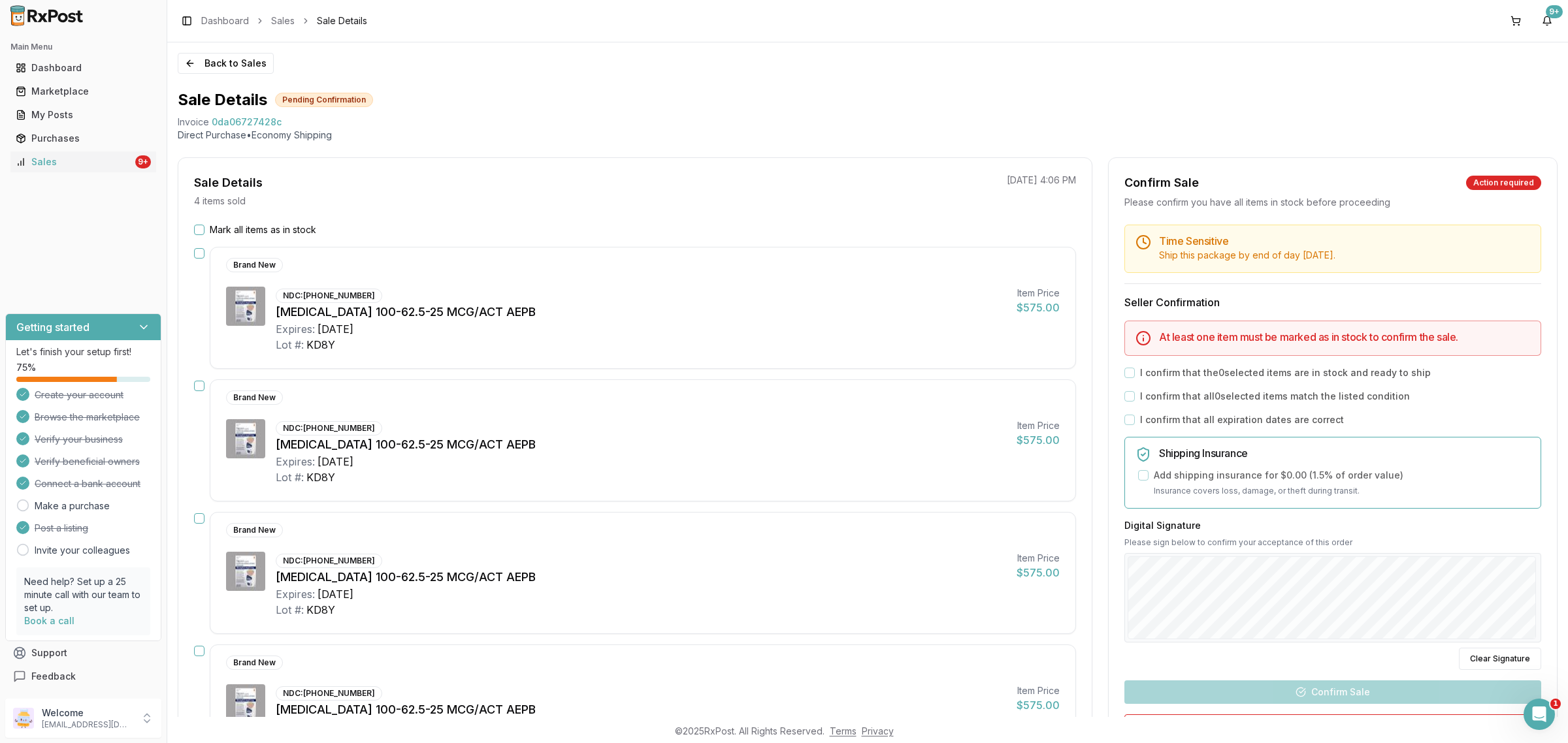
click at [211, 75] on div "Back to Sales Sale Details Pending Confirmation Invoice 0da06727428c Direct Pur…" at bounding box center [867, 379] width 1400 height 675
click at [212, 64] on button "Back to Sales" at bounding box center [225, 63] width 96 height 21
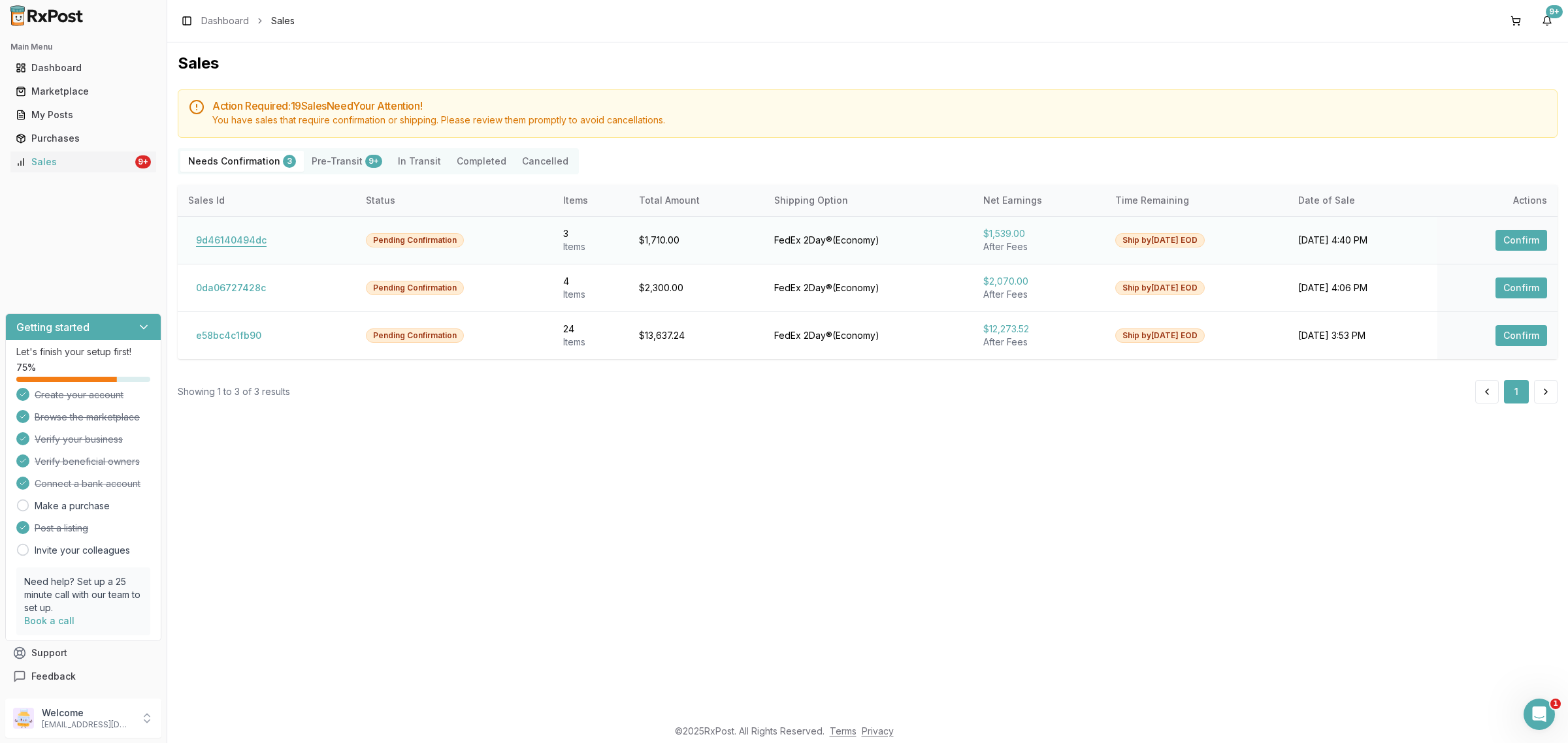
click at [237, 246] on button "9d46140494dc" at bounding box center [231, 240] width 86 height 21
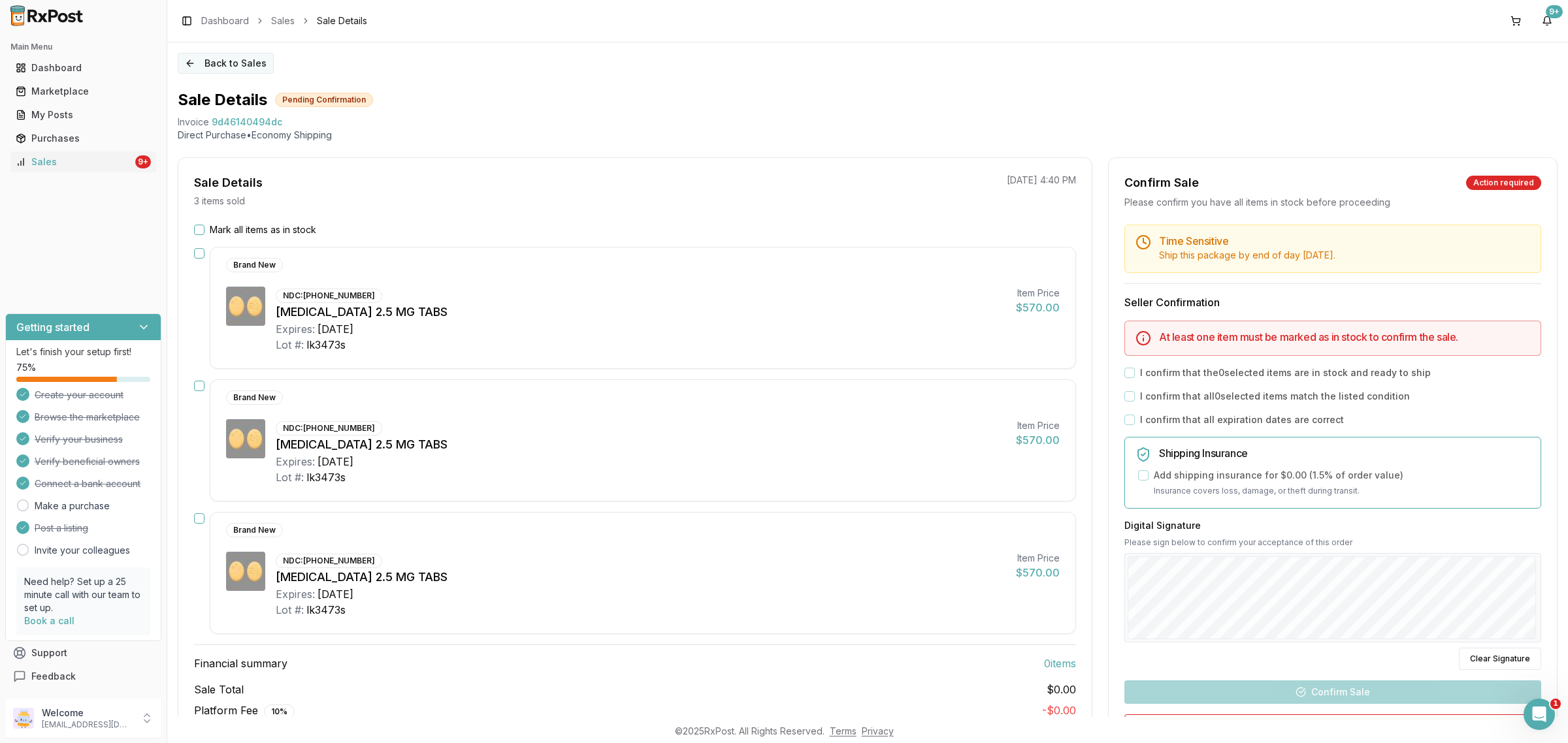
click at [196, 72] on button "Back to Sales" at bounding box center [225, 63] width 96 height 21
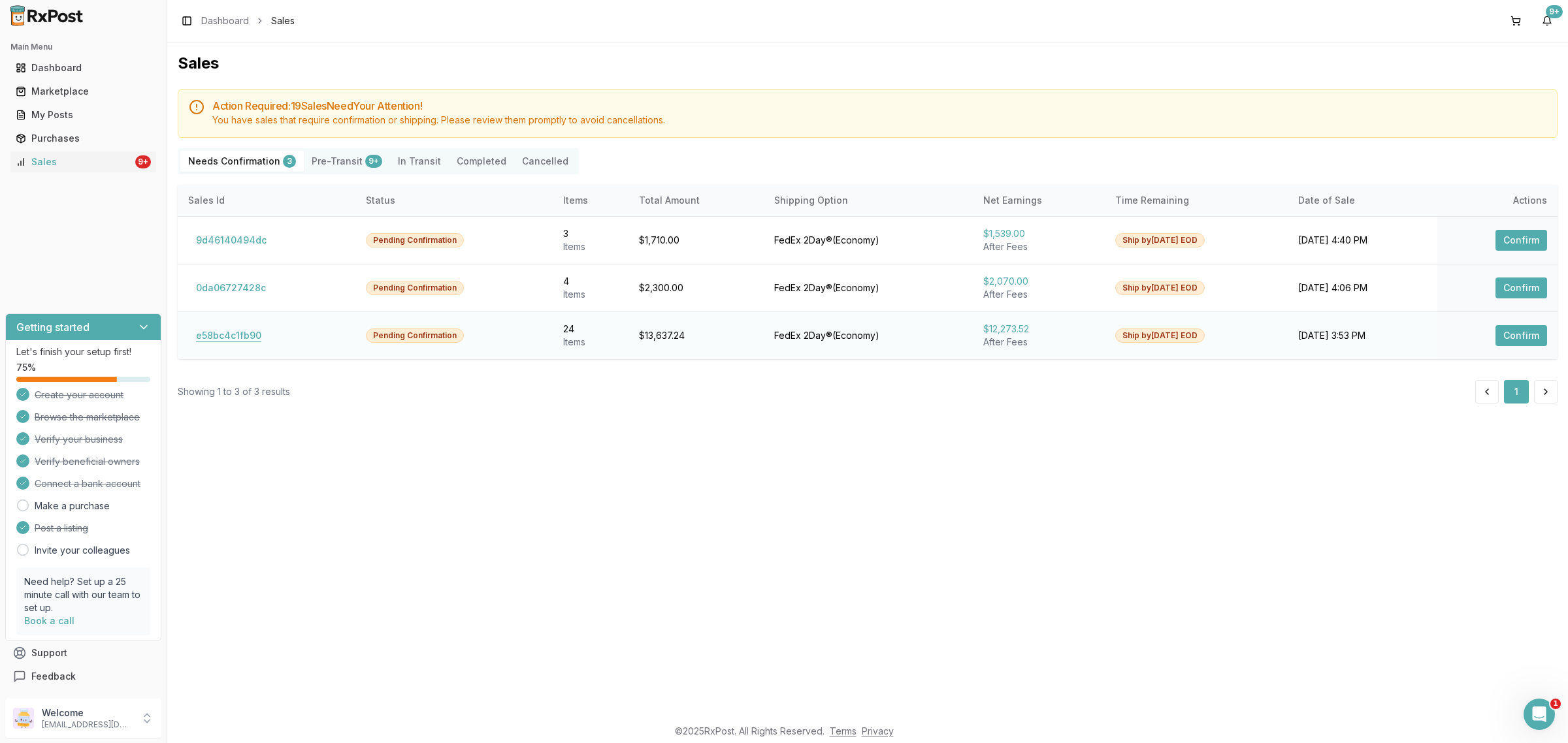
click at [232, 340] on button "e58bc4c1fb90" at bounding box center [229, 335] width 81 height 21
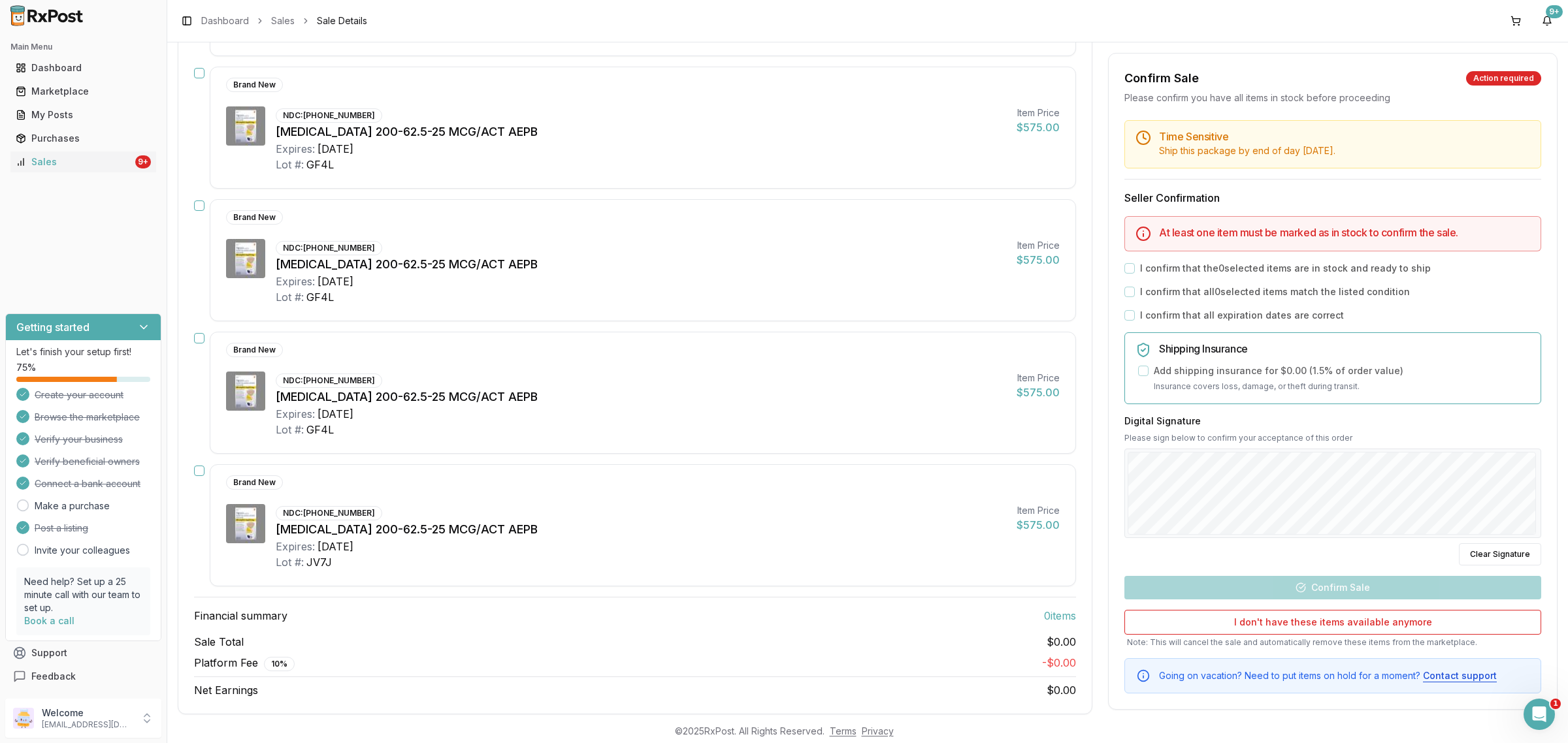
scroll to position [2858, 0]
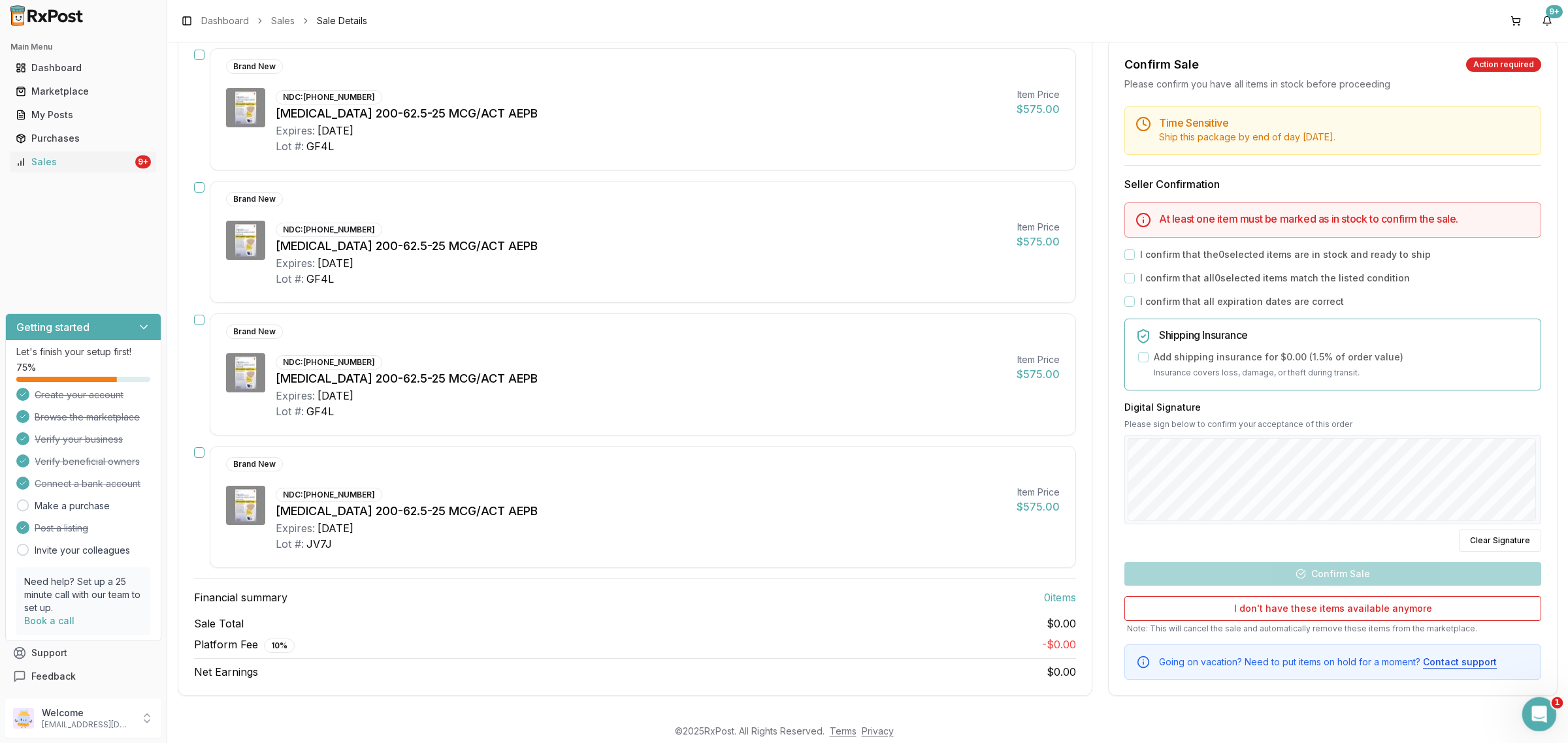
click at [1533, 698] on div "Open Intercom Messenger" at bounding box center [1537, 712] width 43 height 43
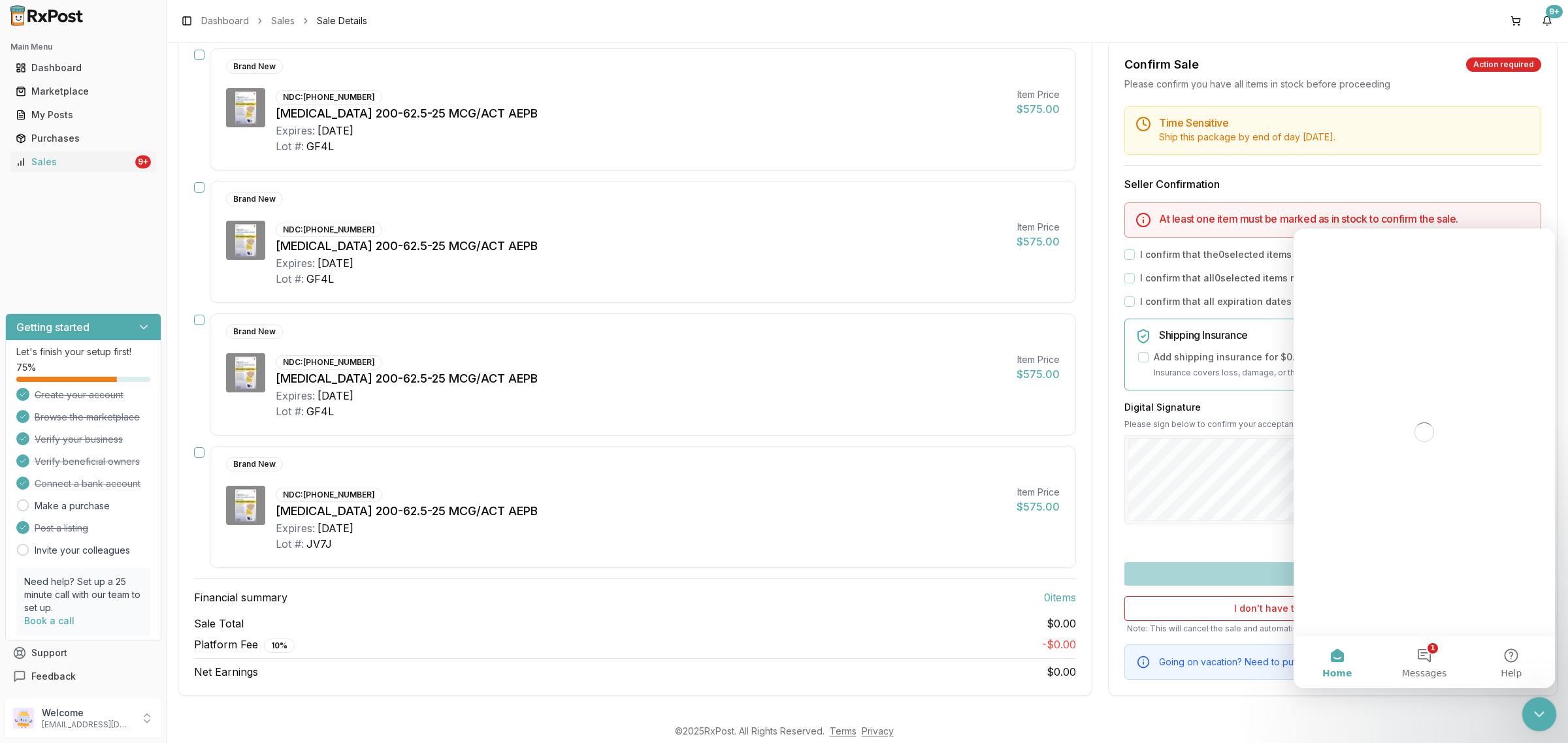
scroll to position [0, 0]
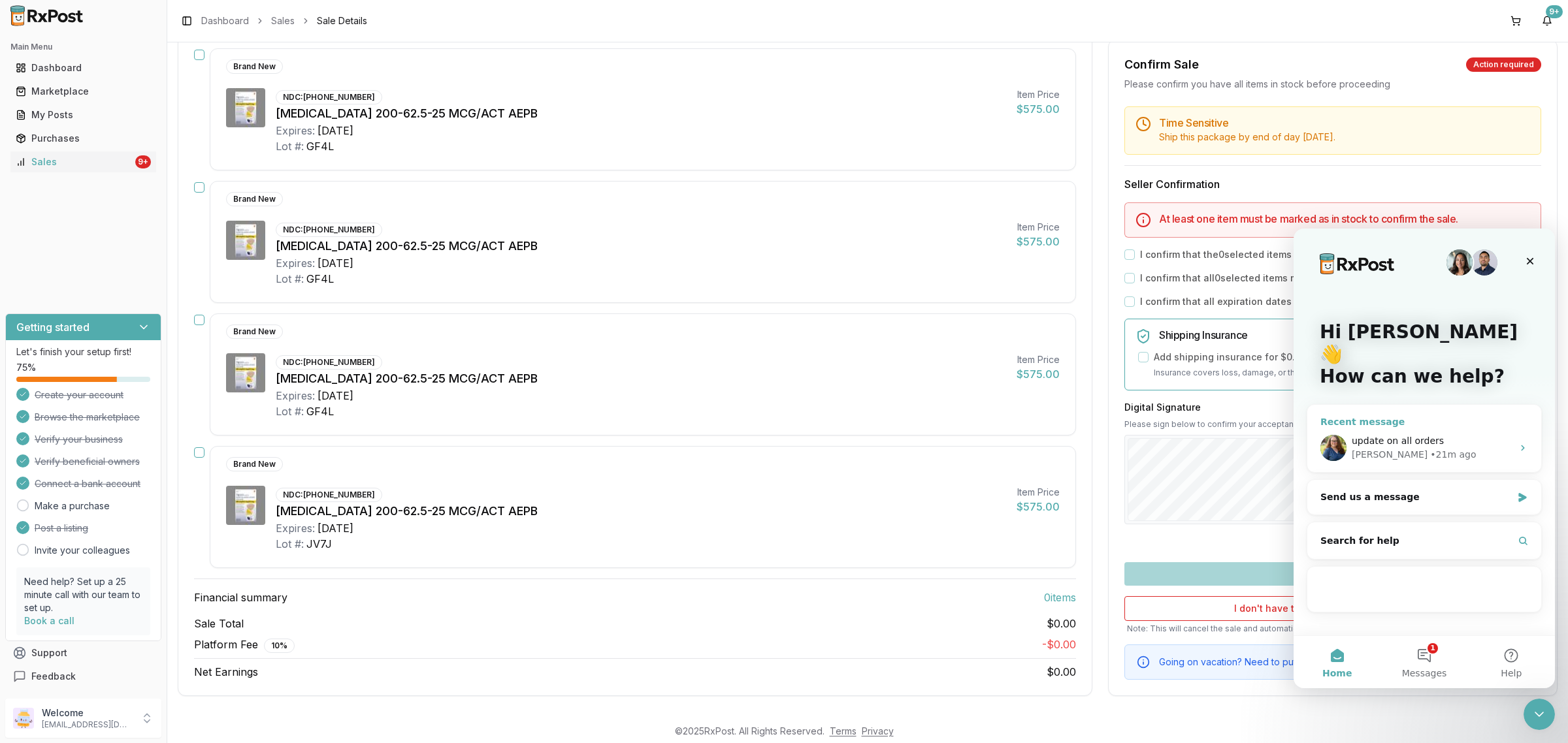
click at [1430, 448] on div "• 21m ago" at bounding box center [1452, 455] width 46 height 14
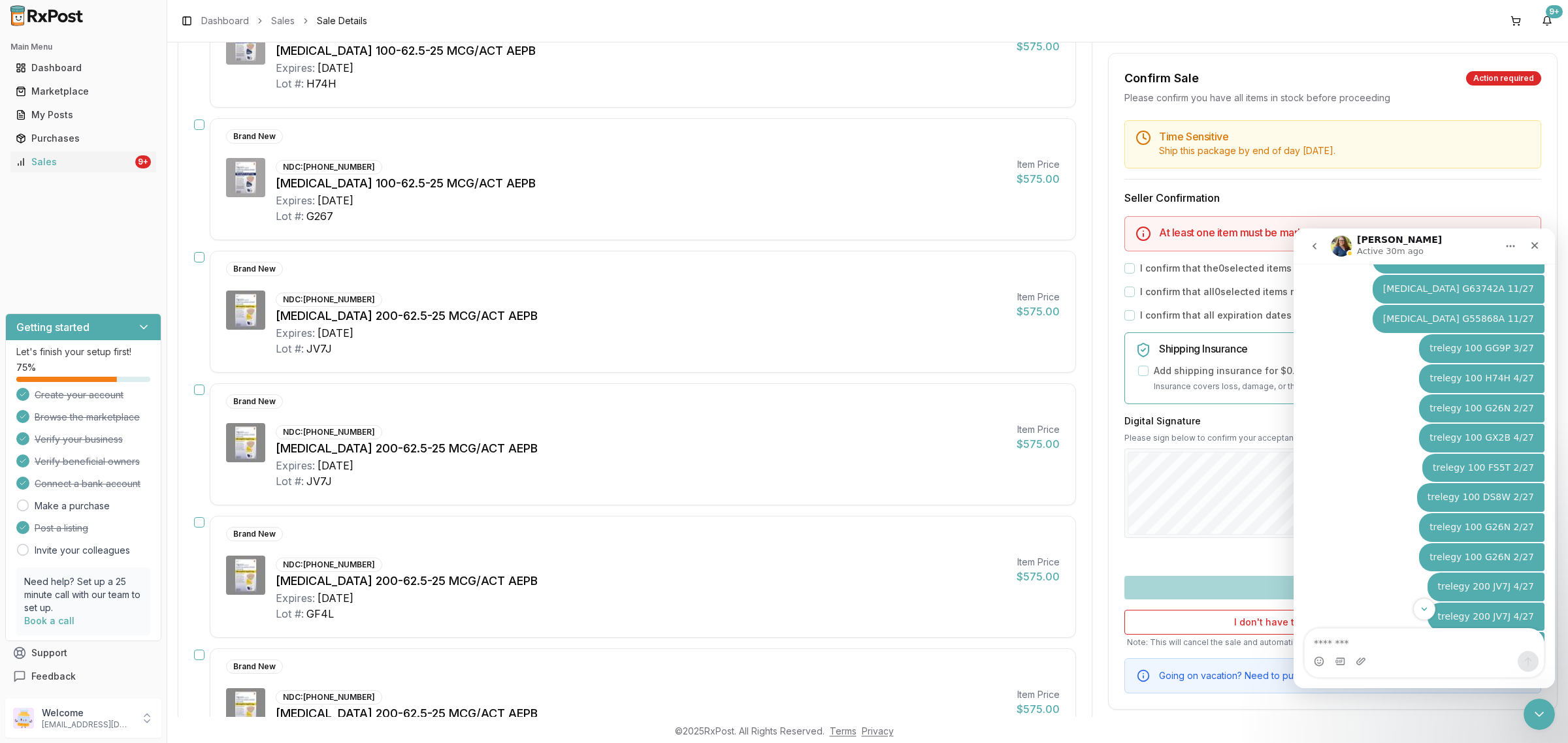
scroll to position [2464, 0]
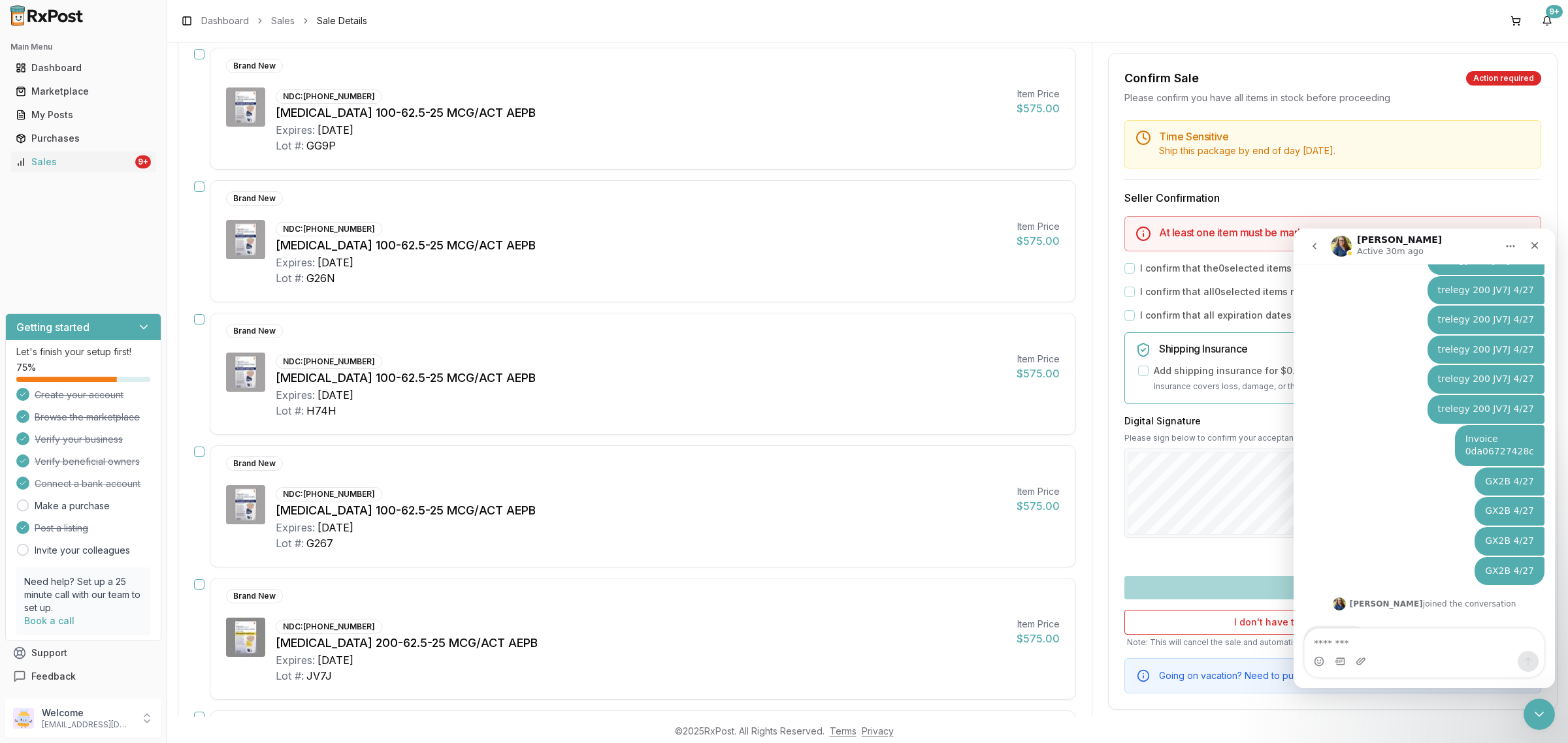
scroll to position [2041, 0]
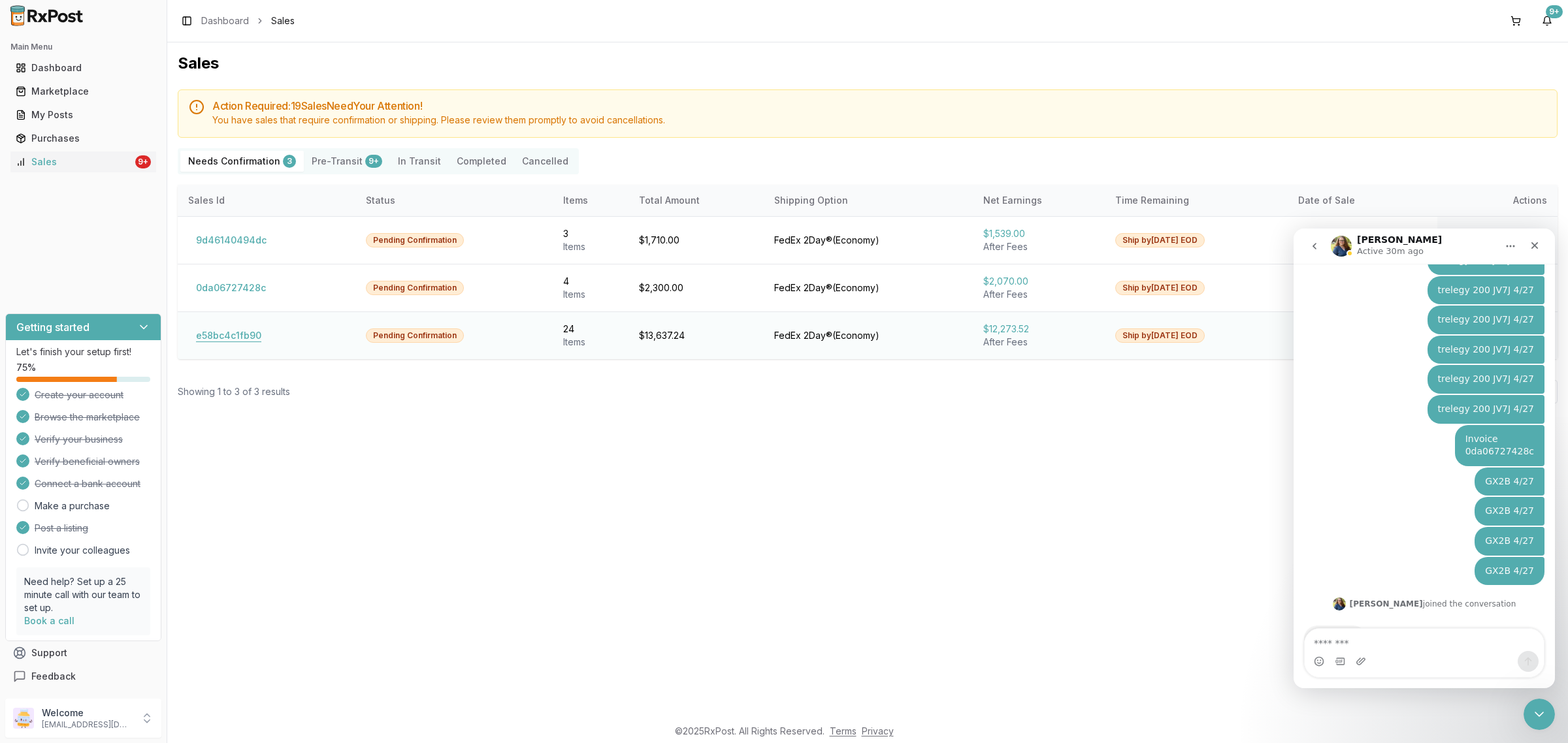
click at [230, 341] on button "e58bc4c1fb90" at bounding box center [229, 335] width 81 height 21
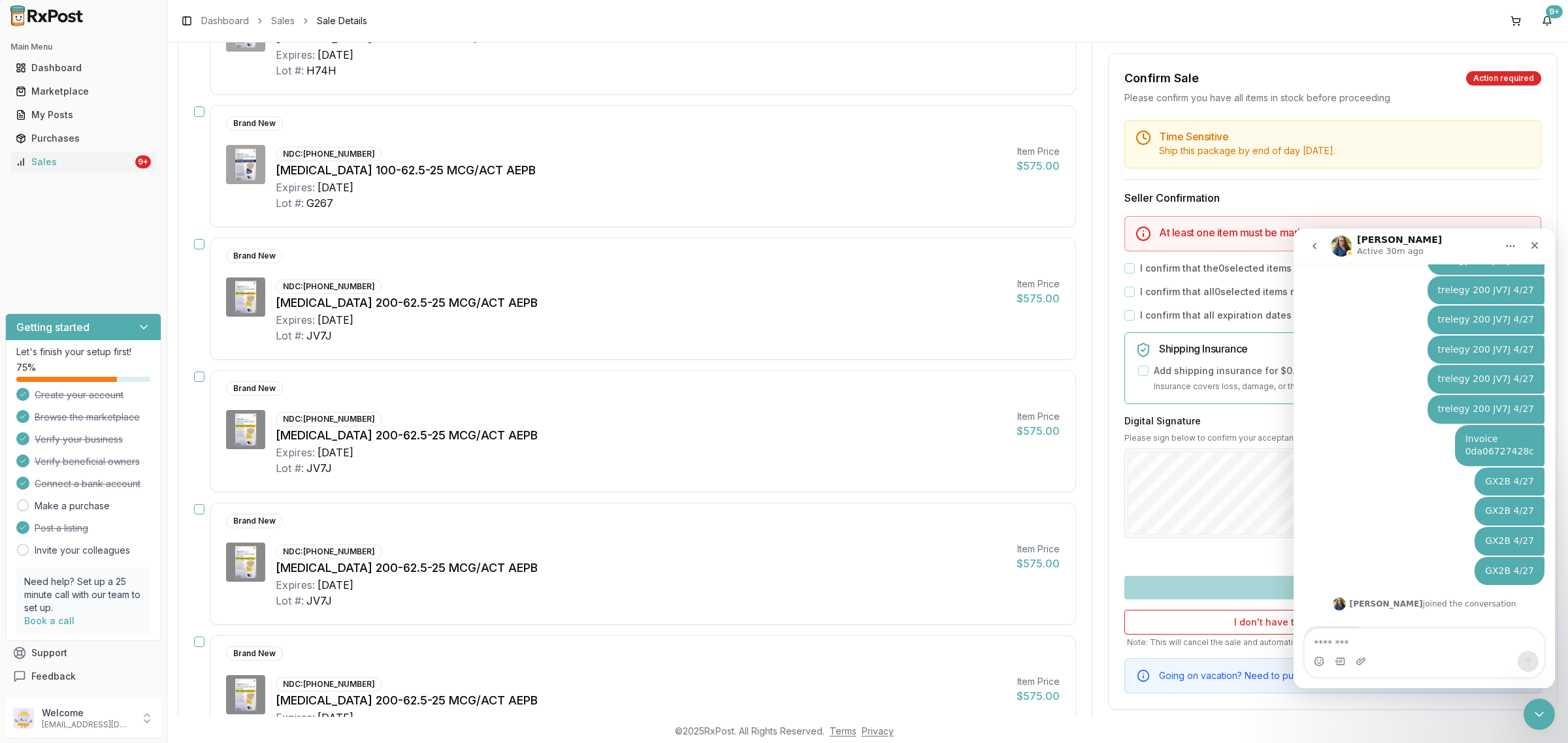
scroll to position [2383, 0]
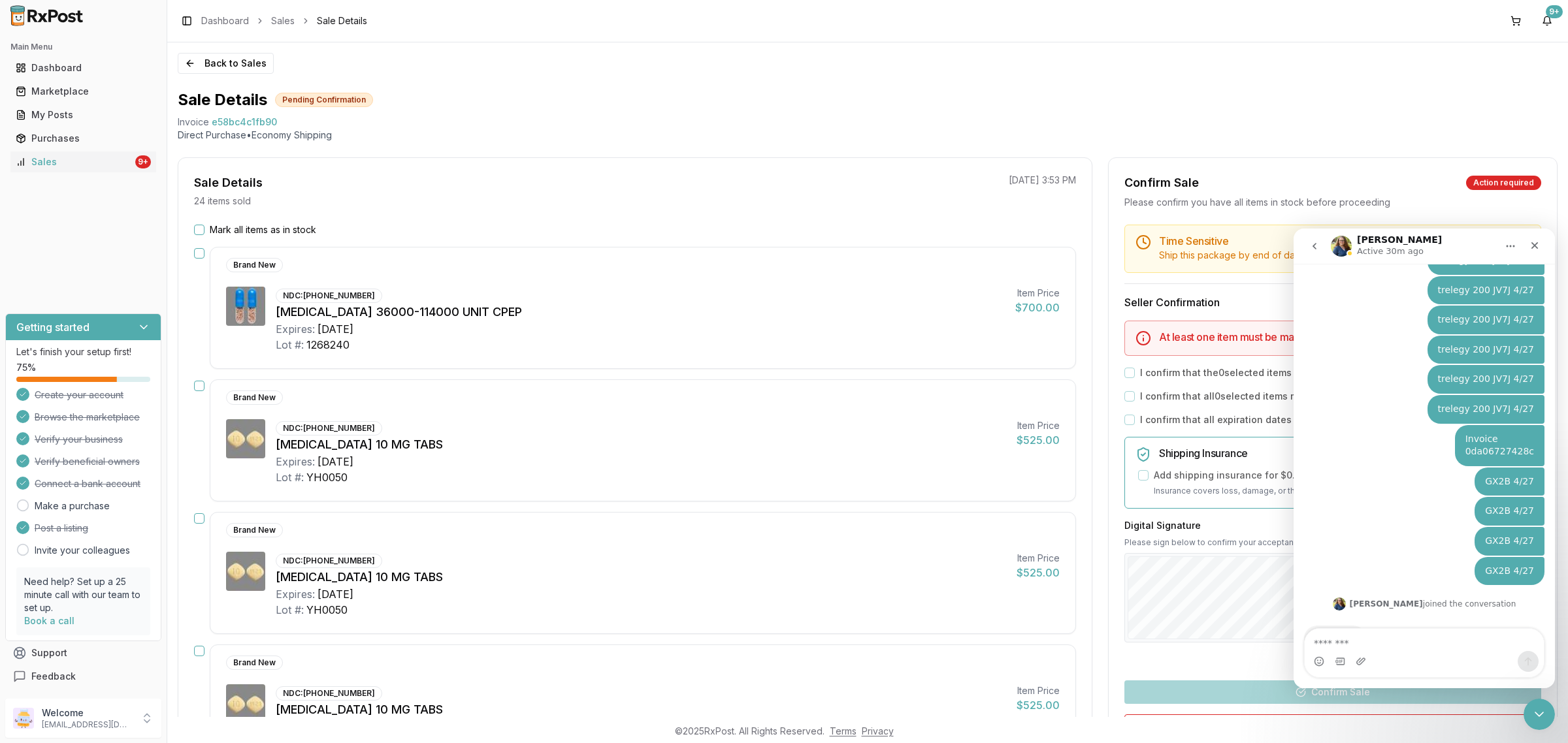
click at [203, 225] on div "Mark all items as in stock" at bounding box center [635, 230] width 882 height 13
click at [201, 227] on button "Mark all items as in stock" at bounding box center [199, 230] width 11 height 11
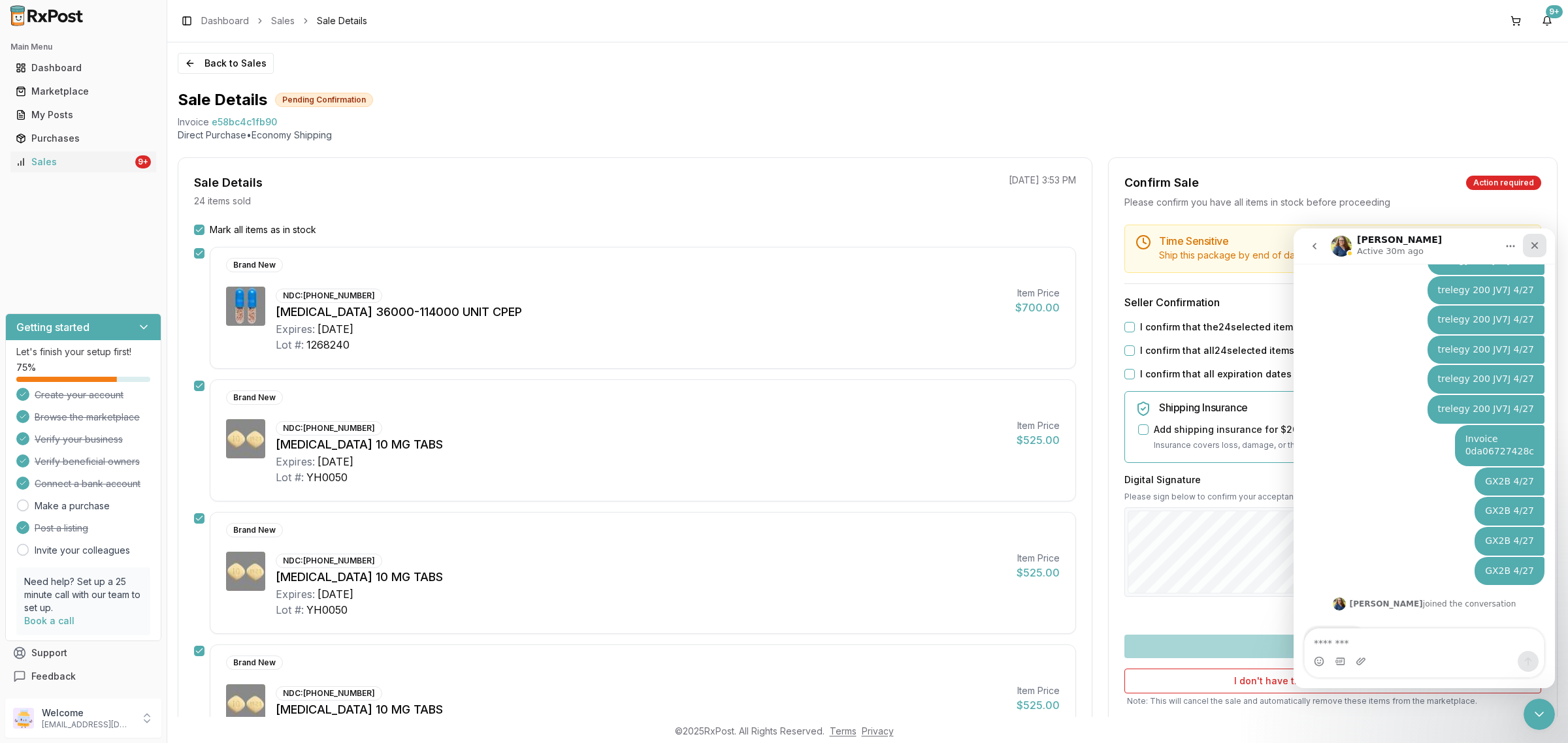
click at [1531, 241] on icon "Close" at bounding box center [1535, 246] width 11 height 11
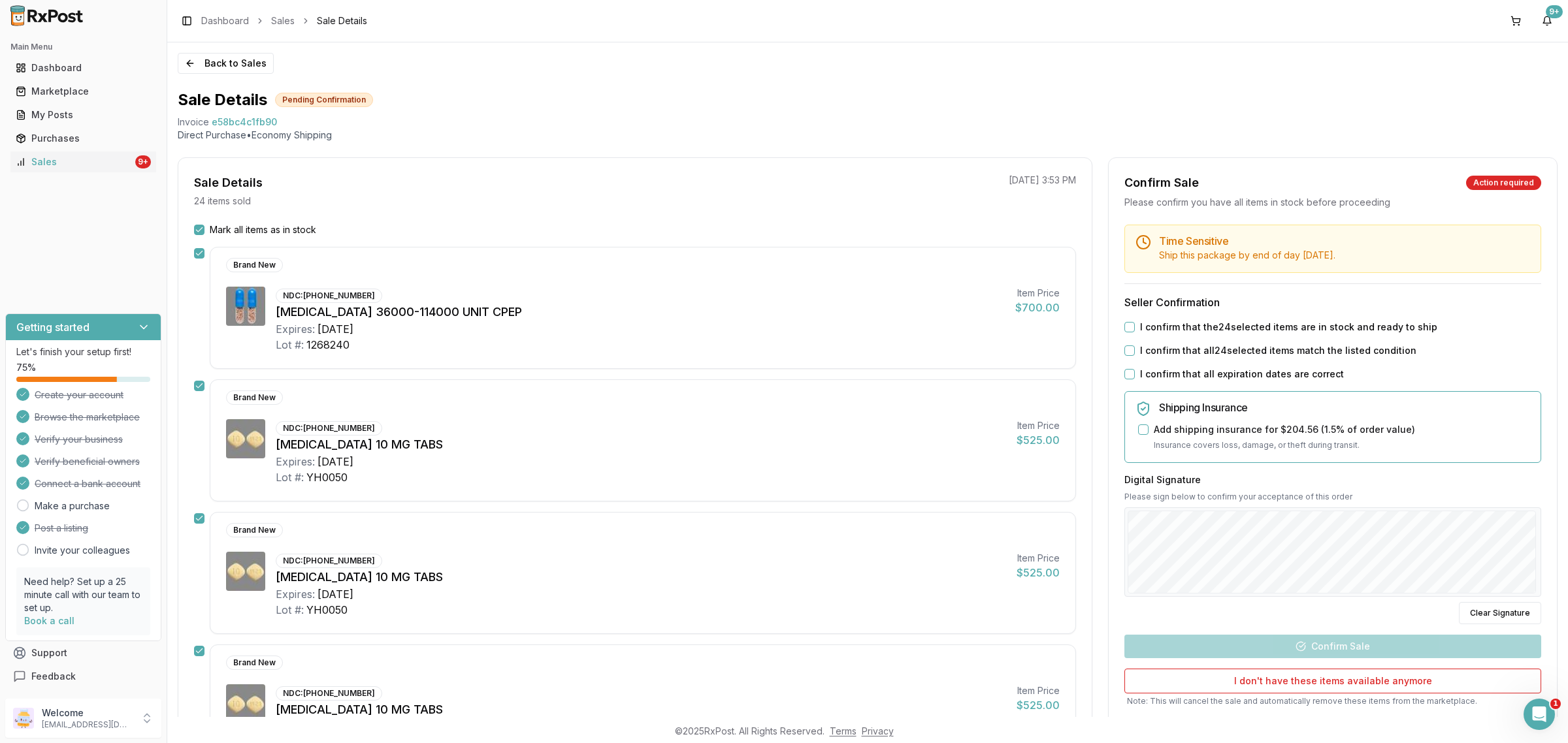
click at [1128, 323] on button "I confirm that the 24 selected items are in stock and ready to ship" at bounding box center [1129, 328] width 11 height 11
click at [1124, 346] on button "I confirm that all 24 selected items match the listed condition" at bounding box center [1129, 351] width 11 height 11
drag, startPoint x: 1129, startPoint y: 363, endPoint x: 1127, endPoint y: 370, distance: 7.3
click at [1129, 366] on div "Time Sensitive Ship this package by end of day [DATE] . Seller Confirmation I c…" at bounding box center [1333, 488] width 448 height 528
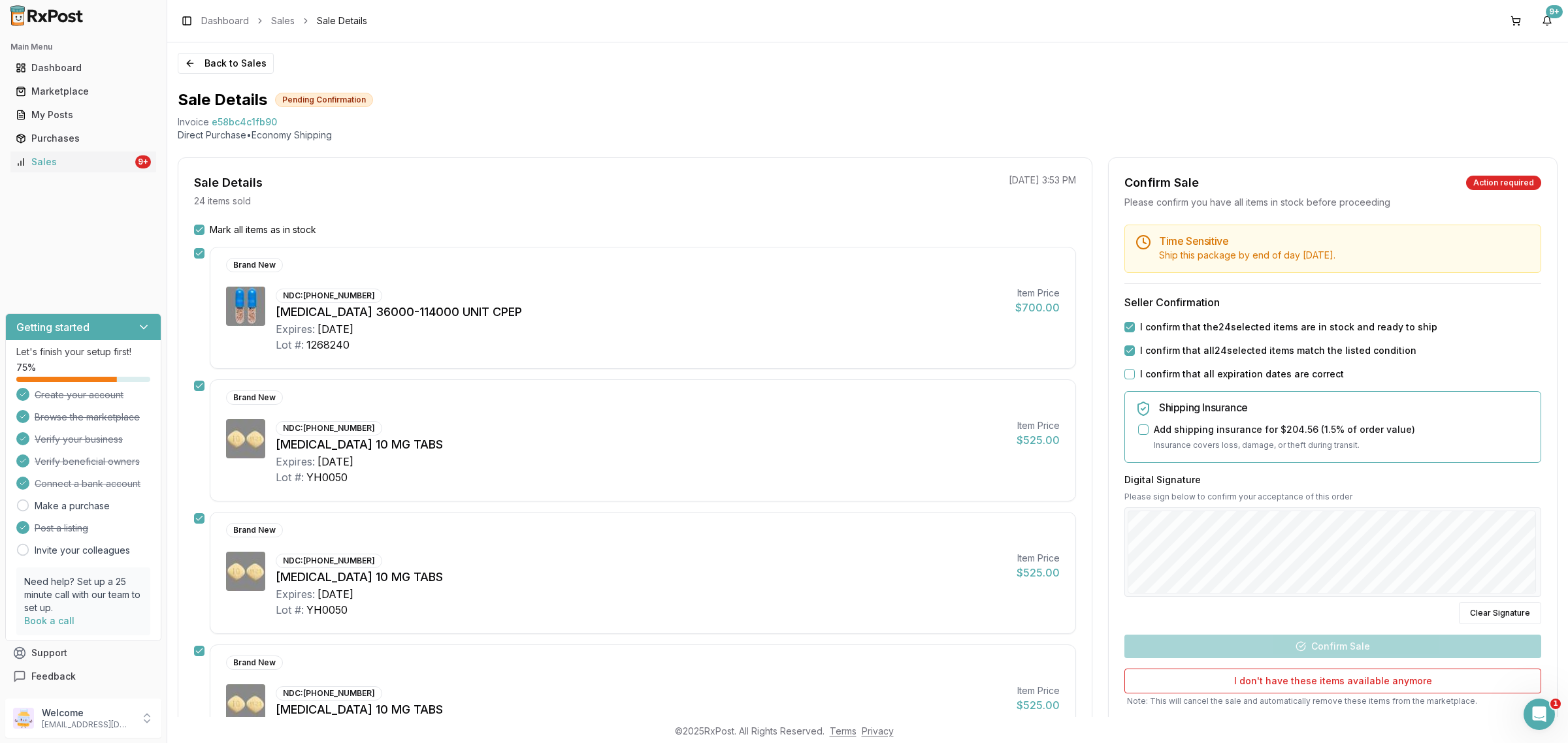
click at [1127, 370] on button "I confirm that all expiration dates are correct" at bounding box center [1129, 374] width 11 height 11
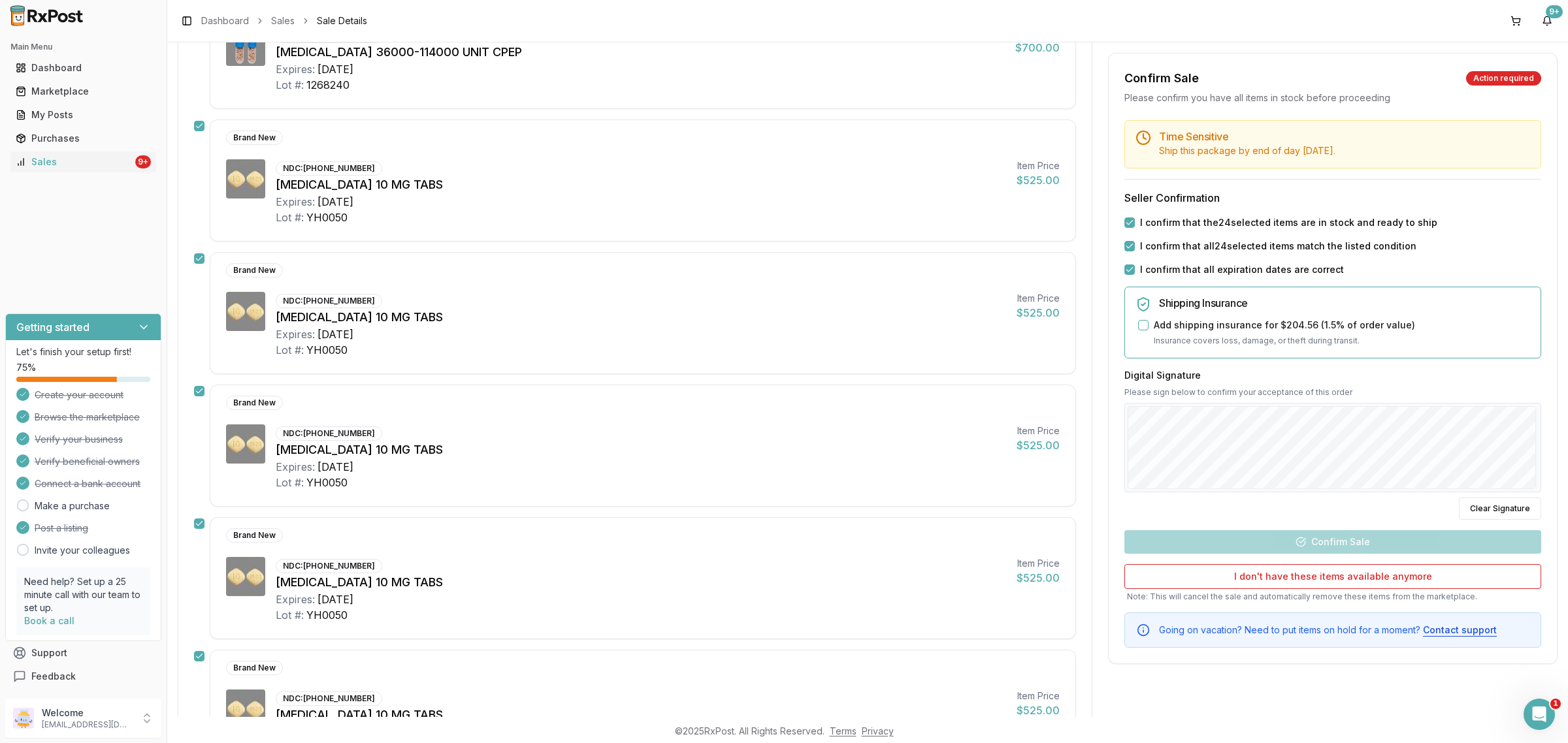
scroll to position [408, 0]
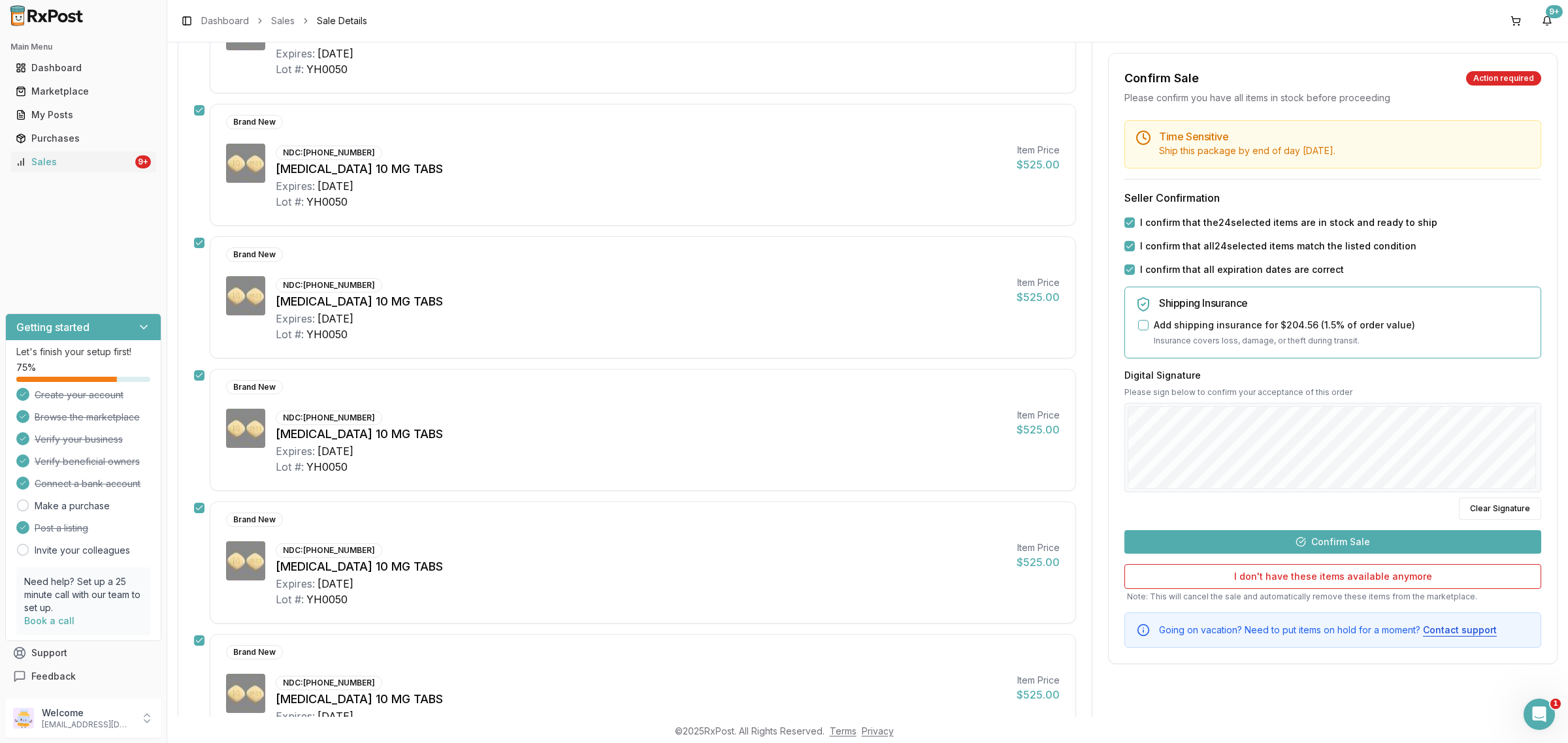
click at [1343, 536] on button "Confirm Sale" at bounding box center [1332, 542] width 417 height 23
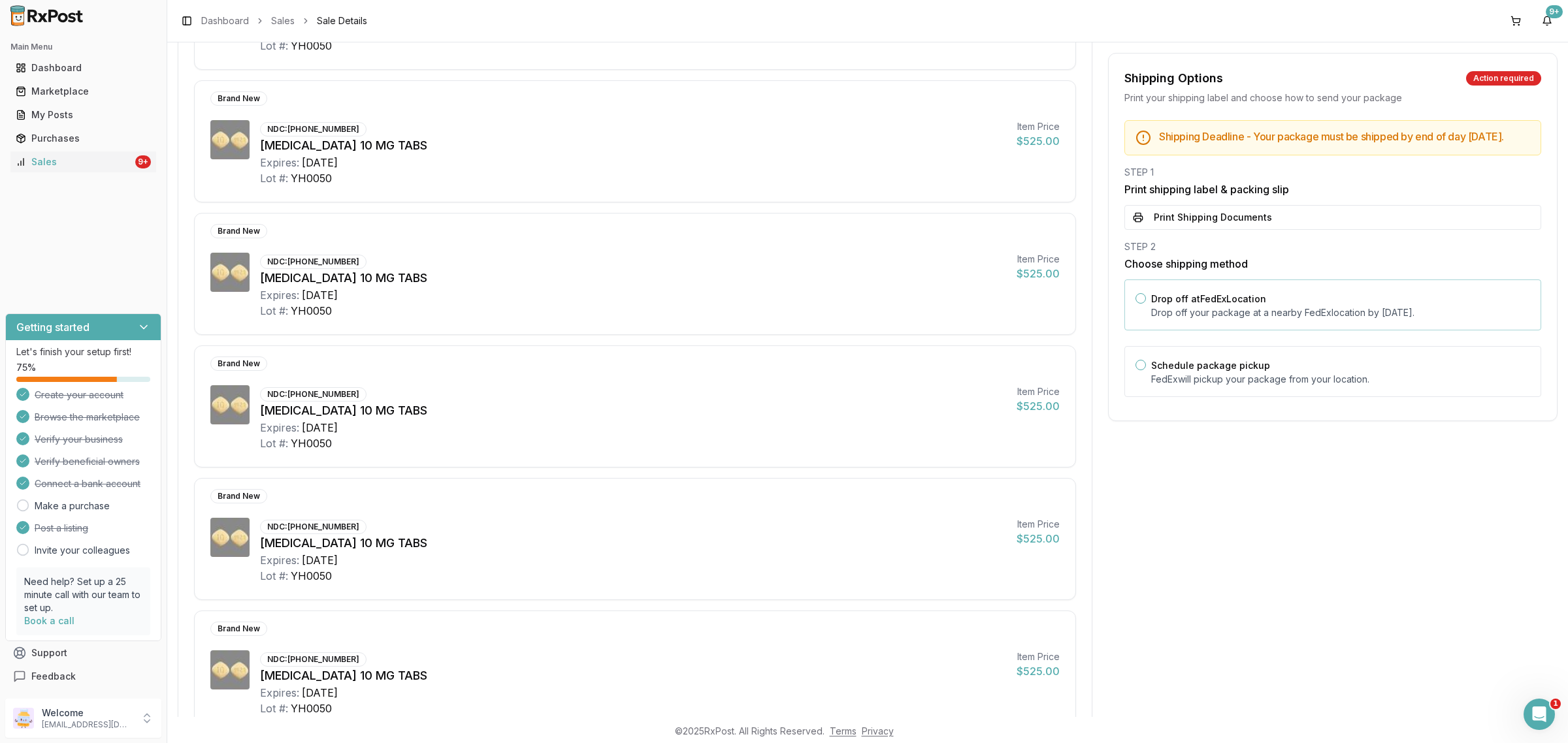
click at [1274, 311] on div "Drop off at FedEx Location Drop off your package at a nearby [GEOGRAPHIC_DATA] …" at bounding box center [1341, 304] width 379 height 29
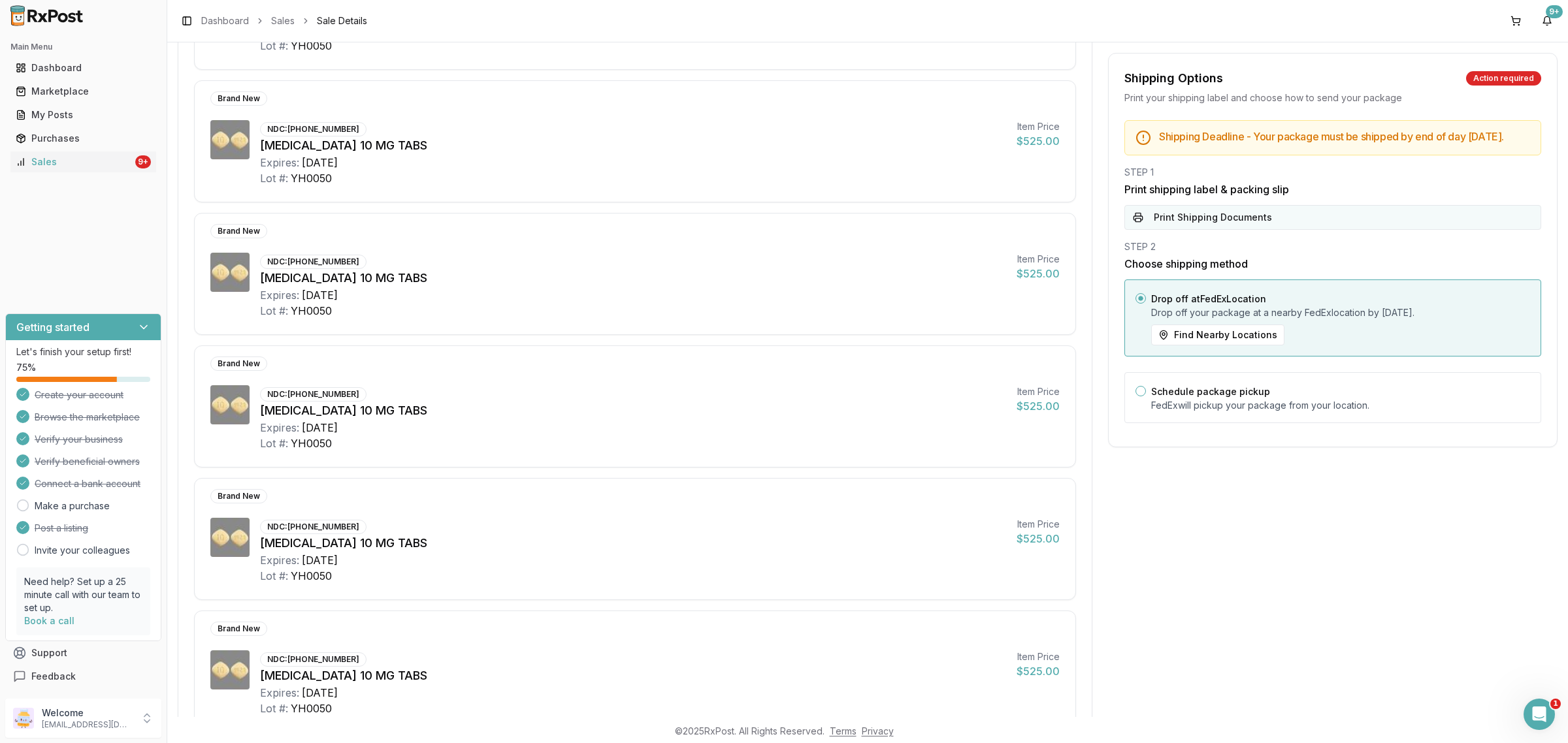
click at [1233, 230] on button "Print Shipping Documents" at bounding box center [1332, 217] width 417 height 25
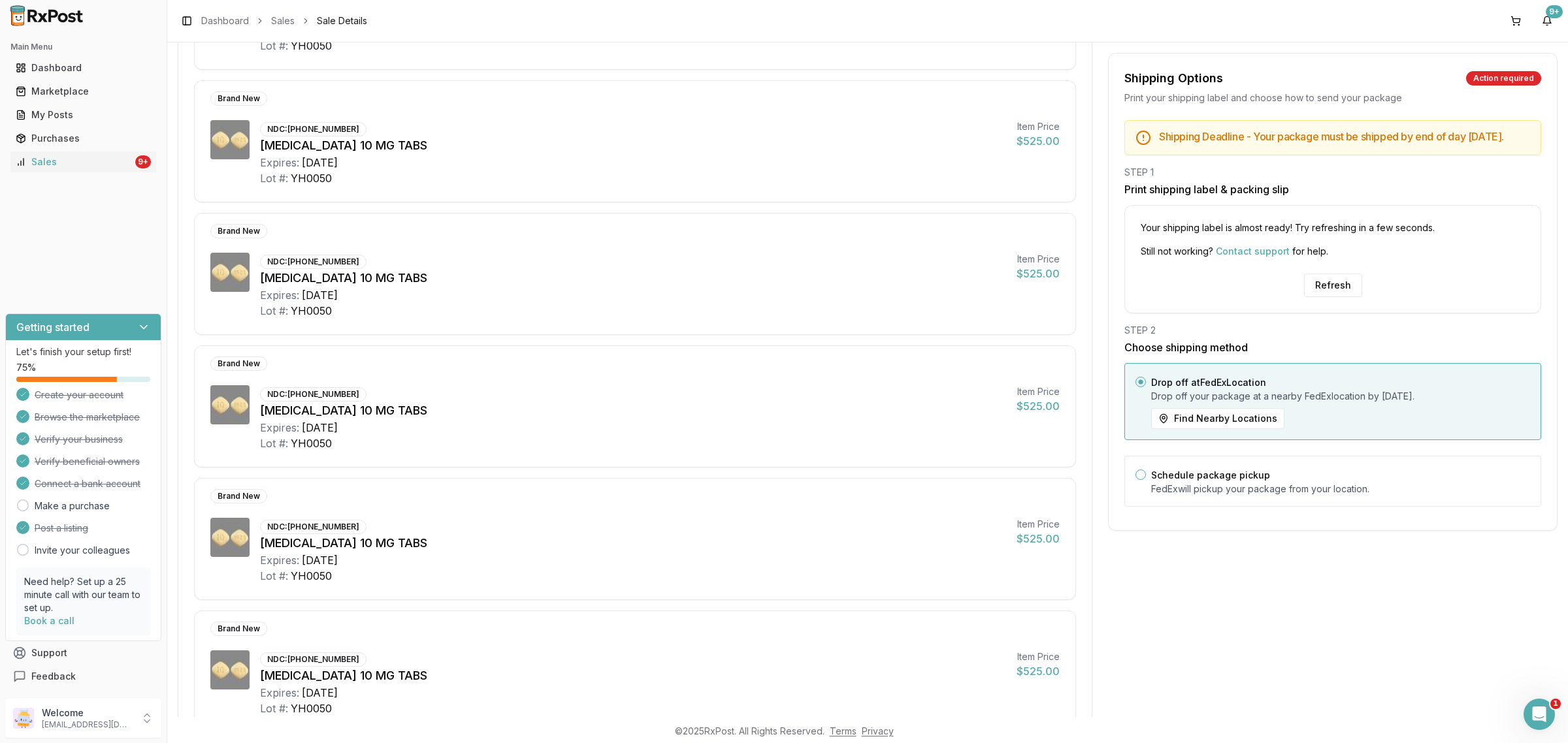
click at [1327, 278] on div "Your shipping label is almost ready! Try refreshing in a few seconds. Still not…" at bounding box center [1332, 259] width 417 height 108
click at [1327, 297] on button "Refresh" at bounding box center [1333, 285] width 58 height 23
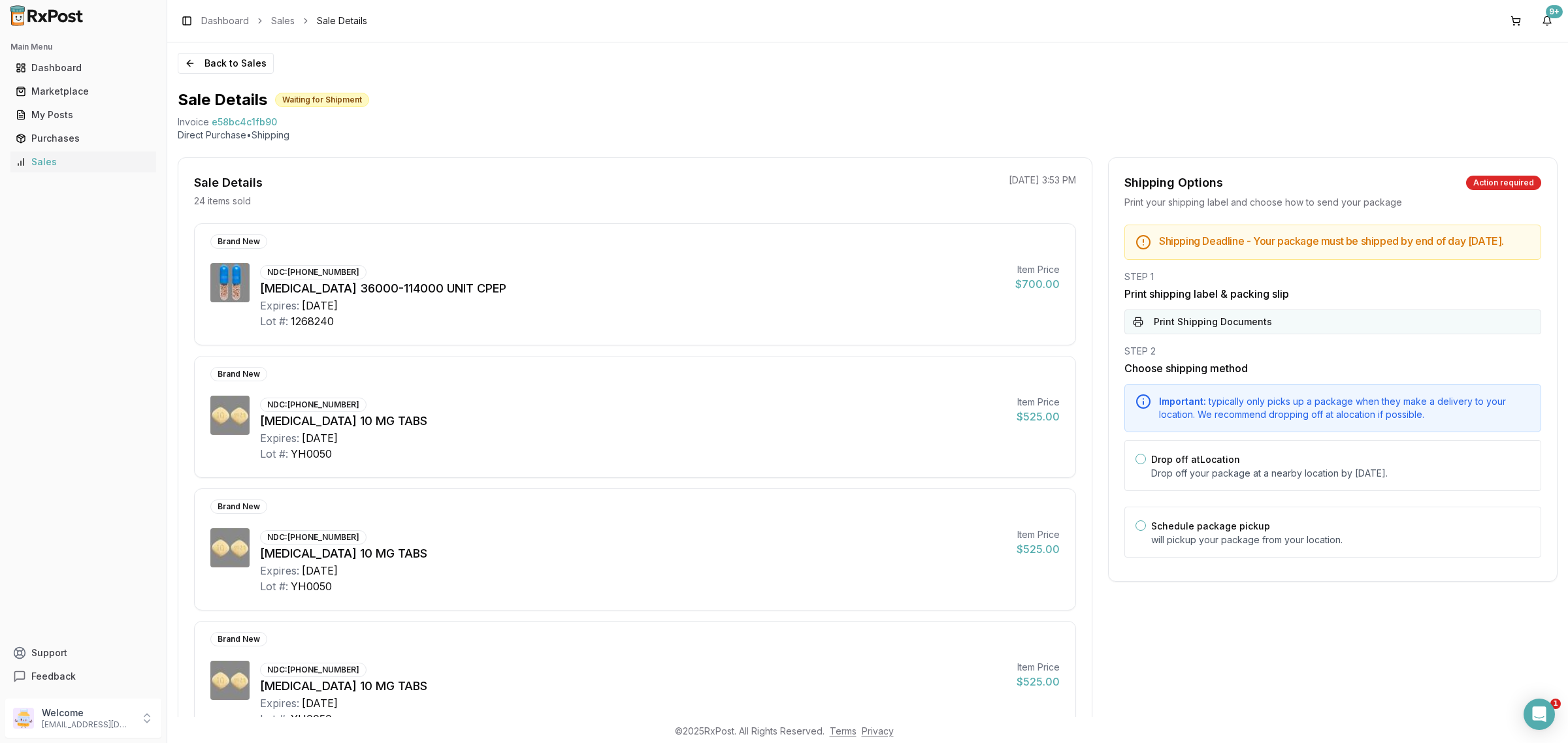
click at [1301, 334] on button "Print Shipping Documents" at bounding box center [1332, 322] width 417 height 25
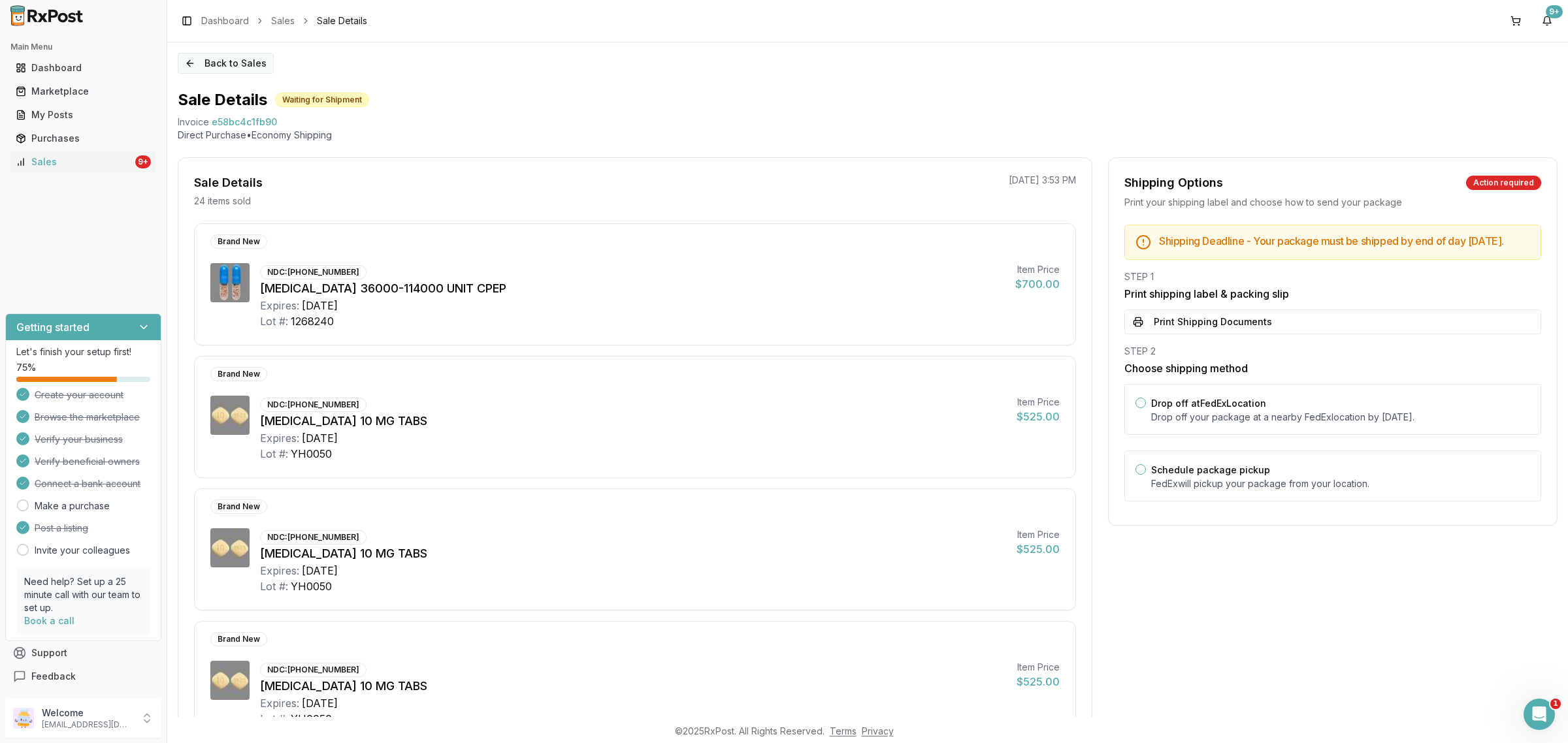
click at [197, 62] on button "Back to Sales" at bounding box center [225, 63] width 96 height 21
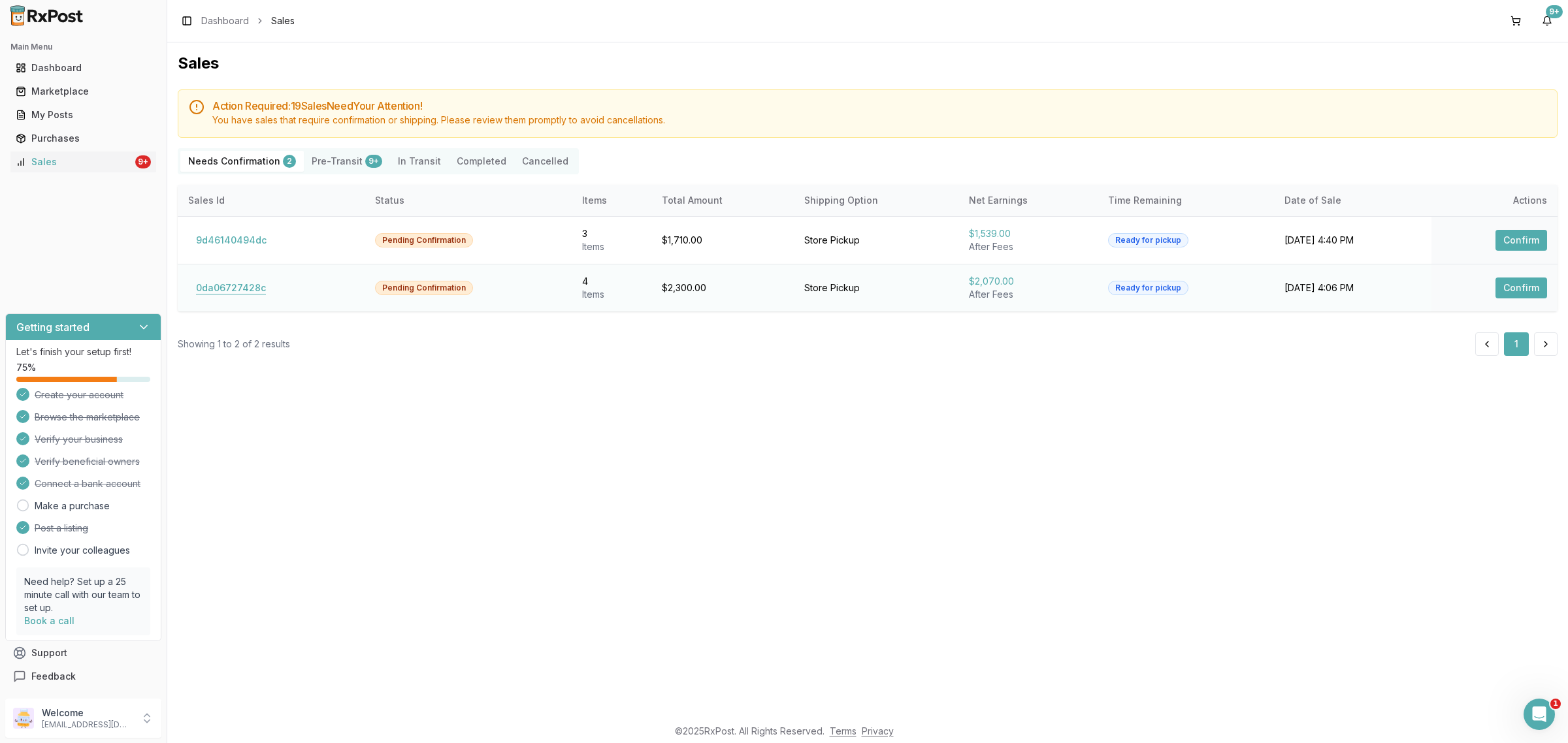
click at [237, 290] on button "0da06727428c" at bounding box center [231, 288] width 86 height 21
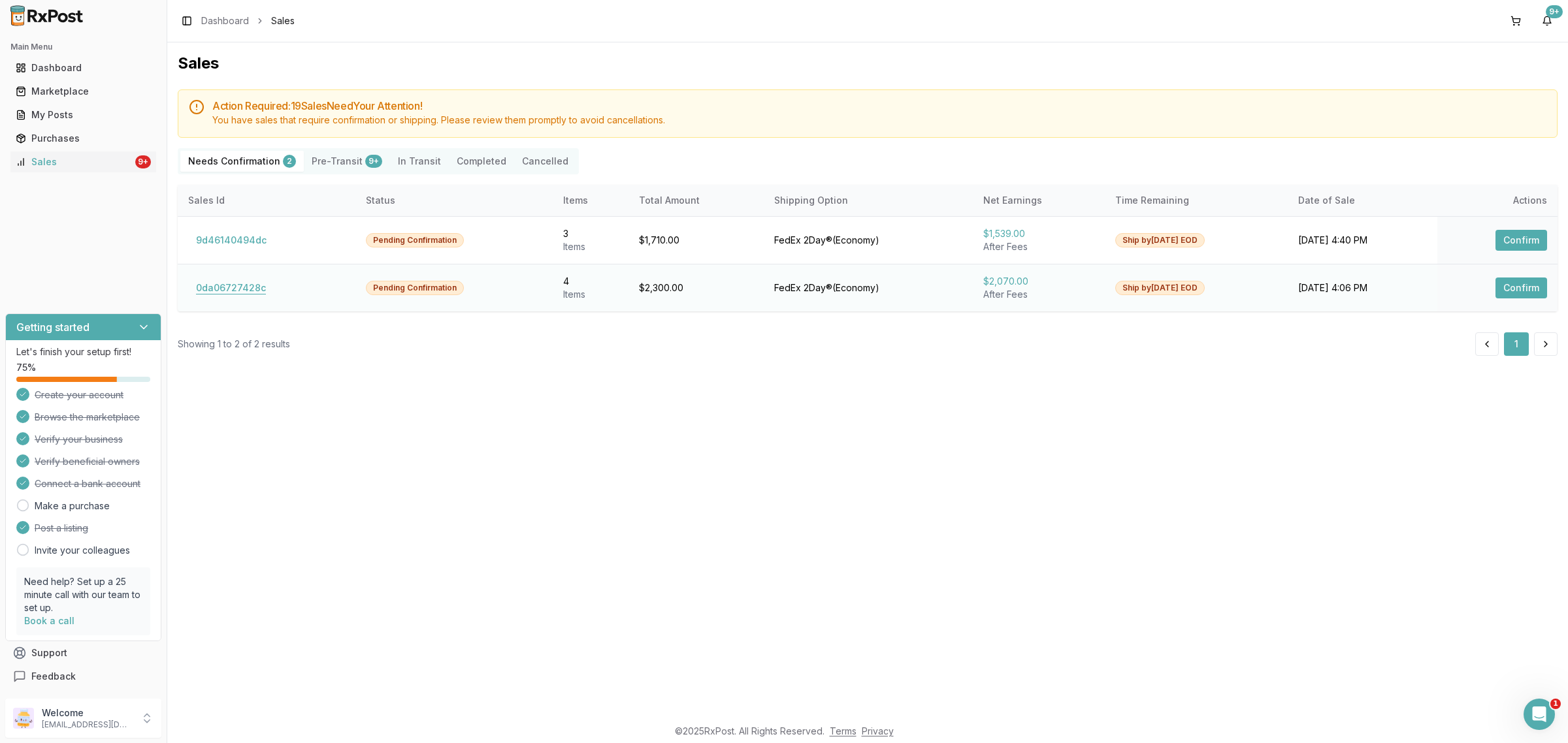
click at [237, 292] on button "0da06727428c" at bounding box center [231, 288] width 86 height 21
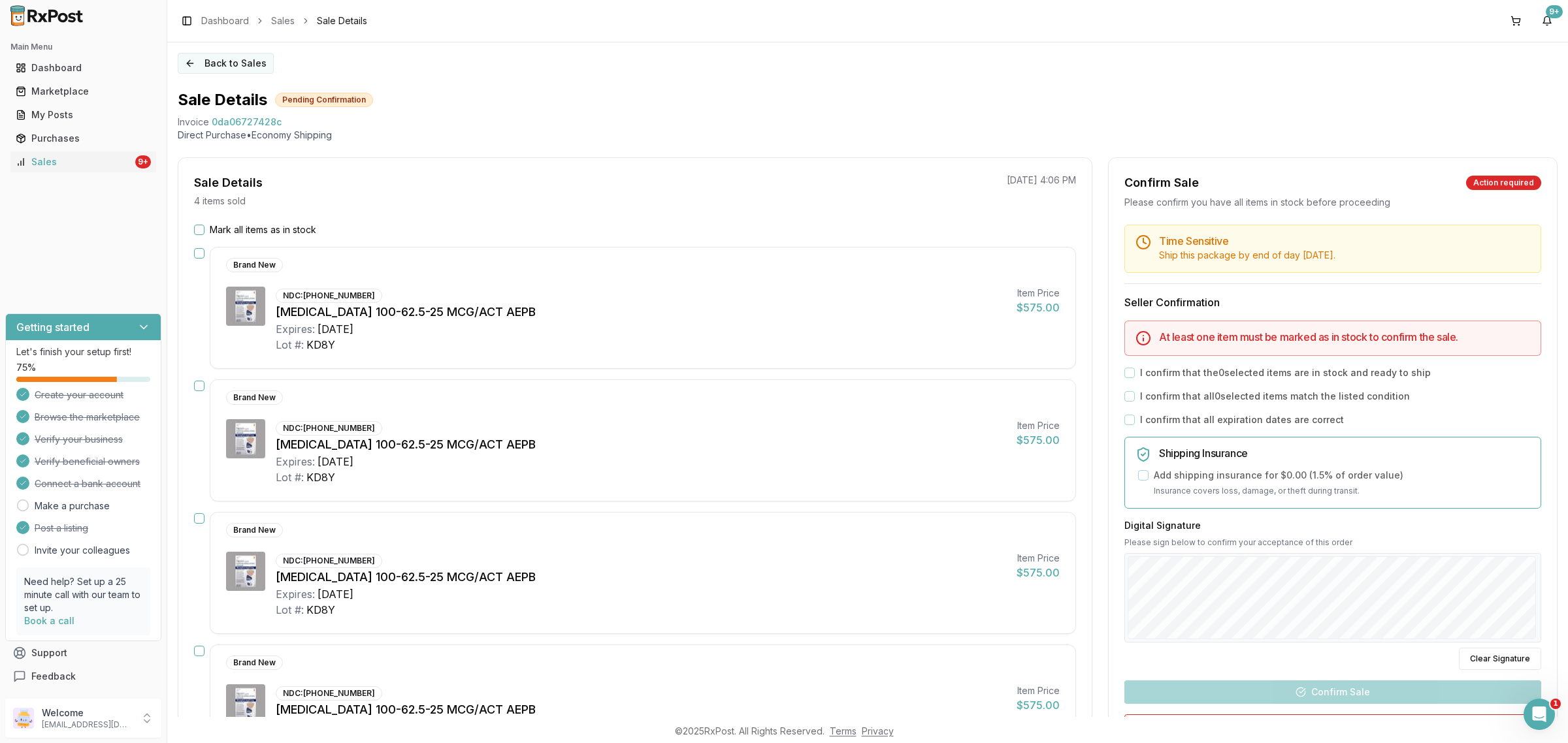
click at [223, 60] on button "Back to Sales" at bounding box center [225, 63] width 96 height 21
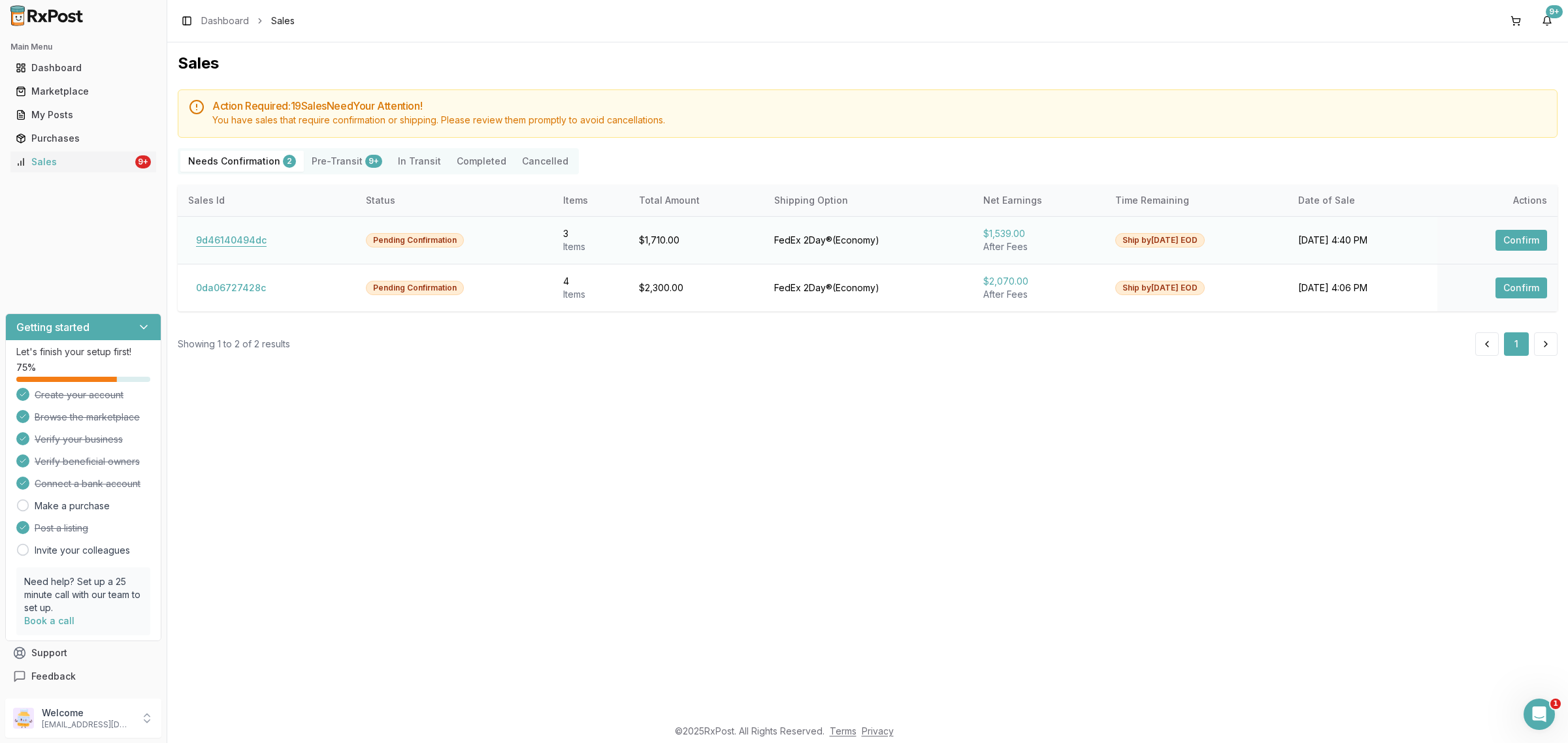
click at [239, 237] on button "9d46140494dc" at bounding box center [231, 240] width 86 height 21
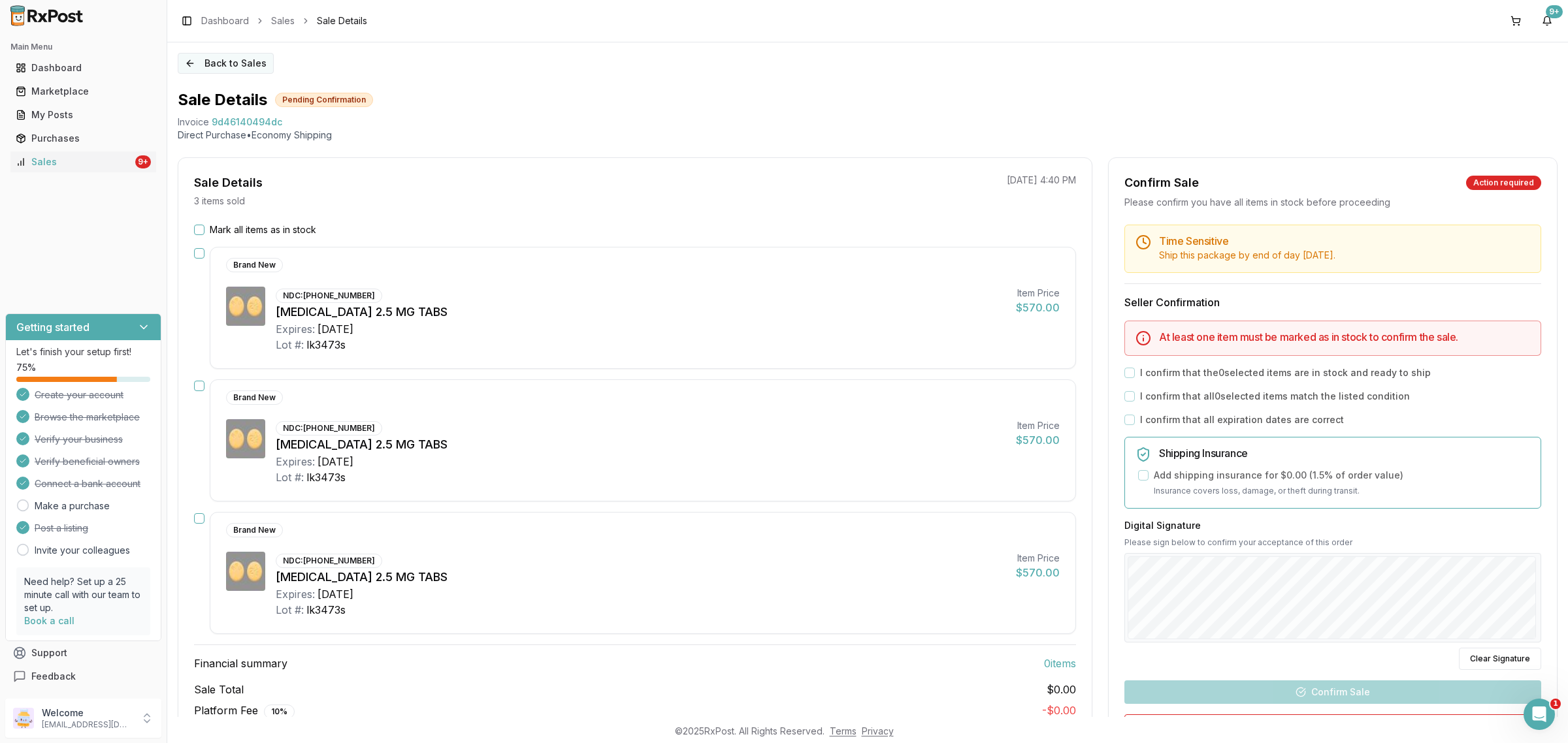
click at [198, 72] on button "Back to Sales" at bounding box center [225, 63] width 96 height 21
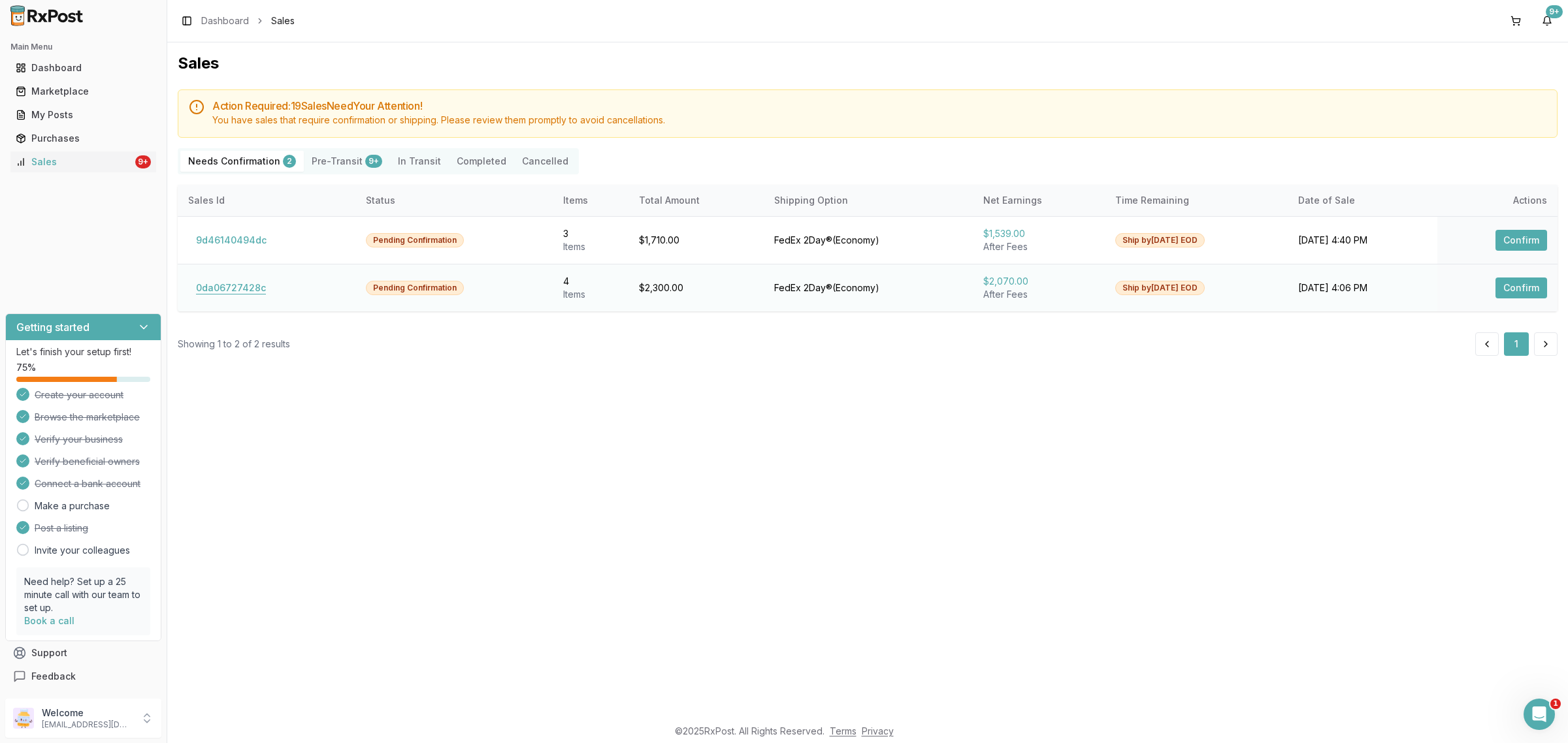
drag, startPoint x: 181, startPoint y: 282, endPoint x: 210, endPoint y: 289, distance: 29.8
click at [203, 285] on td "0da06727428c" at bounding box center [266, 288] width 177 height 48
click at [211, 290] on button "0da06727428c" at bounding box center [231, 288] width 86 height 21
click at [211, 291] on button "0da06727428c" at bounding box center [231, 288] width 86 height 21
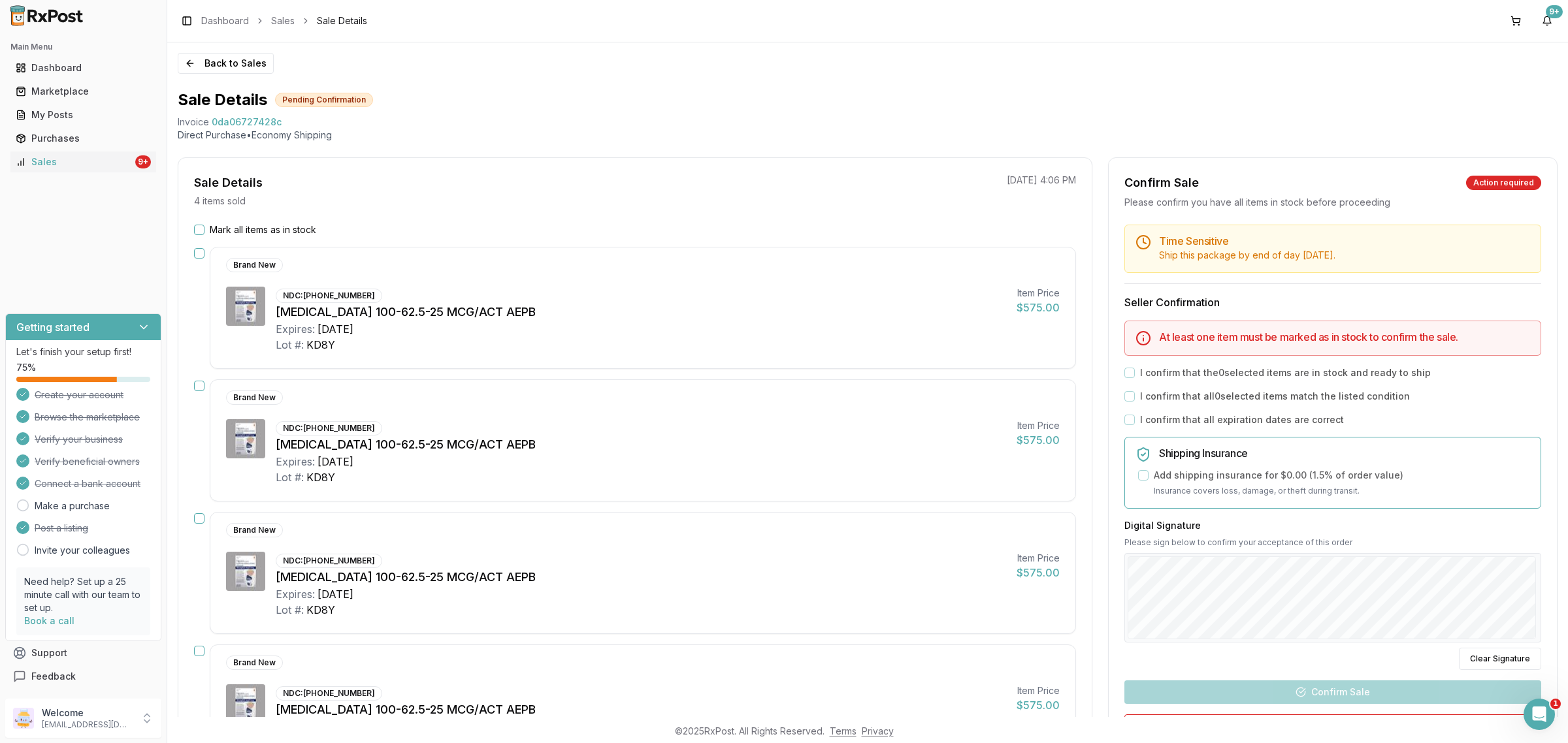
click at [266, 292] on div "NDC: 00173-0887-10 Trelegy Ellipta 100-62.5-25 MCG/ACT AEPB Expires: 2027-04-30…" at bounding box center [643, 319] width 834 height 66
click at [1537, 710] on icon "Open Intercom Messenger" at bounding box center [1537, 712] width 21 height 21
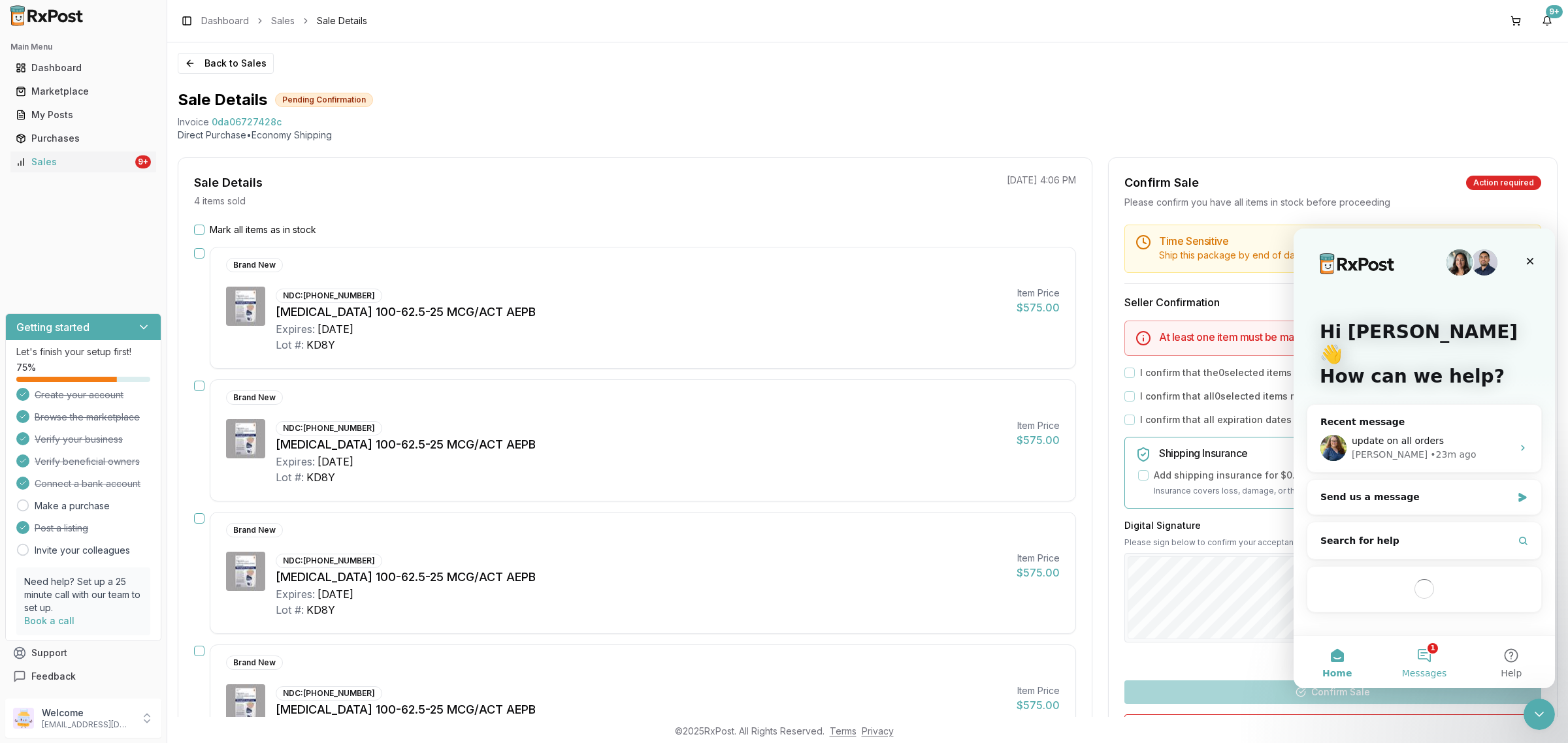
click at [1424, 673] on span "Messages" at bounding box center [1424, 673] width 45 height 9
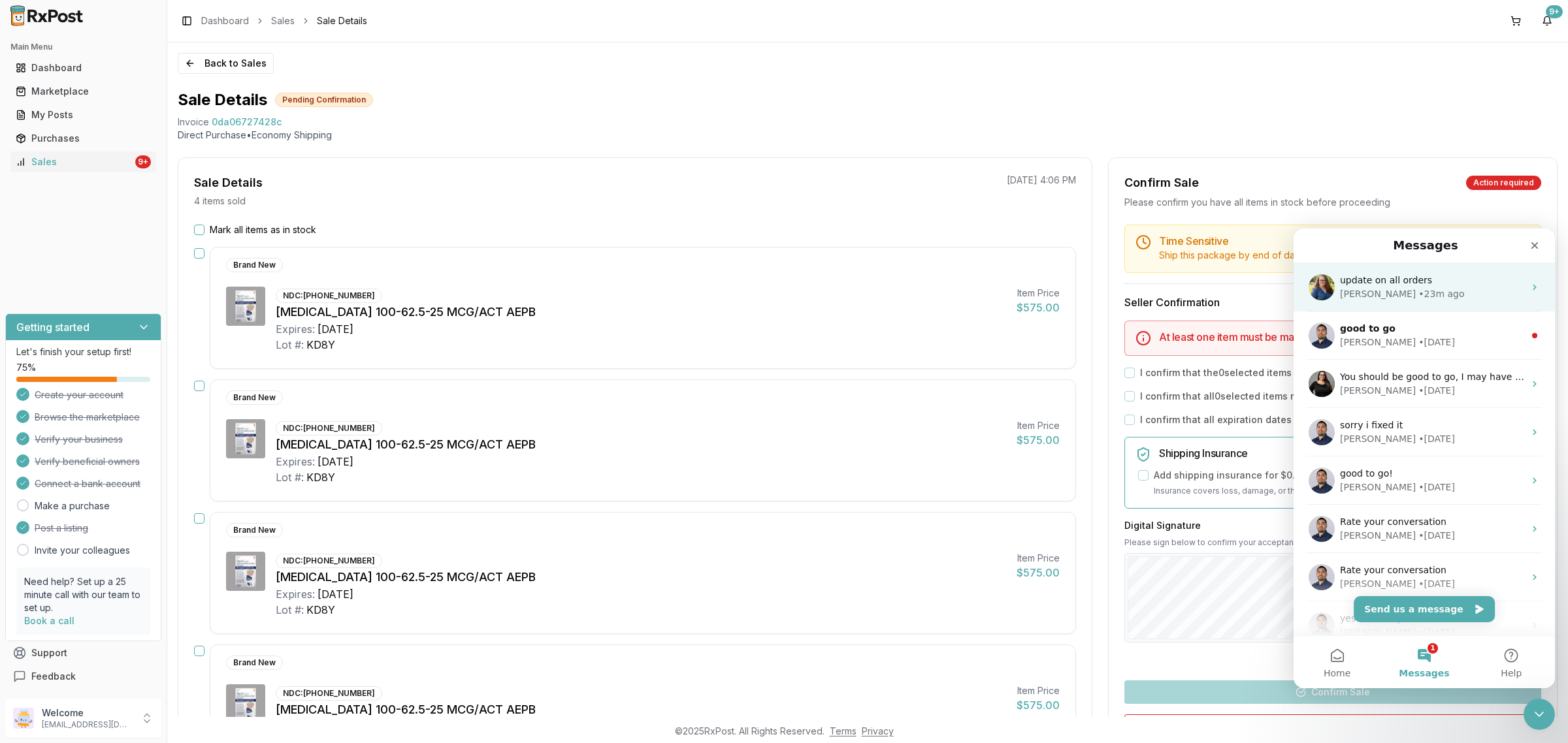
click at [1437, 294] on div "Bobbie • 23m ago" at bounding box center [1432, 294] width 184 height 14
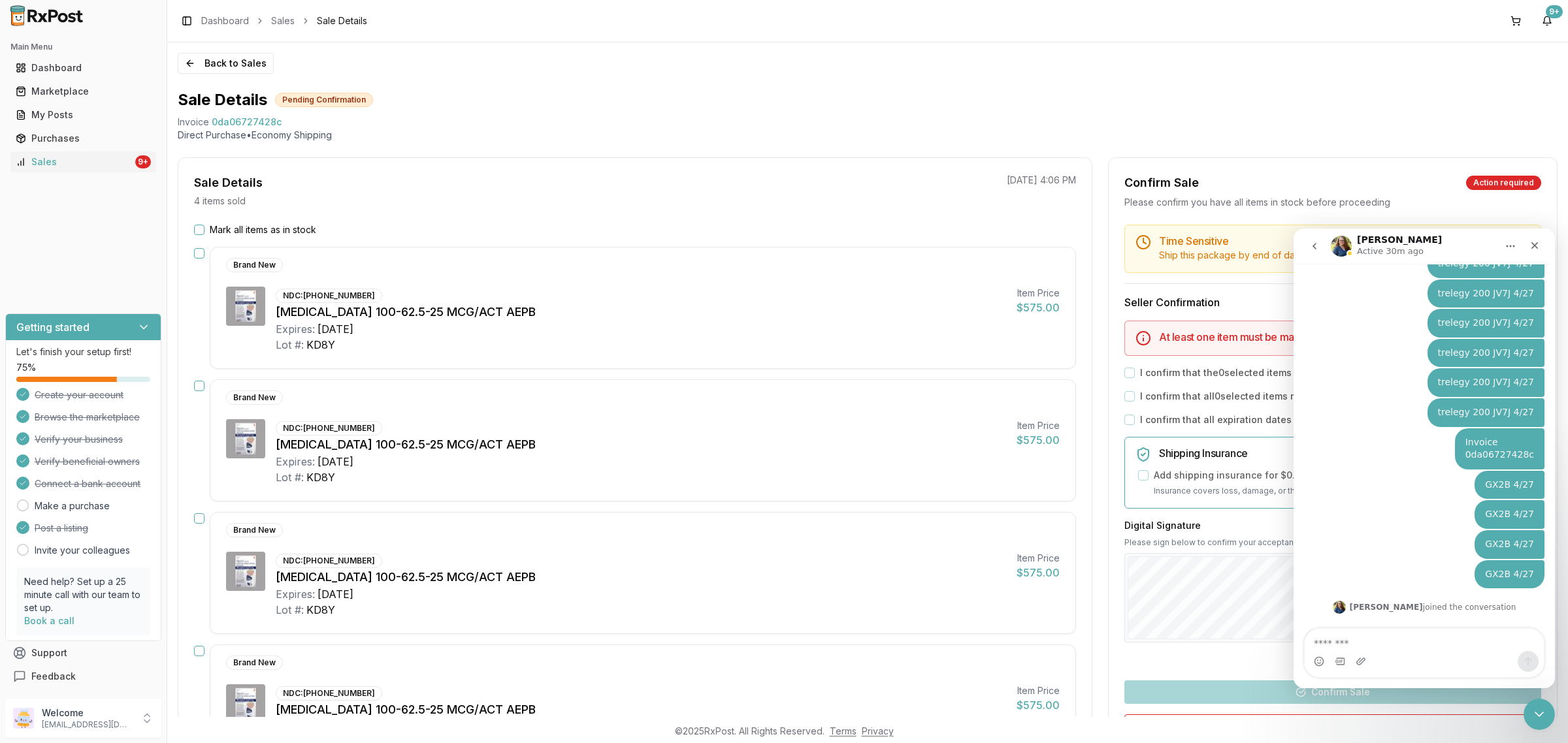
scroll to position [4886, 0]
click at [1543, 247] on div "Close" at bounding box center [1534, 245] width 23 height 23
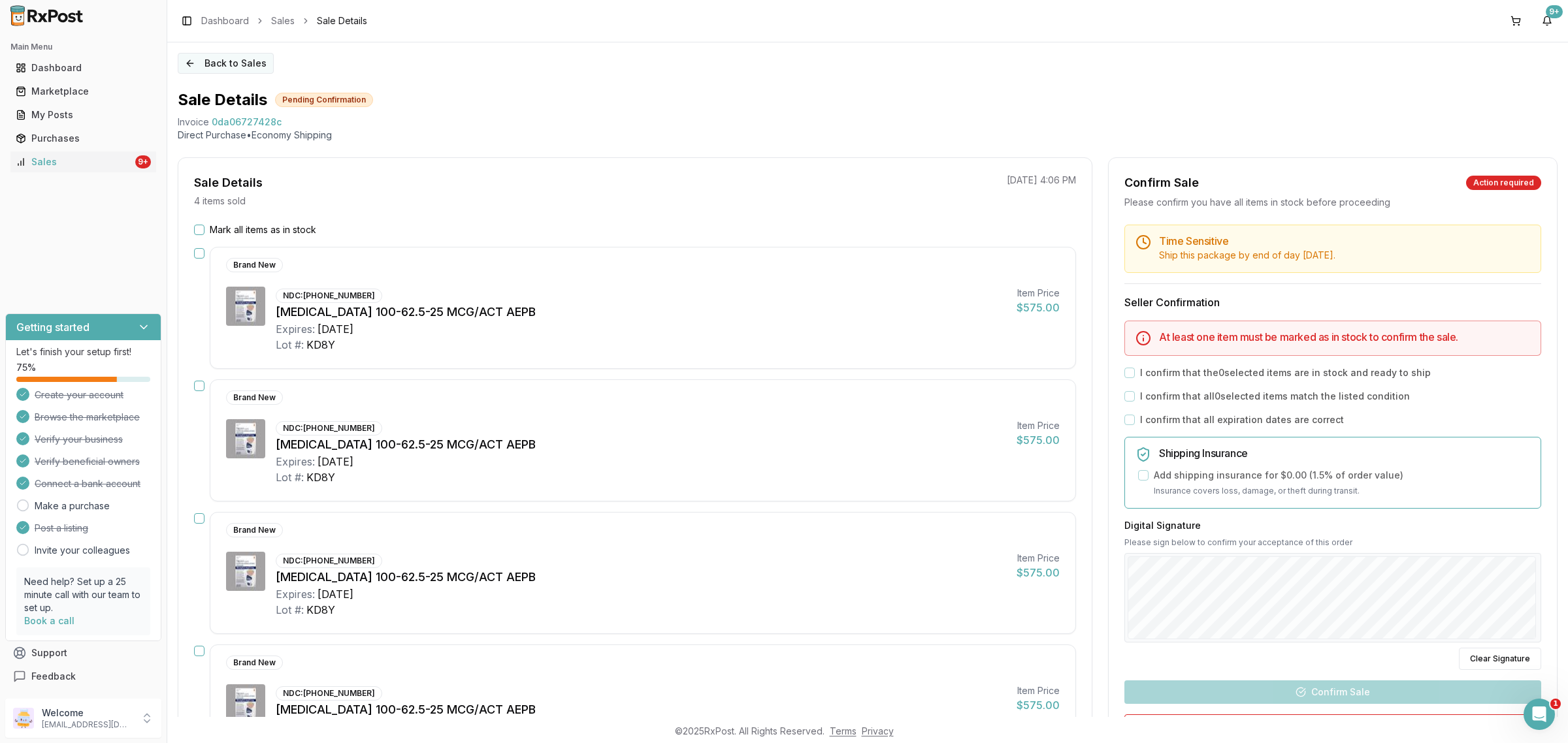
click at [212, 59] on button "Back to Sales" at bounding box center [225, 63] width 96 height 21
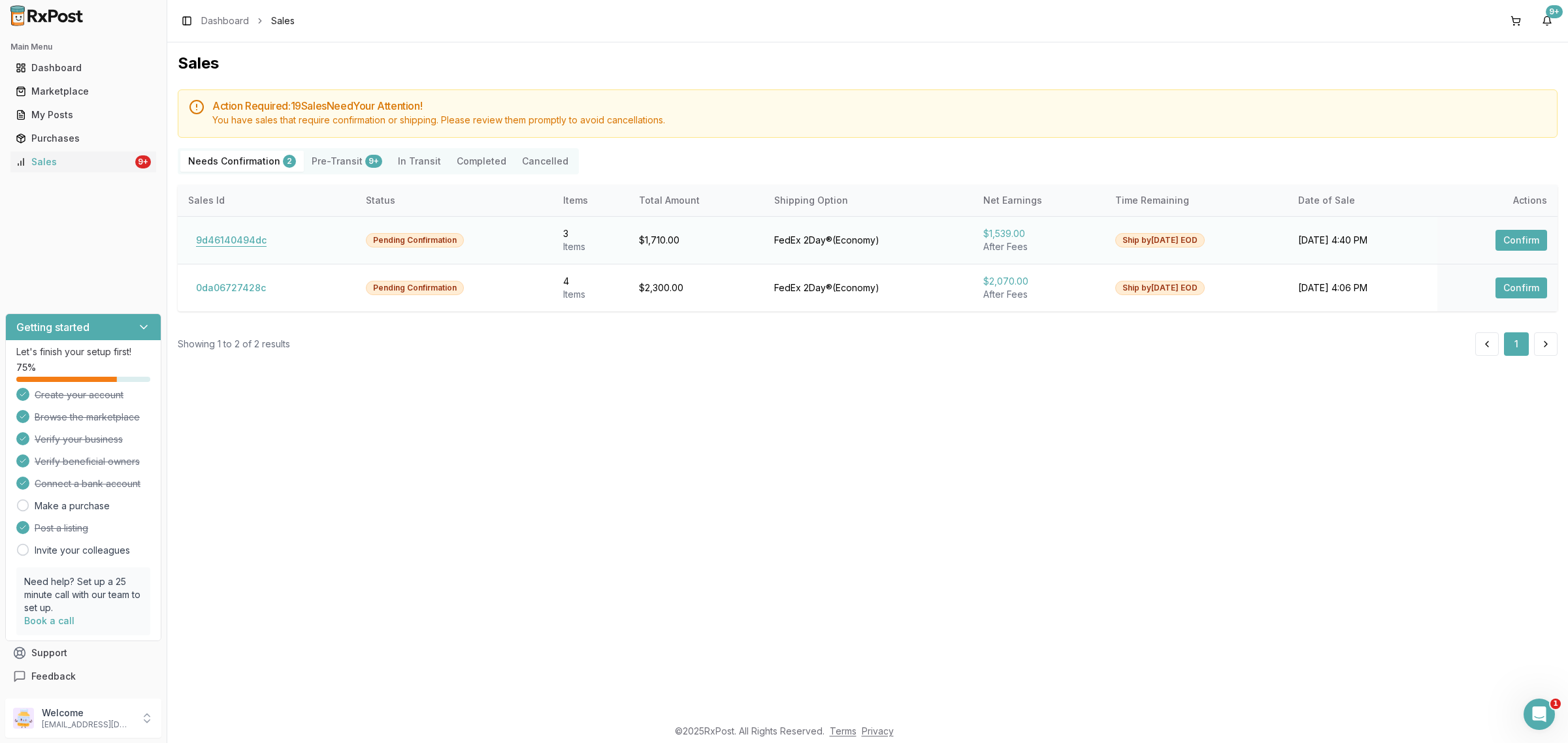
click at [246, 239] on button "9d46140494dc" at bounding box center [231, 240] width 86 height 21
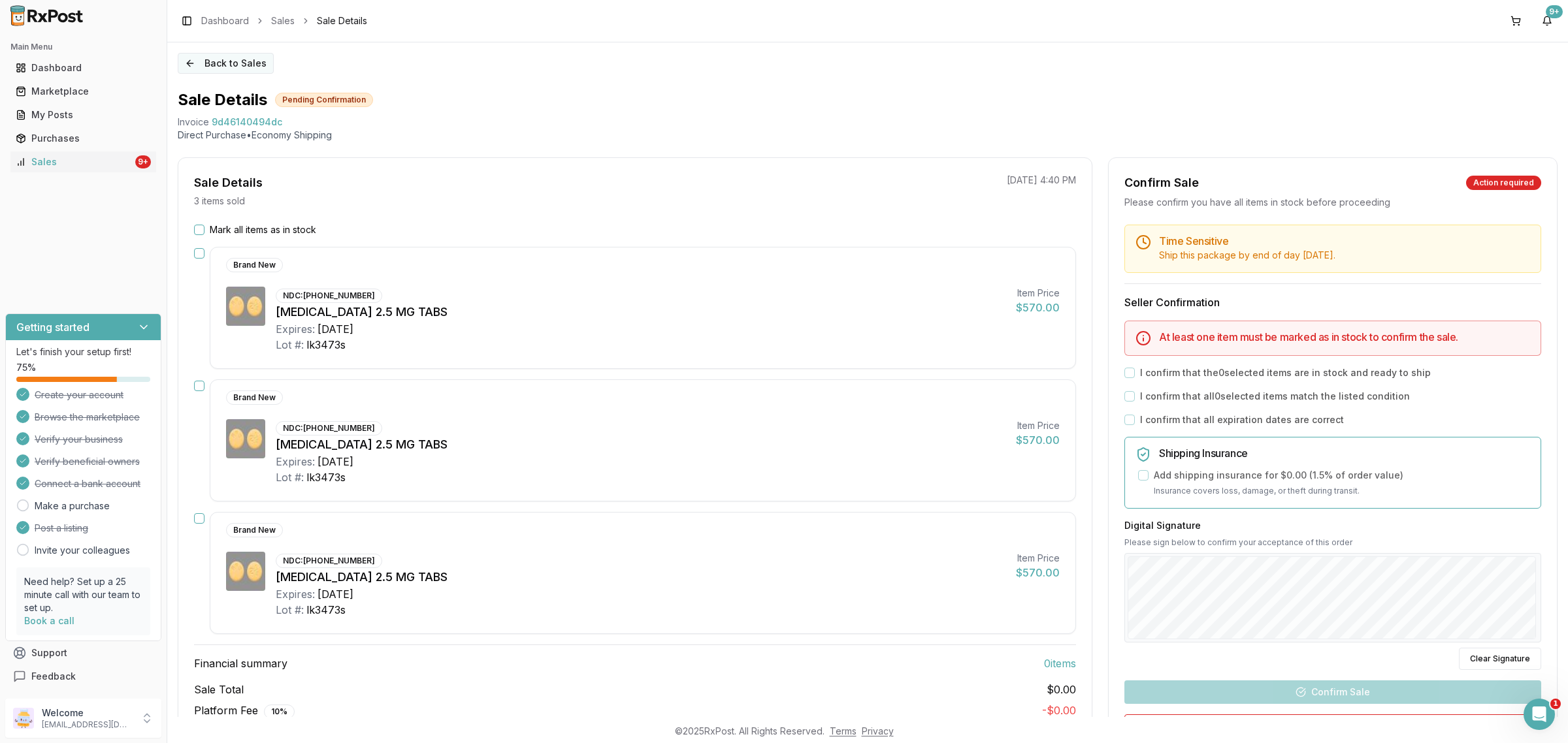
click at [229, 69] on button "Back to Sales" at bounding box center [225, 63] width 96 height 21
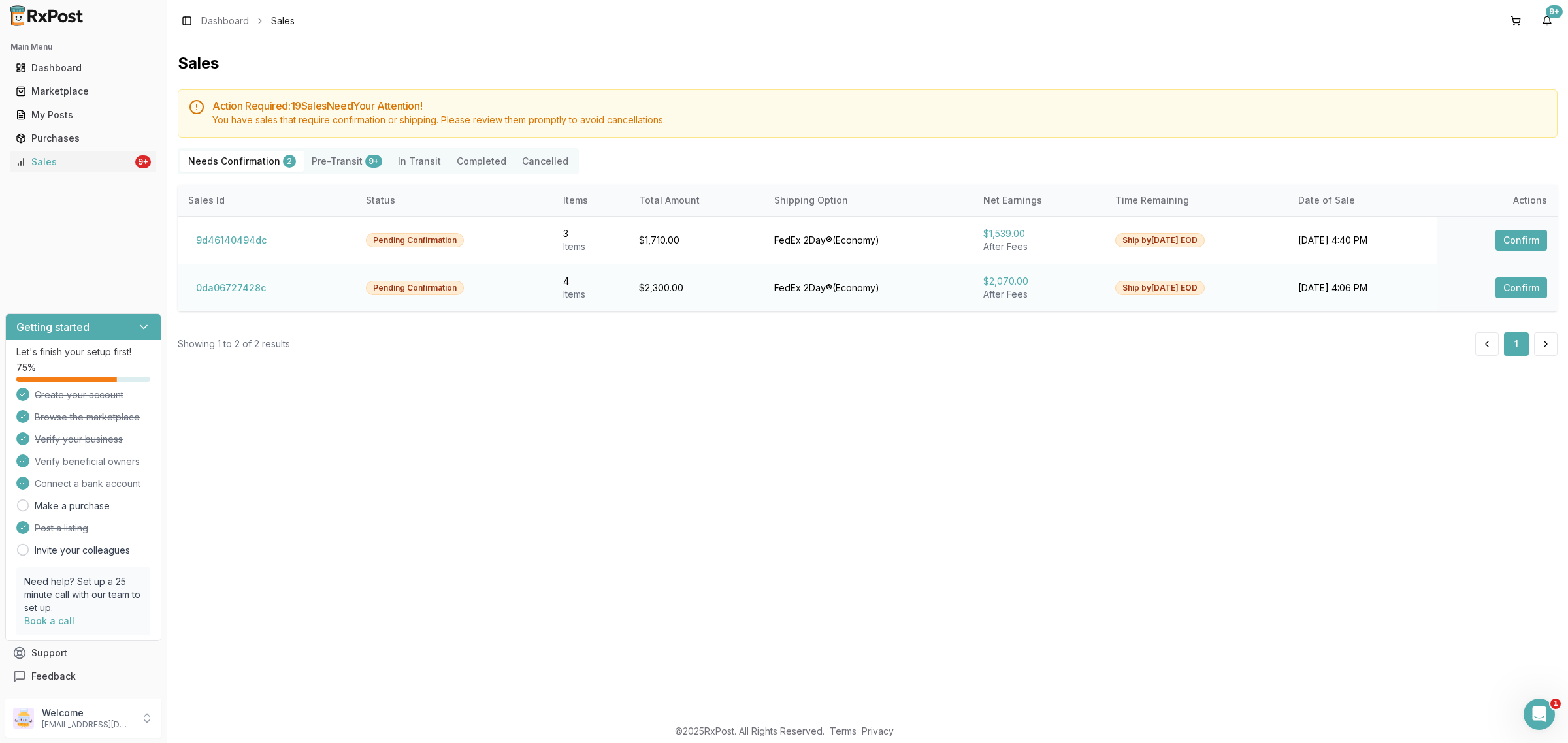
click at [249, 281] on button "0da06727428c" at bounding box center [231, 288] width 86 height 21
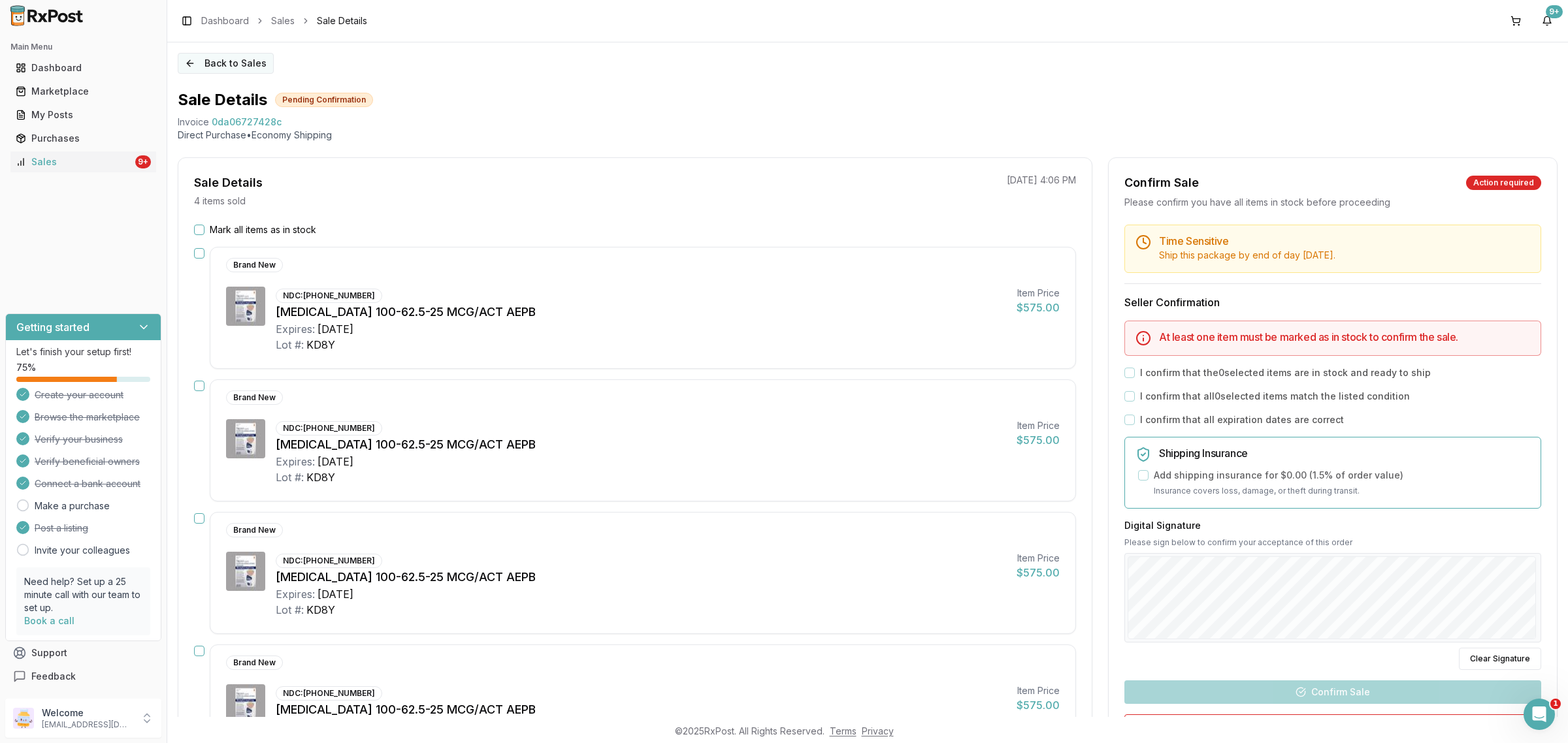
click at [223, 67] on button "Back to Sales" at bounding box center [225, 63] width 96 height 21
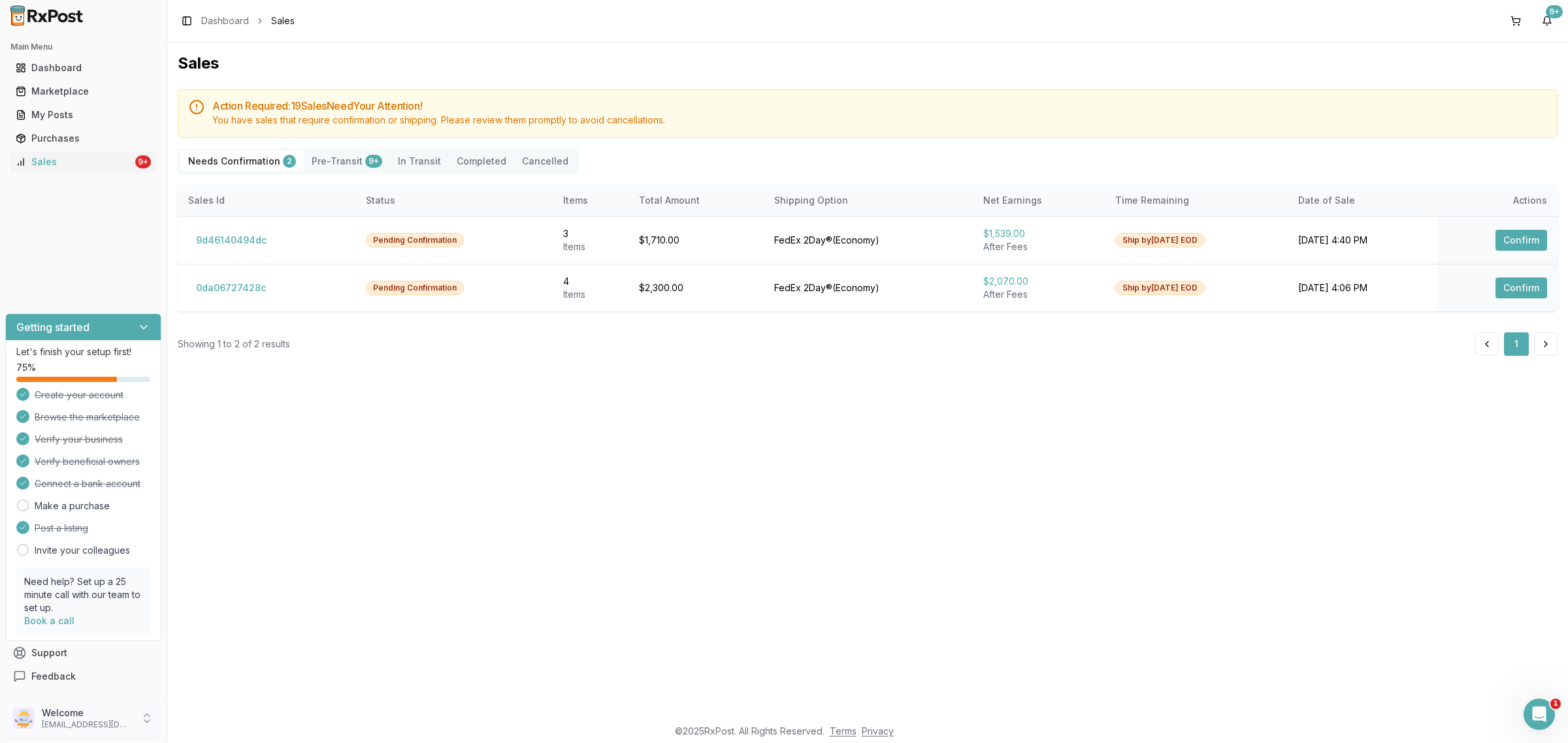
click at [77, 730] on p "[EMAIL_ADDRESS][DOMAIN_NAME]" at bounding box center [87, 725] width 91 height 11
drag, startPoint x: 247, startPoint y: 707, endPoint x: 243, endPoint y: 716, distance: 9.8
click at [247, 710] on div "Store Settings Personal Settings Seller Profile Team Members Payment Settings S…" at bounding box center [237, 669] width 145 height 136
click at [241, 717] on span "Sign Out" at bounding box center [237, 722] width 124 height 13
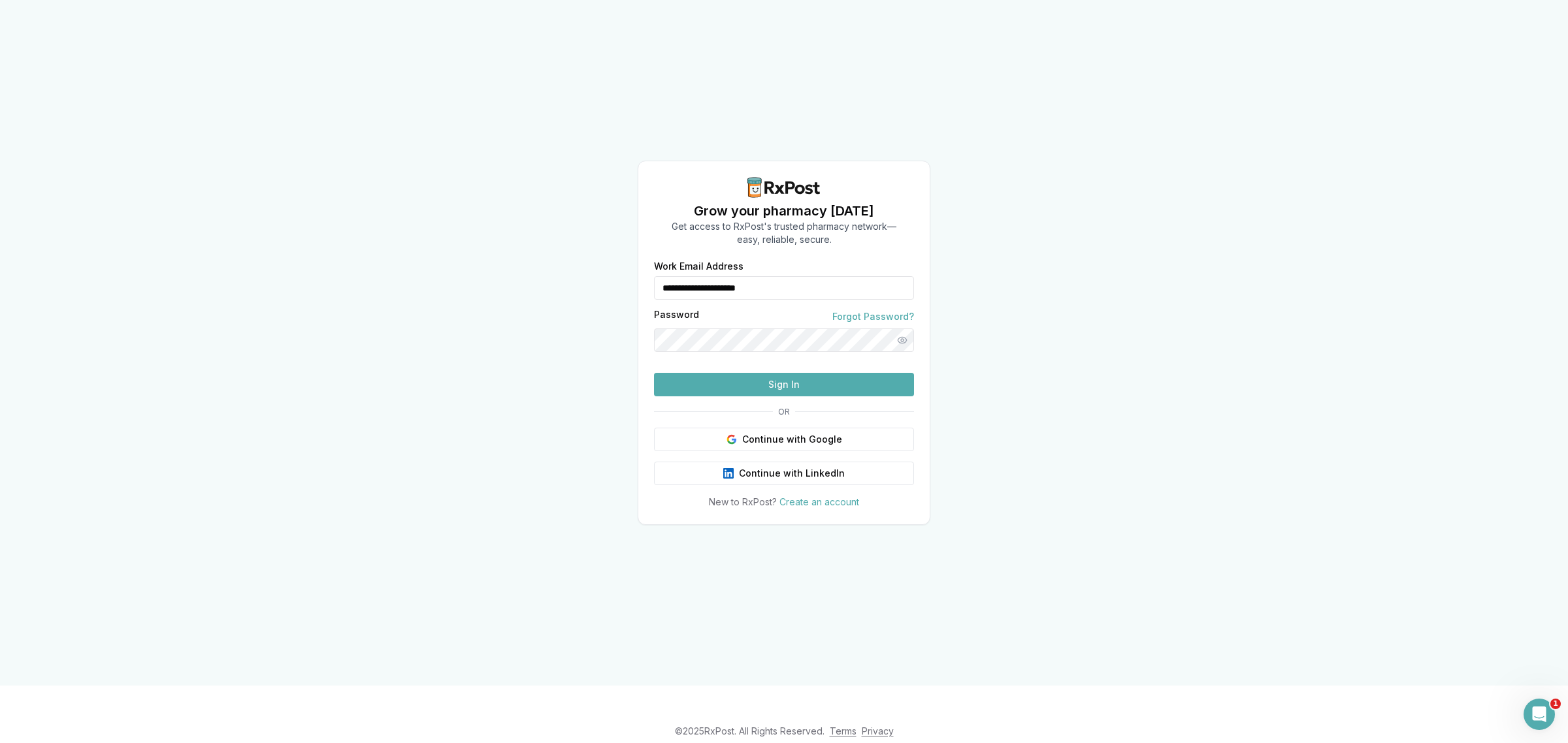
drag, startPoint x: 838, startPoint y: 245, endPoint x: 596, endPoint y: 265, distance: 242.8
click at [596, 265] on div "**********" at bounding box center [784, 343] width 1568 height 686
drag, startPoint x: 825, startPoint y: 258, endPoint x: 448, endPoint y: 239, distance: 377.5
click at [475, 240] on div "**********" at bounding box center [784, 343] width 1568 height 686
type input "**********"
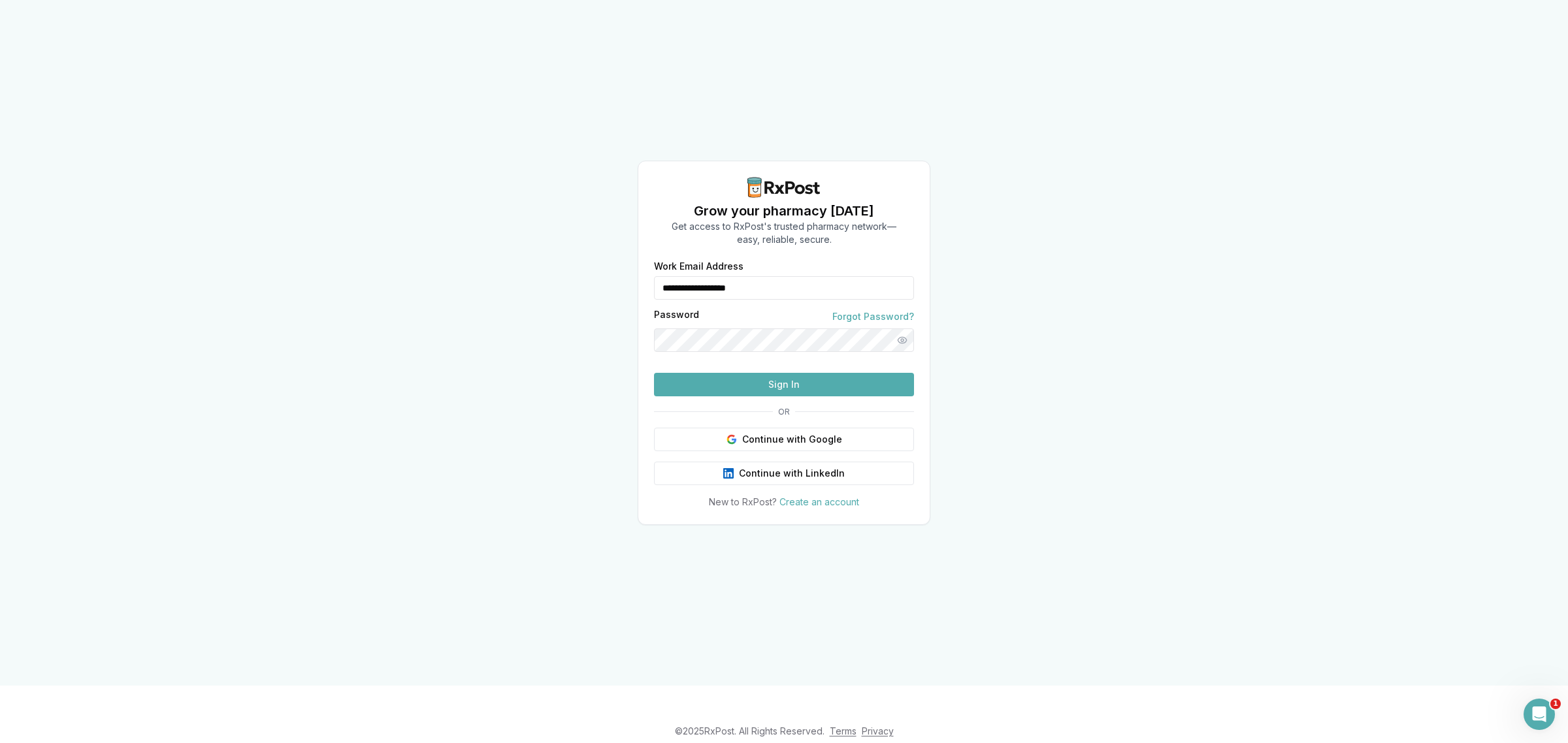
click at [774, 397] on button "Sign In" at bounding box center [784, 384] width 260 height 23
click at [756, 397] on button "Sign In" at bounding box center [784, 384] width 260 height 23
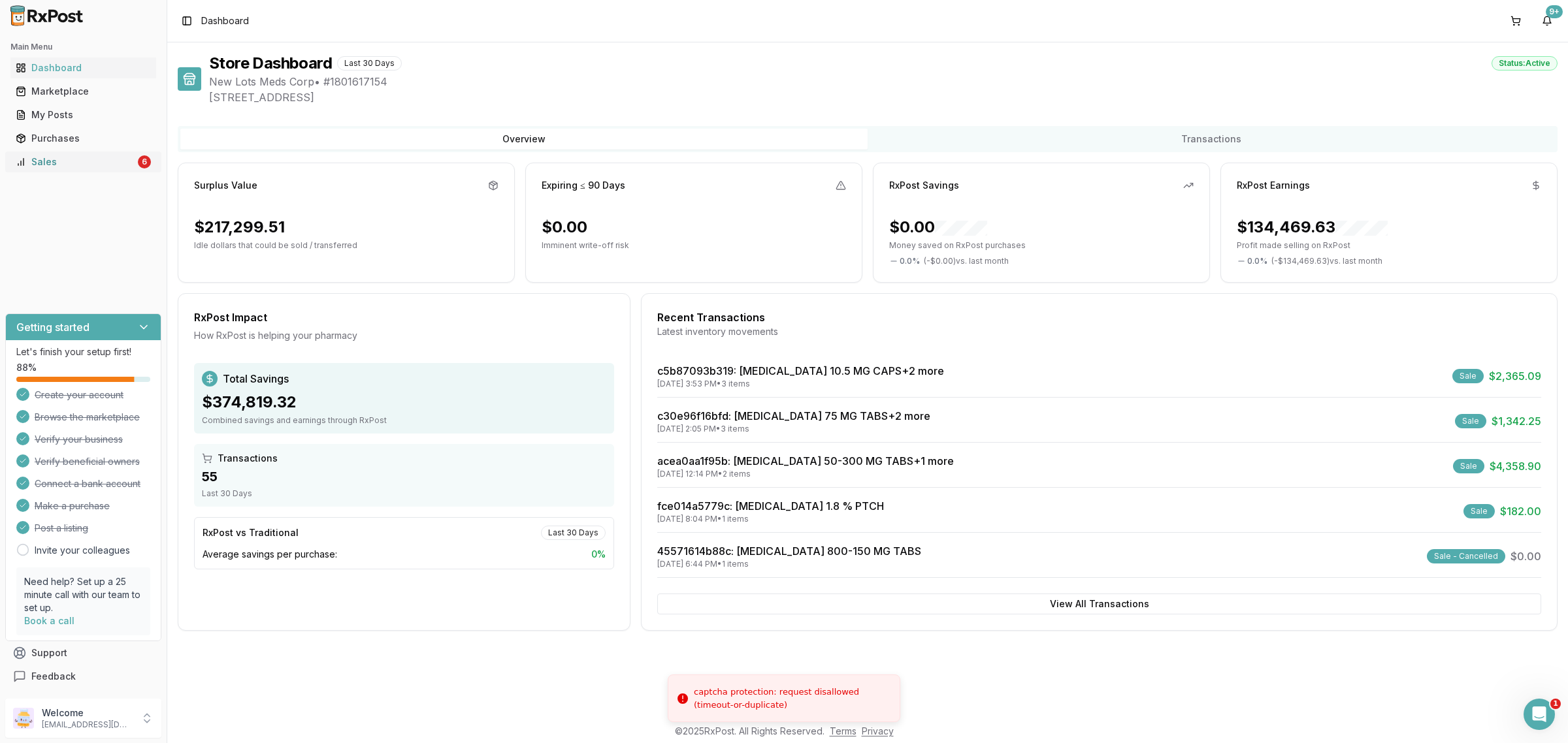
click at [92, 168] on div "Sales" at bounding box center [76, 162] width 120 height 13
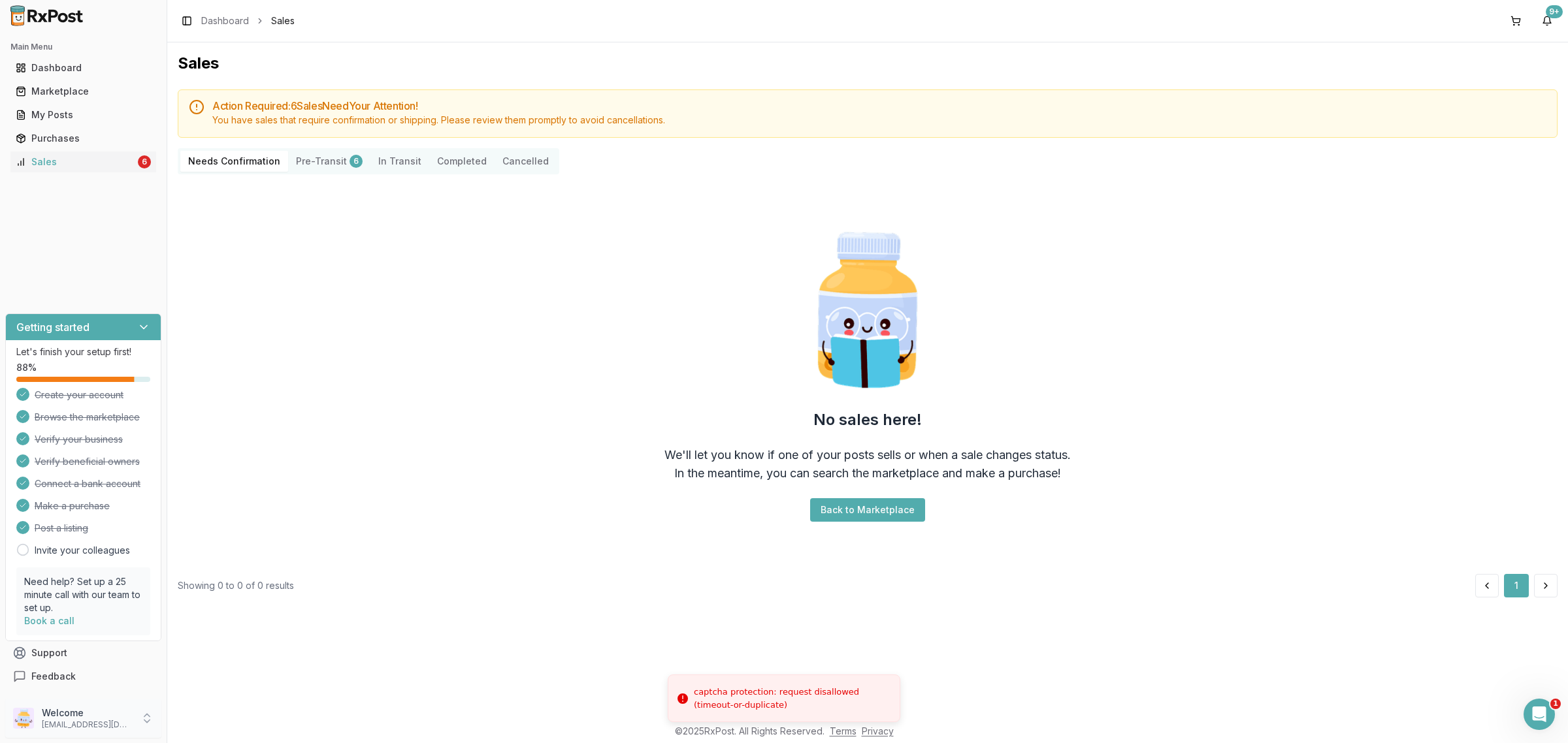
drag, startPoint x: 95, startPoint y: 730, endPoint x: 135, endPoint y: 729, distance: 40.0
click at [98, 730] on p "[EMAIL_ADDRESS][DOMAIN_NAME]" at bounding box center [87, 725] width 91 height 11
click at [213, 723] on span "Sign Out" at bounding box center [237, 722] width 124 height 13
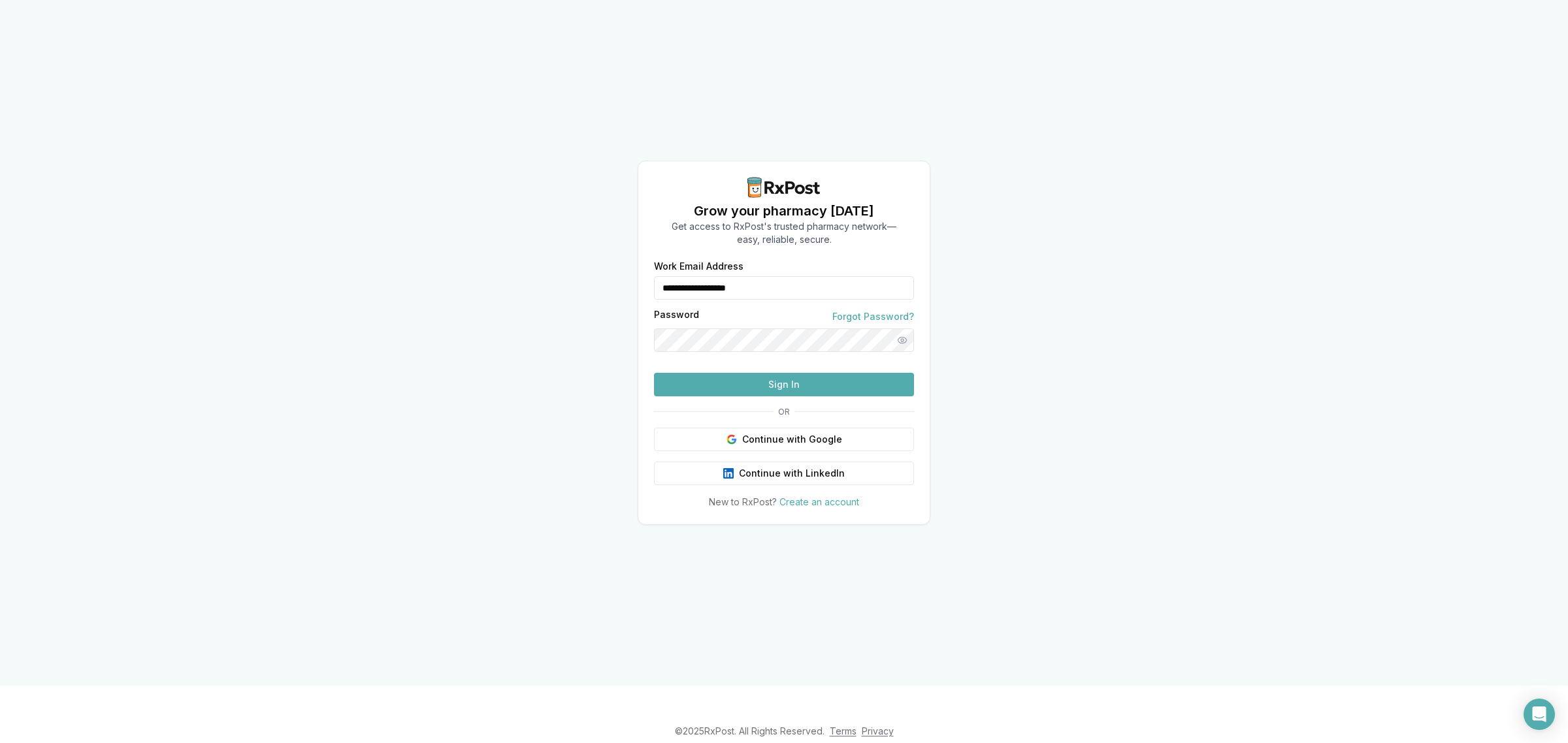
drag, startPoint x: 540, startPoint y: 280, endPoint x: 511, endPoint y: 282, distance: 29.1
click at [504, 284] on div "**********" at bounding box center [784, 343] width 1568 height 686
type input "**********"
click at [792, 397] on button "Sign In" at bounding box center [784, 384] width 260 height 23
drag, startPoint x: 752, startPoint y: 409, endPoint x: 740, endPoint y: 409, distance: 12.0
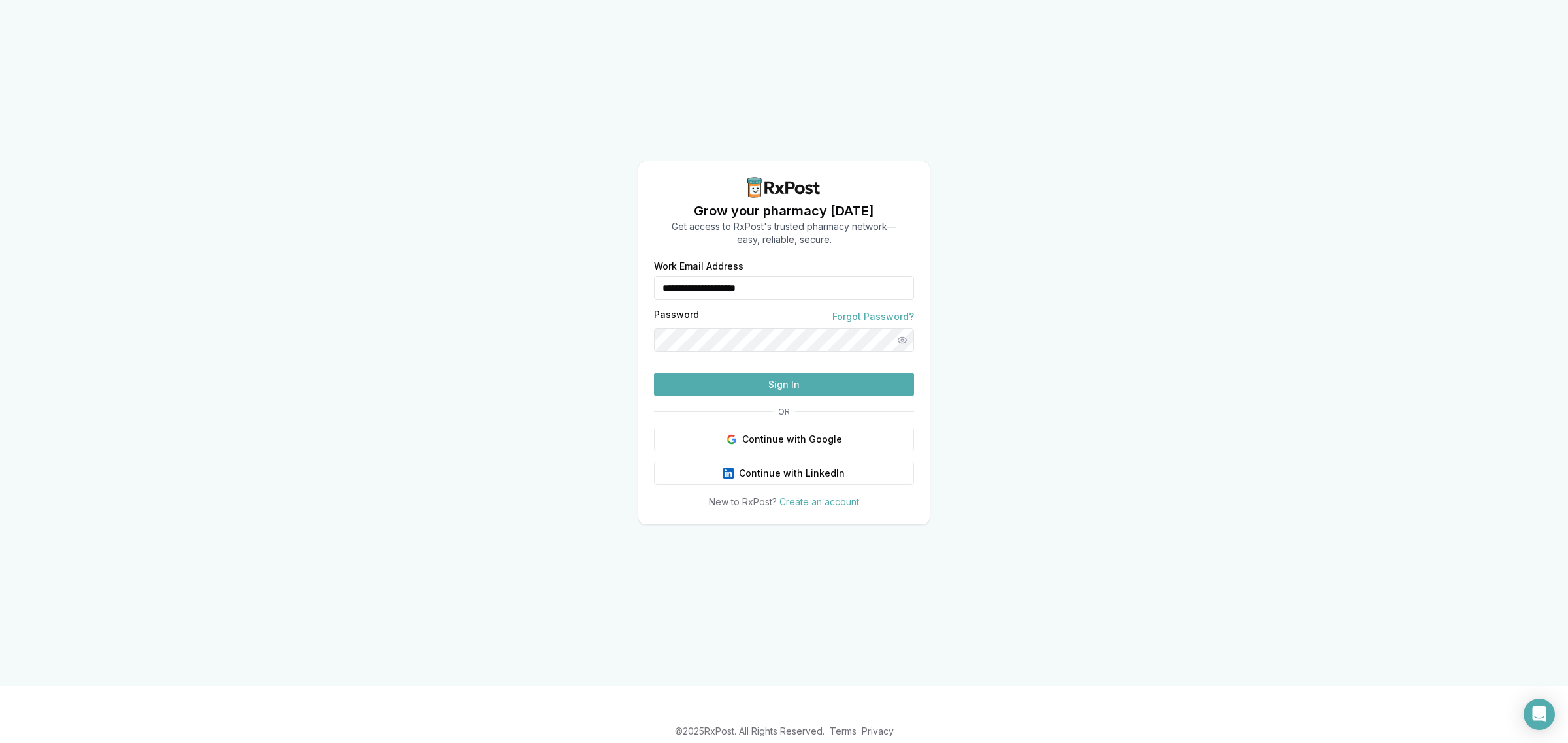
click at [749, 397] on button "Sign In" at bounding box center [784, 384] width 260 height 23
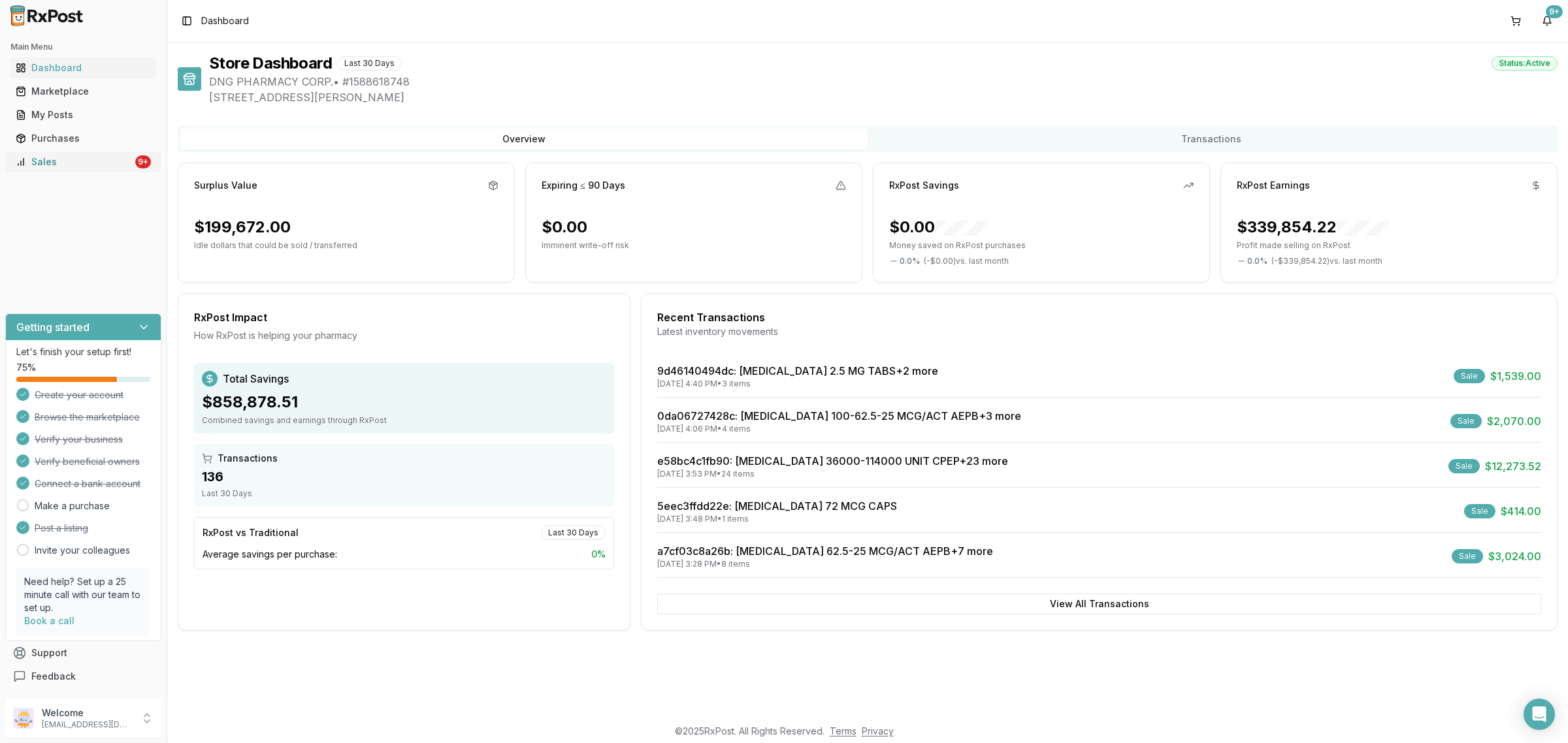
click at [98, 170] on link "Sales 9+" at bounding box center [83, 161] width 146 height 23
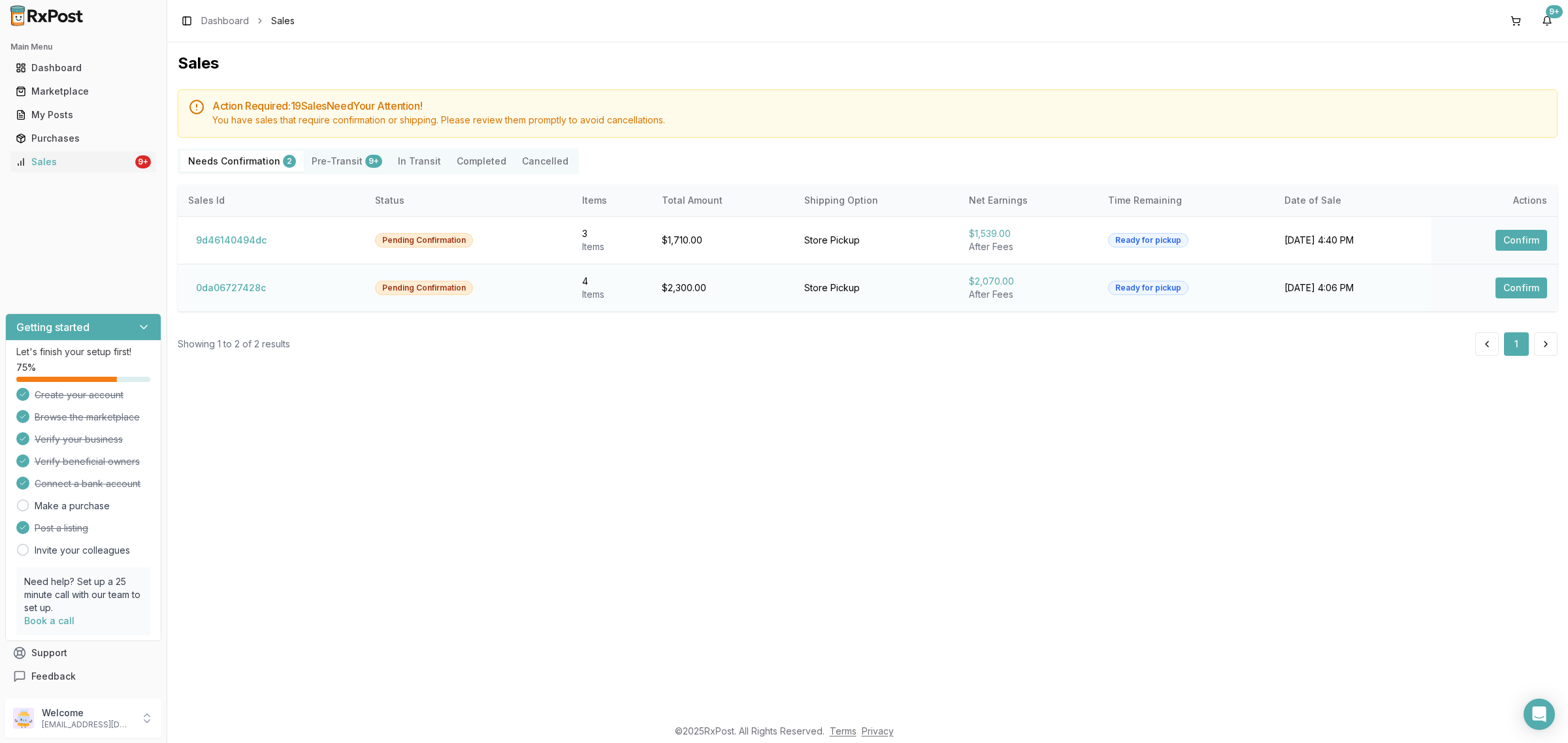
click at [183, 284] on td "0da06727428c" at bounding box center [271, 288] width 187 height 48
click at [223, 284] on button "0da06727428c" at bounding box center [231, 288] width 86 height 21
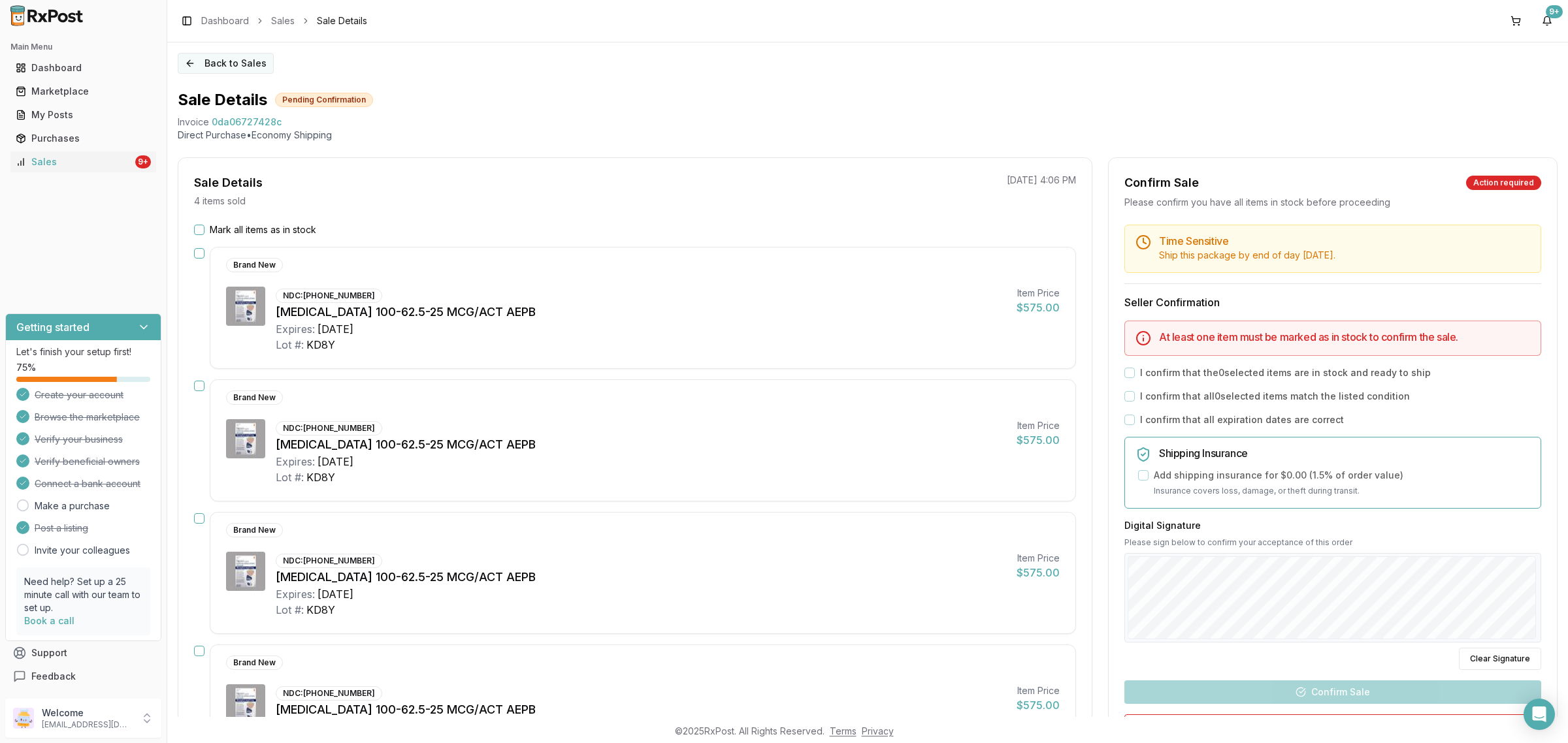
click at [213, 59] on button "Back to Sales" at bounding box center [225, 63] width 96 height 21
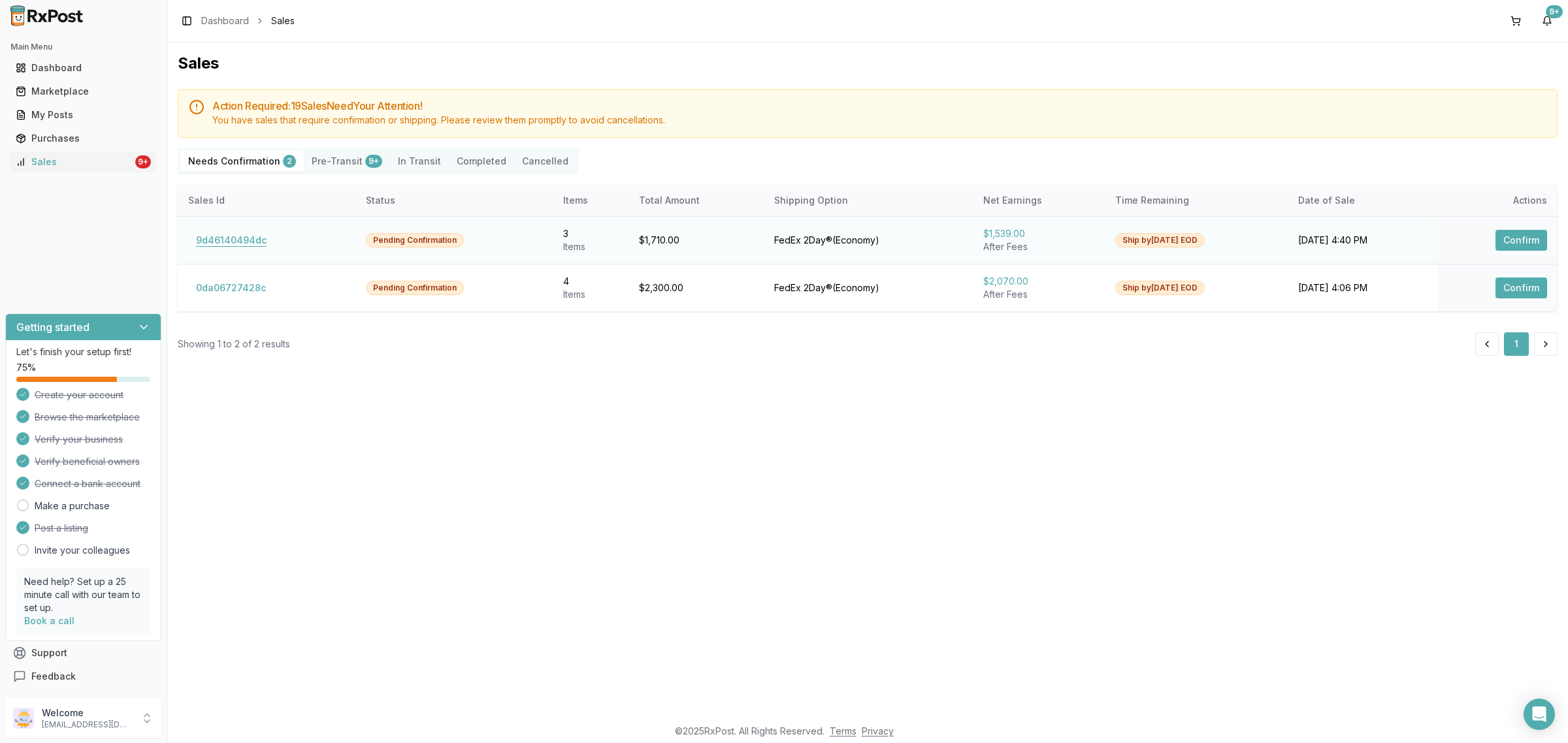
click at [227, 249] on button "9d46140494dc" at bounding box center [231, 240] width 86 height 21
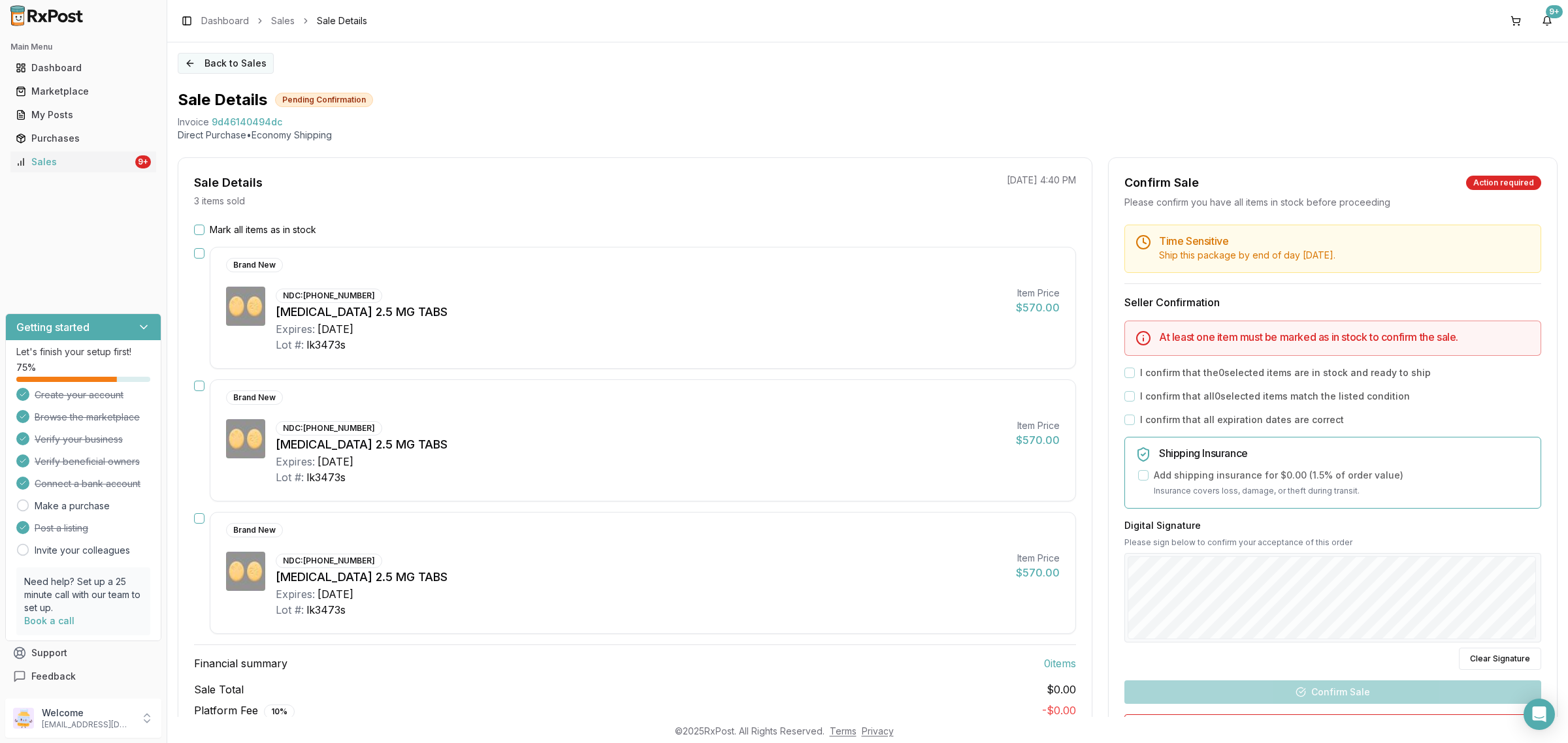
click at [222, 64] on button "Back to Sales" at bounding box center [225, 63] width 96 height 21
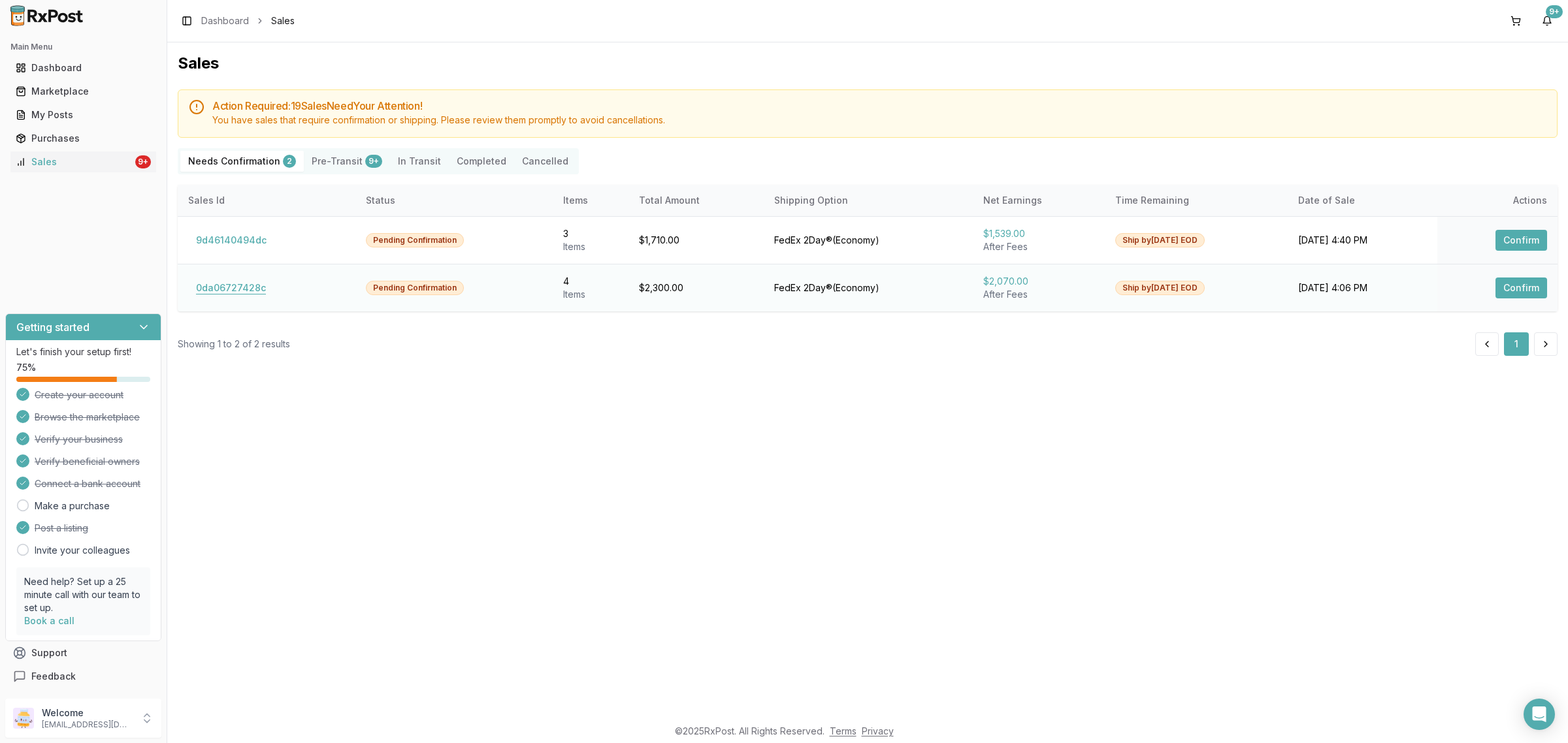
click at [263, 280] on button "0da06727428c" at bounding box center [231, 288] width 86 height 21
click at [249, 292] on button "0da06727428c" at bounding box center [231, 288] width 86 height 21
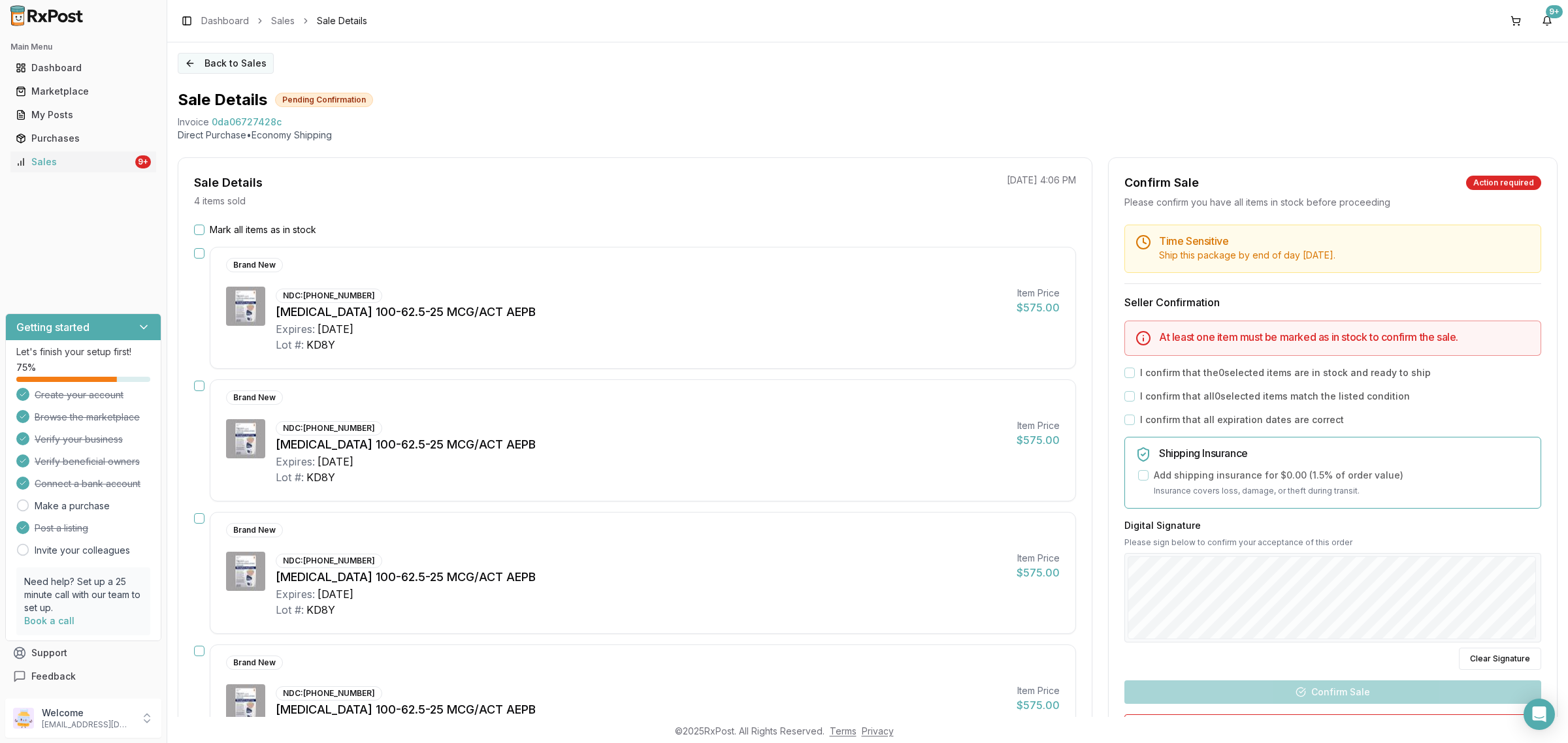
click at [219, 59] on button "Back to Sales" at bounding box center [225, 63] width 96 height 21
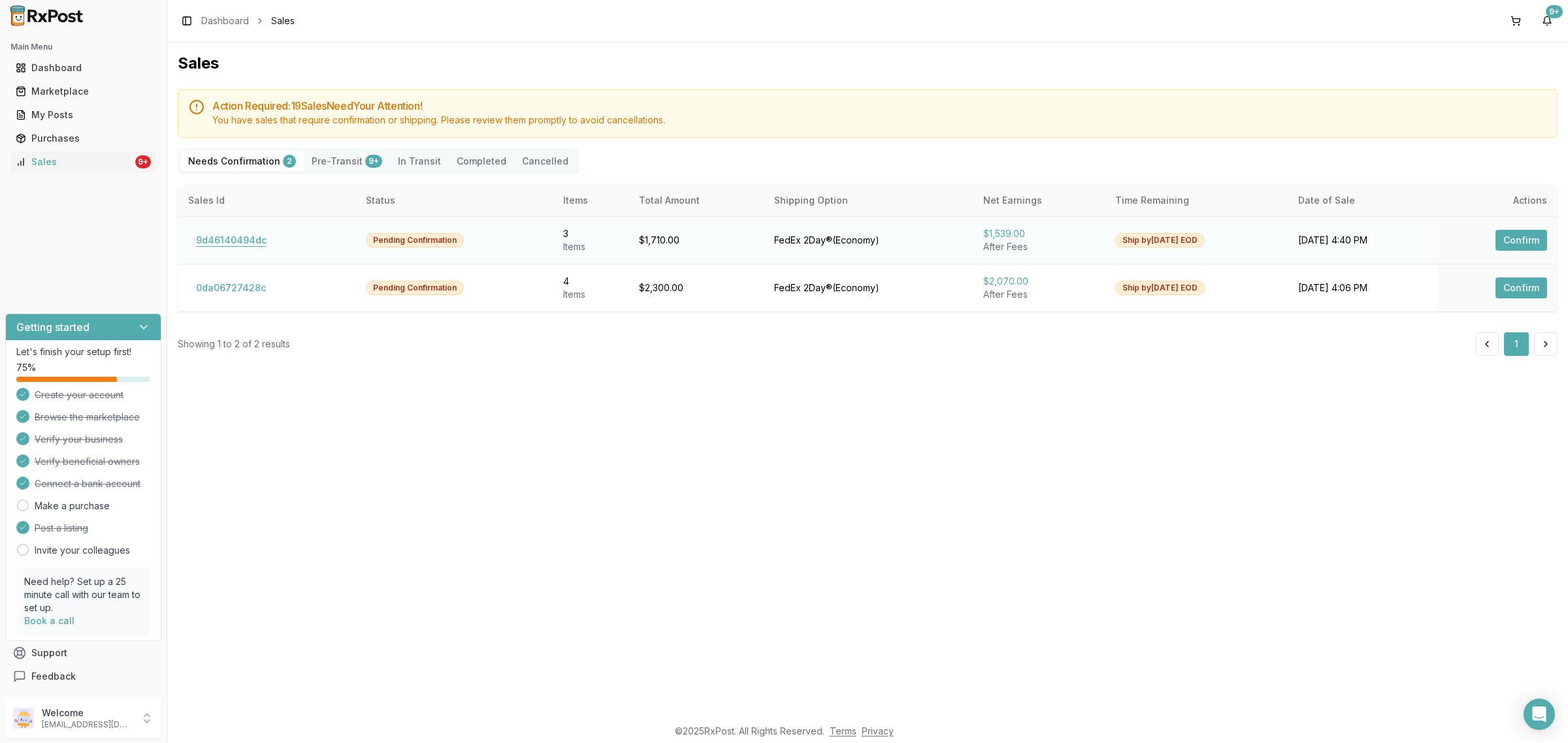
click at [246, 232] on button "9d46140494dc" at bounding box center [231, 240] width 86 height 21
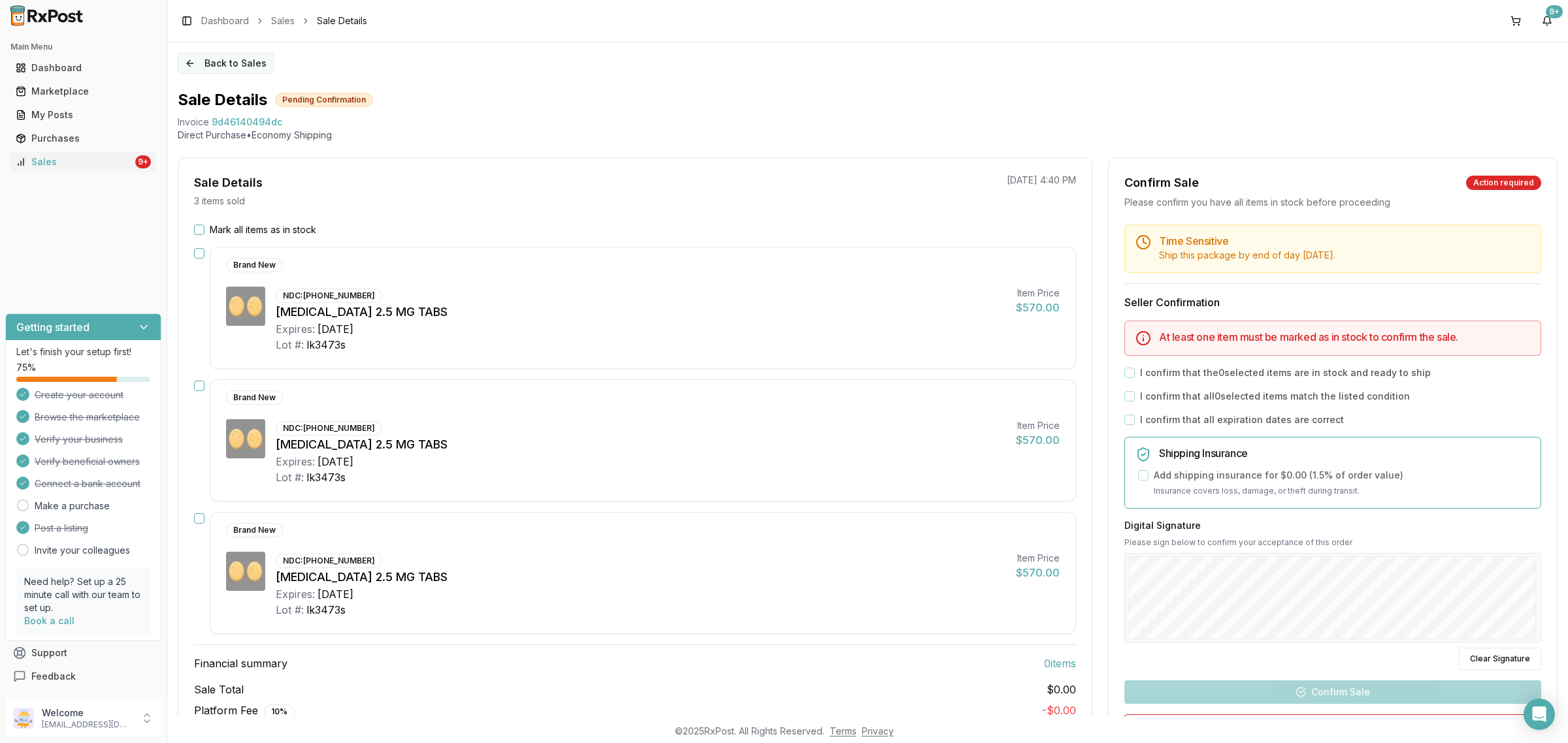
click at [199, 70] on button "Back to Sales" at bounding box center [225, 63] width 96 height 21
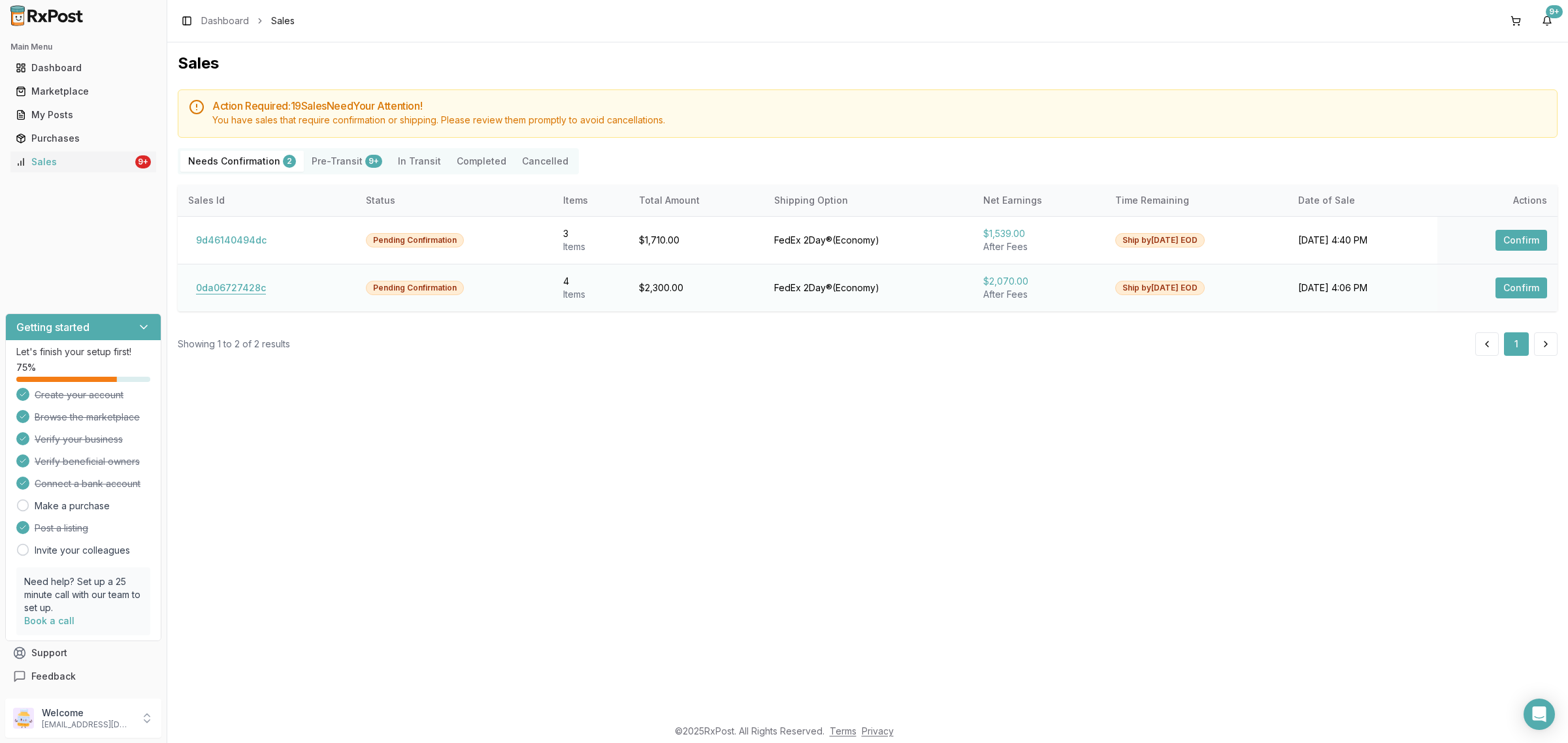
click at [233, 279] on button "0da06727428c" at bounding box center [231, 288] width 86 height 21
click at [234, 279] on button "0da06727428c" at bounding box center [231, 288] width 86 height 21
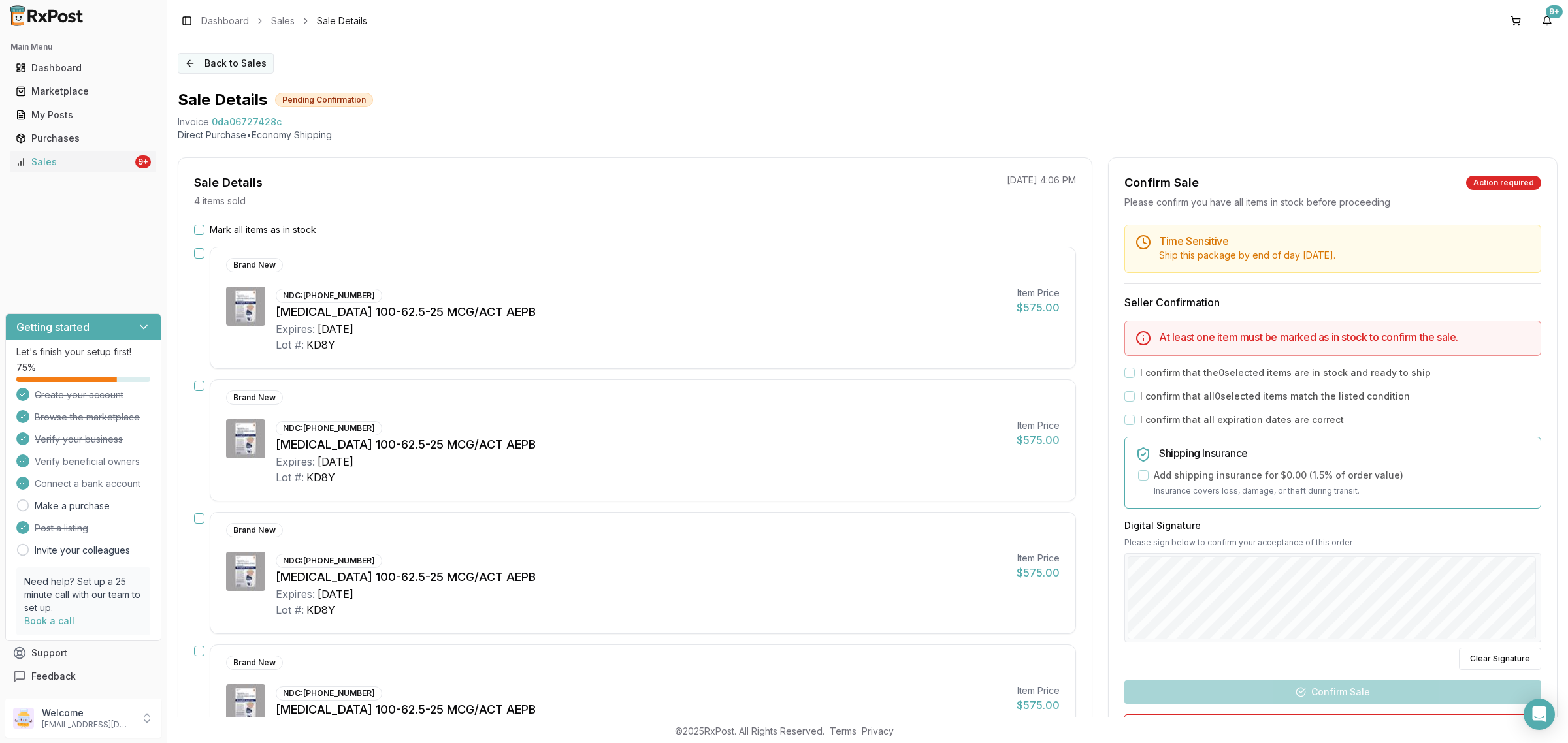
click at [187, 60] on button "Back to Sales" at bounding box center [225, 63] width 96 height 21
